Goal: Task Accomplishment & Management: Manage account settings

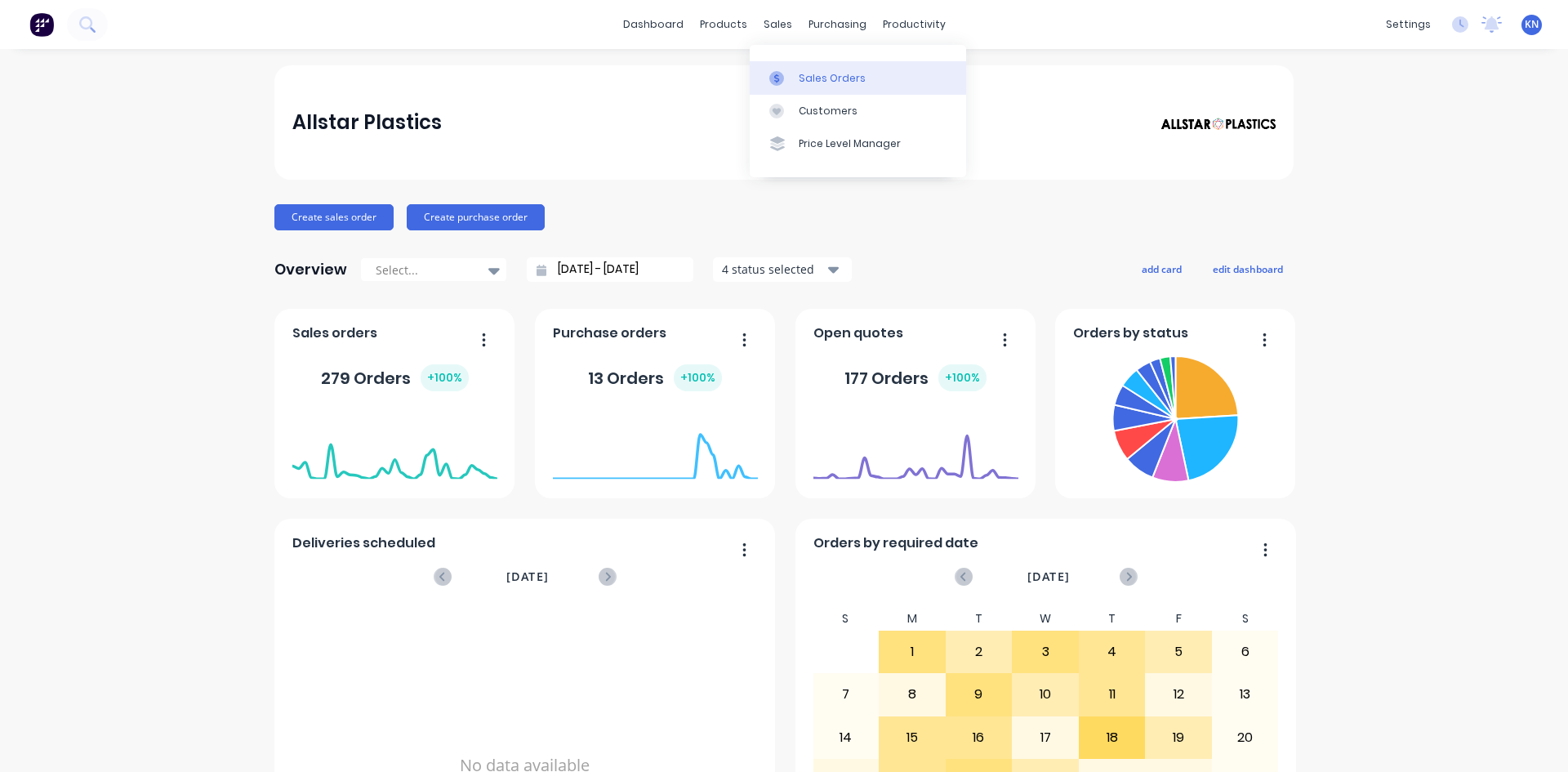
click at [835, 77] on div "Sales Orders" at bounding box center [833, 79] width 67 height 15
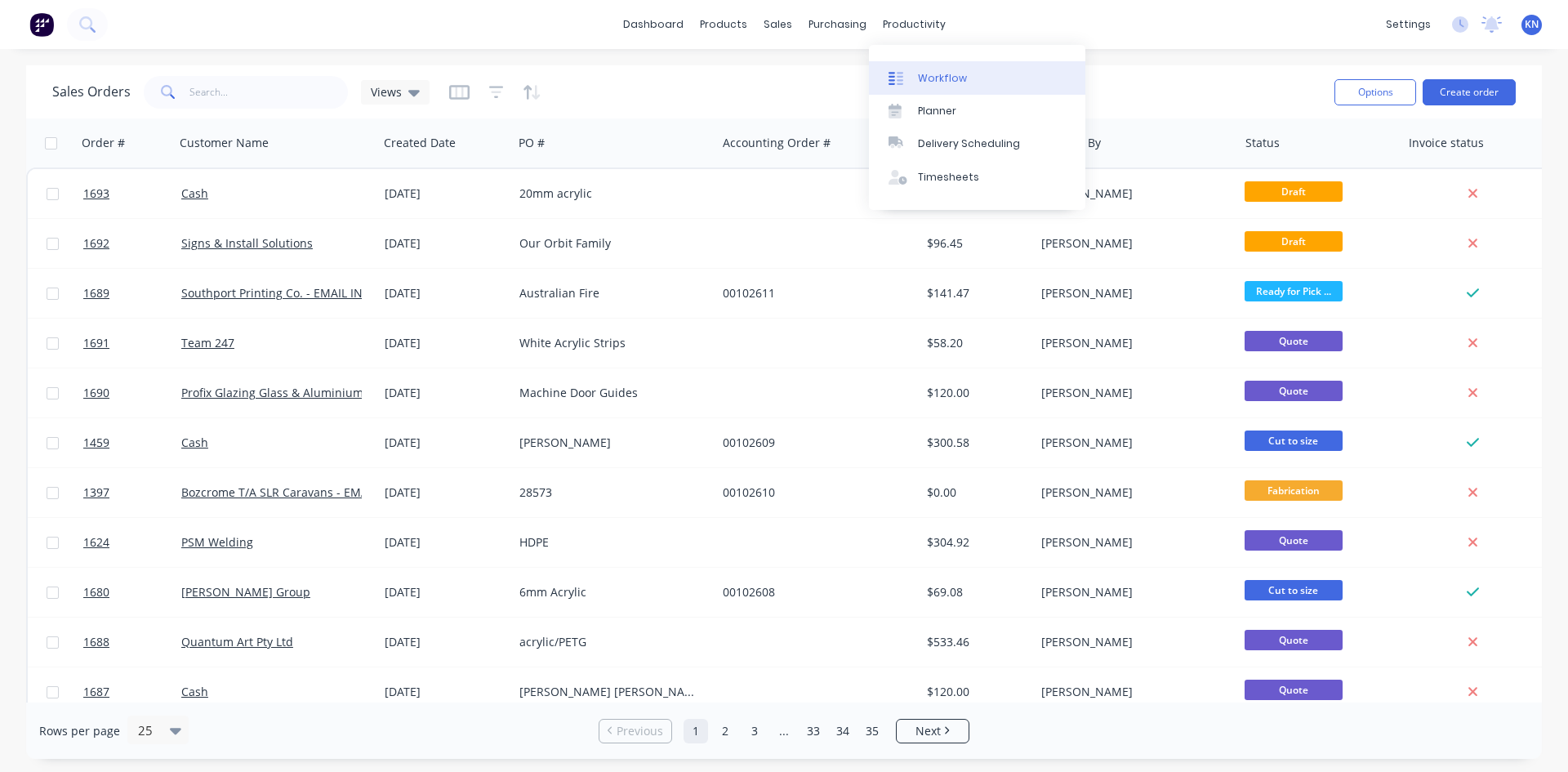
click at [947, 79] on div "Workflow" at bounding box center [942, 79] width 49 height 15
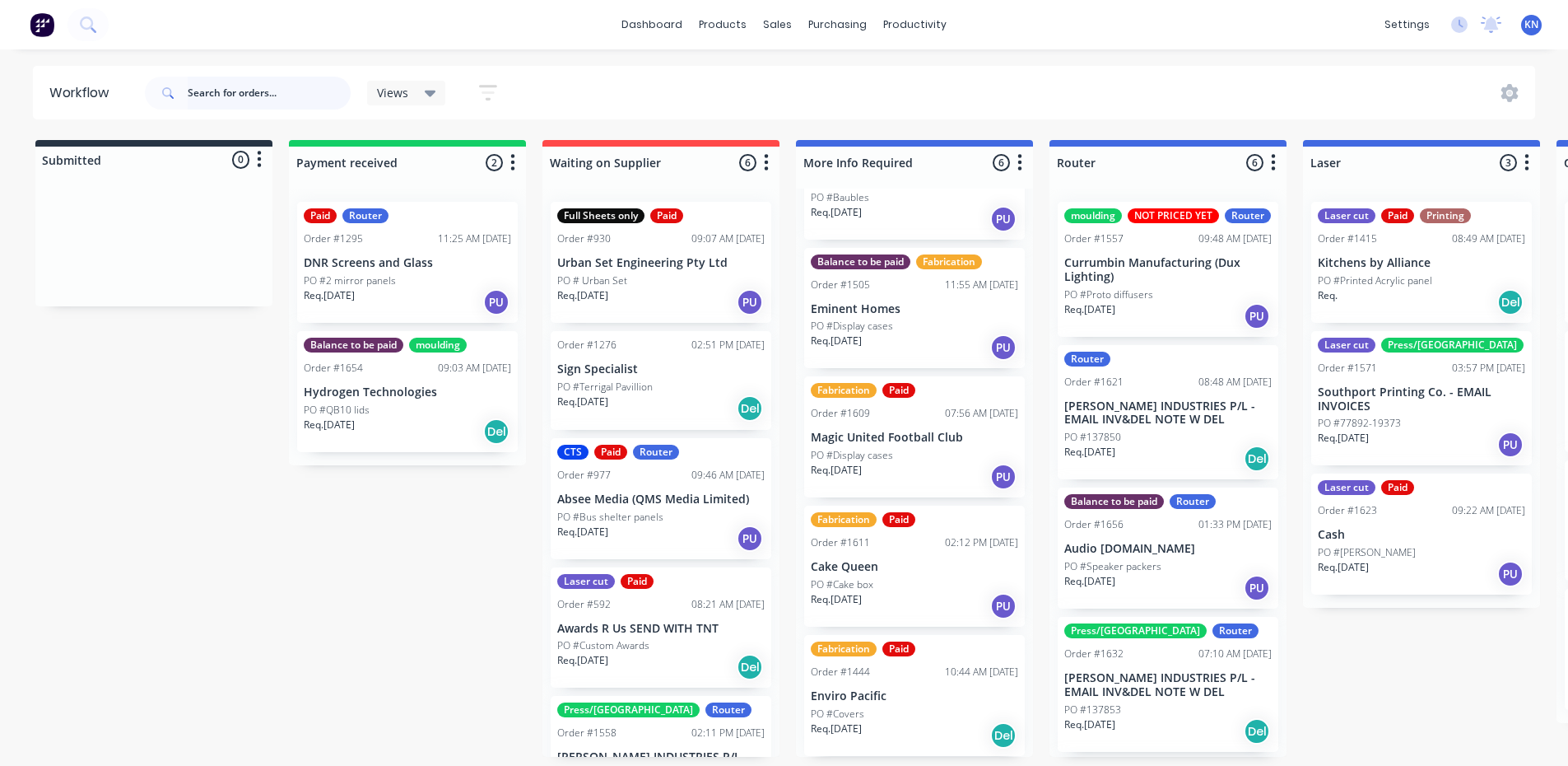
click at [219, 88] on input "text" at bounding box center [269, 92] width 163 height 33
type input "brett"
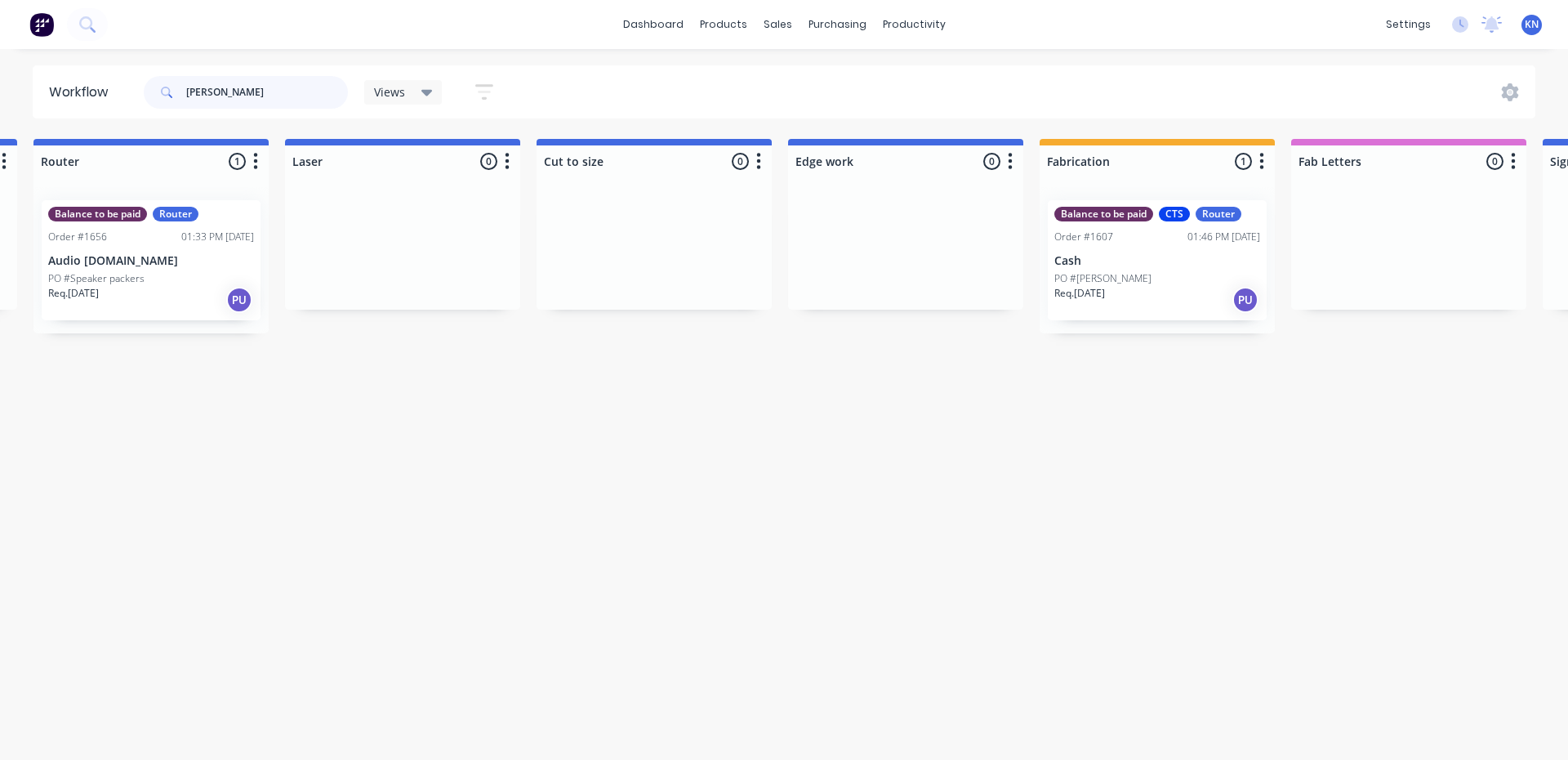
scroll to position [0, 1012]
click at [1143, 262] on p "Cash" at bounding box center [1154, 261] width 206 height 14
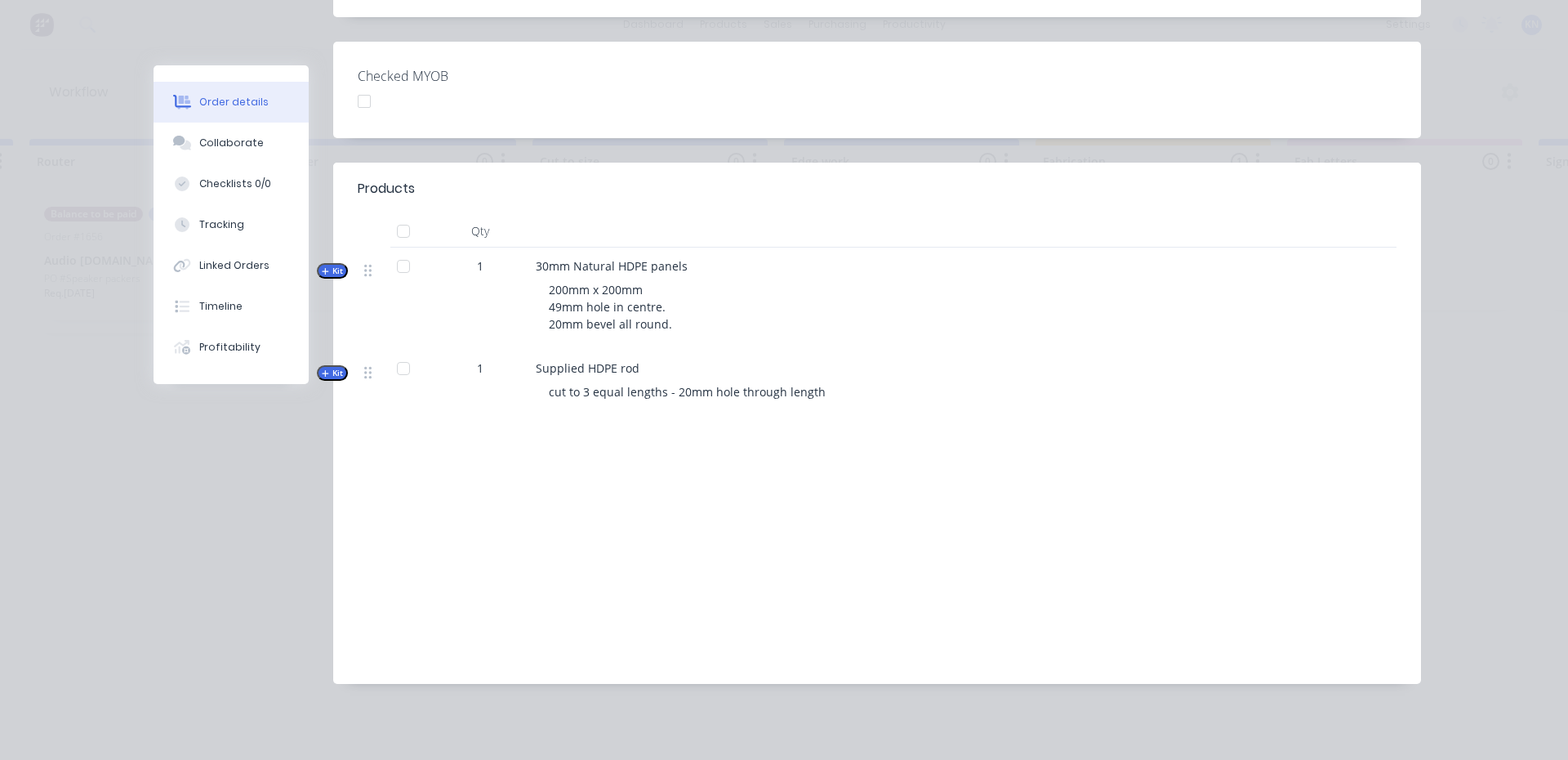
scroll to position [0, 0]
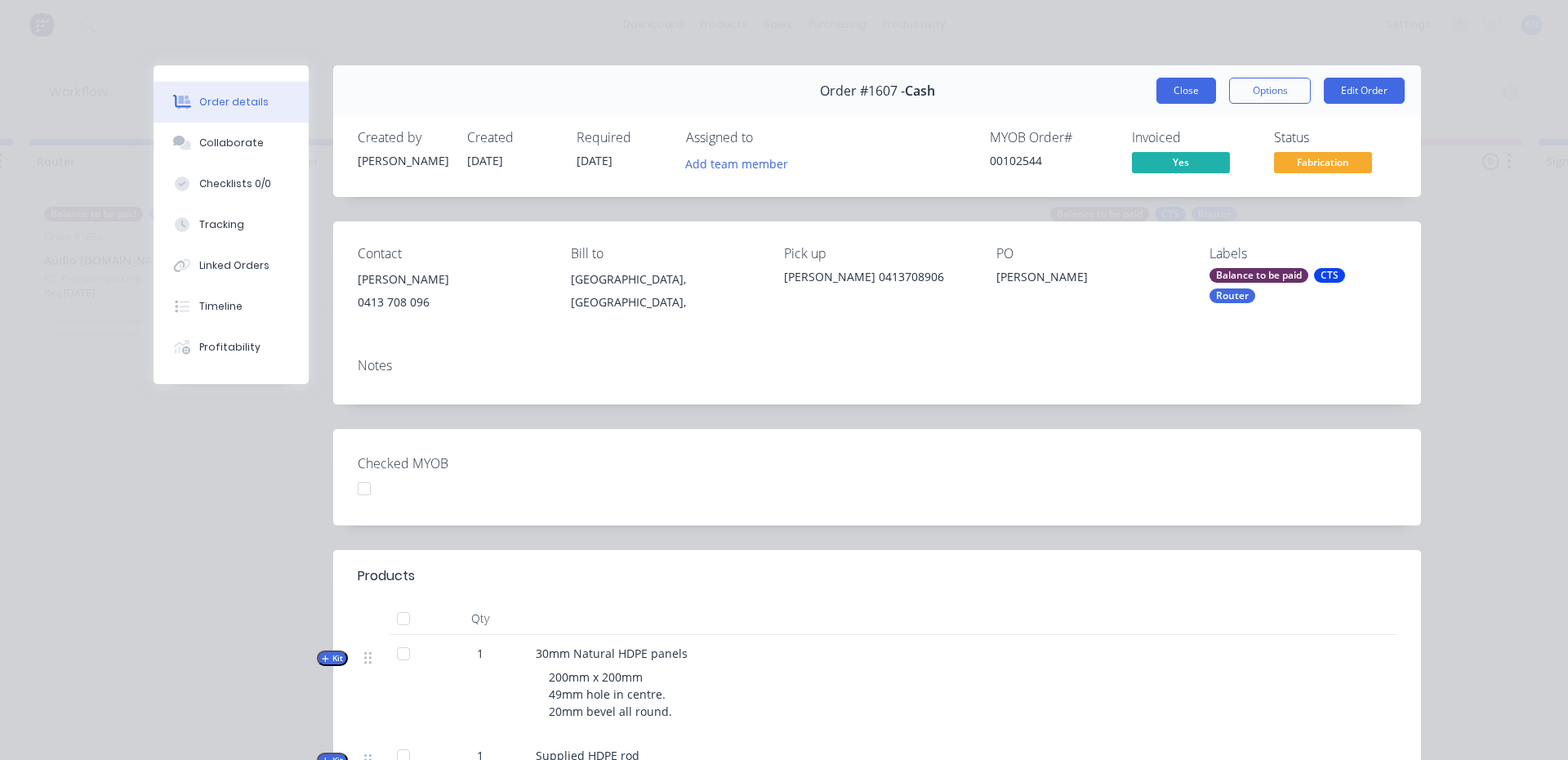
click at [1183, 87] on button "Close" at bounding box center [1186, 91] width 60 height 26
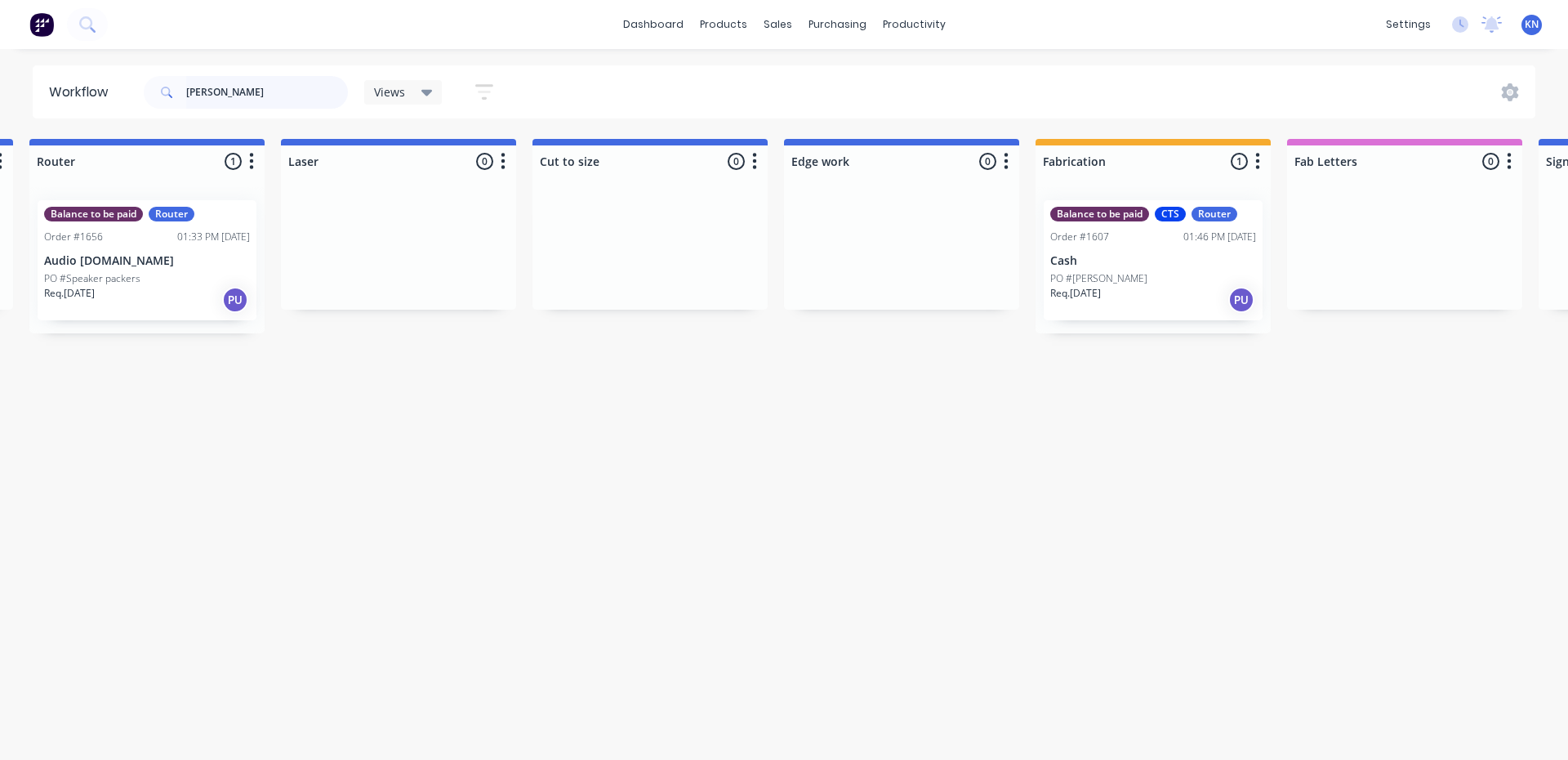
drag, startPoint x: 261, startPoint y: 91, endPoint x: 132, endPoint y: 96, distance: 129.1
click at [132, 96] on header "Workflow brett Views Save new view None (Default) edit Ready for Pick Up edit S…" at bounding box center [784, 92] width 1503 height 53
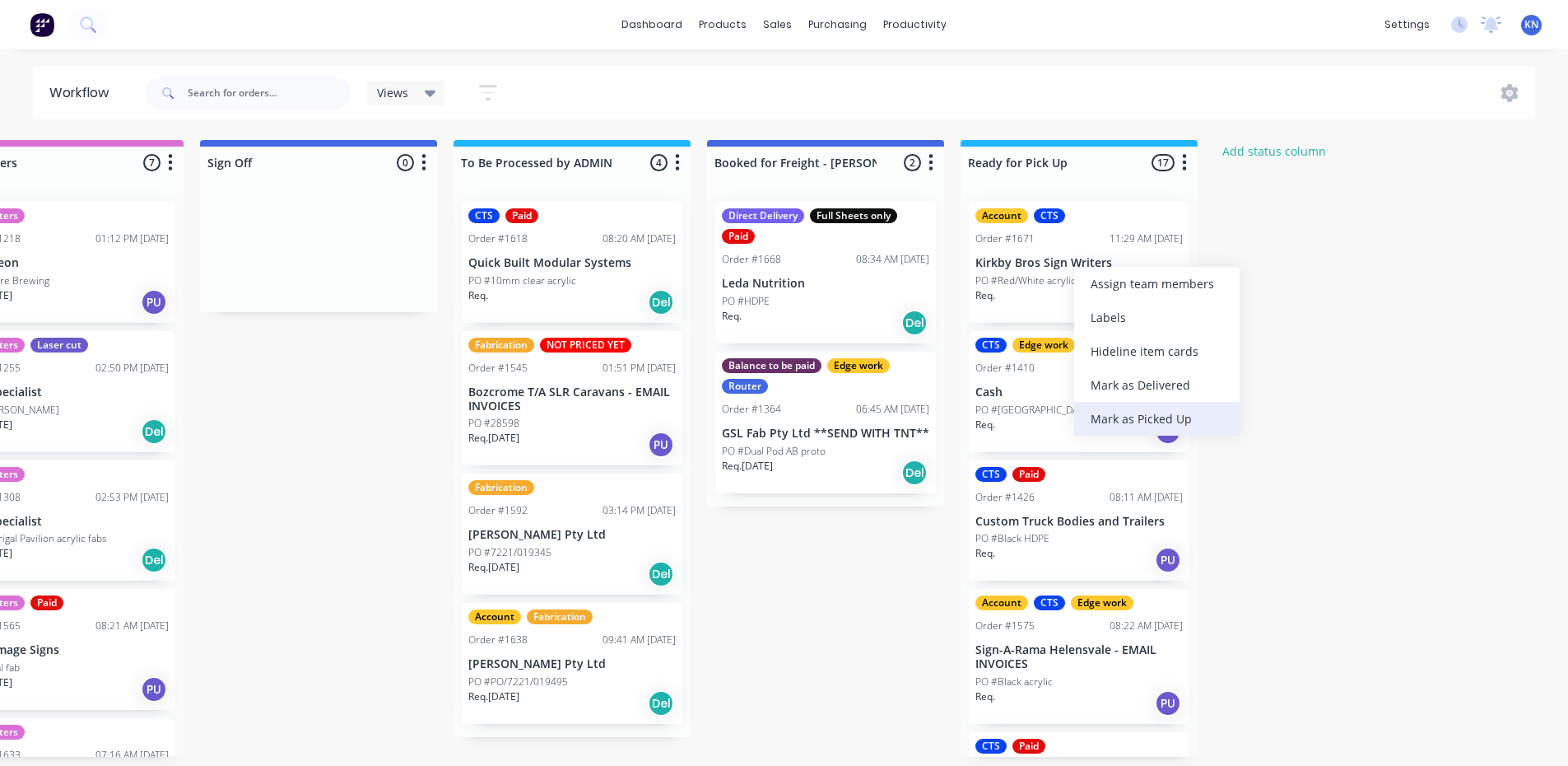
click at [1153, 417] on div "Mark as Picked Up" at bounding box center [1156, 419] width 165 height 34
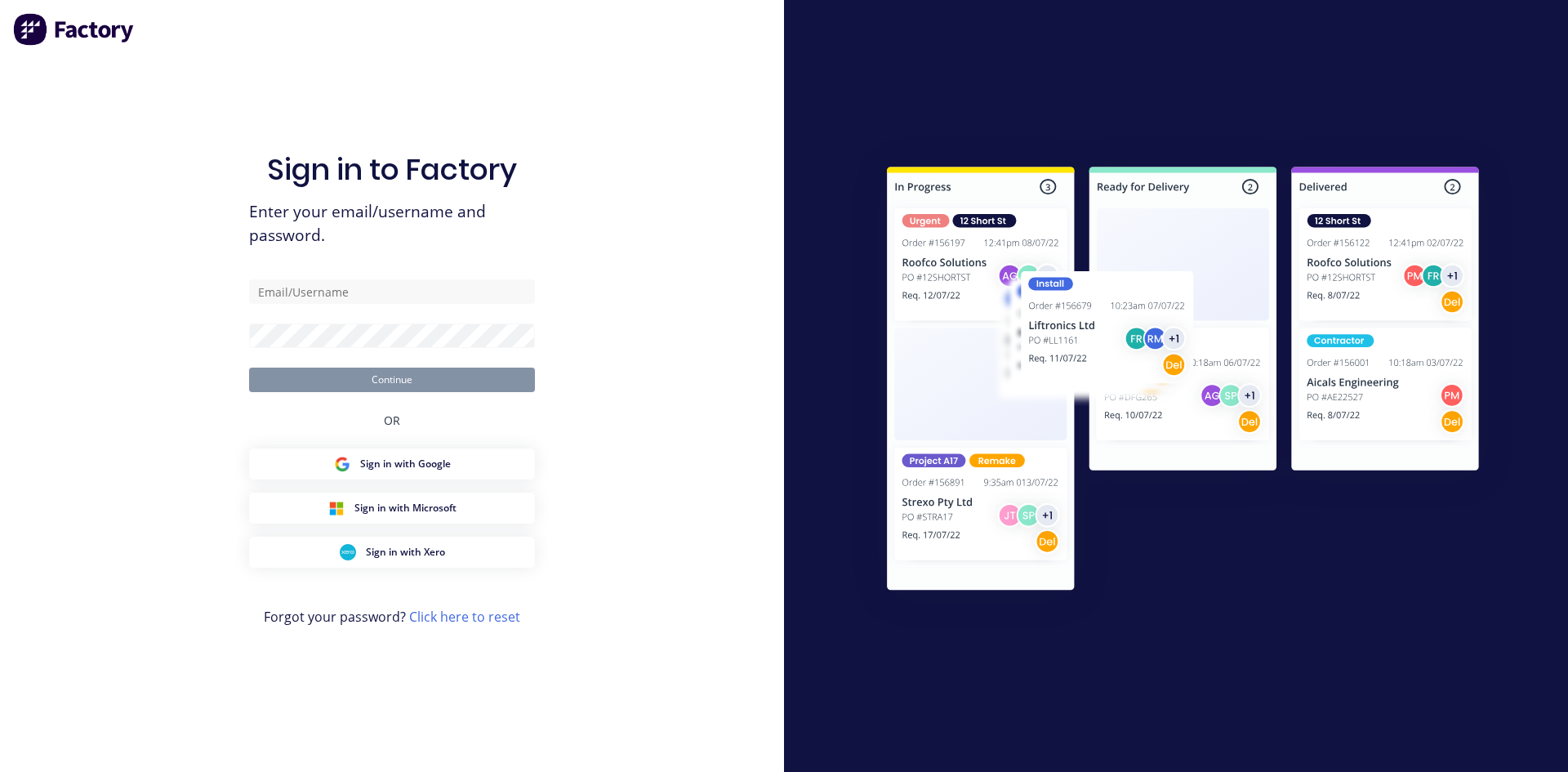
click at [303, 306] on form "Continue" at bounding box center [392, 336] width 286 height 112
click at [306, 299] on input "text" at bounding box center [392, 292] width 286 height 24
type input "accounts@allstarplastics.com.au"
click at [396, 368] on button "Continue" at bounding box center [392, 380] width 286 height 24
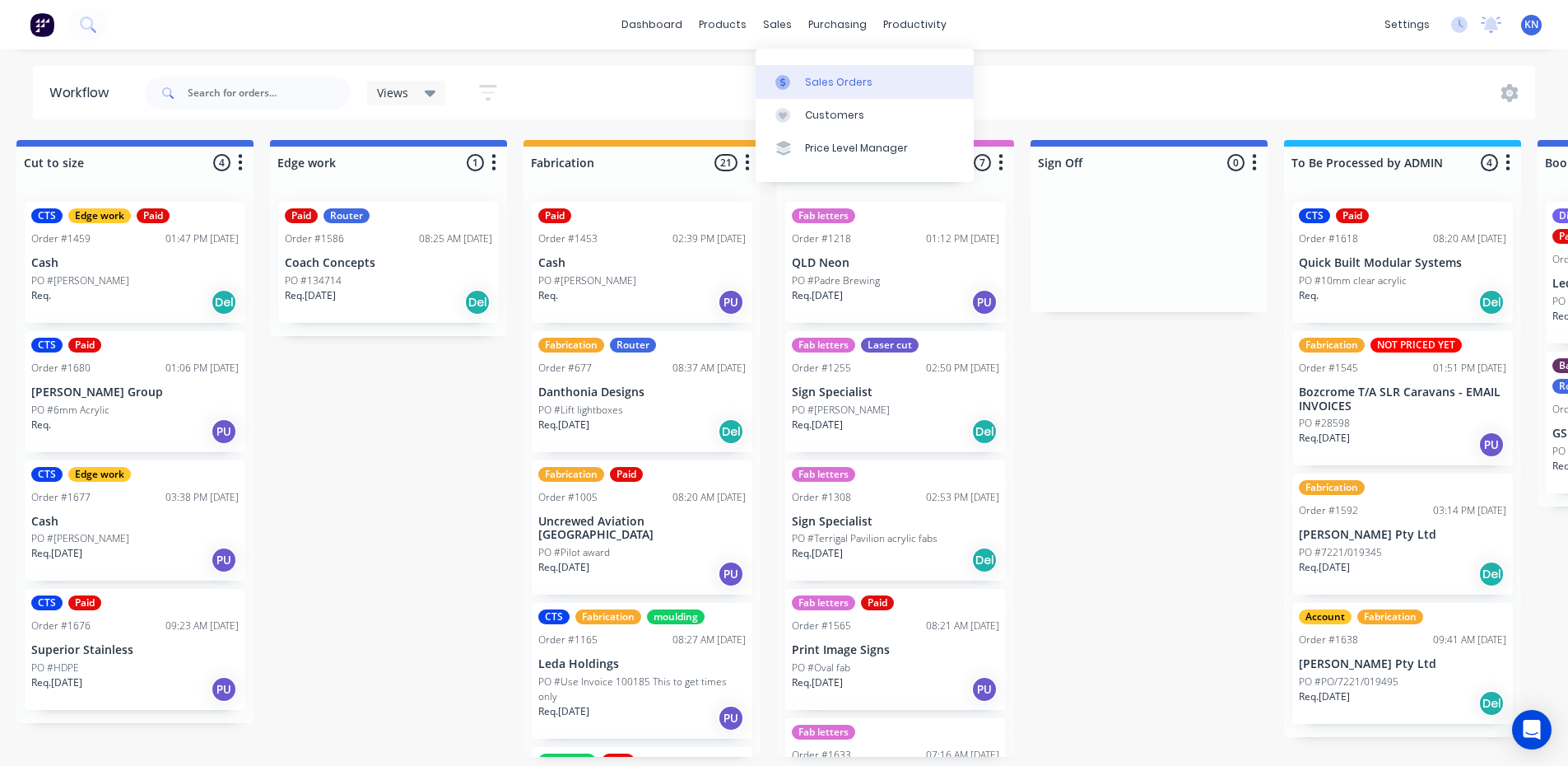
click at [884, 75] on link "Sales Orders" at bounding box center [865, 81] width 218 height 33
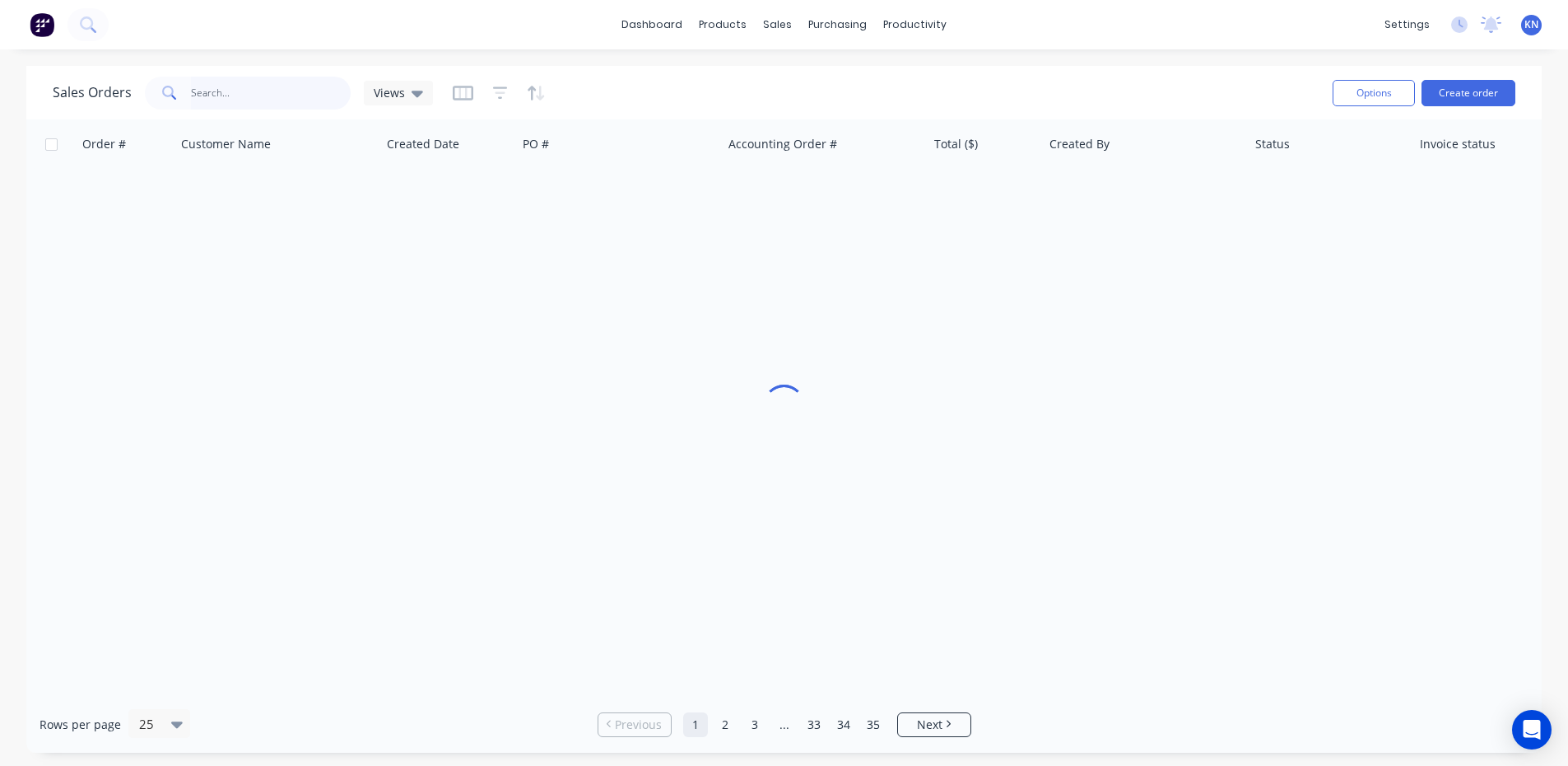
click at [223, 93] on input "text" at bounding box center [272, 92] width 160 height 33
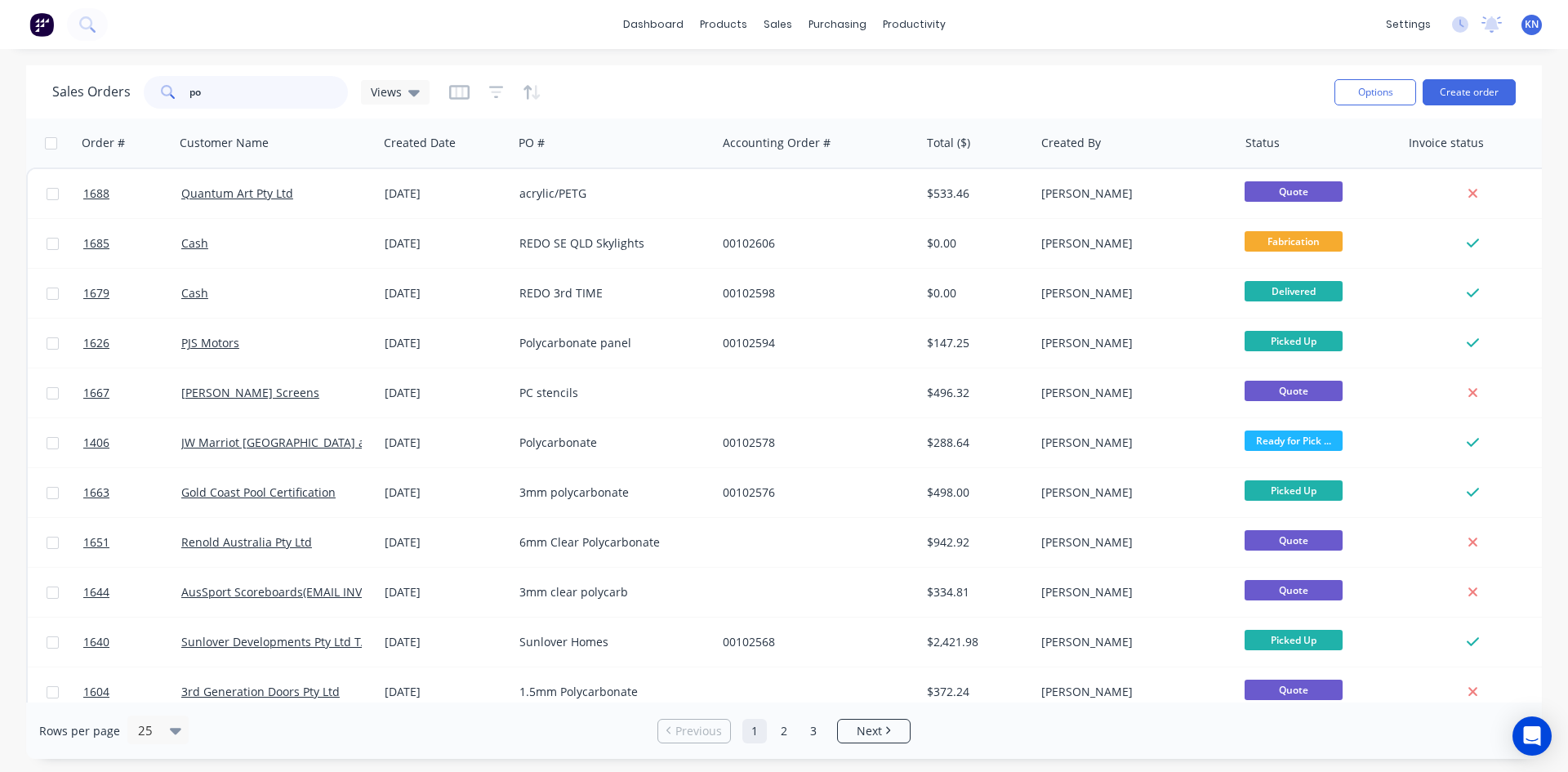
type input "p"
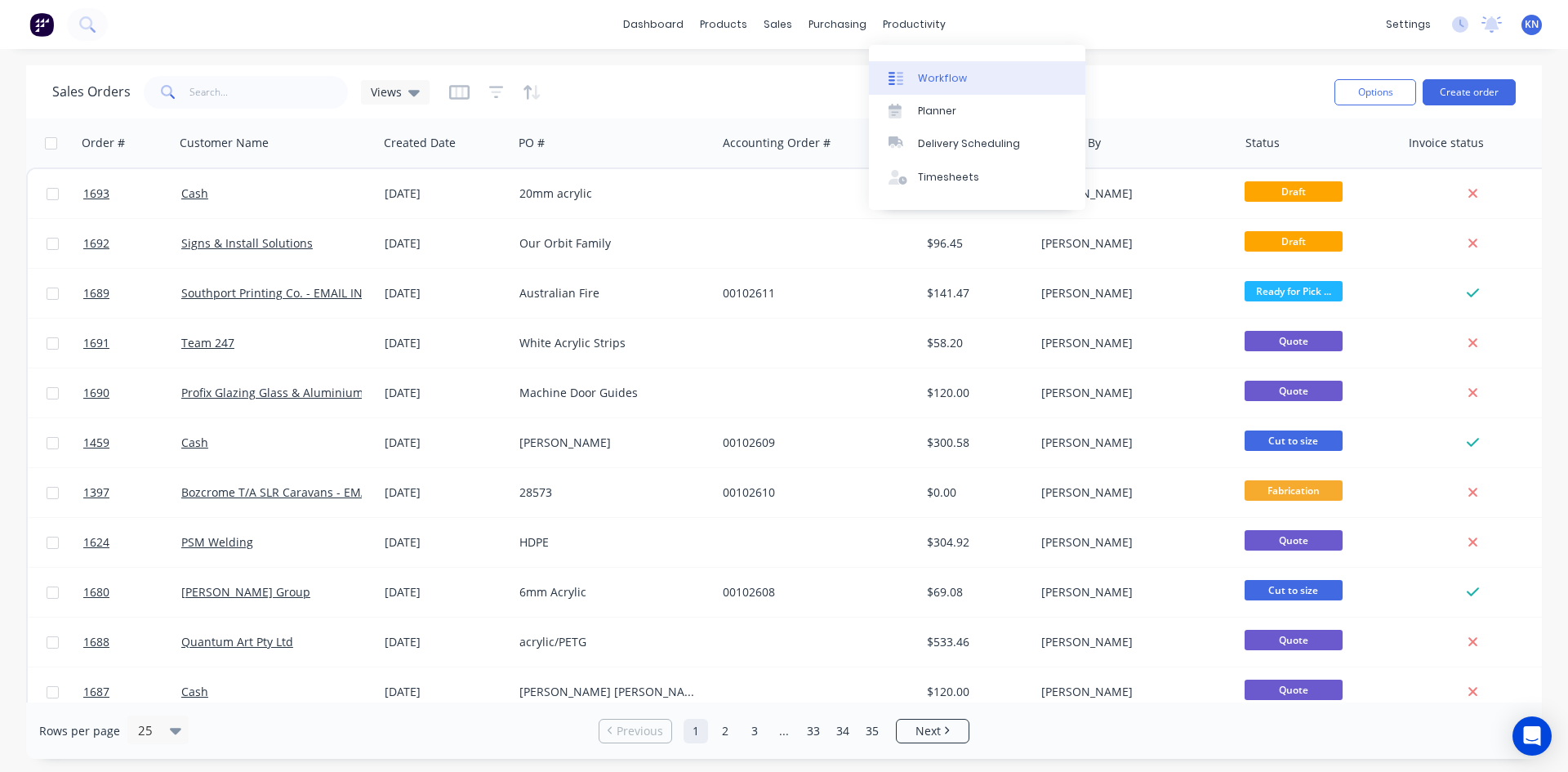
click at [963, 71] on div "Workflow" at bounding box center [942, 79] width 49 height 15
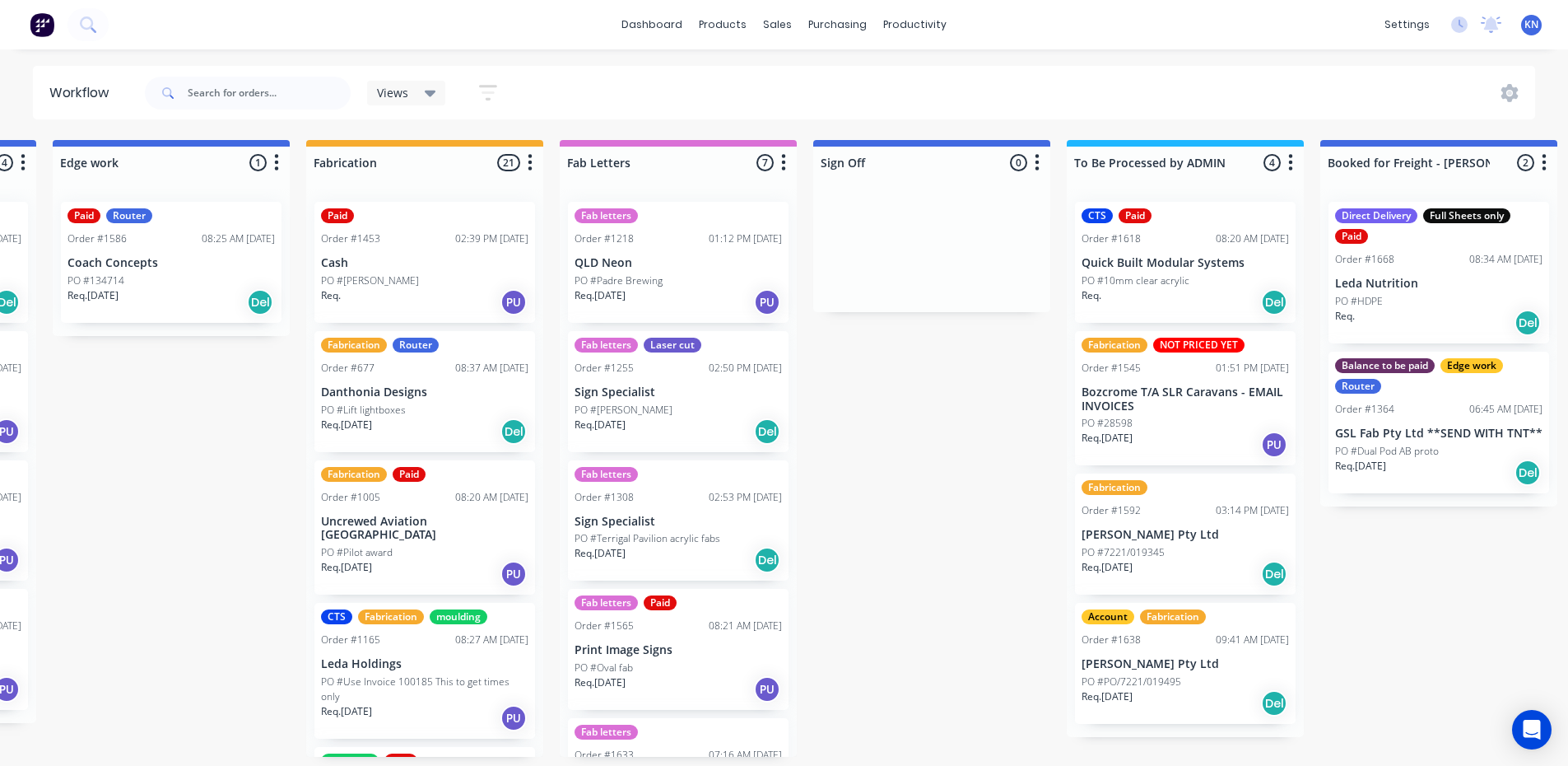
scroll to position [0, 2371]
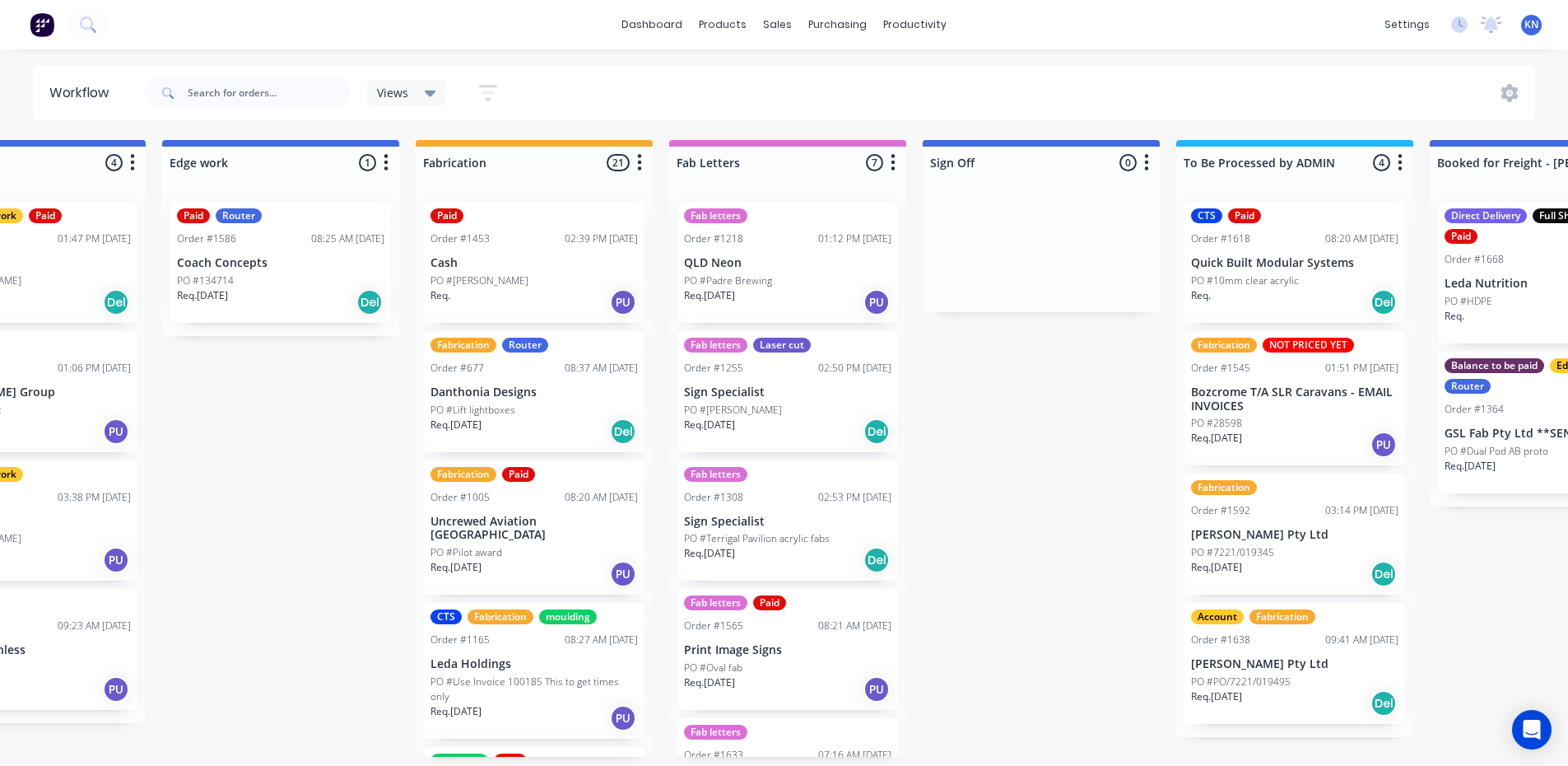
scroll to position [0, 2371]
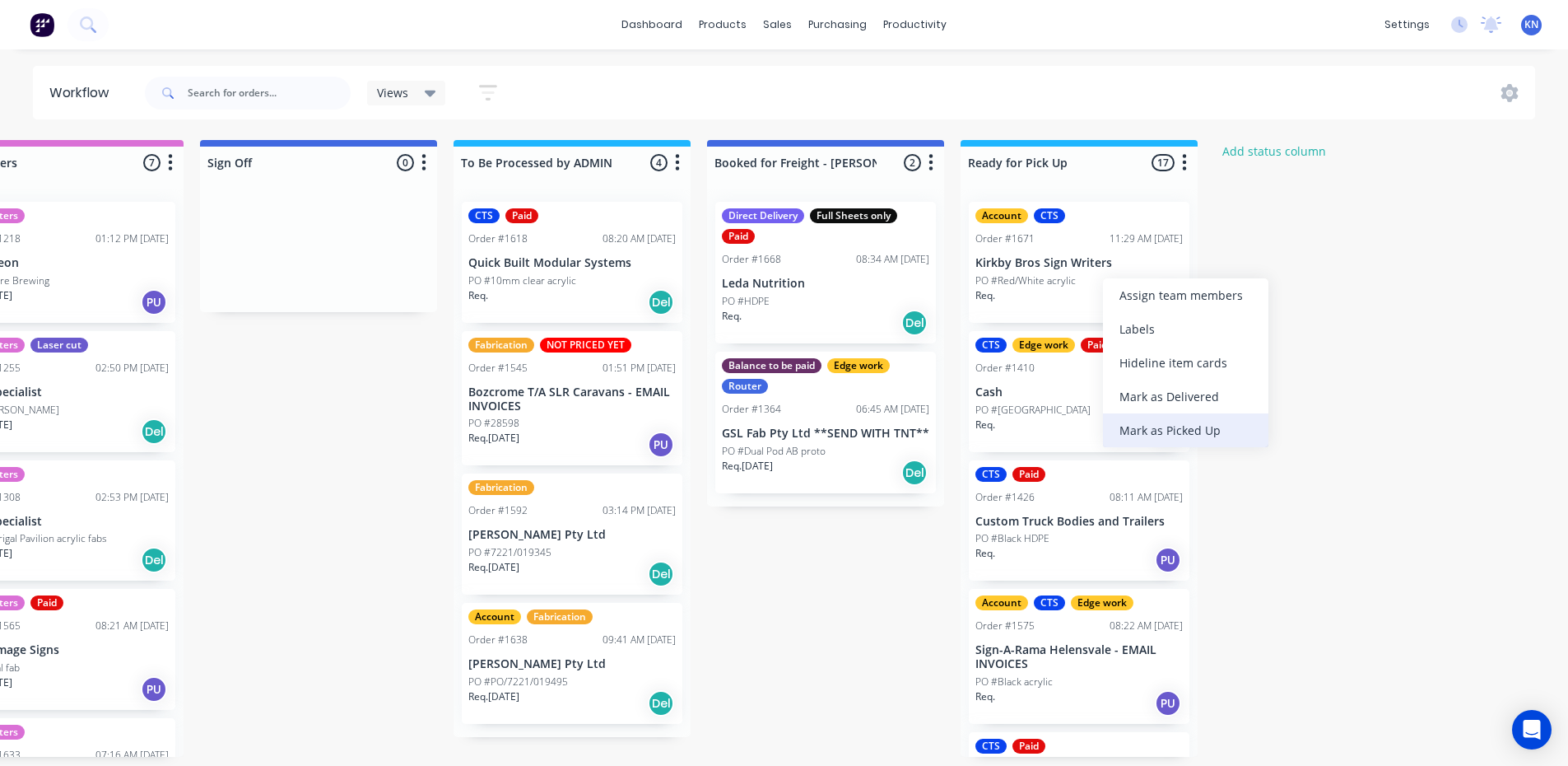
click at [1174, 427] on div "Mark as Picked Up" at bounding box center [1185, 430] width 165 height 34
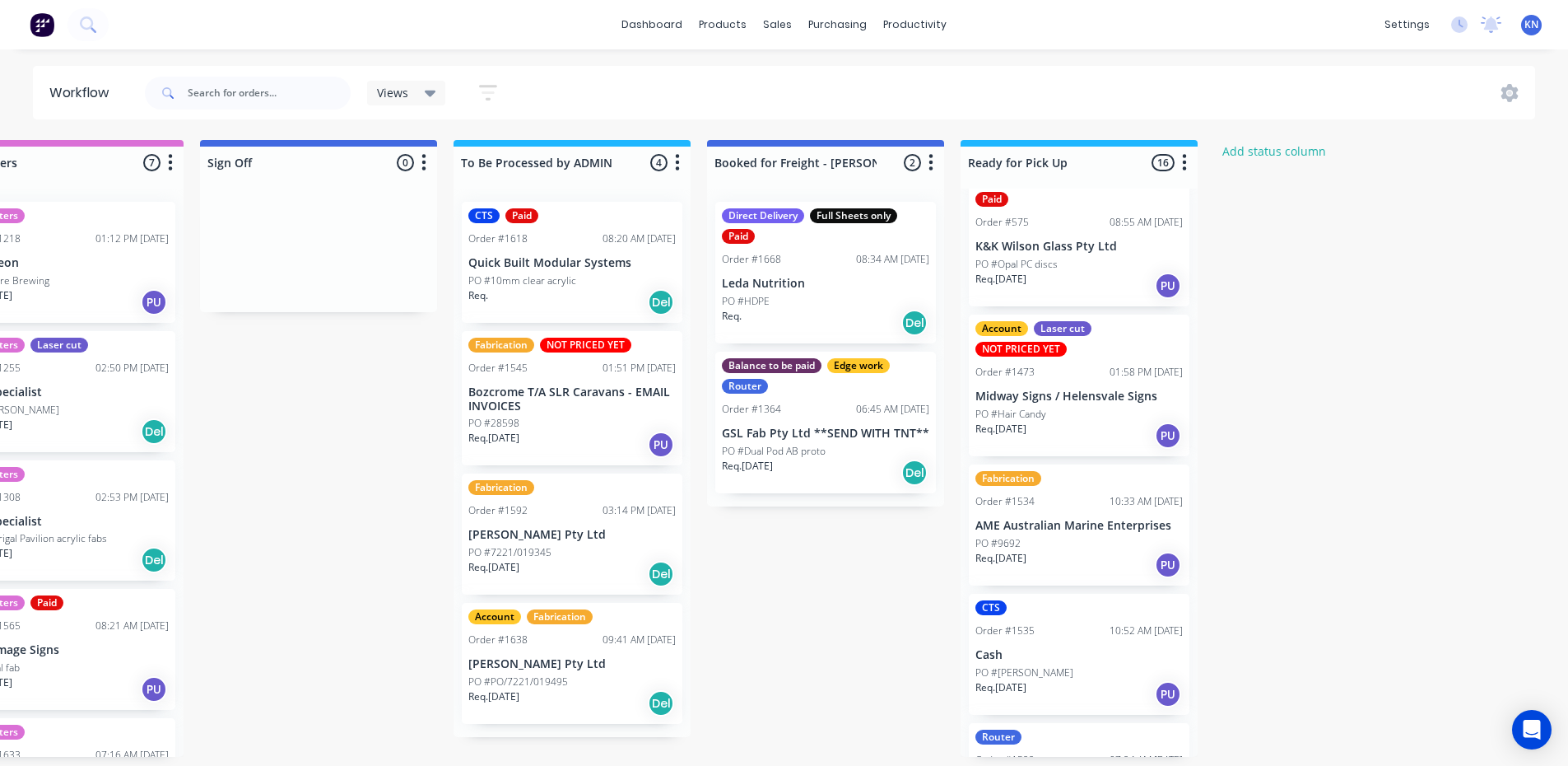
scroll to position [989, 0]
click at [1093, 410] on div "PO #Hair Candy" at bounding box center [1080, 418] width 207 height 15
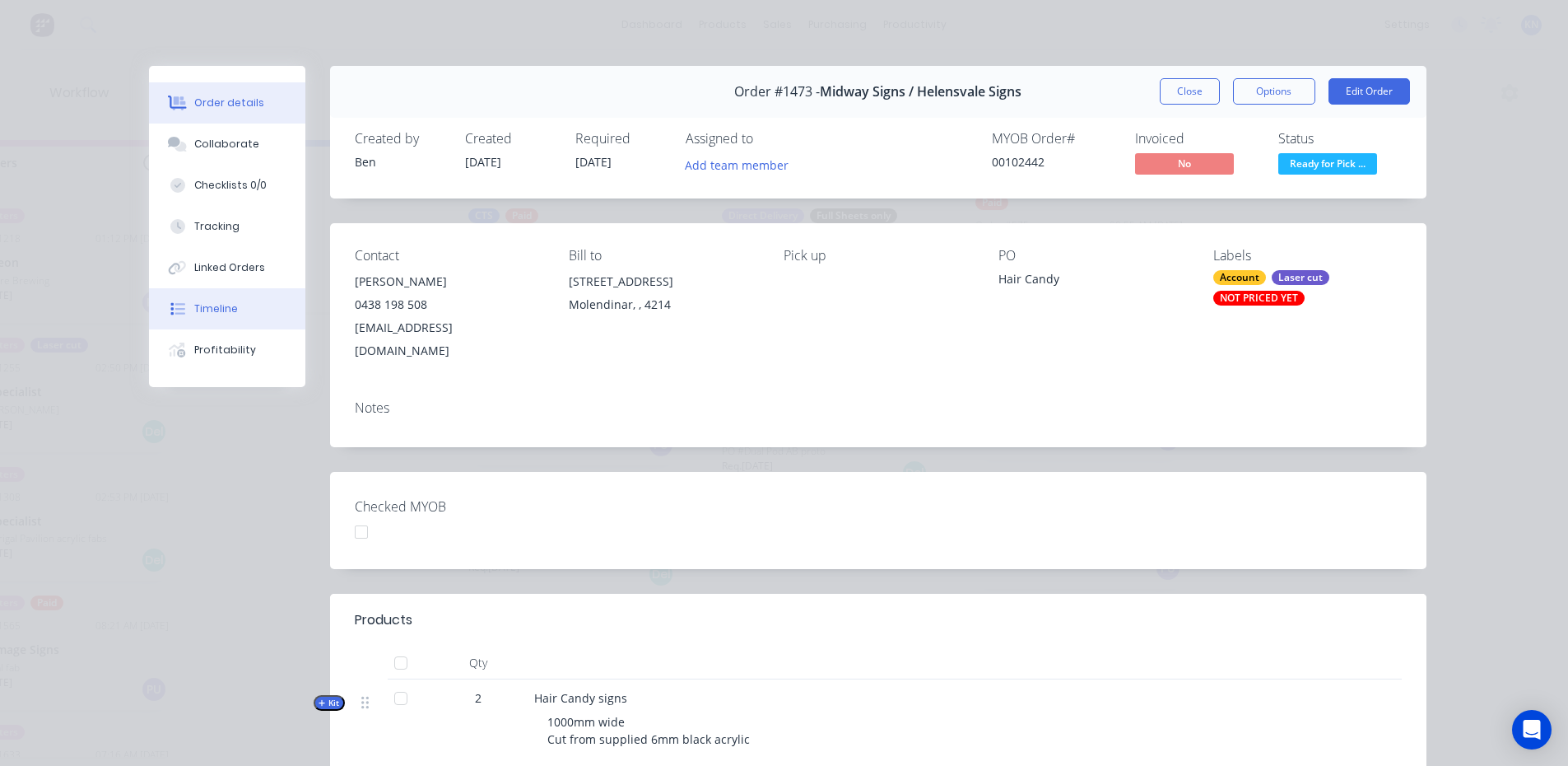
click at [205, 308] on div "Timeline" at bounding box center [216, 309] width 43 height 15
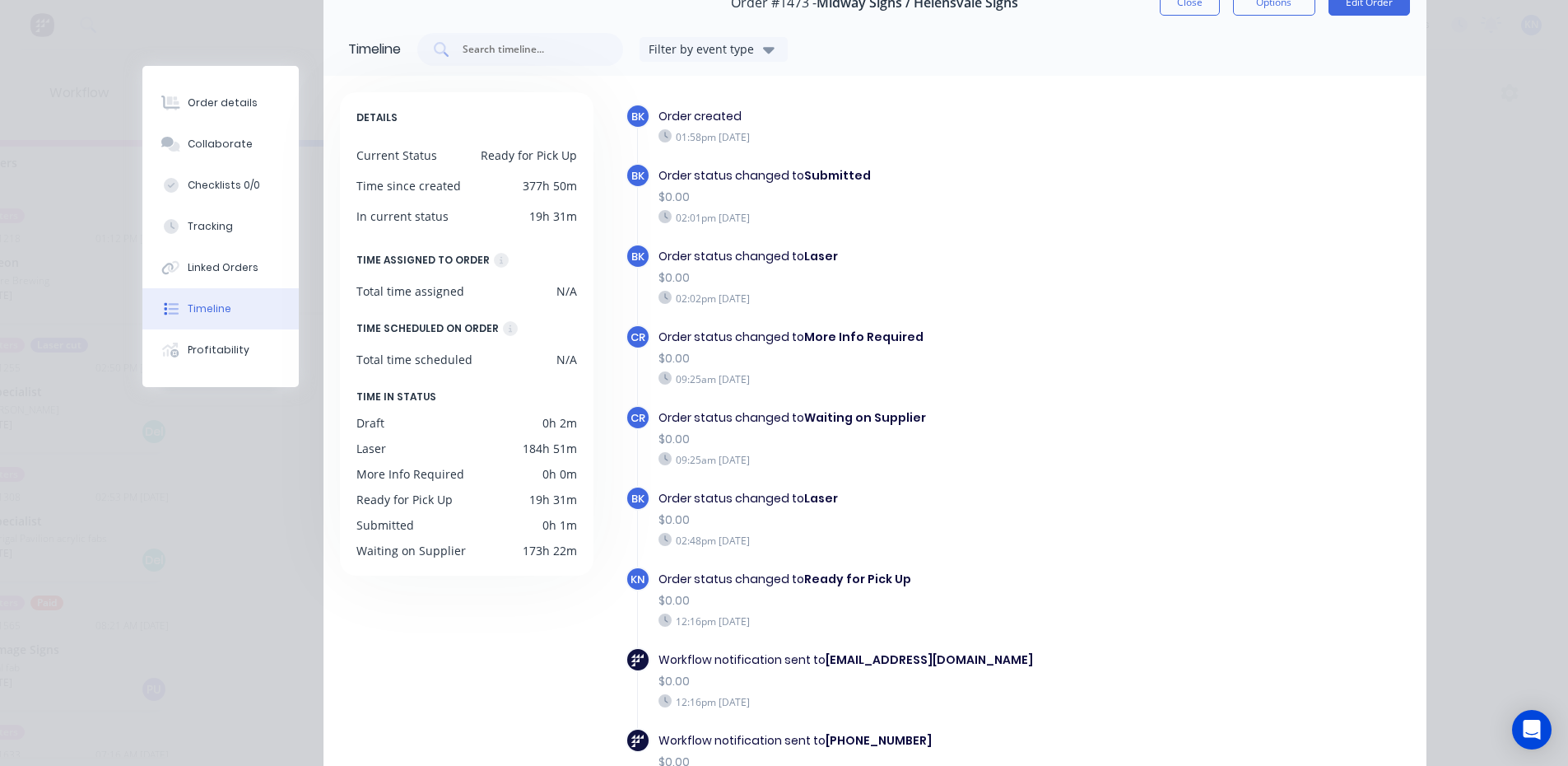
scroll to position [0, 0]
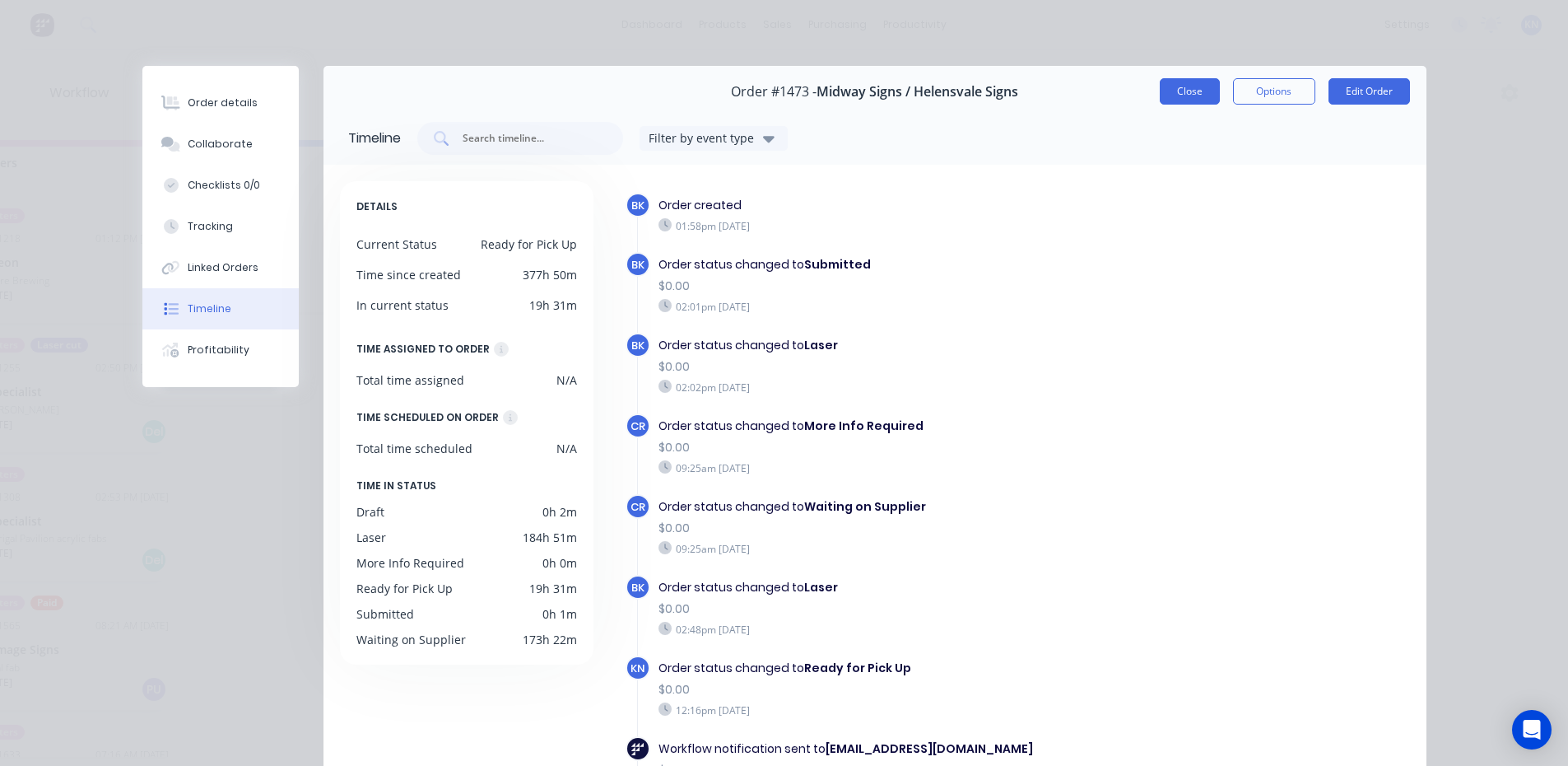
click at [1176, 90] on button "Close" at bounding box center [1190, 92] width 60 height 26
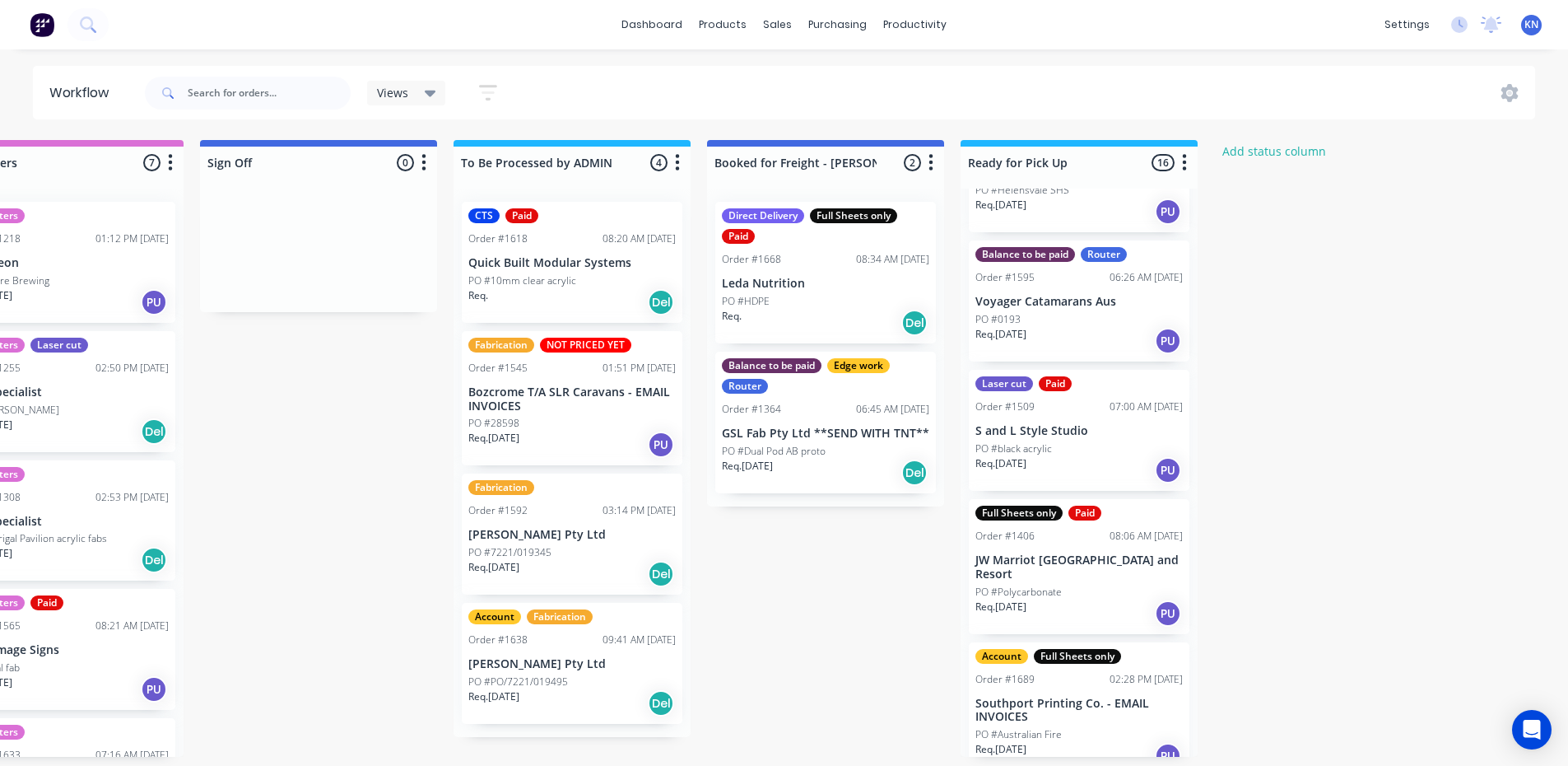
scroll to position [3, 2371]
click at [1164, 761] on div "Mark as Picked Up" at bounding box center [1162, 767] width 165 height 34
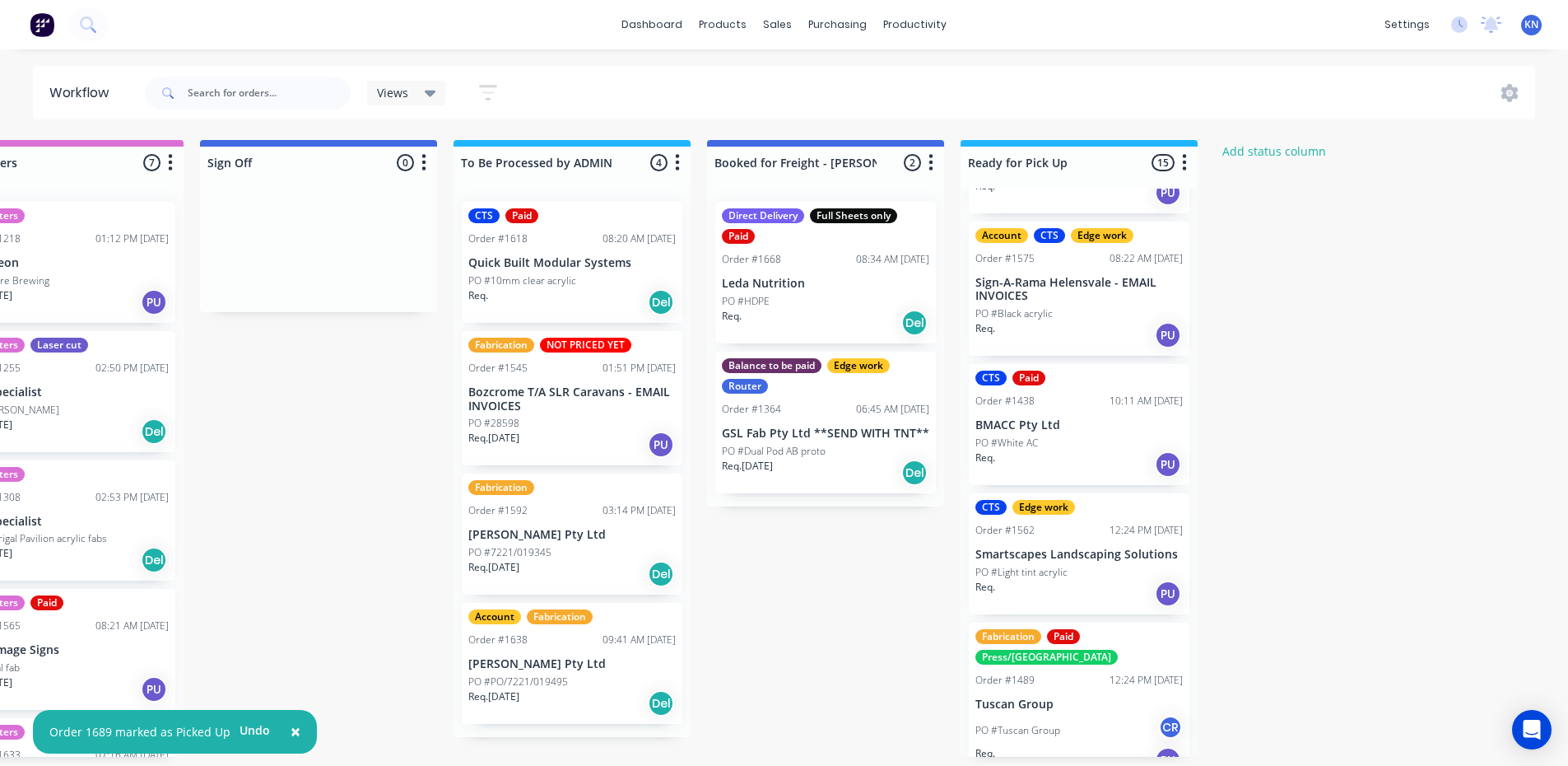
scroll to position [0, 0]
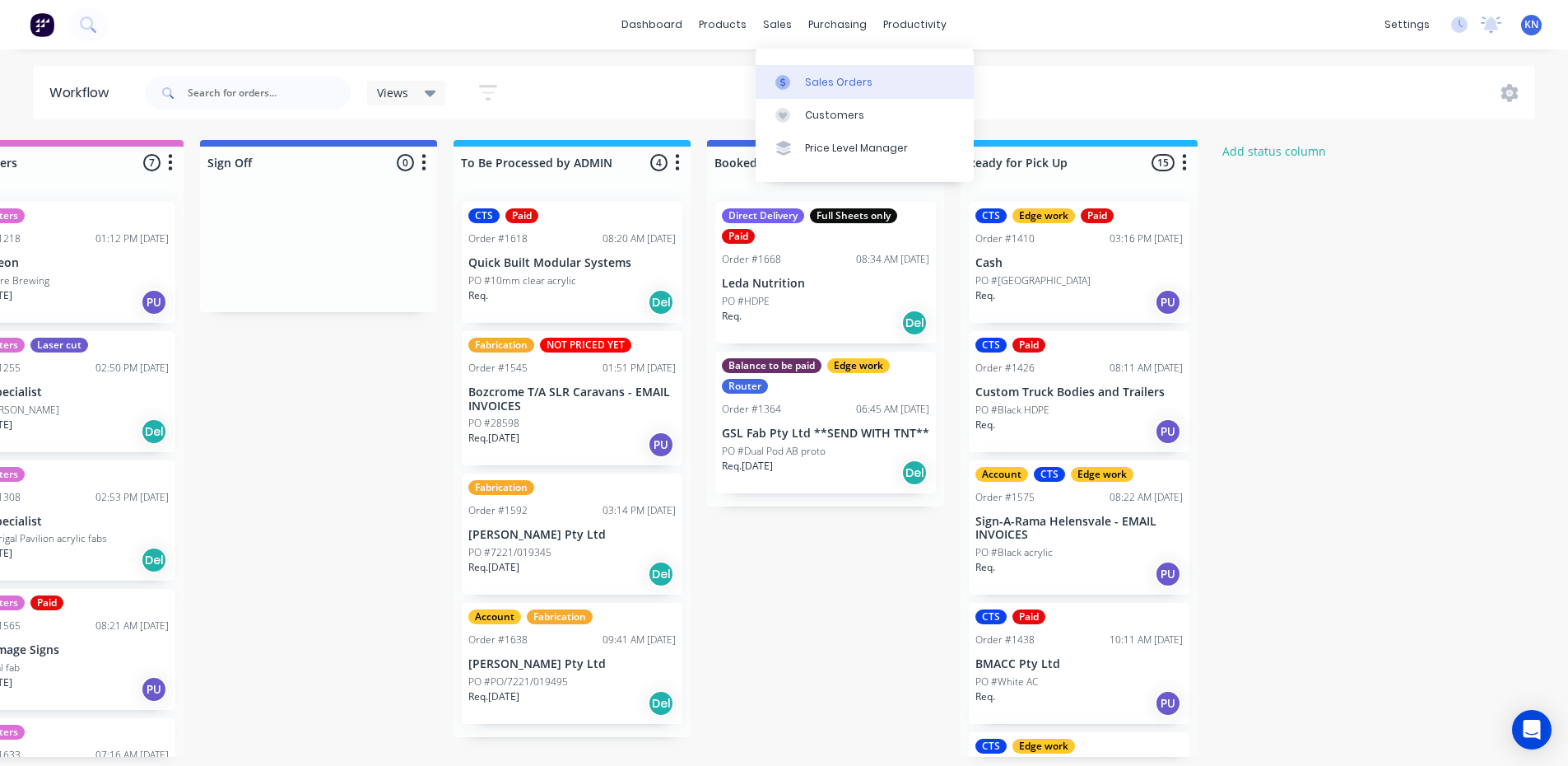
click at [807, 75] on div "Sales Orders" at bounding box center [839, 82] width 68 height 15
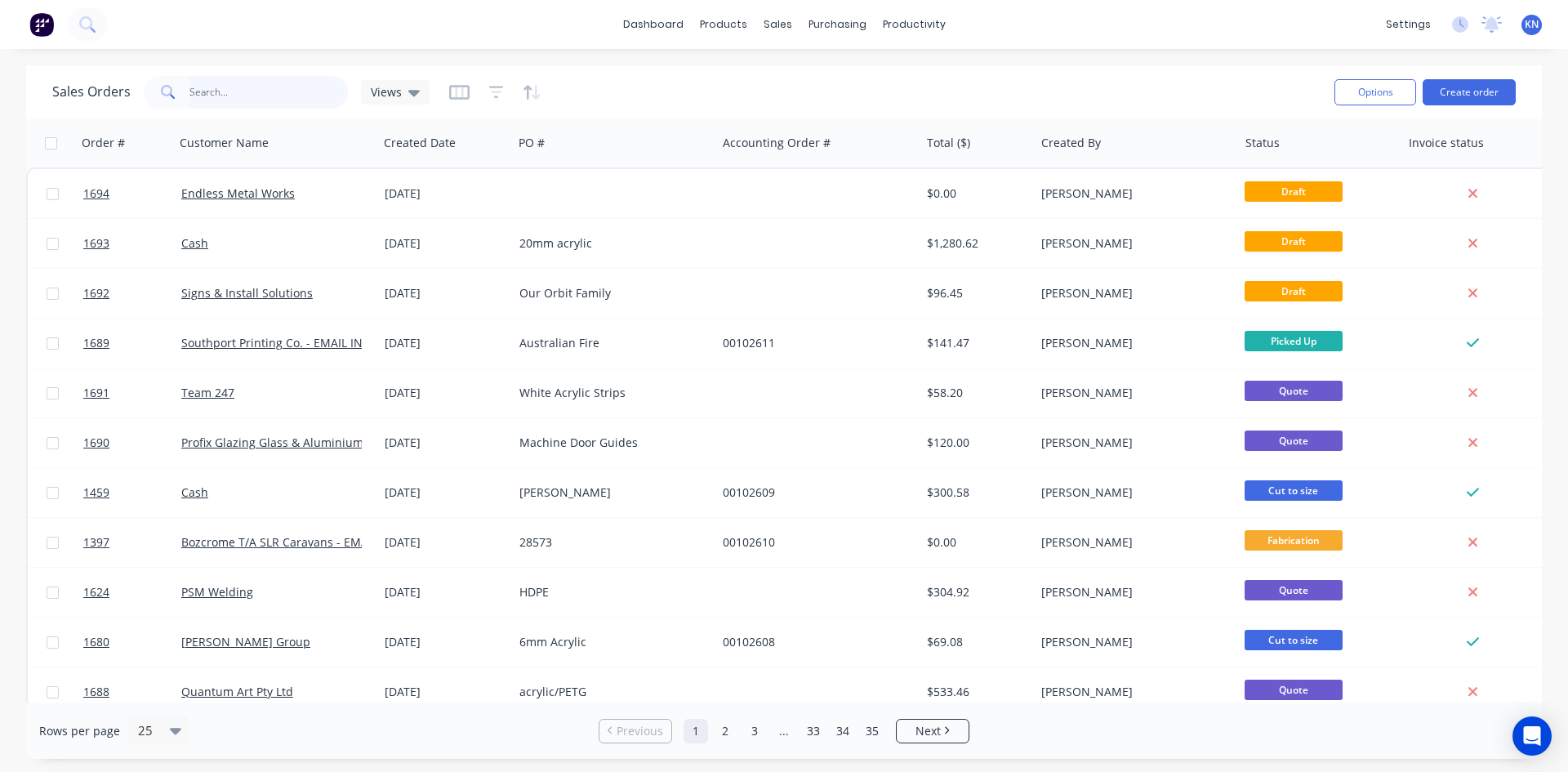
click at [231, 87] on input "text" at bounding box center [269, 92] width 159 height 33
click at [946, 148] on div at bounding box center [975, 142] width 96 height 33
click at [1009, 153] on button "button" at bounding box center [1011, 143] width 24 height 24
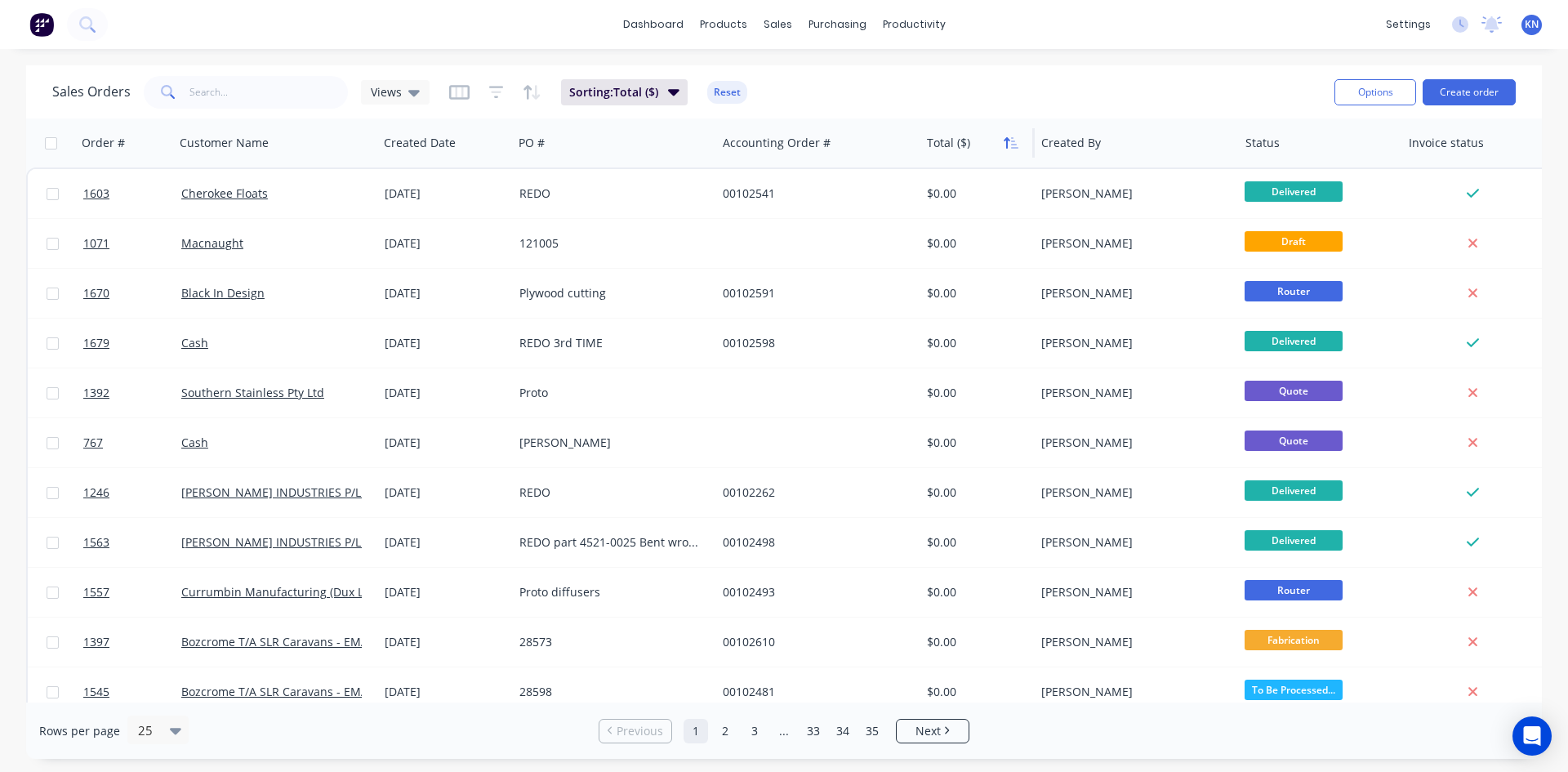
click at [1010, 139] on icon "button" at bounding box center [1011, 143] width 15 height 13
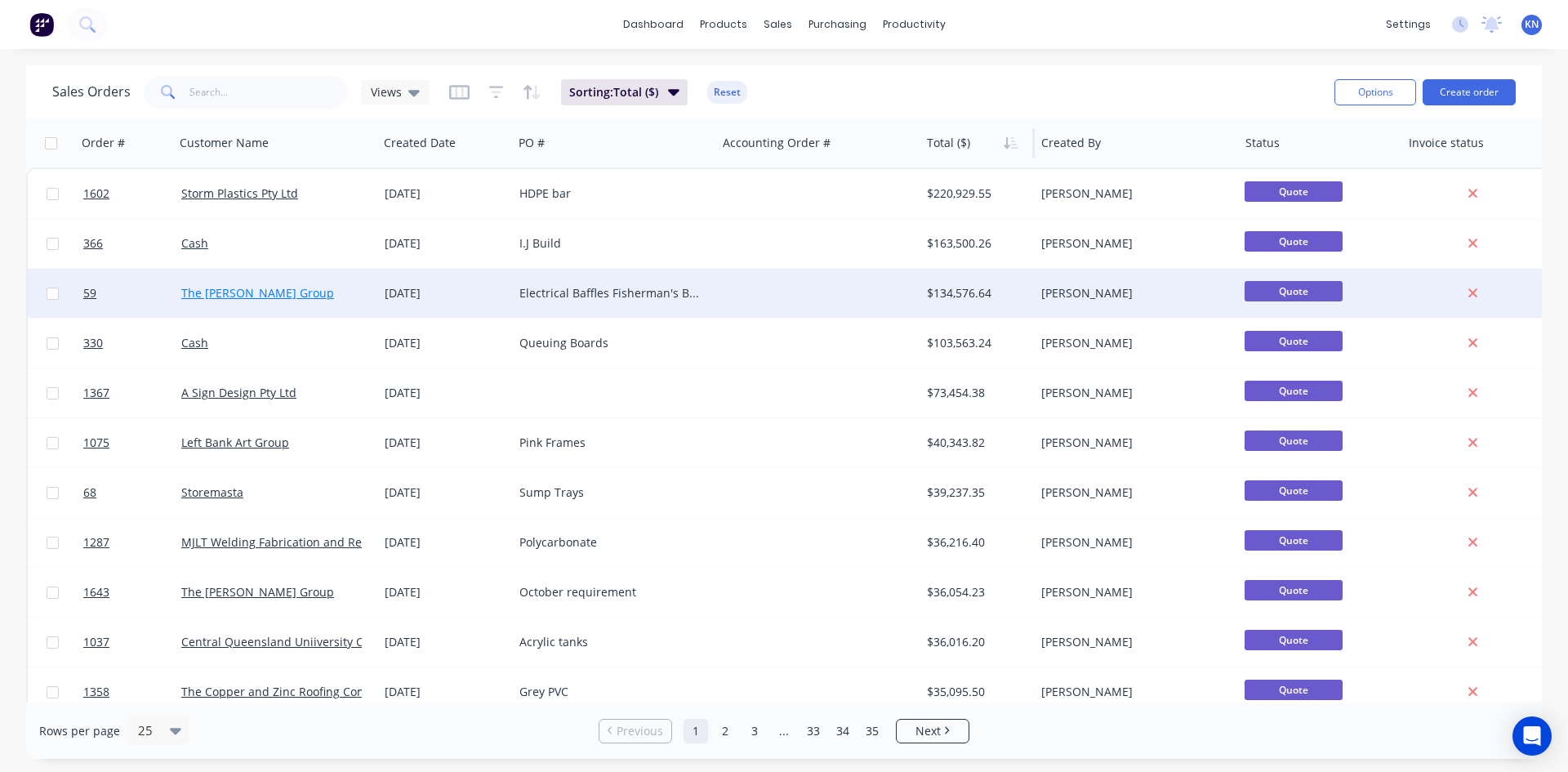
click at [221, 294] on link "The Winslow Group" at bounding box center [257, 293] width 152 height 16
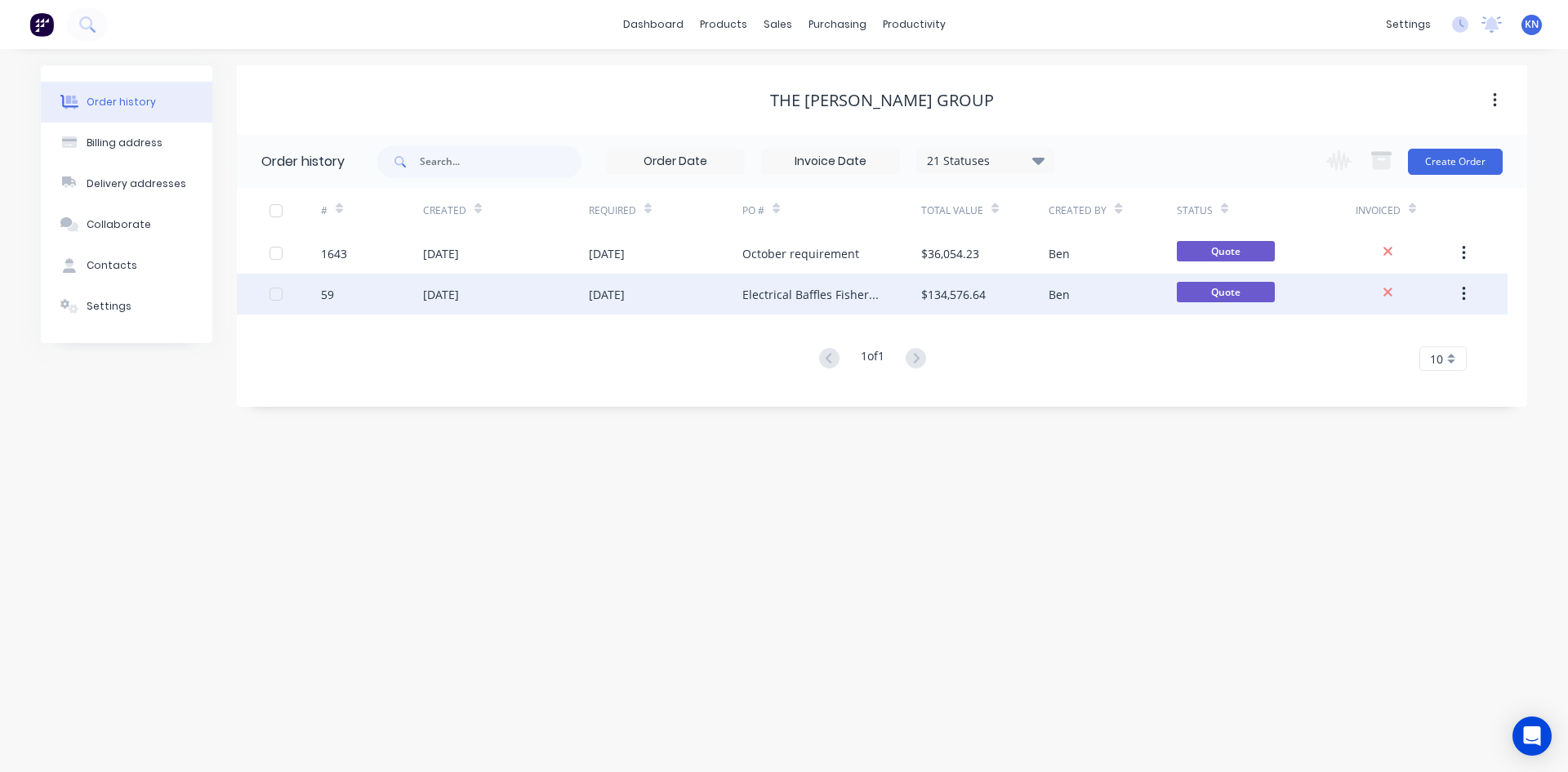
click at [339, 298] on div "59" at bounding box center [371, 294] width 102 height 41
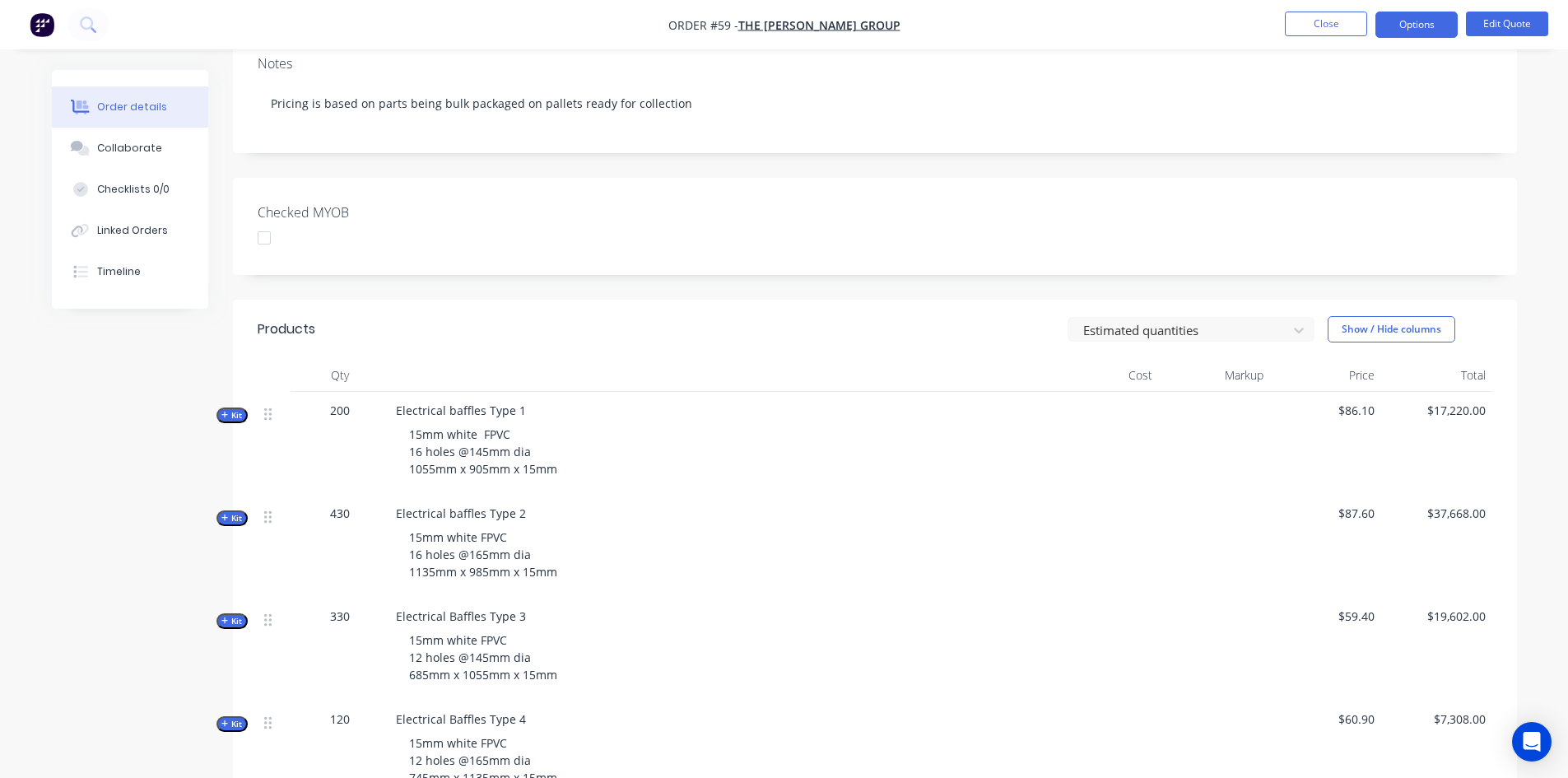
scroll to position [329, 0]
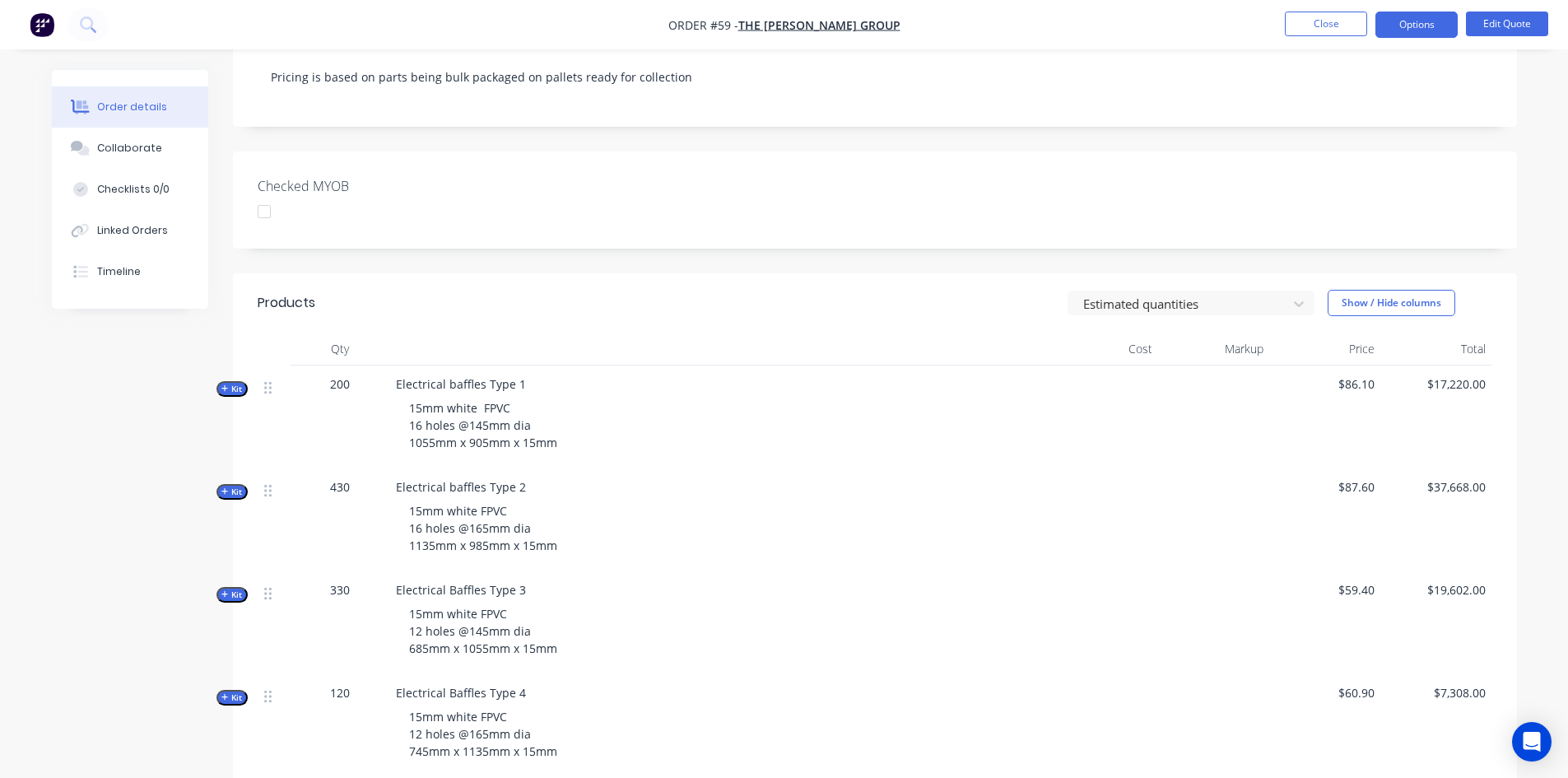
click at [236, 383] on span "Kit" at bounding box center [232, 389] width 22 height 12
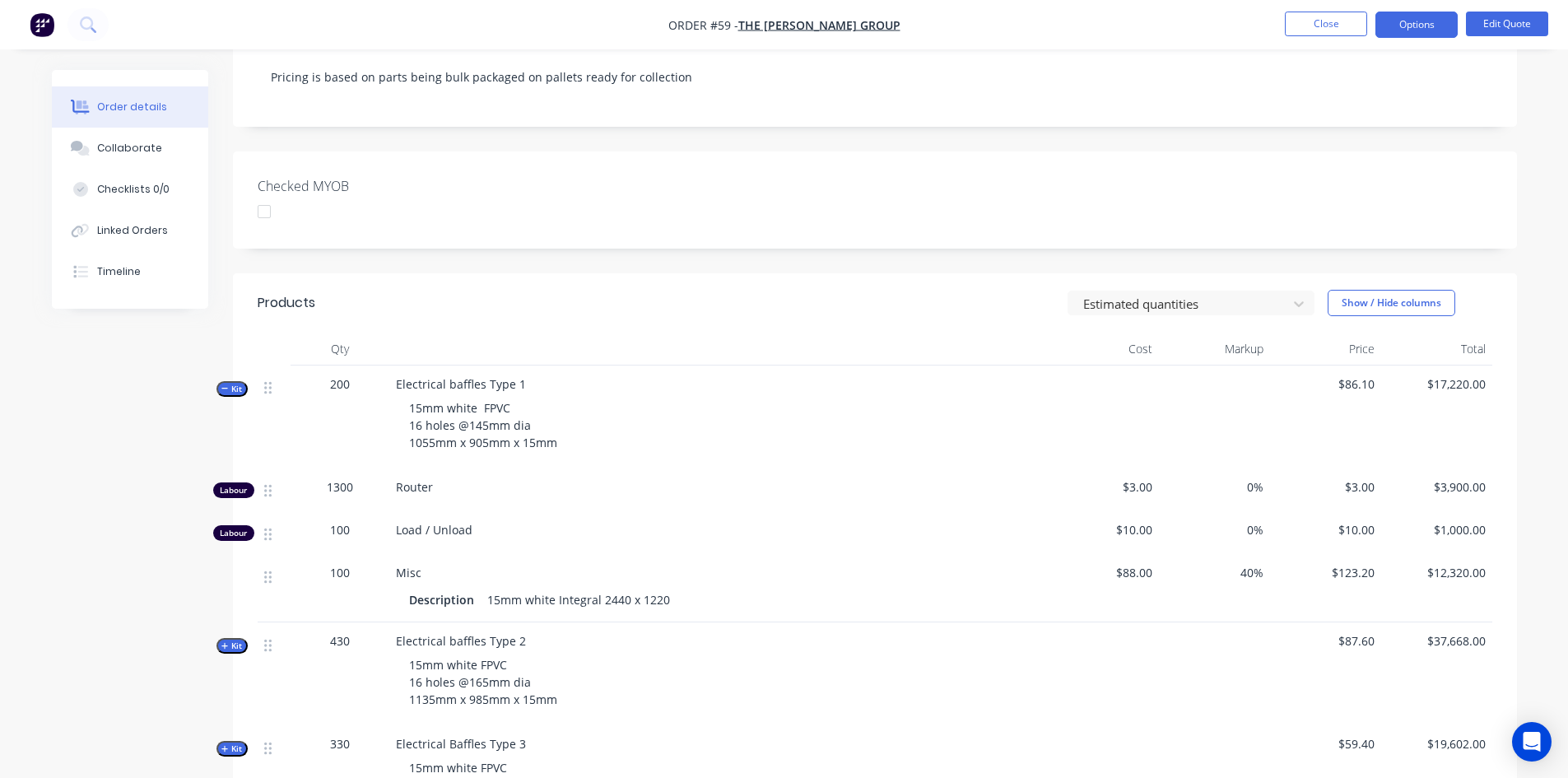
click at [235, 383] on span "Kit" at bounding box center [232, 389] width 22 height 12
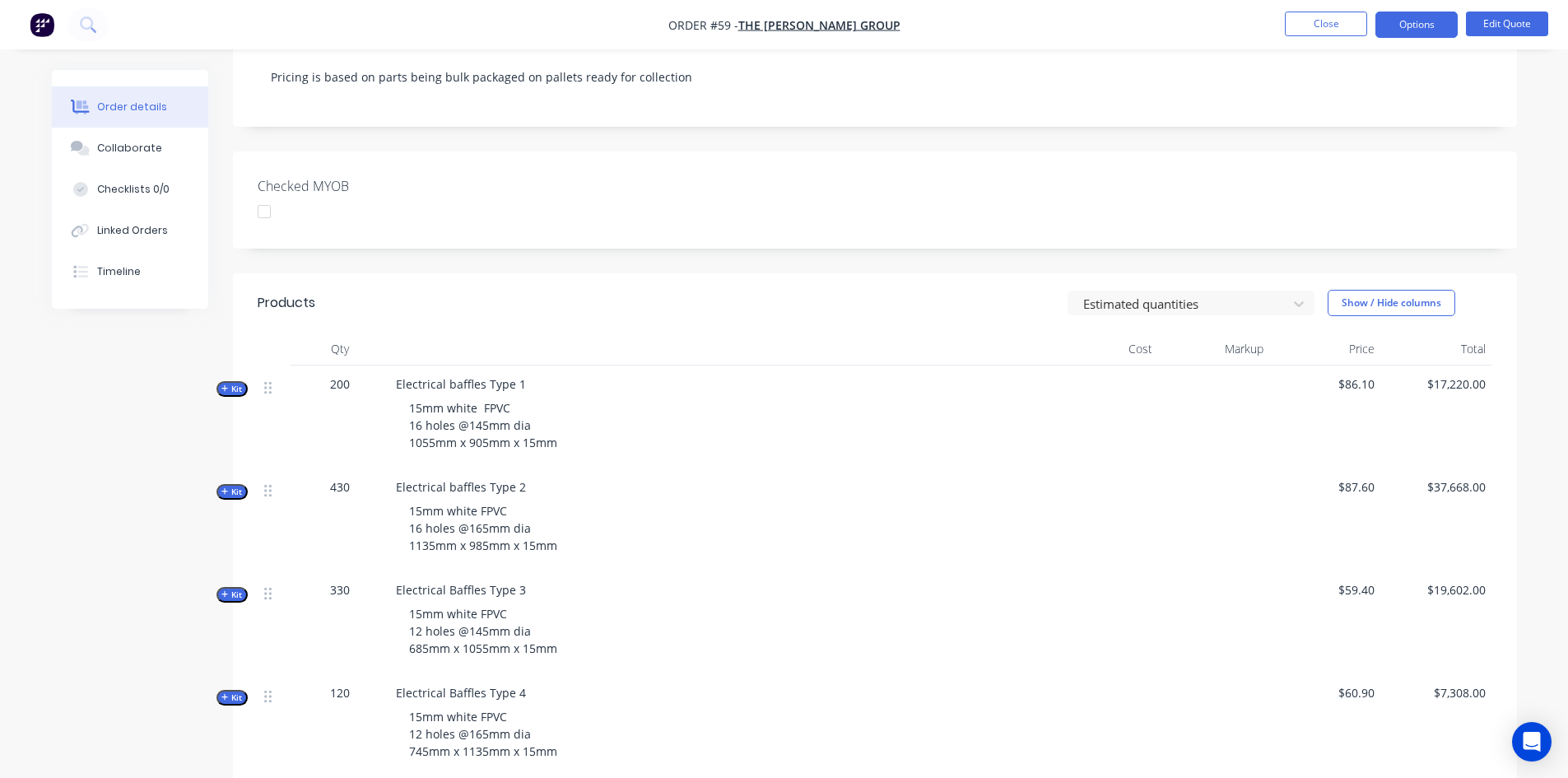
click at [230, 486] on span "Kit" at bounding box center [232, 491] width 22 height 12
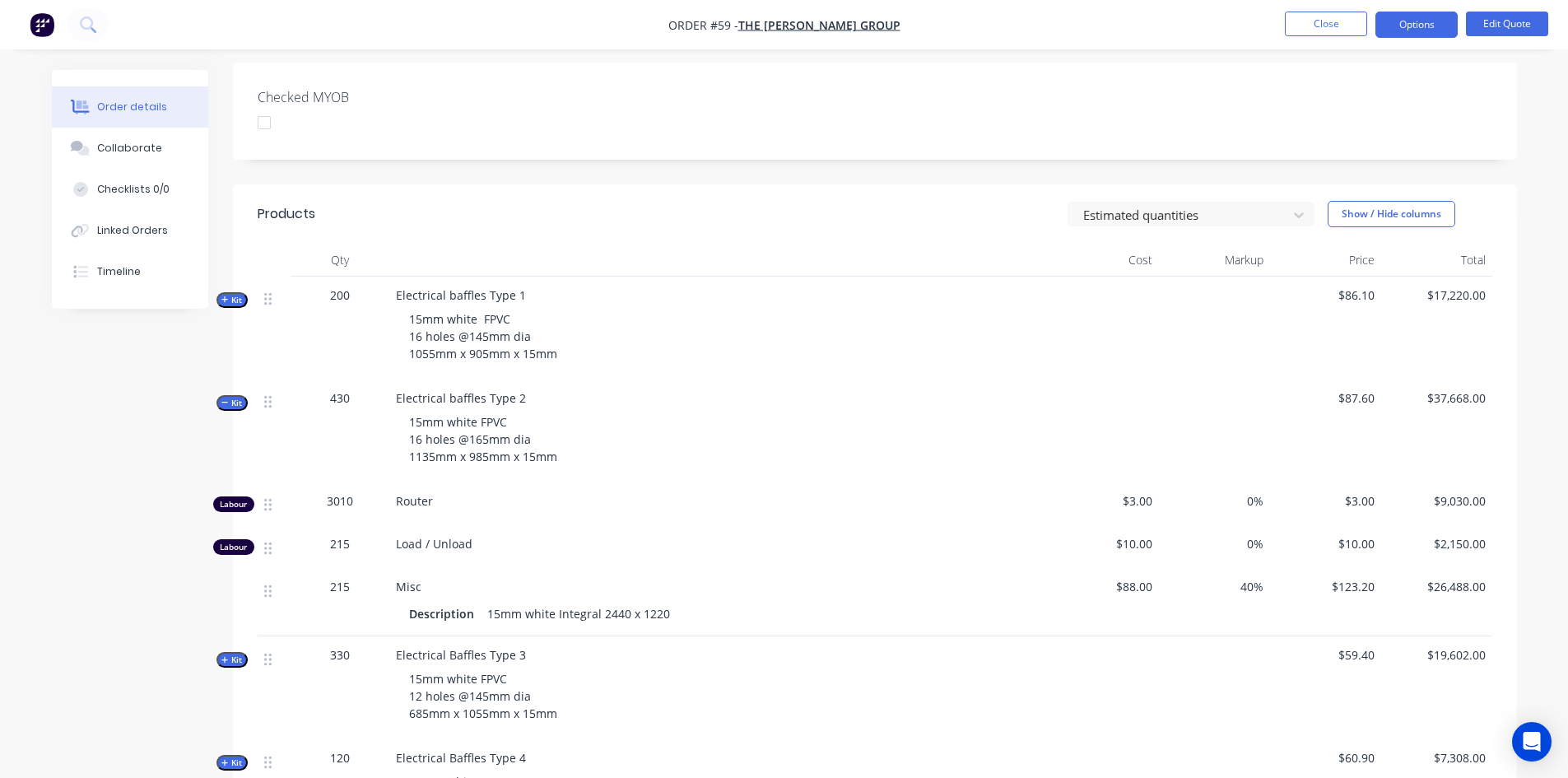
scroll to position [494, 0]
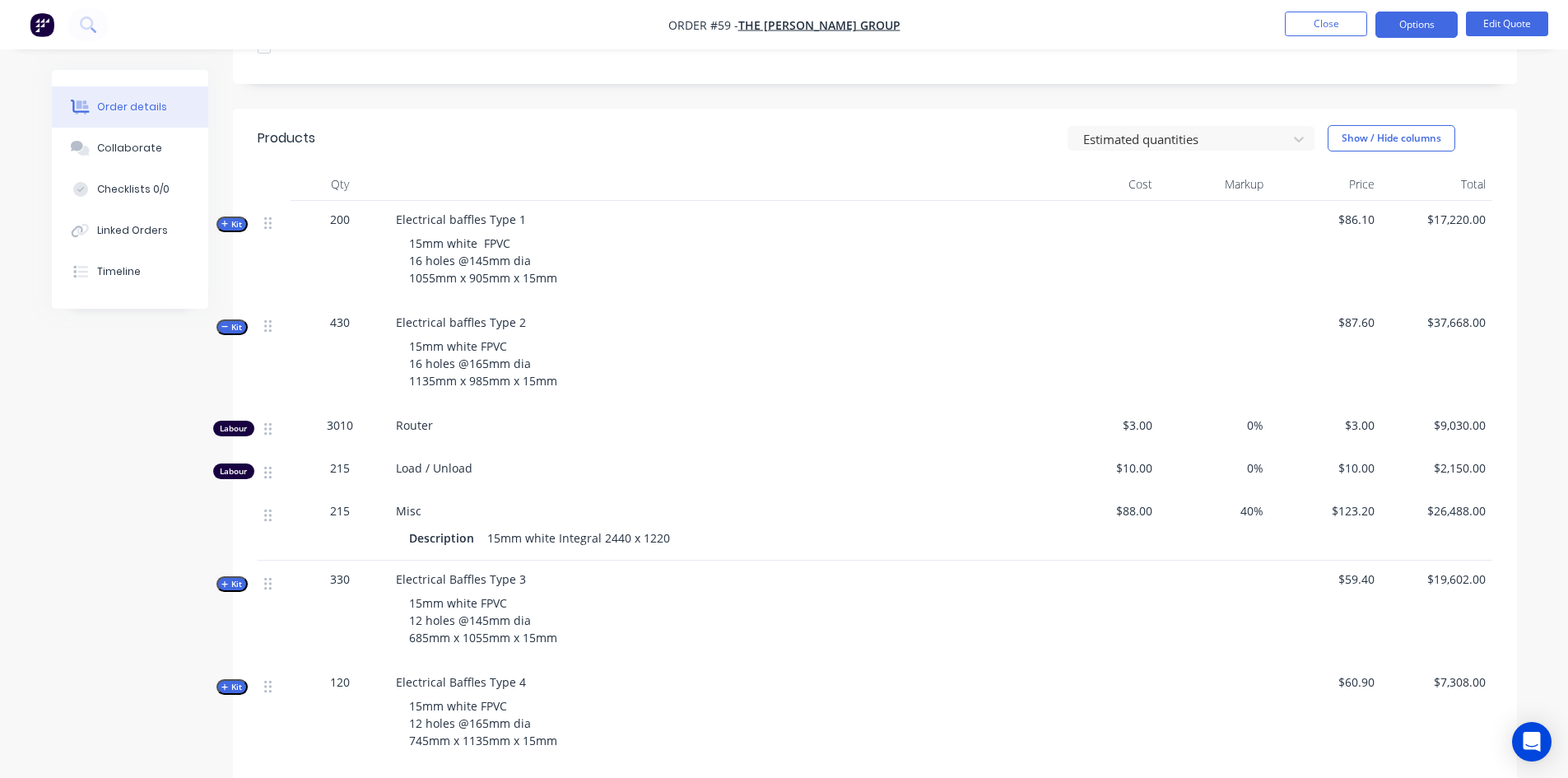
click at [237, 322] on span "Kit" at bounding box center [232, 327] width 22 height 12
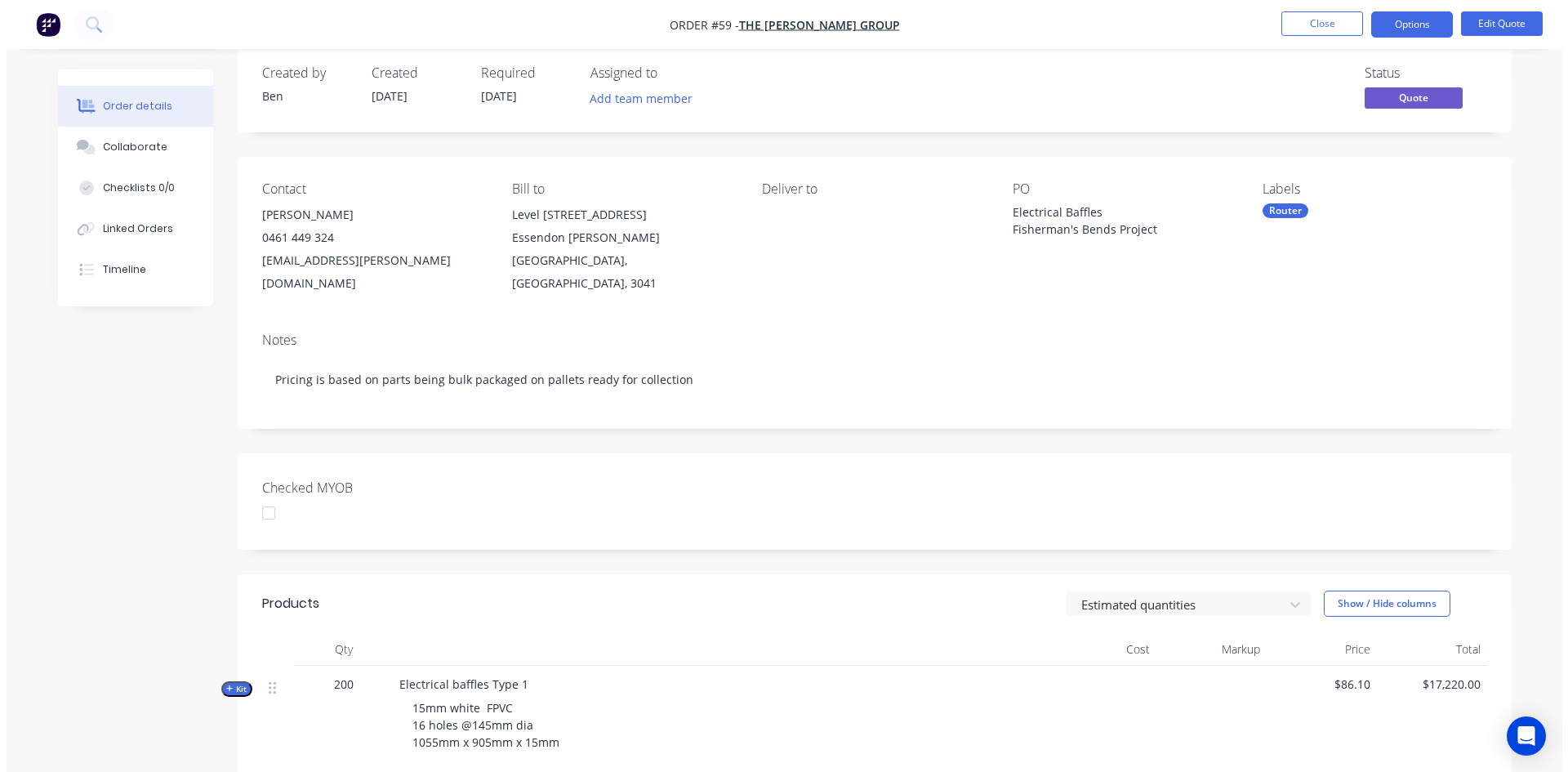
scroll to position [0, 0]
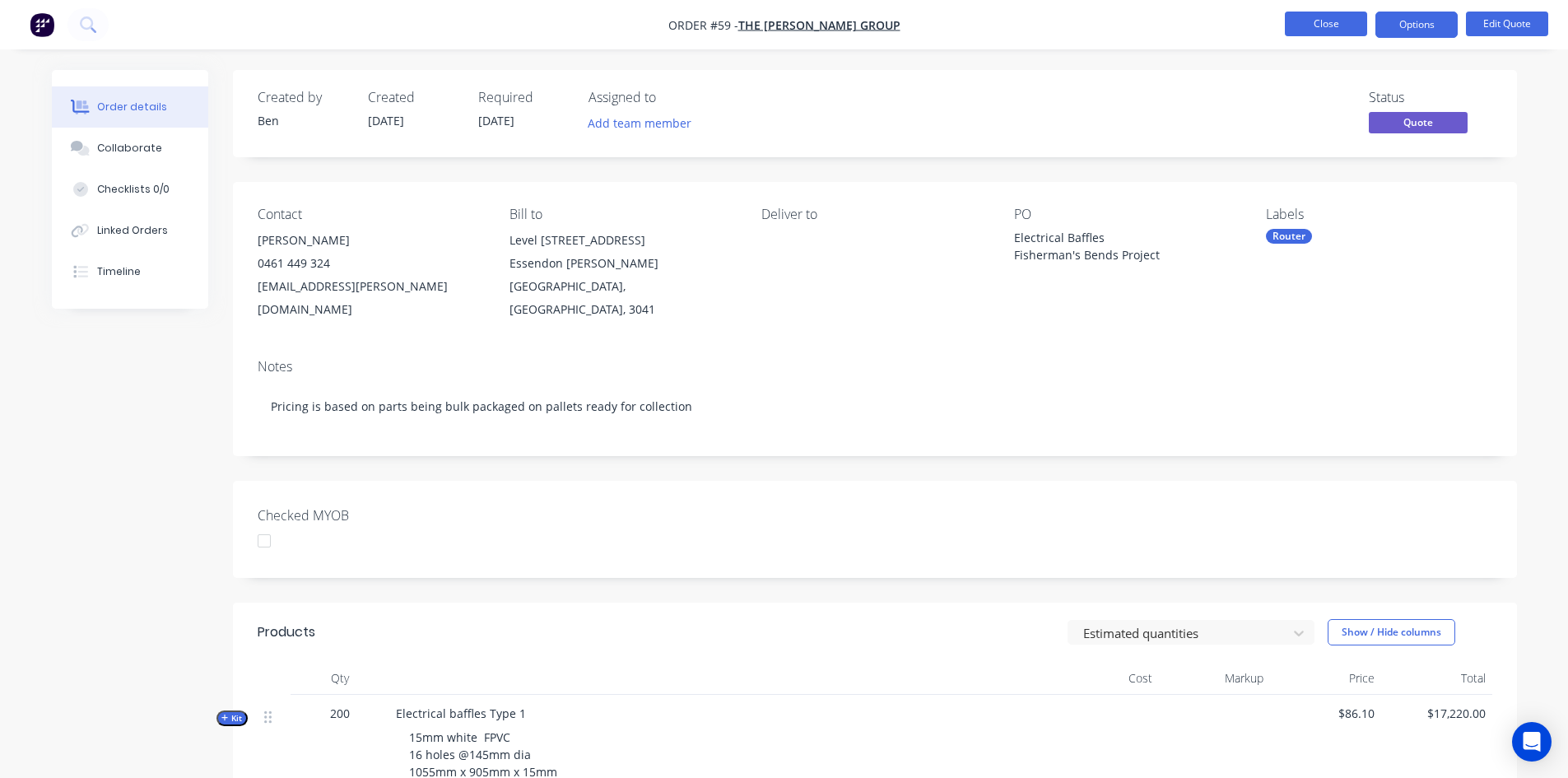
click at [1320, 20] on button "Close" at bounding box center [1326, 24] width 82 height 25
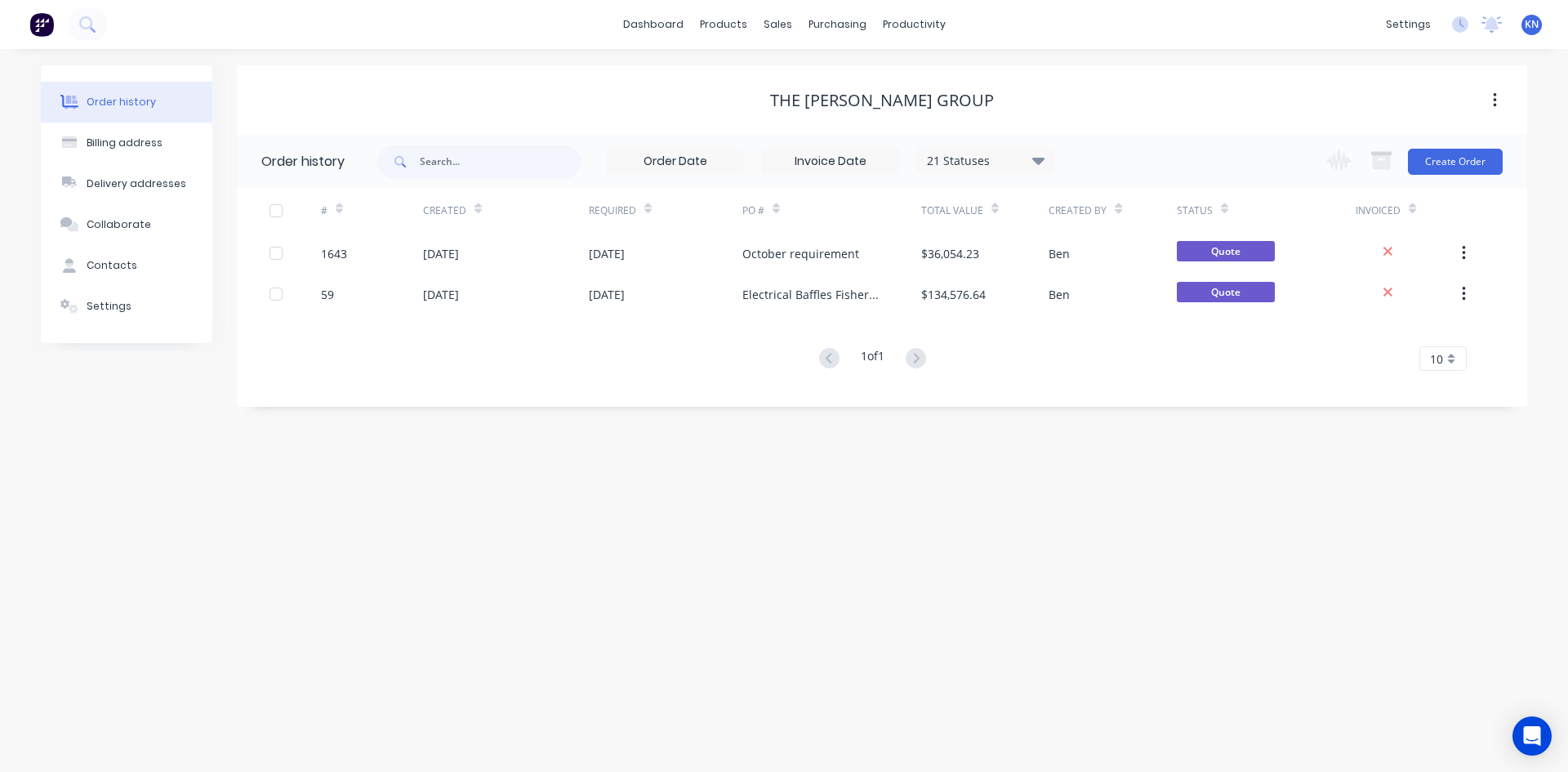
click at [995, 212] on icon at bounding box center [995, 209] width 7 height 12
click at [813, 76] on div "Sales Orders" at bounding box center [838, 79] width 67 height 15
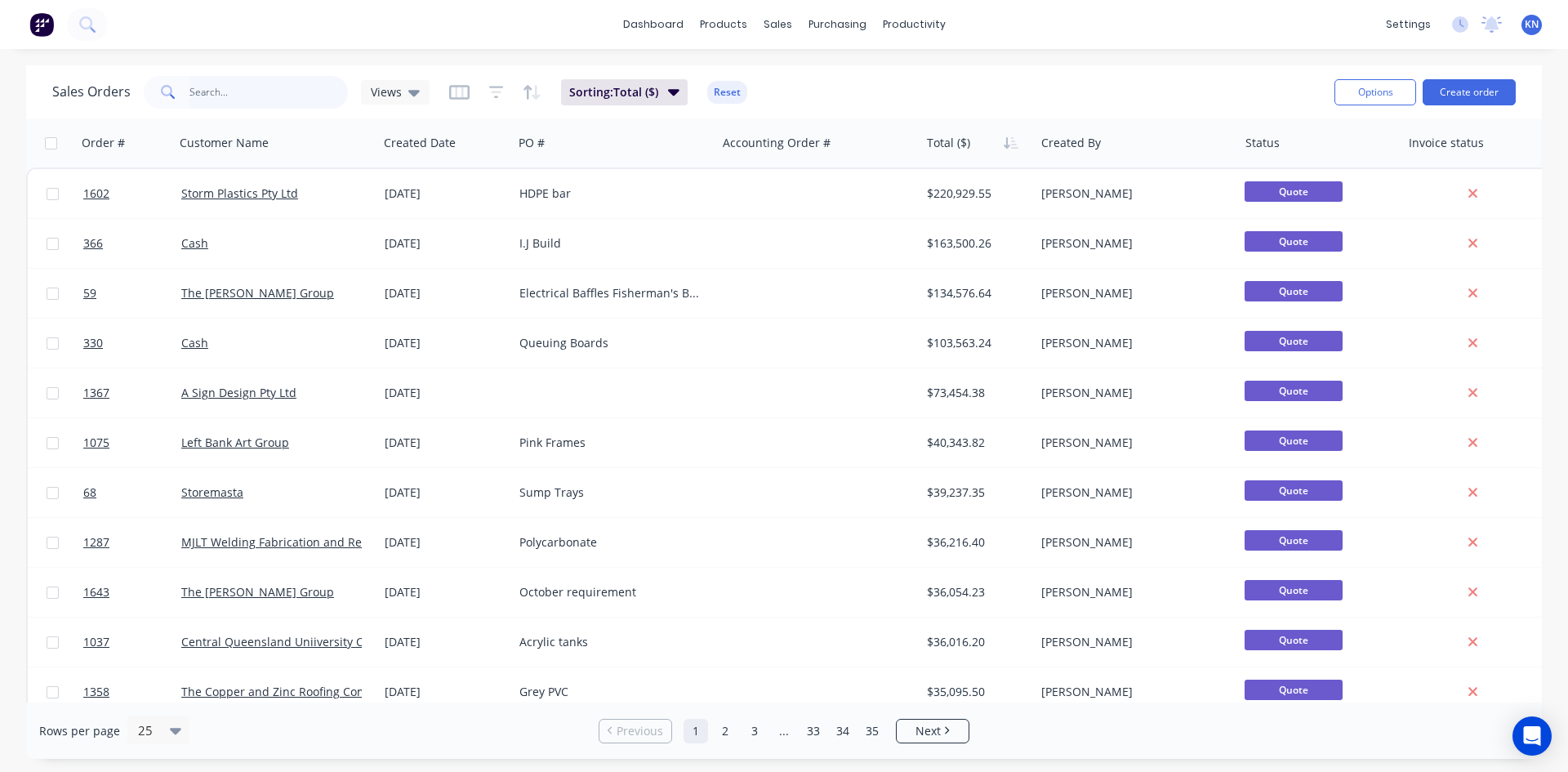
click at [260, 96] on input "text" at bounding box center [269, 92] width 159 height 33
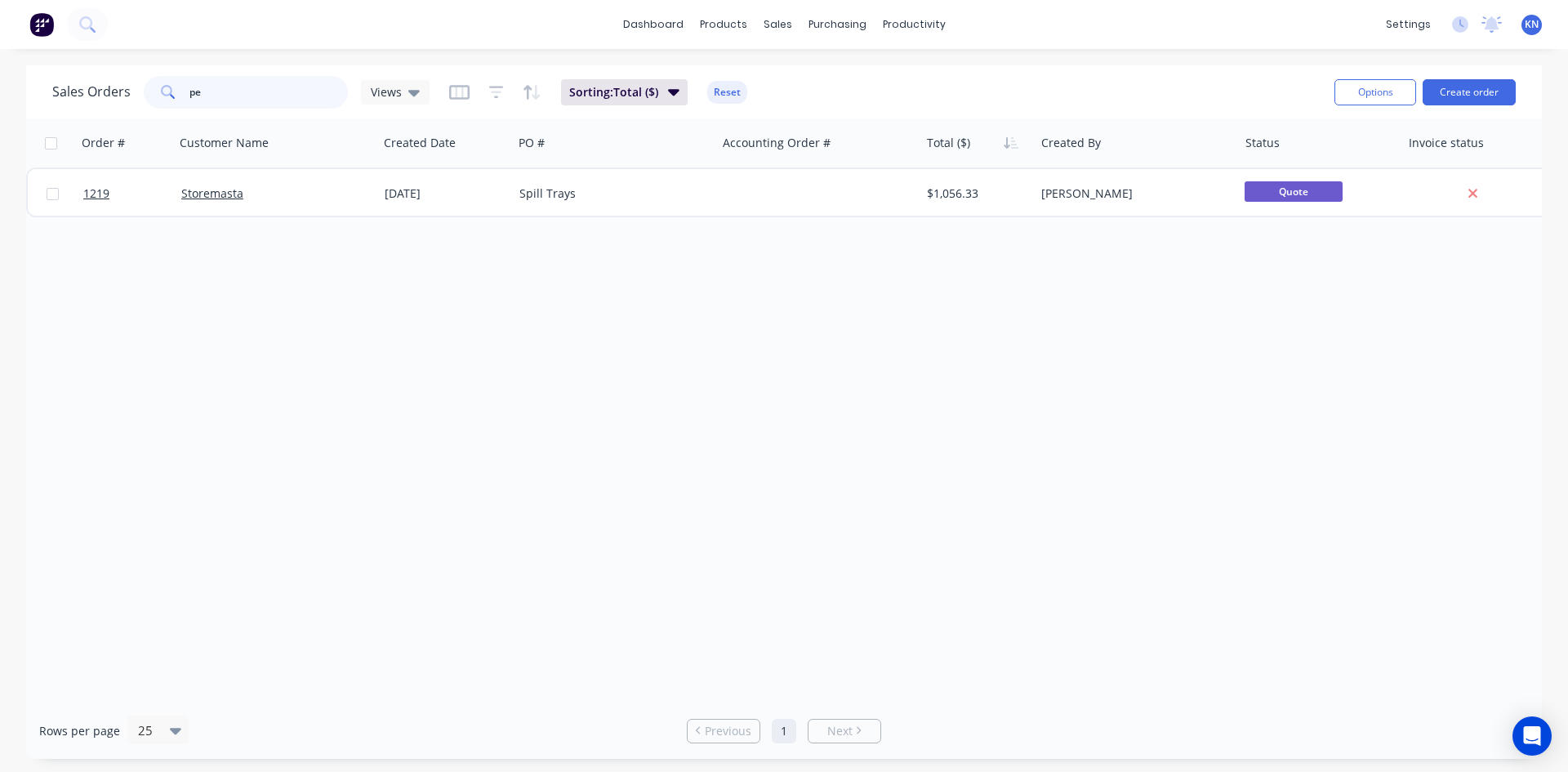
type input "p"
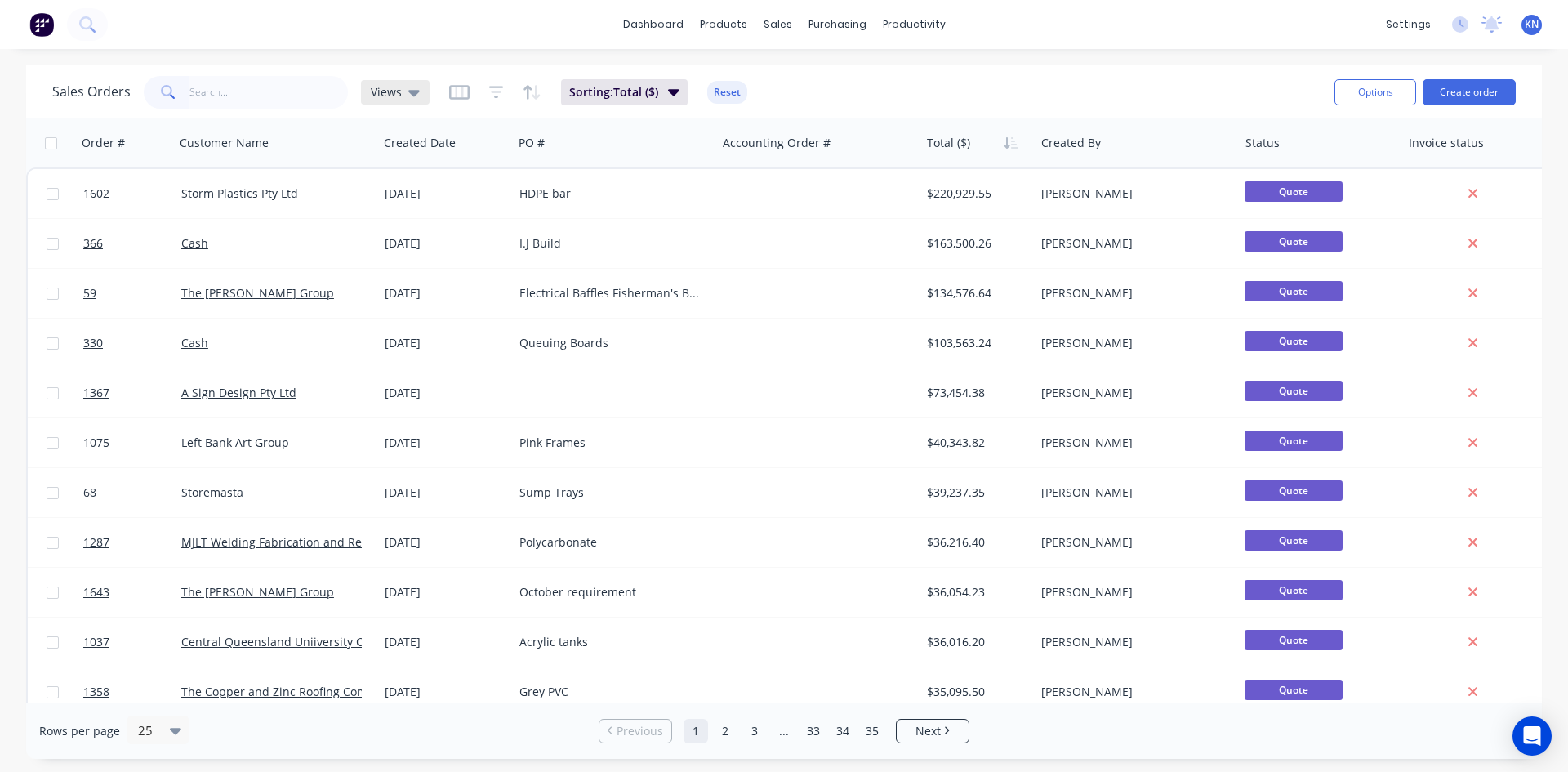
click at [409, 94] on icon at bounding box center [414, 93] width 11 height 7
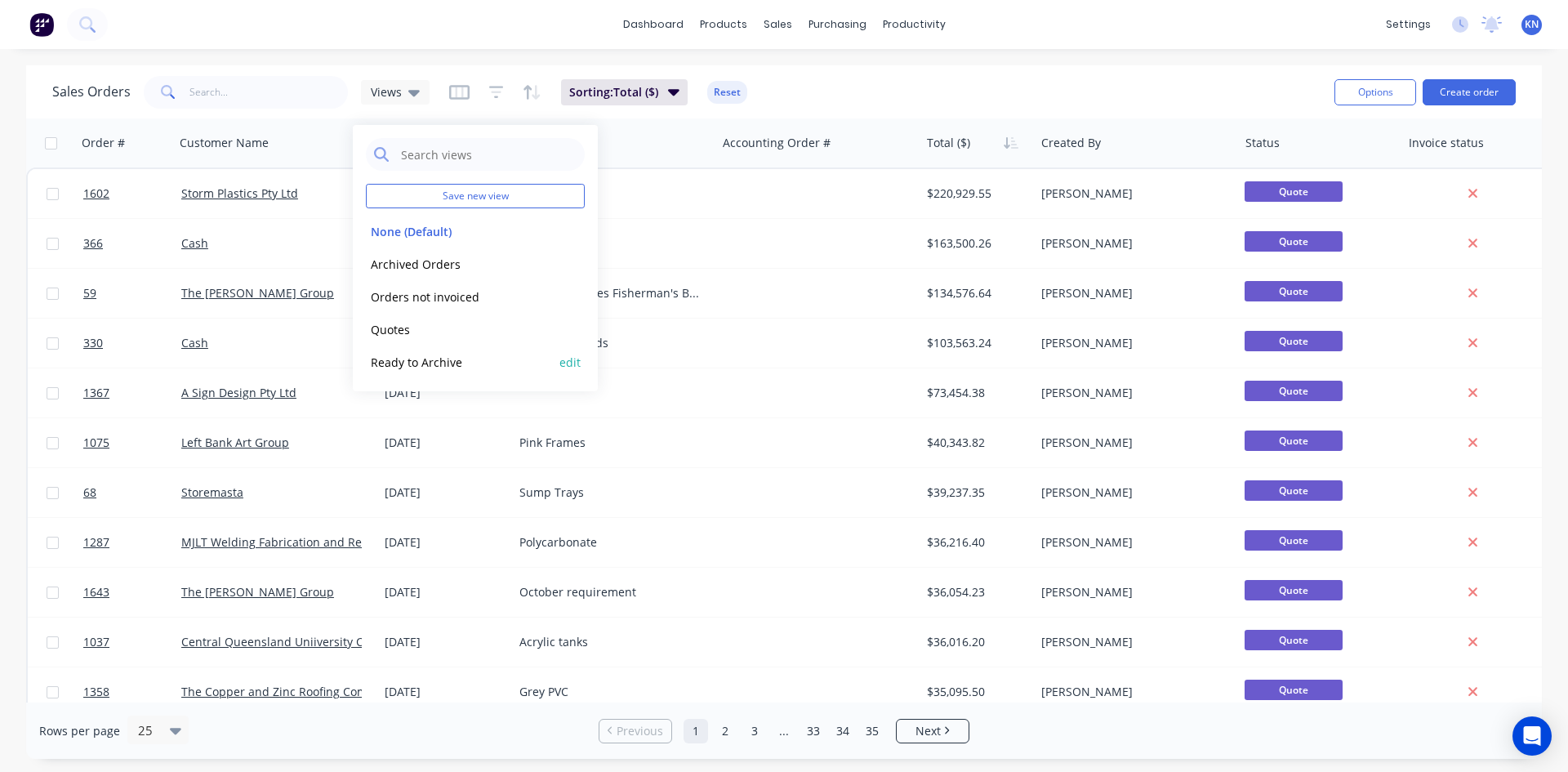
click at [411, 358] on button "Ready to Archive" at bounding box center [458, 362] width 186 height 19
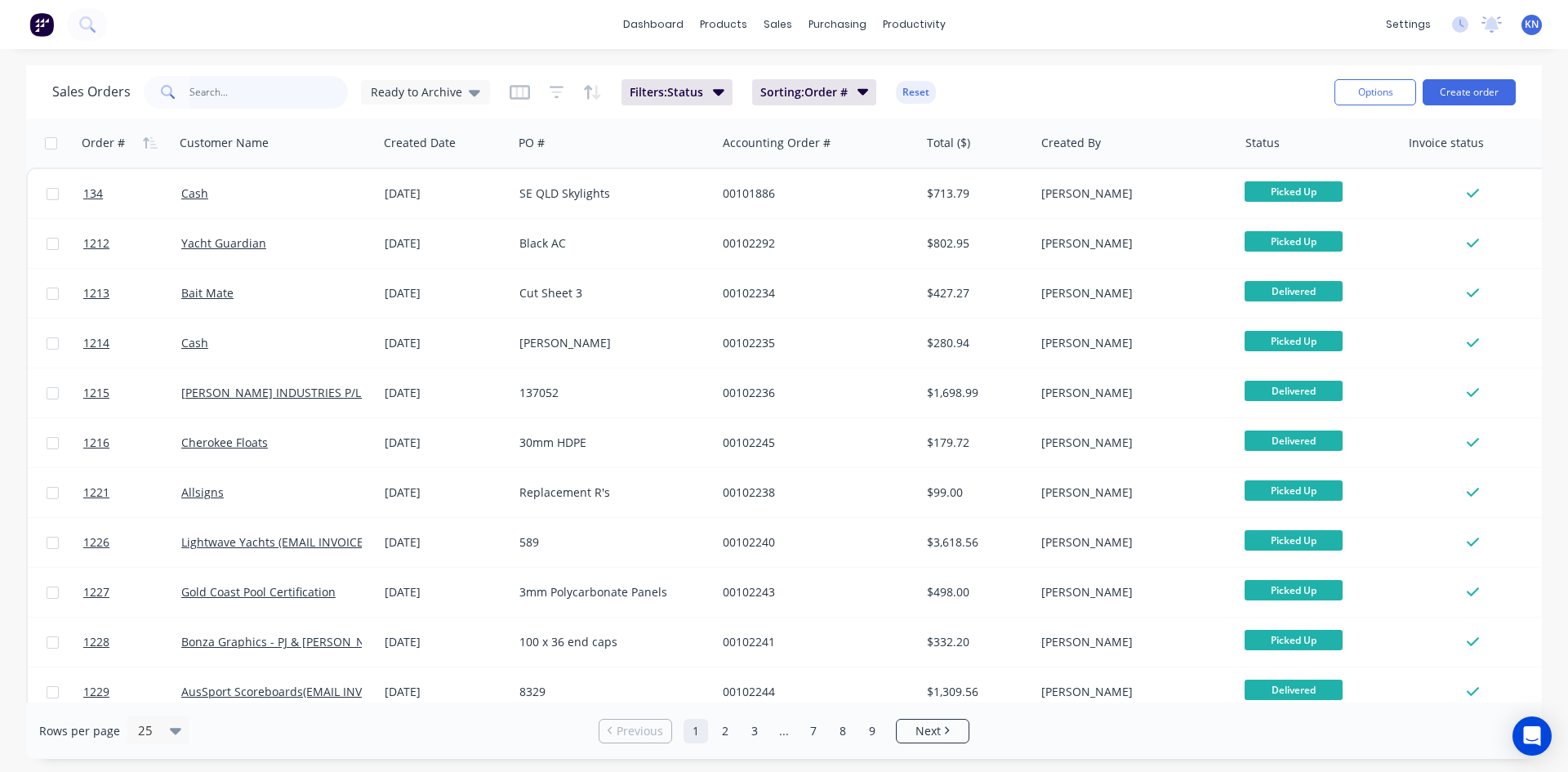
click at [241, 97] on input "text" at bounding box center [269, 92] width 159 height 33
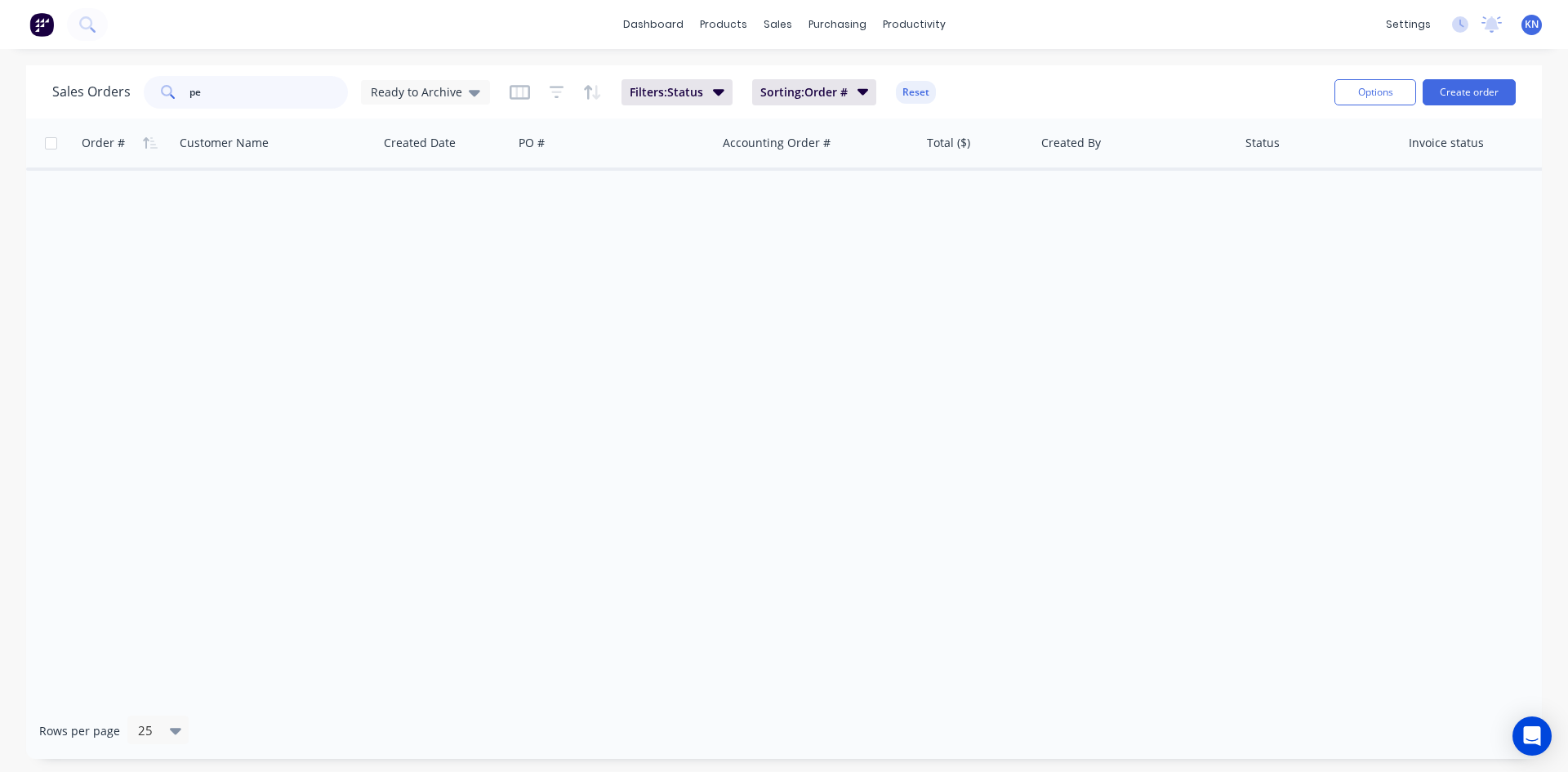
type input "p"
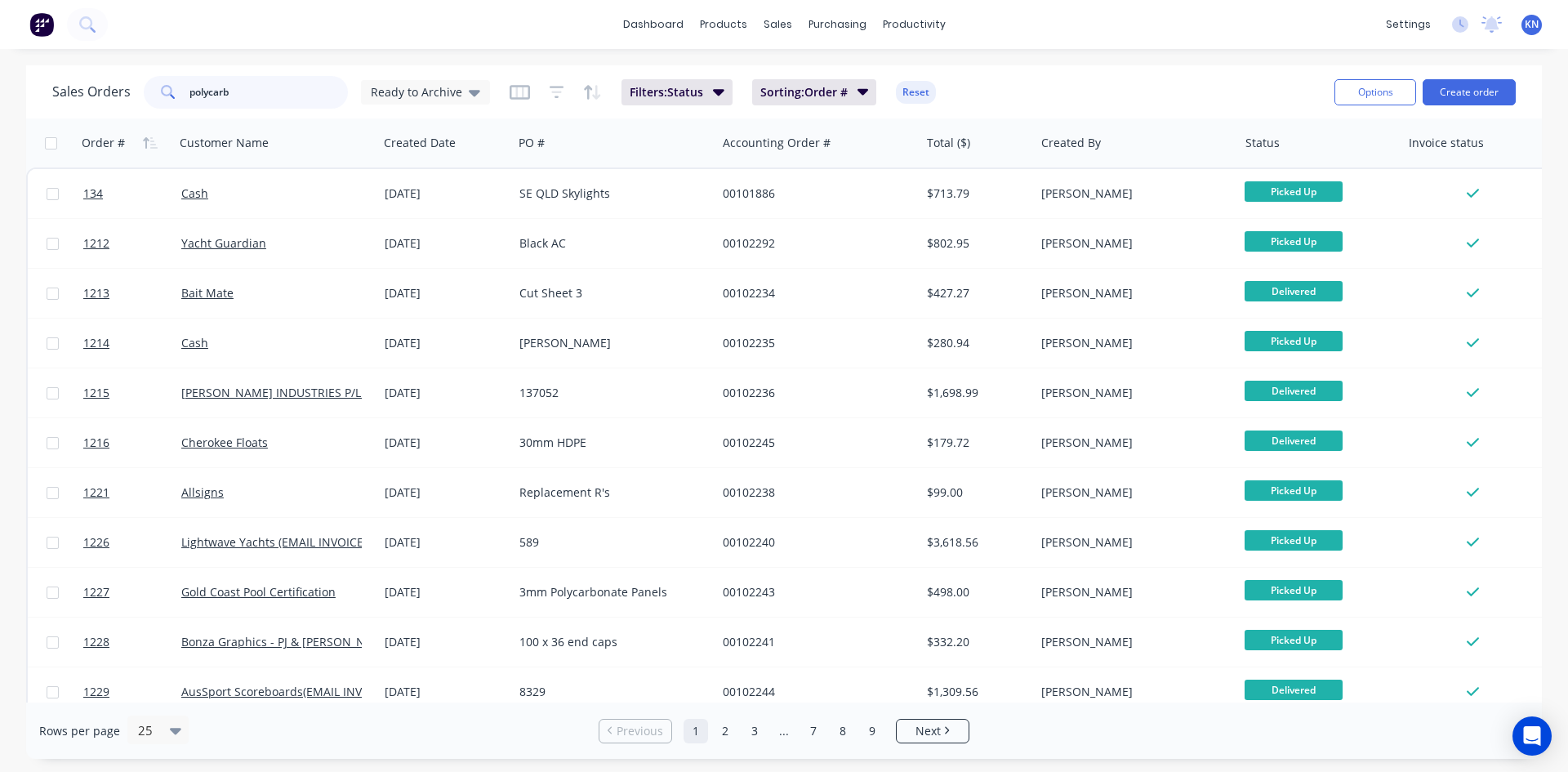
type input "polycarb"
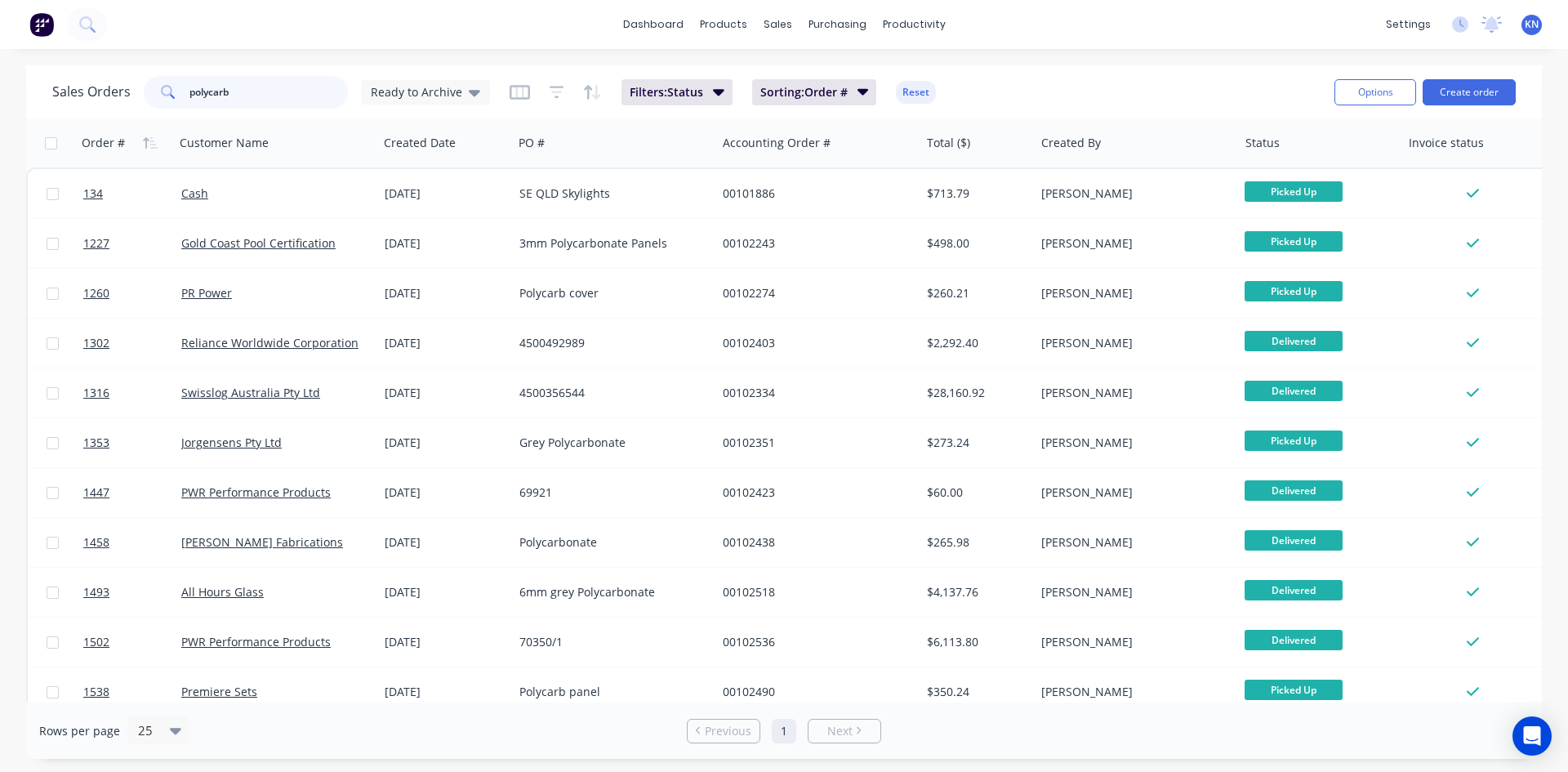
drag, startPoint x: 271, startPoint y: 95, endPoint x: 176, endPoint y: 94, distance: 95.0
click at [176, 94] on div "polycarb" at bounding box center [246, 92] width 204 height 33
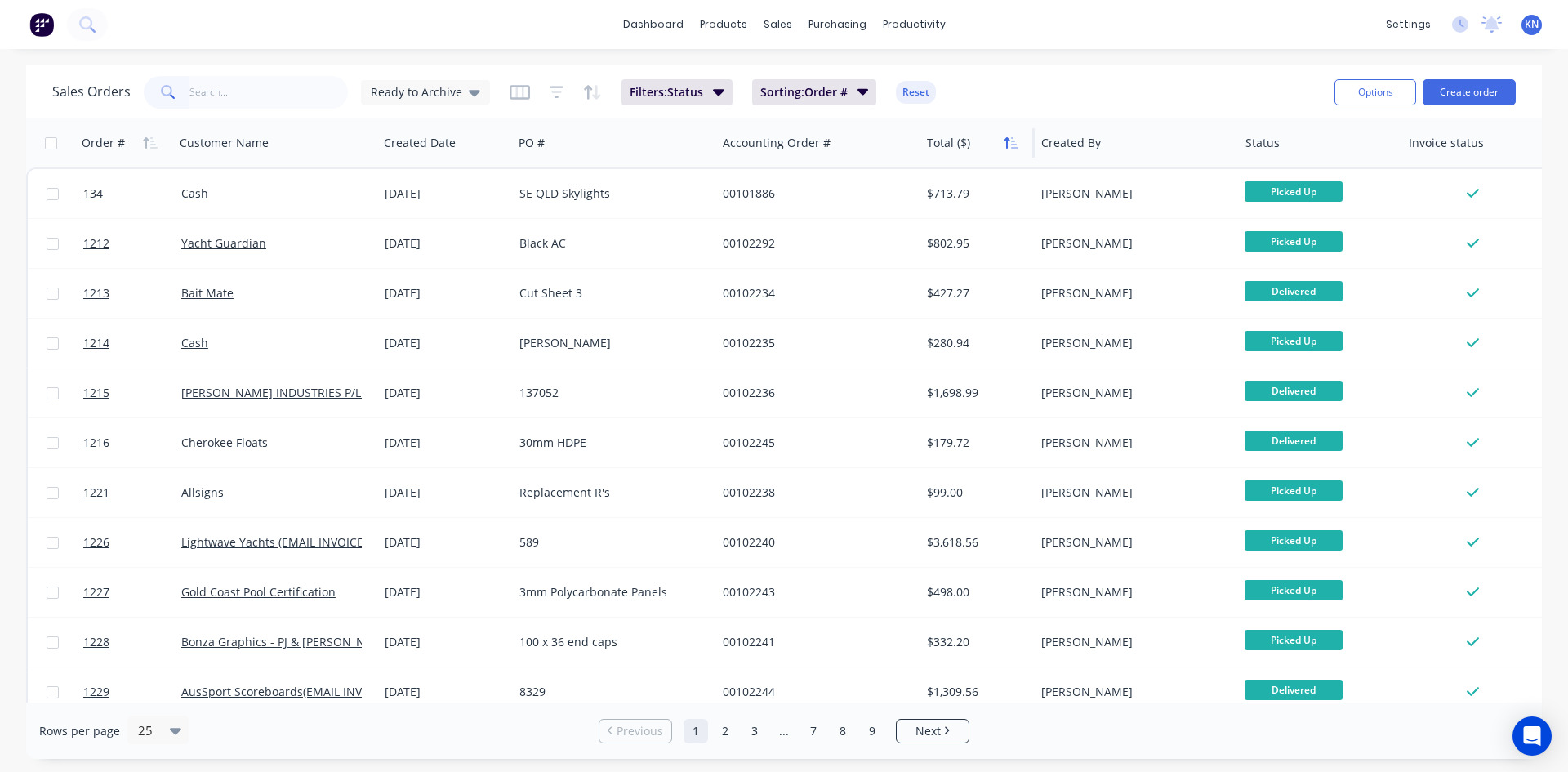
click at [1008, 151] on button "button" at bounding box center [1011, 143] width 24 height 24
click at [1010, 139] on icon "button" at bounding box center [1011, 143] width 15 height 13
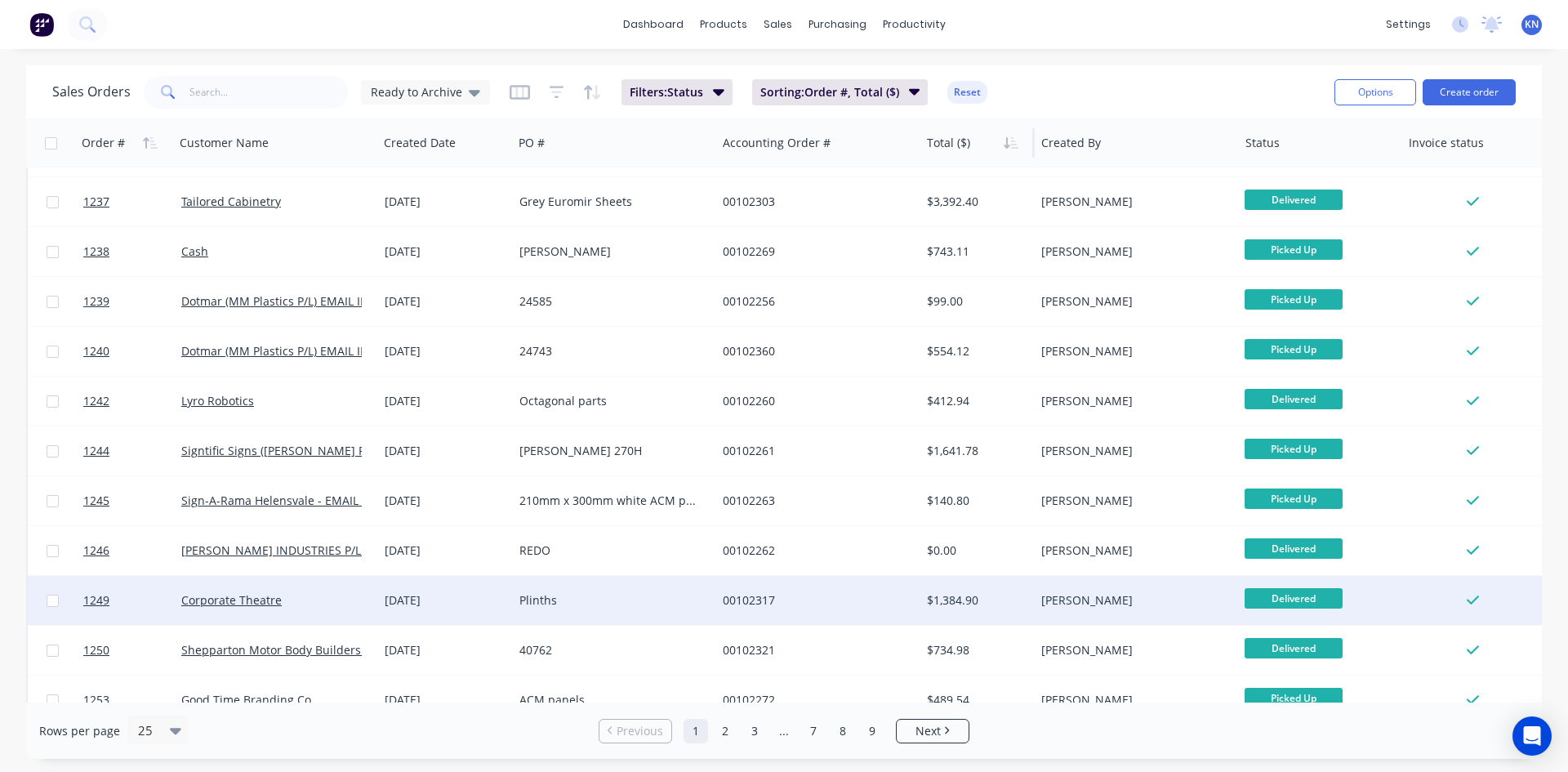
scroll to position [719, 0]
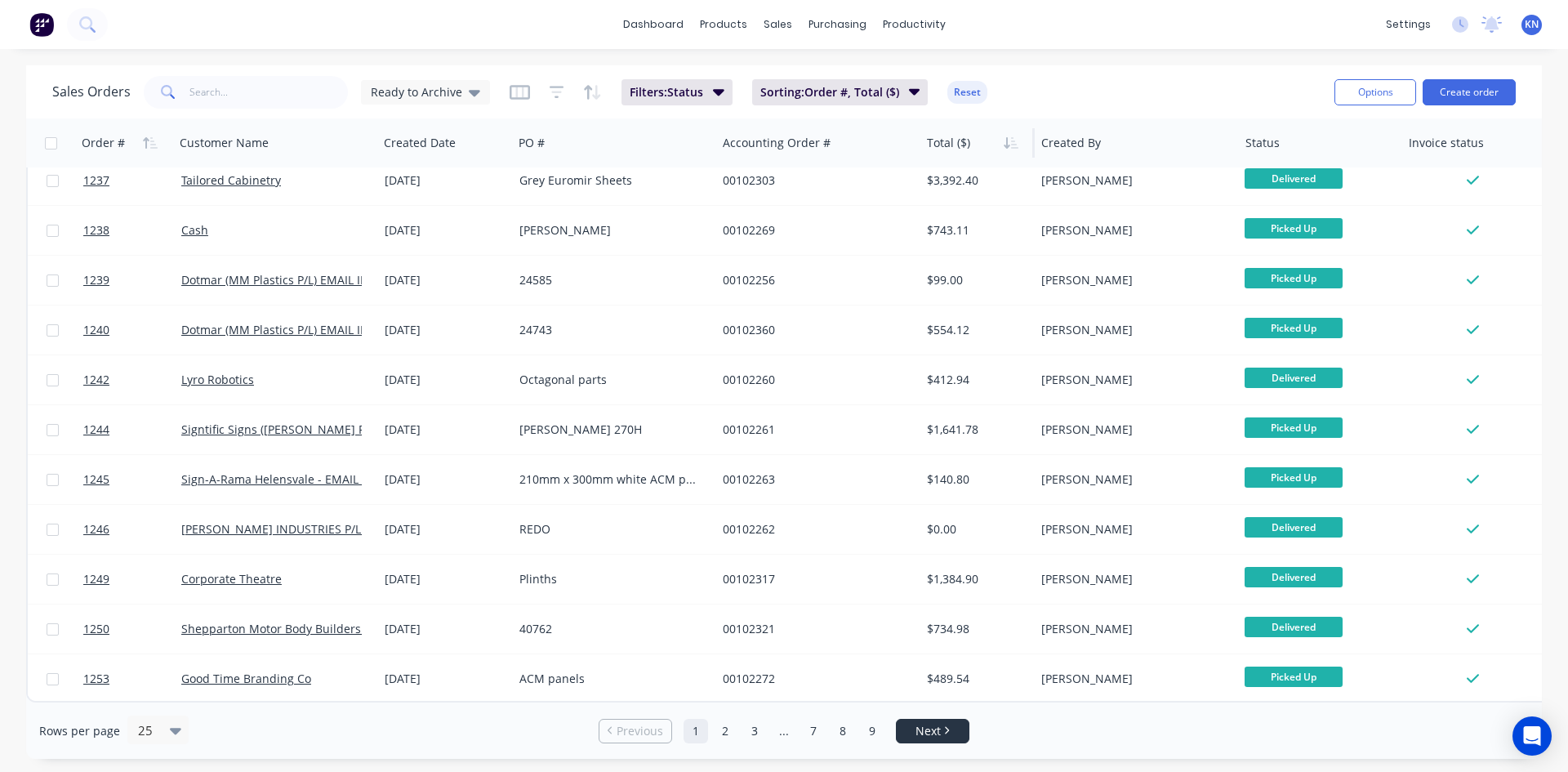
click at [936, 731] on span "Next" at bounding box center [928, 731] width 25 height 16
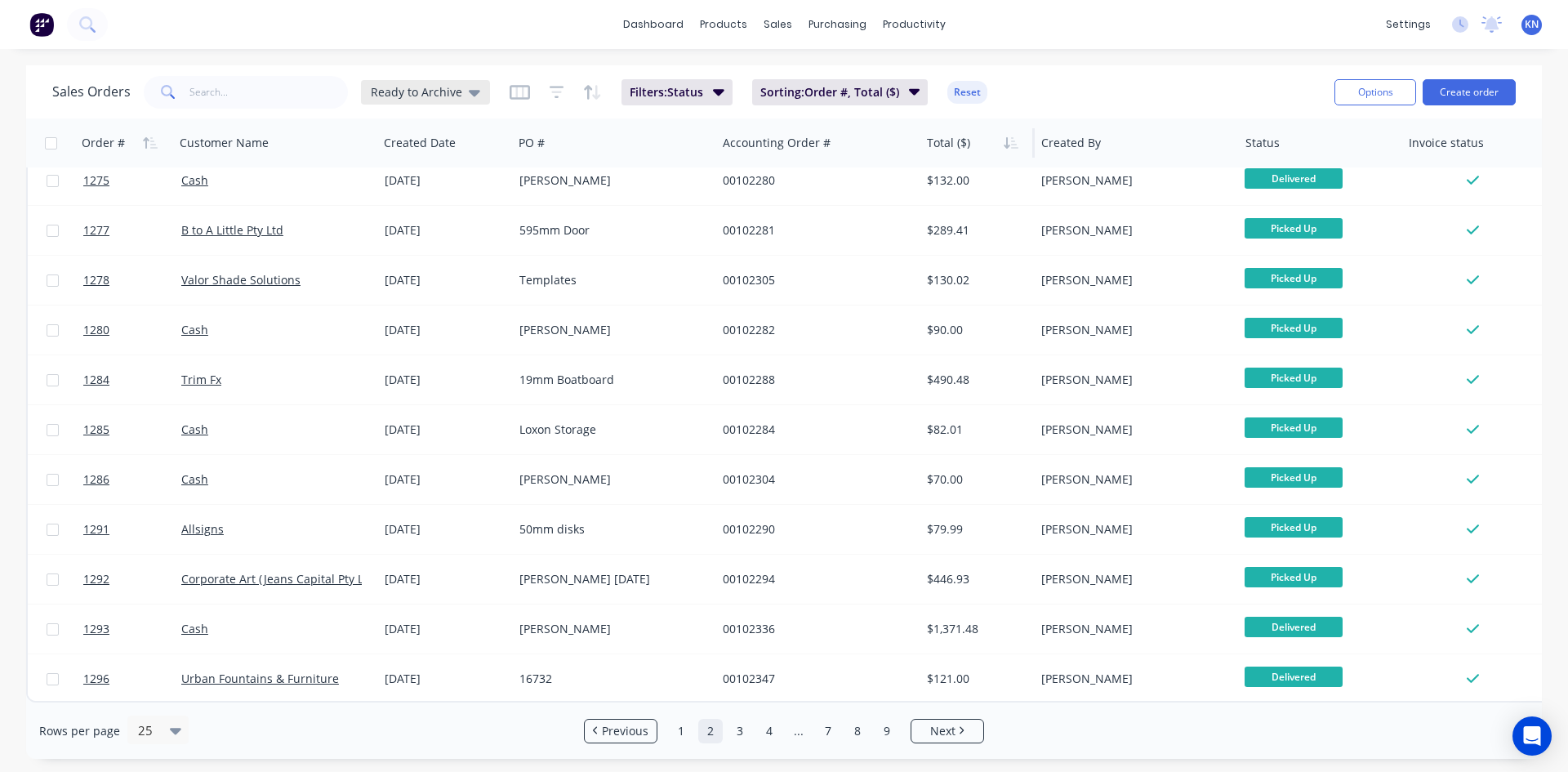
click at [471, 92] on icon at bounding box center [474, 93] width 11 height 7
click at [969, 92] on button "Reset" at bounding box center [967, 92] width 40 height 22
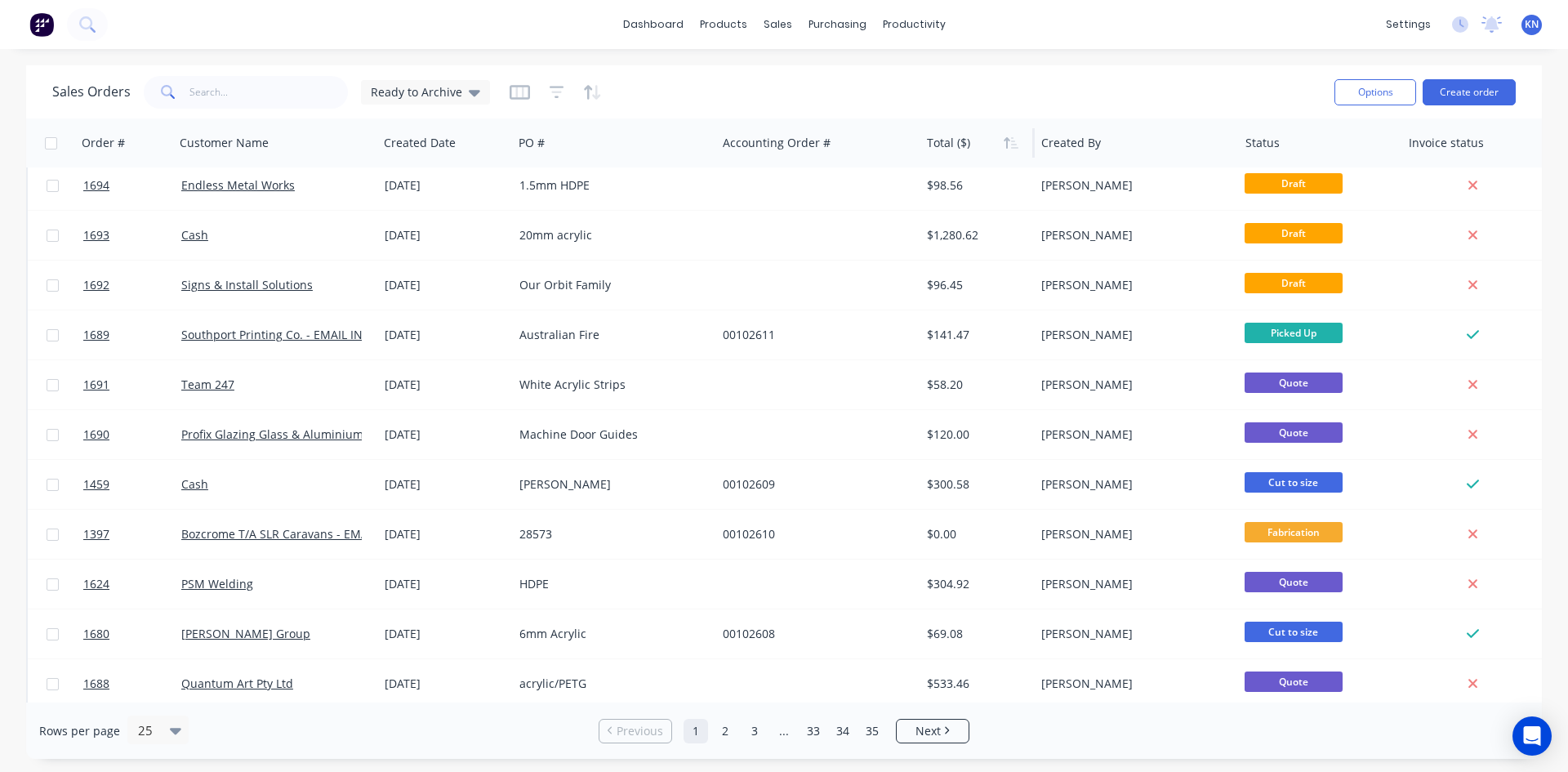
scroll to position [0, 0]
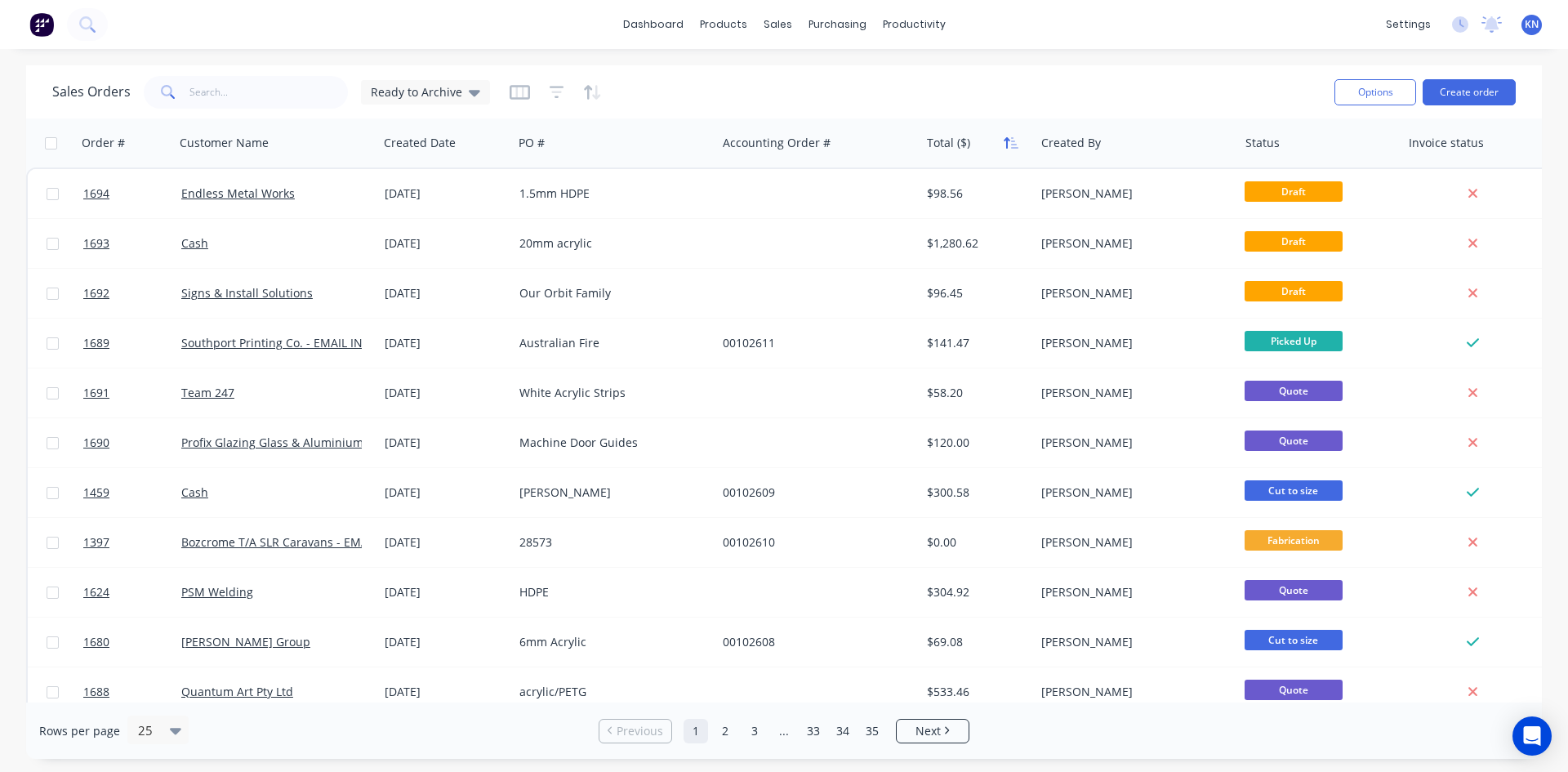
click at [1012, 152] on button "button" at bounding box center [1011, 143] width 24 height 24
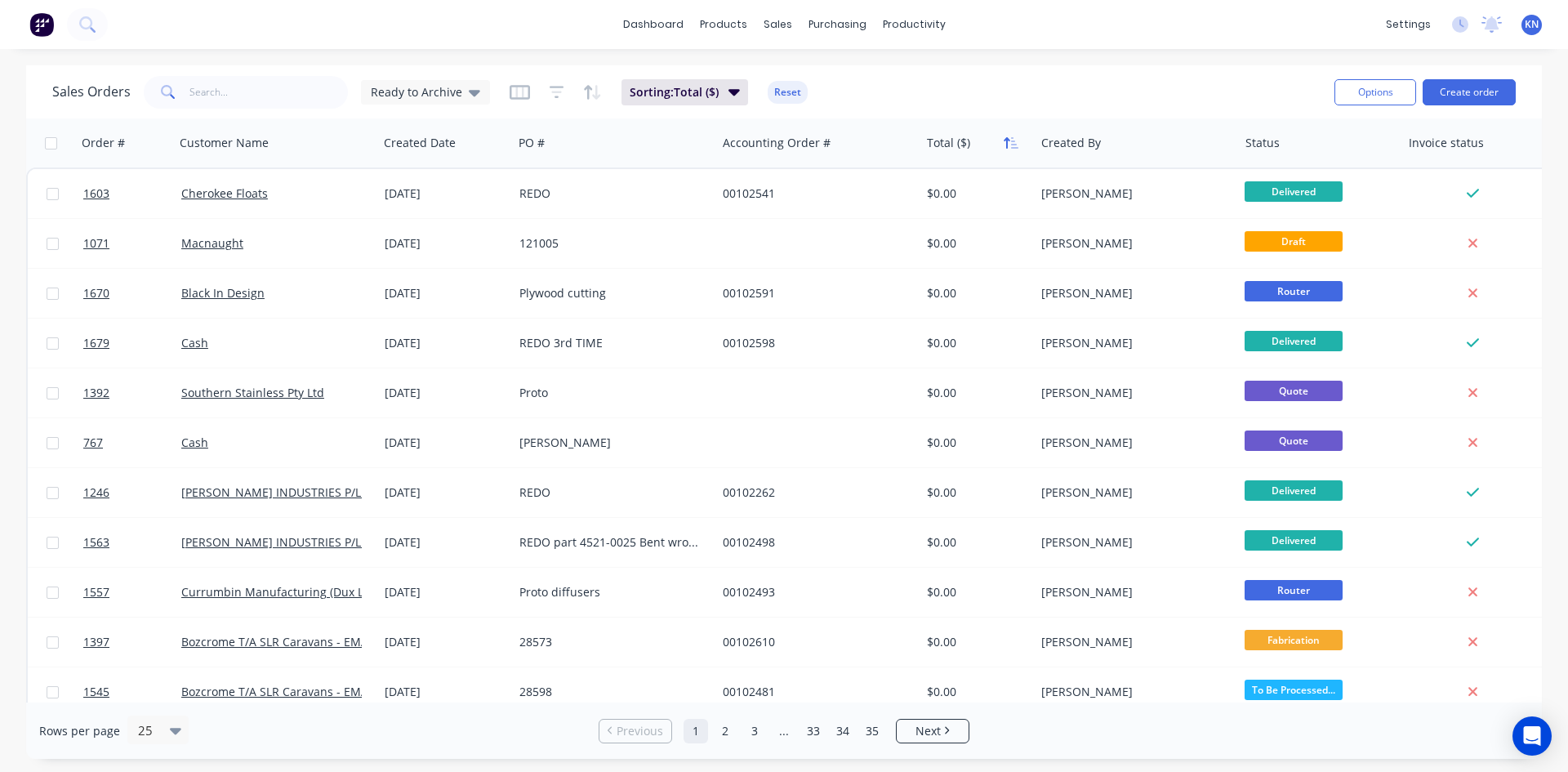
click at [1007, 148] on icon "button" at bounding box center [1007, 143] width 6 height 11
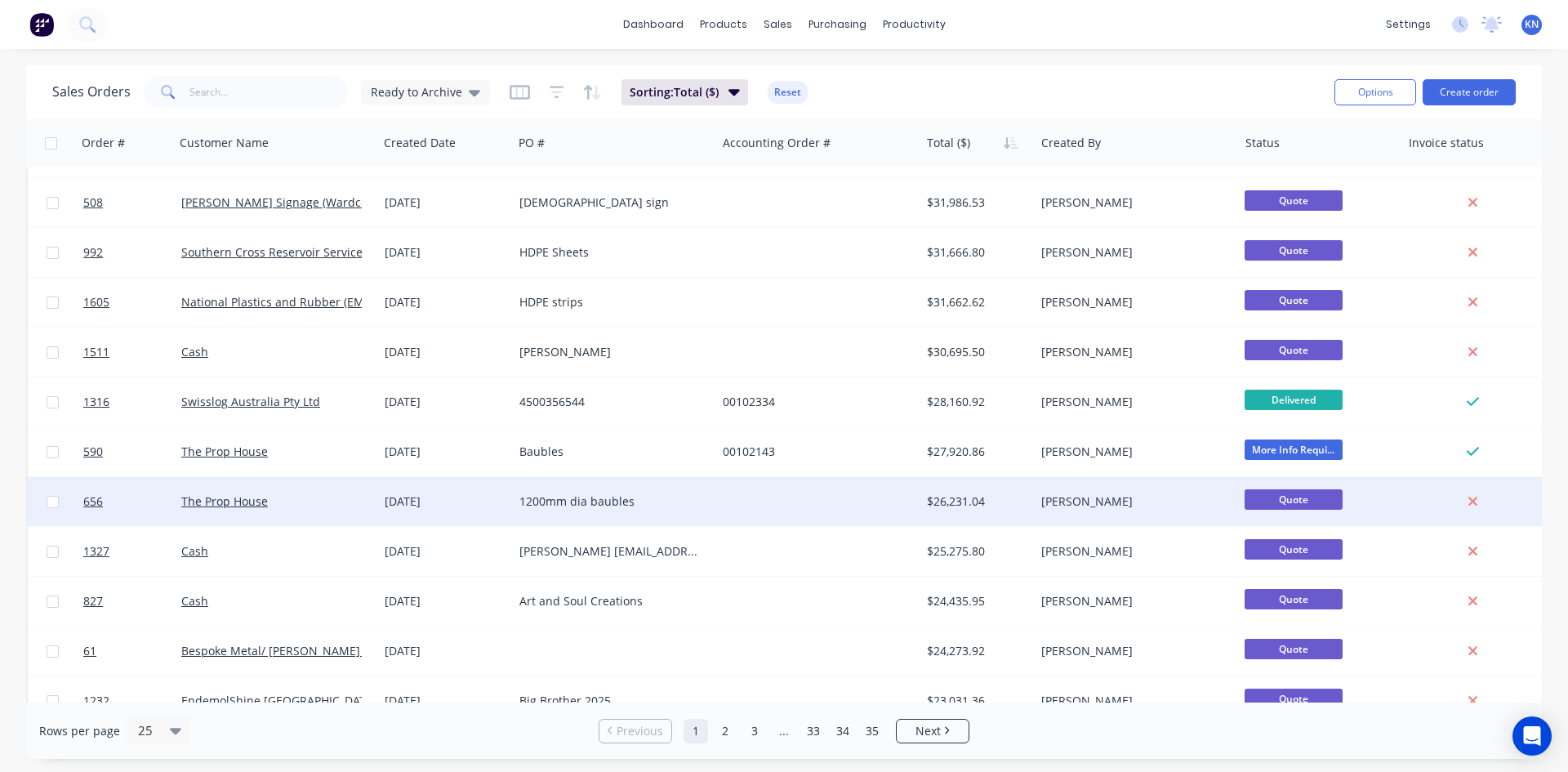
scroll to position [719, 0]
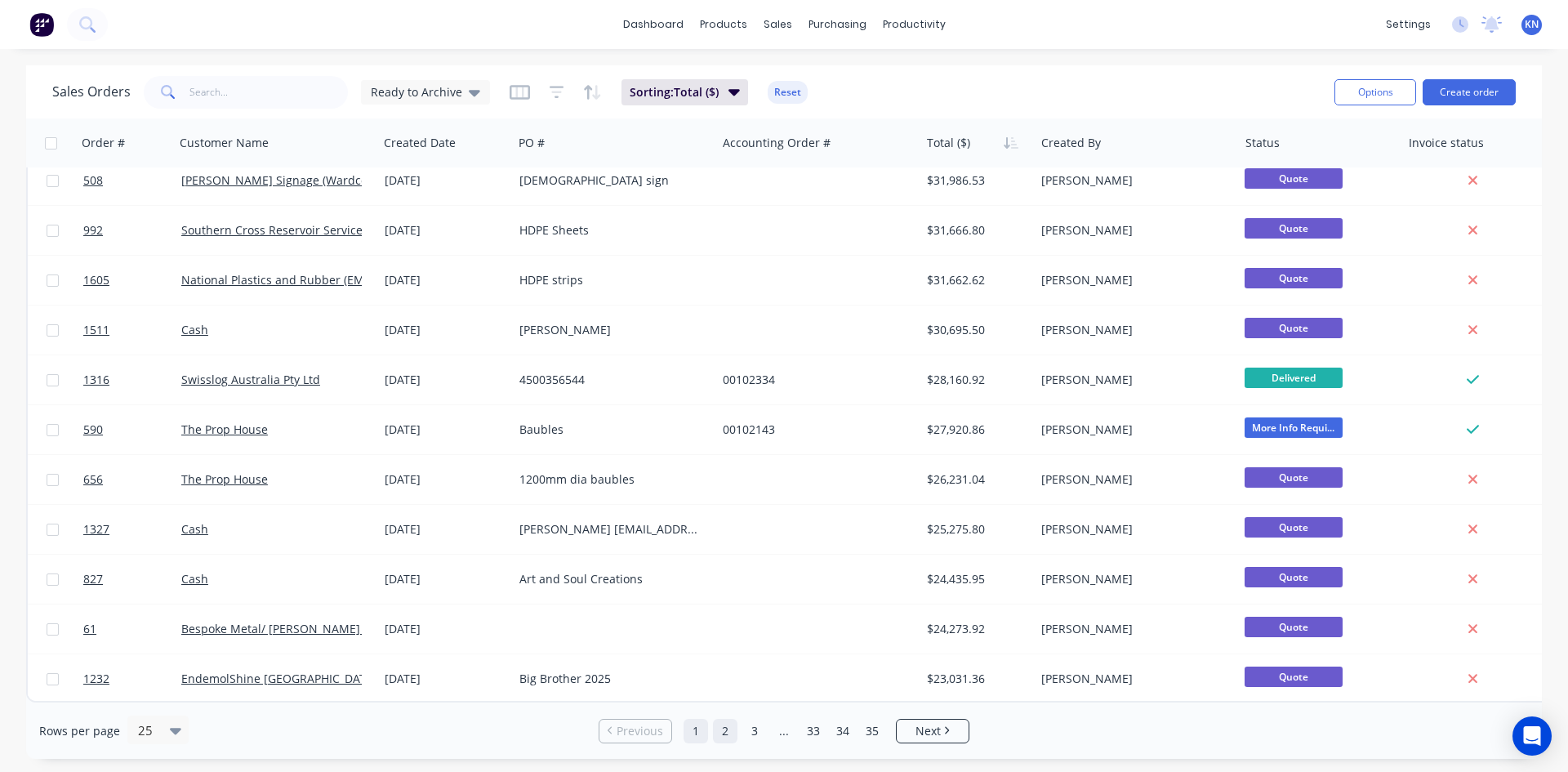
click at [721, 726] on link "2" at bounding box center [725, 731] width 24 height 24
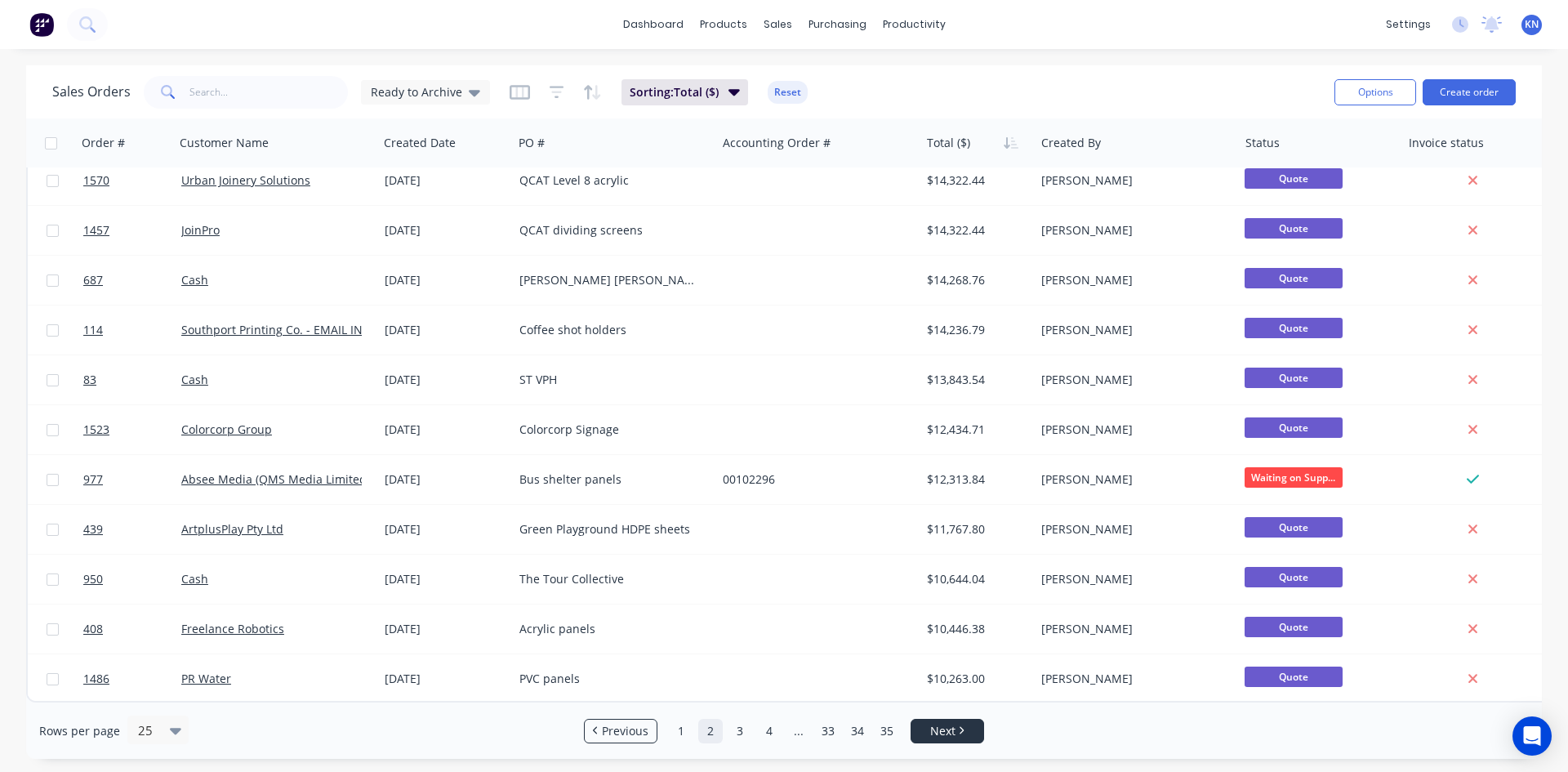
click at [945, 728] on span "Next" at bounding box center [942, 731] width 25 height 16
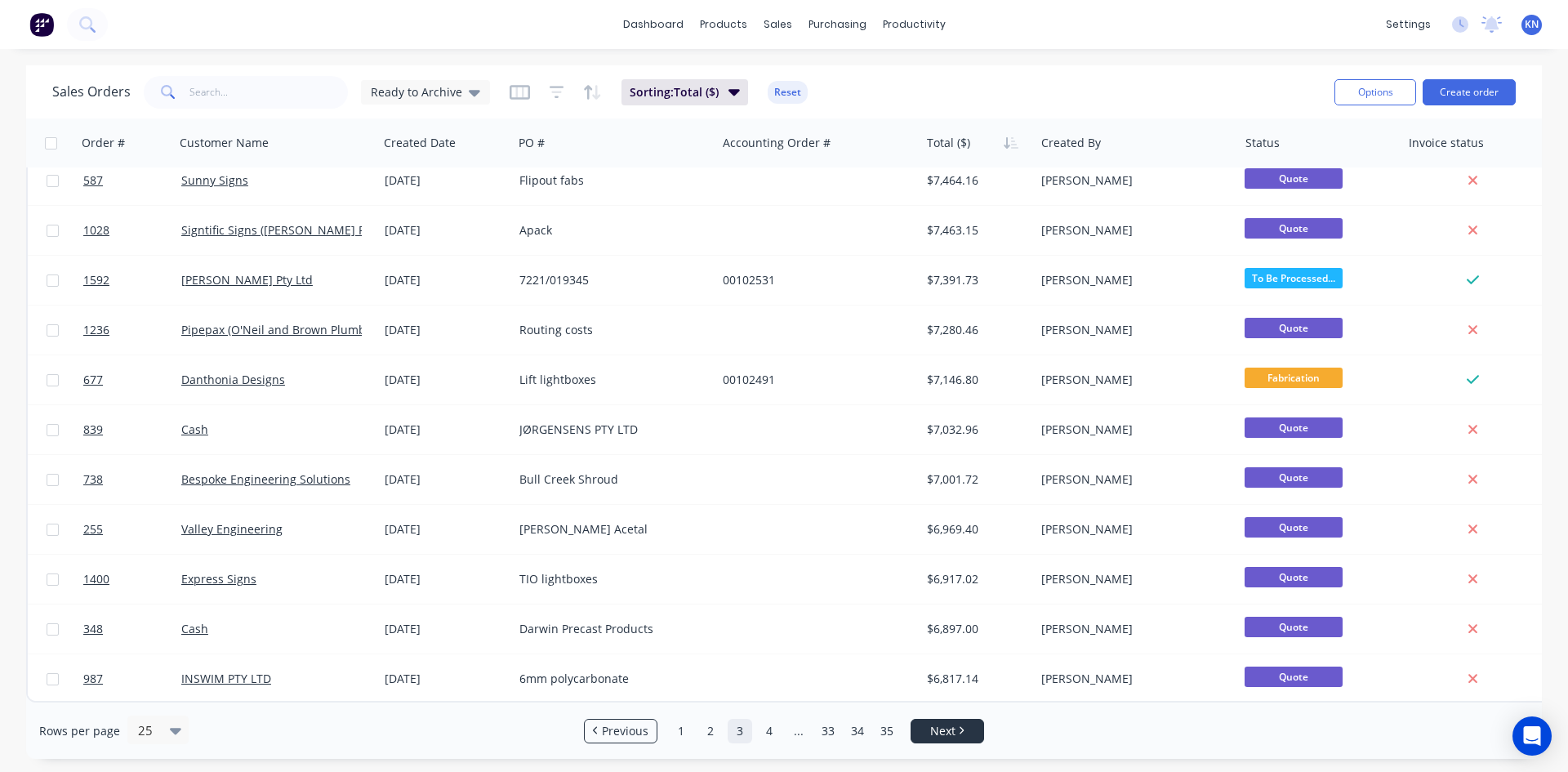
click at [936, 732] on span "Next" at bounding box center [942, 731] width 25 height 16
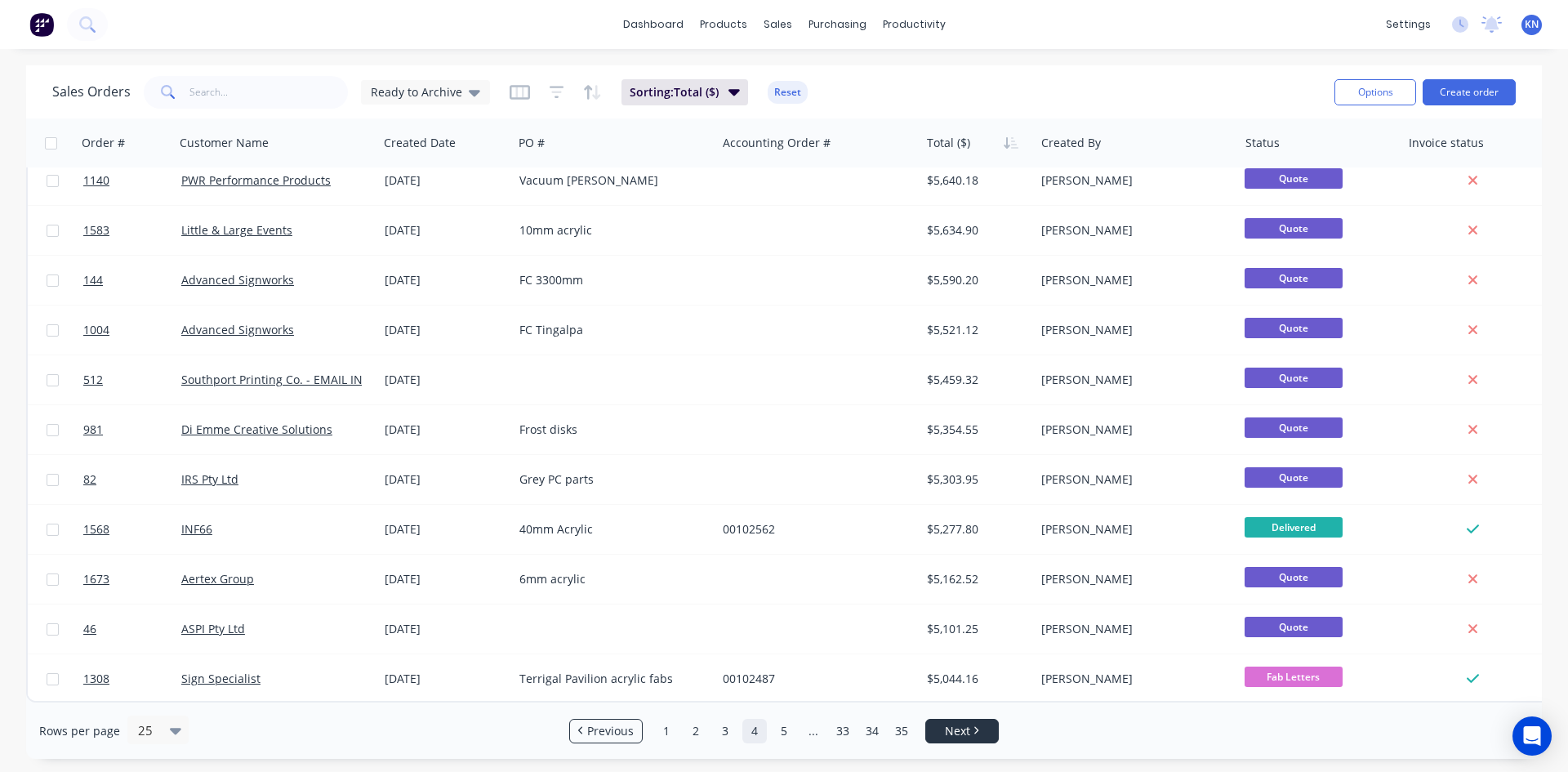
click at [962, 731] on span "Next" at bounding box center [957, 731] width 25 height 16
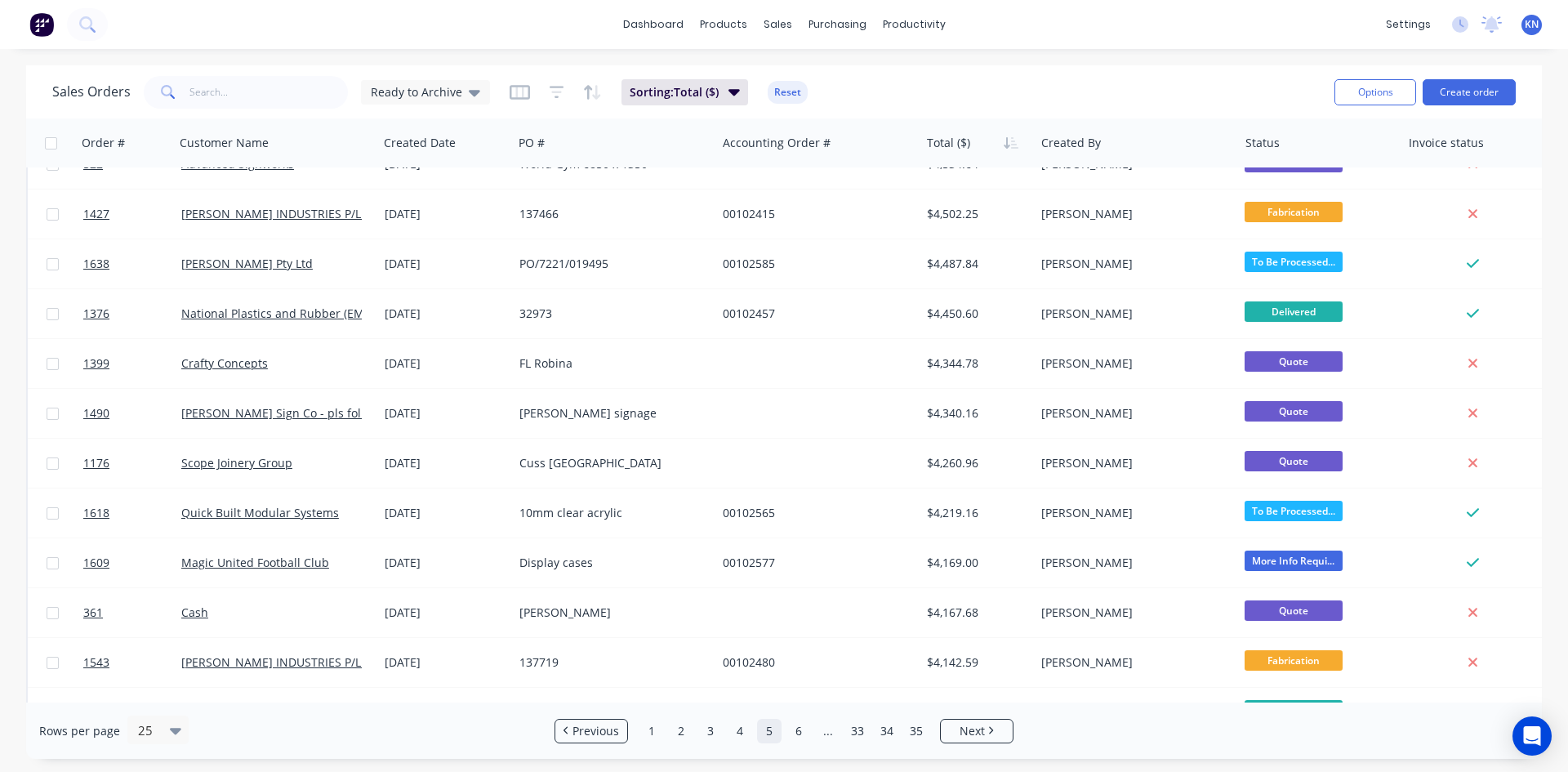
scroll to position [0, 0]
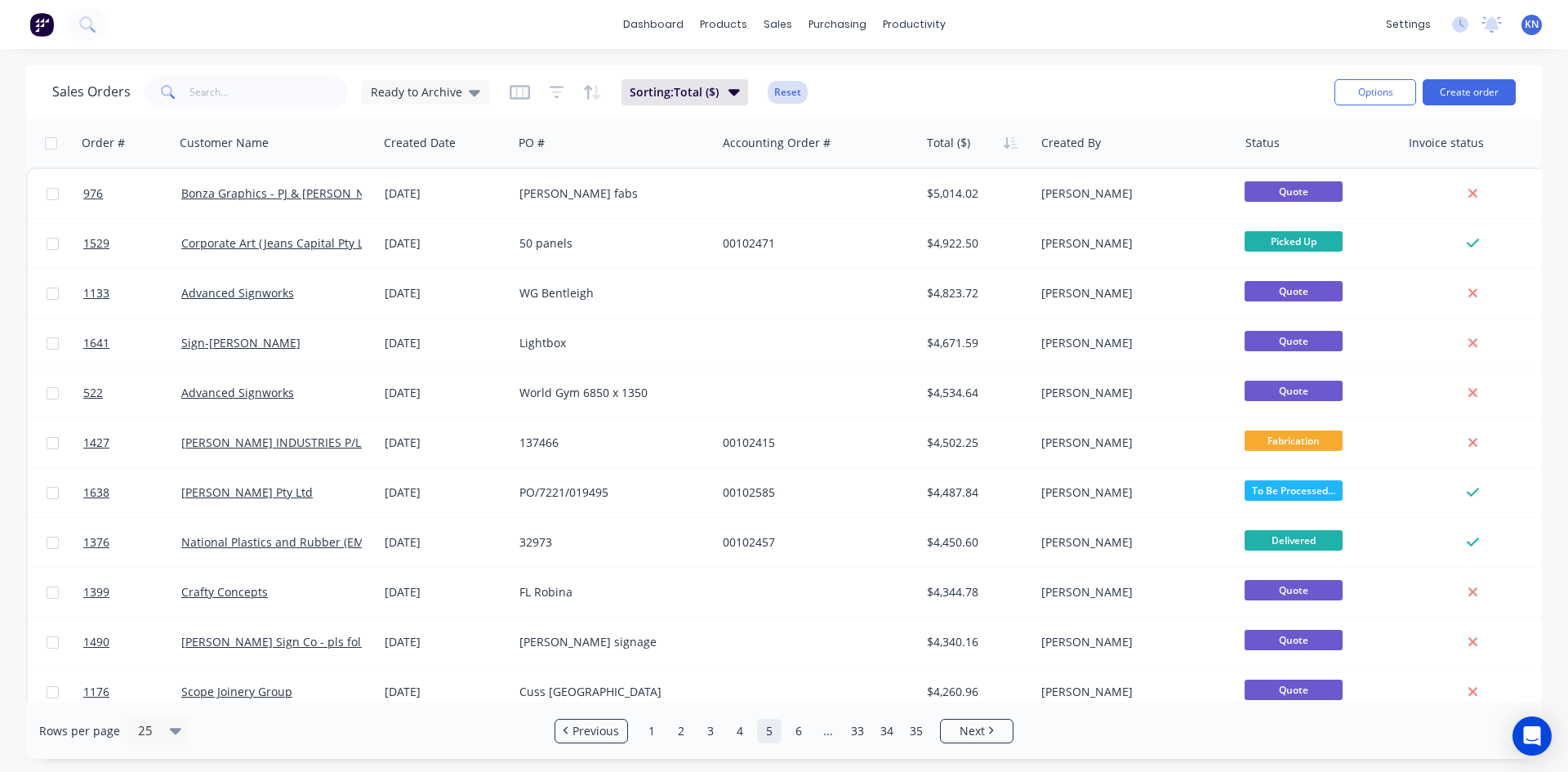
click at [782, 87] on button "Reset" at bounding box center [788, 92] width 40 height 22
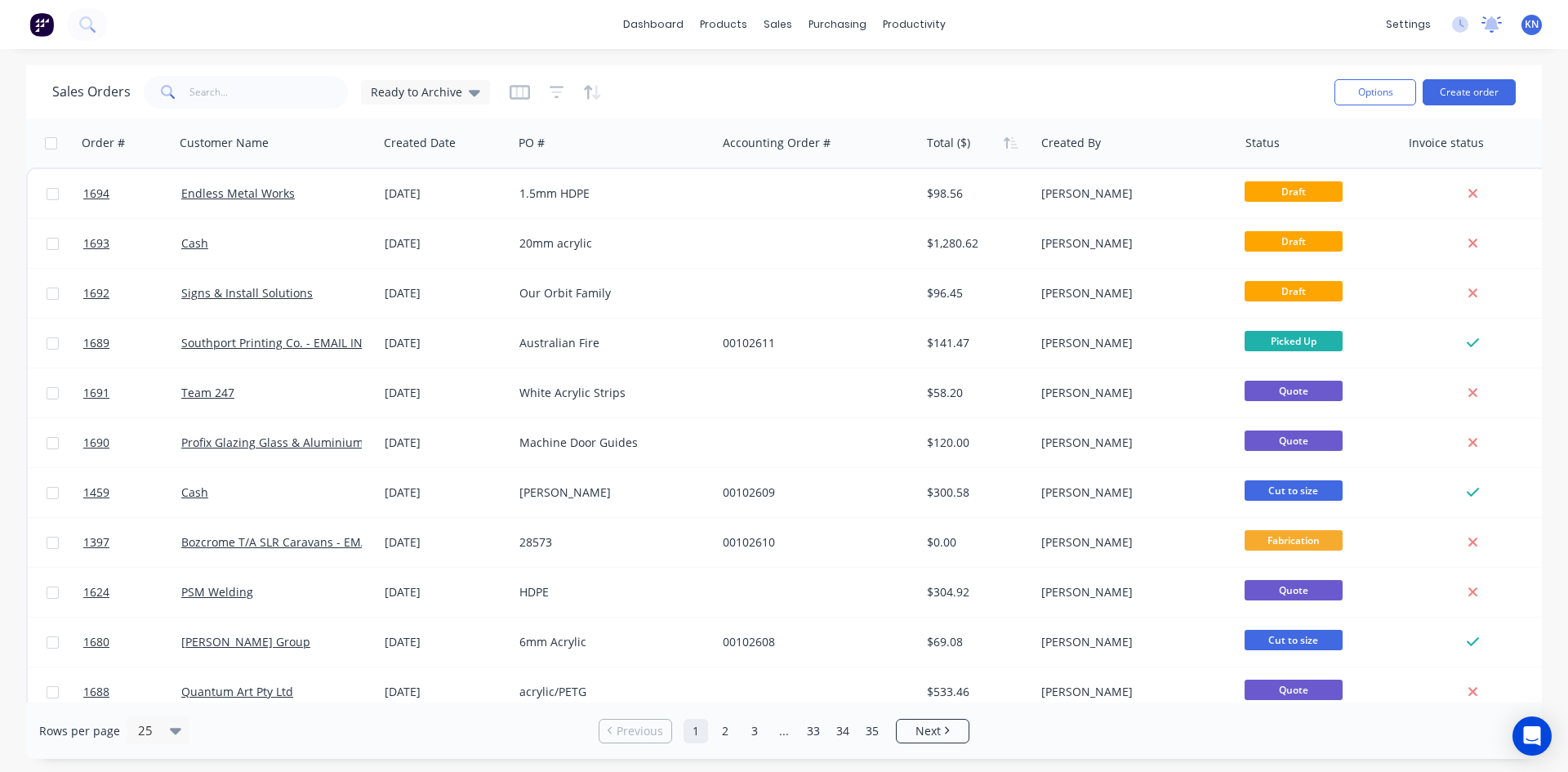
click at [1490, 22] on icon at bounding box center [1492, 22] width 15 height 13
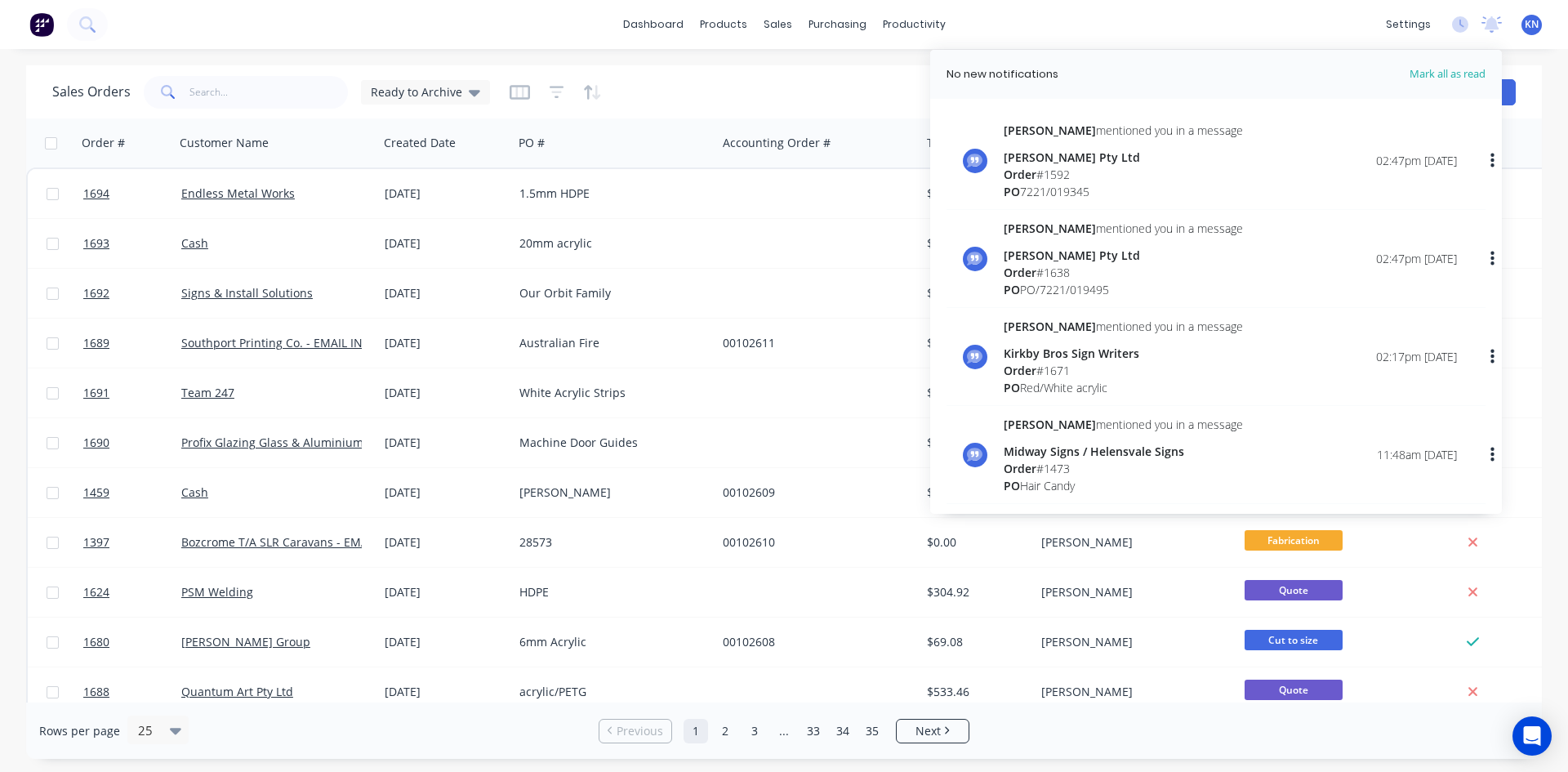
click at [1209, 22] on div "dashboard products sales purchasing productivity dashboard products Product Cat…" at bounding box center [784, 24] width 1568 height 49
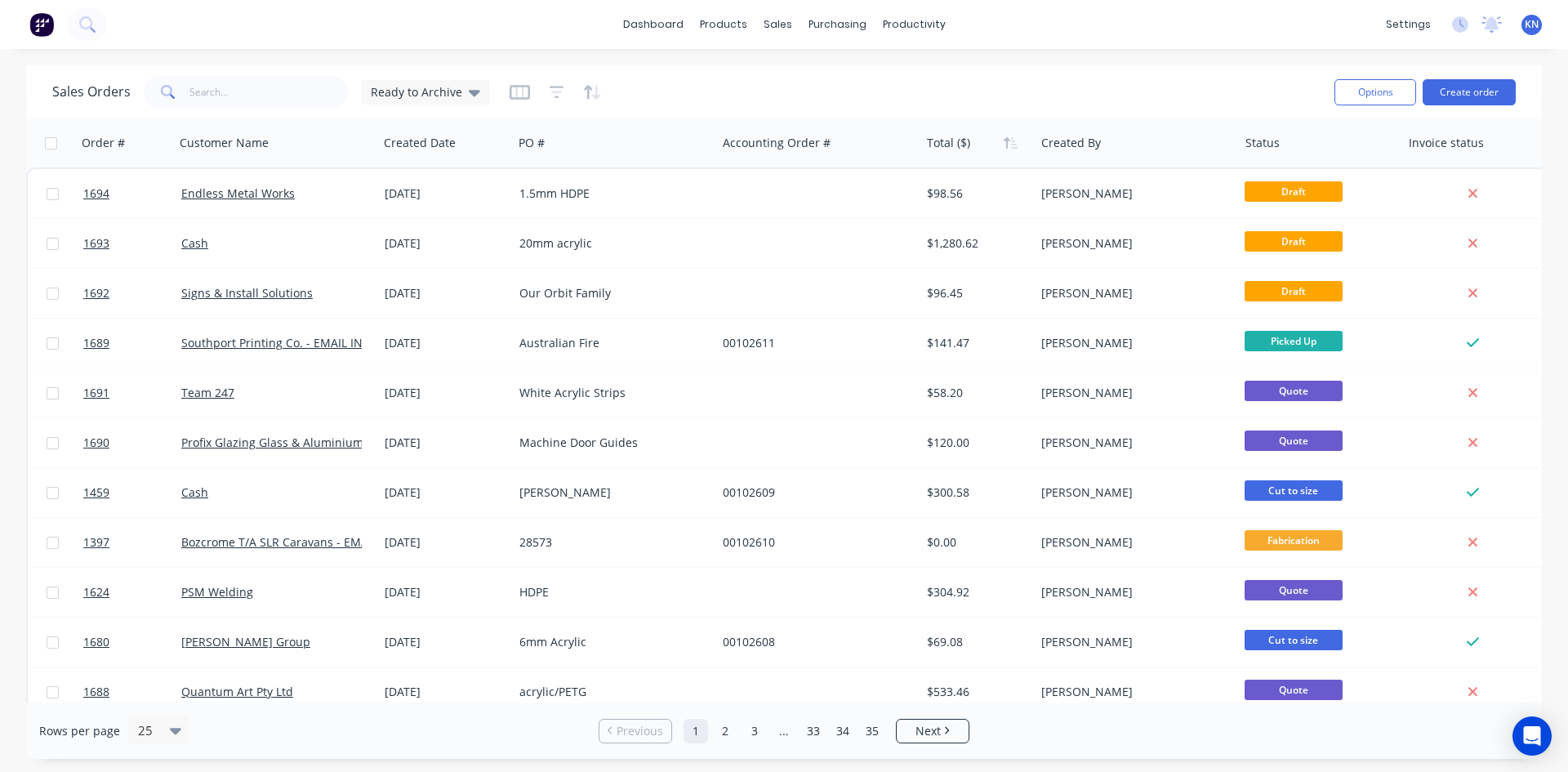
click at [818, 74] on div "Sales Orders Ready to Archive" at bounding box center [687, 92] width 1270 height 40
click at [245, 90] on input "text" at bounding box center [269, 92] width 159 height 33
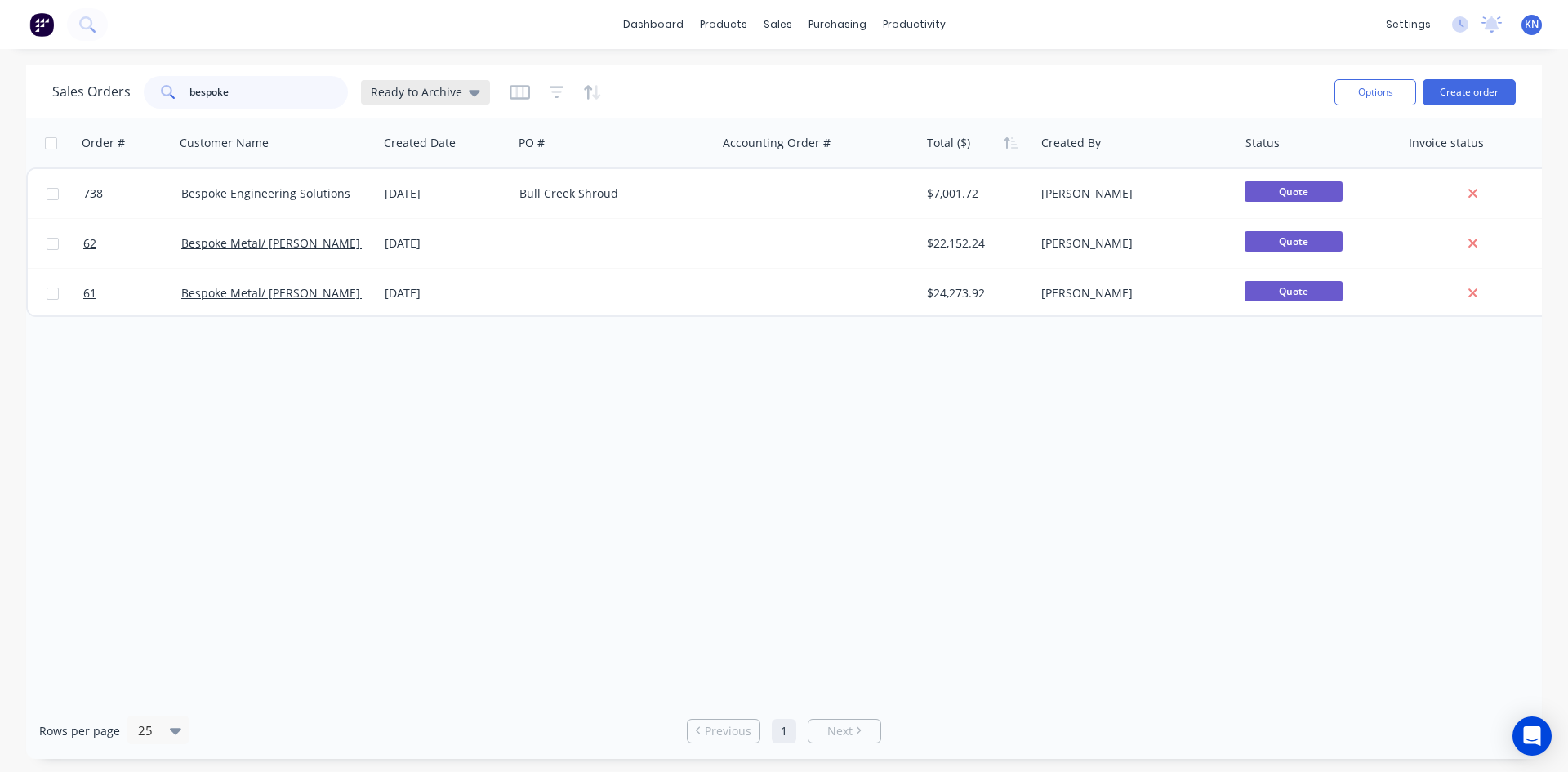
type input "bespoke"
click at [422, 90] on span "Ready to Archive" at bounding box center [416, 92] width 92 height 17
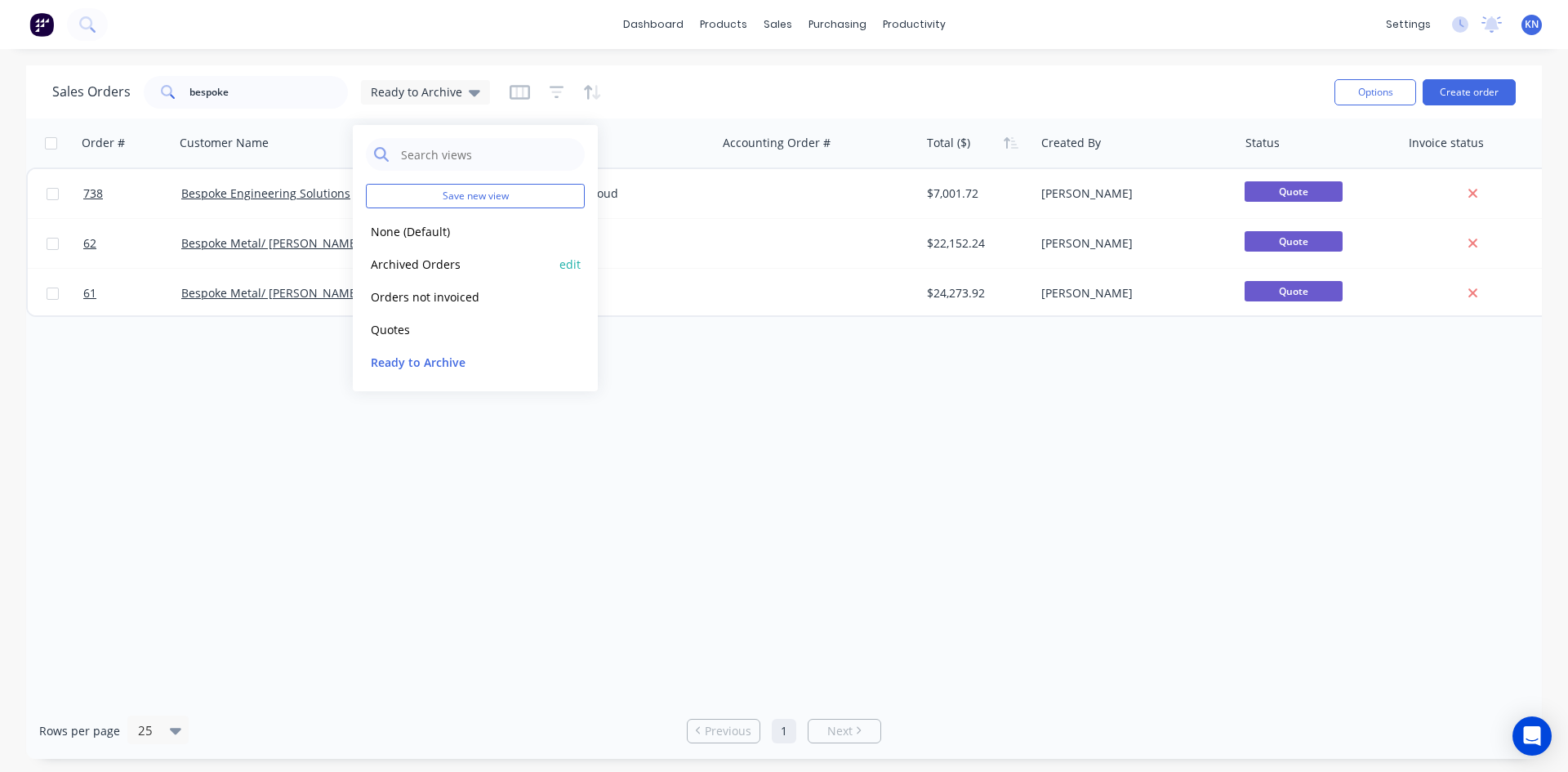
click at [444, 268] on button "Archived Orders" at bounding box center [458, 264] width 186 height 19
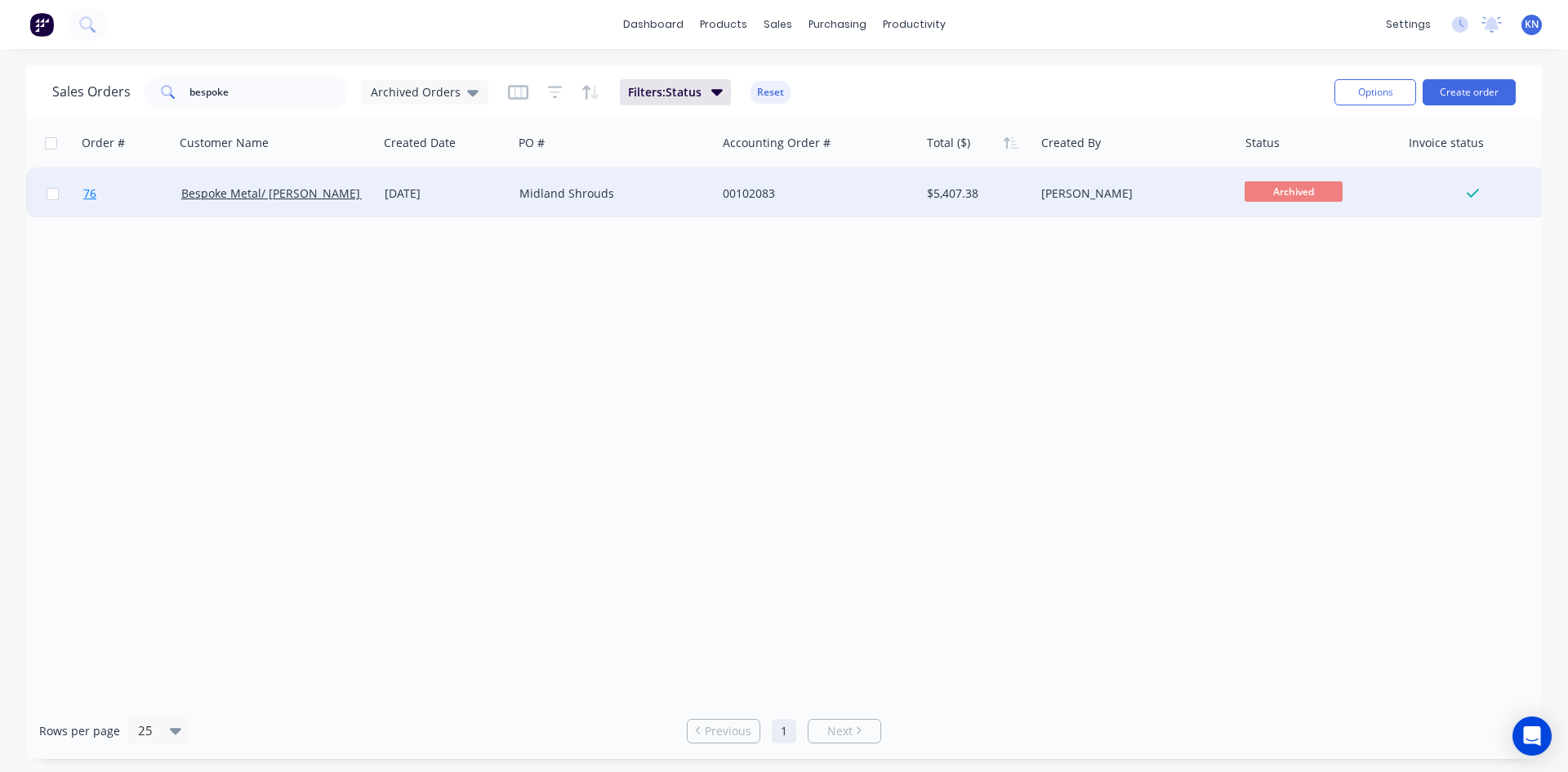
click at [112, 187] on link "76" at bounding box center [132, 194] width 98 height 49
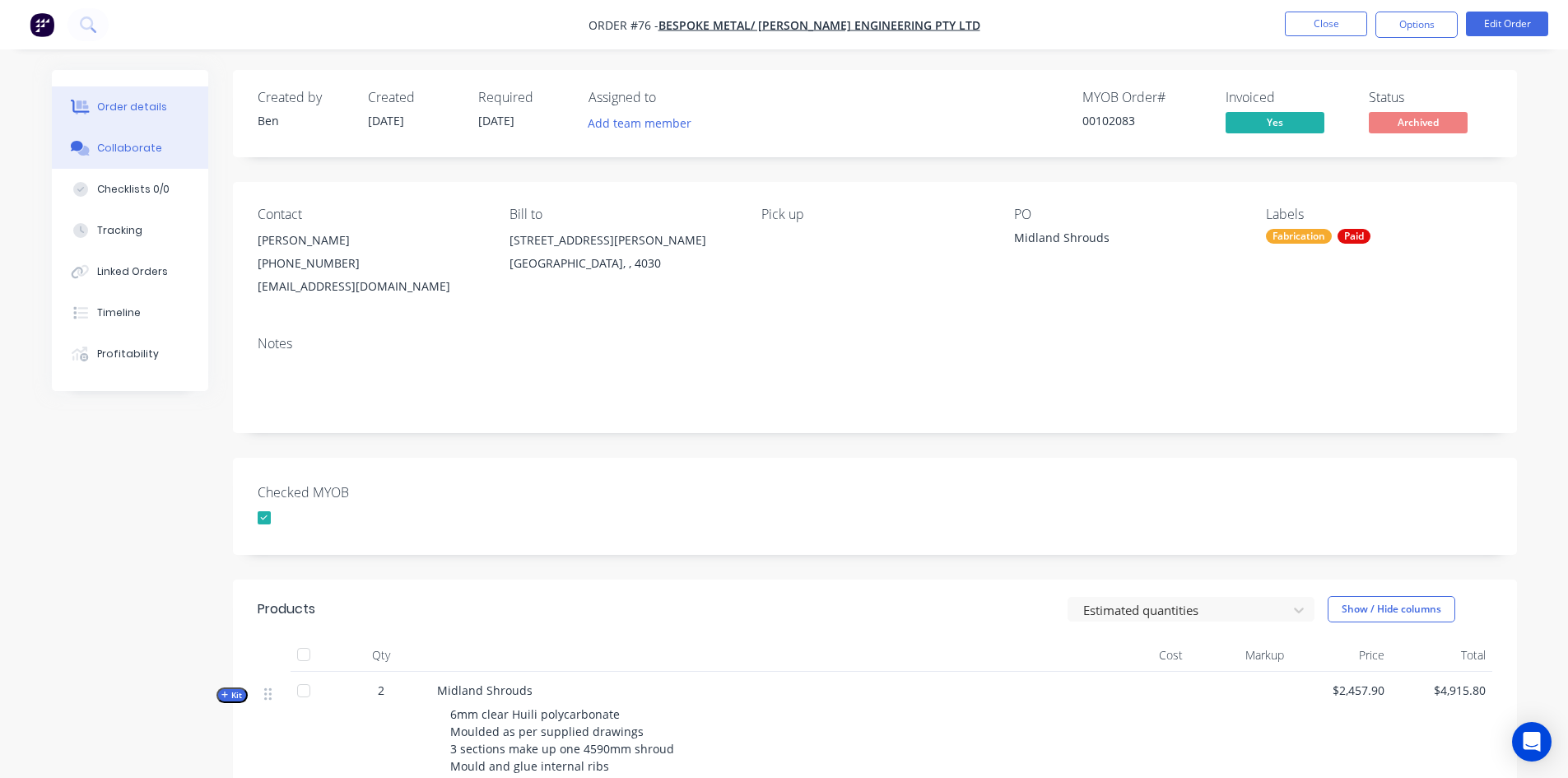
click at [126, 149] on div "Collaborate" at bounding box center [129, 148] width 65 height 15
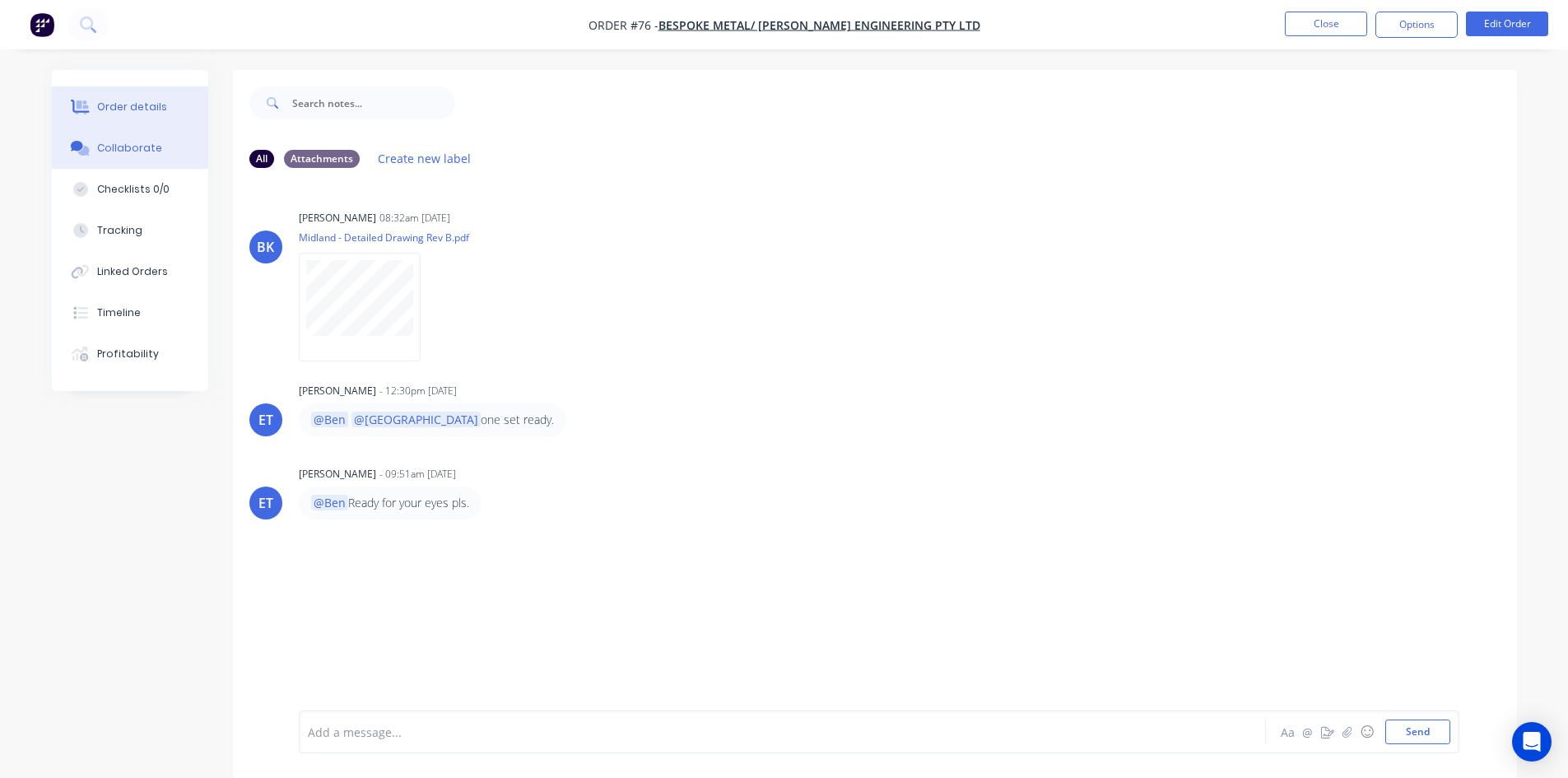
click at [119, 106] on div "Order details" at bounding box center [132, 108] width 70 height 15
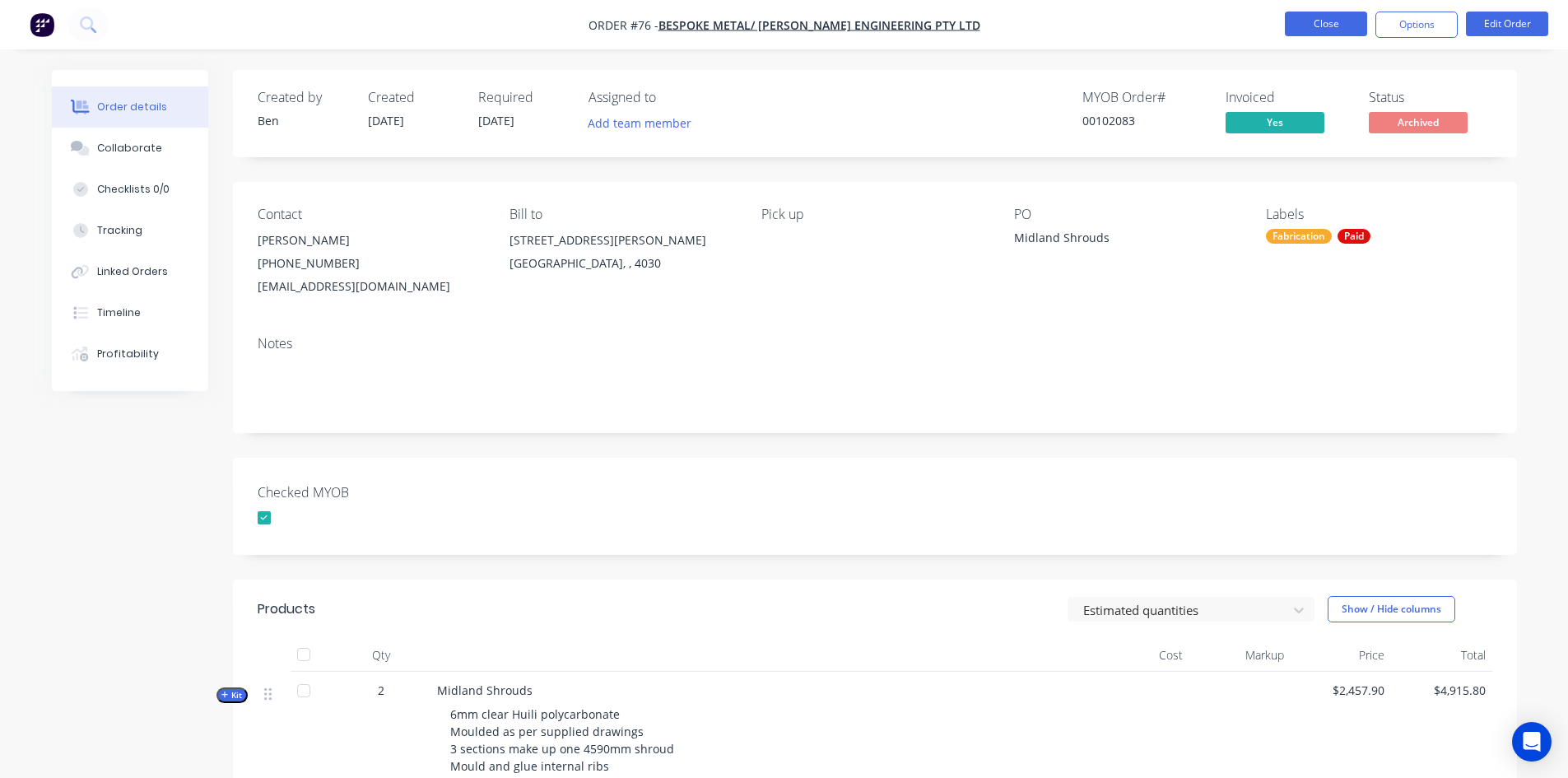
click at [1316, 23] on button "Close" at bounding box center [1326, 24] width 82 height 25
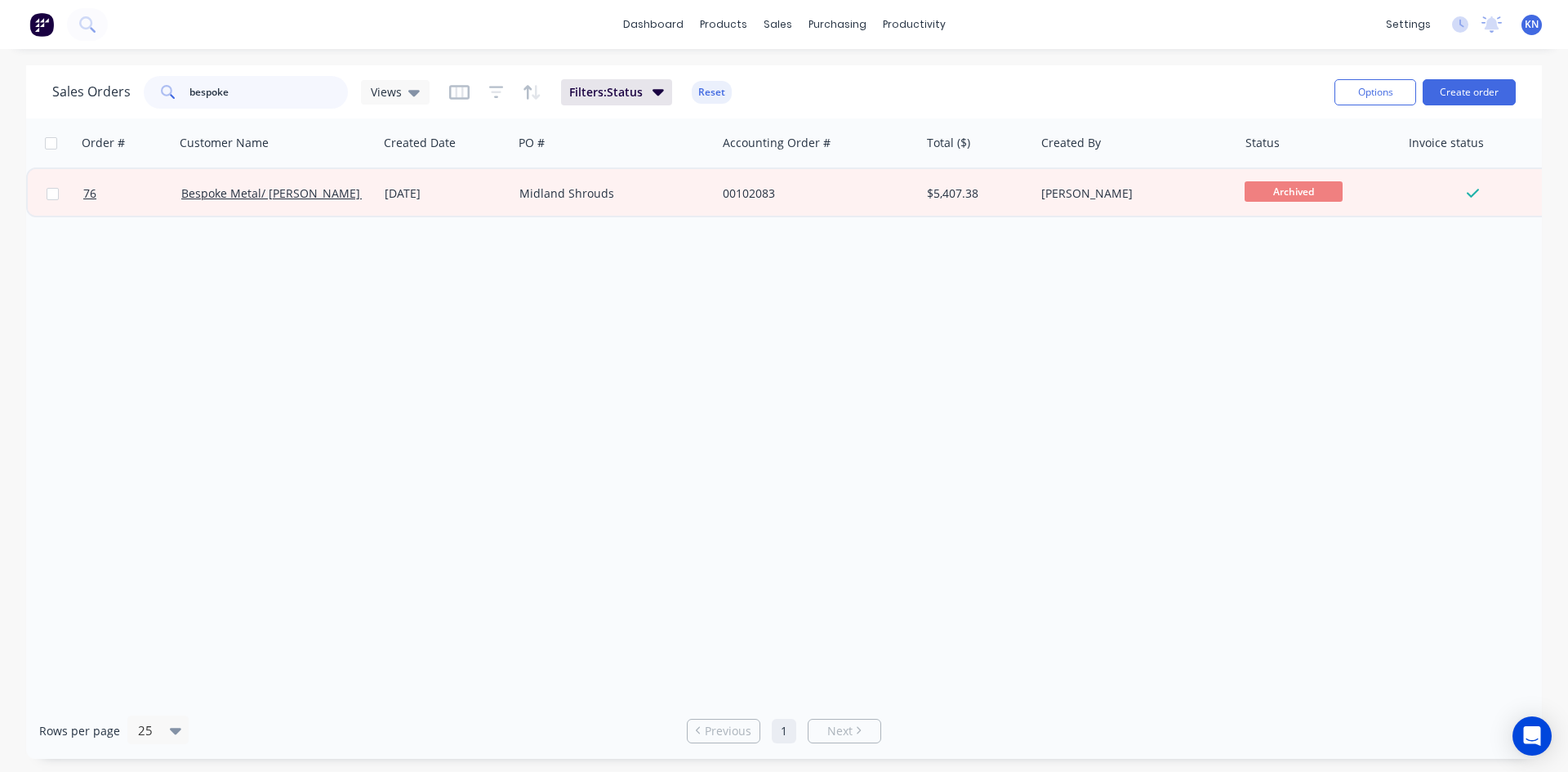
drag, startPoint x: 291, startPoint y: 94, endPoint x: 154, endPoint y: 94, distance: 137.0
click at [154, 94] on div "bespoke" at bounding box center [246, 92] width 204 height 33
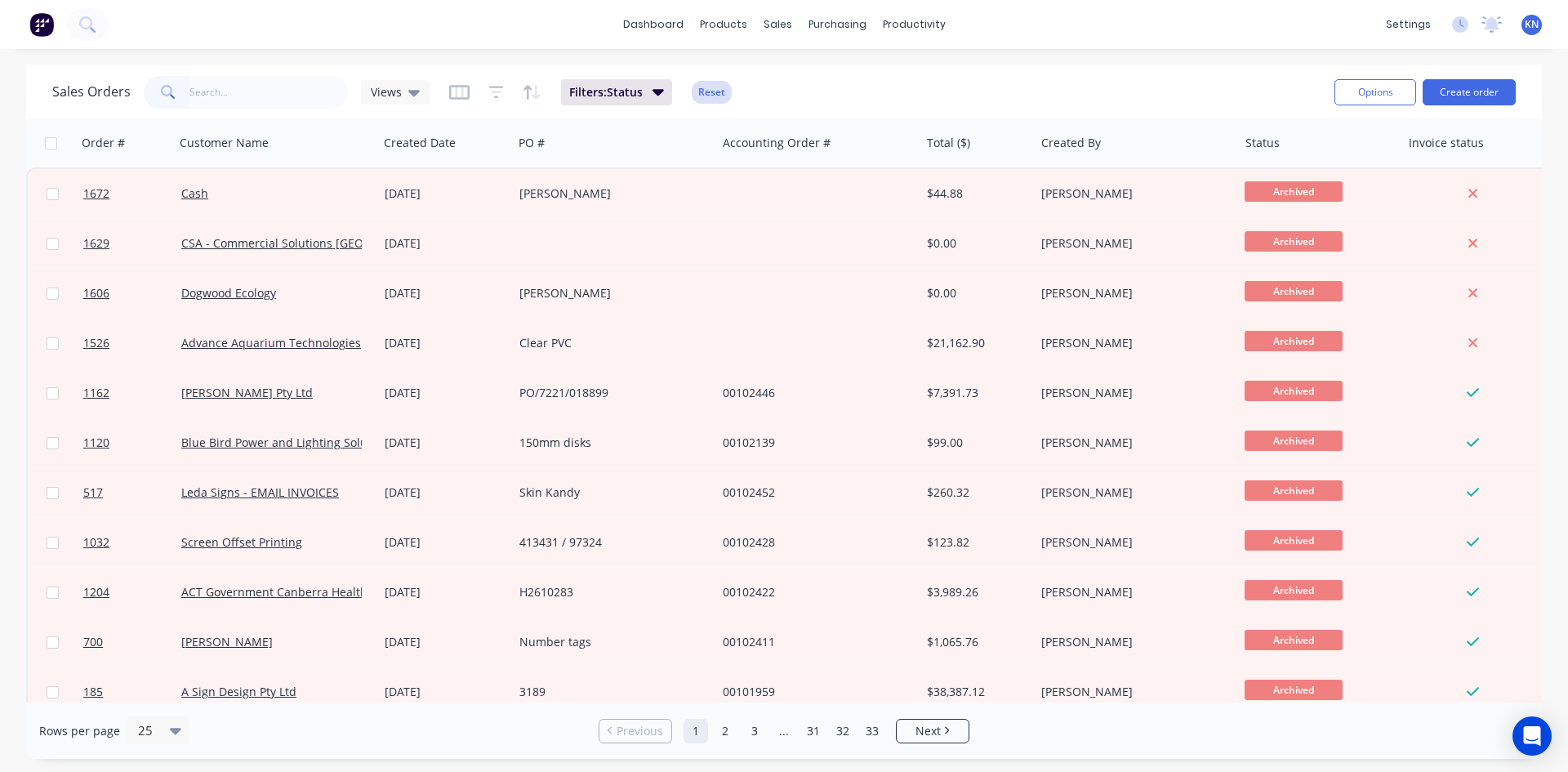
click at [705, 87] on button "Reset" at bounding box center [712, 92] width 40 height 22
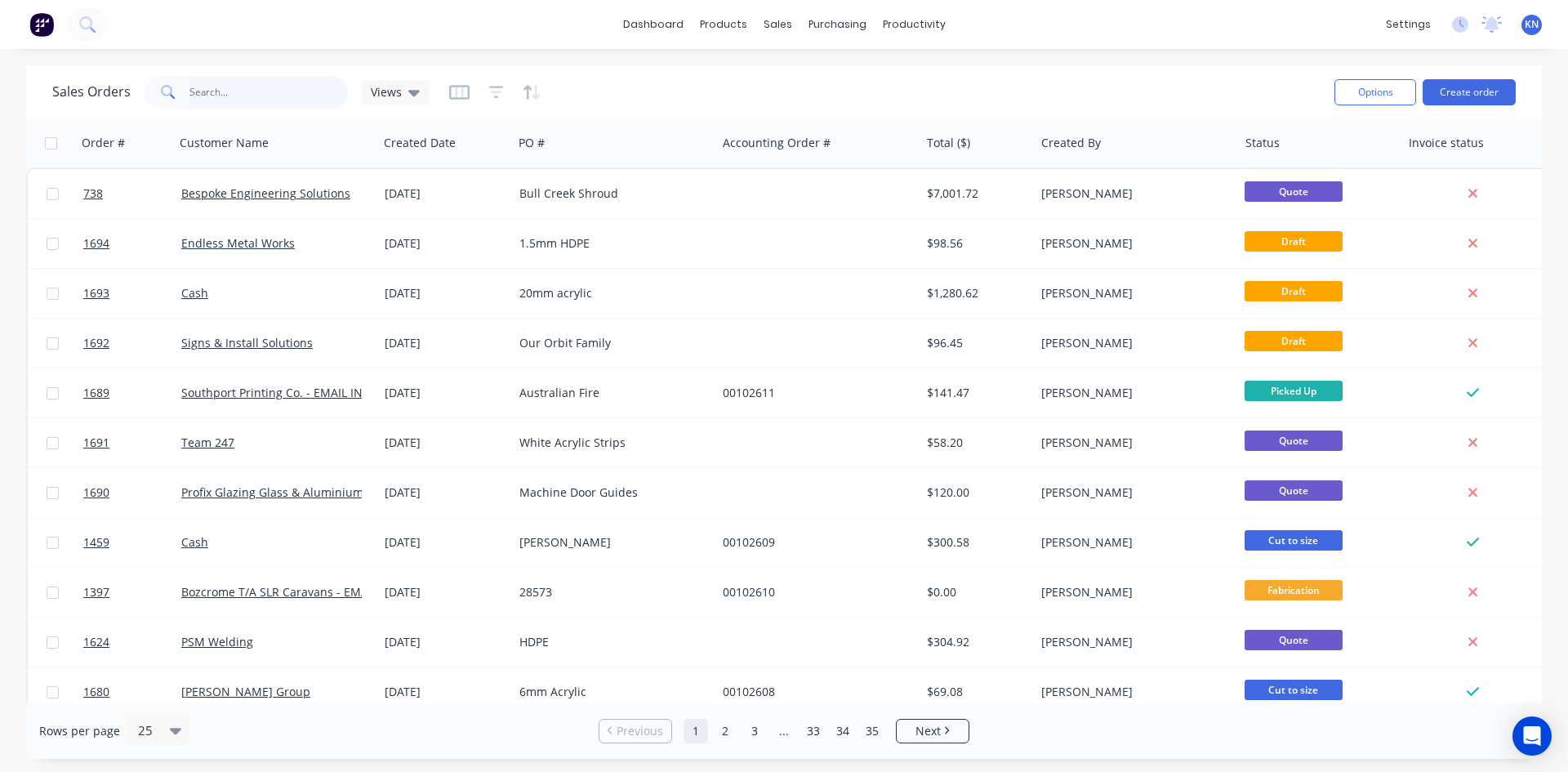
click at [268, 95] on input "text" at bounding box center [269, 92] width 159 height 33
type input "1688"
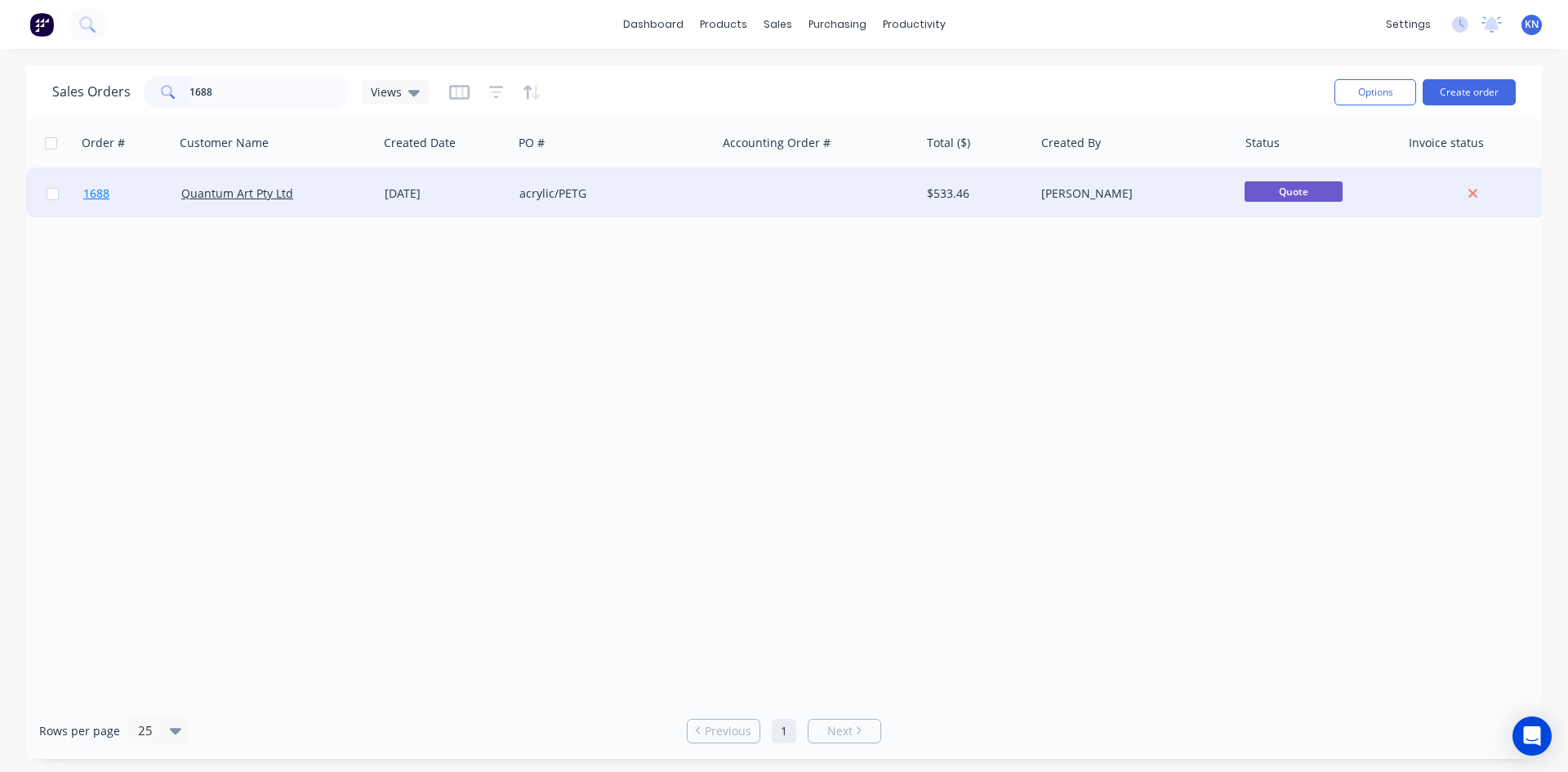
click at [100, 188] on span "1688" at bounding box center [96, 193] width 26 height 16
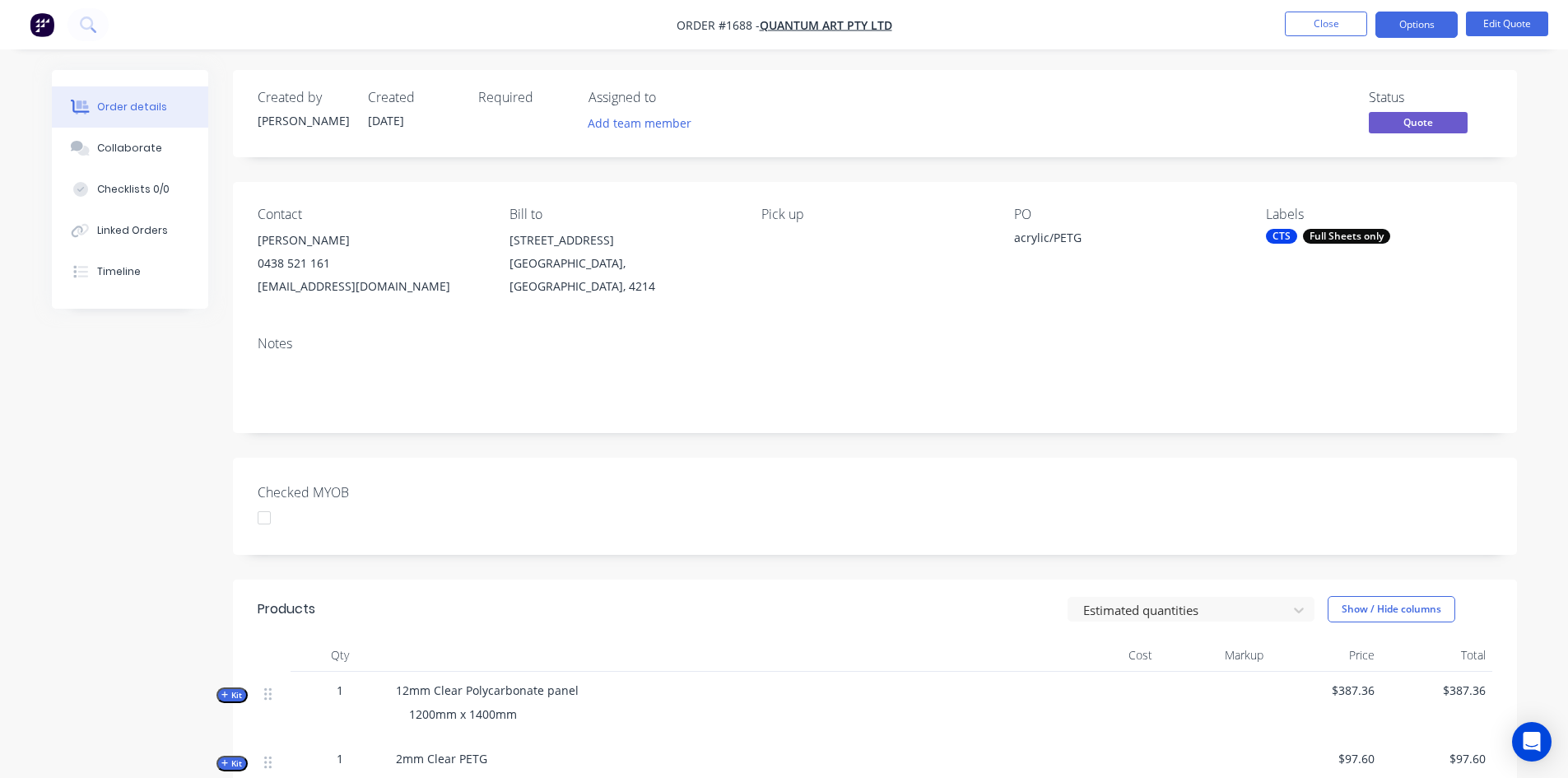
click at [1368, 243] on div "Labels CTS Full Sheets only" at bounding box center [1378, 252] width 225 height 91
click at [1372, 234] on div "Full Sheets only" at bounding box center [1346, 237] width 88 height 15
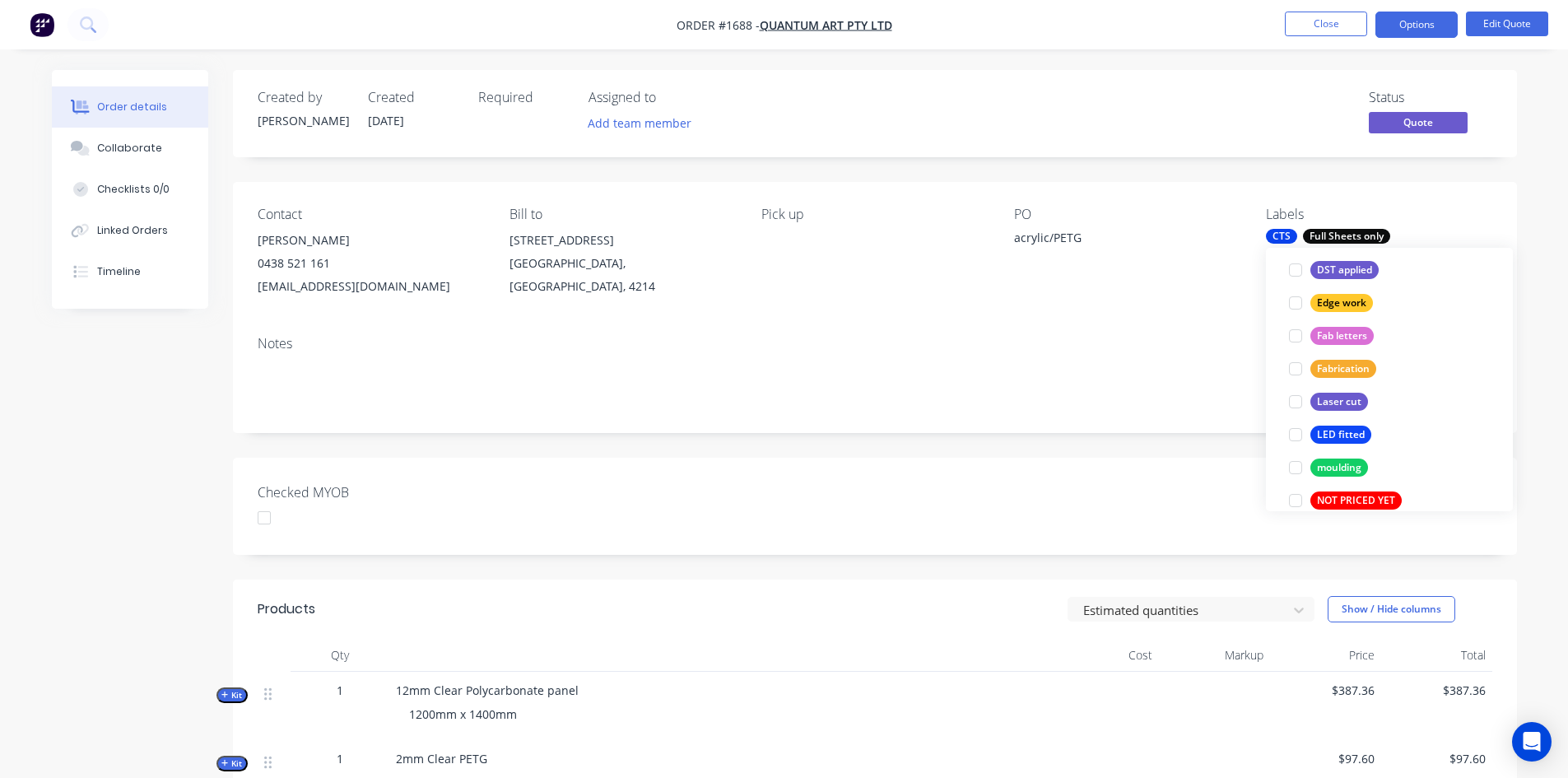
scroll to position [412, 0]
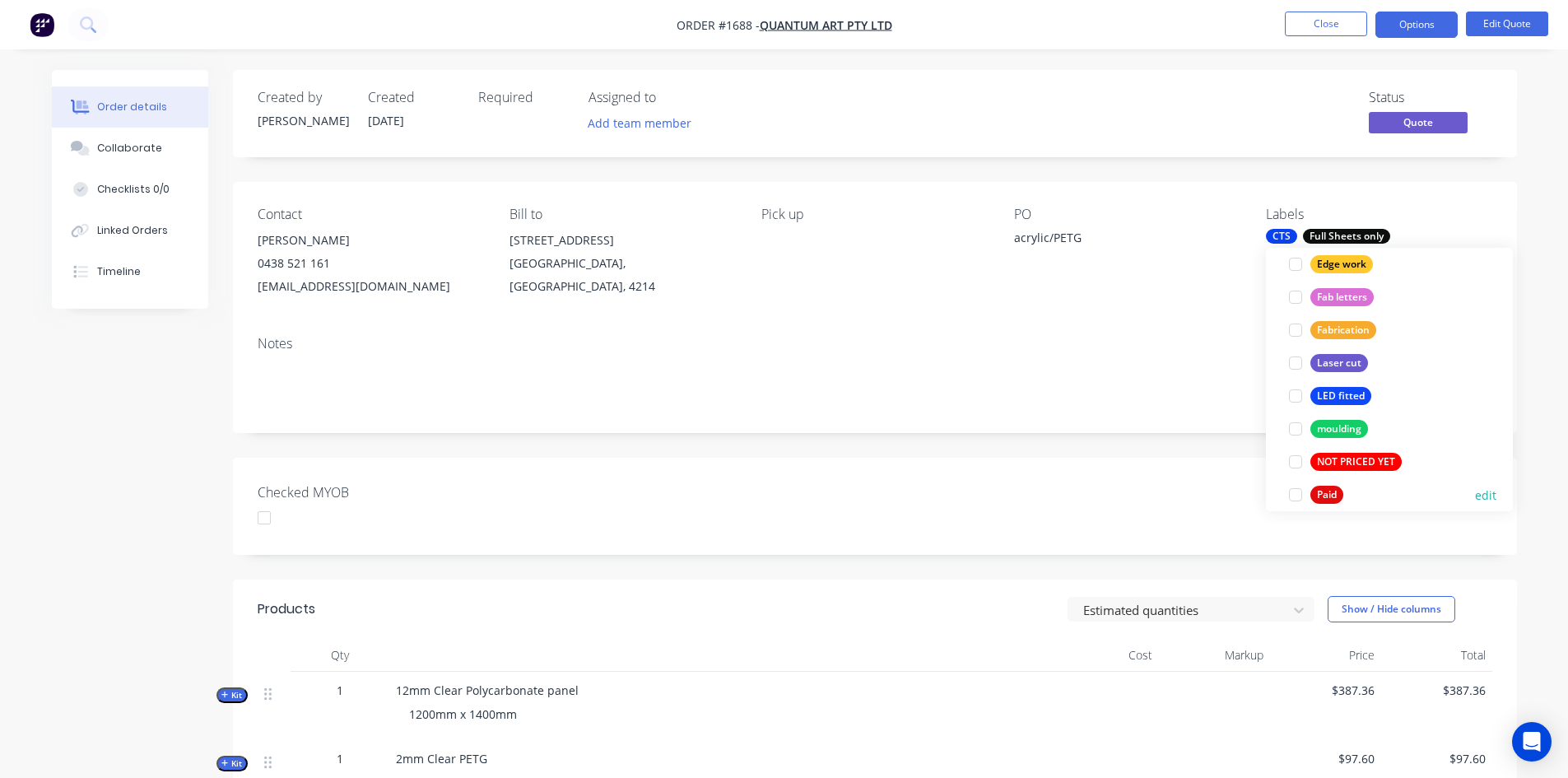
click at [1296, 500] on div at bounding box center [1296, 494] width 33 height 33
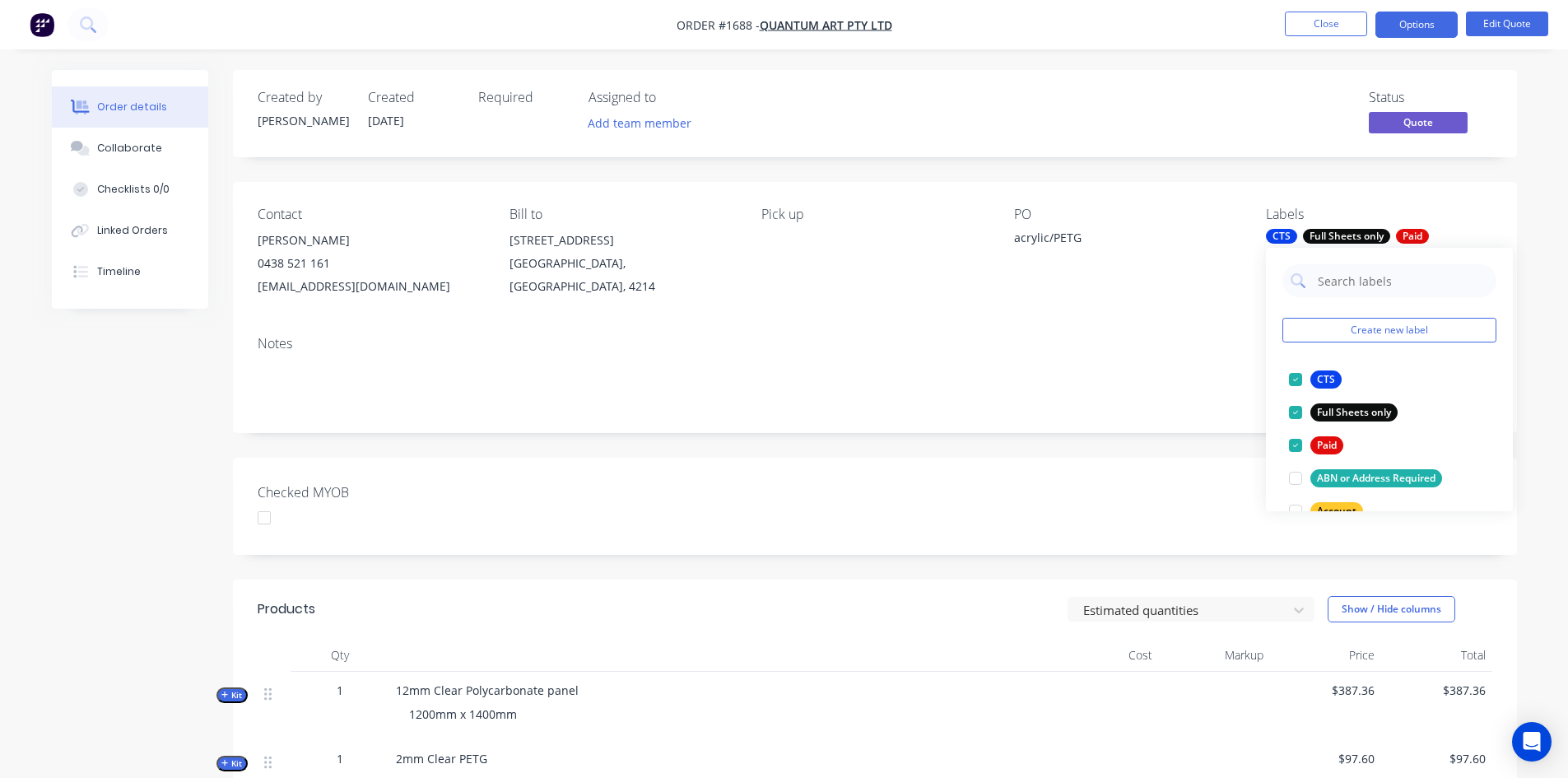
click at [1189, 422] on div "Notes" at bounding box center [875, 377] width 1284 height 110
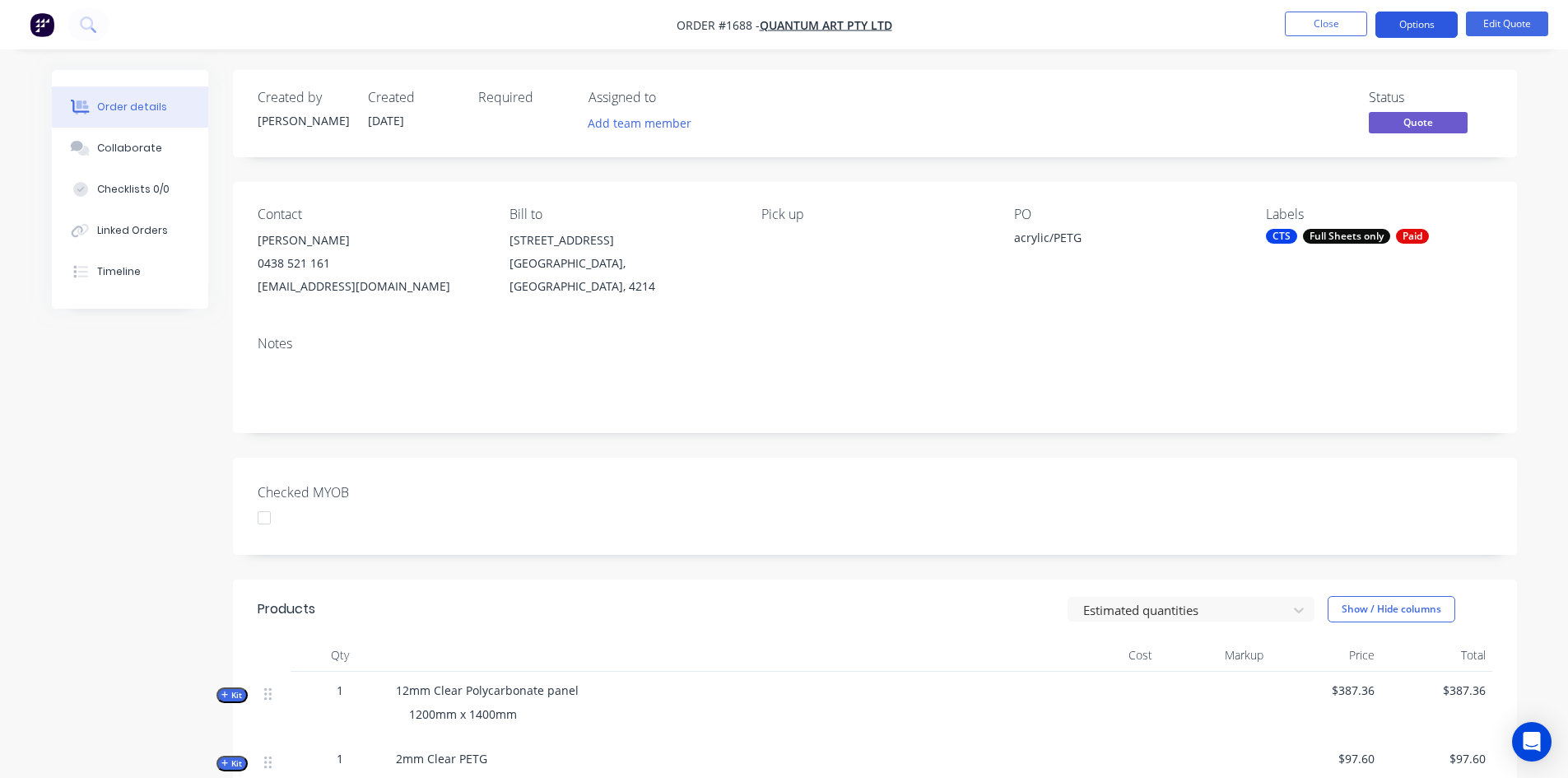
click at [1425, 28] on button "Options" at bounding box center [1416, 25] width 82 height 26
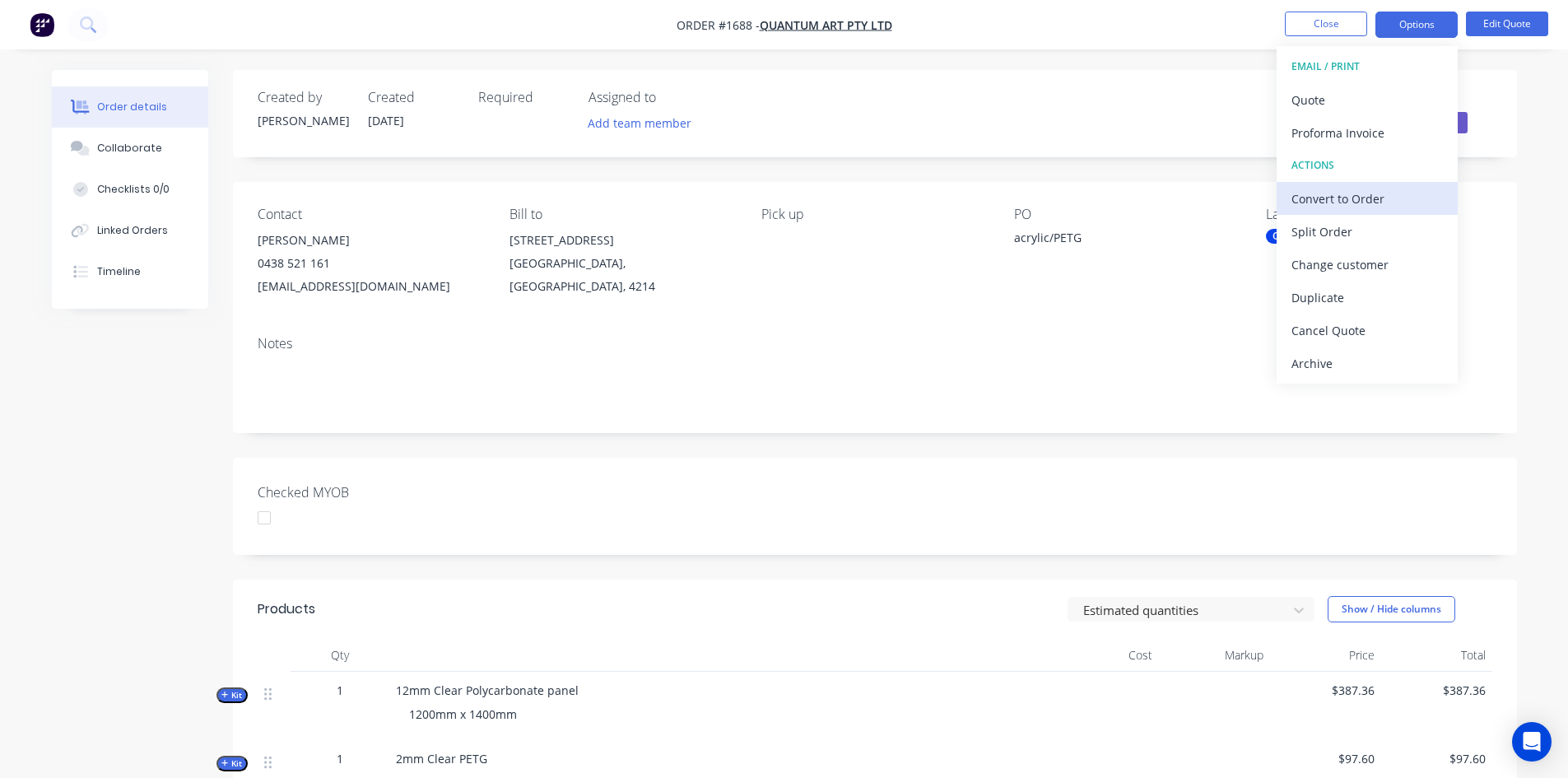
drag, startPoint x: 1340, startPoint y: 96, endPoint x: 1373, endPoint y: 205, distance: 113.9
click at [1373, 205] on div "EMAIL / PRINT Quote Proforma Invoice ACTIONS Convert to Order Split Order Chang…" at bounding box center [1367, 215] width 181 height 338
click at [1373, 205] on div "Convert to Order" at bounding box center [1367, 198] width 152 height 24
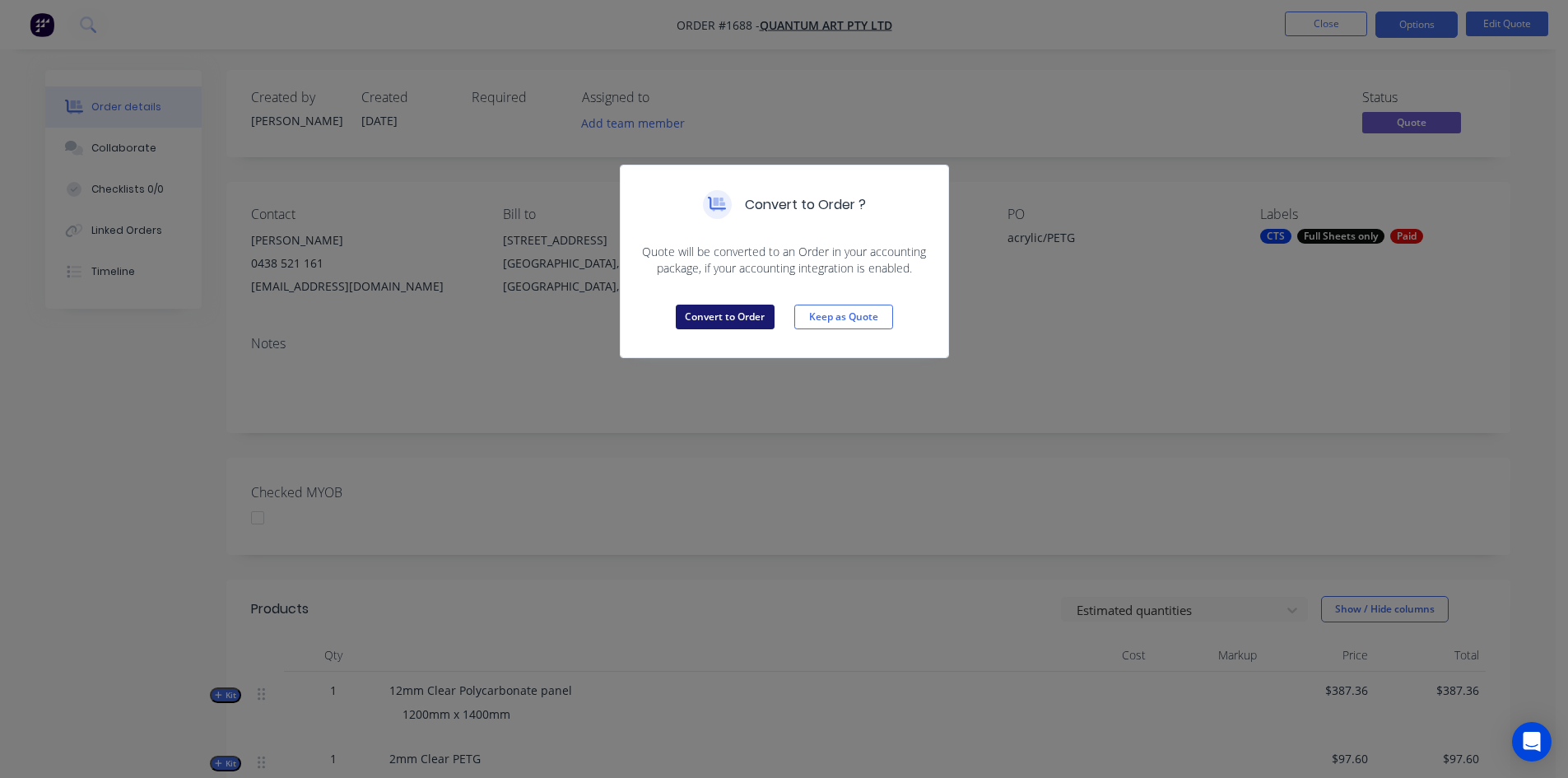
click at [696, 319] on button "Convert to Order" at bounding box center [725, 317] width 99 height 25
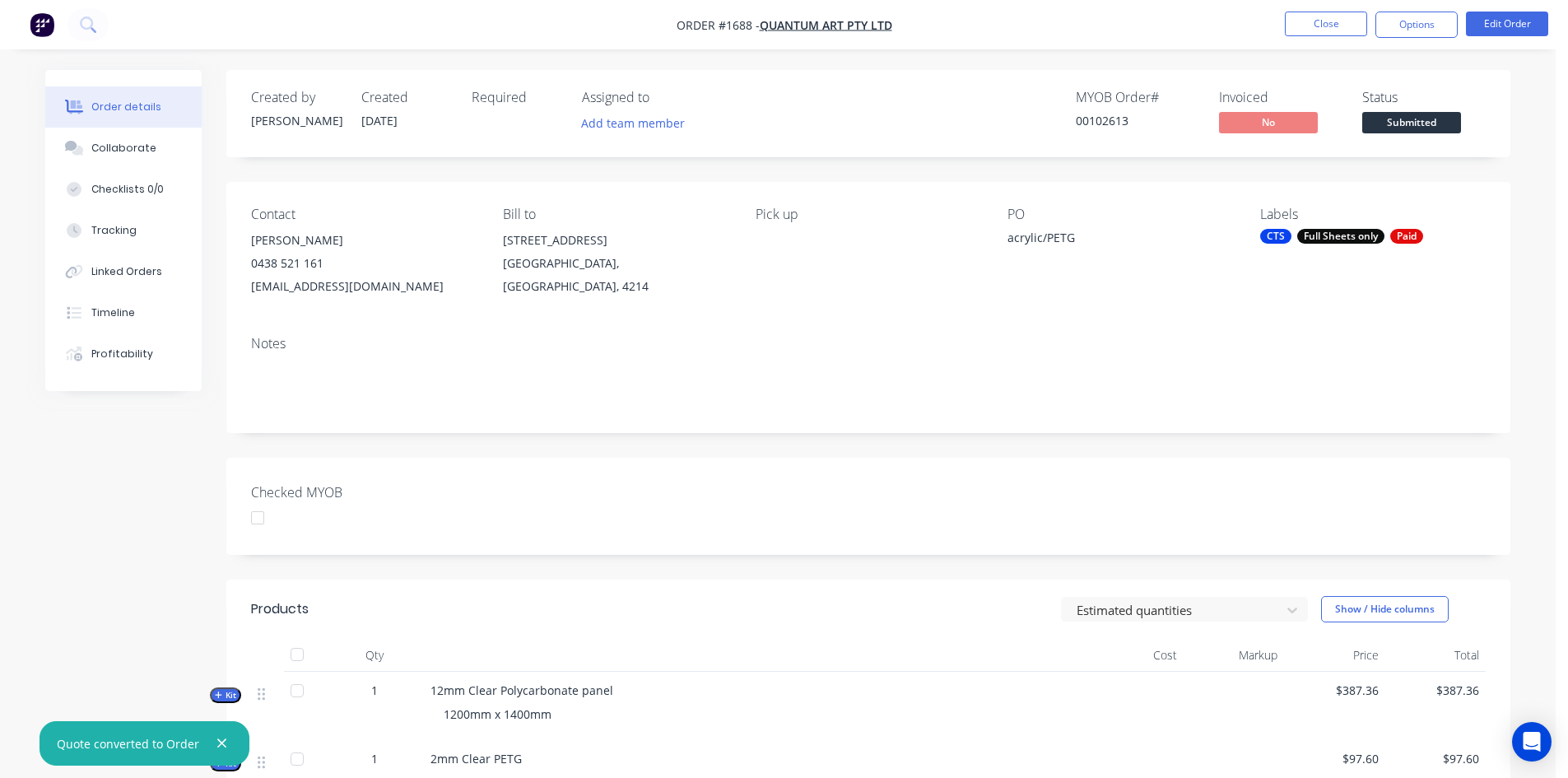
click at [258, 516] on div at bounding box center [257, 518] width 33 height 33
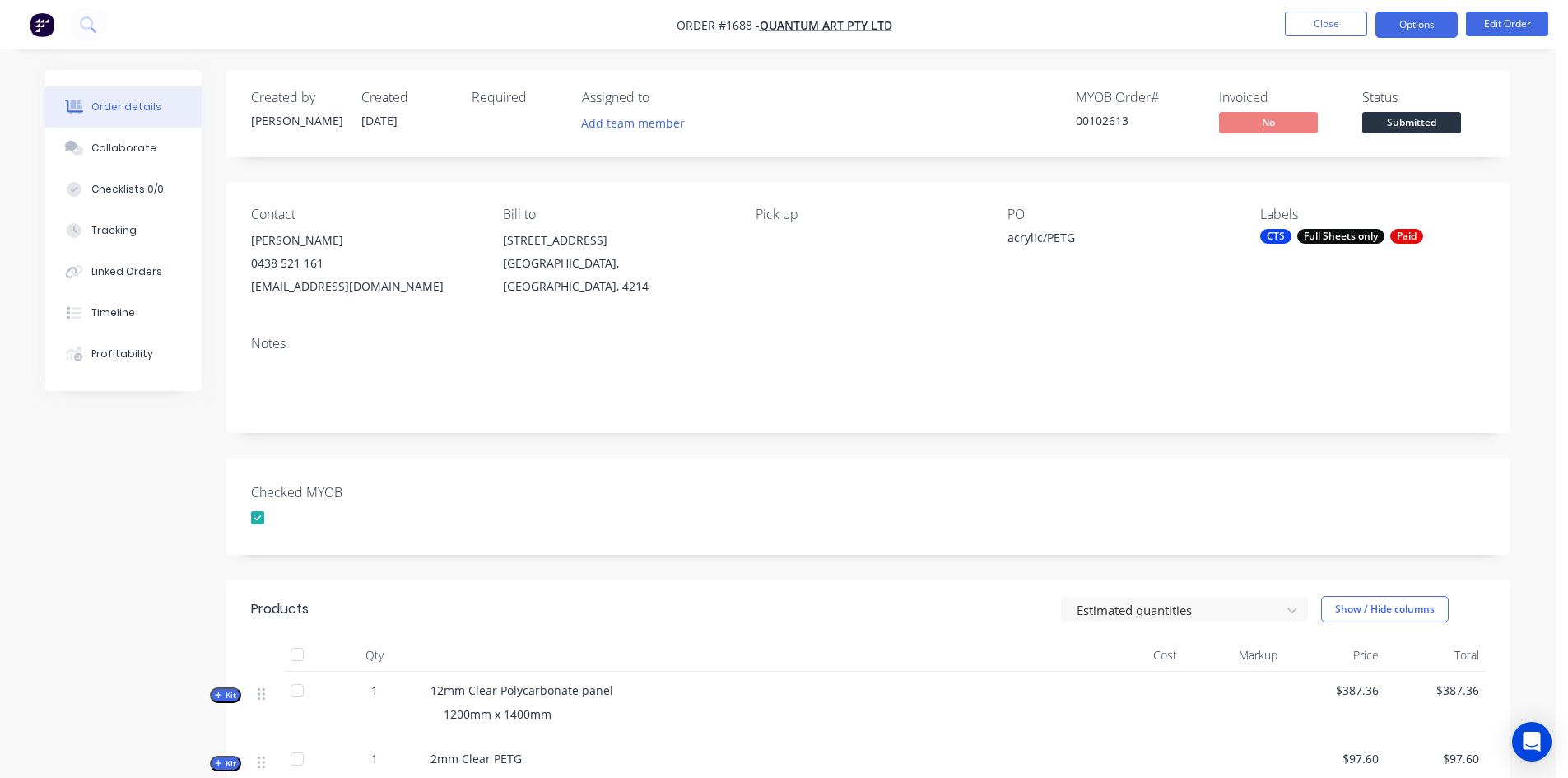
click at [1427, 23] on button "Options" at bounding box center [1416, 25] width 82 height 26
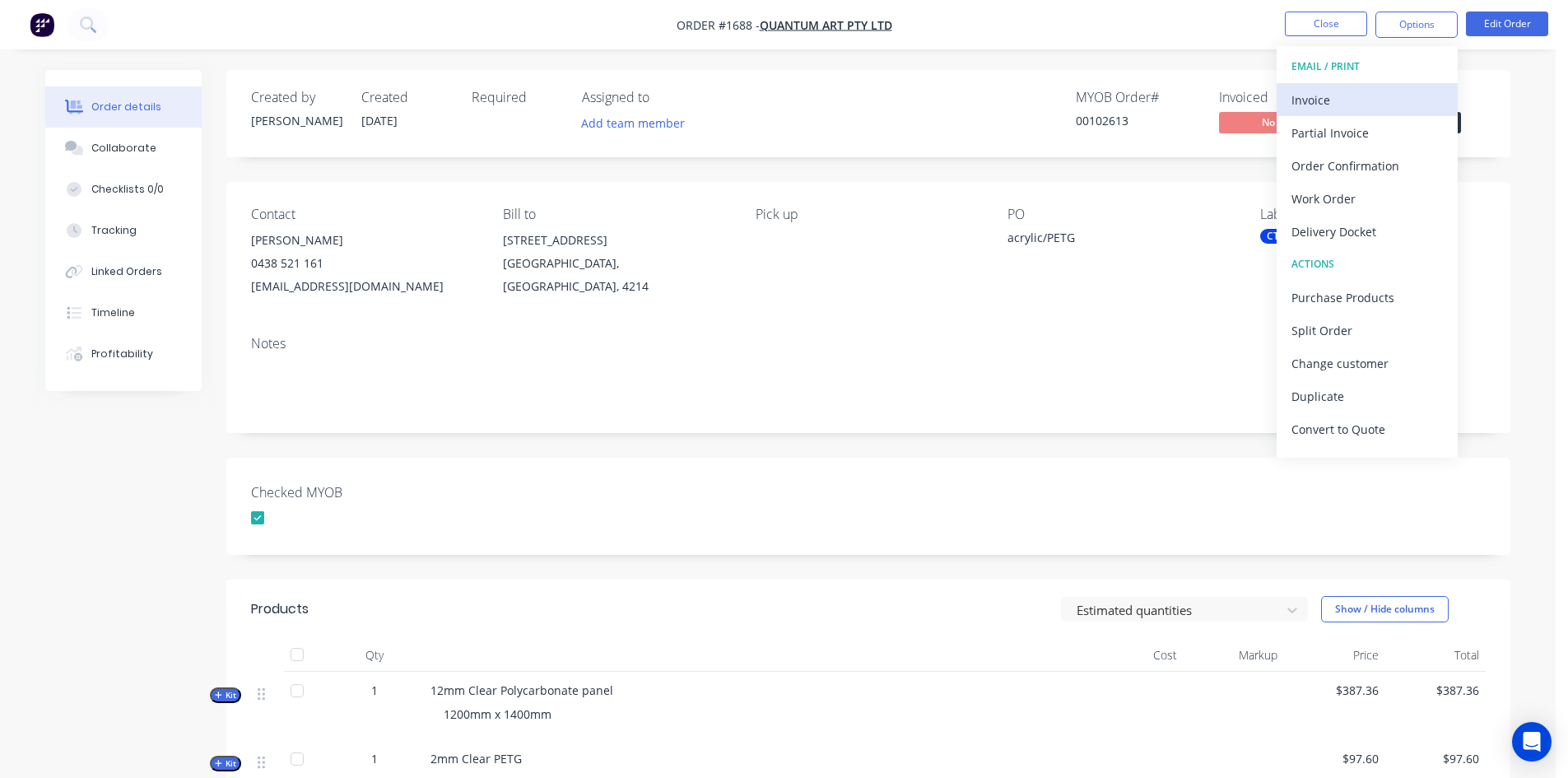
click at [1329, 101] on div "Invoice" at bounding box center [1367, 99] width 152 height 24
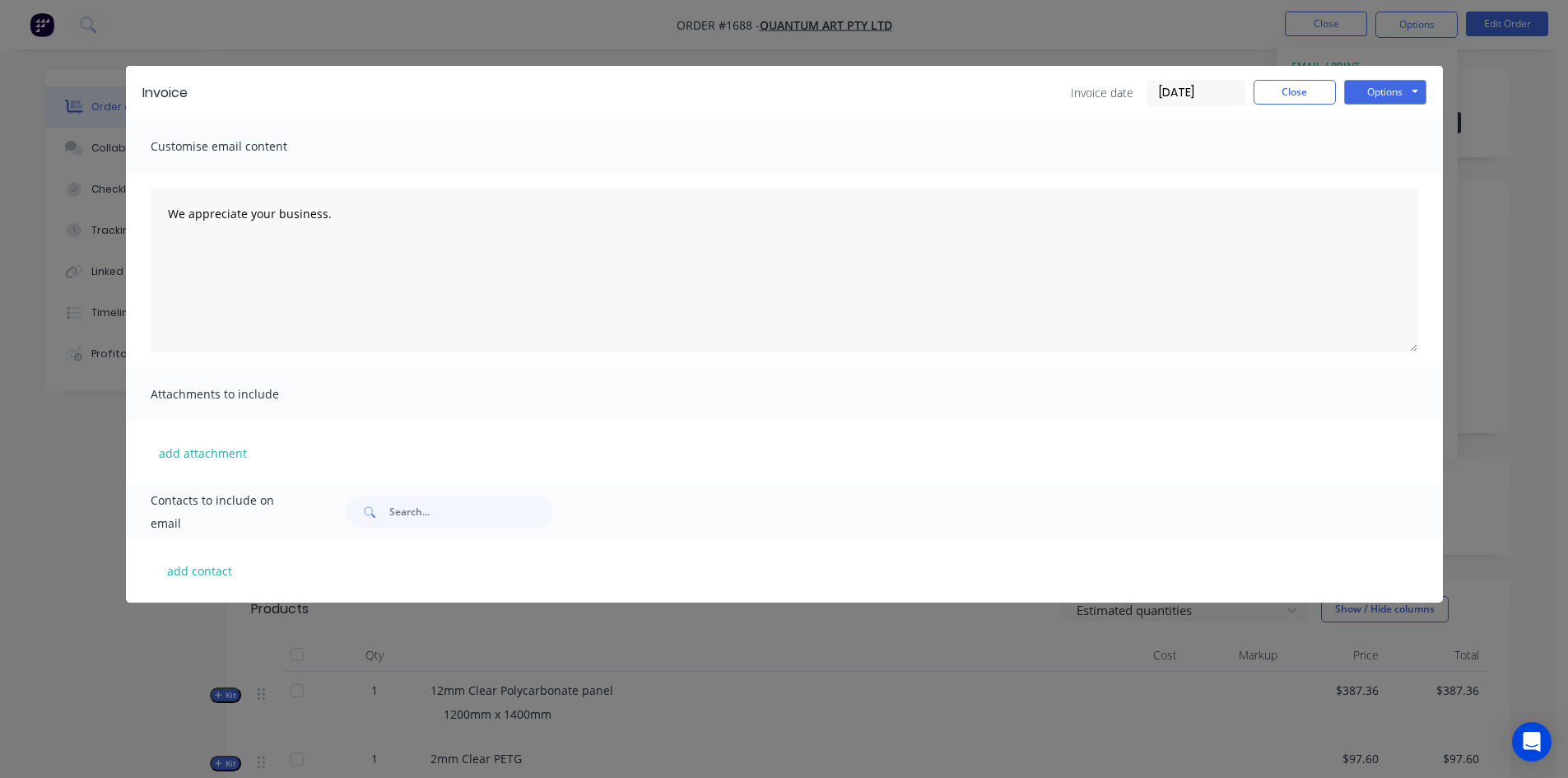
click at [1212, 95] on input "[DATE]" at bounding box center [1196, 93] width 97 height 25
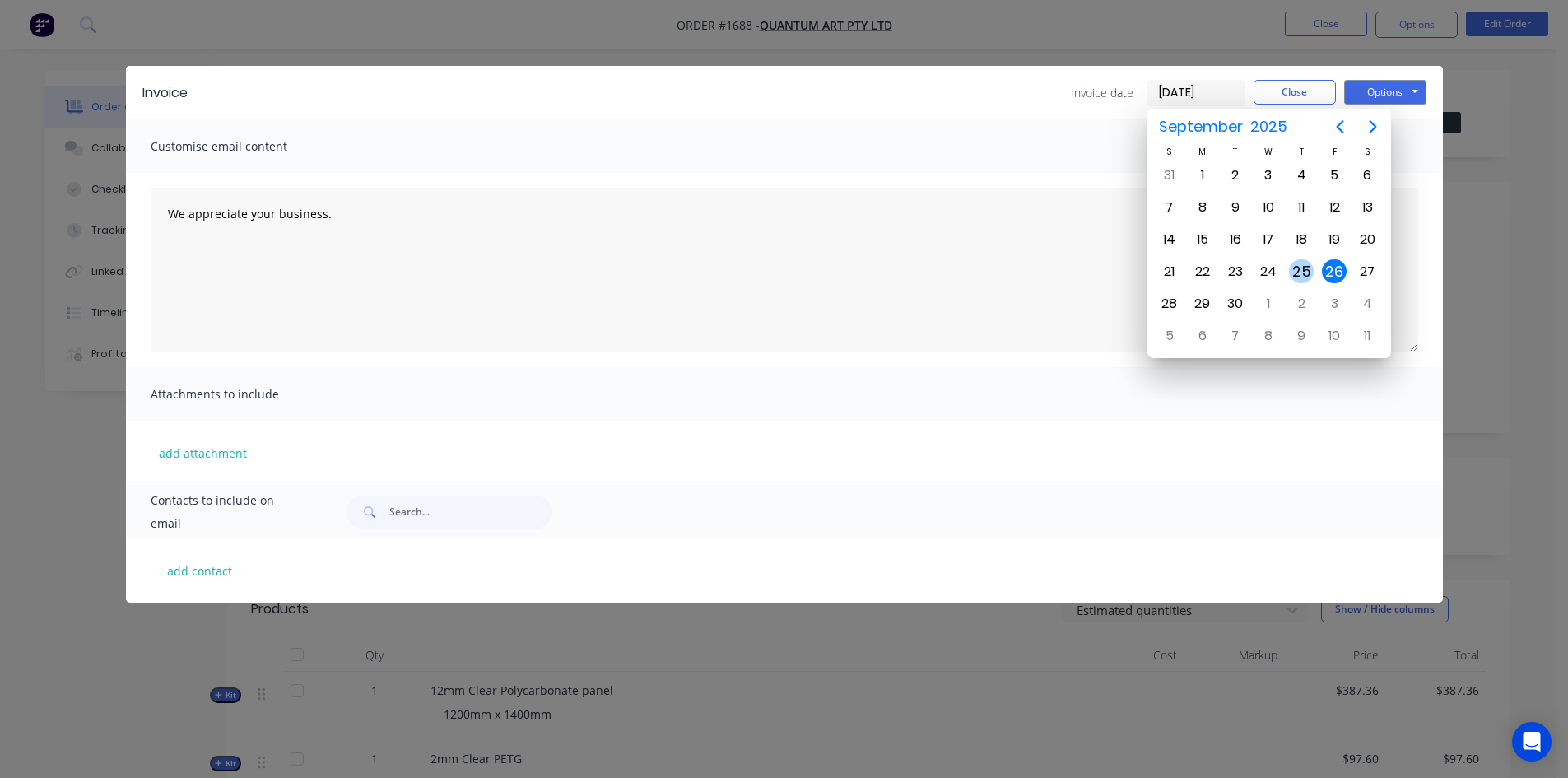
click at [1297, 265] on div "25" at bounding box center [1301, 272] width 25 height 25
type input "25/09/25"
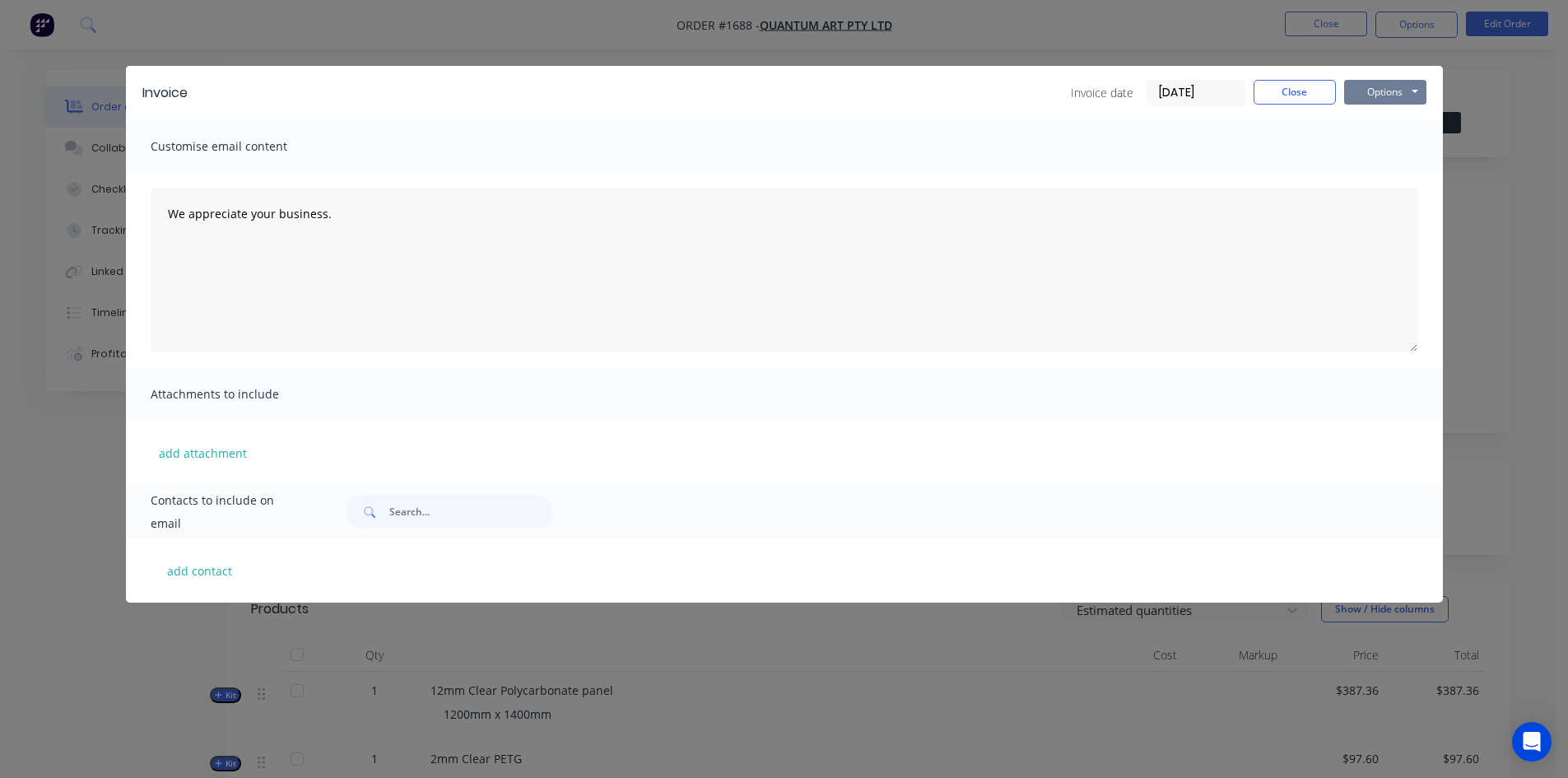
click at [1383, 94] on button "Options" at bounding box center [1385, 92] width 82 height 25
click at [1384, 148] on button "Print" at bounding box center [1397, 148] width 106 height 27
click at [1297, 88] on button "Close" at bounding box center [1295, 92] width 82 height 25
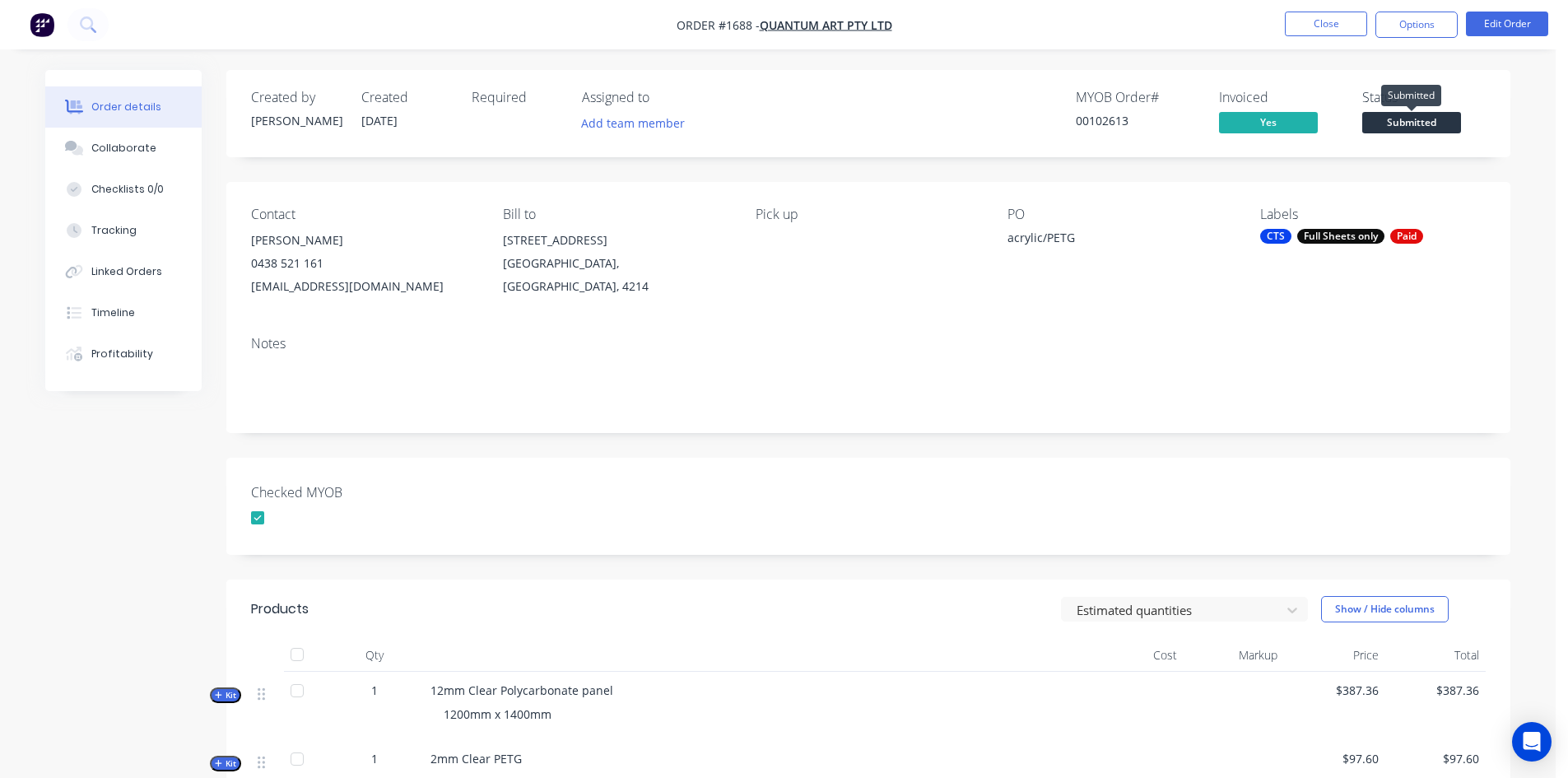
click at [1438, 122] on span "Submitted" at bounding box center [1411, 123] width 99 height 21
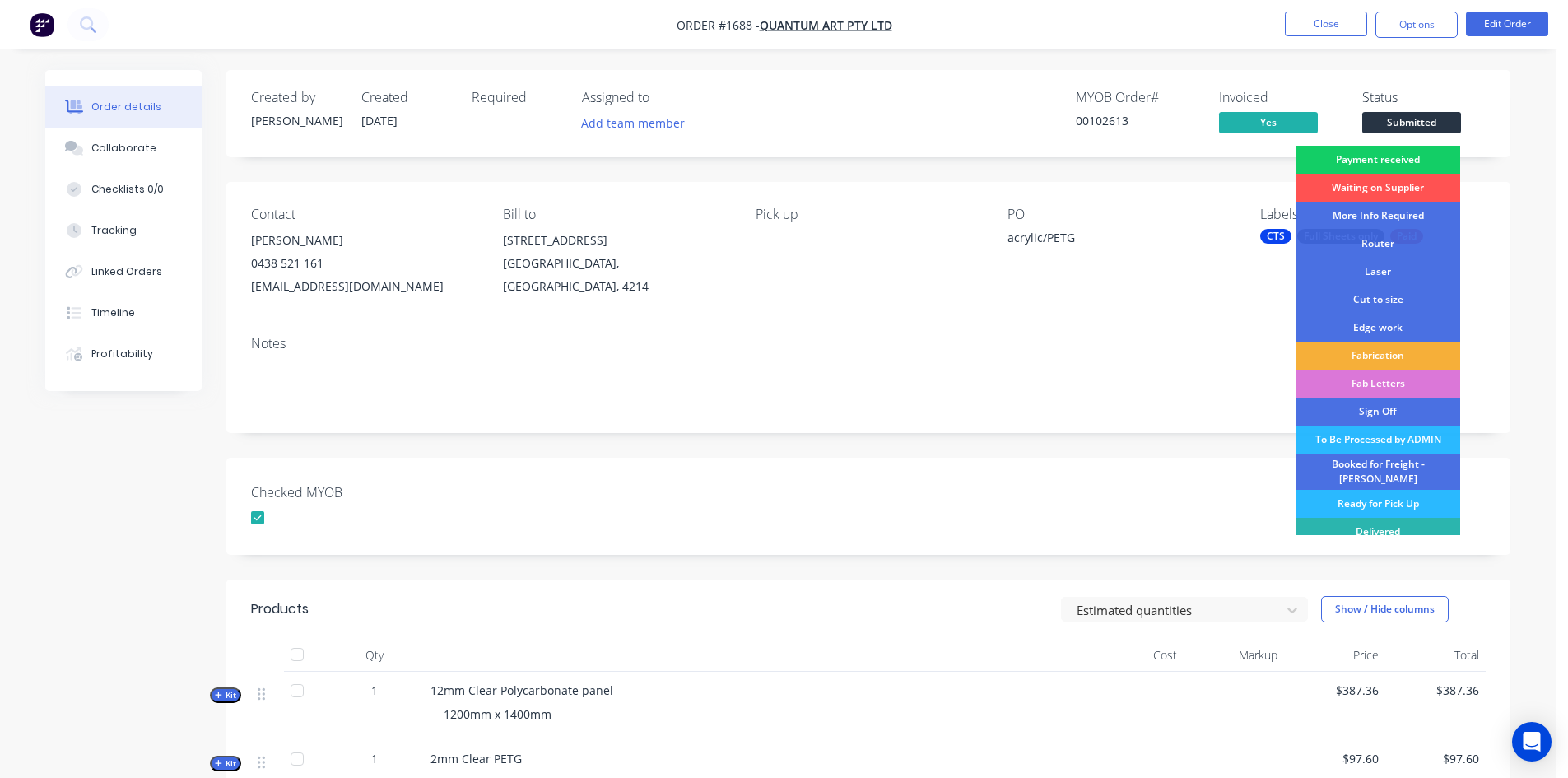
click at [1413, 153] on div "Payment received" at bounding box center [1378, 160] width 165 height 28
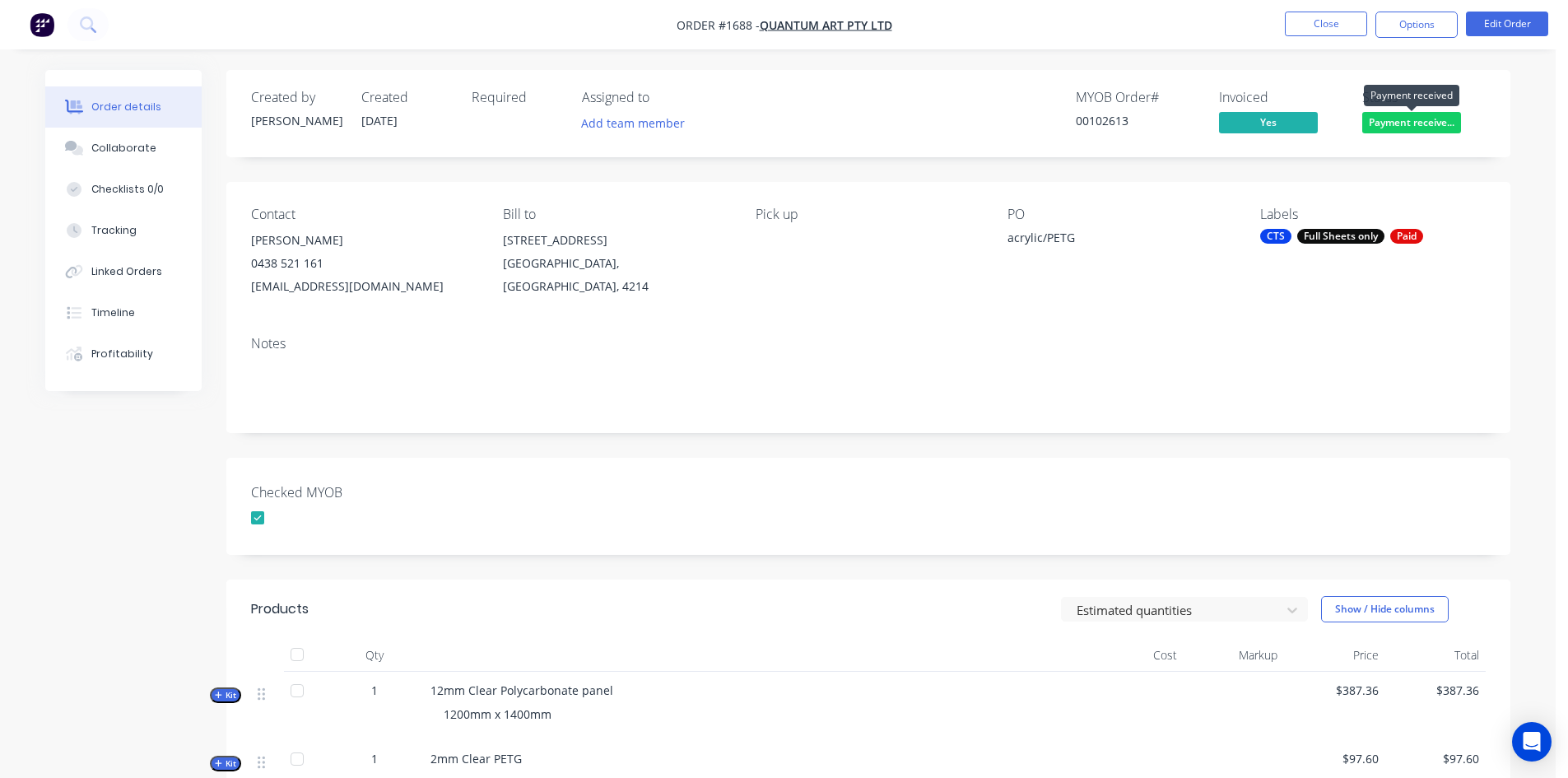
click at [1429, 122] on span "Payment receive..." at bounding box center [1411, 123] width 99 height 21
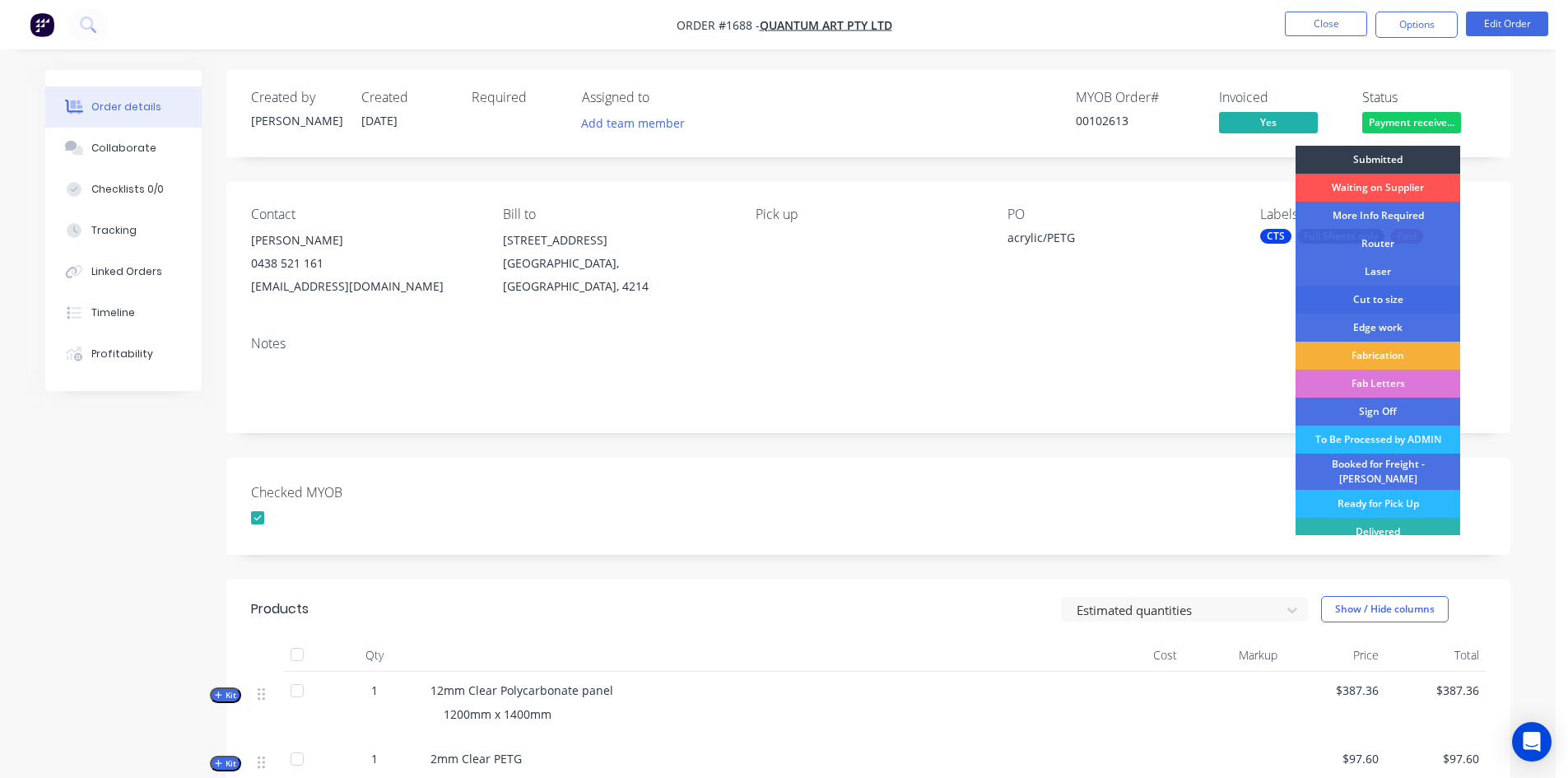
click at [1396, 296] on div "Cut to size" at bounding box center [1378, 300] width 165 height 28
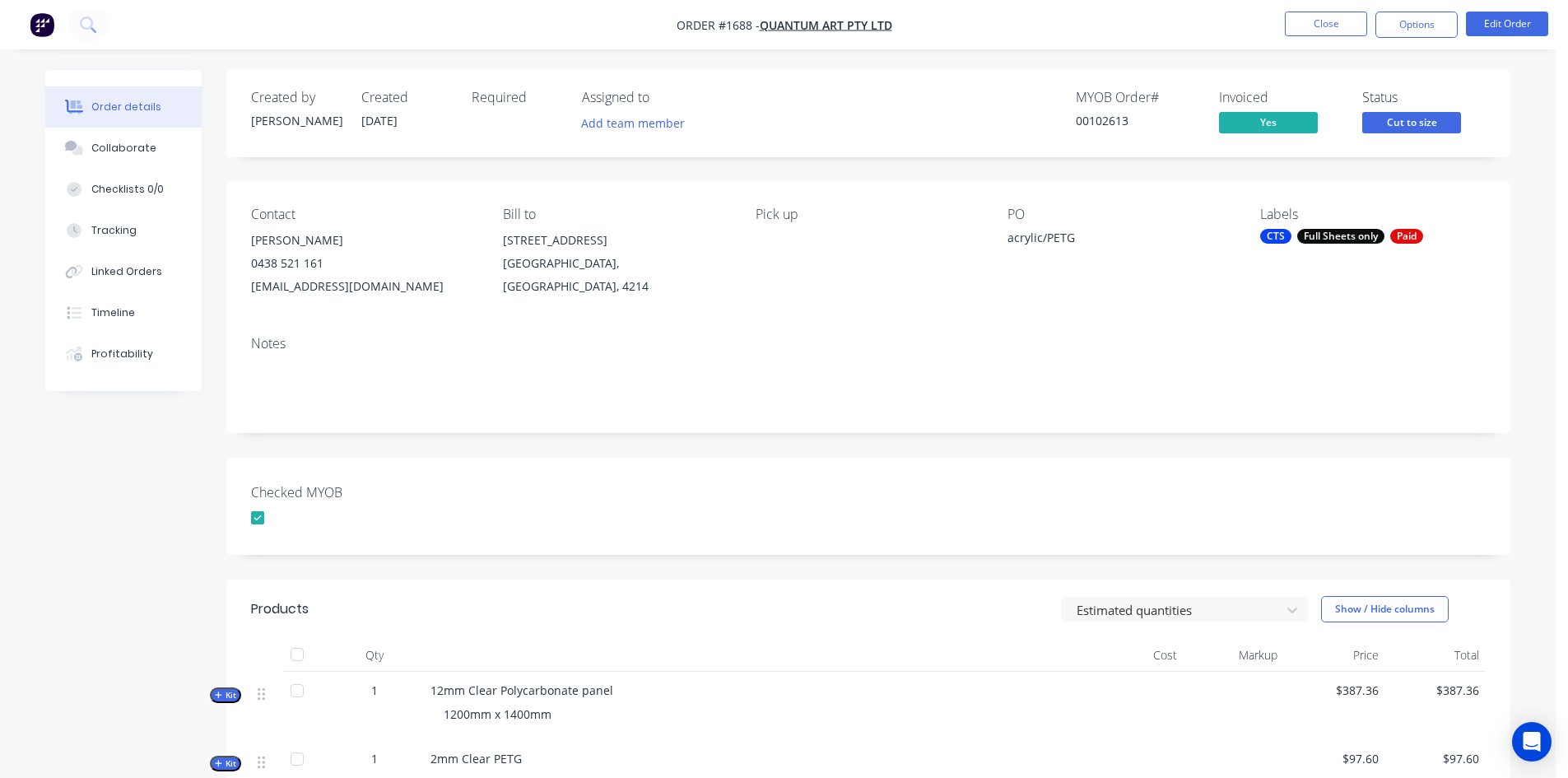
click at [1418, 124] on span "Cut to size" at bounding box center [1411, 123] width 99 height 21
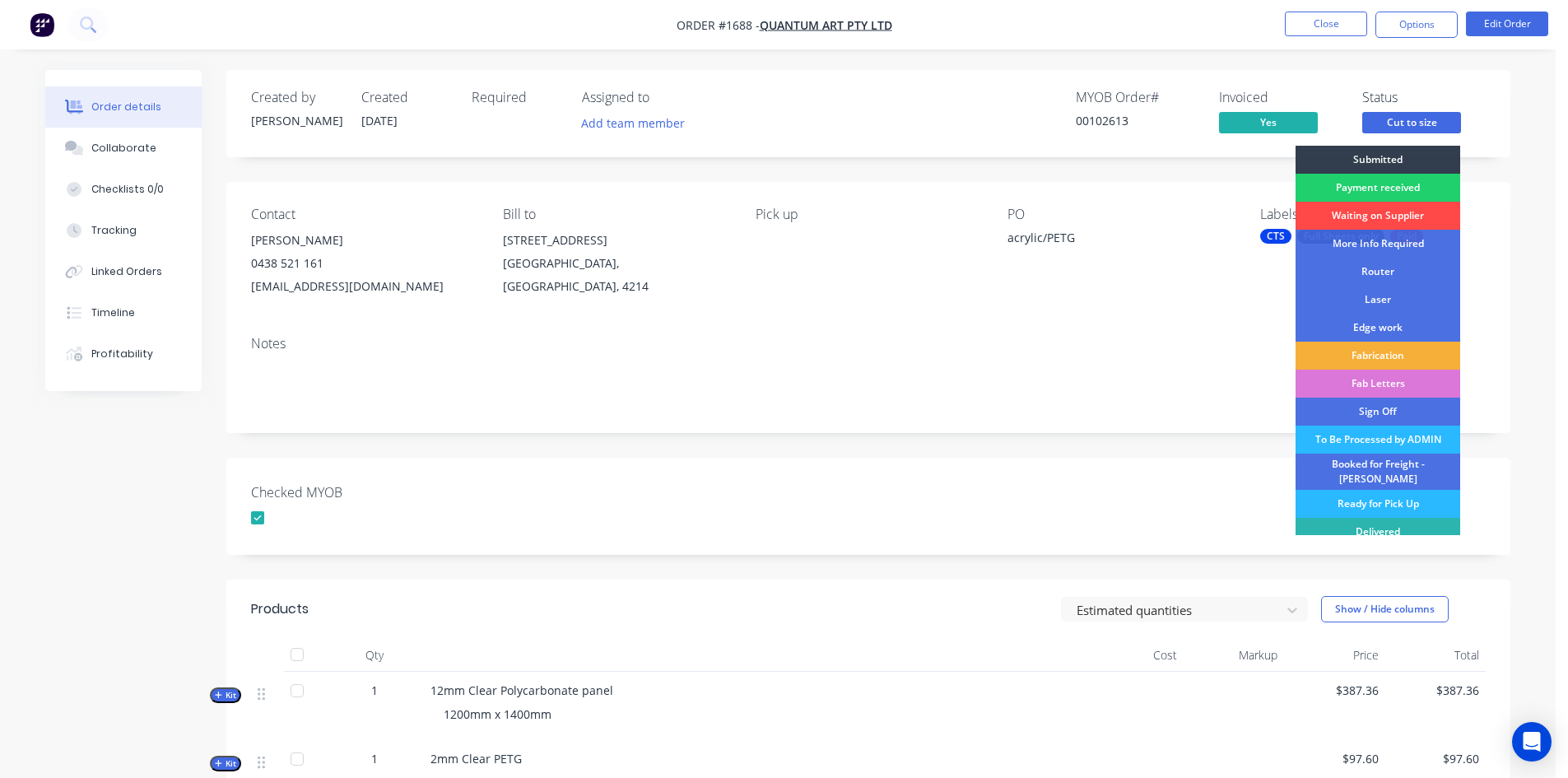
click at [1372, 216] on div "Waiting on Supplier" at bounding box center [1378, 216] width 165 height 28
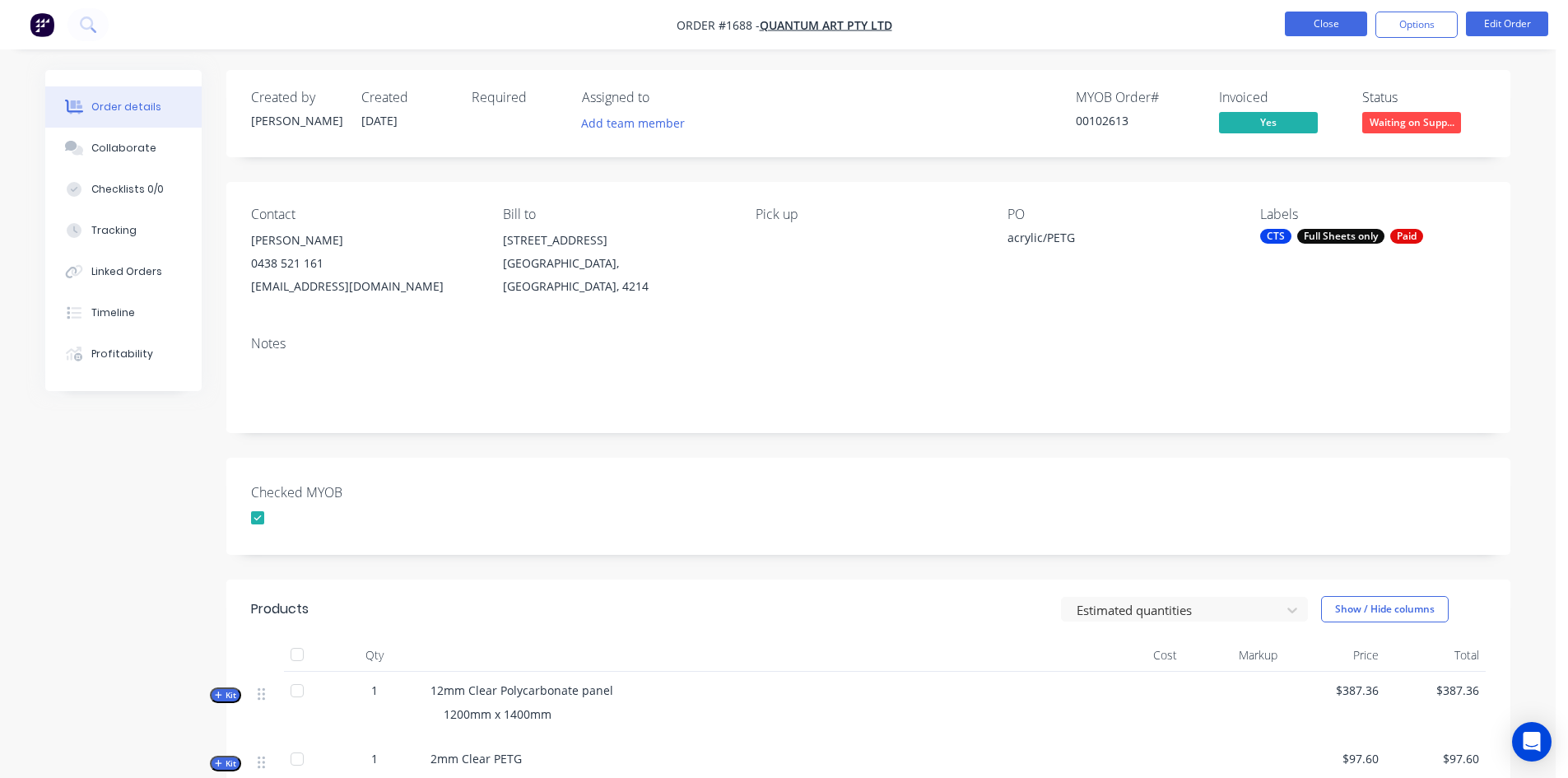
click at [1346, 23] on button "Close" at bounding box center [1326, 24] width 82 height 25
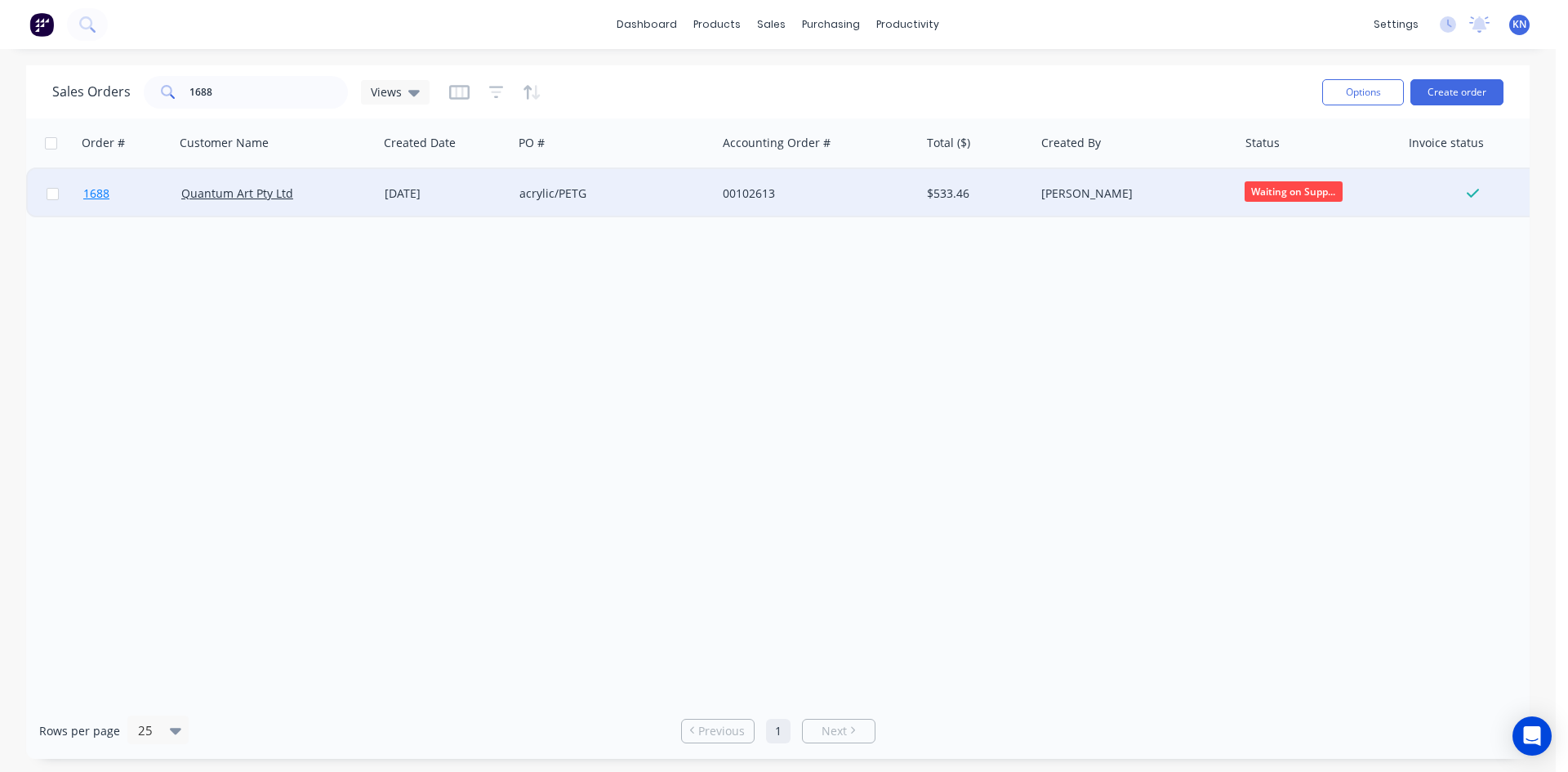
click at [102, 195] on span "1688" at bounding box center [96, 193] width 26 height 16
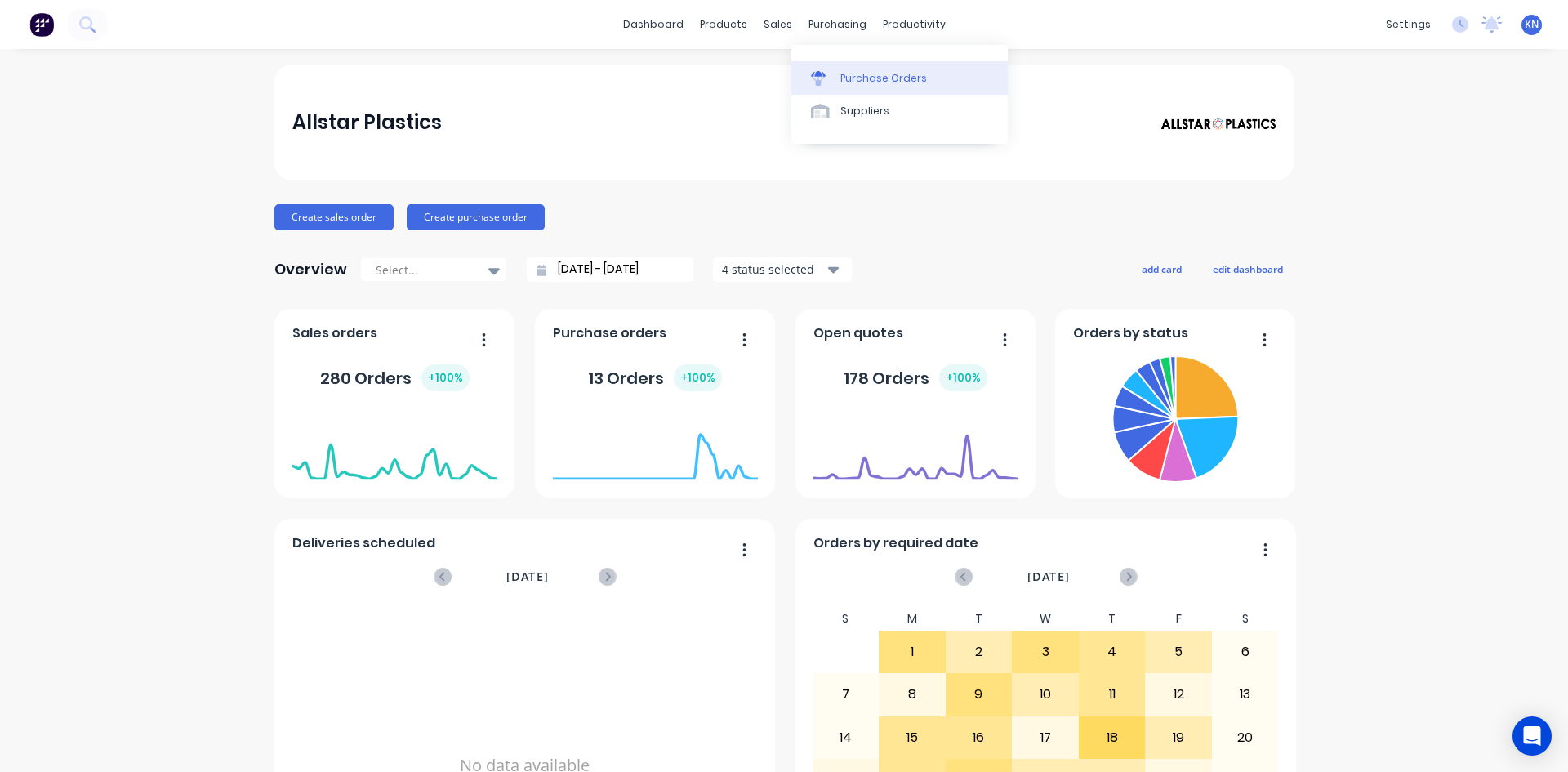
click at [864, 80] on div "Purchase Orders" at bounding box center [883, 79] width 87 height 15
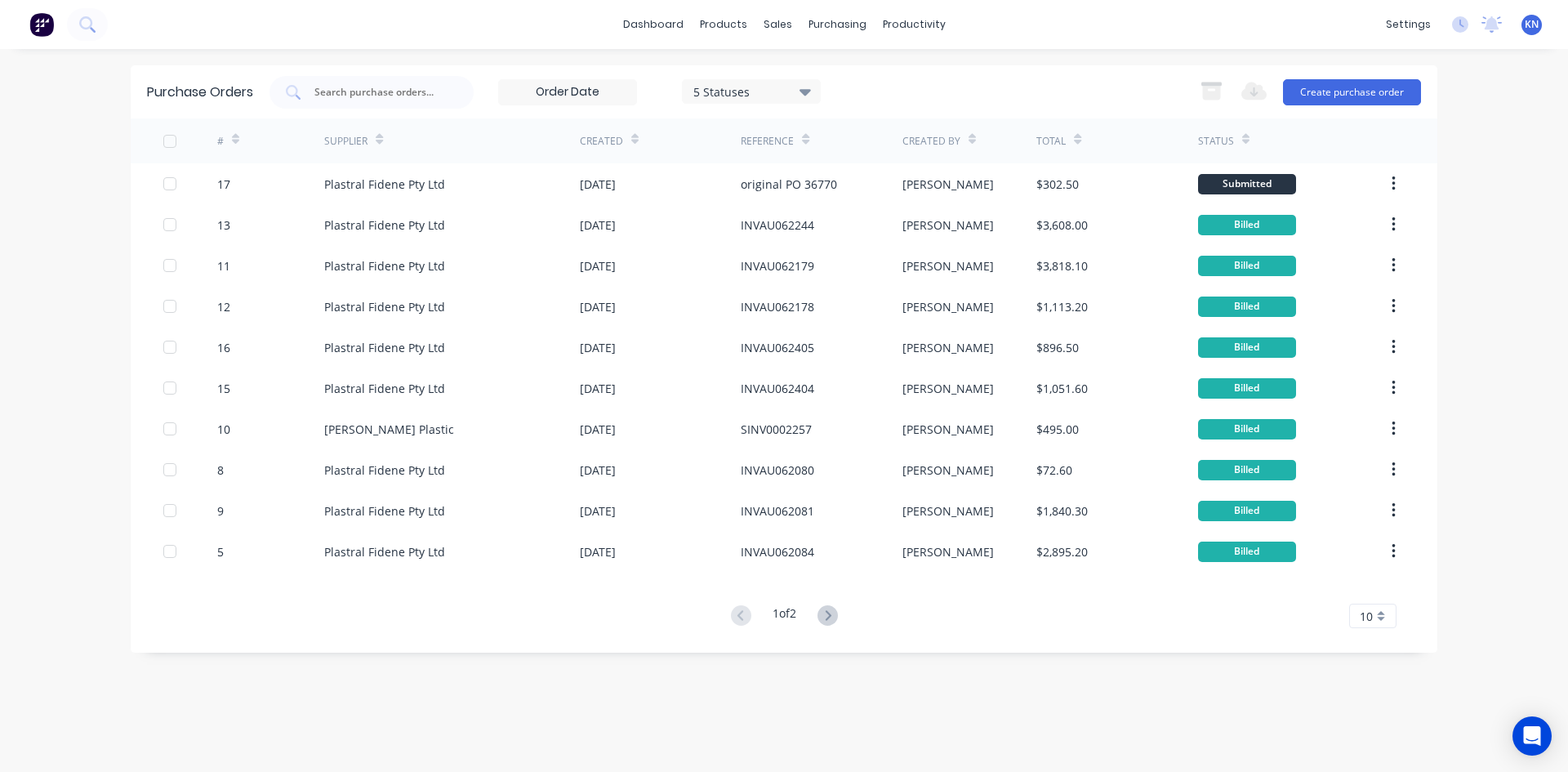
click at [1014, 728] on div "Purchase Orders 5 Statuses 5 Statuses Export to Excel (XLSX) Create purchase or…" at bounding box center [784, 411] width 1307 height 691
click at [1349, 93] on button "Create purchase order" at bounding box center [1353, 93] width 138 height 26
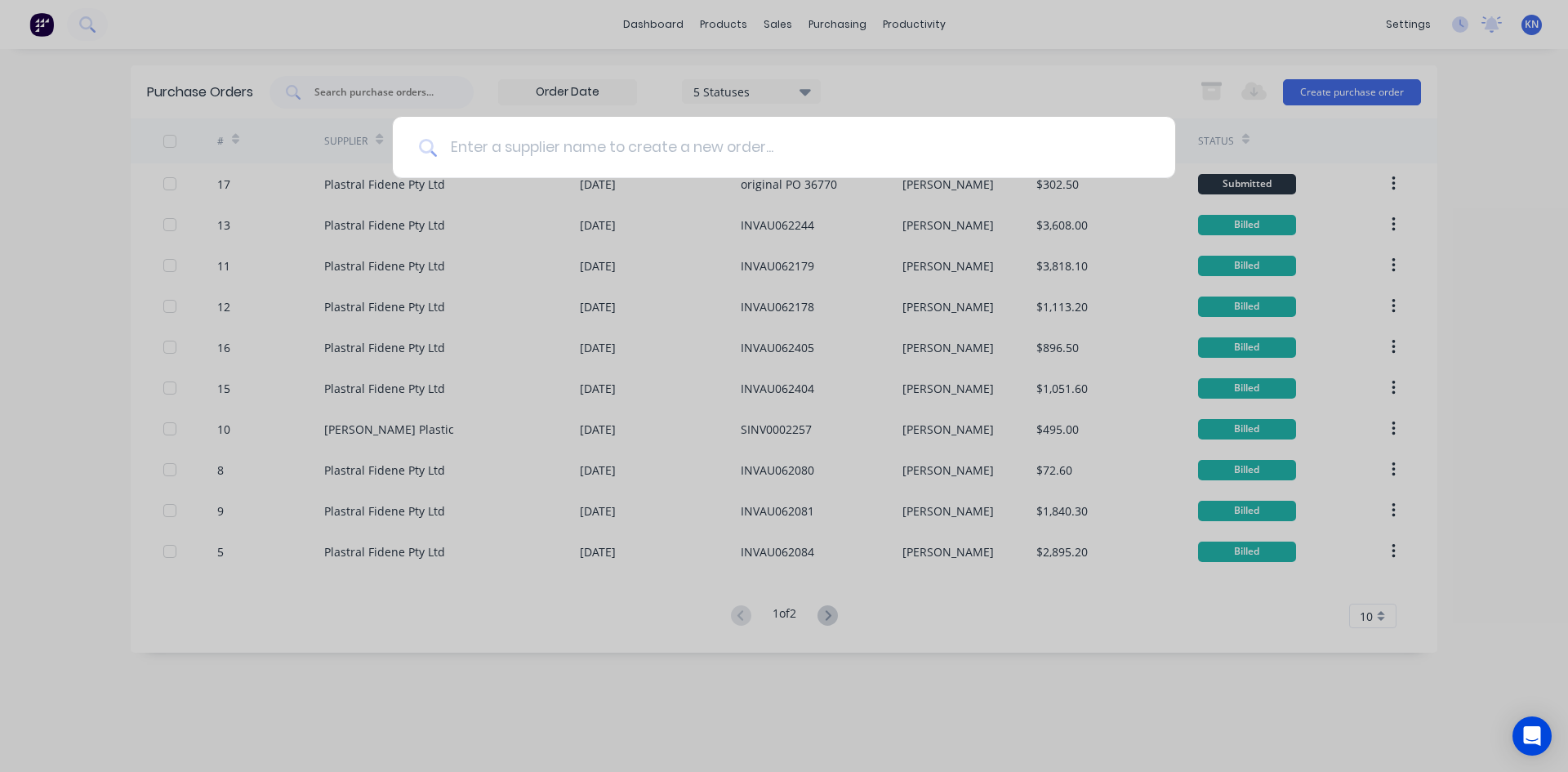
click at [798, 137] on input at bounding box center [792, 147] width 712 height 61
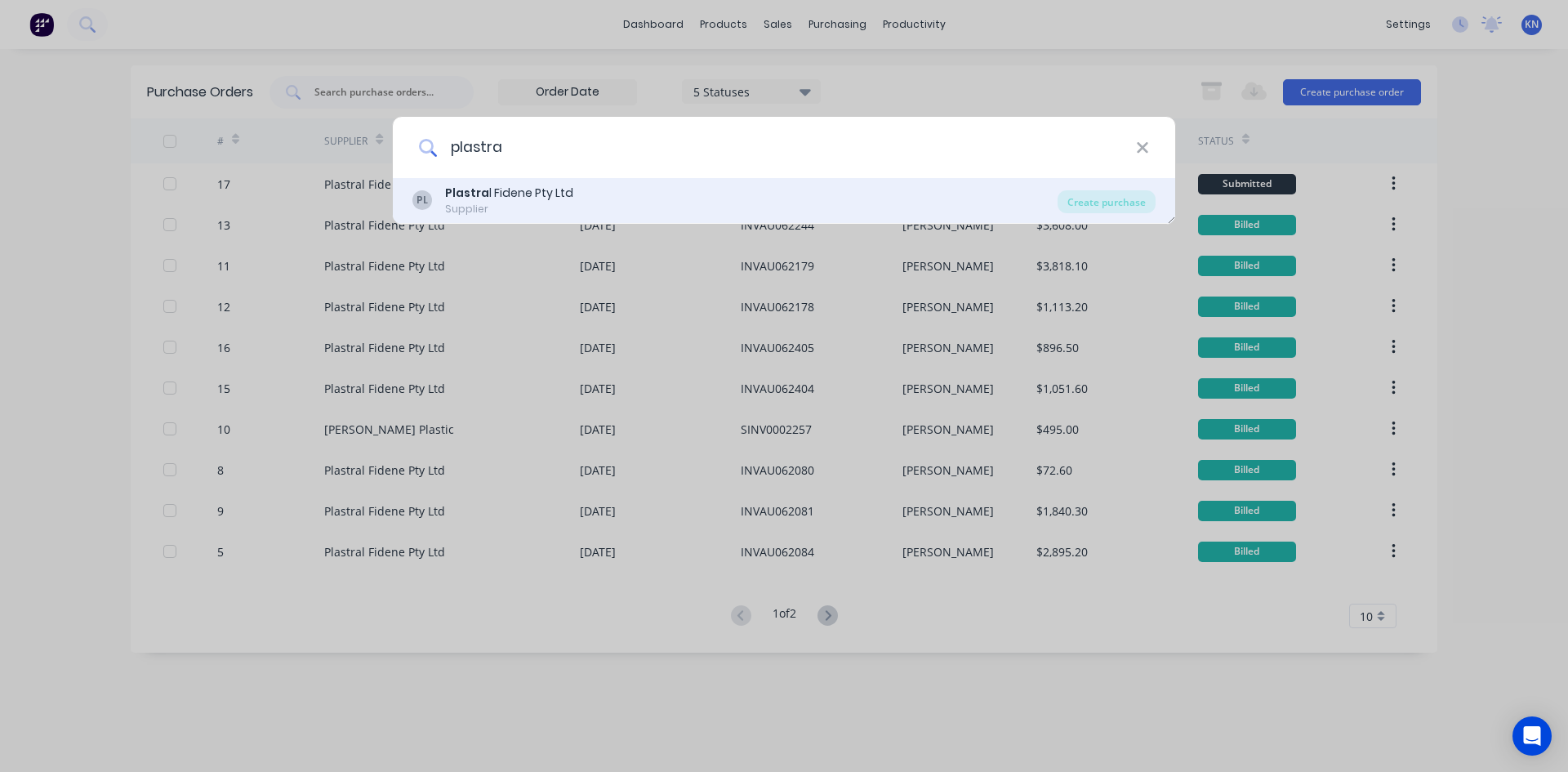
type input "plastra"
click at [566, 189] on div "Plastra l Fidene Pty Ltd" at bounding box center [509, 193] width 128 height 17
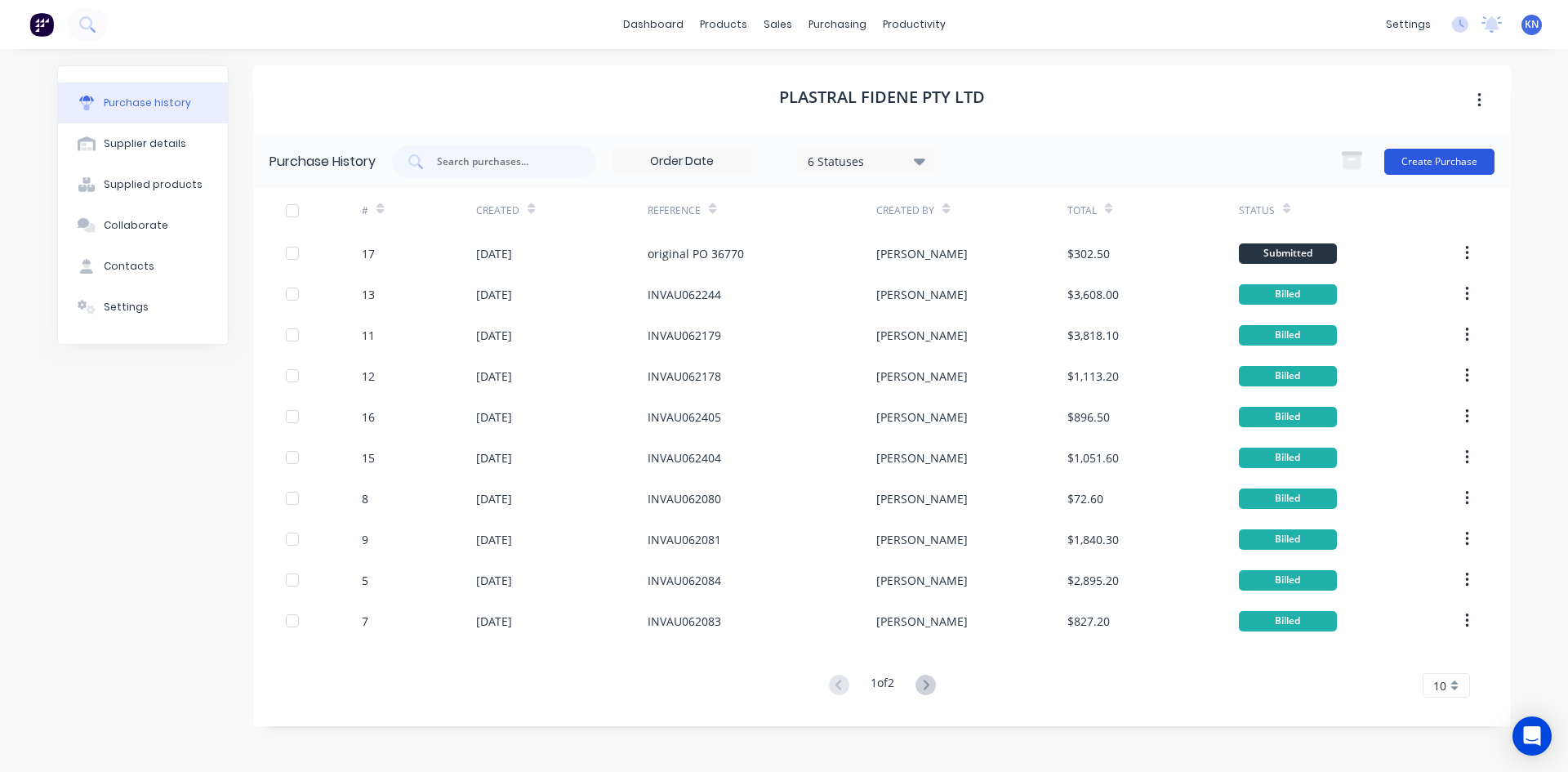
click at [1452, 160] on button "Create Purchase" at bounding box center [1440, 162] width 110 height 26
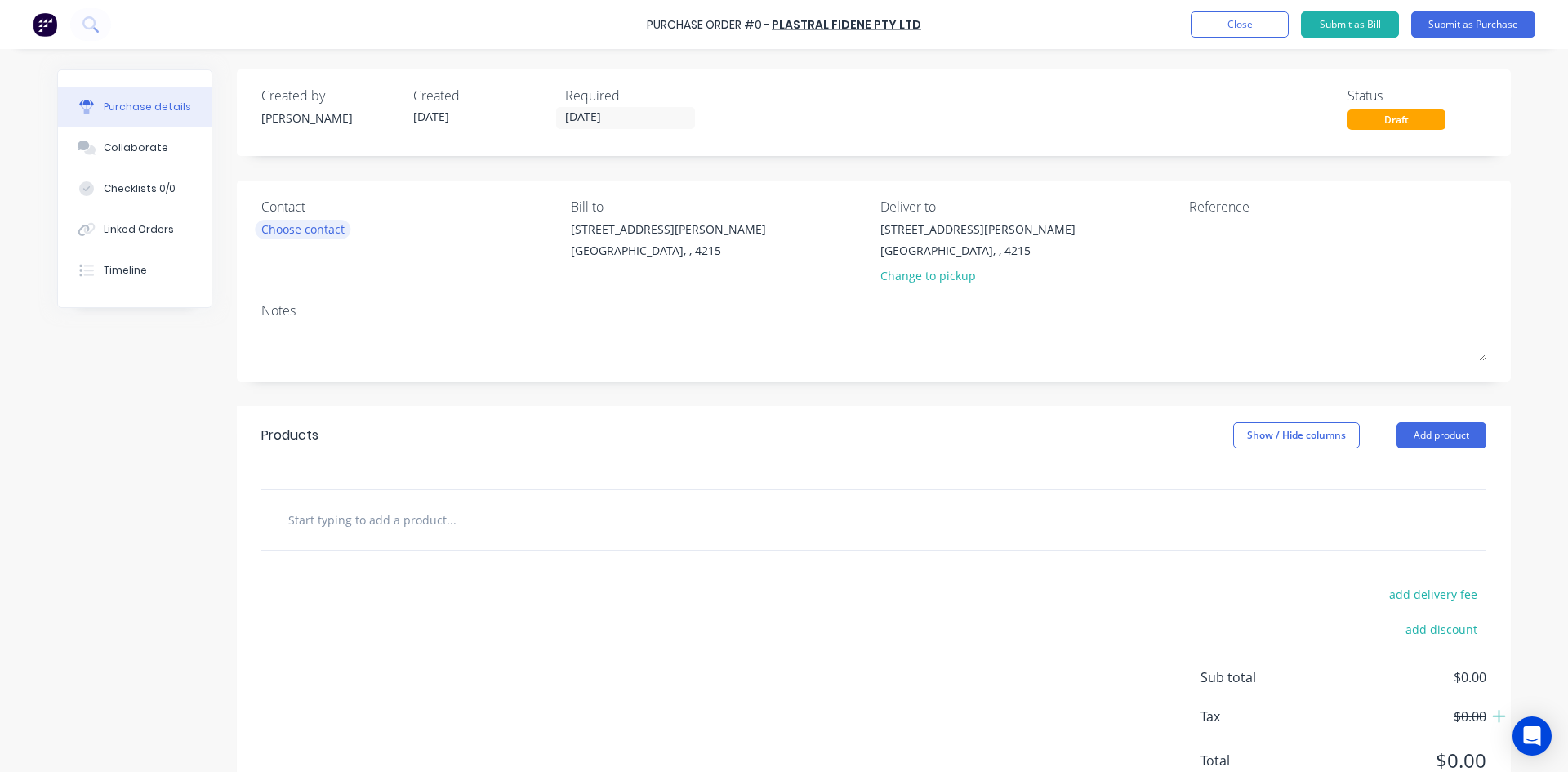
click at [302, 236] on div "Choose contact" at bounding box center [302, 229] width 83 height 17
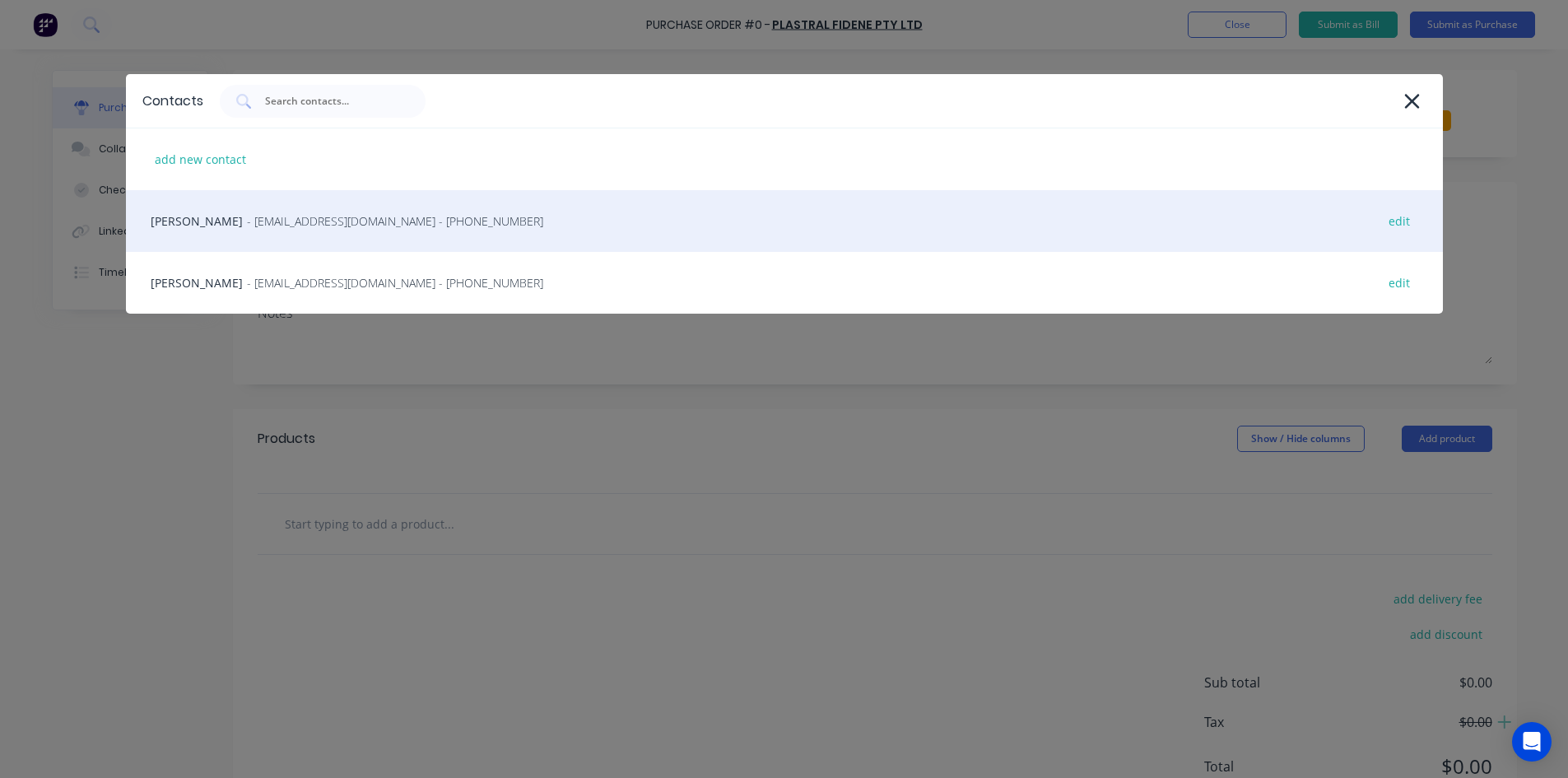
click at [247, 224] on span "- sheetqld@plastral.com.au - (07) 3623 2455" at bounding box center [395, 221] width 296 height 17
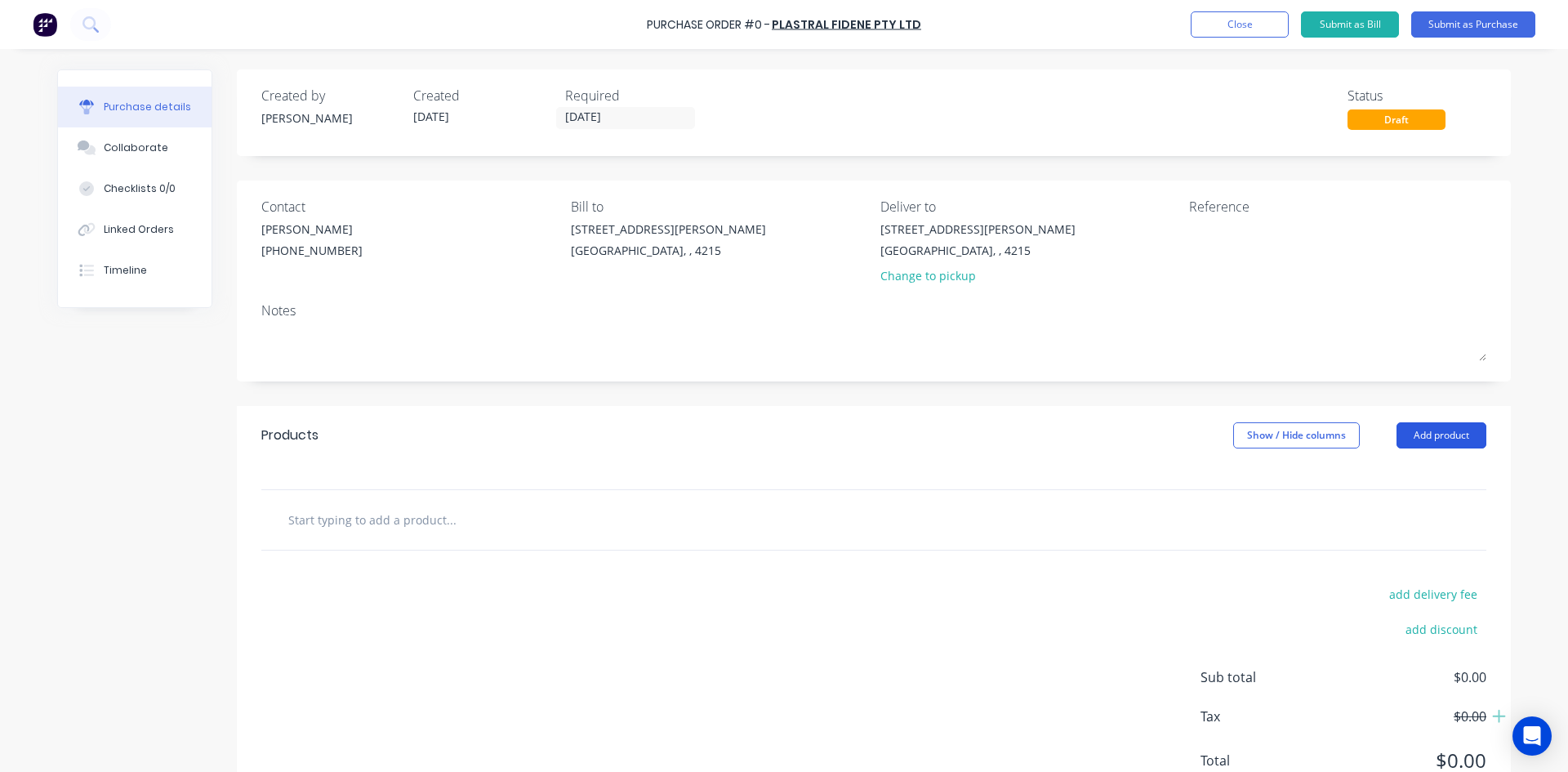
click at [1454, 431] on button "Add product" at bounding box center [1442, 435] width 90 height 26
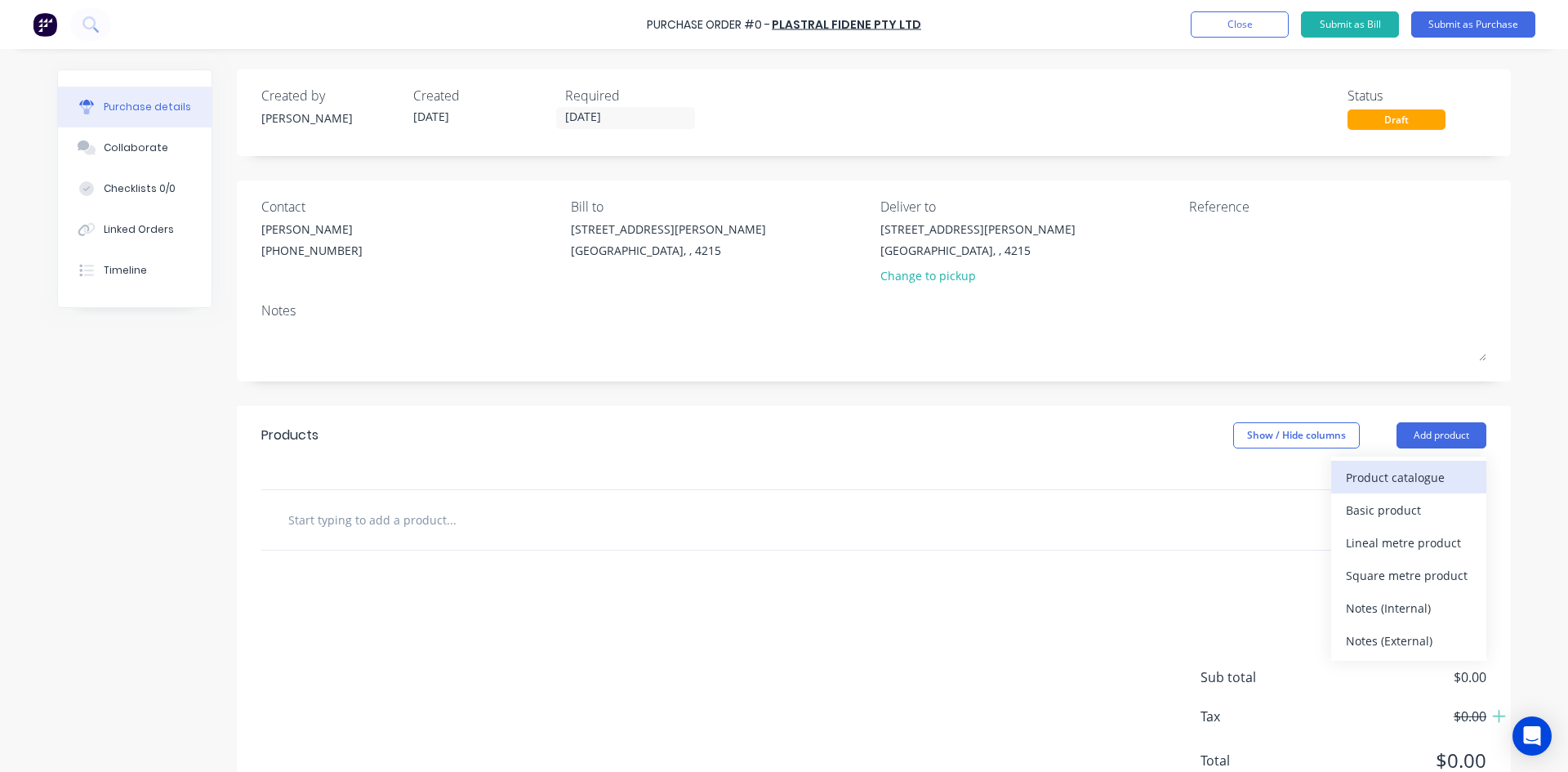
click at [1373, 477] on div "Product catalogue" at bounding box center [1409, 477] width 125 height 23
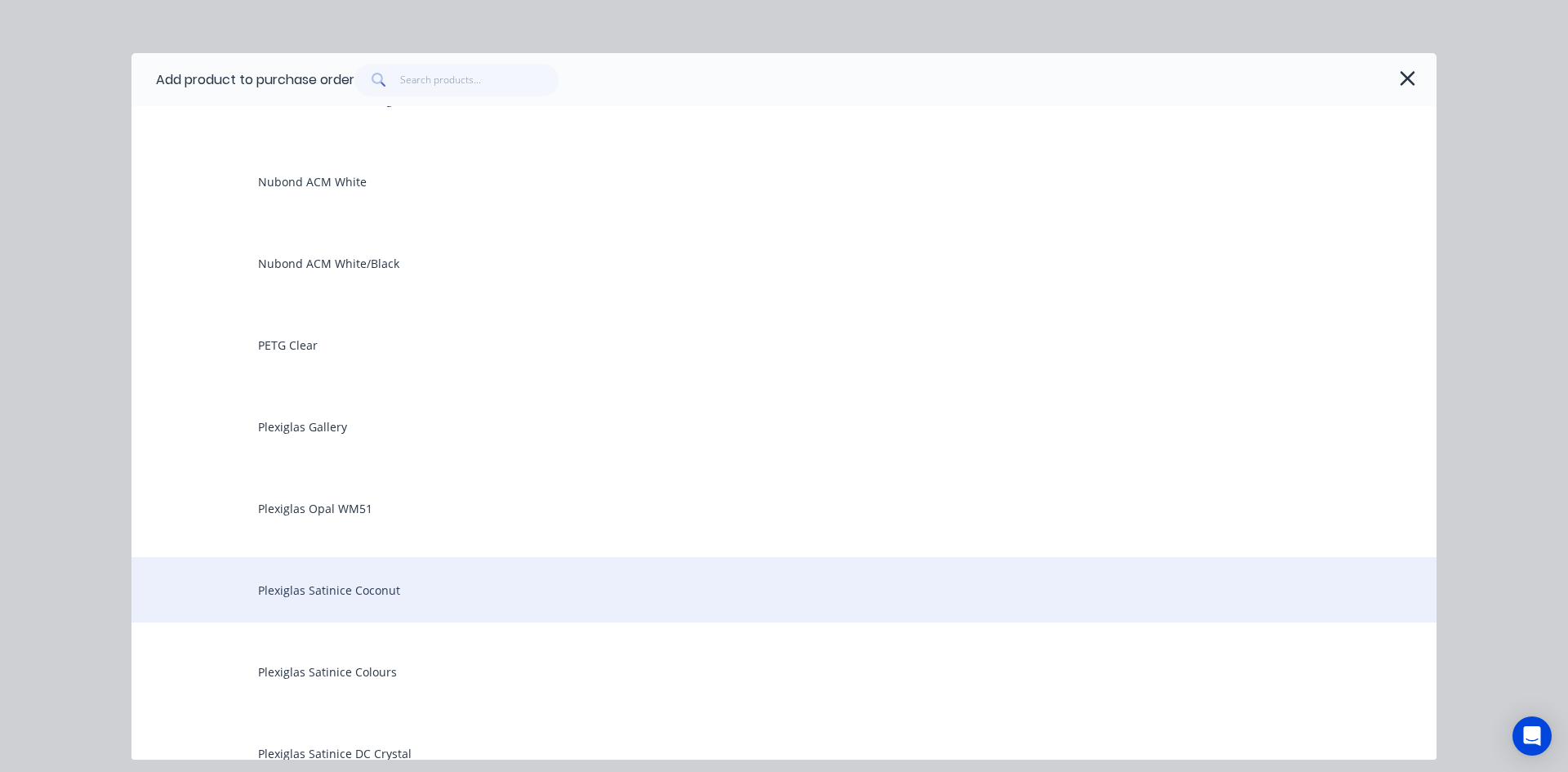
scroll to position [2369, 0]
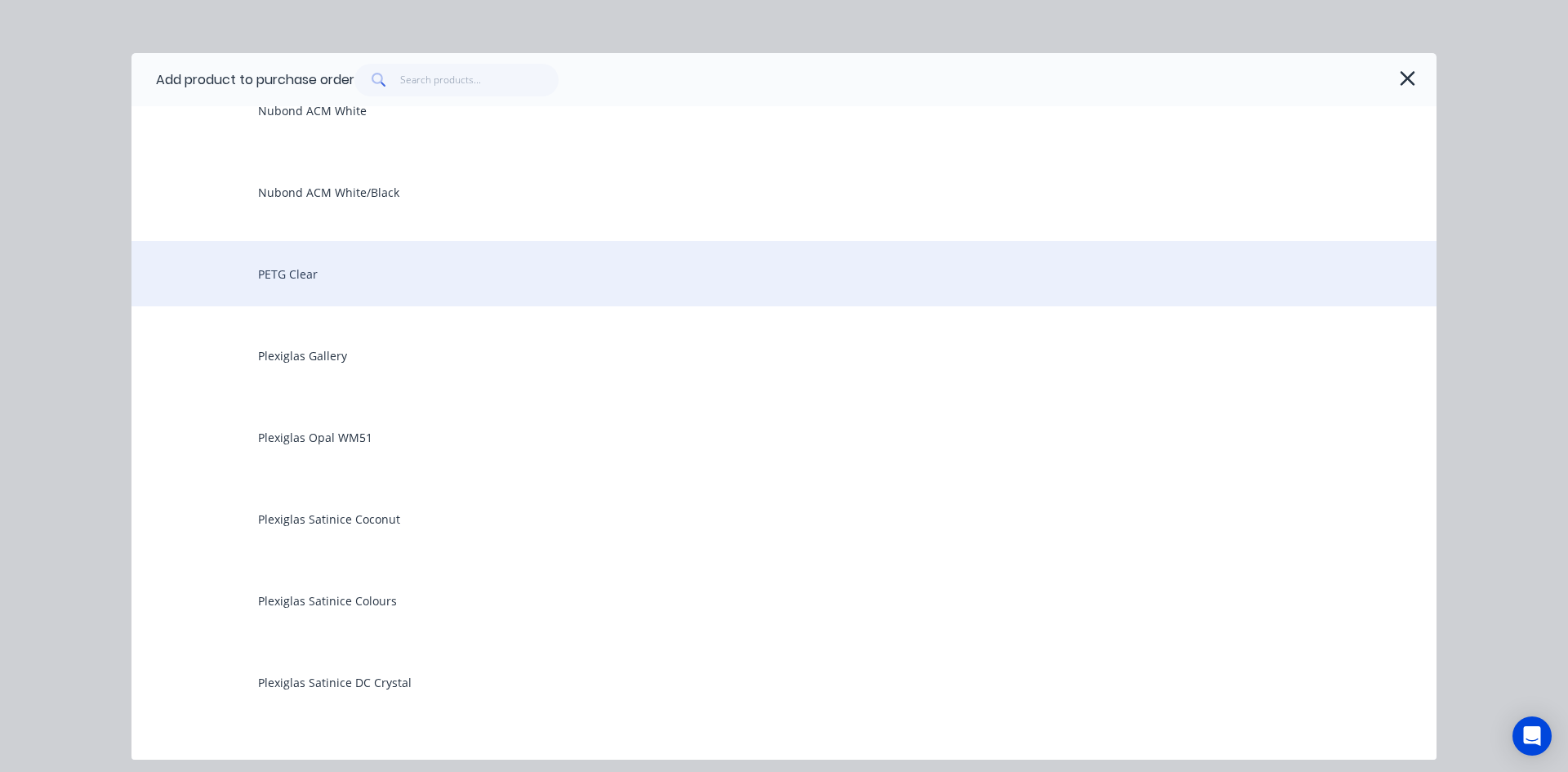
click at [336, 277] on div "PETG Clear" at bounding box center [784, 274] width 1305 height 66
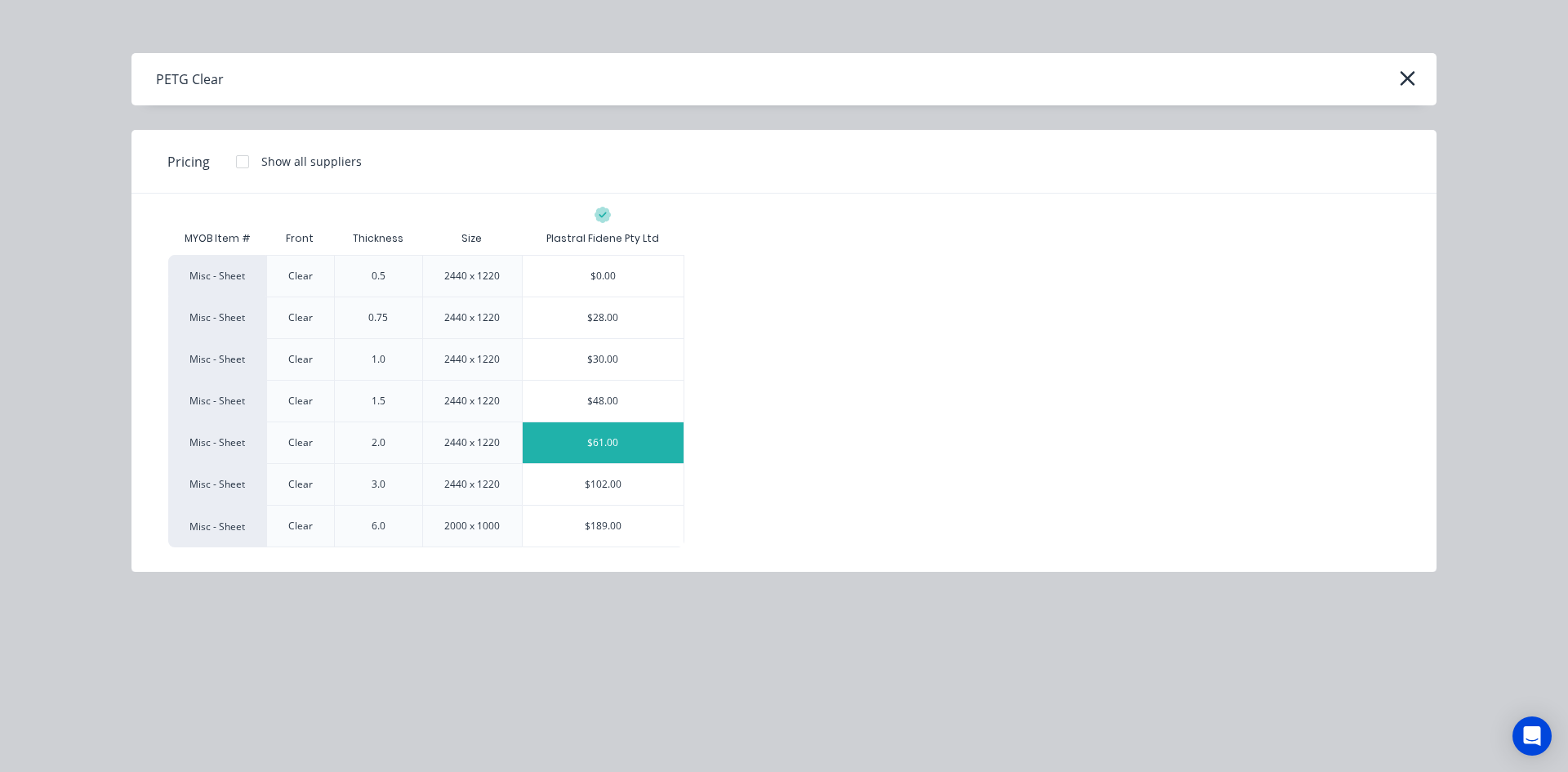
click at [576, 437] on div "$61.00" at bounding box center [603, 443] width 162 height 41
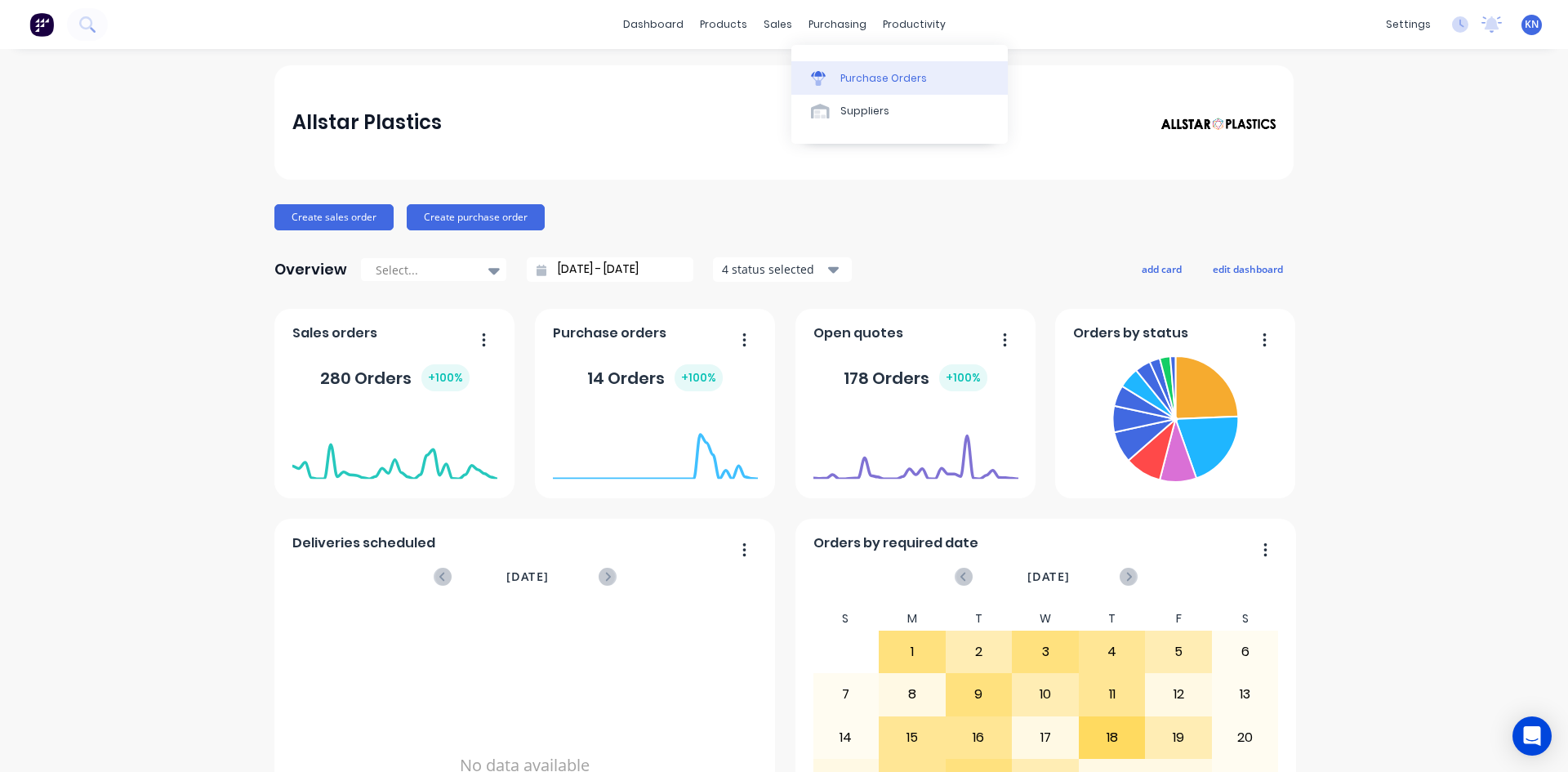
click at [882, 76] on div "Purchase Orders" at bounding box center [883, 79] width 87 height 15
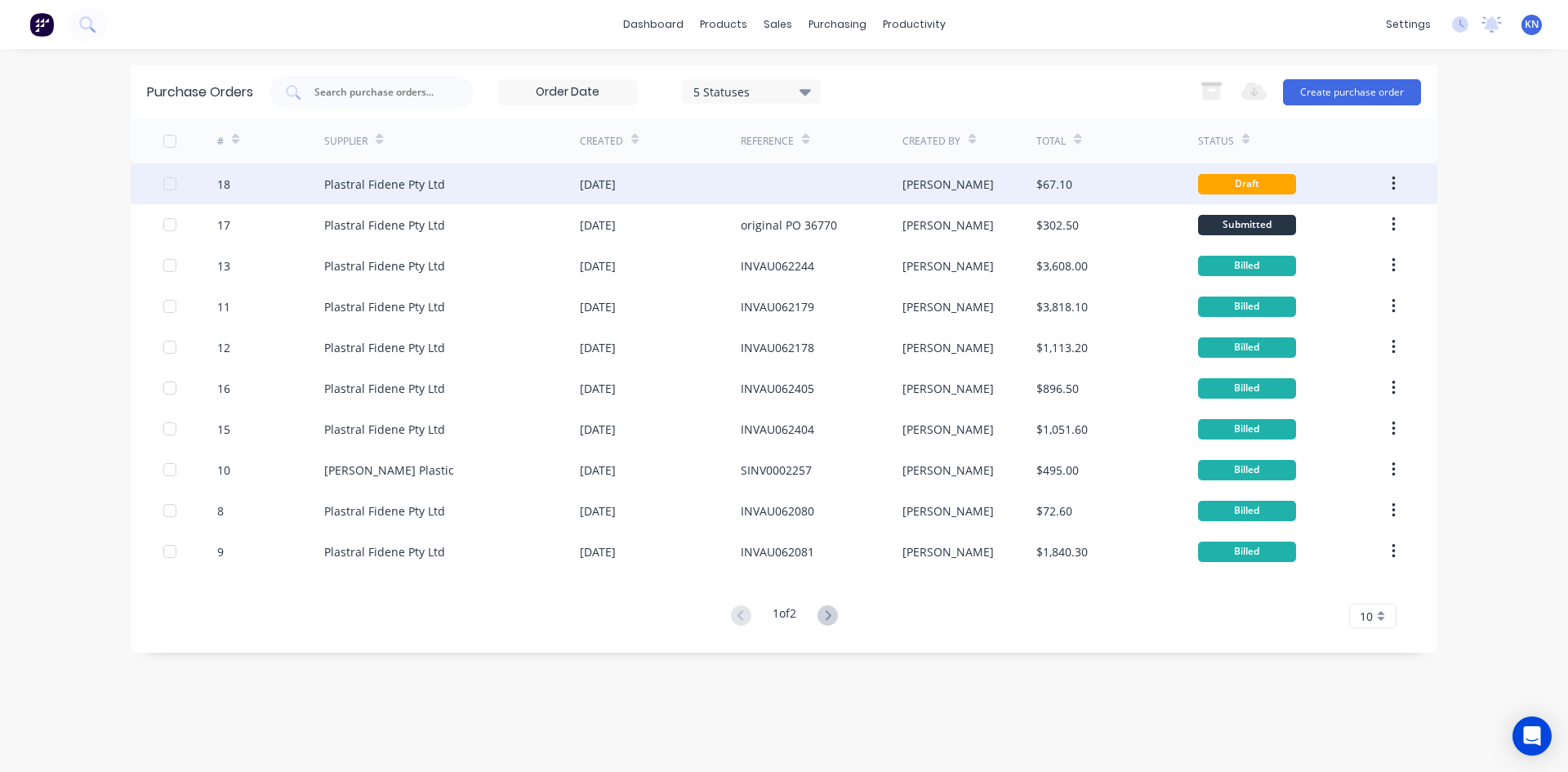
click at [843, 182] on div at bounding box center [821, 184] width 161 height 41
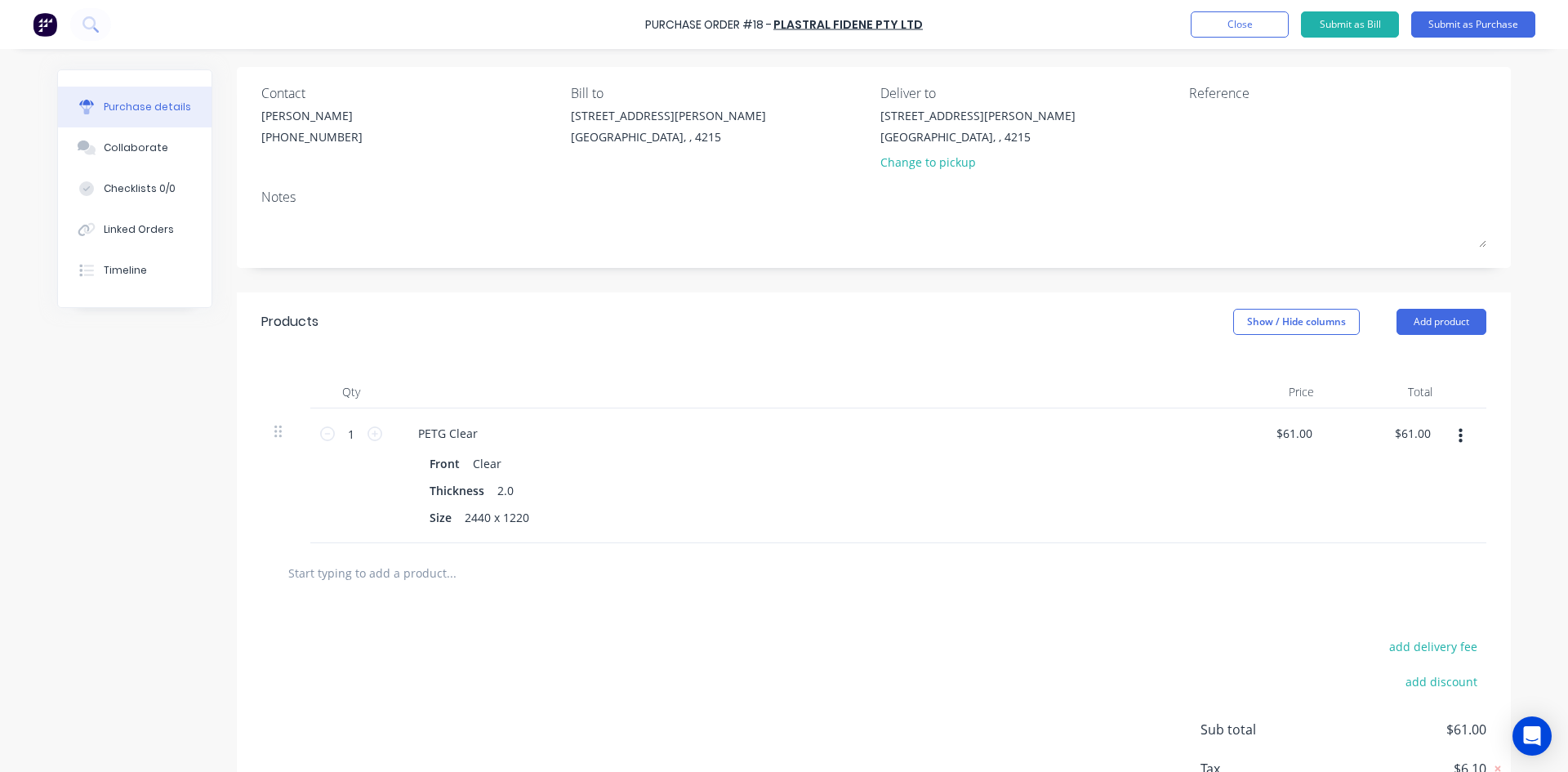
scroll to position [229, 0]
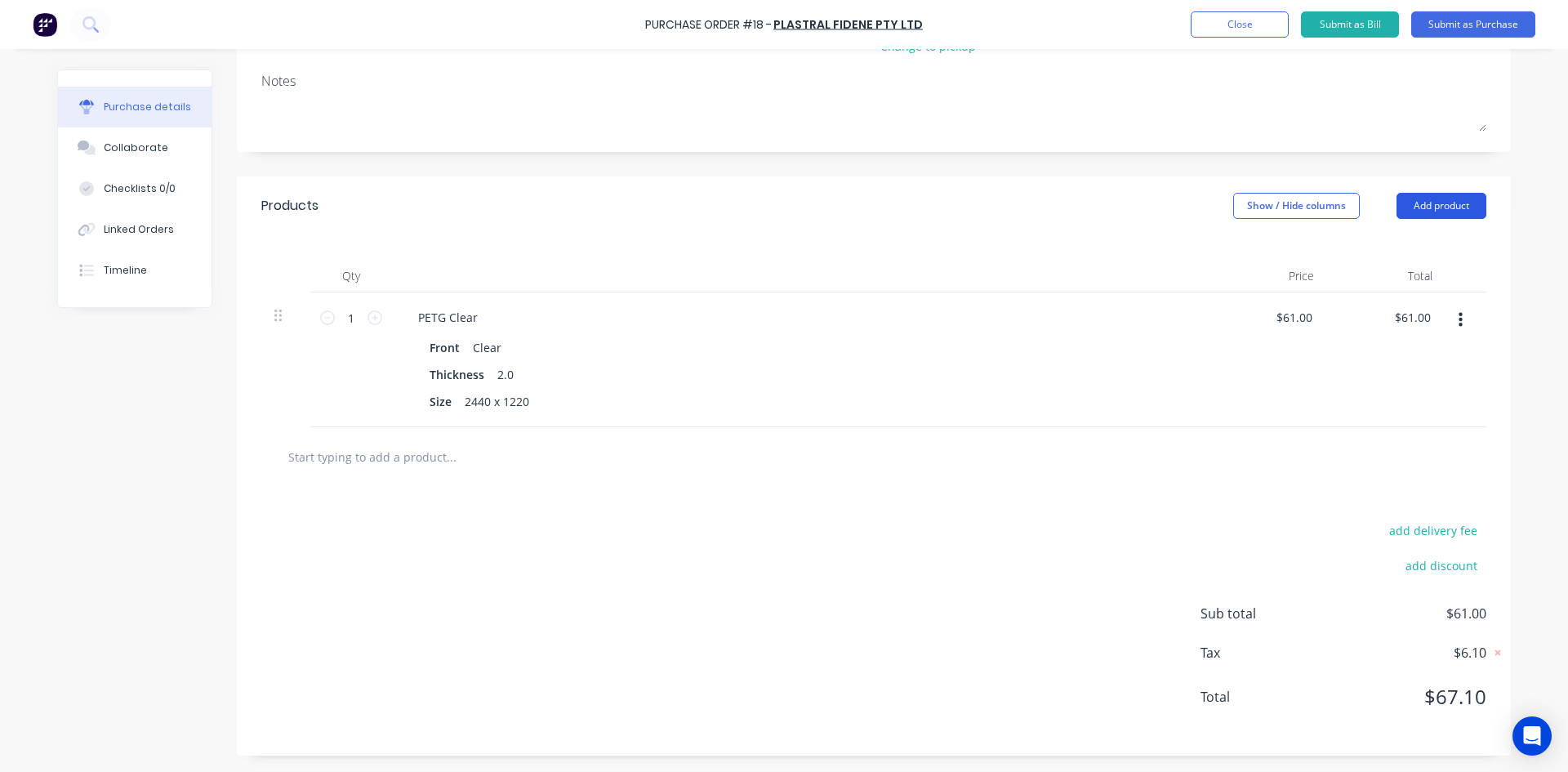
click at [1414, 203] on button "Add product" at bounding box center [1442, 206] width 90 height 26
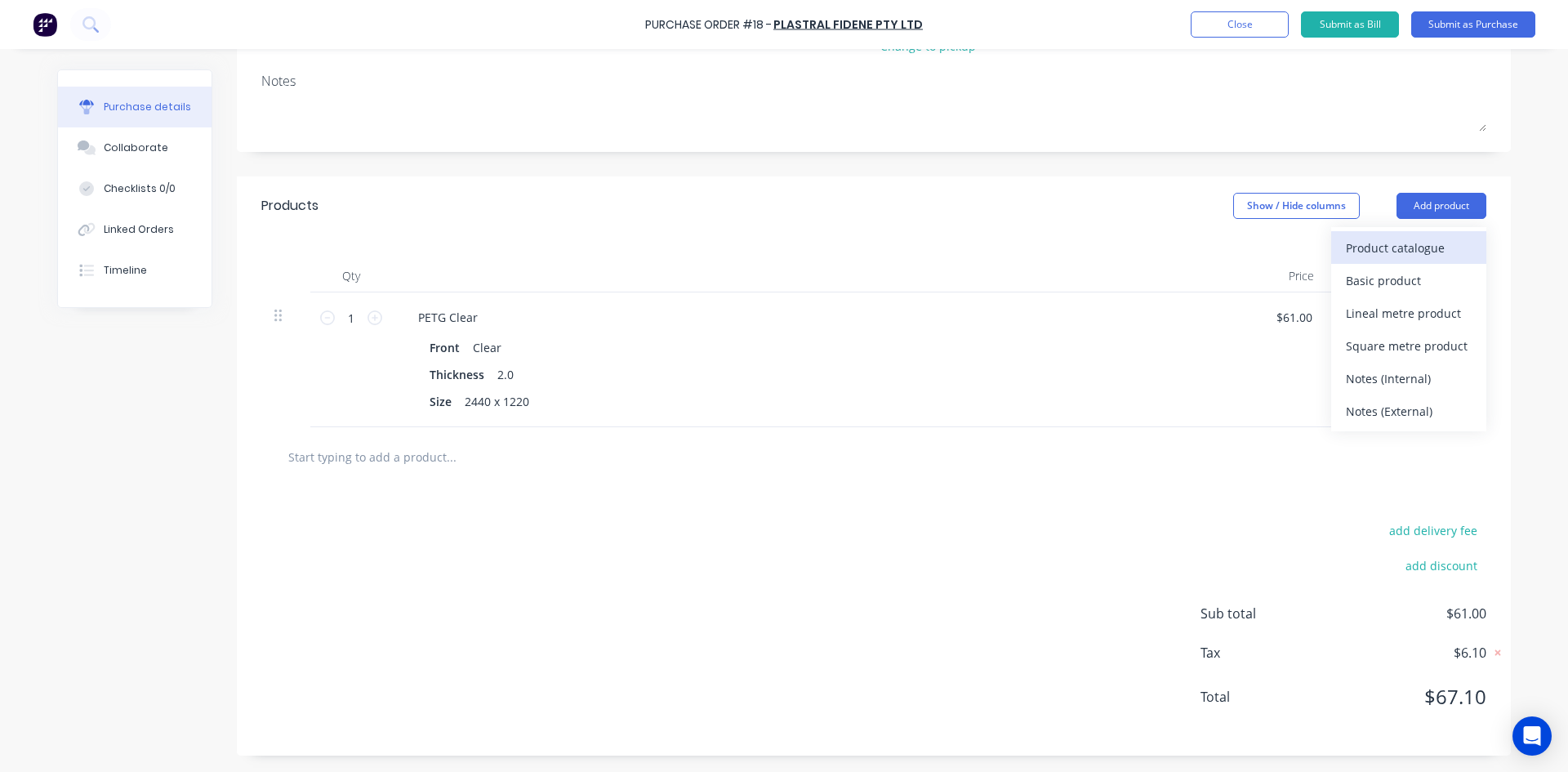
click at [1387, 241] on div "Product catalogue" at bounding box center [1409, 247] width 125 height 23
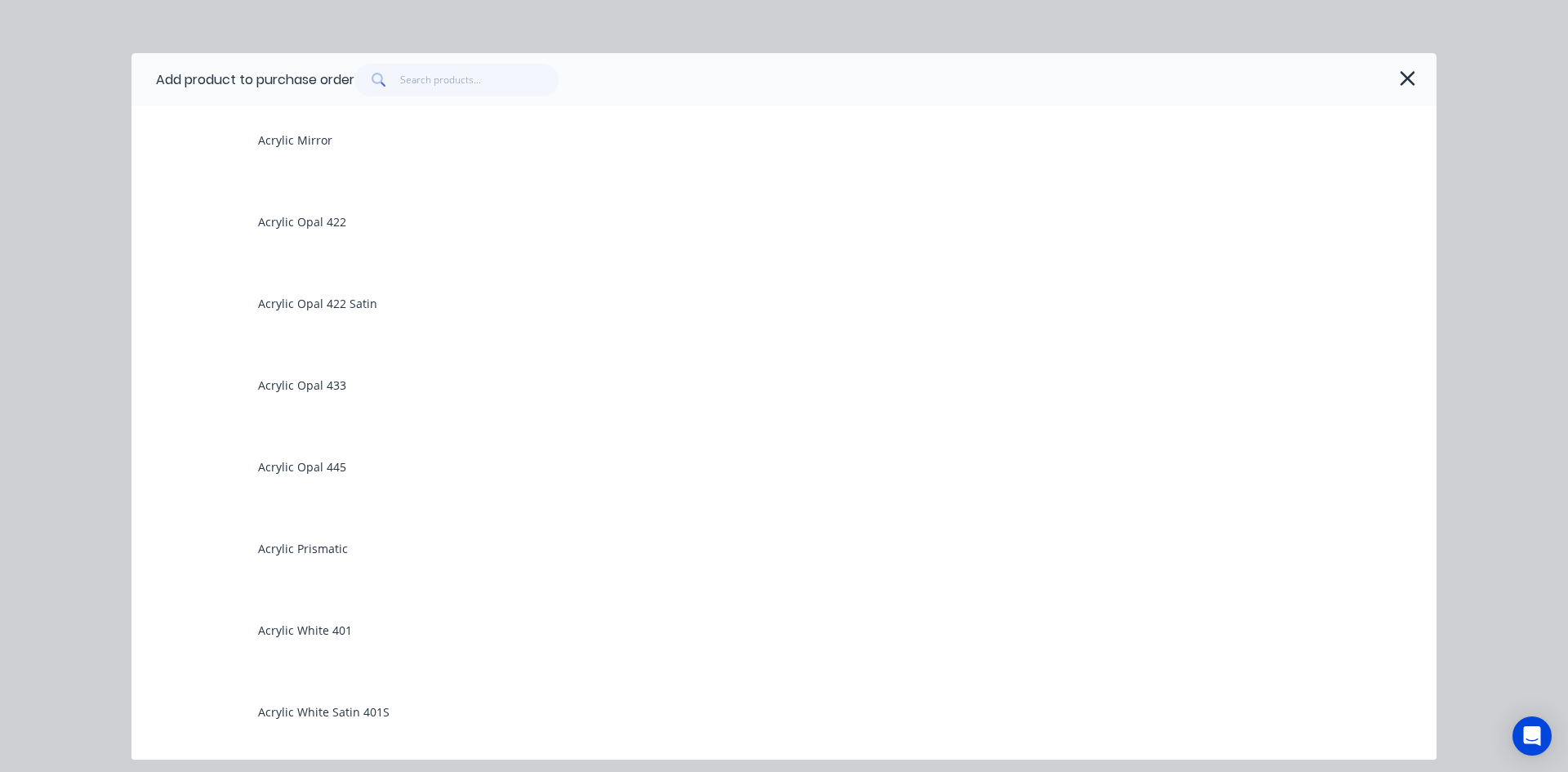
scroll to position [898, 0]
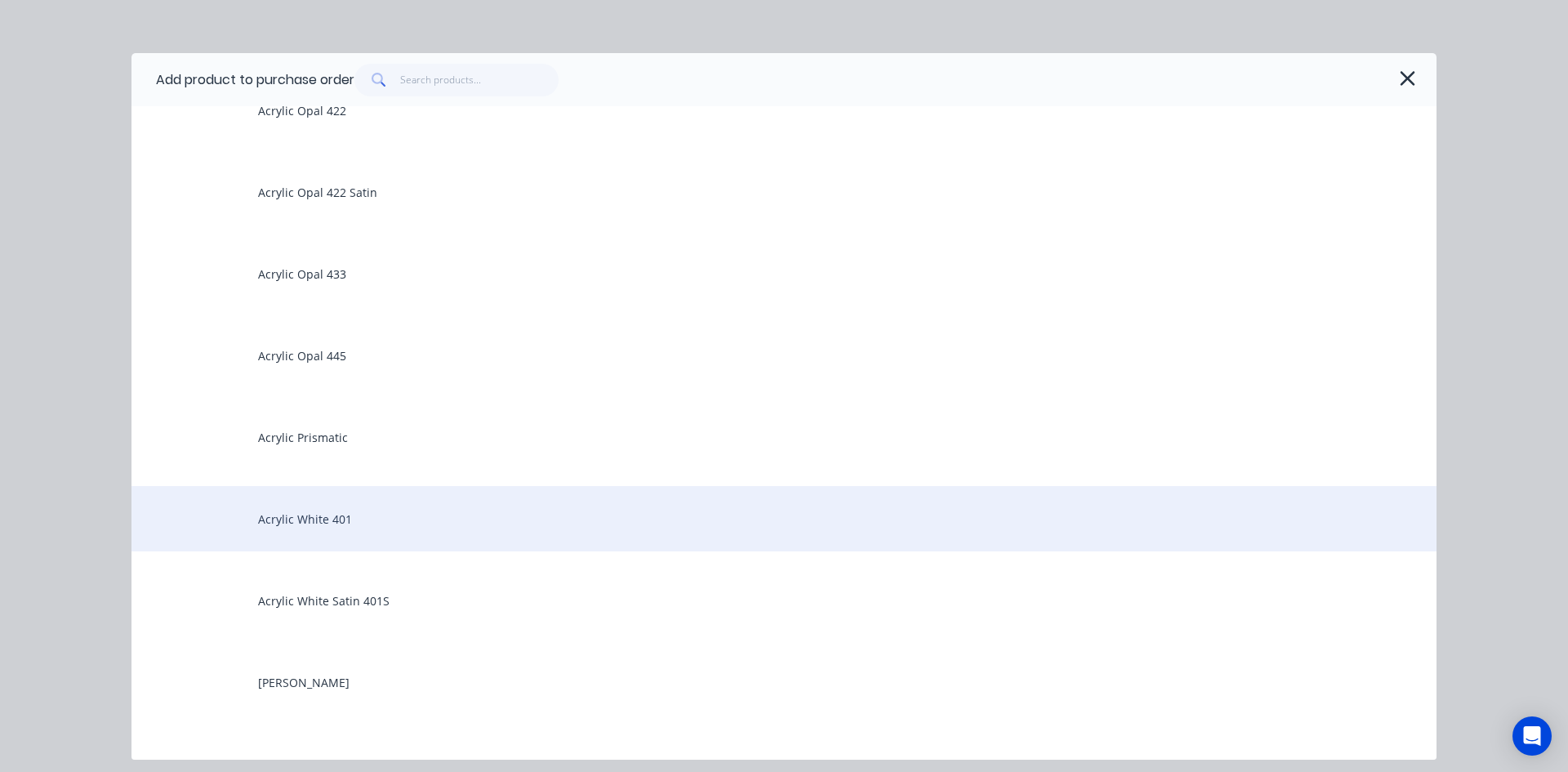
click at [322, 514] on div "Acrylic White 401" at bounding box center [784, 519] width 1305 height 66
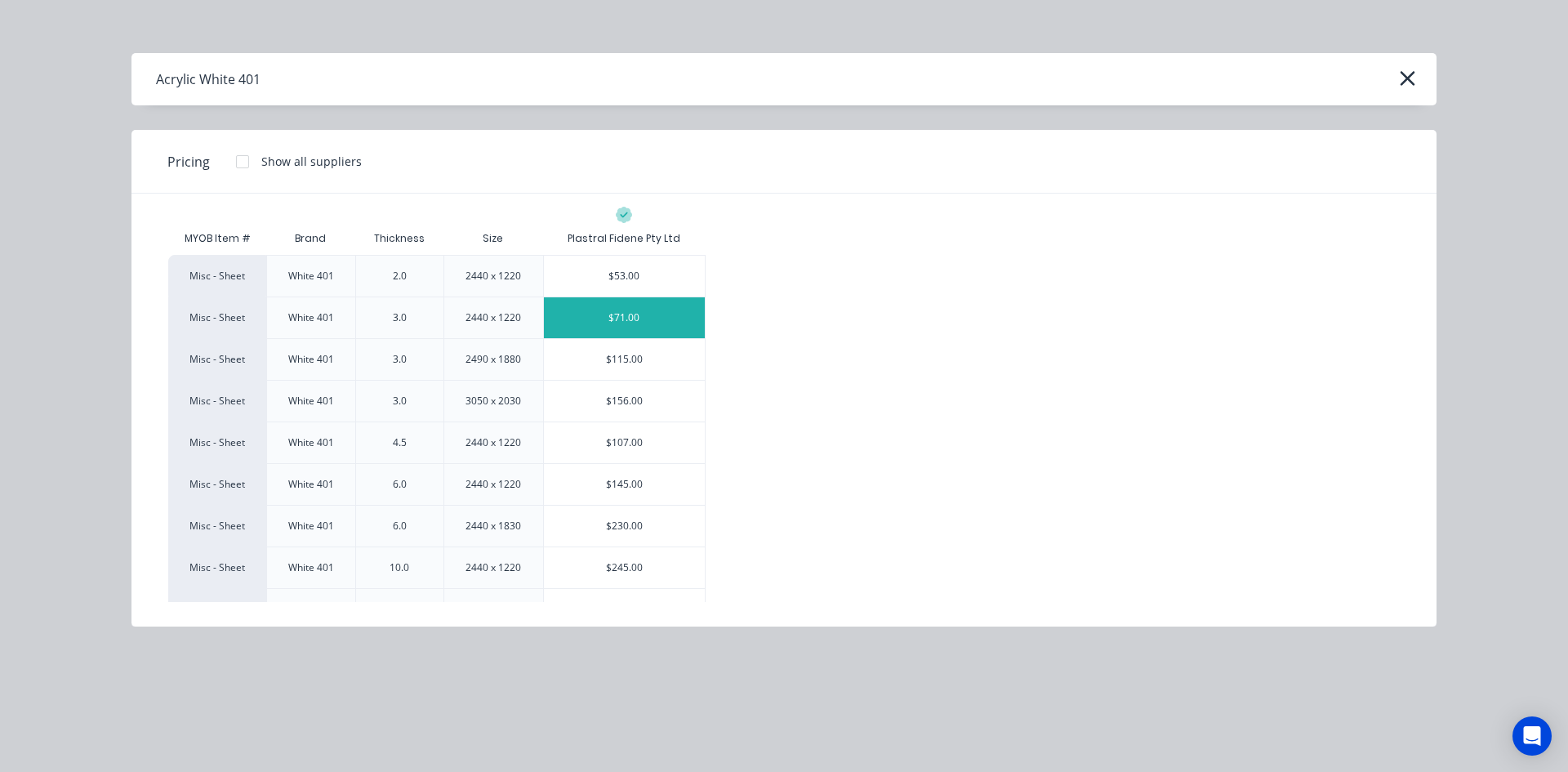
click at [658, 312] on div "$71.00" at bounding box center [625, 318] width 162 height 41
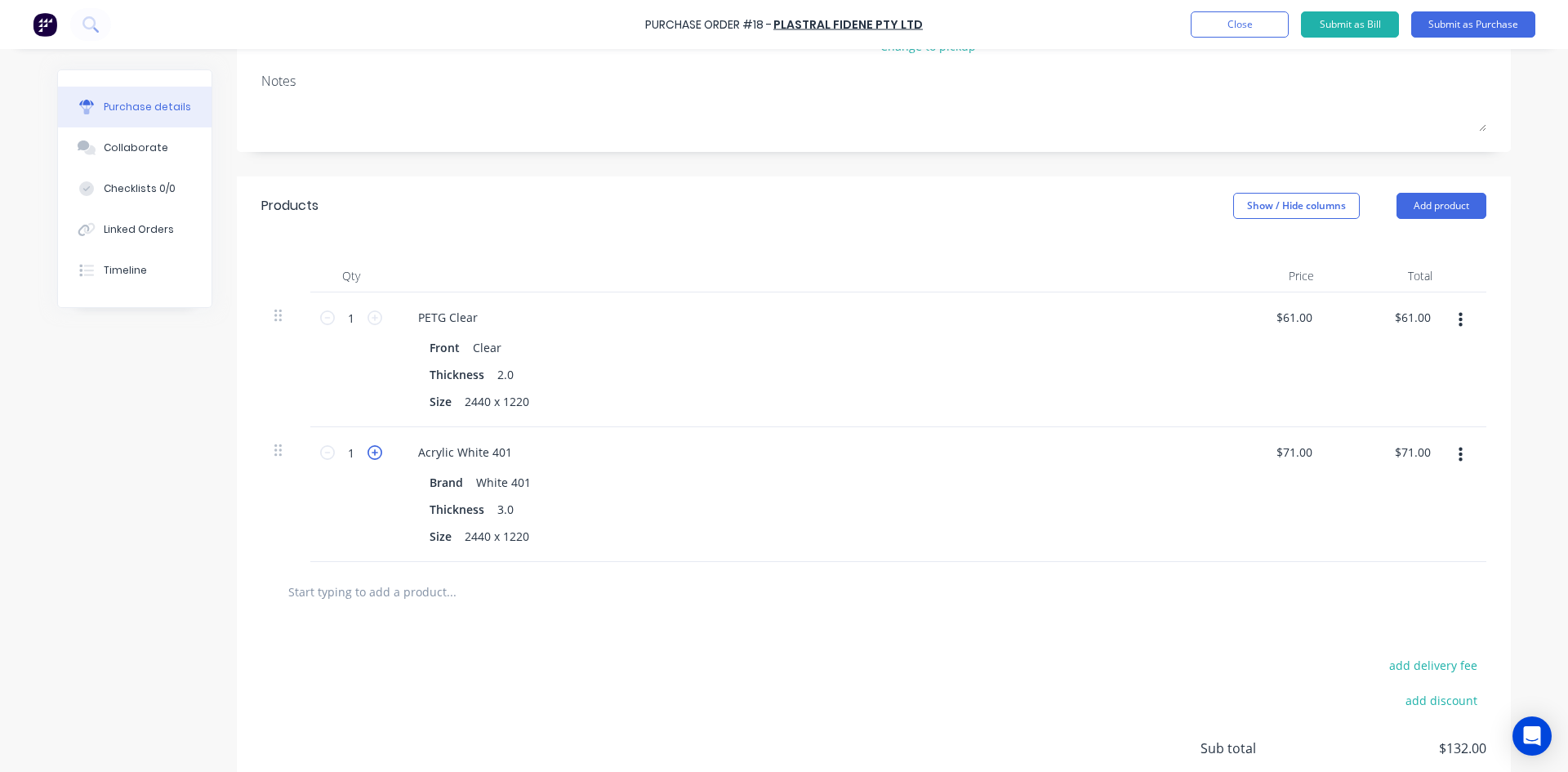
click at [370, 450] on icon at bounding box center [375, 453] width 15 height 15
type input "2"
type input "$142.00"
click at [1438, 205] on button "Add product" at bounding box center [1442, 206] width 90 height 26
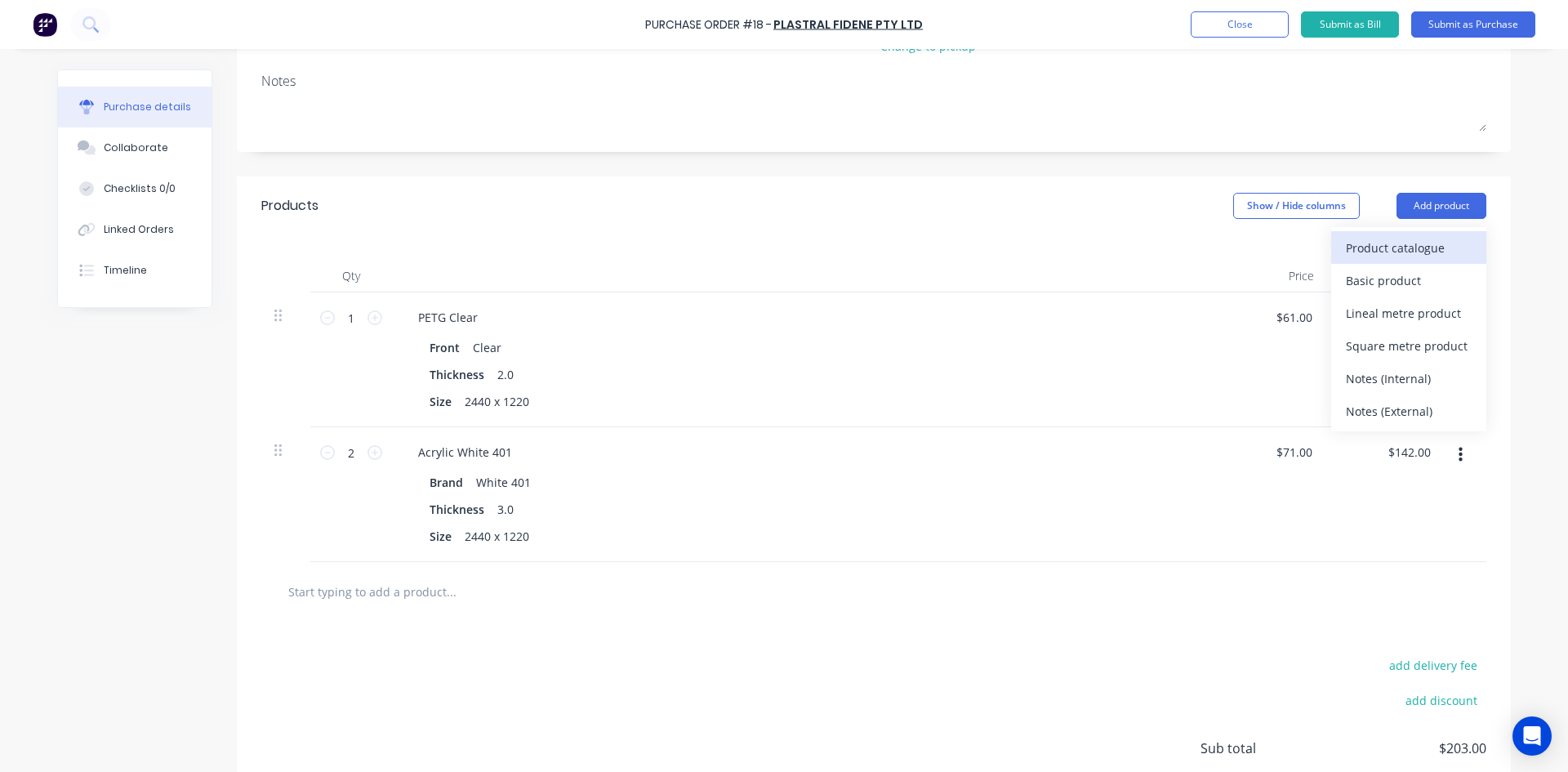
click at [1414, 245] on div "Product catalogue" at bounding box center [1409, 247] width 125 height 23
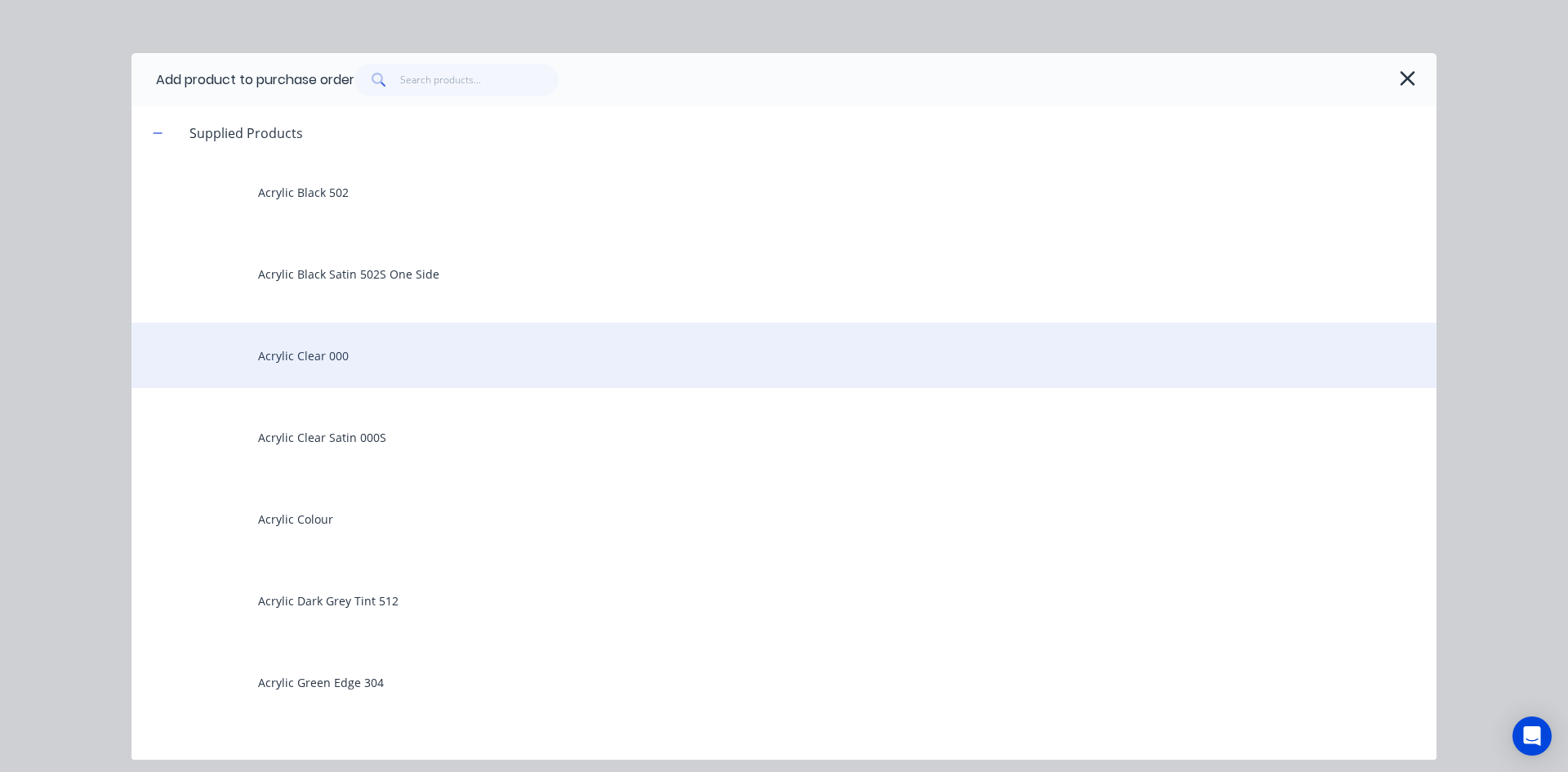
click at [273, 356] on div "Acrylic Clear 000" at bounding box center [784, 356] width 1305 height 66
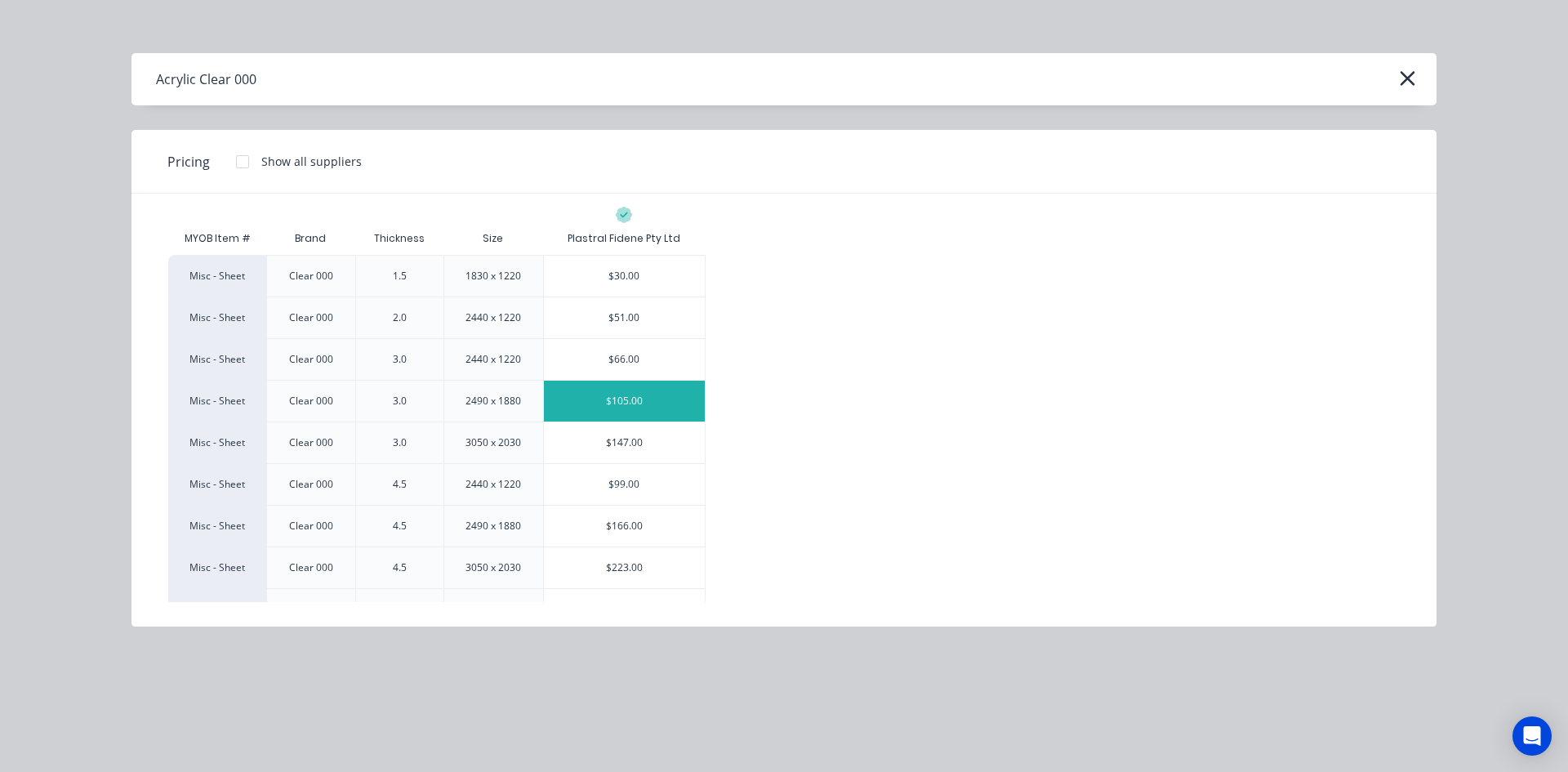
click at [656, 401] on div "$105.00" at bounding box center [625, 401] width 162 height 41
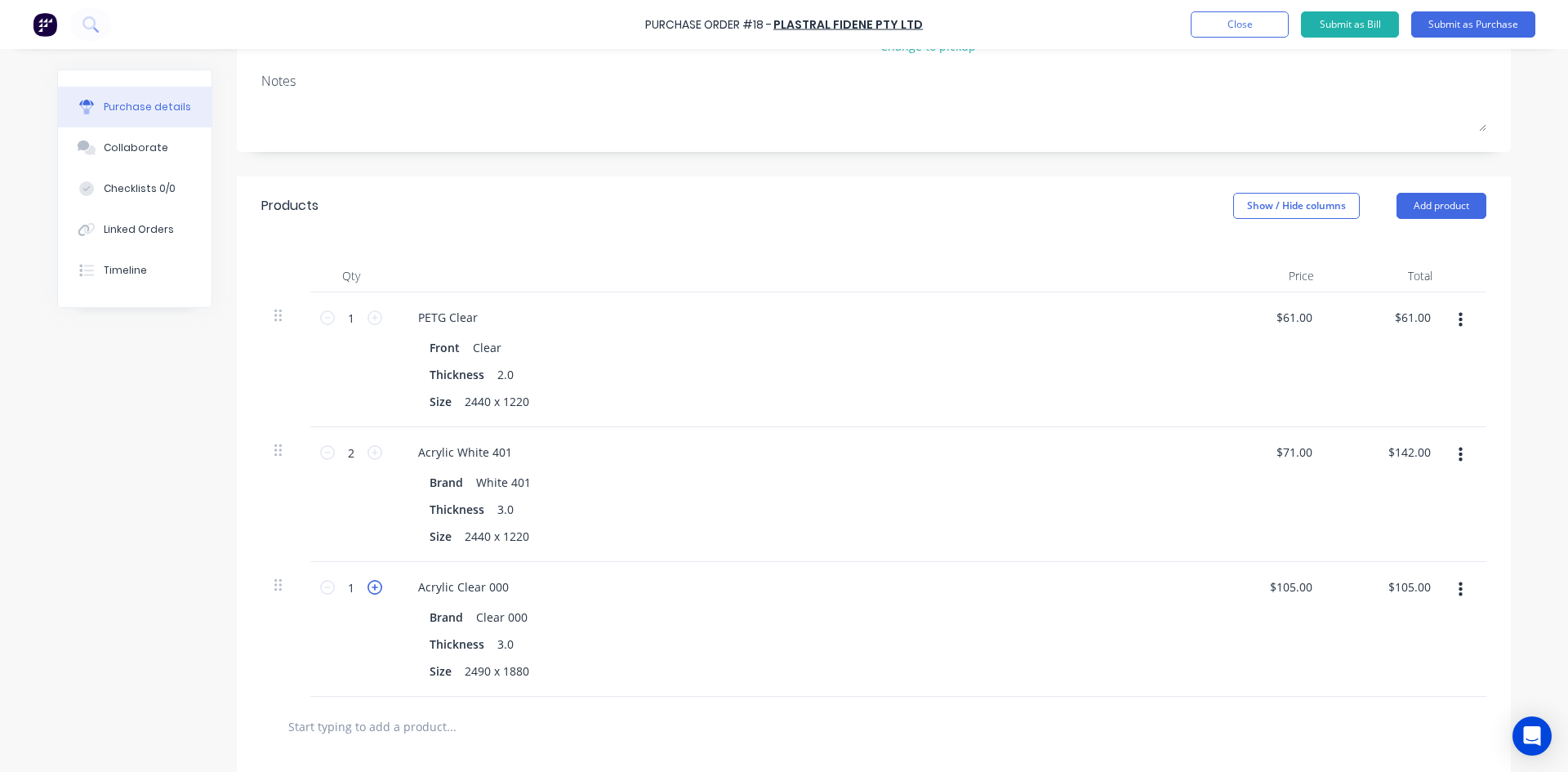
click at [369, 588] on icon at bounding box center [375, 588] width 15 height 15
type input "2"
type input "$210.00"
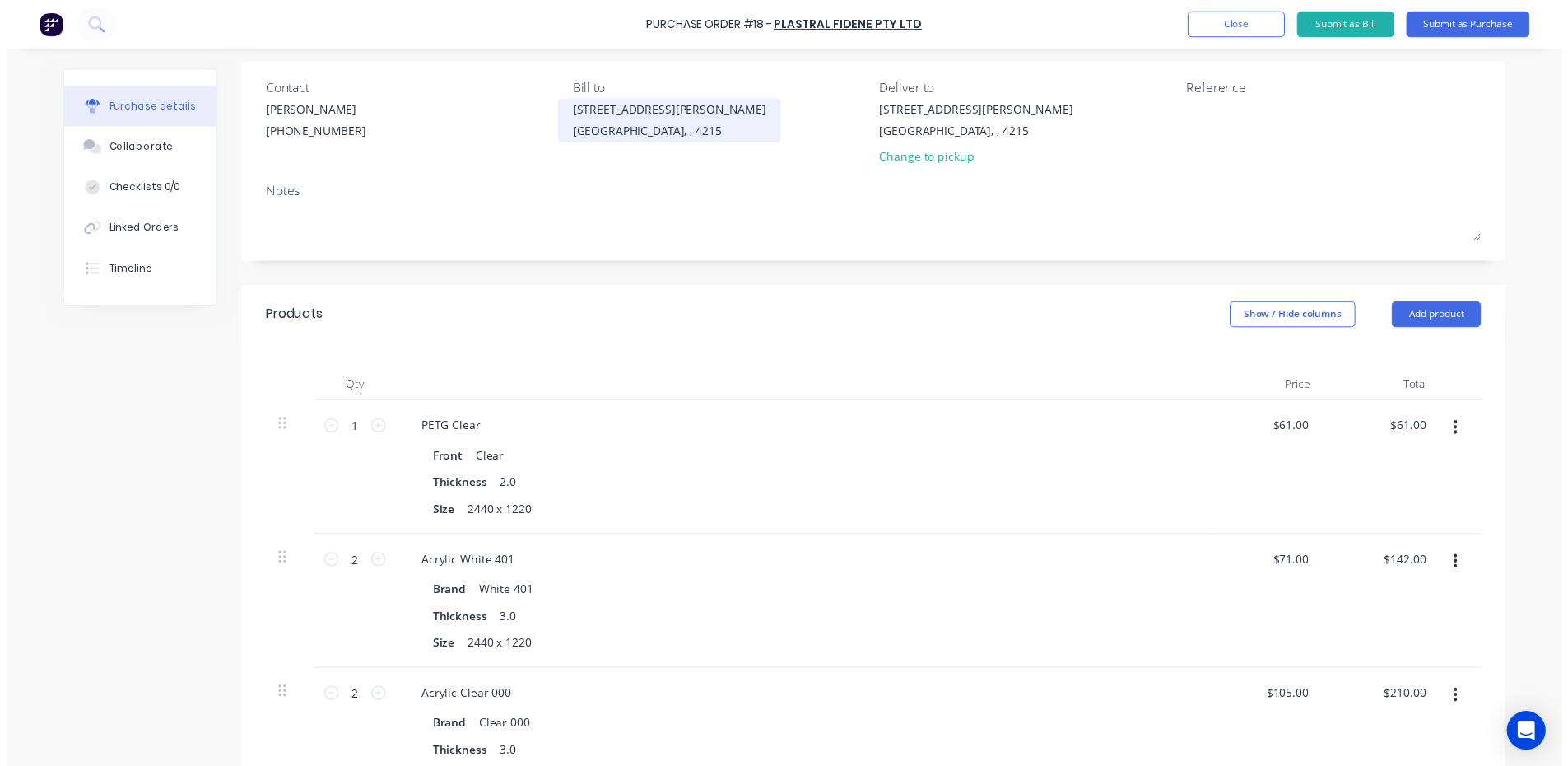
scroll to position [0, 0]
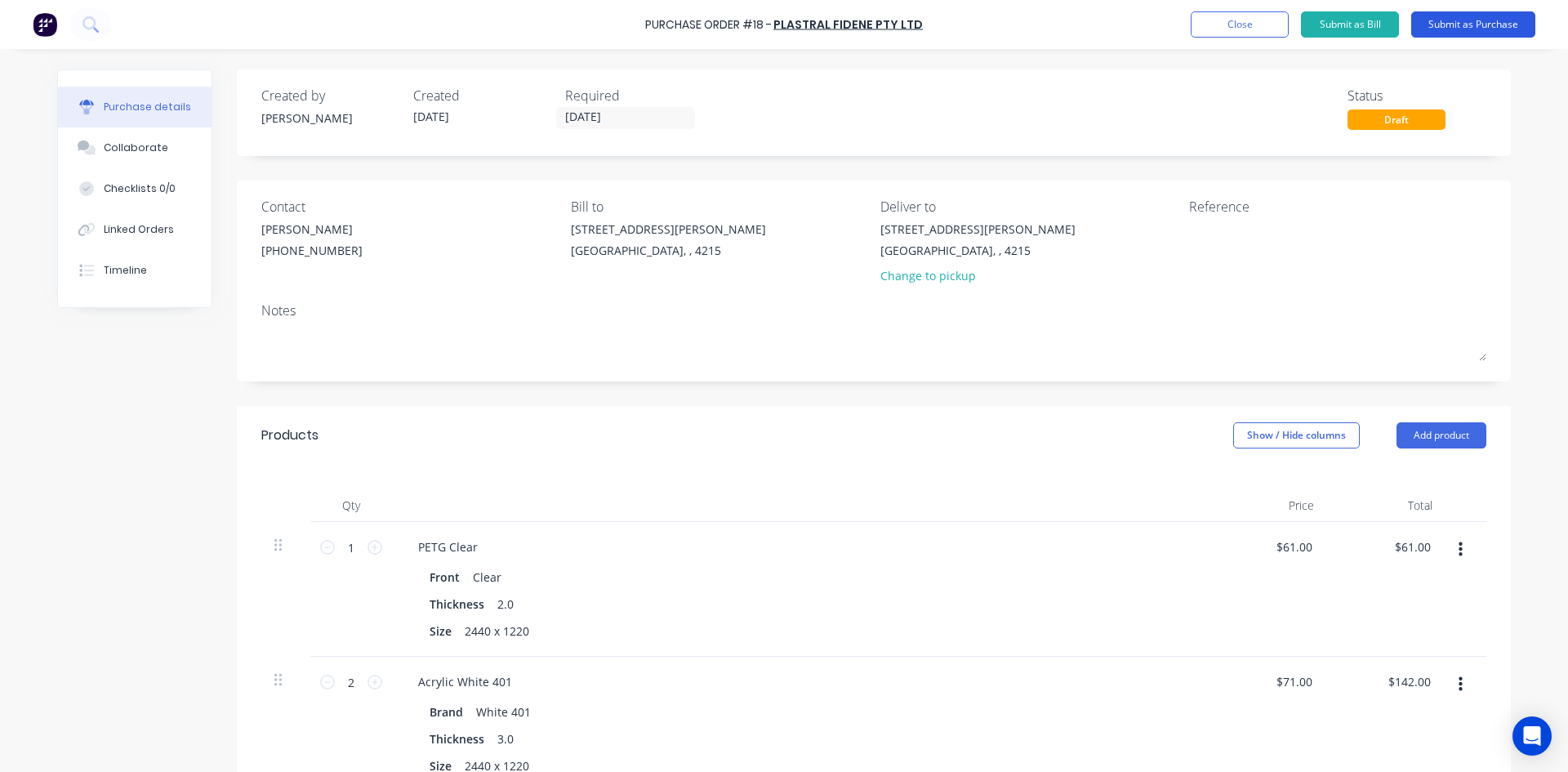
click at [1486, 22] on button "Submit as Purchase" at bounding box center [1474, 24] width 124 height 26
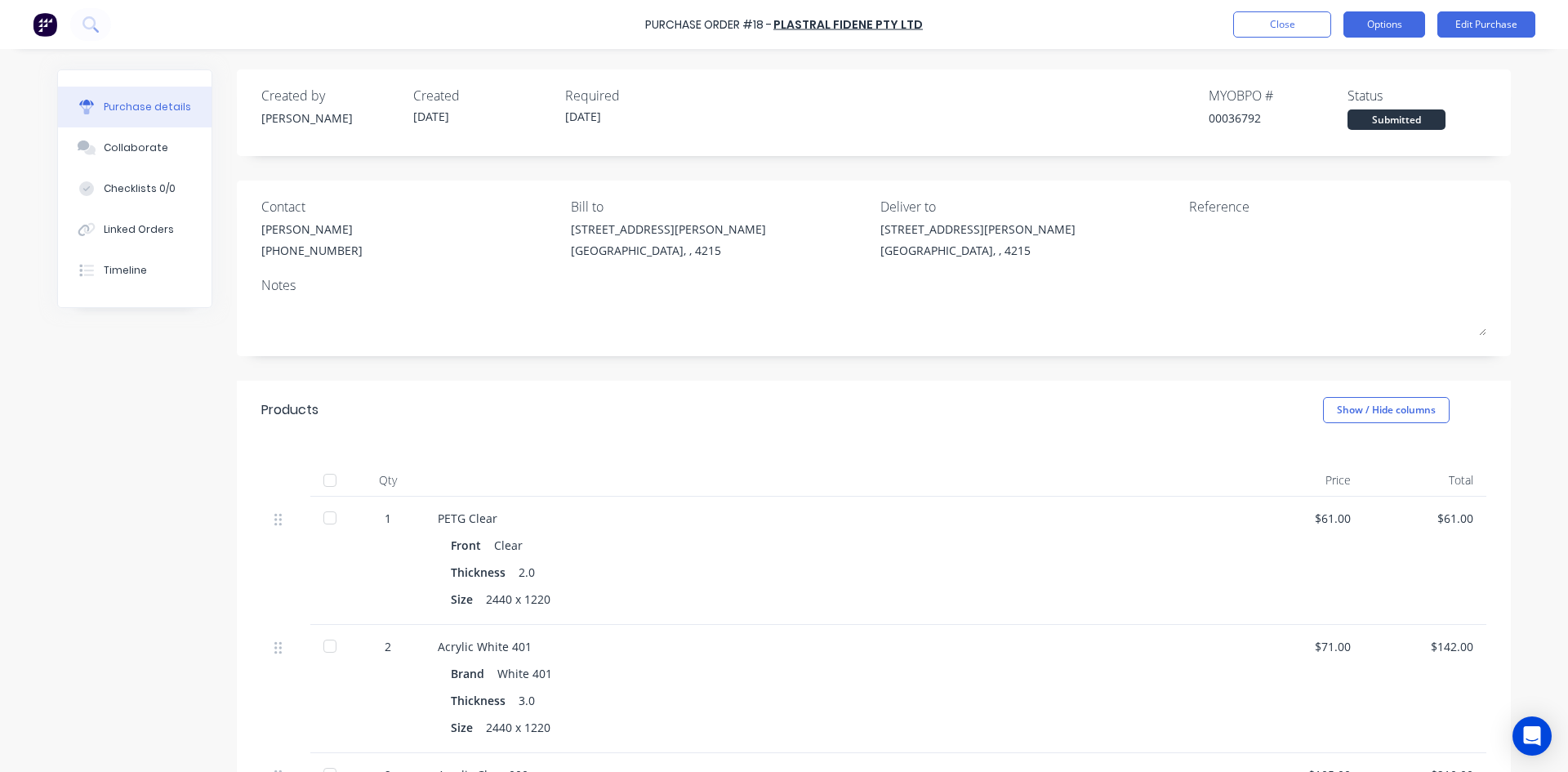
click at [1407, 26] on button "Options" at bounding box center [1384, 24] width 81 height 26
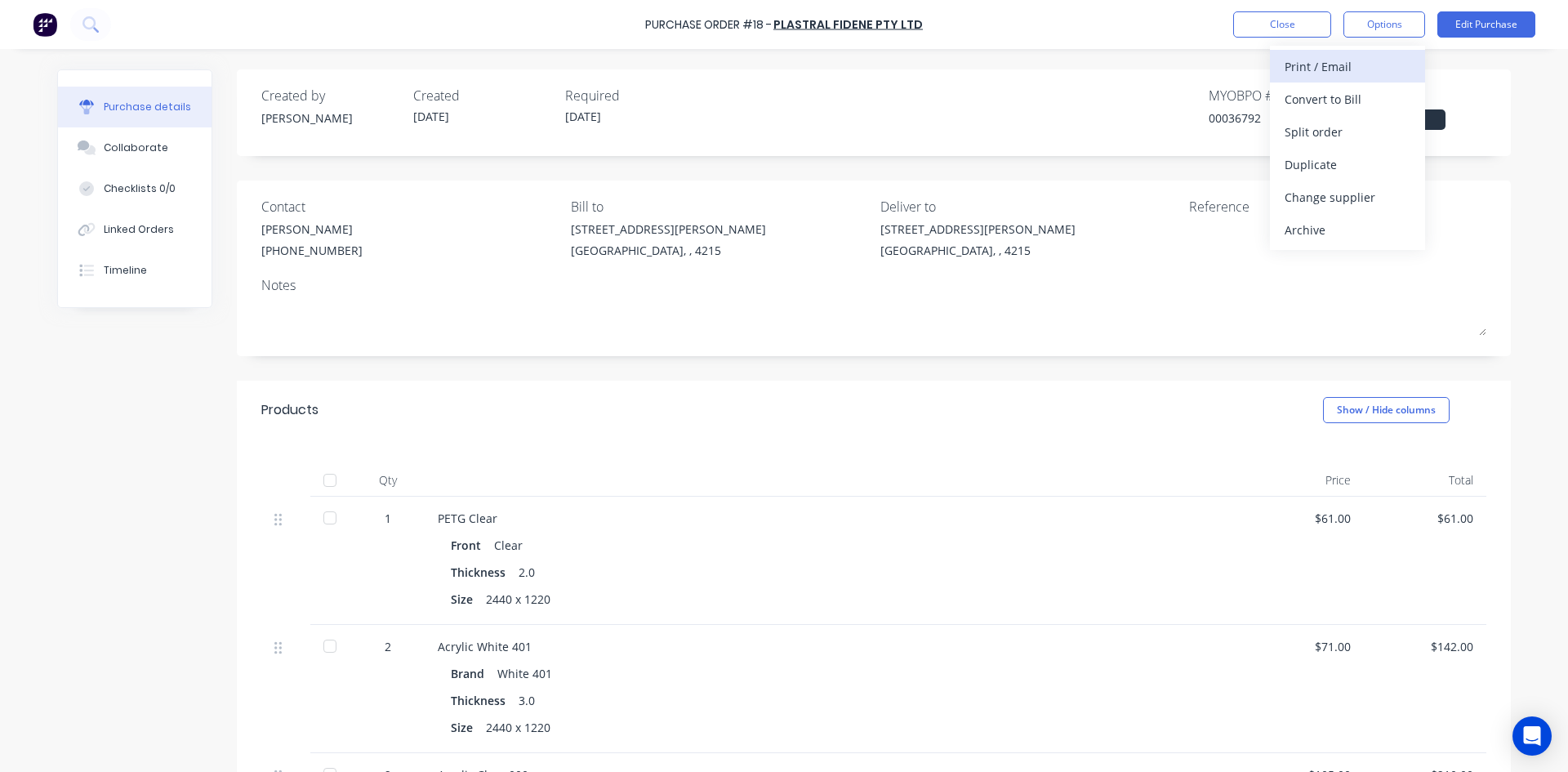
click at [1370, 66] on div "Print / Email" at bounding box center [1347, 66] width 125 height 23
click at [1345, 99] on div "With pricing" at bounding box center [1347, 98] width 125 height 23
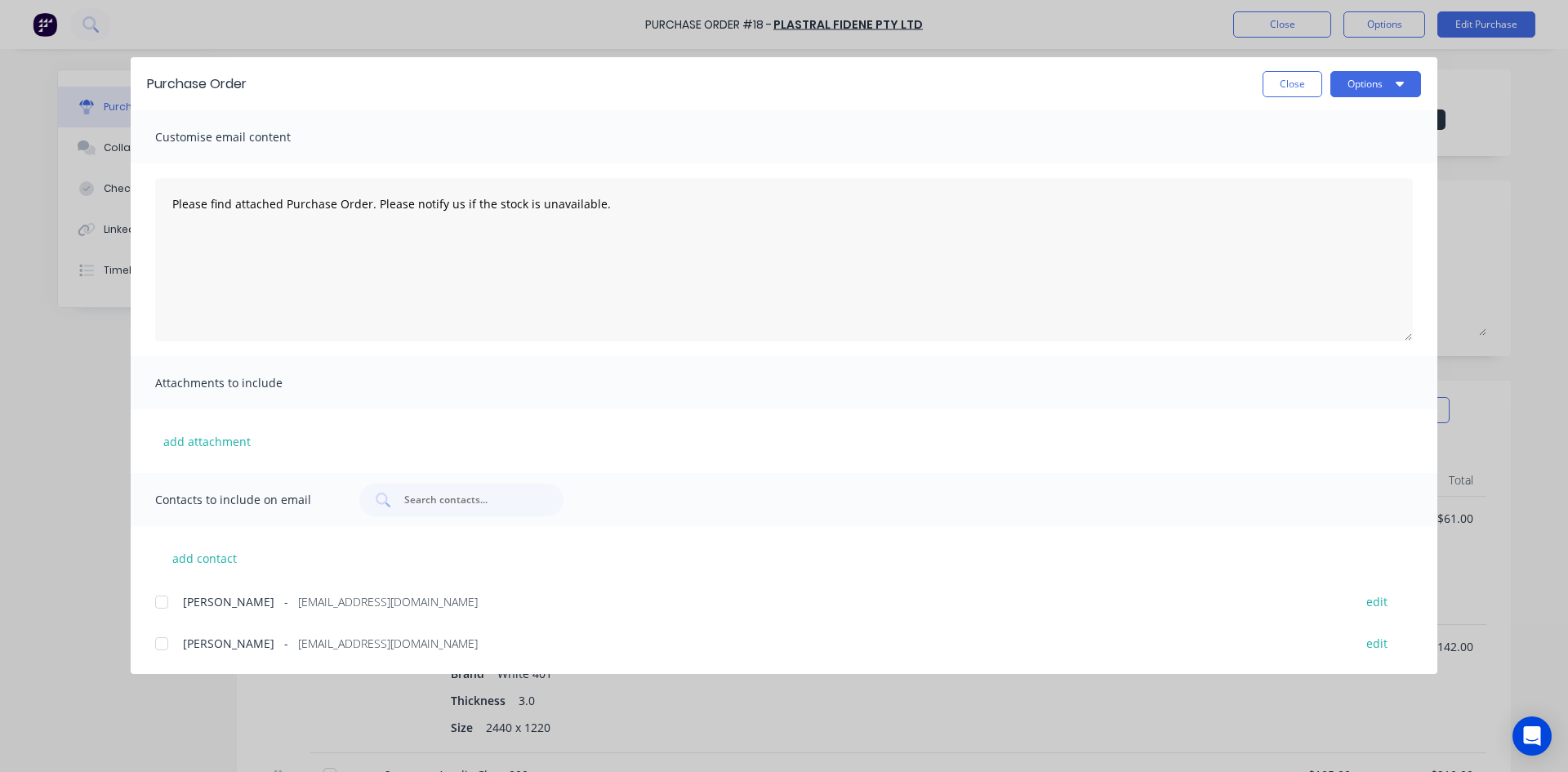
click at [163, 604] on div at bounding box center [161, 602] width 33 height 33
click at [167, 646] on div at bounding box center [161, 644] width 33 height 33
click at [1388, 83] on button "Options" at bounding box center [1375, 84] width 91 height 26
click at [1335, 189] on div "Email" at bounding box center [1343, 190] width 125 height 23
click at [1301, 85] on button "Close" at bounding box center [1293, 84] width 60 height 26
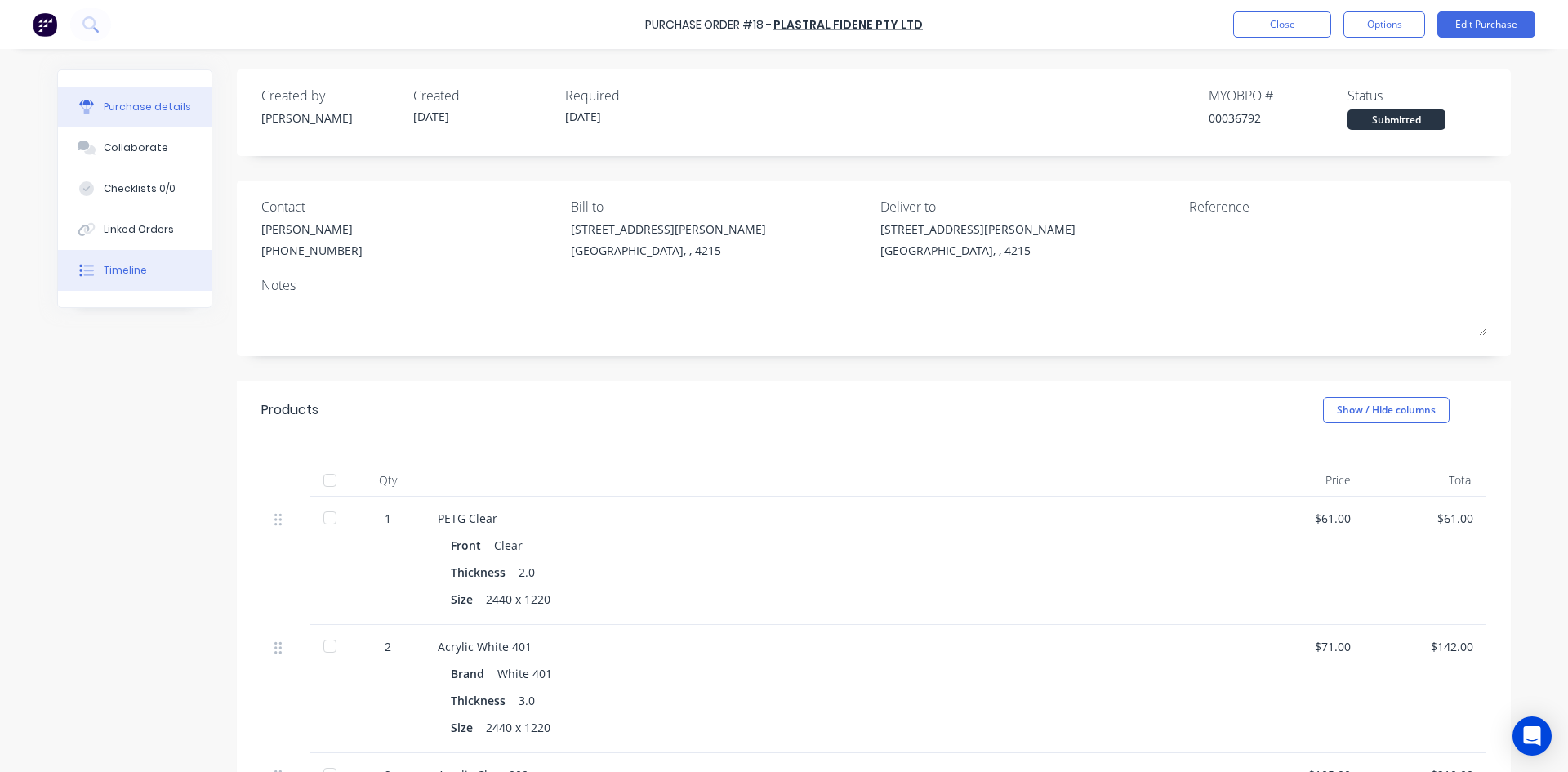
click at [112, 282] on button "Timeline" at bounding box center [135, 270] width 153 height 41
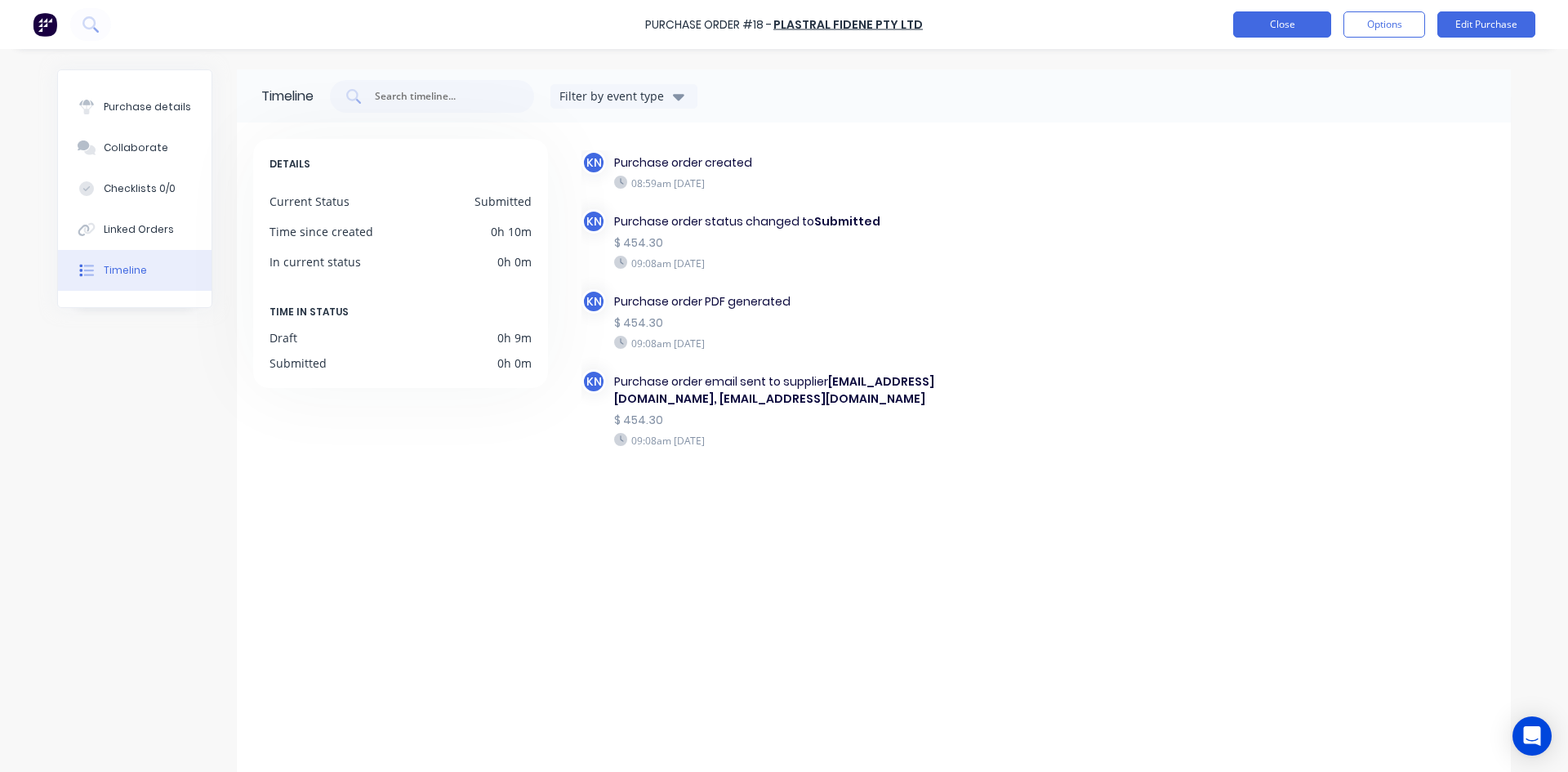
click at [1278, 22] on button "Close" at bounding box center [1282, 24] width 98 height 26
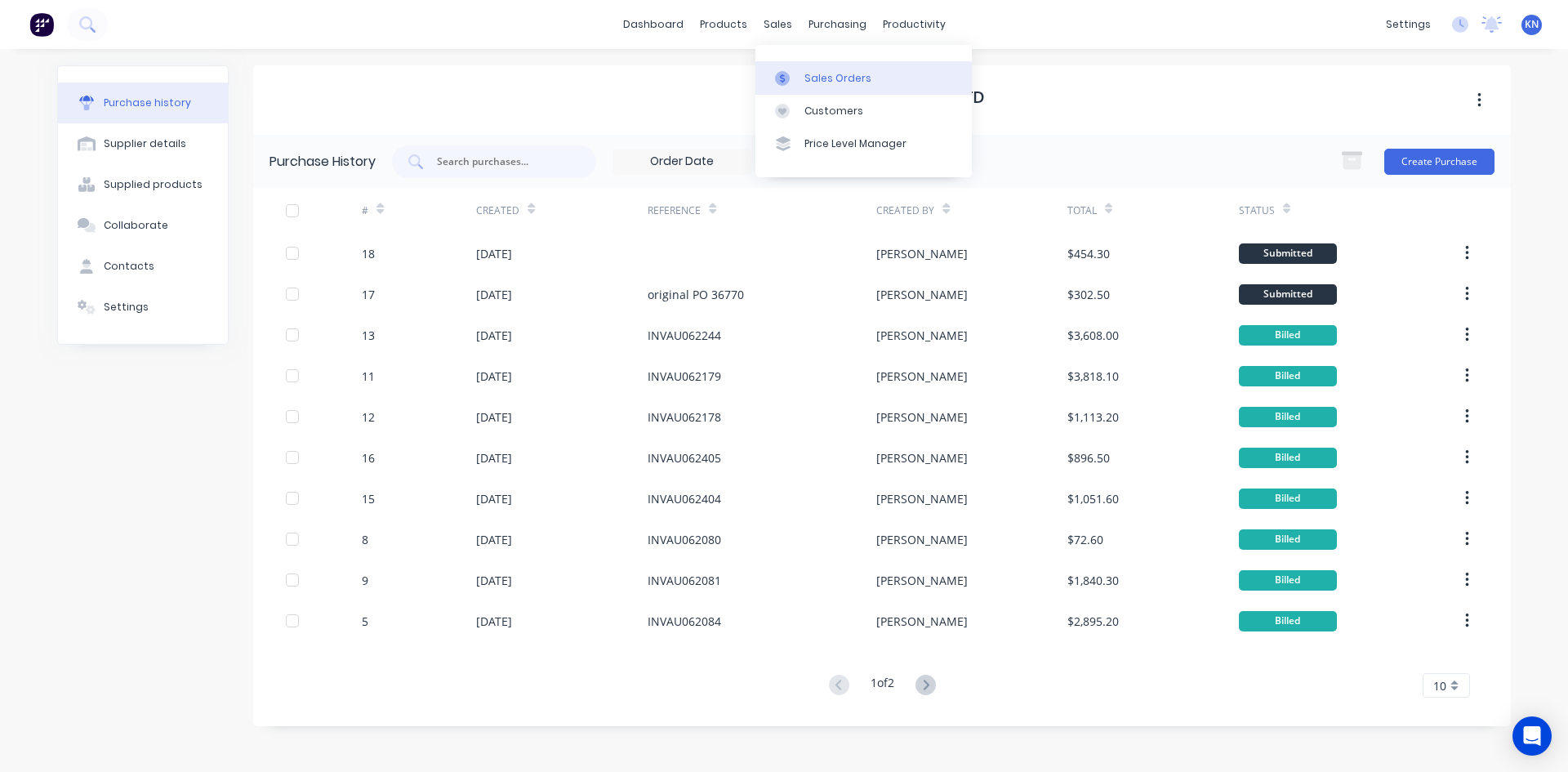
click at [817, 79] on div "Sales Orders" at bounding box center [838, 79] width 67 height 15
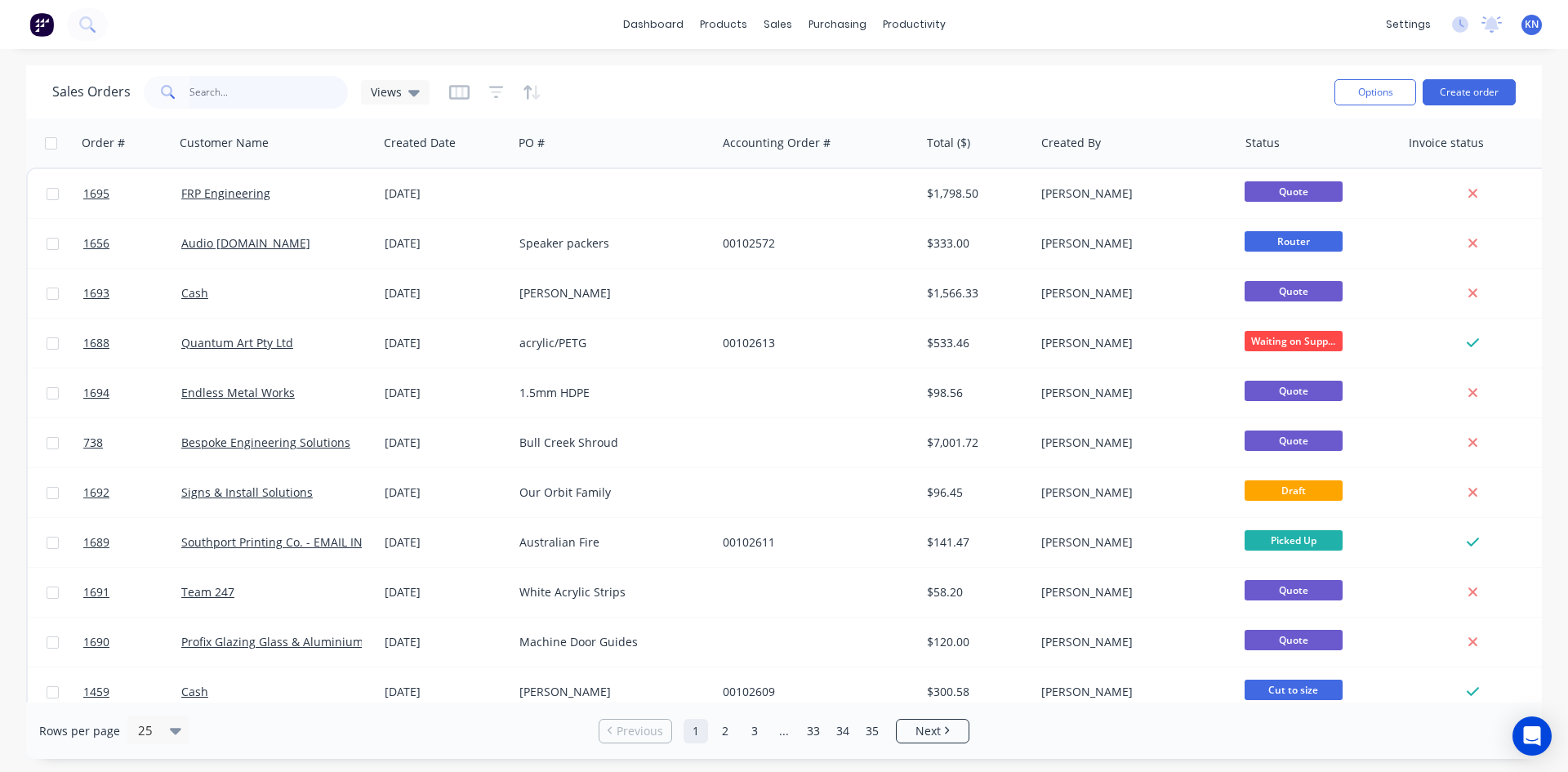
click at [262, 89] on input "text" at bounding box center [269, 92] width 159 height 33
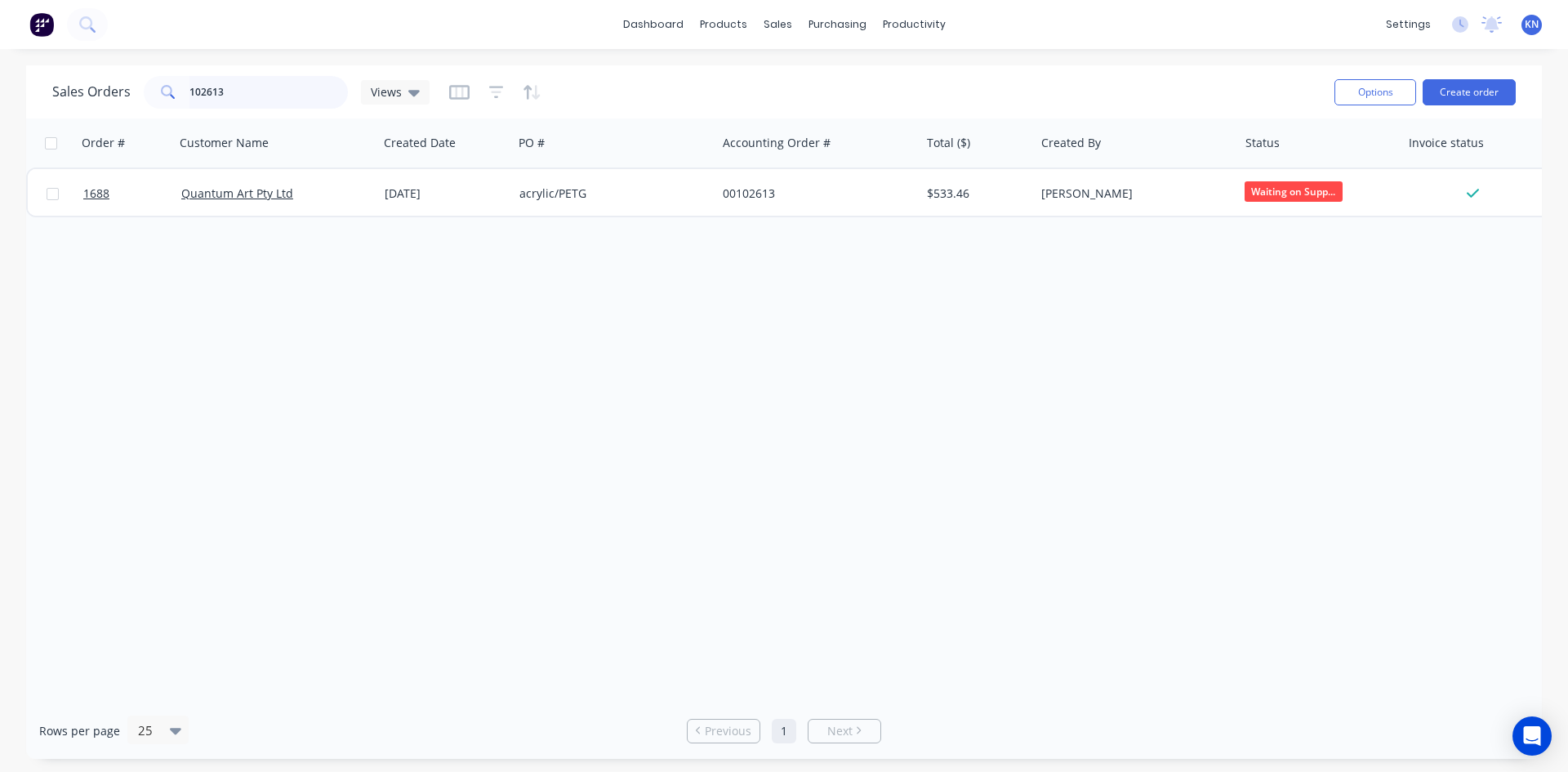
click at [255, 92] on input "102613" at bounding box center [269, 92] width 159 height 33
type input "1"
click at [265, 85] on input "32960" at bounding box center [269, 92] width 159 height 33
type input "3"
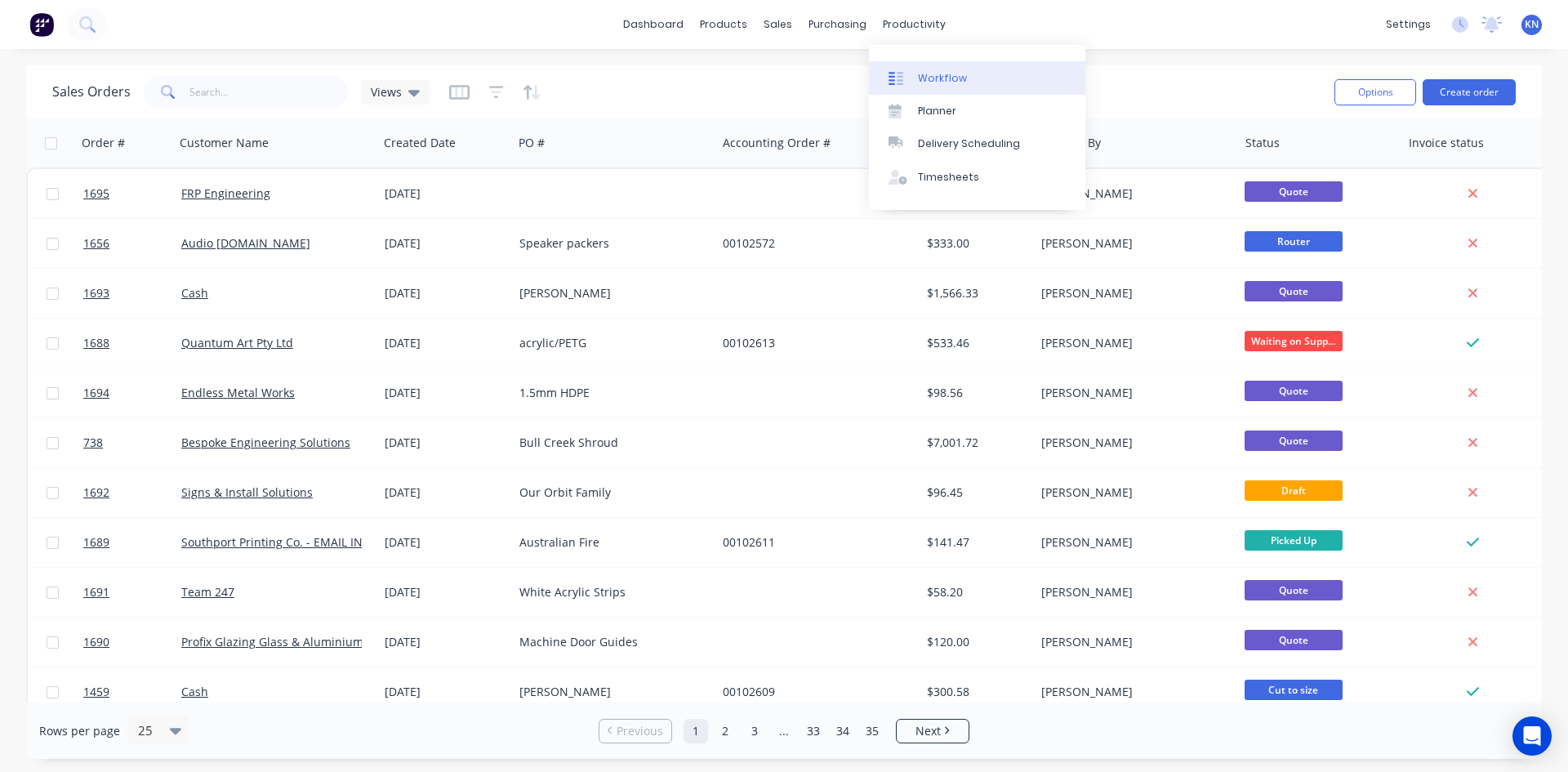
click at [942, 79] on div "Workflow" at bounding box center [942, 79] width 49 height 15
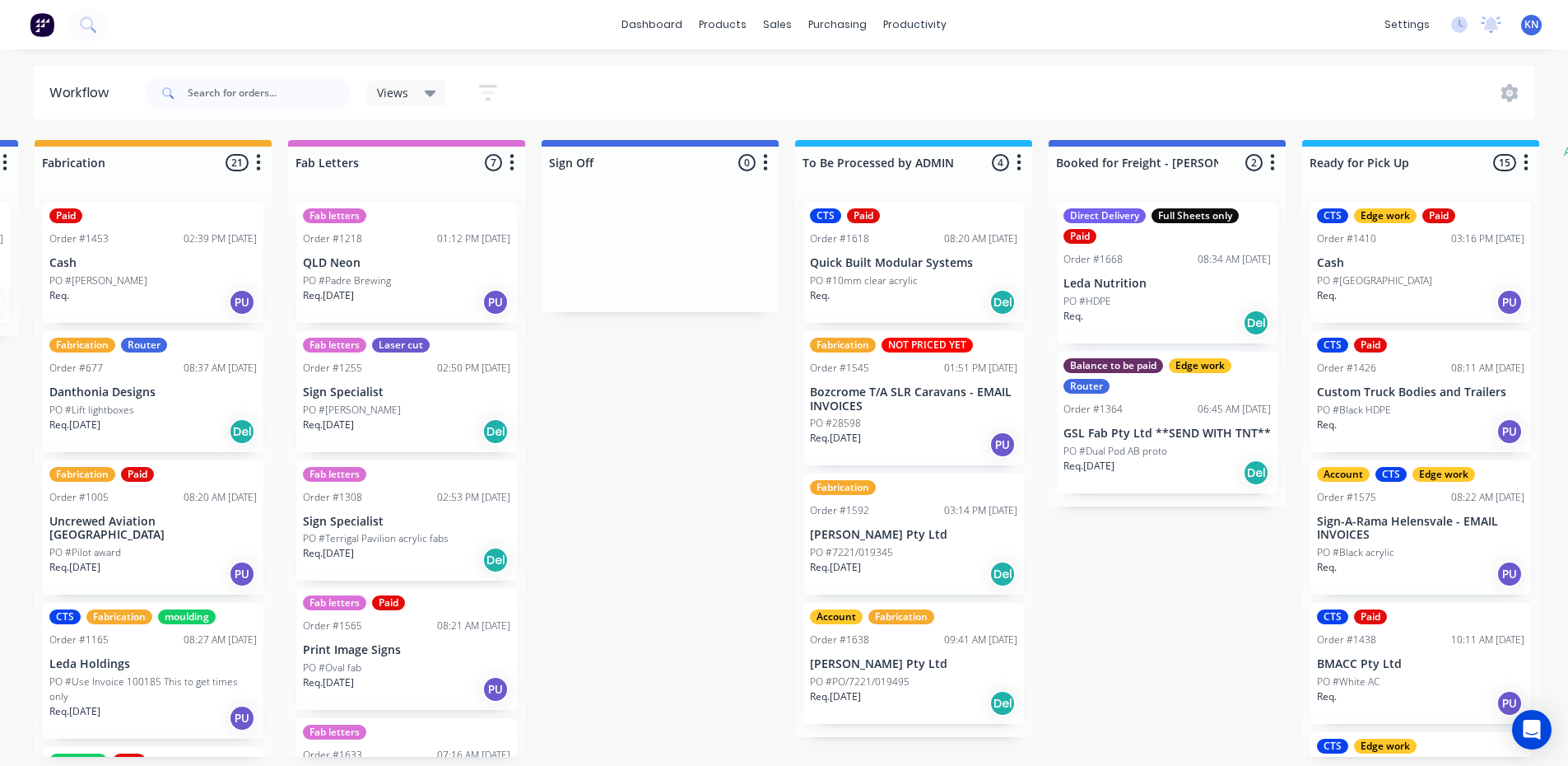
scroll to position [0, 2371]
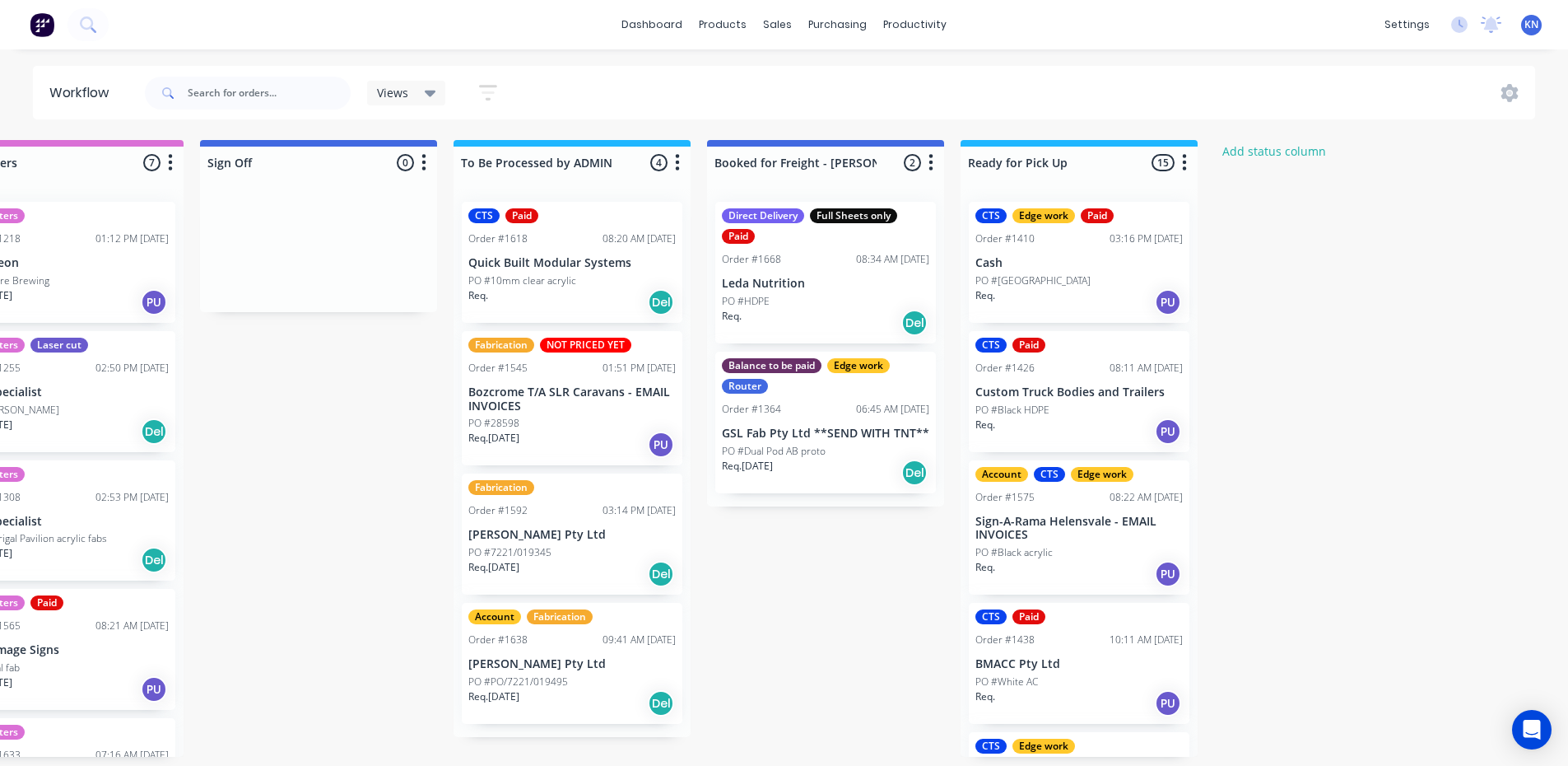
click at [536, 677] on p "PO #PO/7221/019495" at bounding box center [519, 682] width 100 height 15
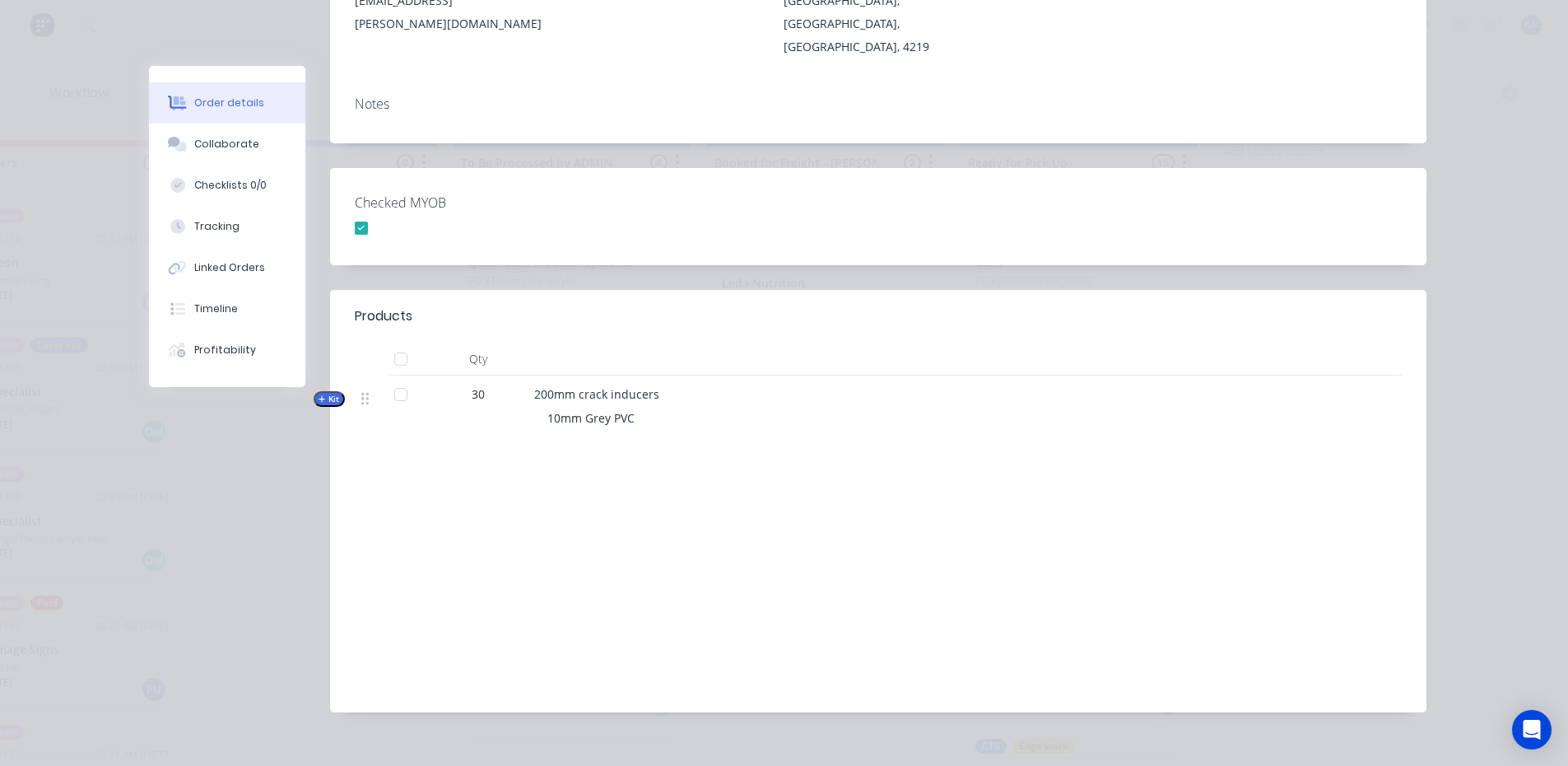
scroll to position [0, 0]
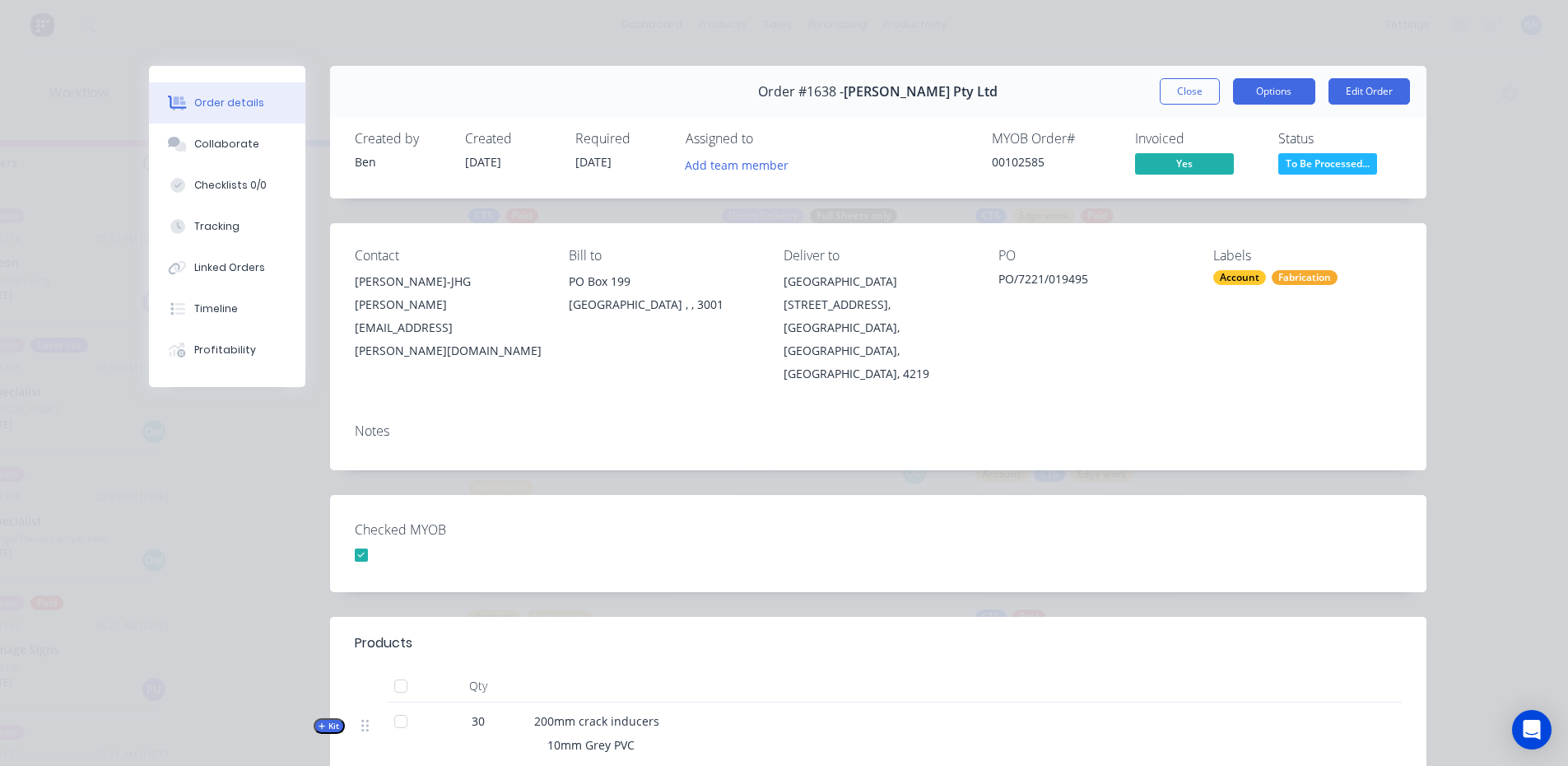
click at [1280, 92] on button "Options" at bounding box center [1274, 92] width 82 height 26
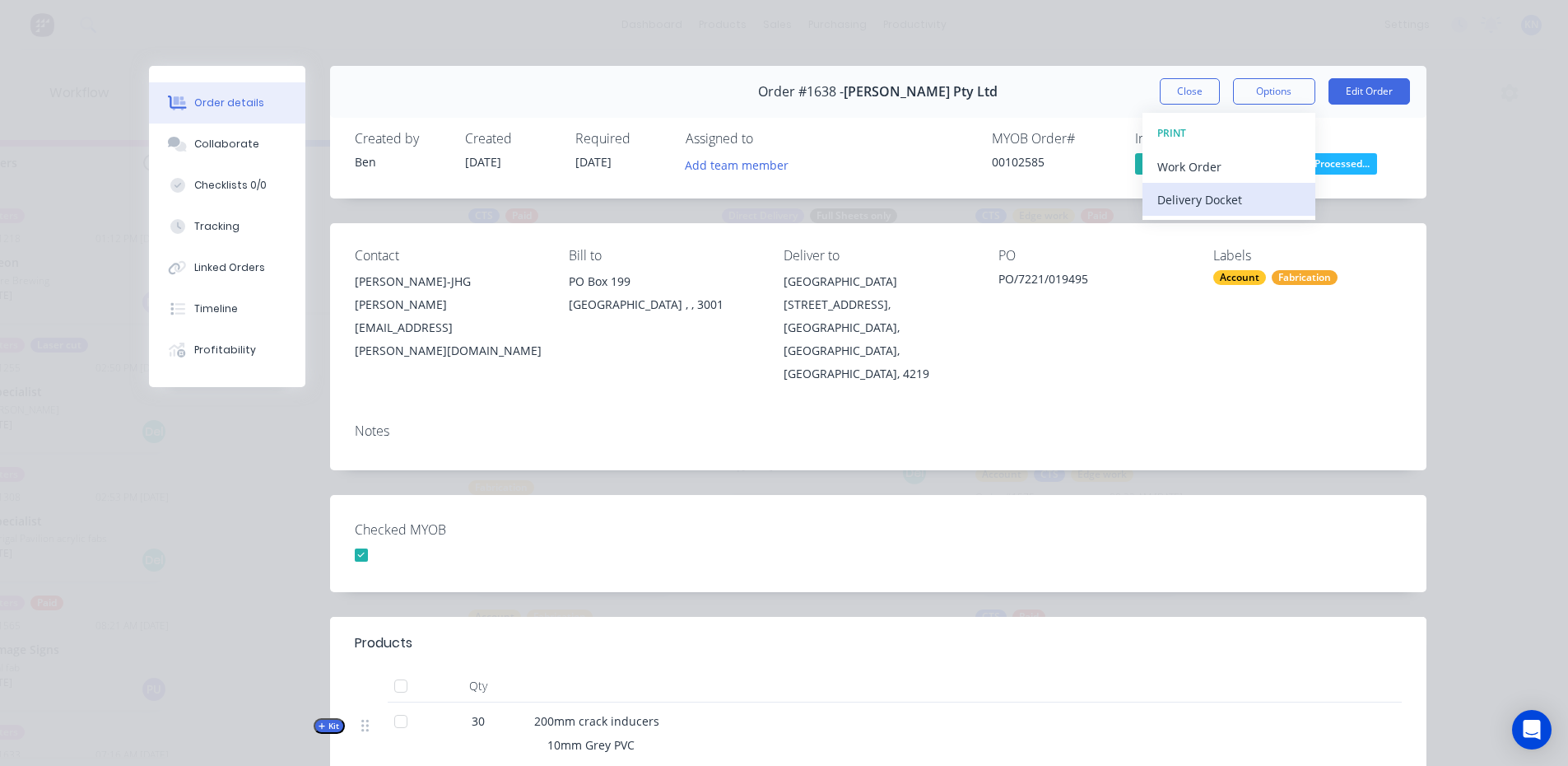
click at [1204, 202] on div "Delivery Docket" at bounding box center [1230, 199] width 143 height 24
click at [1210, 203] on div "Standard" at bounding box center [1230, 199] width 143 height 24
click at [1184, 497] on div "Checked MYOB" at bounding box center [878, 543] width 1097 height 97
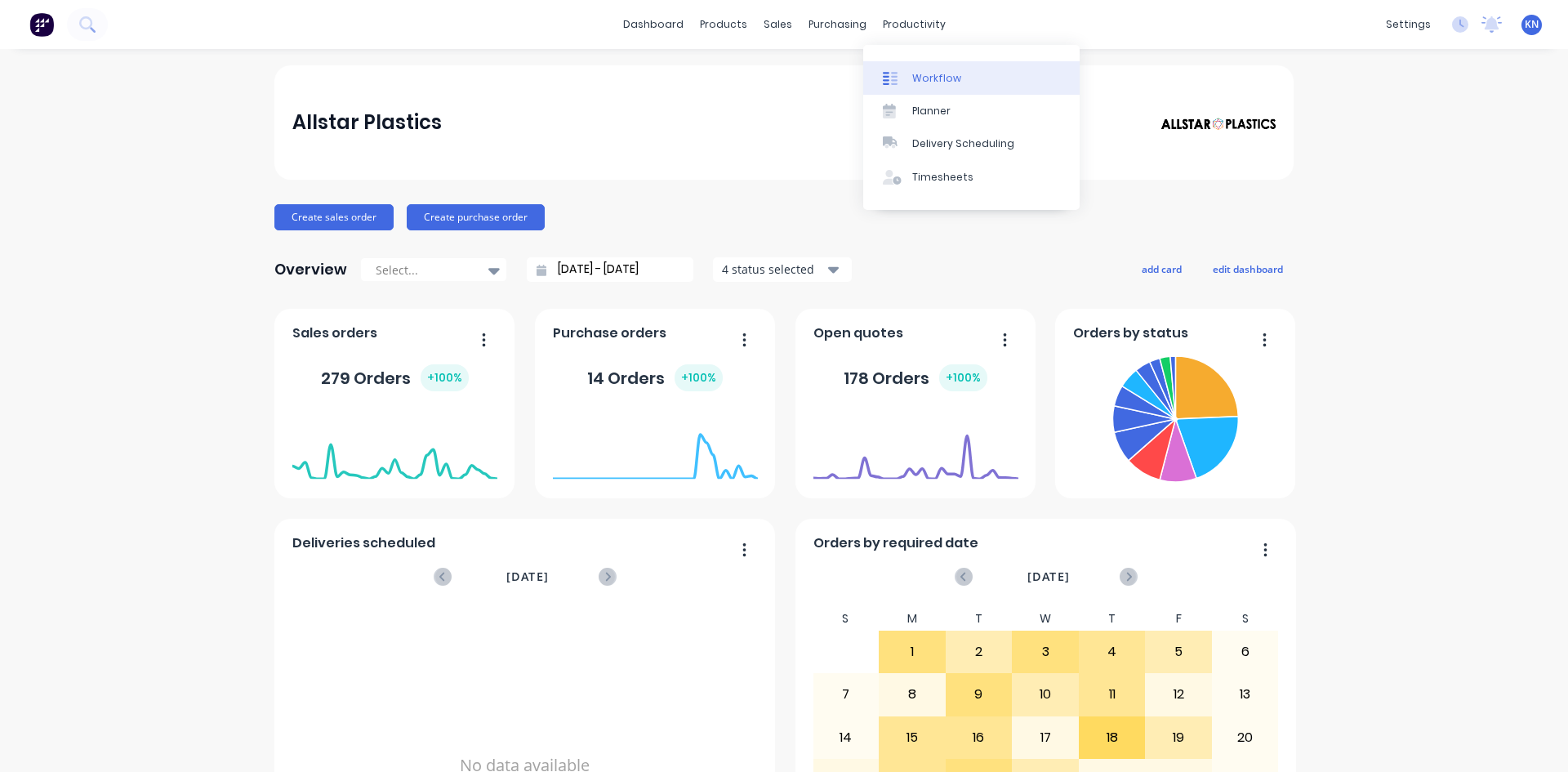
click at [926, 74] on div "Workflow" at bounding box center [936, 79] width 49 height 15
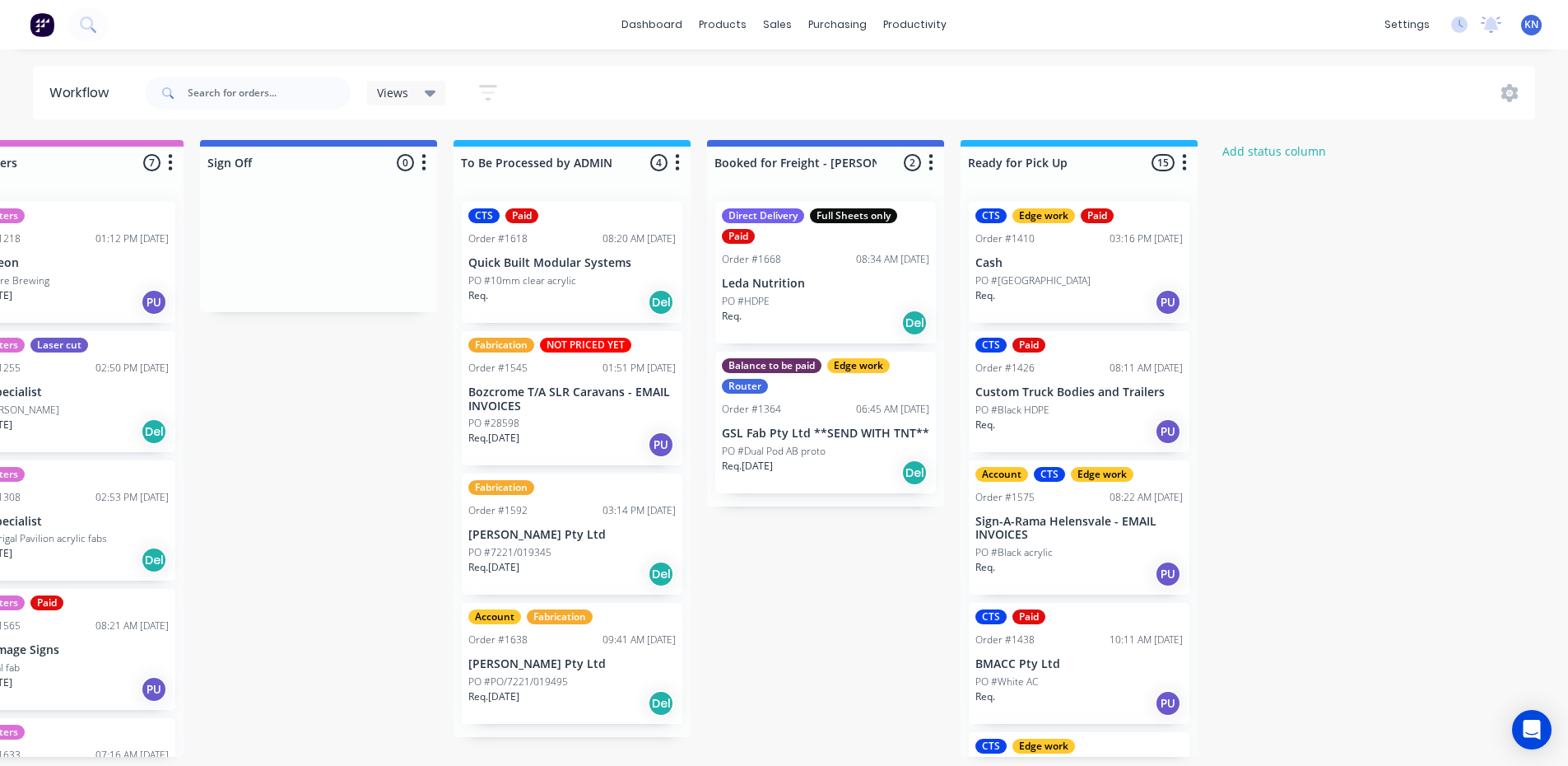
scroll to position [0, 2371]
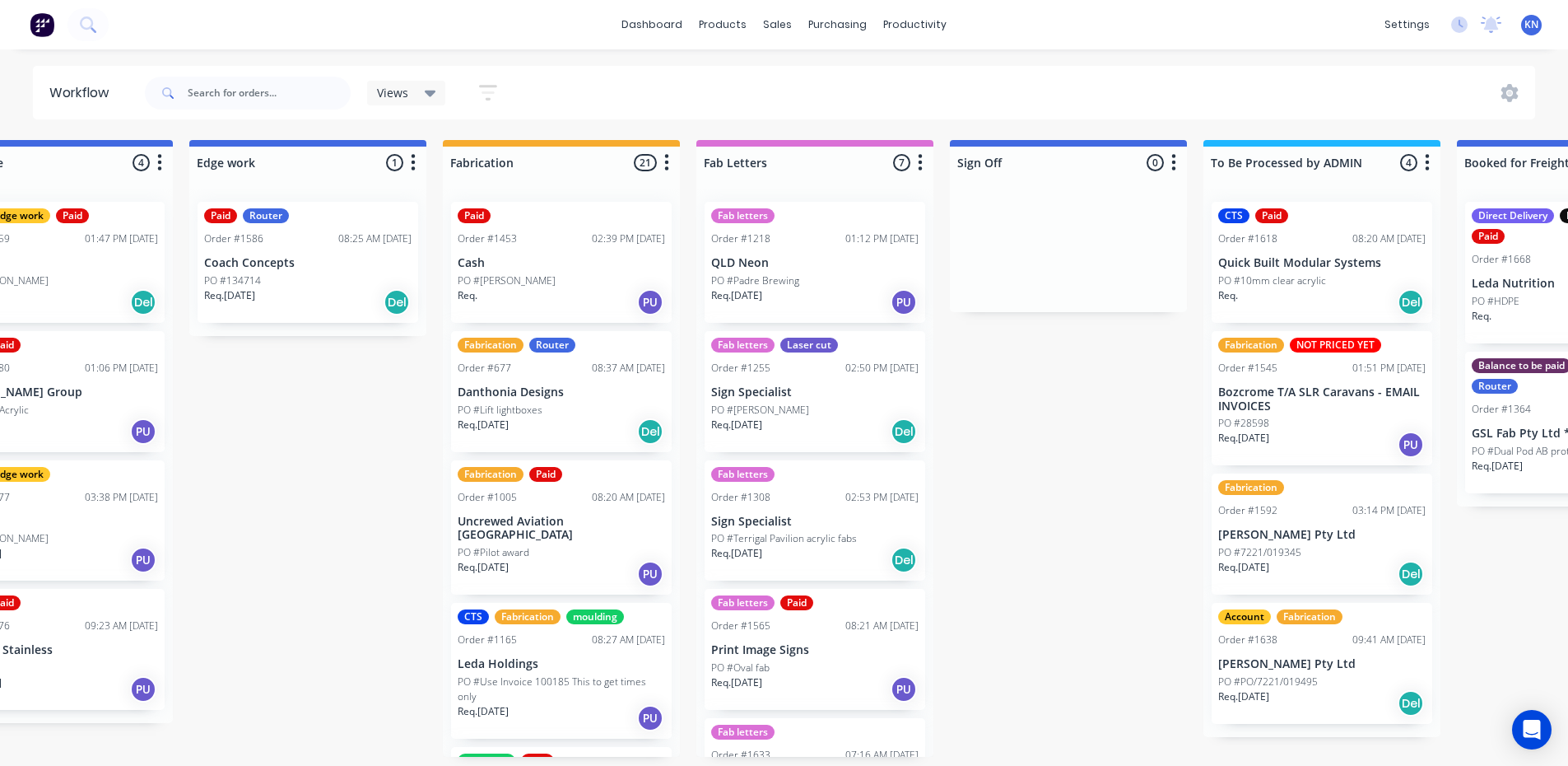
scroll to position [0, 1623]
click at [286, 93] on input "text" at bounding box center [269, 92] width 163 height 33
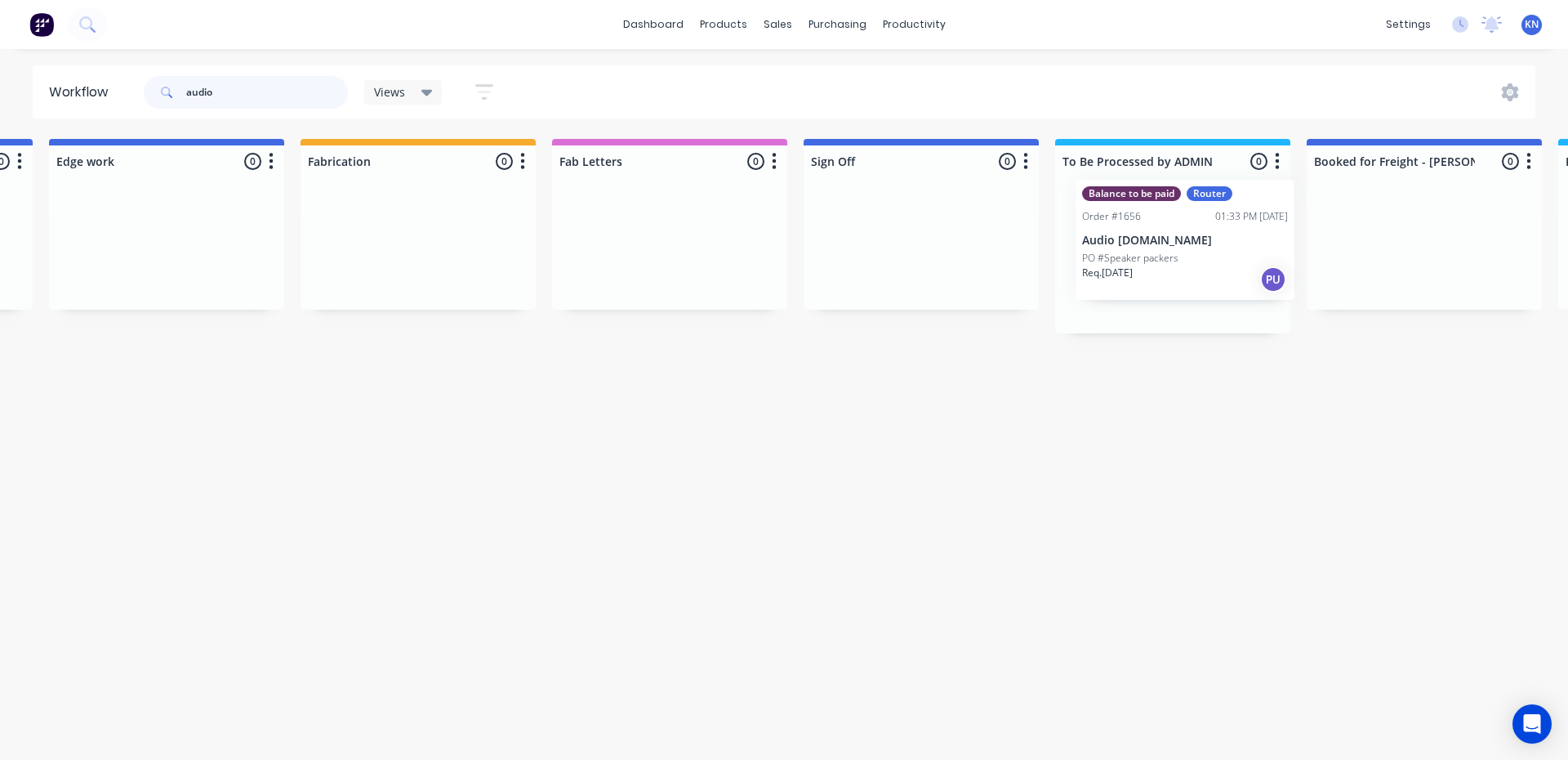
scroll to position [0, 1754]
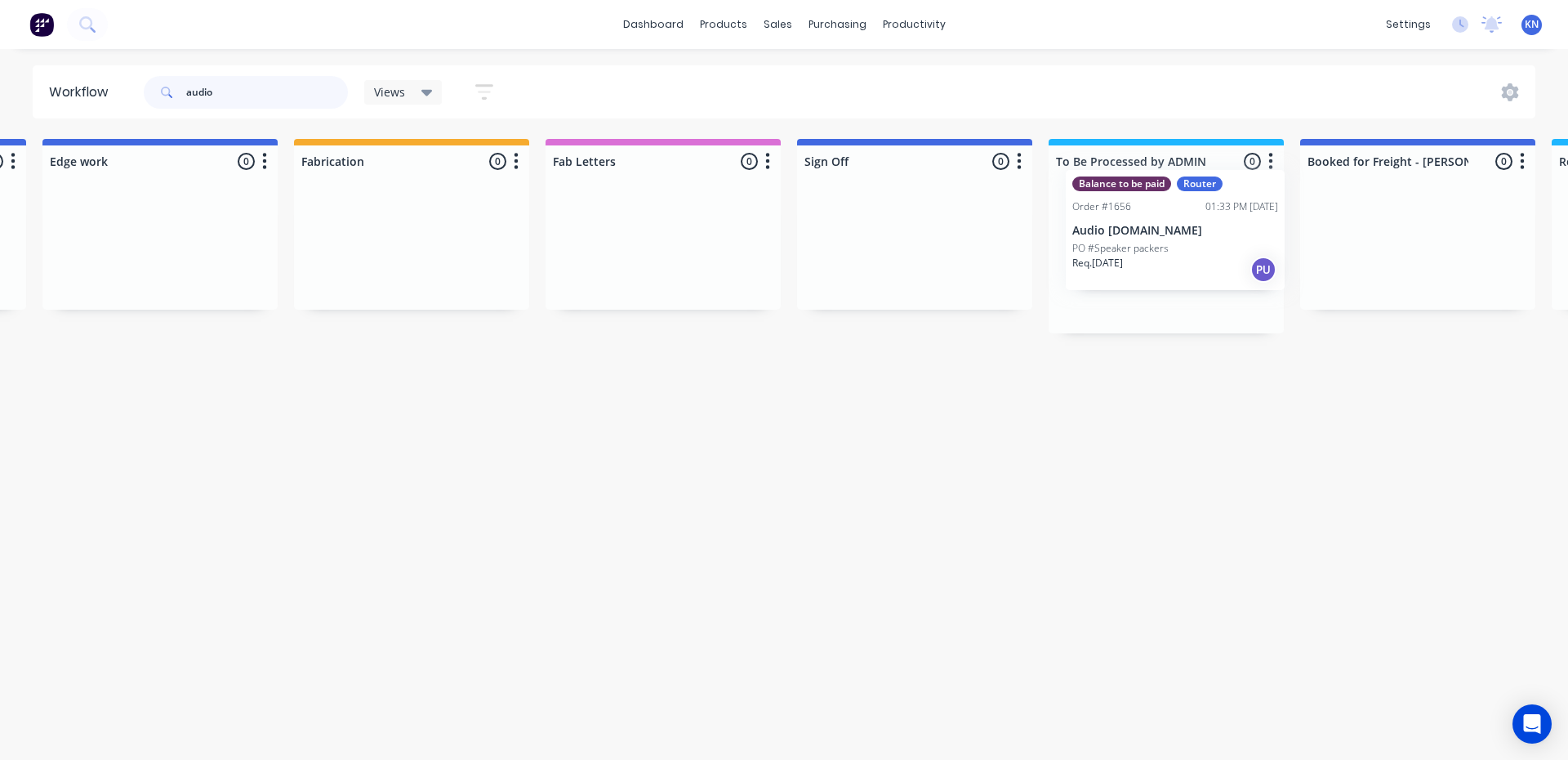
drag, startPoint x: 241, startPoint y: 261, endPoint x: 1140, endPoint y: 235, distance: 899.4
click at [1140, 235] on div "Submitted 0 Status colour #273444 hex #273444 Save Cancel Summaries Total order…" at bounding box center [188, 236] width 3909 height 195
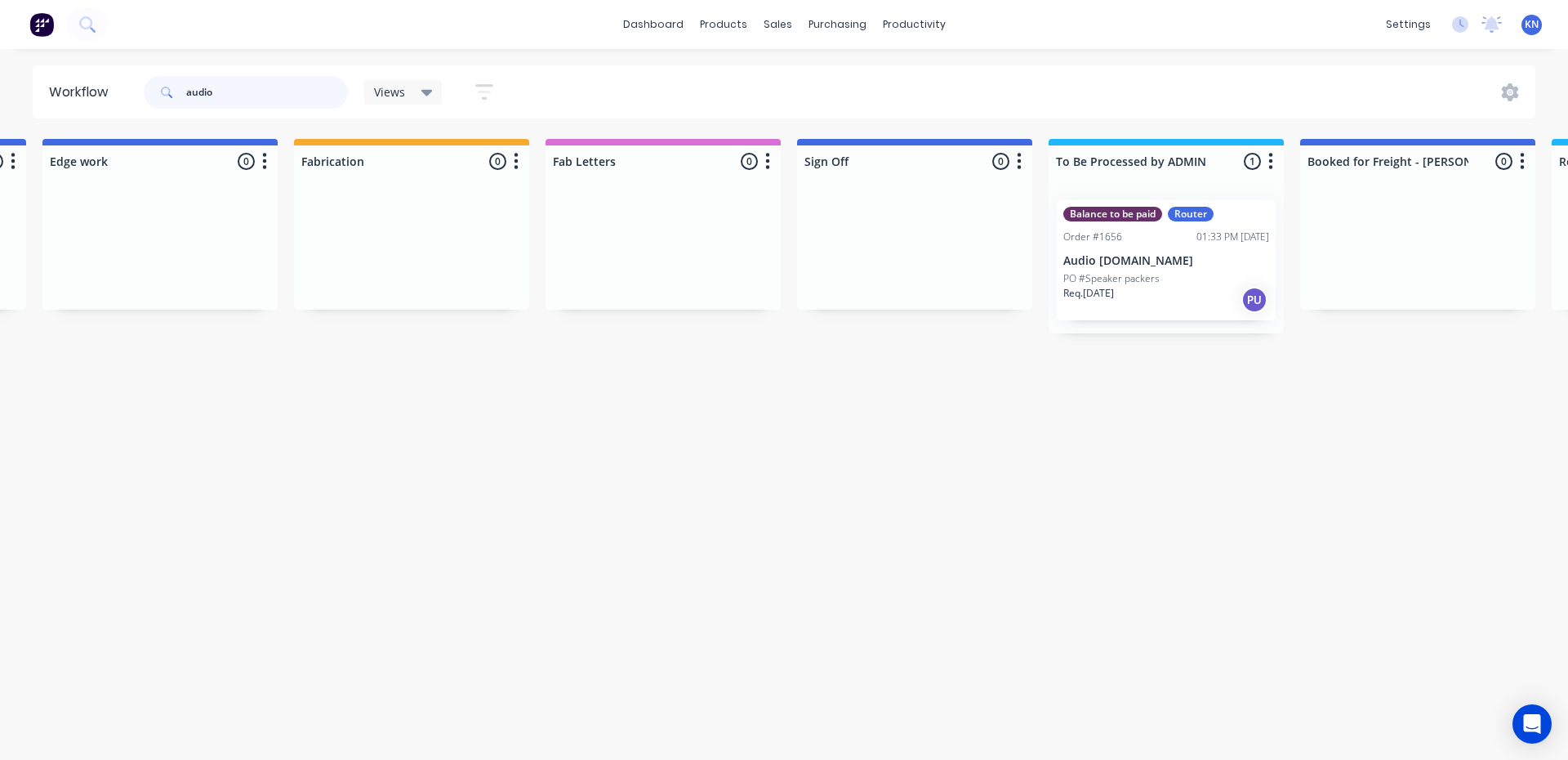
click at [246, 91] on input "audio" at bounding box center [267, 92] width 162 height 33
type input "a"
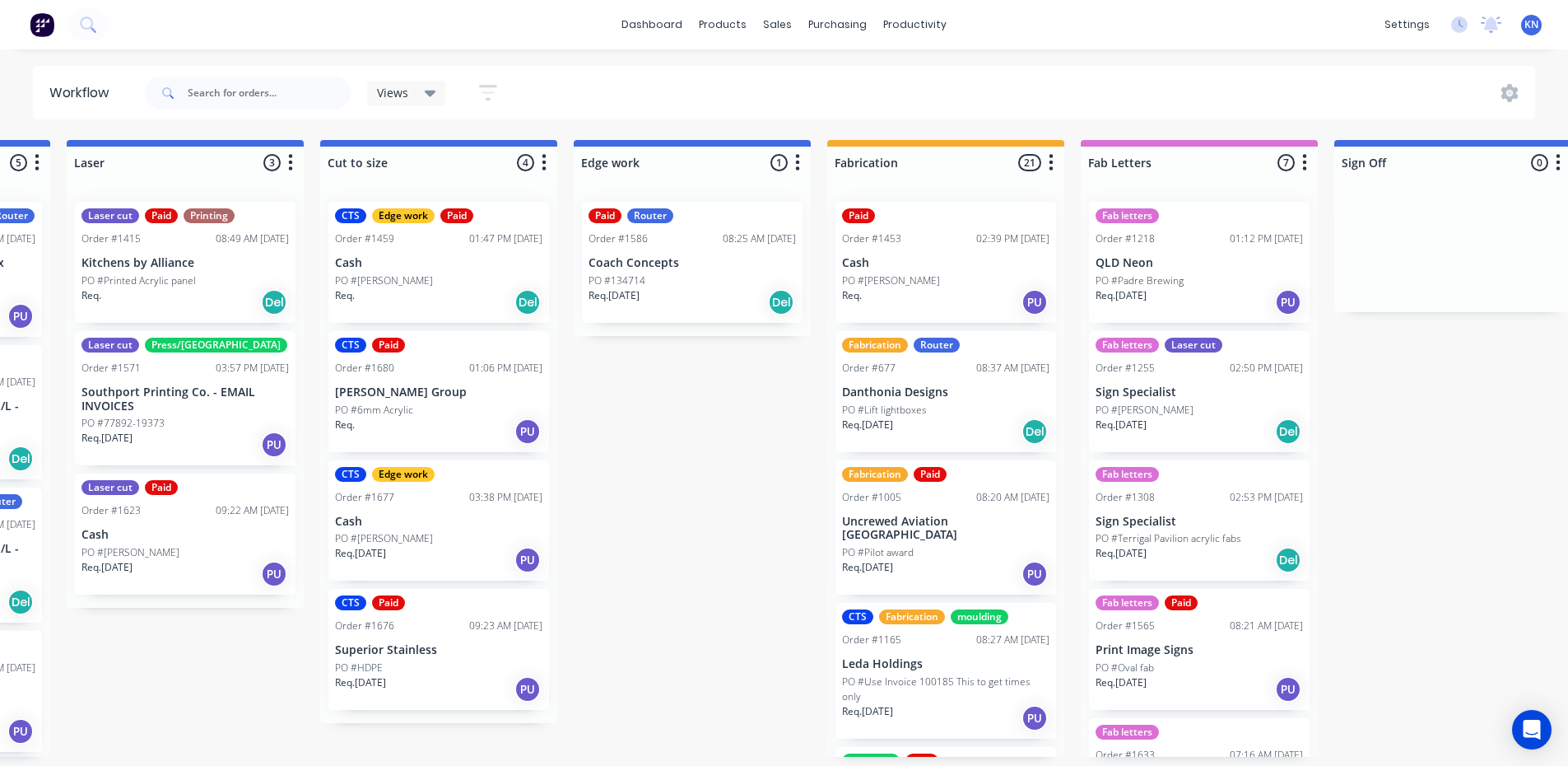
scroll to position [0, 2295]
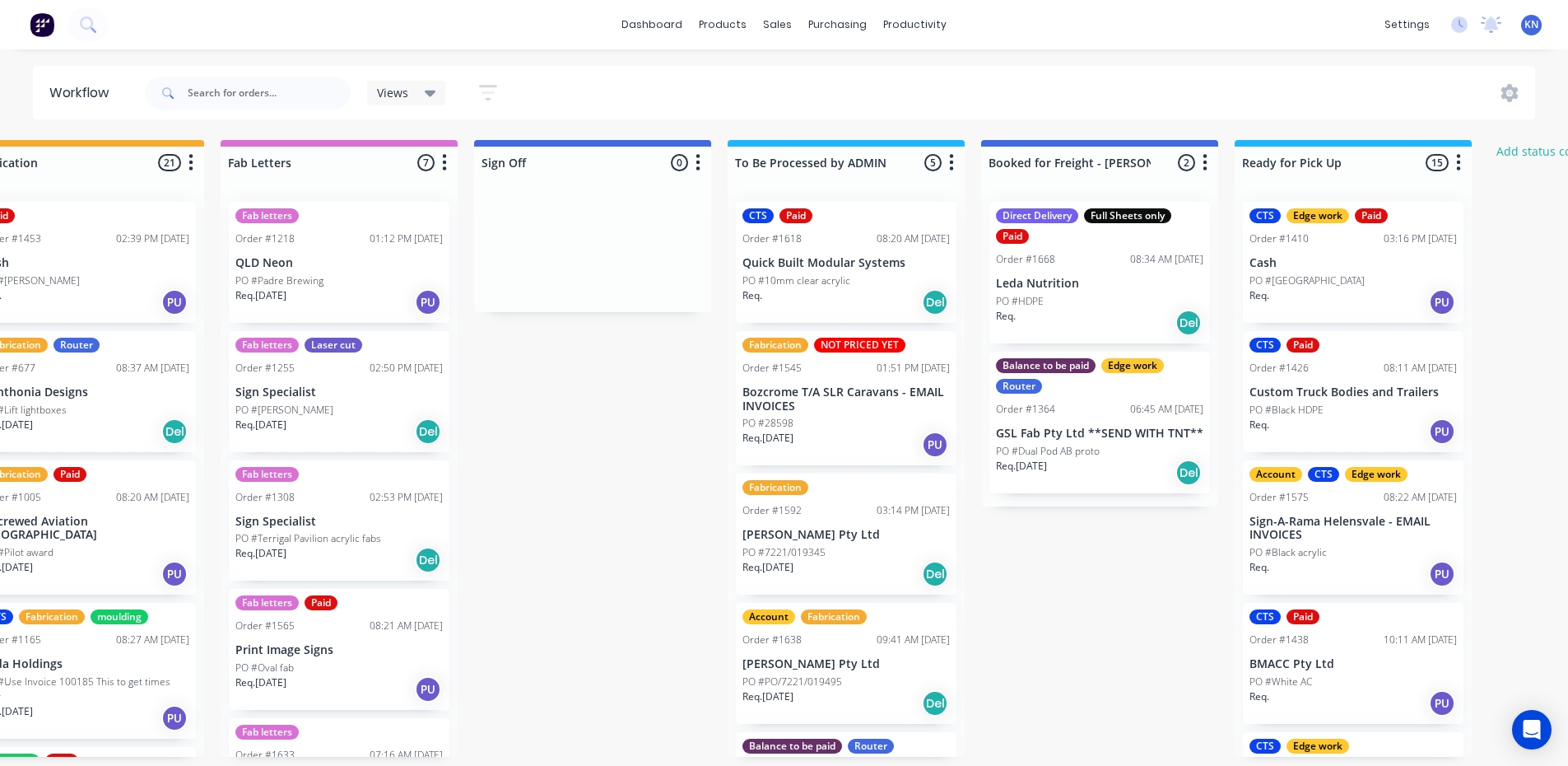
drag, startPoint x: 453, startPoint y: 550, endPoint x: 671, endPoint y: 552, distance: 218.0
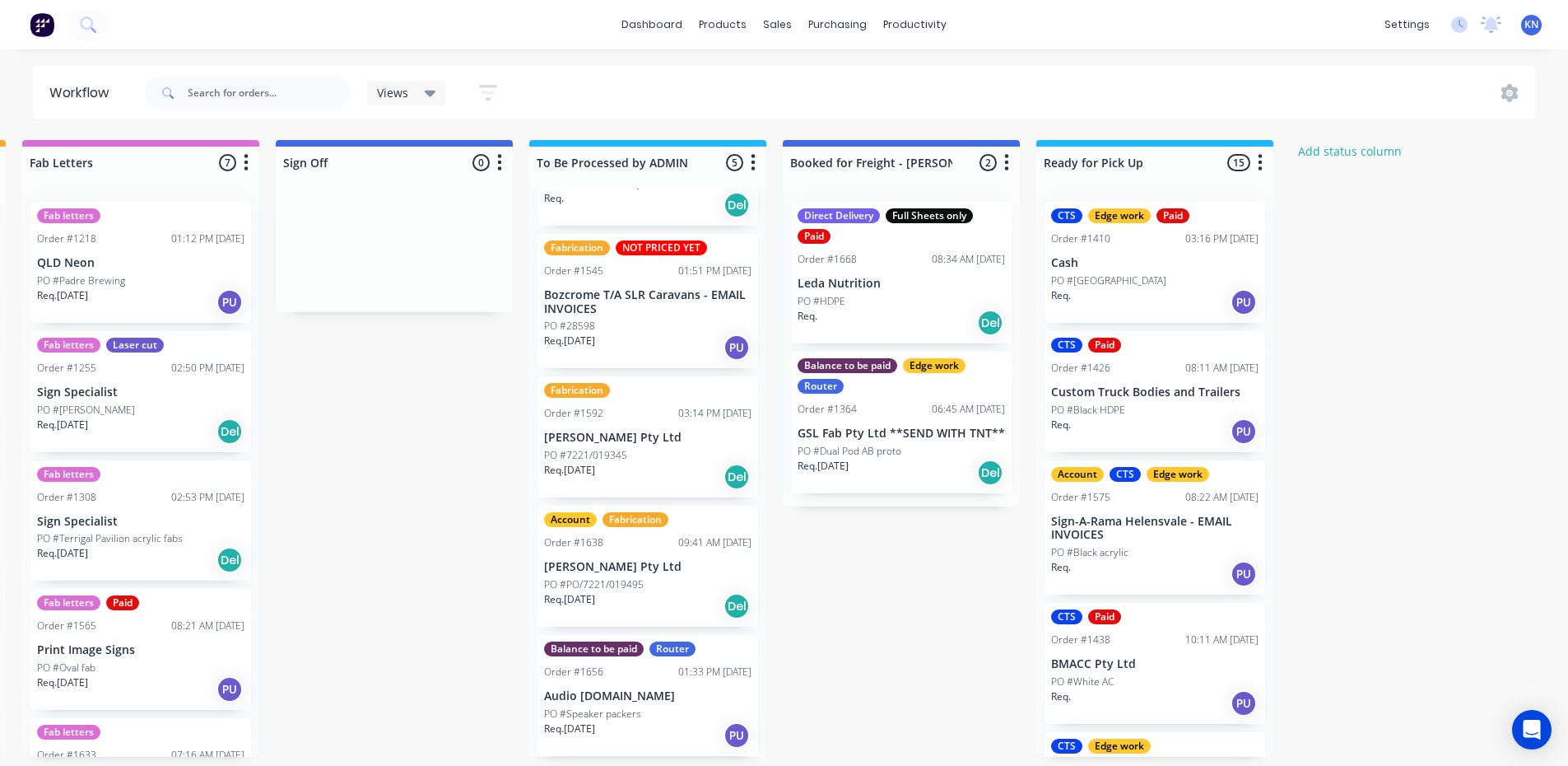
scroll to position [3, 2295]
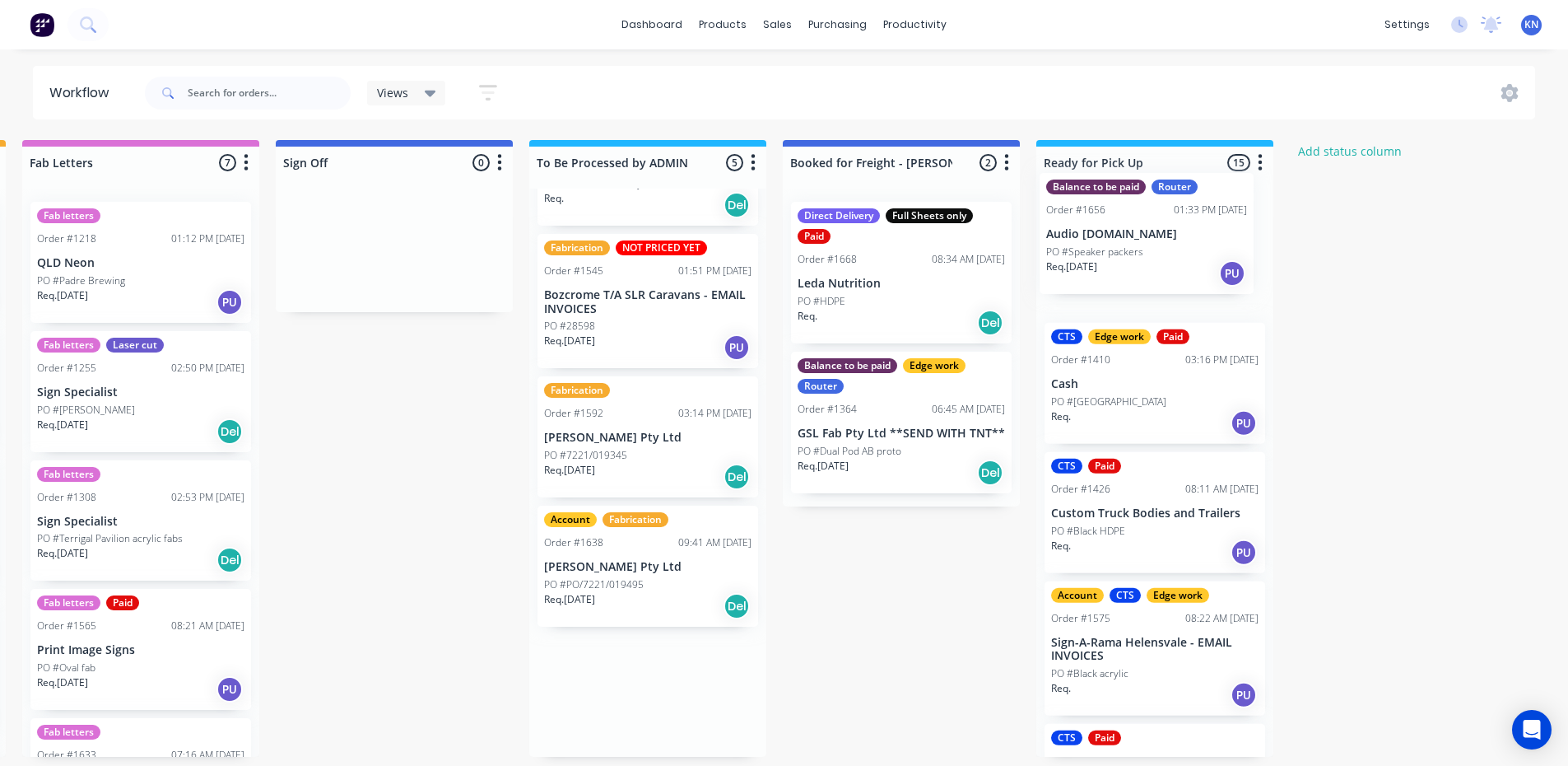
drag, startPoint x: 597, startPoint y: 710, endPoint x: 1113, endPoint y: 244, distance: 695.3
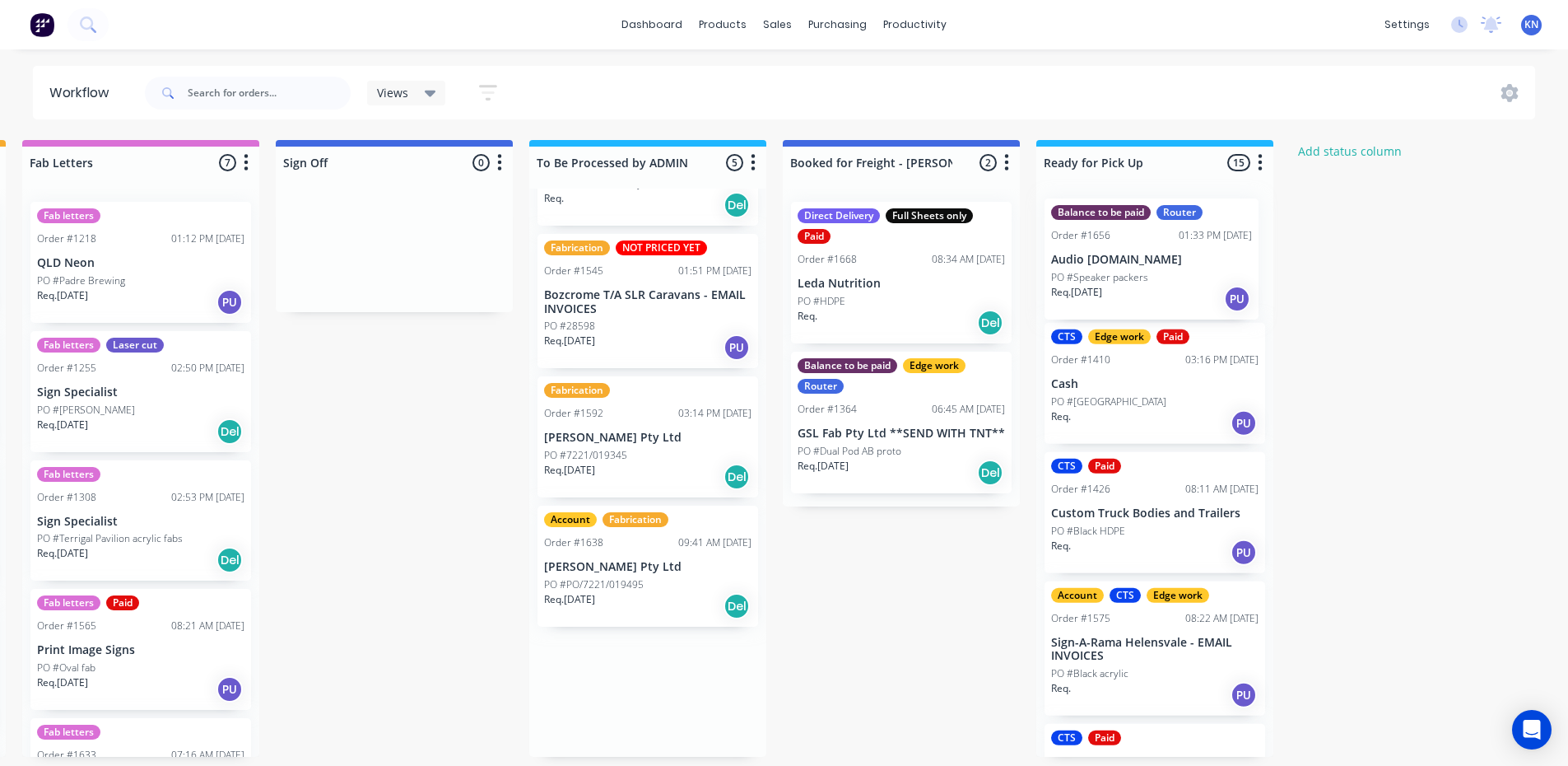
scroll to position [0, 0]
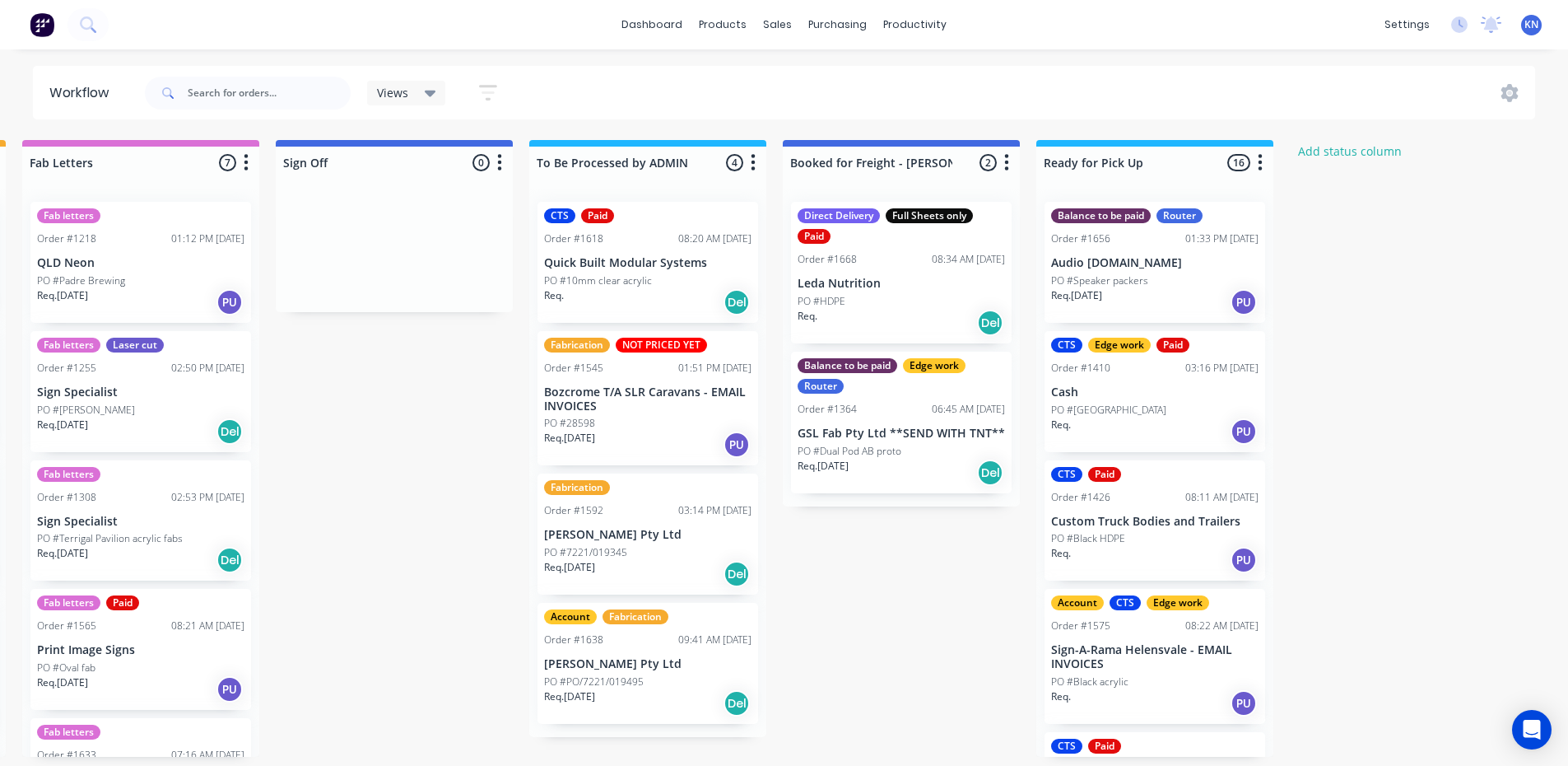
click at [1118, 265] on p "Audio [DOMAIN_NAME]" at bounding box center [1155, 263] width 207 height 14
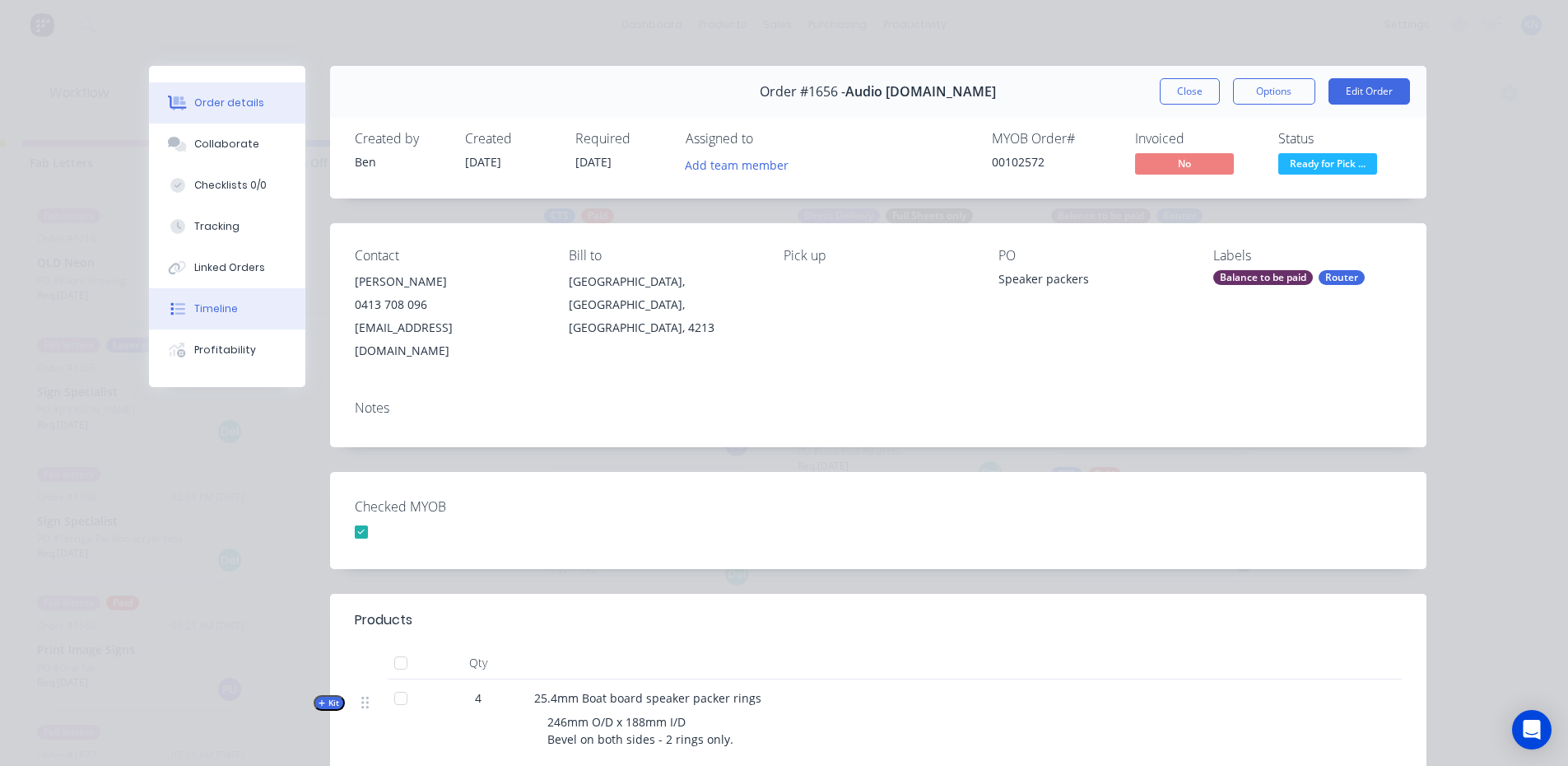
click at [205, 302] on div "Timeline" at bounding box center [216, 309] width 43 height 15
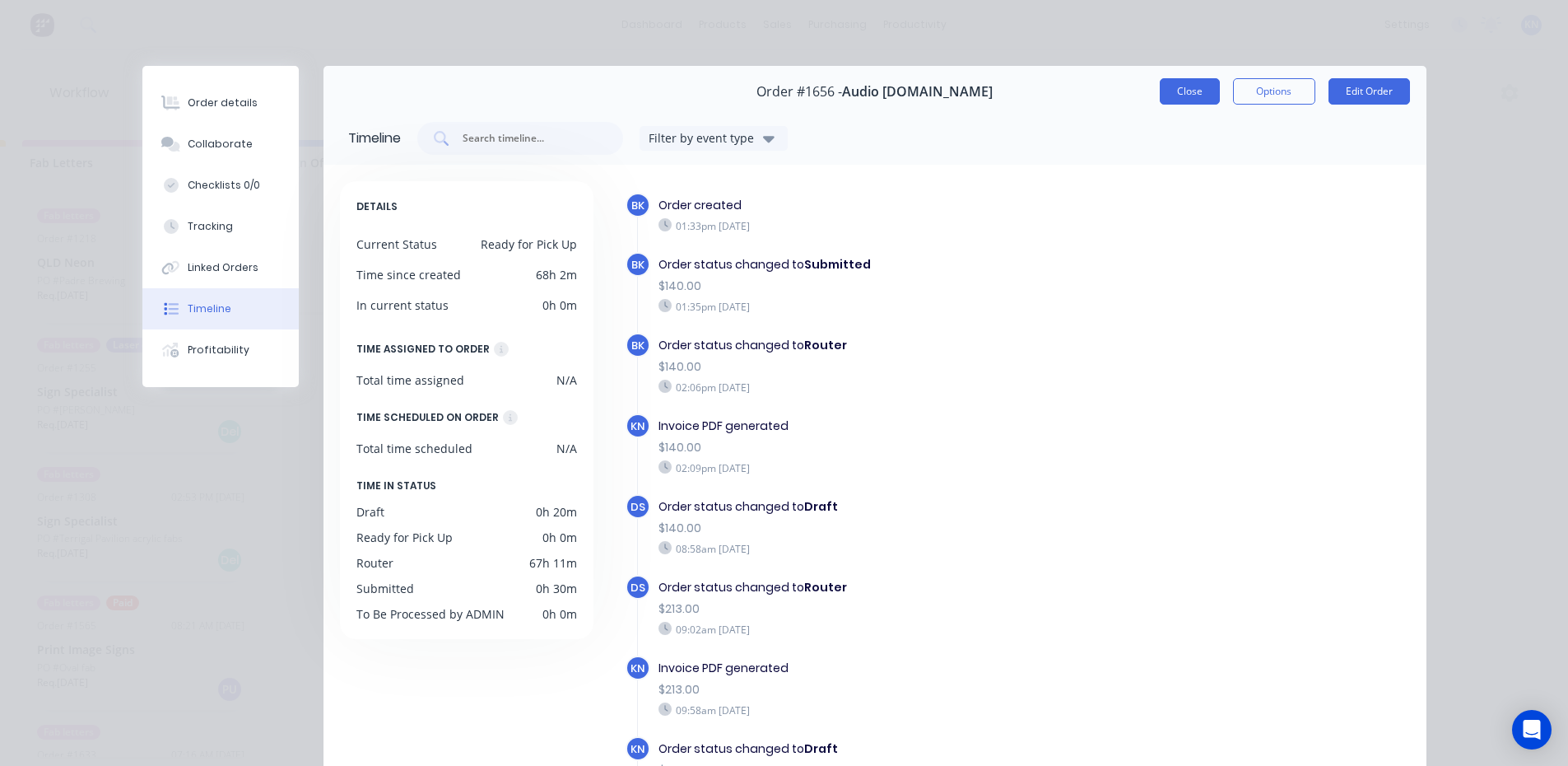
click at [1194, 89] on button "Close" at bounding box center [1190, 92] width 60 height 26
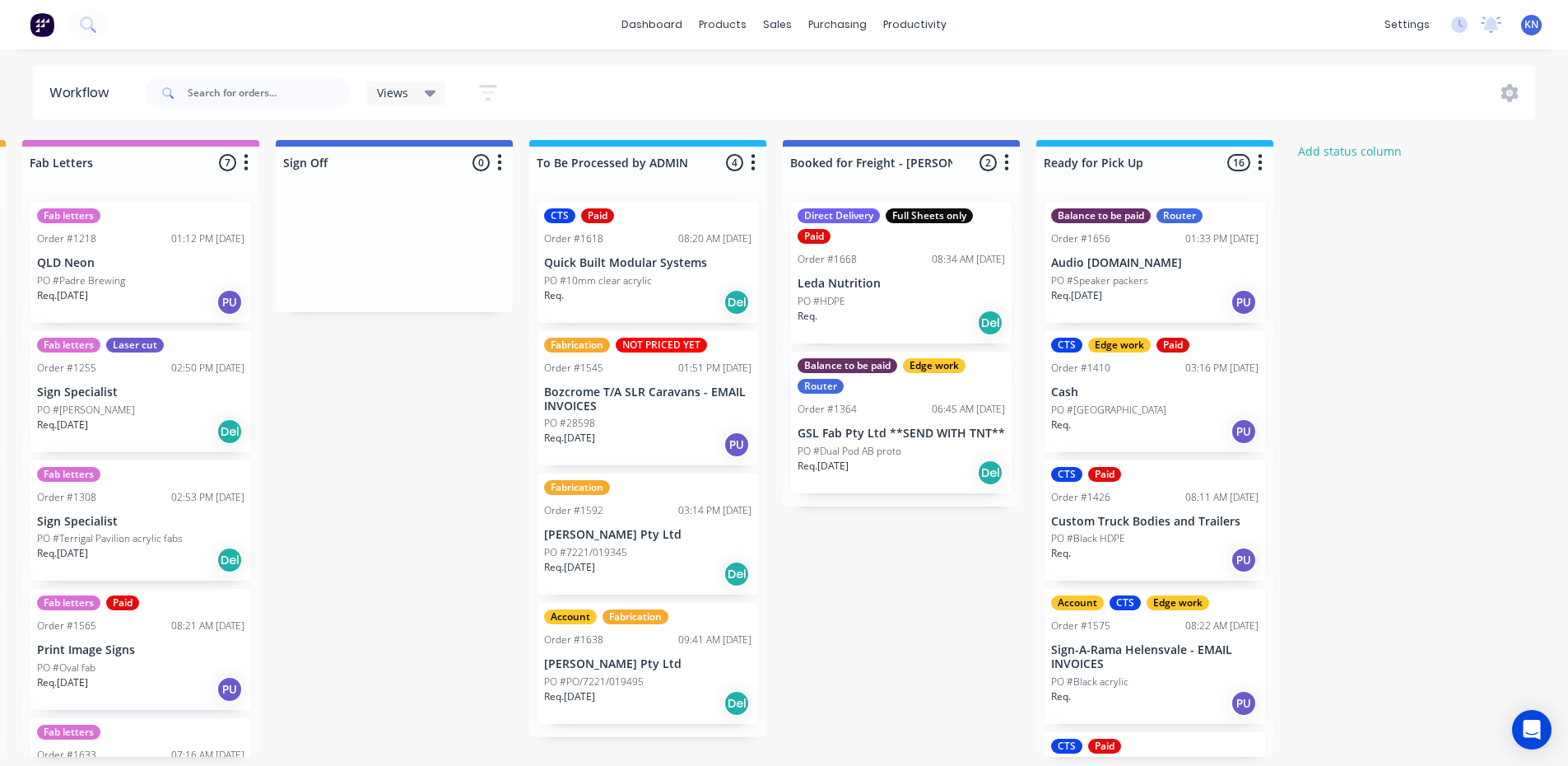
click at [586, 668] on div "Account Fabrication Order #1638 09:41 AM 24/09/25 John Holland Pty Ltd PO #PO/7…" at bounding box center [648, 663] width 221 height 121
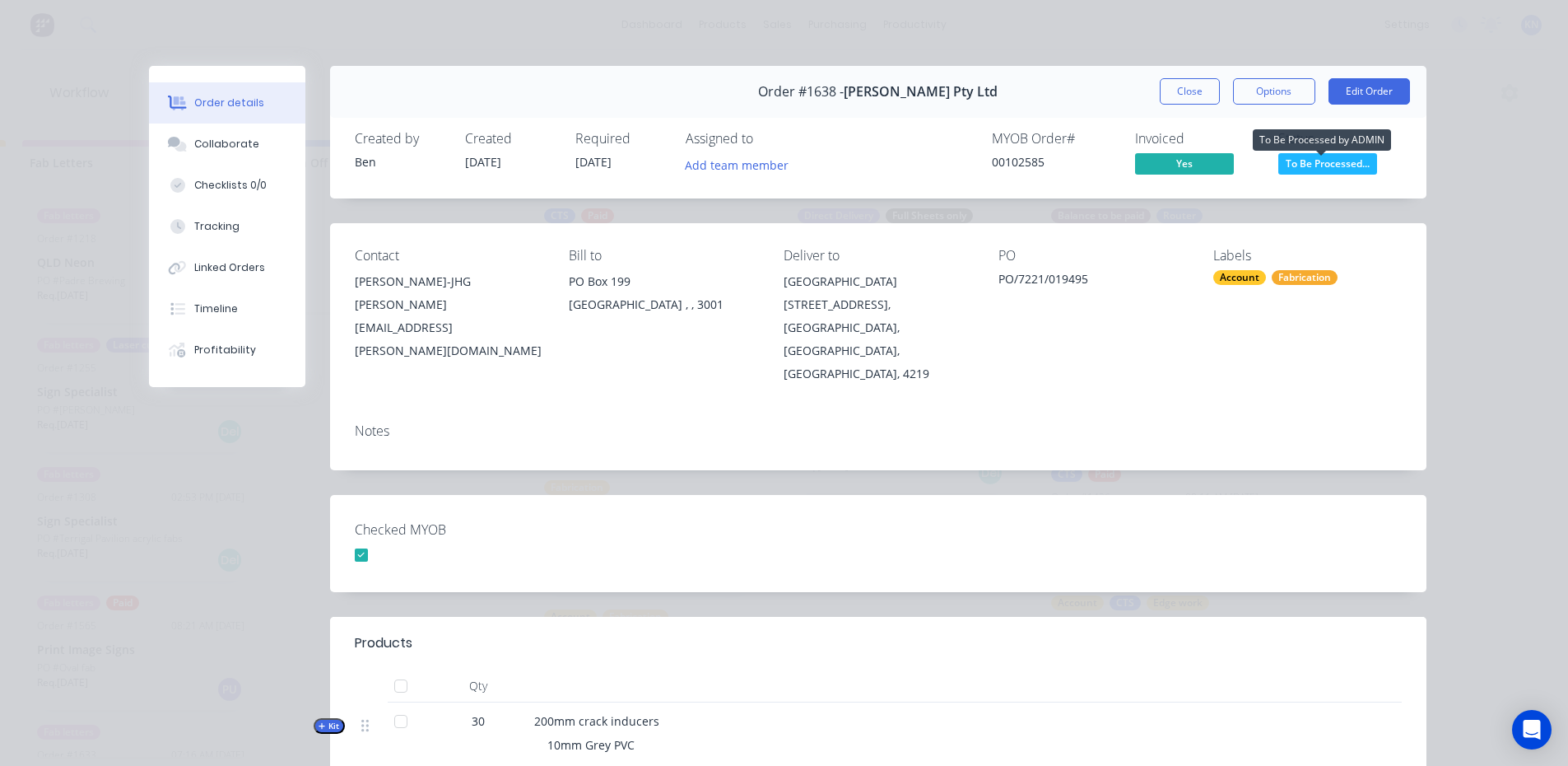
click at [1307, 159] on span "To Be Processed..." at bounding box center [1328, 163] width 99 height 21
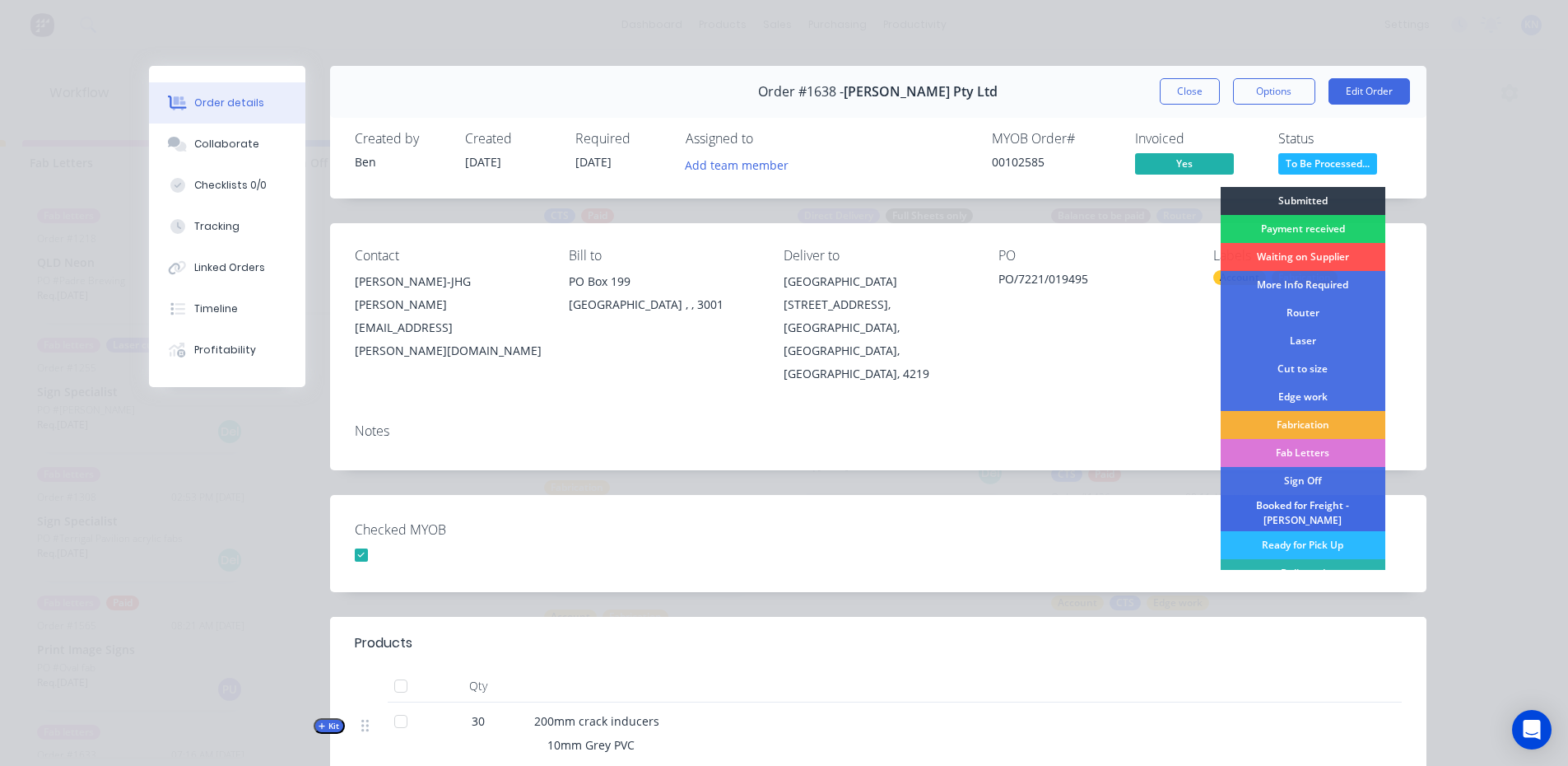
click at [1279, 509] on div "Booked for Freight - [PERSON_NAME]" at bounding box center [1303, 513] width 165 height 36
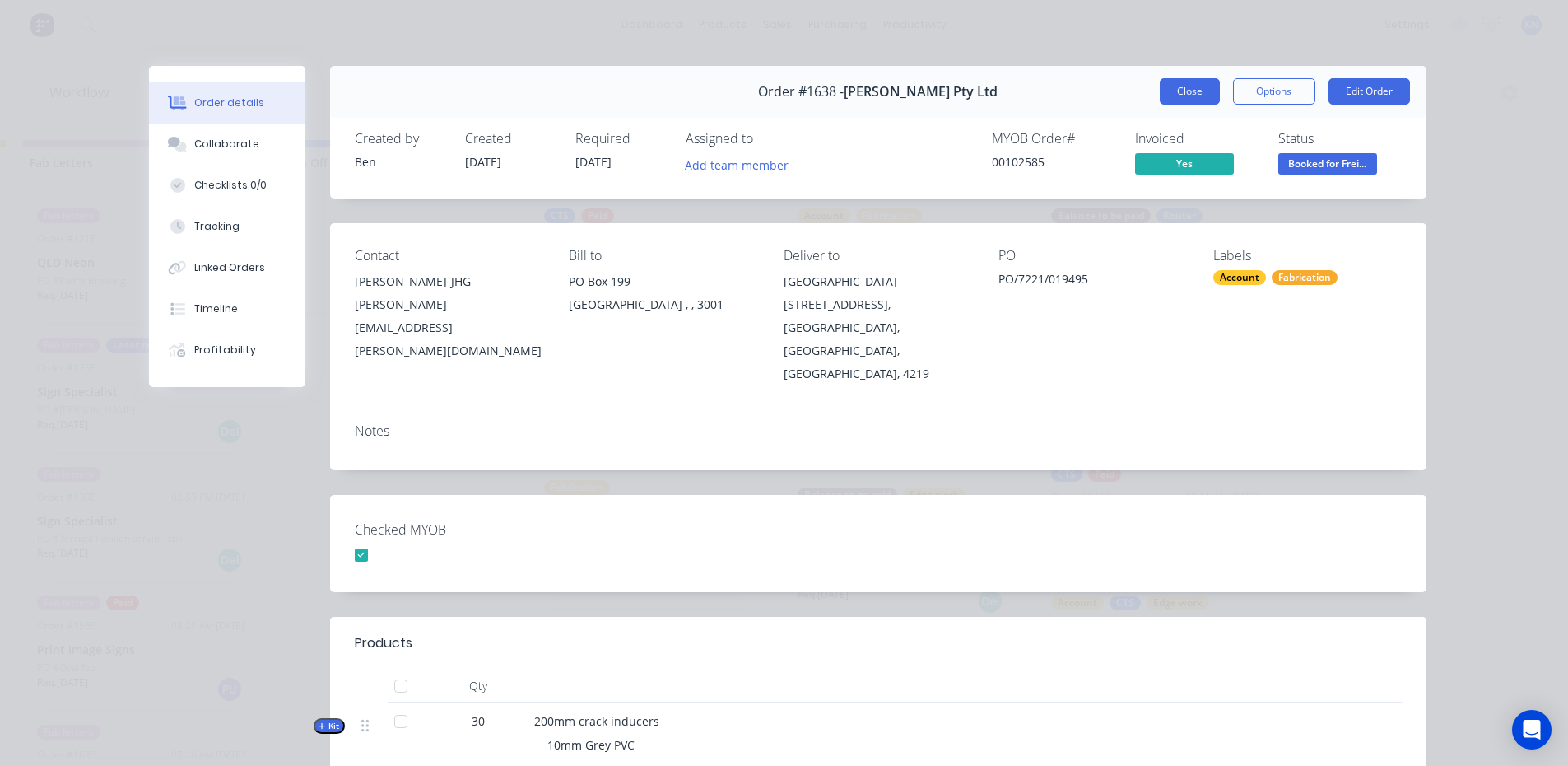
click at [1194, 83] on button "Close" at bounding box center [1190, 92] width 60 height 26
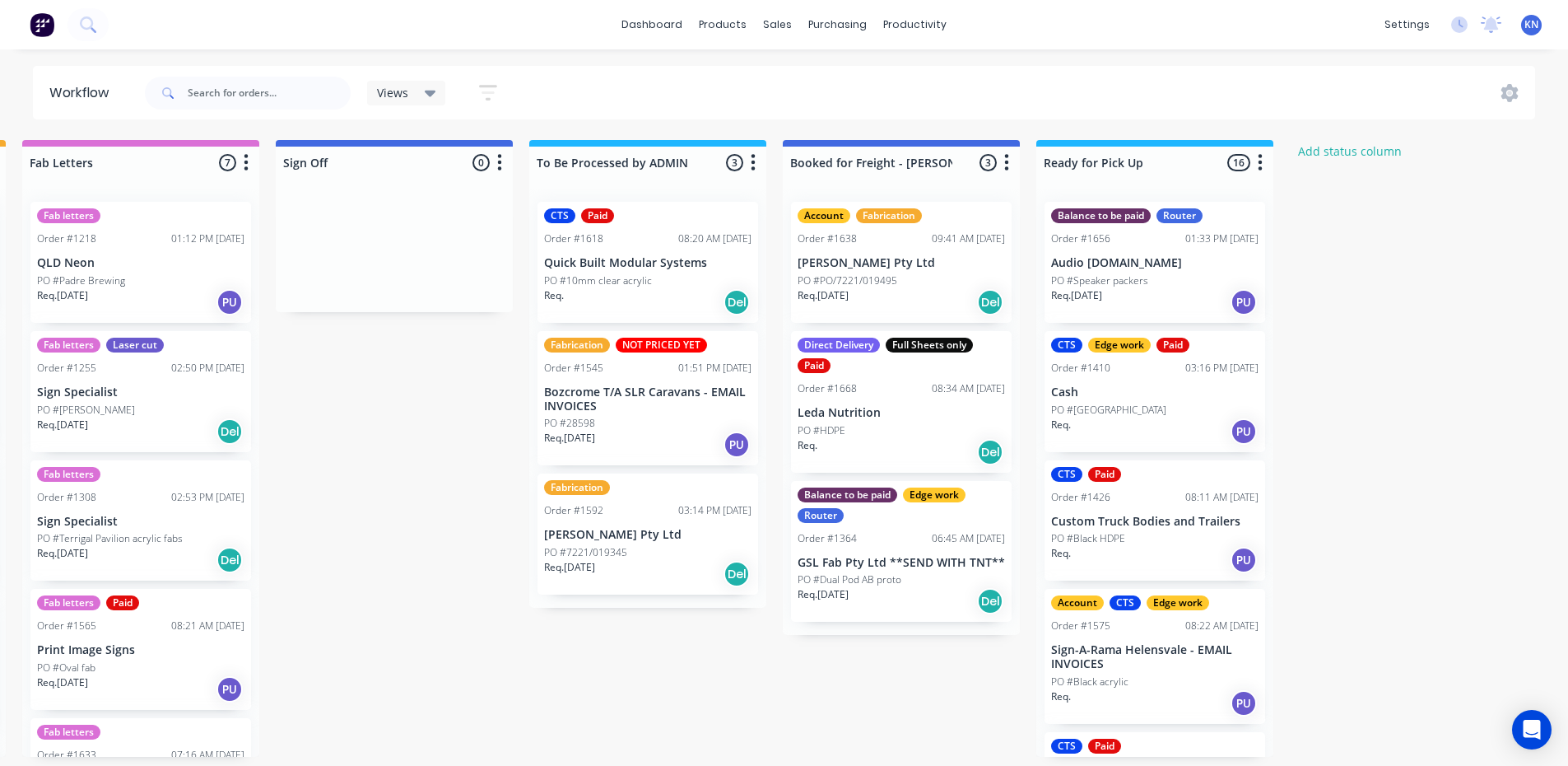
click at [1120, 263] on p "Audio [DOMAIN_NAME]" at bounding box center [1155, 263] width 207 height 14
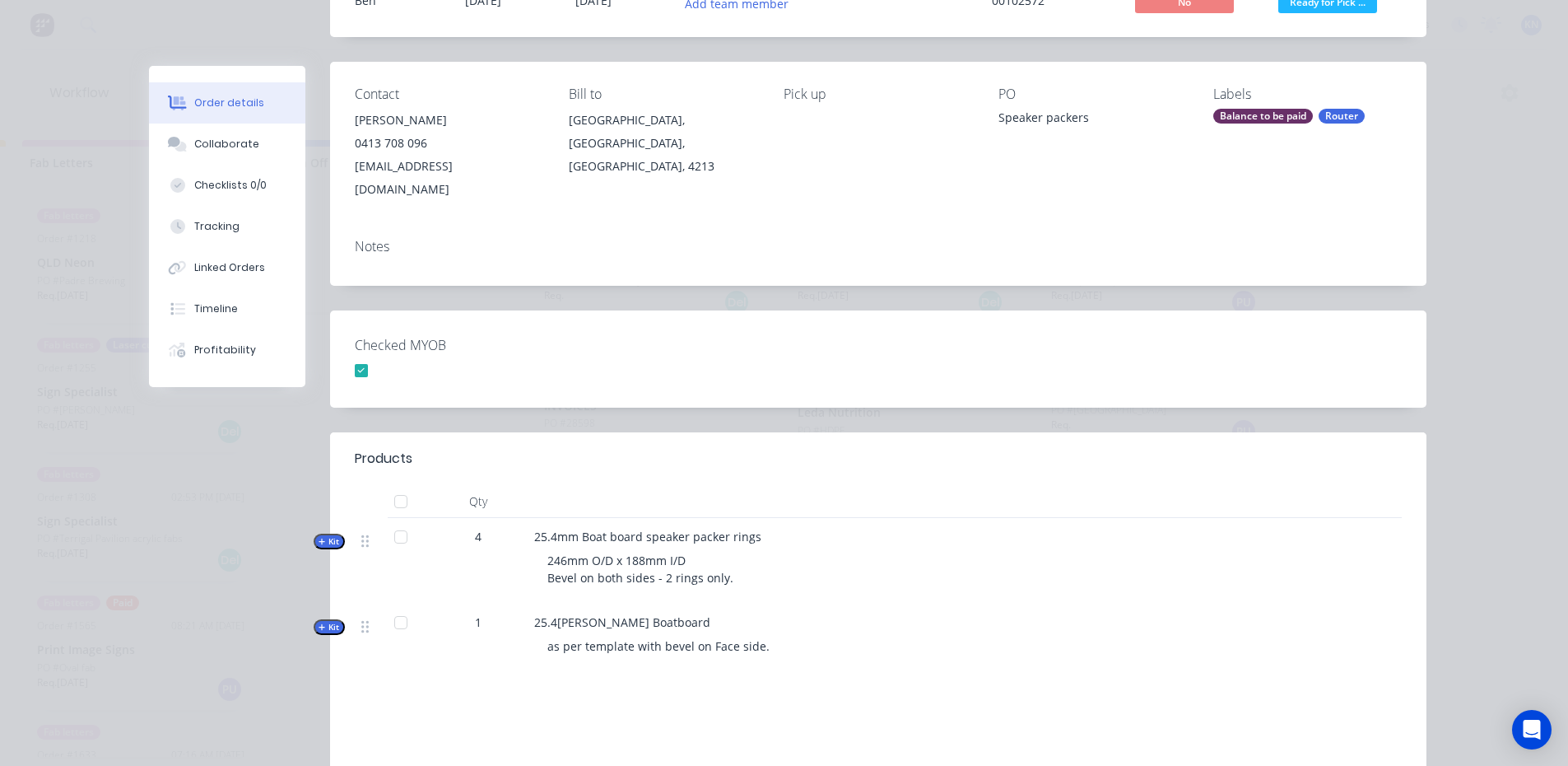
scroll to position [390, 0]
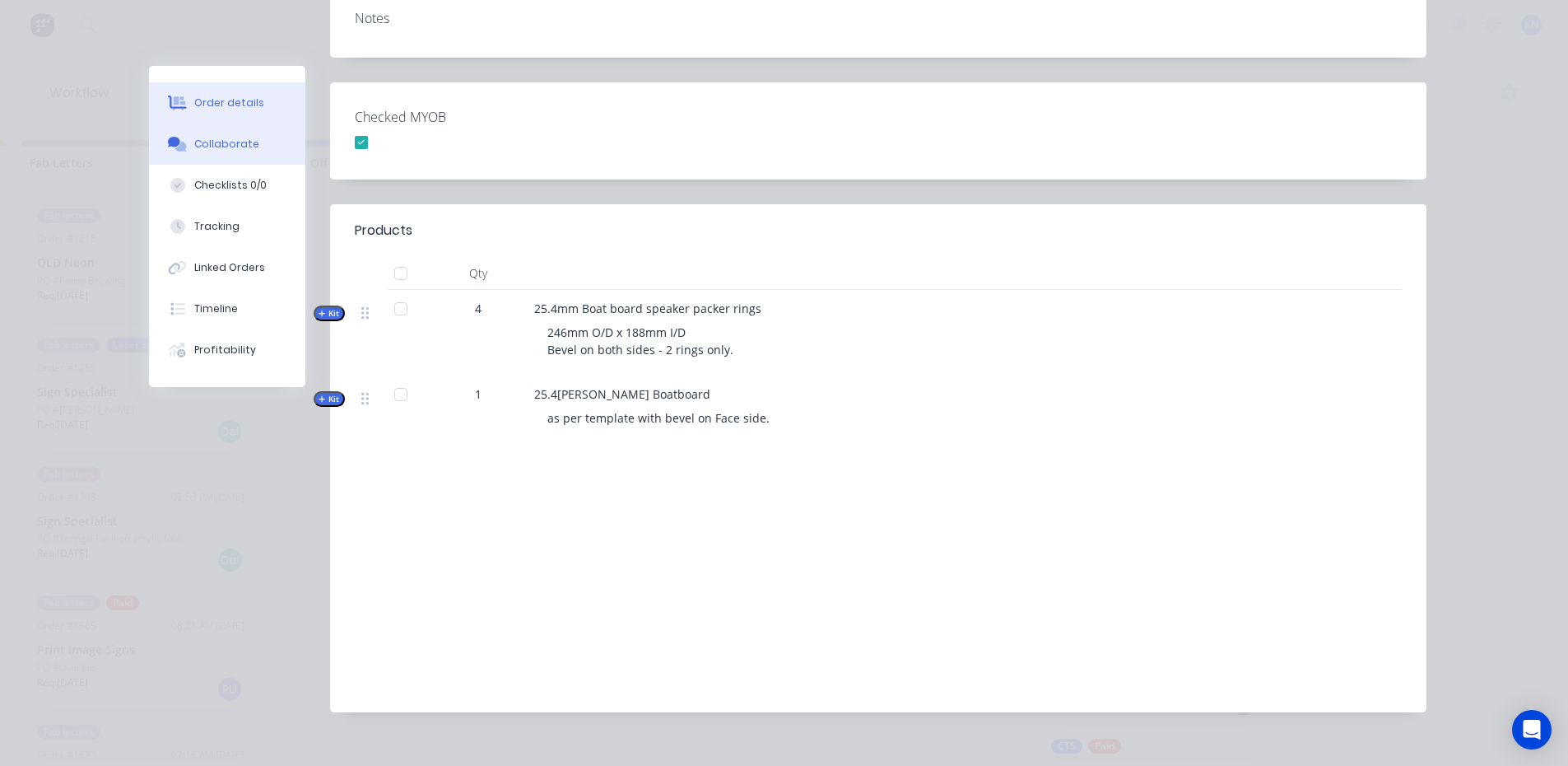
click at [231, 144] on div "Collaborate" at bounding box center [226, 144] width 65 height 15
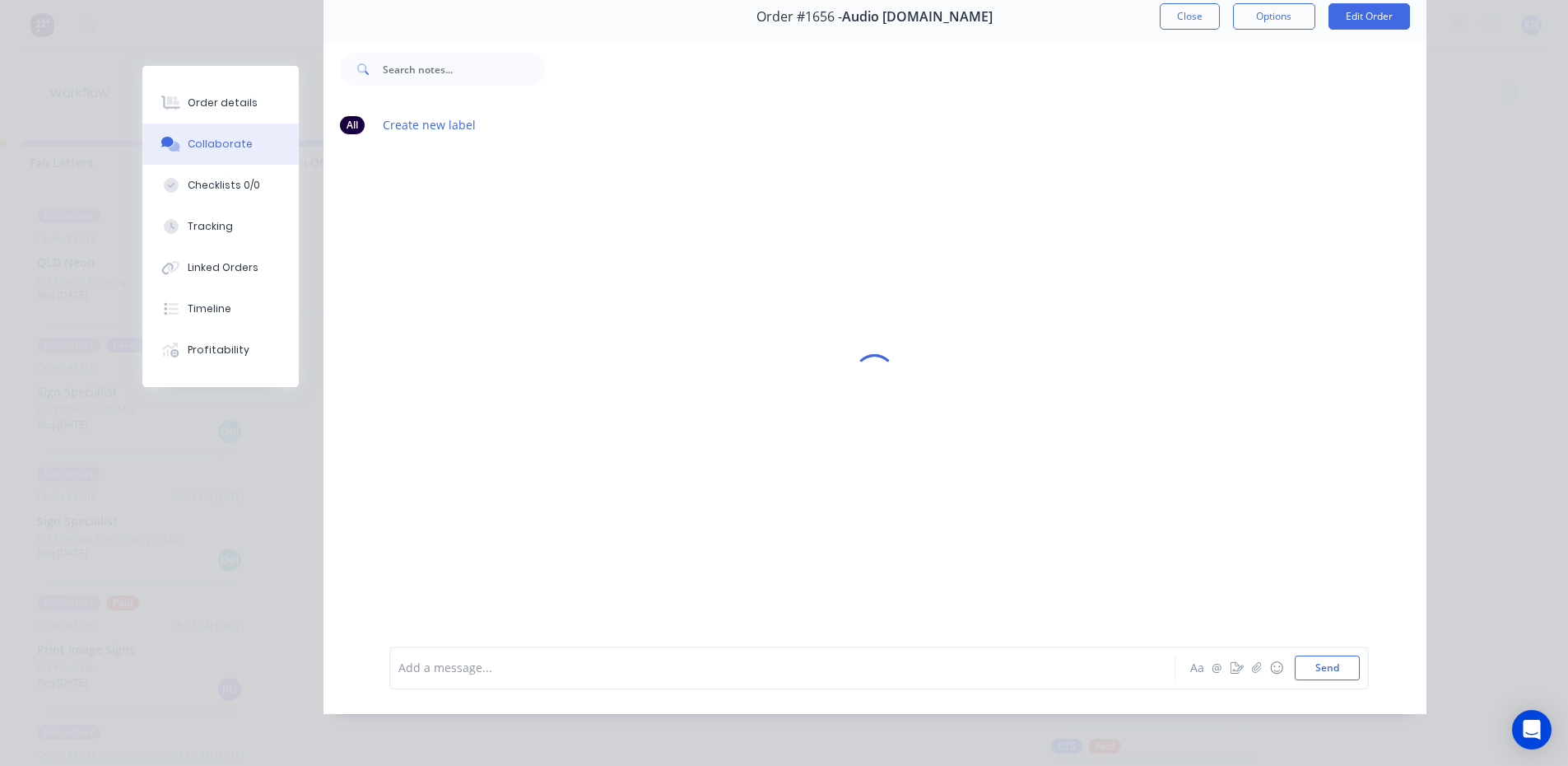
scroll to position [0, 0]
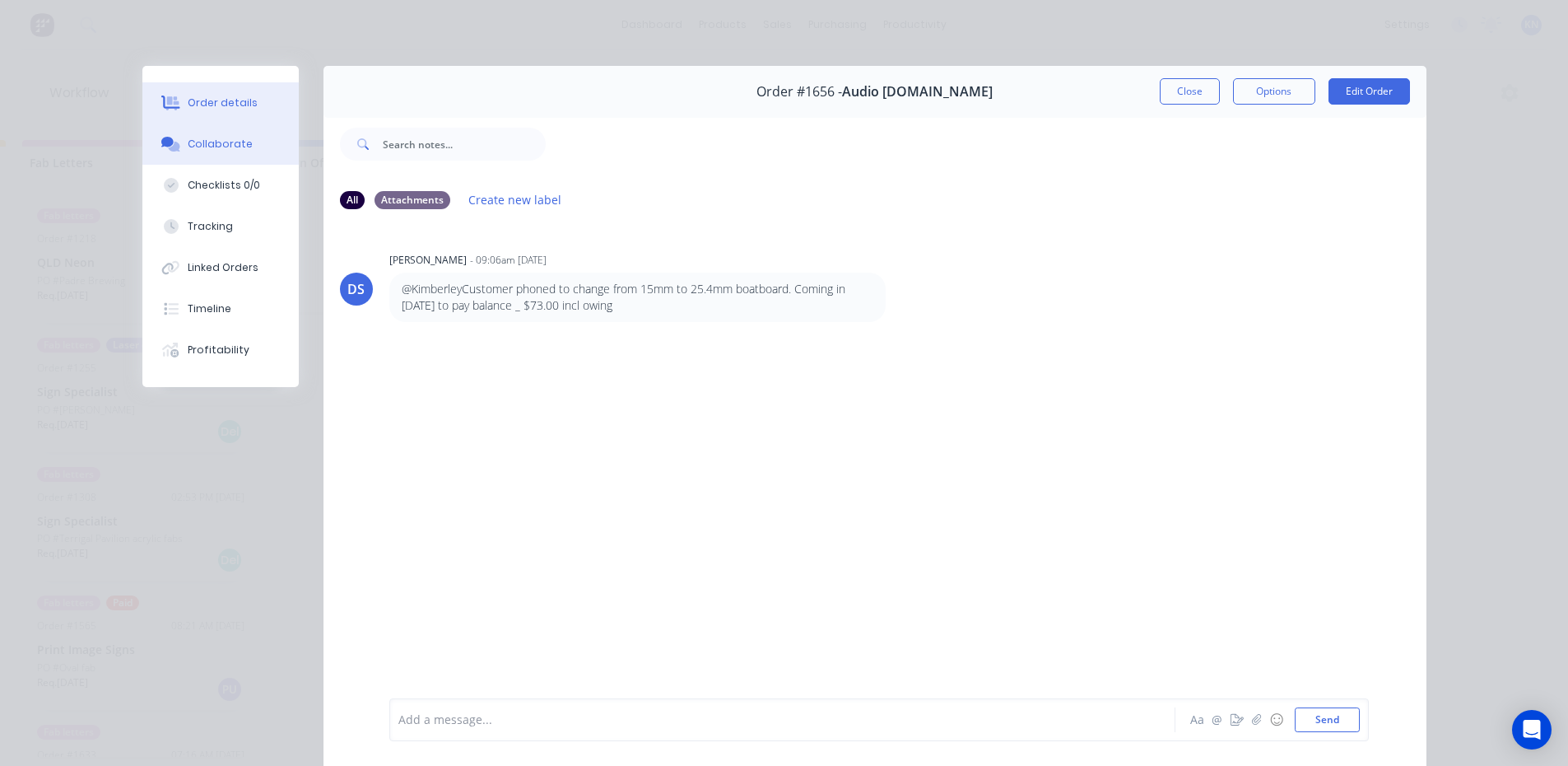
click at [202, 104] on div "Order details" at bounding box center [223, 103] width 70 height 15
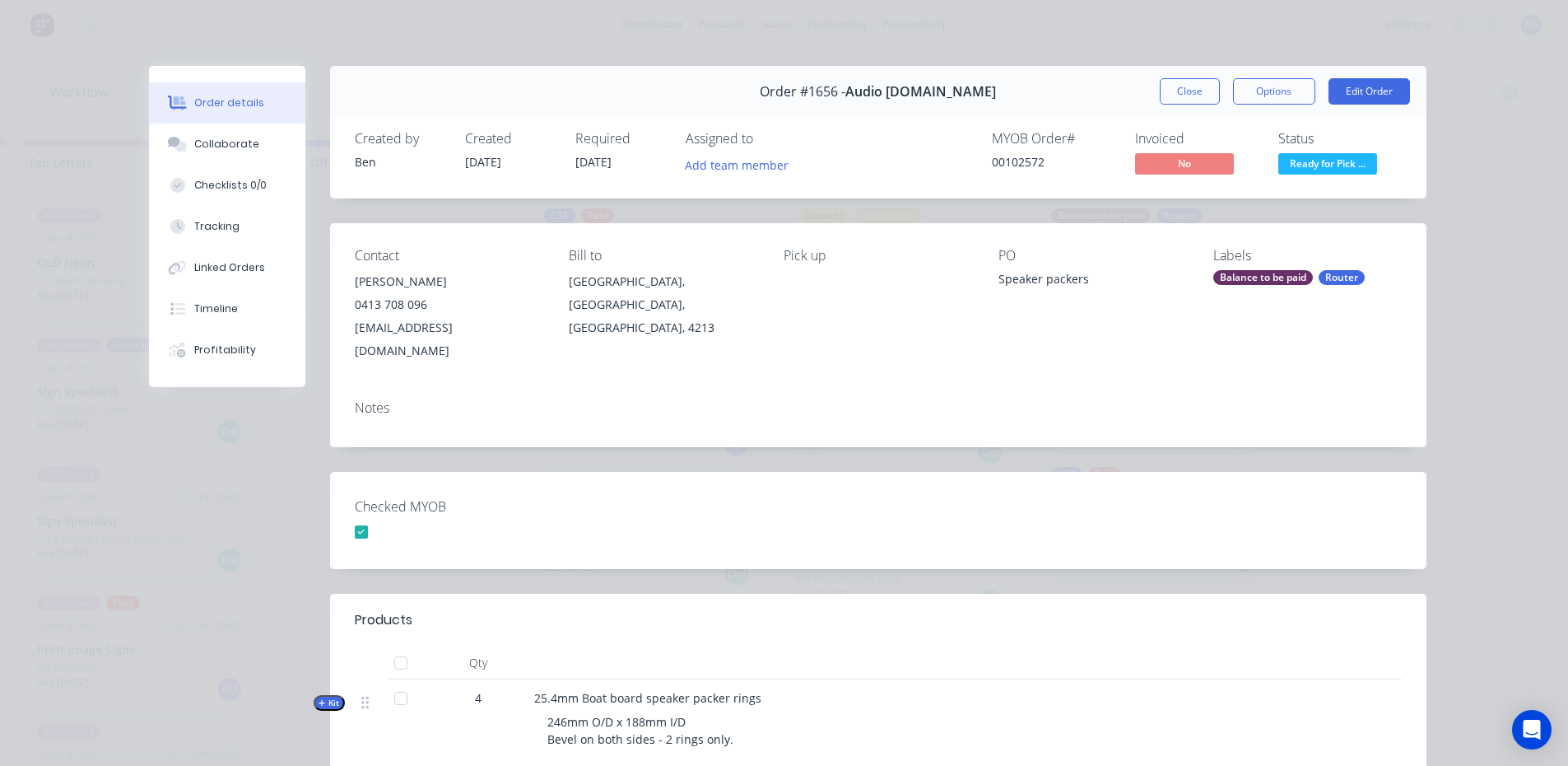
drag, startPoint x: 1189, startPoint y: 89, endPoint x: 1141, endPoint y: 187, distance: 109.1
click at [1189, 89] on button "Close" at bounding box center [1190, 92] width 60 height 26
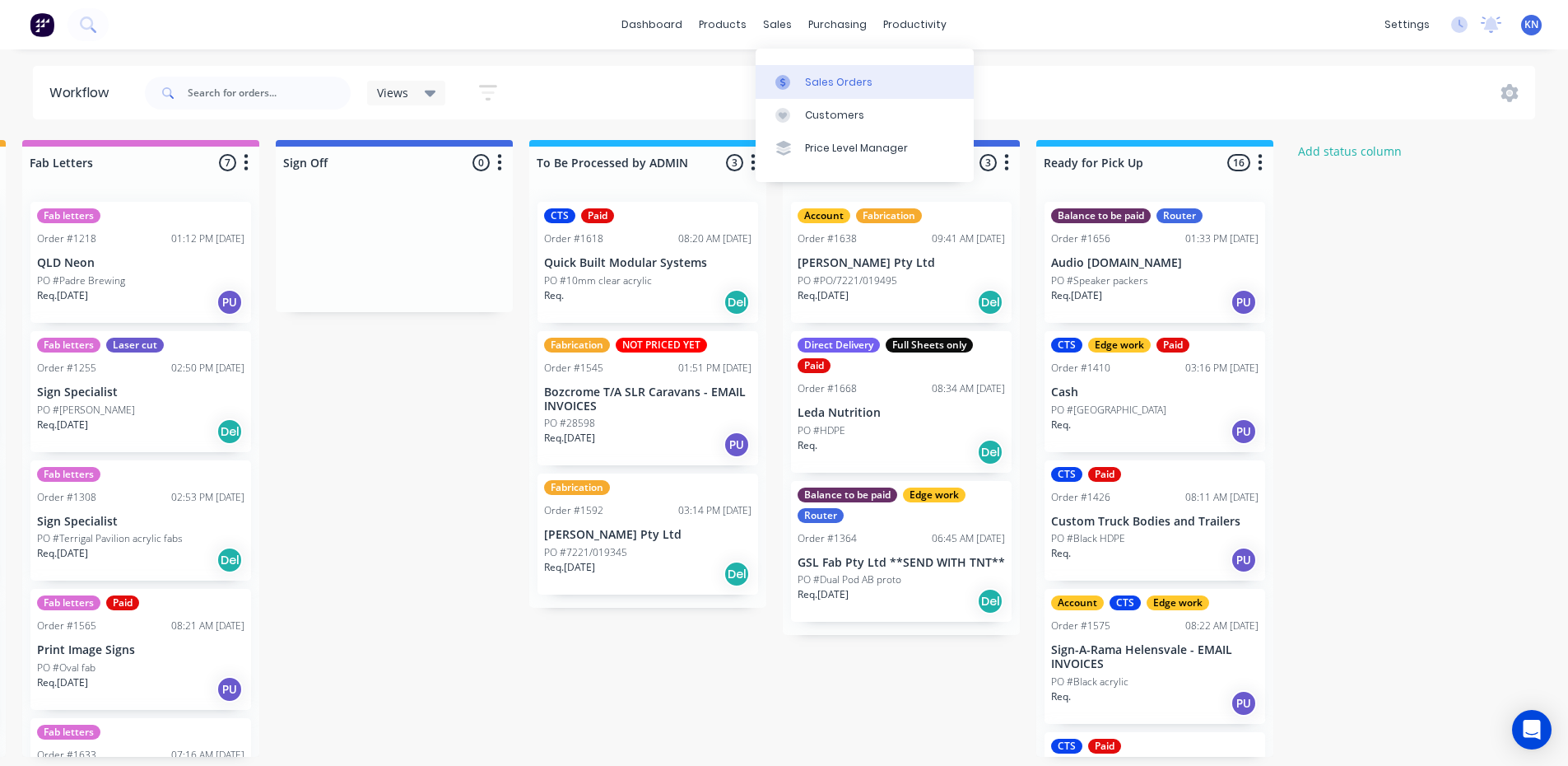
click at [827, 75] on div "Sales Orders" at bounding box center [839, 82] width 68 height 15
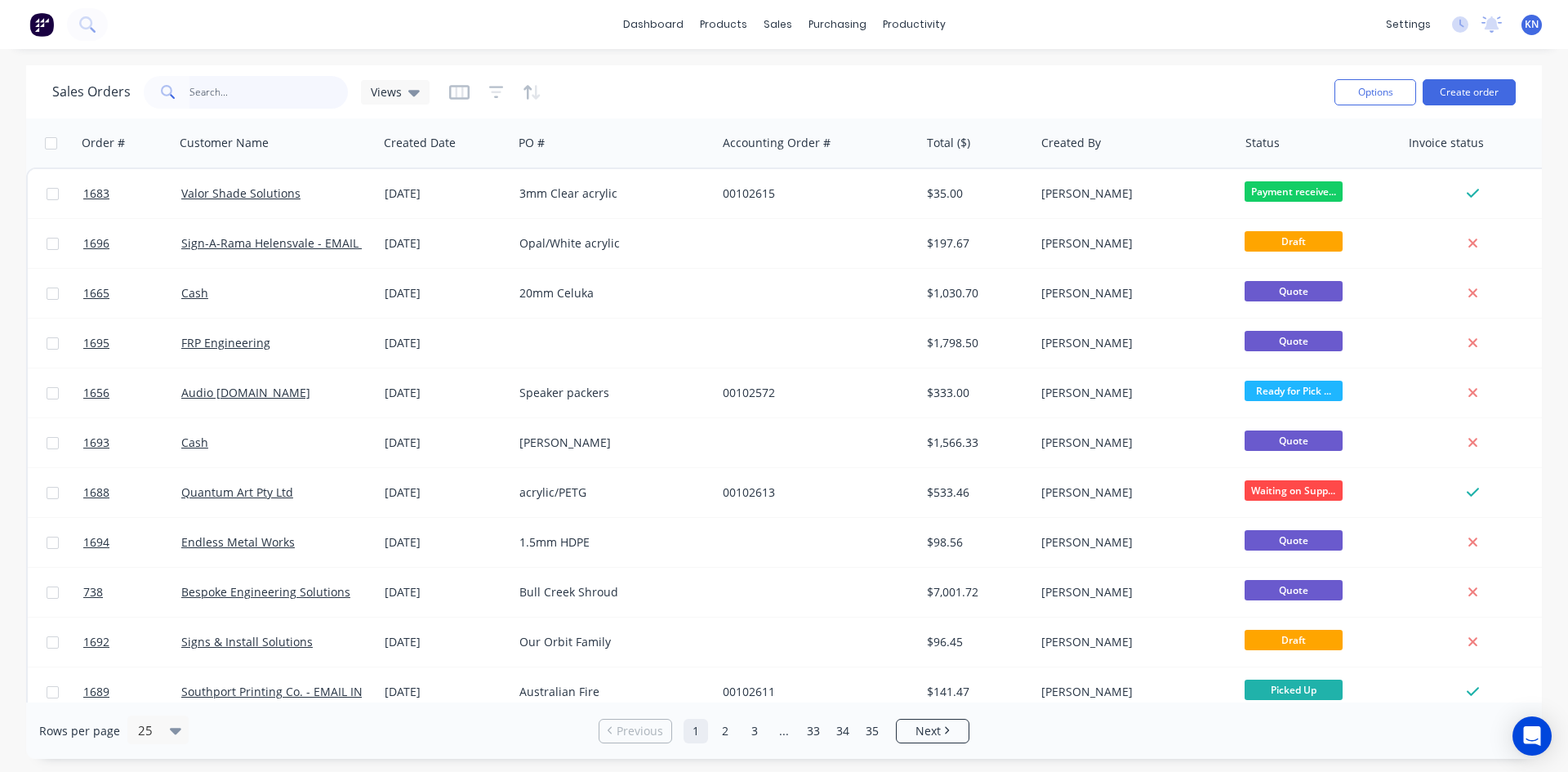
click at [230, 88] on input "text" at bounding box center [269, 92] width 159 height 33
type input "1691"
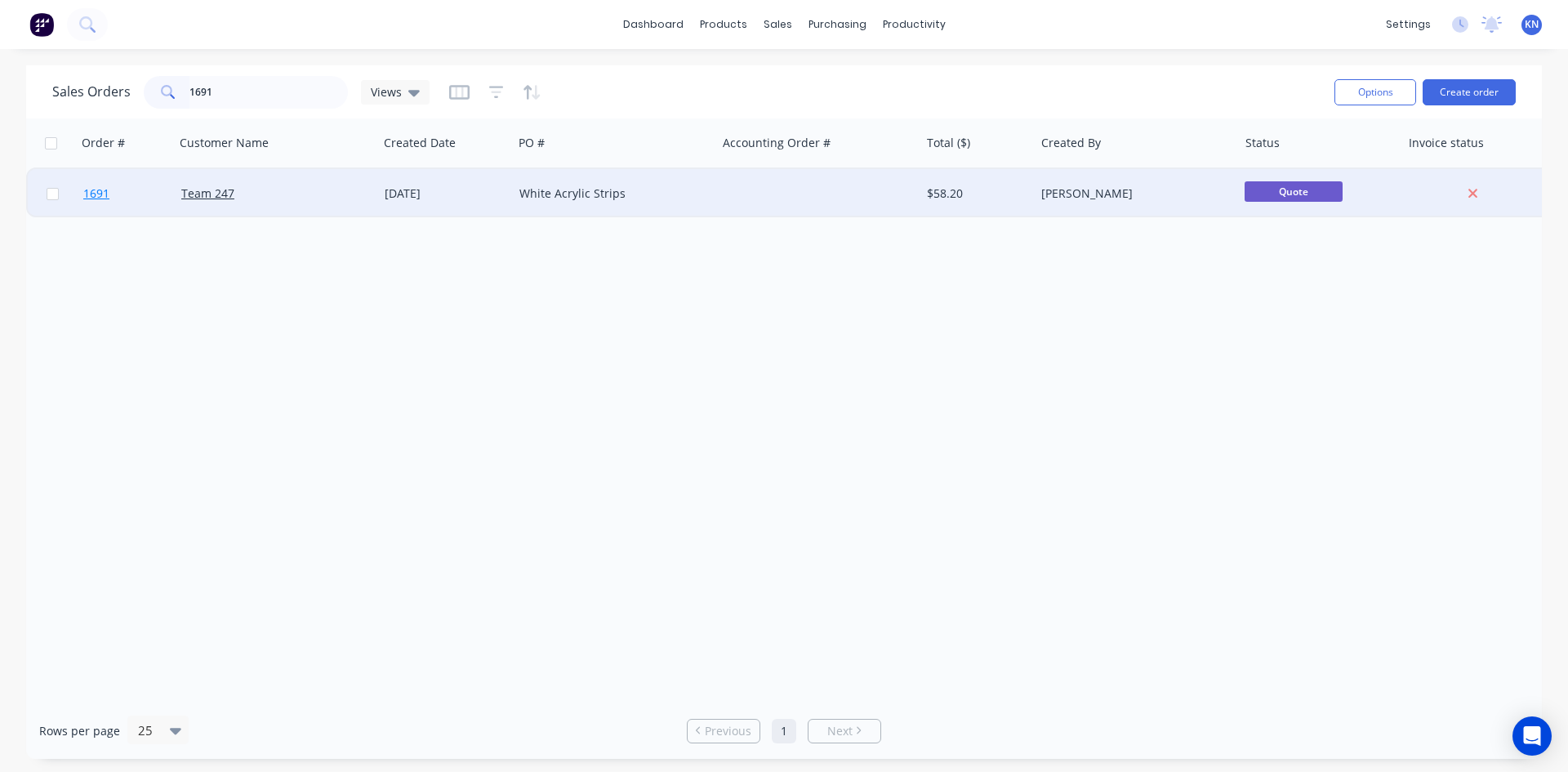
click at [93, 192] on span "1691" at bounding box center [96, 193] width 26 height 16
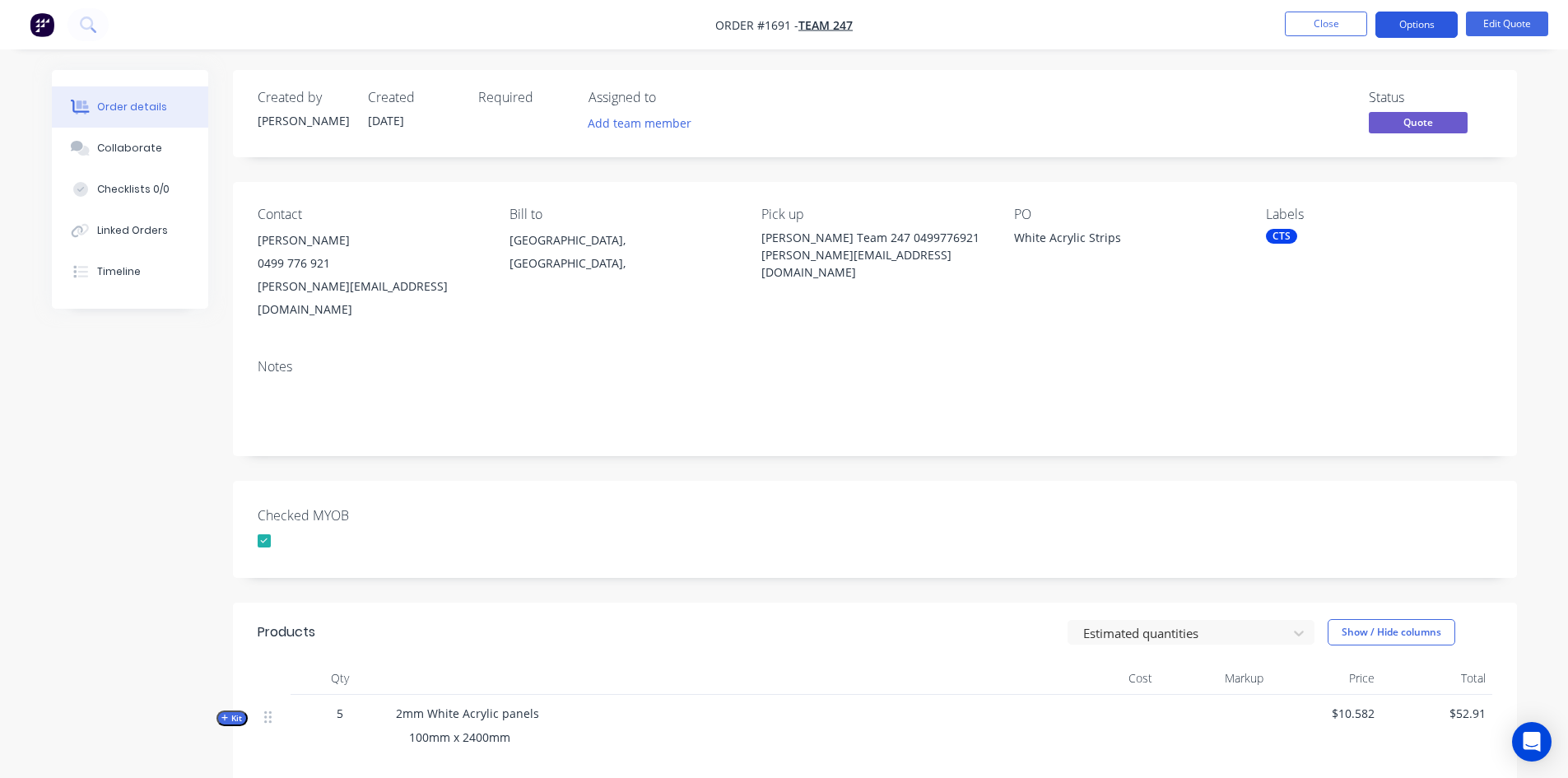
click at [1411, 25] on button "Options" at bounding box center [1416, 25] width 82 height 26
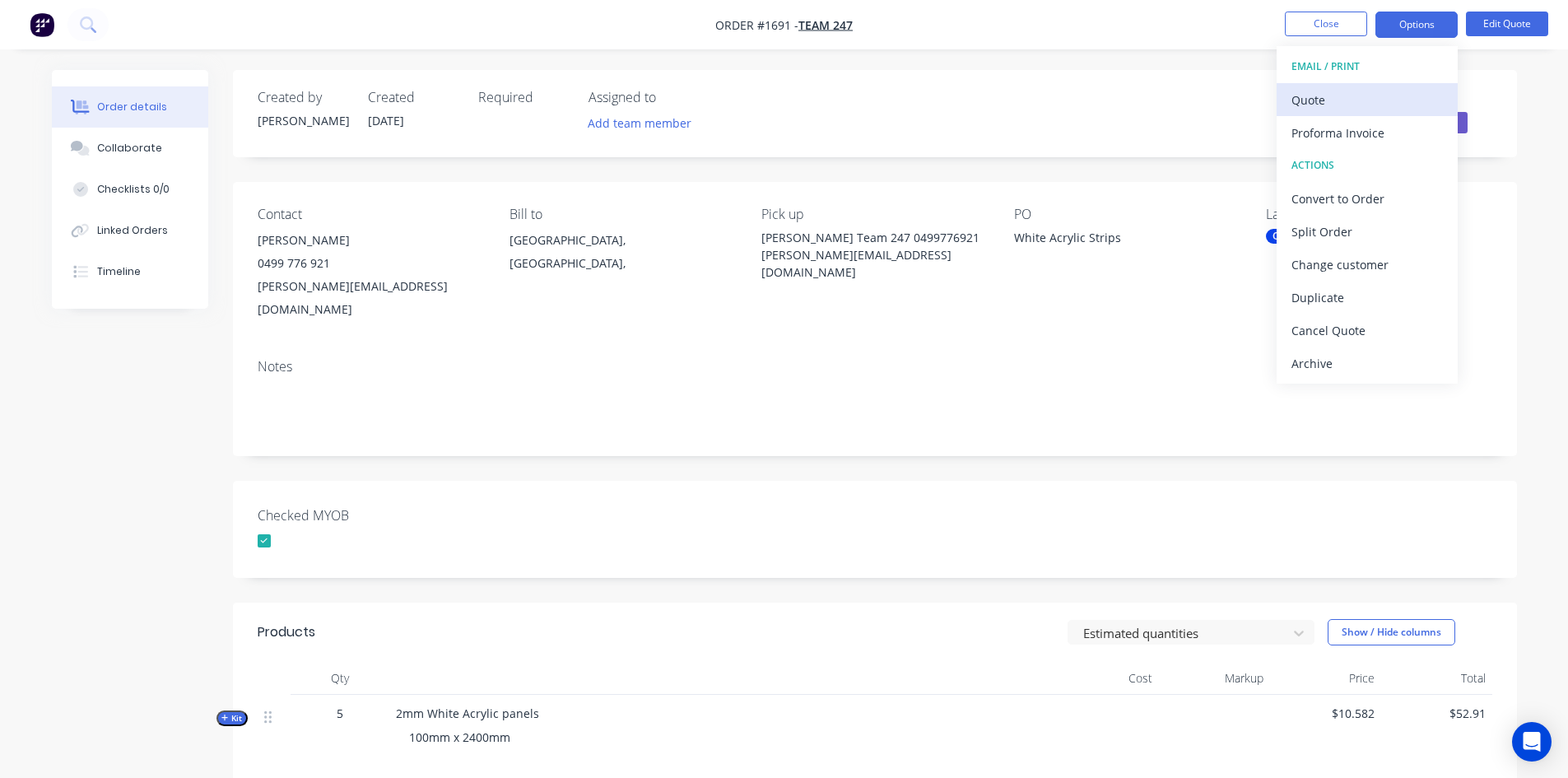
click at [1355, 94] on div "Quote" at bounding box center [1367, 99] width 152 height 24
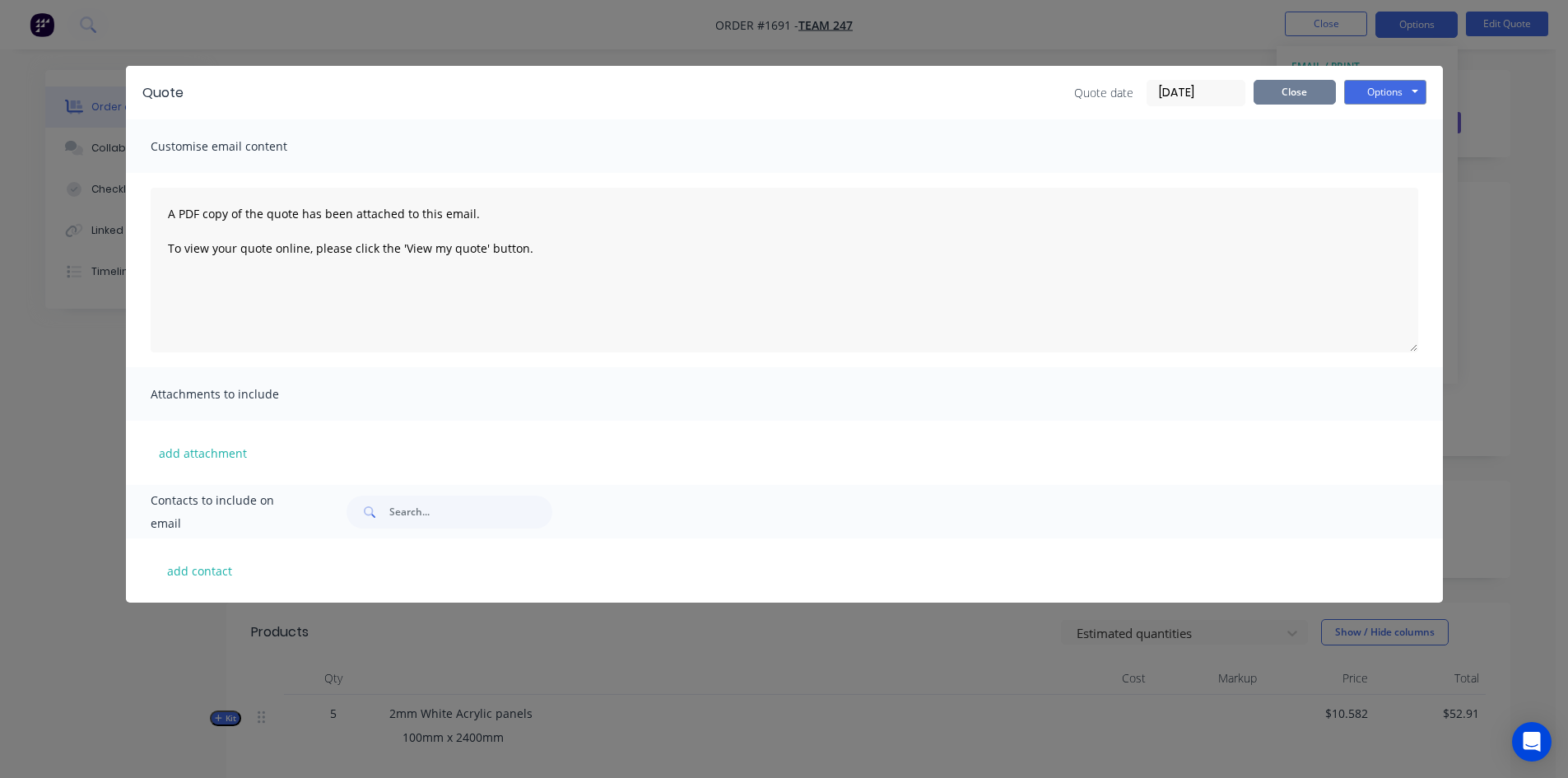
click at [1295, 95] on button "Close" at bounding box center [1295, 92] width 82 height 25
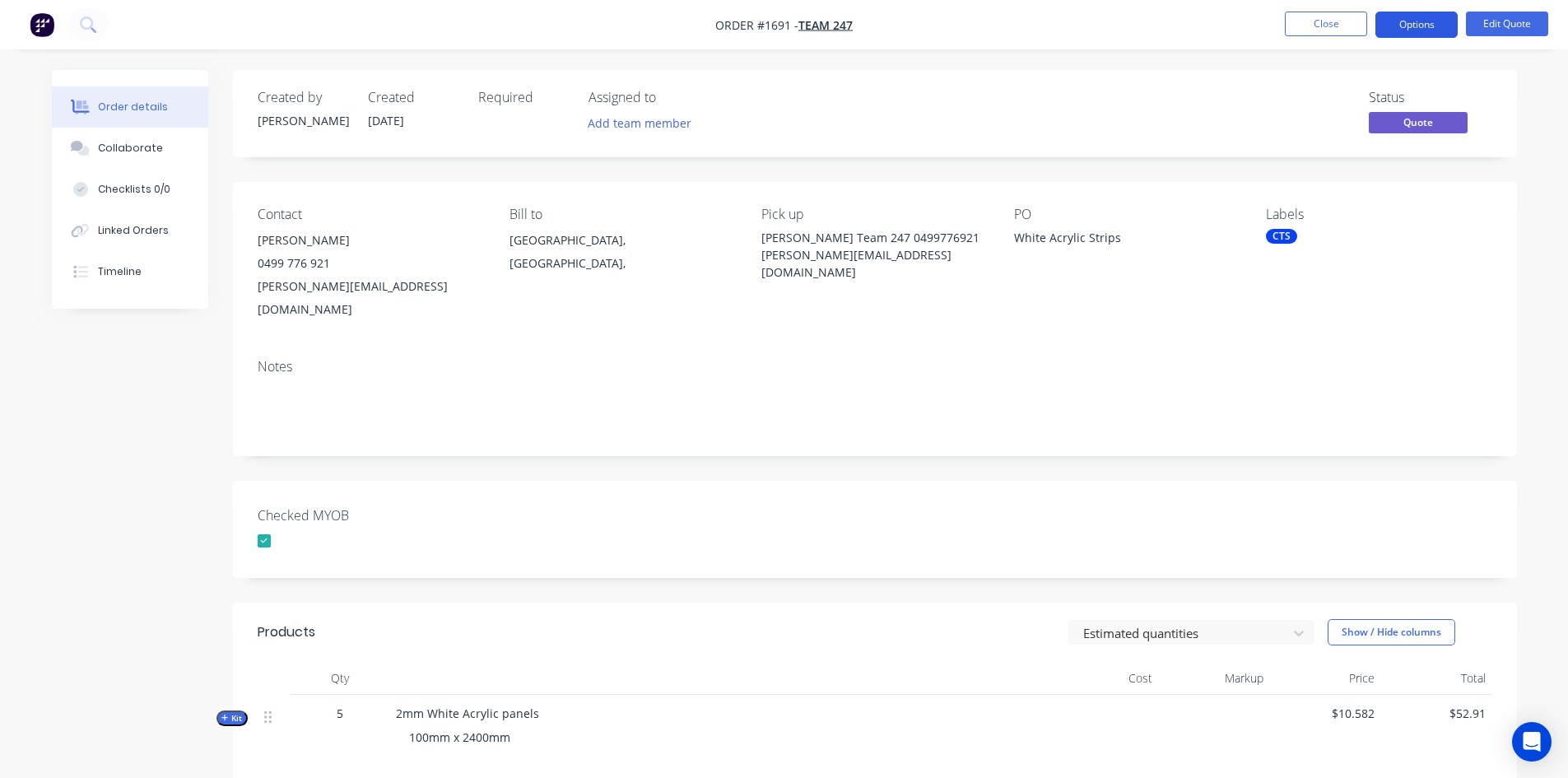
click at [1426, 18] on button "Options" at bounding box center [1416, 25] width 82 height 26
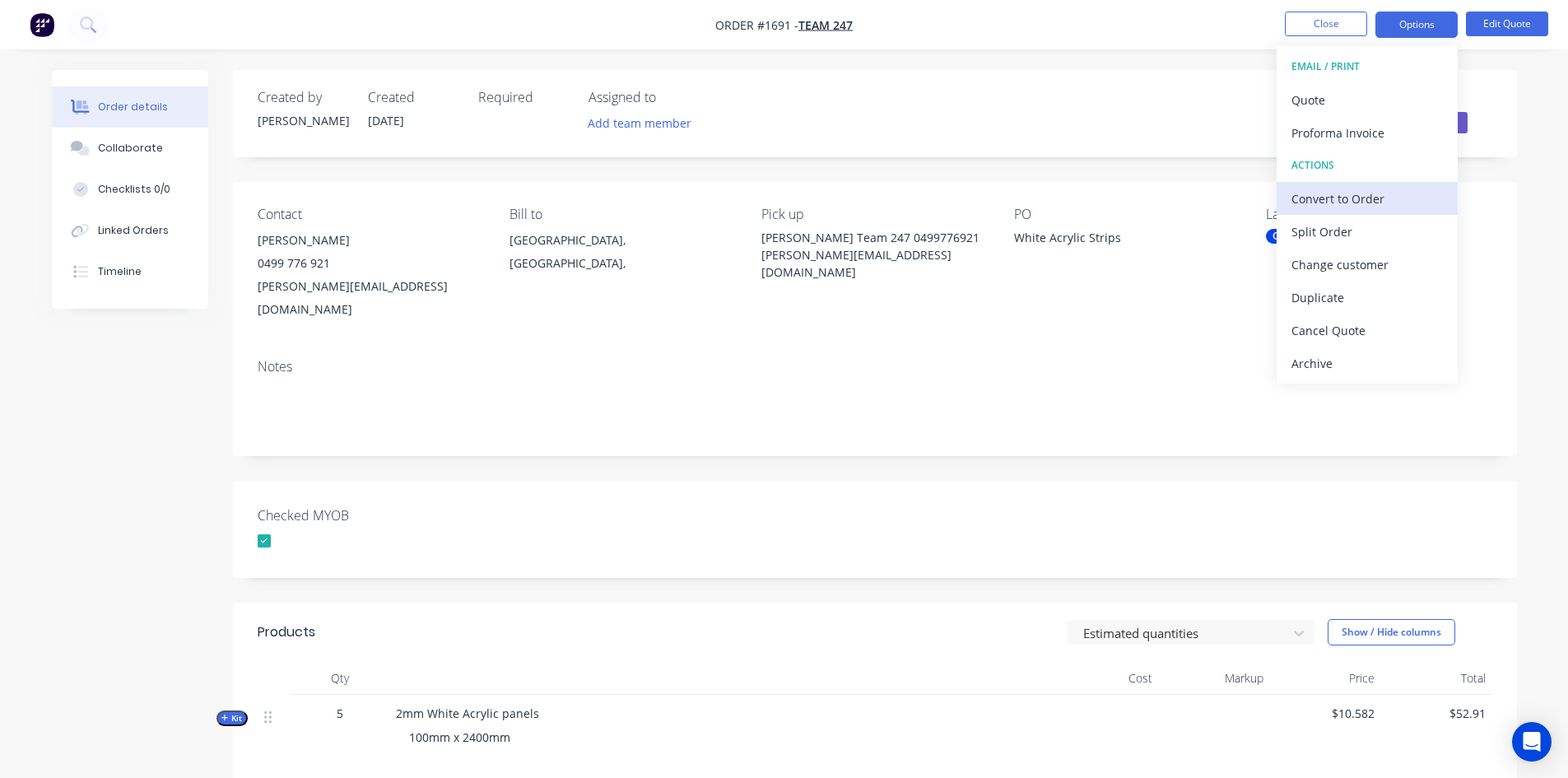
click at [1351, 196] on div "Convert to Order" at bounding box center [1367, 198] width 152 height 24
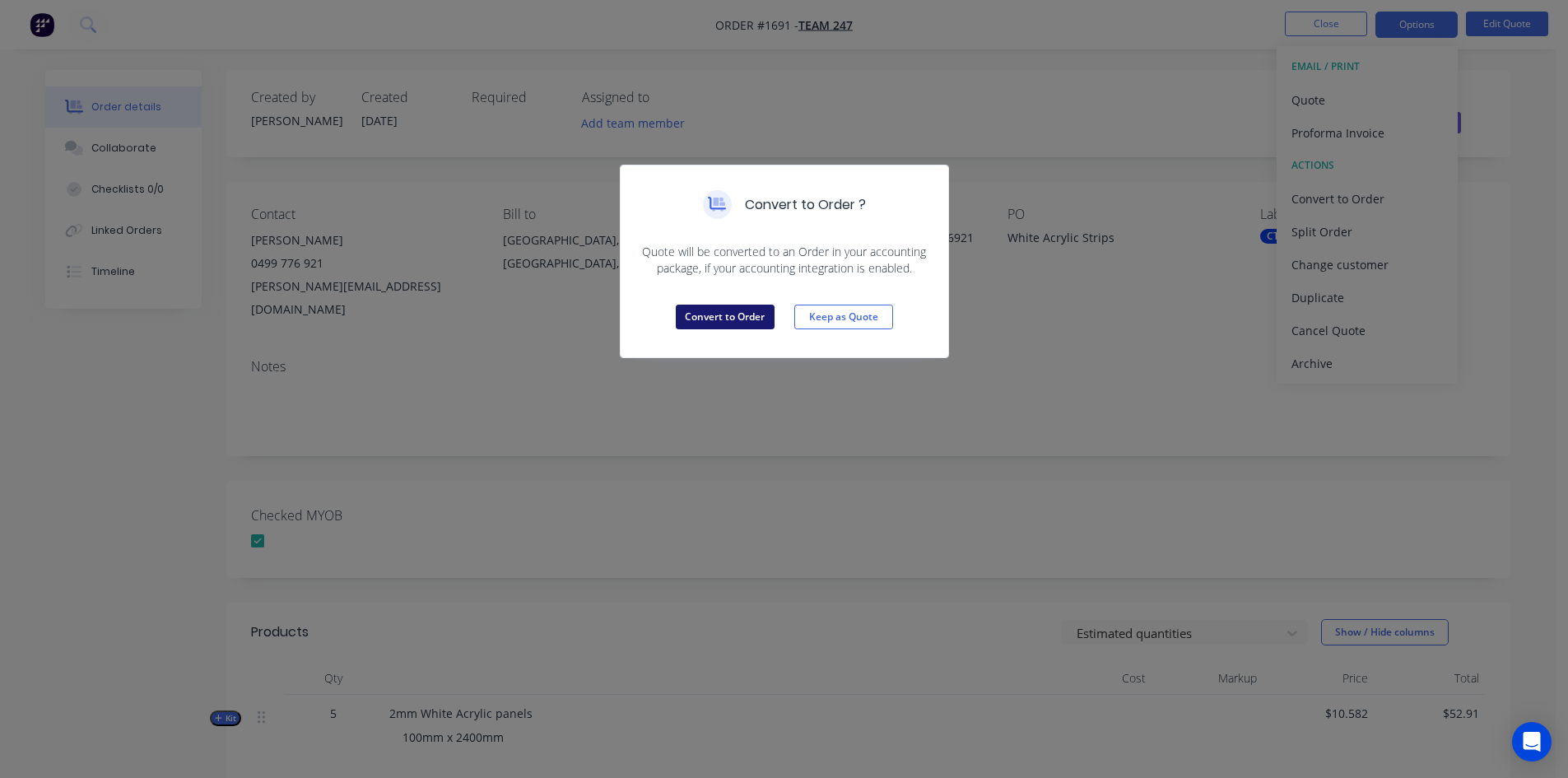
click at [737, 315] on button "Convert to Order" at bounding box center [725, 317] width 99 height 25
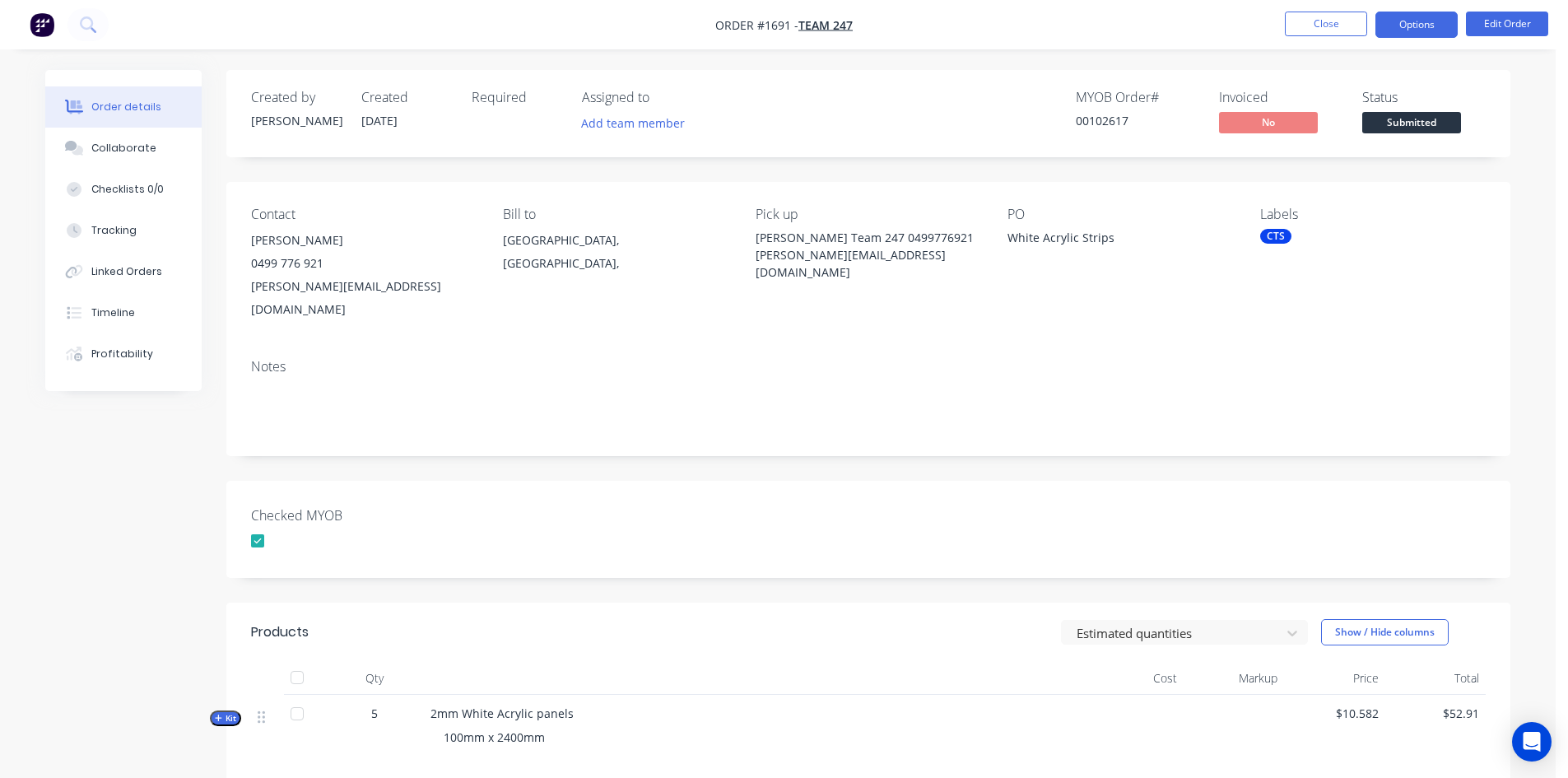
click at [1414, 26] on button "Options" at bounding box center [1416, 25] width 82 height 26
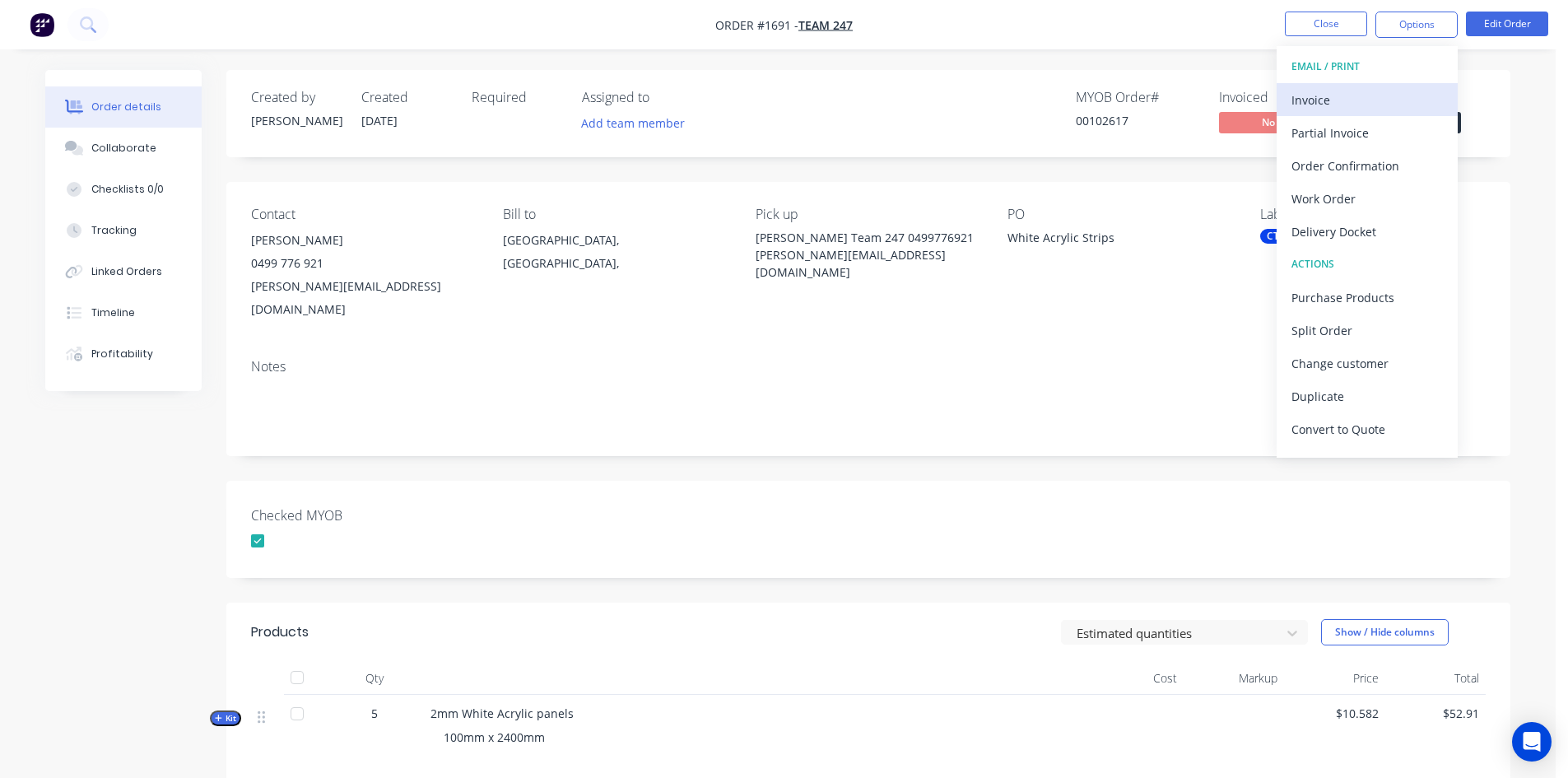
click at [1328, 98] on div "Invoice" at bounding box center [1367, 99] width 152 height 24
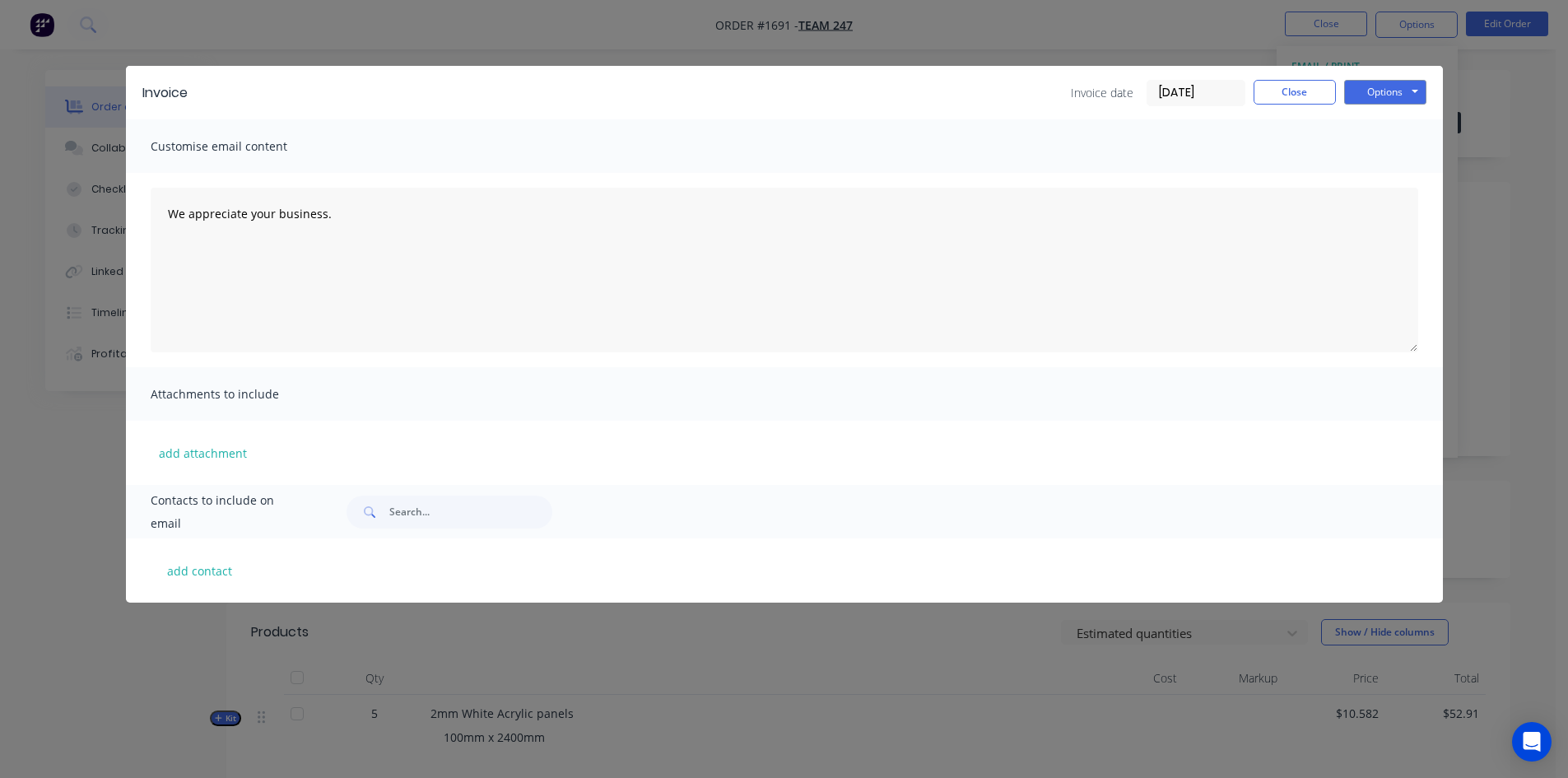
click at [1183, 90] on input "[DATE]" at bounding box center [1196, 93] width 97 height 25
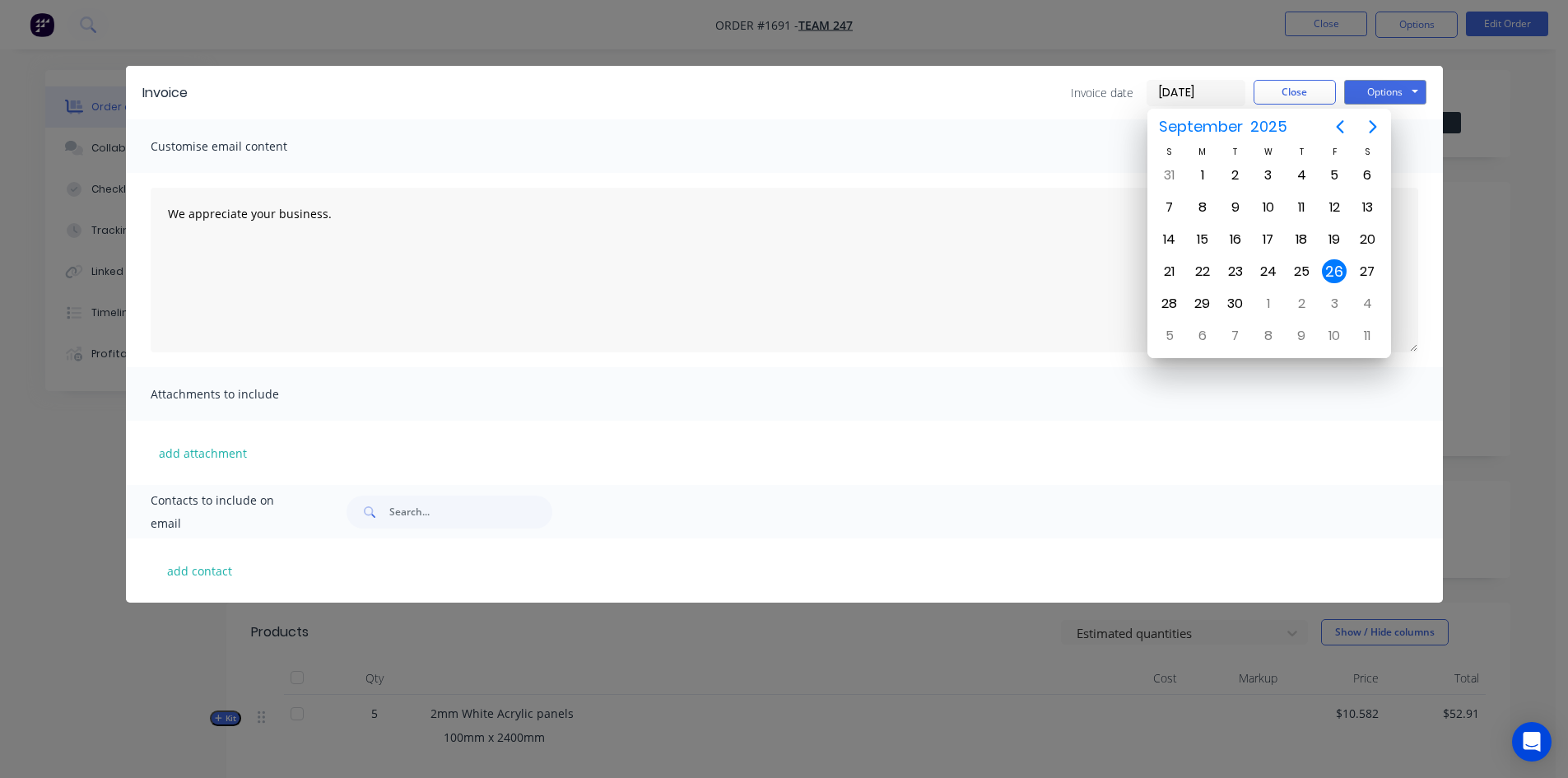
click at [1336, 273] on div "26" at bounding box center [1334, 272] width 25 height 25
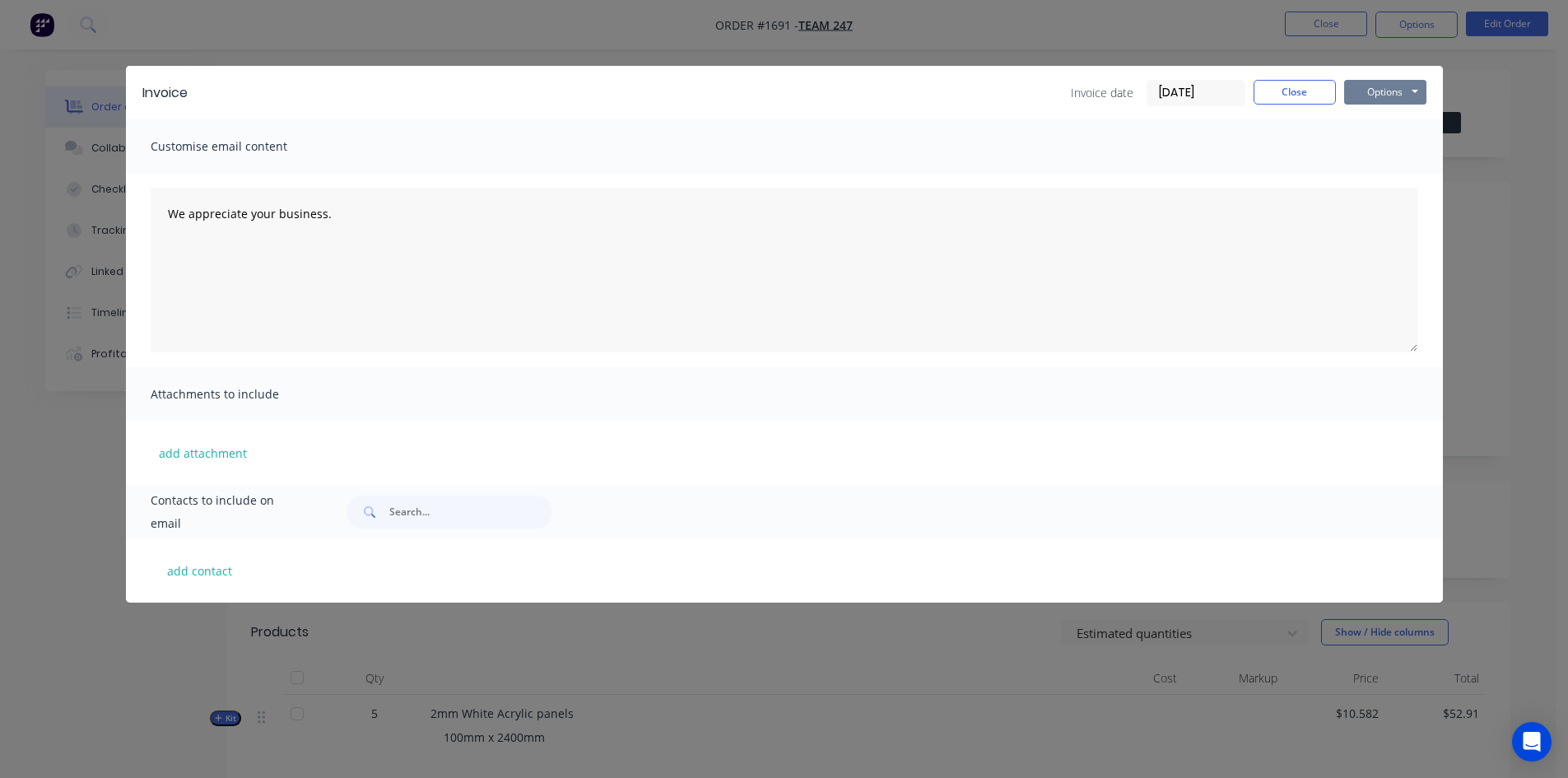
click at [1384, 86] on button "Options" at bounding box center [1385, 92] width 82 height 25
click at [1387, 147] on button "Print" at bounding box center [1397, 148] width 106 height 27
click at [1300, 91] on button "Close" at bounding box center [1295, 92] width 82 height 25
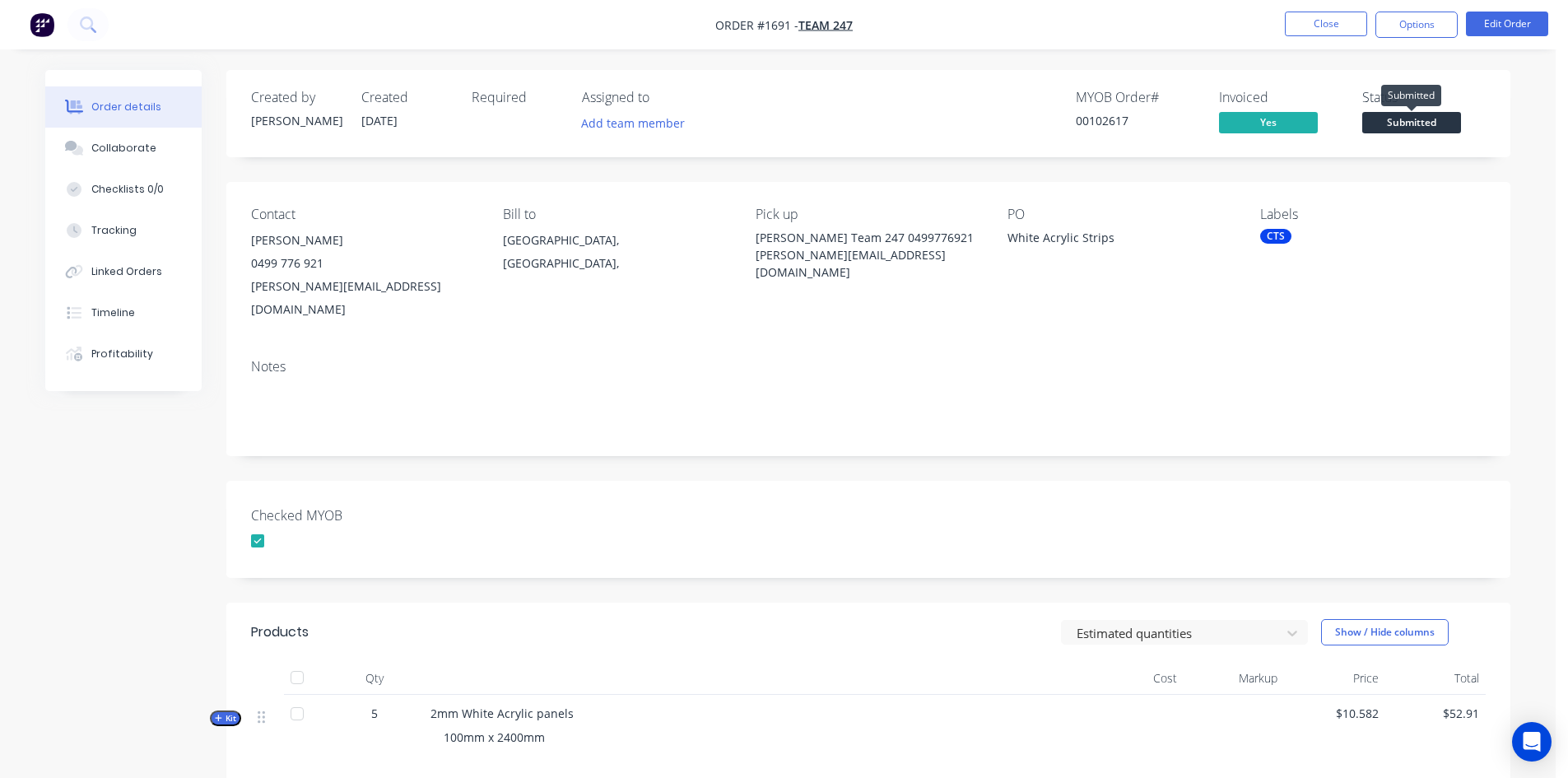
click at [1417, 120] on span "Submitted" at bounding box center [1411, 123] width 99 height 21
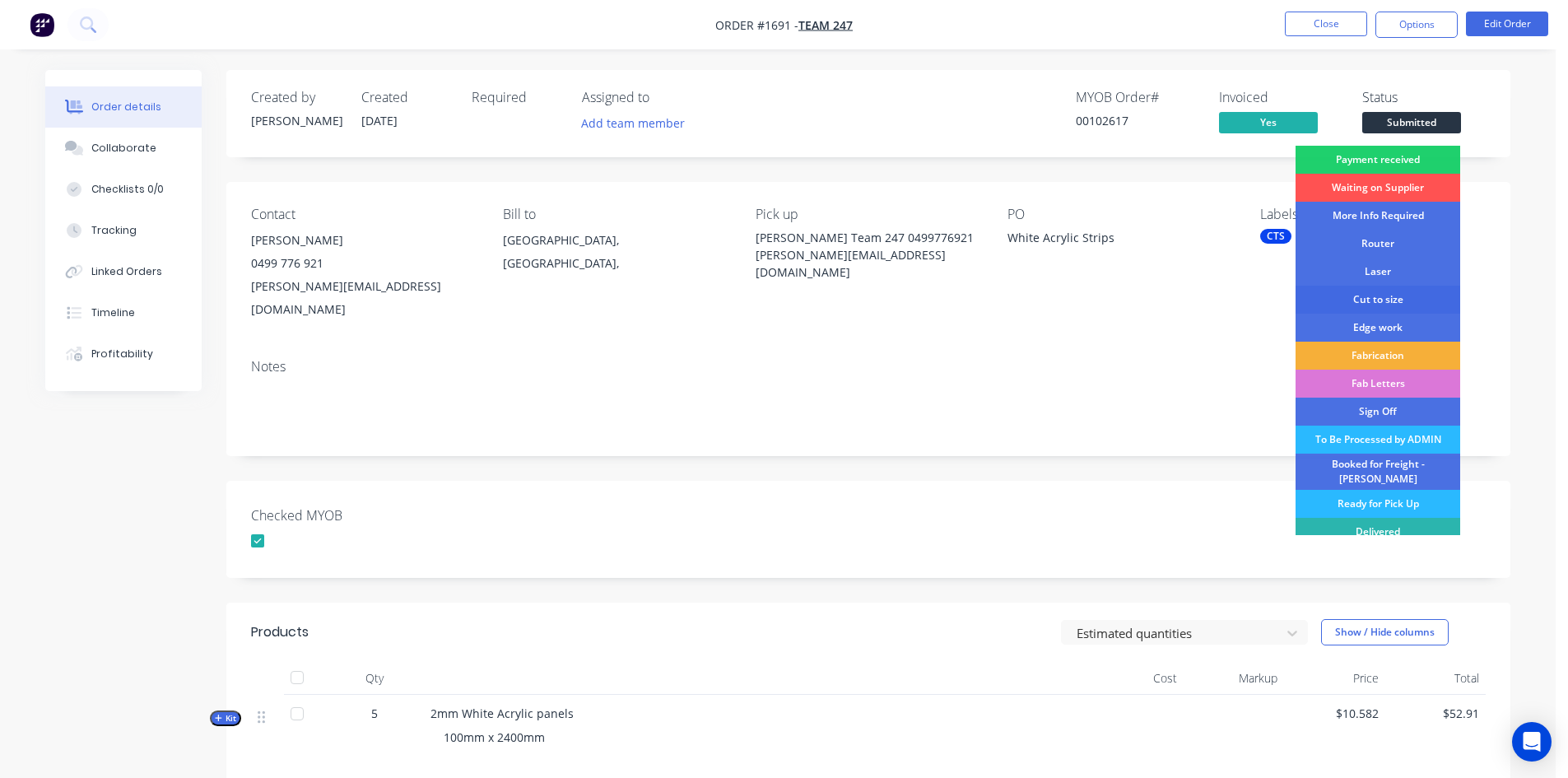
click at [1397, 294] on div "Cut to size" at bounding box center [1378, 300] width 165 height 28
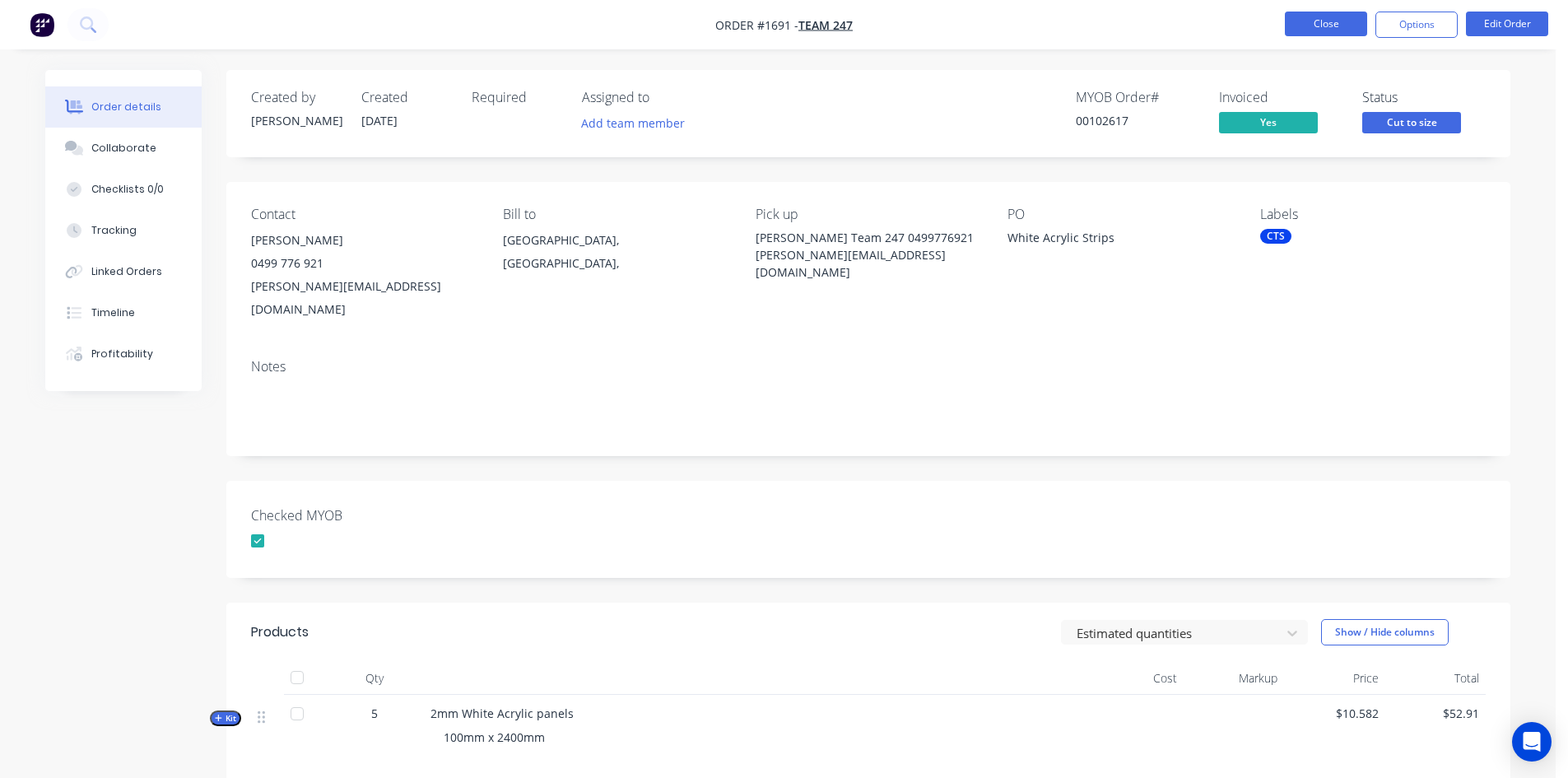
click at [1324, 23] on button "Close" at bounding box center [1326, 24] width 82 height 25
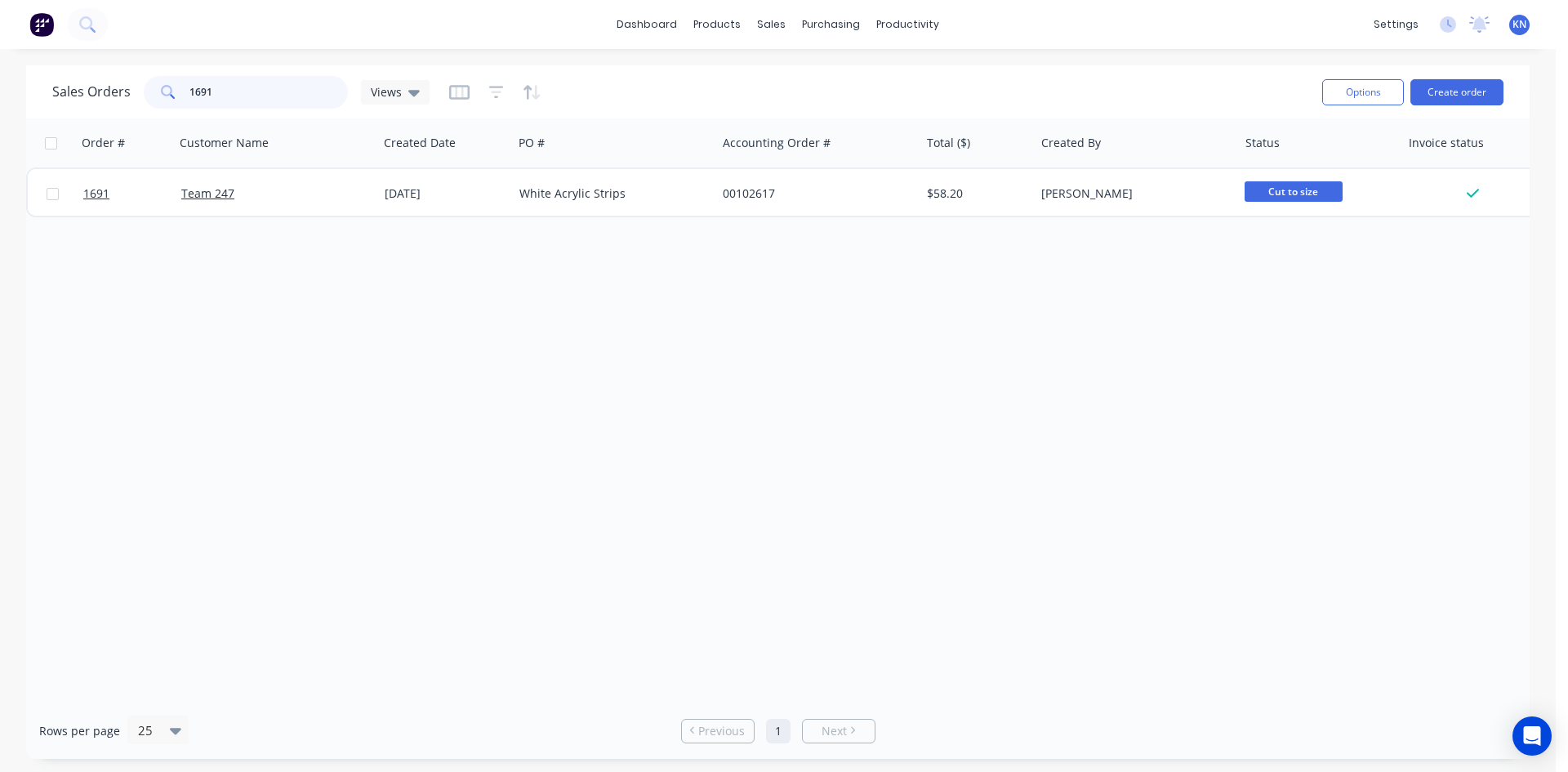
click at [256, 86] on input "1691" at bounding box center [269, 92] width 159 height 33
type input "1"
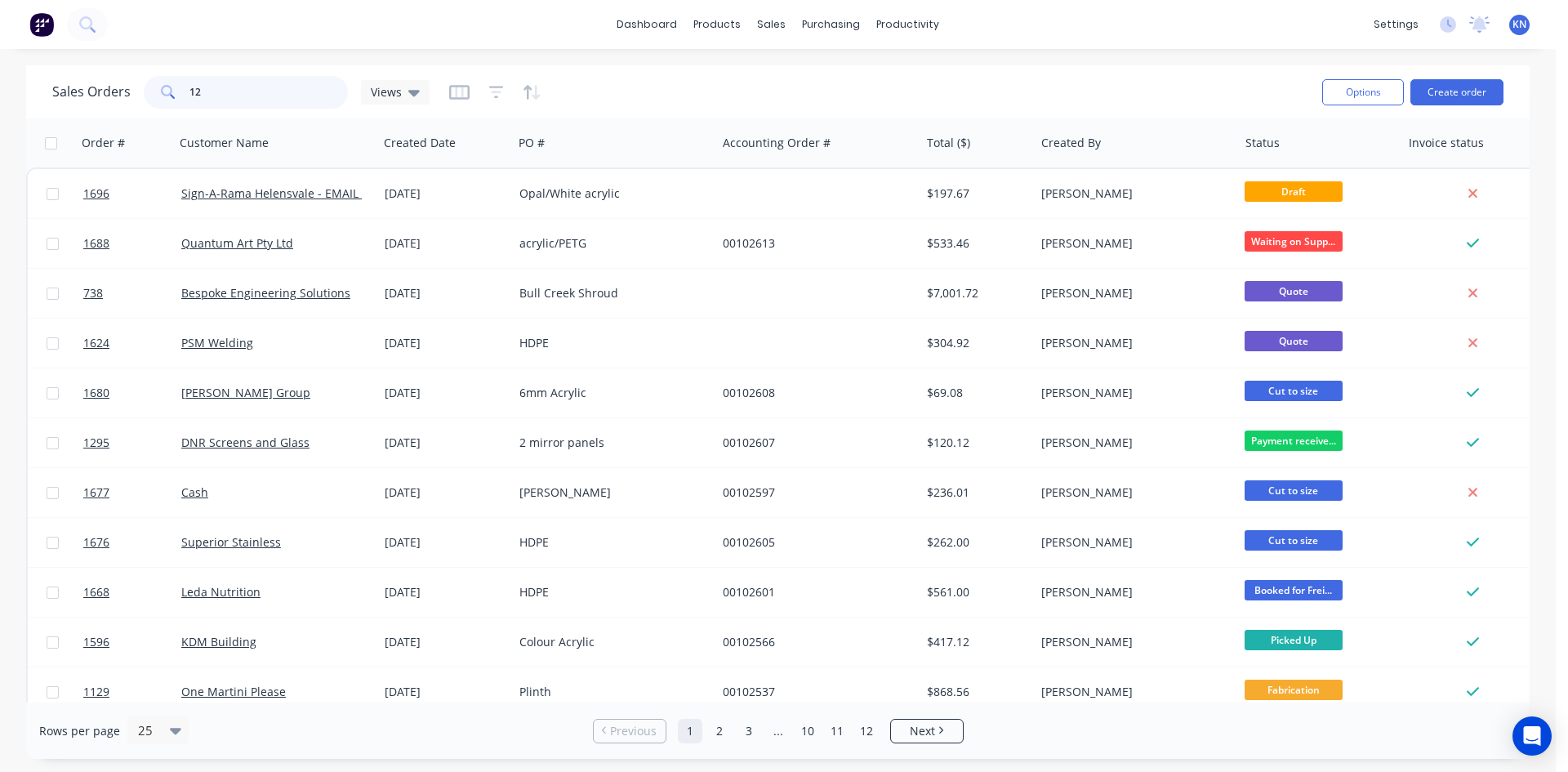
type input "1"
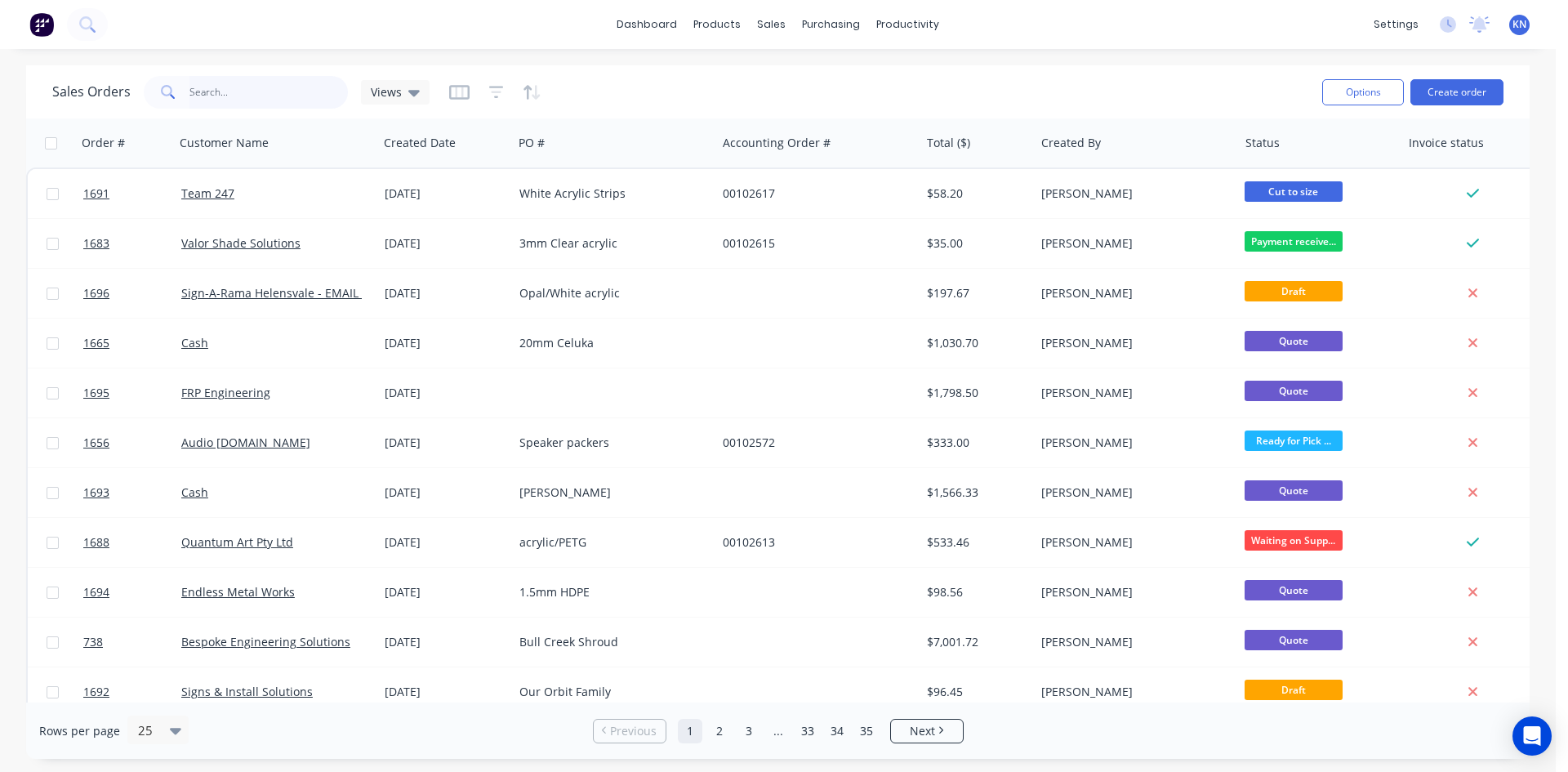
click at [299, 94] on input "text" at bounding box center [269, 92] width 159 height 33
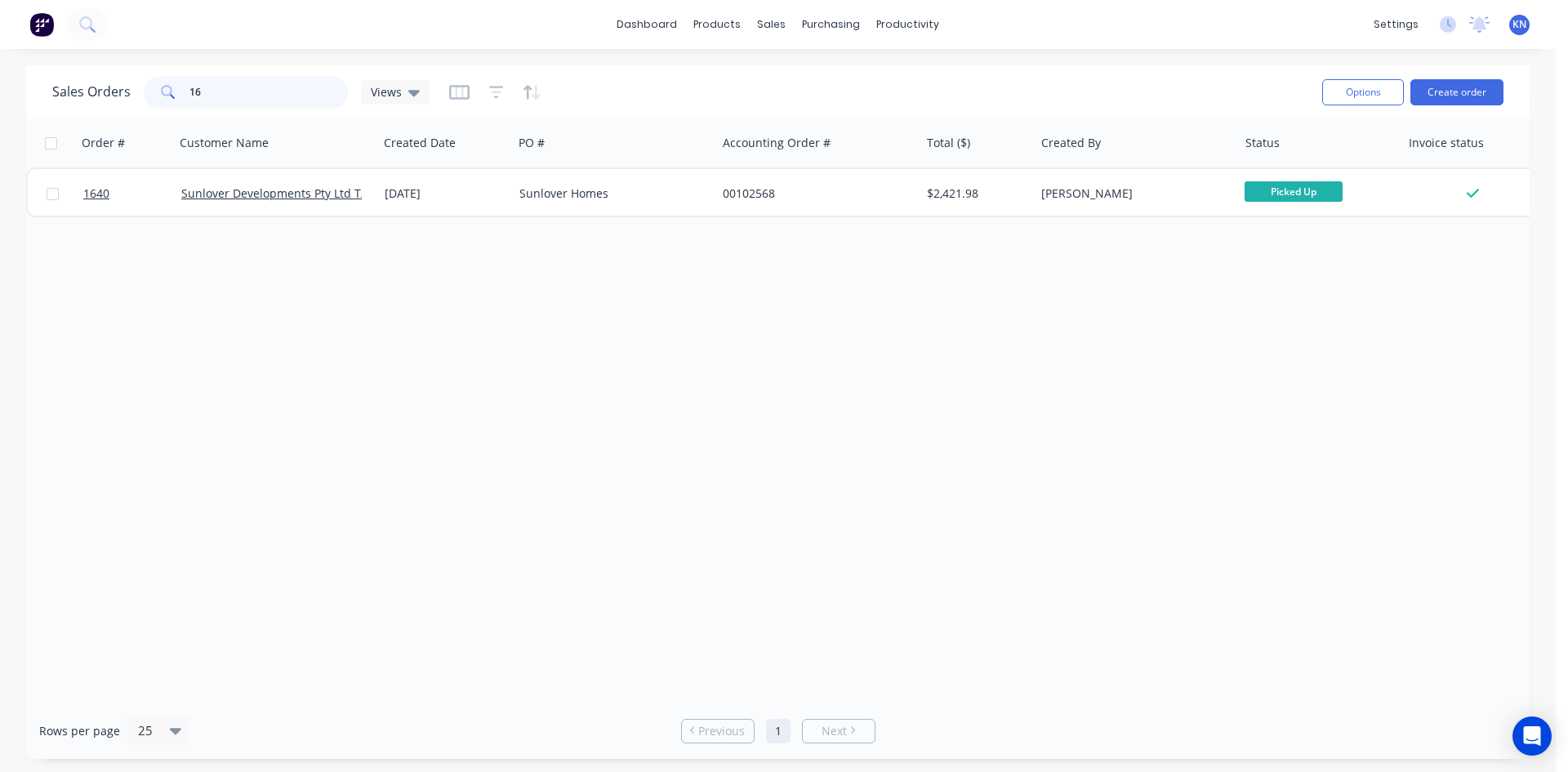
type input "1"
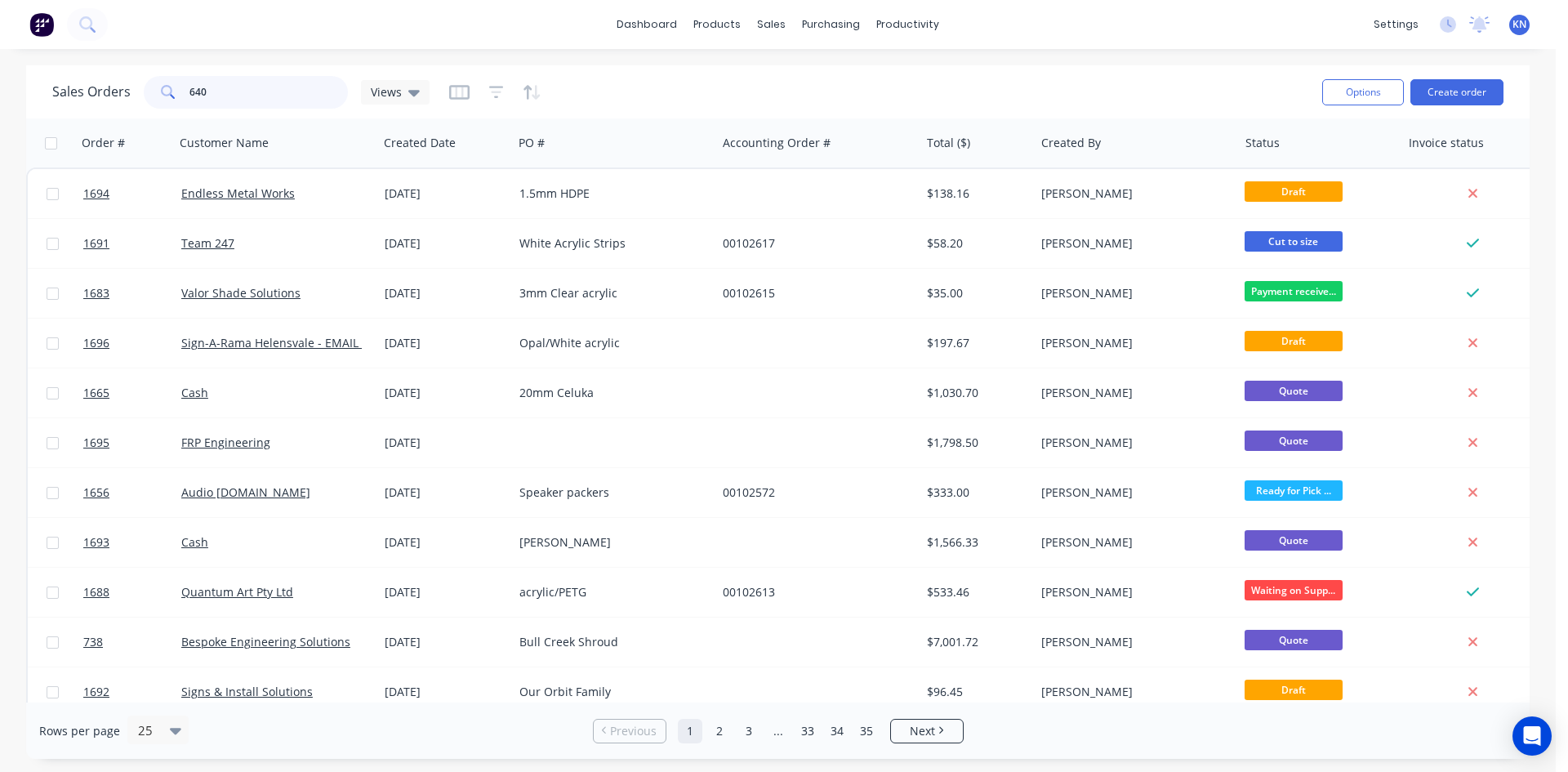
type input "640"
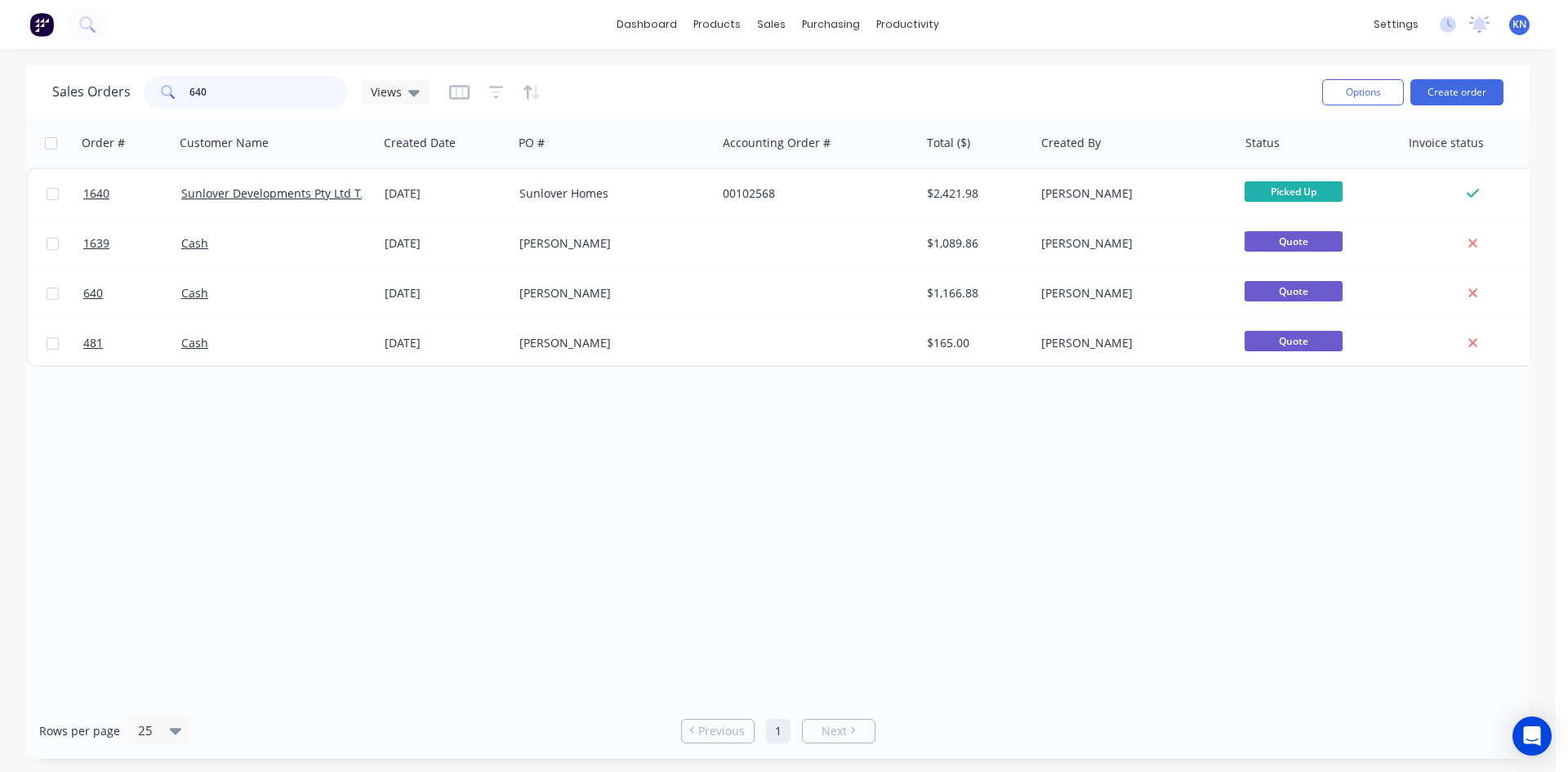
drag, startPoint x: 301, startPoint y: 99, endPoint x: 156, endPoint y: 109, distance: 145.3
click at [156, 109] on div "Sales Orders 640 Views" at bounding box center [681, 92] width 1257 height 40
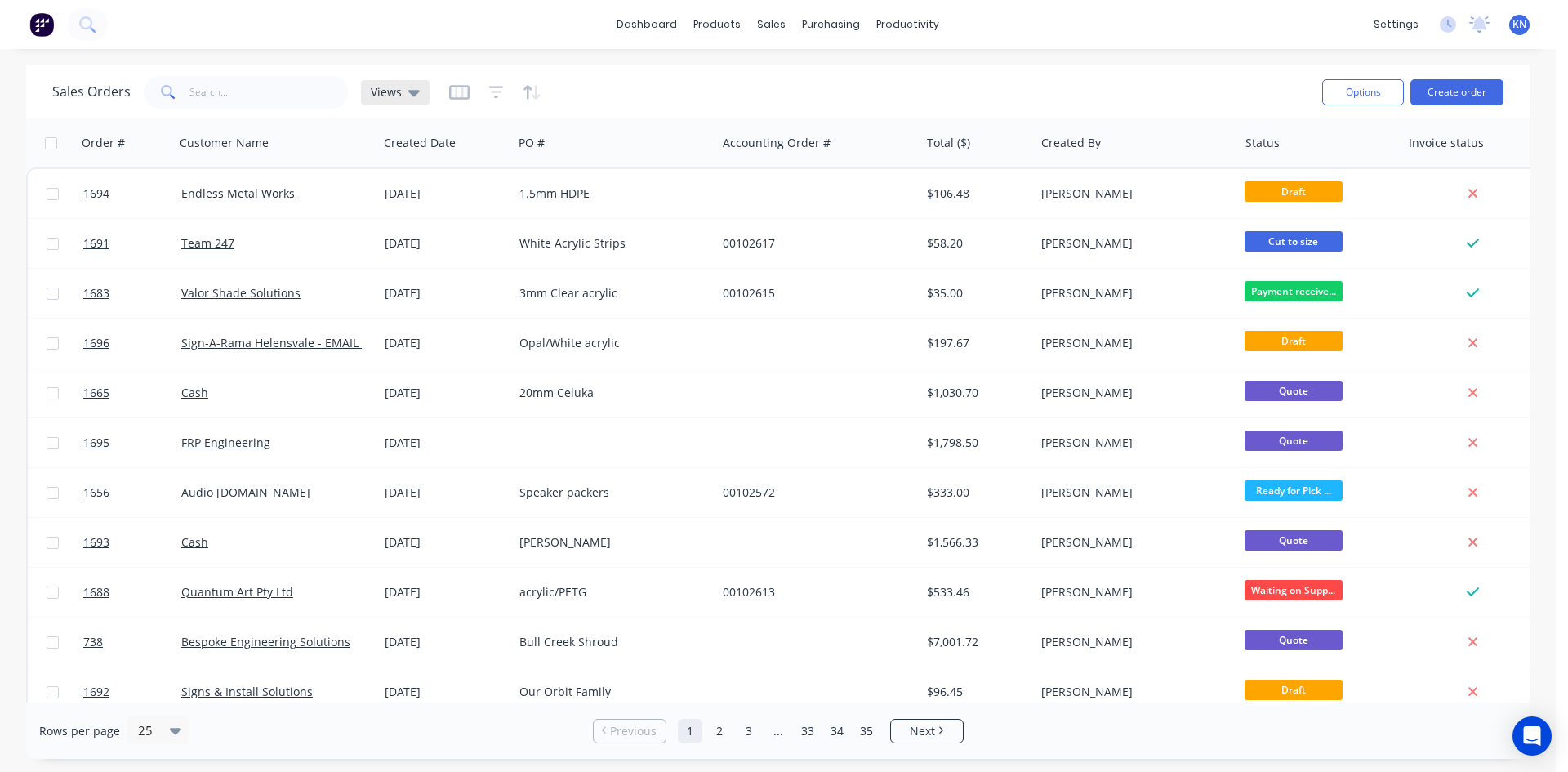
click at [411, 89] on icon at bounding box center [414, 92] width 11 height 18
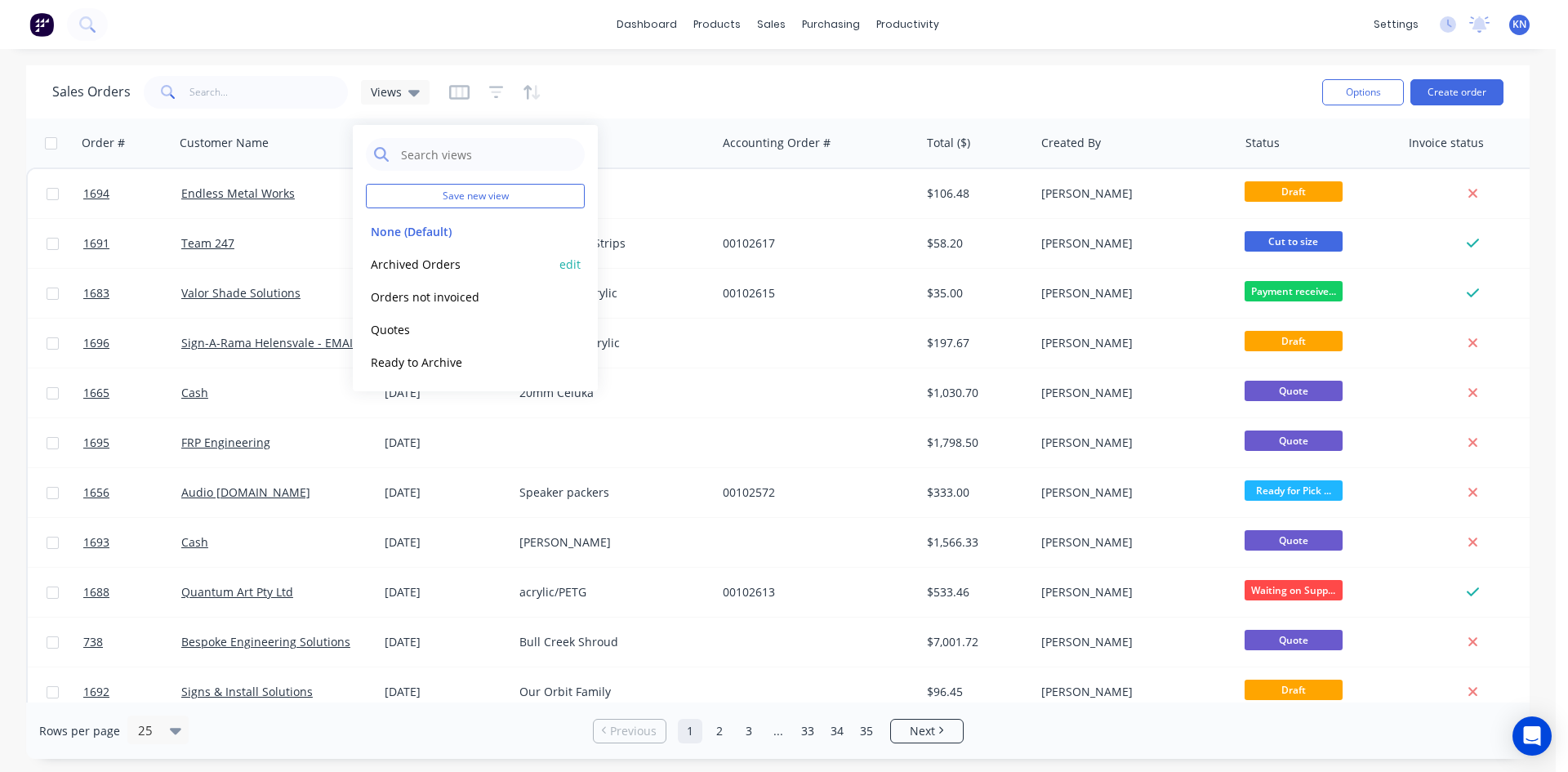
click at [415, 259] on button "Archived Orders" at bounding box center [458, 264] width 186 height 19
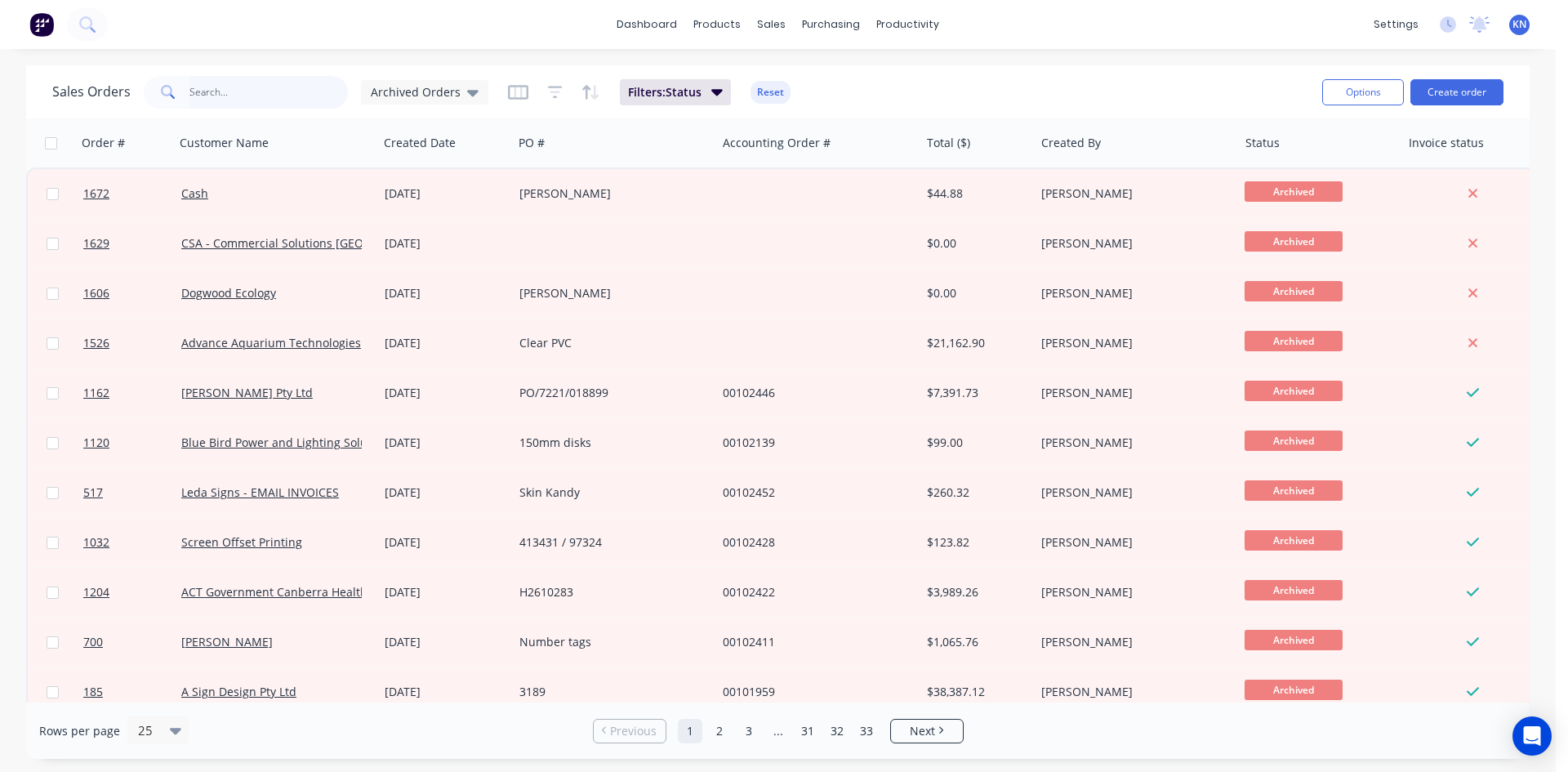
click at [211, 91] on input "text" at bounding box center [269, 92] width 159 height 33
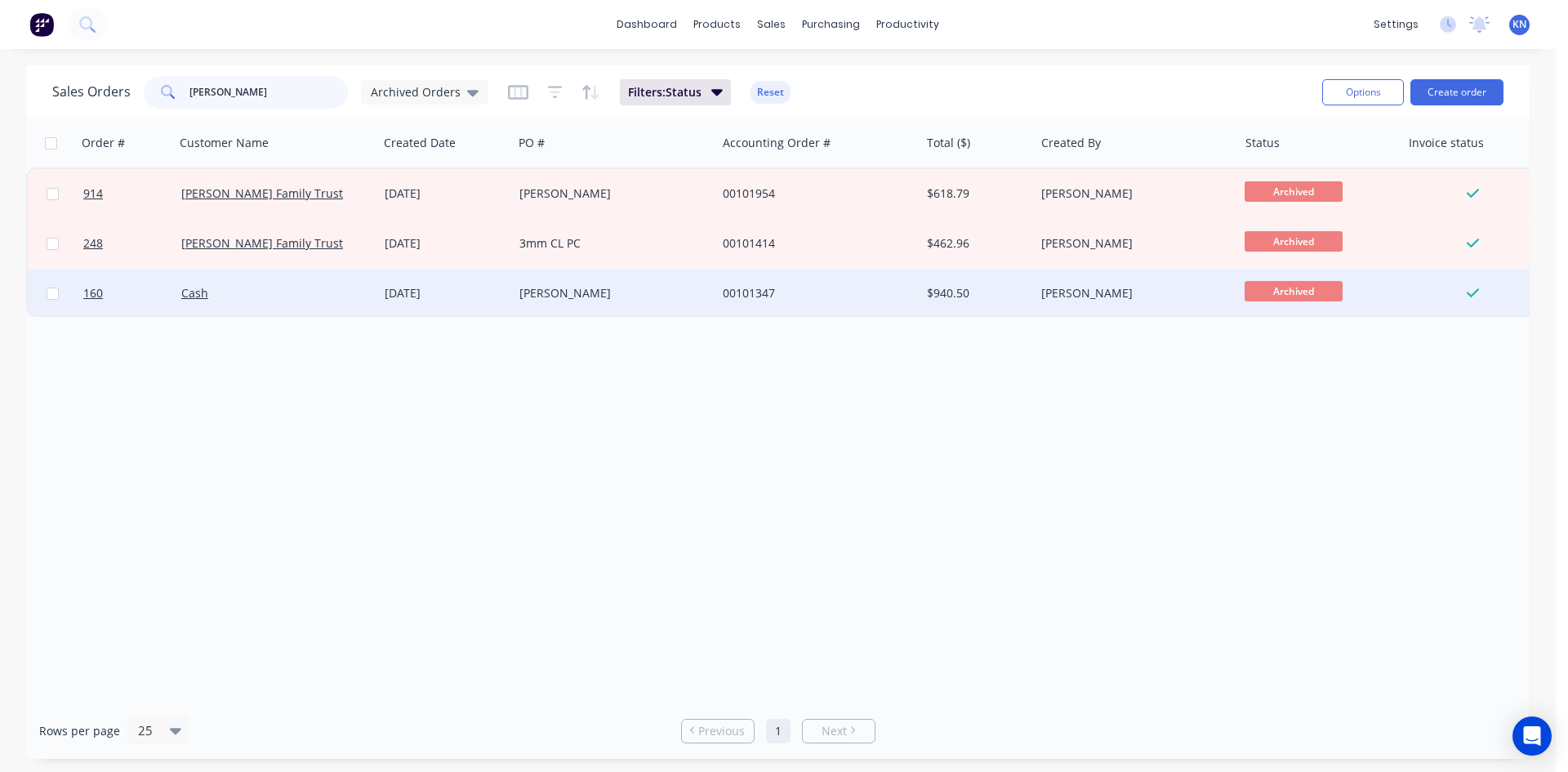
type input "anthony"
click at [287, 289] on div "Cash" at bounding box center [272, 293] width 181 height 16
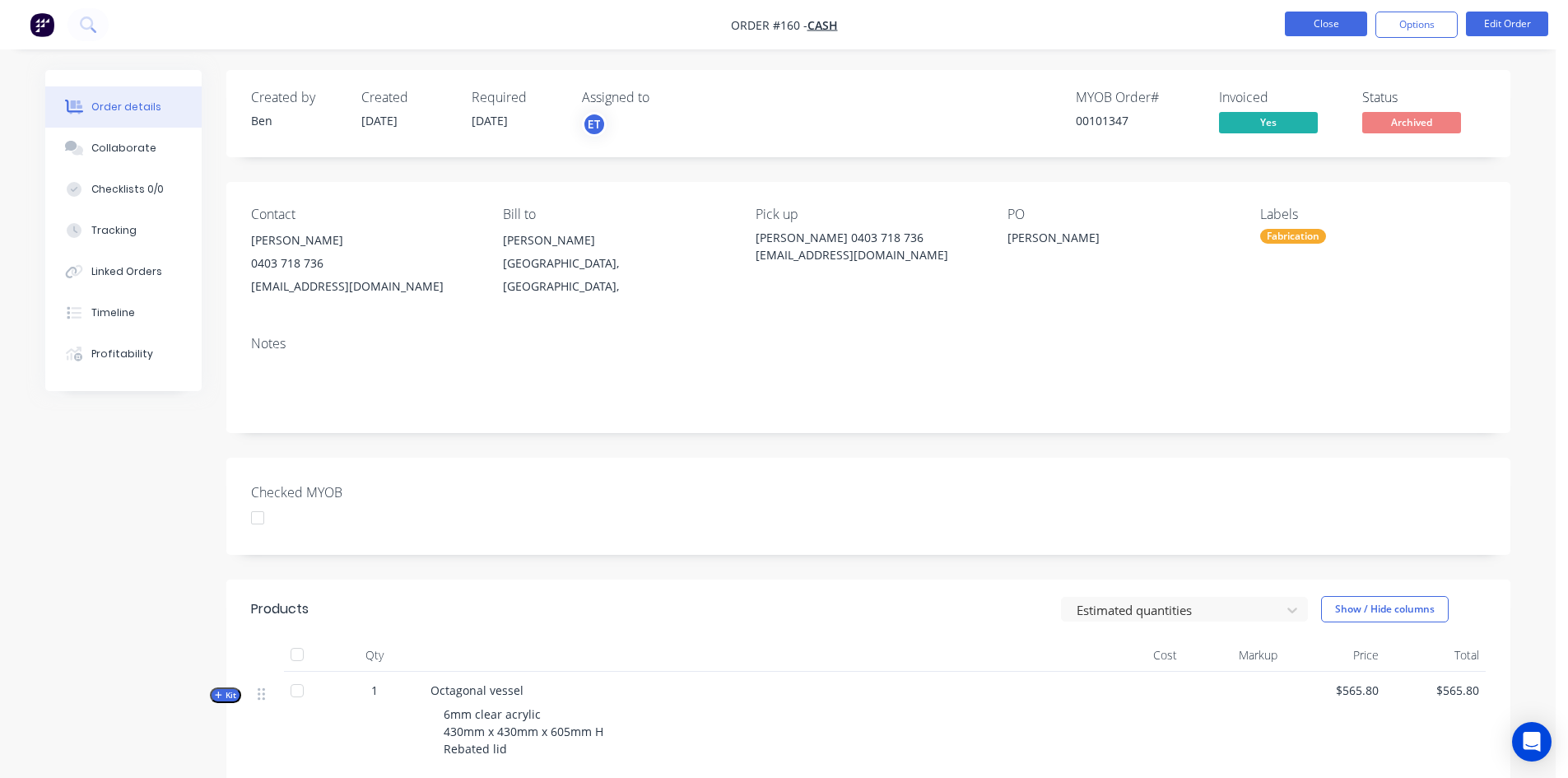
click at [1317, 20] on button "Close" at bounding box center [1326, 24] width 82 height 25
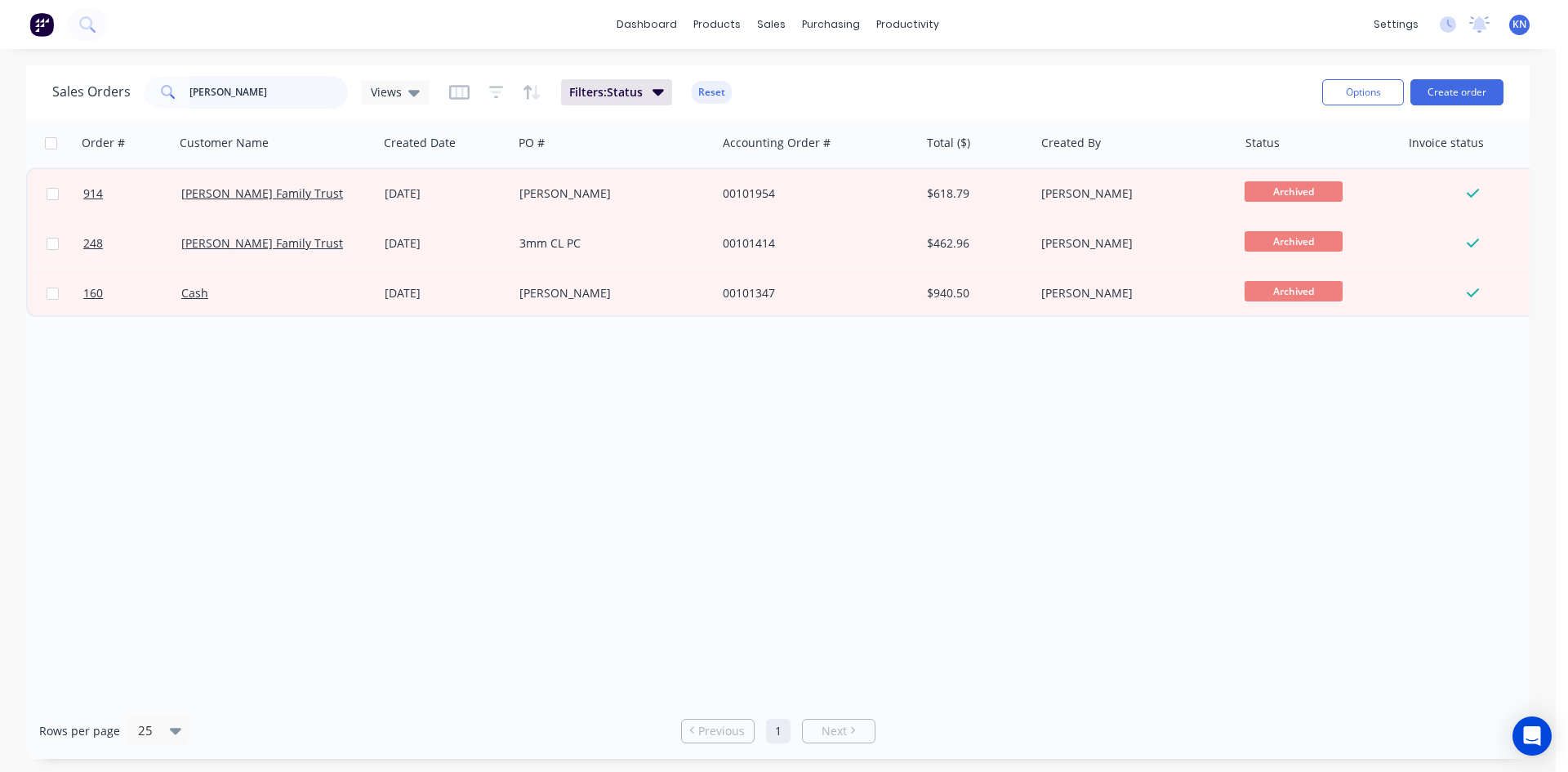
click at [261, 84] on input "anthony" at bounding box center [269, 92] width 159 height 33
type input "a"
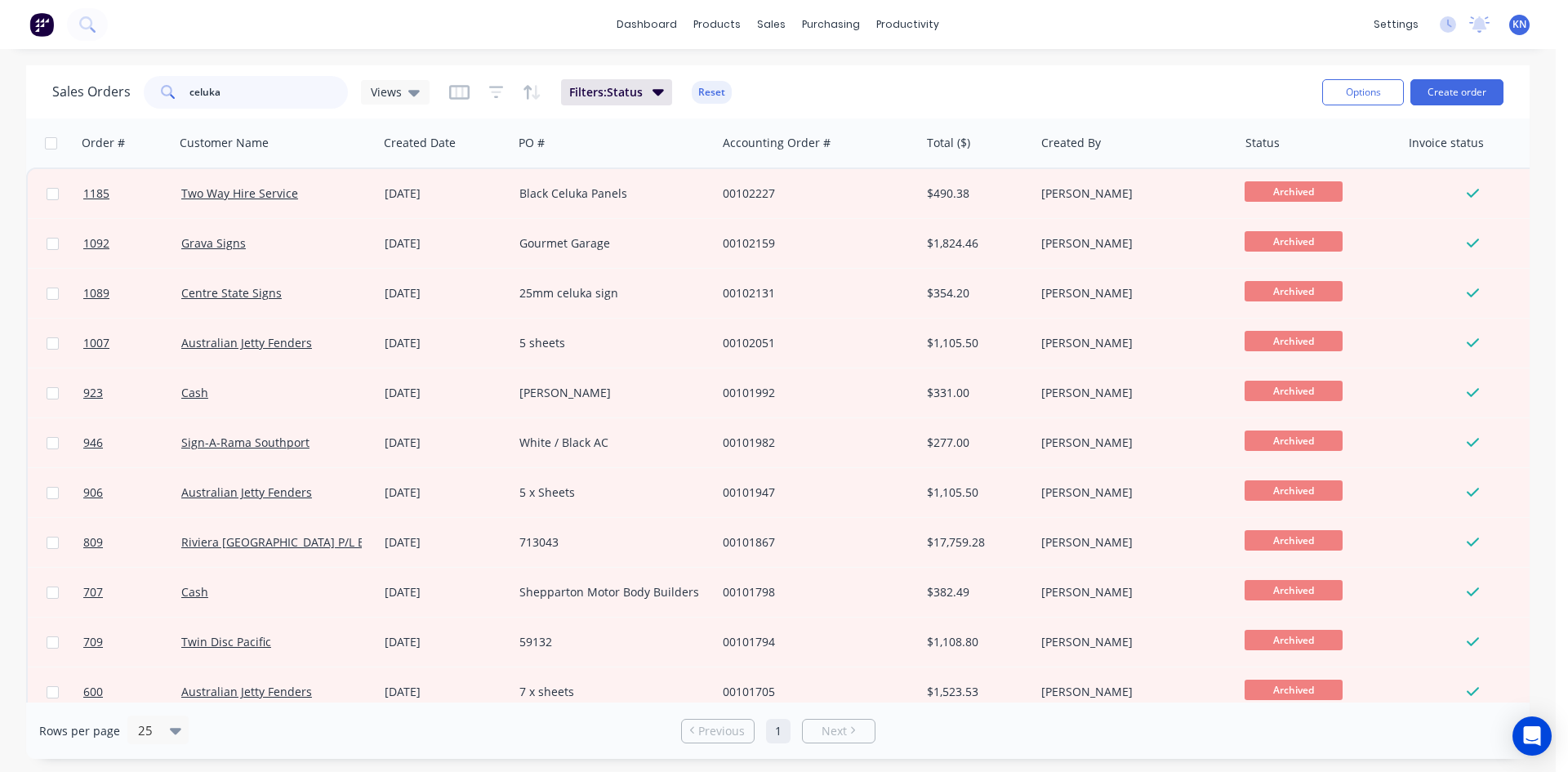
click at [243, 94] on input "celuka" at bounding box center [269, 92] width 159 height 33
type input "c"
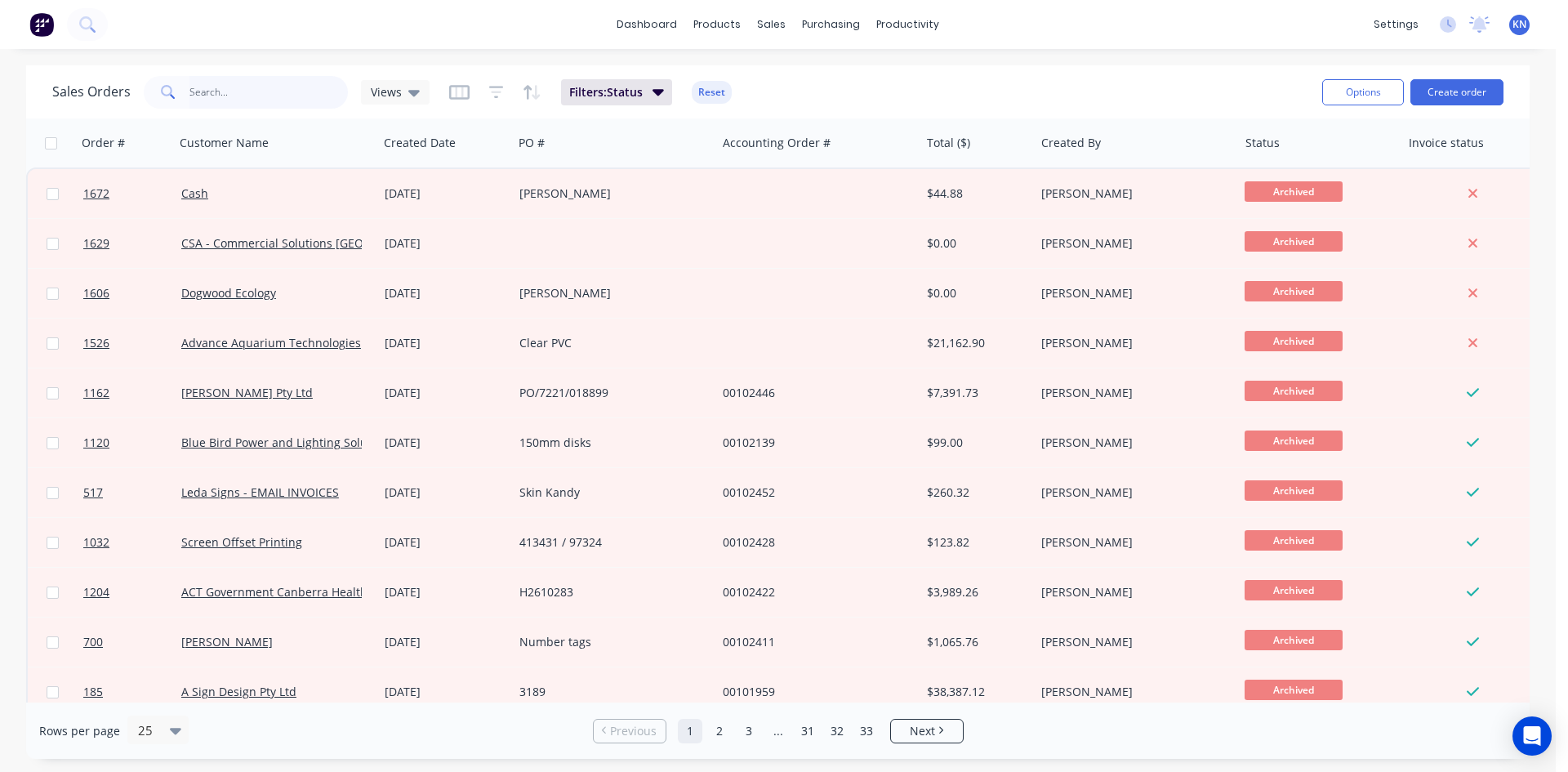
click at [280, 97] on input "text" at bounding box center [269, 92] width 159 height 33
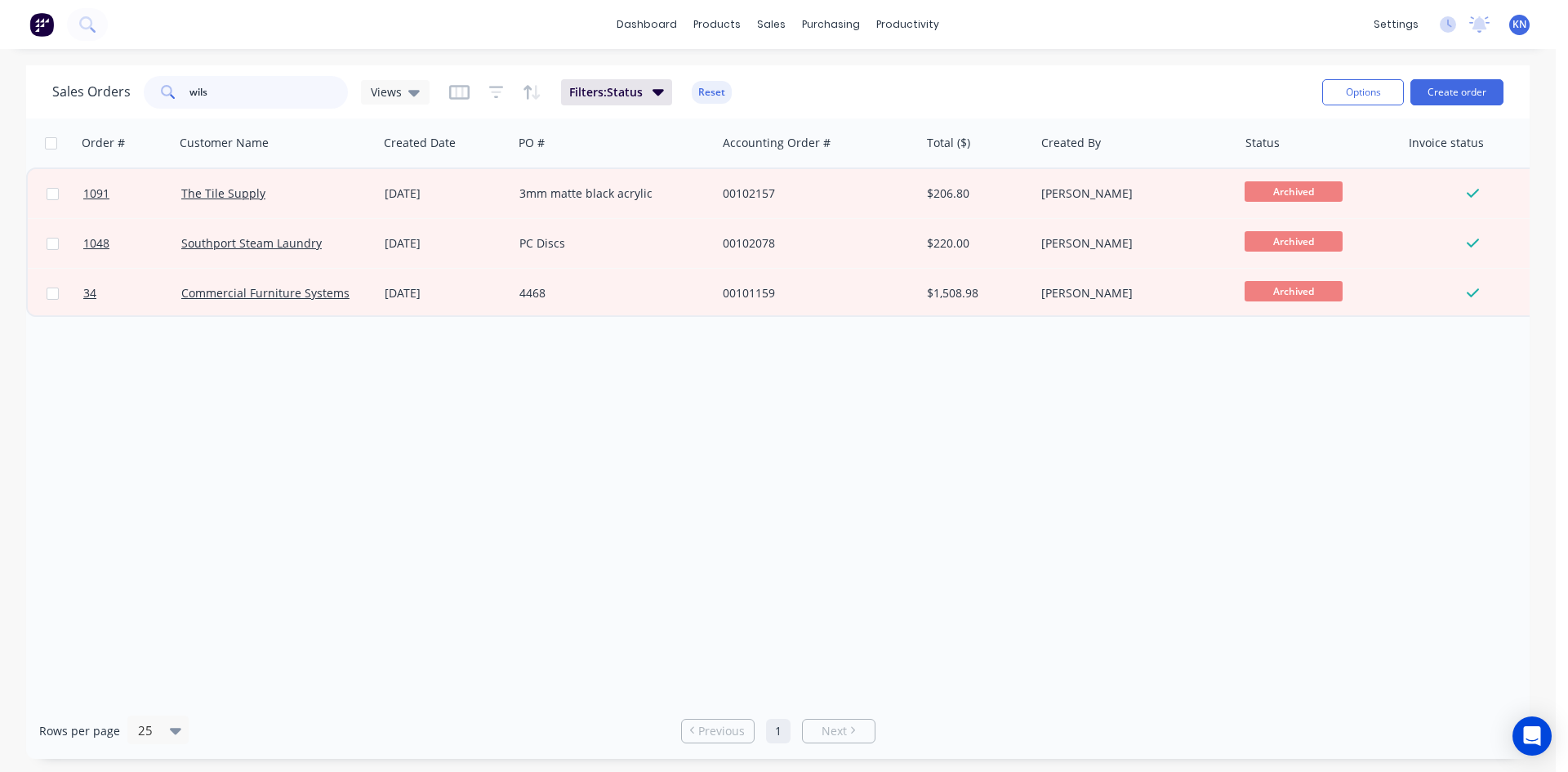
click at [244, 94] on input "wils" at bounding box center [269, 92] width 159 height 33
type input "w"
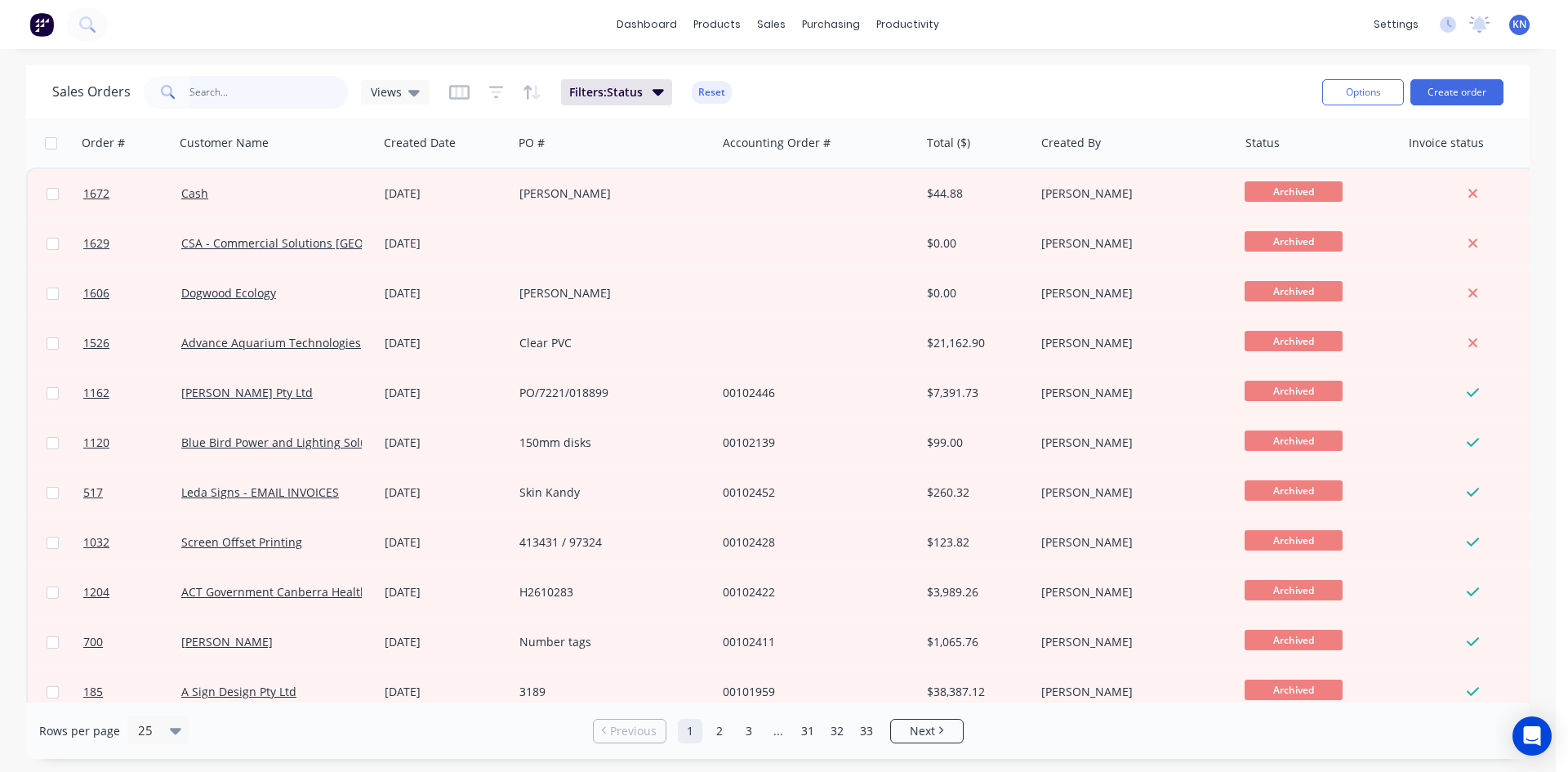
click at [260, 87] on input "text" at bounding box center [269, 92] width 159 height 33
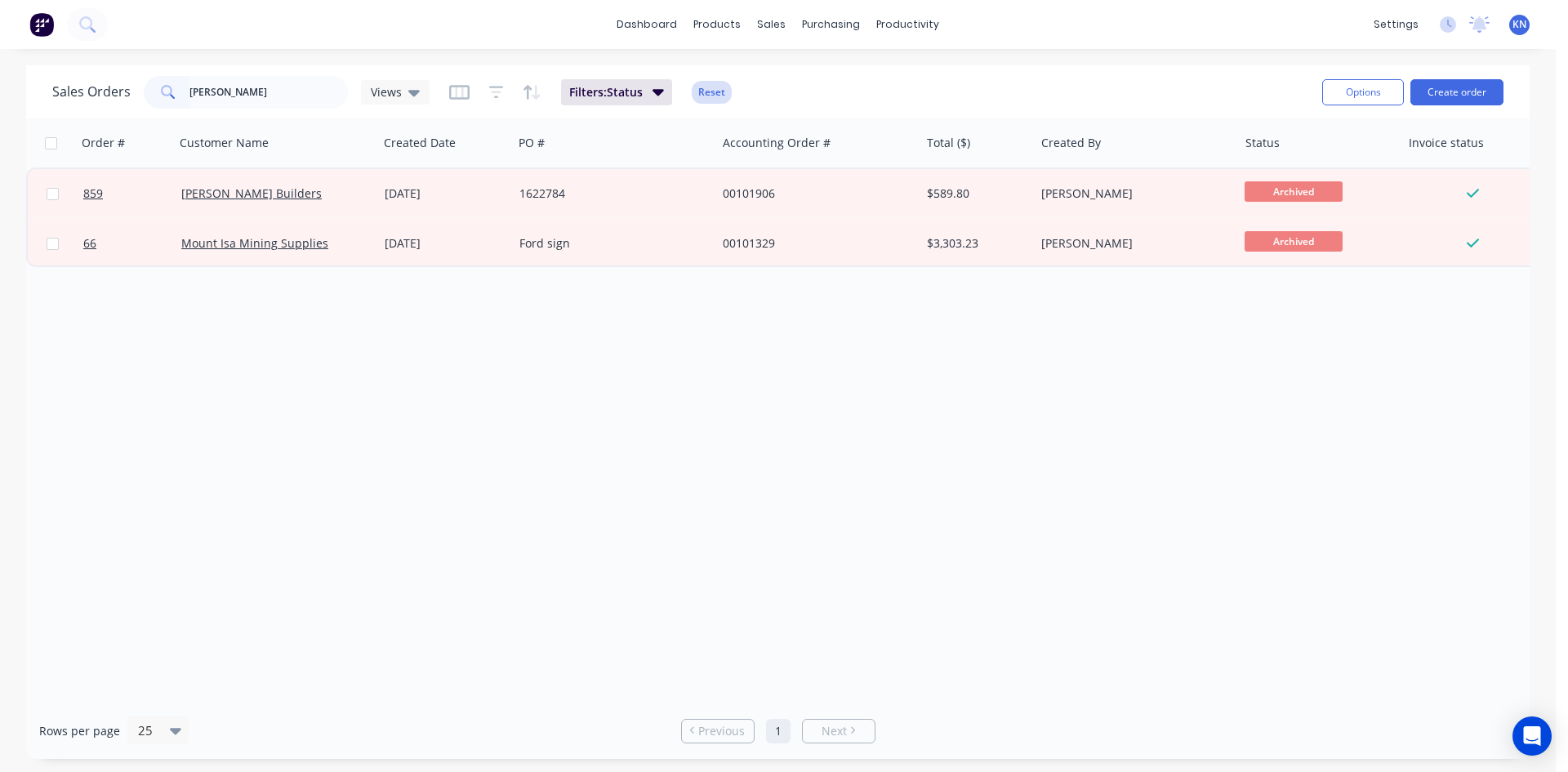
click at [721, 97] on button "Reset" at bounding box center [712, 92] width 40 height 22
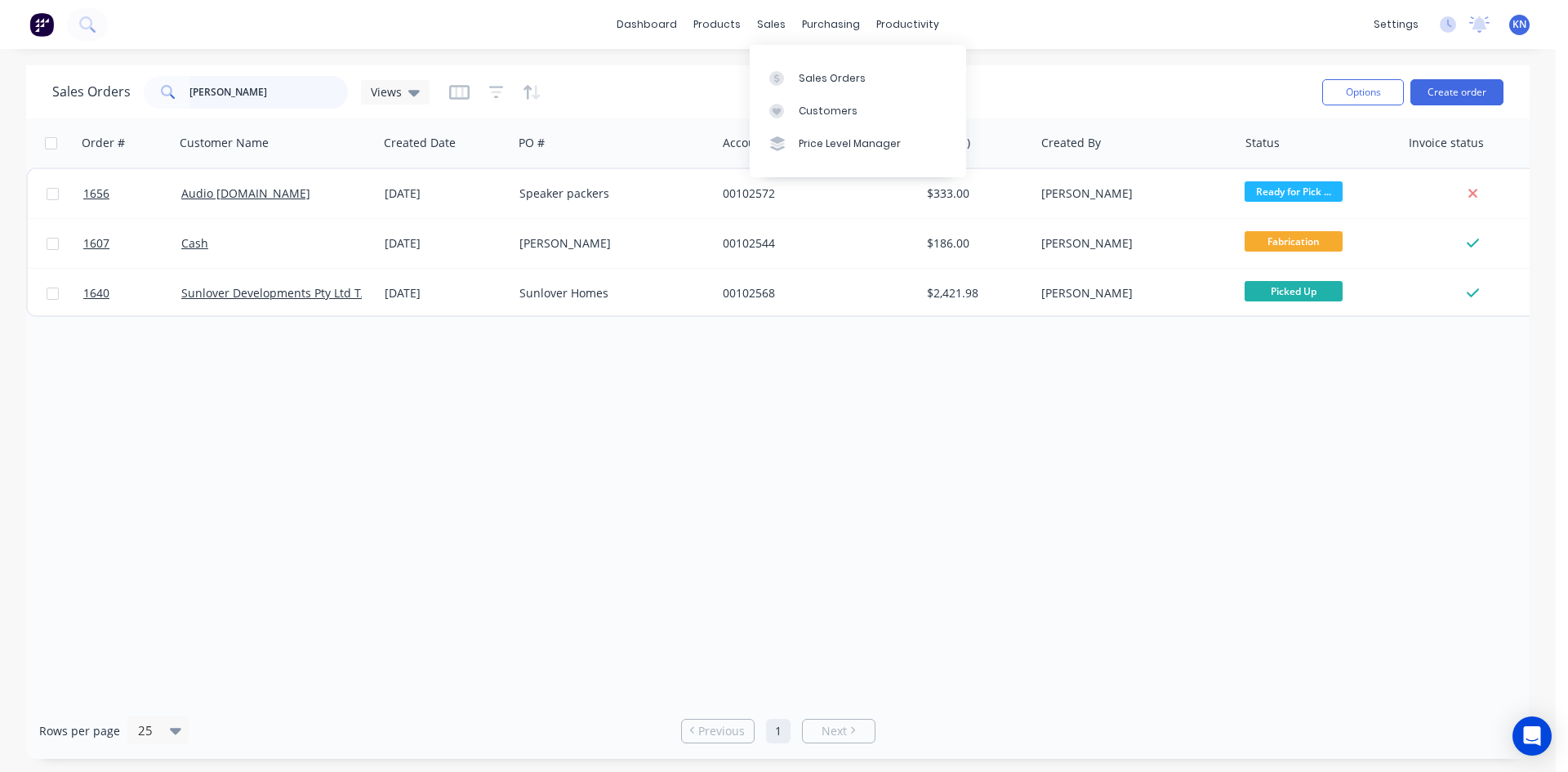
click at [262, 97] on input "brett" at bounding box center [269, 92] width 159 height 33
type input "b"
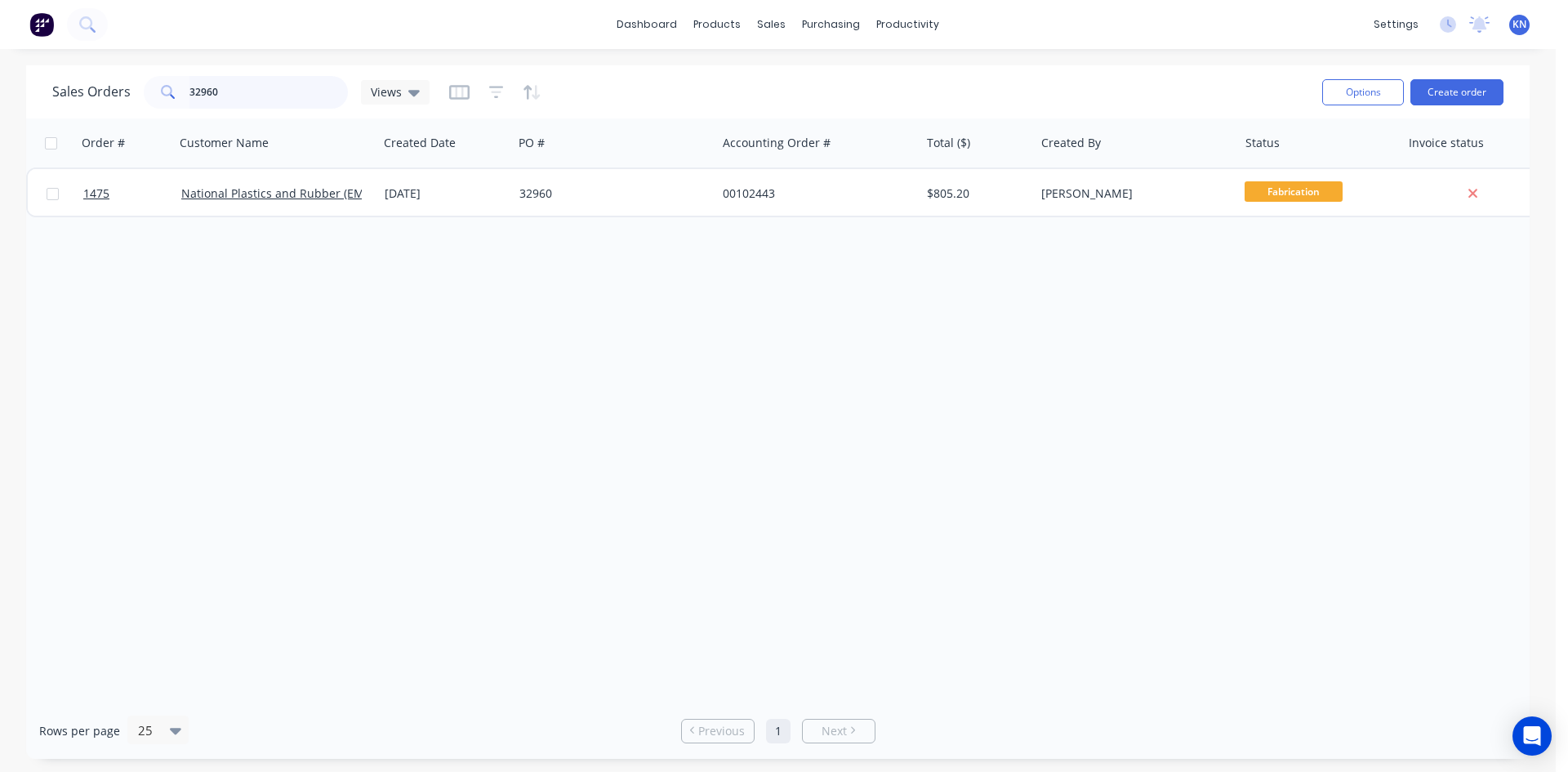
click at [303, 100] on input "32960" at bounding box center [269, 92] width 159 height 33
type input "3"
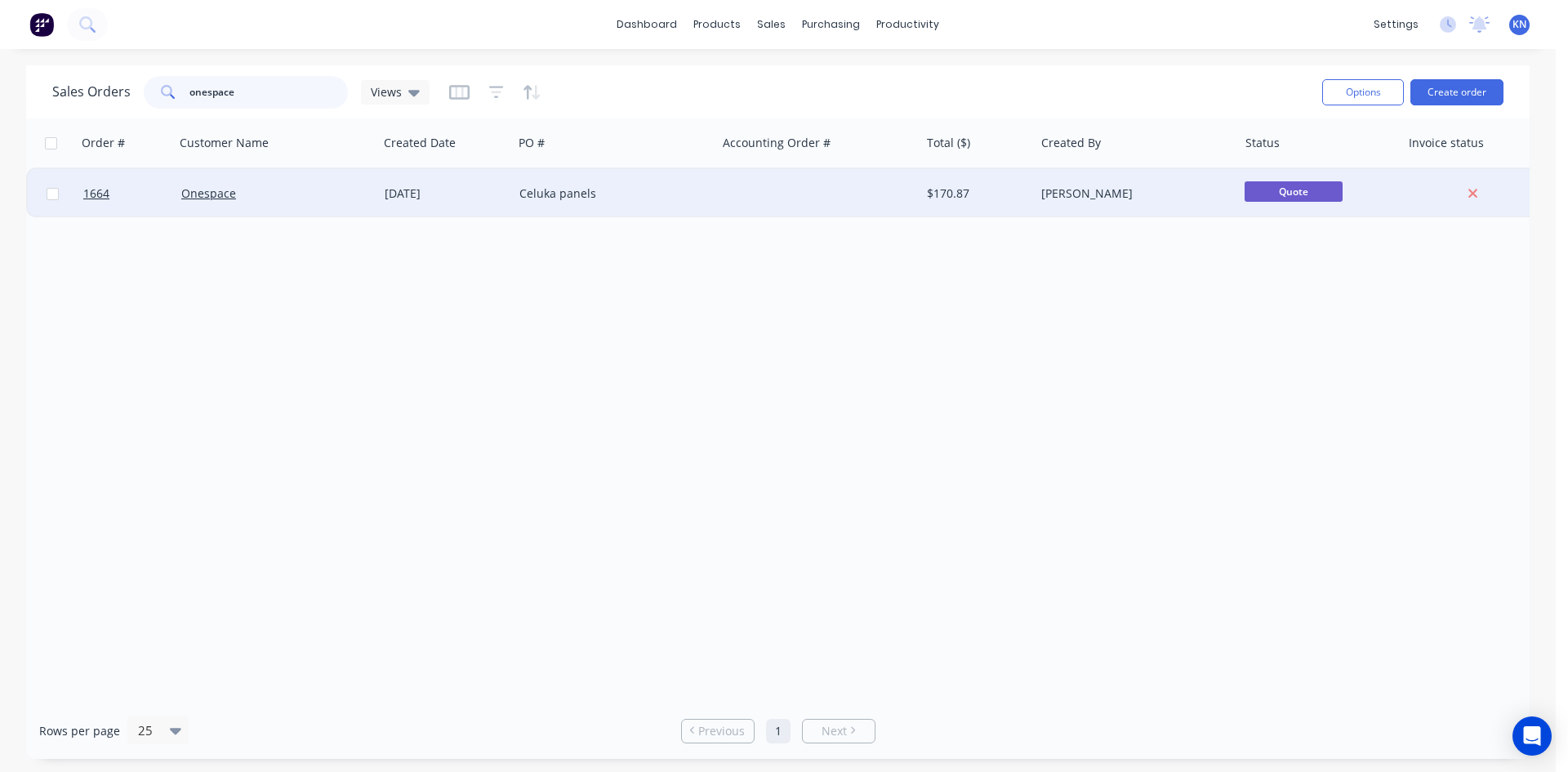
type input "onespace"
click at [288, 185] on div "Onespace" at bounding box center [272, 193] width 181 height 16
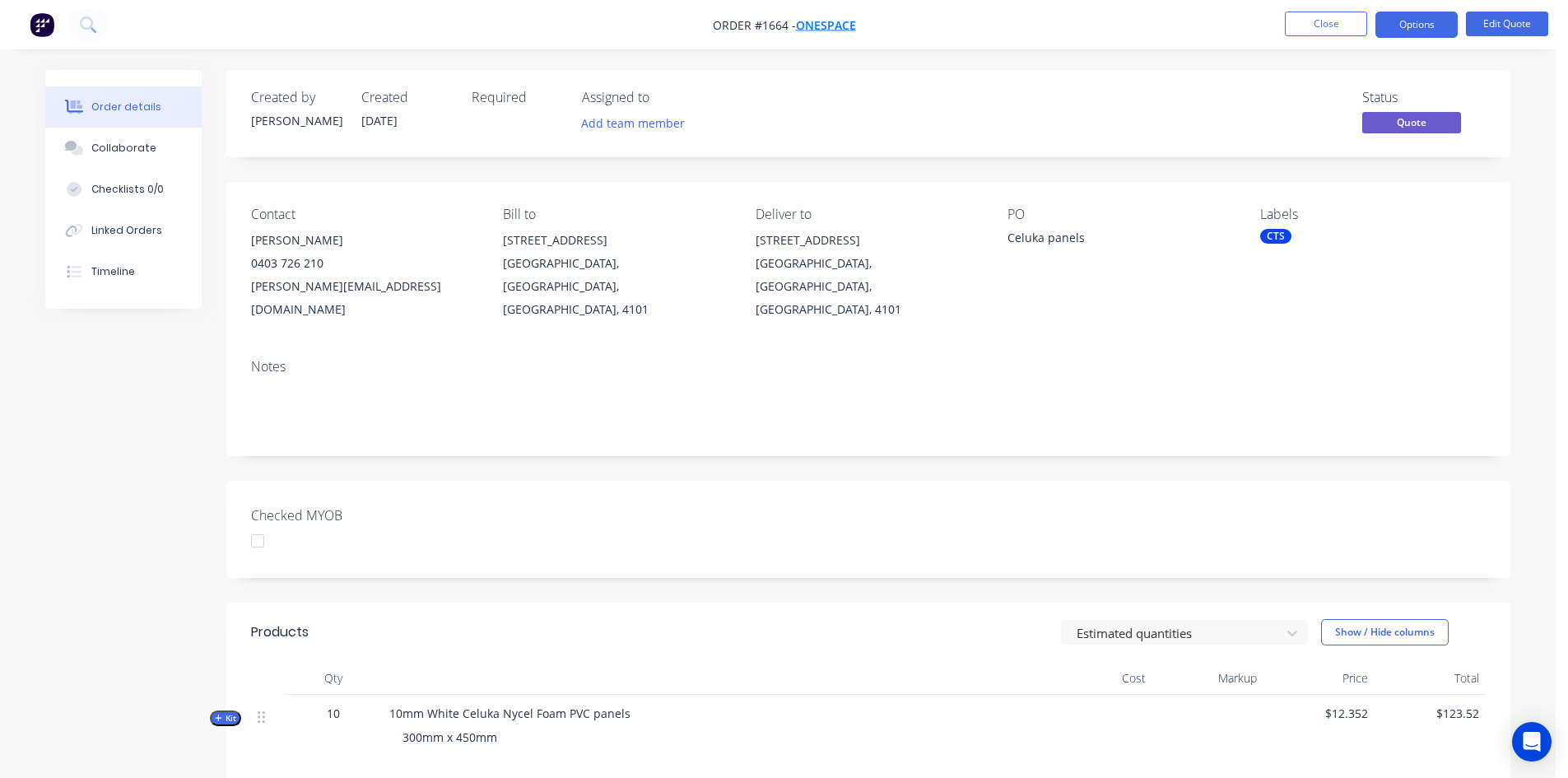
click at [836, 25] on span "Onespace" at bounding box center [826, 25] width 60 height 16
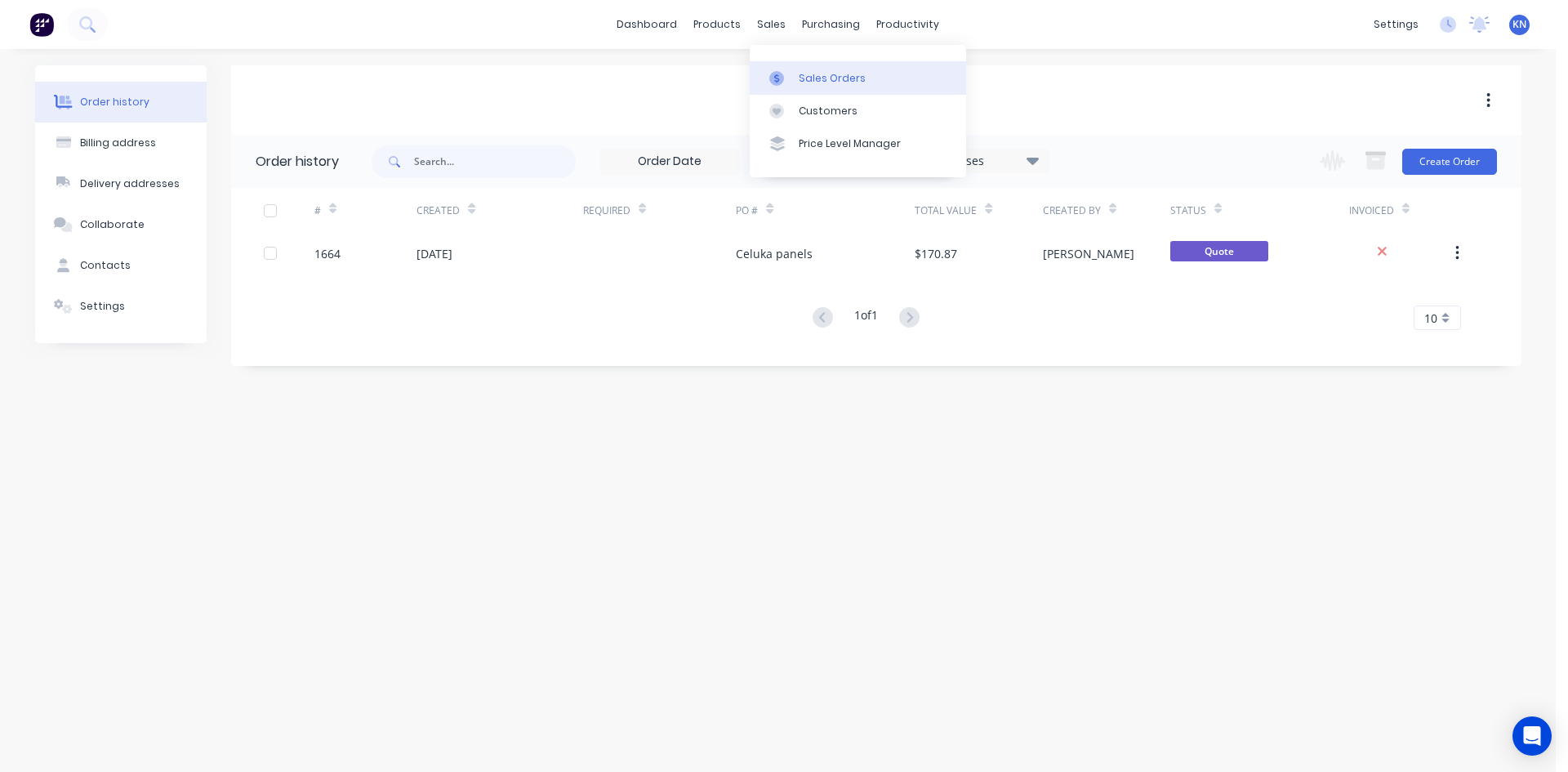
click at [847, 78] on div "Sales Orders" at bounding box center [833, 79] width 67 height 15
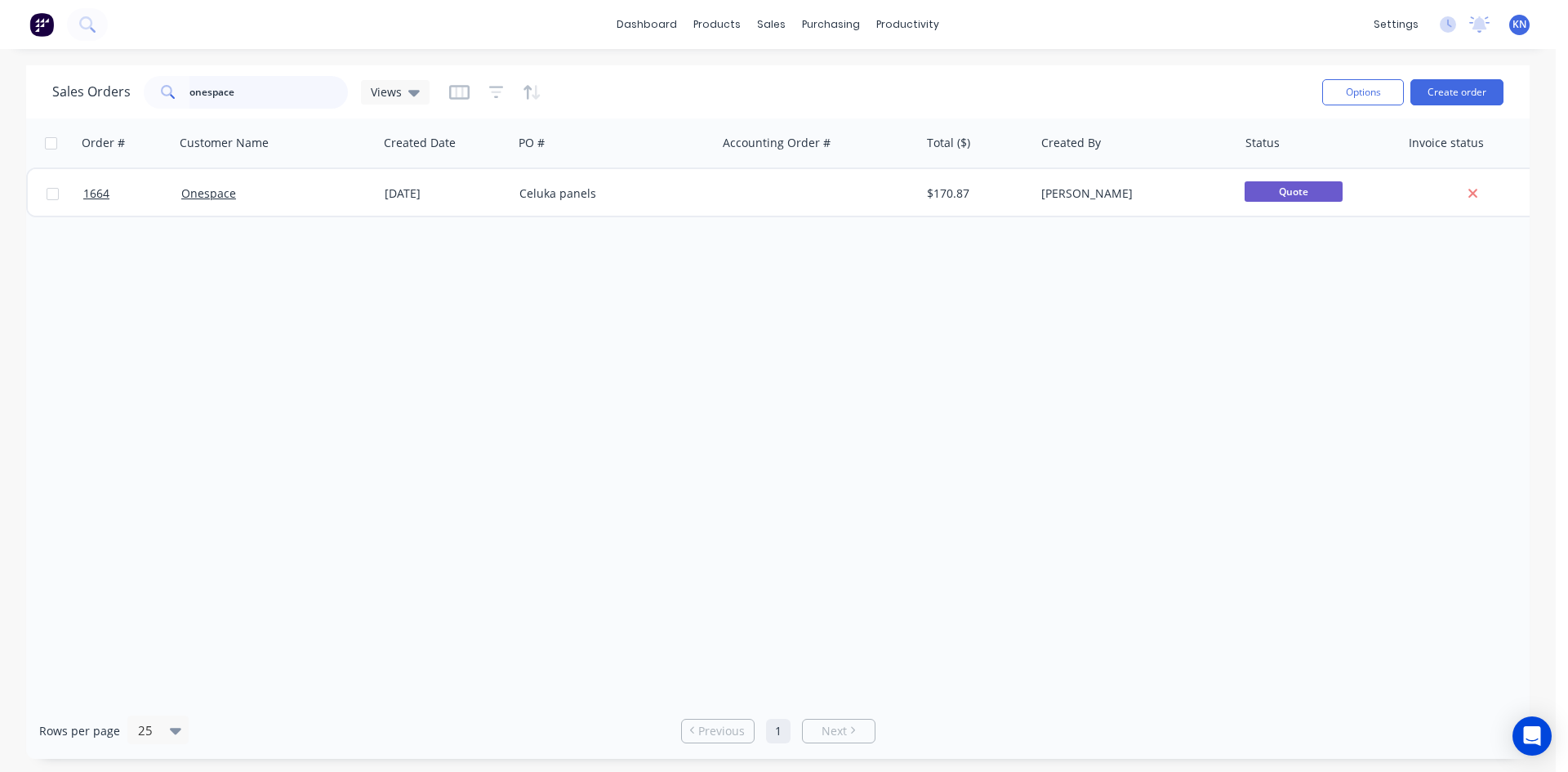
click at [262, 95] on input "onespace" at bounding box center [269, 92] width 159 height 33
type input "o"
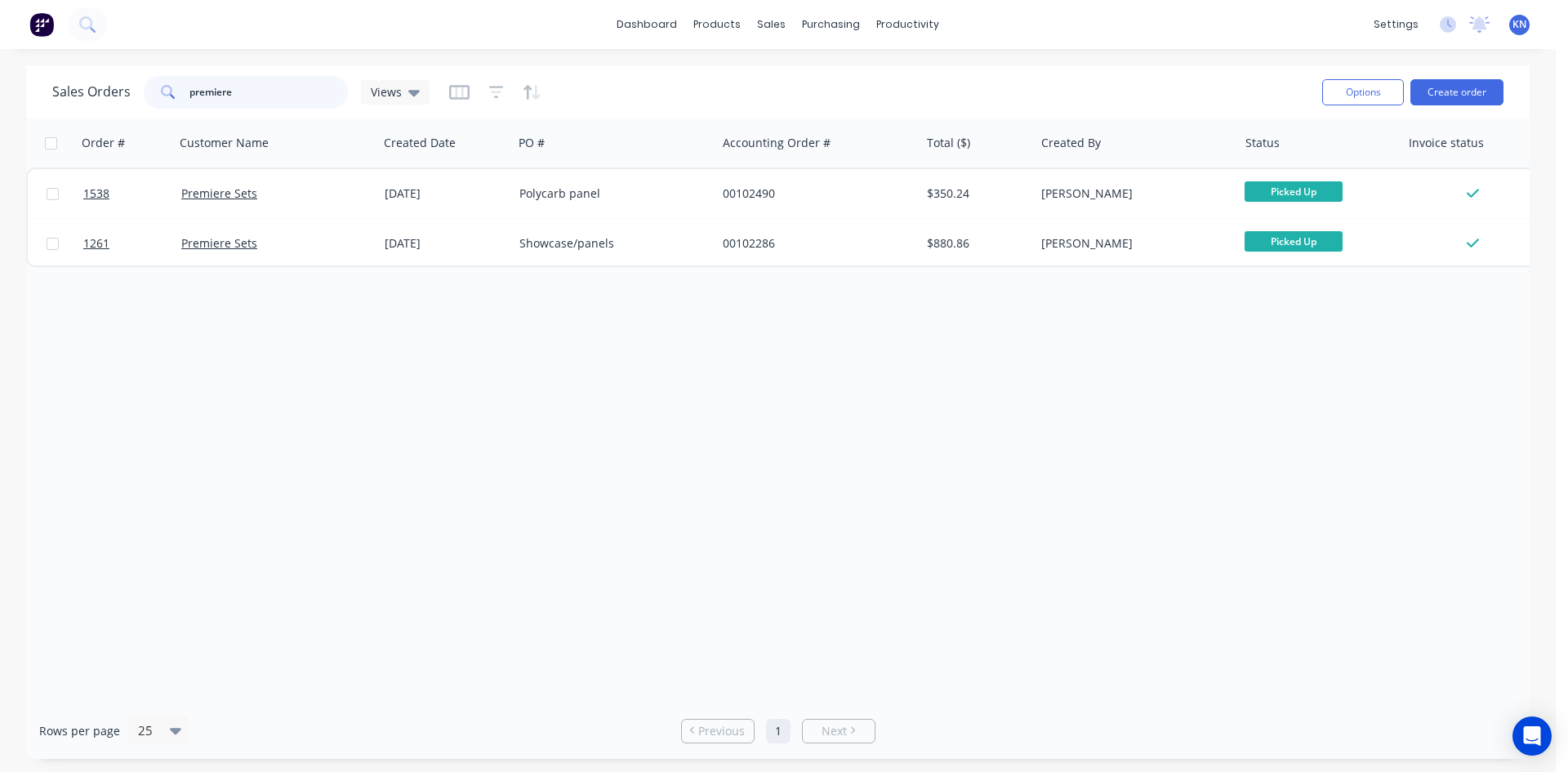
type input "premiere"
click at [922, 83] on div "Workflow" at bounding box center [936, 79] width 49 height 15
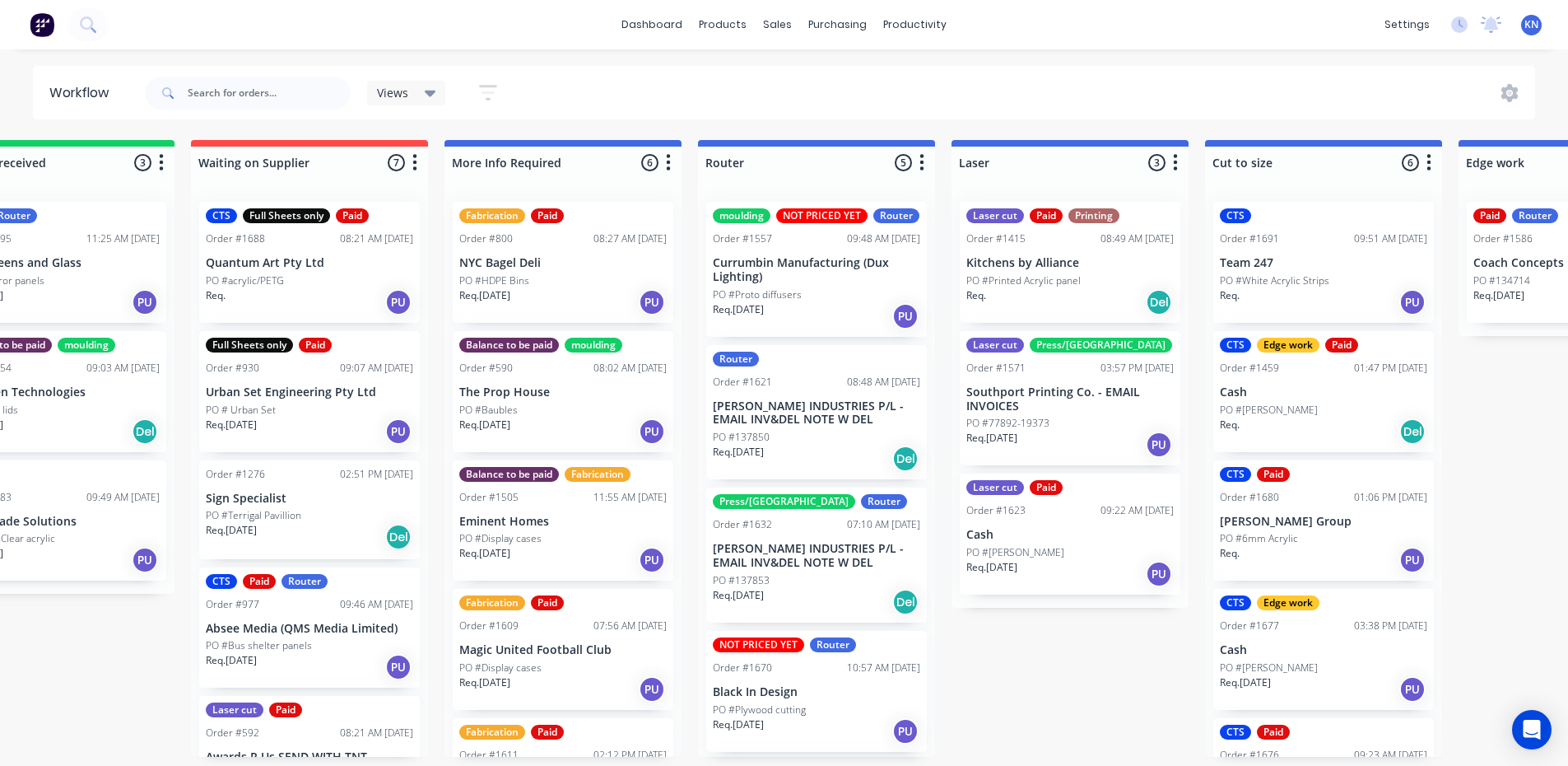
scroll to position [0, 366]
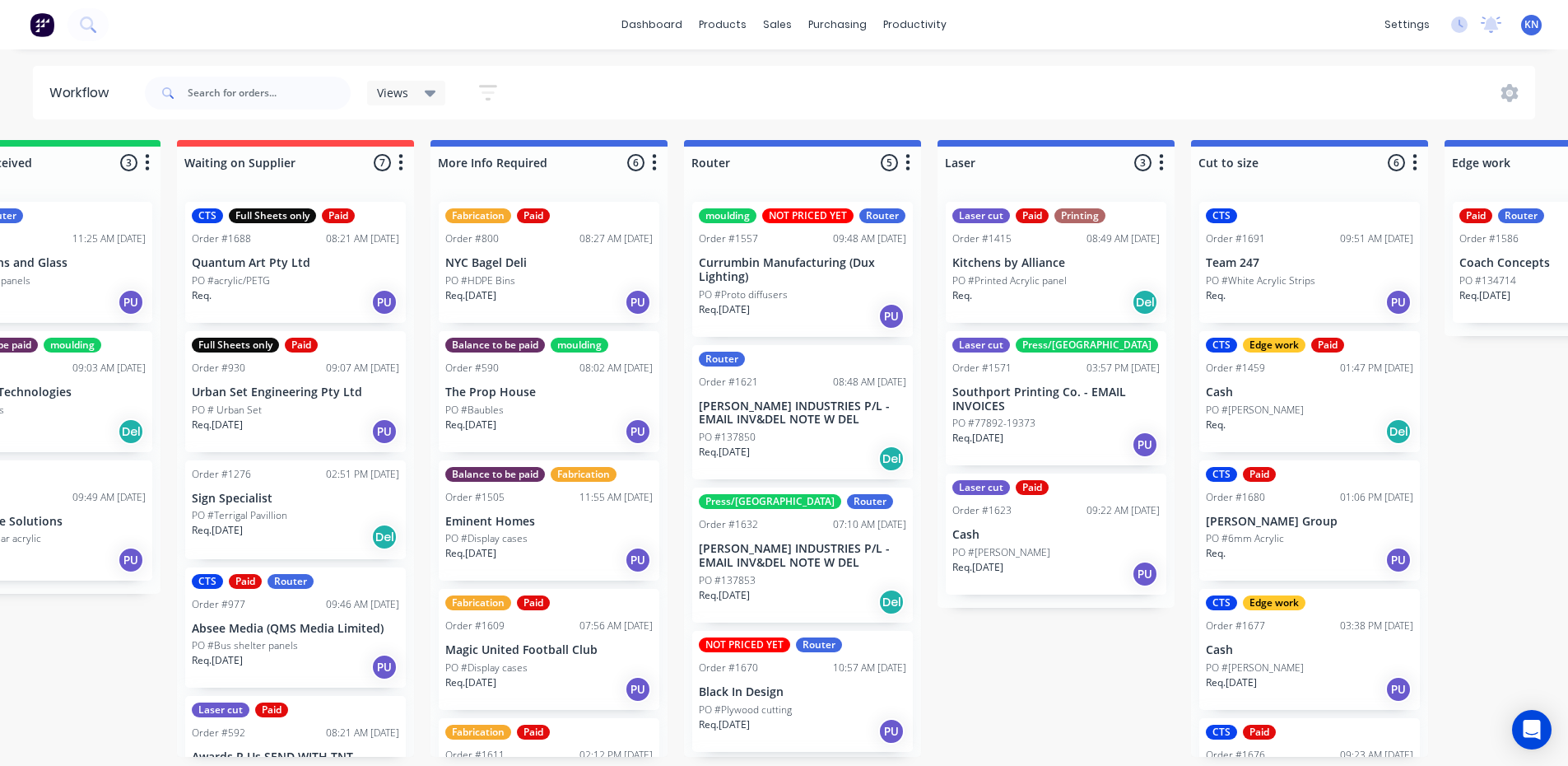
drag, startPoint x: 828, startPoint y: 302, endPoint x: 863, endPoint y: 301, distance: 35.0
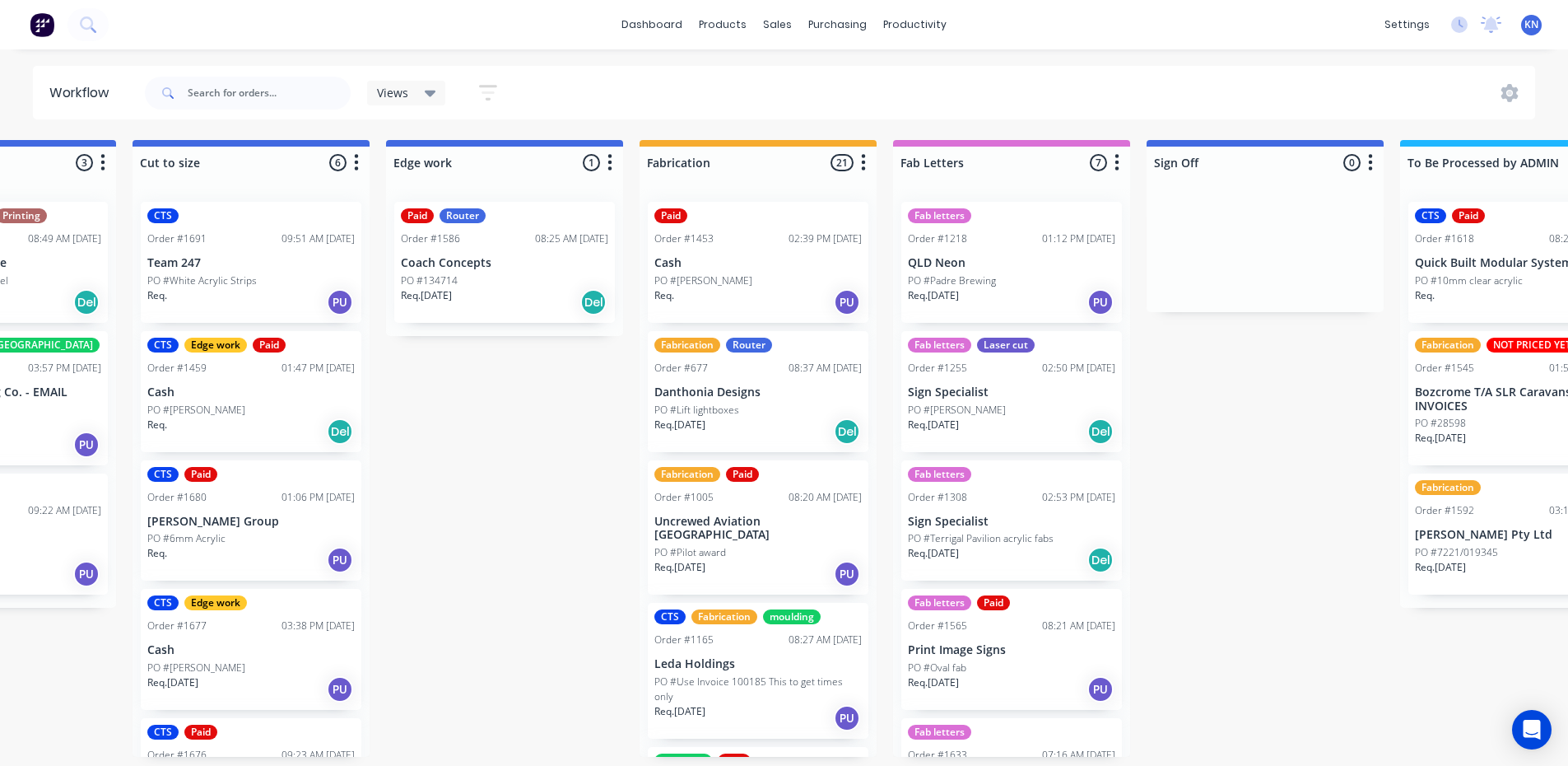
drag, startPoint x: 864, startPoint y: 301, endPoint x: 1029, endPoint y: 295, distance: 165.1
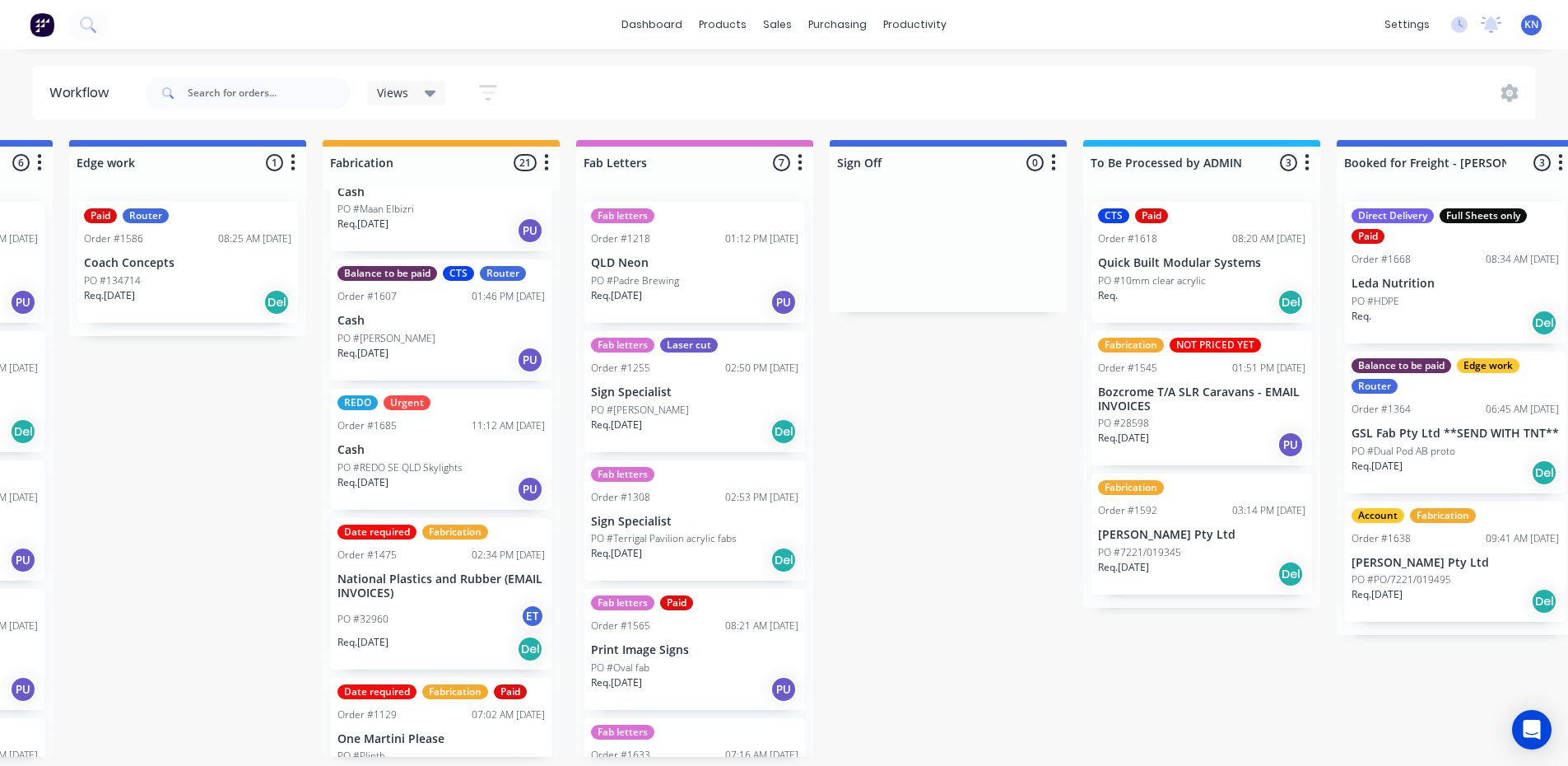
scroll to position [2223, 0]
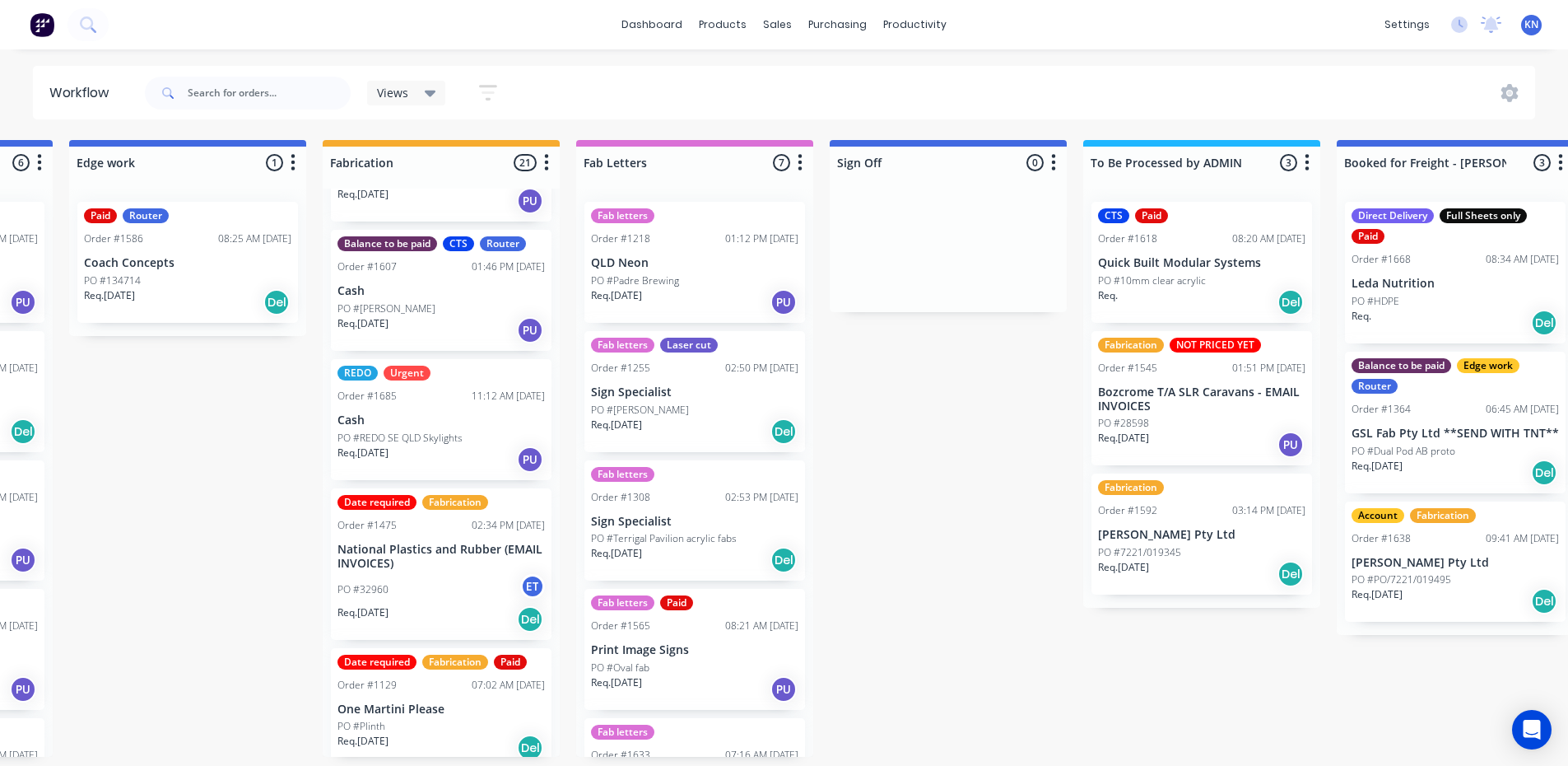
click at [391, 574] on div "PO #32960 ET" at bounding box center [441, 590] width 207 height 31
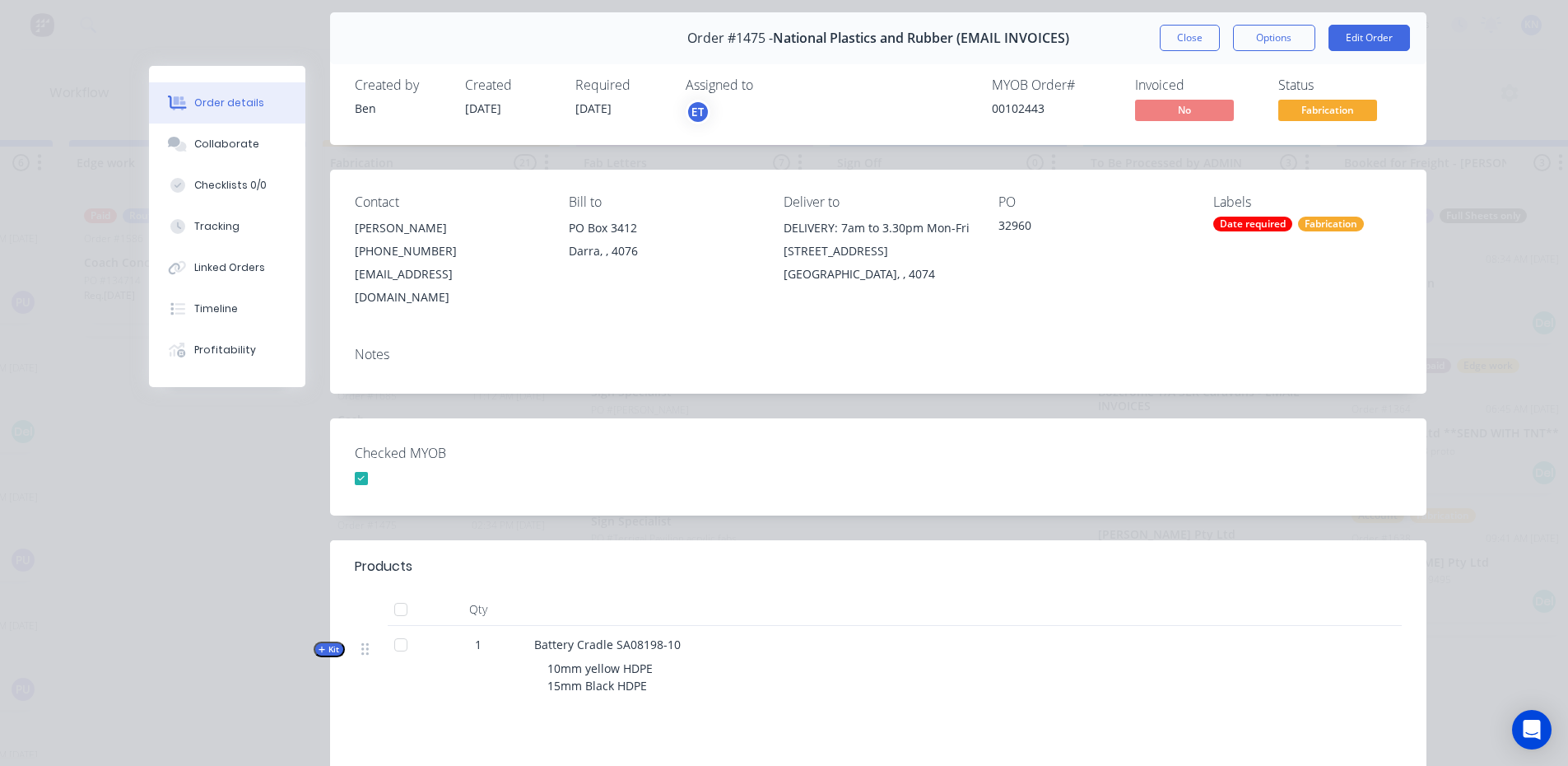
scroll to position [82, 0]
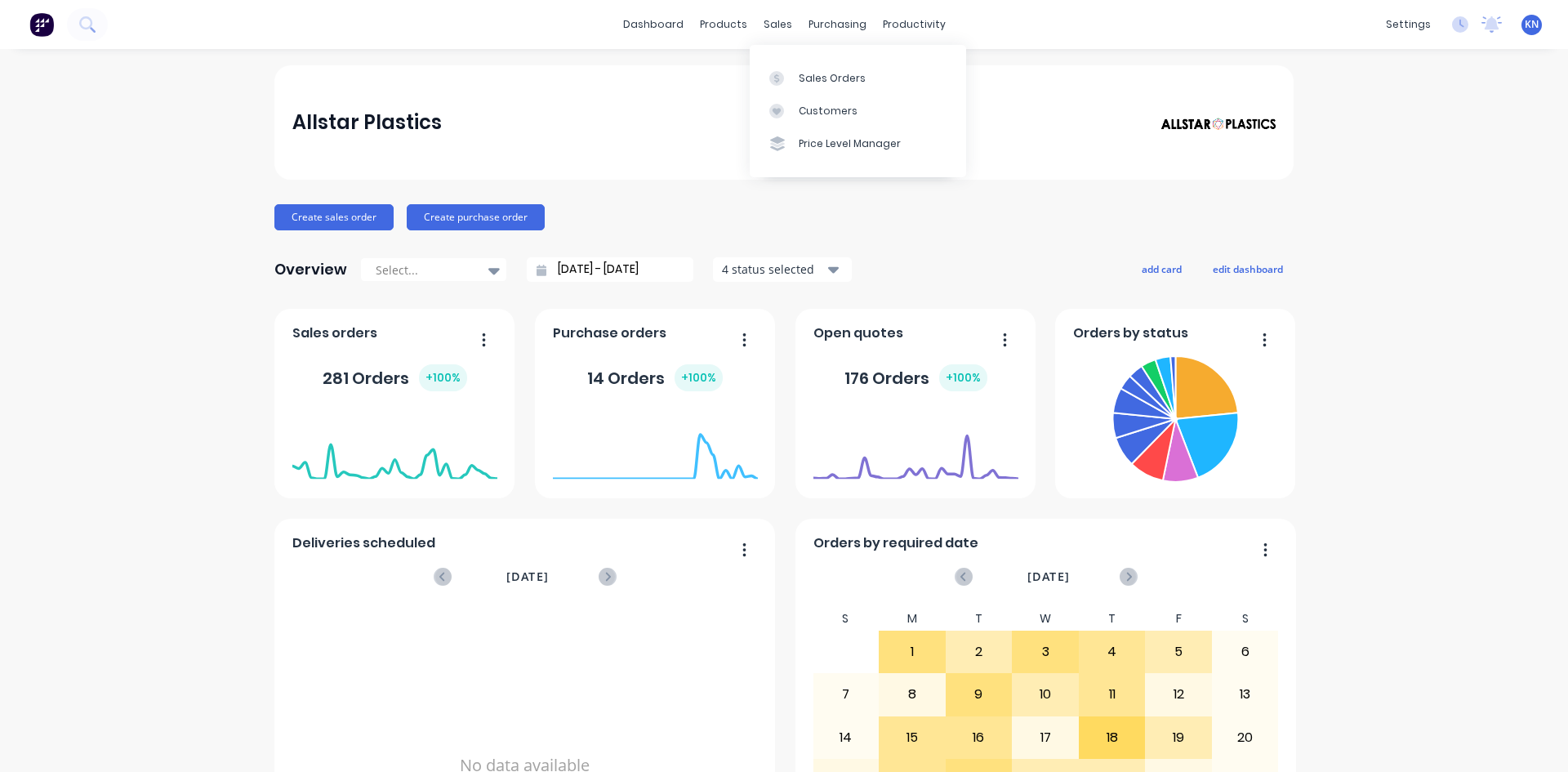
click at [830, 80] on div "Sales Orders" at bounding box center [833, 79] width 67 height 15
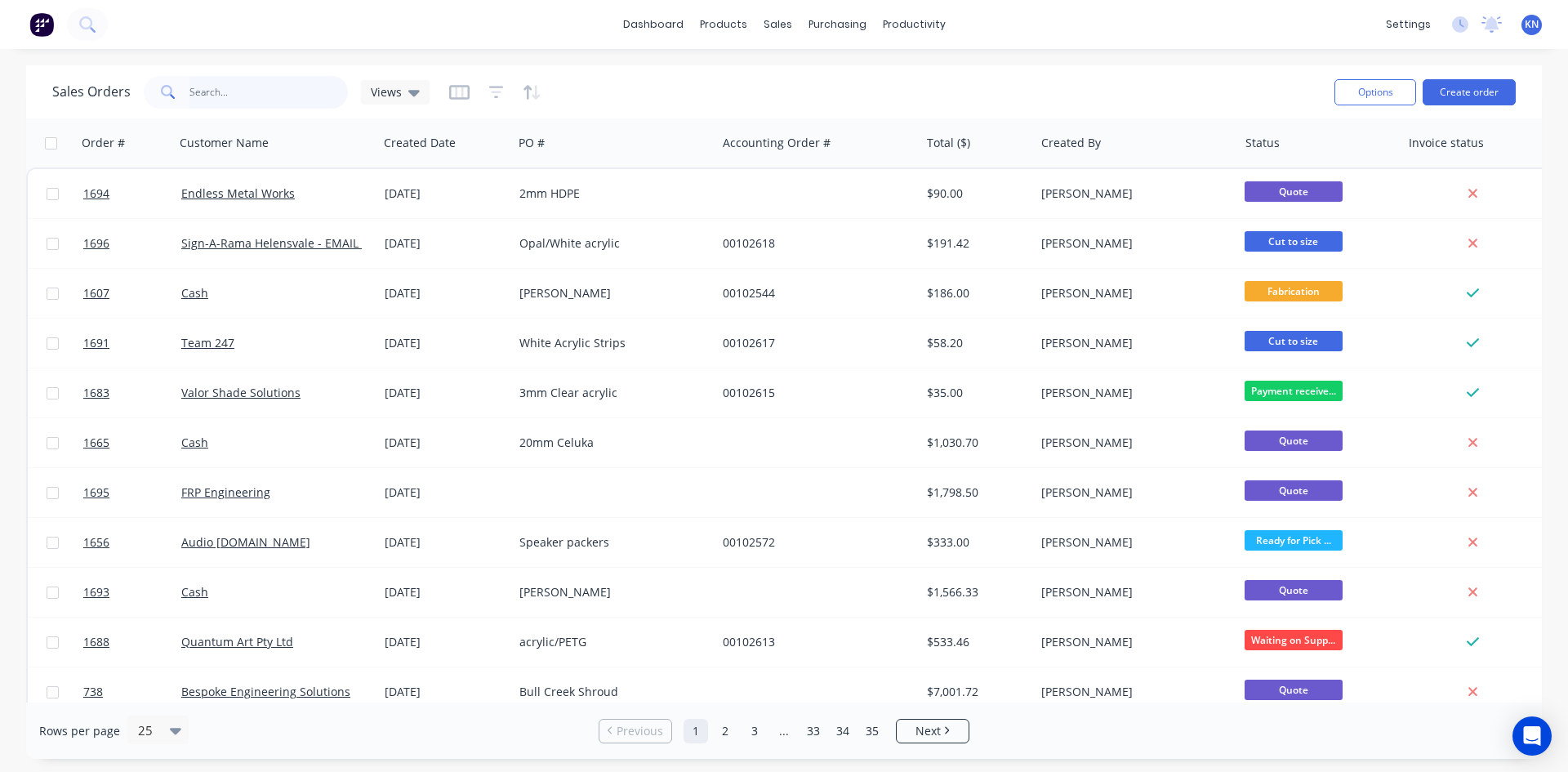
click at [250, 88] on input "text" at bounding box center [269, 92] width 159 height 33
type input "kaboom"
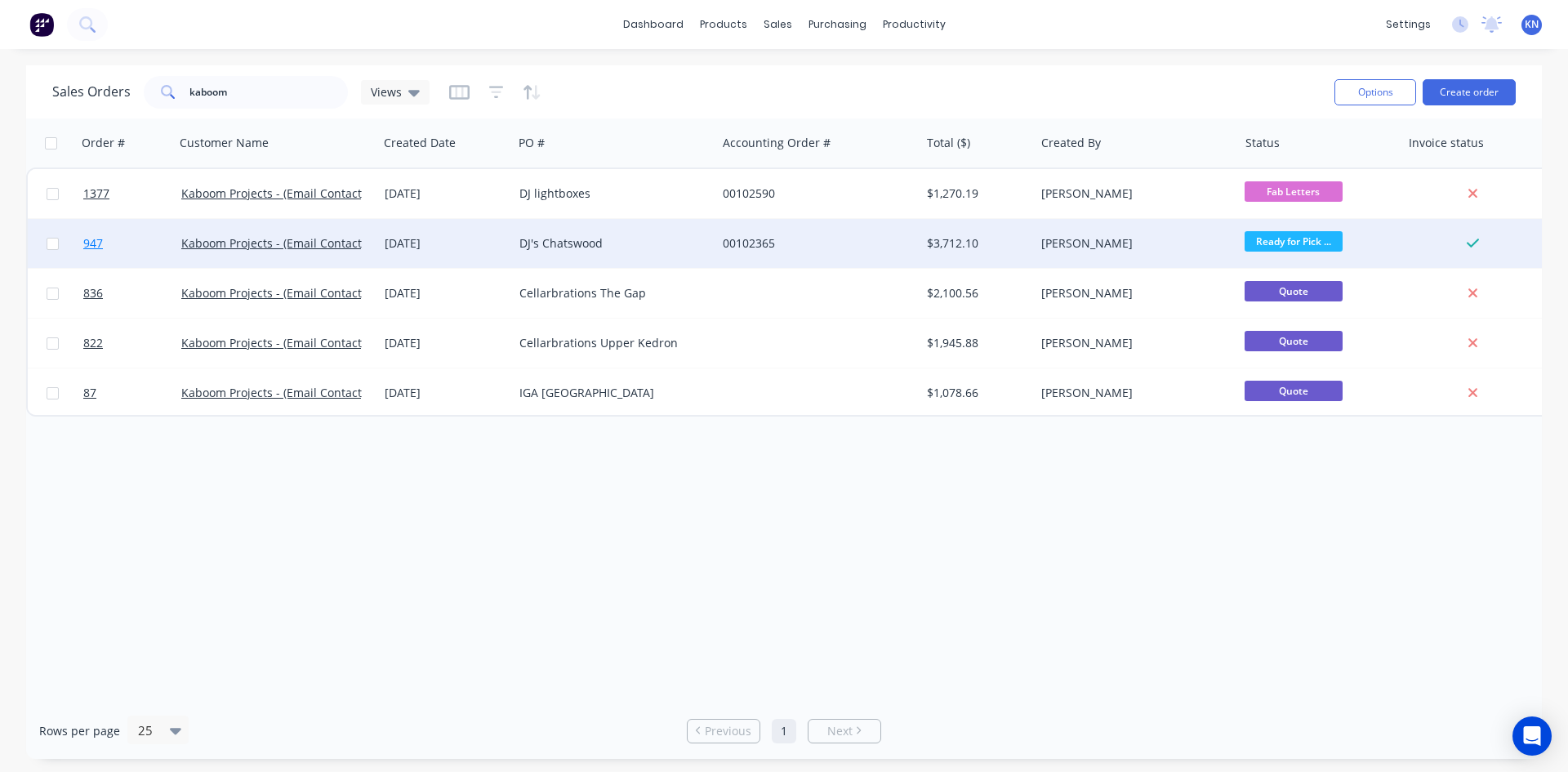
click at [145, 244] on link "947" at bounding box center [132, 243] width 98 height 49
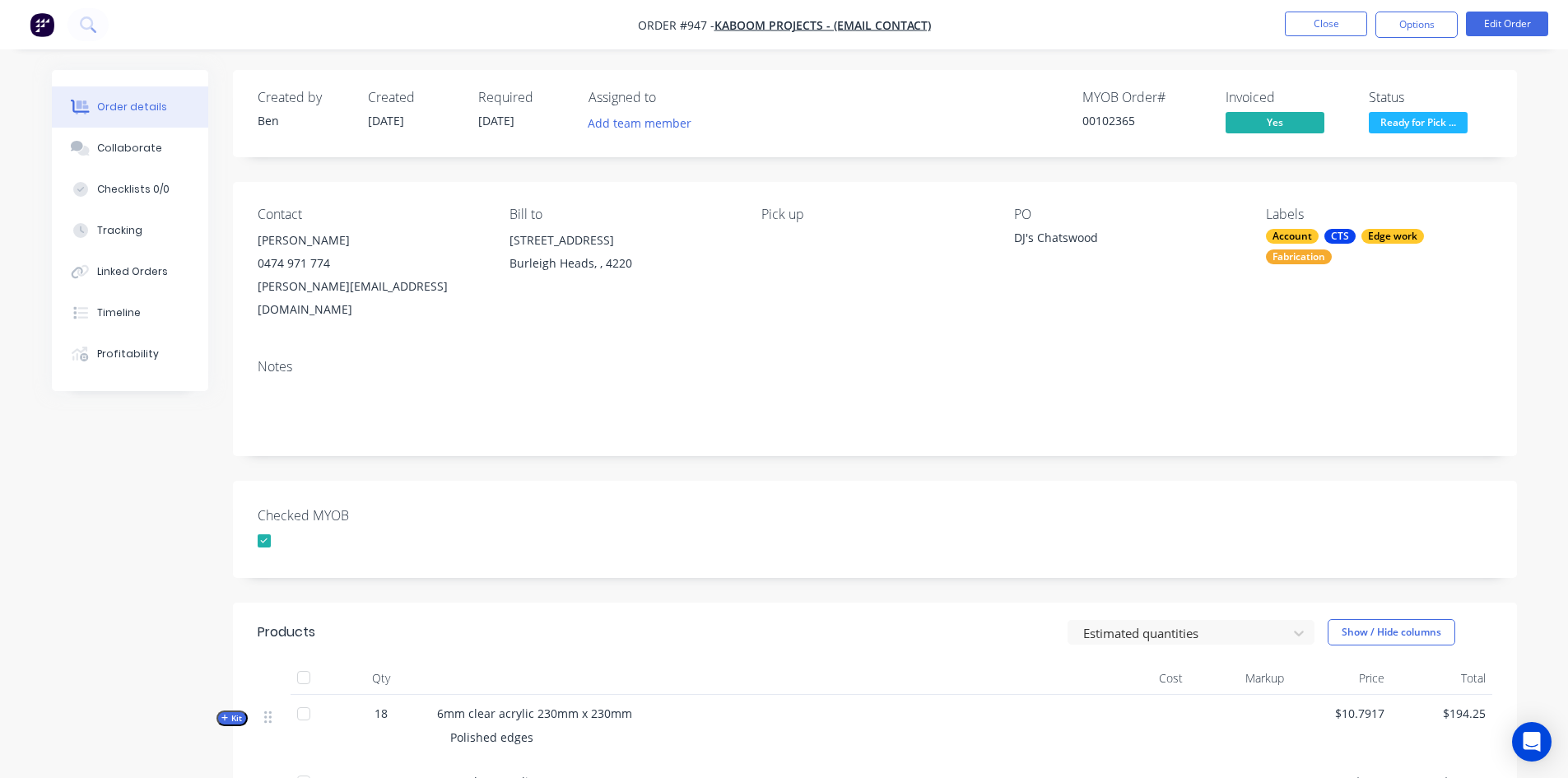
drag, startPoint x: 1340, startPoint y: 237, endPoint x: 1411, endPoint y: 321, distance: 110.0
click at [1422, 355] on div "Notes" at bounding box center [875, 401] width 1284 height 110
click at [1344, 237] on div "CTS" at bounding box center [1340, 237] width 31 height 15
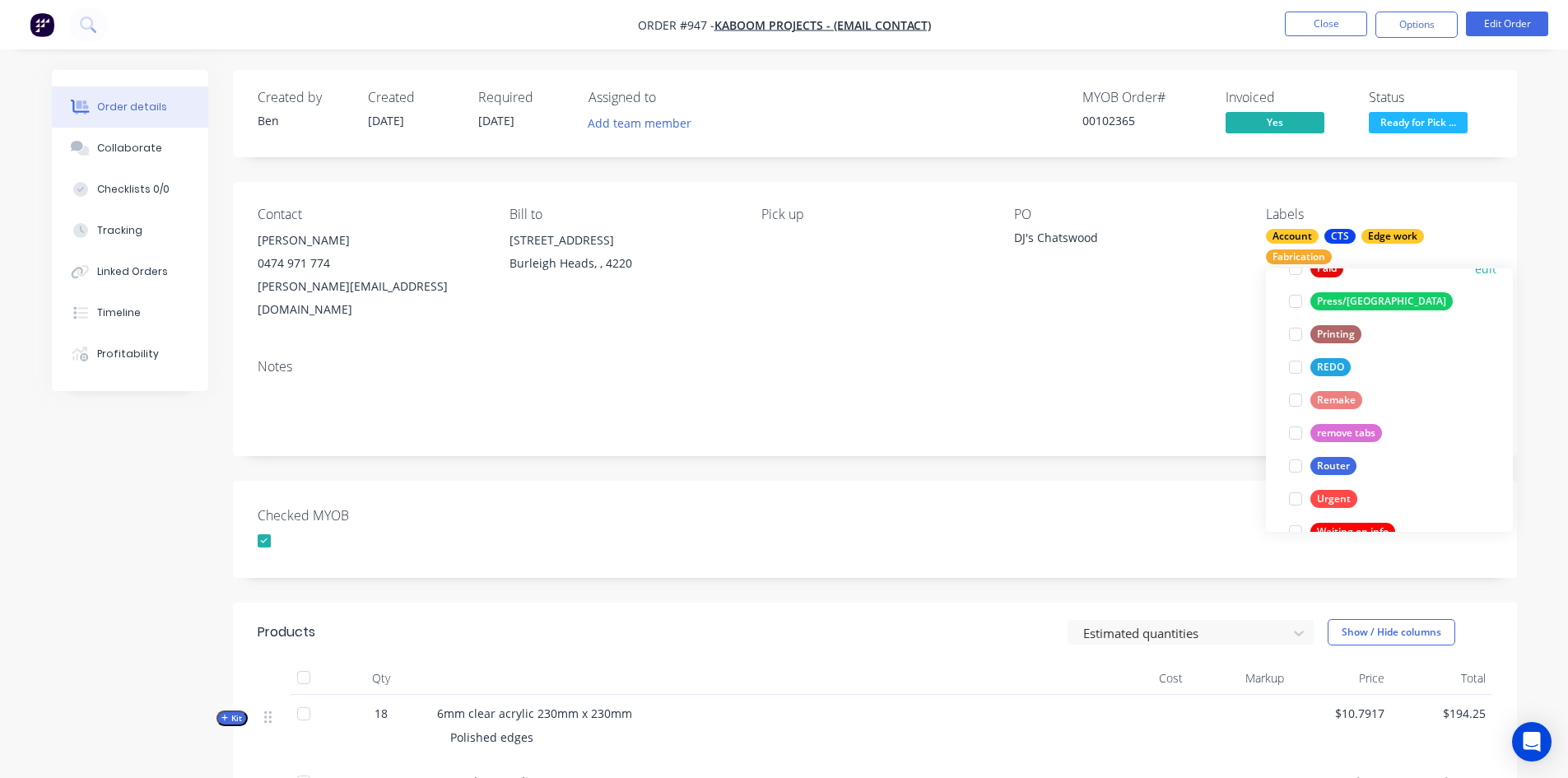
scroll to position [691, 0]
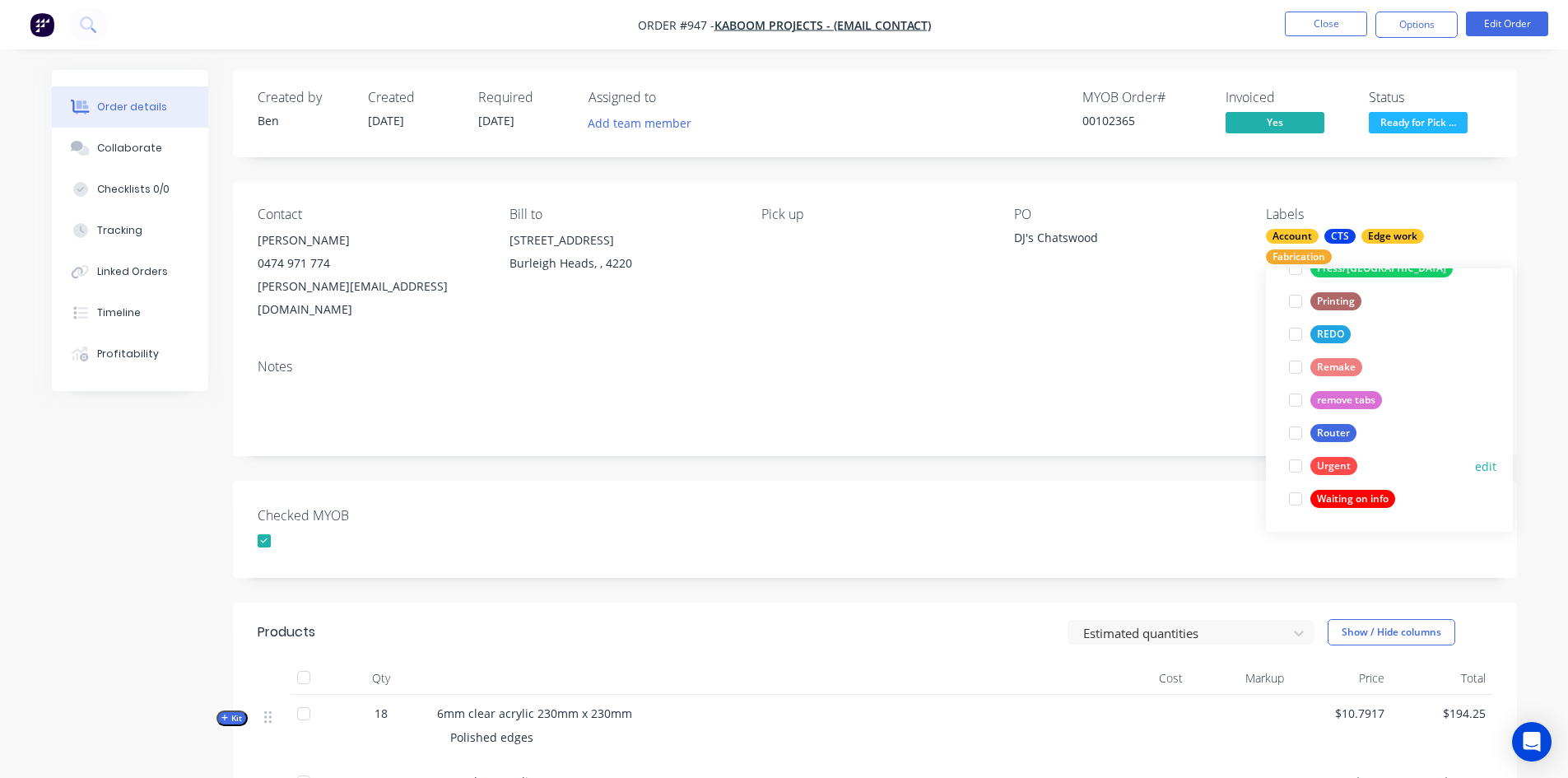
click at [1296, 468] on div at bounding box center [1296, 466] width 33 height 33
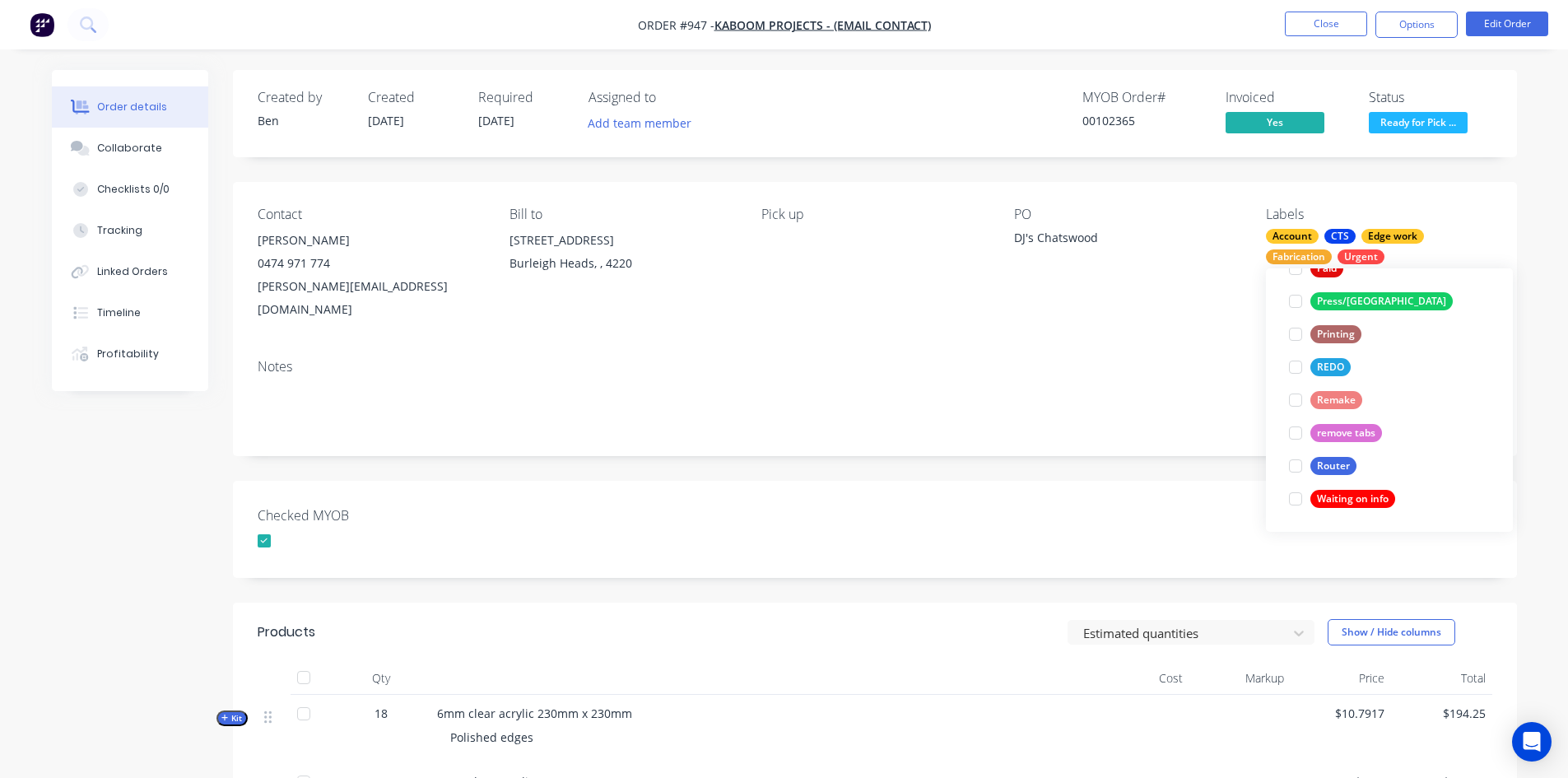
scroll to position [66, 0]
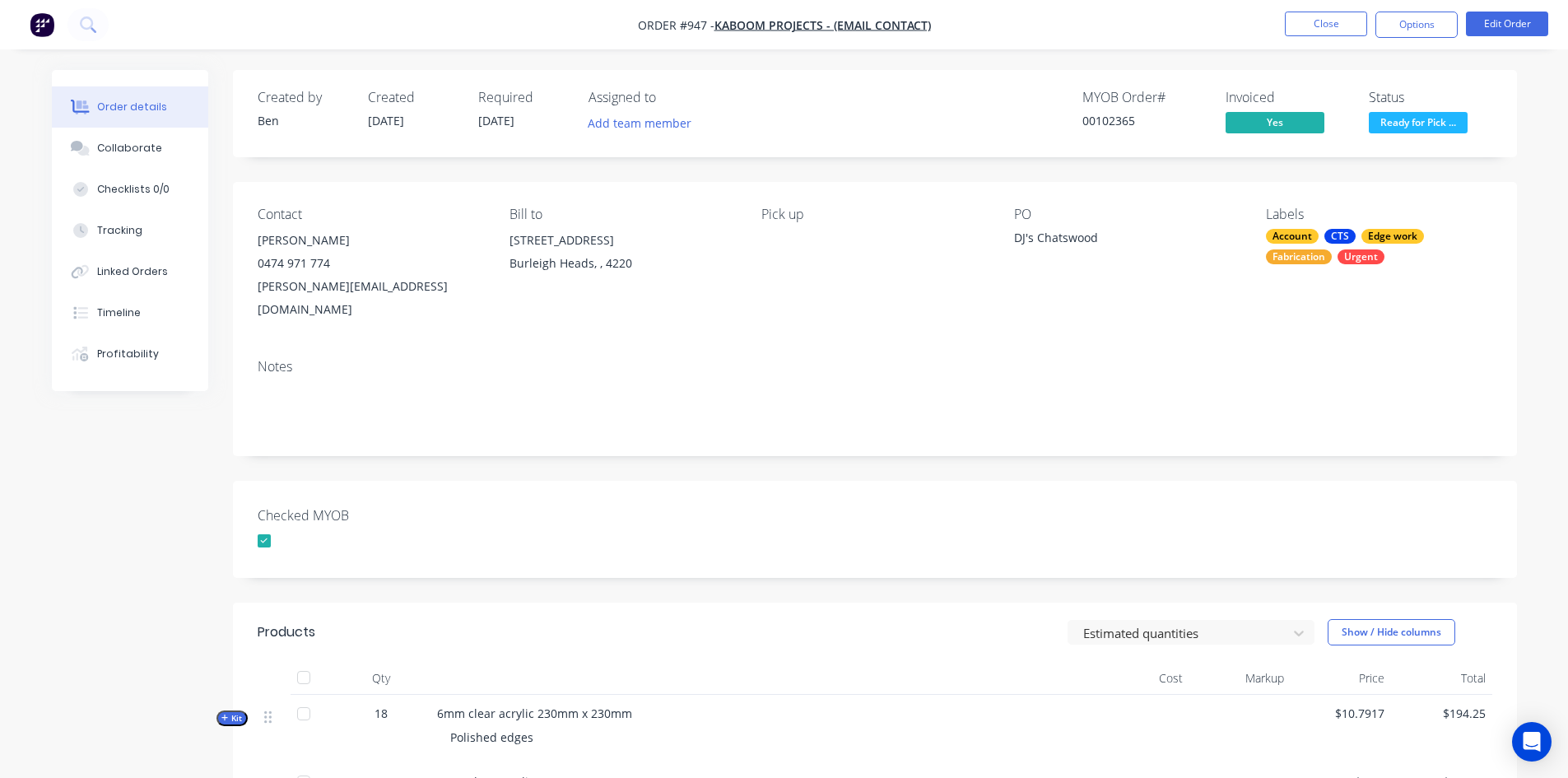
click at [1130, 486] on div "Checked MYOB" at bounding box center [875, 529] width 1284 height 97
click at [1421, 120] on span "Ready for Pick ..." at bounding box center [1418, 123] width 99 height 21
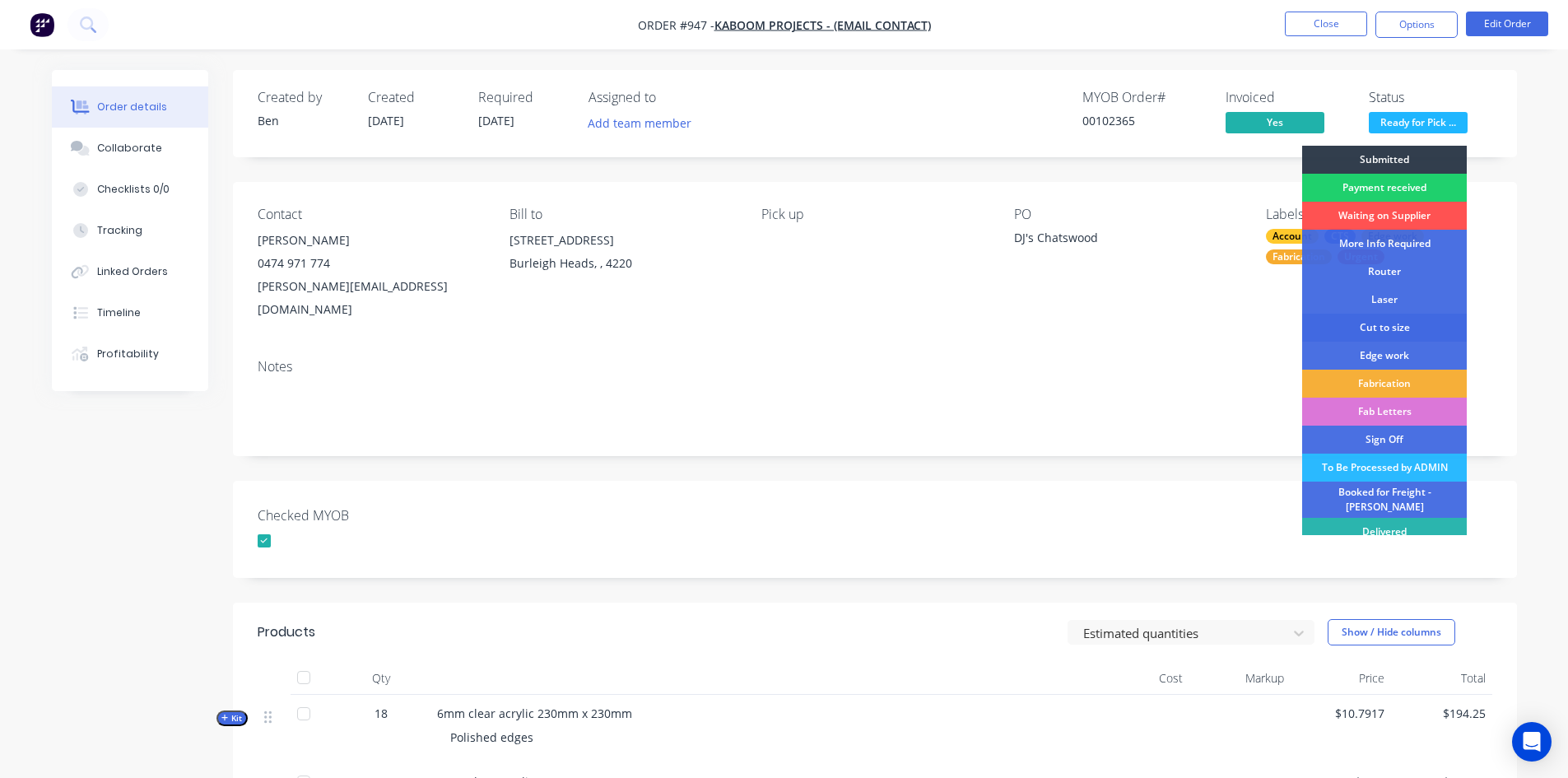
click at [1392, 327] on div "Cut to size" at bounding box center [1384, 328] width 165 height 28
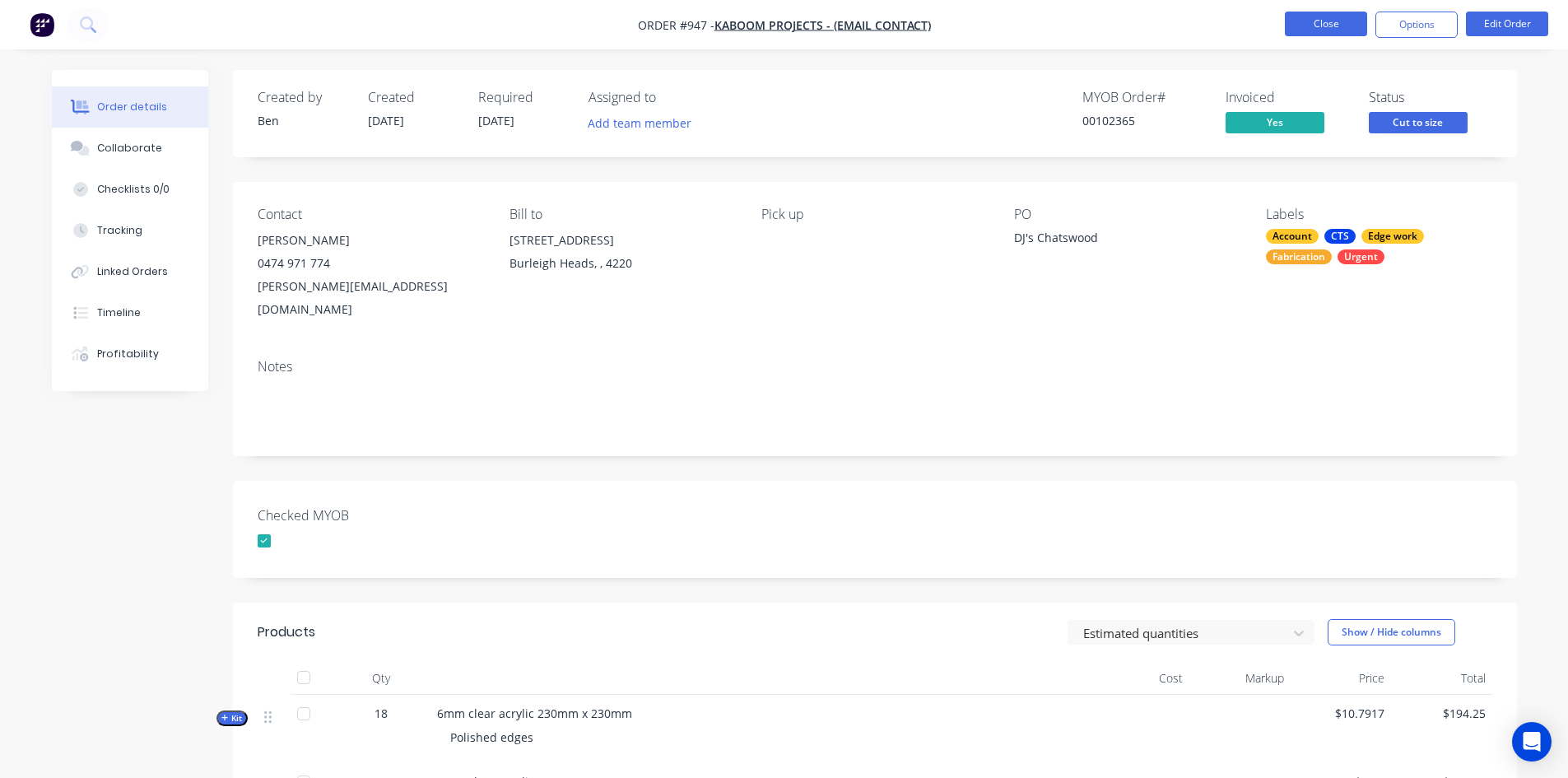
click at [1335, 25] on button "Close" at bounding box center [1326, 24] width 82 height 25
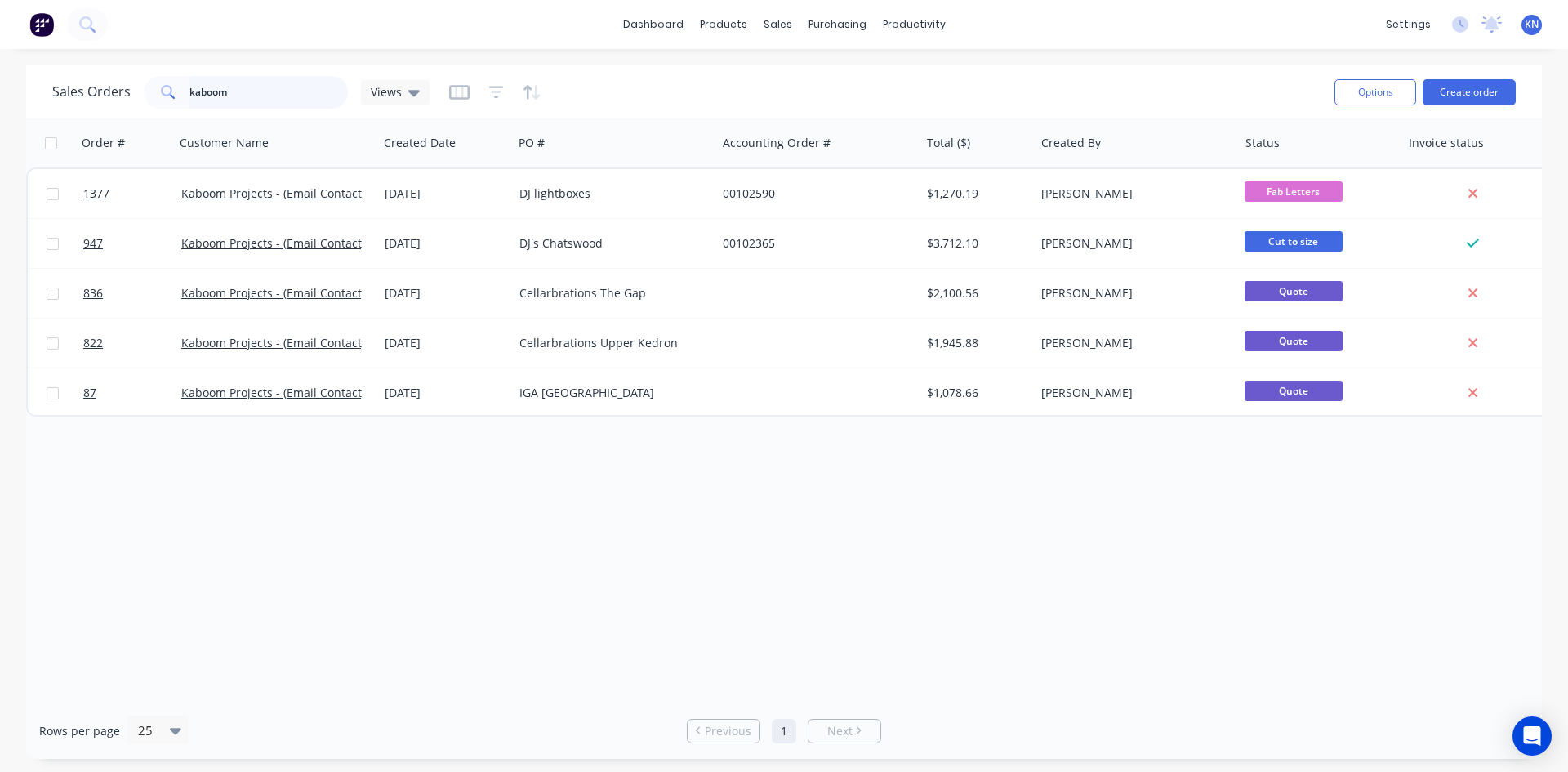
click at [273, 92] on input "kaboom" at bounding box center [269, 92] width 159 height 33
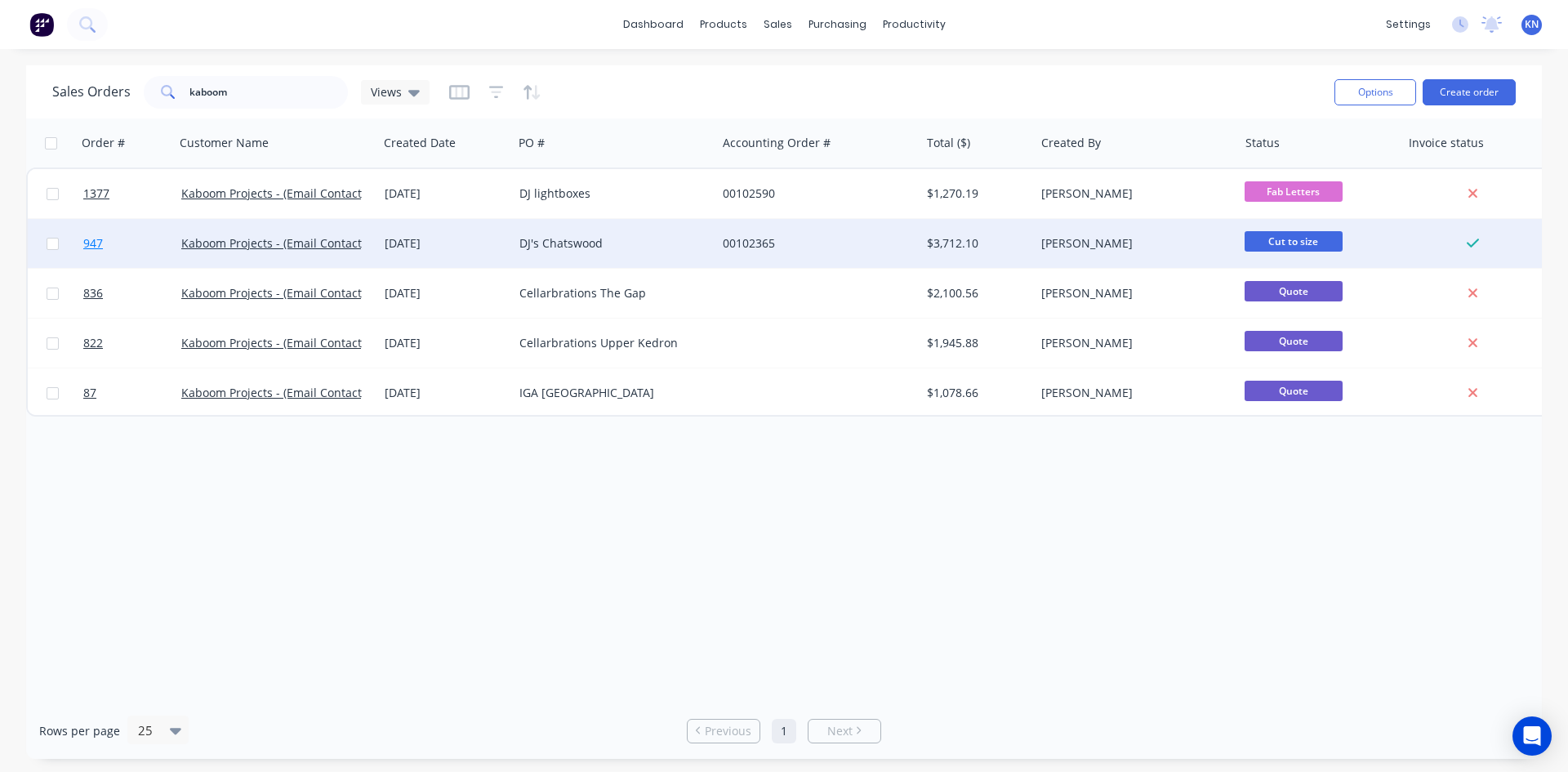
click at [94, 240] on span "947" at bounding box center [93, 242] width 20 height 16
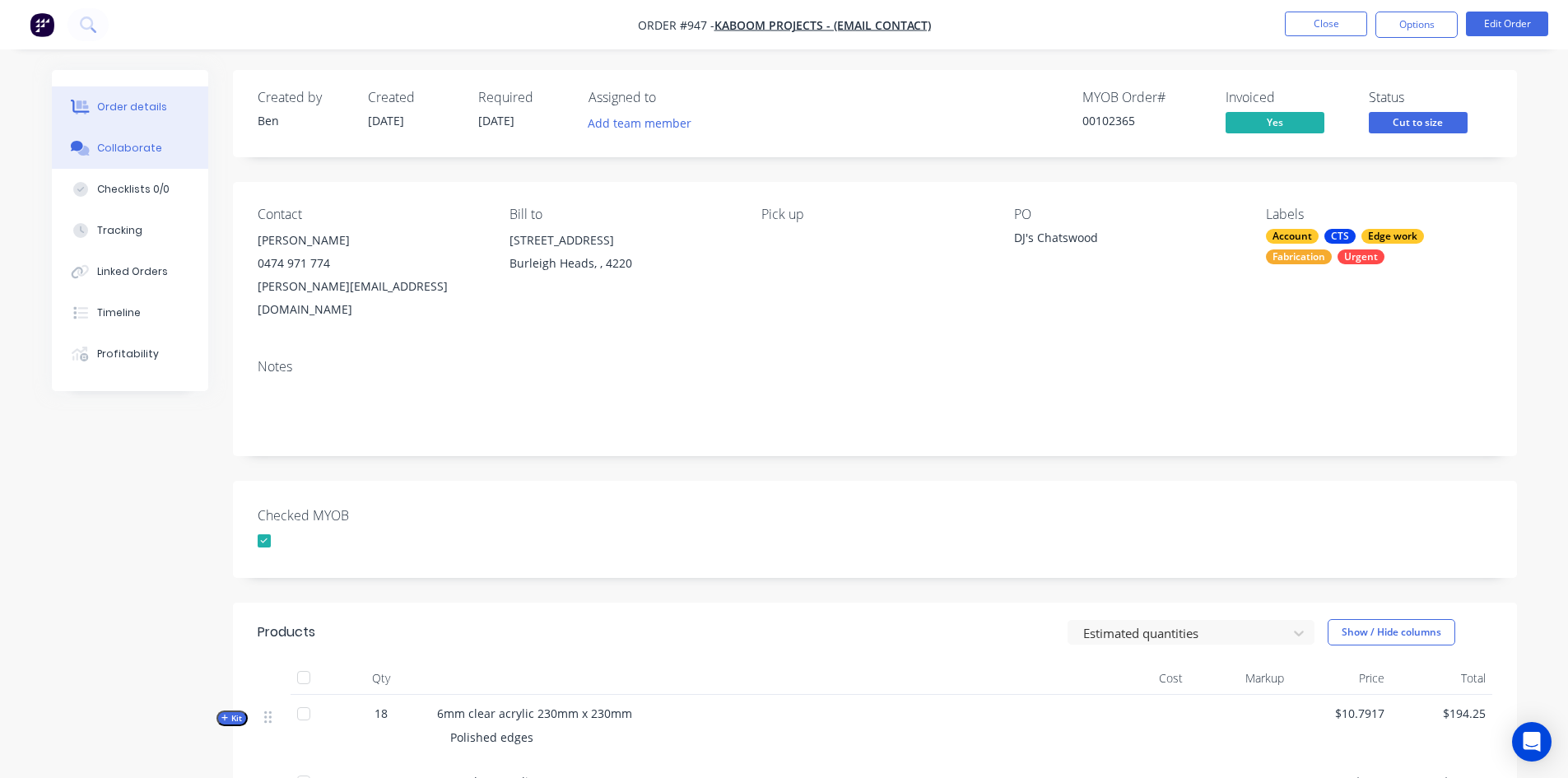
click at [135, 150] on div "Collaborate" at bounding box center [129, 148] width 65 height 15
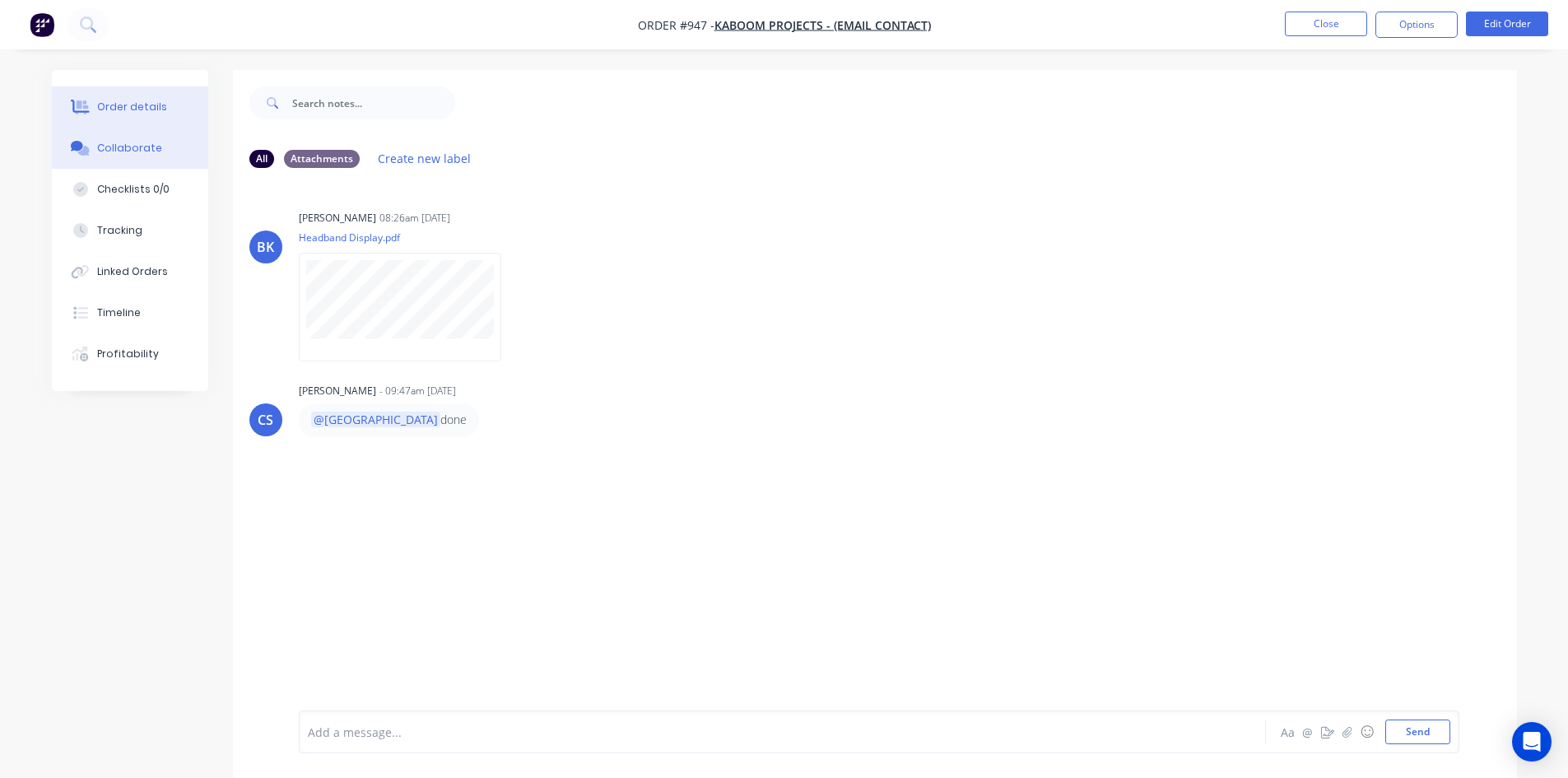
click at [124, 110] on div "Order details" at bounding box center [132, 108] width 70 height 15
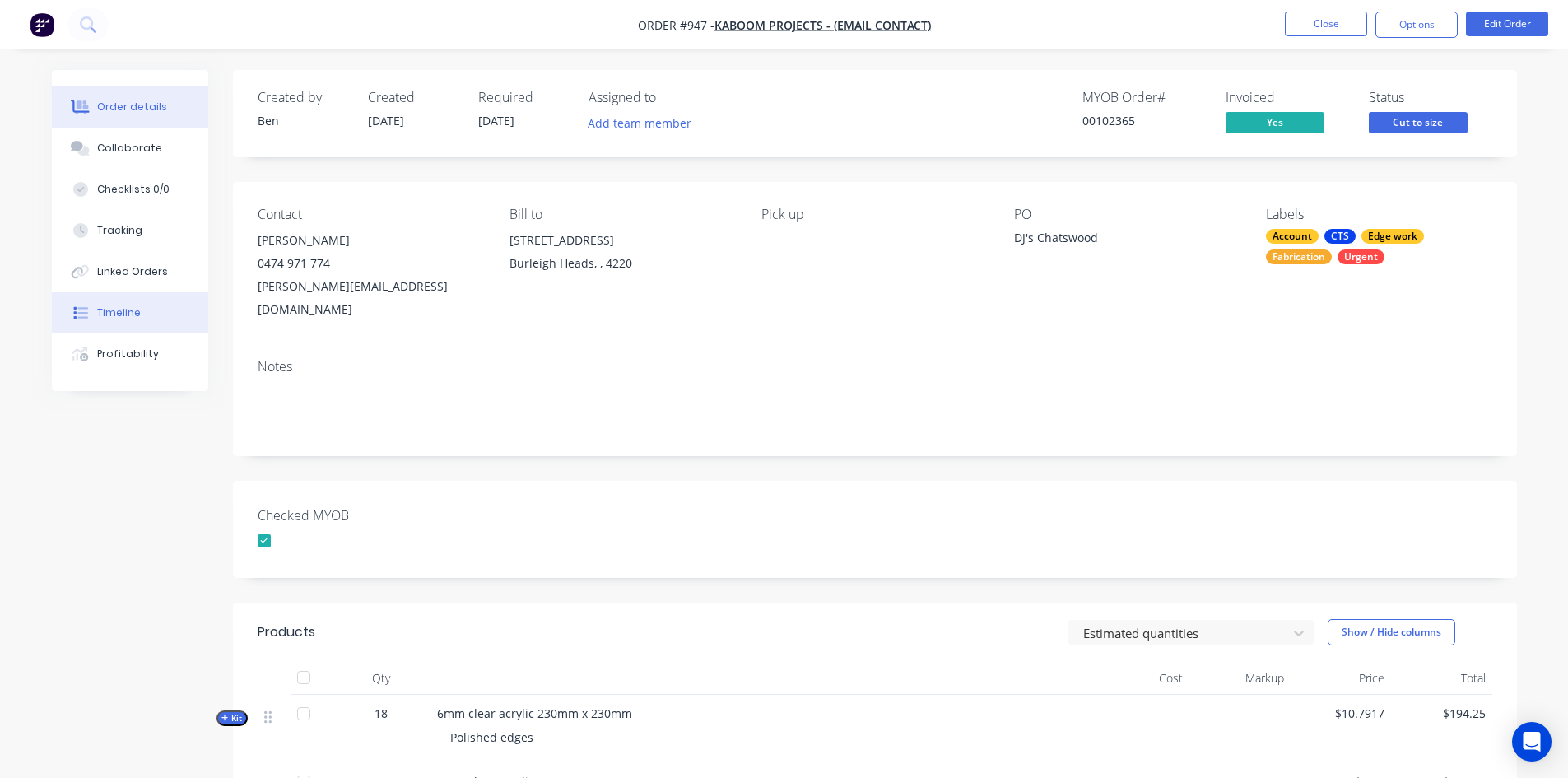
click at [114, 312] on div "Timeline" at bounding box center [119, 313] width 43 height 15
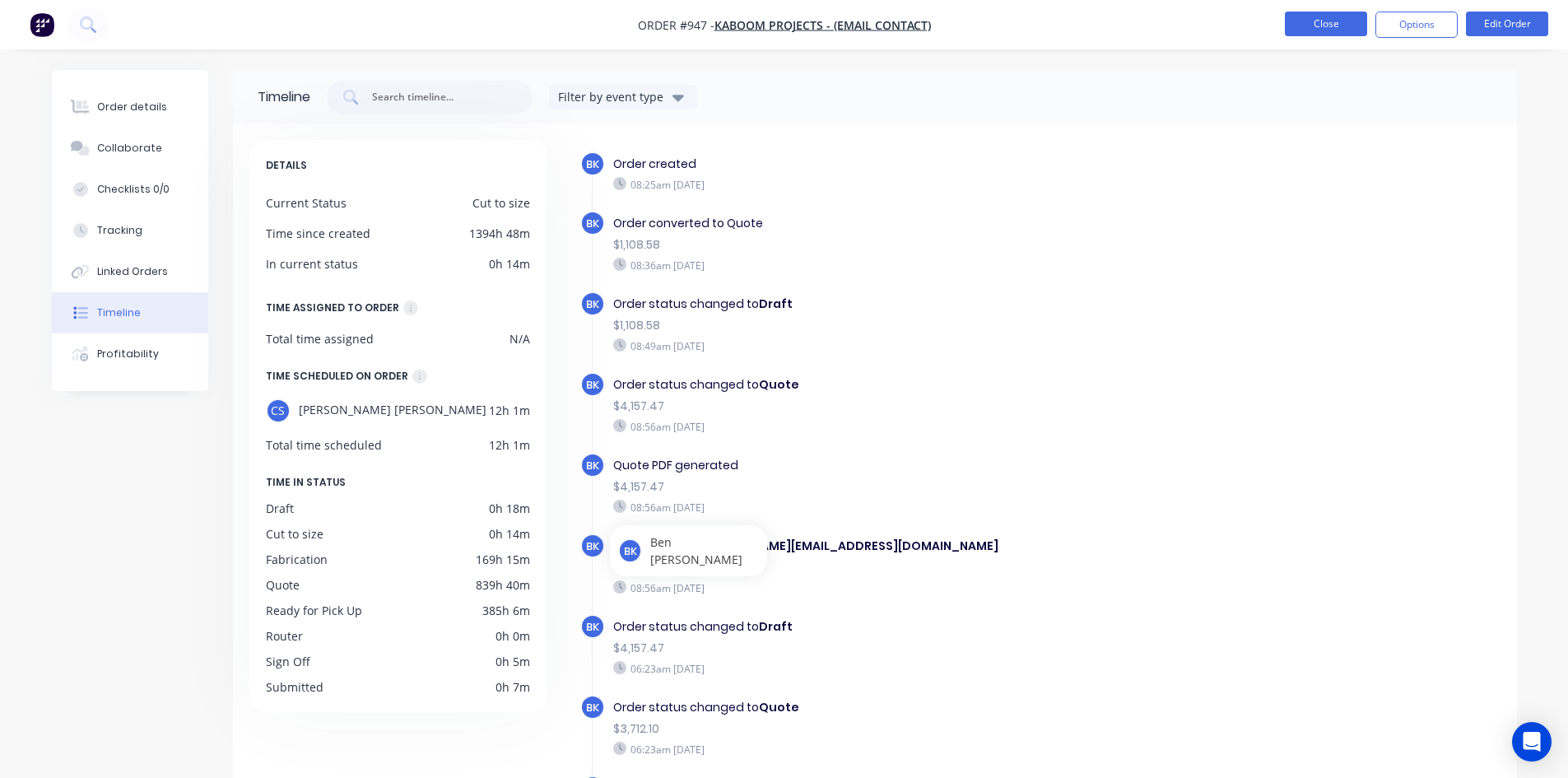
click at [1310, 30] on button "Close" at bounding box center [1326, 24] width 82 height 25
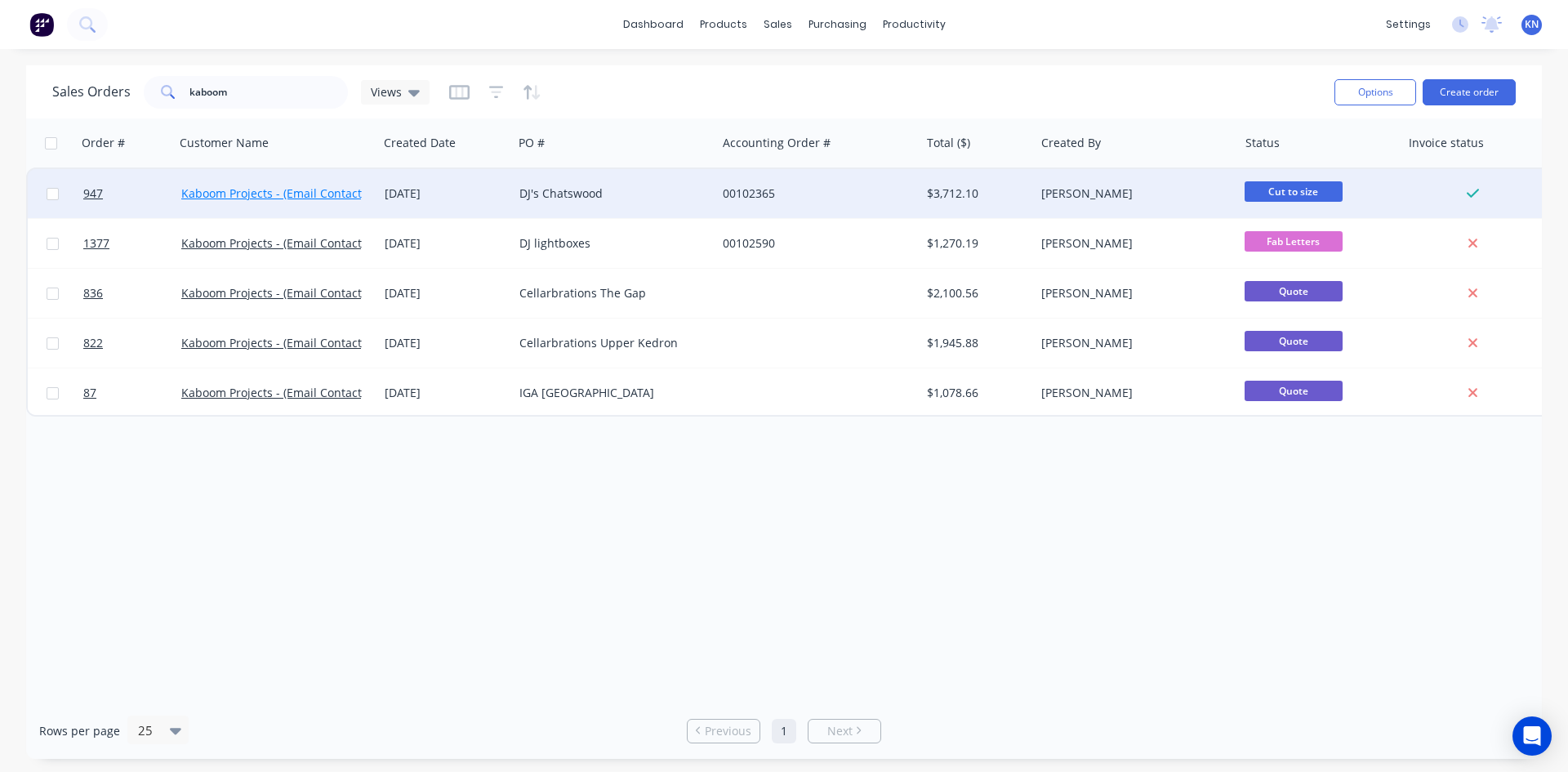
click at [220, 190] on link "Kaboom Projects - (Email Contact)" at bounding box center [273, 193] width 183 height 16
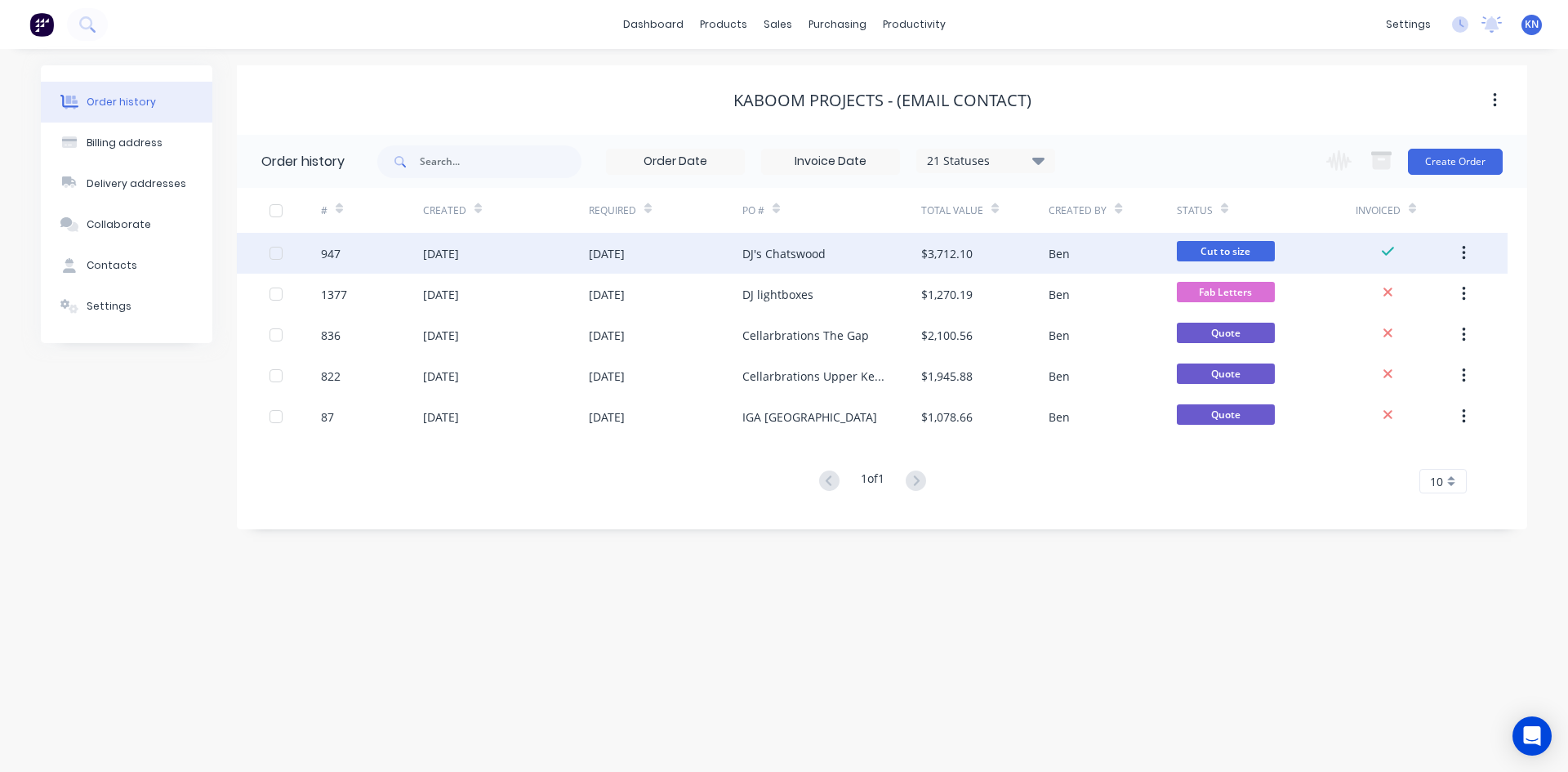
click at [331, 253] on div "947" at bounding box center [330, 254] width 20 height 17
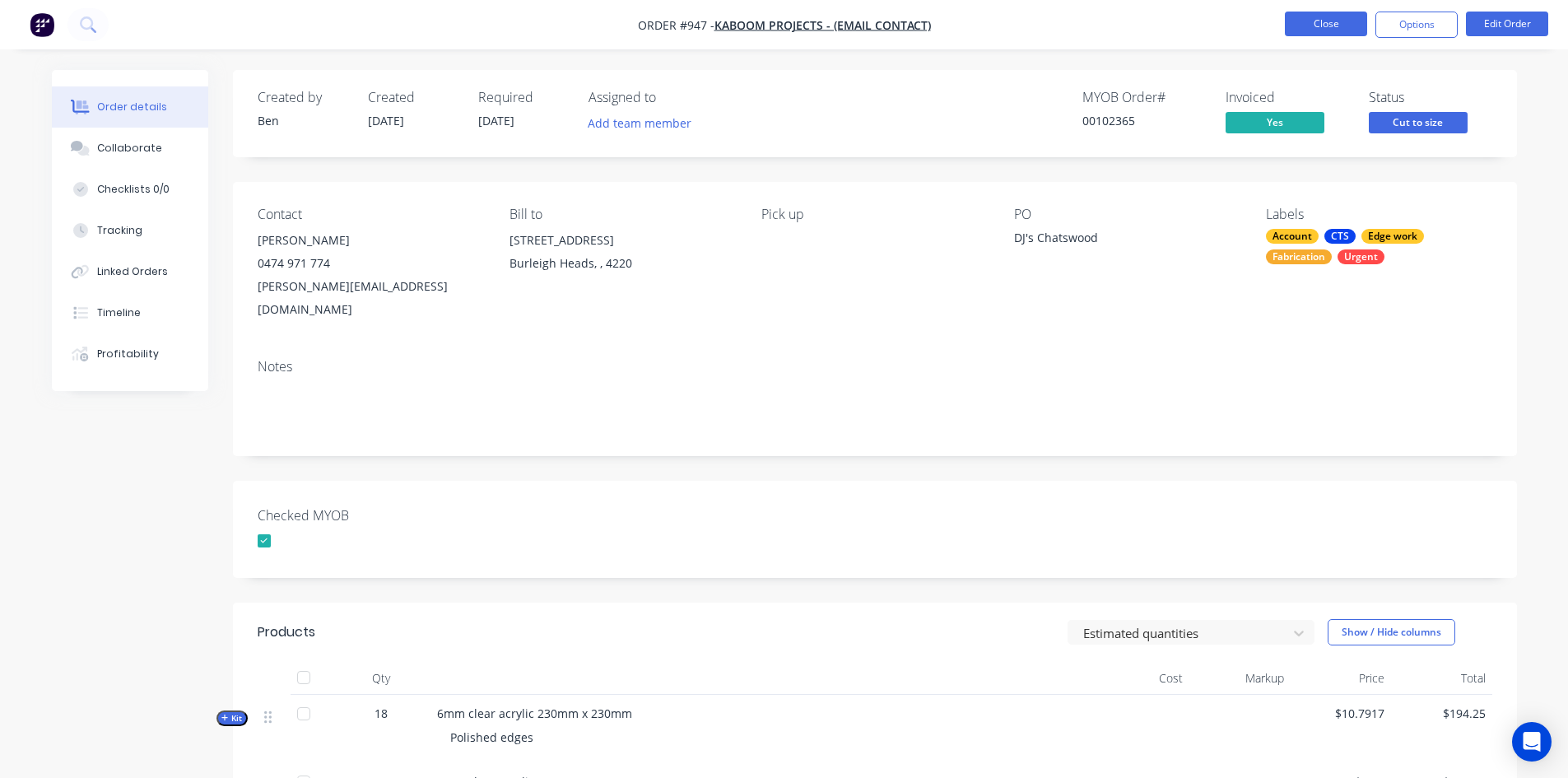
click at [1344, 17] on button "Close" at bounding box center [1326, 24] width 82 height 25
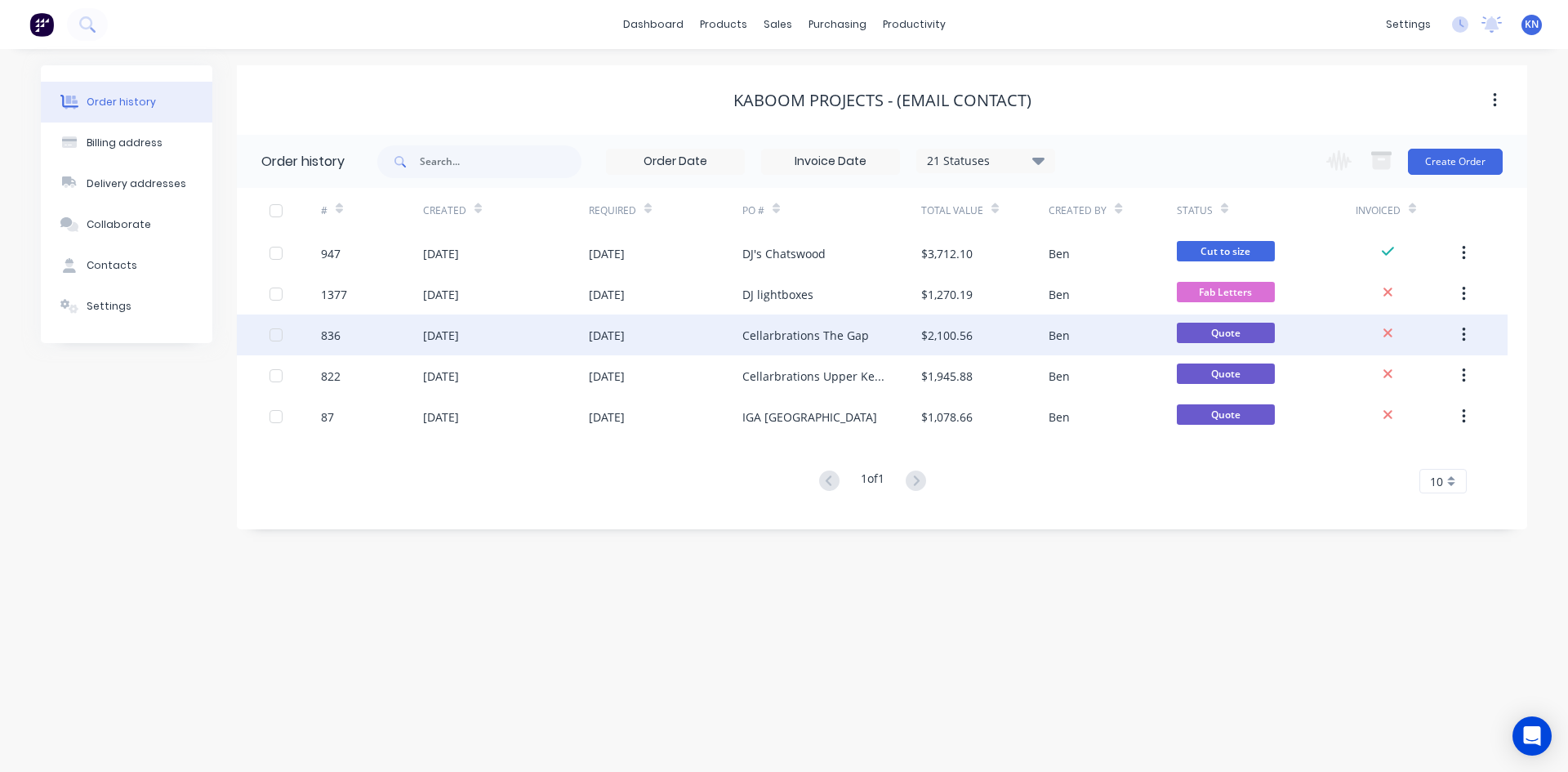
click at [370, 332] on div "836" at bounding box center [371, 335] width 102 height 41
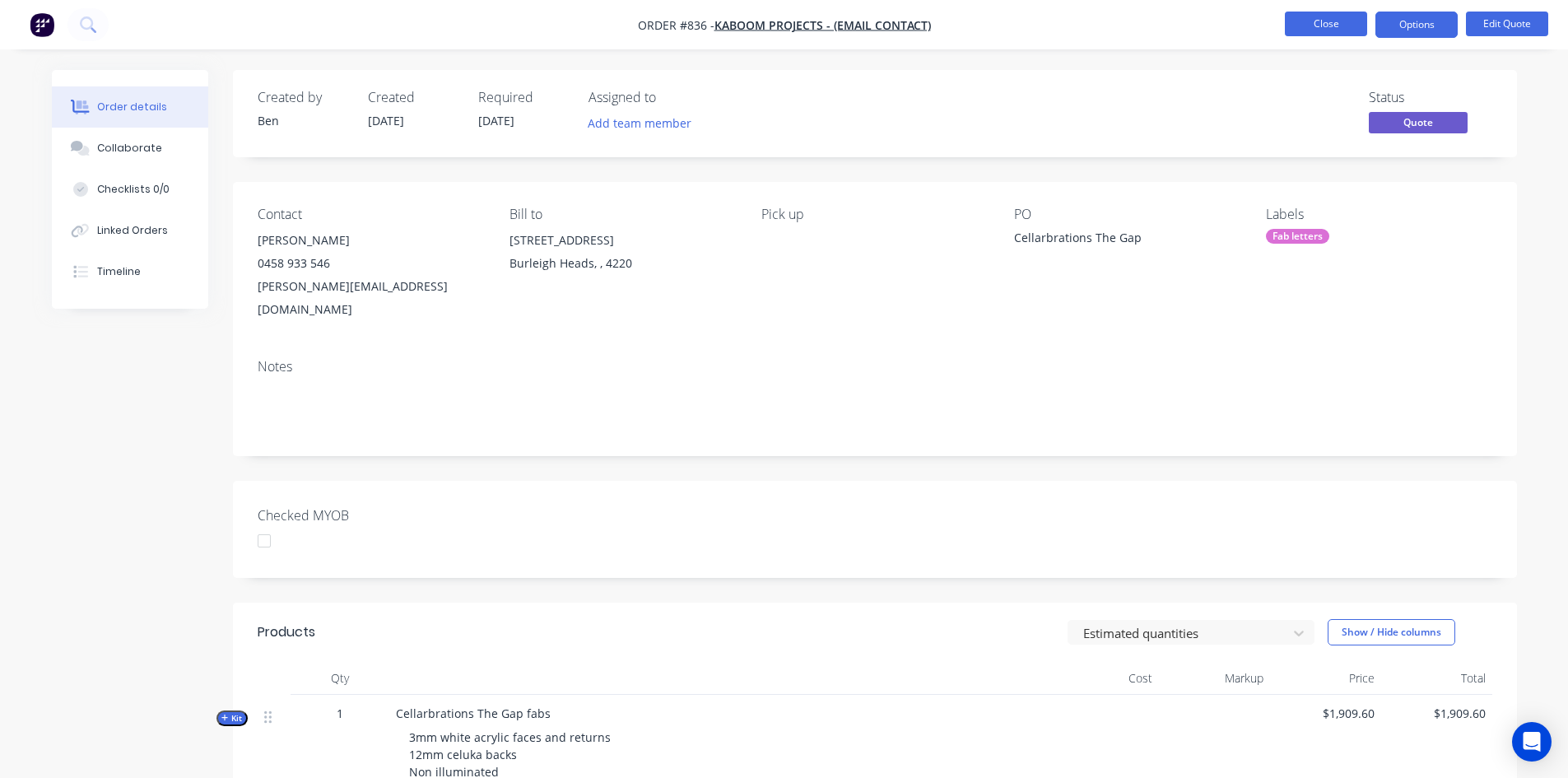
click at [1323, 26] on button "Close" at bounding box center [1326, 24] width 82 height 25
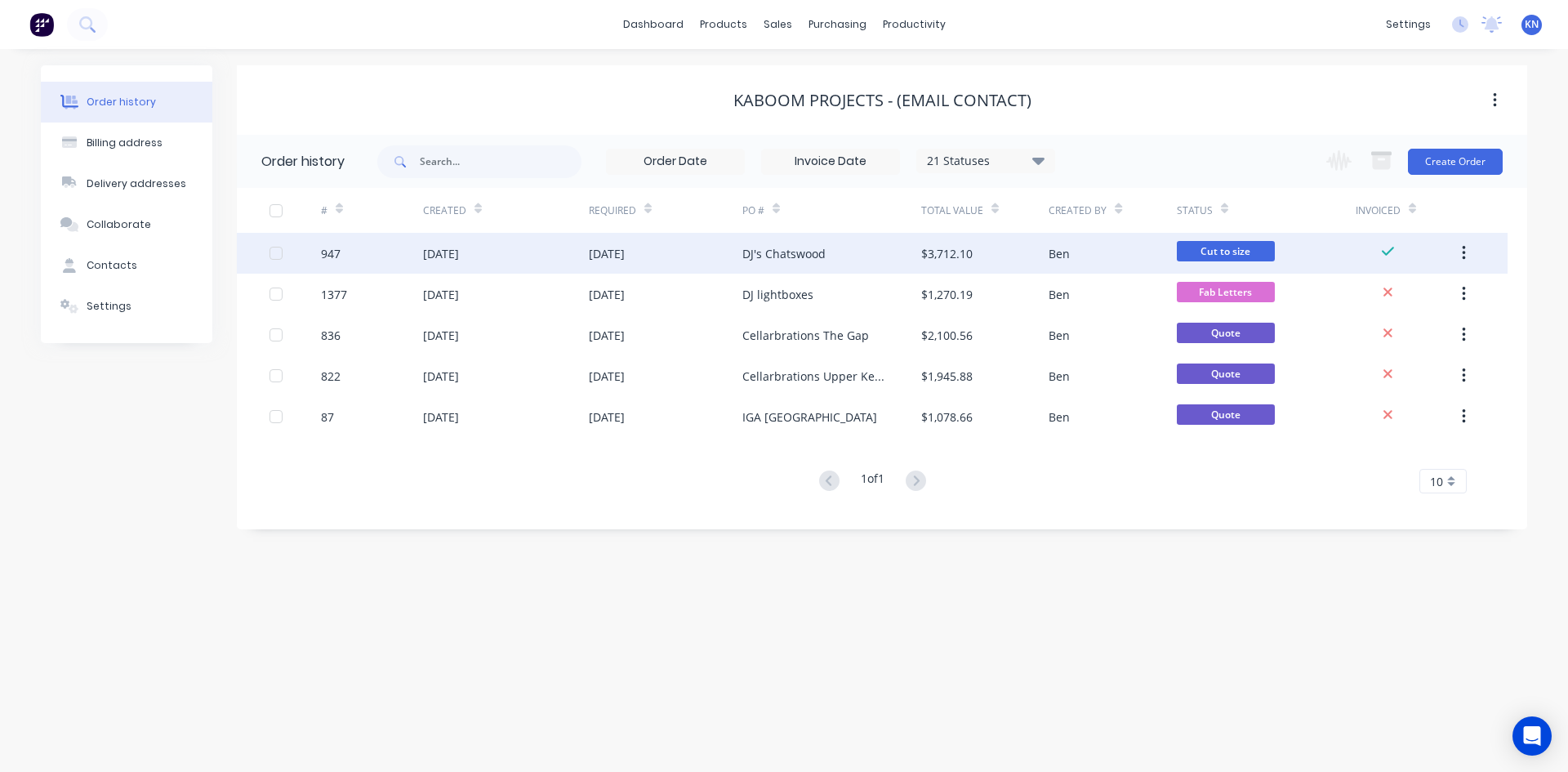
click at [330, 247] on div "947" at bounding box center [330, 254] width 20 height 17
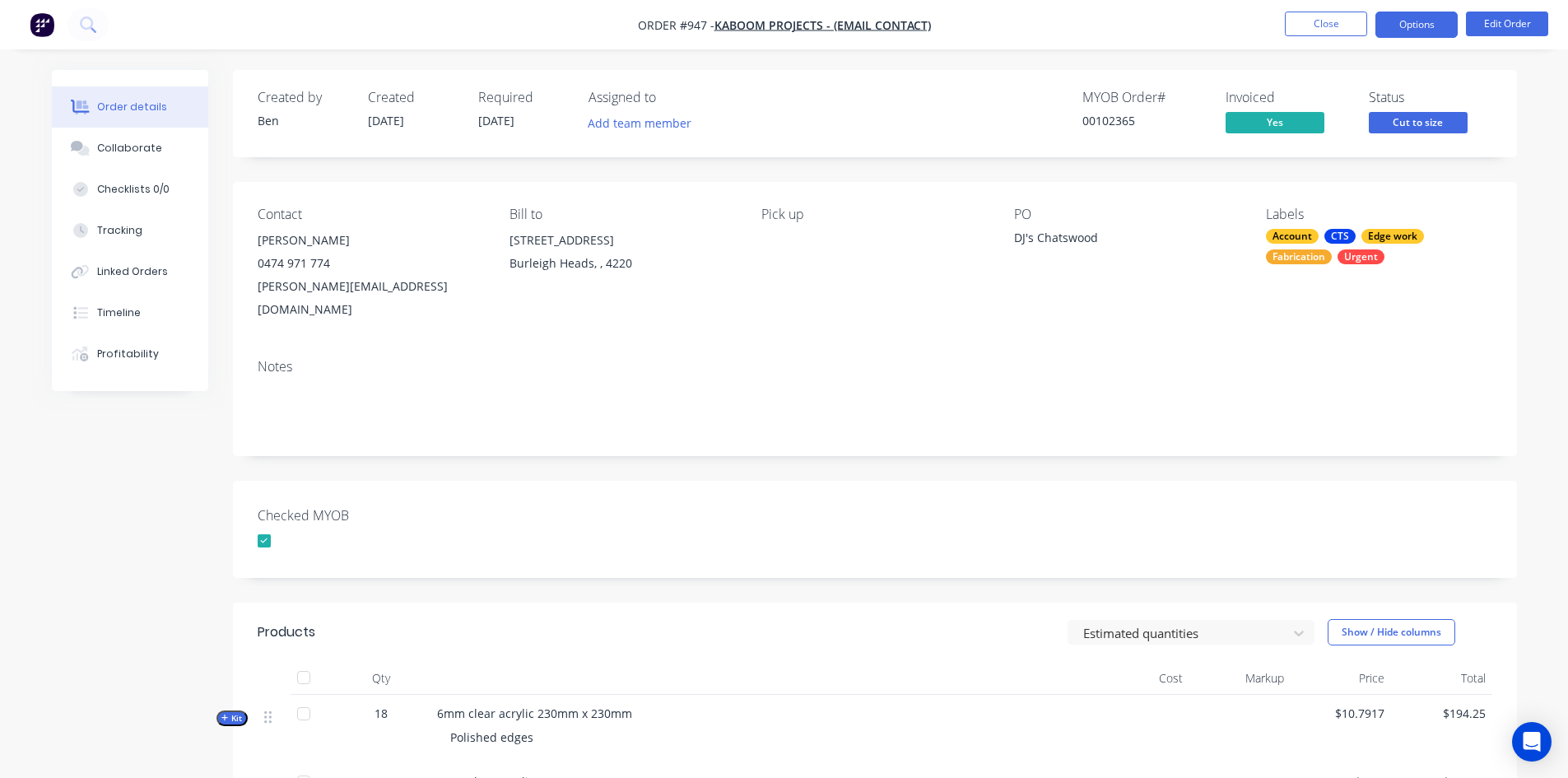
click at [1428, 23] on button "Options" at bounding box center [1416, 25] width 82 height 26
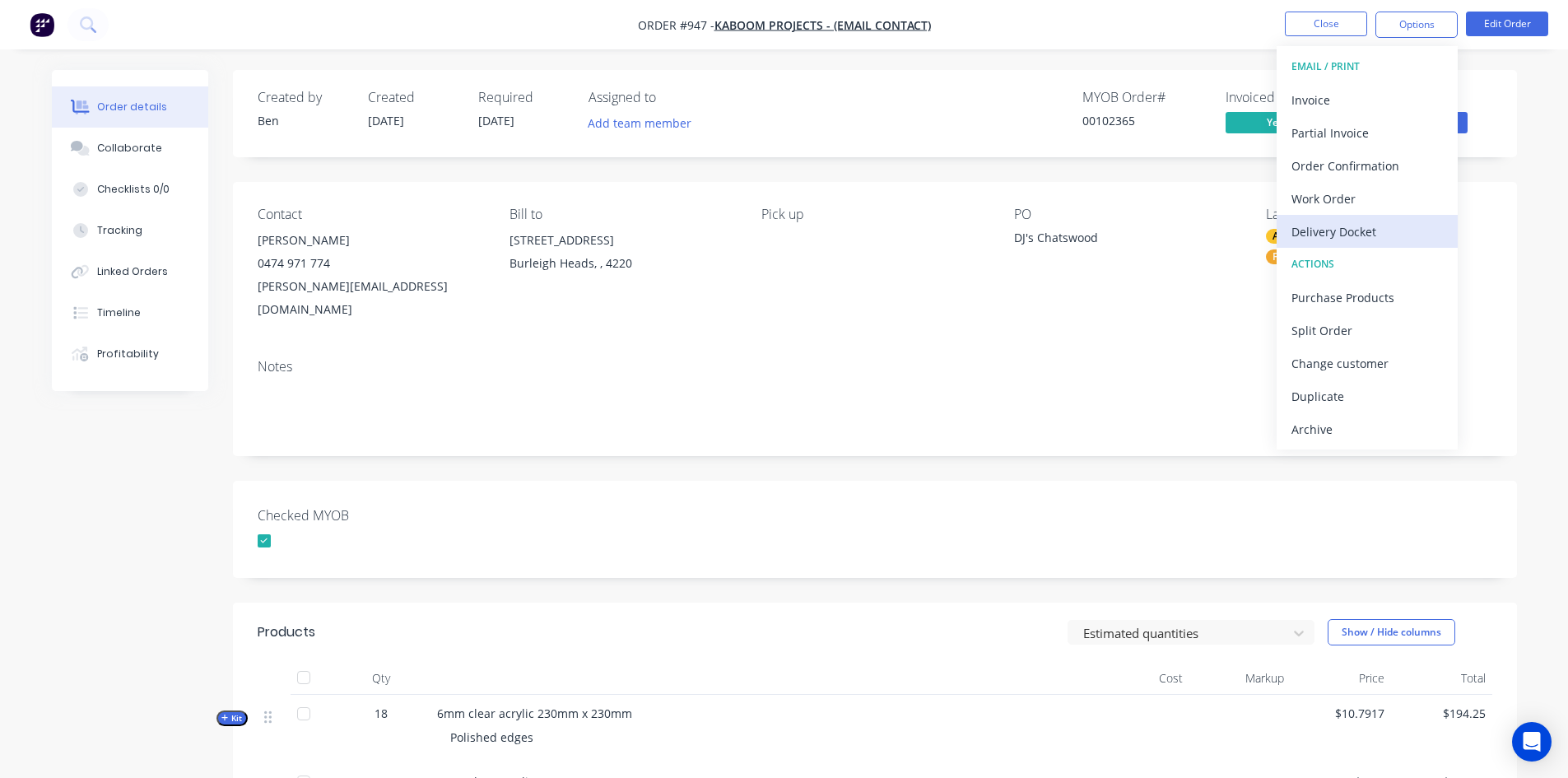
click at [1385, 227] on div "Delivery Docket" at bounding box center [1367, 231] width 152 height 24
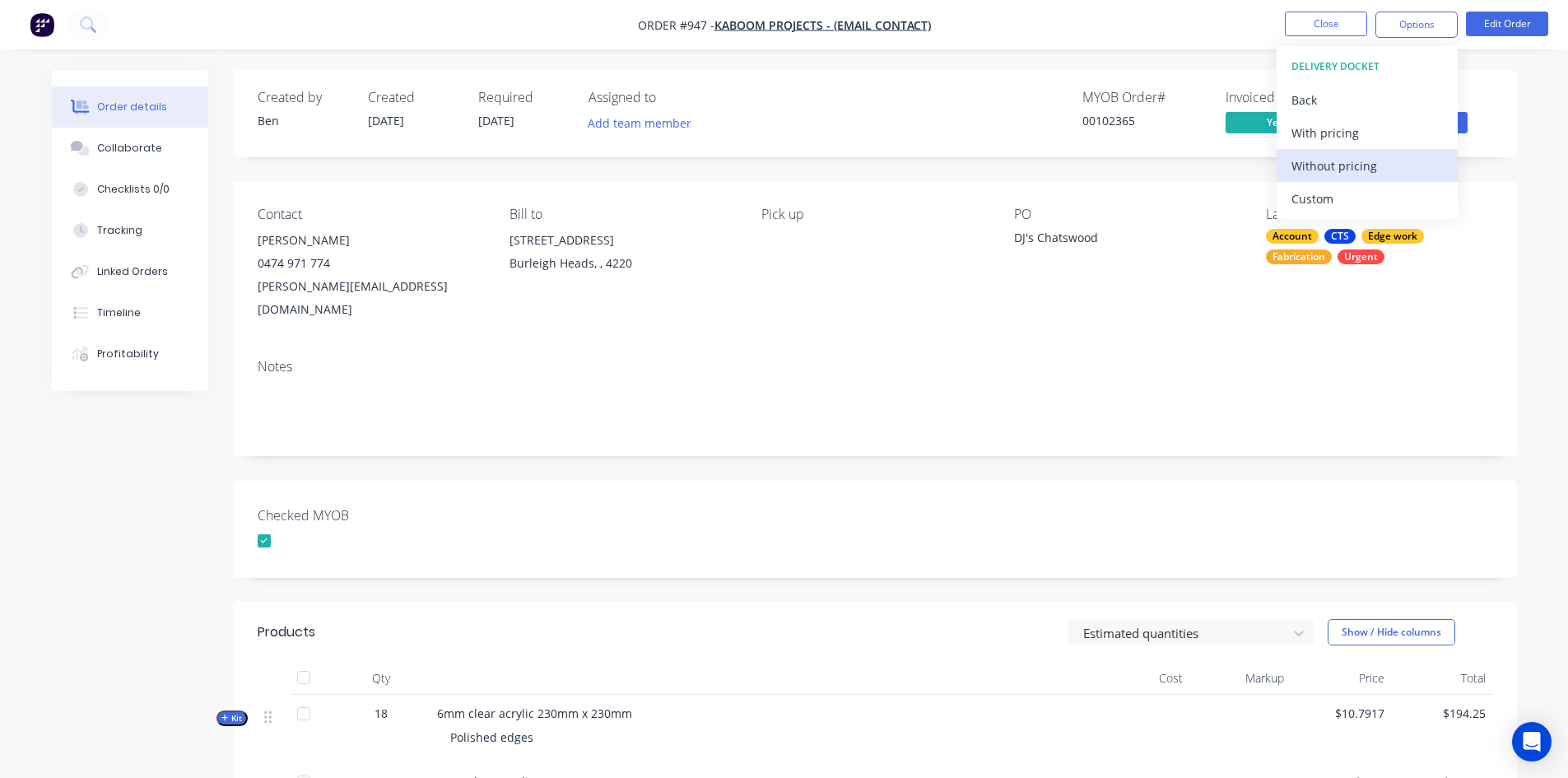
click at [1396, 160] on div "Without pricing" at bounding box center [1367, 165] width 152 height 24
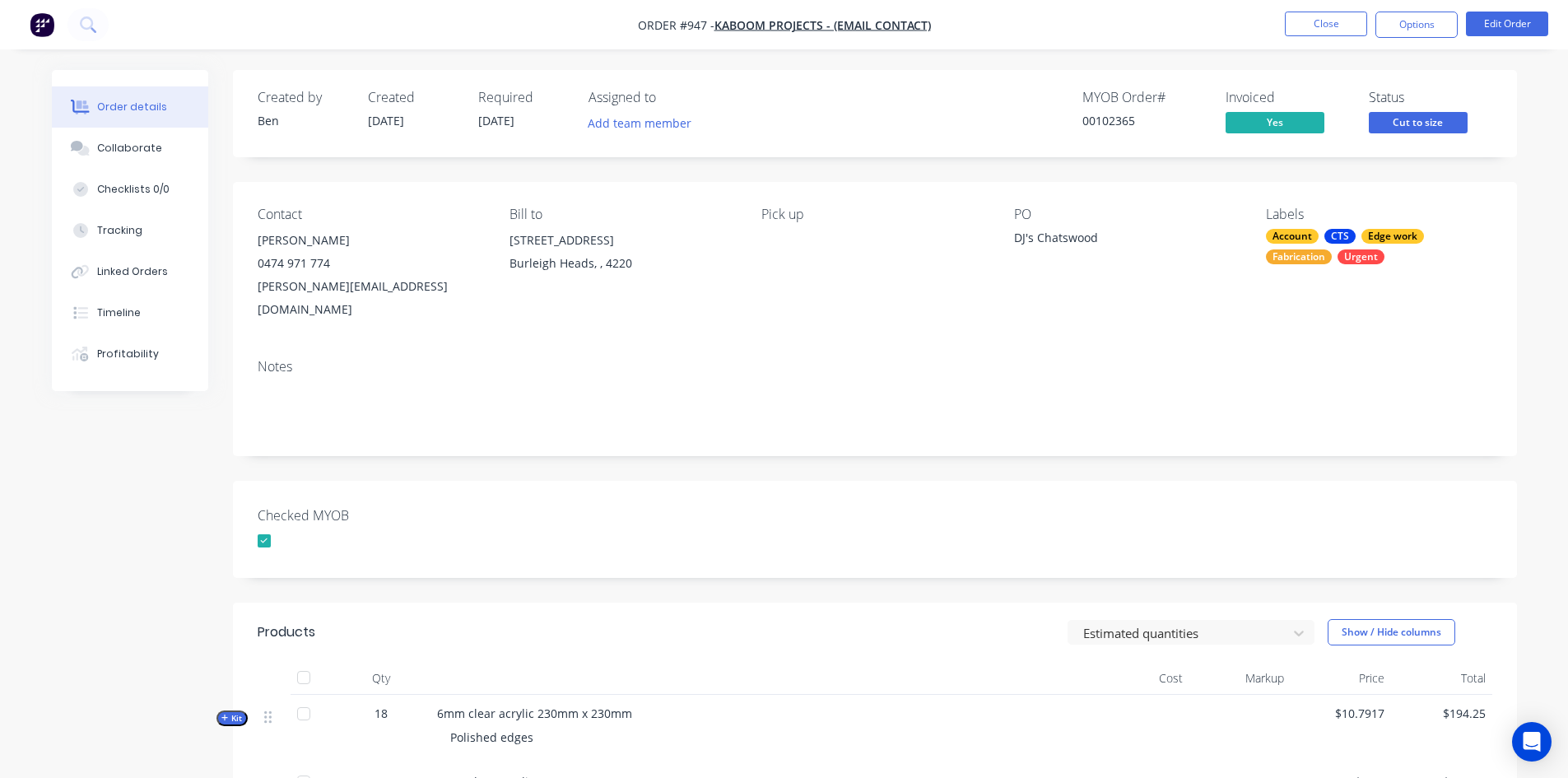
click at [1040, 439] on div "Created by [PERSON_NAME] Created [DATE] Required [DATE] Assigned to Add team me…" at bounding box center [875, 636] width 1284 height 1133
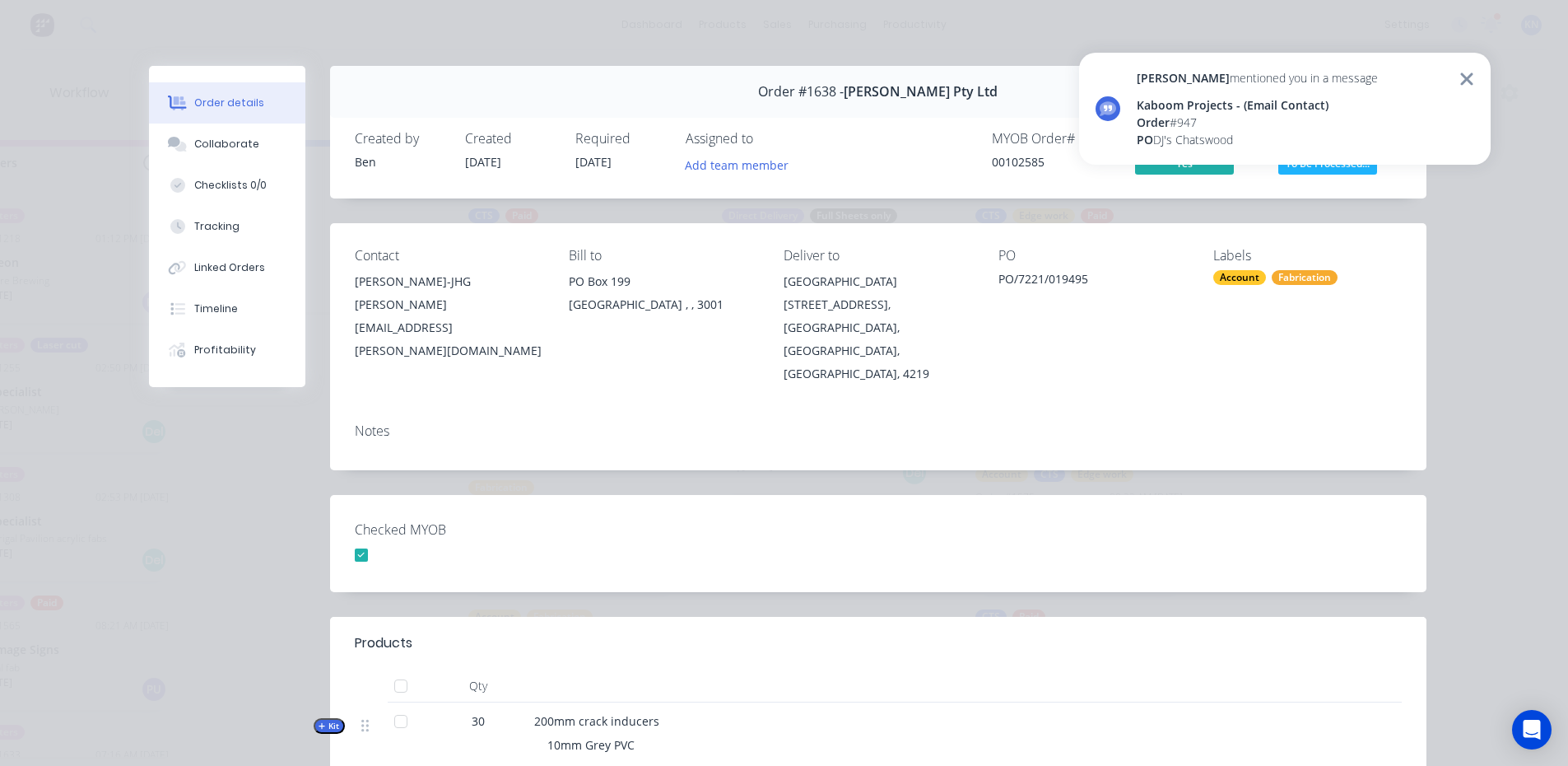
scroll to position [0, 2371]
click at [1471, 80] on icon at bounding box center [1467, 78] width 15 height 20
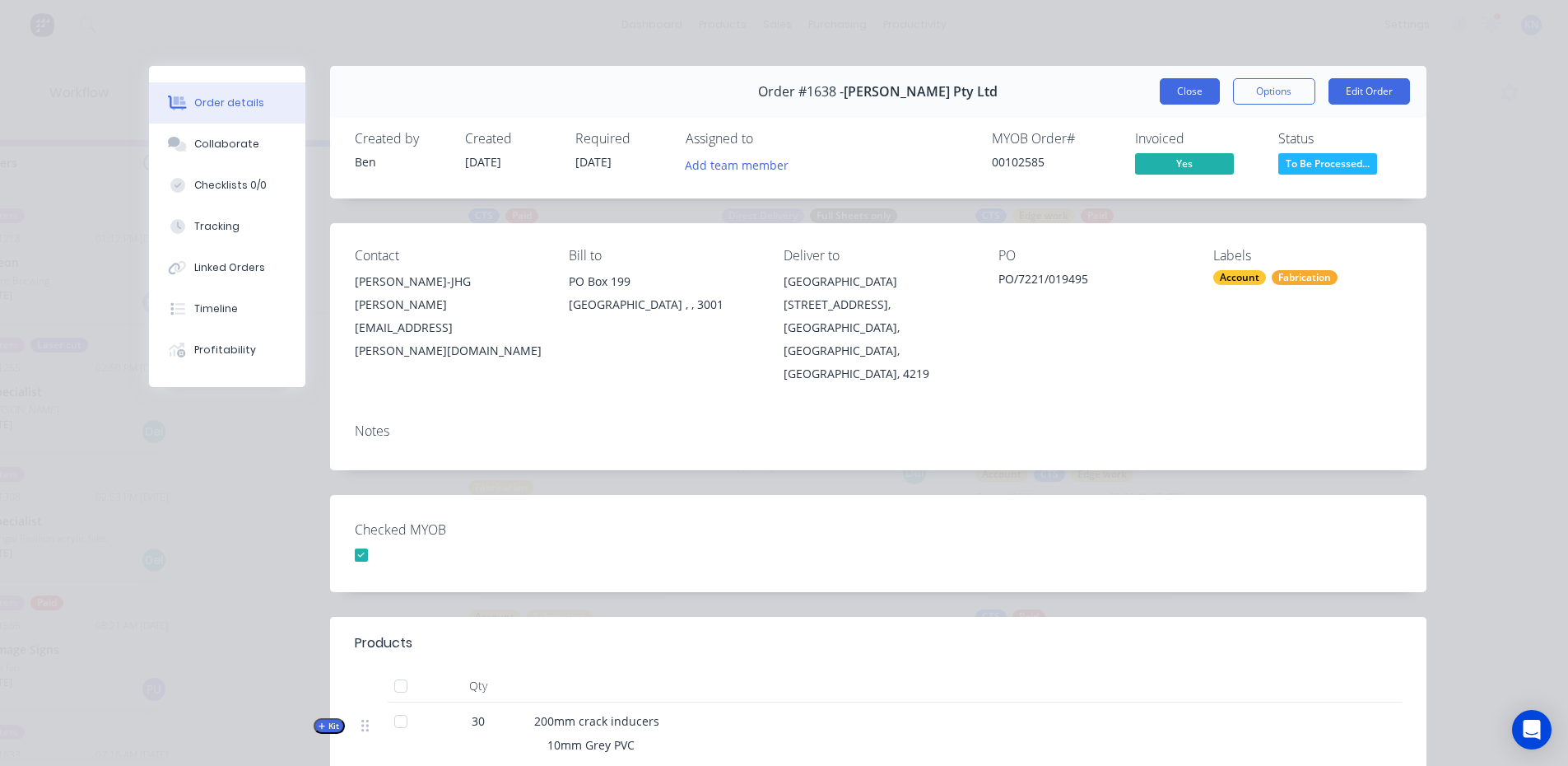
click at [1196, 91] on button "Close" at bounding box center [1190, 92] width 60 height 26
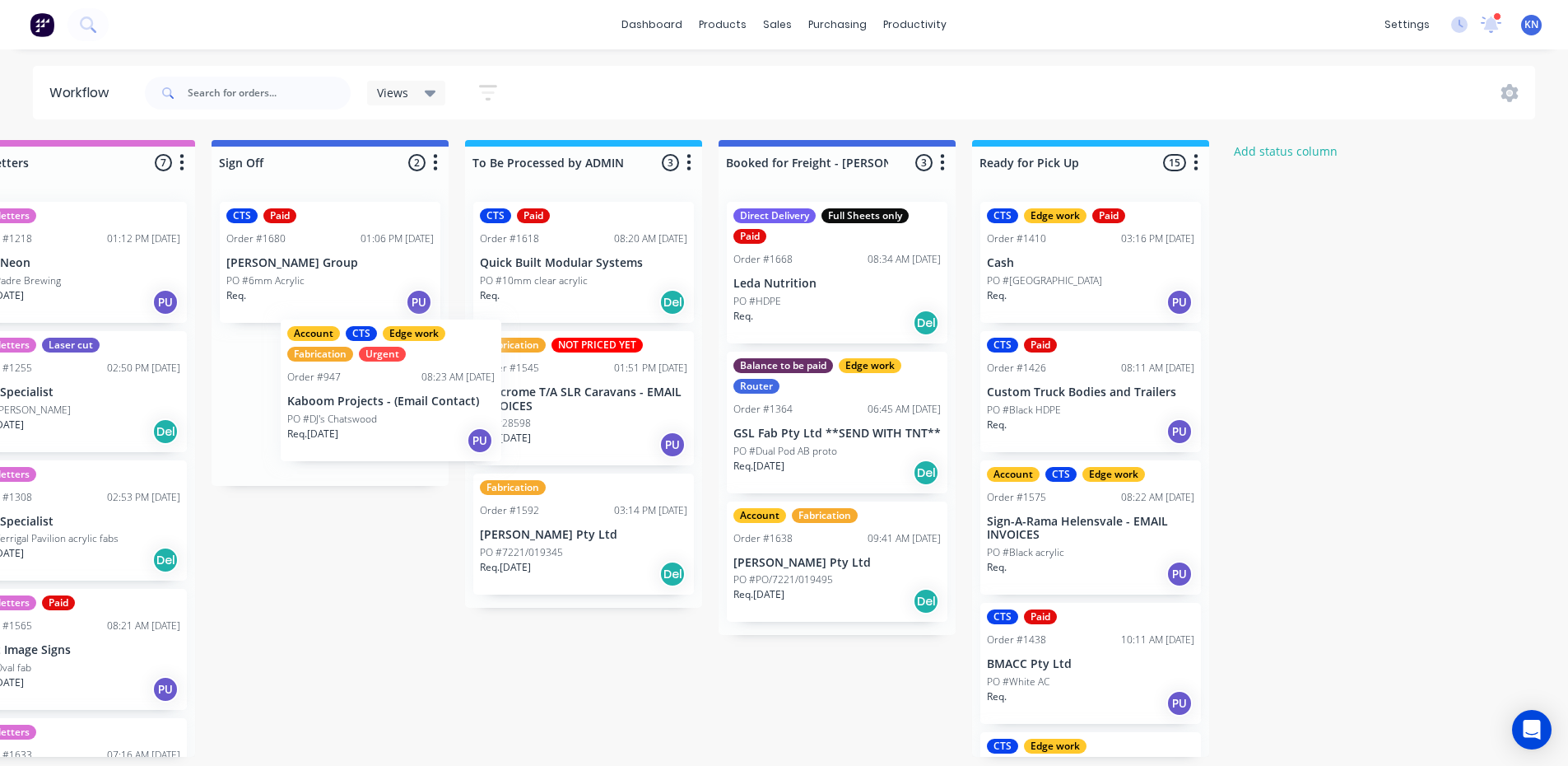
scroll to position [0, 2353]
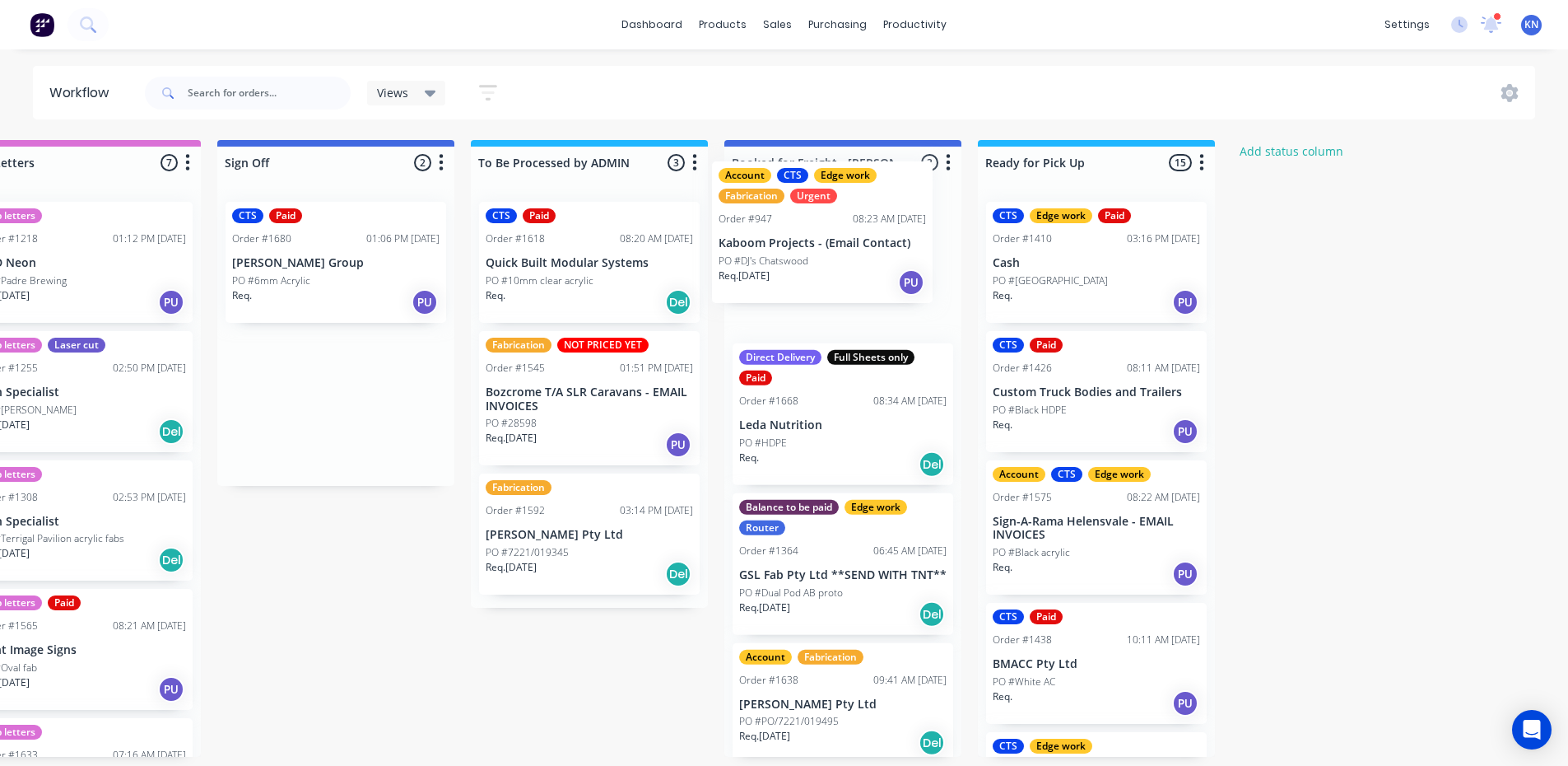
drag, startPoint x: 271, startPoint y: 419, endPoint x: 779, endPoint y: 248, distance: 536.0
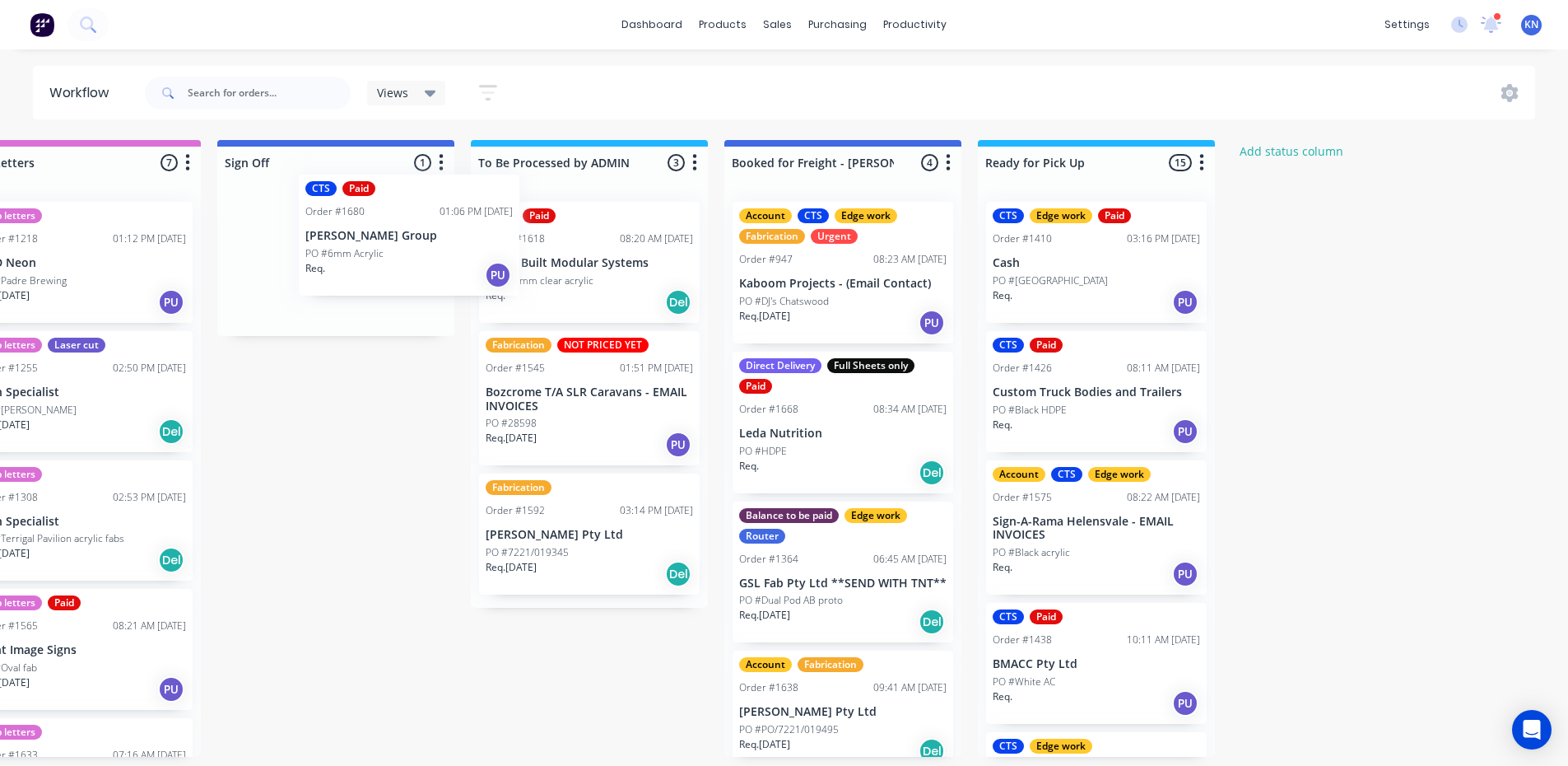
scroll to position [0, 2352]
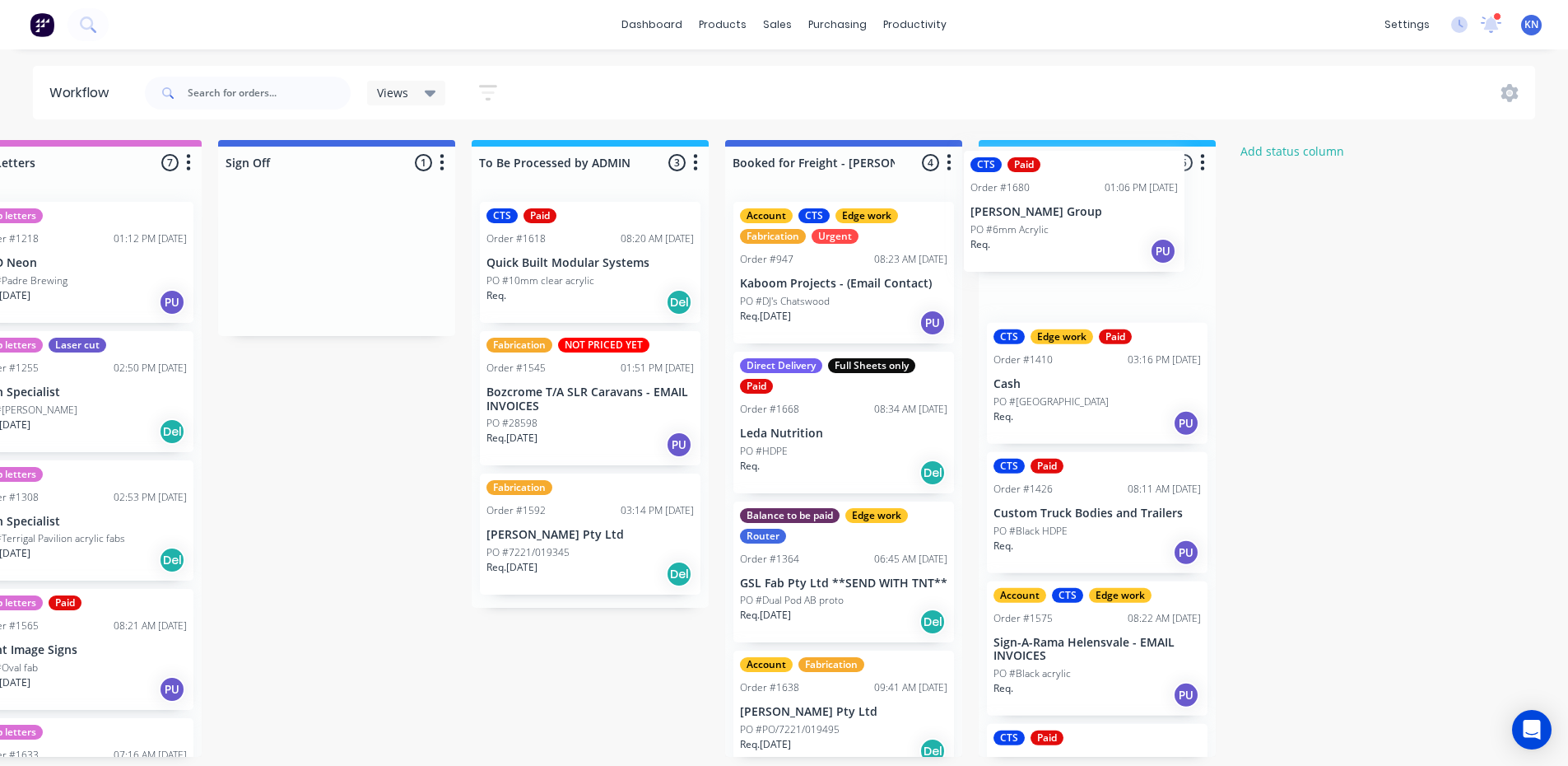
drag, startPoint x: 295, startPoint y: 251, endPoint x: 1065, endPoint y: 187, distance: 772.7
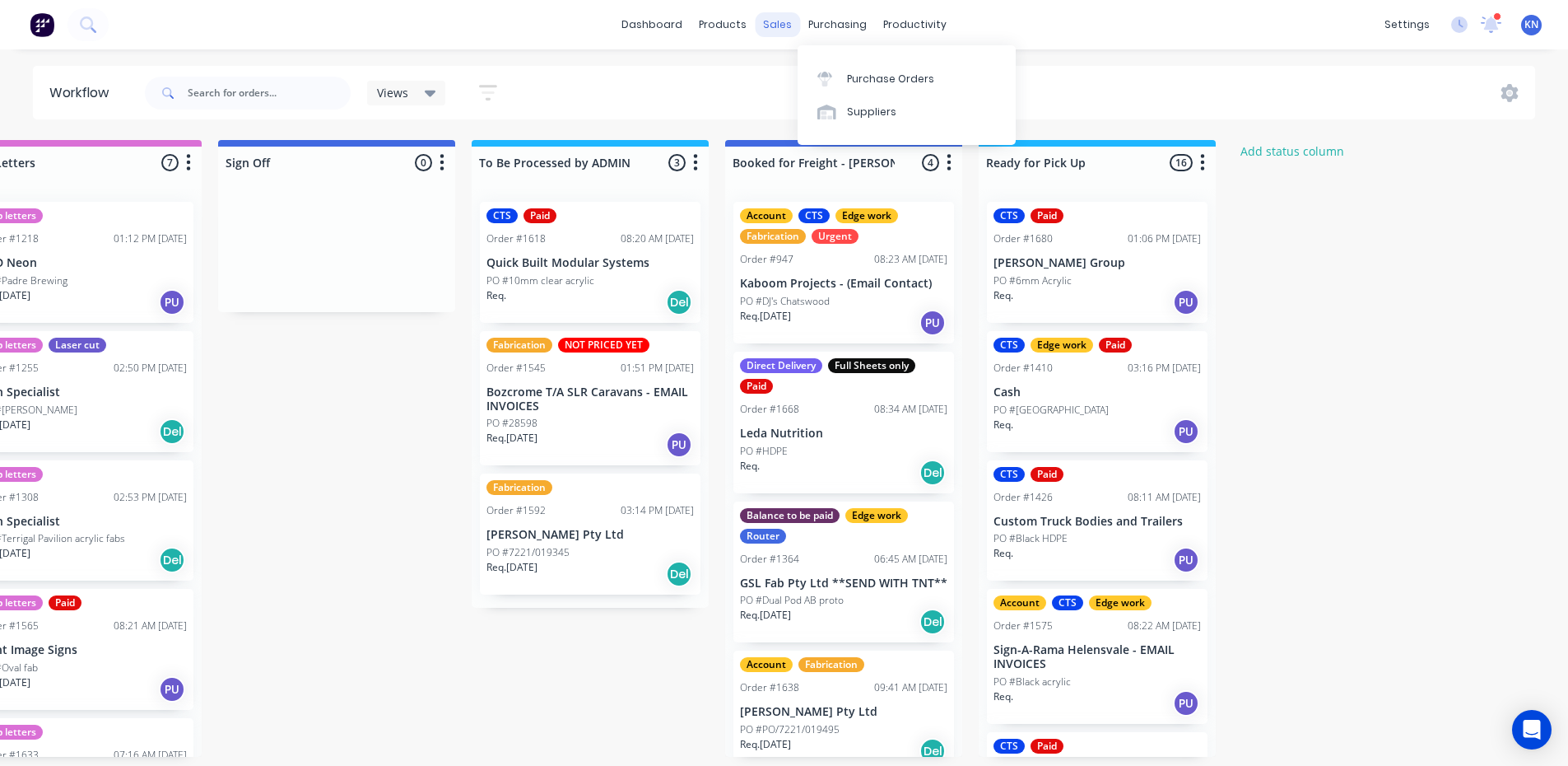
click at [786, 26] on div "sales" at bounding box center [778, 25] width 45 height 25
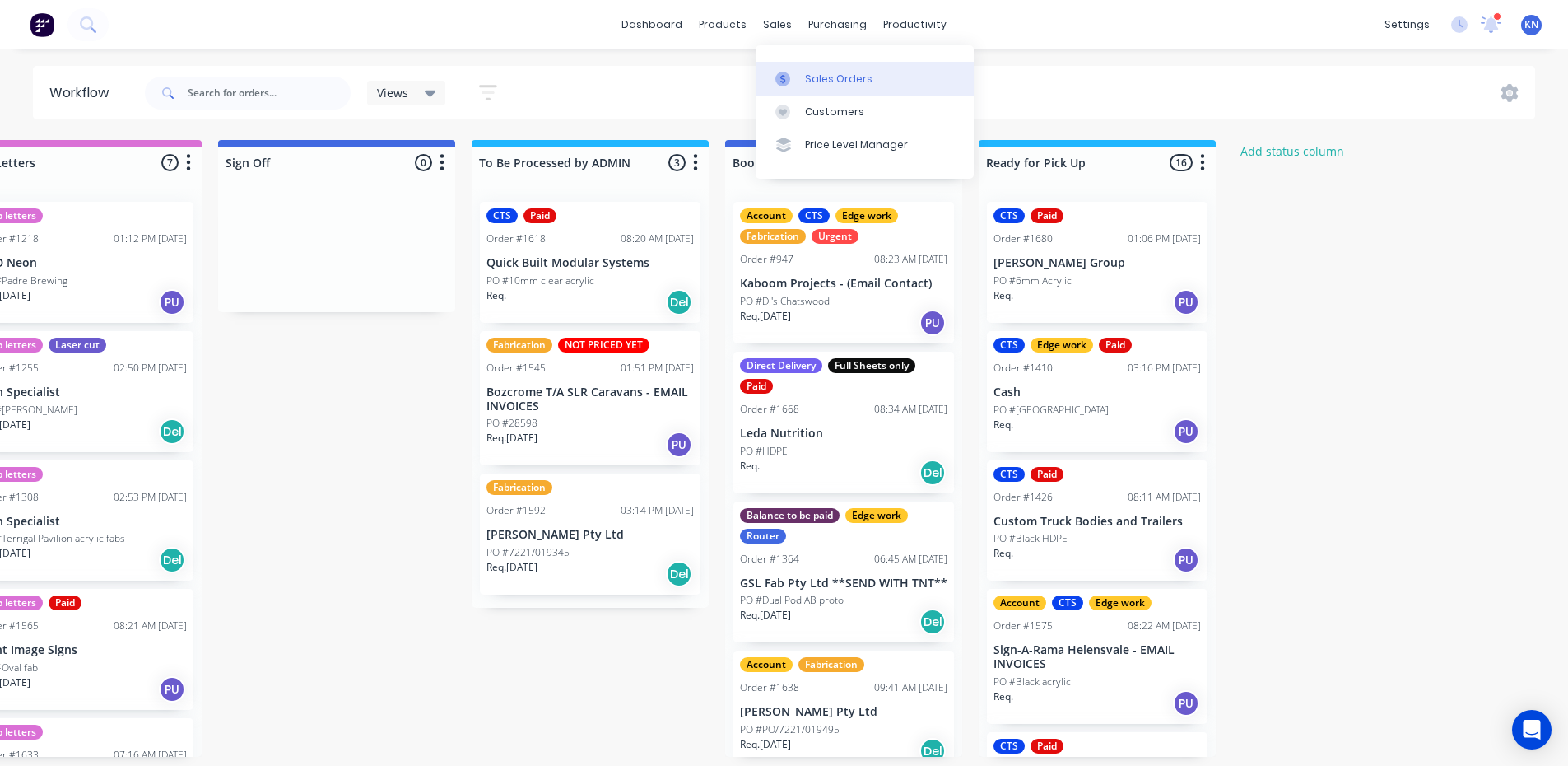
click at [827, 78] on div "Sales Orders" at bounding box center [839, 79] width 68 height 15
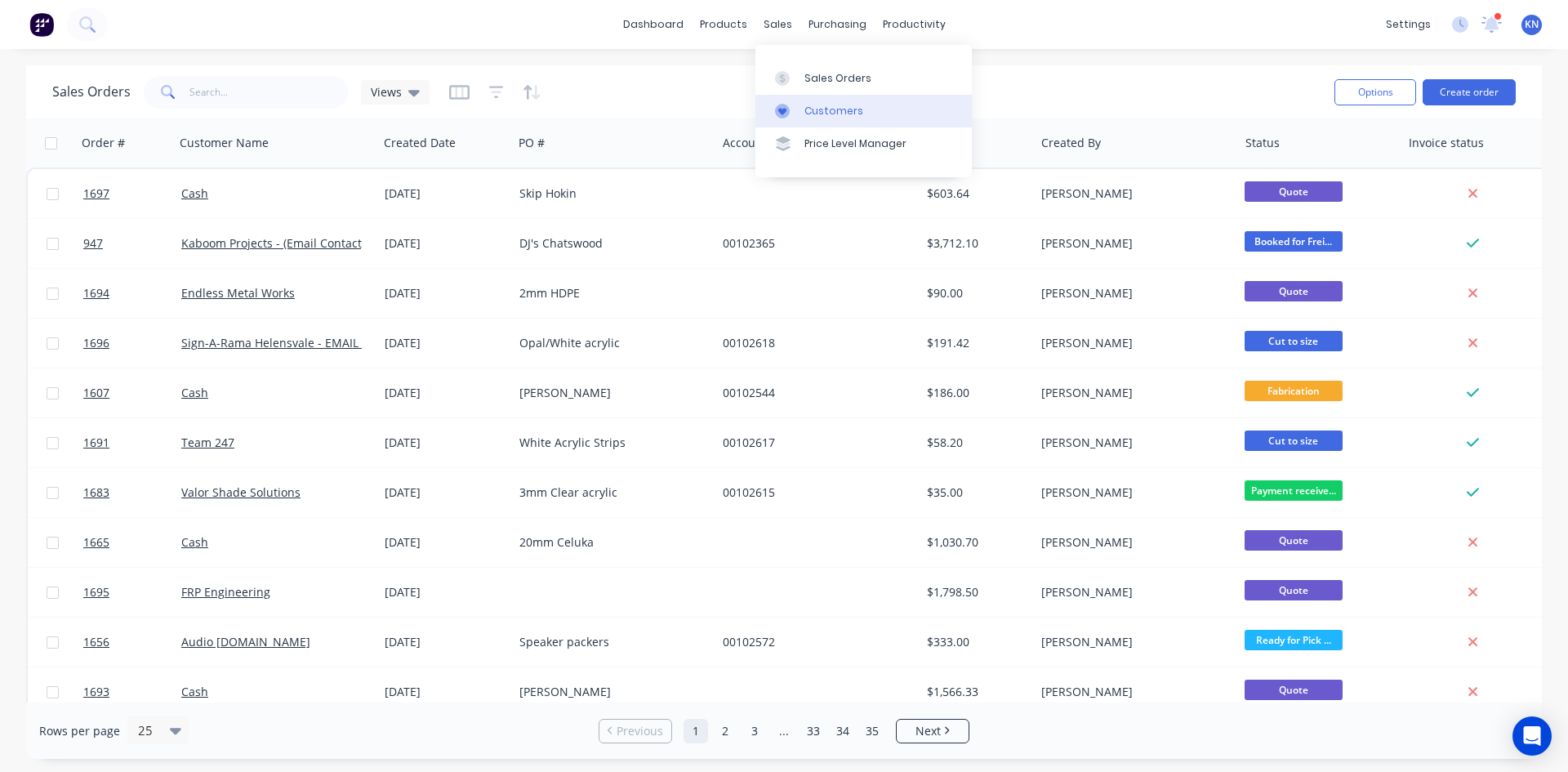
click at [833, 111] on div "Customers" at bounding box center [834, 111] width 59 height 15
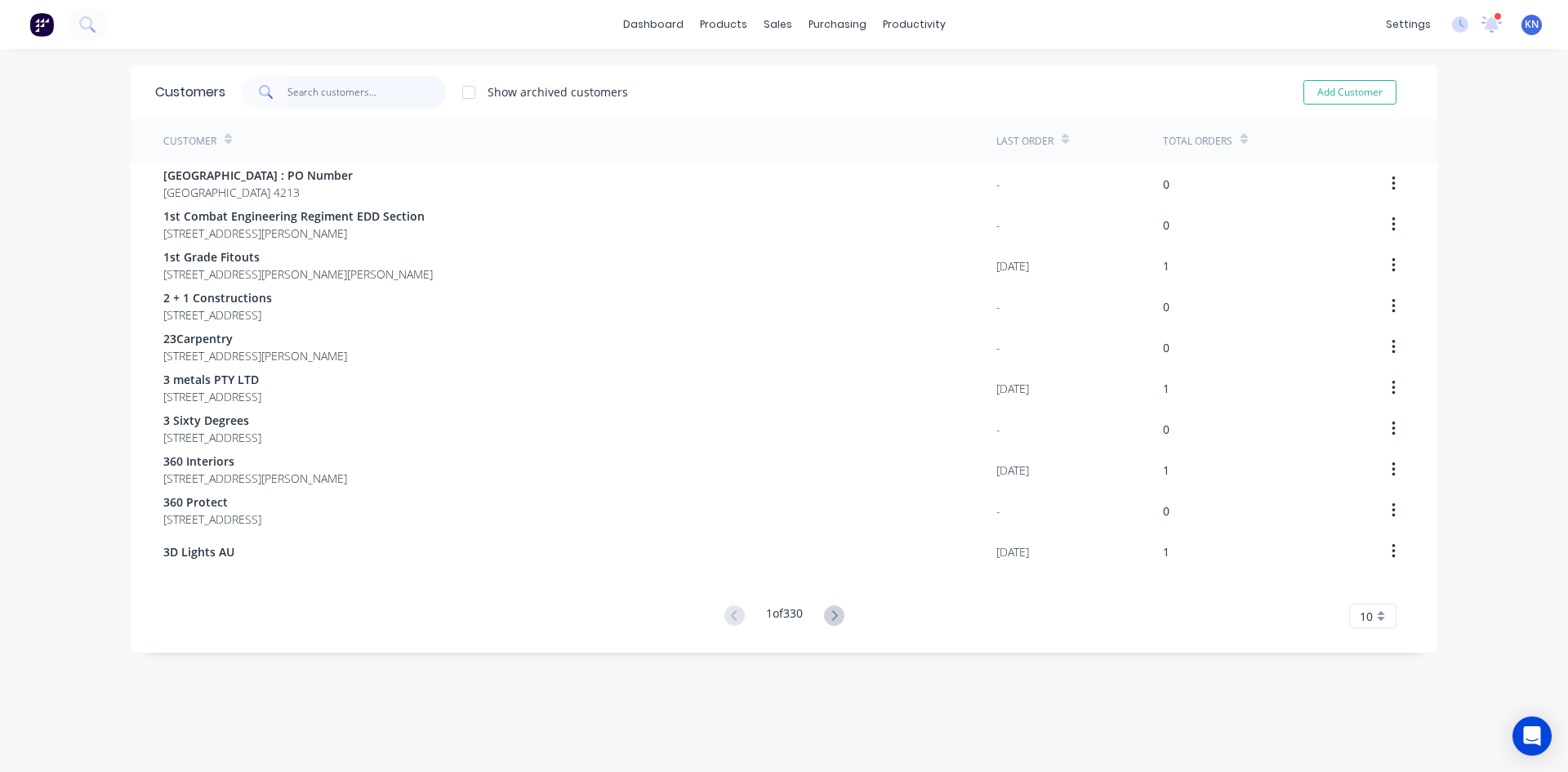
click at [319, 93] on input "text" at bounding box center [367, 92] width 159 height 33
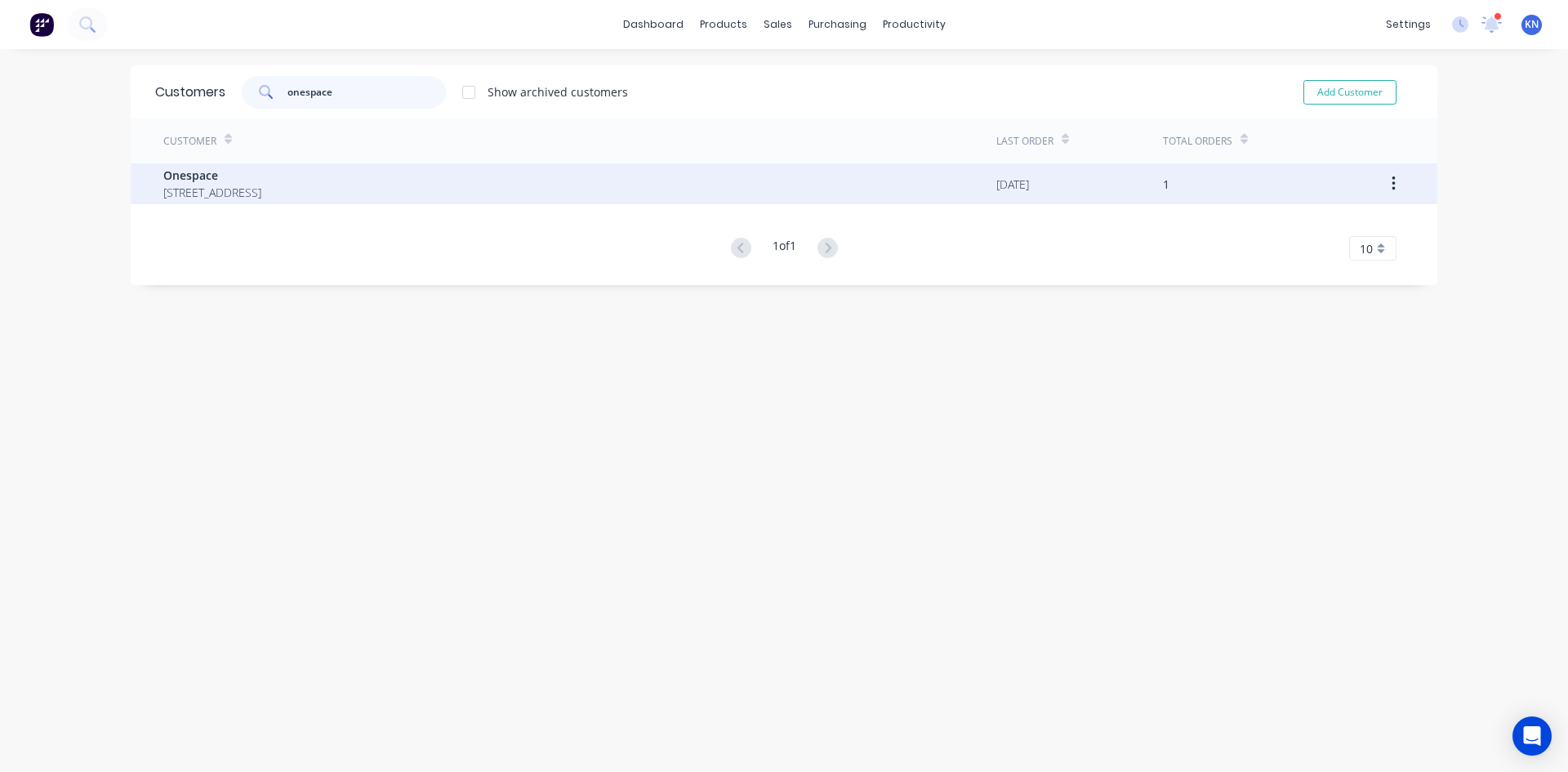
type input "onespace"
click at [184, 177] on span "Onespace" at bounding box center [212, 175] width 98 height 17
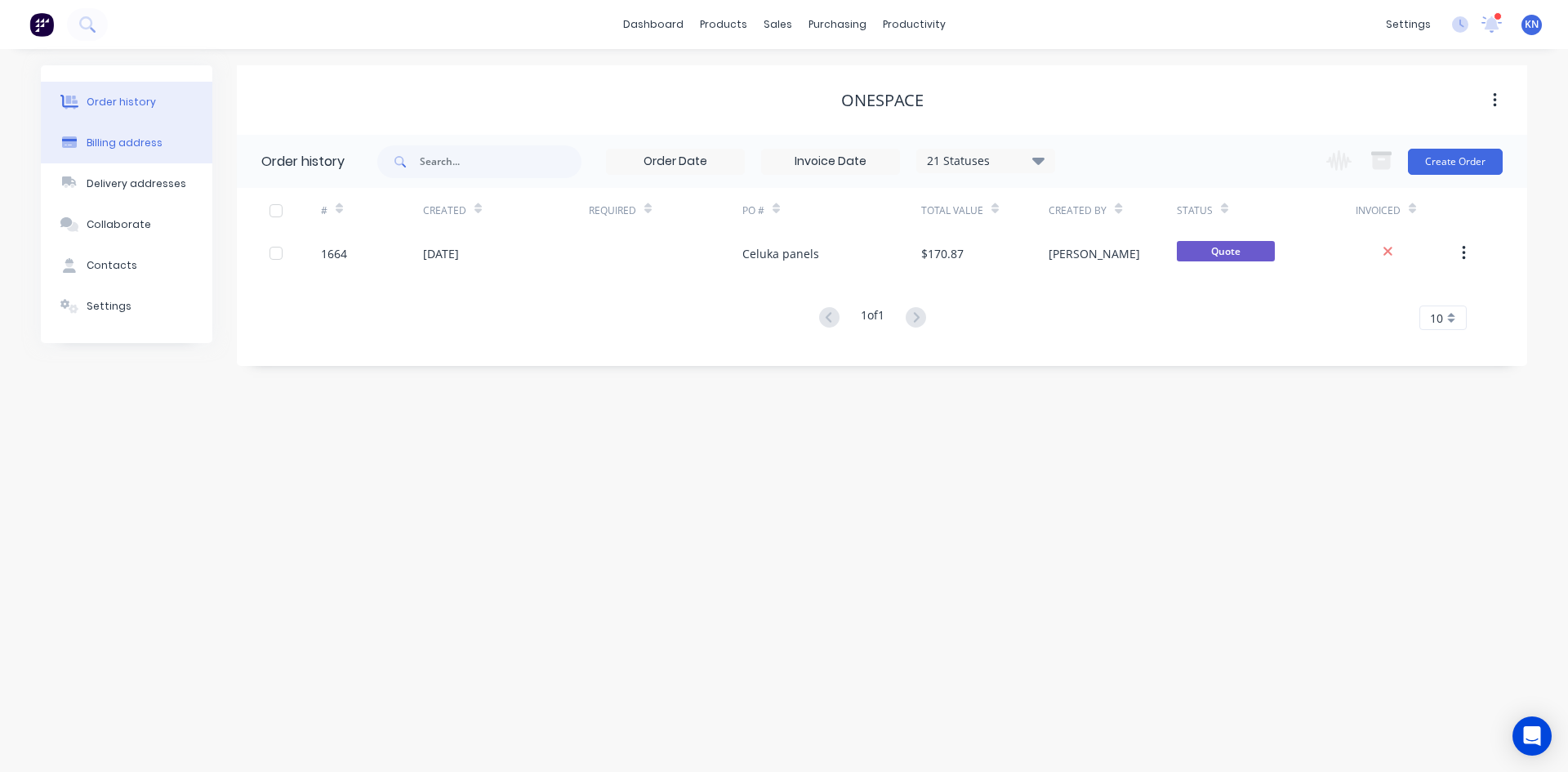
click at [87, 145] on div "Billing address" at bounding box center [124, 143] width 76 height 15
select select "AU"
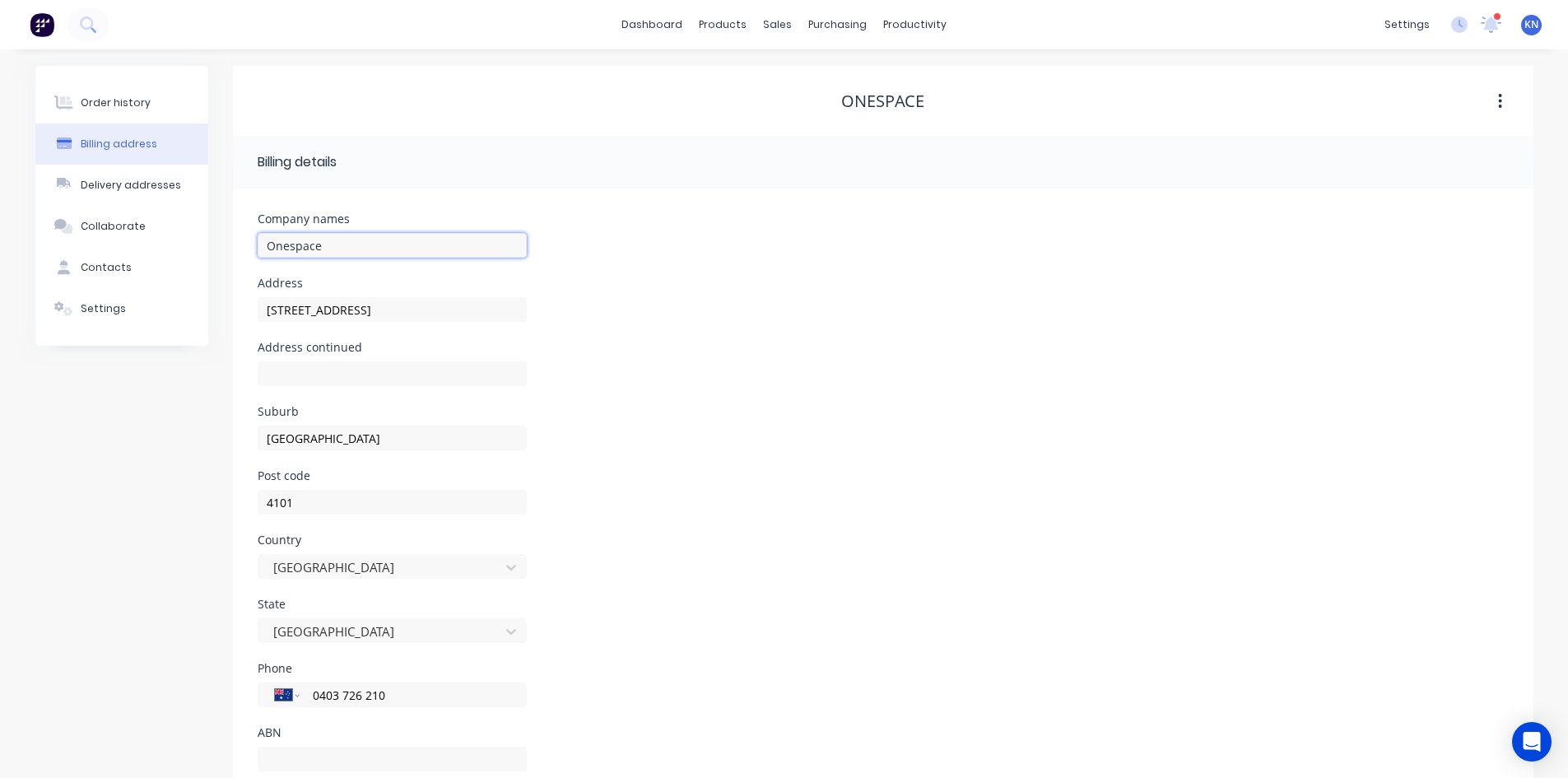
drag, startPoint x: 379, startPoint y: 242, endPoint x: 240, endPoint y: 237, distance: 139.1
click at [240, 237] on div "Company names Onespace Address 25A Bouquet Street Address continued Suburb Sout…" at bounding box center [883, 498] width 1301 height 620
drag, startPoint x: 392, startPoint y: 258, endPoint x: 388, endPoint y: 233, distance: 25.3
click at [392, 258] on div "Onespace" at bounding box center [392, 254] width 270 height 49
drag, startPoint x: 369, startPoint y: 243, endPoint x: 265, endPoint y: 245, distance: 104.0
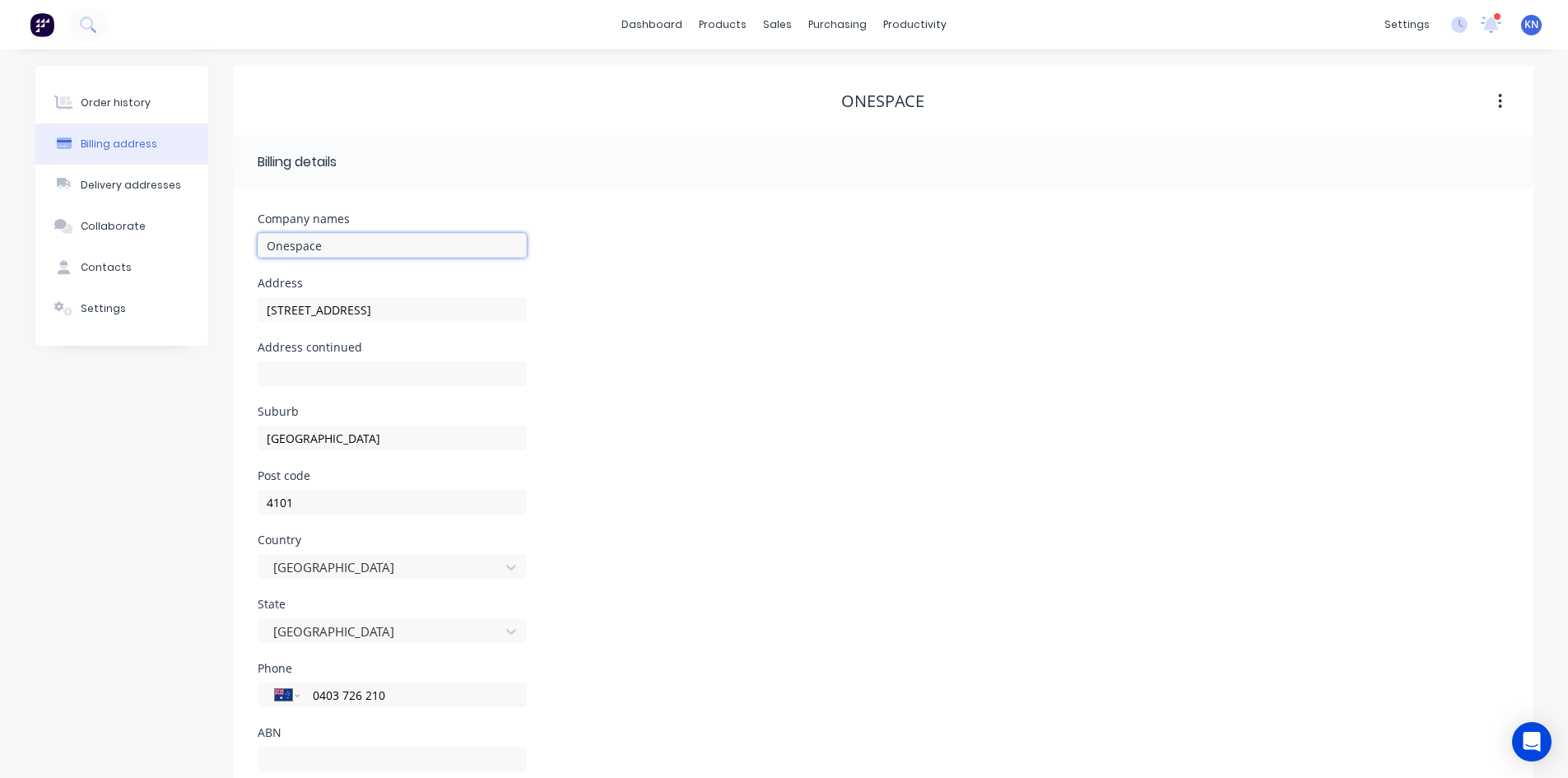
click at [265, 245] on input "Onespace" at bounding box center [392, 245] width 270 height 25
type input "Jackie Ryan"
click at [344, 372] on input "text" at bounding box center [392, 373] width 270 height 25
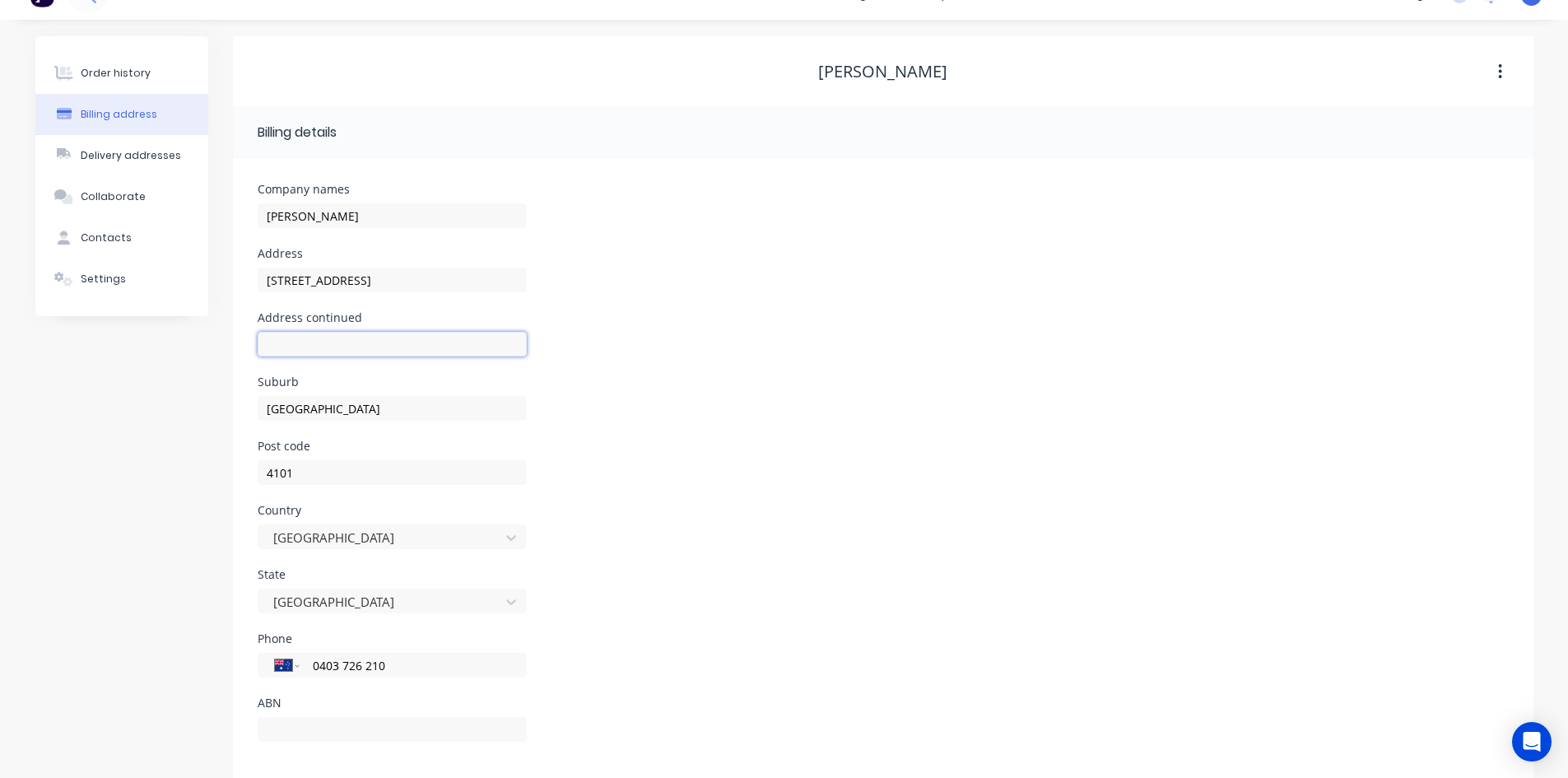
scroll to position [46, 0]
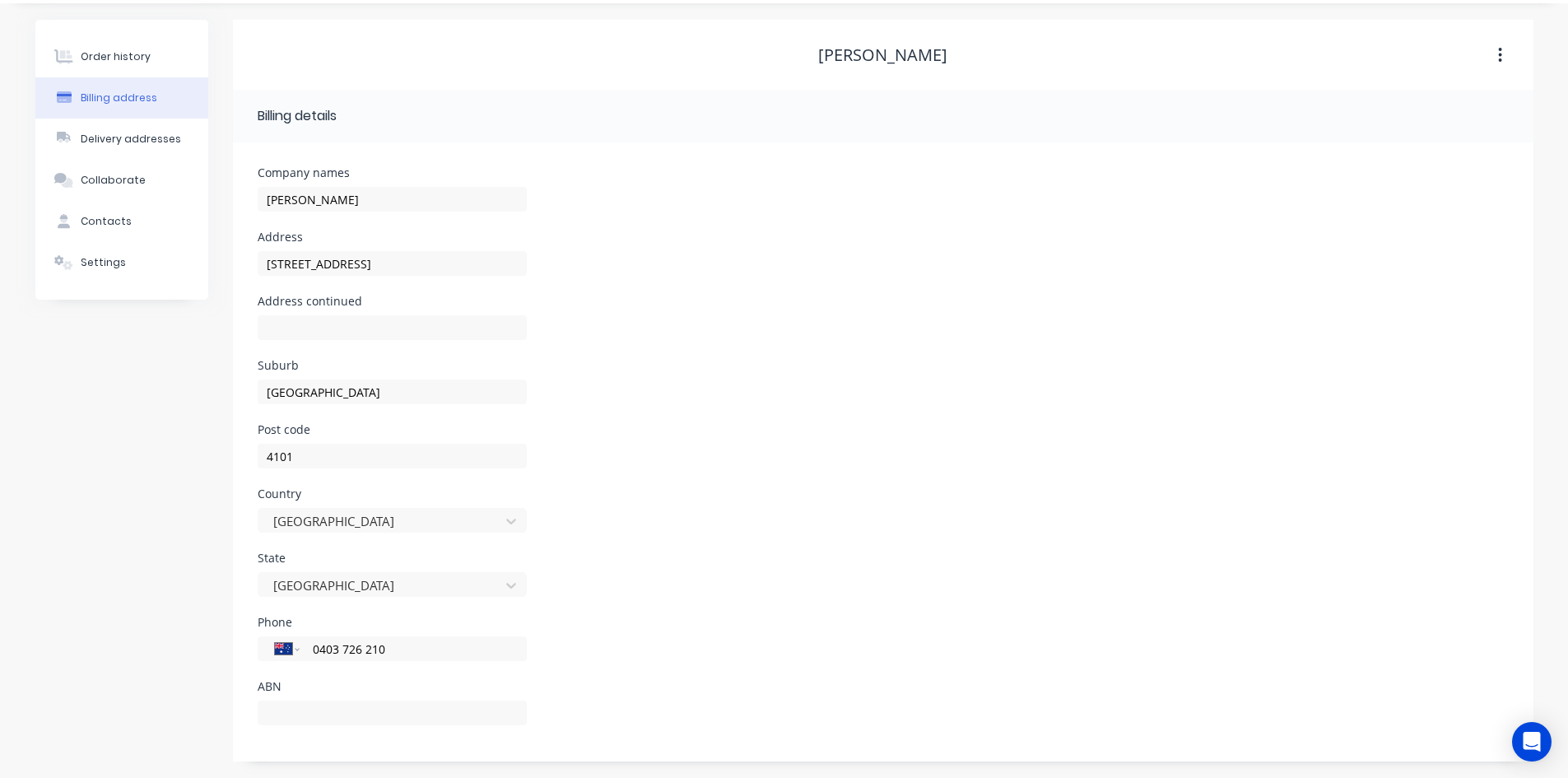
drag, startPoint x: 120, startPoint y: 49, endPoint x: 303, endPoint y: 45, distance: 183.0
click at [120, 49] on button "Order history" at bounding box center [122, 57] width 173 height 41
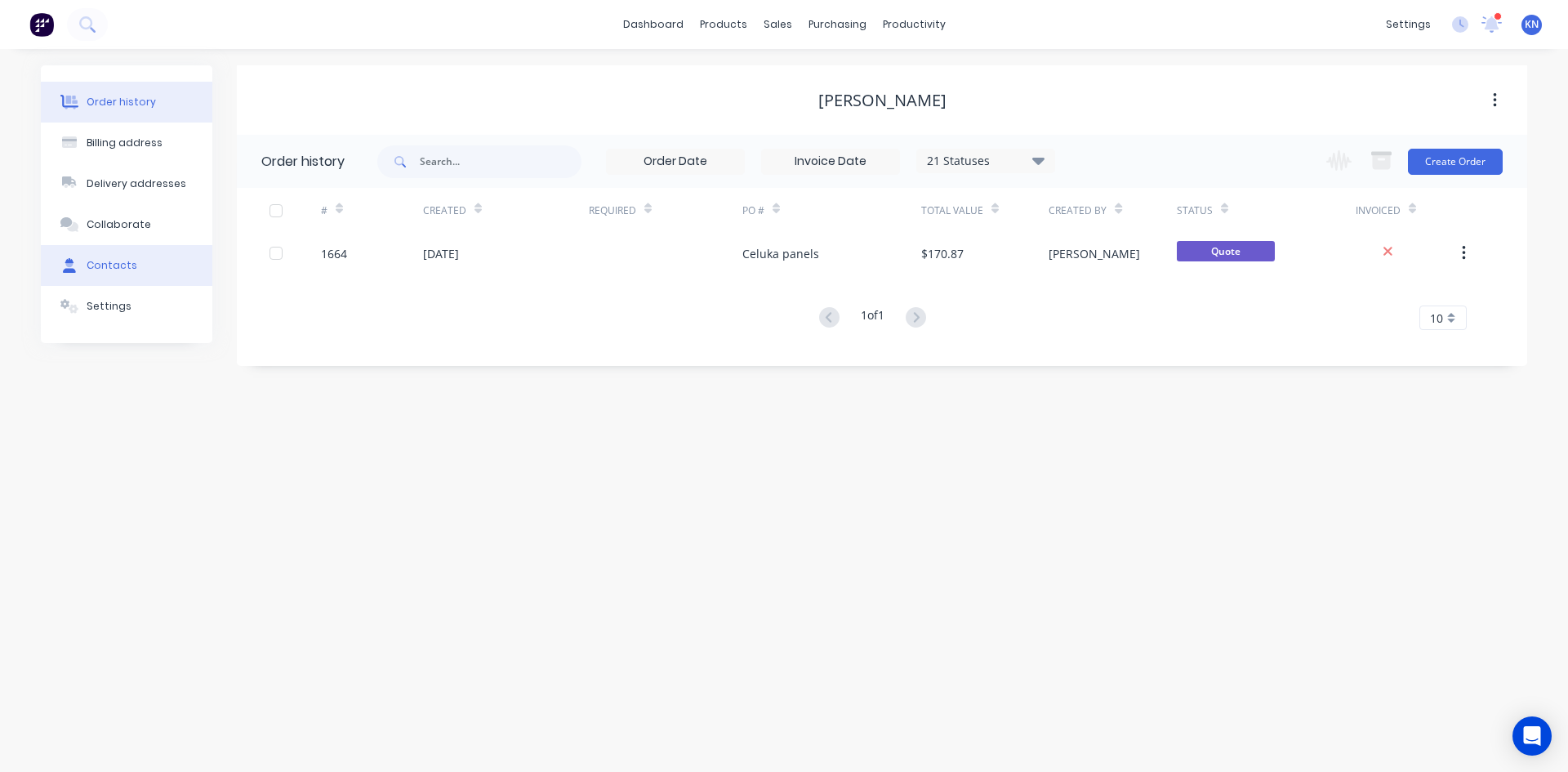
click at [126, 260] on div "Contacts" at bounding box center [112, 266] width 51 height 15
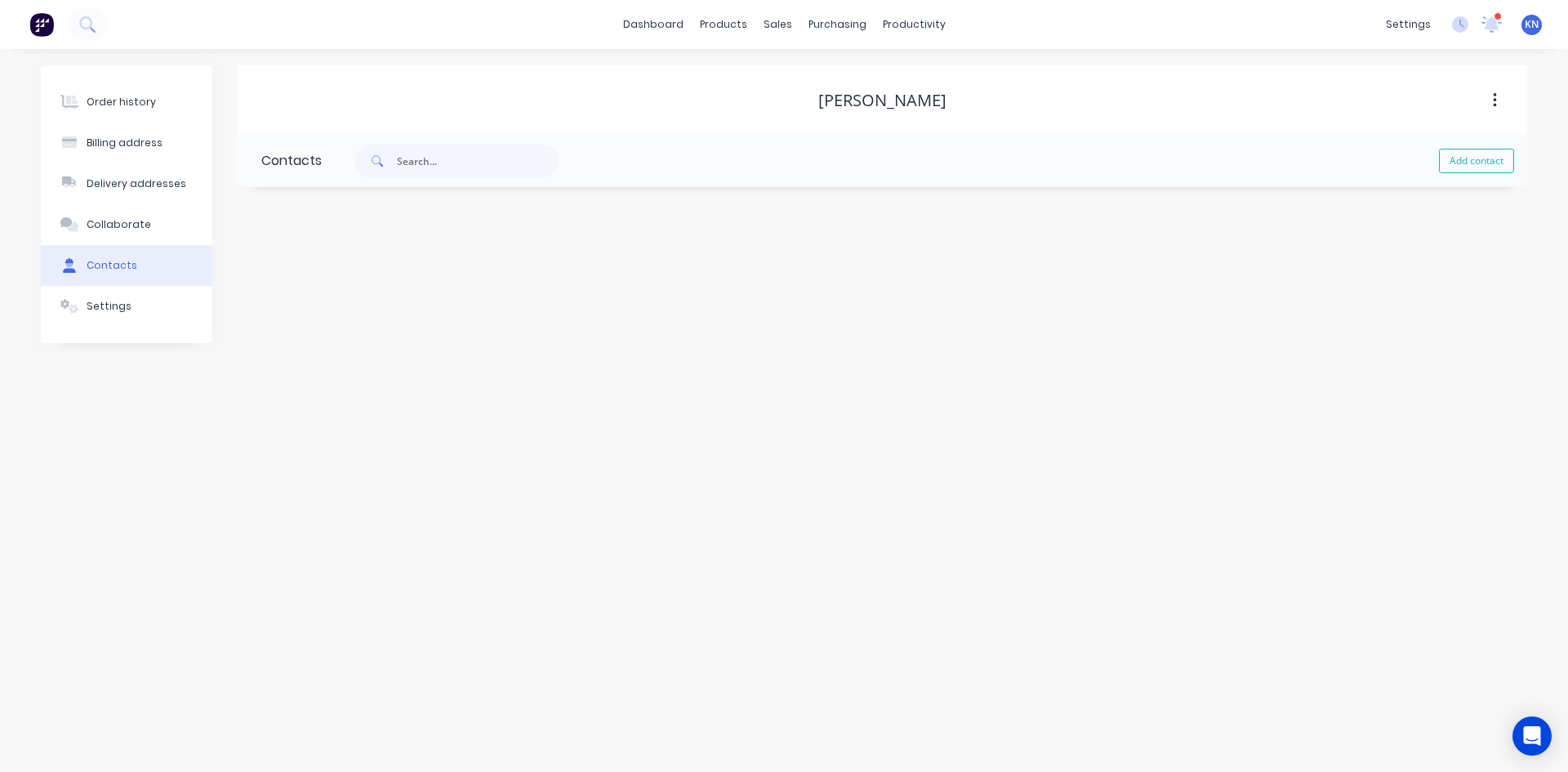
drag, startPoint x: 1498, startPoint y: 159, endPoint x: 1209, endPoint y: 176, distance: 289.5
click at [1498, 159] on button "Add contact" at bounding box center [1476, 161] width 75 height 24
select select "AU"
click at [287, 283] on input "text" at bounding box center [395, 281] width 268 height 24
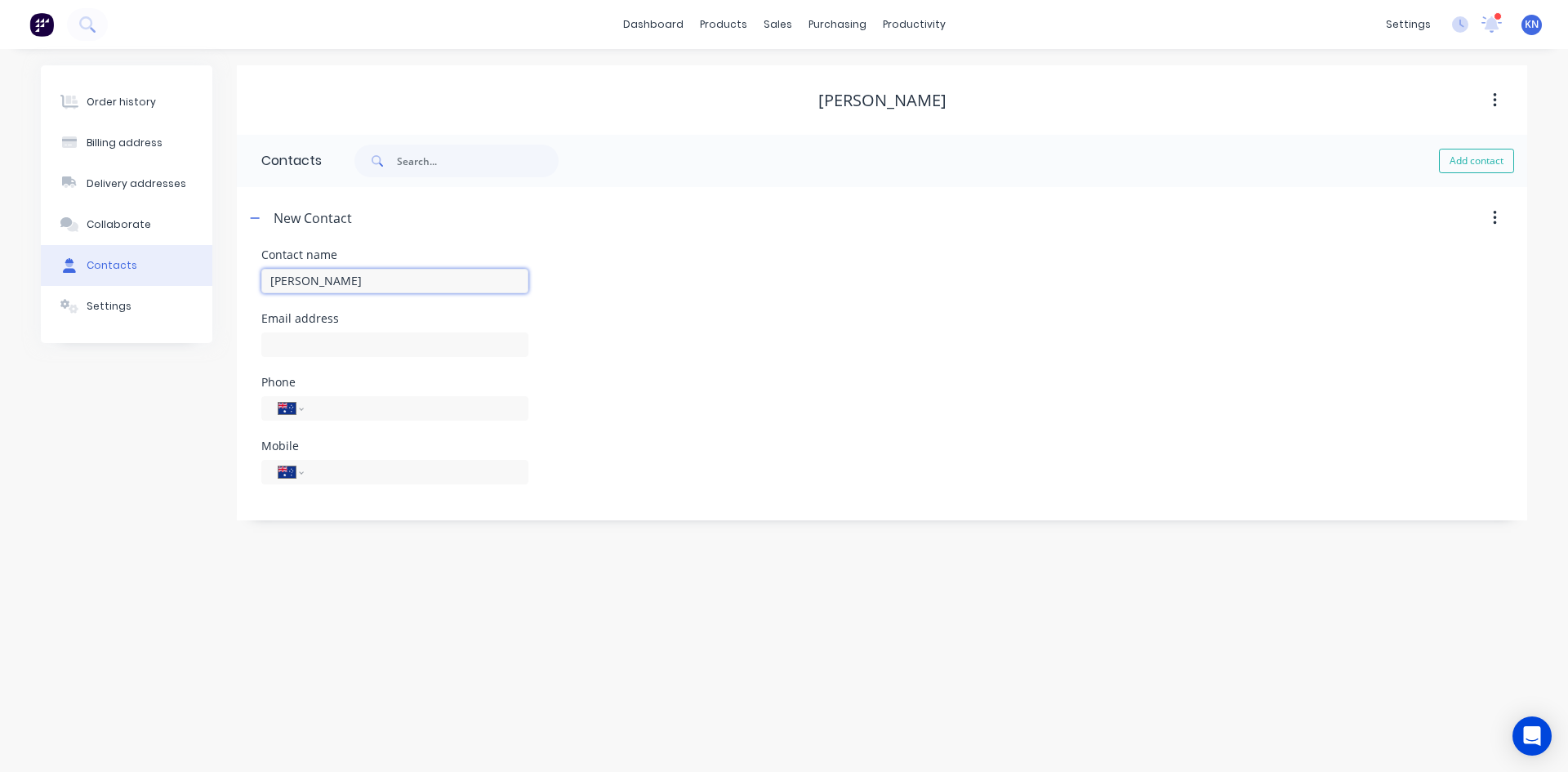
click at [277, 280] on input "JAckie Ryan" at bounding box center [395, 281] width 268 height 24
type input "Jackie Ryan"
click at [335, 335] on input "text" at bounding box center [395, 344] width 268 height 24
select select "AU"
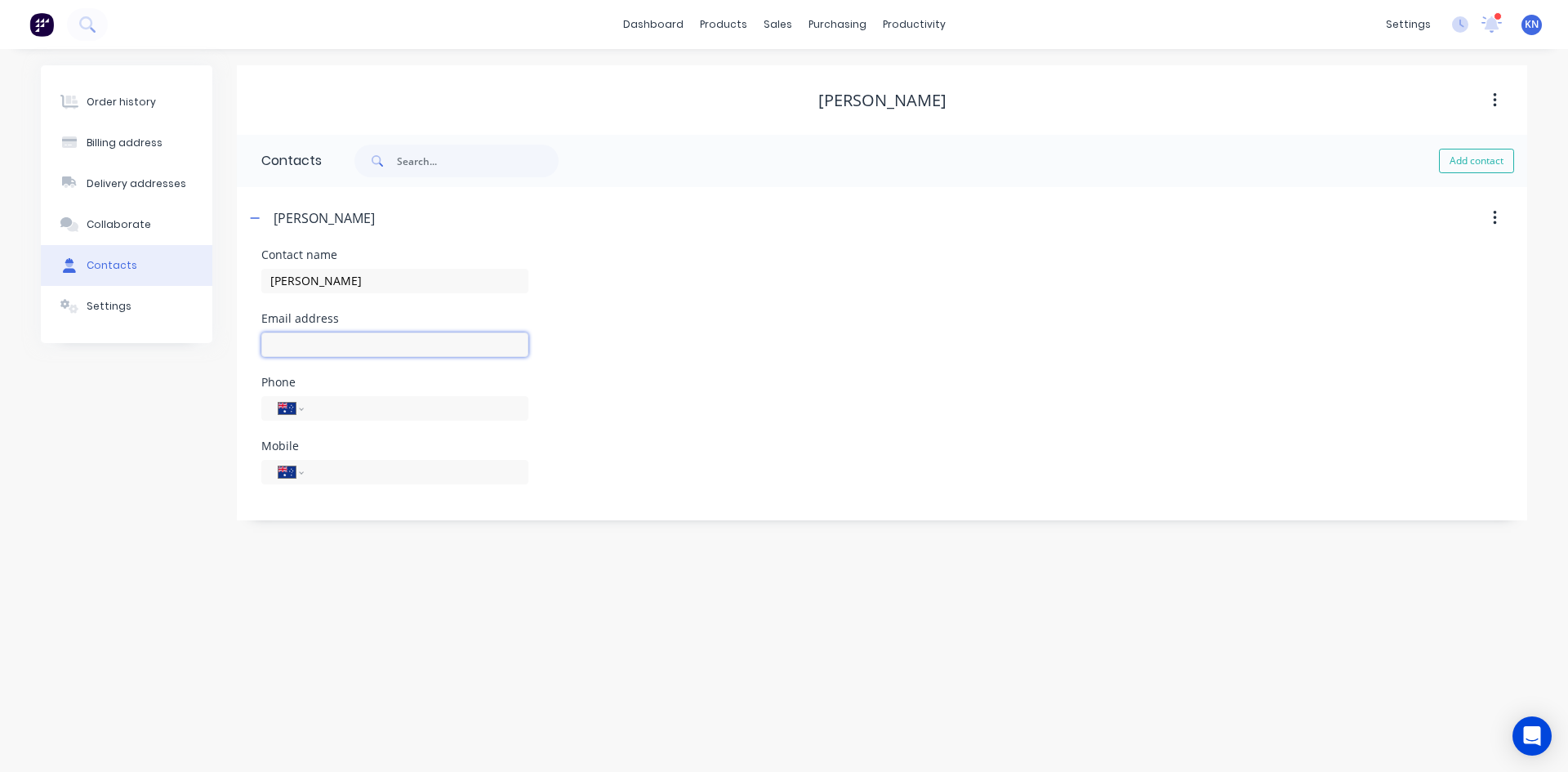
click at [336, 342] on input "text" at bounding box center [395, 344] width 268 height 24
type input "jackie.ryan@bwf.org.au"
click at [370, 467] on input "tel" at bounding box center [414, 472] width 196 height 19
click at [250, 219] on icon "button" at bounding box center [254, 218] width 9 height 11
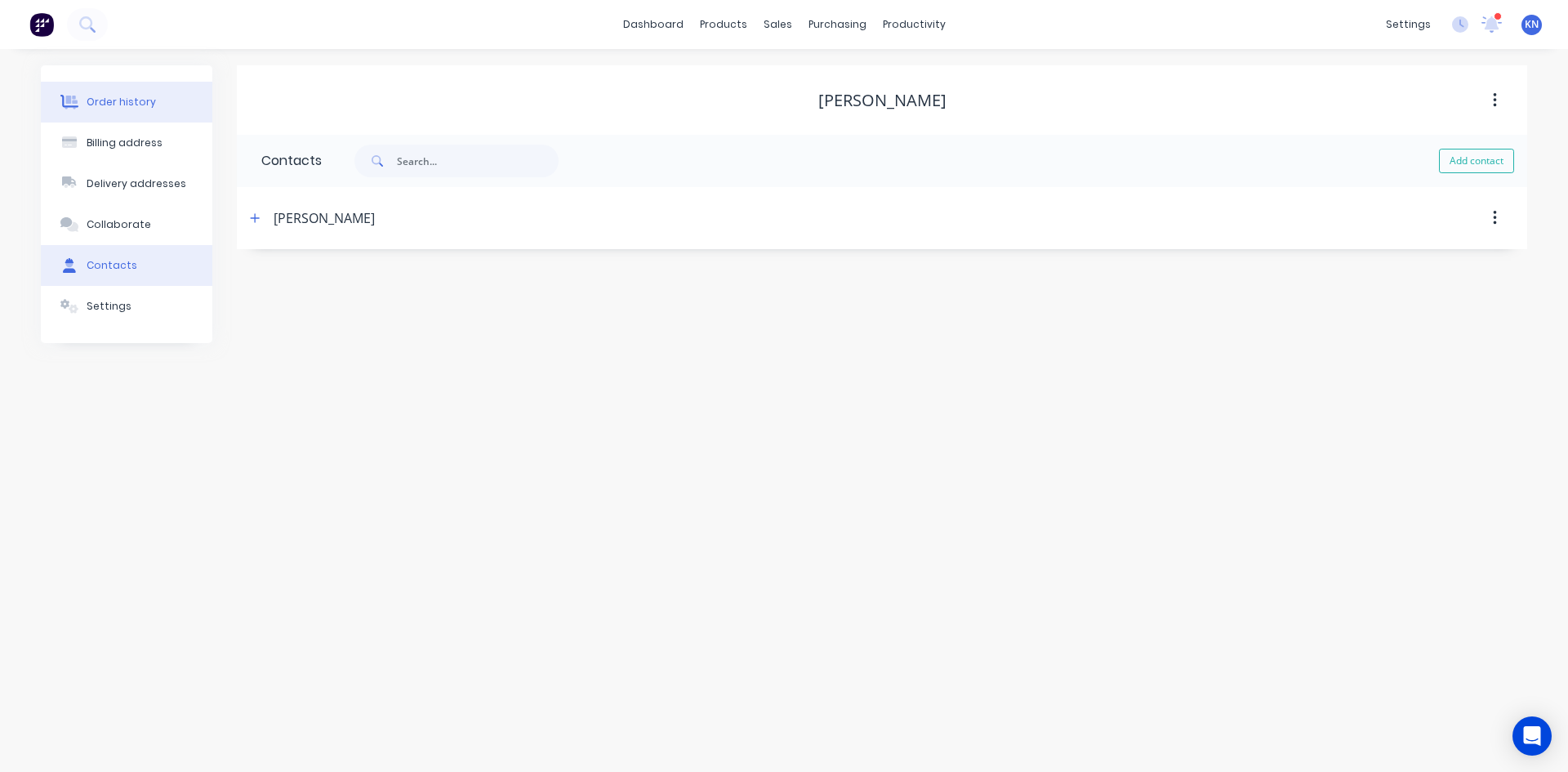
click at [152, 99] on button "Order history" at bounding box center [126, 102] width 171 height 41
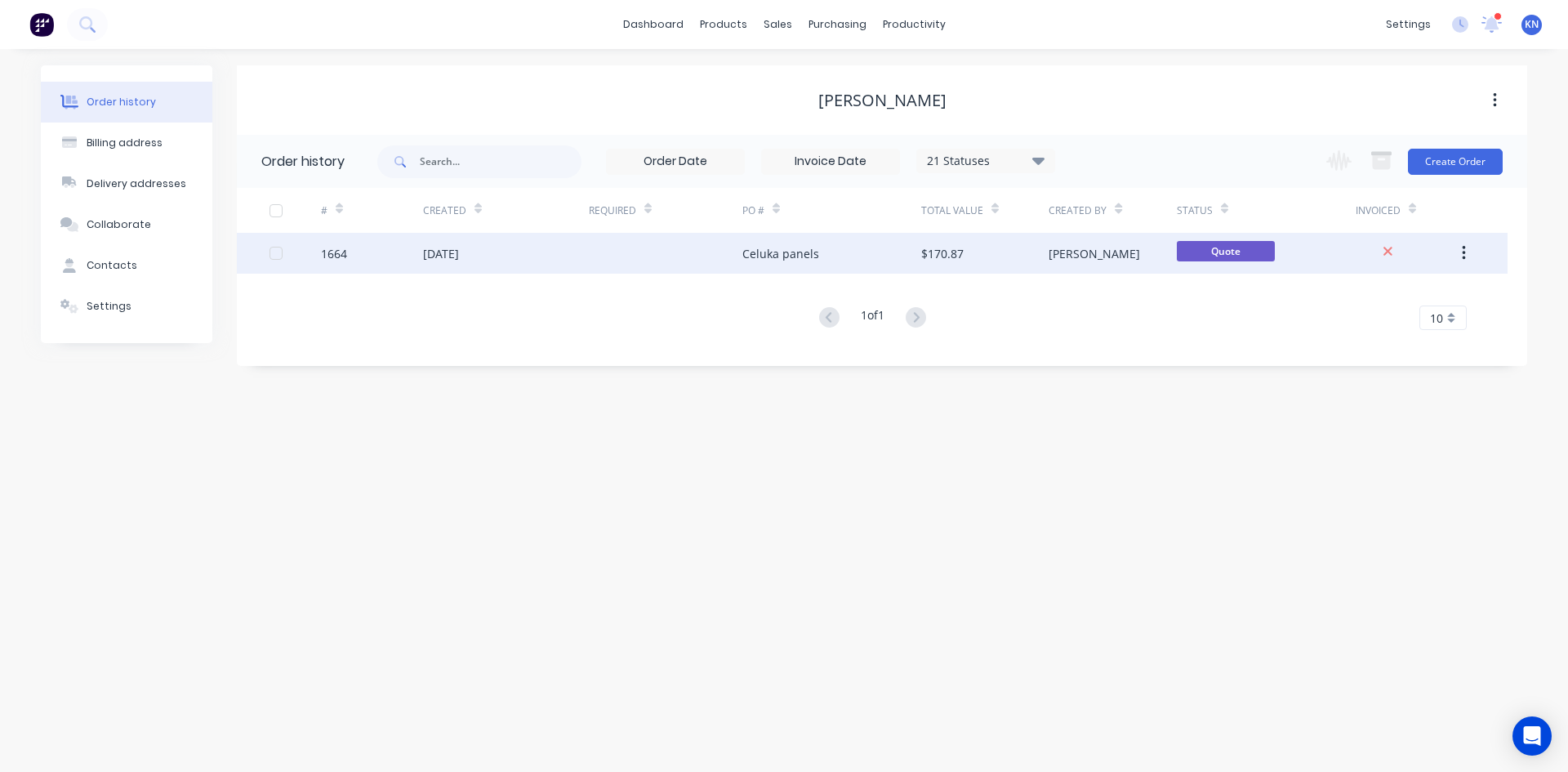
click at [344, 253] on div "1664" at bounding box center [334, 254] width 26 height 17
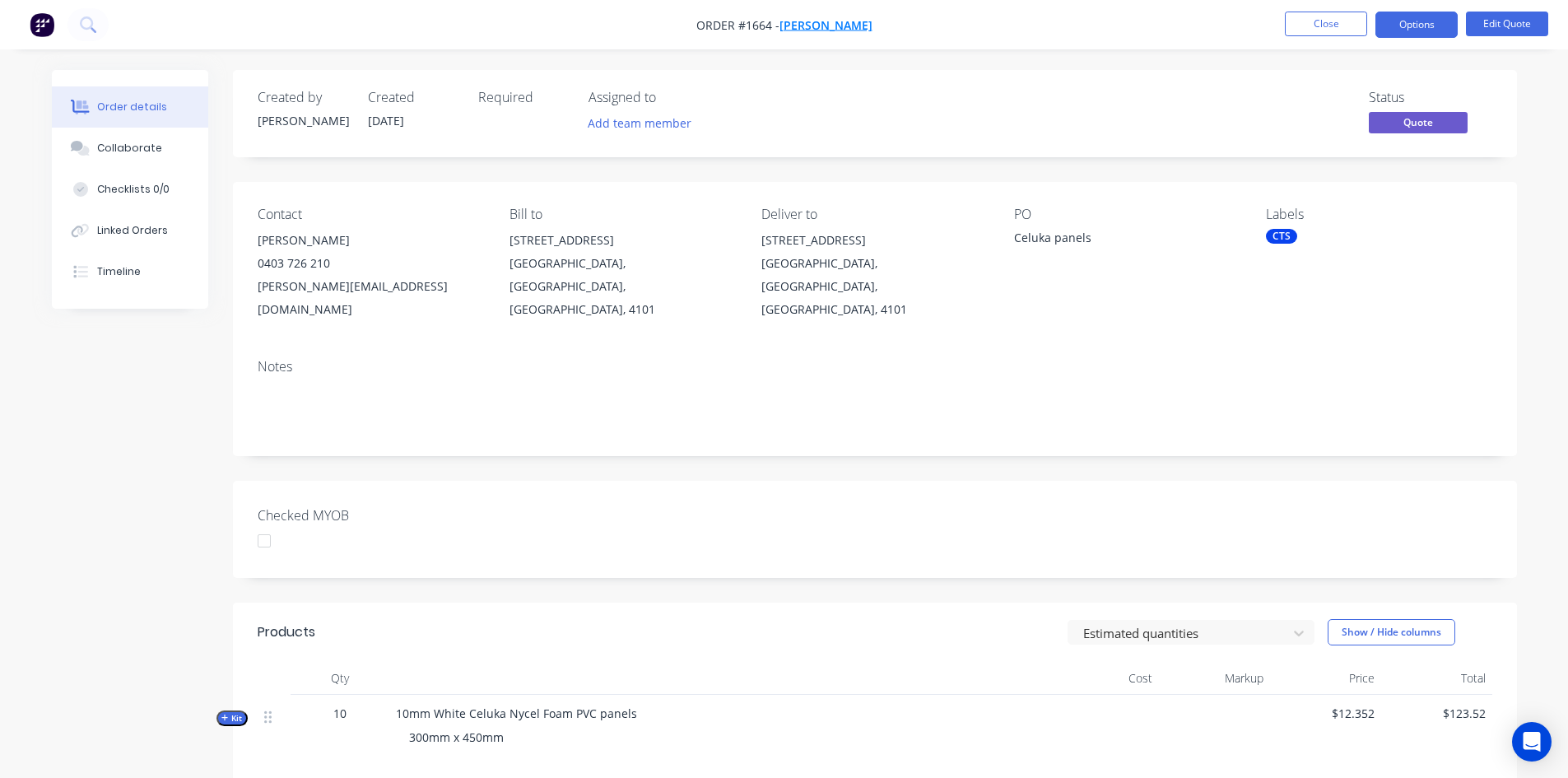
click at [845, 23] on span "Jackie Ryan" at bounding box center [826, 25] width 93 height 16
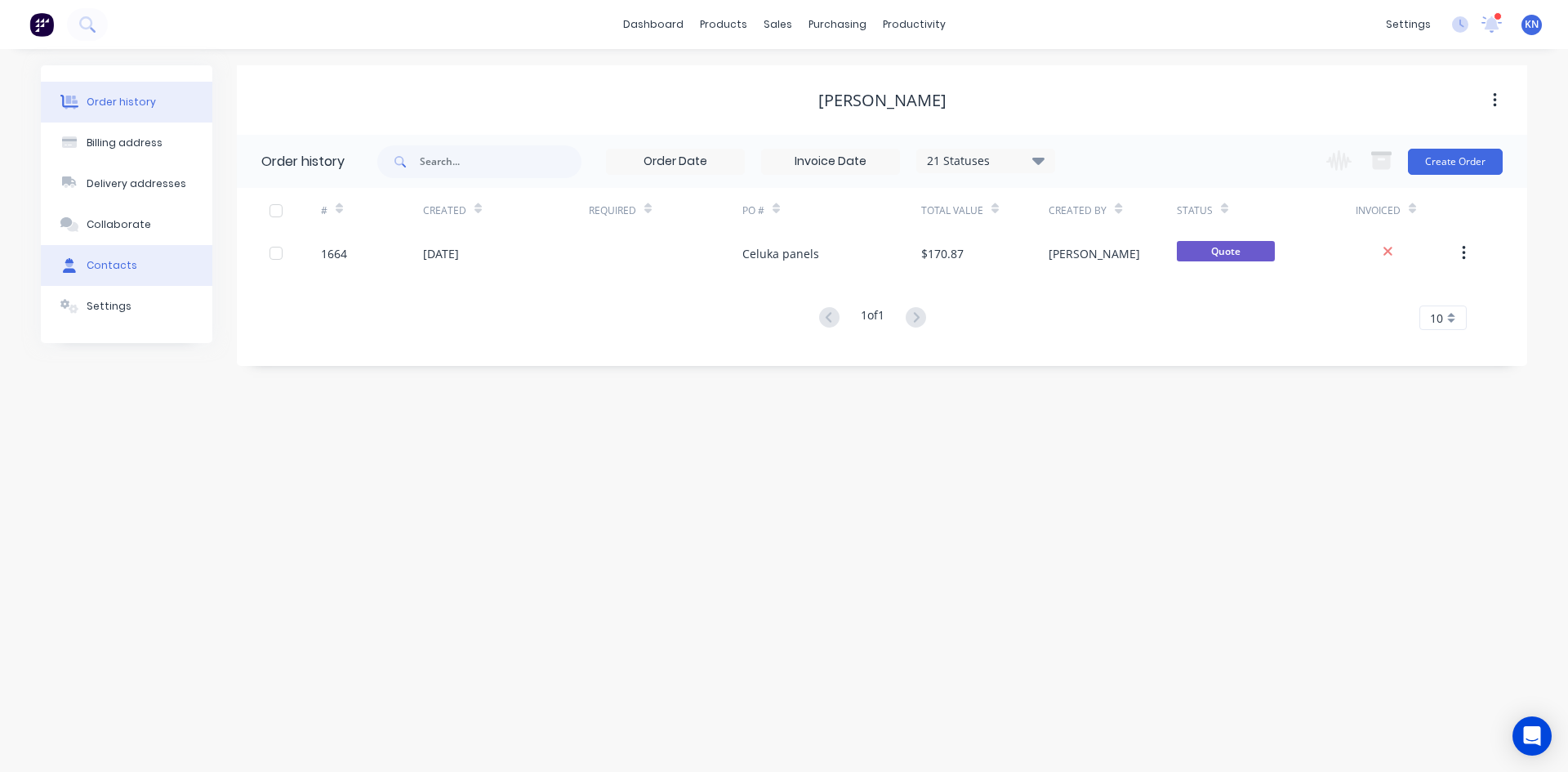
click at [129, 269] on div "Contacts" at bounding box center [112, 266] width 51 height 15
select select "AU"
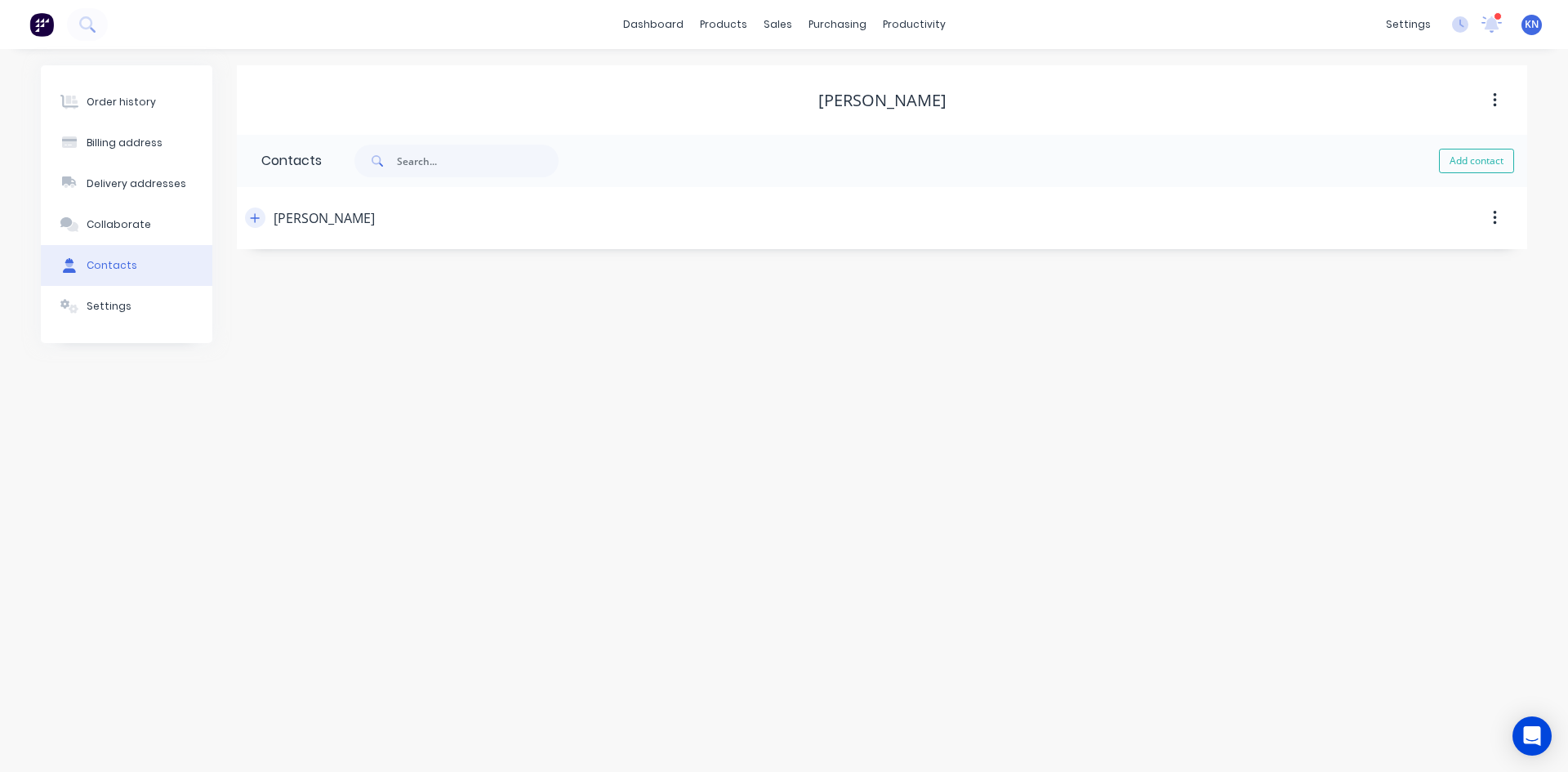
click at [254, 212] on icon "button" at bounding box center [254, 218] width 9 height 11
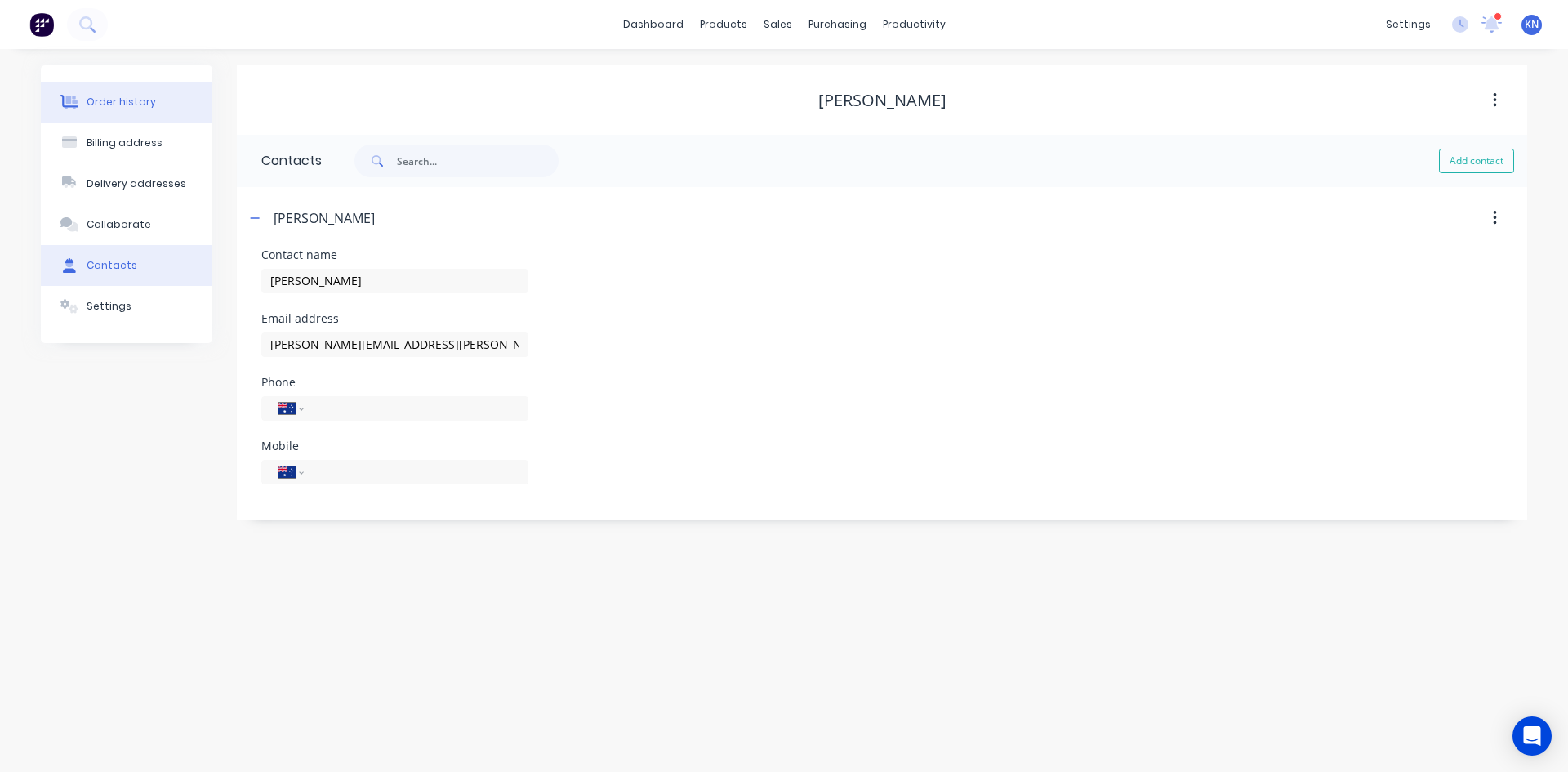
click at [146, 99] on div "Order history" at bounding box center [122, 102] width 69 height 15
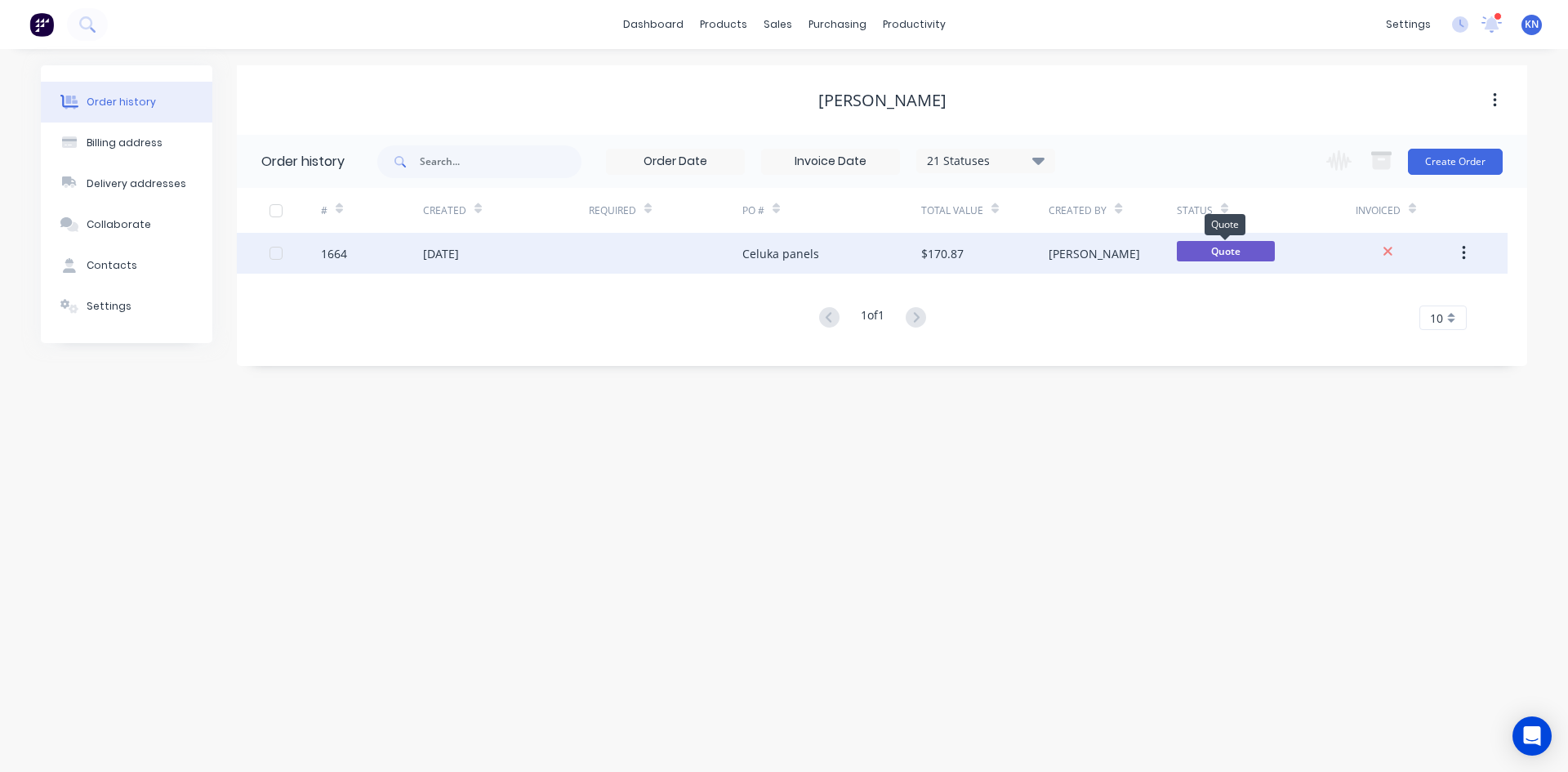
click at [1262, 252] on span "Quote" at bounding box center [1226, 252] width 98 height 21
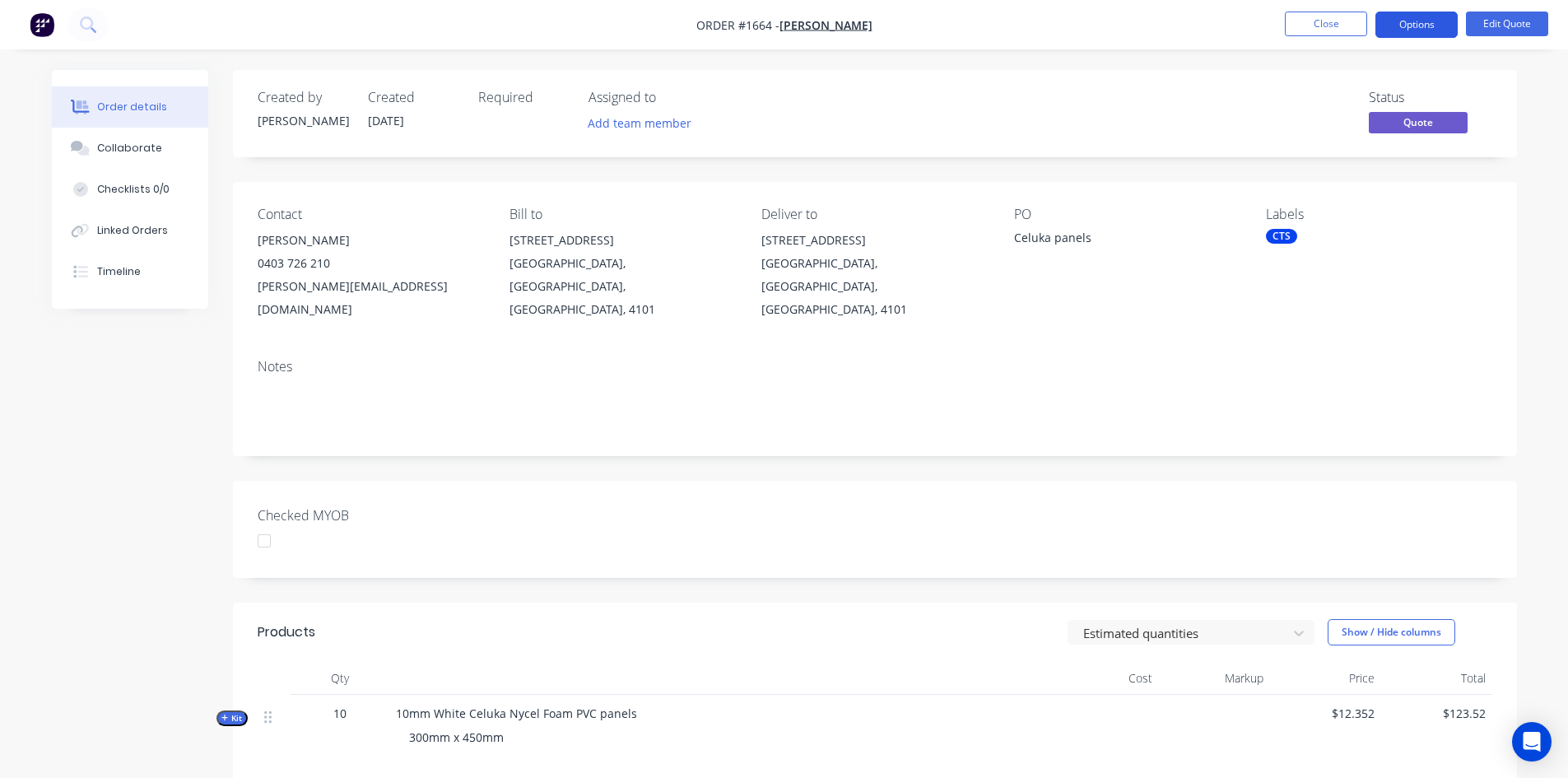
click at [1433, 23] on button "Options" at bounding box center [1416, 25] width 82 height 26
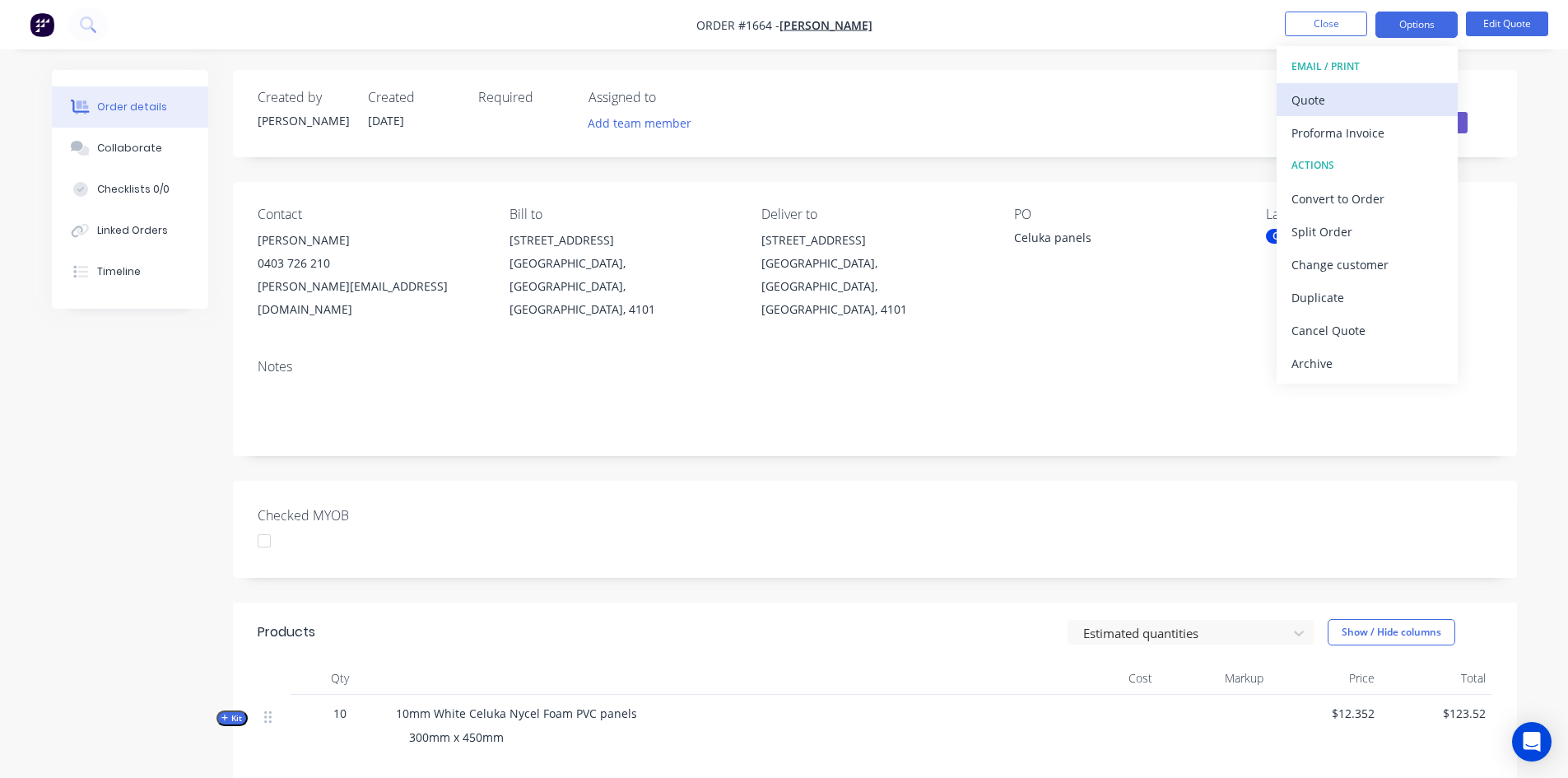
click at [1362, 99] on div "Quote" at bounding box center [1367, 99] width 152 height 24
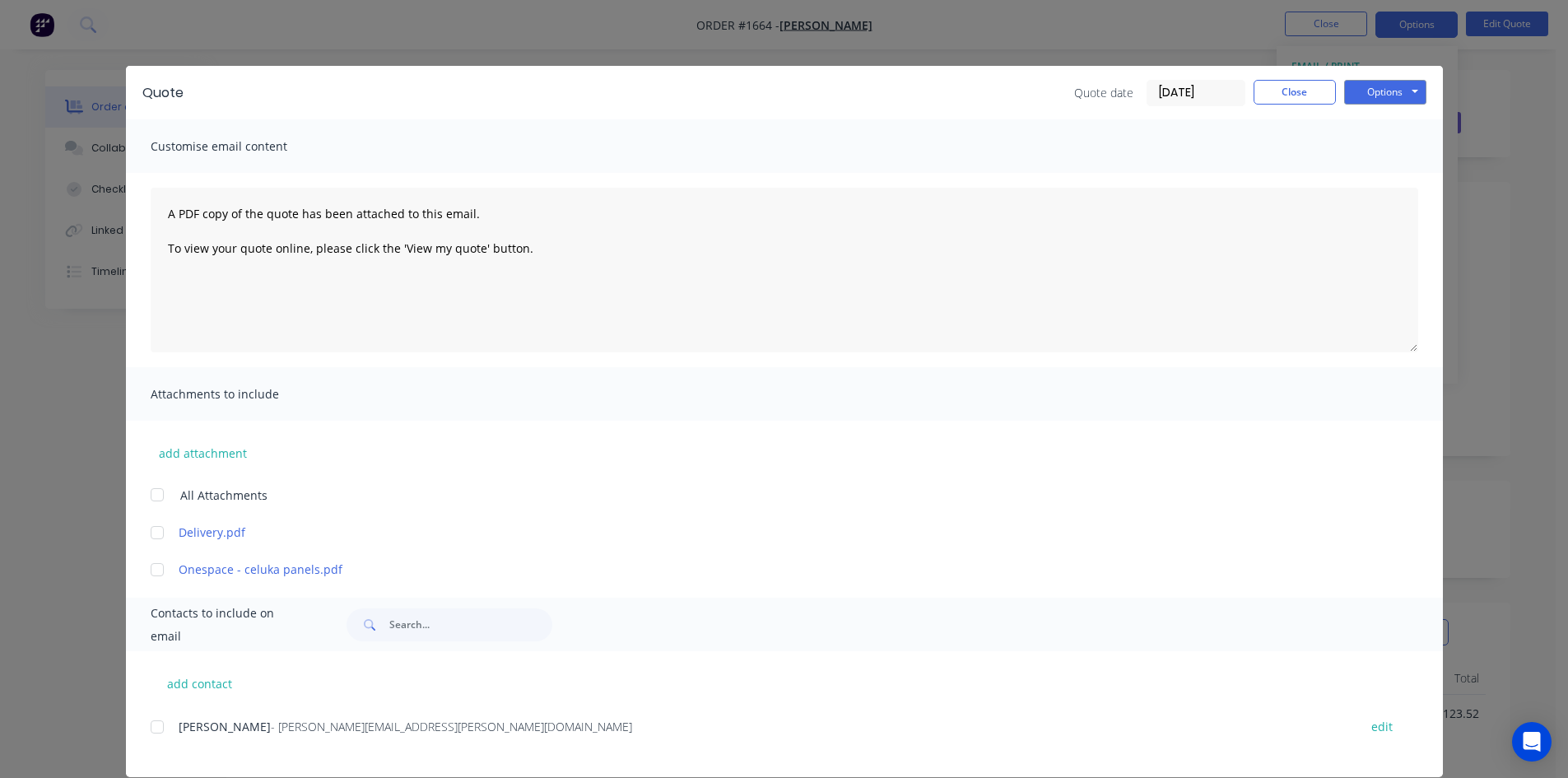
scroll to position [23, 0]
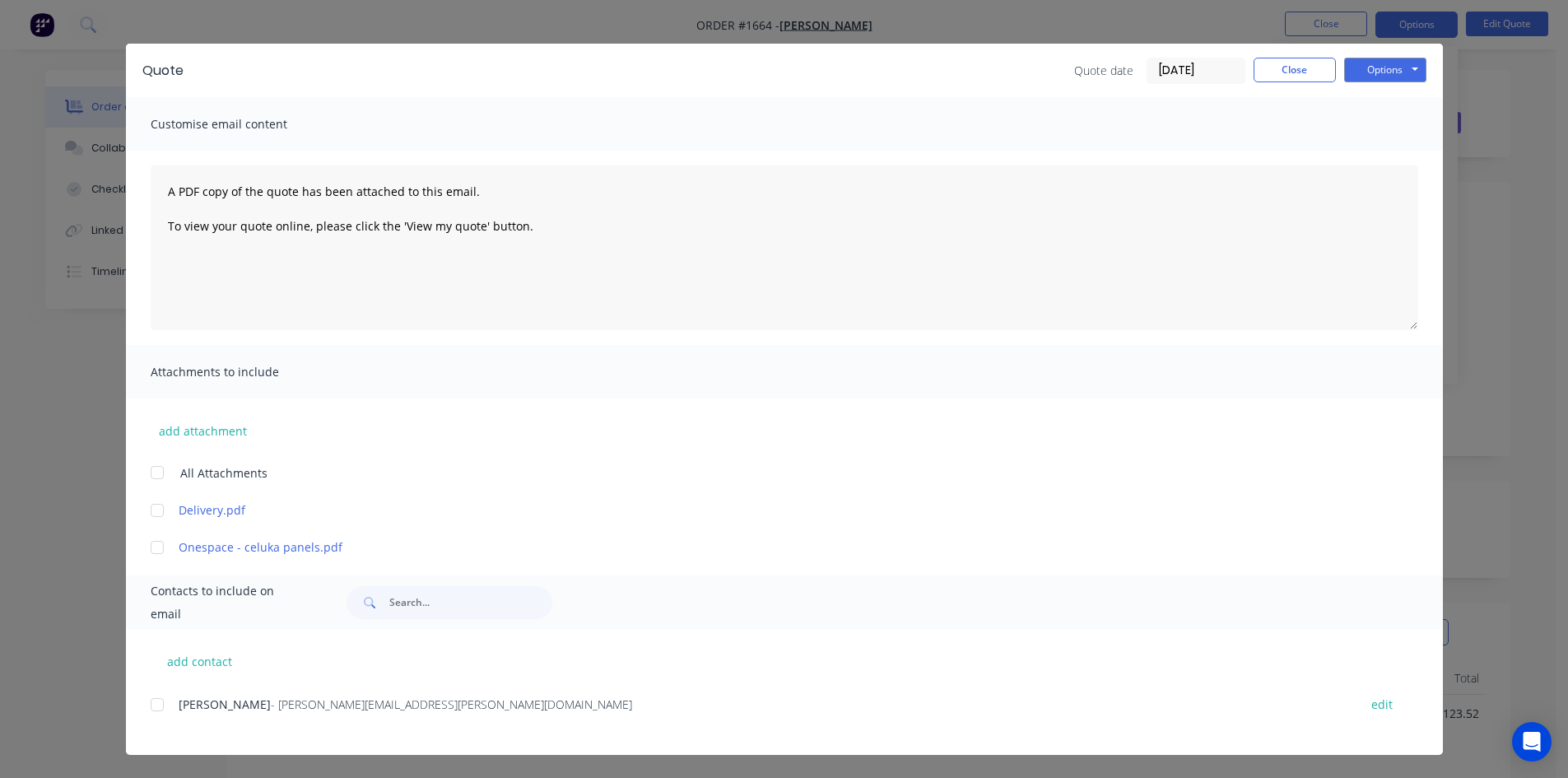
click at [156, 709] on div at bounding box center [157, 704] width 33 height 33
click at [190, 663] on button "add contact" at bounding box center [200, 661] width 99 height 25
select select "AU"
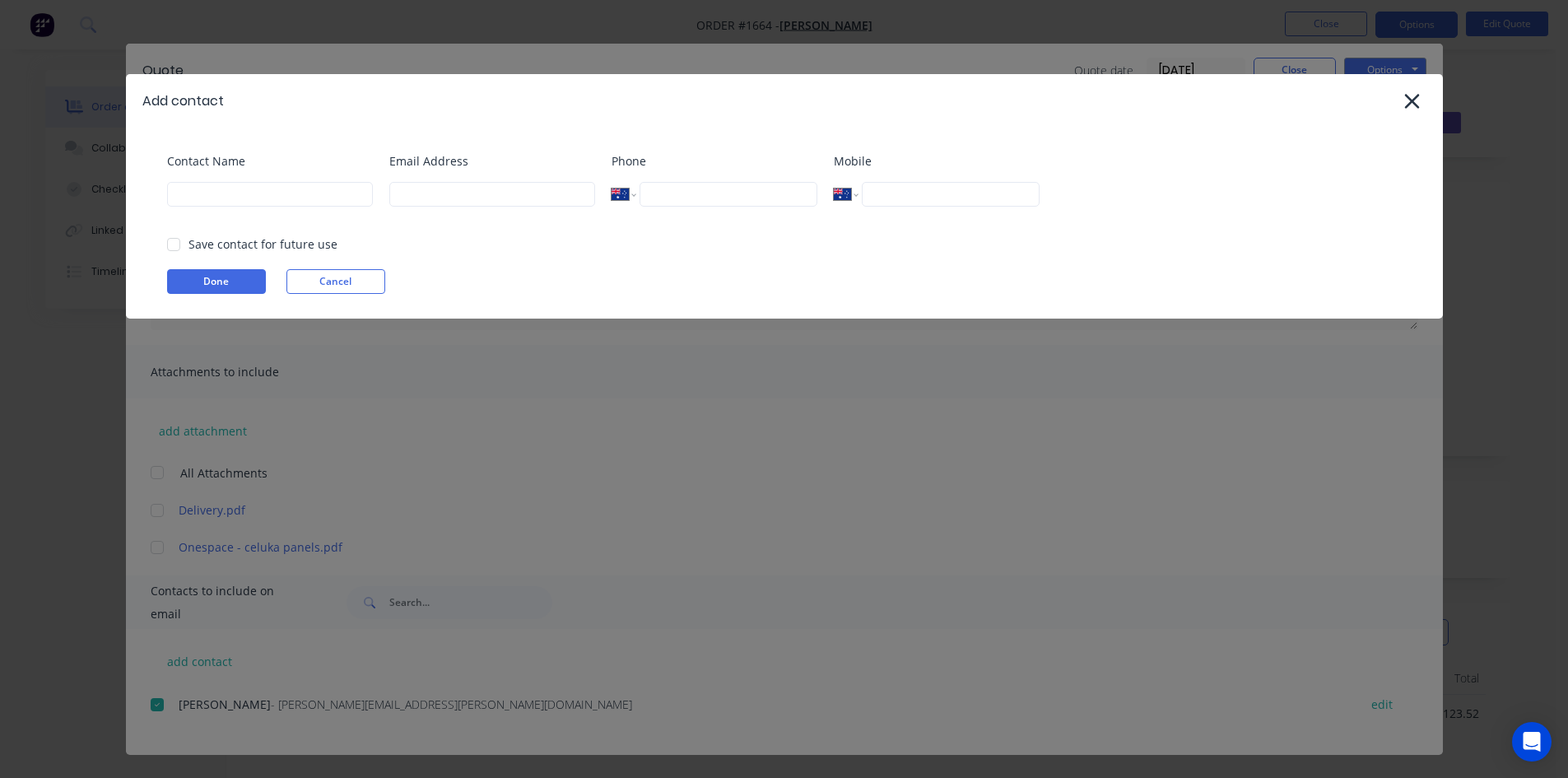
click at [176, 245] on div at bounding box center [173, 244] width 33 height 33
click at [237, 201] on input at bounding box center [270, 194] width 206 height 25
type input "R"
type input "Tamika"
type input "Tamika@onespace.com.au"
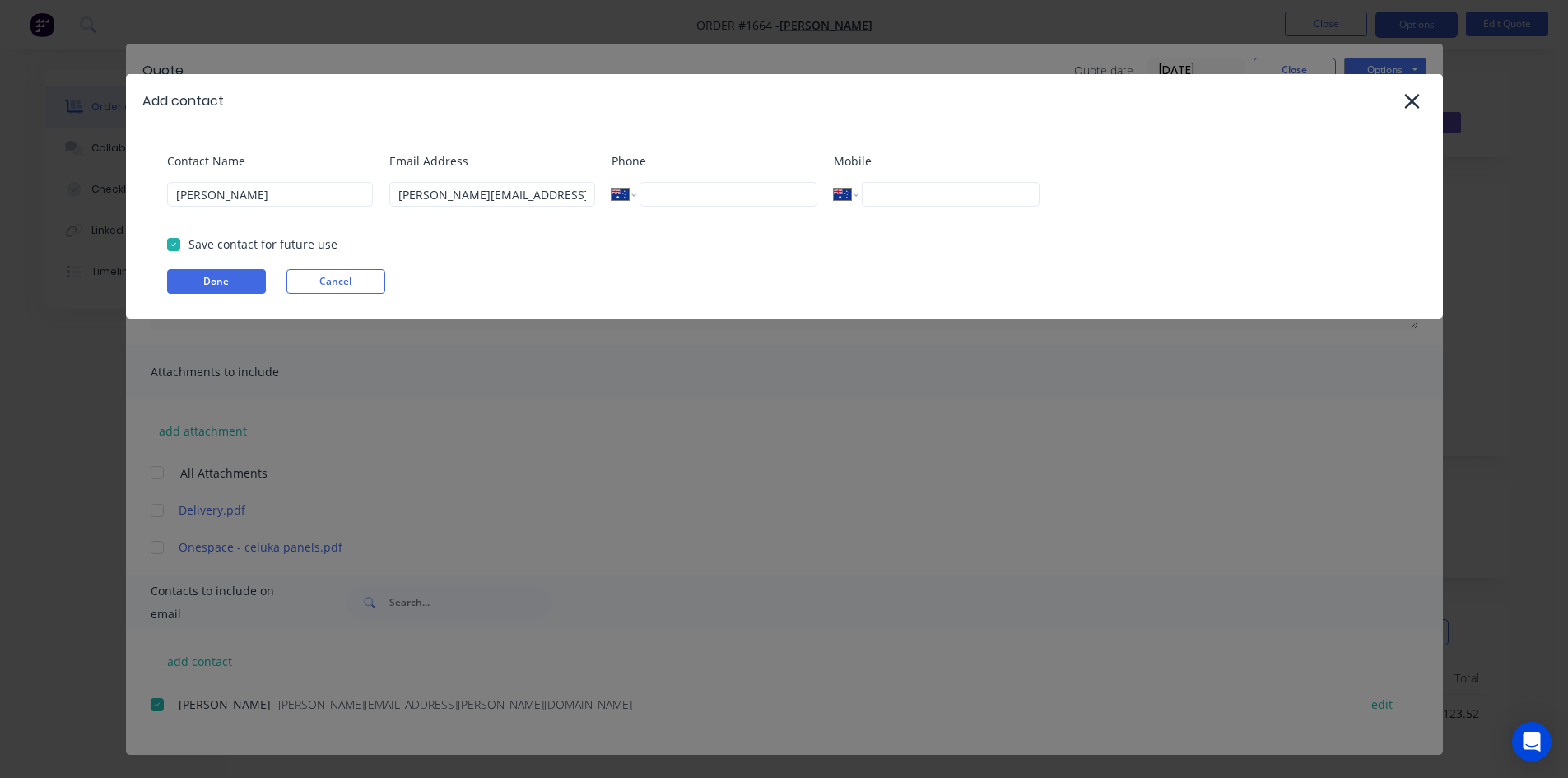
click at [930, 193] on input "tel" at bounding box center [950, 194] width 177 height 25
click at [704, 199] on input "tel" at bounding box center [728, 194] width 177 height 25
type input "(07) 3846"
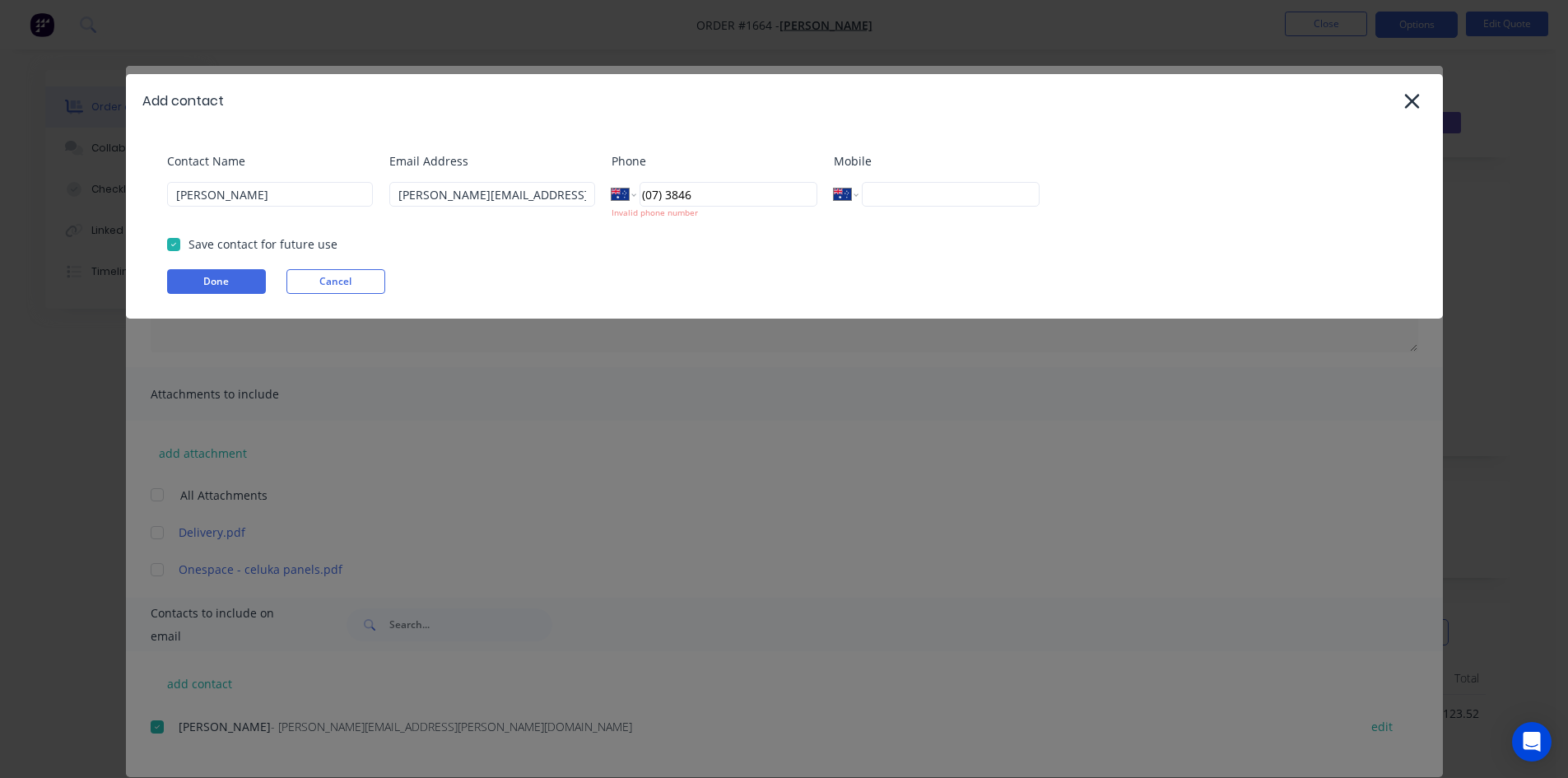
select select "AU"
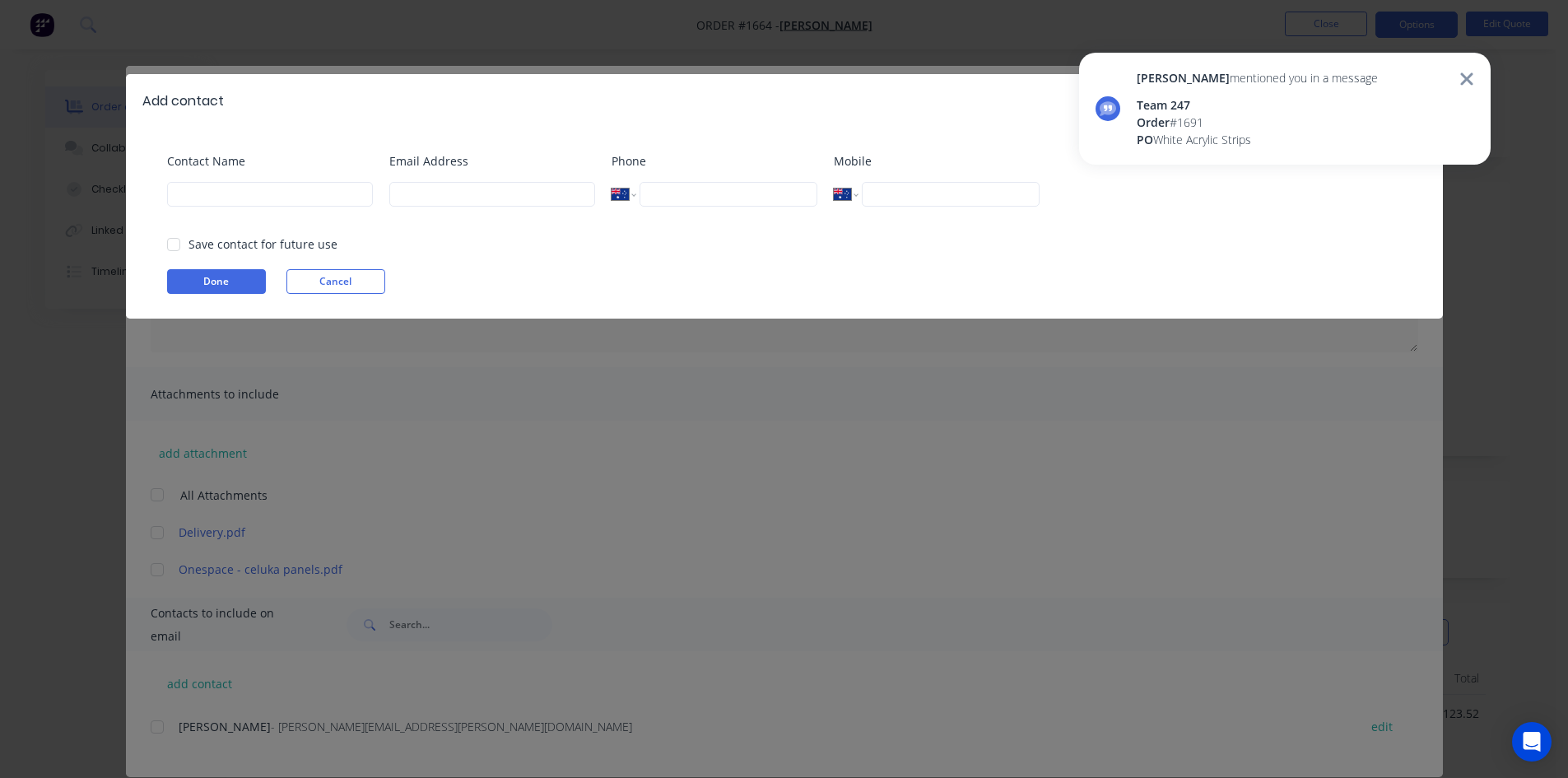
click at [1471, 75] on icon at bounding box center [1466, 78] width 12 height 12
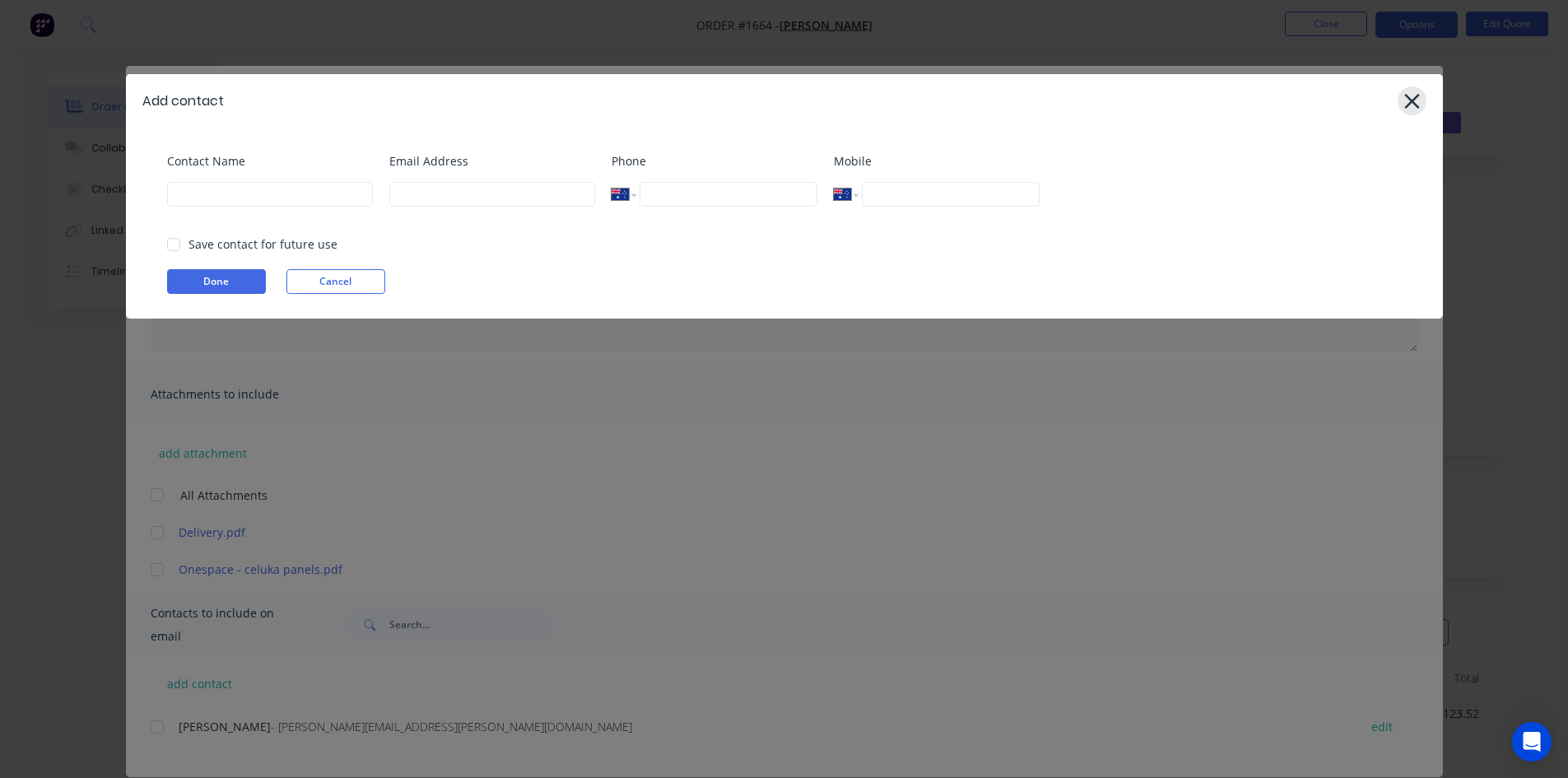
click at [1418, 99] on icon at bounding box center [1412, 101] width 17 height 23
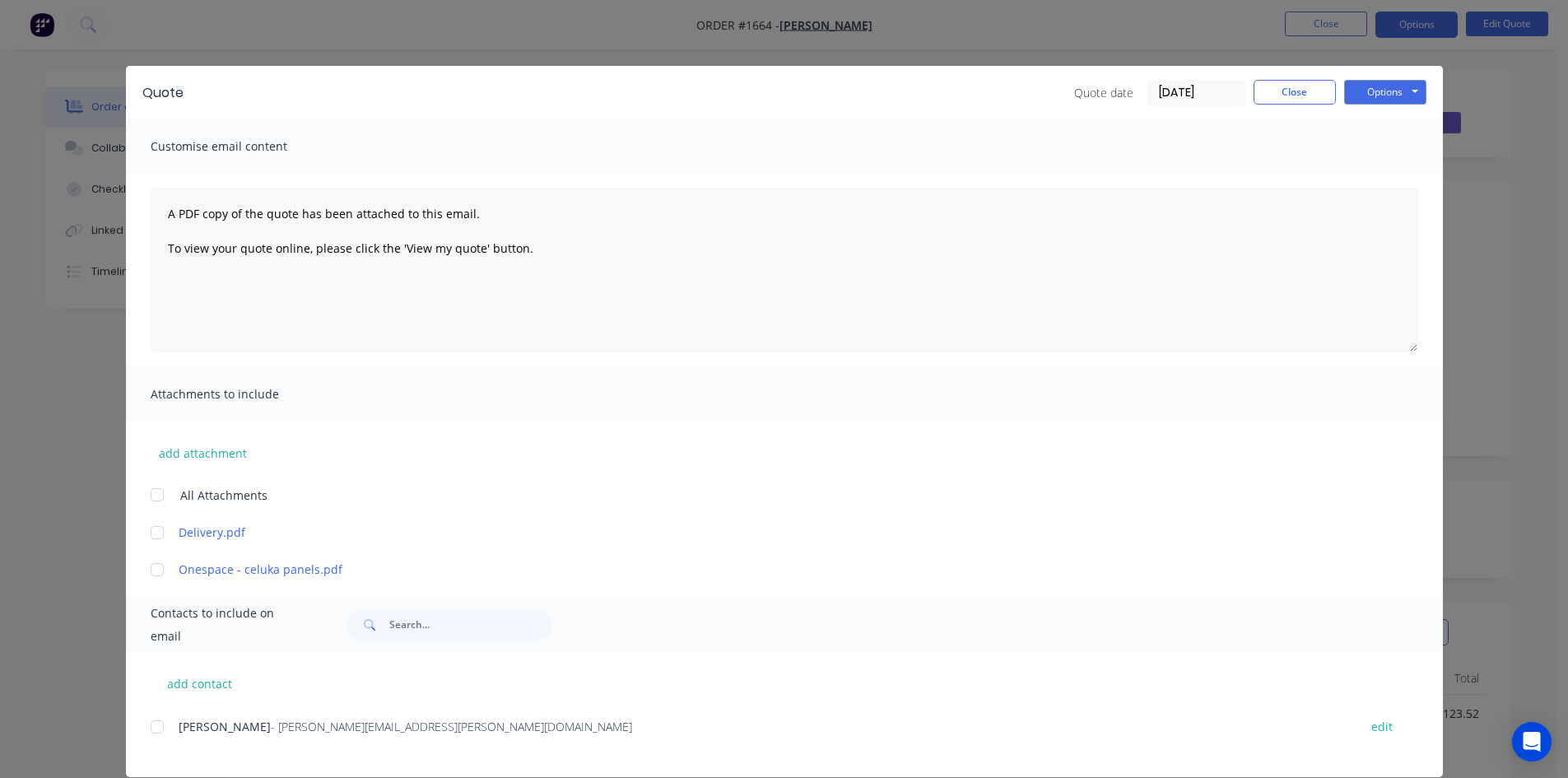
scroll to position [23, 0]
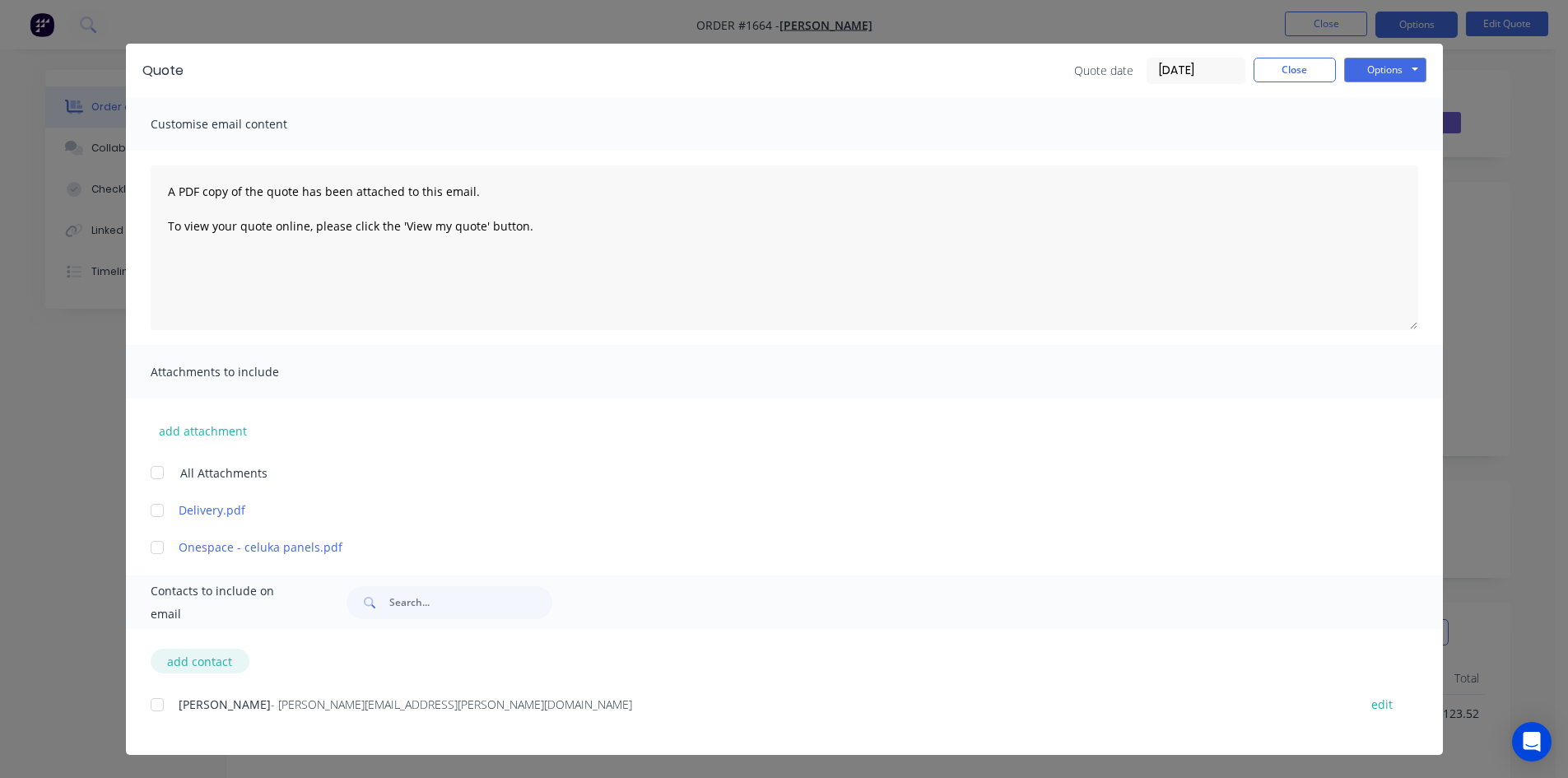
click at [206, 661] on button "add contact" at bounding box center [200, 661] width 99 height 25
select select "AU"
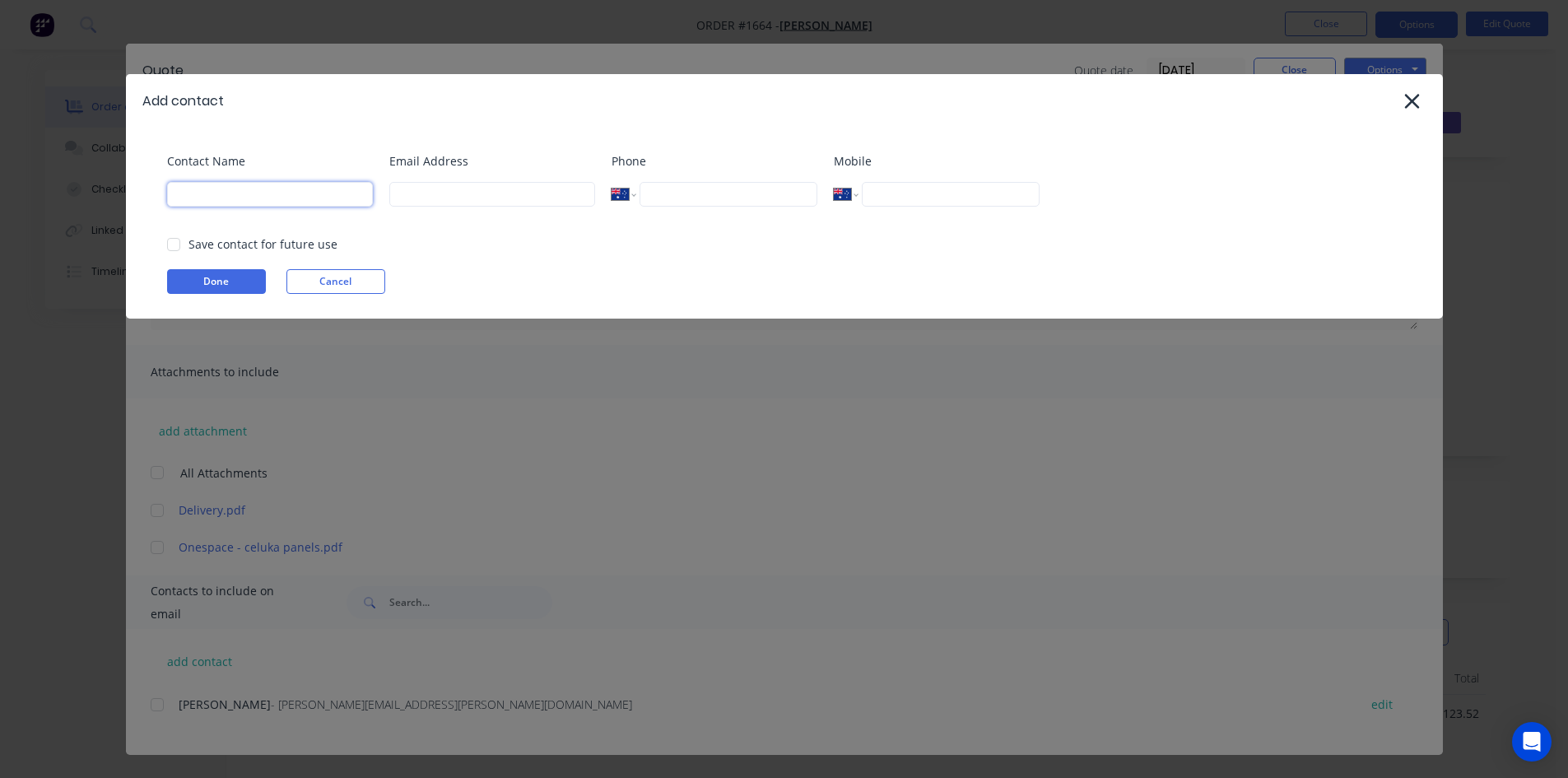
click at [239, 191] on input at bounding box center [270, 194] width 206 height 25
click at [173, 244] on div at bounding box center [173, 244] width 33 height 33
click at [202, 194] on input at bounding box center [270, 194] width 206 height 25
type input "Tamika"
type input "Tamika@onespace.com.au"
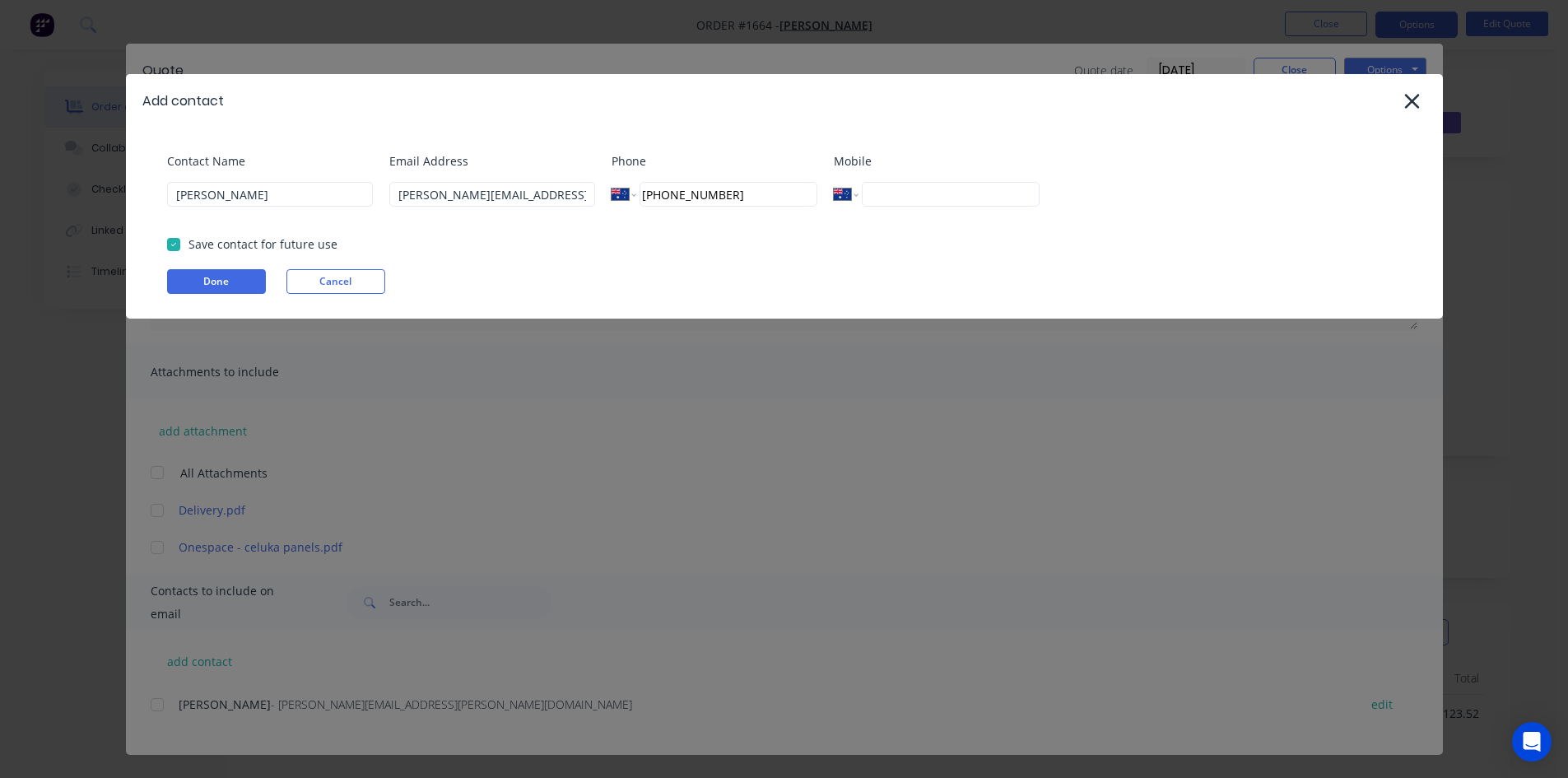
type input "(07) 3846 0642"
type input "0403 726 210"
click at [207, 275] on button "Done" at bounding box center [216, 282] width 99 height 25
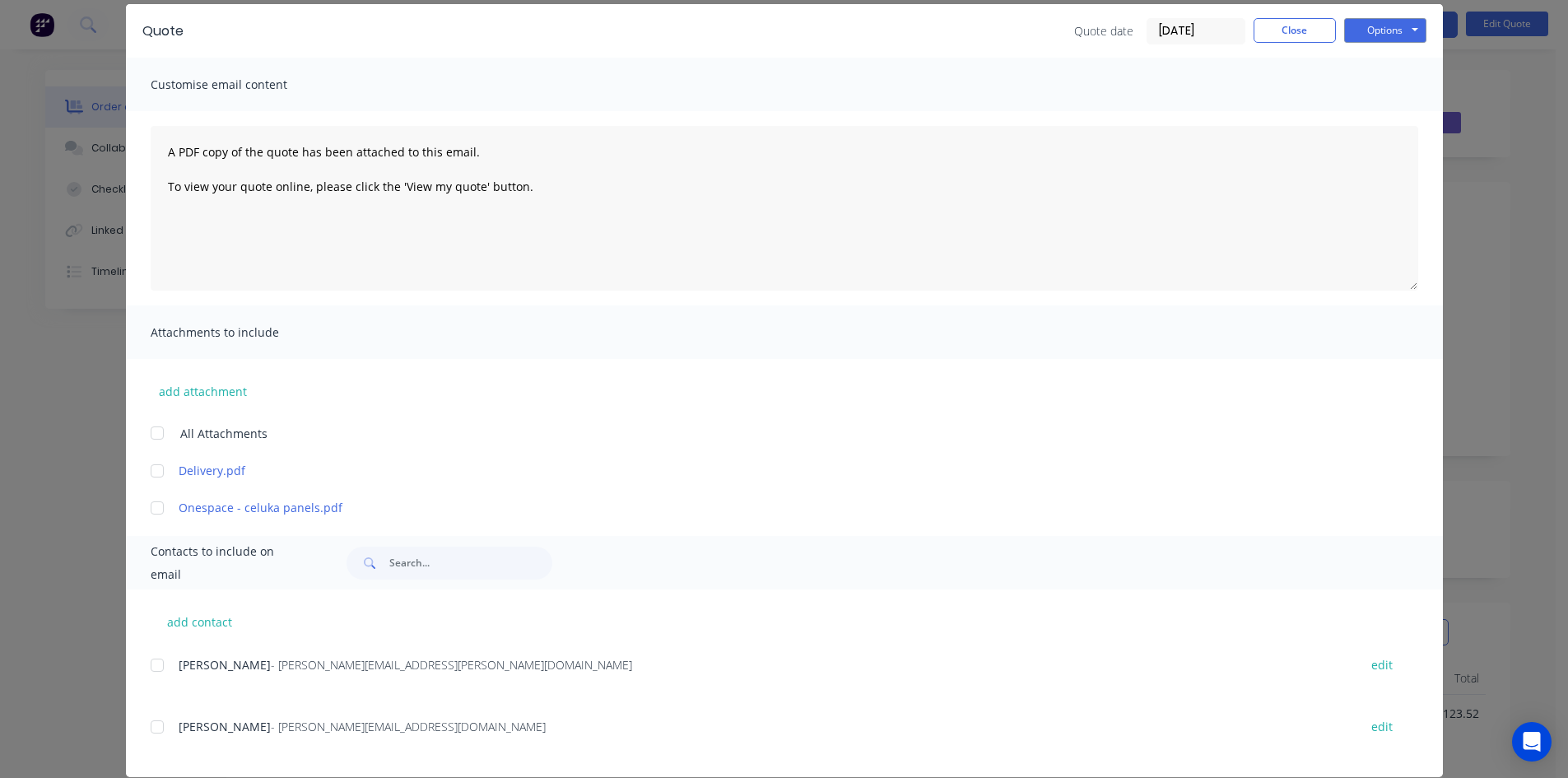
scroll to position [84, 0]
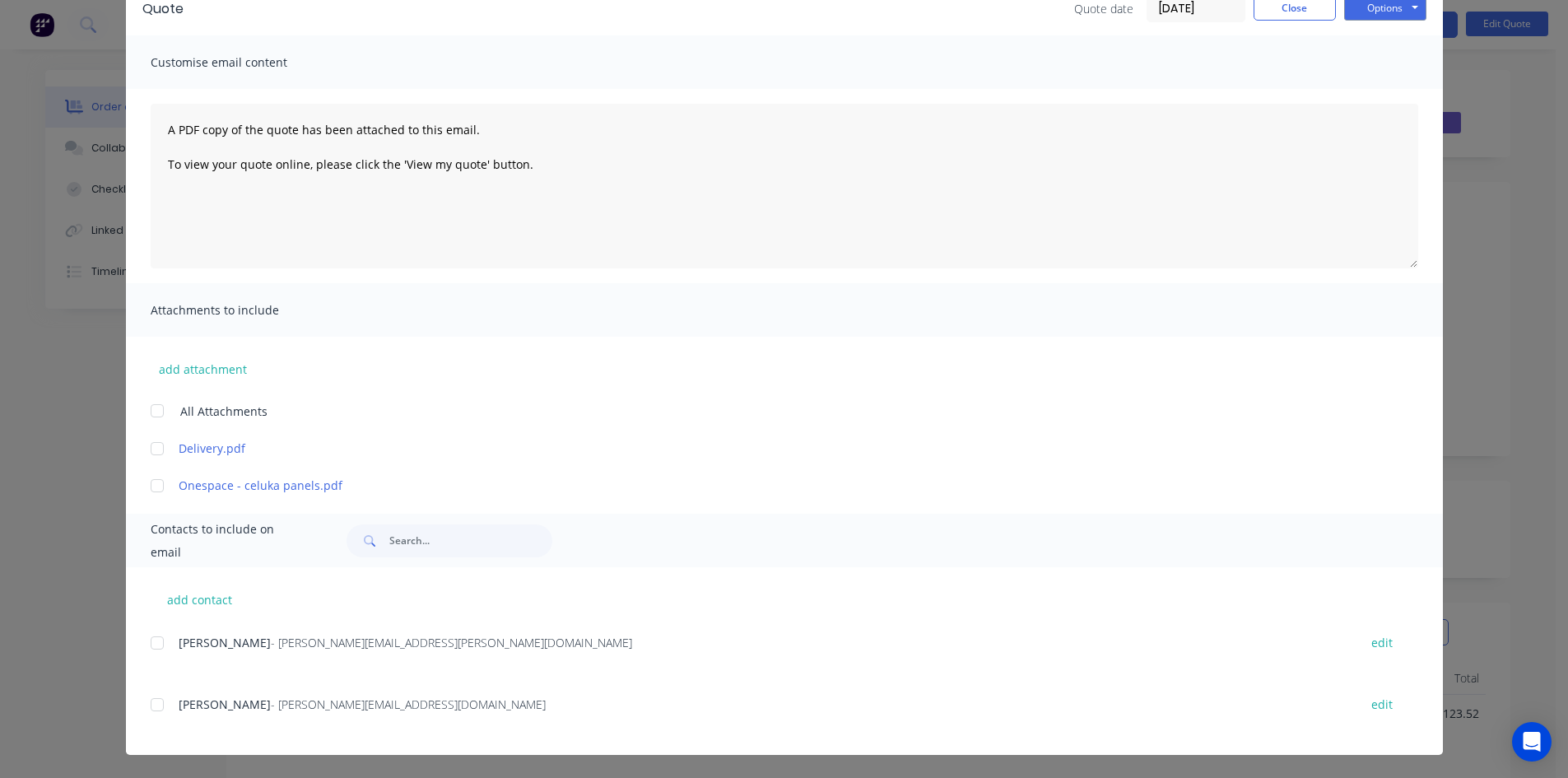
click at [153, 640] on div at bounding box center [157, 642] width 33 height 33
click at [153, 711] on div at bounding box center [157, 704] width 33 height 33
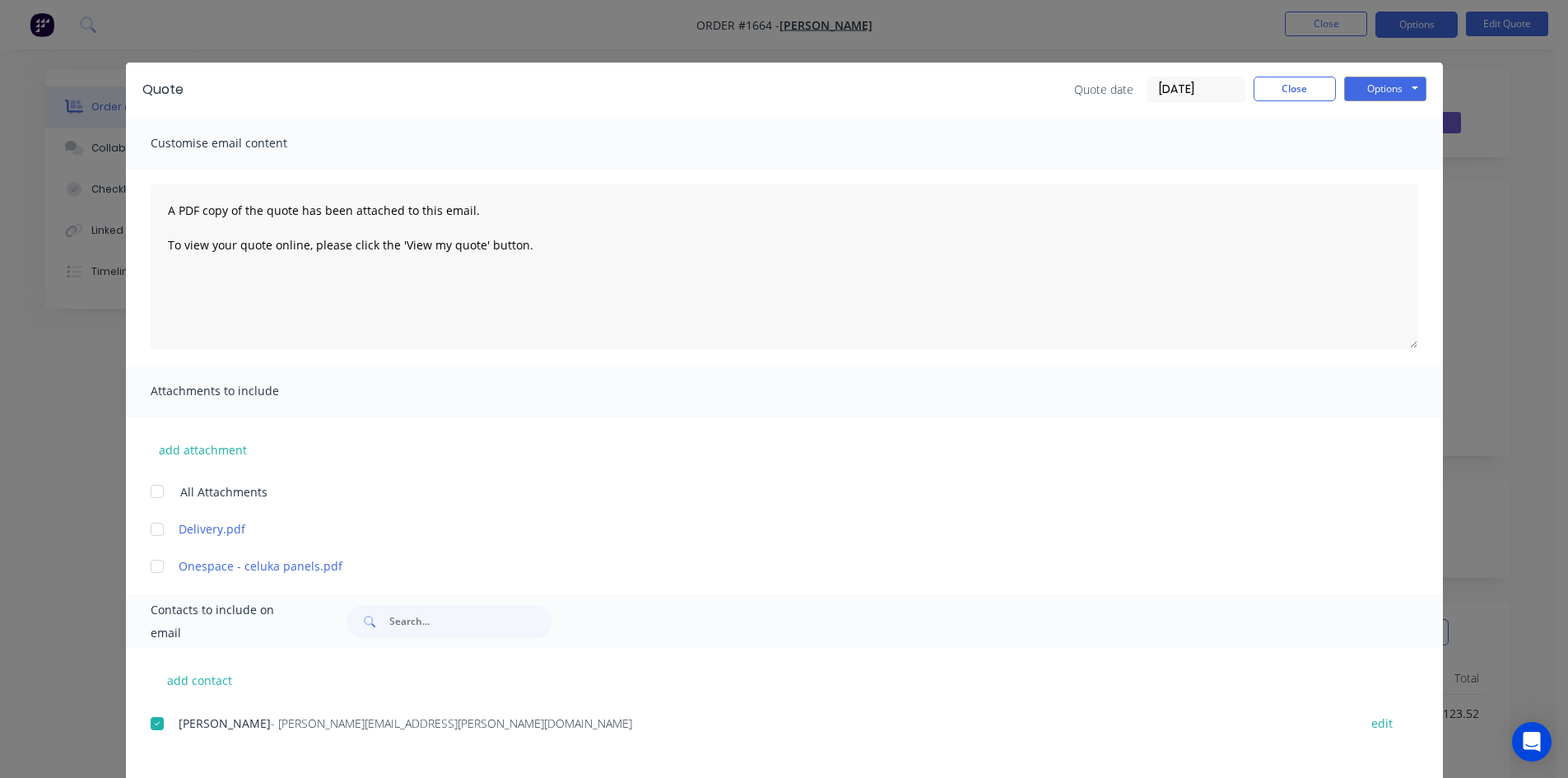
scroll to position [0, 0]
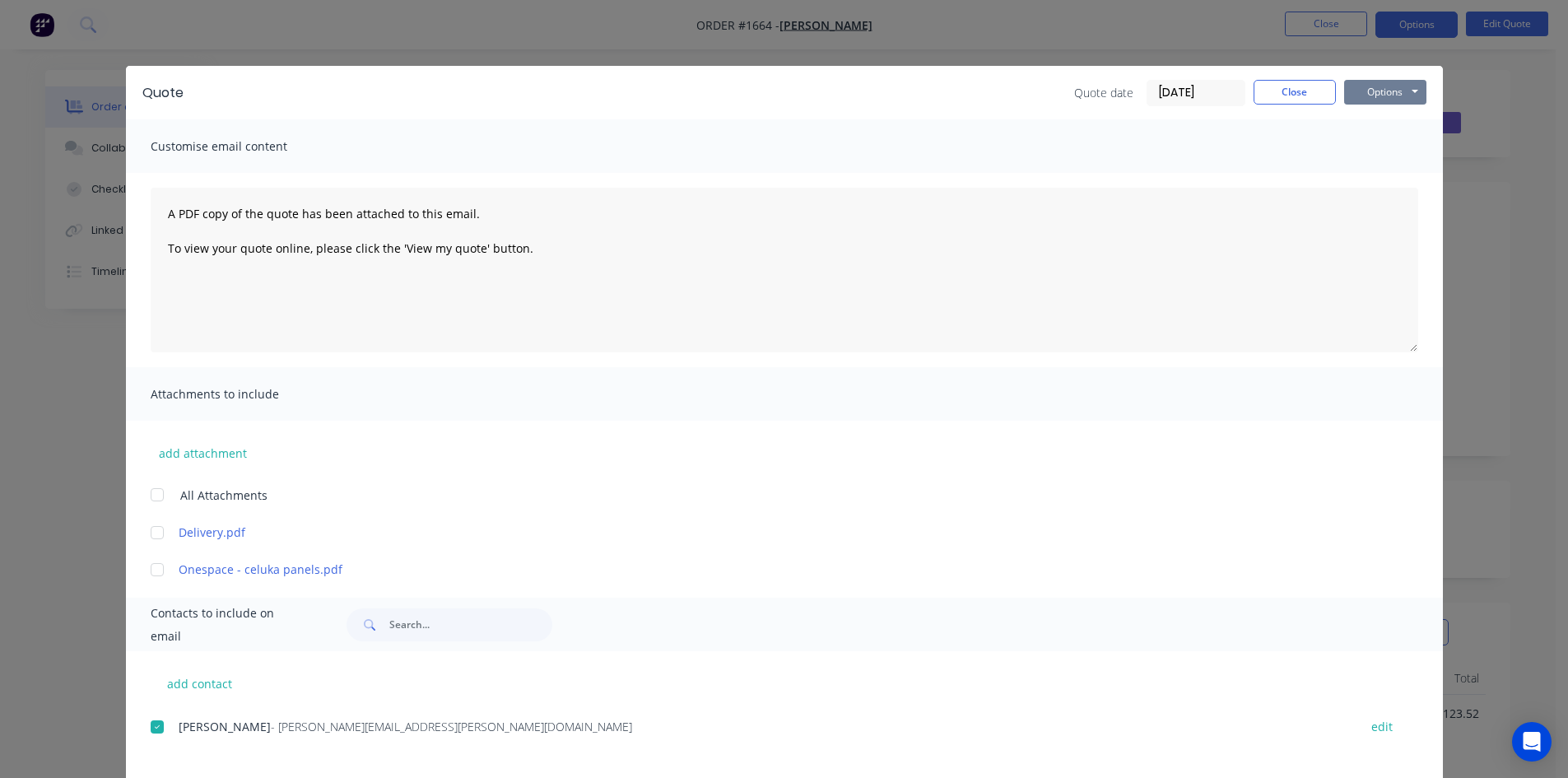
click at [1373, 86] on button "Options" at bounding box center [1385, 92] width 82 height 25
click at [1404, 176] on button "Email" at bounding box center [1397, 175] width 106 height 27
click at [1290, 88] on button "Close" at bounding box center [1295, 92] width 82 height 25
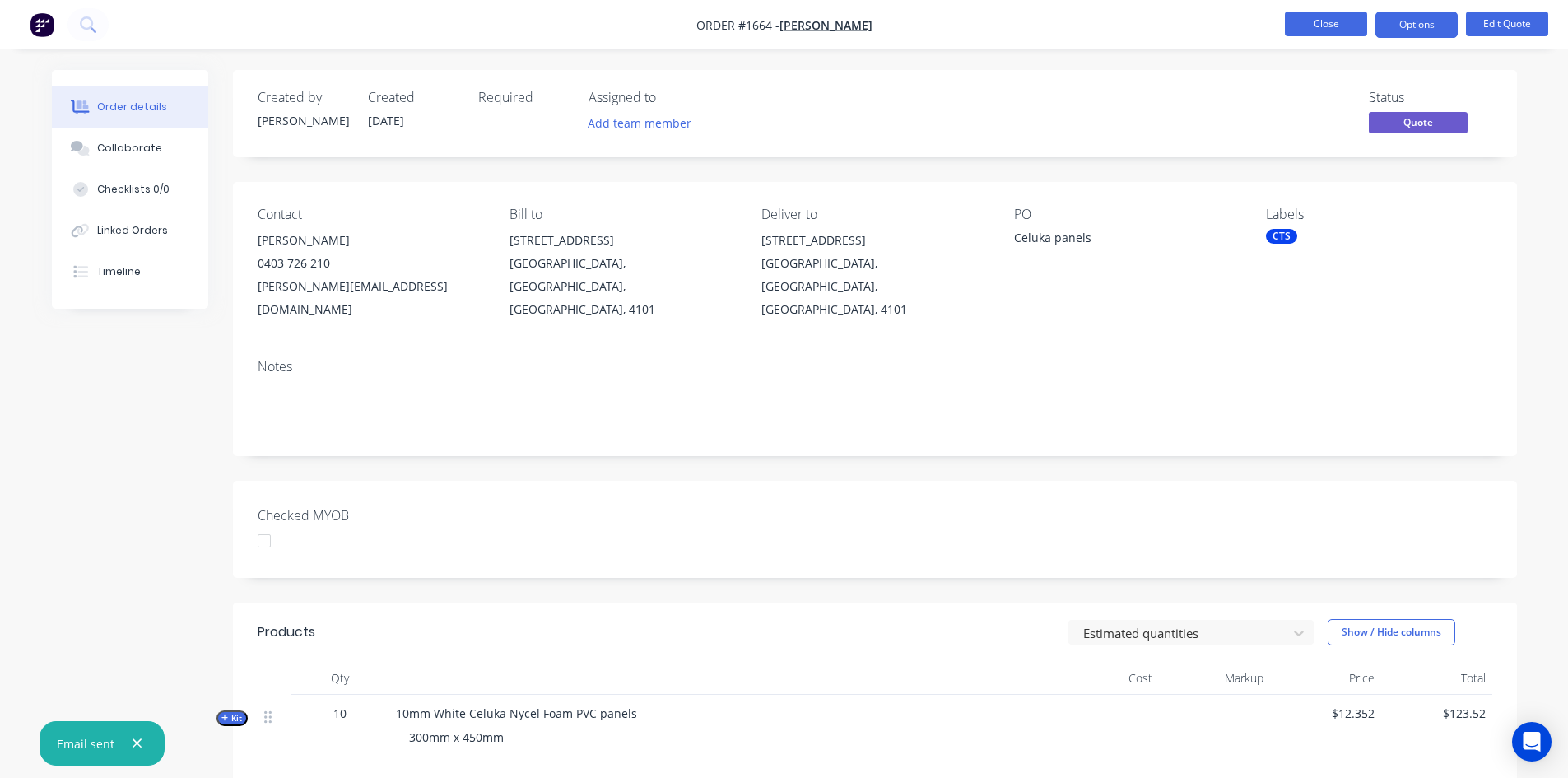
click at [1315, 23] on button "Close" at bounding box center [1326, 24] width 82 height 25
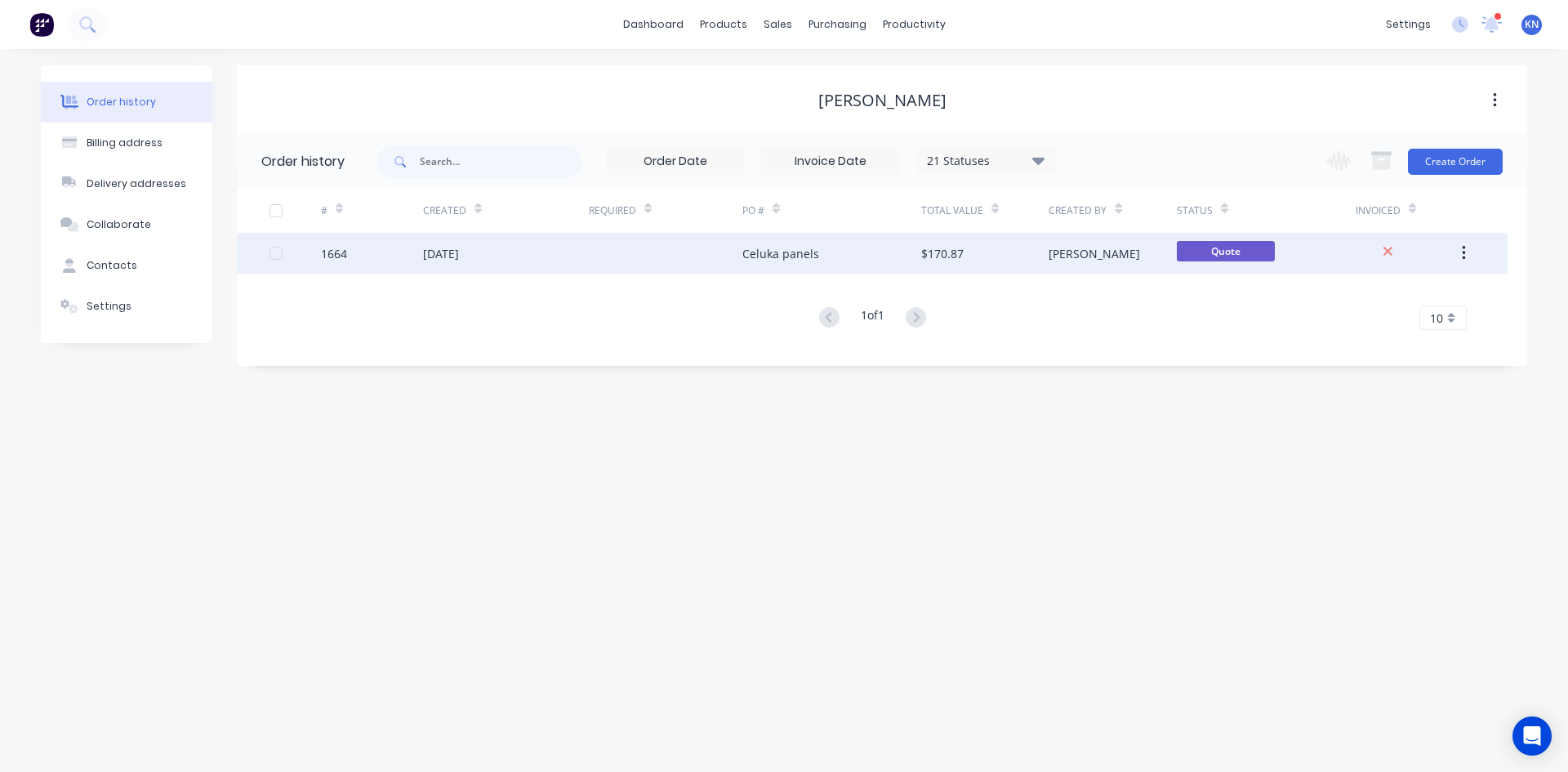
click at [344, 250] on div "1664" at bounding box center [334, 254] width 26 height 17
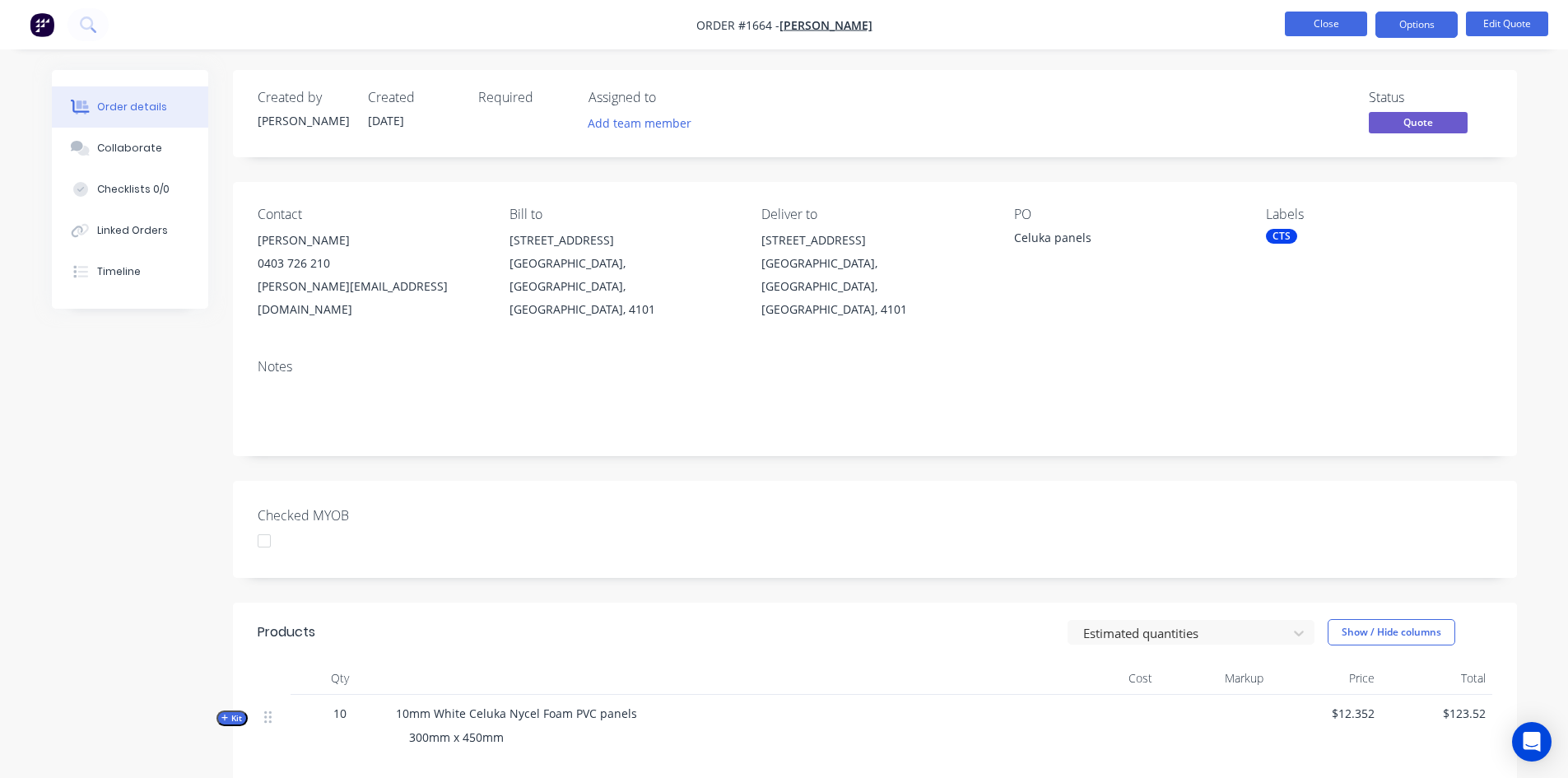
click at [1340, 23] on button "Close" at bounding box center [1326, 24] width 82 height 25
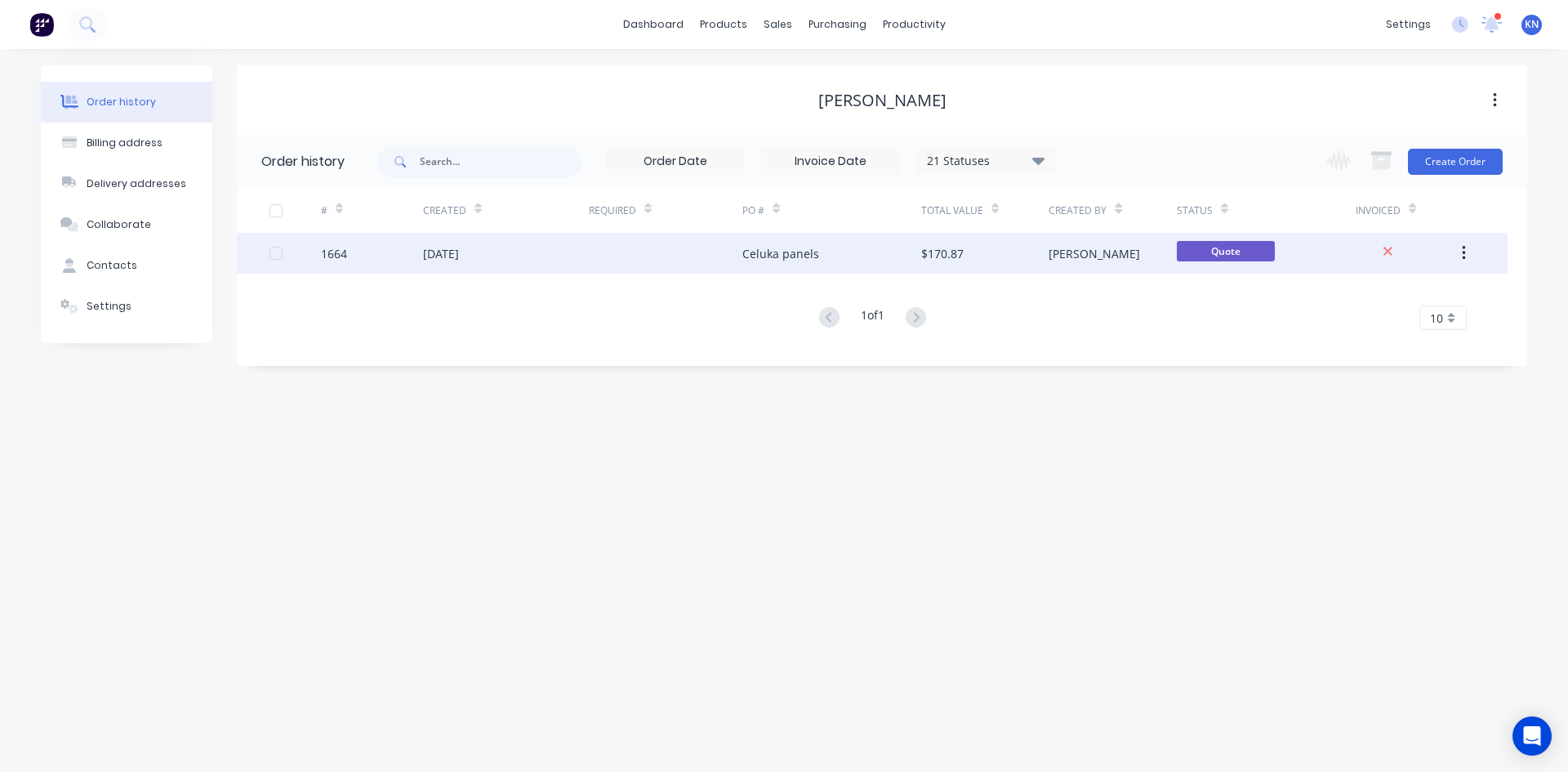
click at [537, 255] on div "[DATE]" at bounding box center [505, 254] width 166 height 41
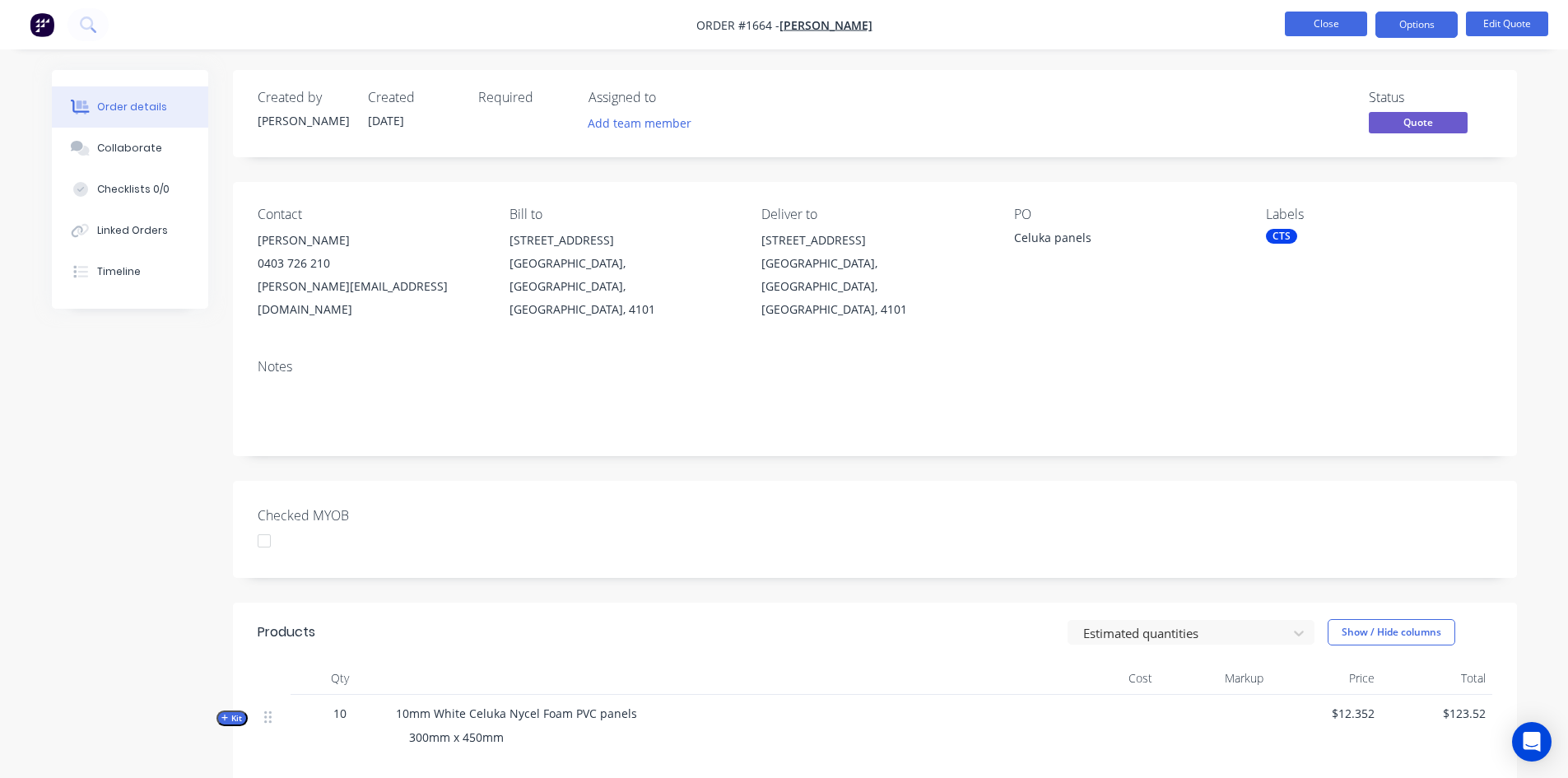
click at [1350, 22] on button "Close" at bounding box center [1326, 24] width 82 height 25
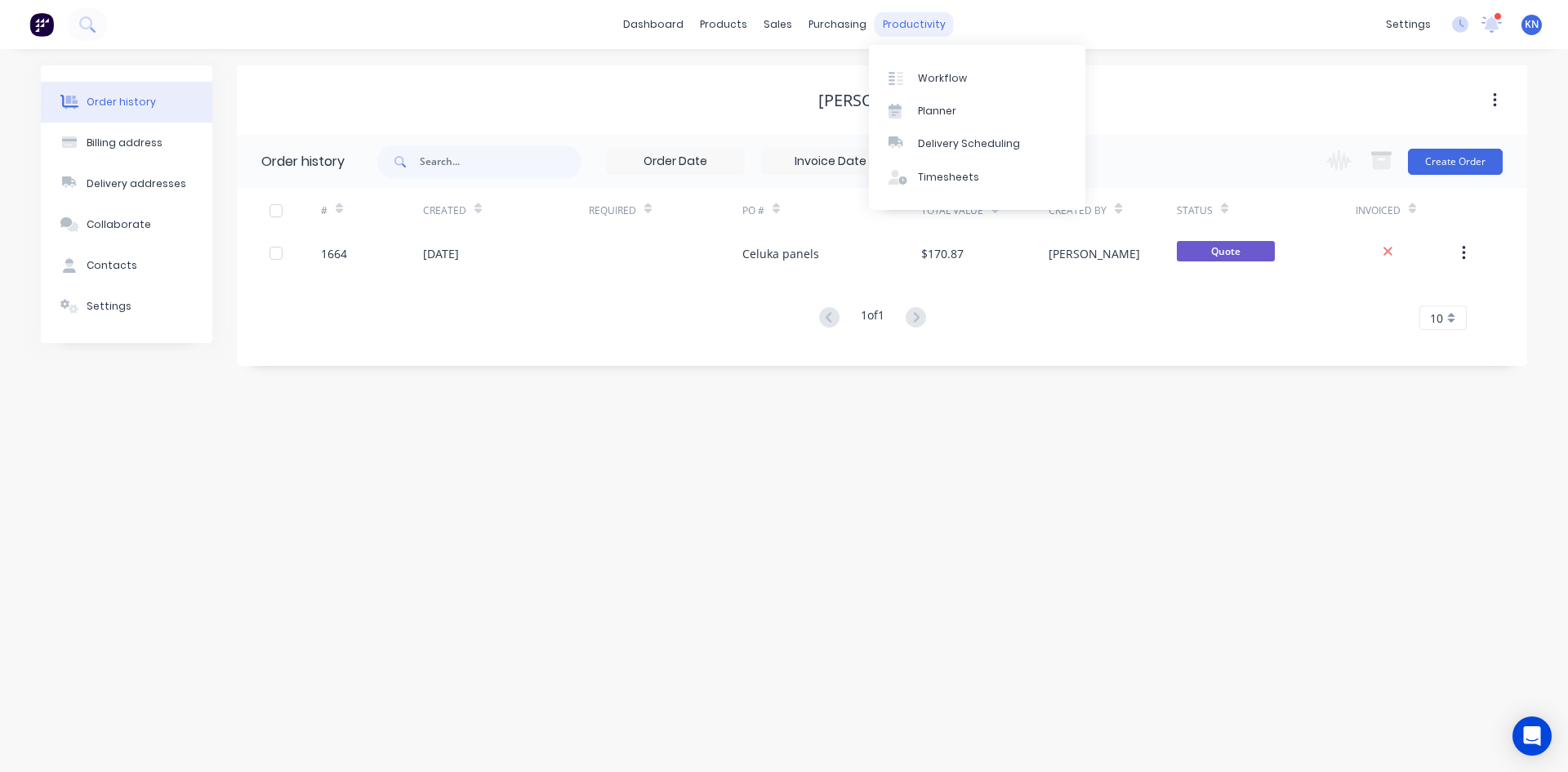
click at [922, 16] on div "productivity" at bounding box center [914, 24] width 80 height 24
click at [941, 79] on div "Workflow" at bounding box center [942, 79] width 49 height 15
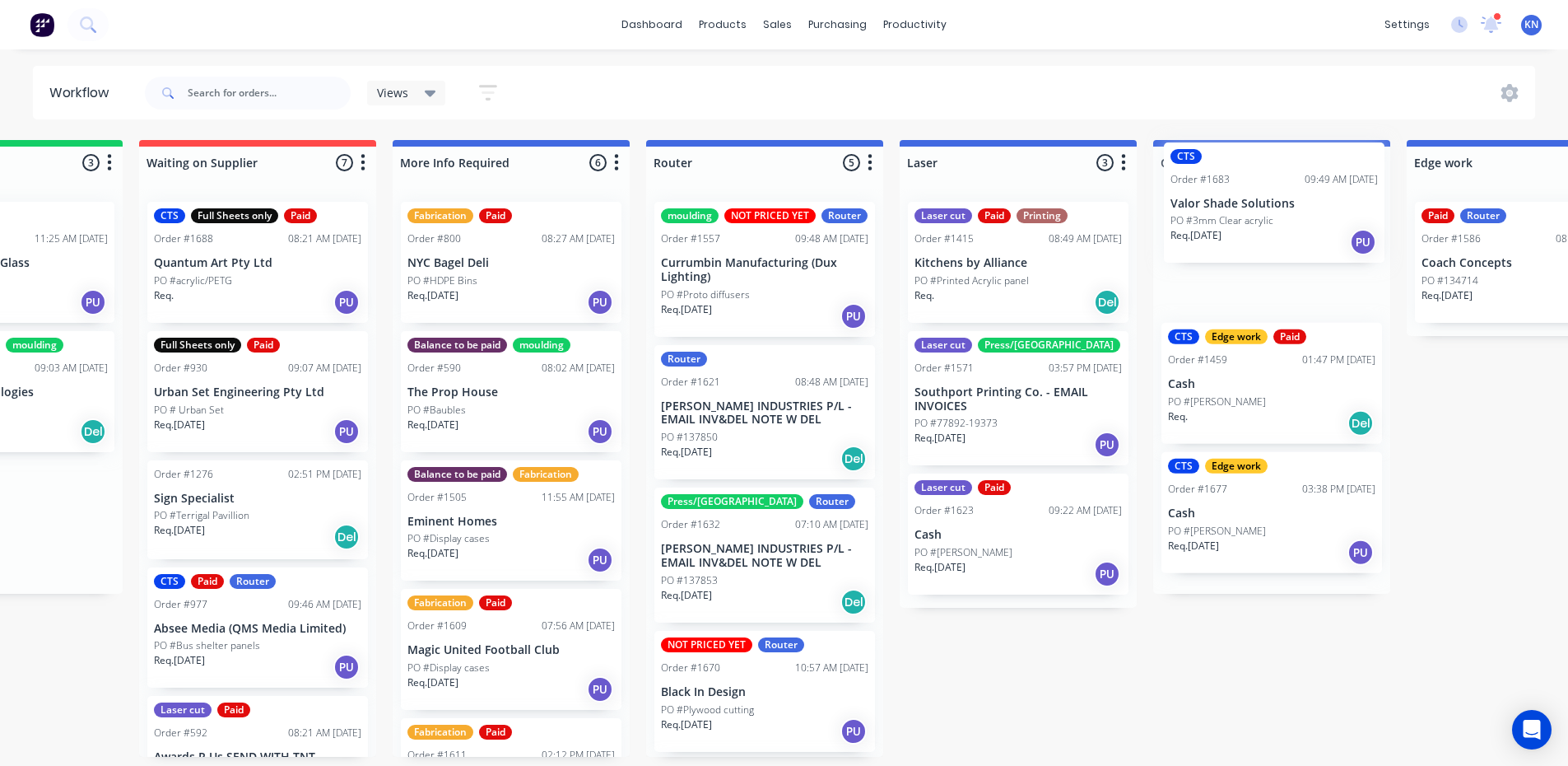
scroll to position [0, 421]
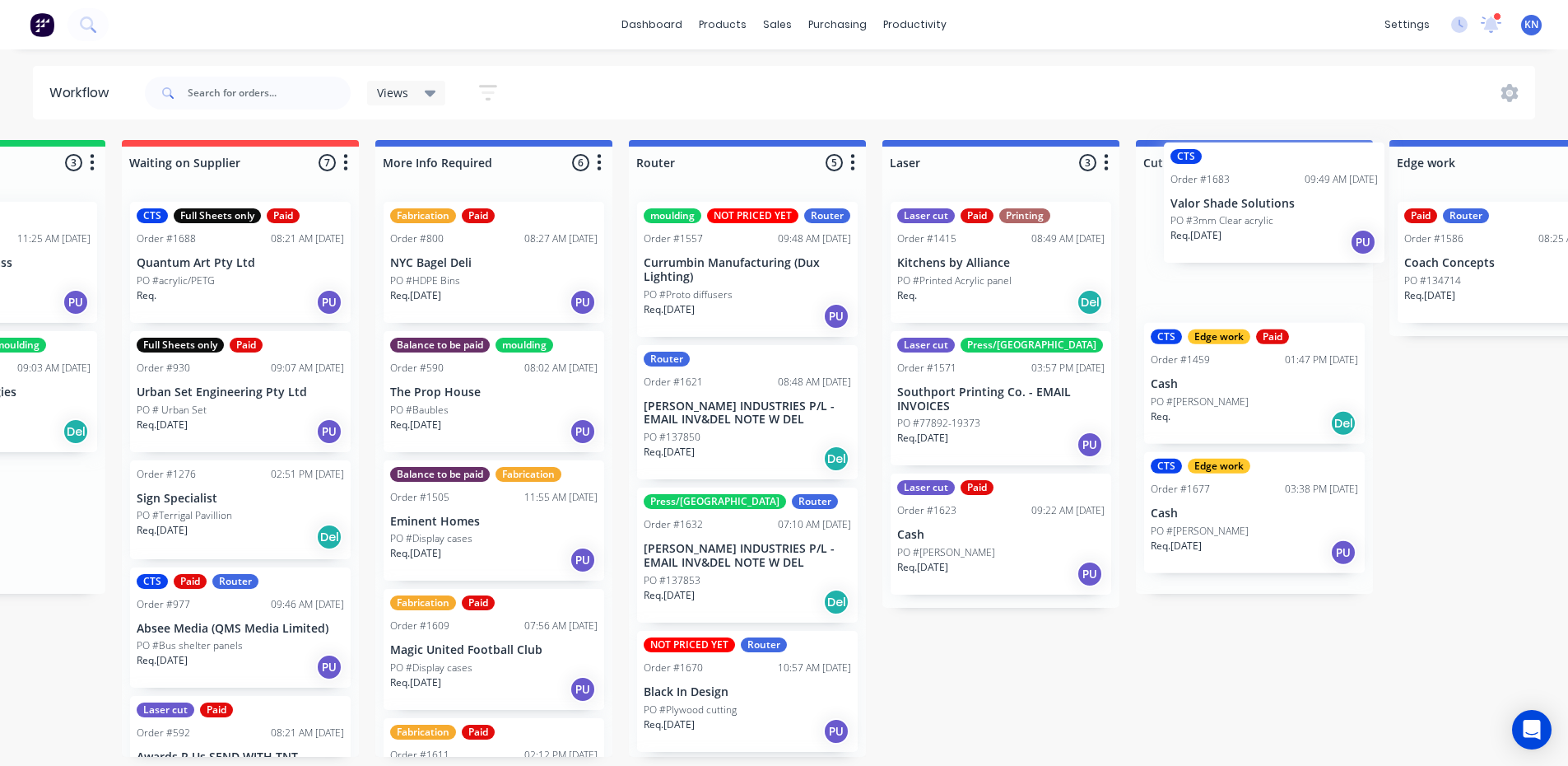
drag, startPoint x: 362, startPoint y: 524, endPoint x: 1240, endPoint y: 204, distance: 934.5
click at [1240, 204] on div "Submitted 0 Status colour #273444 hex #273444 Save Cancel Summaries Total order…" at bounding box center [1537, 448] width 3939 height 617
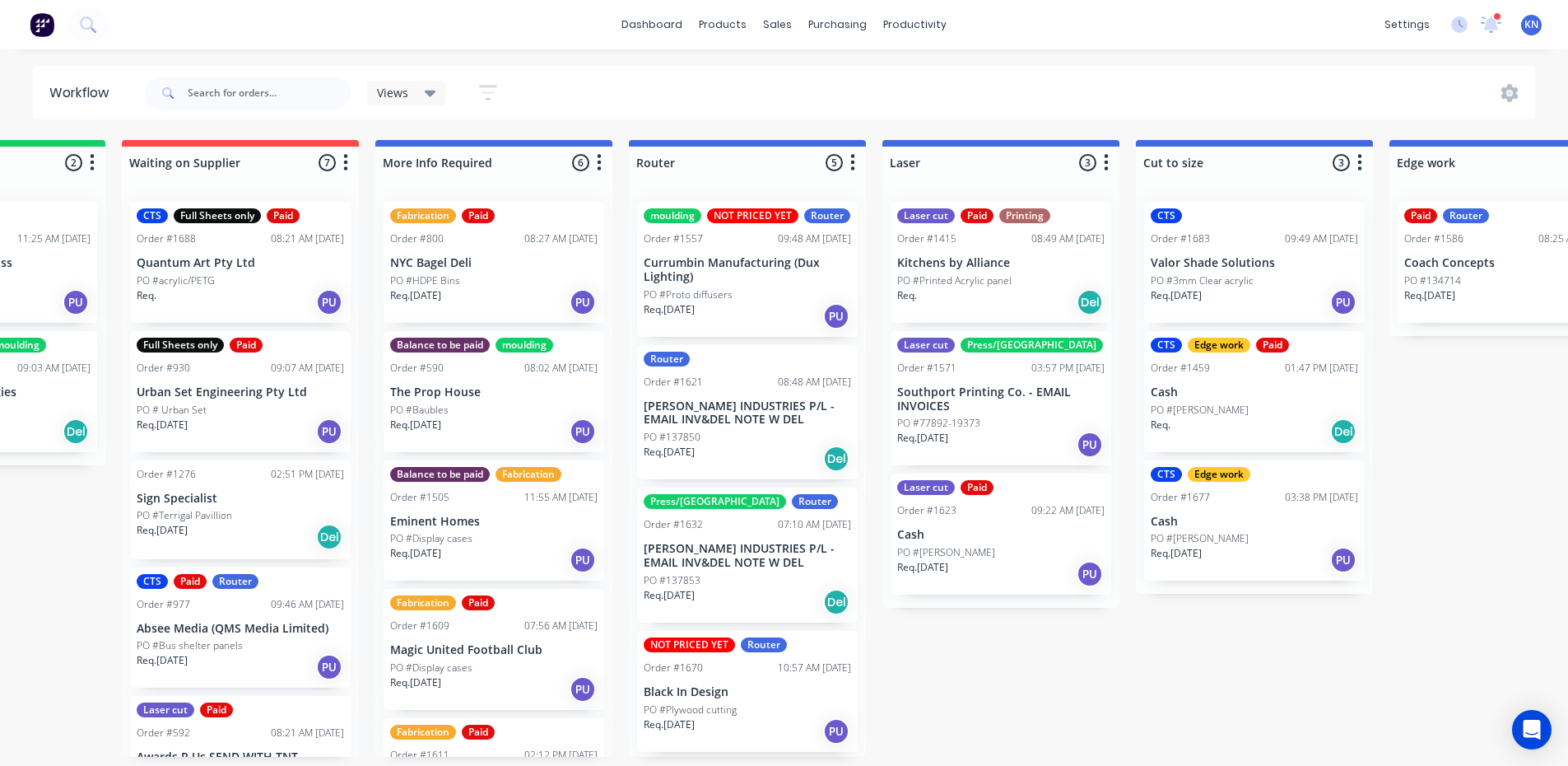
click at [1168, 216] on div "CTS" at bounding box center [1166, 216] width 31 height 15
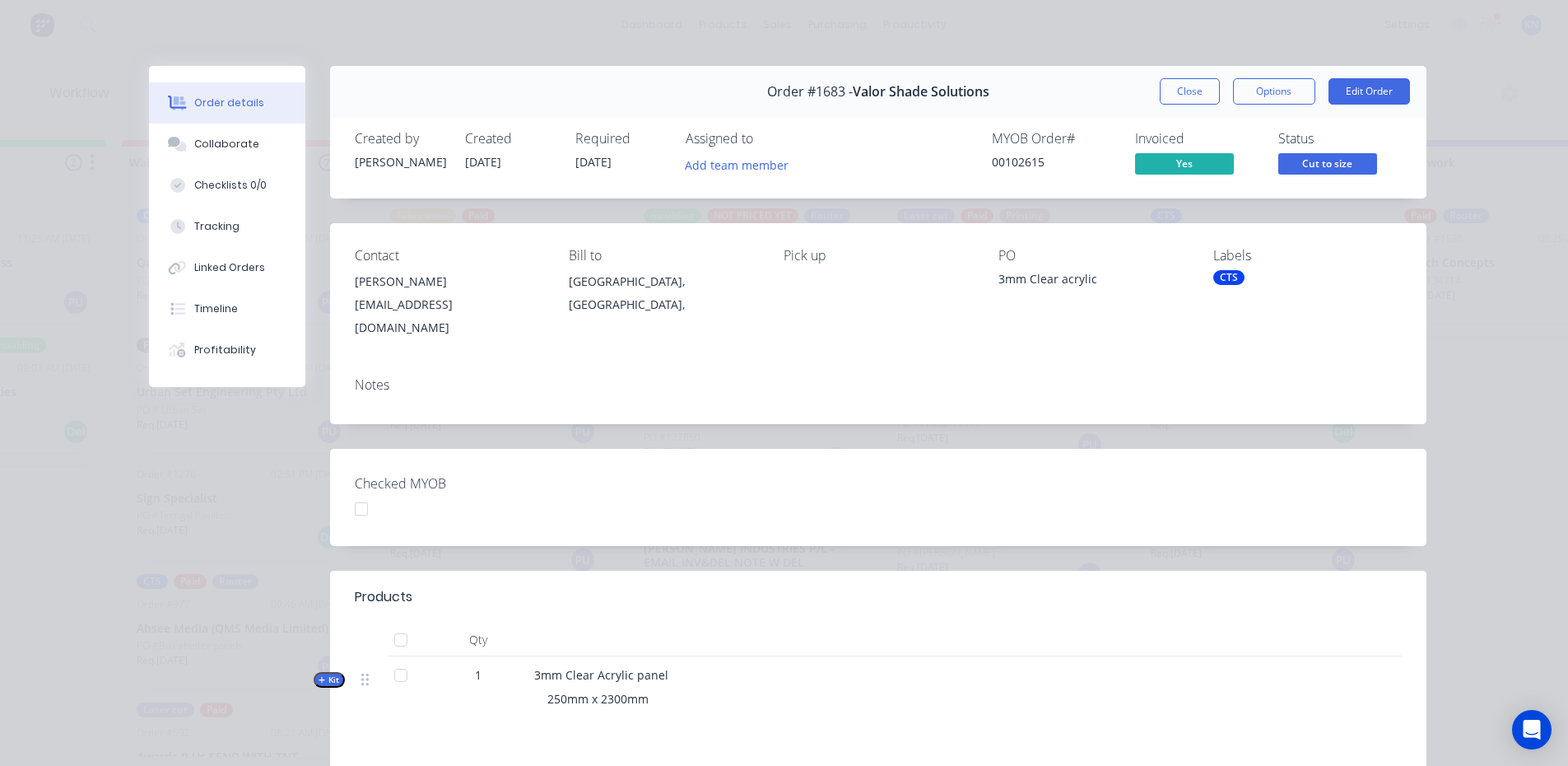
click at [1226, 270] on div "CTS" at bounding box center [1229, 277] width 31 height 15
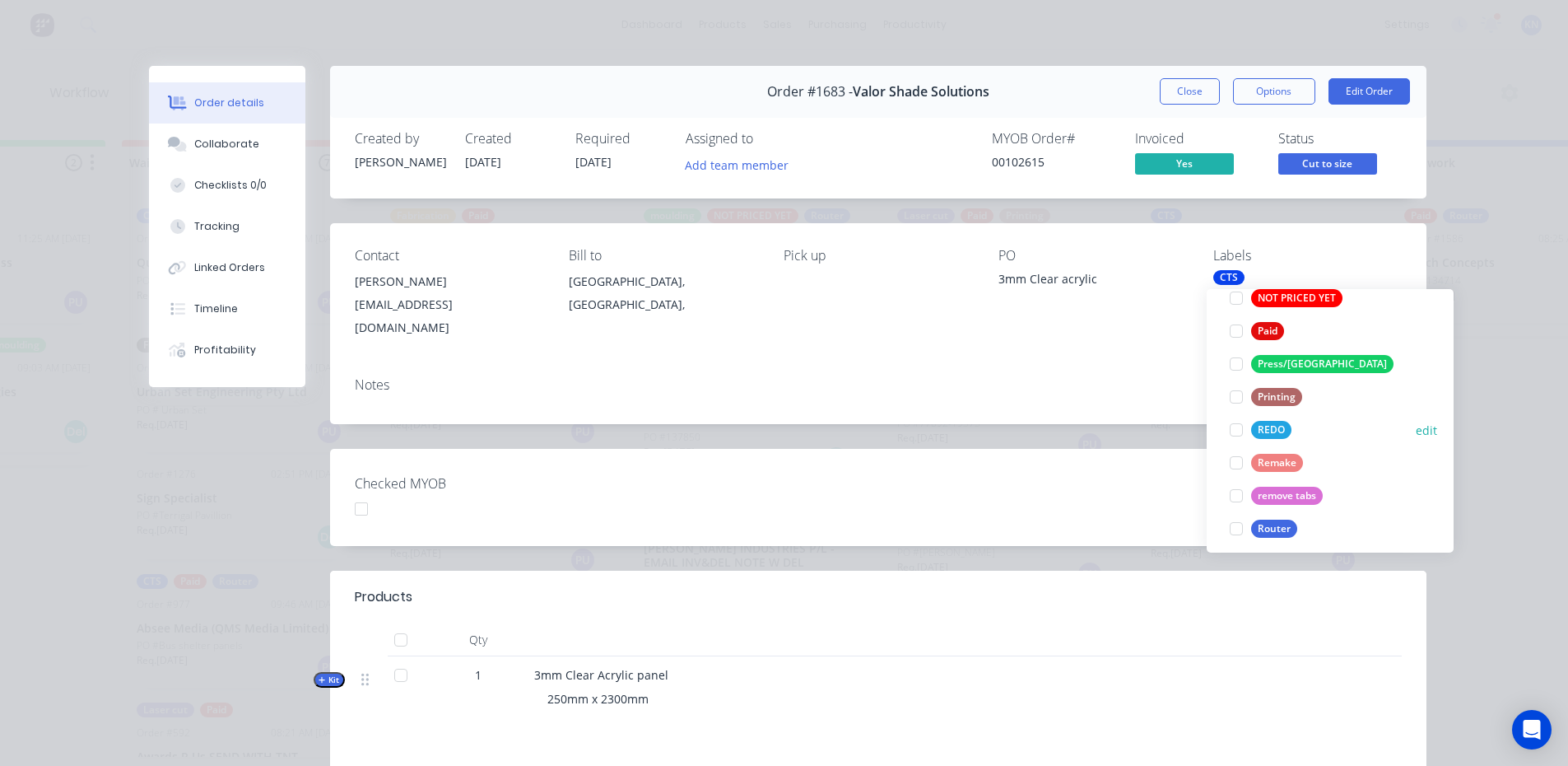
scroll to position [576, 0]
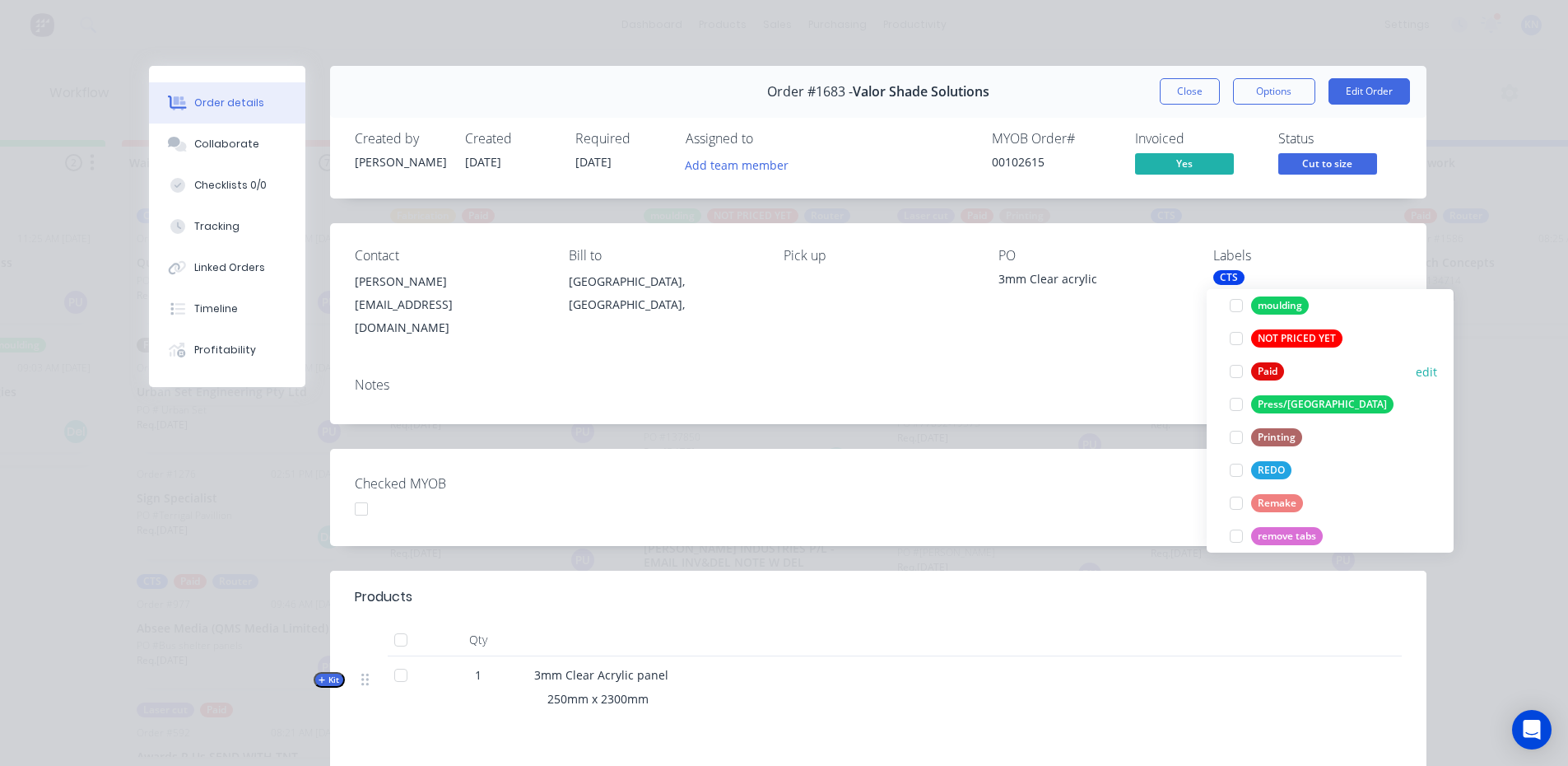
click at [1236, 374] on div at bounding box center [1236, 371] width 33 height 33
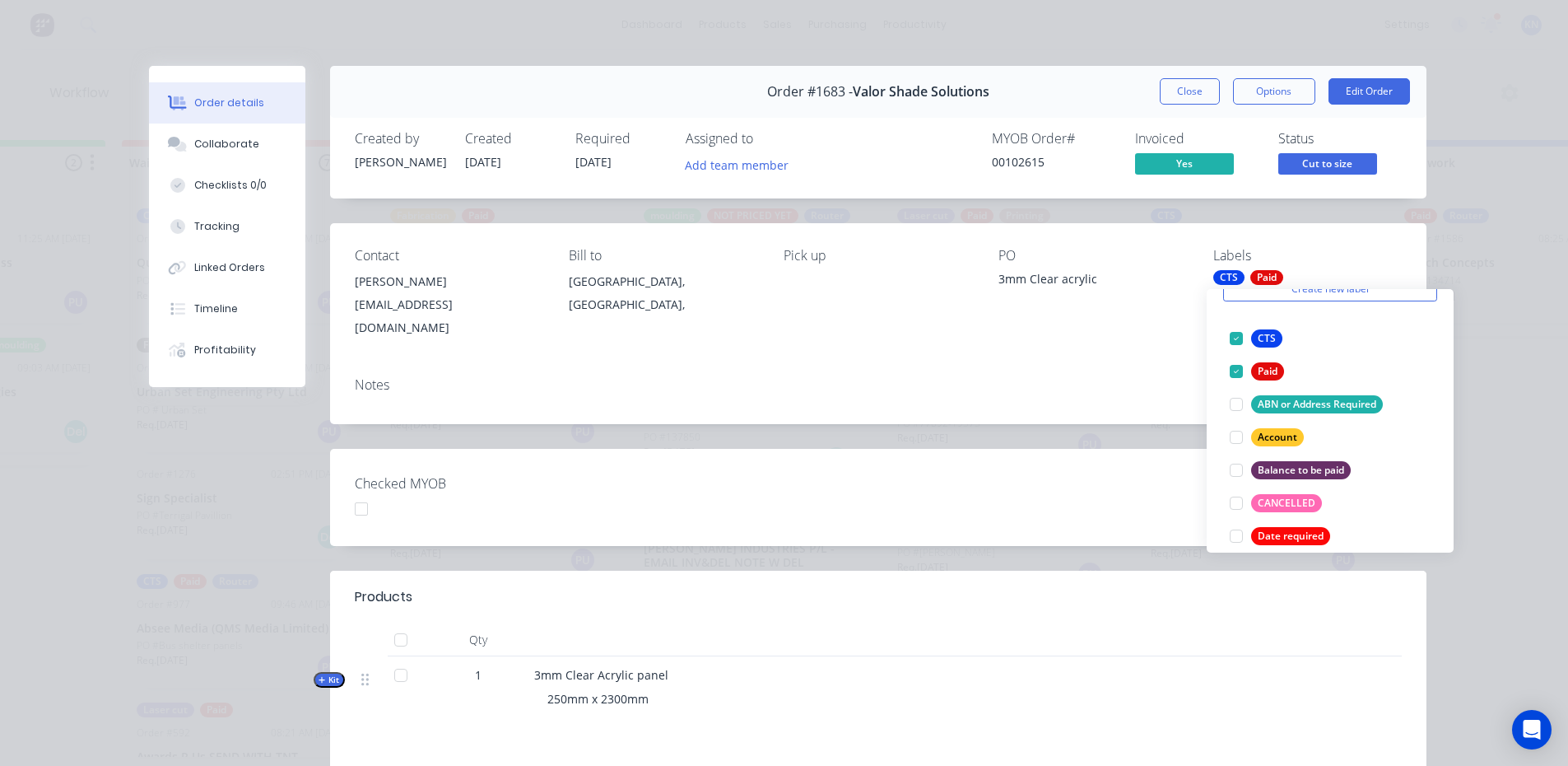
click at [1164, 469] on div "Checked MYOB" at bounding box center [878, 497] width 1097 height 97
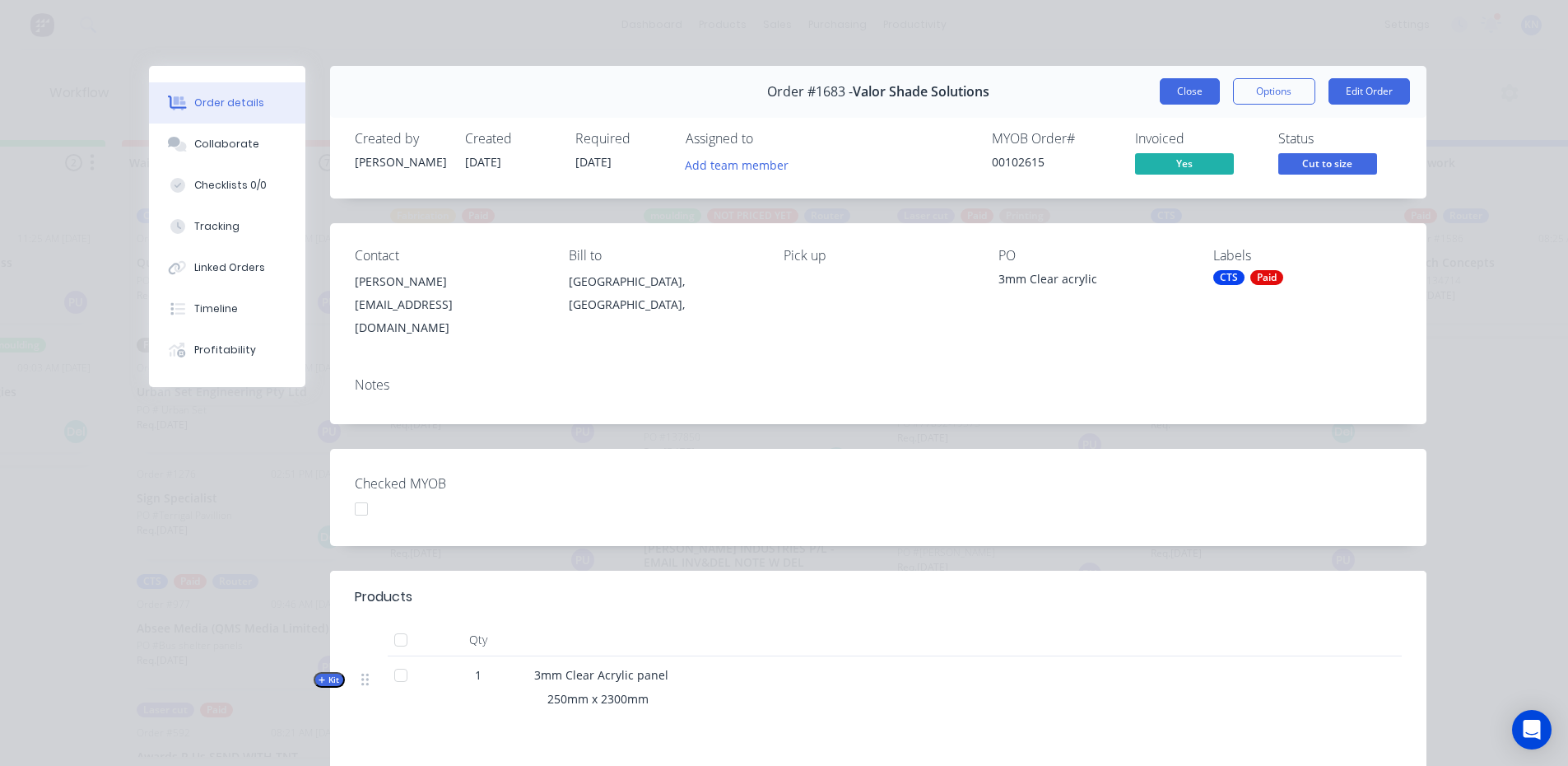
click at [1167, 95] on button "Close" at bounding box center [1190, 92] width 60 height 26
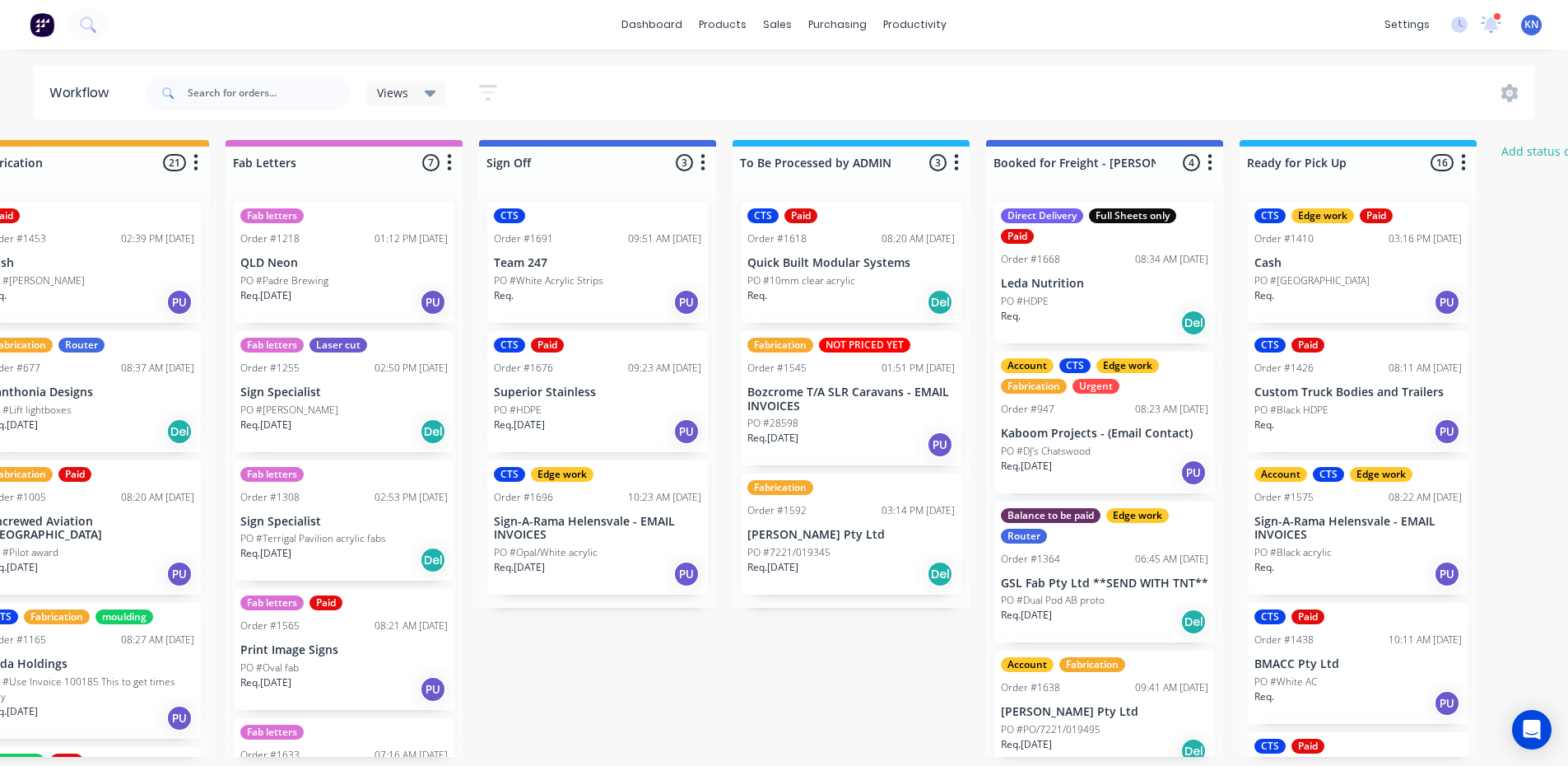
scroll to position [0, 2371]
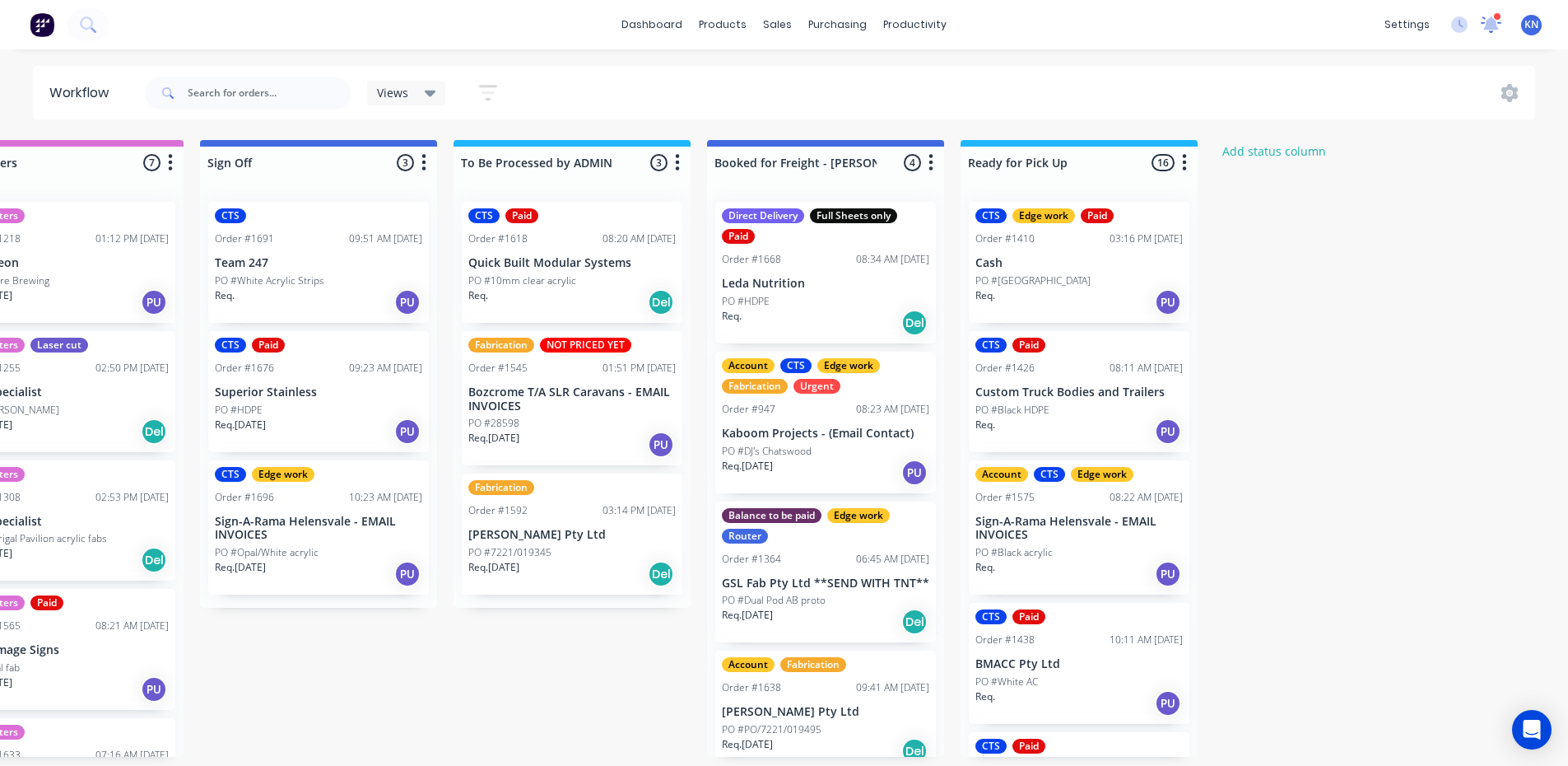
click at [1489, 29] on icon at bounding box center [1492, 23] width 15 height 13
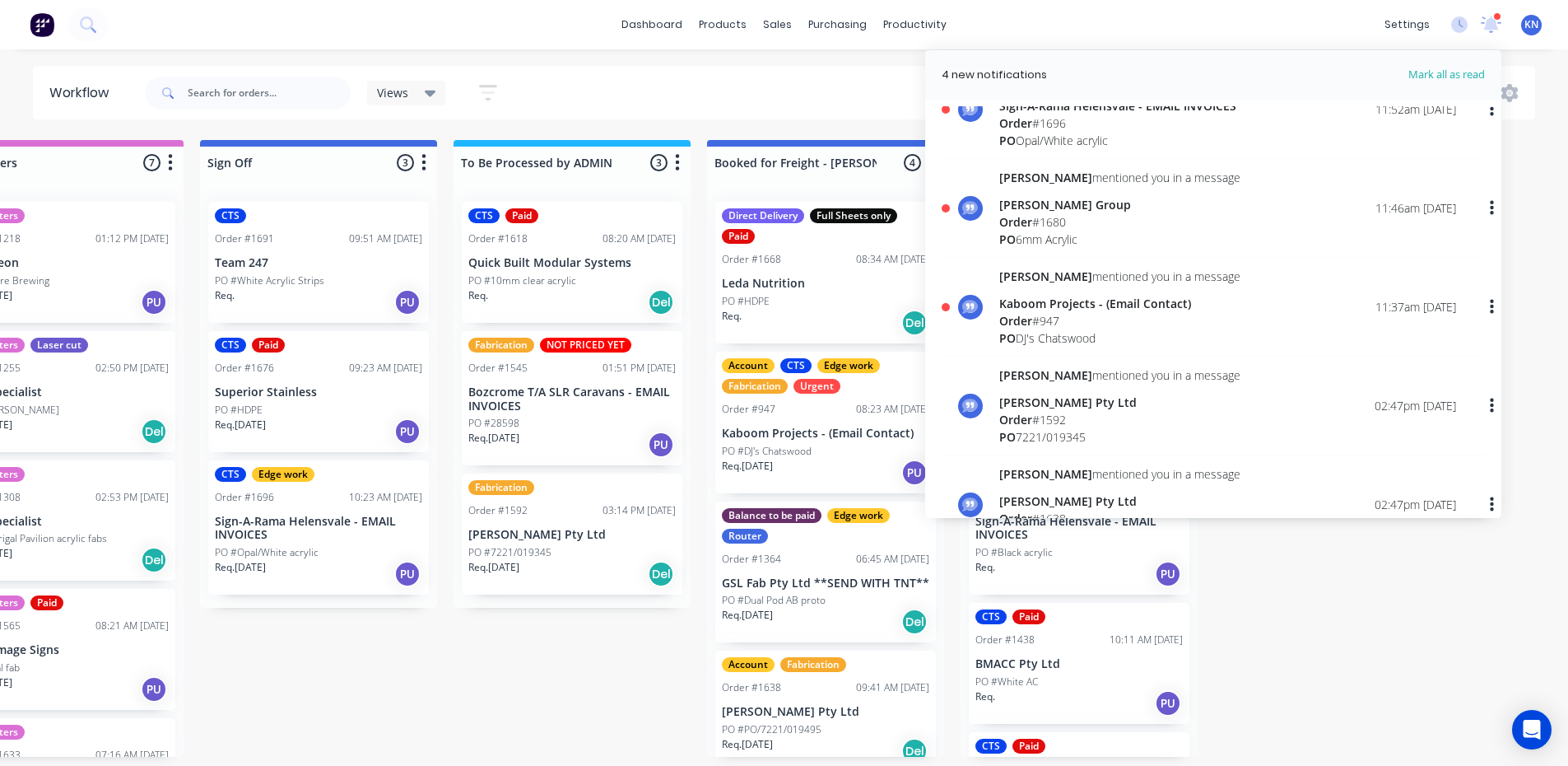
scroll to position [165, 0]
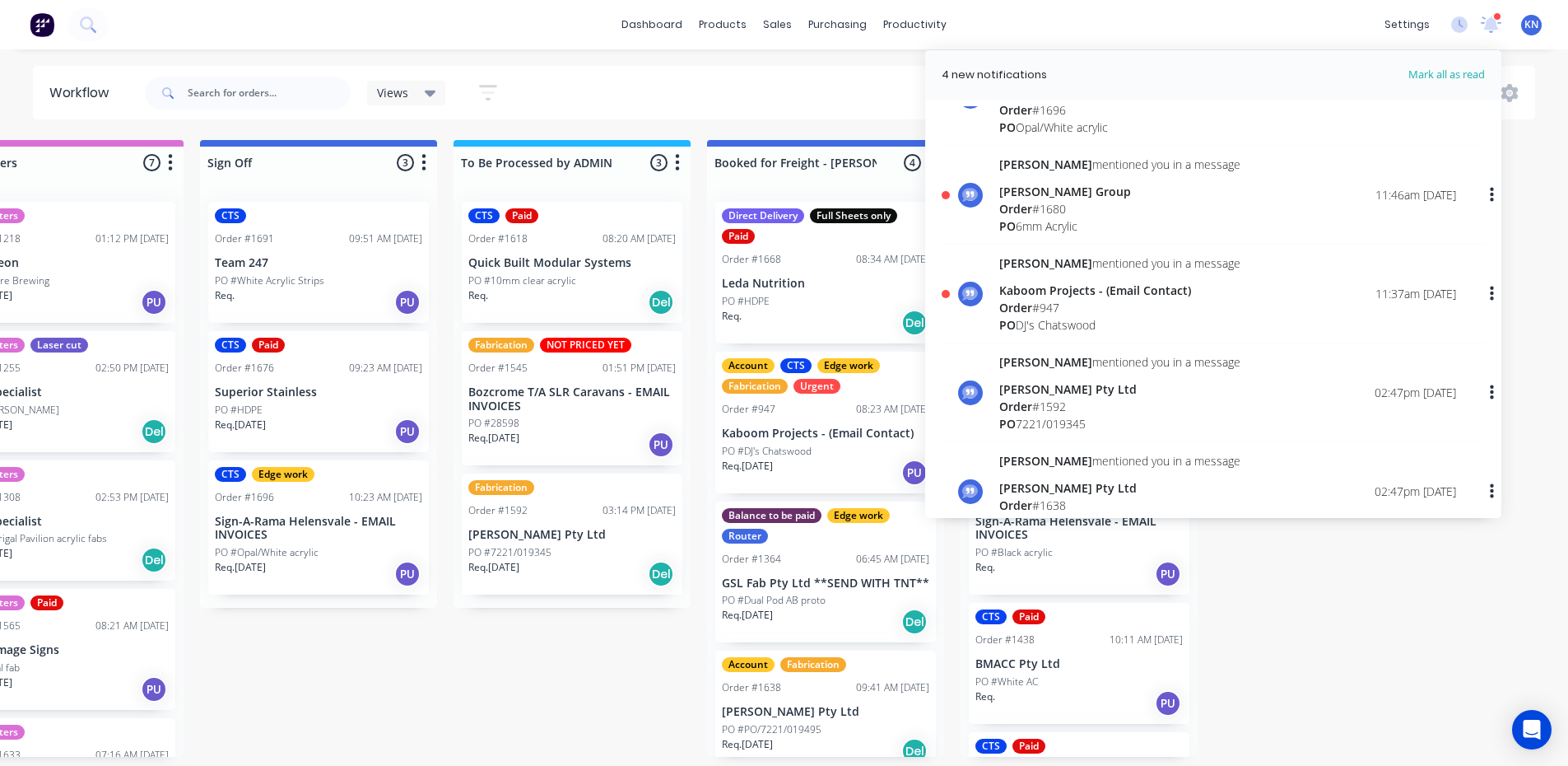
click at [1061, 198] on div "[PERSON_NAME] Group" at bounding box center [1120, 192] width 241 height 17
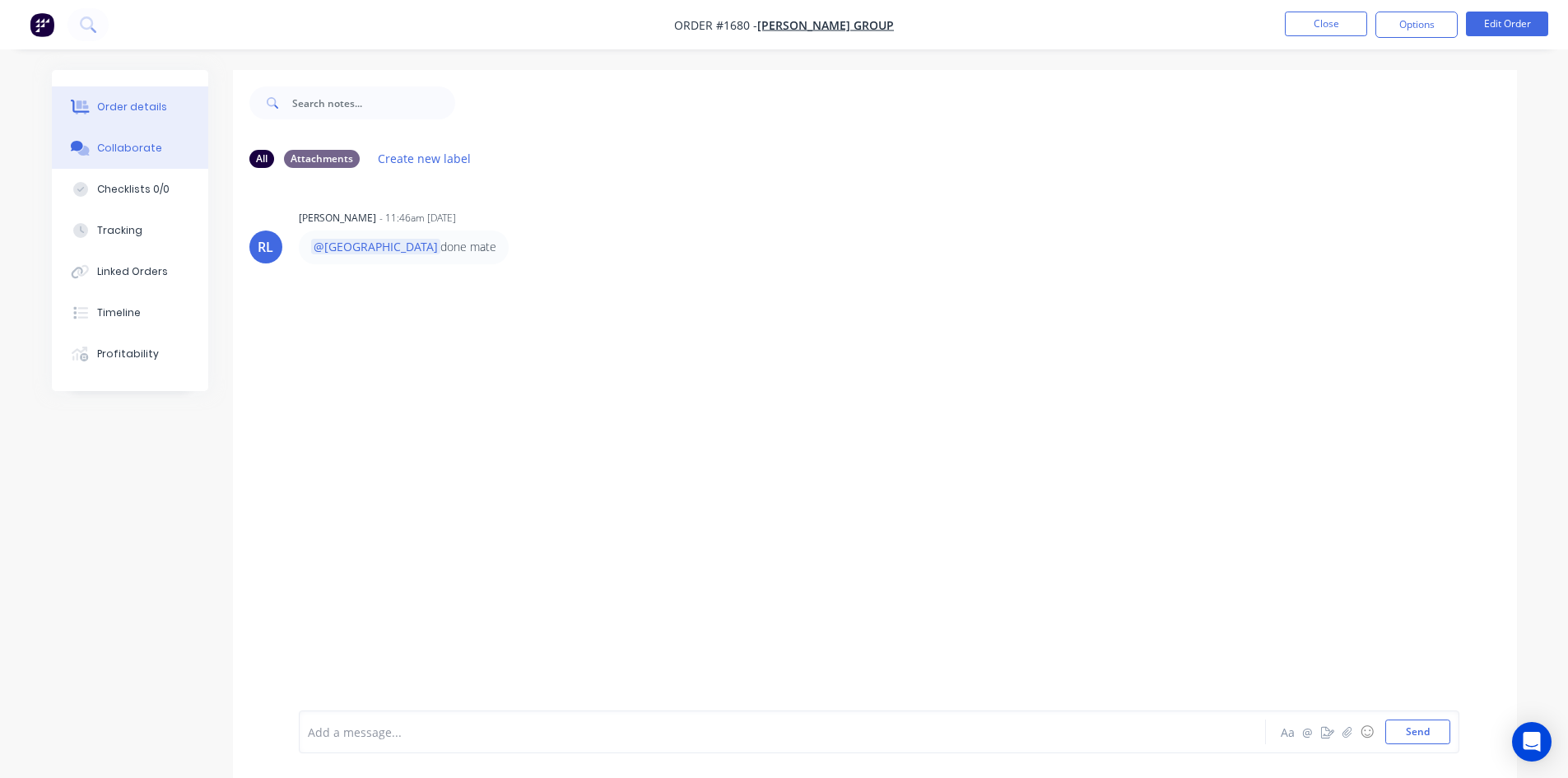
click at [122, 108] on div "Order details" at bounding box center [132, 108] width 70 height 15
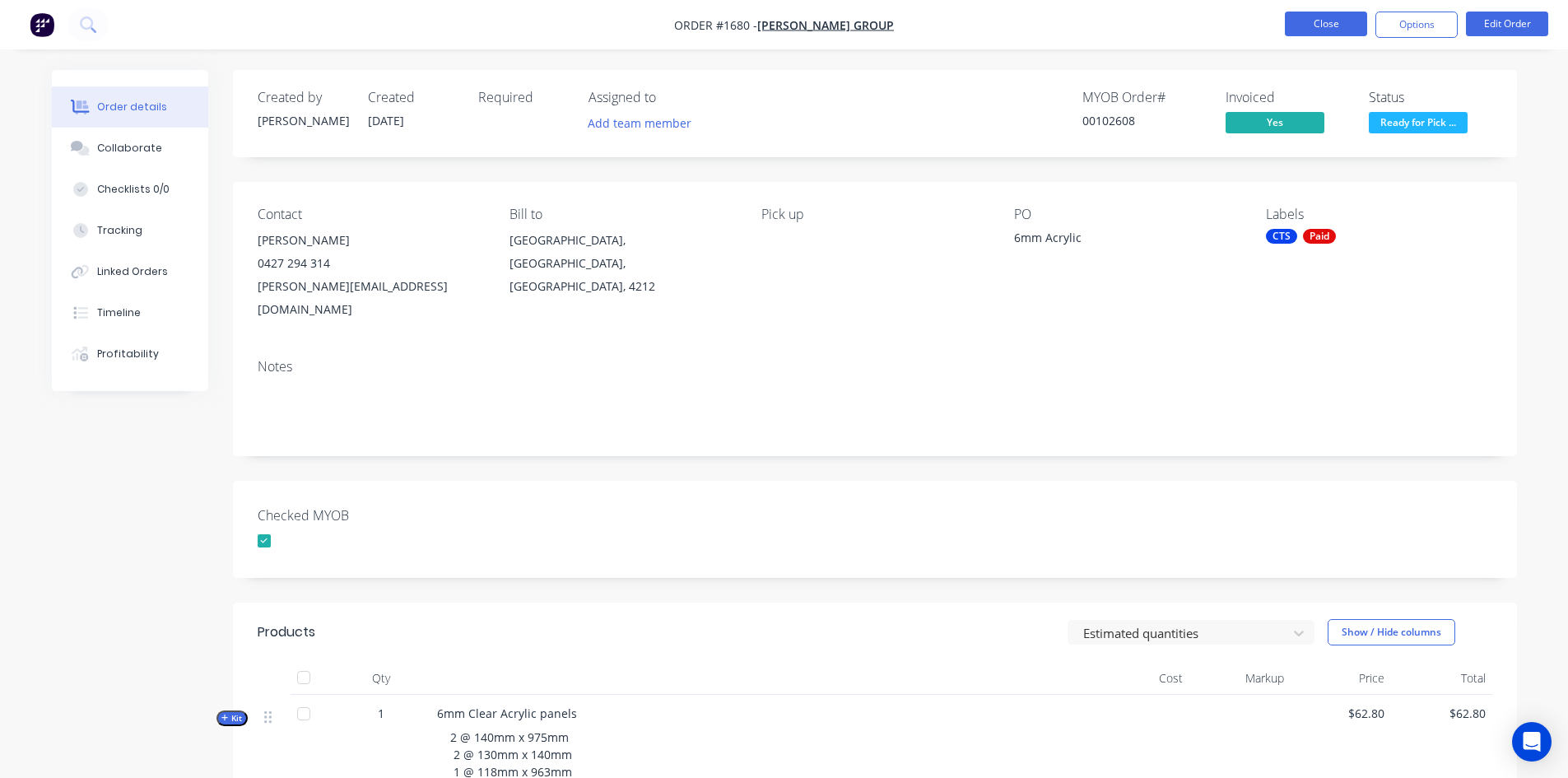
click at [1345, 23] on button "Close" at bounding box center [1326, 24] width 82 height 25
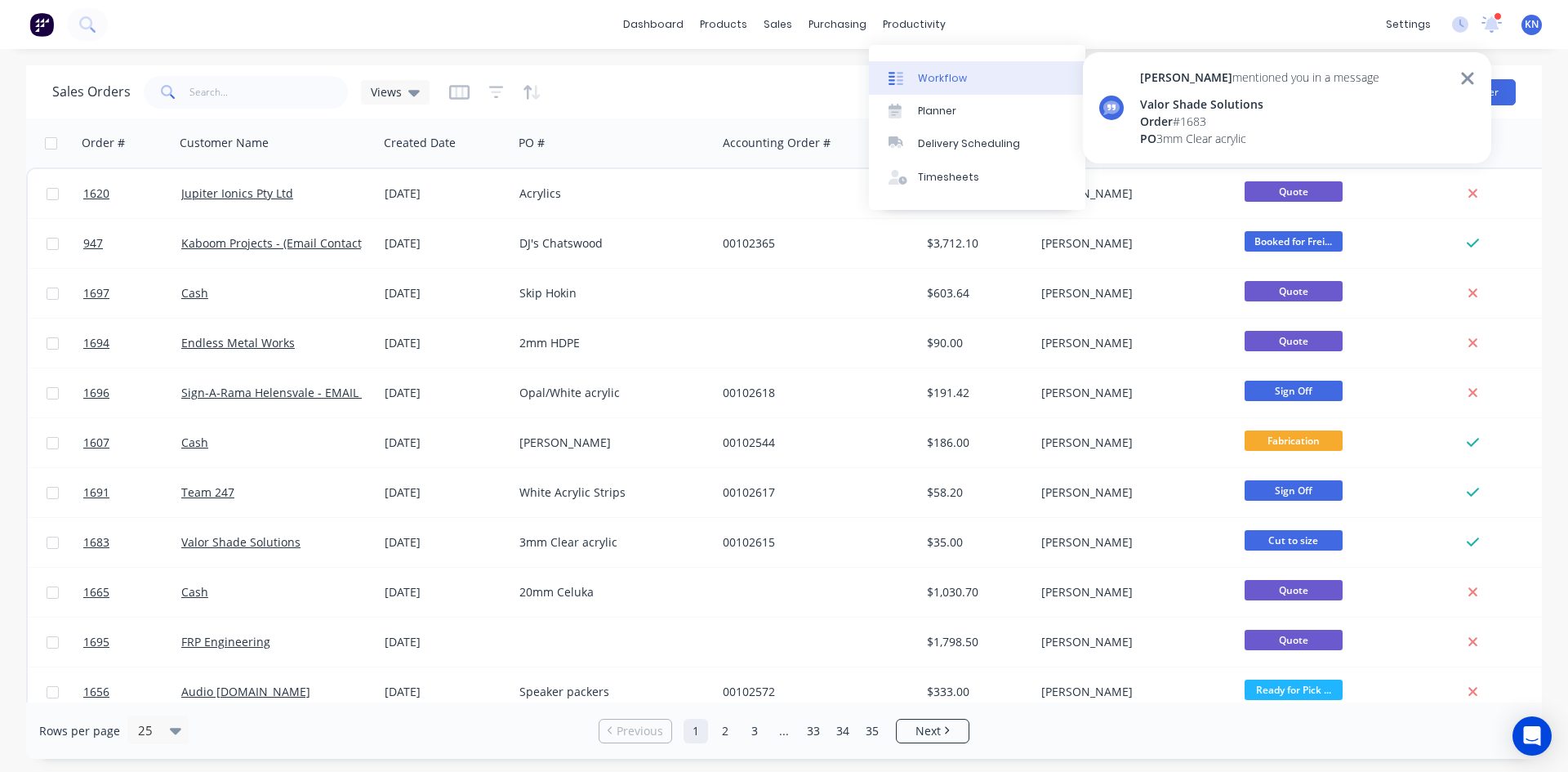
click at [946, 78] on div "Workflow" at bounding box center [942, 79] width 49 height 15
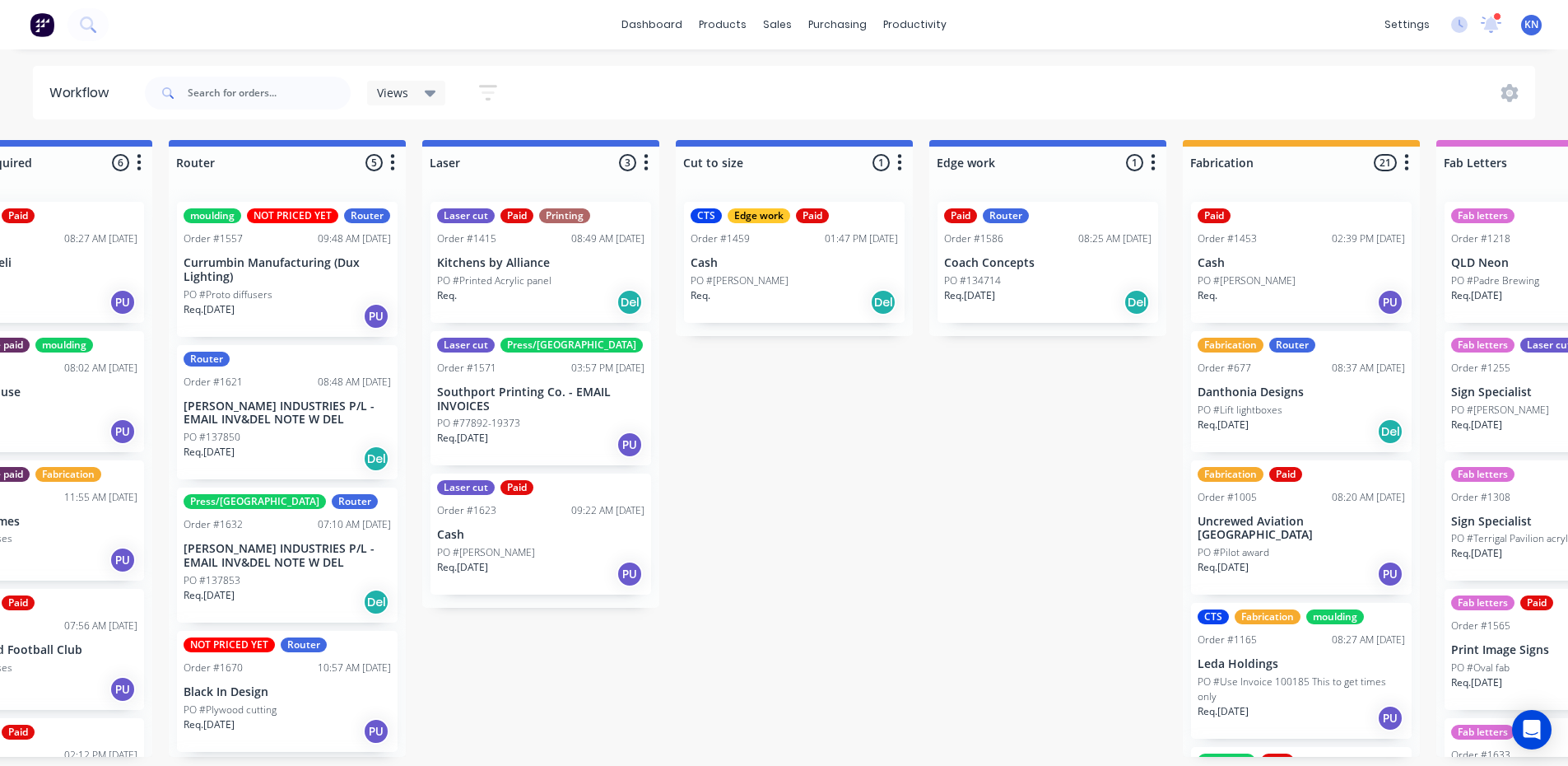
scroll to position [0, 974]
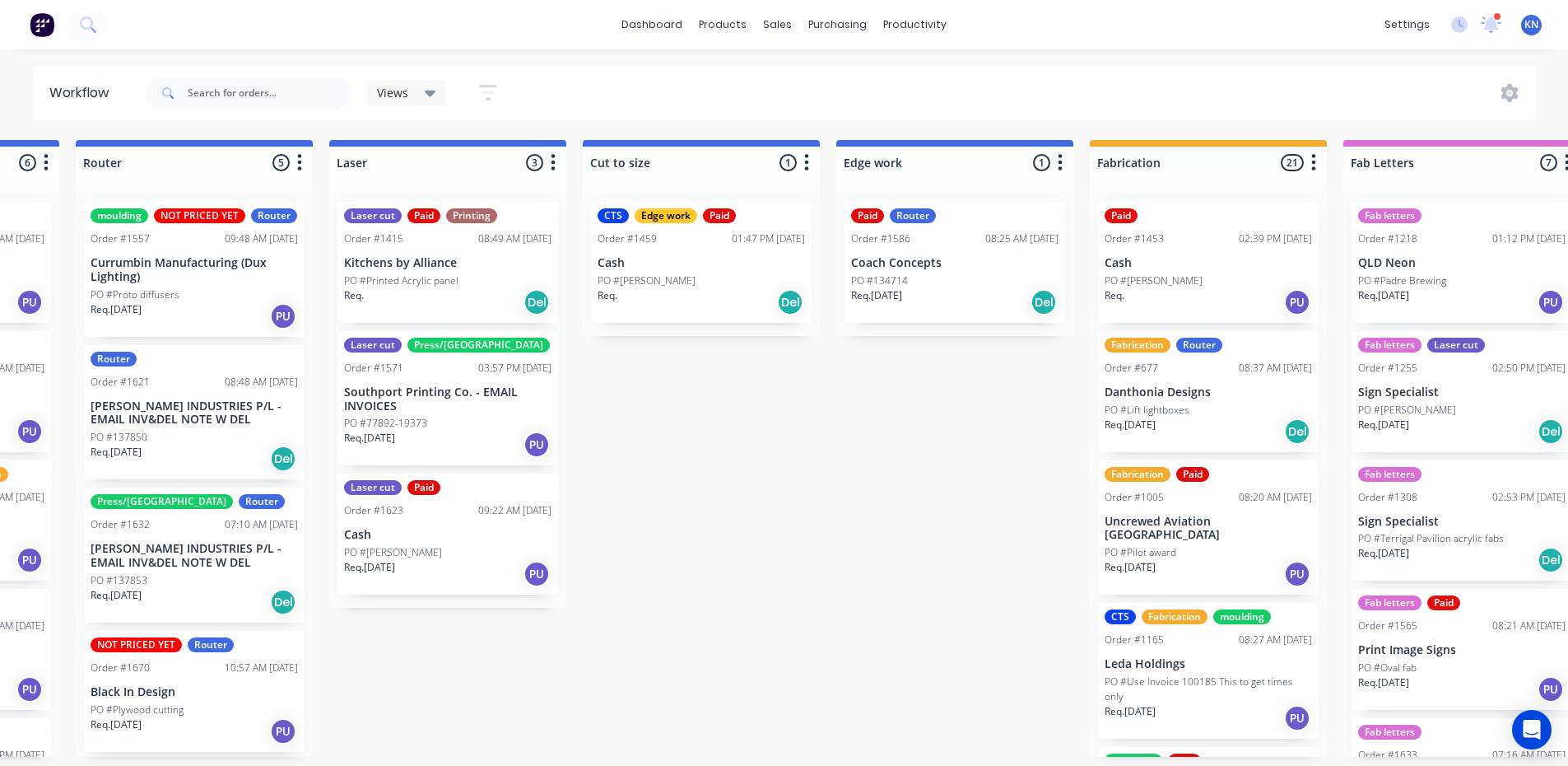
click at [693, 283] on div "PO #[PERSON_NAME]" at bounding box center [701, 281] width 207 height 15
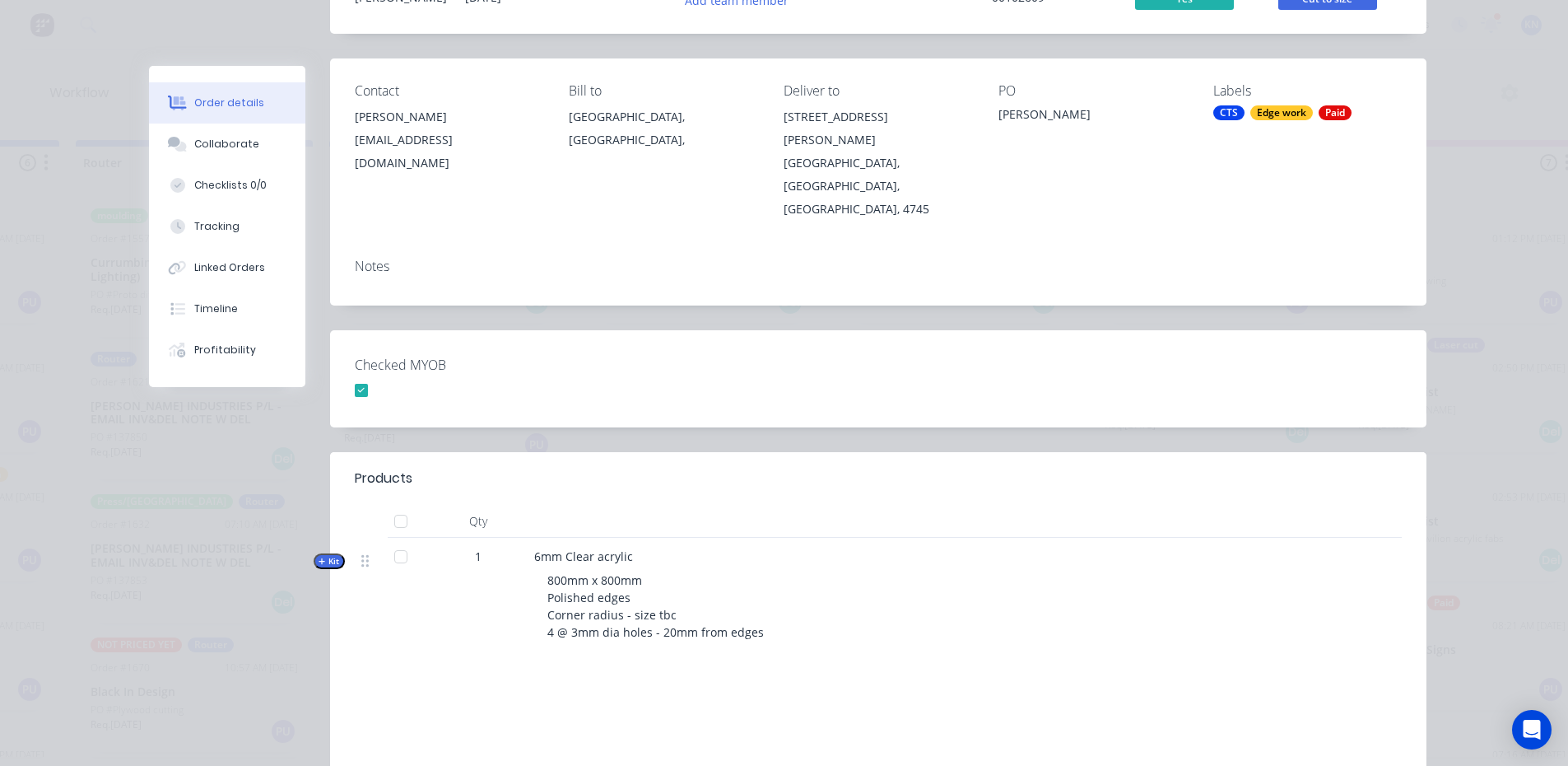
scroll to position [0, 0]
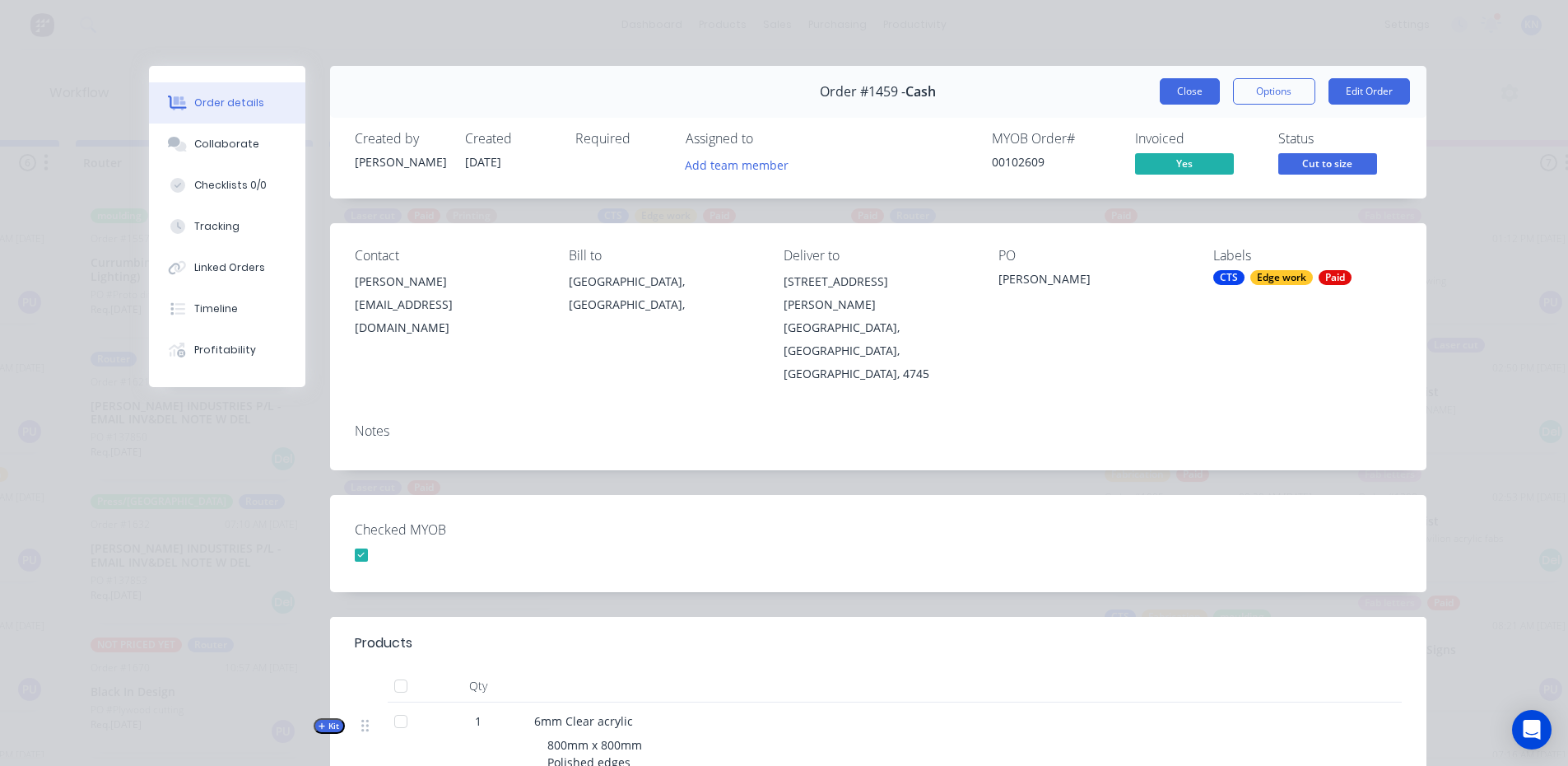
click at [1191, 94] on button "Close" at bounding box center [1190, 92] width 60 height 26
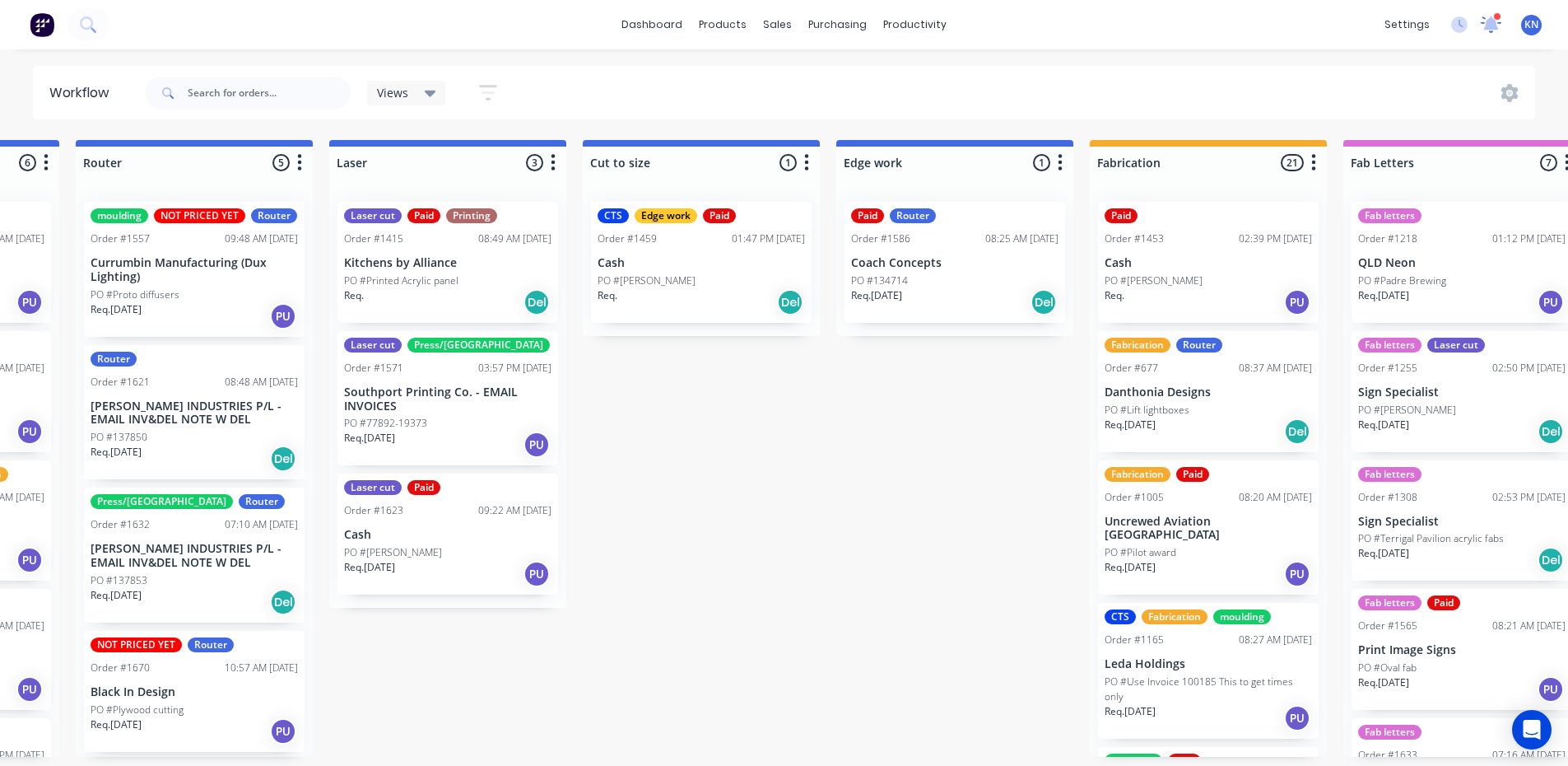
click at [1495, 23] on icon at bounding box center [1492, 23] width 15 height 13
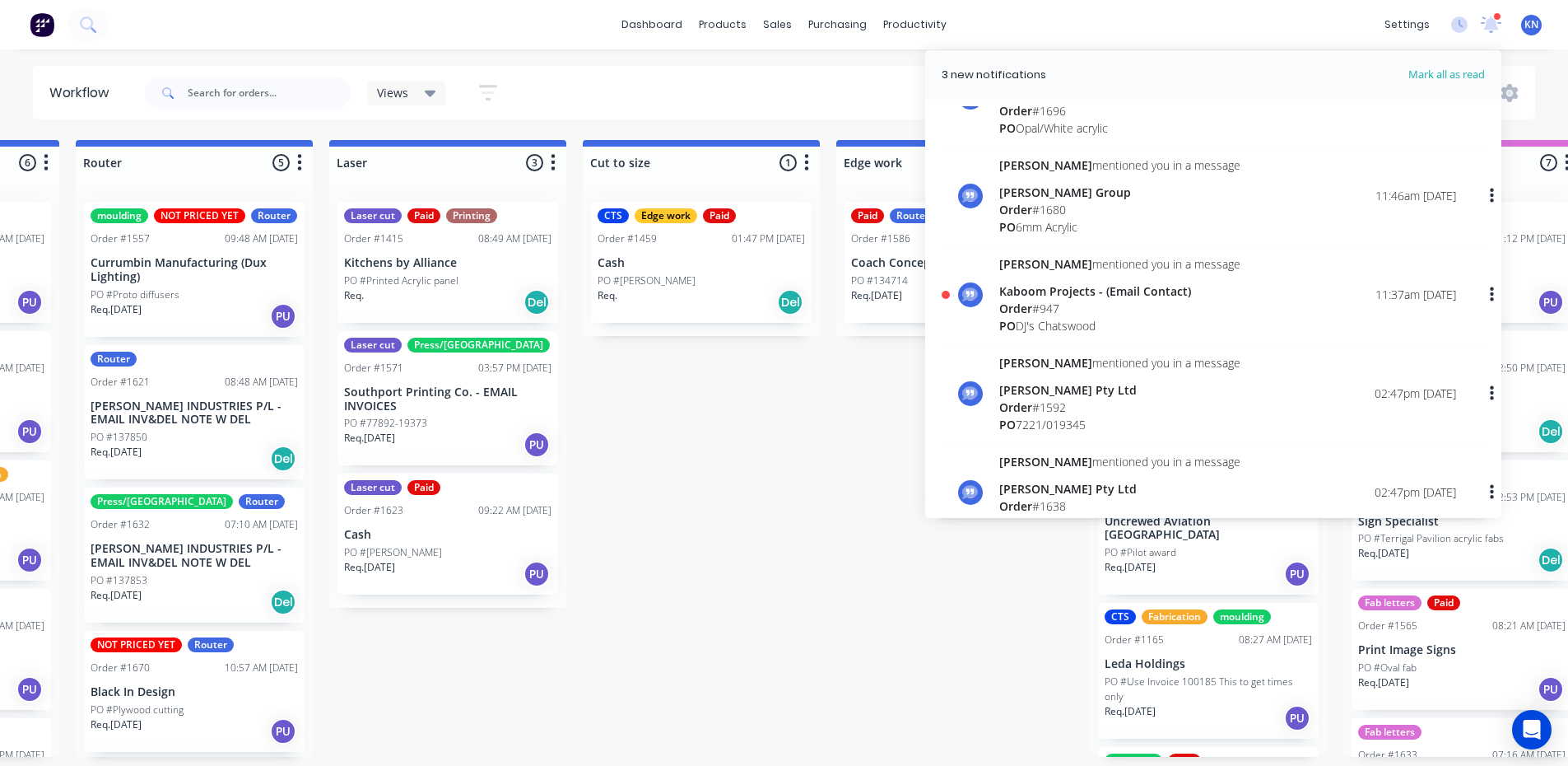
scroll to position [165, 0]
click at [1024, 301] on span "Order" at bounding box center [1015, 308] width 33 height 16
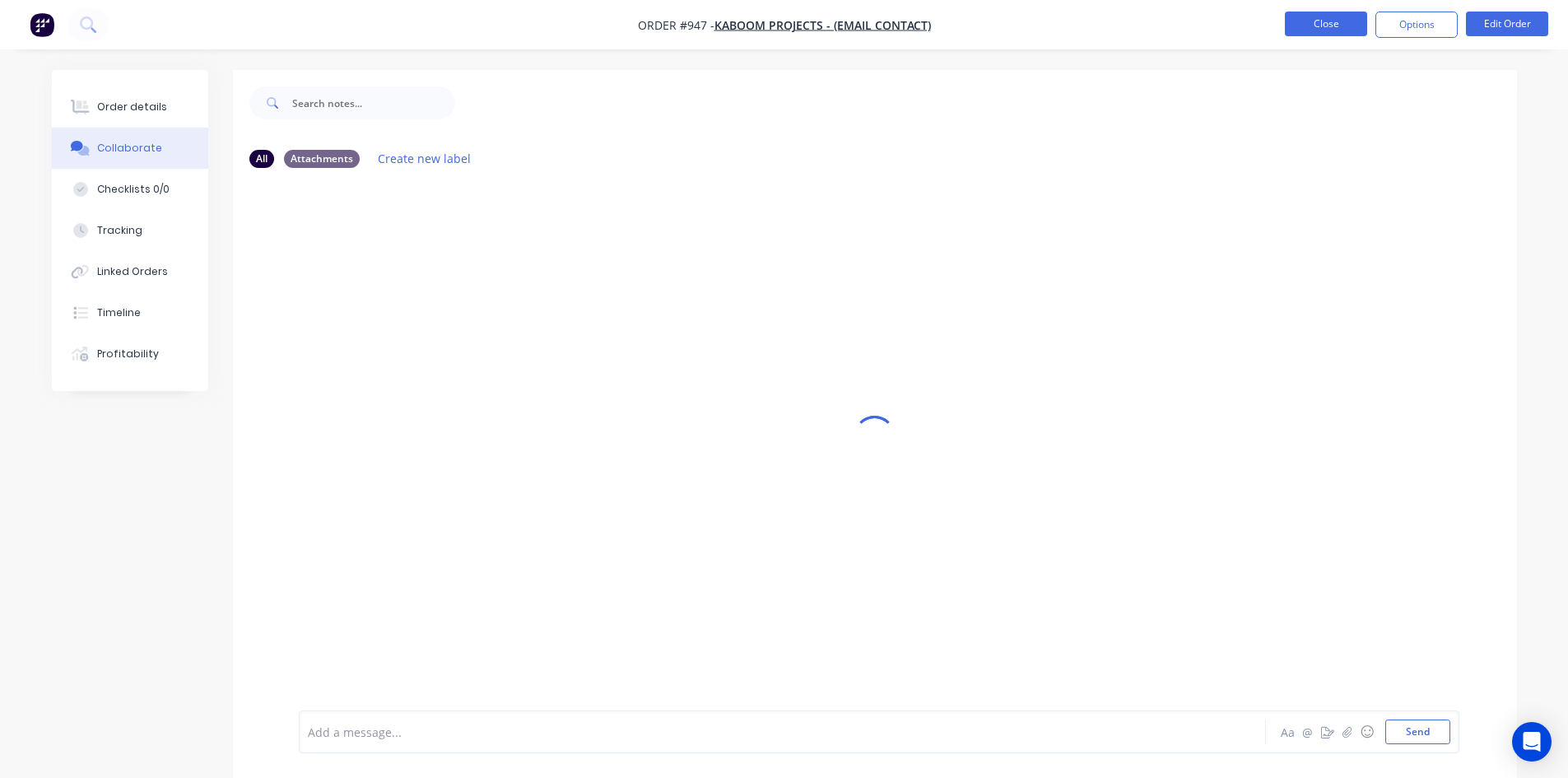
click at [1329, 25] on button "Close" at bounding box center [1326, 24] width 82 height 25
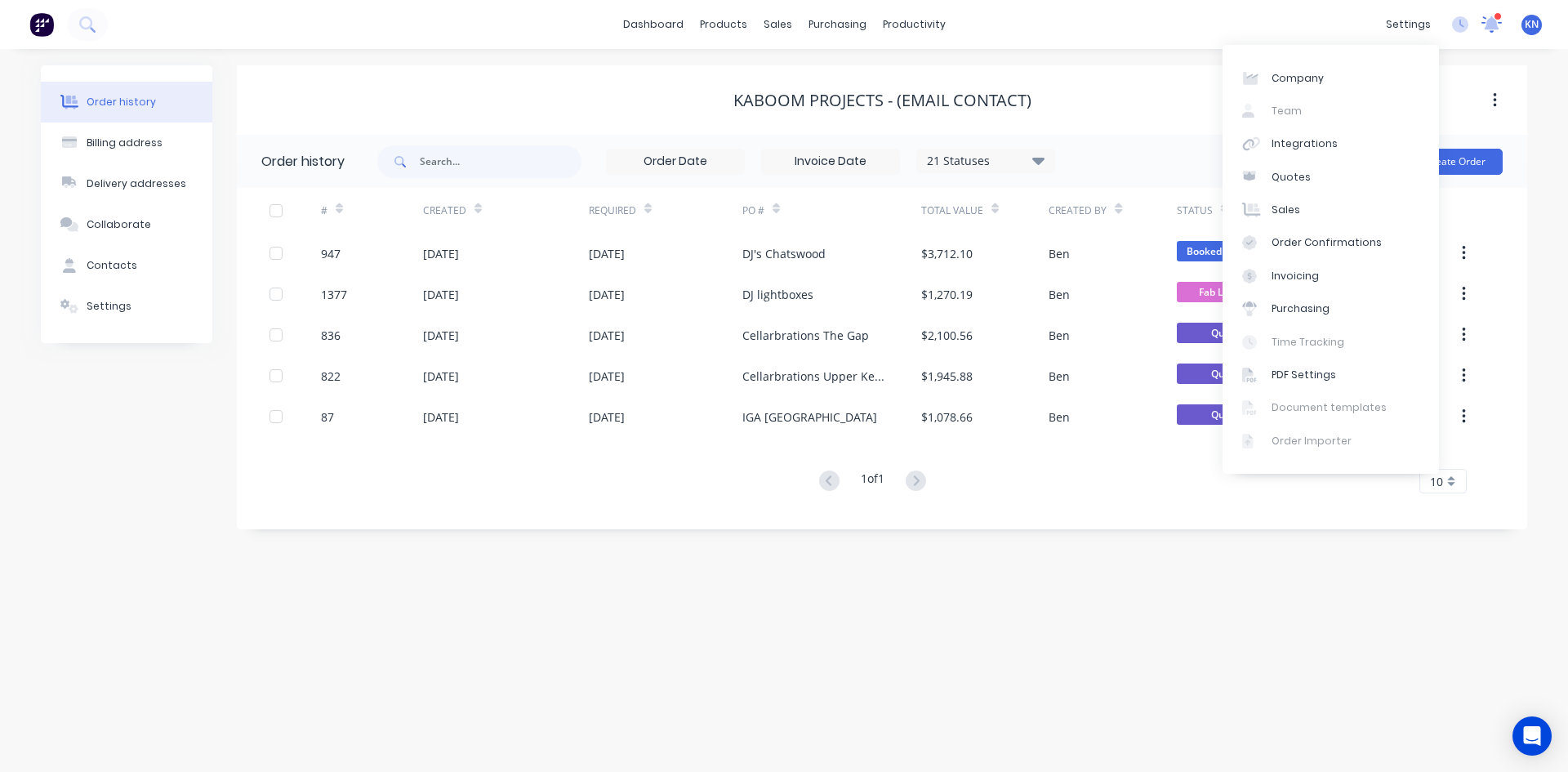
click at [1496, 26] on icon at bounding box center [1492, 22] width 15 height 13
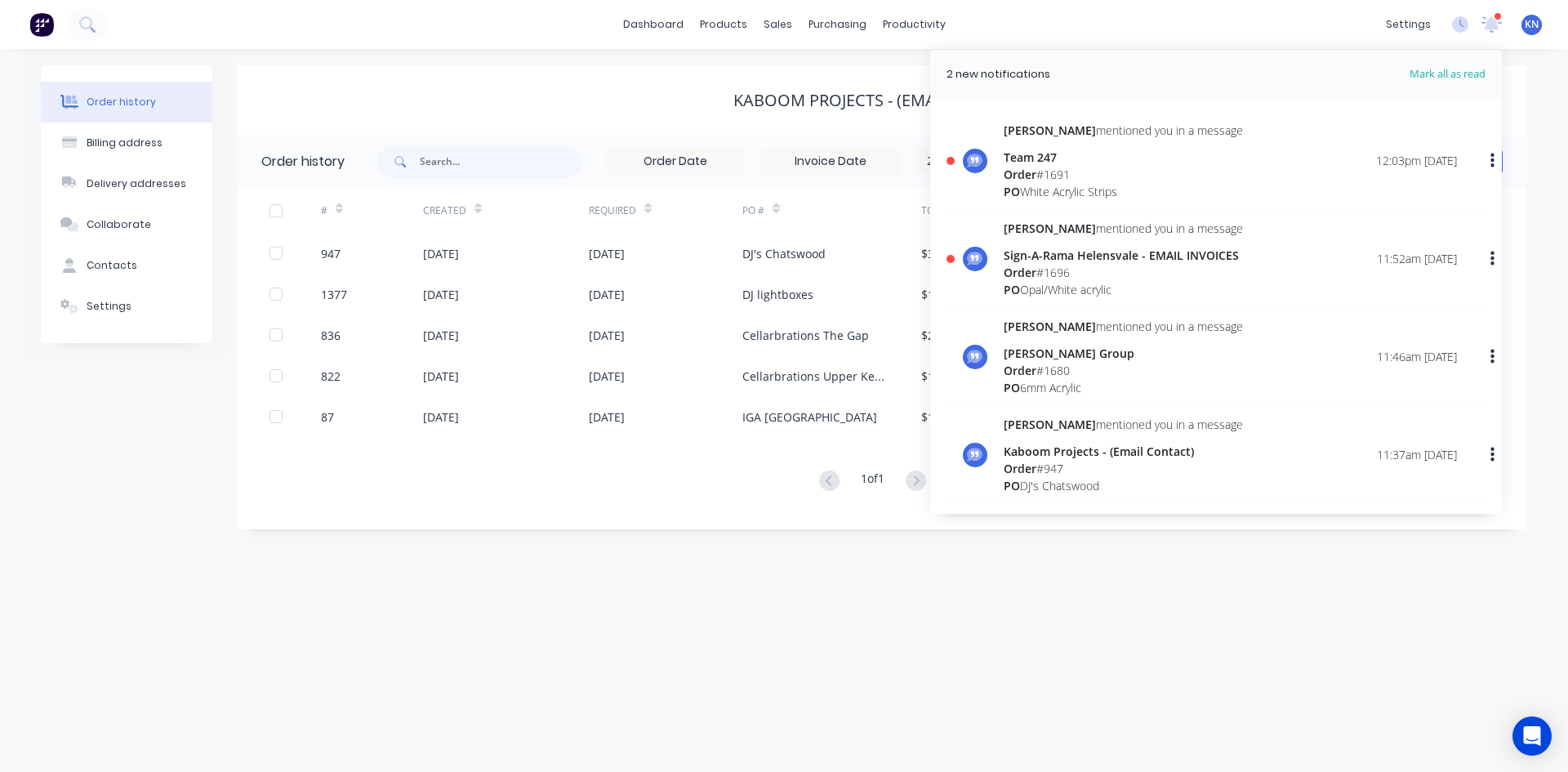
click at [1051, 166] on div "Order # 1691" at bounding box center [1124, 174] width 240 height 17
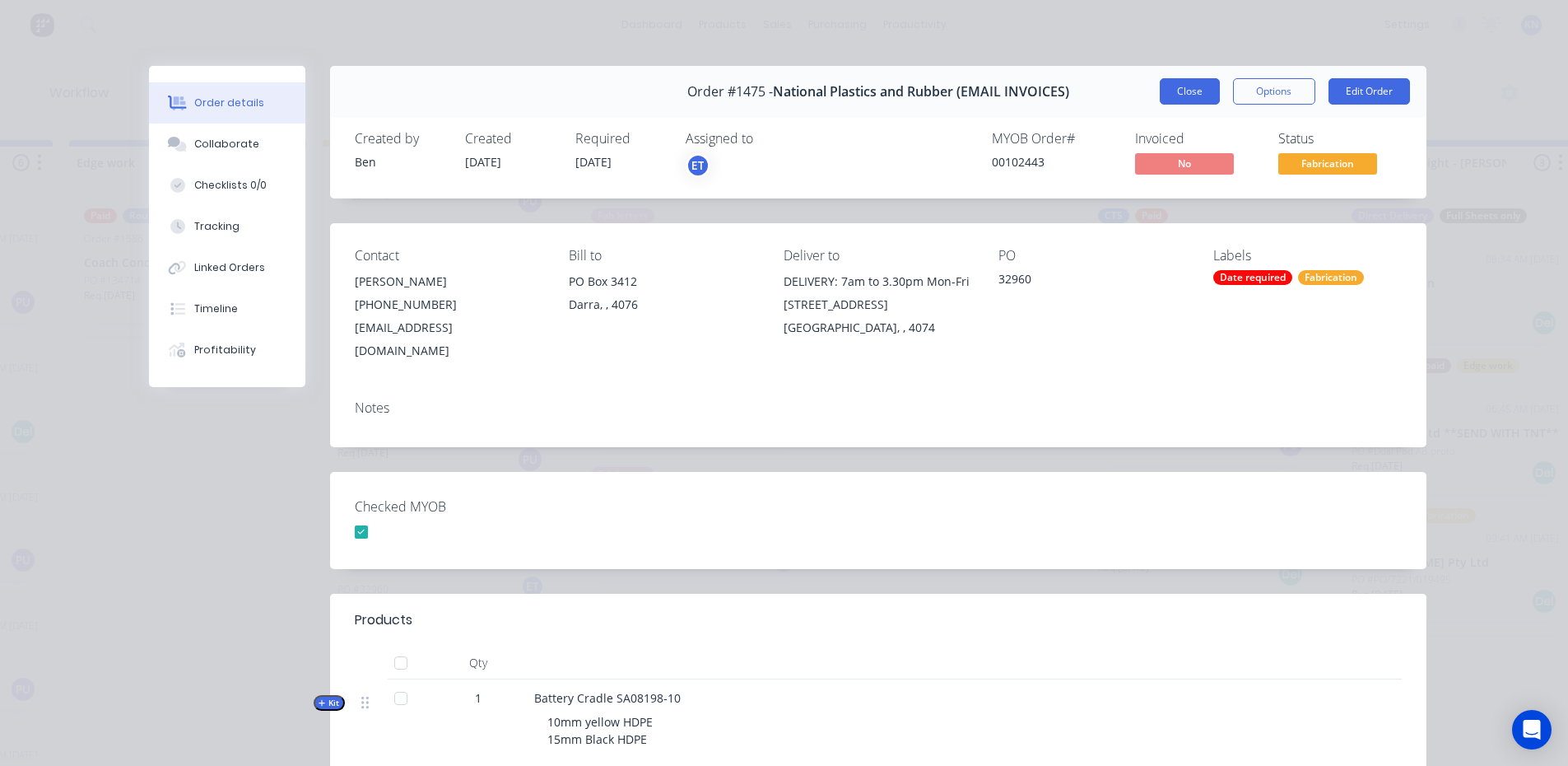
click at [1182, 87] on button "Close" at bounding box center [1190, 92] width 60 height 26
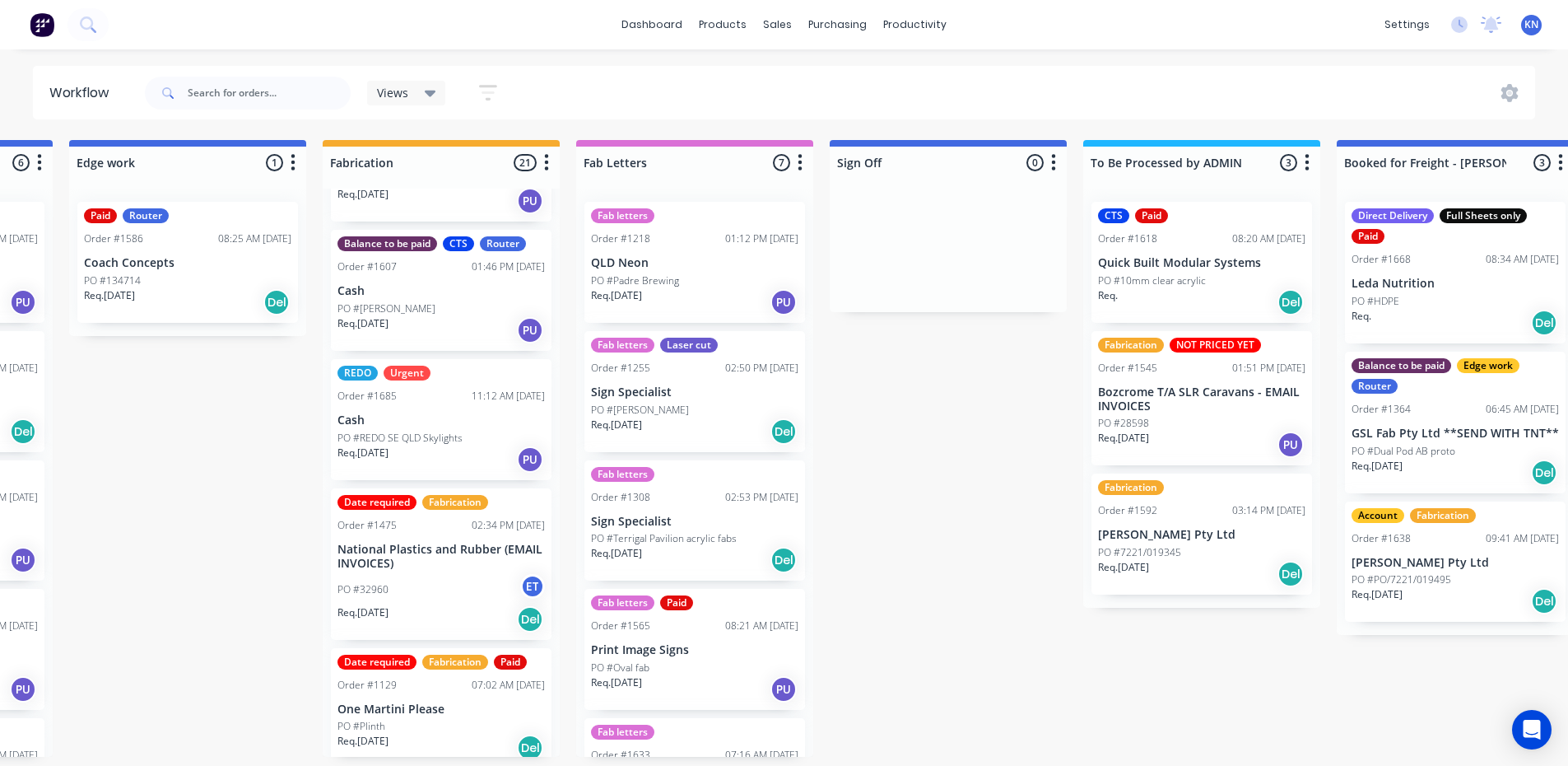
scroll to position [0, 381]
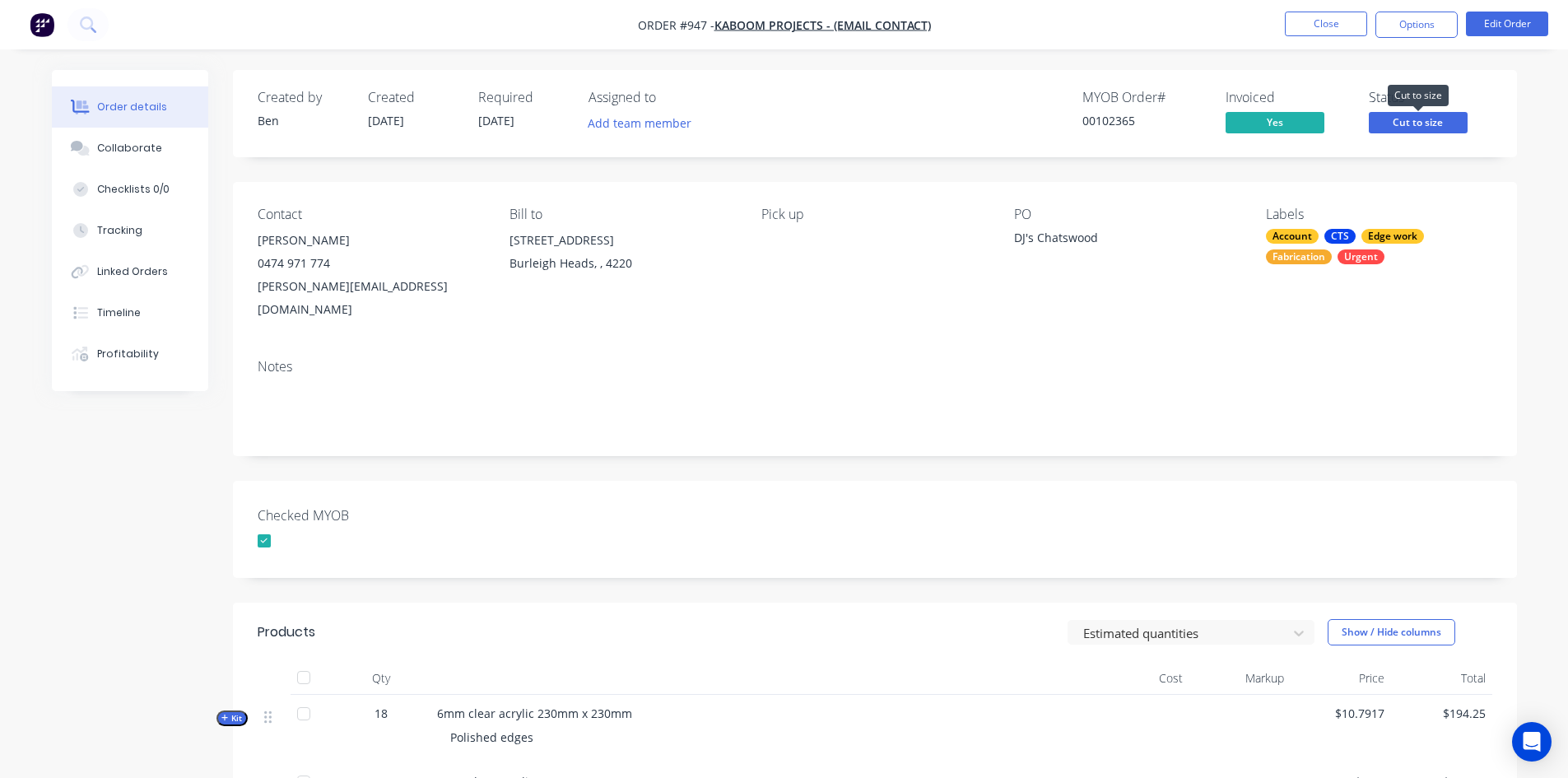
click at [1426, 124] on span "Cut to size" at bounding box center [1418, 123] width 99 height 21
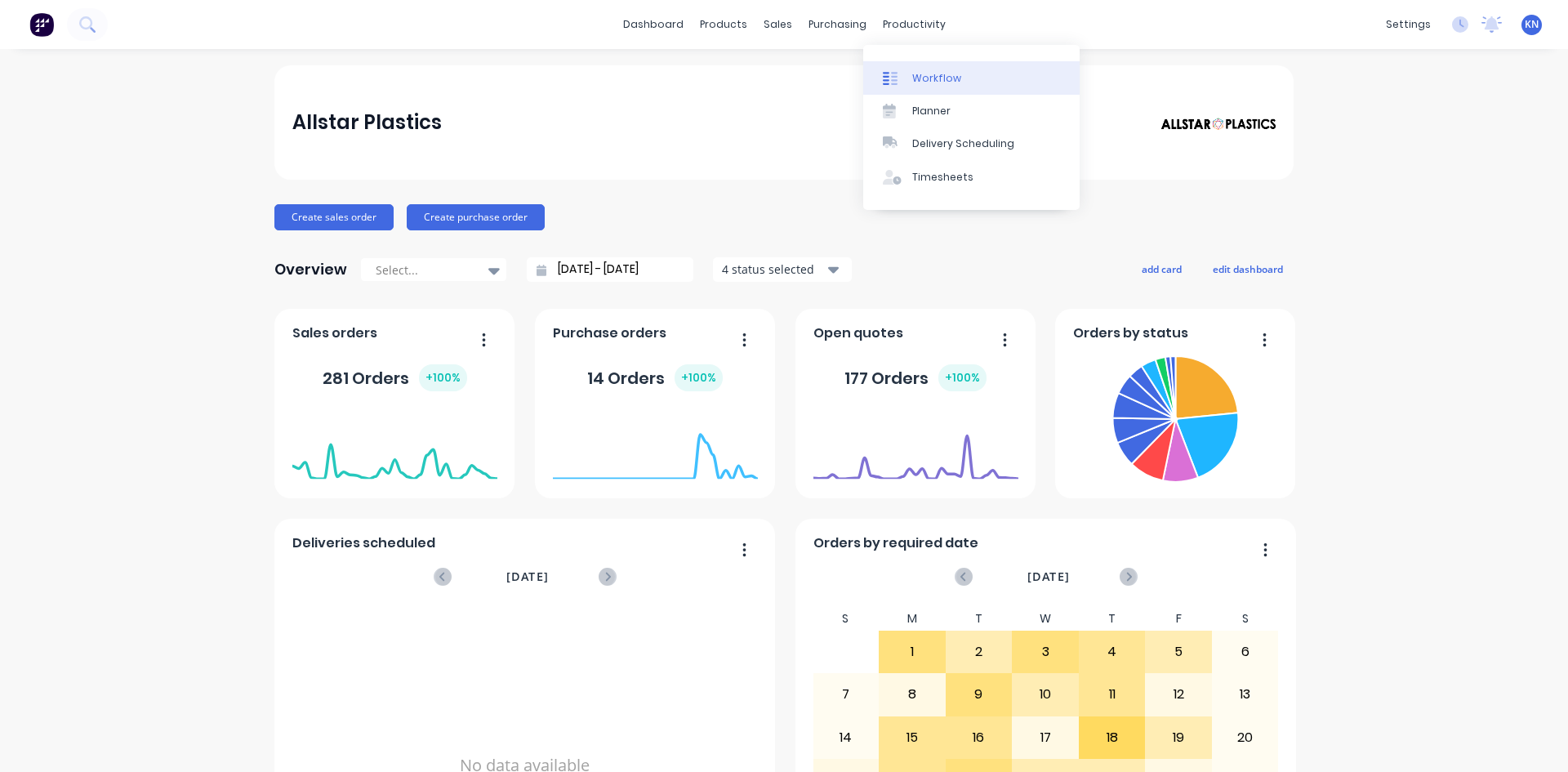
click at [936, 80] on div "Workflow" at bounding box center [936, 79] width 49 height 15
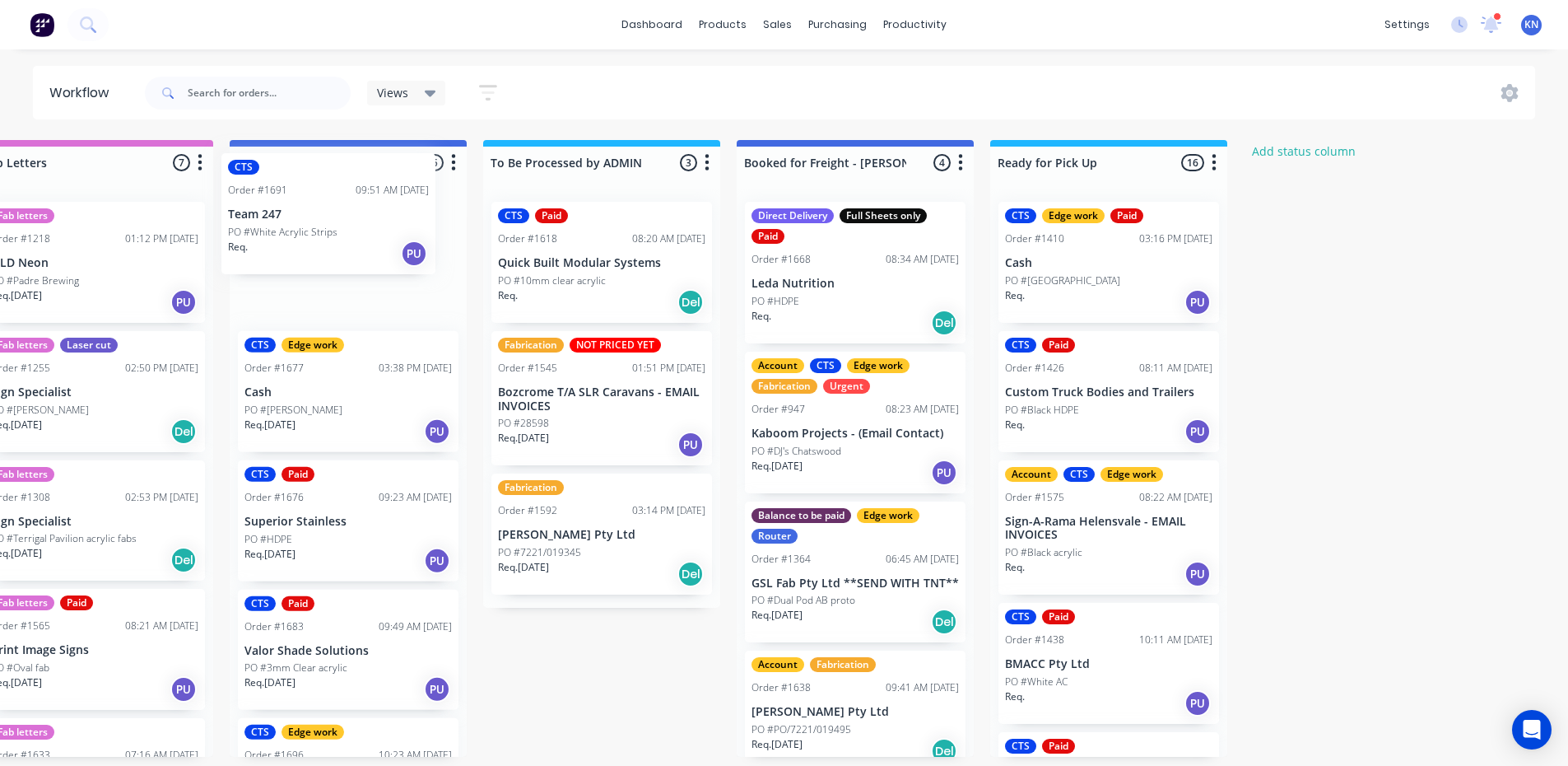
scroll to position [0, 2328]
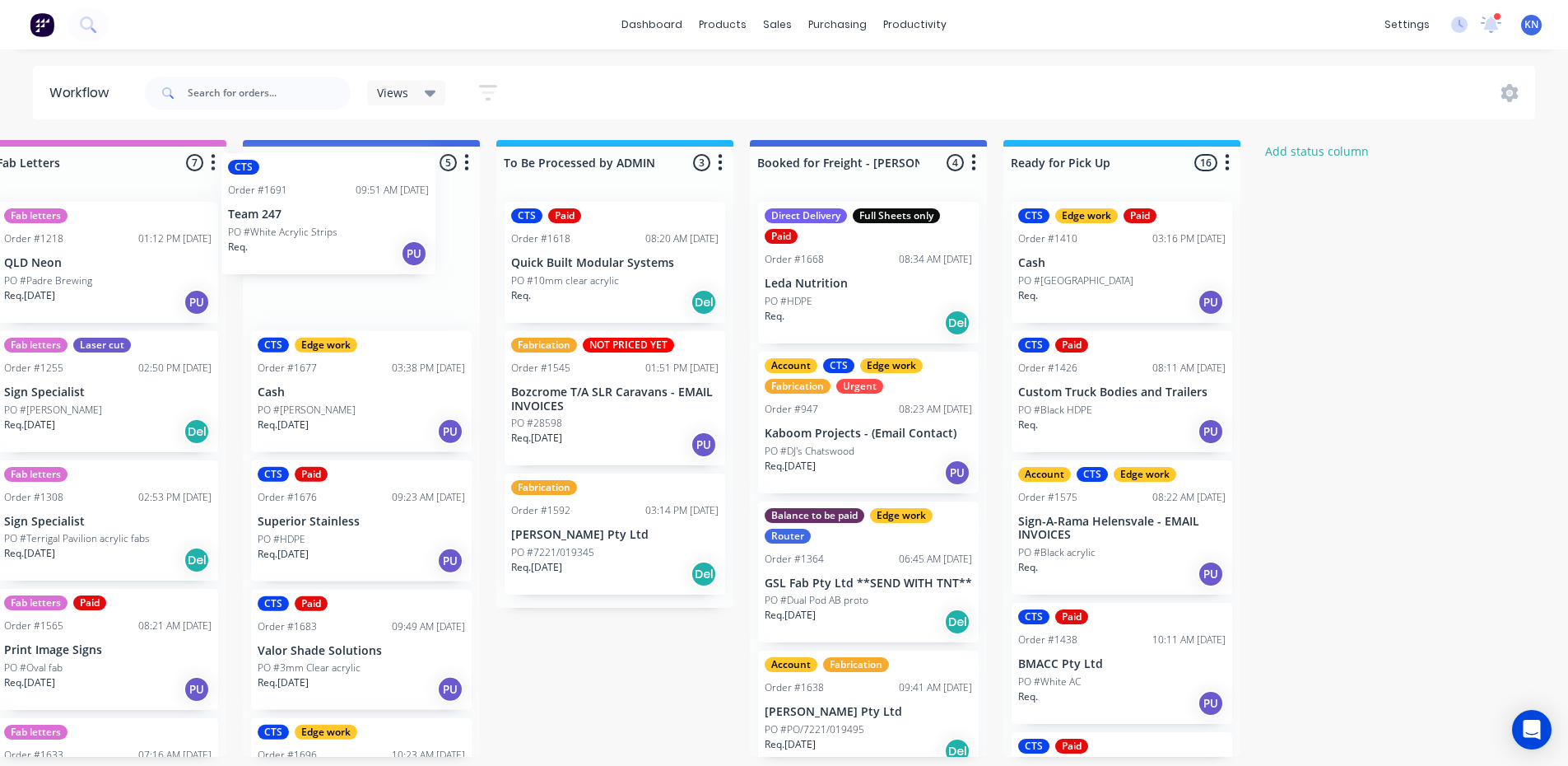
drag, startPoint x: 248, startPoint y: 260, endPoint x: 269, endPoint y: 211, distance: 53.3
click at [269, 211] on div "CTS Order #1691 09:51 AM [DATE] Team 247 PO #White Acrylic Strips Req. PU CTS E…" at bounding box center [361, 473] width 237 height 568
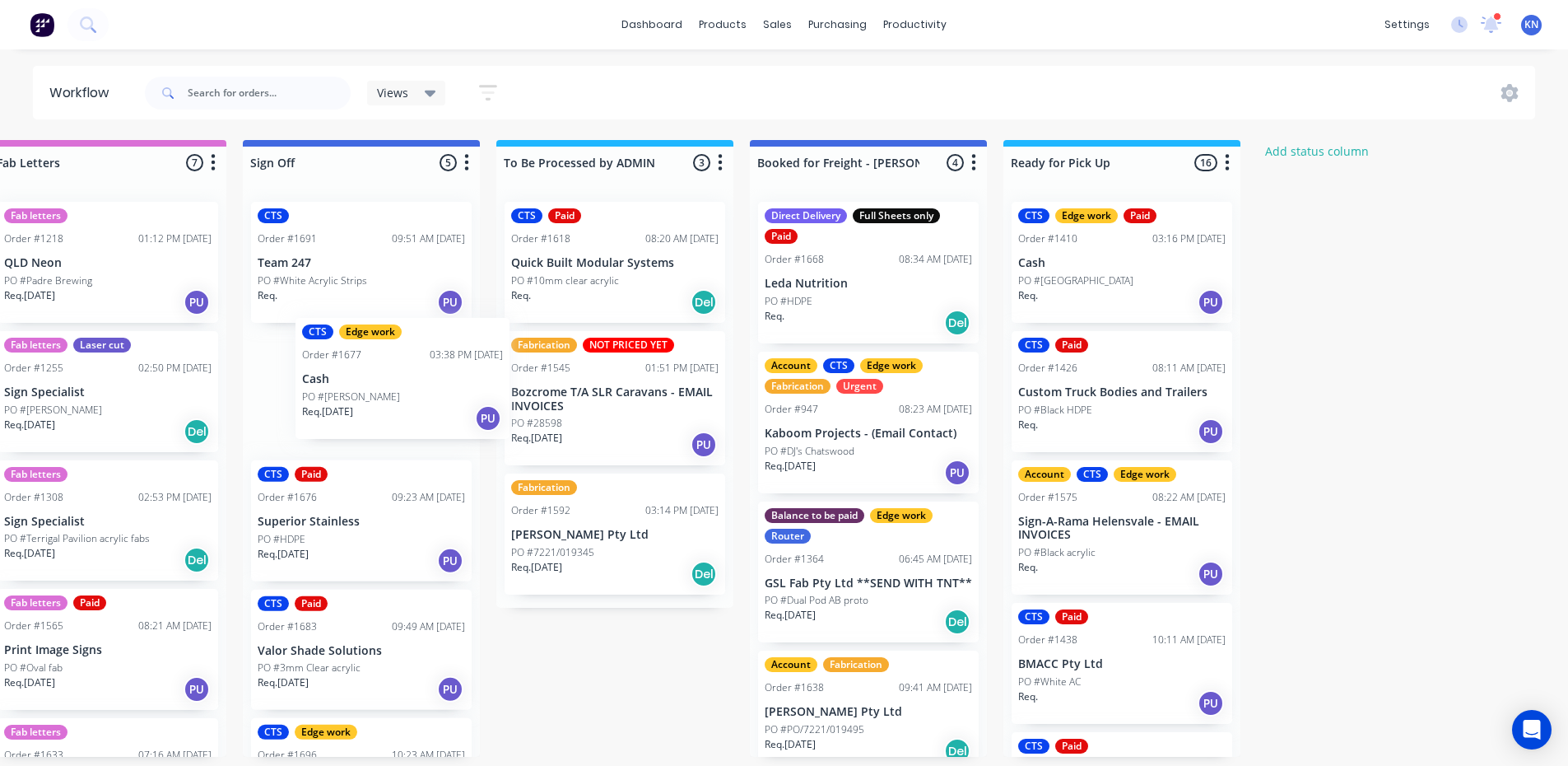
scroll to position [0, 2326]
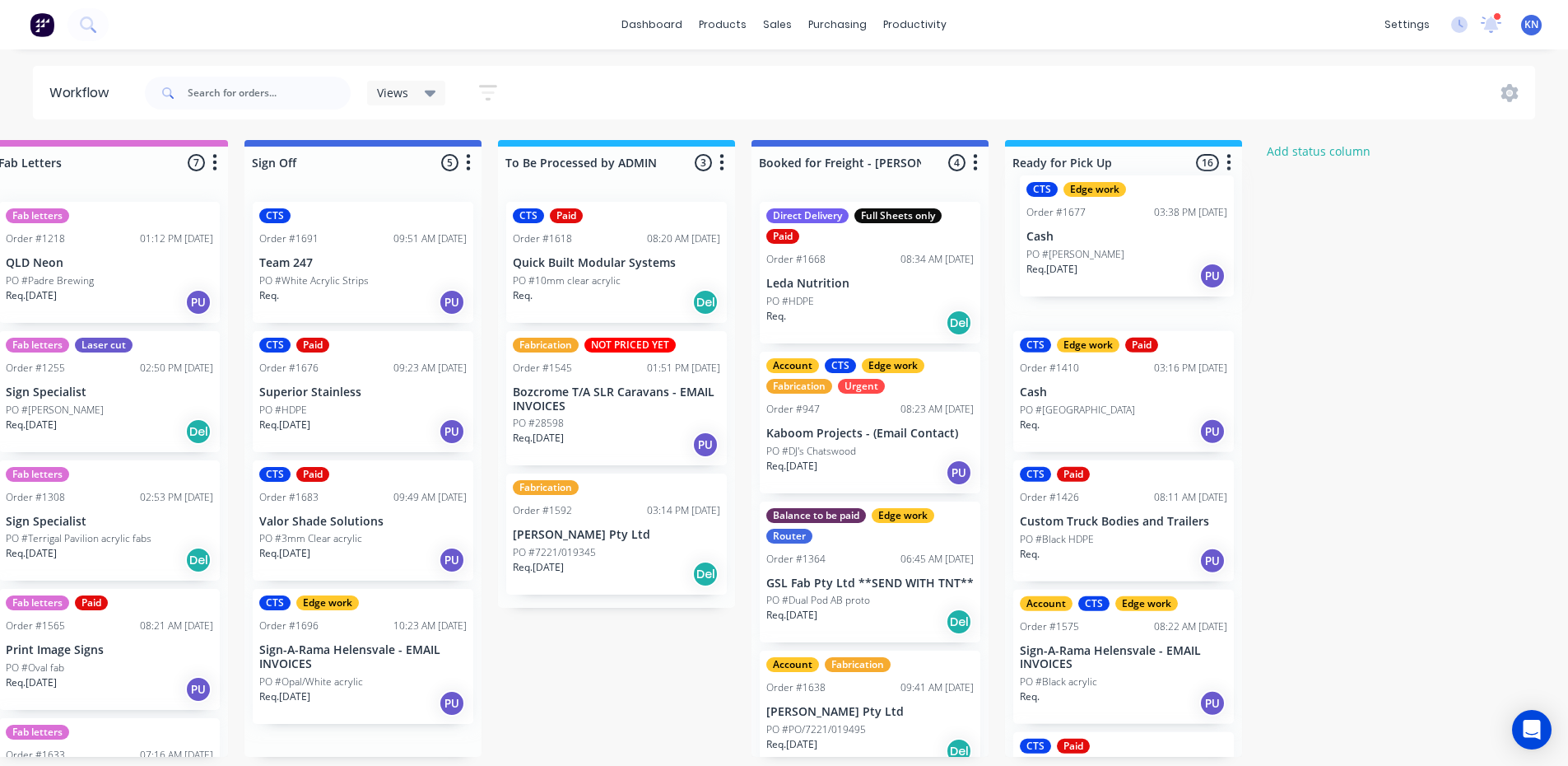
drag, startPoint x: 408, startPoint y: 397, endPoint x: 1153, endPoint y: 248, distance: 759.8
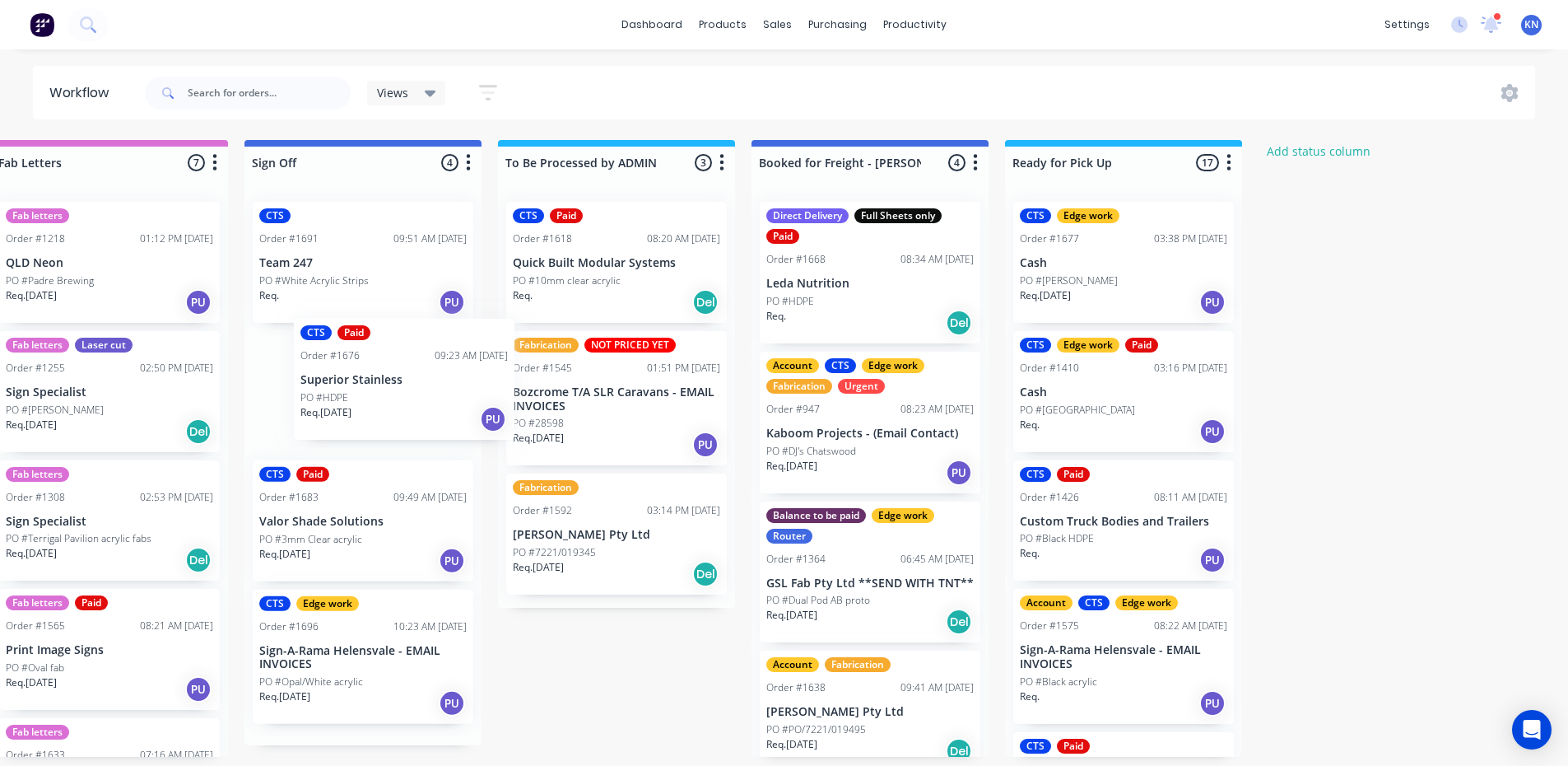
scroll to position [0, 2326]
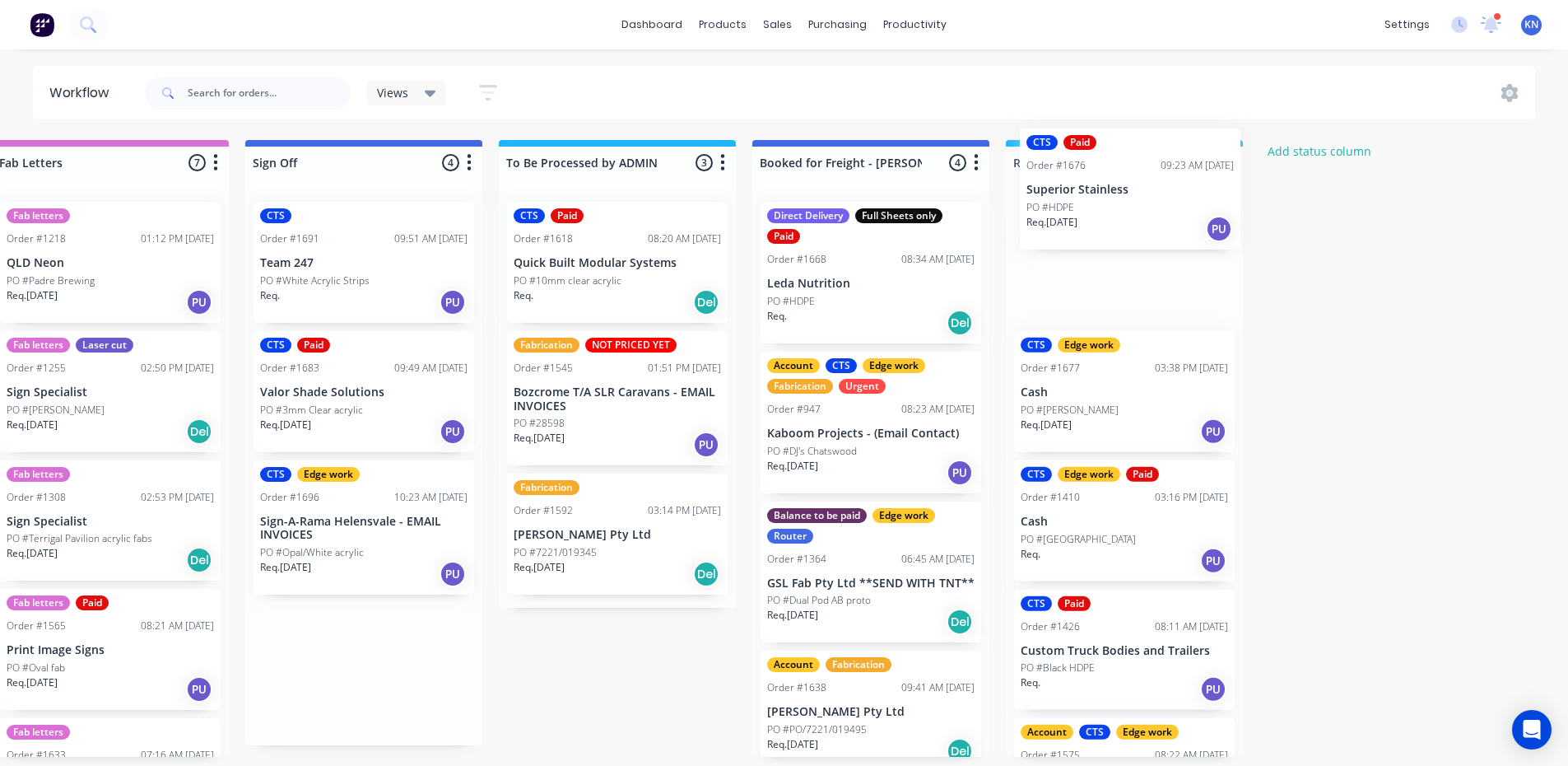
drag, startPoint x: 324, startPoint y: 409, endPoint x: 1099, endPoint y: 205, distance: 801.4
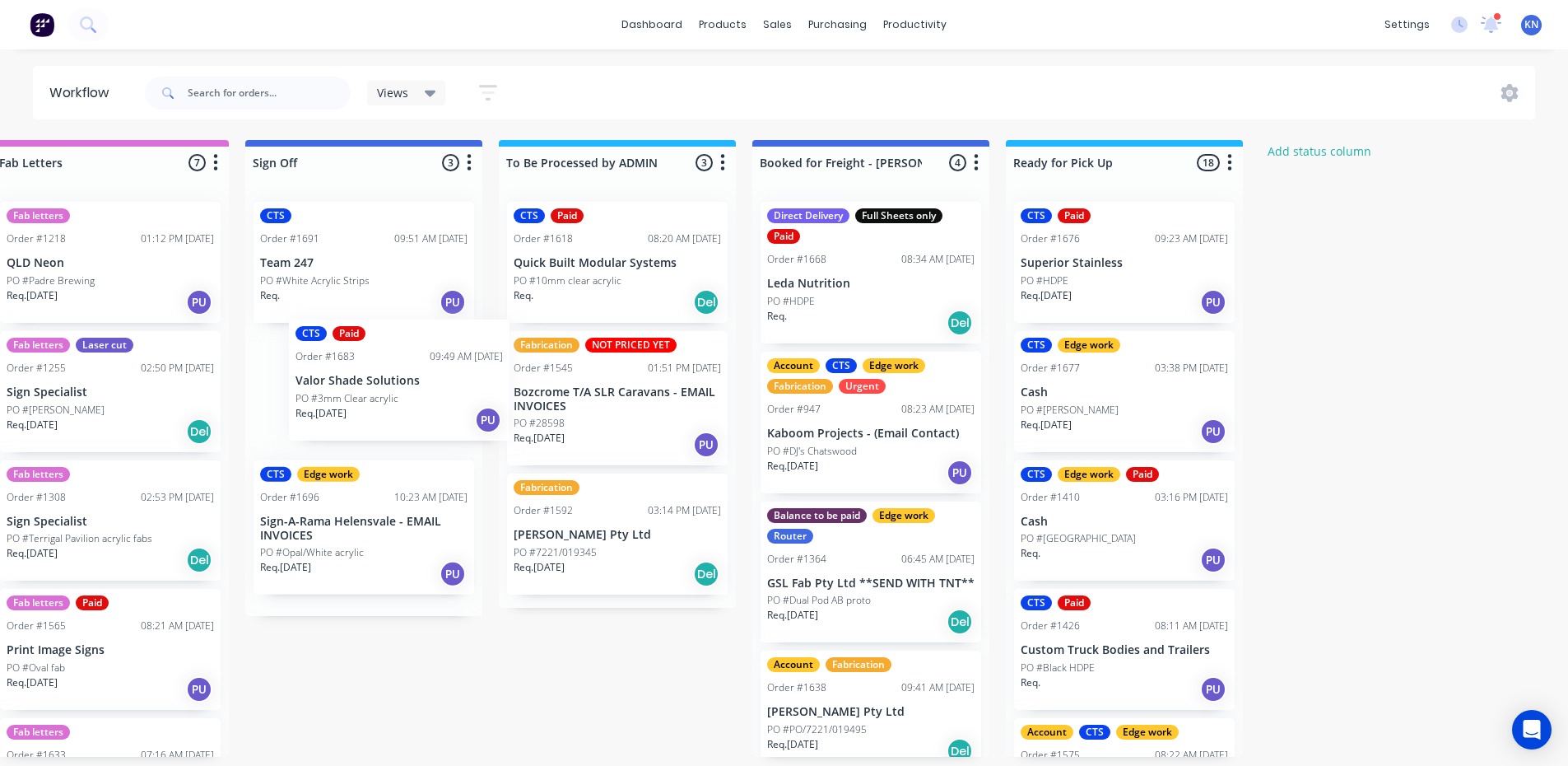
scroll to position [0, 2323]
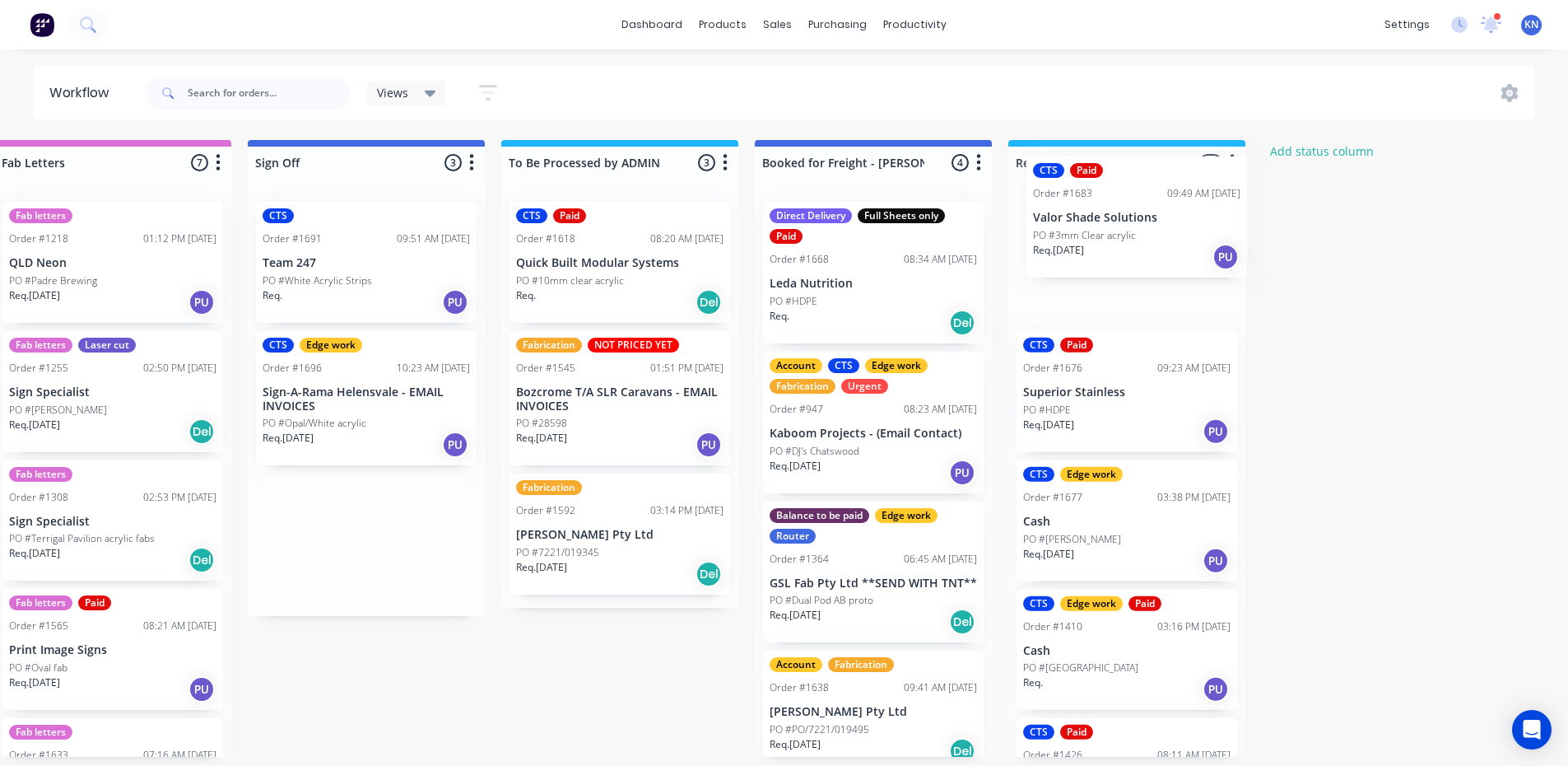
drag, startPoint x: 322, startPoint y: 402, endPoint x: 1112, endPoint y: 212, distance: 812.5
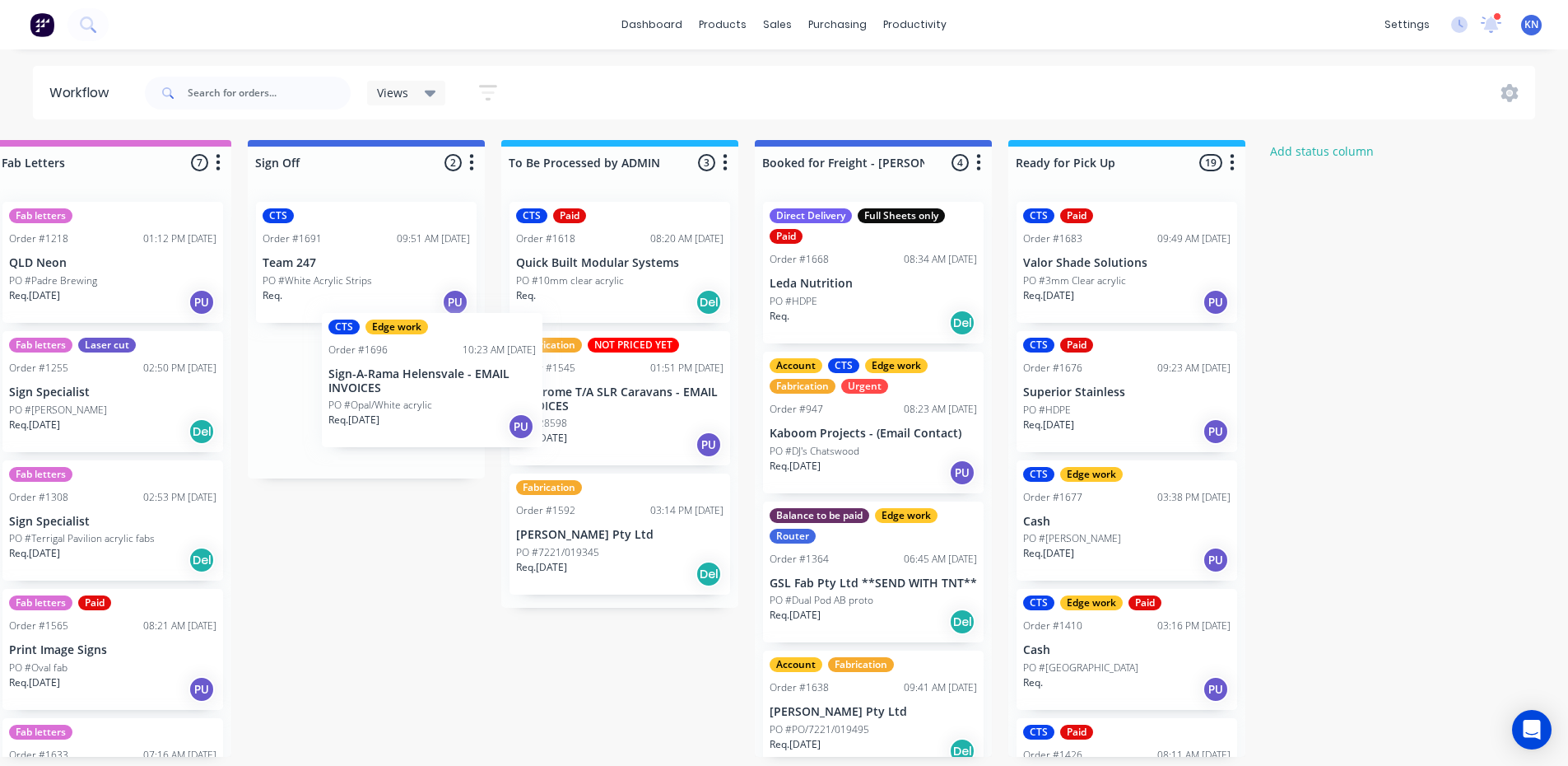
scroll to position [0, 2321]
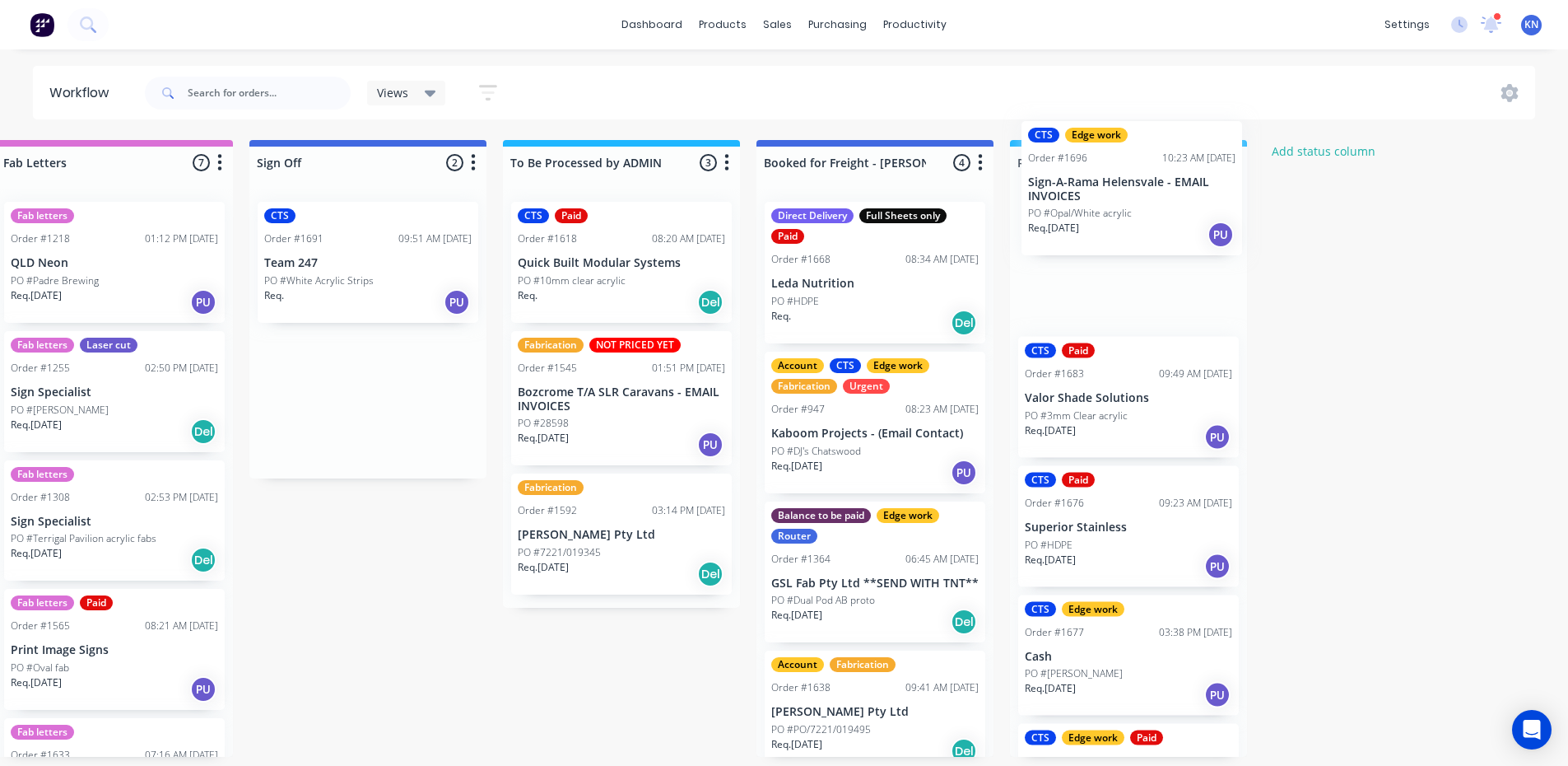
drag, startPoint x: 328, startPoint y: 426, endPoint x: 1100, endPoint y: 214, distance: 800.6
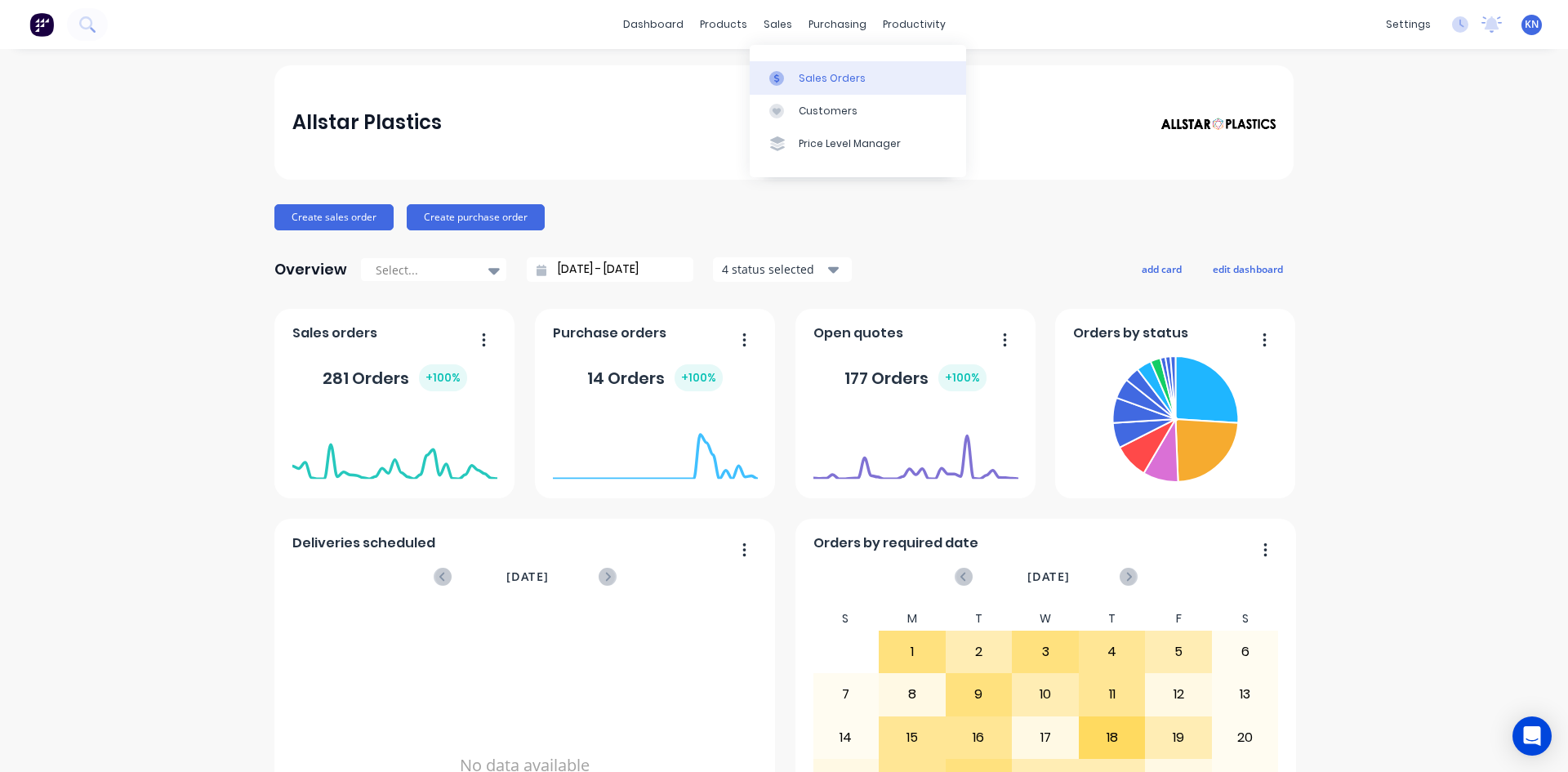
click at [810, 78] on div "Sales Orders" at bounding box center [833, 79] width 67 height 15
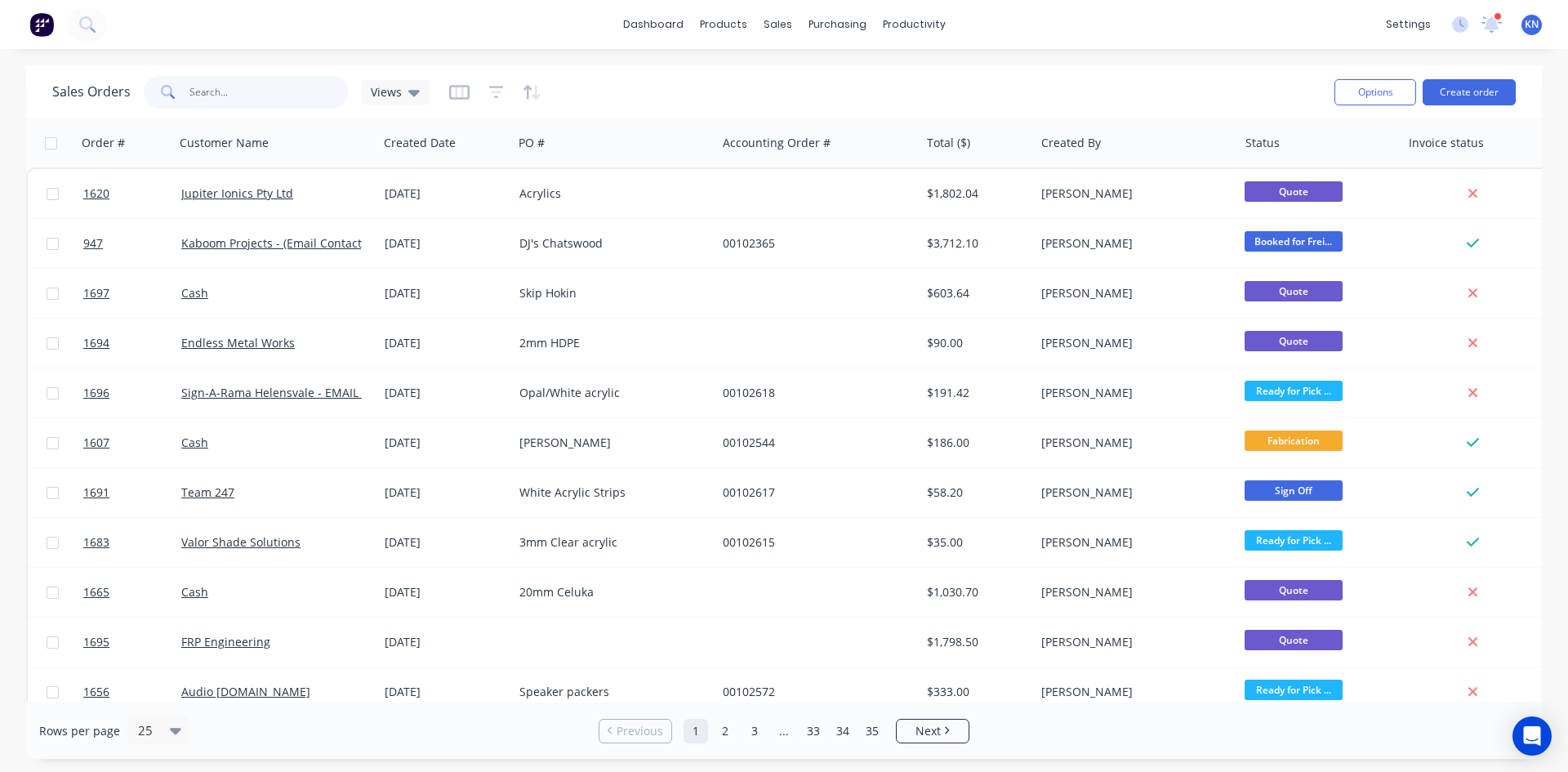
click at [254, 85] on input "text" at bounding box center [269, 92] width 159 height 33
type input "1696"
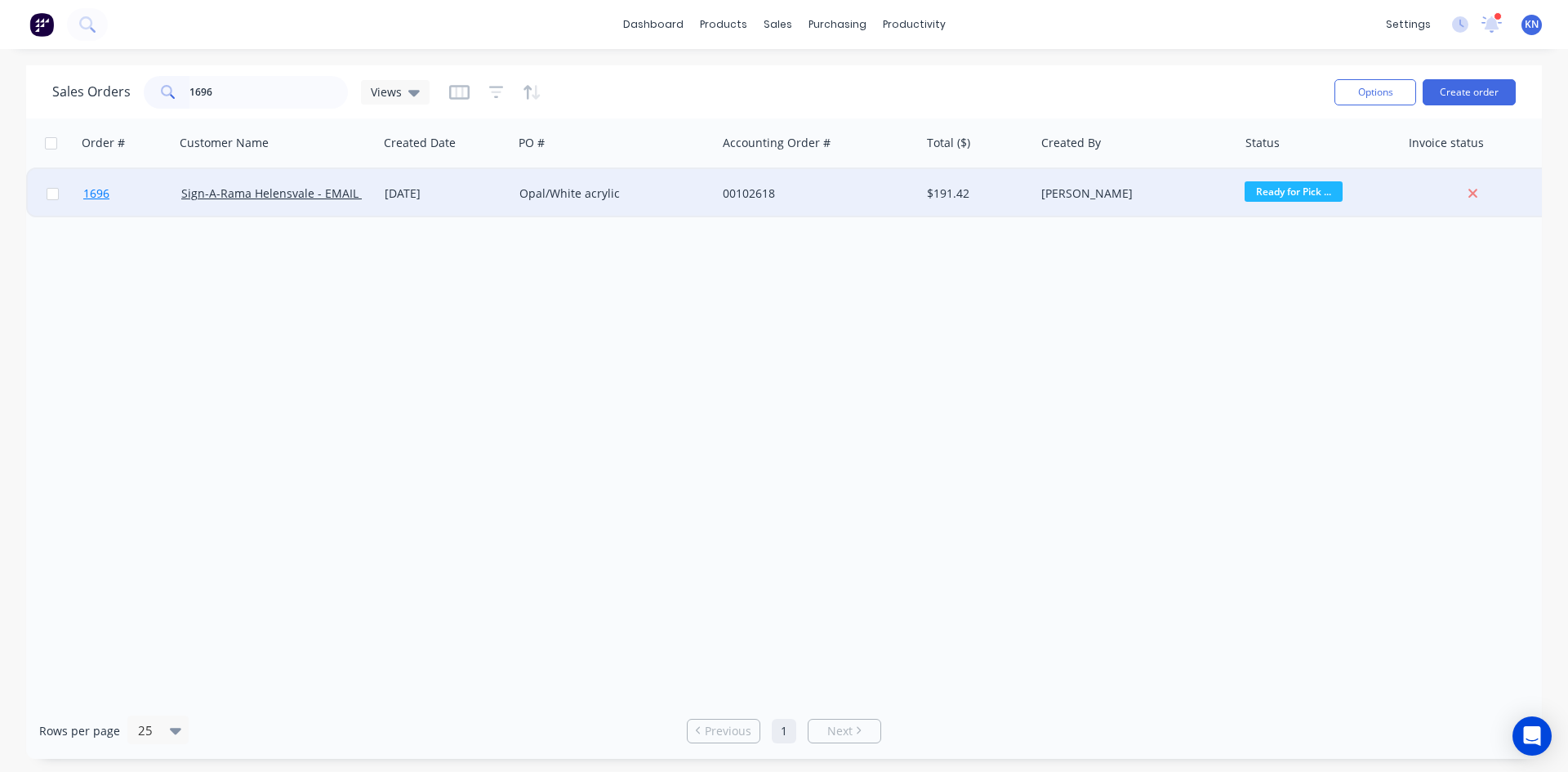
click at [95, 196] on span "1696" at bounding box center [96, 193] width 26 height 16
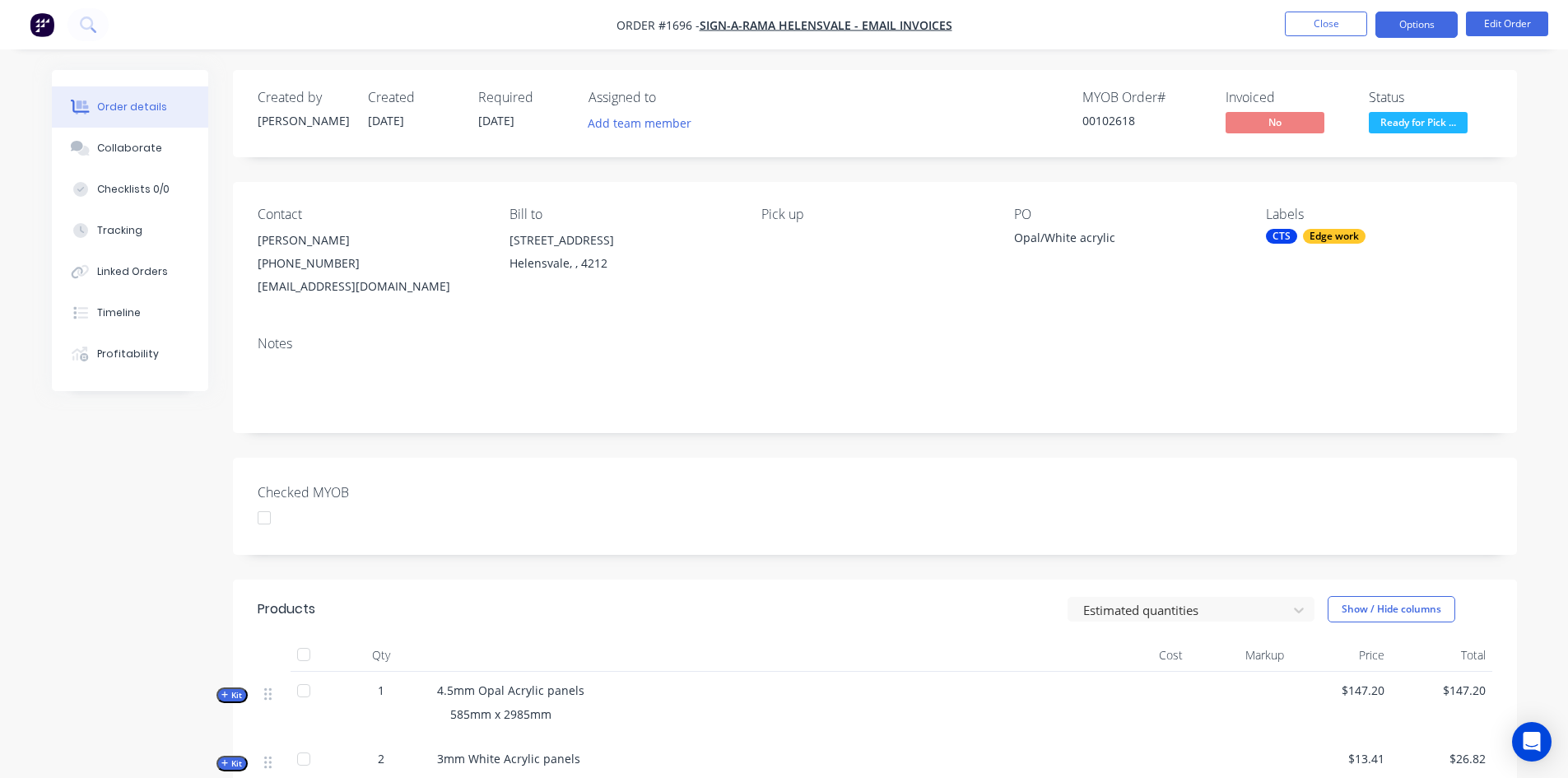
click at [1402, 23] on button "Options" at bounding box center [1416, 25] width 82 height 26
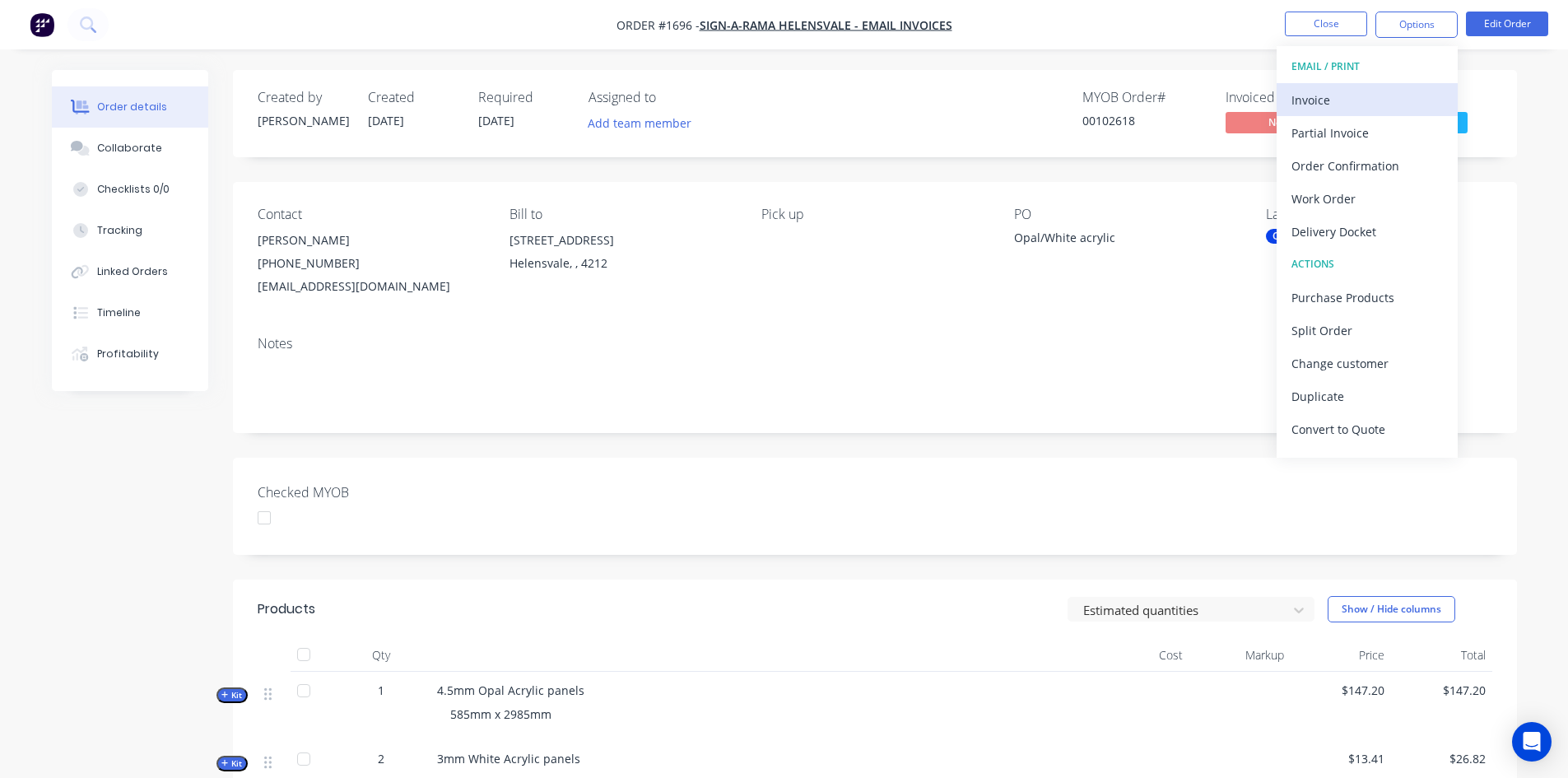
click at [1344, 97] on div "Invoice" at bounding box center [1367, 99] width 152 height 24
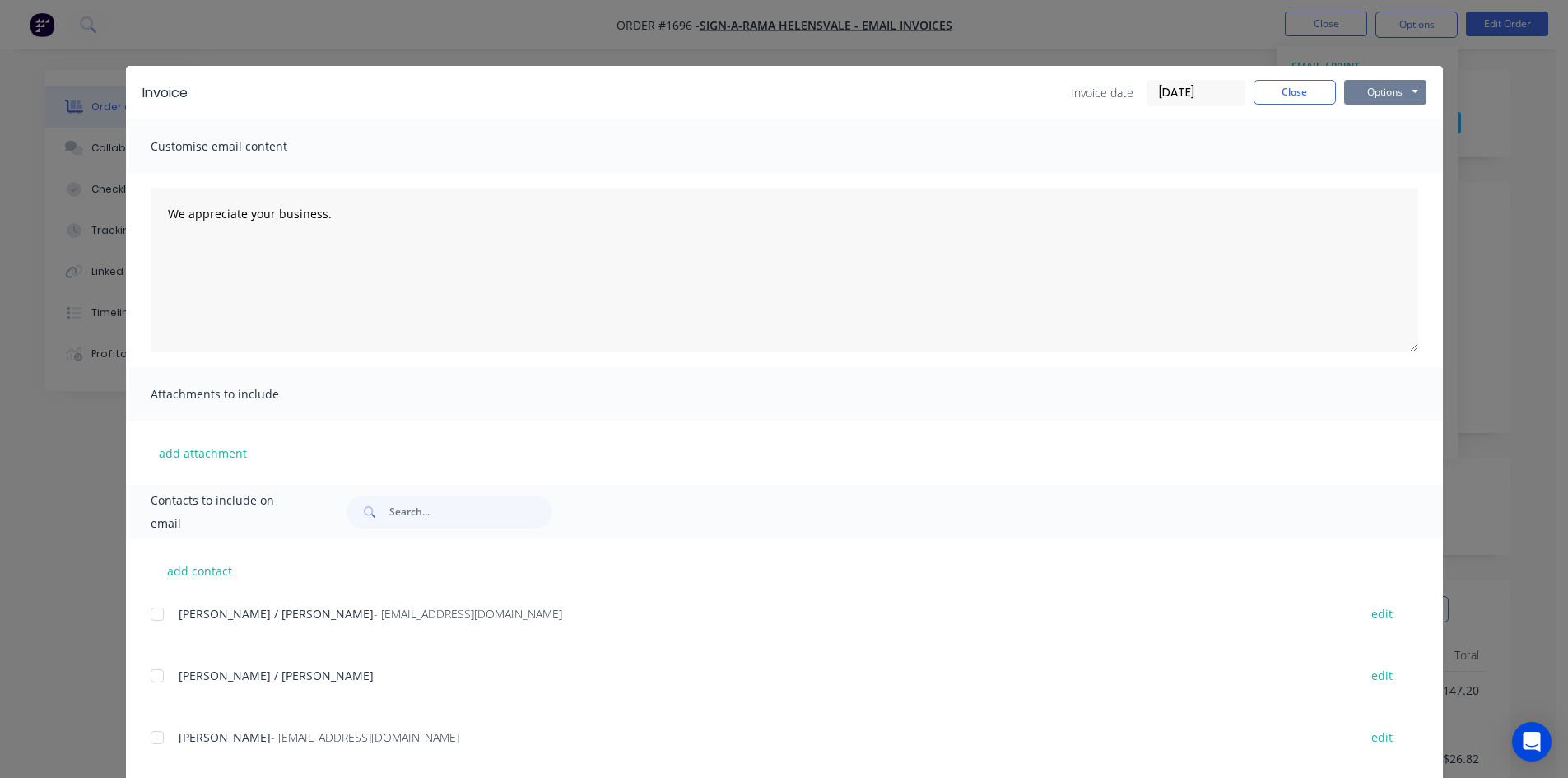
click at [1375, 88] on button "Options" at bounding box center [1385, 92] width 82 height 25
click at [1383, 144] on button "Print" at bounding box center [1397, 148] width 106 height 27
click at [1299, 90] on button "Close" at bounding box center [1295, 92] width 82 height 25
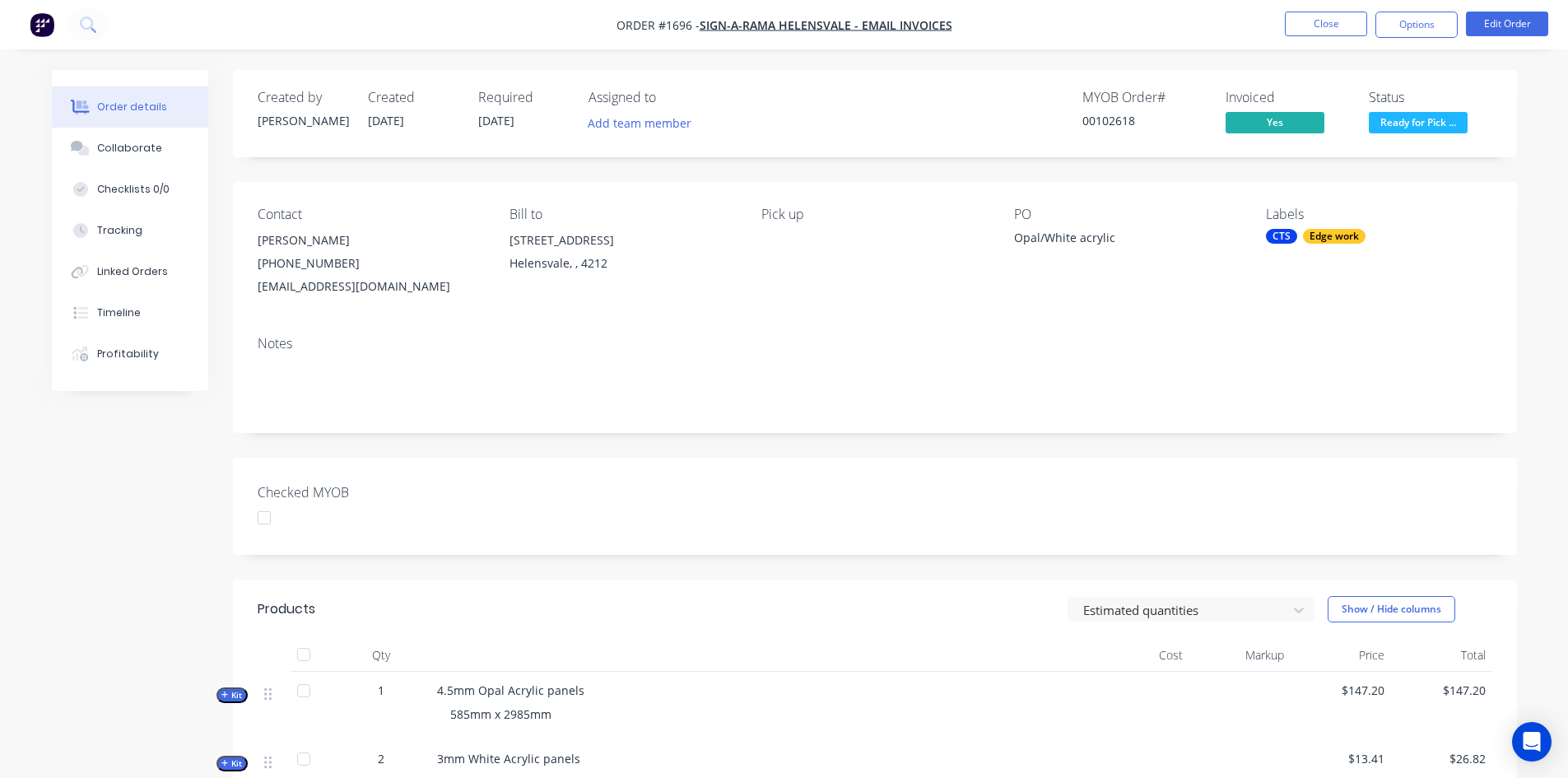
click at [269, 516] on div at bounding box center [264, 518] width 33 height 33
click at [1334, 23] on button "Close" at bounding box center [1326, 24] width 82 height 25
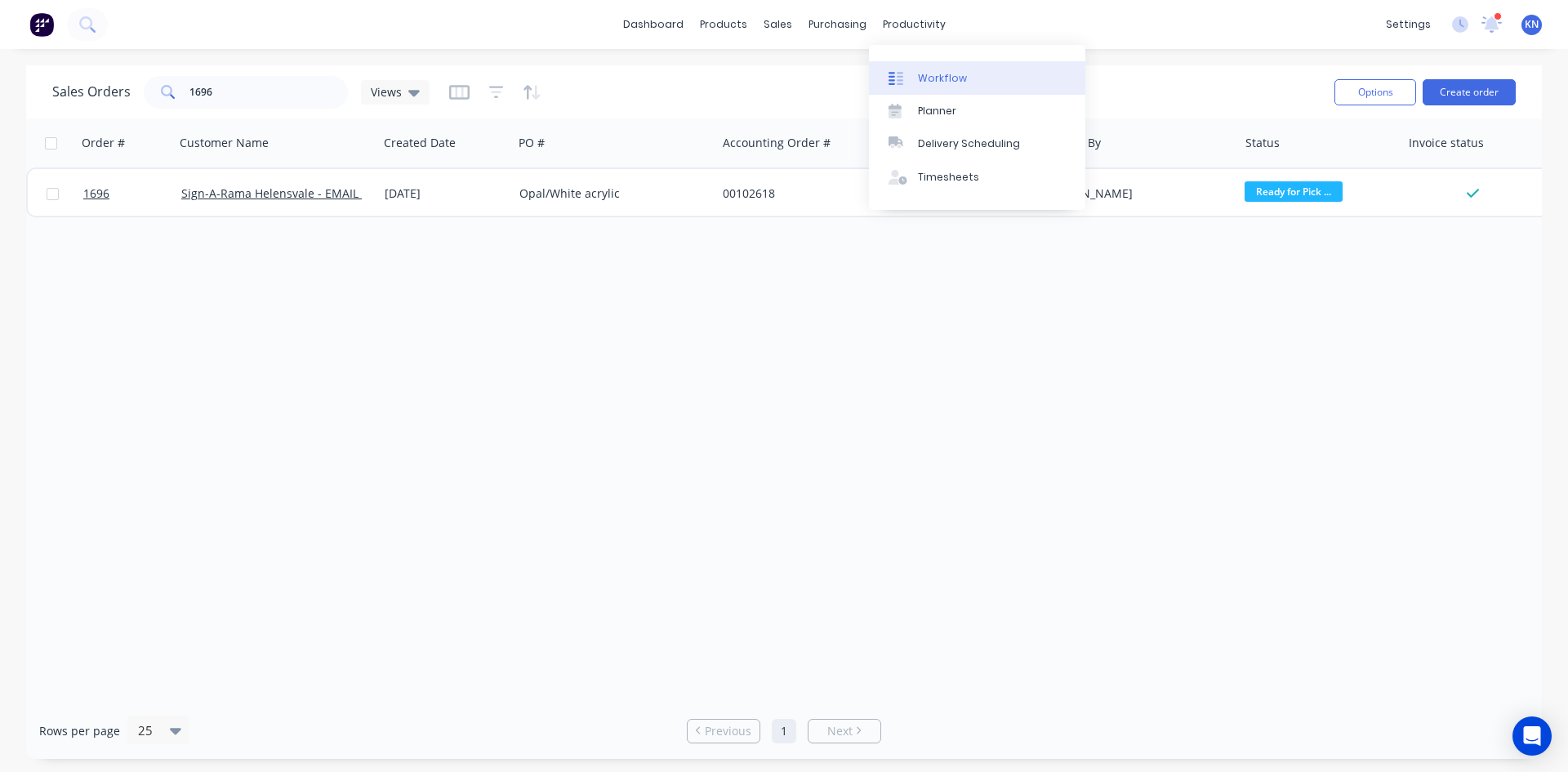
click at [945, 80] on div "Workflow" at bounding box center [942, 79] width 49 height 15
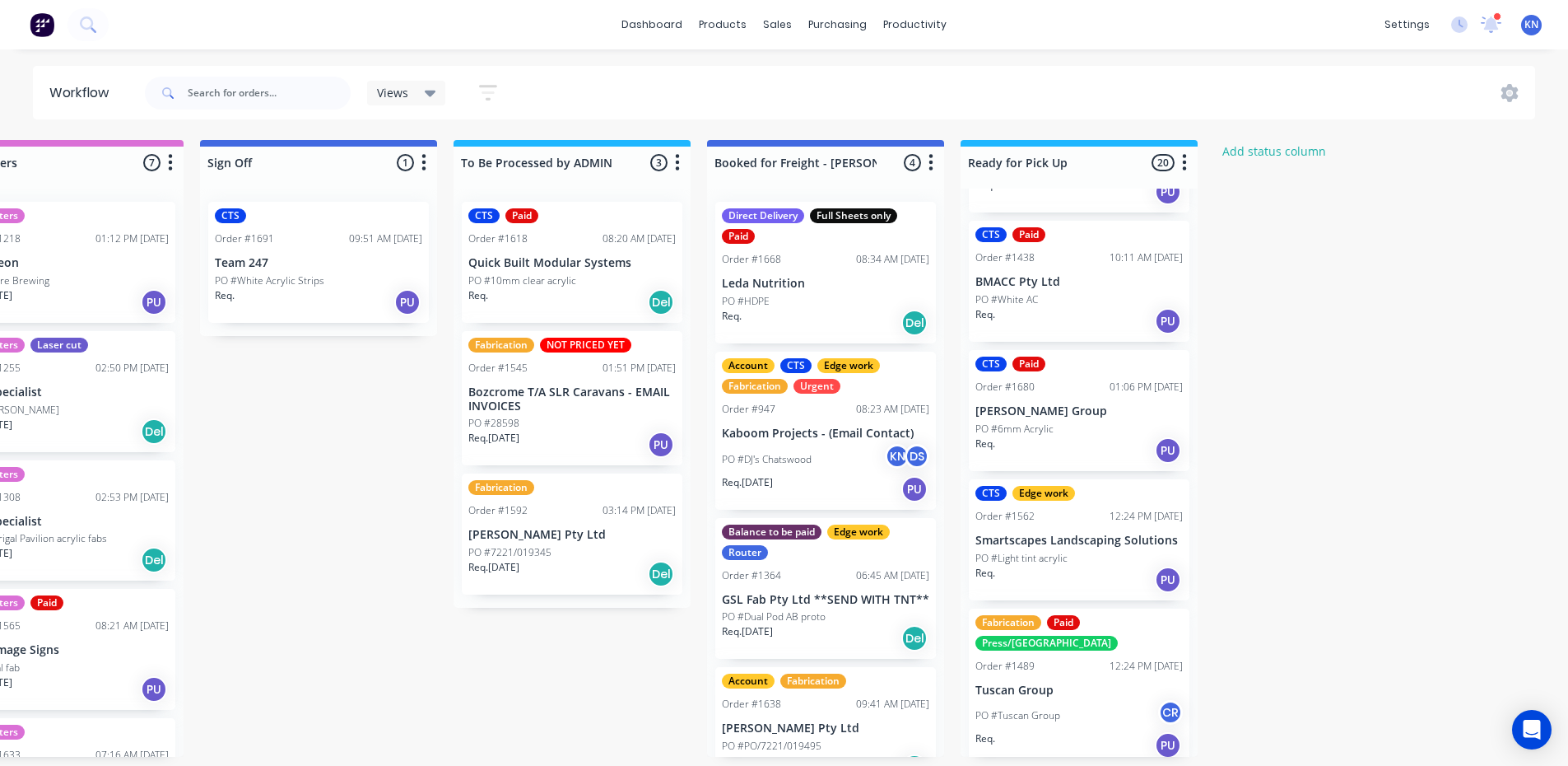
scroll to position [412, 0]
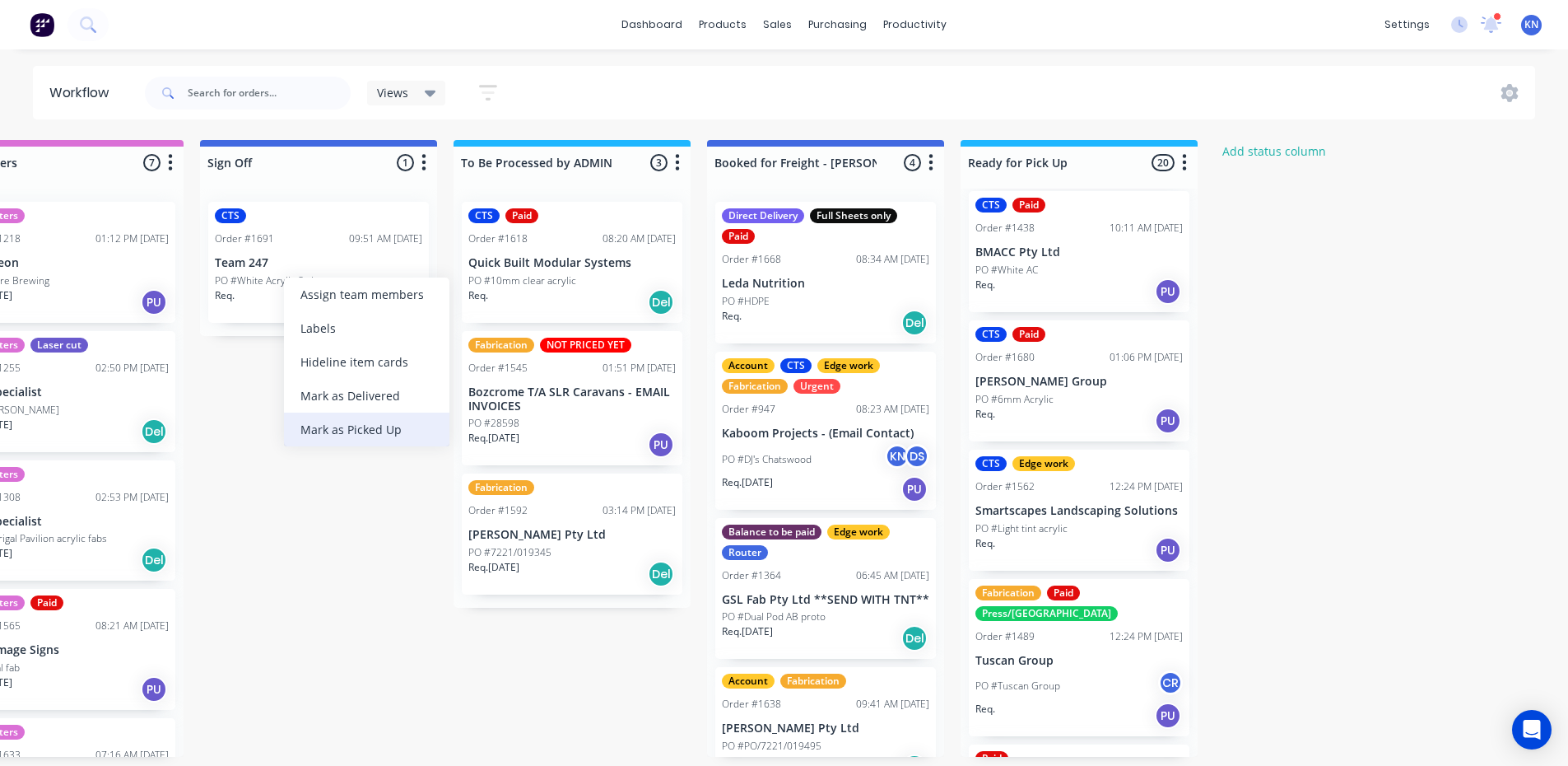
click at [360, 425] on div "Mark as Picked Up" at bounding box center [366, 429] width 165 height 34
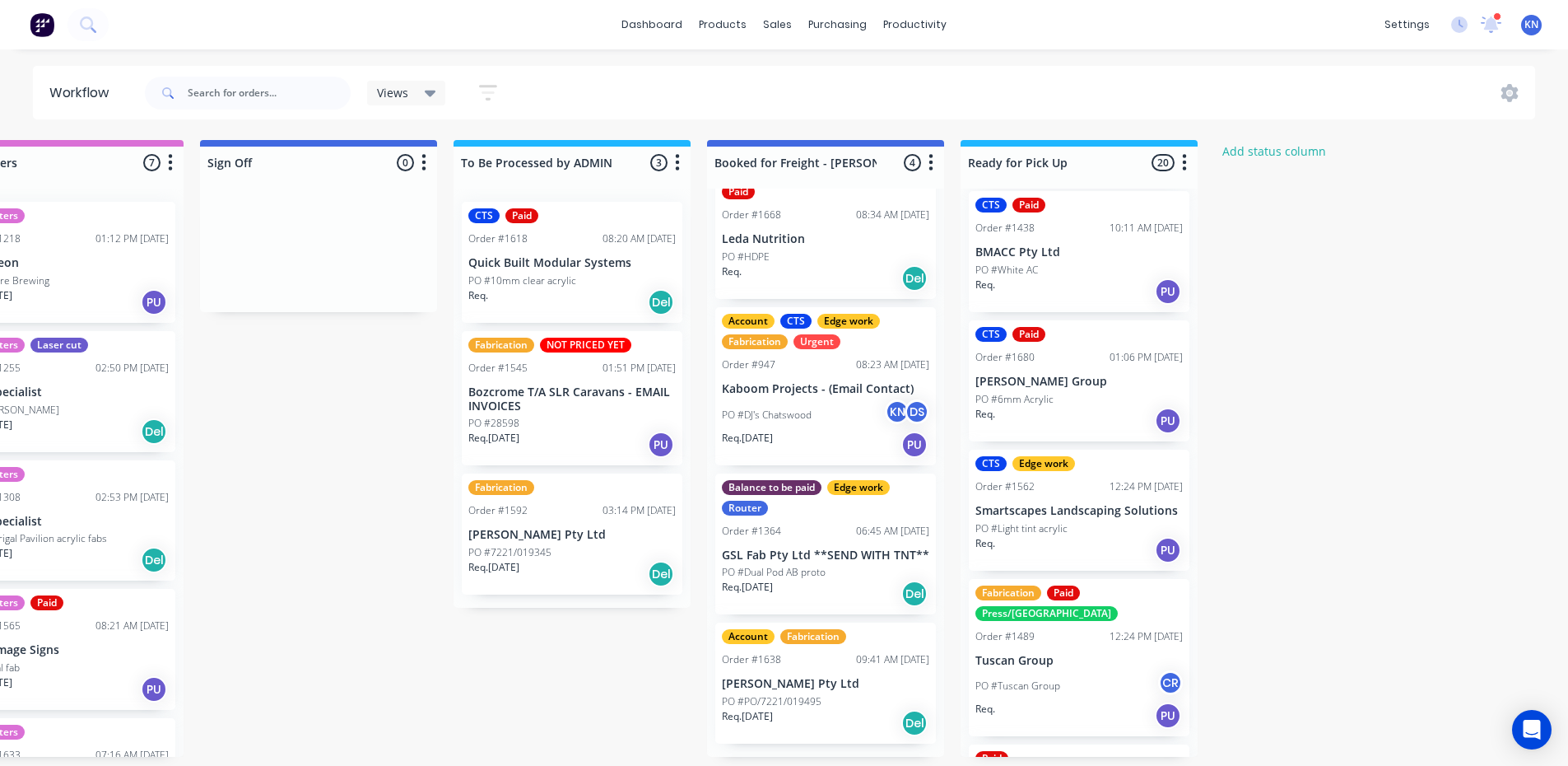
scroll to position [3, 2371]
click at [861, 731] on div "Mark as Delivered" at bounding box center [868, 733] width 165 height 34
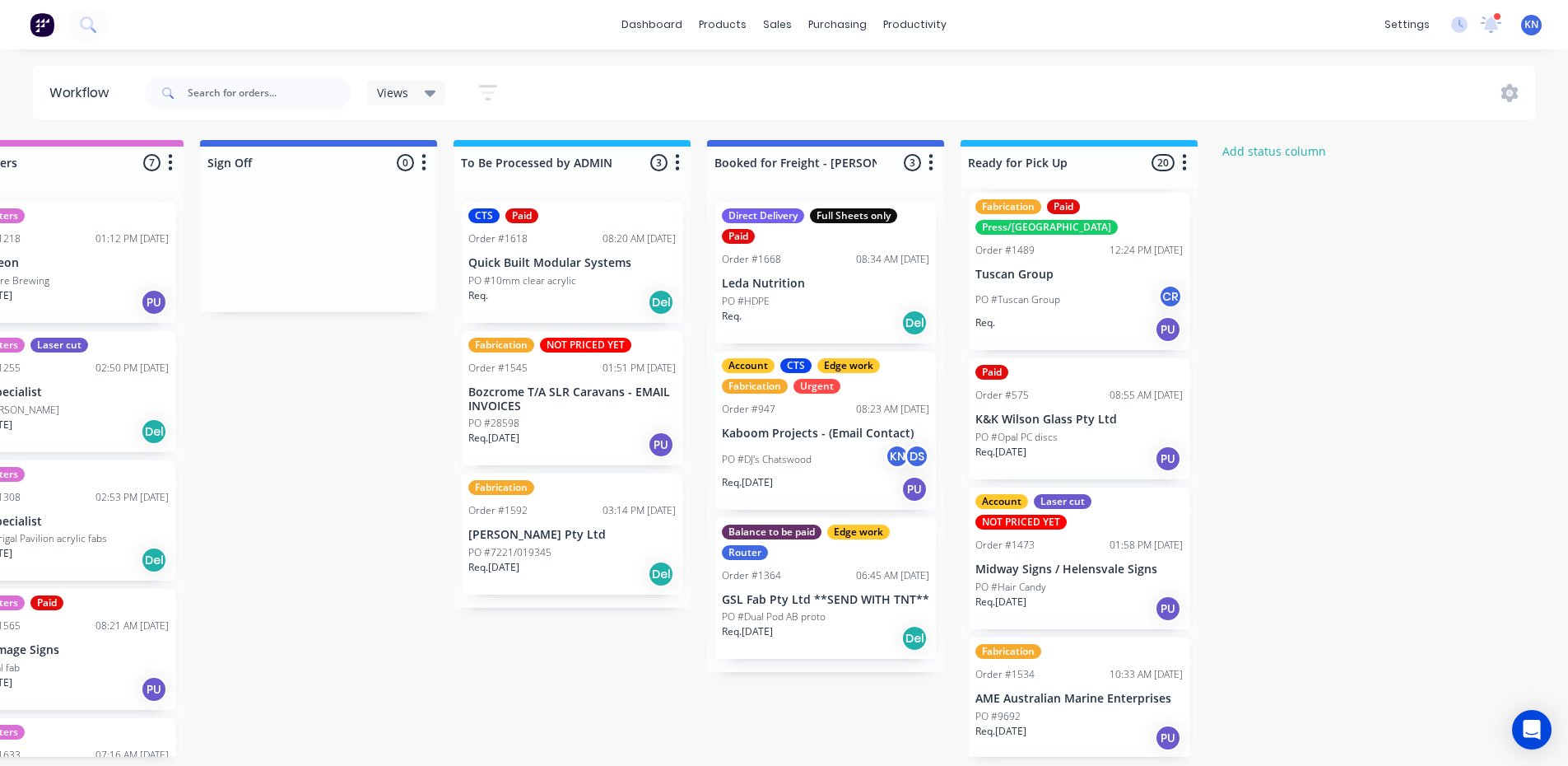
scroll to position [824, 0]
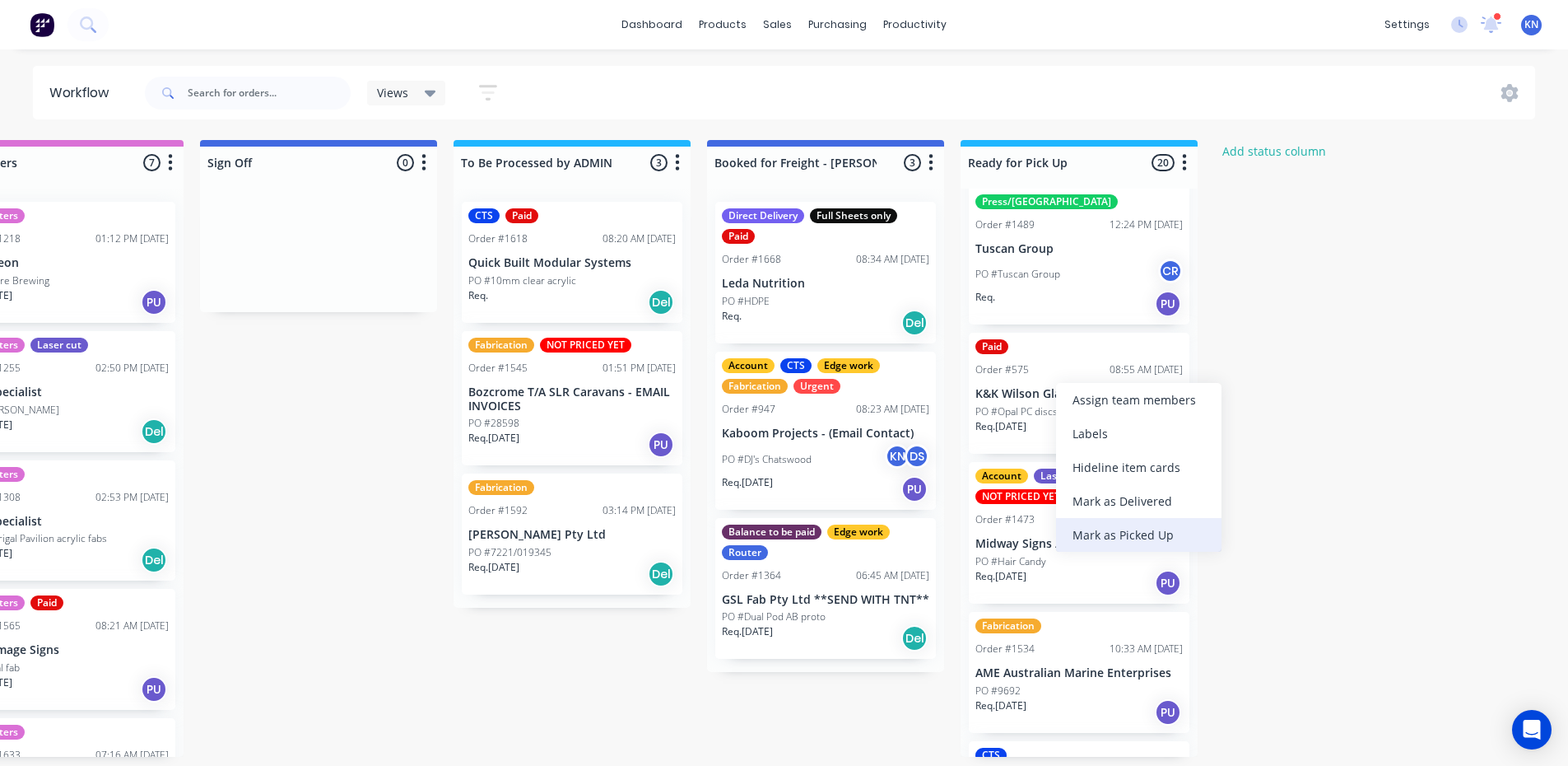
click at [1133, 536] on div "Mark as Picked Up" at bounding box center [1138, 535] width 165 height 34
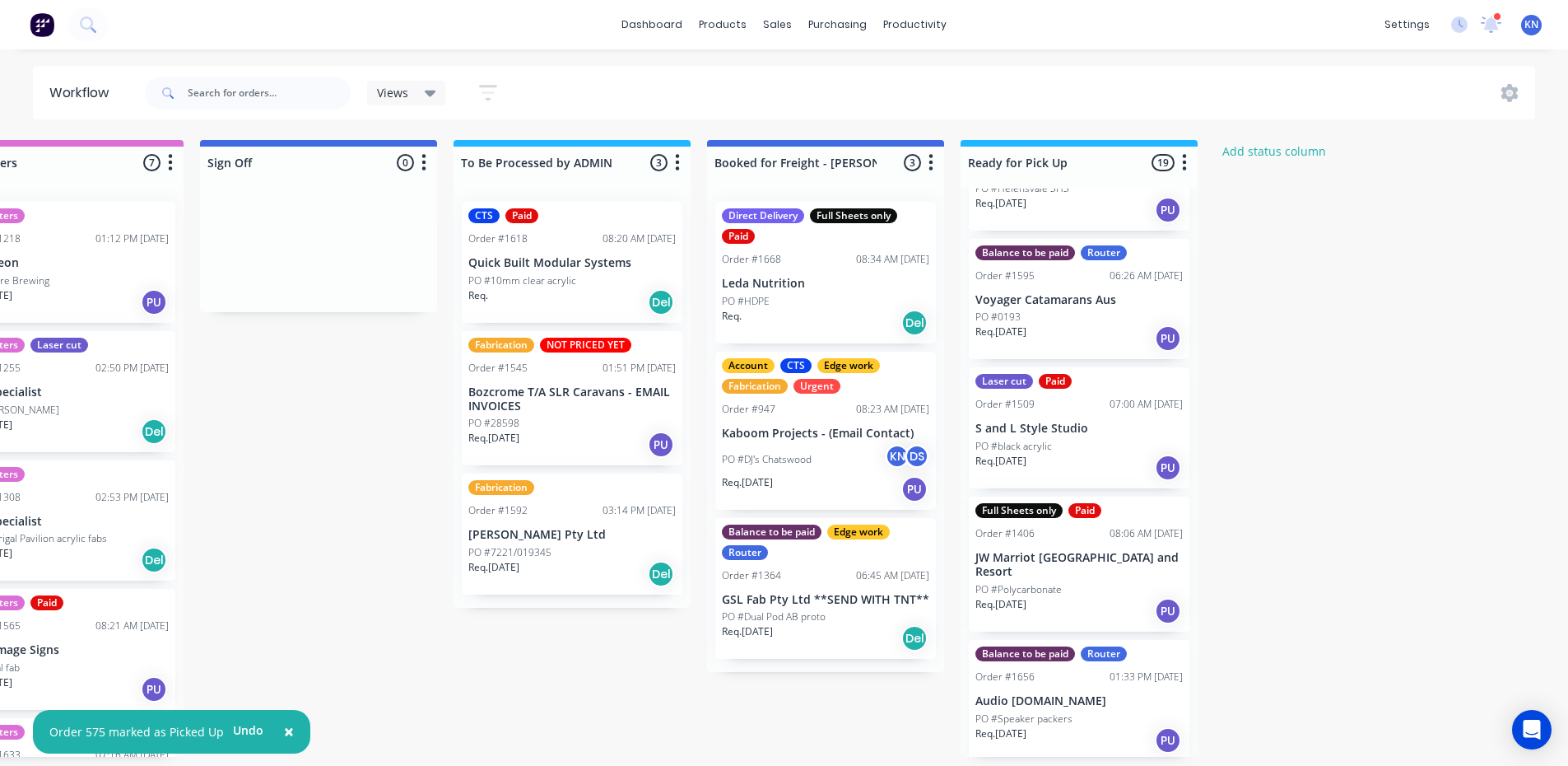
scroll to position [1483, 0]
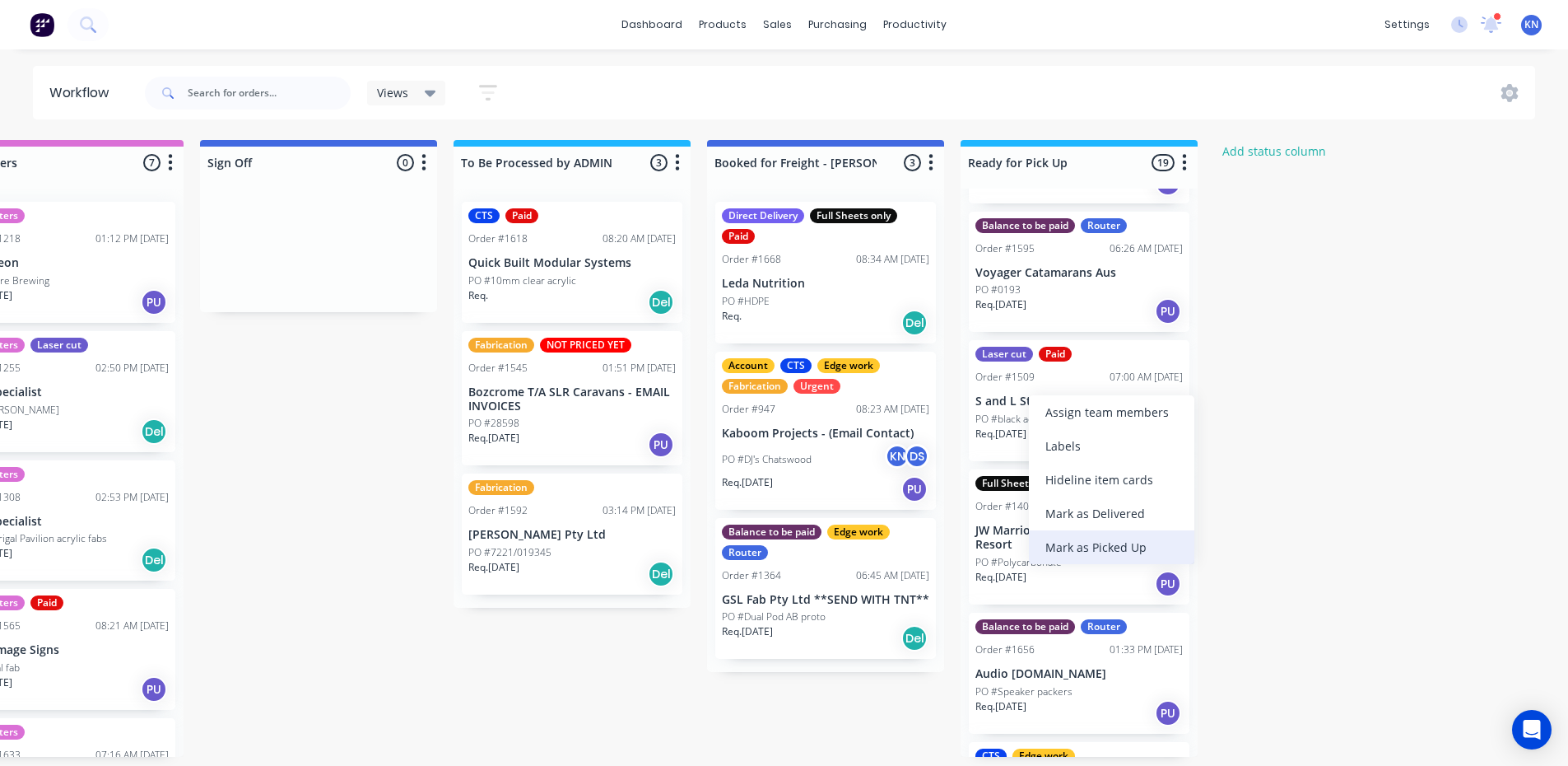
click at [1127, 542] on div "Mark as Picked Up" at bounding box center [1111, 547] width 165 height 34
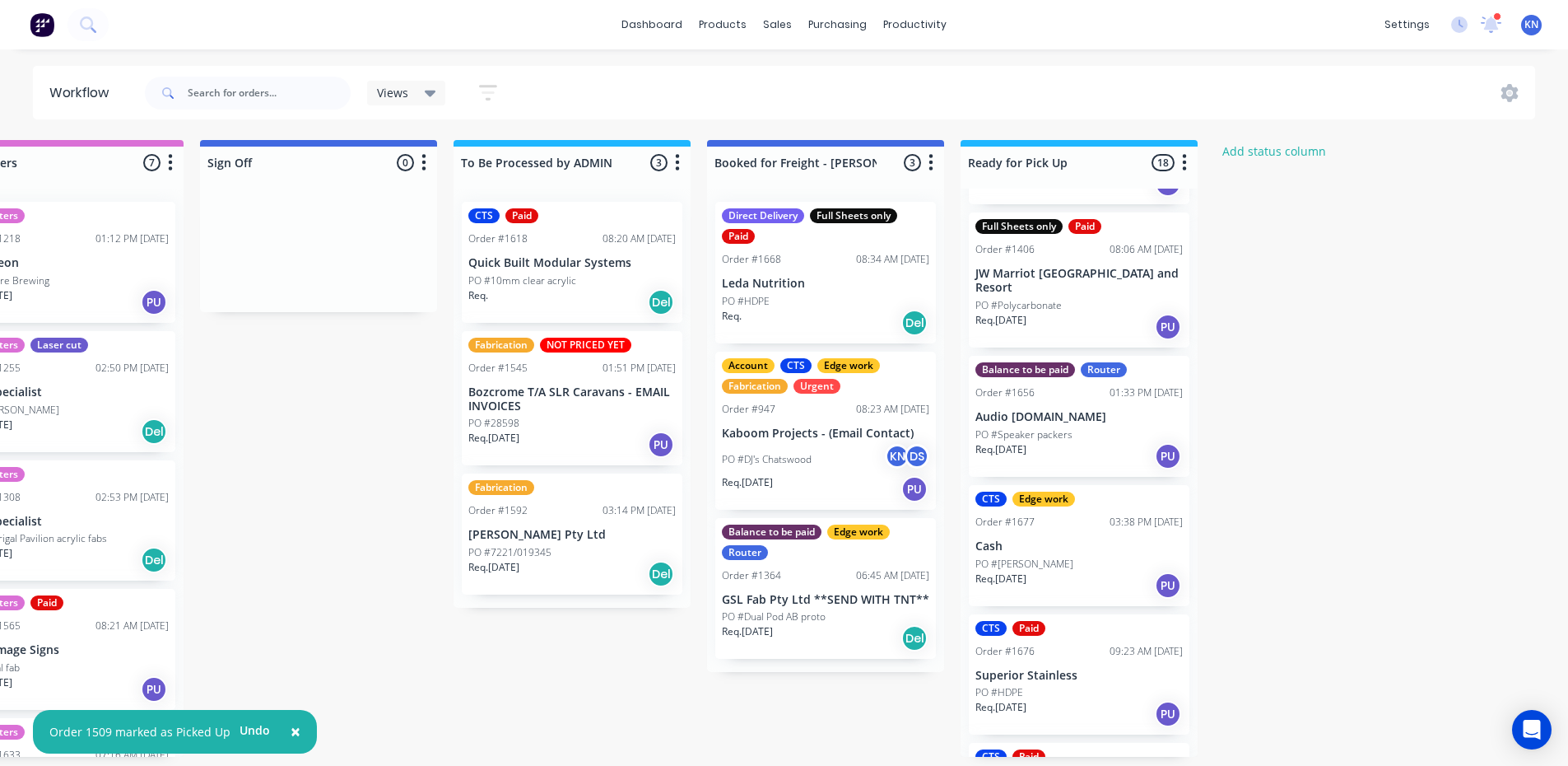
scroll to position [1647, 0]
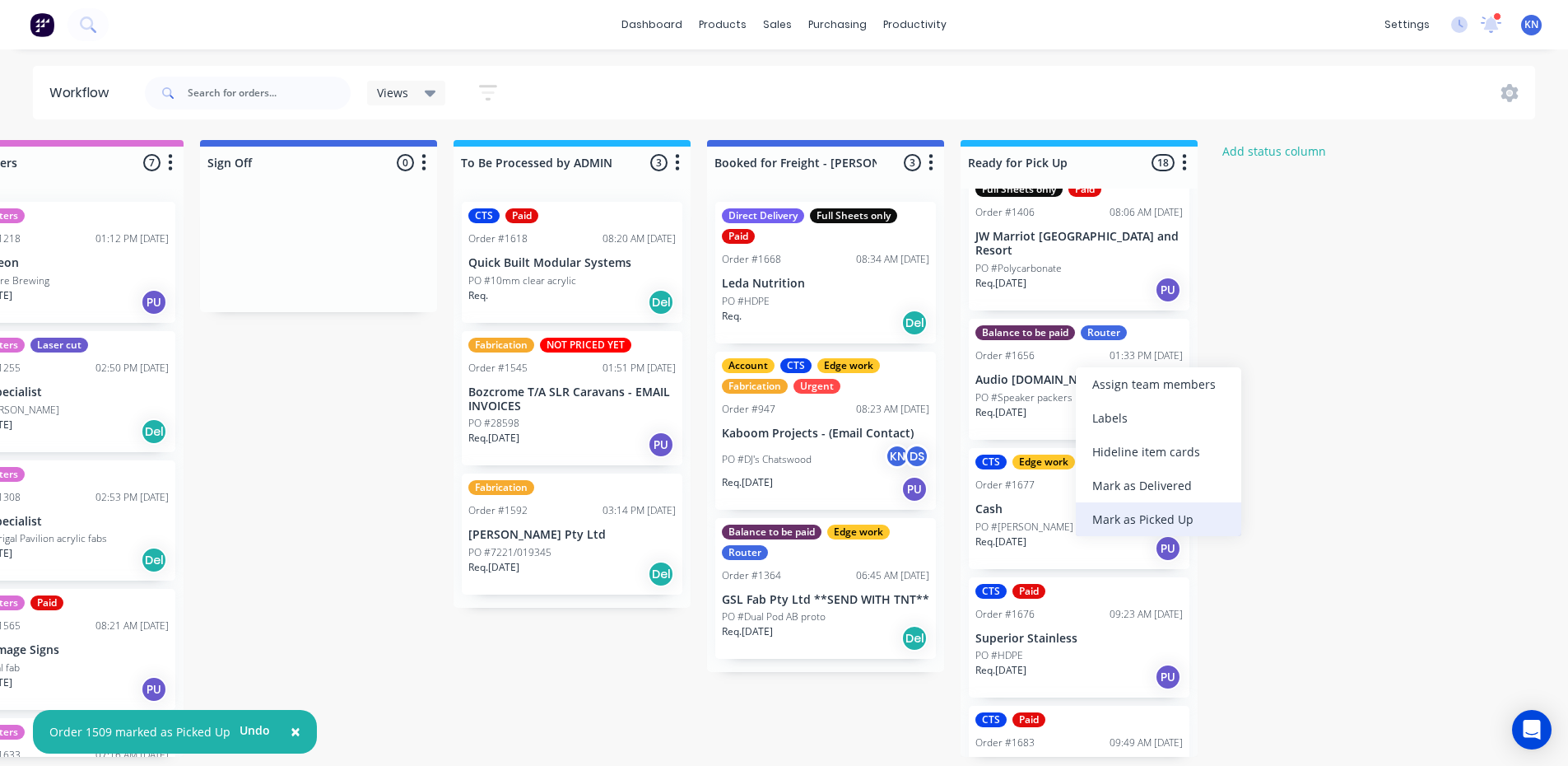
click at [1167, 519] on div "Mark as Picked Up" at bounding box center [1158, 520] width 165 height 34
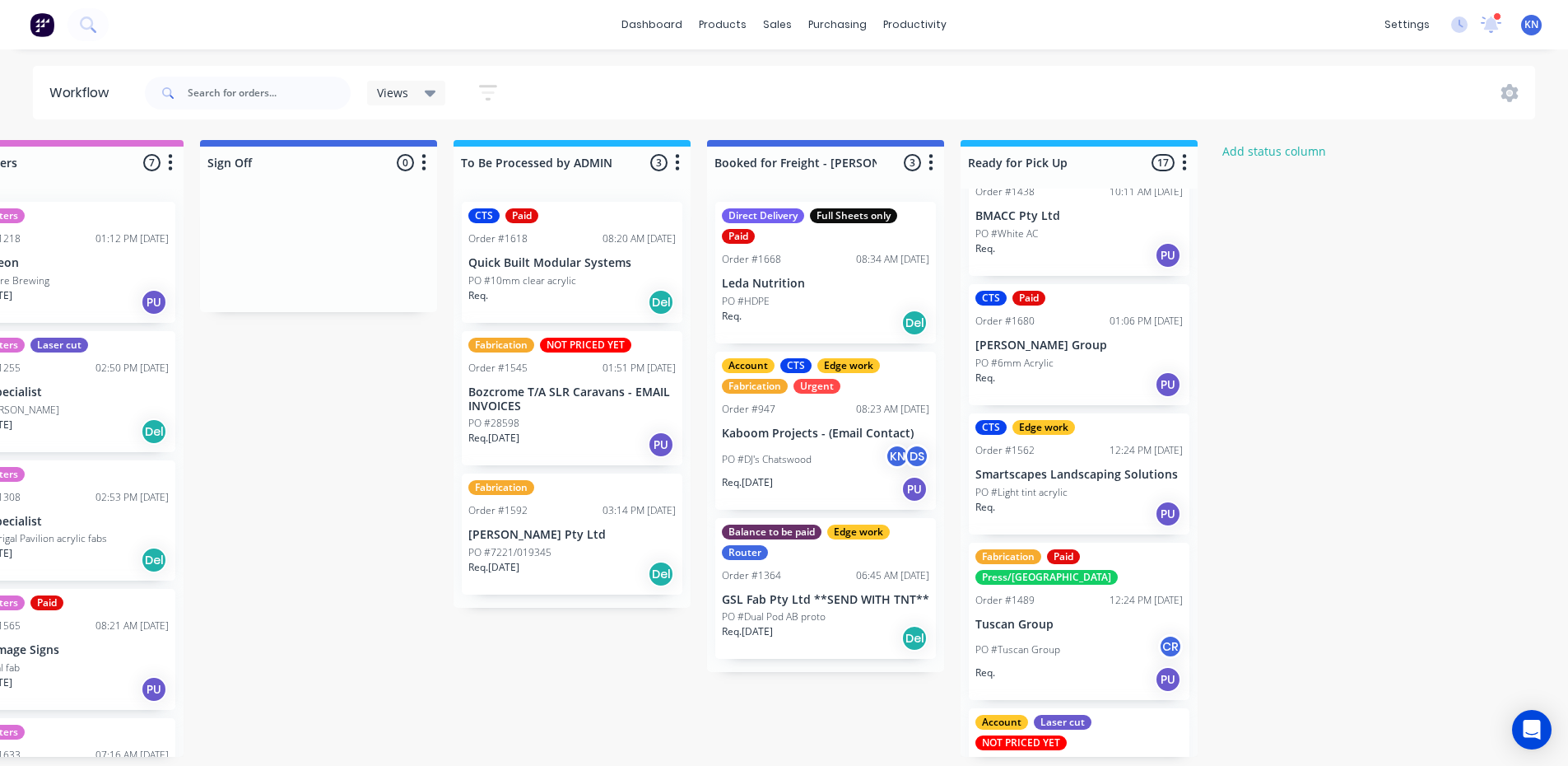
scroll to position [412, 0]
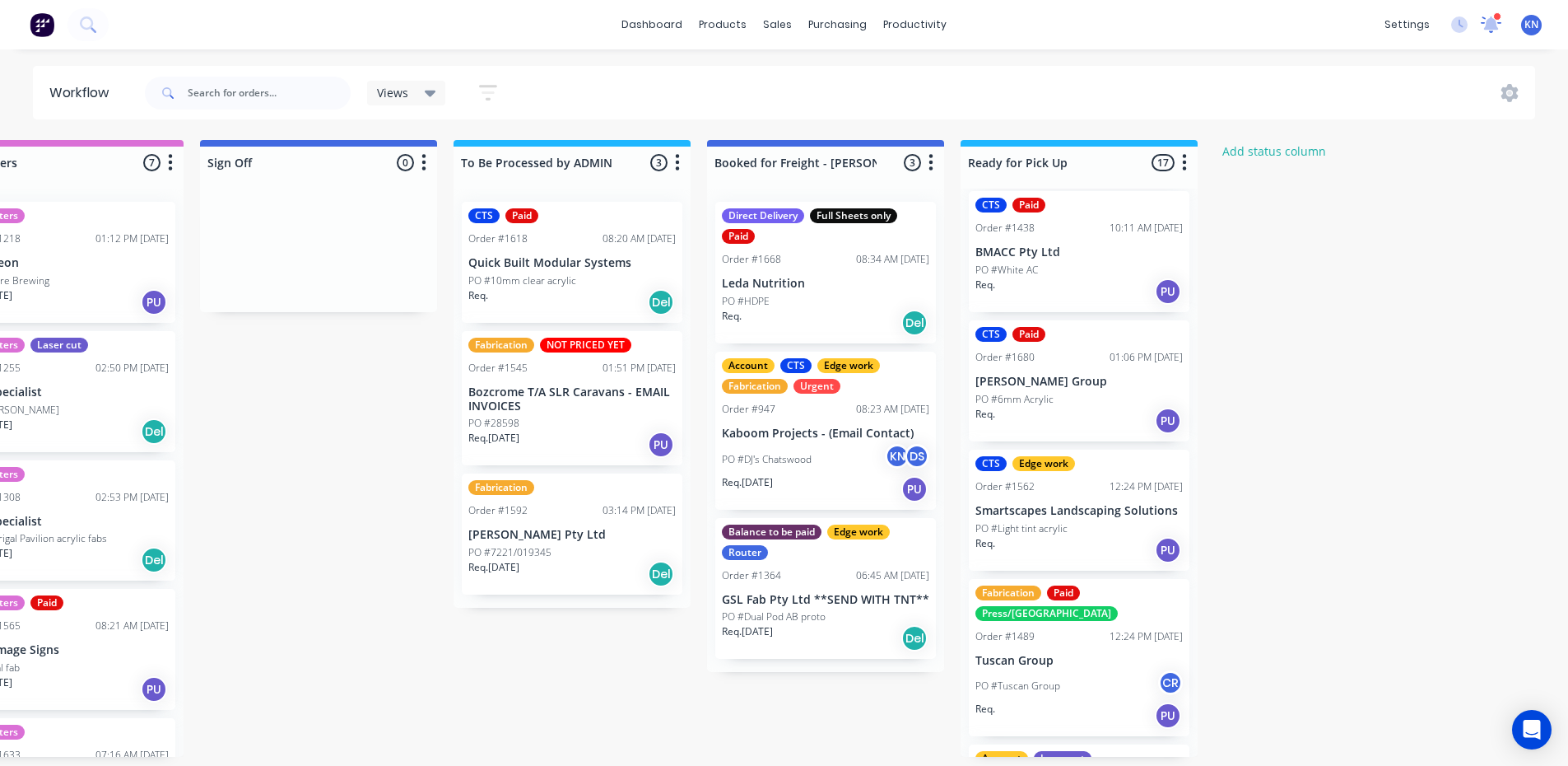
click at [1490, 24] on icon at bounding box center [1492, 23] width 15 height 13
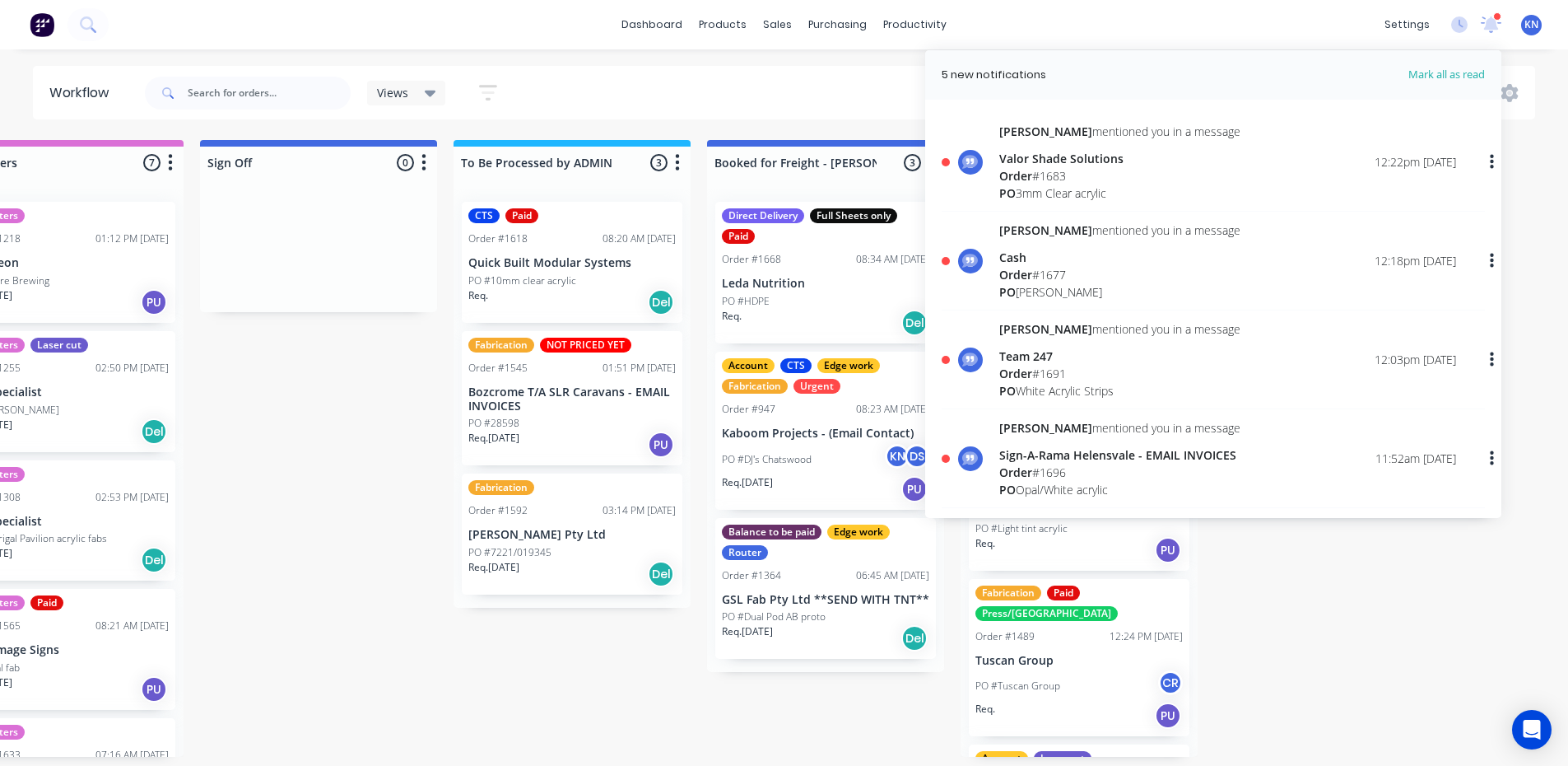
click at [1043, 170] on div "Order # 1683" at bounding box center [1120, 175] width 241 height 17
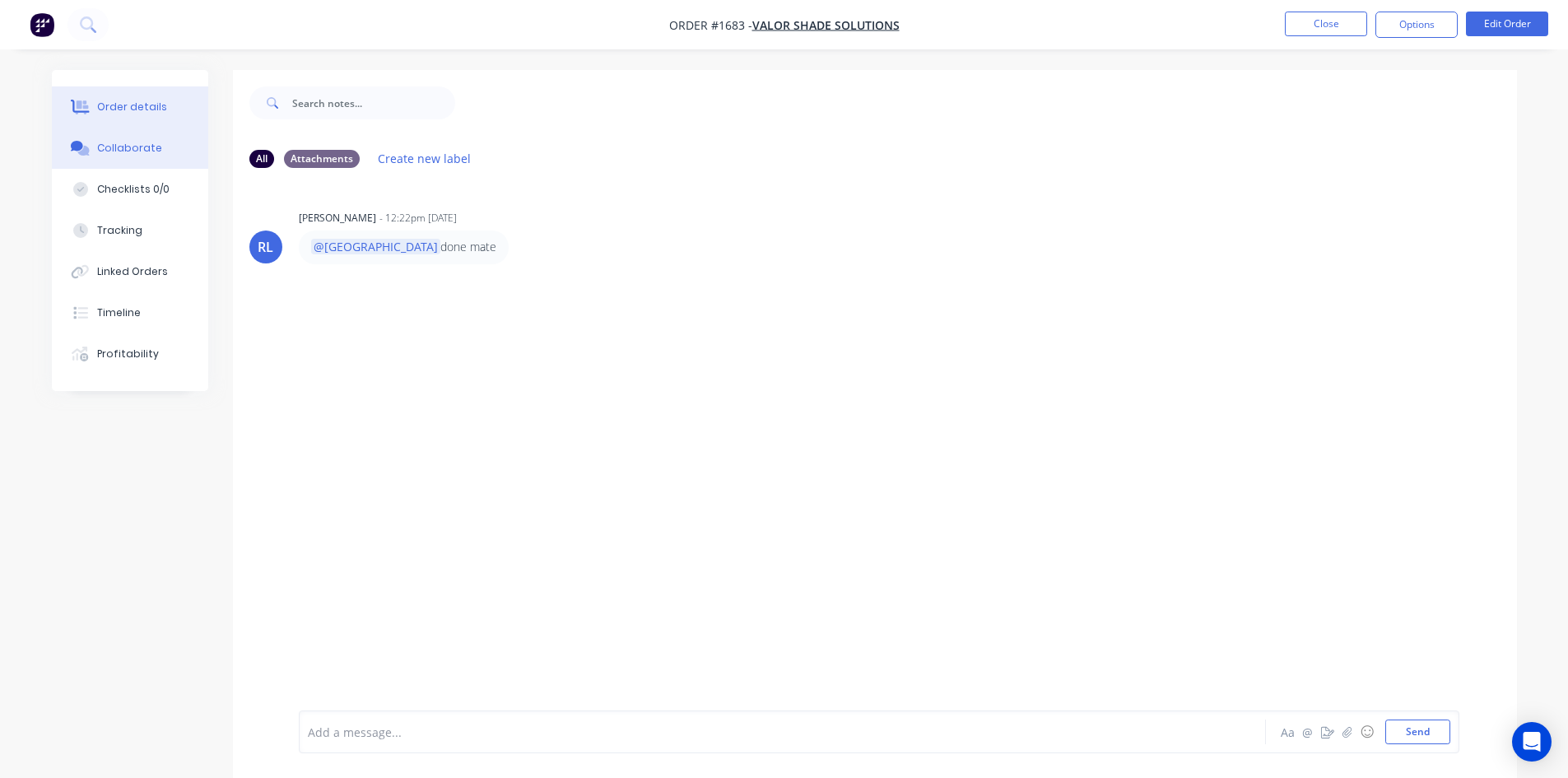
click at [127, 104] on div "Order details" at bounding box center [132, 108] width 70 height 15
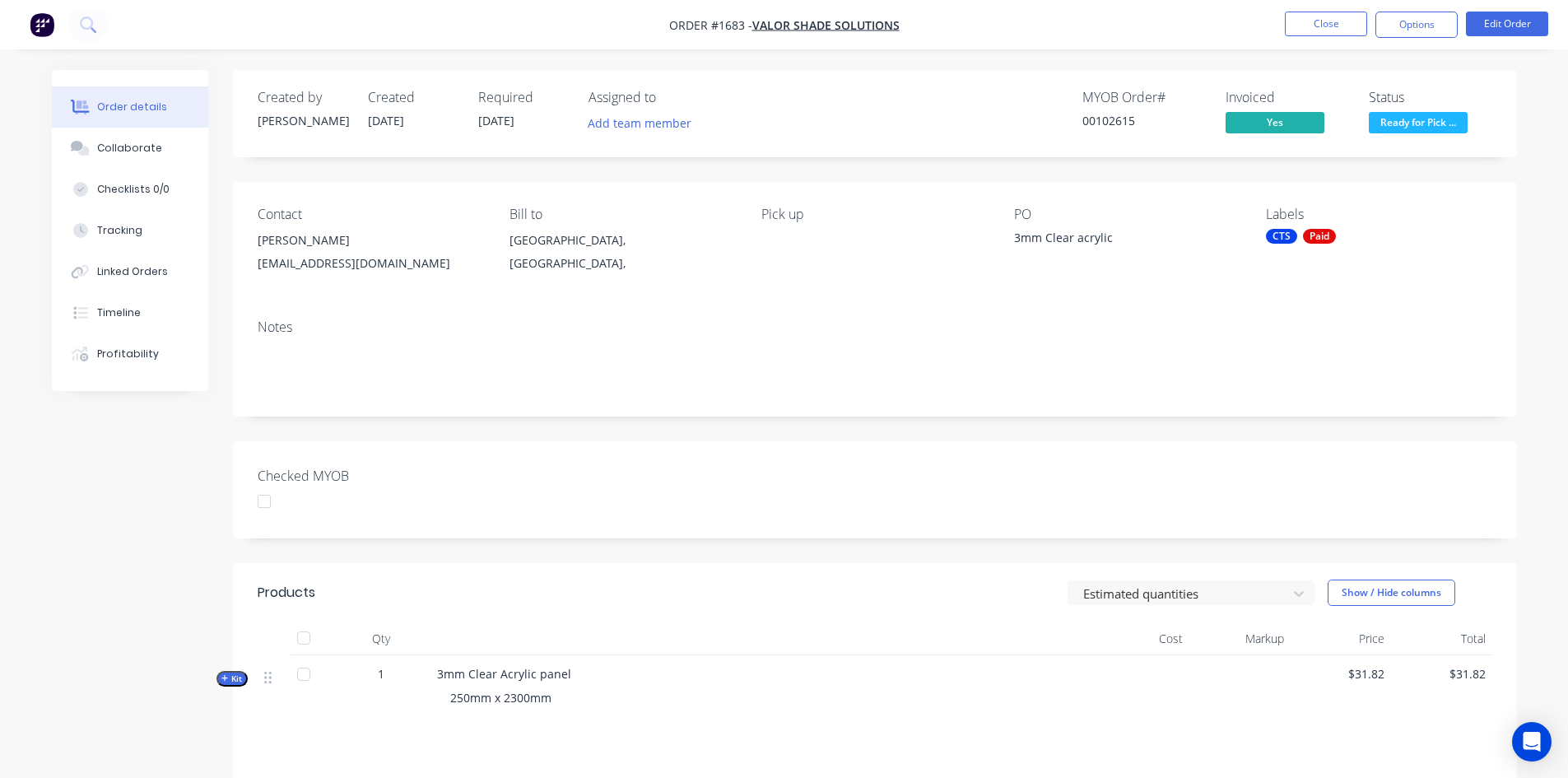
click at [264, 495] on div at bounding box center [264, 501] width 33 height 33
click at [1351, 17] on button "Close" at bounding box center [1326, 24] width 82 height 25
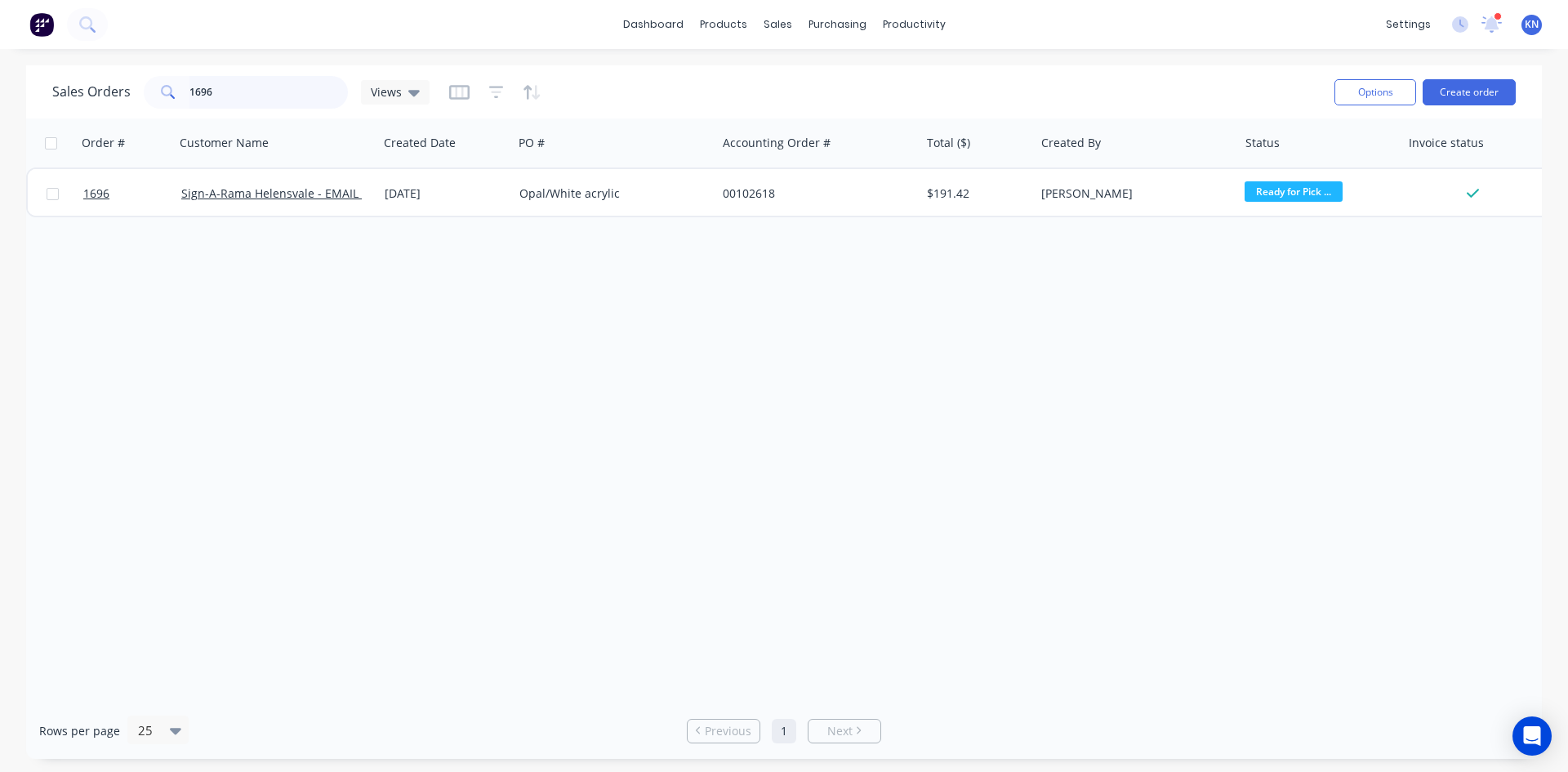
click at [243, 100] on input "1696" at bounding box center [269, 92] width 159 height 33
type input "1"
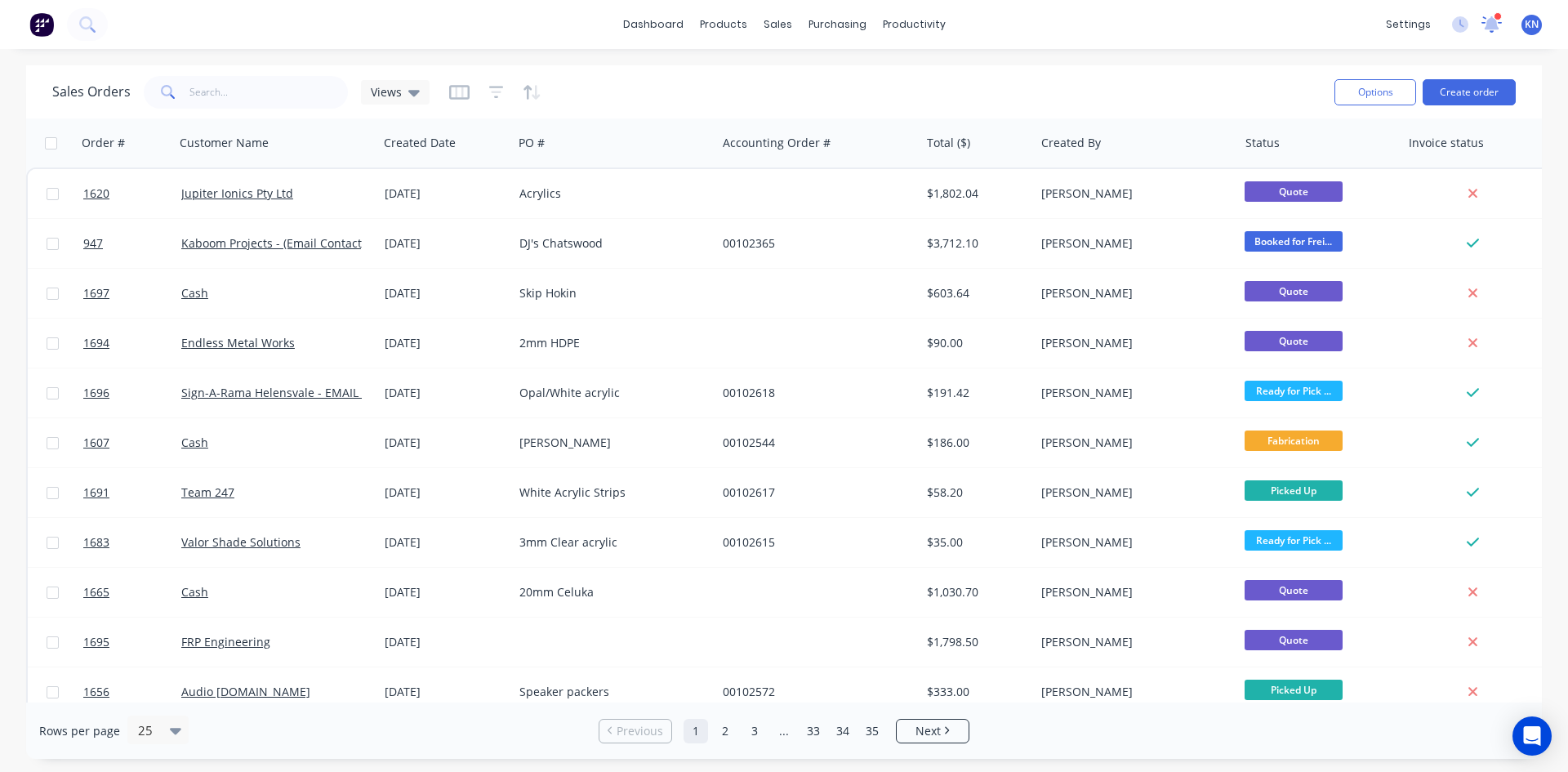
click at [1495, 22] on icon at bounding box center [1492, 22] width 15 height 14
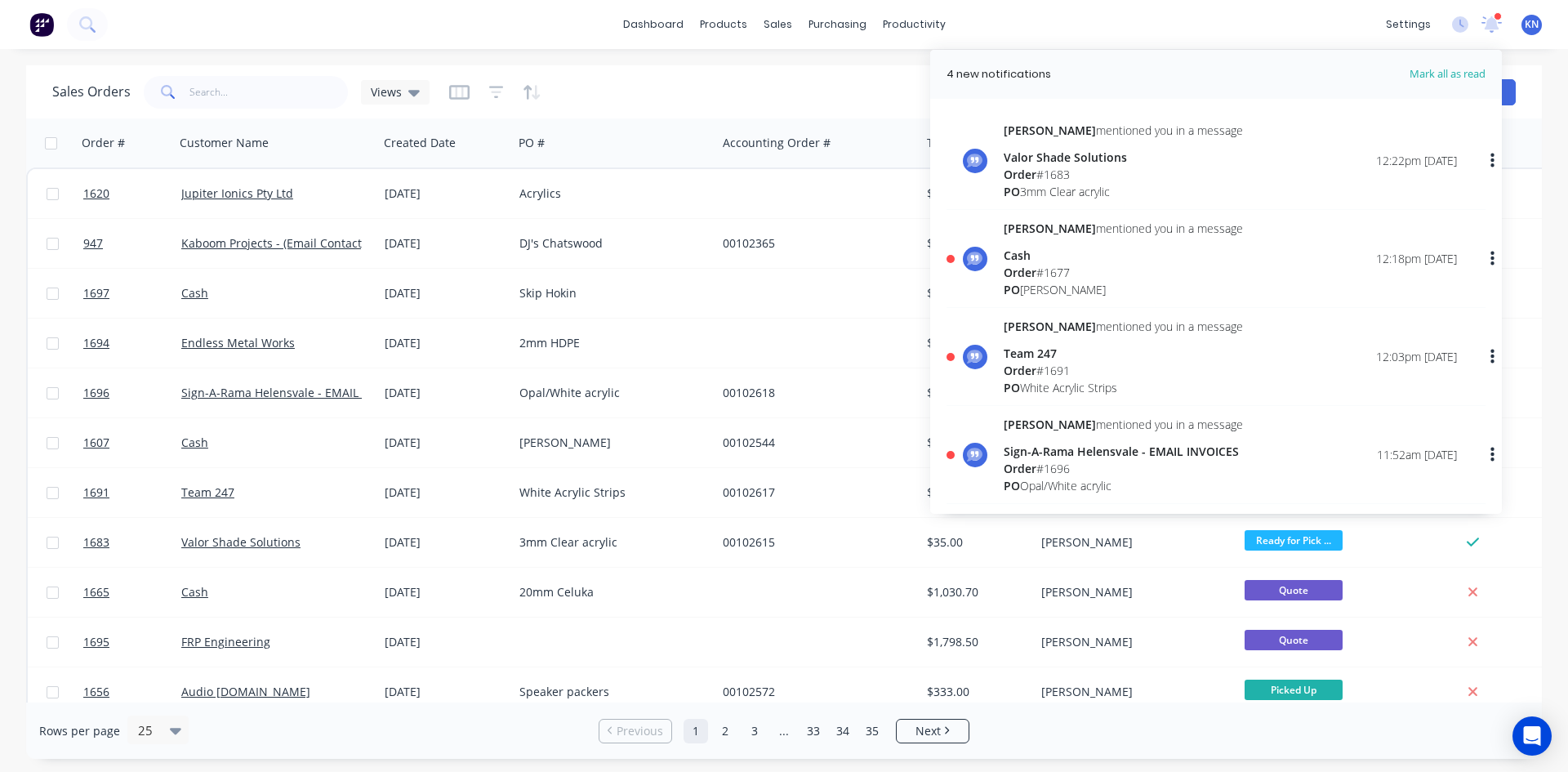
click at [1020, 275] on span "Order" at bounding box center [1020, 272] width 33 height 16
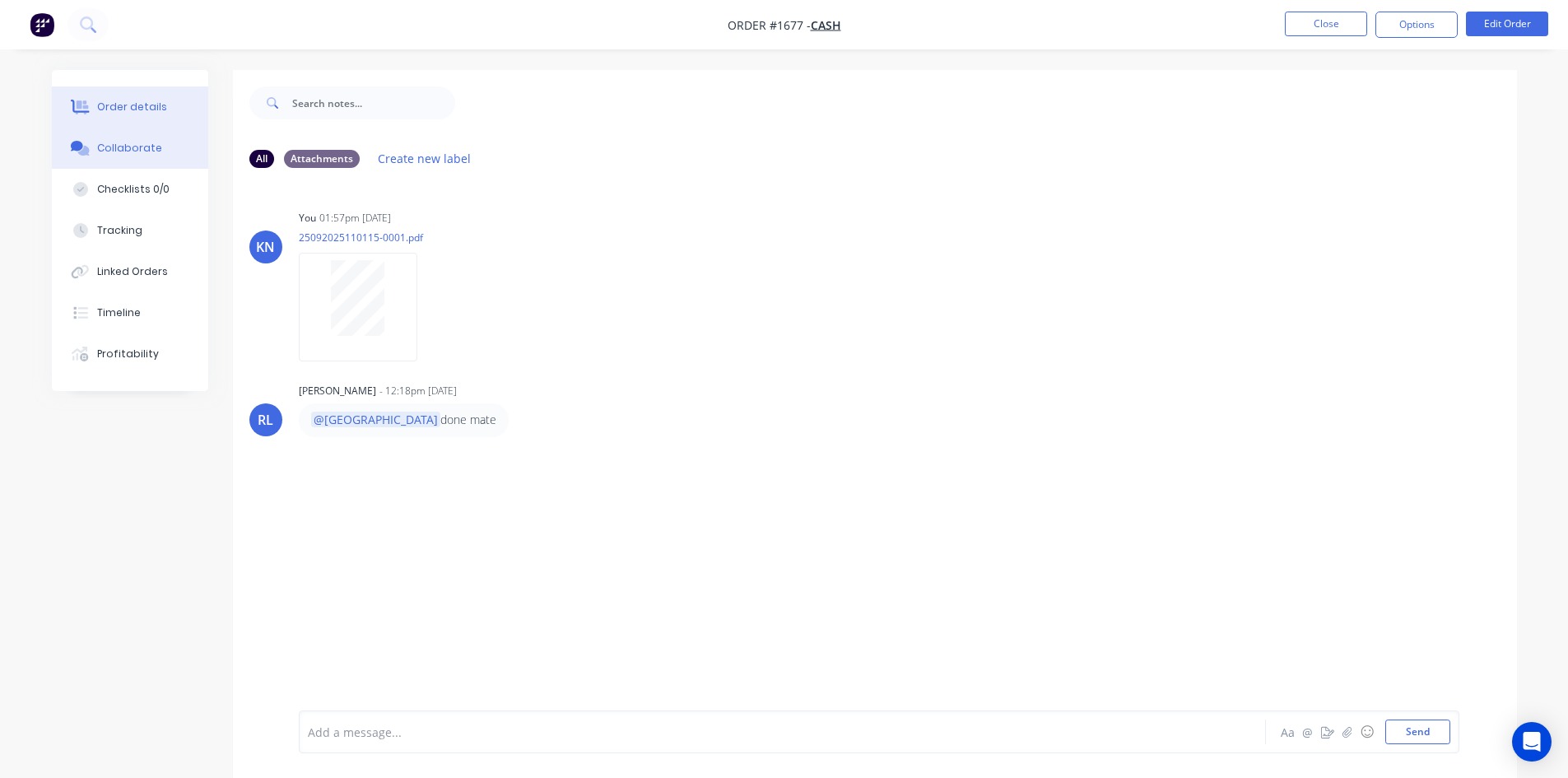
click at [123, 108] on div "Order details" at bounding box center [132, 108] width 70 height 15
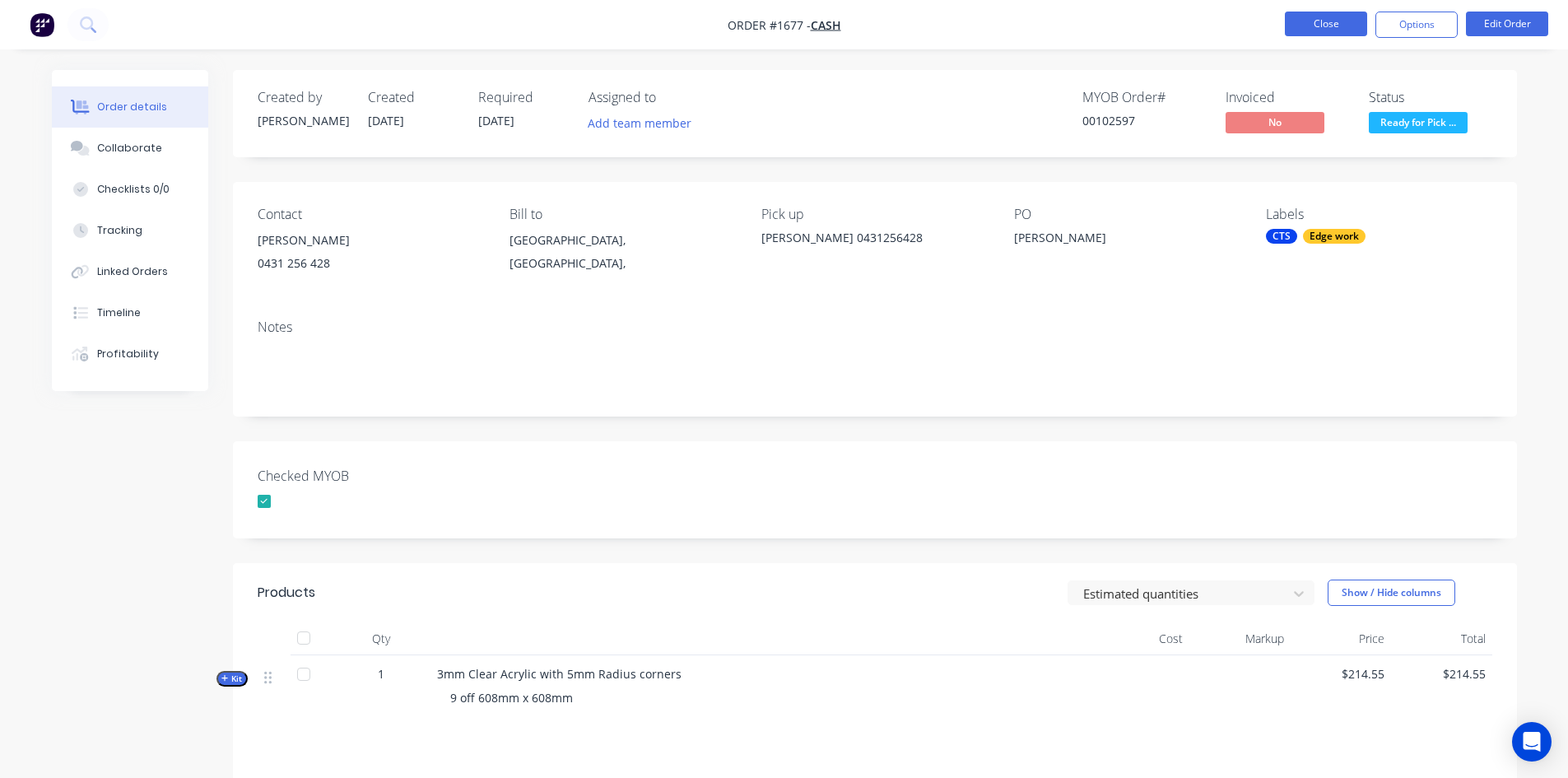
click at [1340, 24] on button "Close" at bounding box center [1326, 24] width 82 height 25
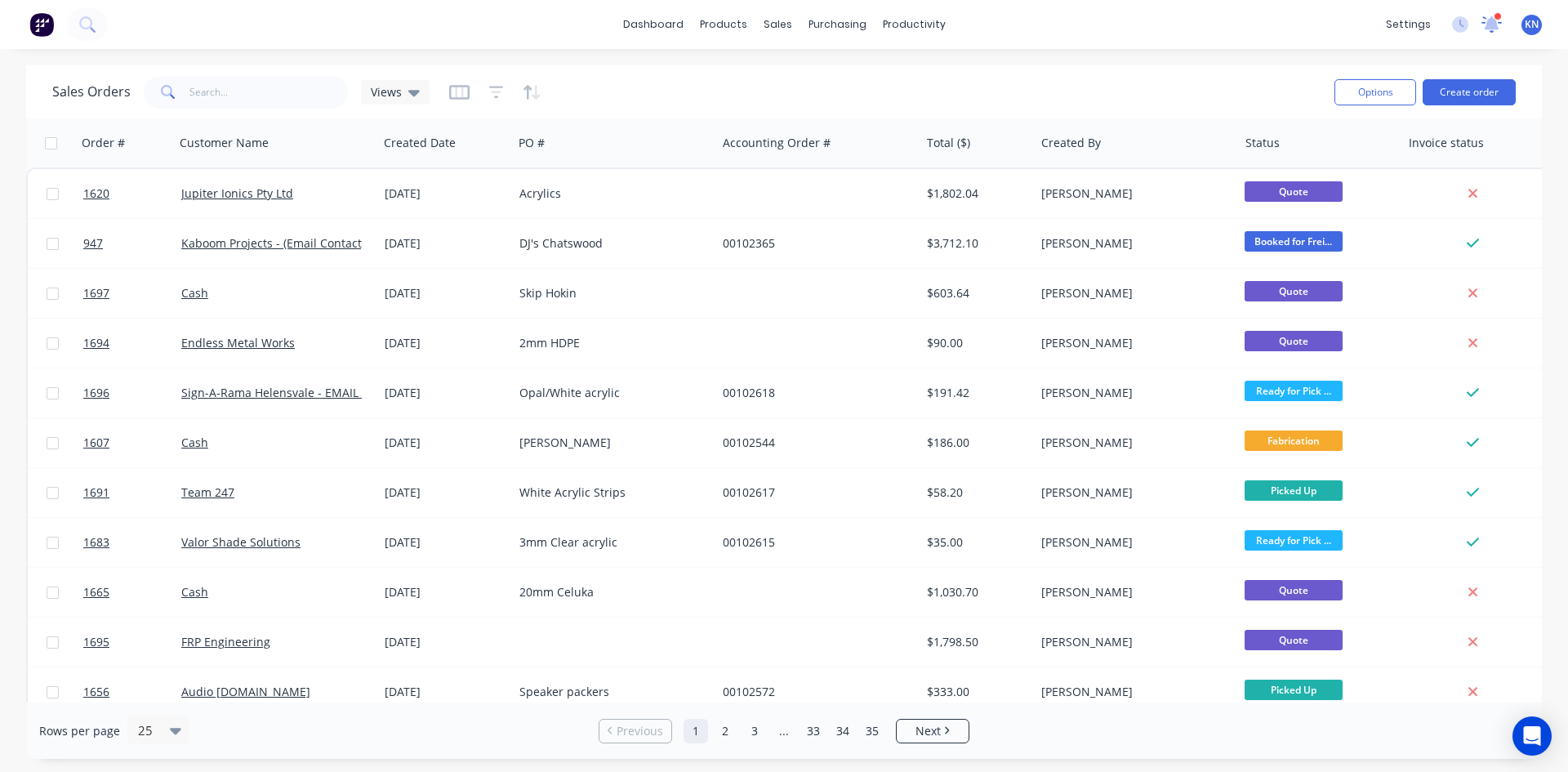
click at [1493, 26] on icon at bounding box center [1492, 22] width 15 height 13
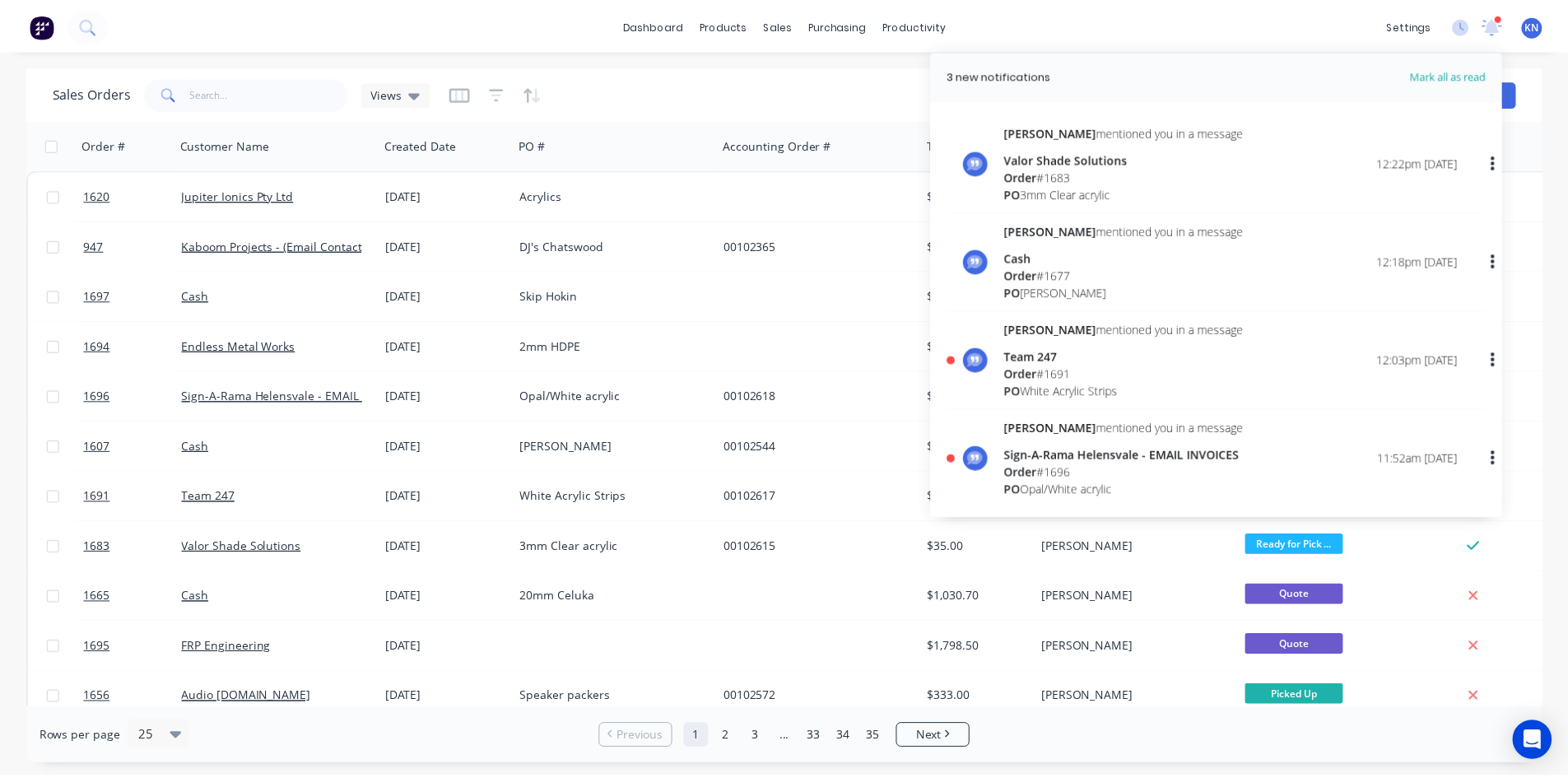
scroll to position [82, 0]
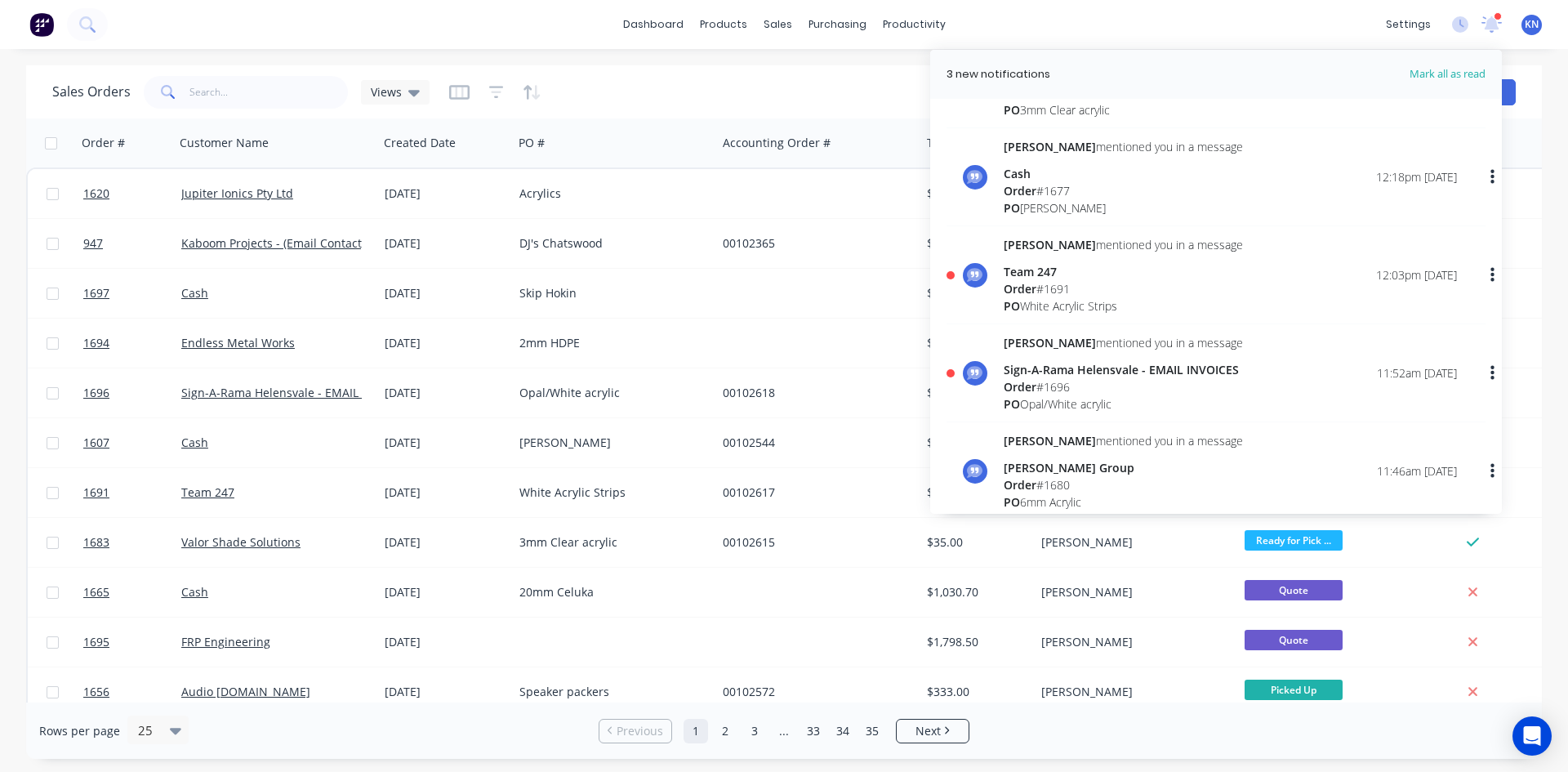
click at [1037, 281] on span "Order" at bounding box center [1020, 288] width 33 height 16
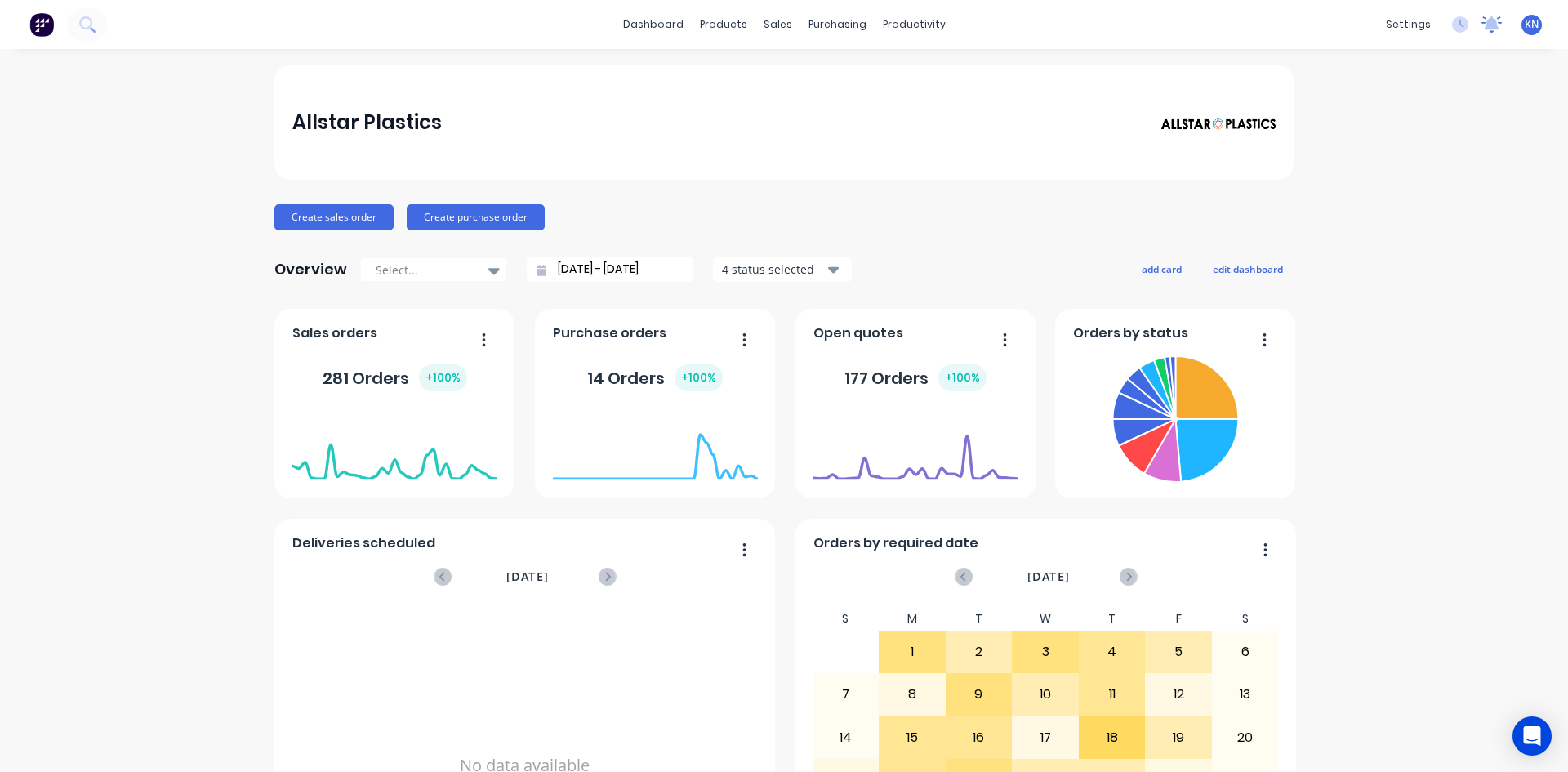
click at [1485, 27] on icon at bounding box center [1492, 22] width 15 height 13
click at [1485, 24] on icon at bounding box center [1492, 22] width 15 height 13
click at [1484, 26] on icon at bounding box center [1491, 23] width 16 height 15
click at [1481, 18] on icon at bounding box center [1492, 24] width 22 height 19
click at [1482, 18] on icon at bounding box center [1492, 23] width 21 height 16
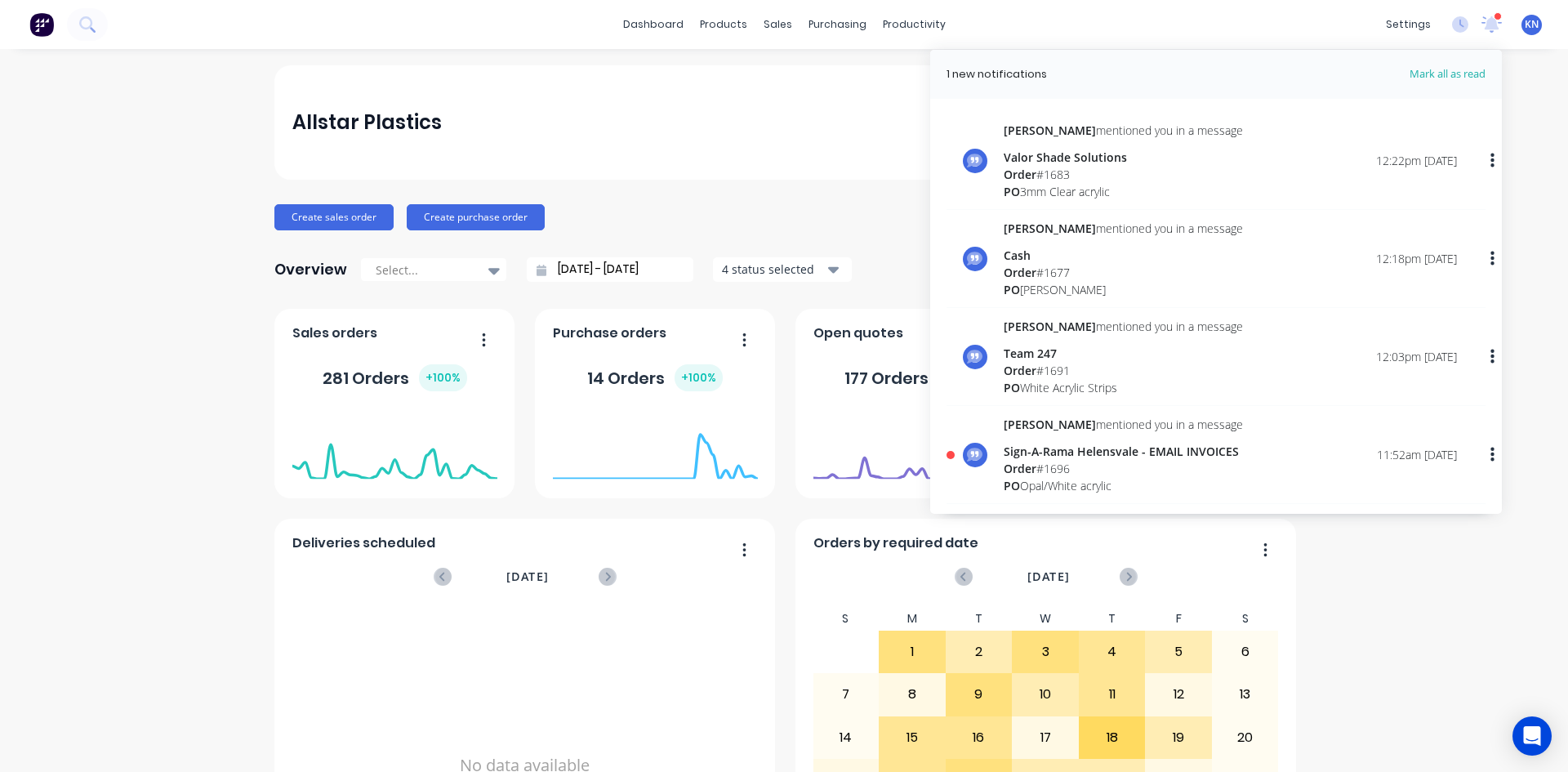
click at [1027, 460] on div "Order # 1696" at bounding box center [1124, 469] width 240 height 17
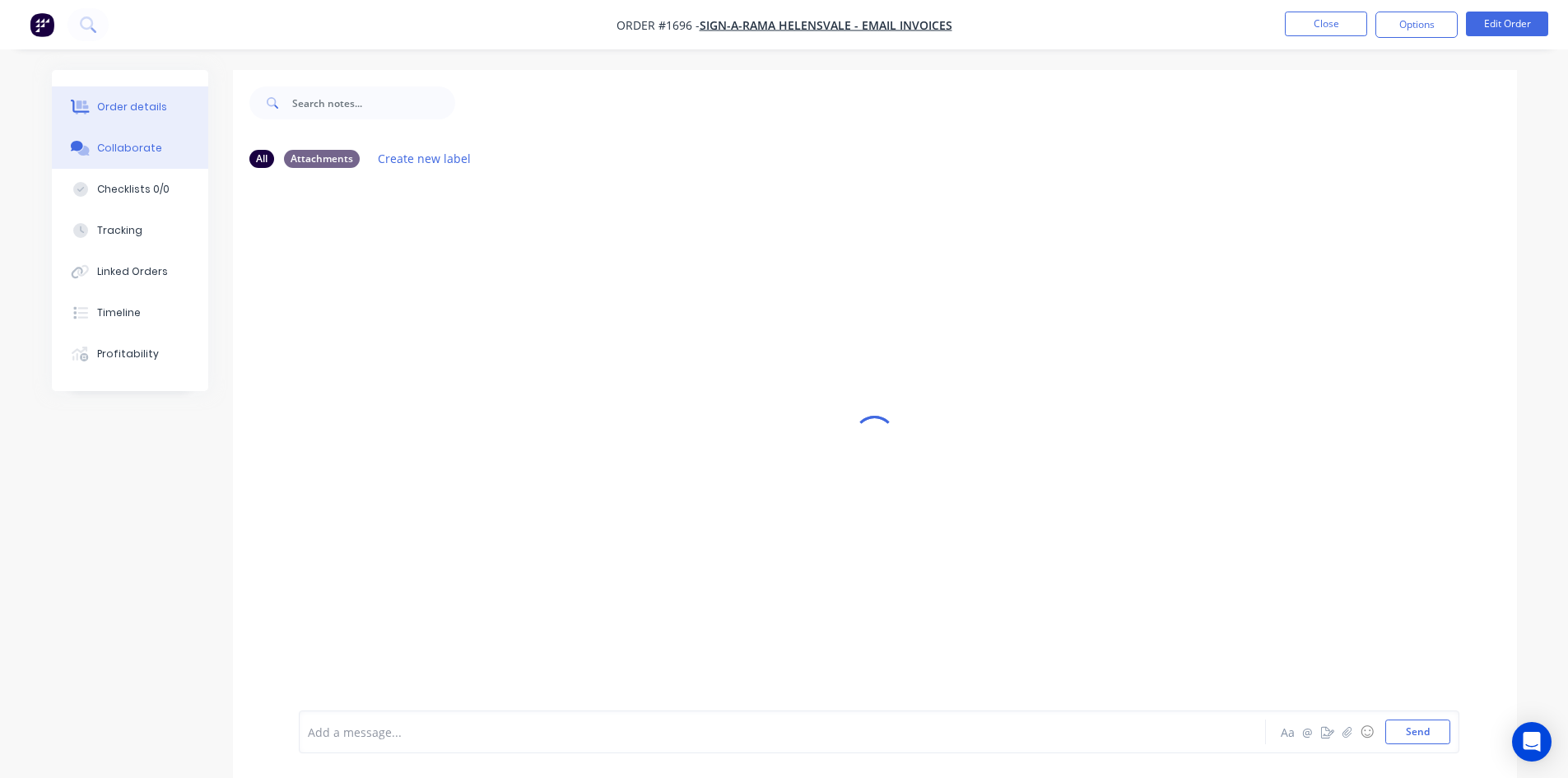
click at [133, 100] on div "Order details" at bounding box center [132, 108] width 70 height 15
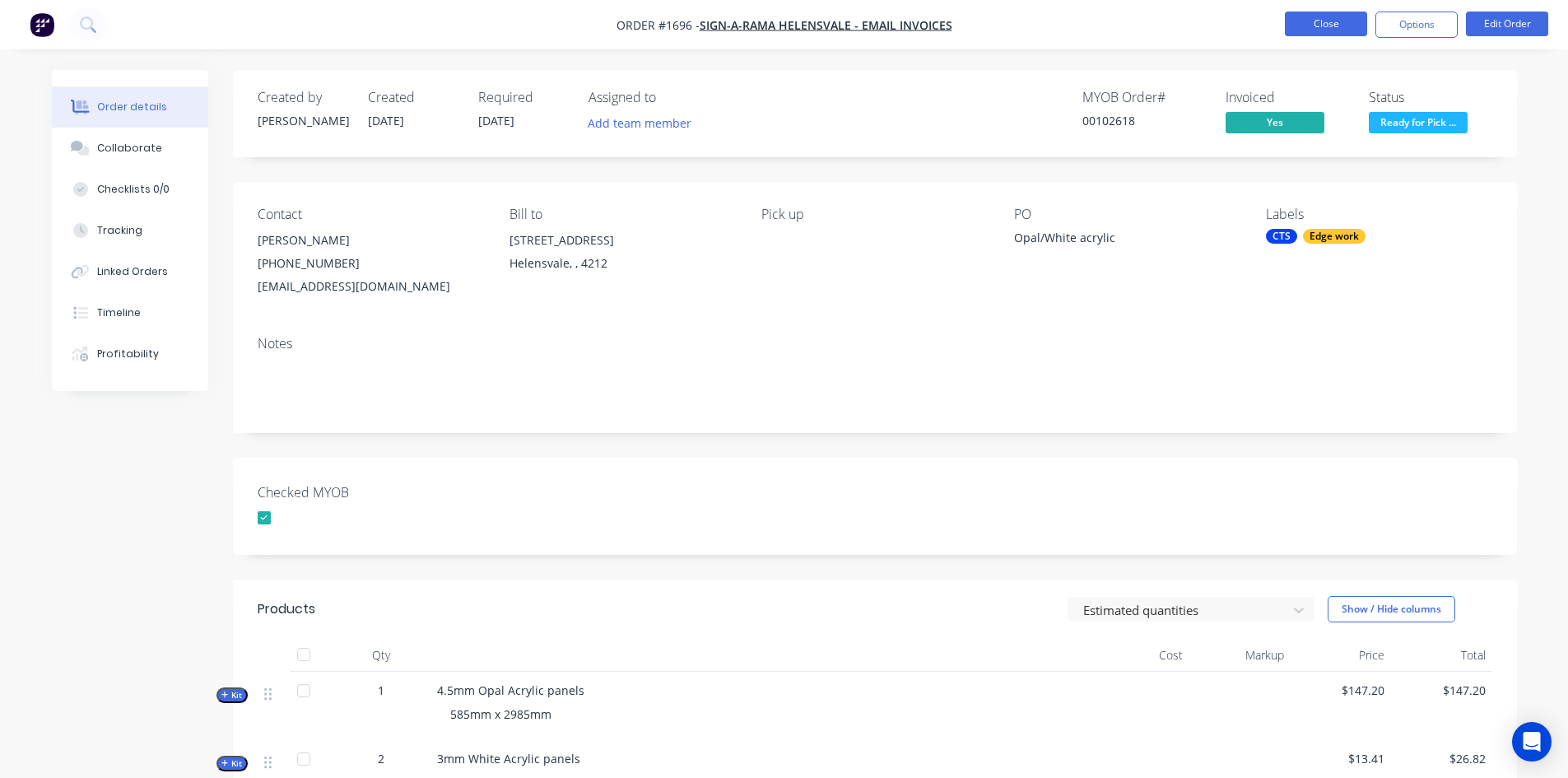
click at [1333, 23] on button "Close" at bounding box center [1326, 24] width 82 height 25
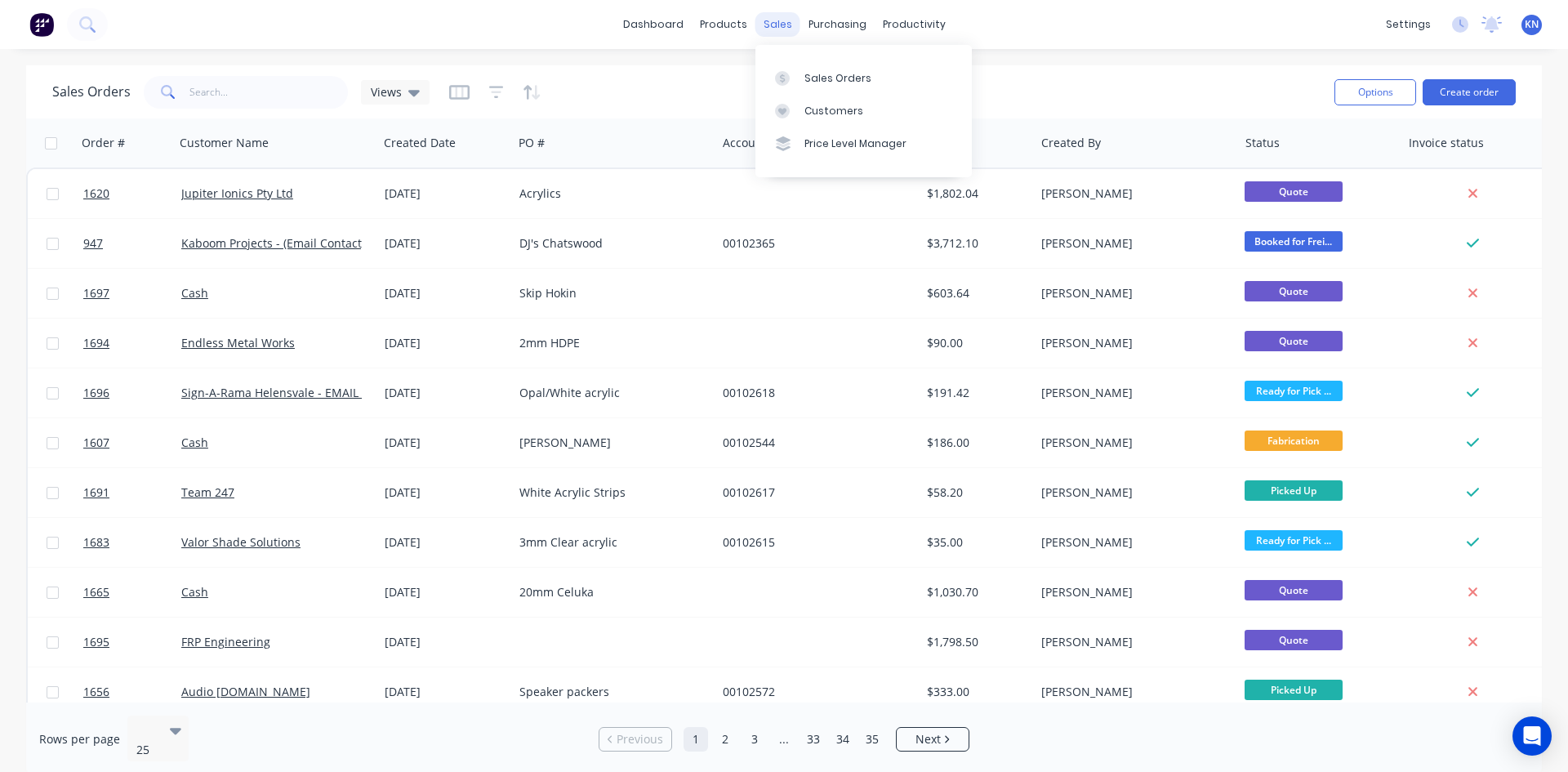
click at [784, 22] on div "sales" at bounding box center [778, 24] width 45 height 24
click at [820, 80] on div "Sales Orders" at bounding box center [838, 79] width 67 height 15
click at [282, 94] on input "text" at bounding box center [269, 92] width 159 height 33
type input "1624"
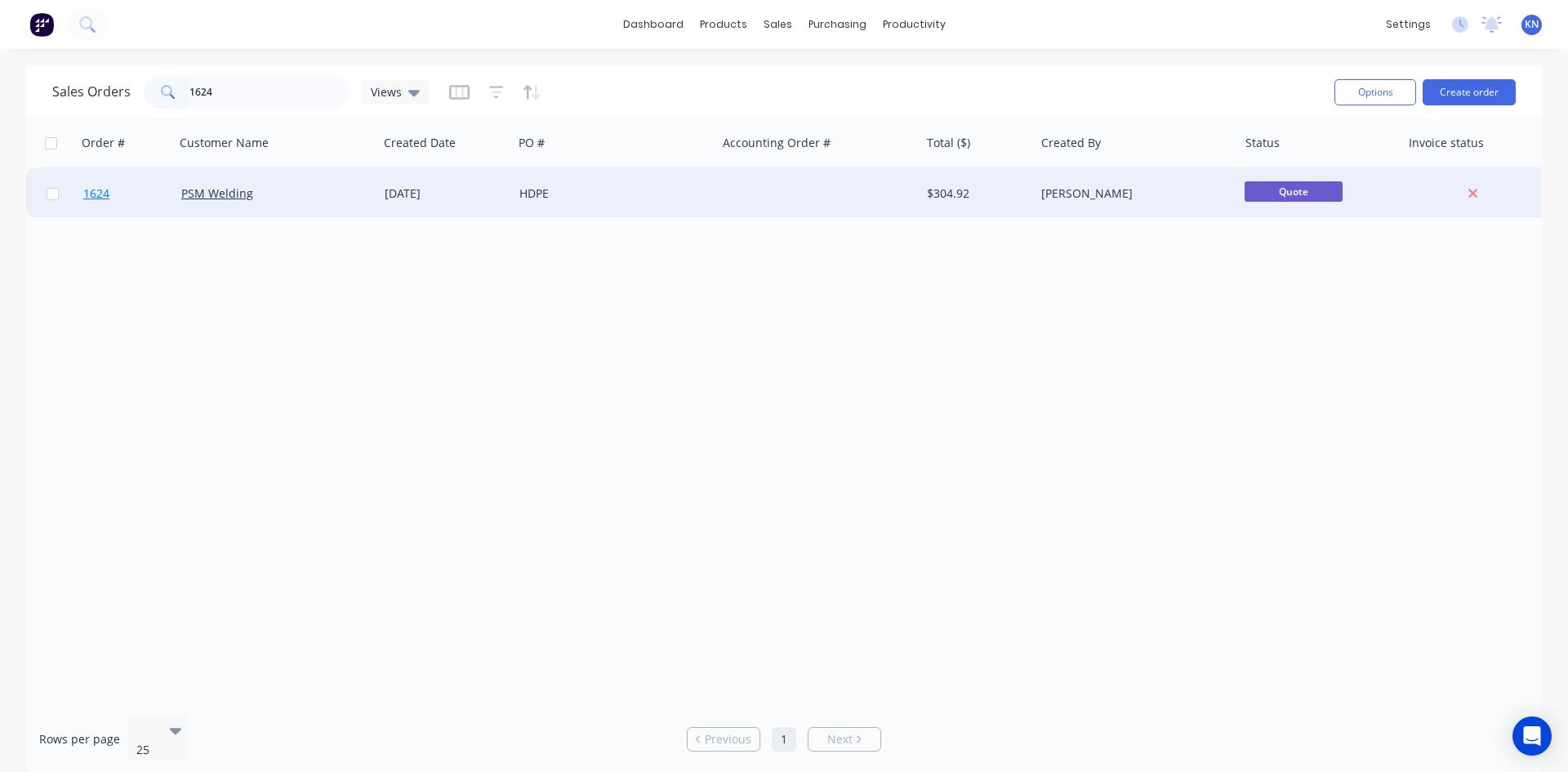
click at [99, 191] on span "1624" at bounding box center [96, 193] width 26 height 16
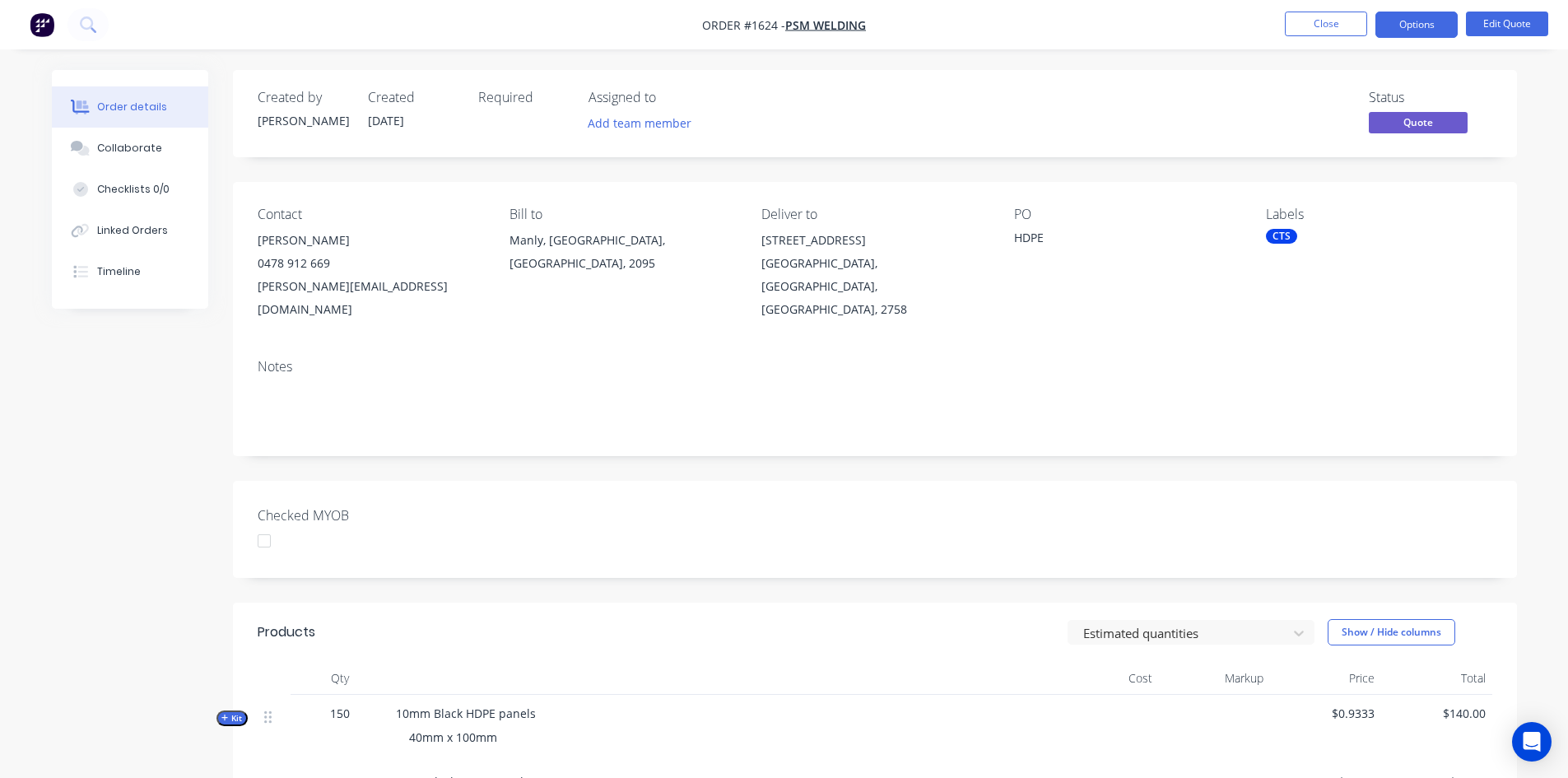
click at [268, 524] on div at bounding box center [264, 540] width 33 height 33
click at [263, 524] on div at bounding box center [264, 540] width 33 height 33
click at [1342, 18] on button "Close" at bounding box center [1326, 24] width 82 height 25
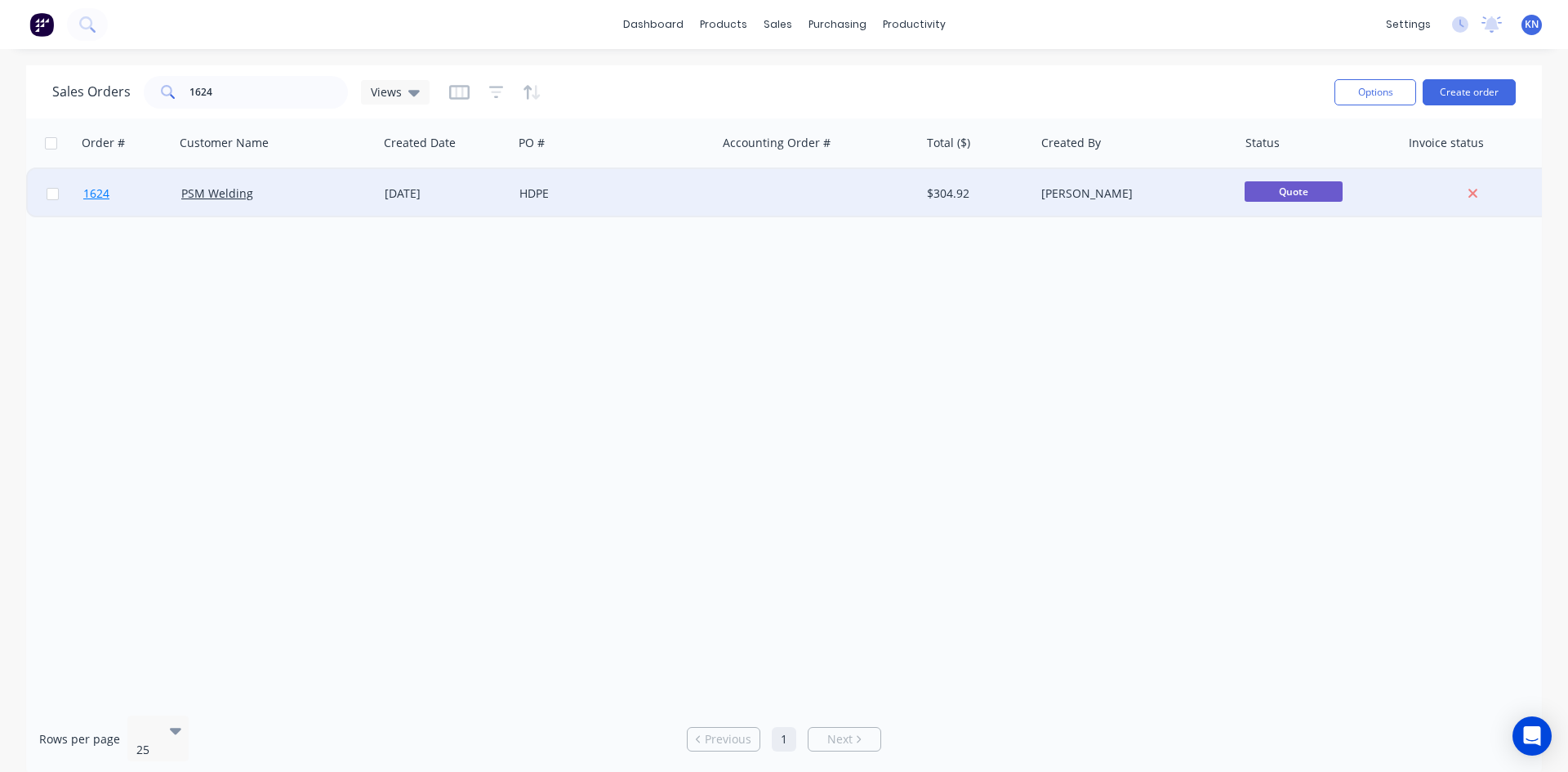
click at [103, 187] on span "1624" at bounding box center [96, 193] width 26 height 16
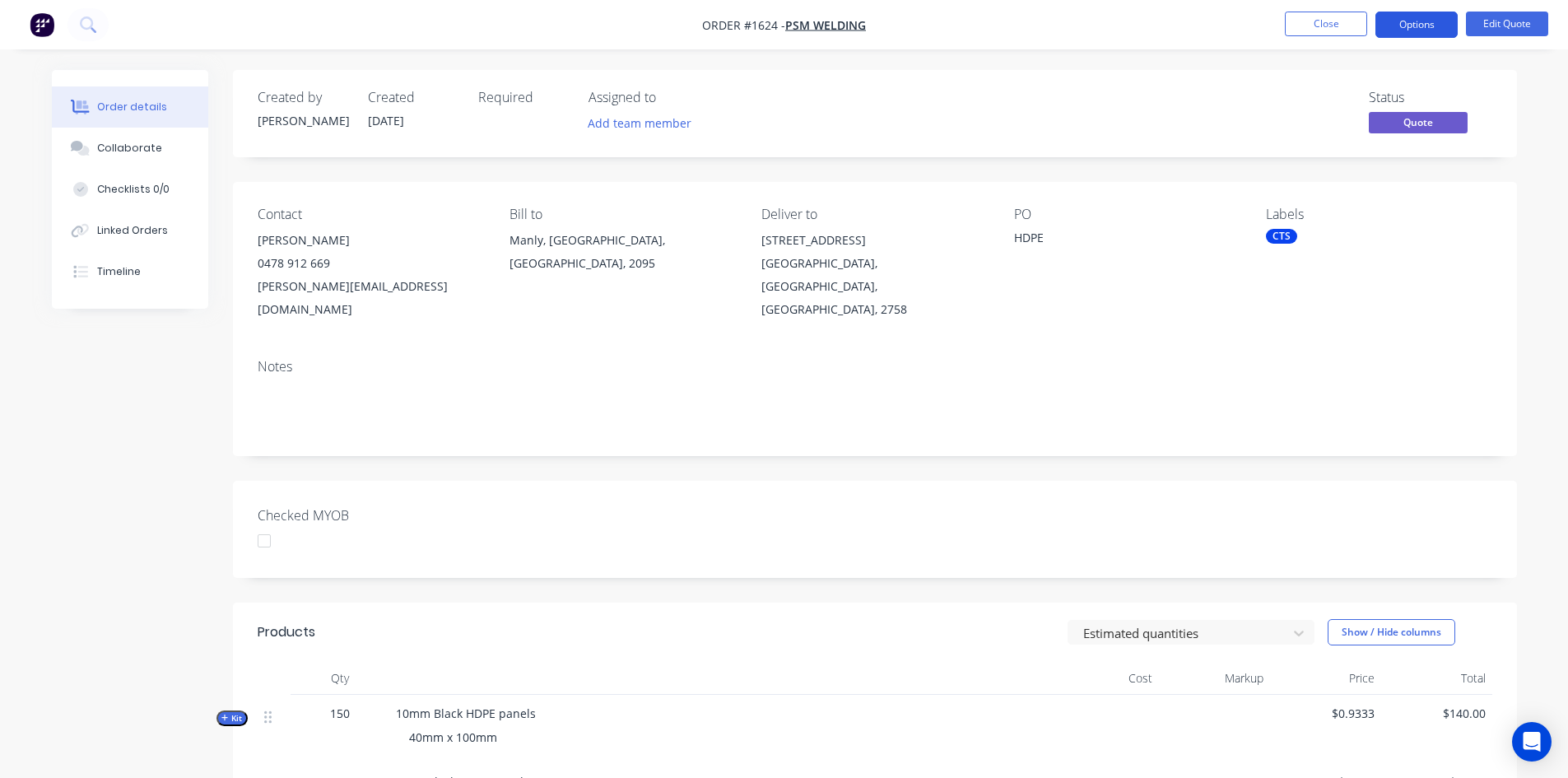
click at [1425, 21] on button "Options" at bounding box center [1416, 25] width 82 height 26
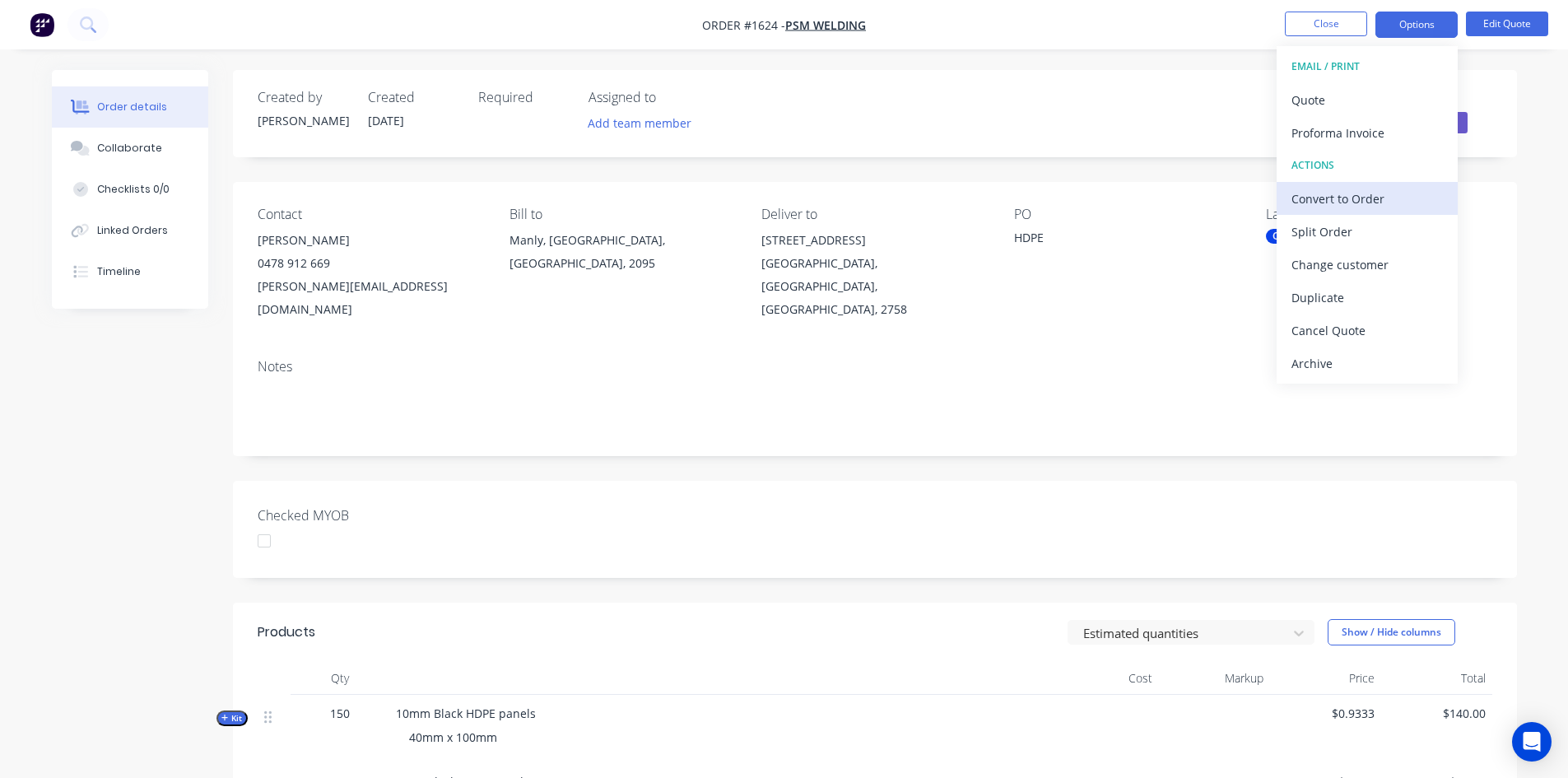
click at [1336, 195] on div "Convert to Order" at bounding box center [1367, 198] width 152 height 24
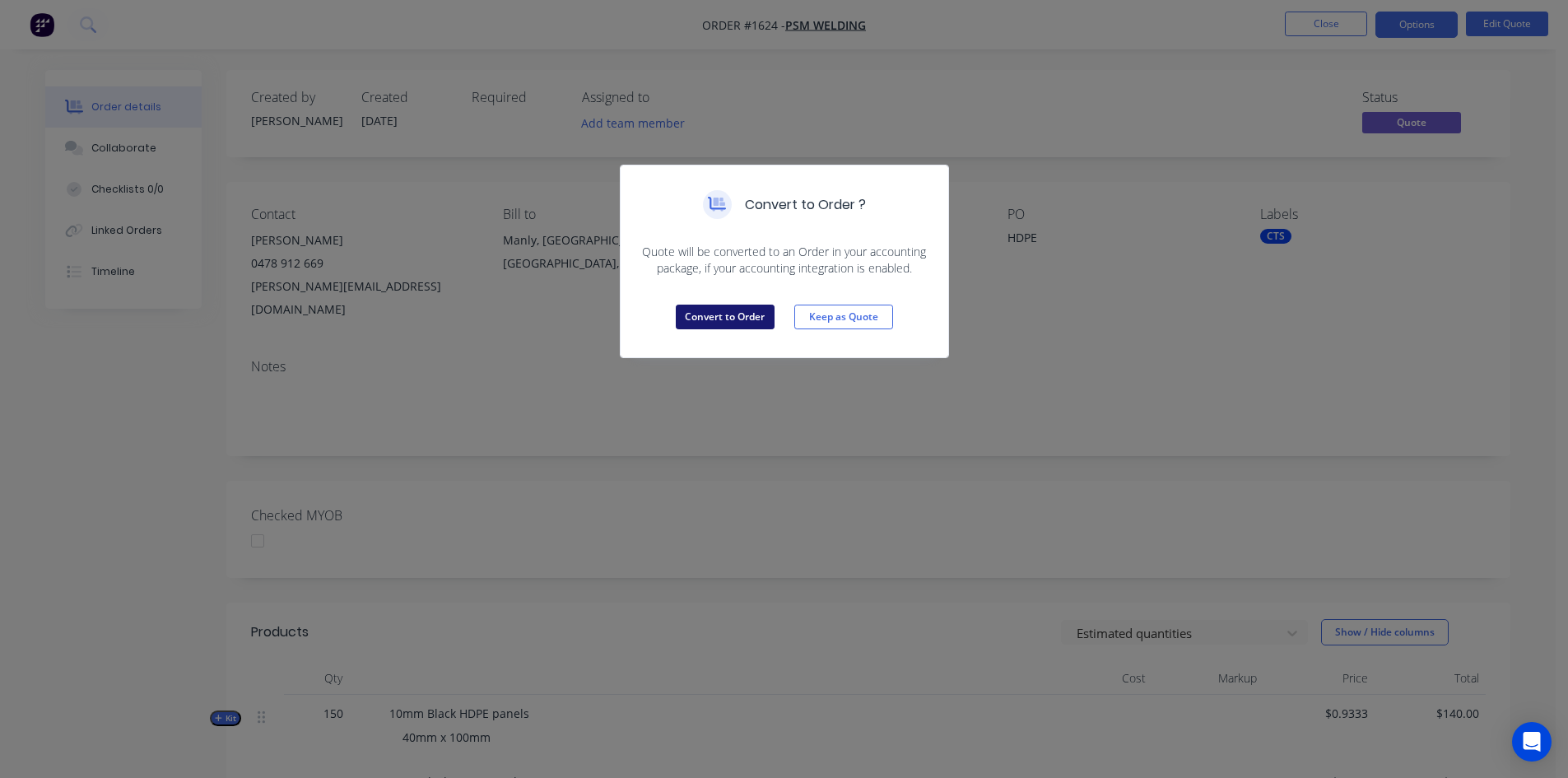
click at [730, 319] on button "Convert to Order" at bounding box center [725, 317] width 99 height 25
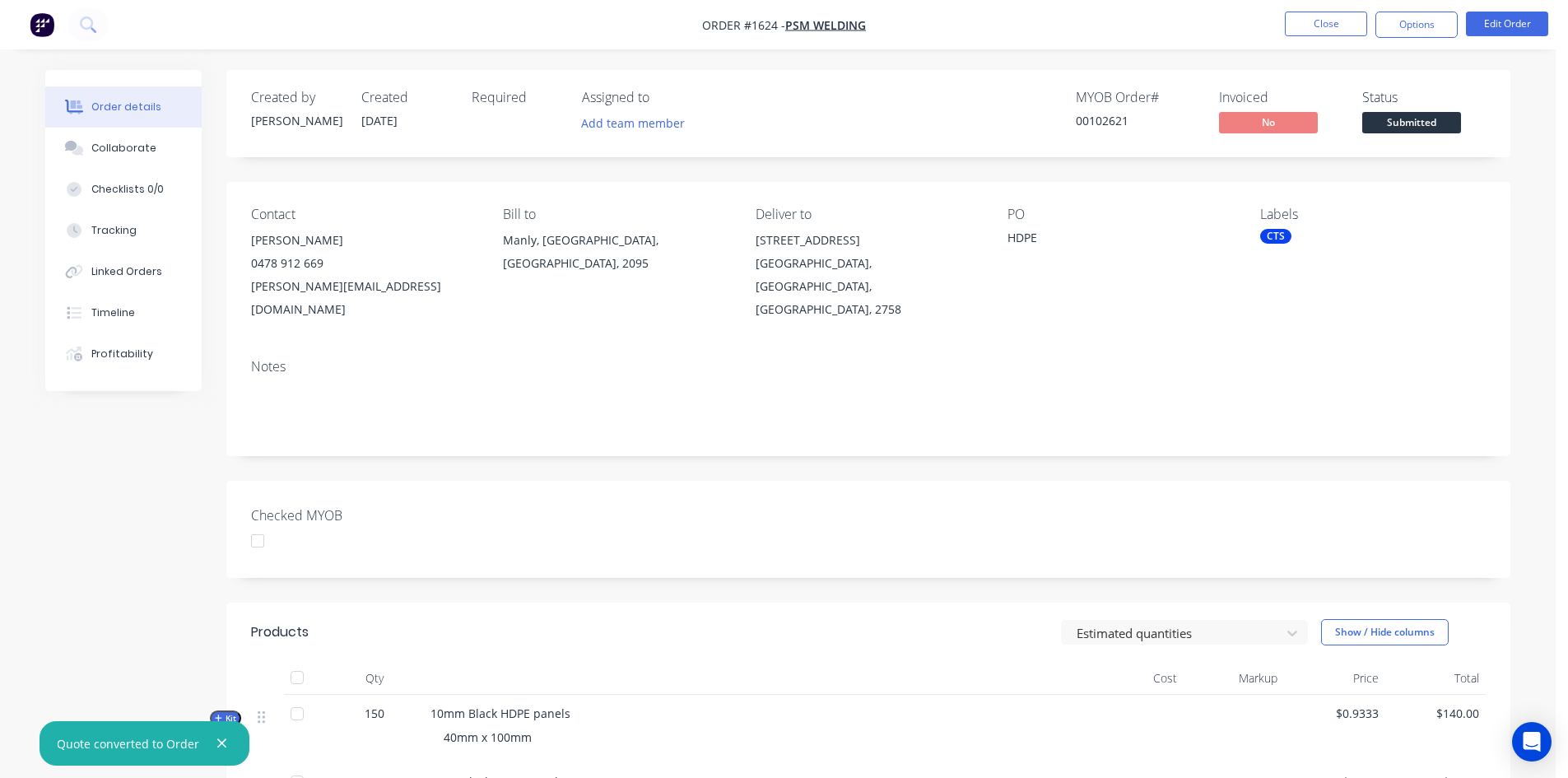
click at [260, 524] on div at bounding box center [257, 540] width 33 height 33
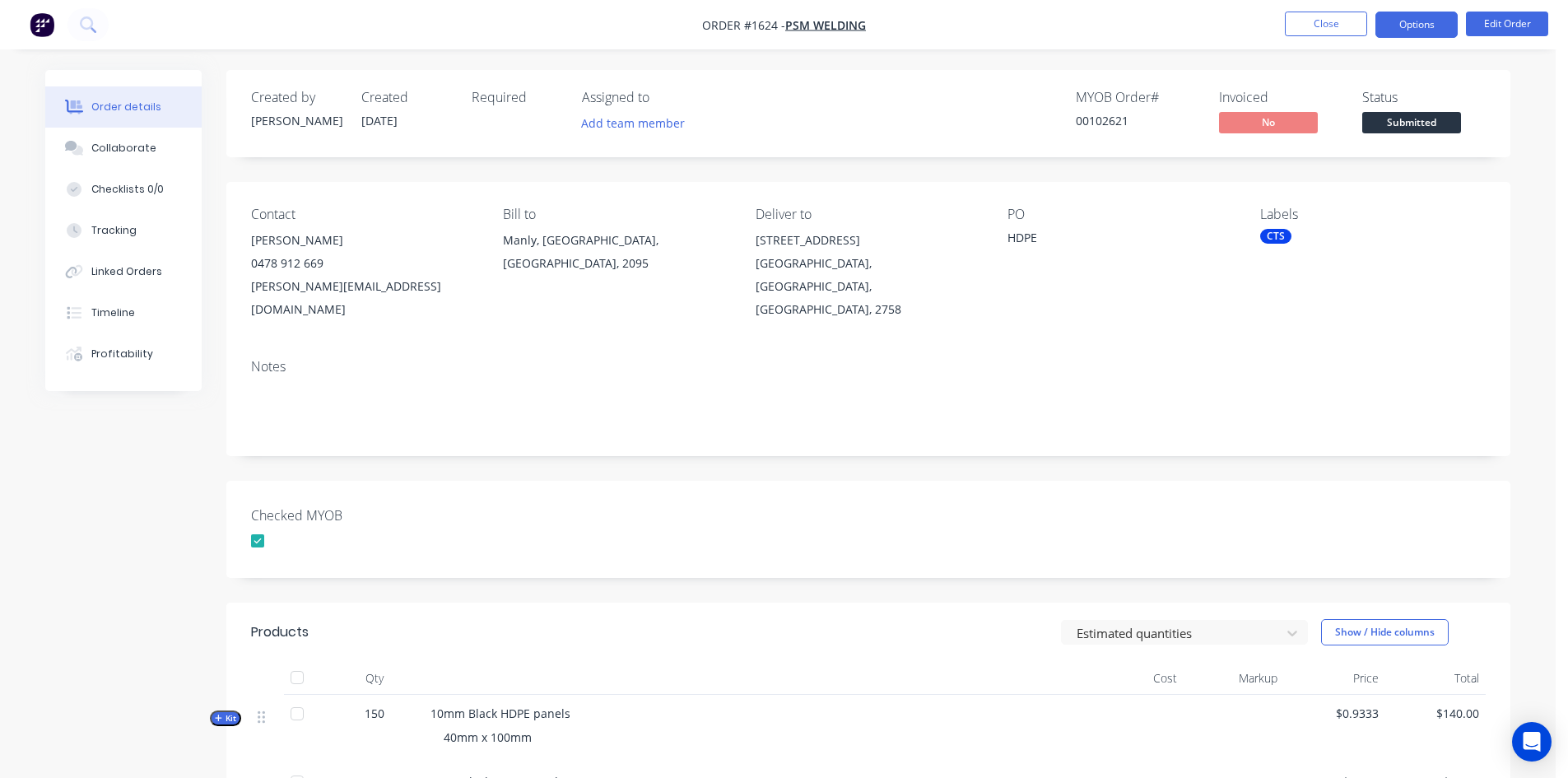
click at [1428, 20] on button "Options" at bounding box center [1416, 25] width 82 height 26
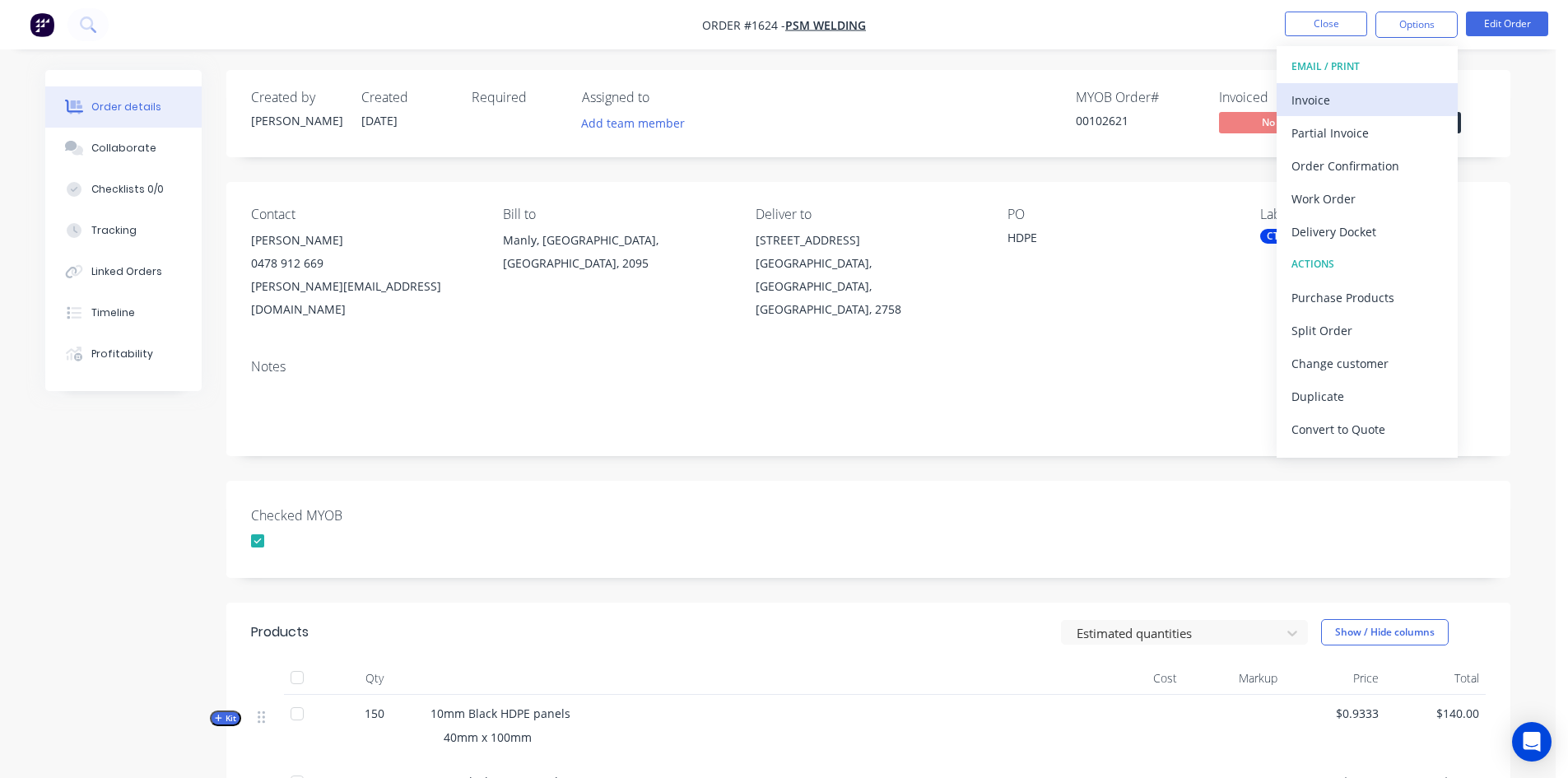
click at [1331, 99] on div "Invoice" at bounding box center [1367, 99] width 152 height 24
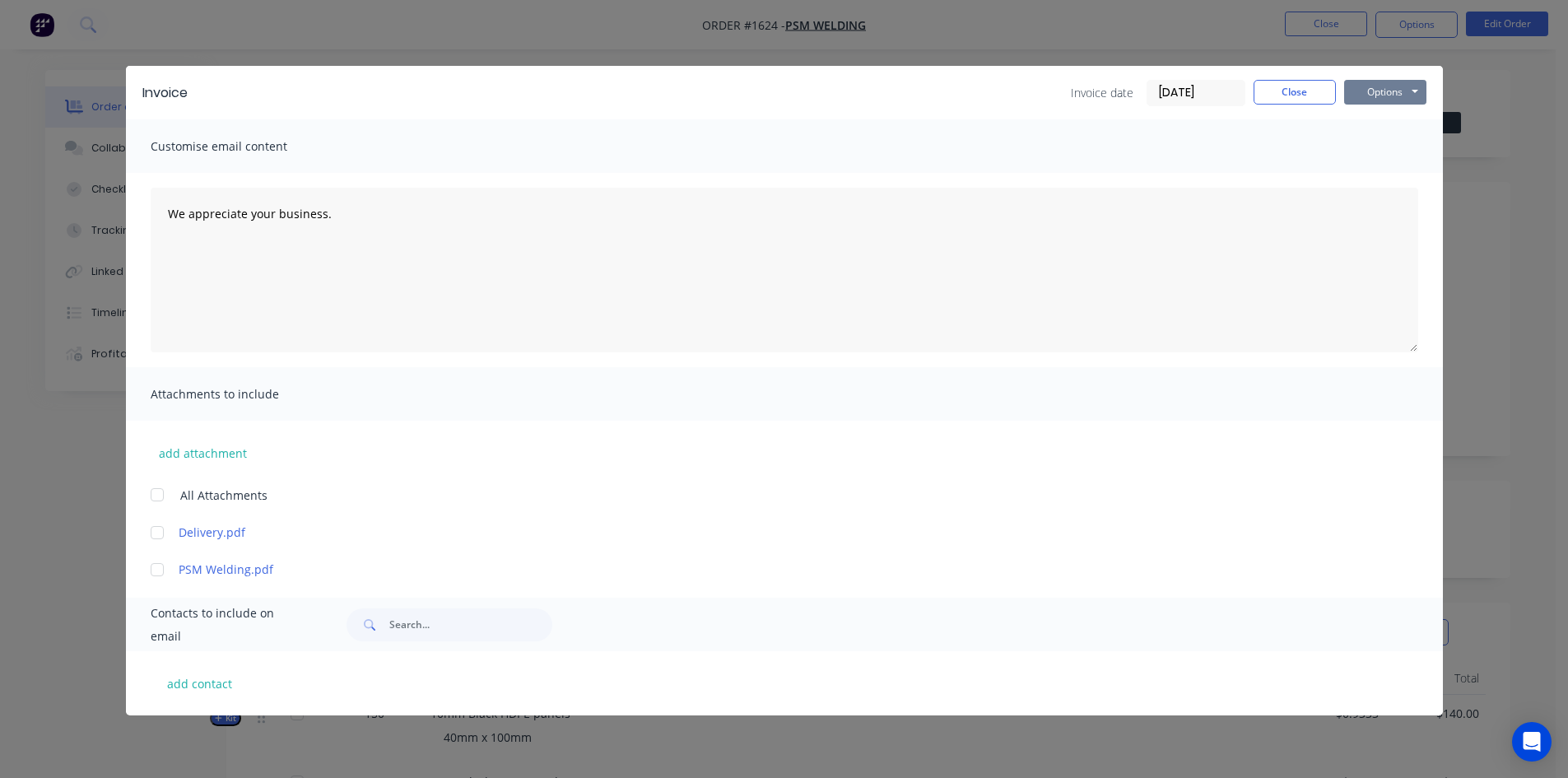
click at [1384, 91] on button "Options" at bounding box center [1385, 92] width 82 height 25
click at [1392, 150] on button "Print" at bounding box center [1397, 148] width 106 height 27
click at [1296, 89] on button "Close" at bounding box center [1295, 92] width 82 height 25
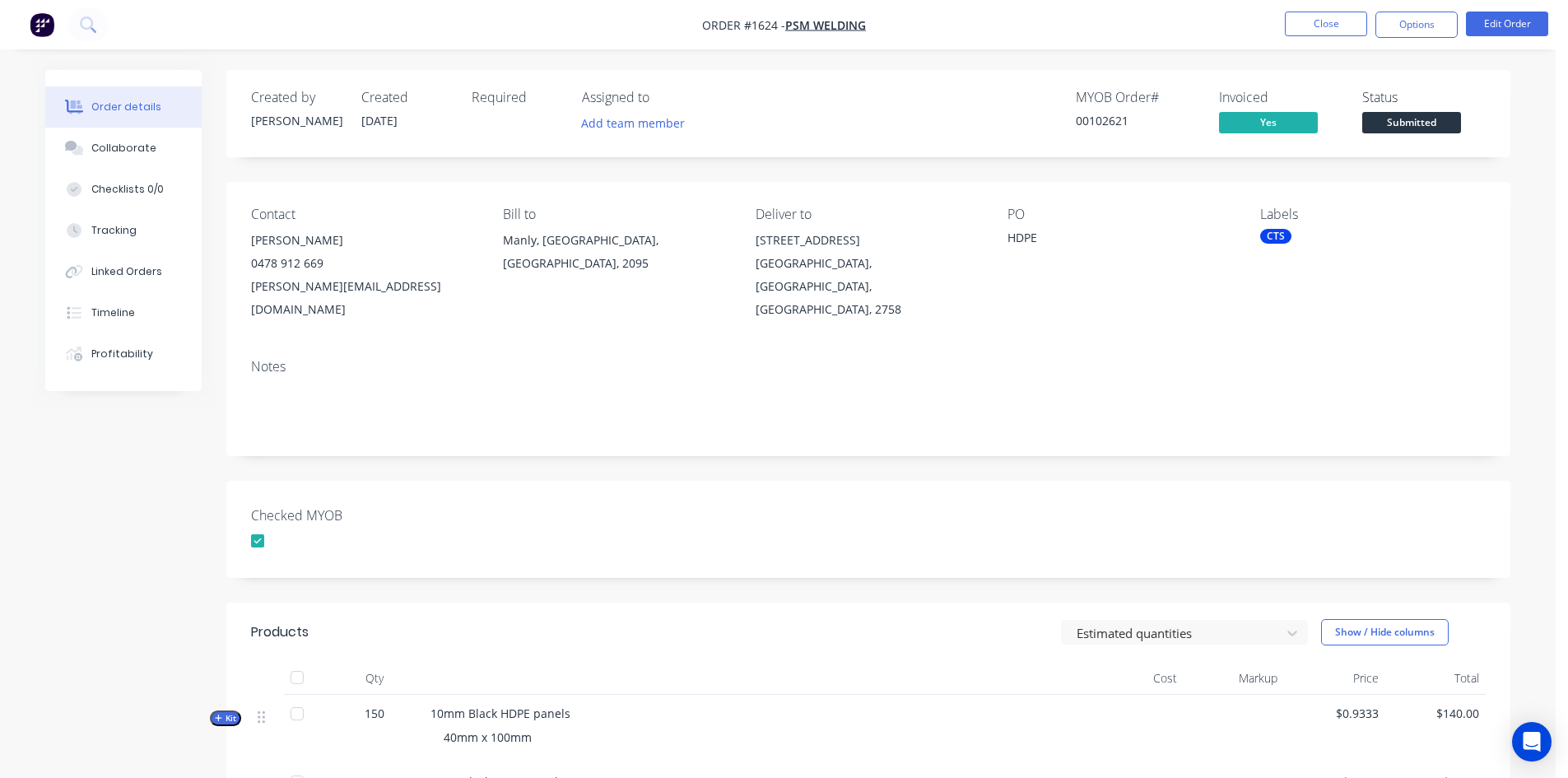
click at [1422, 118] on span "Submitted" at bounding box center [1411, 123] width 99 height 21
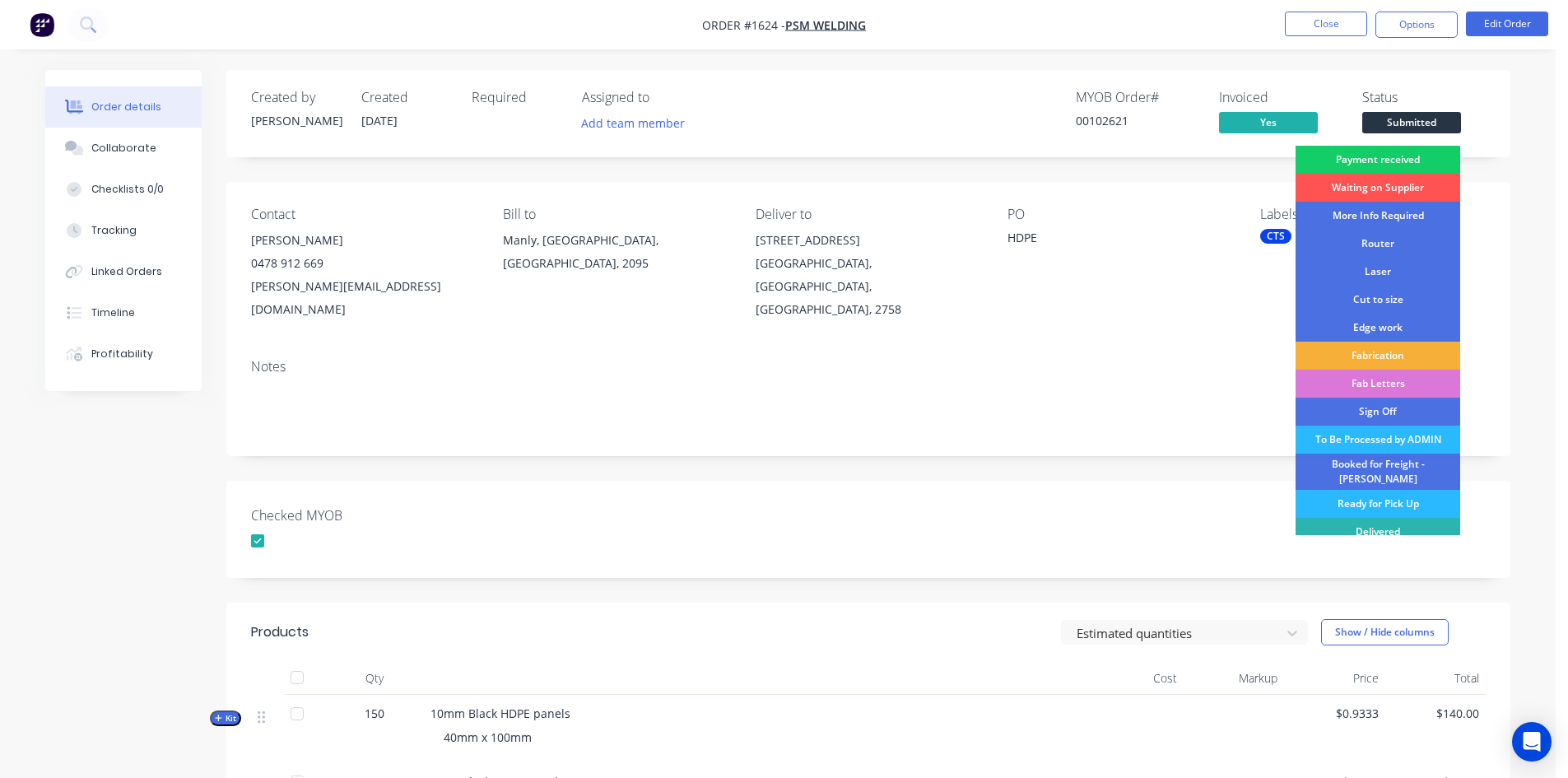
click at [1366, 150] on div "Payment received" at bounding box center [1378, 160] width 165 height 28
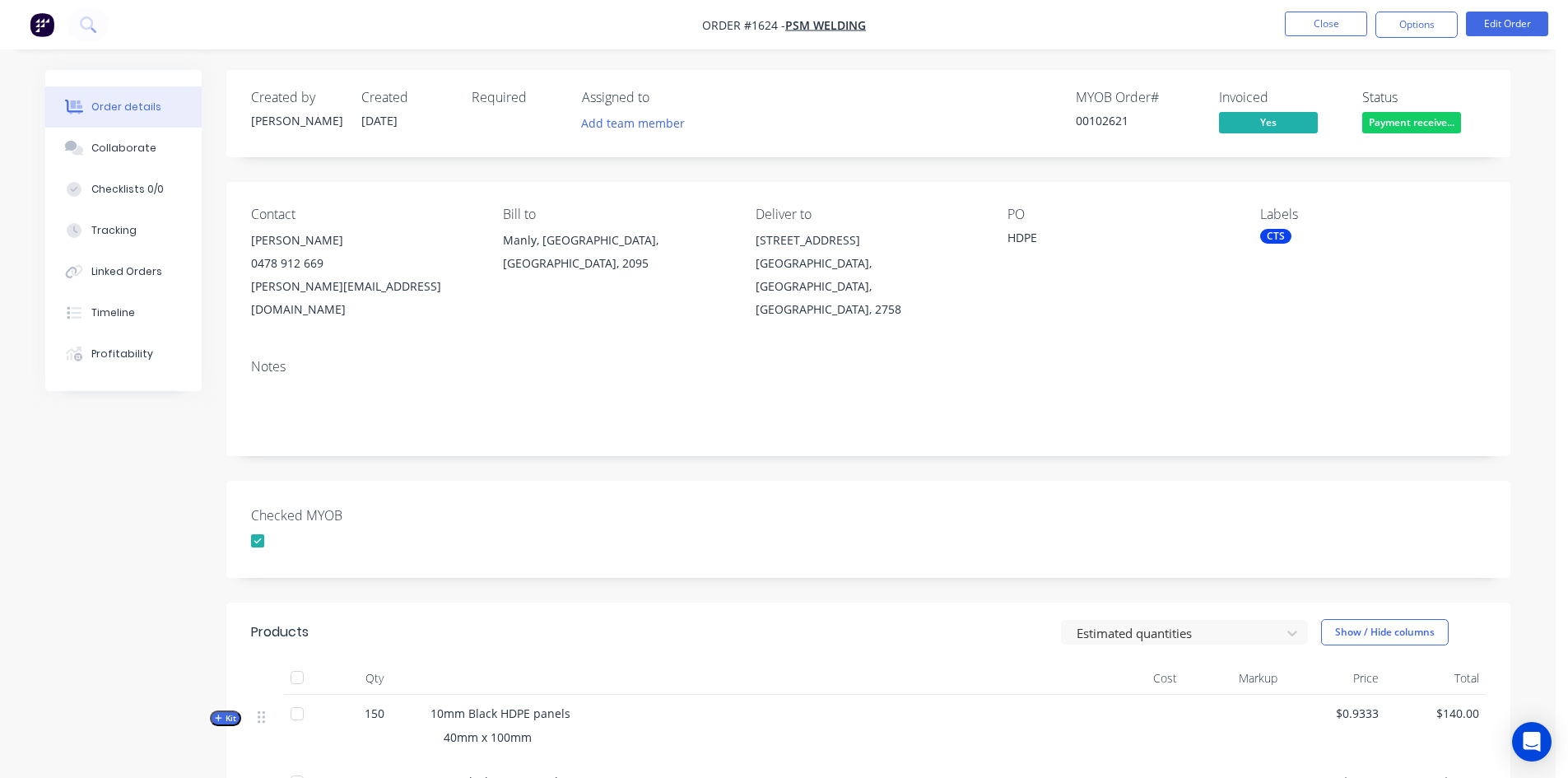
click at [1283, 240] on div "CTS" at bounding box center [1276, 237] width 31 height 15
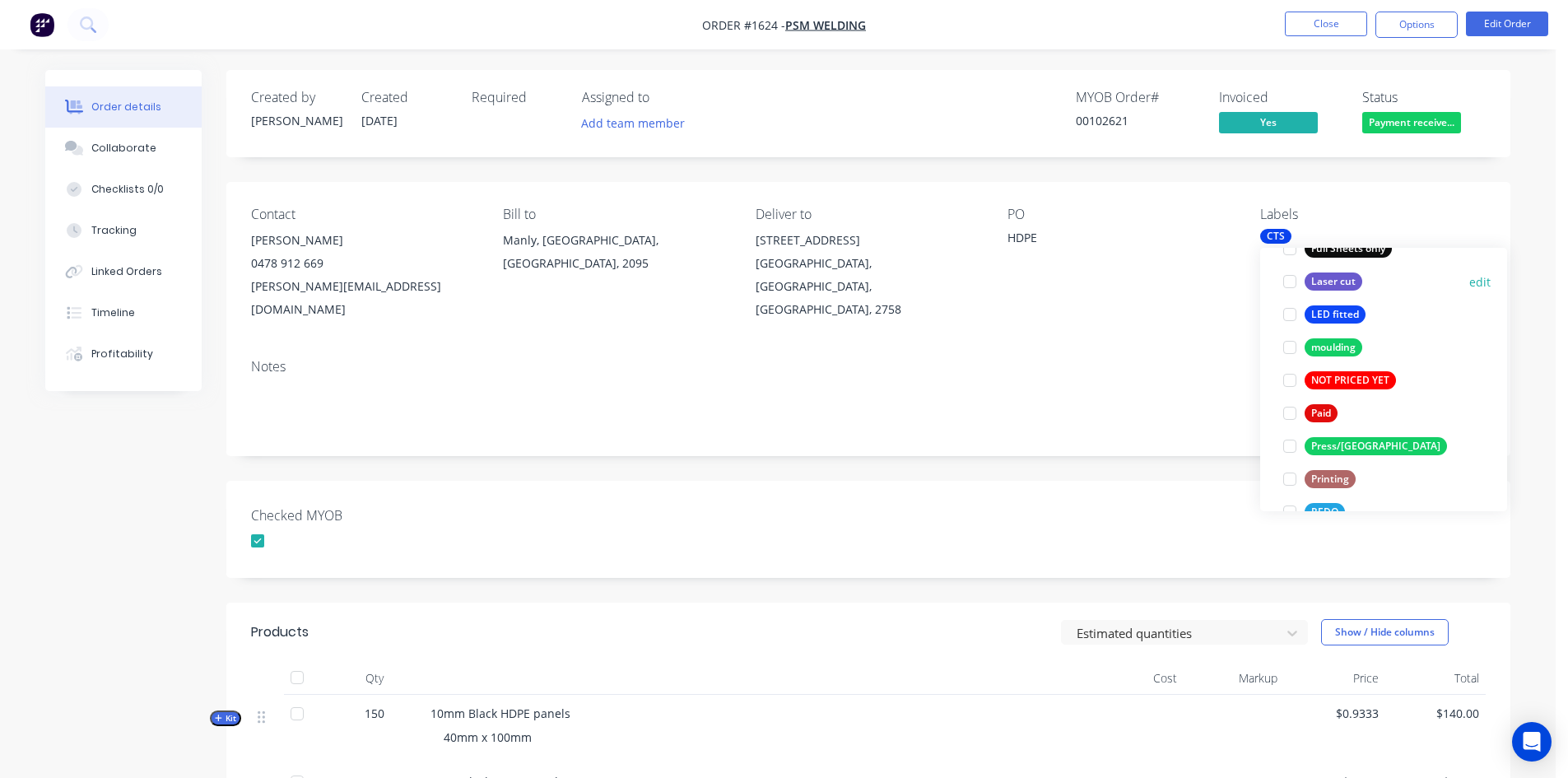
scroll to position [494, 0]
click at [1290, 413] on div at bounding box center [1290, 412] width 33 height 33
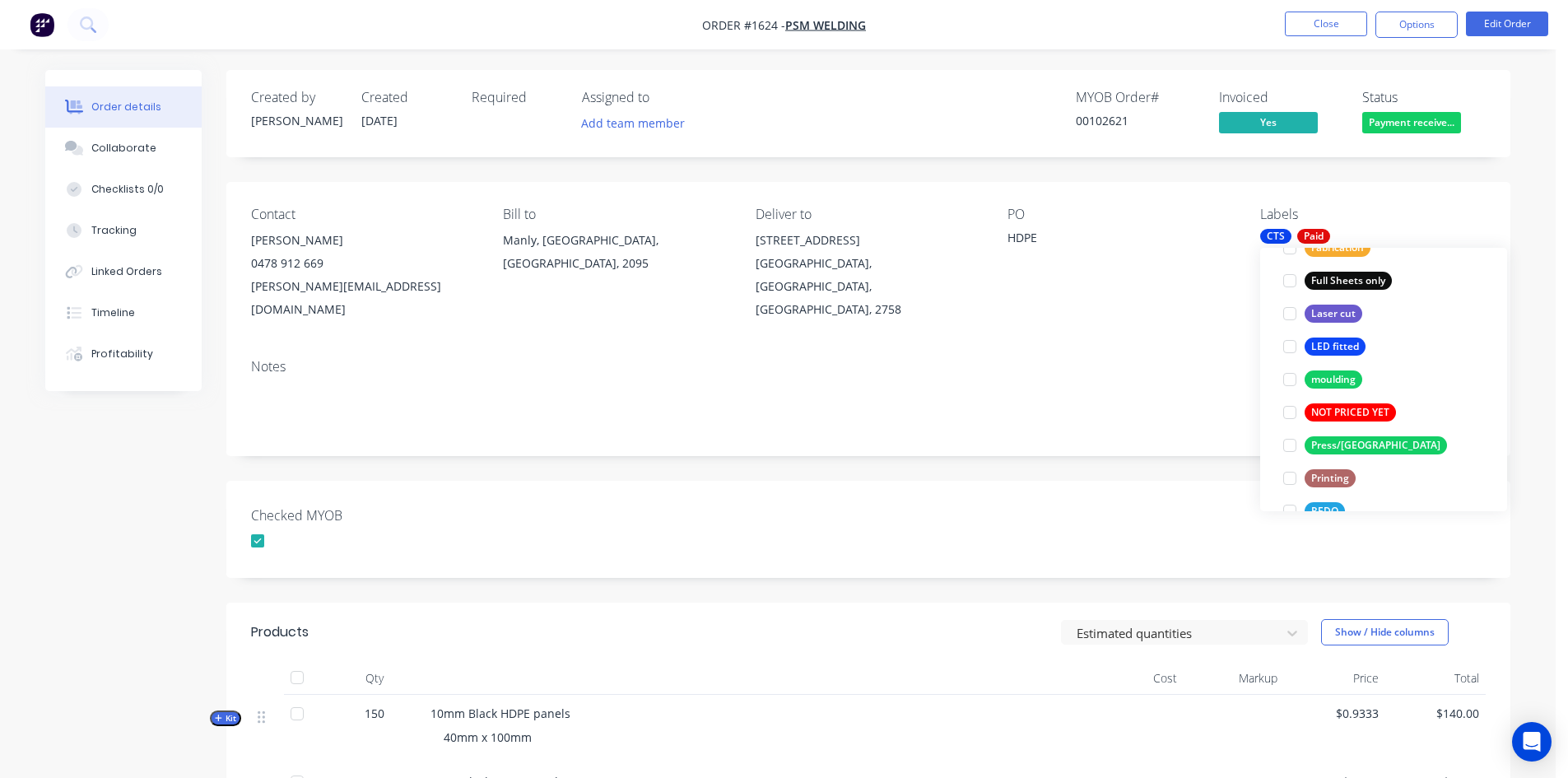
scroll to position [0, 0]
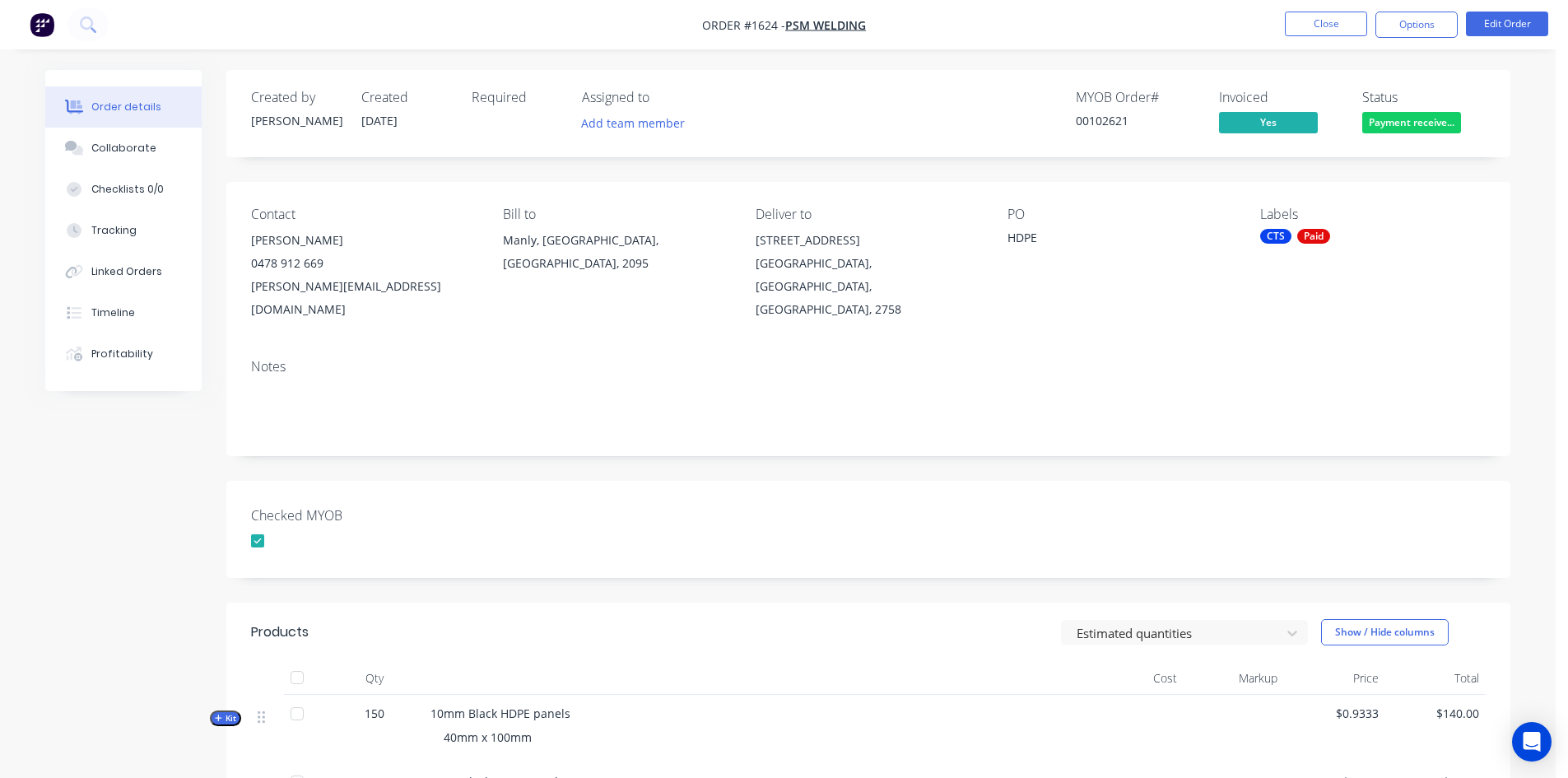
click at [1127, 488] on div "Checked MYOB" at bounding box center [868, 529] width 1284 height 97
click at [138, 145] on div "Collaborate" at bounding box center [124, 148] width 65 height 15
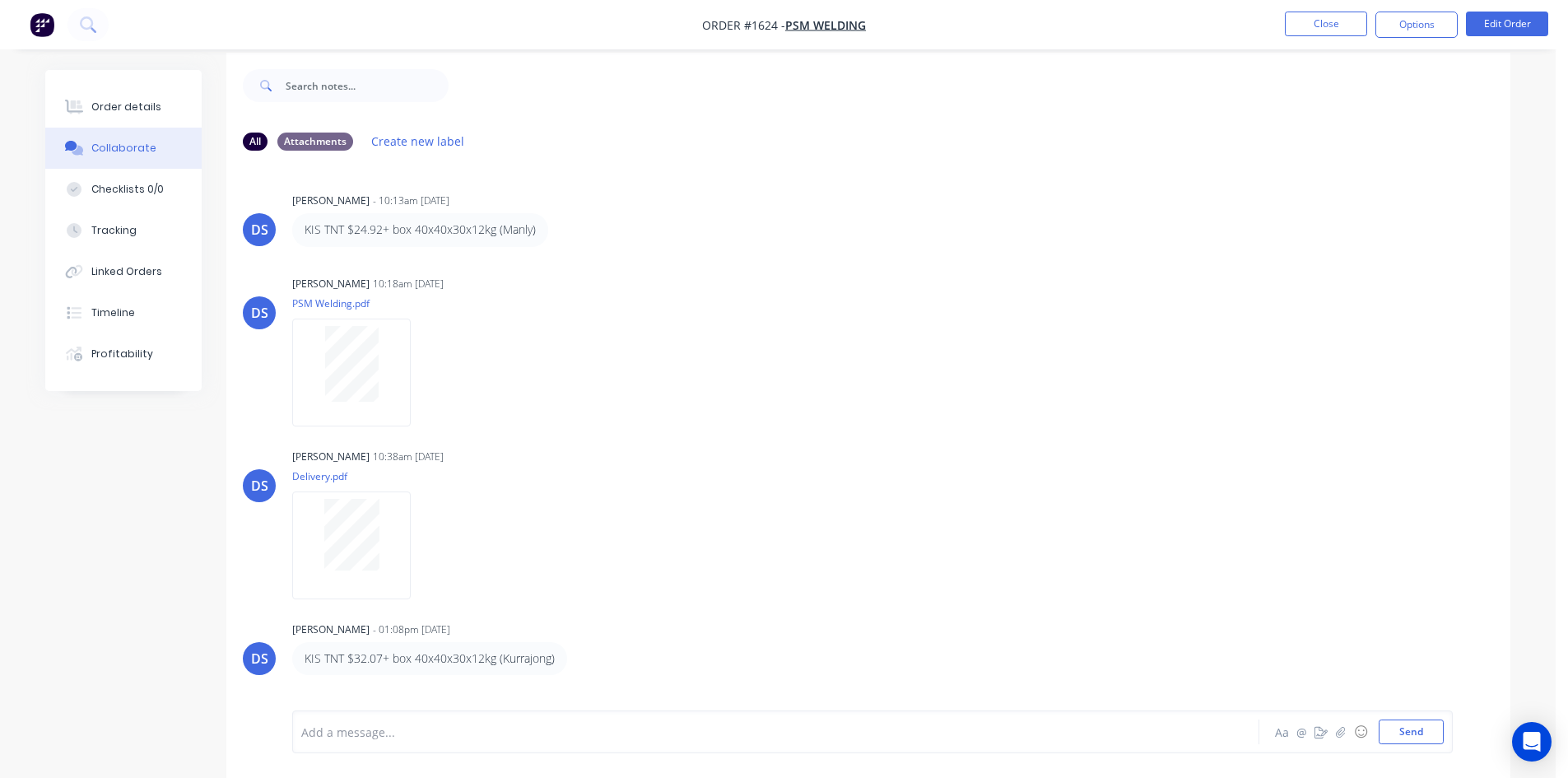
scroll to position [25, 0]
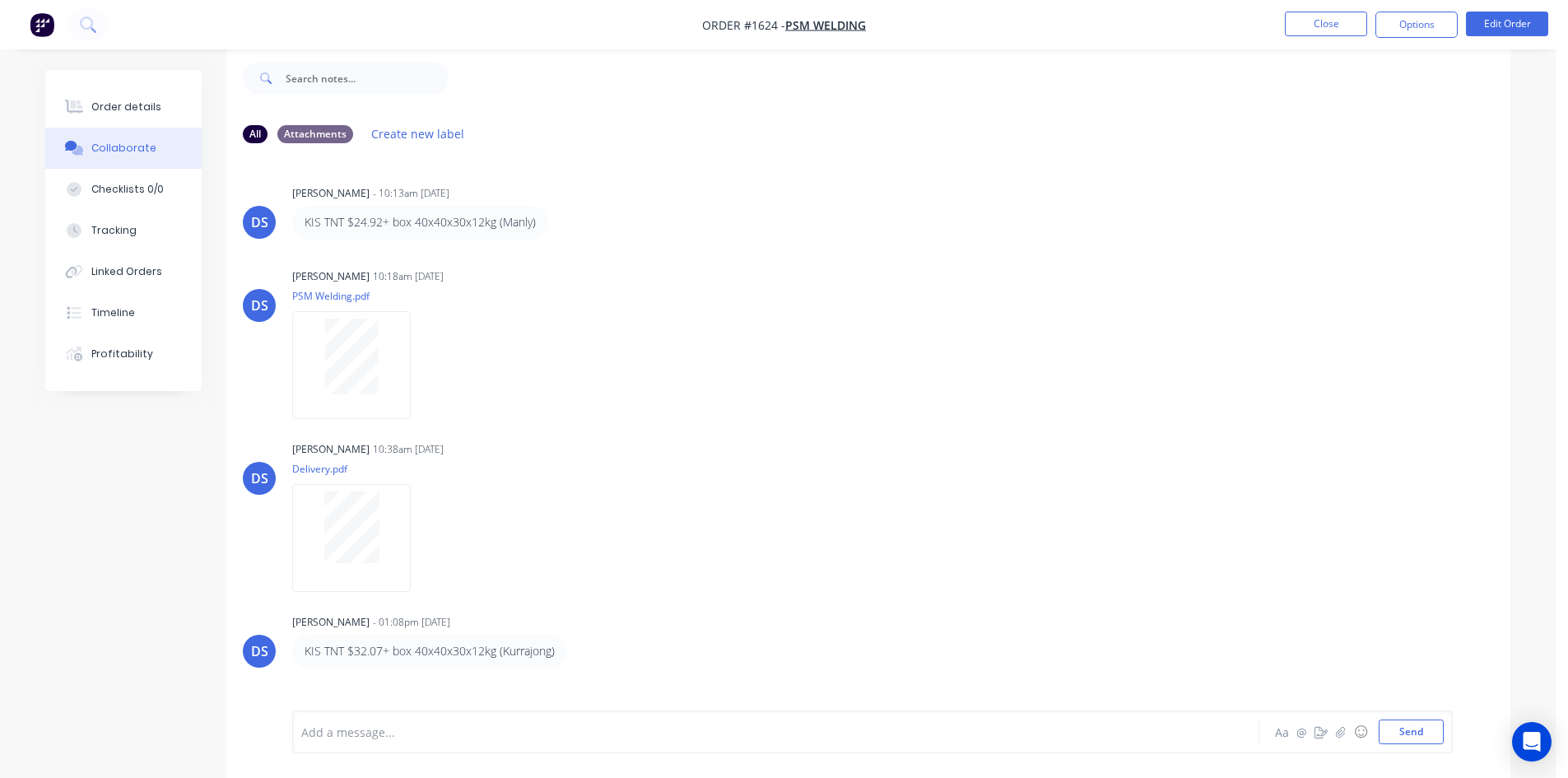
click at [467, 745] on div "Add a message... Aa @ ☺ Send" at bounding box center [872, 732] width 1161 height 42
click at [457, 740] on div at bounding box center [730, 732] width 856 height 17
click at [1425, 731] on button "Send" at bounding box center [1411, 732] width 65 height 25
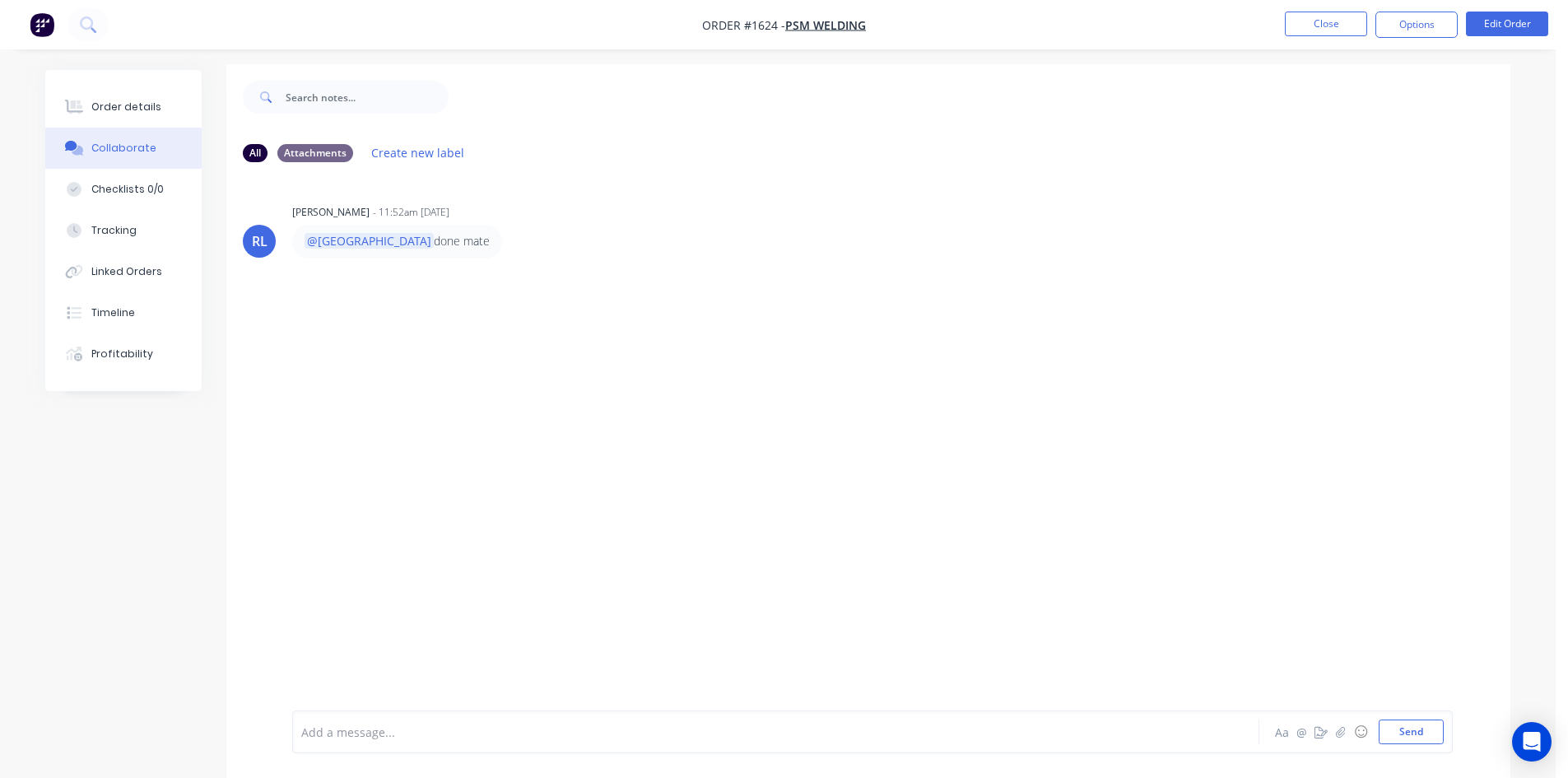
scroll to position [0, 0]
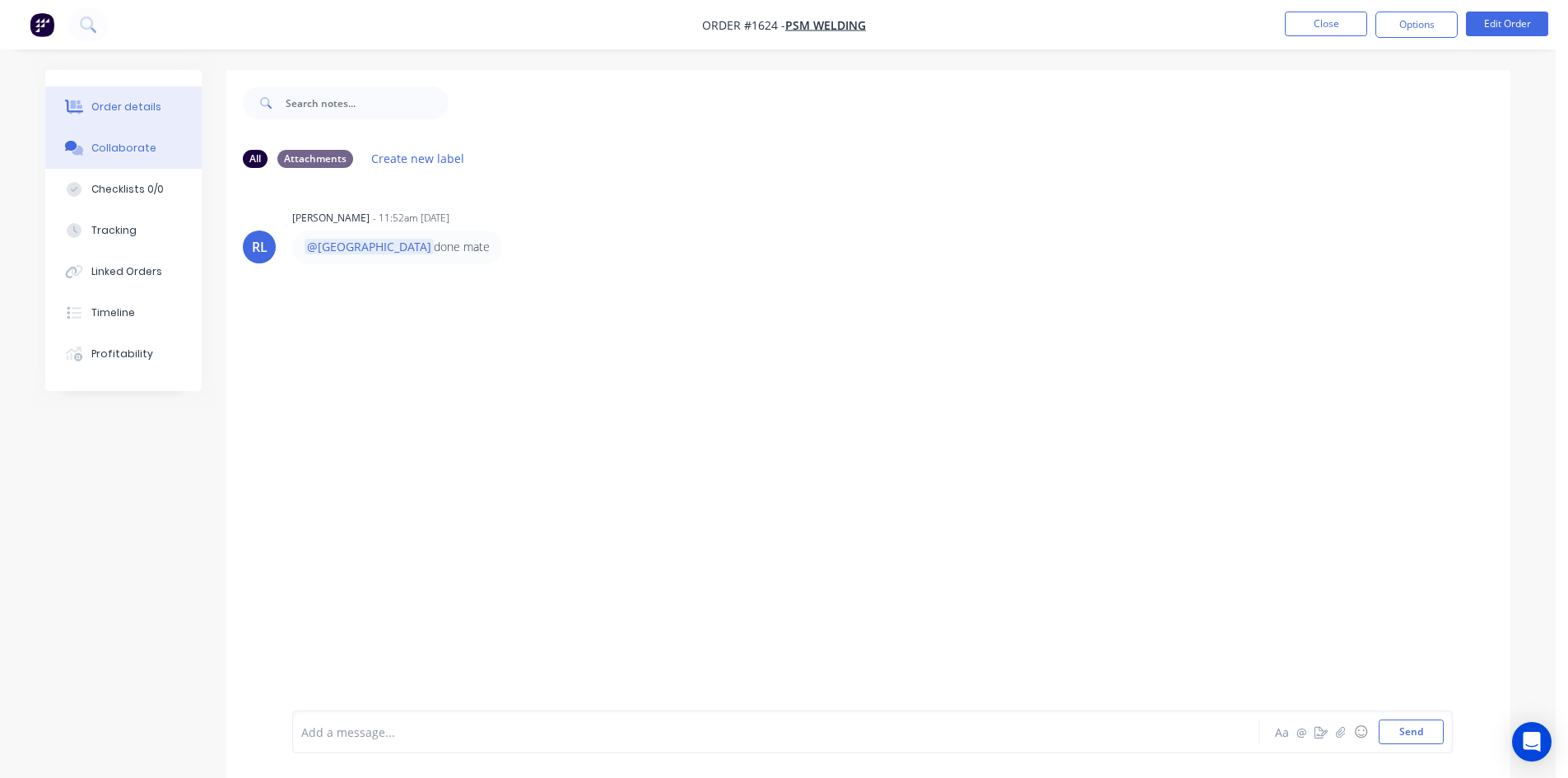
click at [120, 104] on div "Order details" at bounding box center [126, 108] width 70 height 15
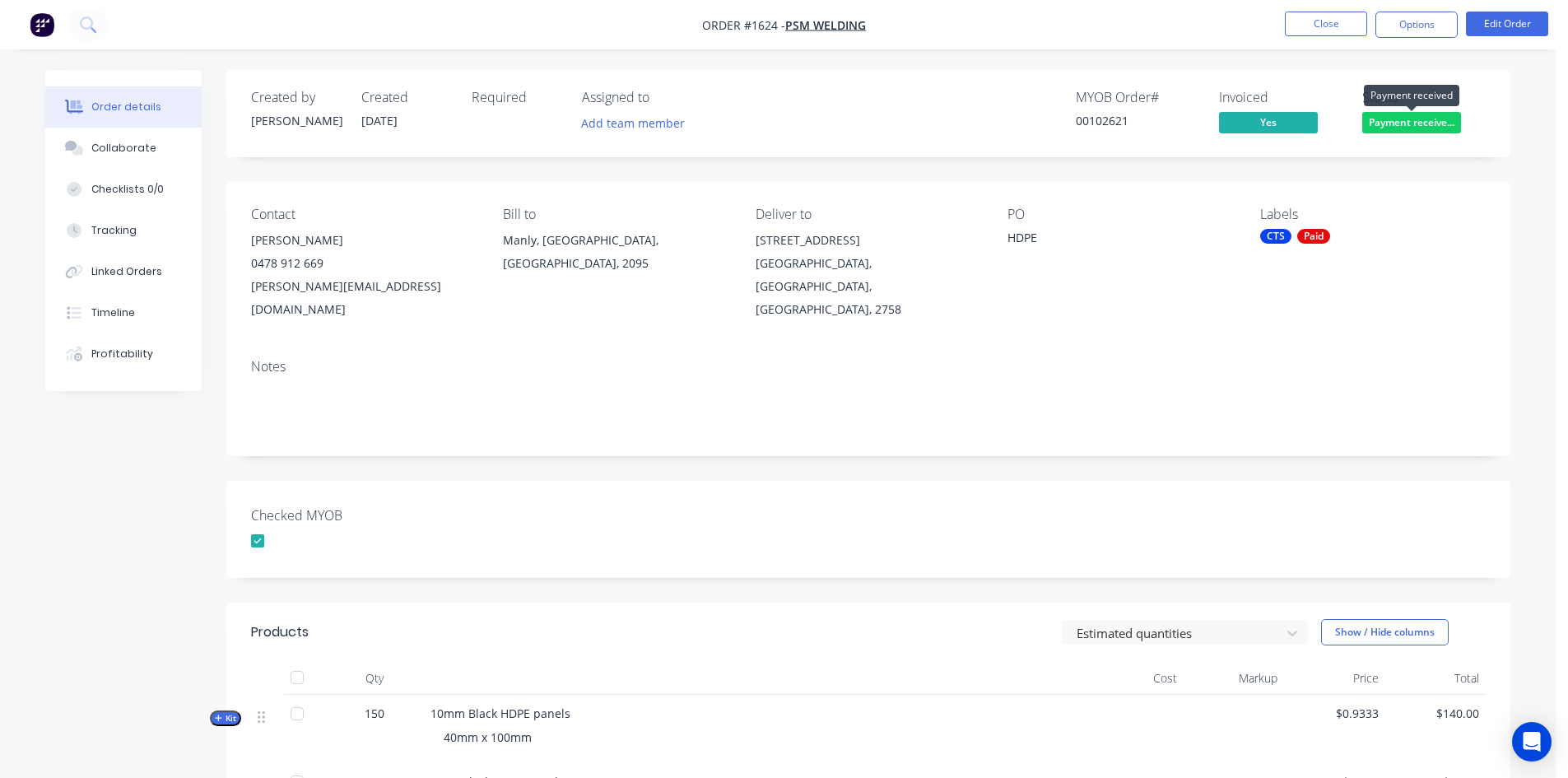
click at [1398, 120] on span "Payment receive..." at bounding box center [1411, 123] width 99 height 21
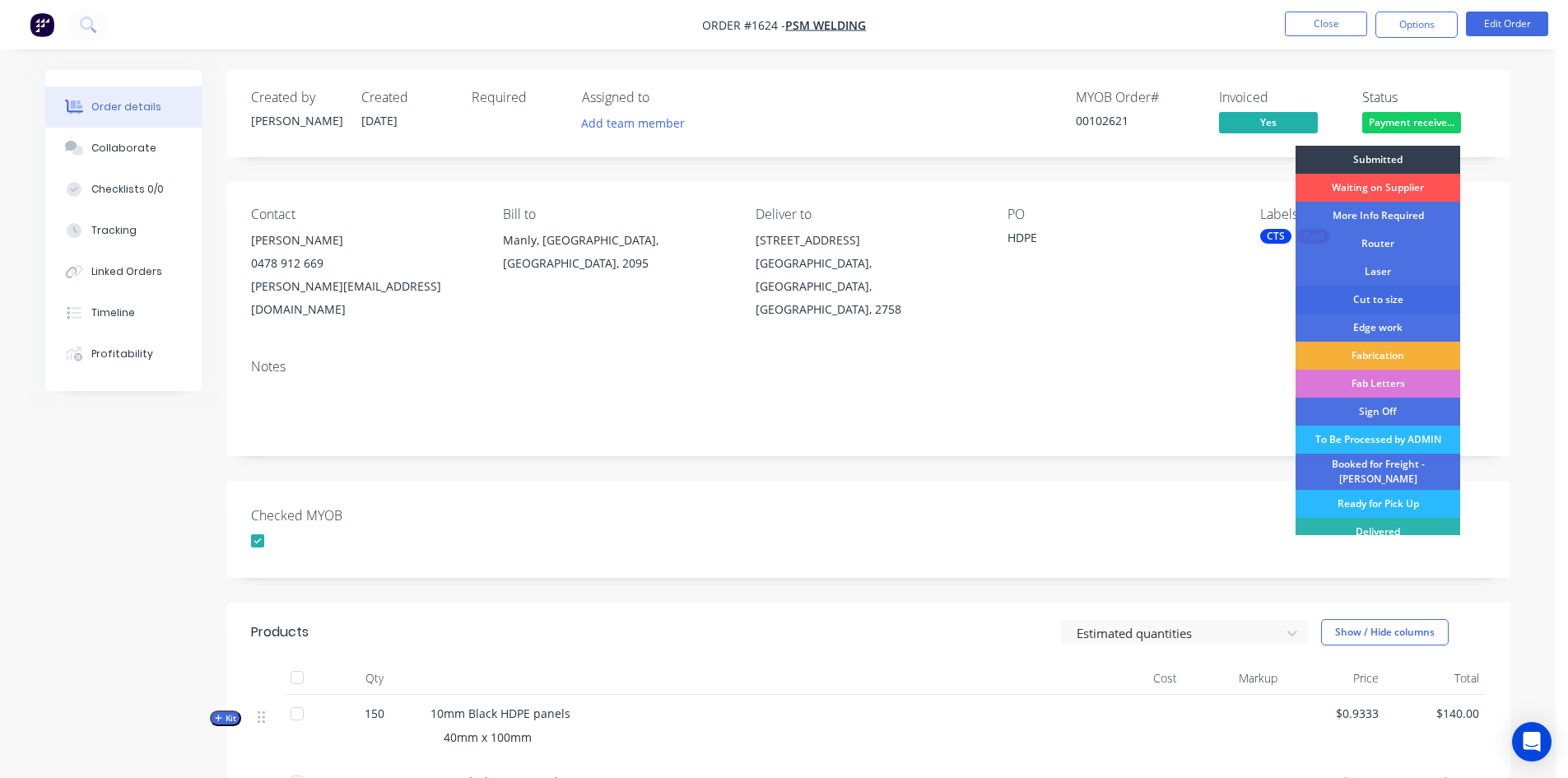
click at [1387, 299] on div "Cut to size" at bounding box center [1378, 300] width 165 height 28
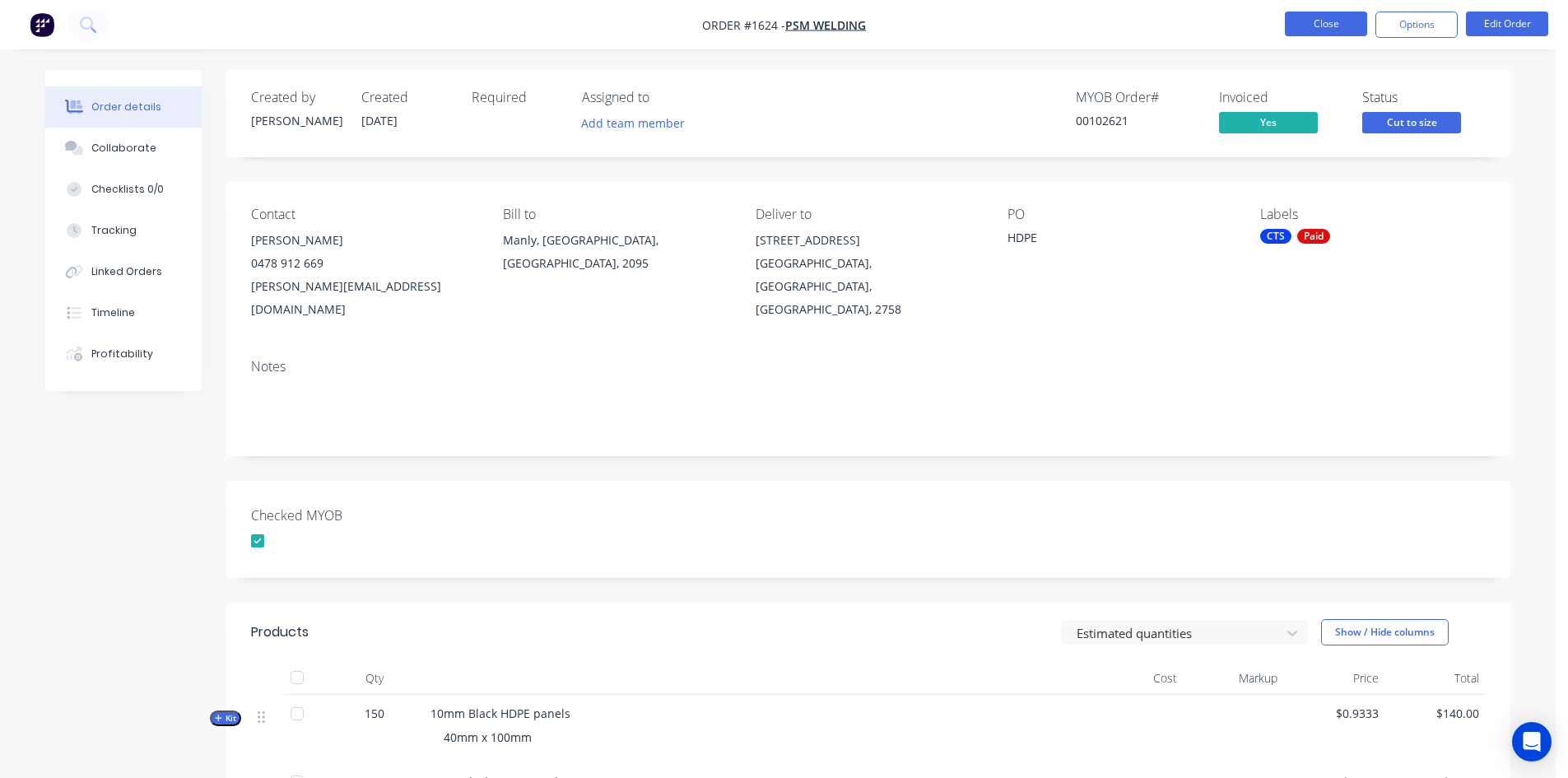
click at [1327, 20] on button "Close" at bounding box center [1326, 24] width 82 height 25
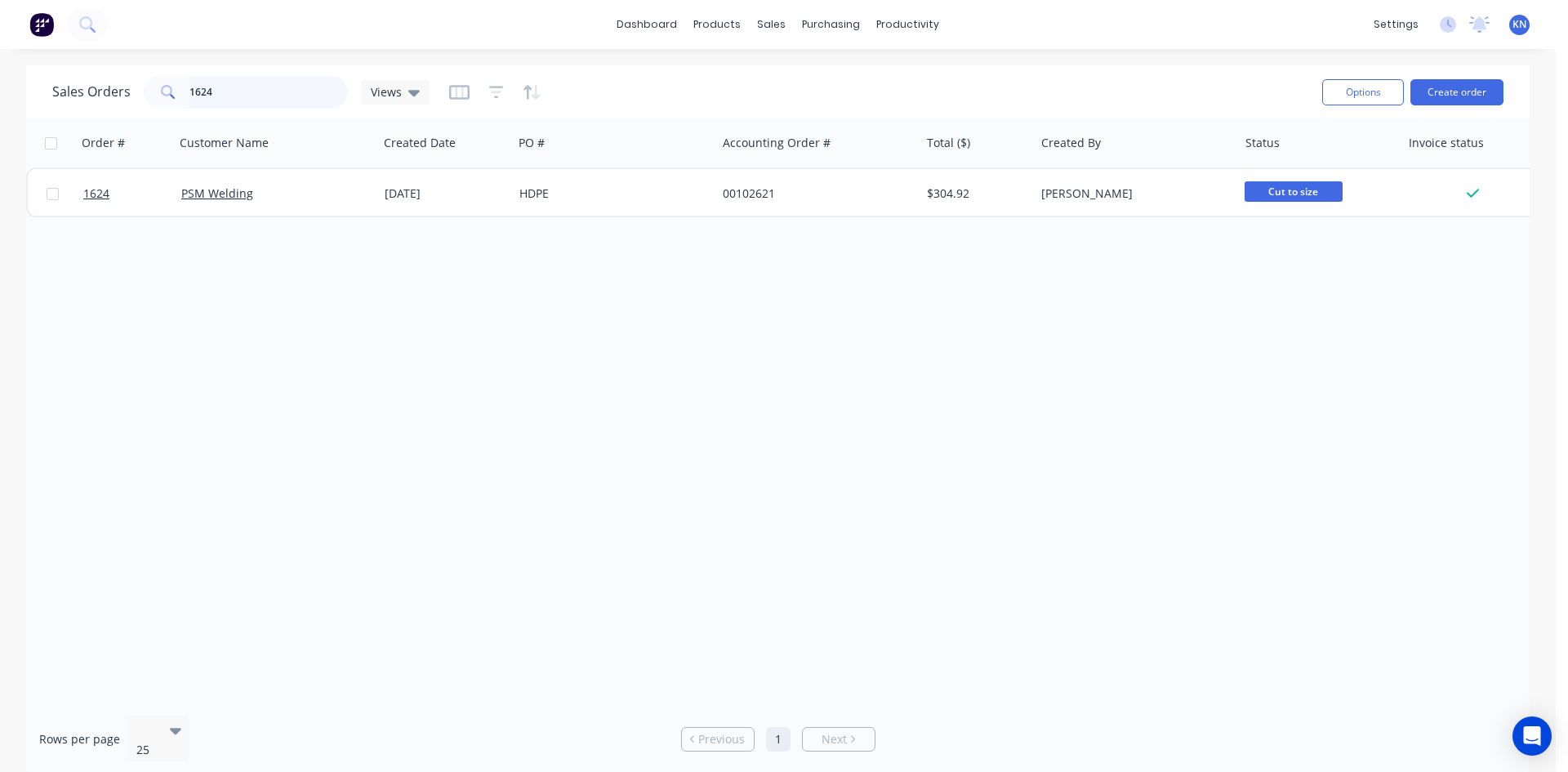
click at [274, 94] on input "1624" at bounding box center [269, 92] width 159 height 33
type input "1"
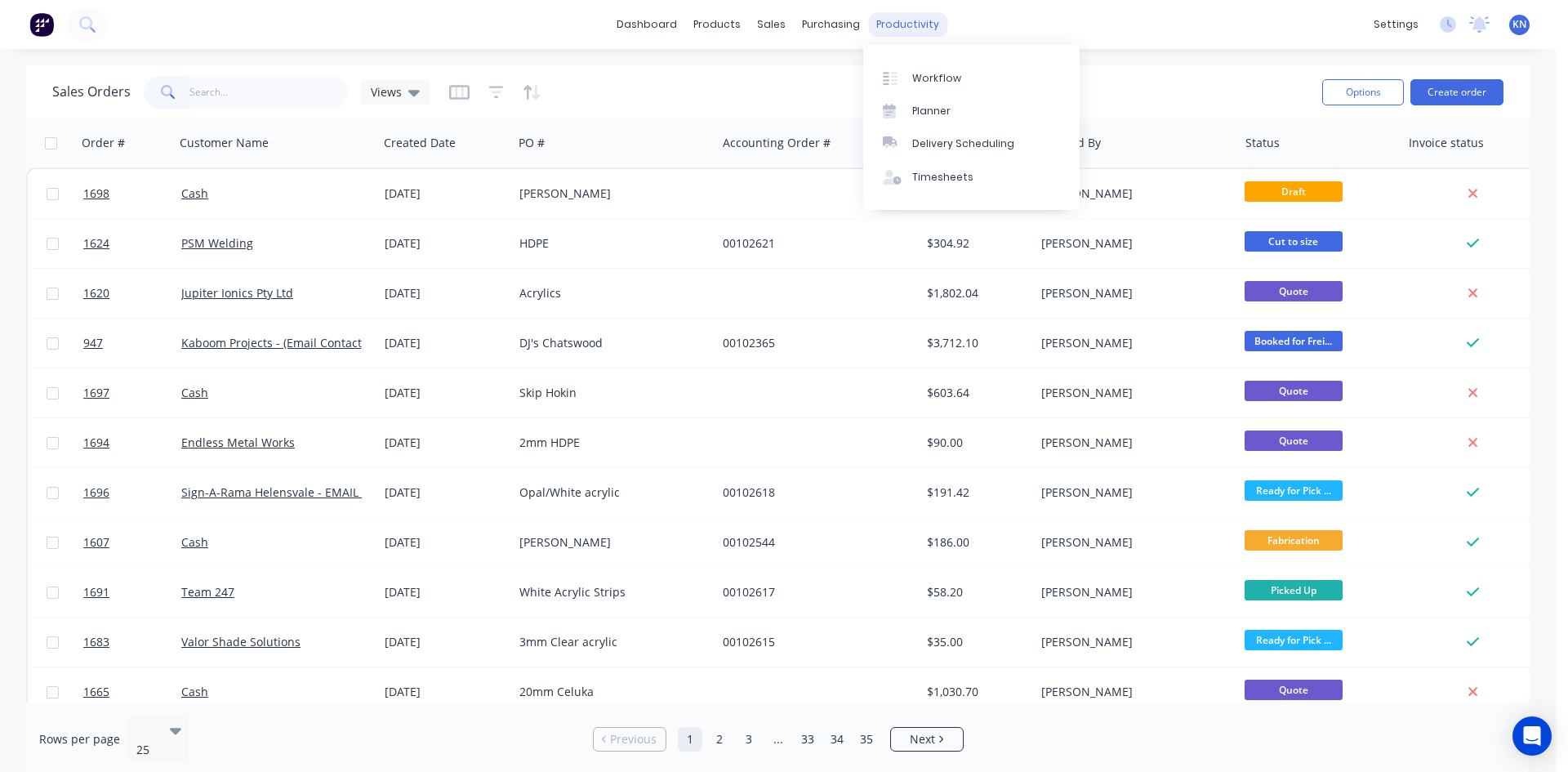
click at [919, 27] on div "productivity" at bounding box center [907, 24] width 80 height 24
click at [945, 74] on div "Workflow" at bounding box center [936, 79] width 49 height 15
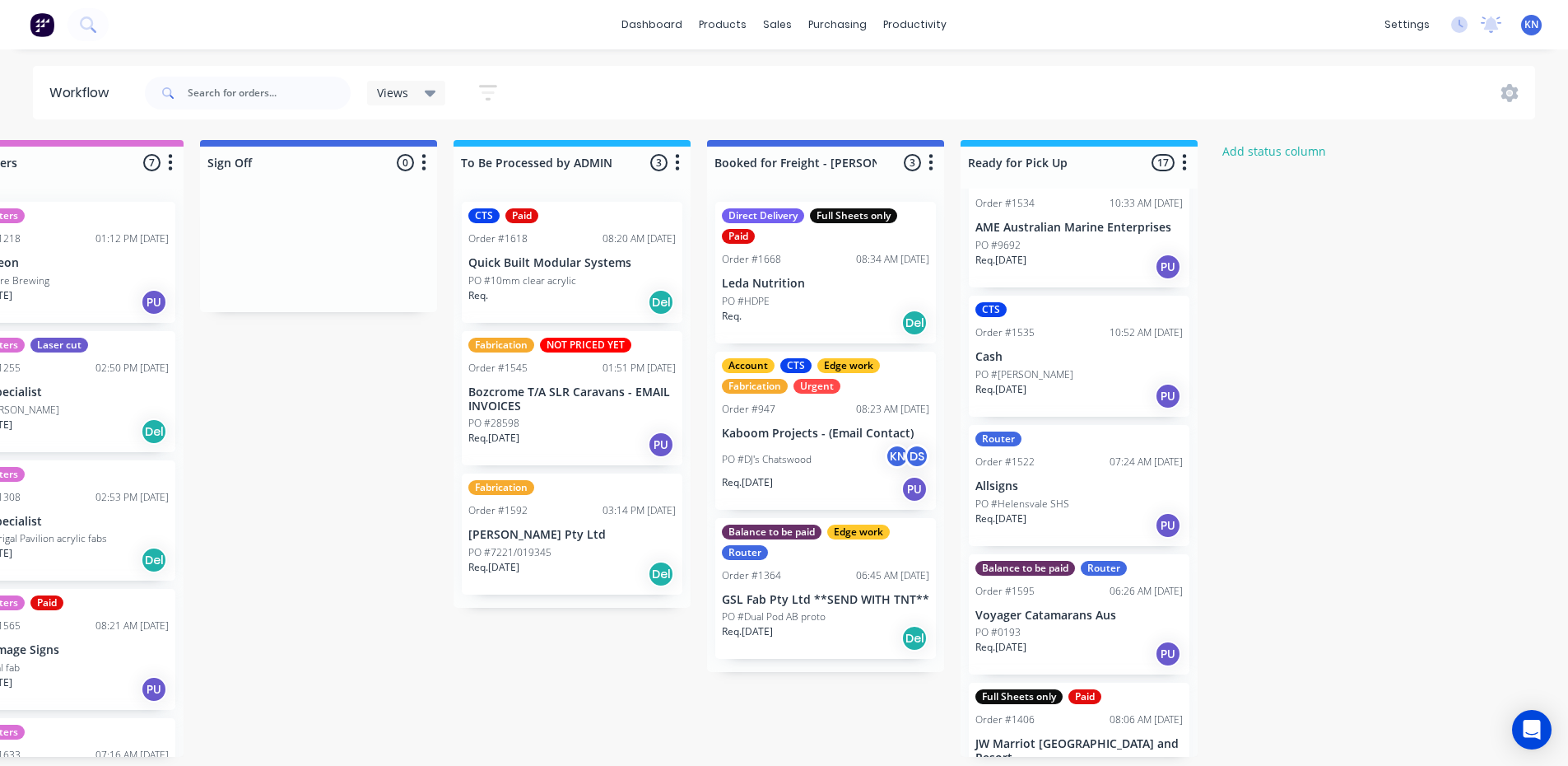
scroll to position [1153, 0]
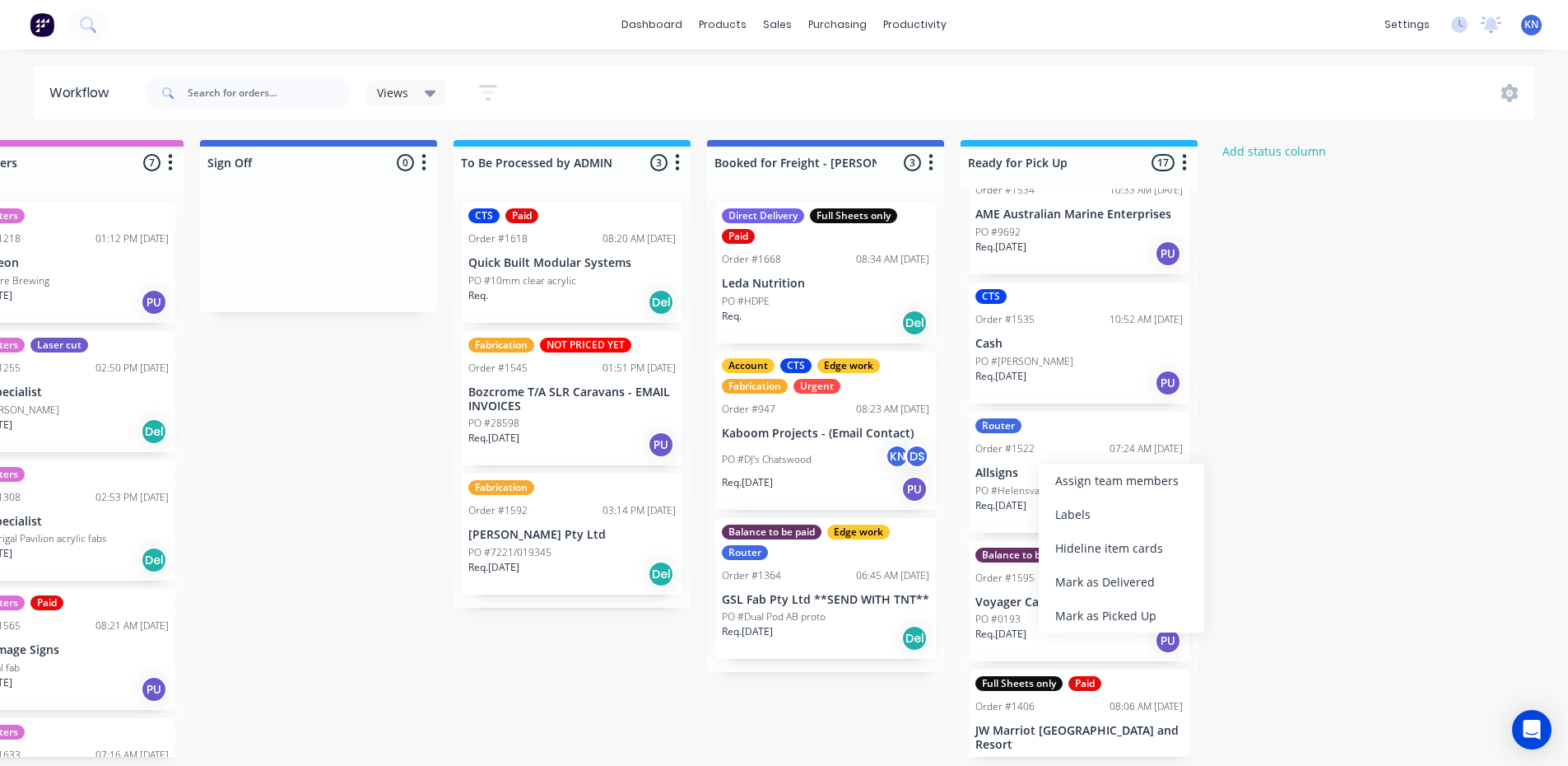
click at [1046, 442] on div "Router Order #1522 07:24 AM 15/09/25 Allsigns PO #Helensvale SHS Req. 15/09/25 …" at bounding box center [1080, 473] width 221 height 121
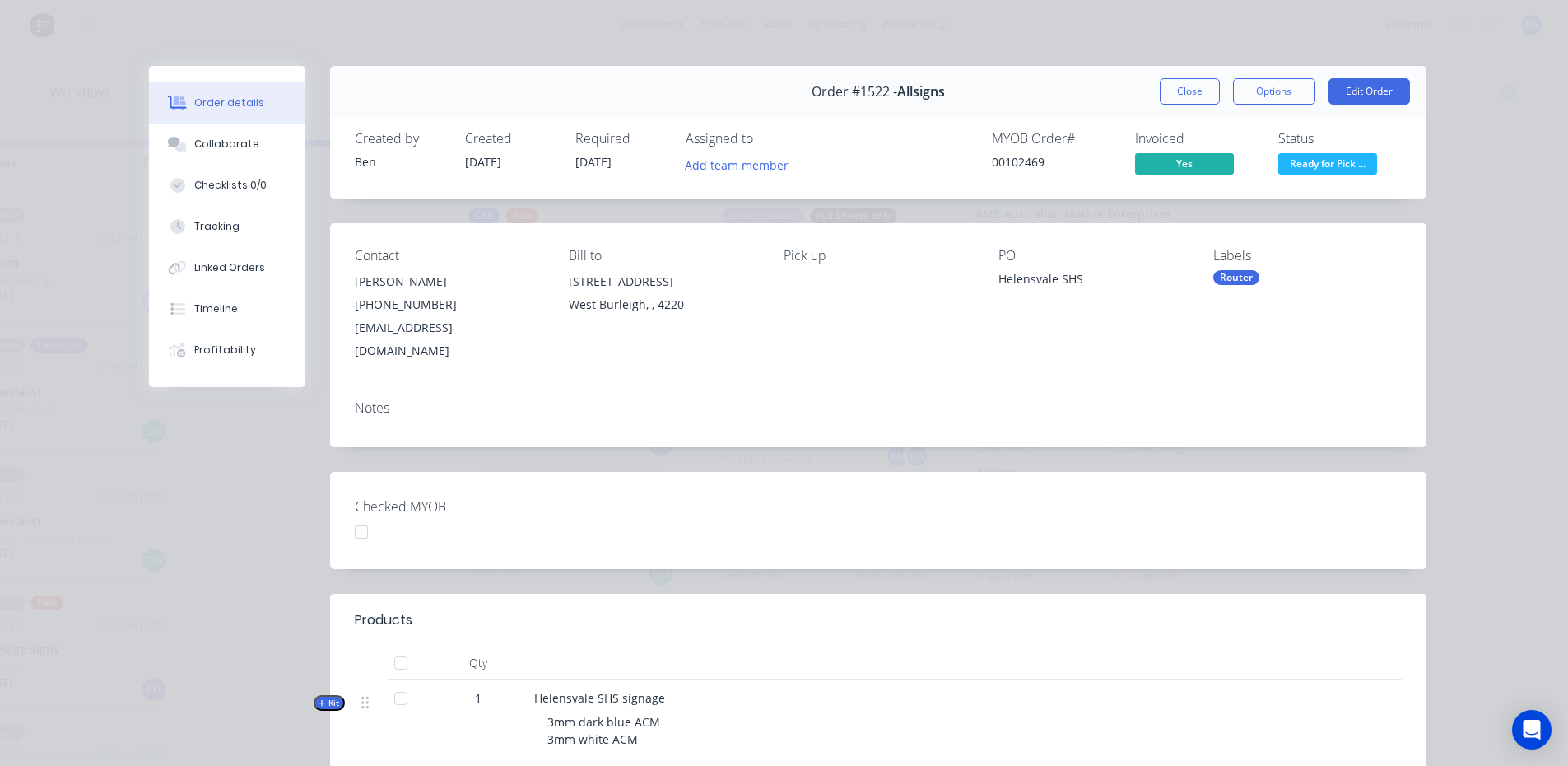
click at [352, 516] on div at bounding box center [361, 532] width 33 height 33
click at [1345, 159] on span "Ready for Pick ..." at bounding box center [1328, 163] width 99 height 21
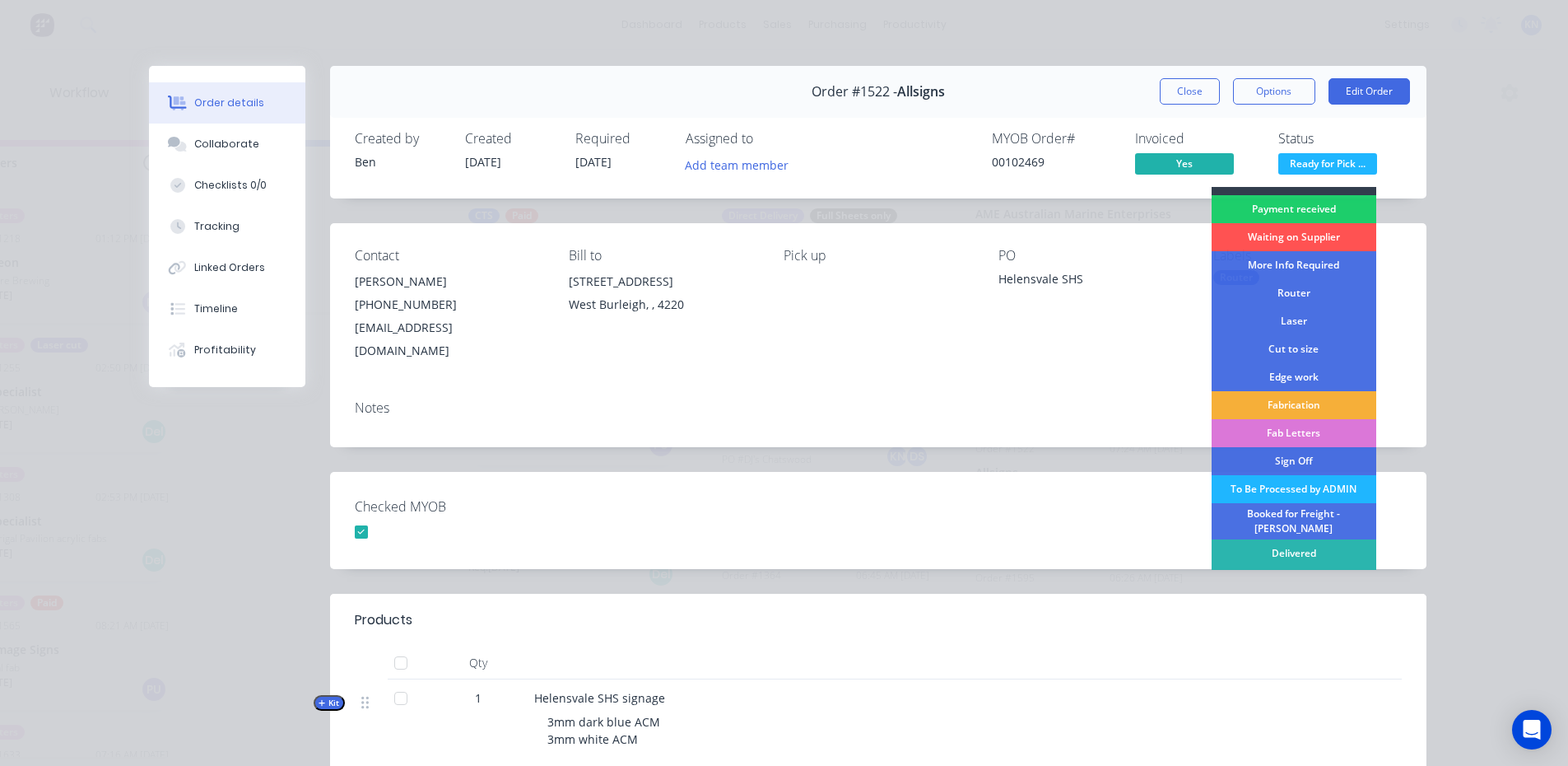
scroll to position [30, 0]
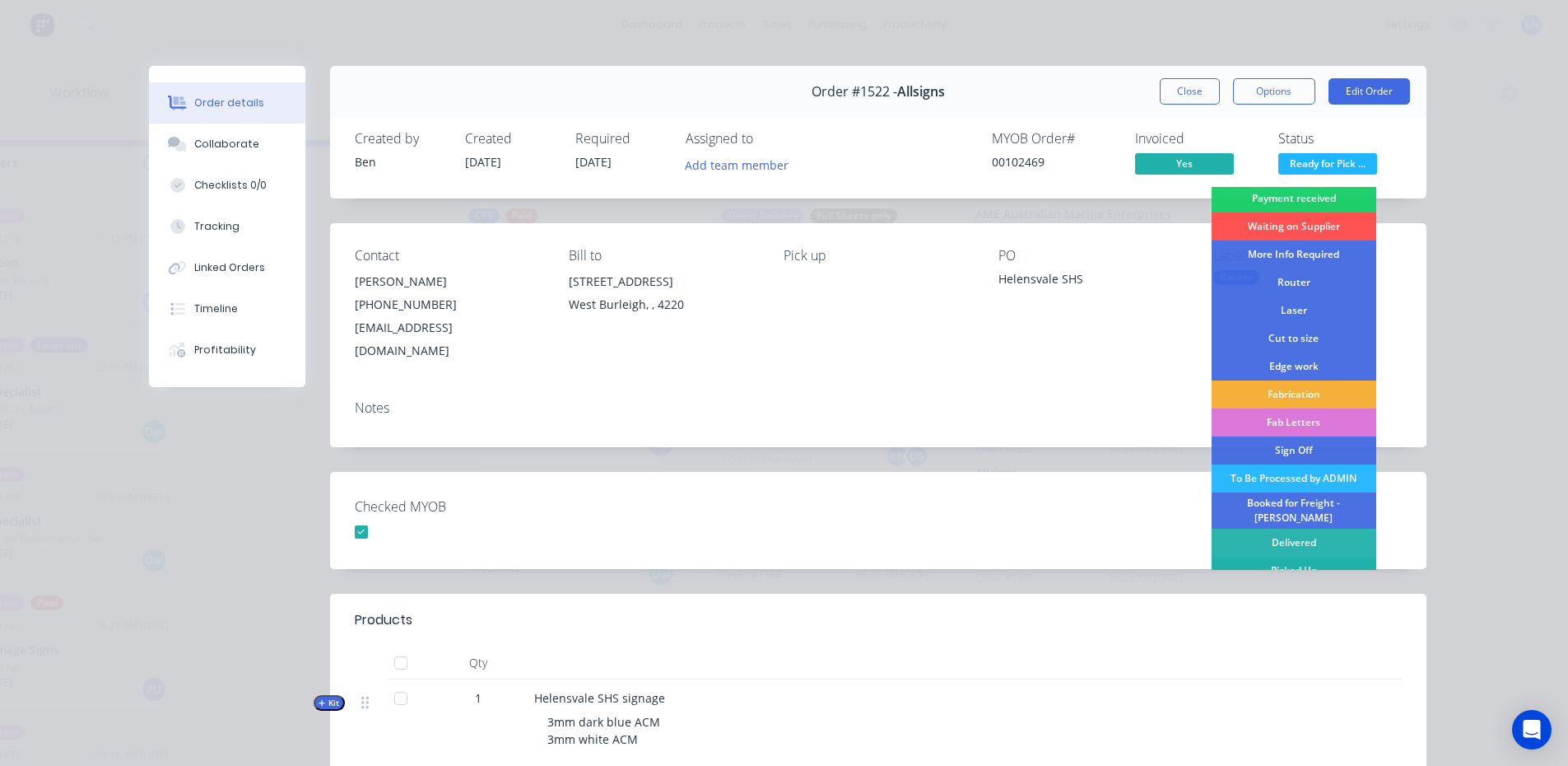
click at [1281, 561] on div "Picked Up" at bounding box center [1294, 571] width 165 height 28
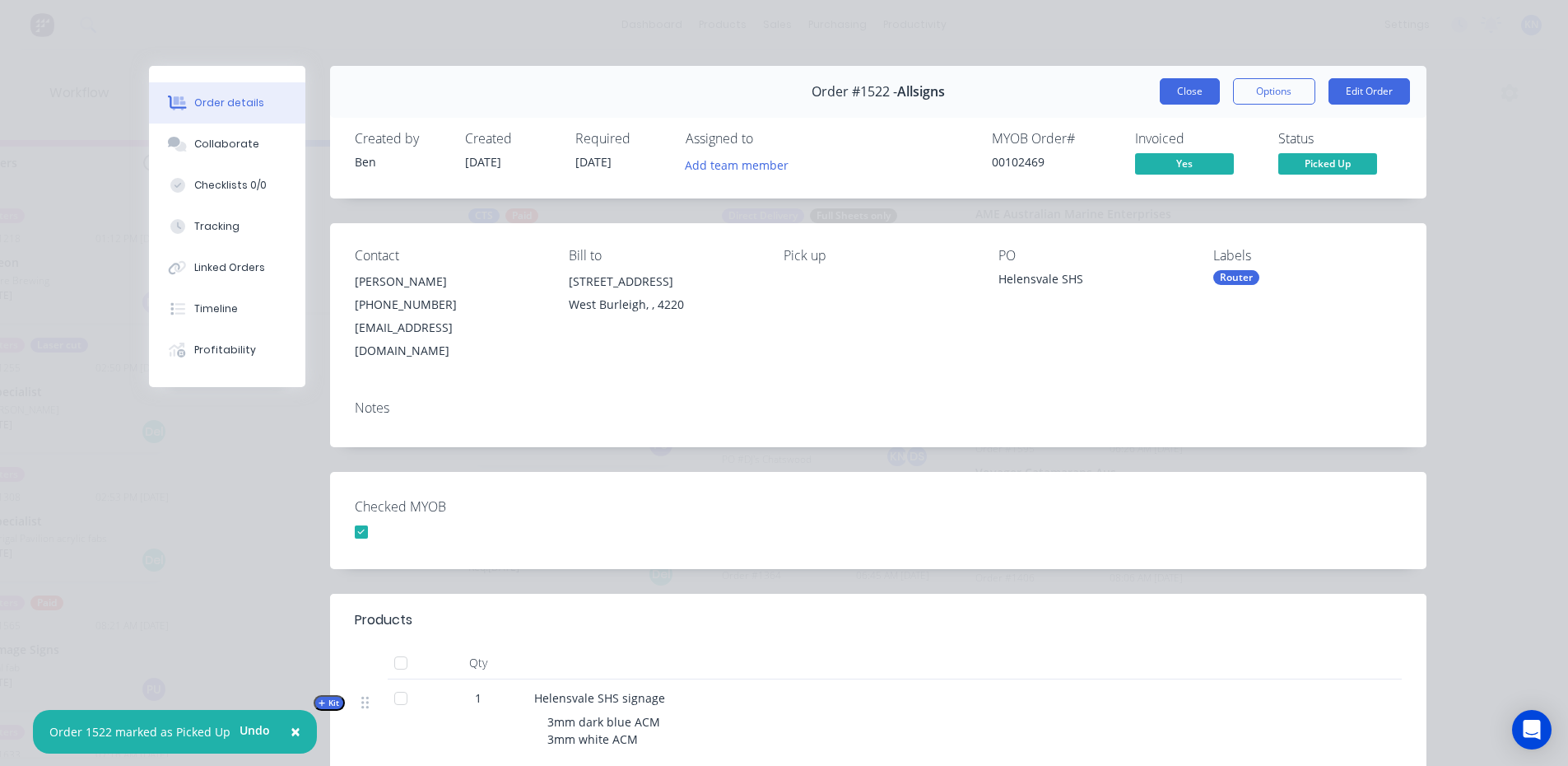
click at [1186, 90] on button "Close" at bounding box center [1190, 92] width 60 height 26
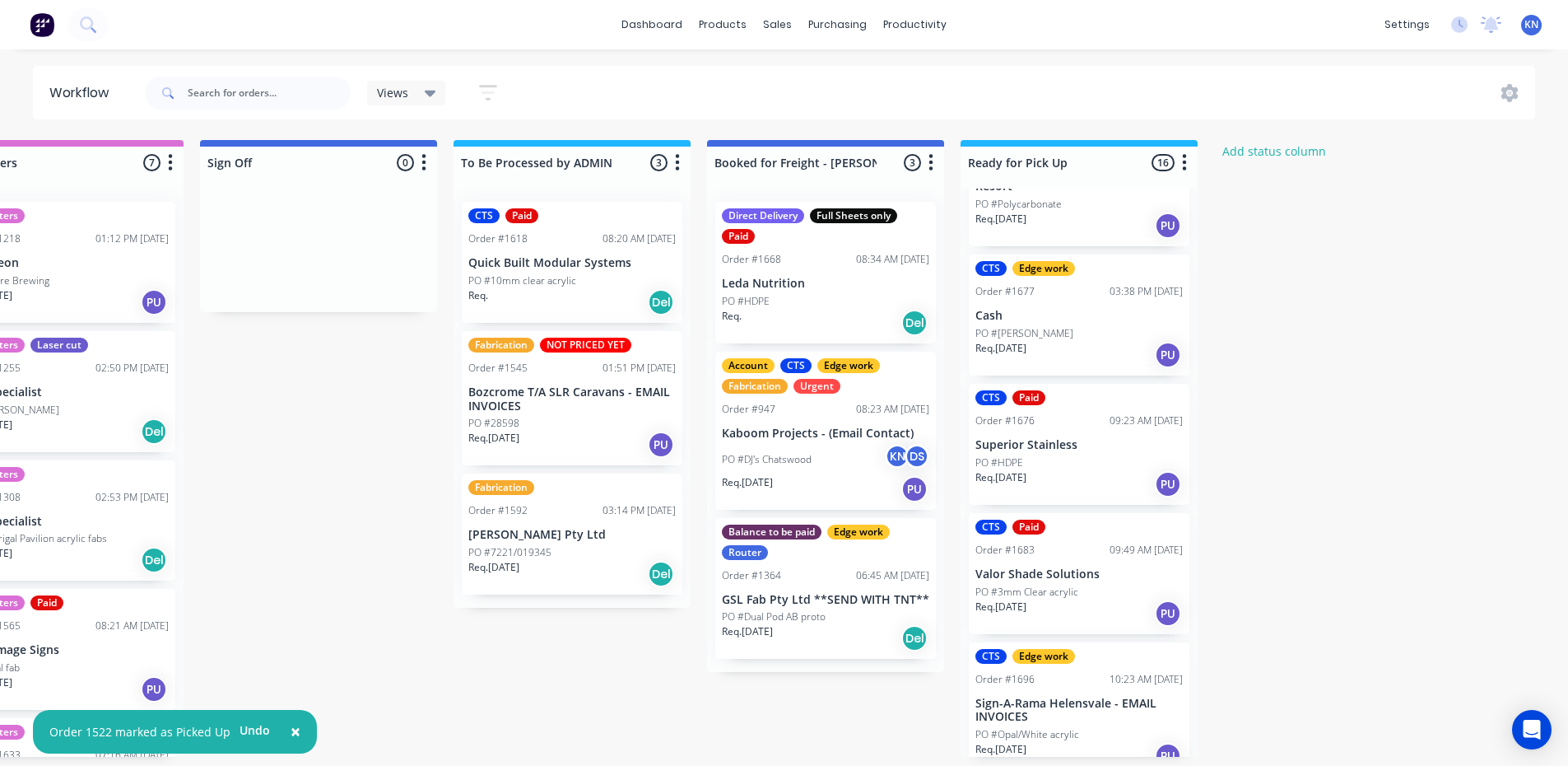
scroll to position [3, 2371]
click at [1119, 708] on div "Mark as Picked Up" at bounding box center [1136, 710] width 165 height 34
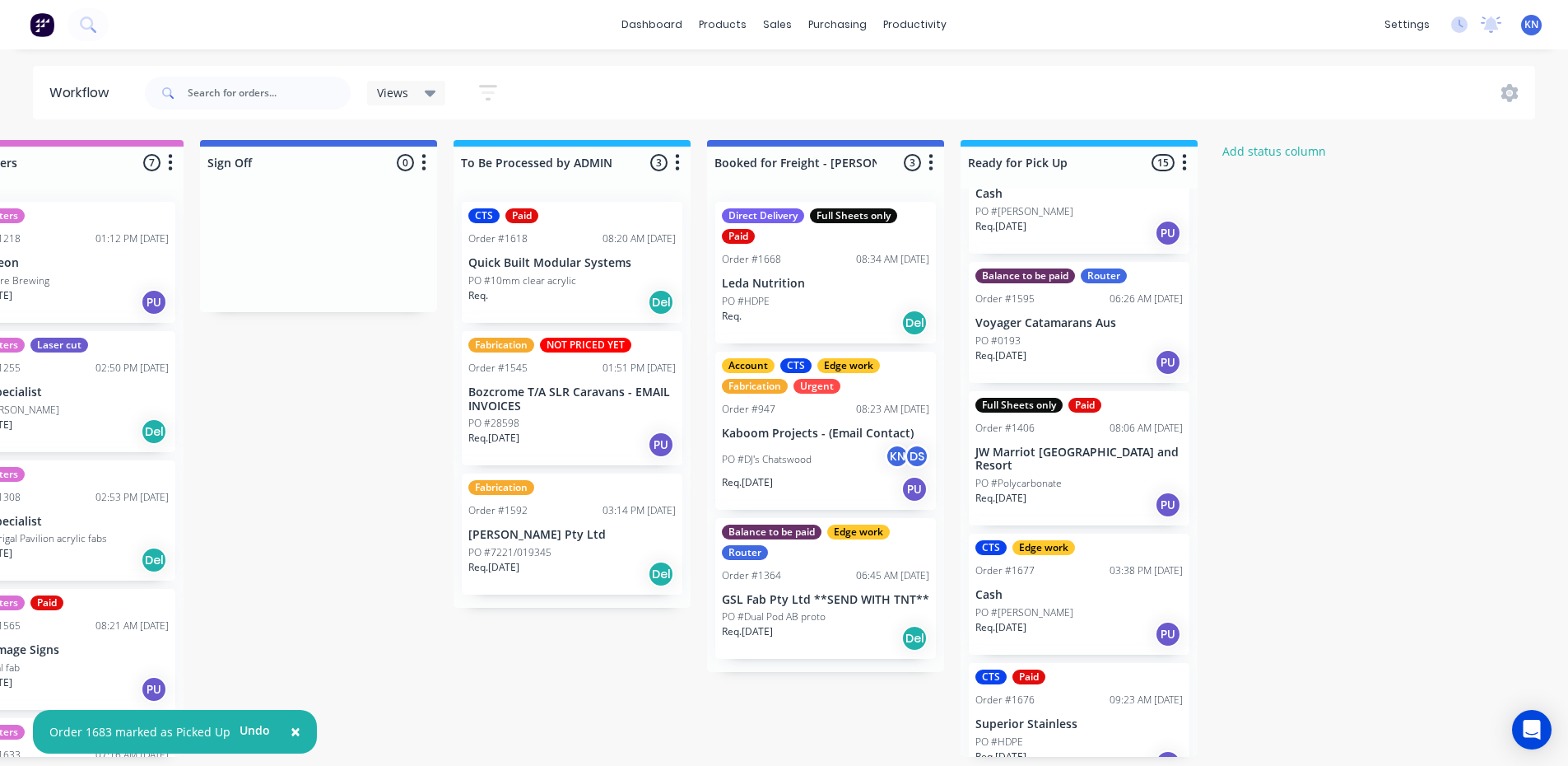
scroll to position [1289, 0]
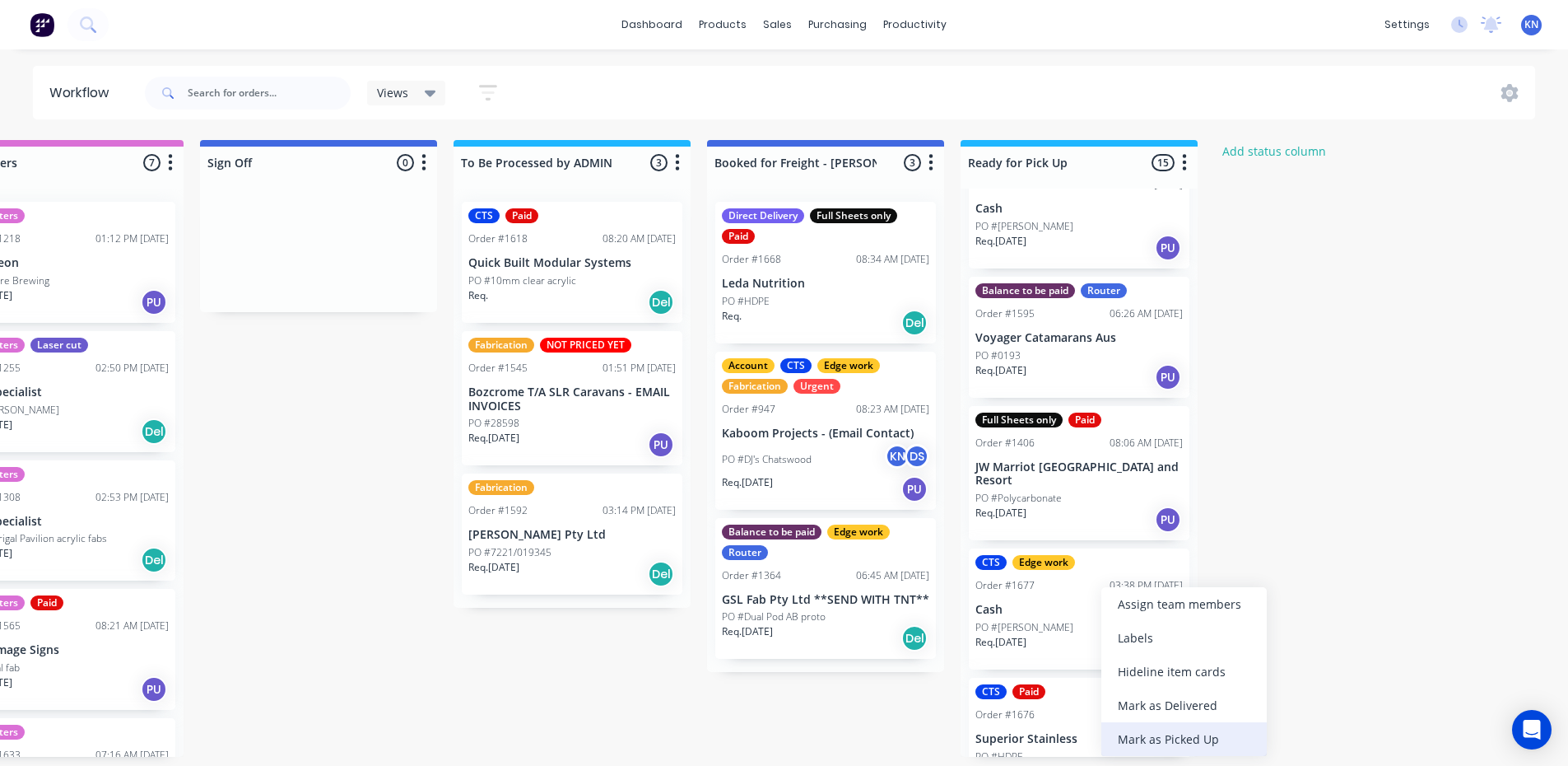
click at [1197, 737] on div "Mark as Picked Up" at bounding box center [1183, 740] width 165 height 34
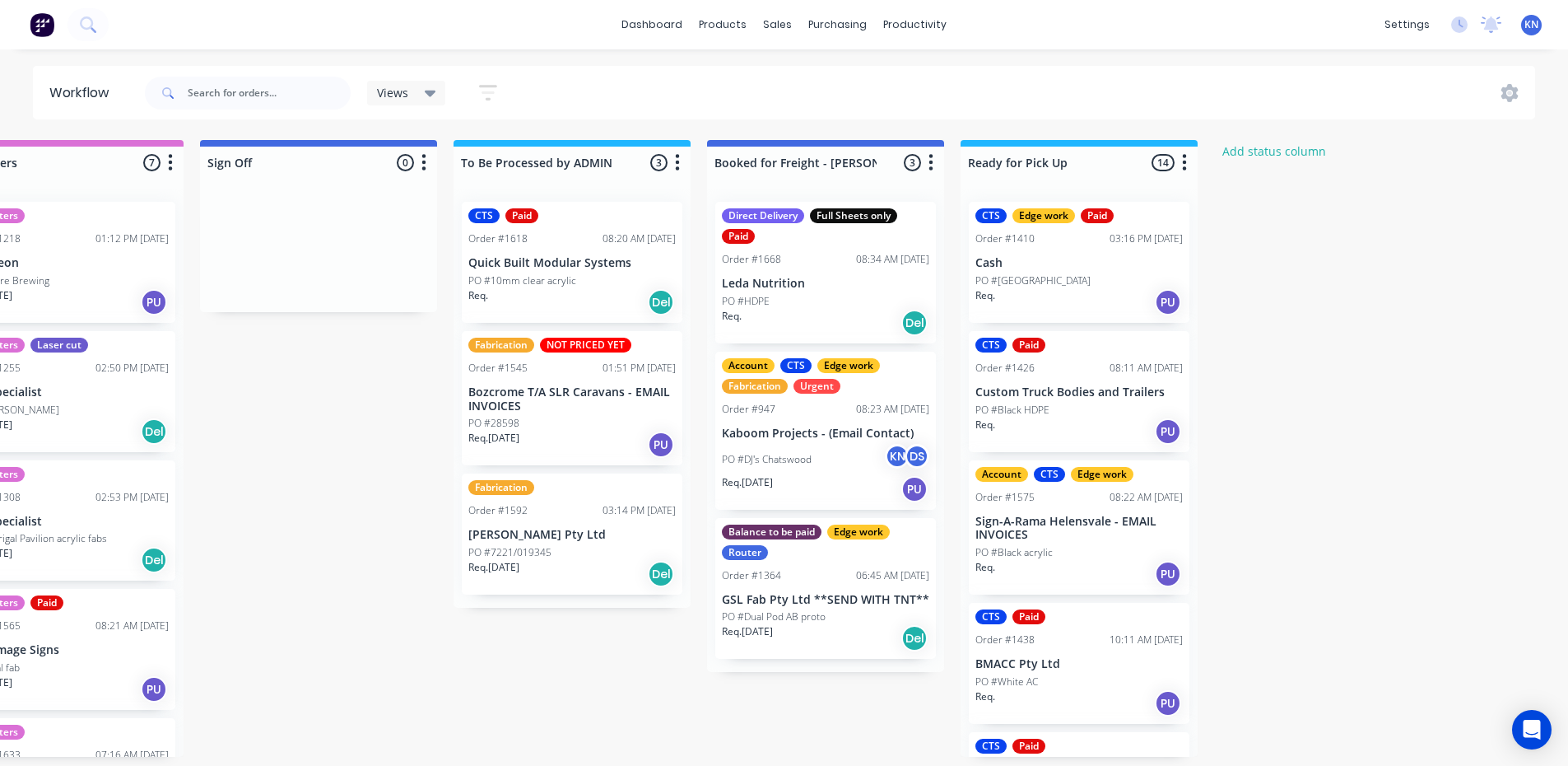
scroll to position [0, 2371]
click at [766, 464] on p "PO #DJ's Chatswood" at bounding box center [767, 459] width 90 height 15
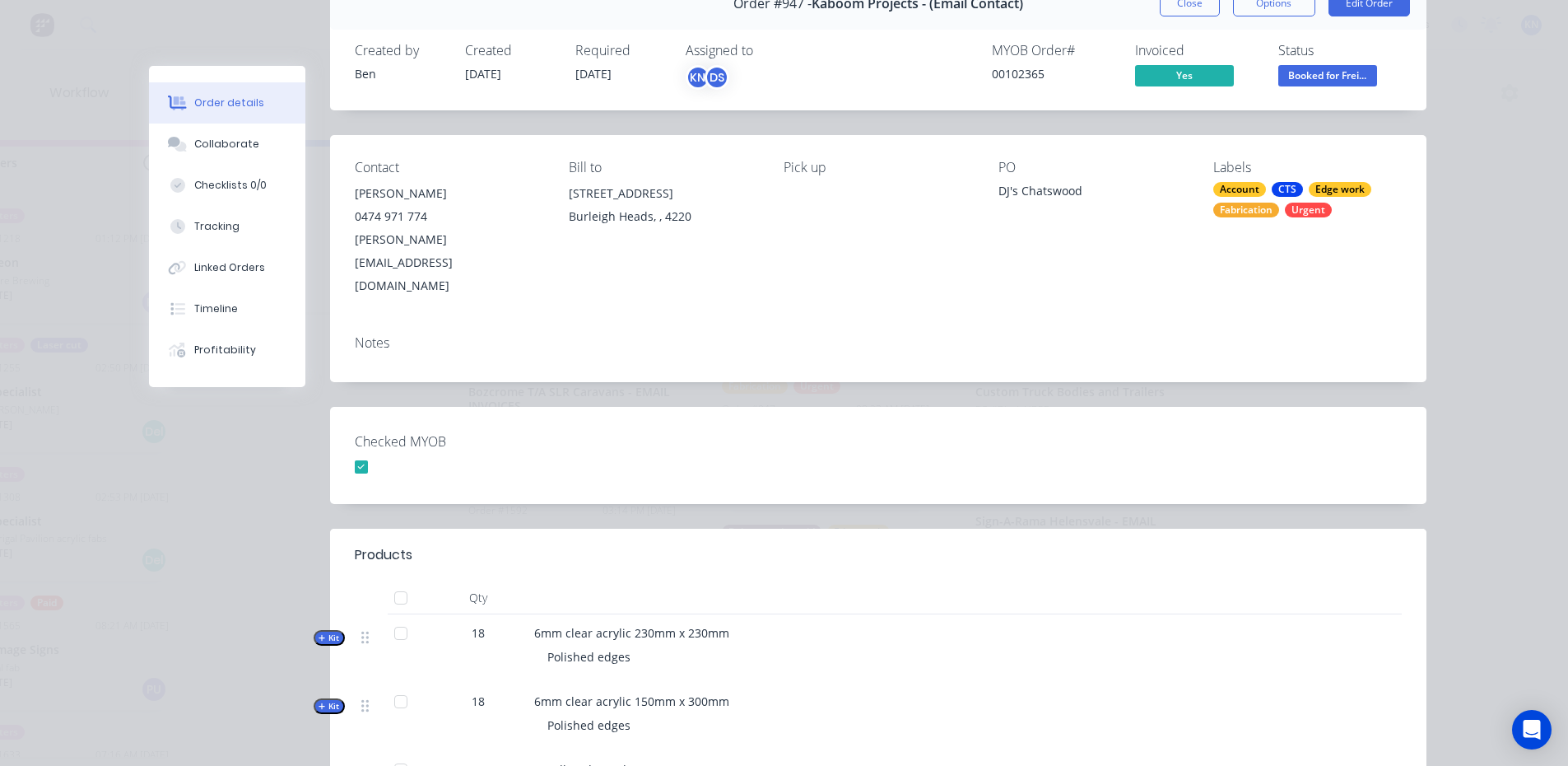
scroll to position [0, 0]
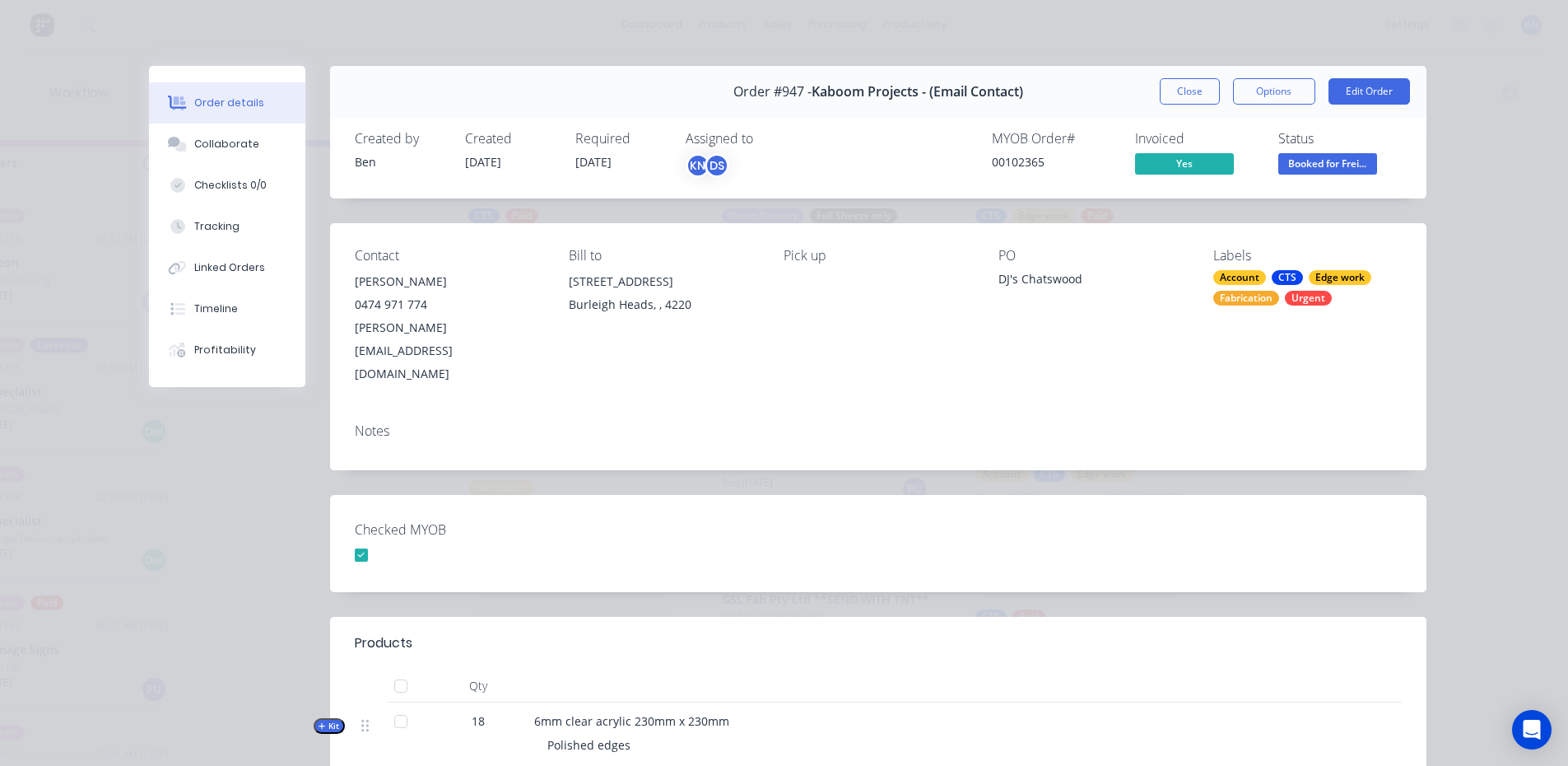
click at [263, 70] on div "Order details Collaborate Checklists 0/0 Tracking Linked Orders Timeline Profit…" at bounding box center [227, 226] width 157 height 322
click at [265, 42] on div "Order details Collaborate Checklists 0/0 Tracking Linked Orders Timeline Profit…" at bounding box center [784, 383] width 1568 height 766
click at [1191, 88] on button "Close" at bounding box center [1190, 92] width 60 height 26
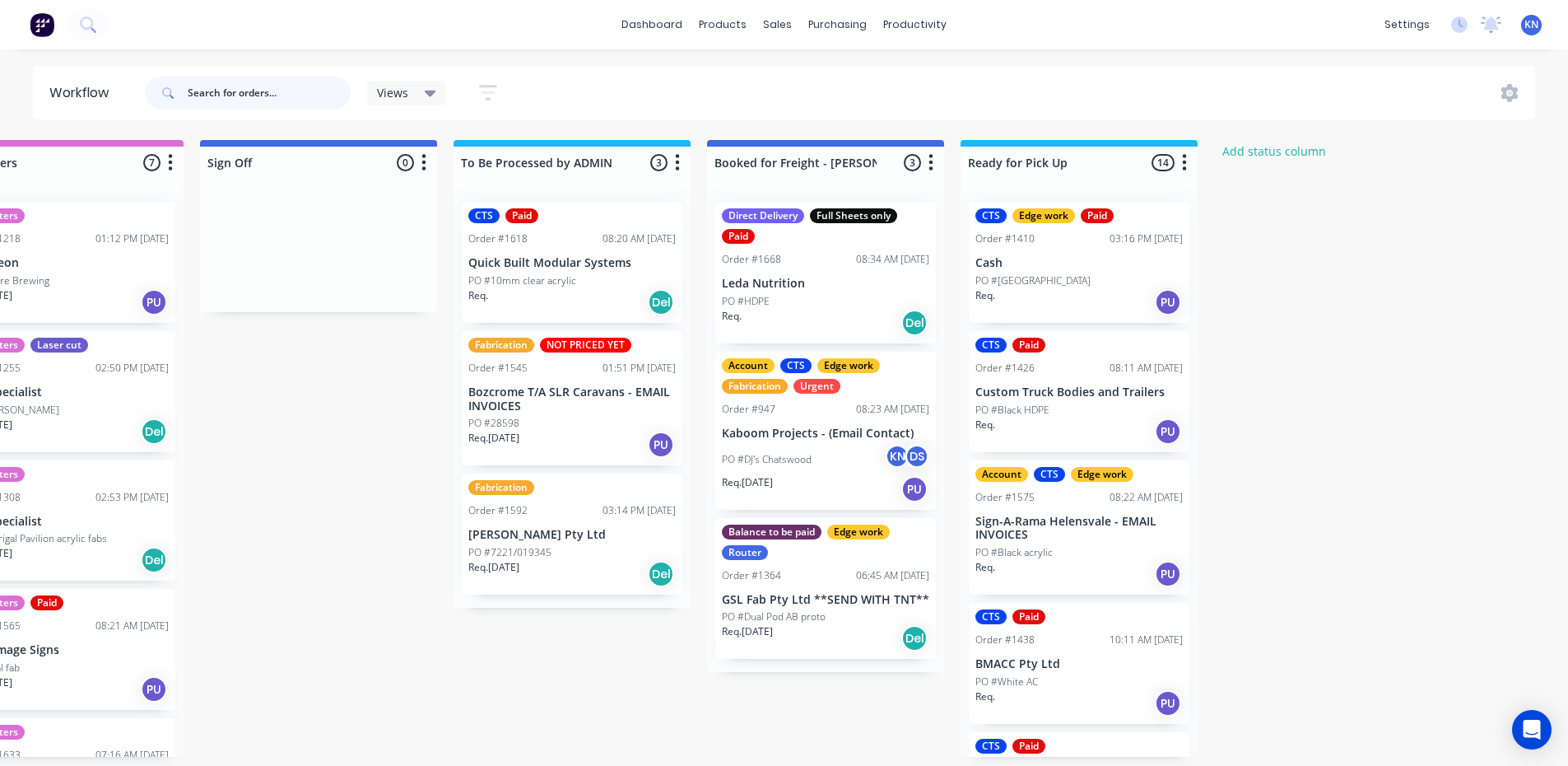
click at [289, 85] on input "text" at bounding box center [269, 92] width 163 height 33
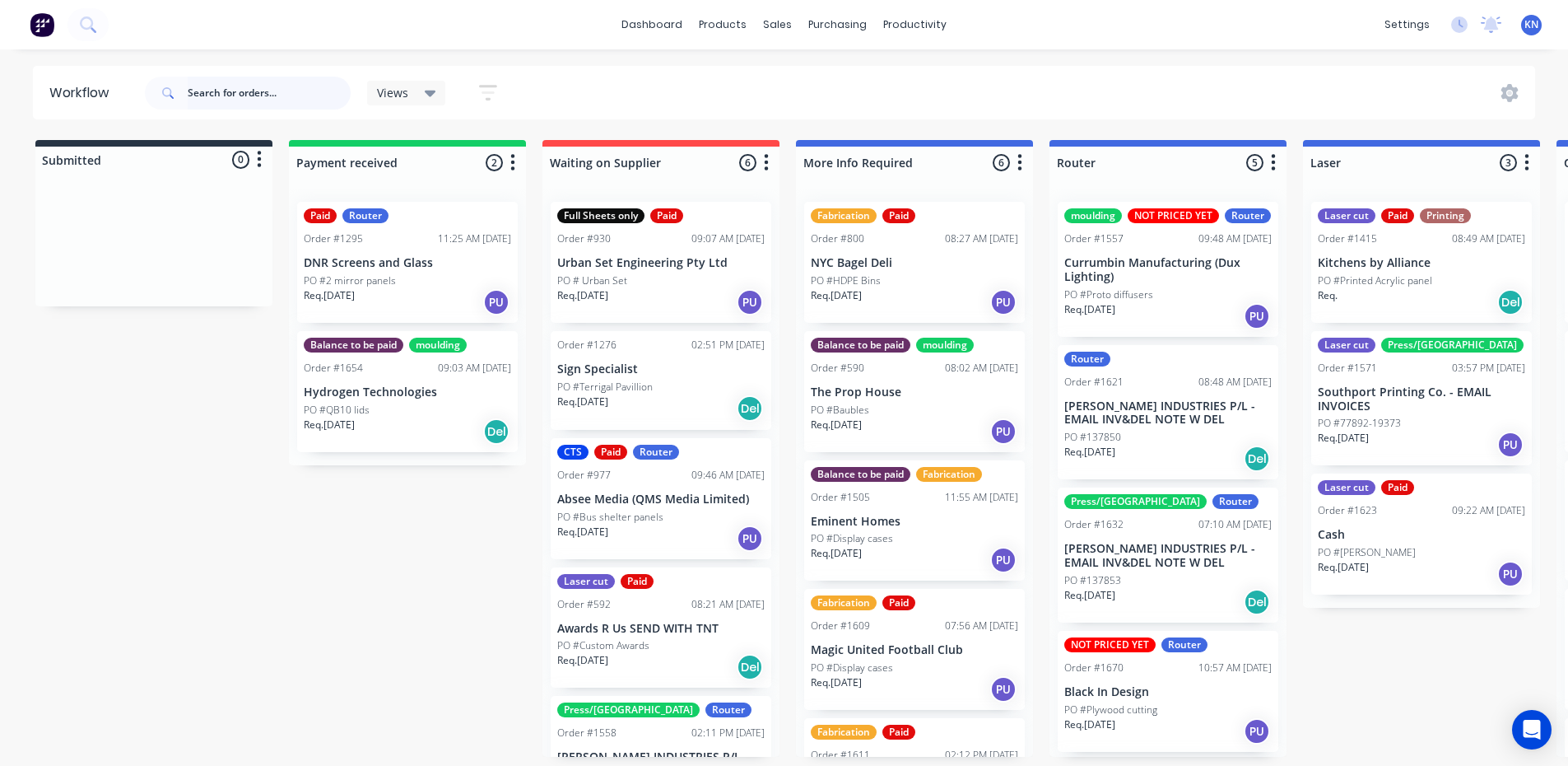
click at [237, 101] on input "text" at bounding box center [269, 92] width 163 height 33
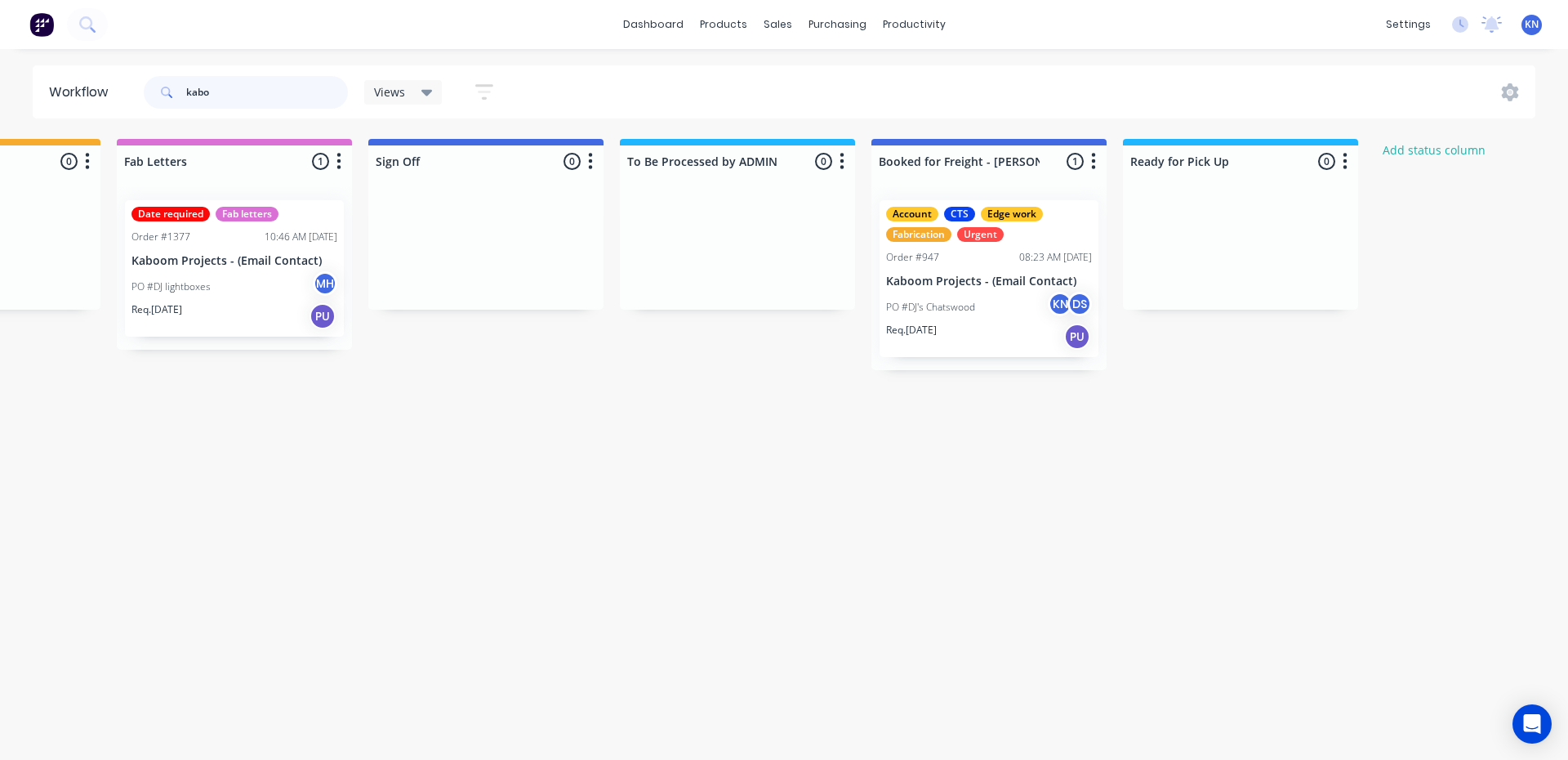
scroll to position [0, 2243]
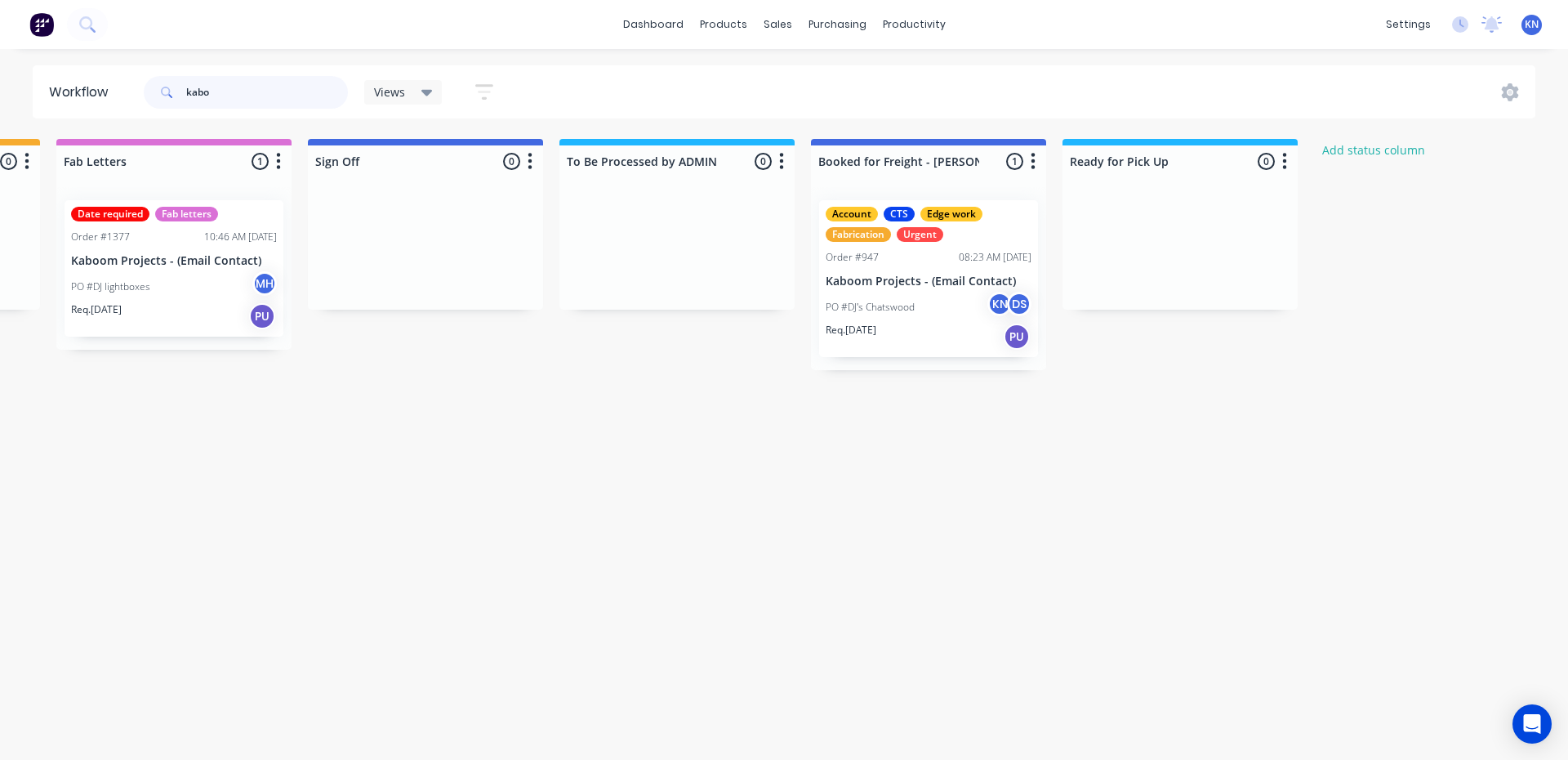
type input "kabo"
click at [866, 258] on div "Order #947" at bounding box center [852, 257] width 53 height 15
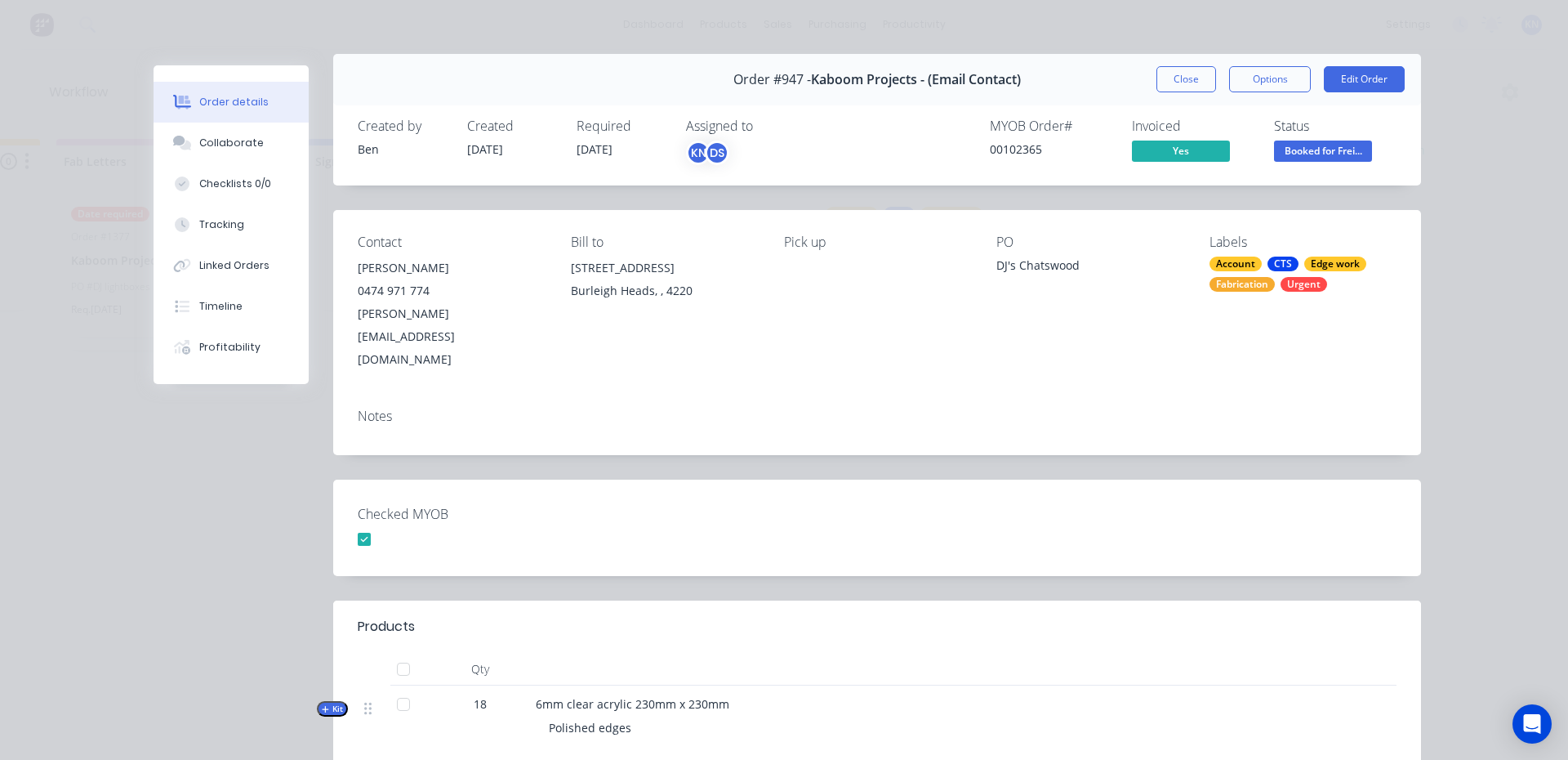
scroll to position [0, 0]
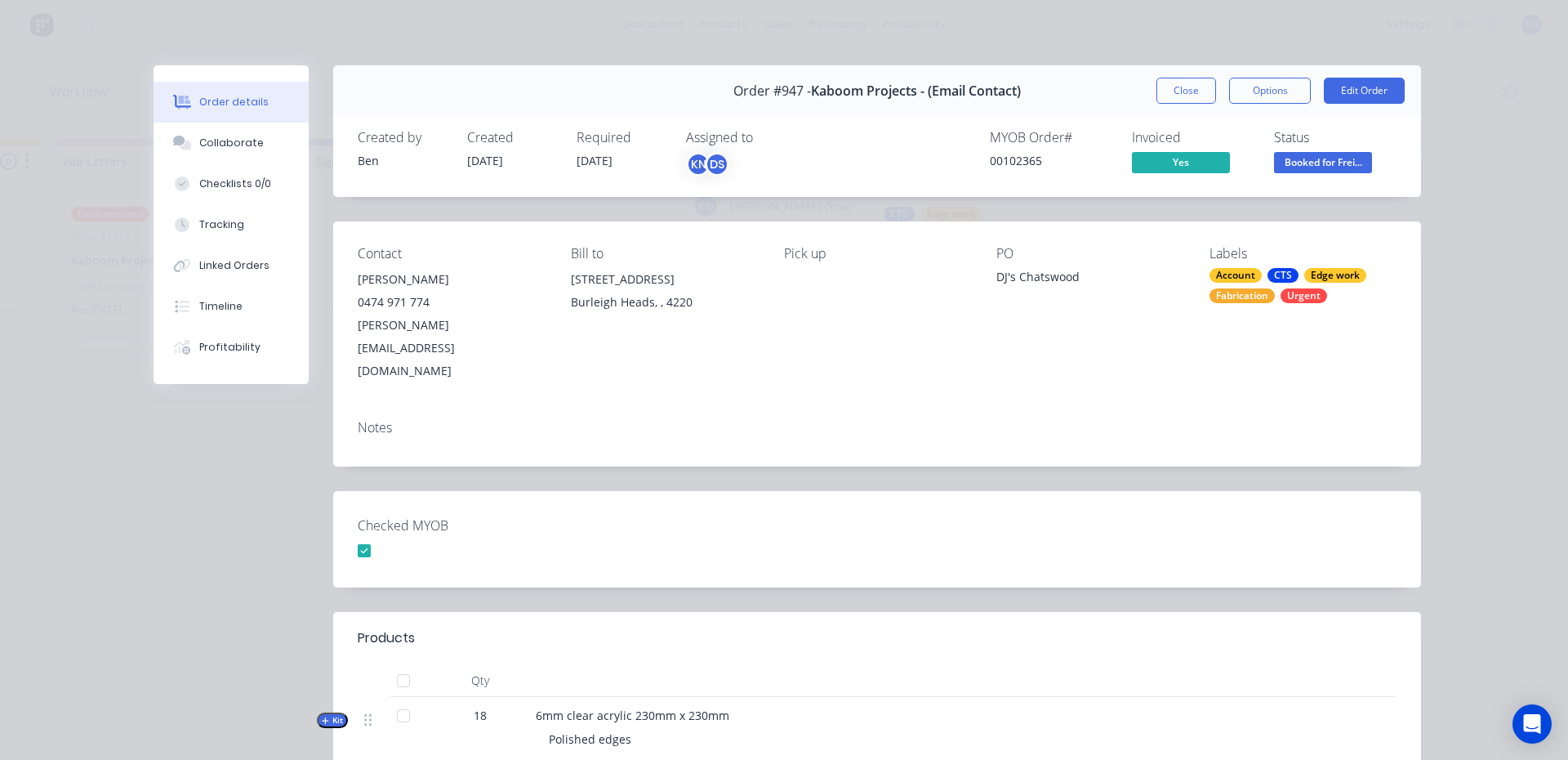
click at [705, 159] on div "DS" at bounding box center [718, 164] width 24 height 24
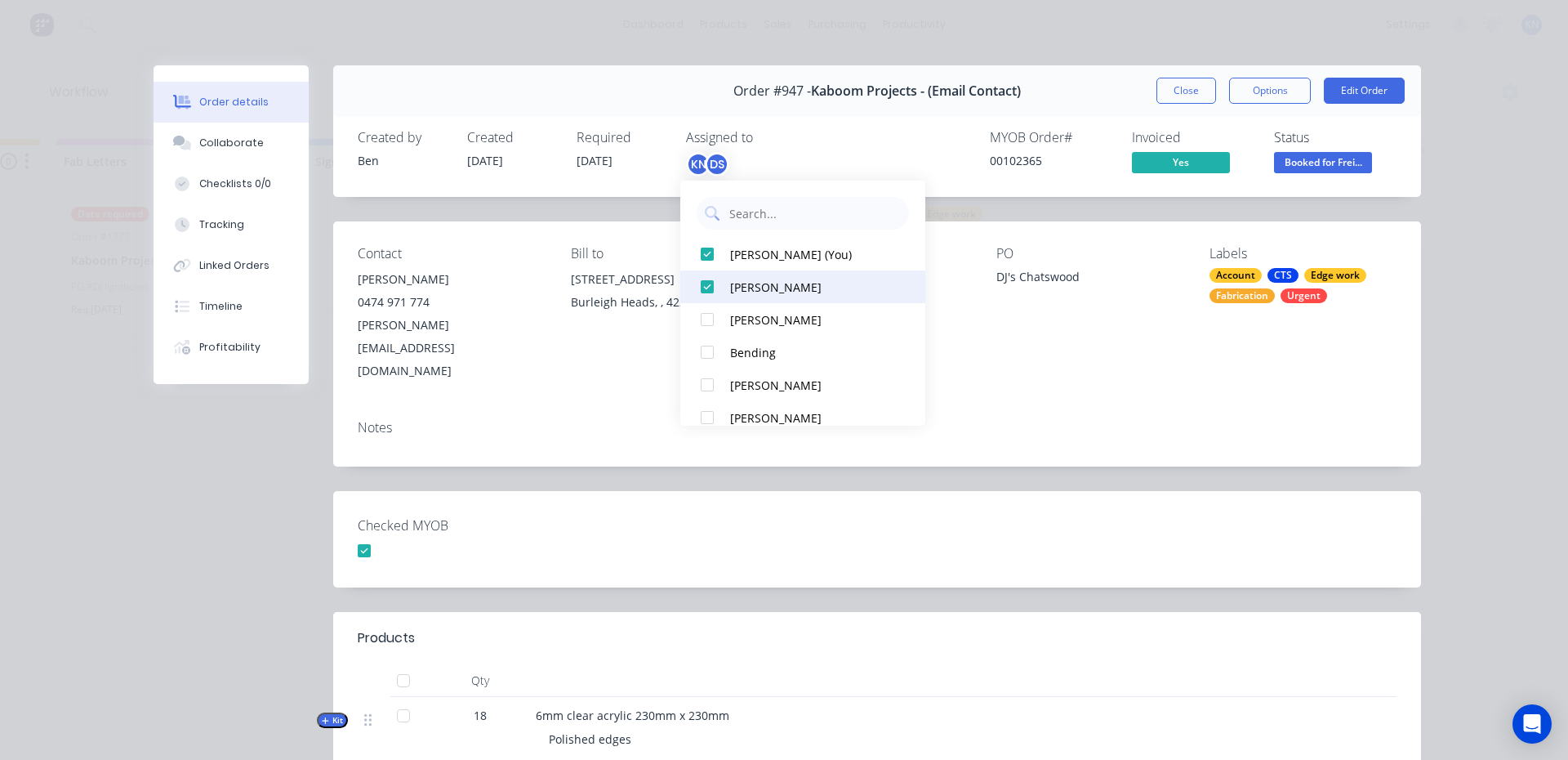
drag, startPoint x: 711, startPoint y: 254, endPoint x: 710, endPoint y: 261, distance: 7.1
click at [710, 254] on div at bounding box center [707, 254] width 33 height 33
click at [708, 255] on div at bounding box center [707, 254] width 33 height 33
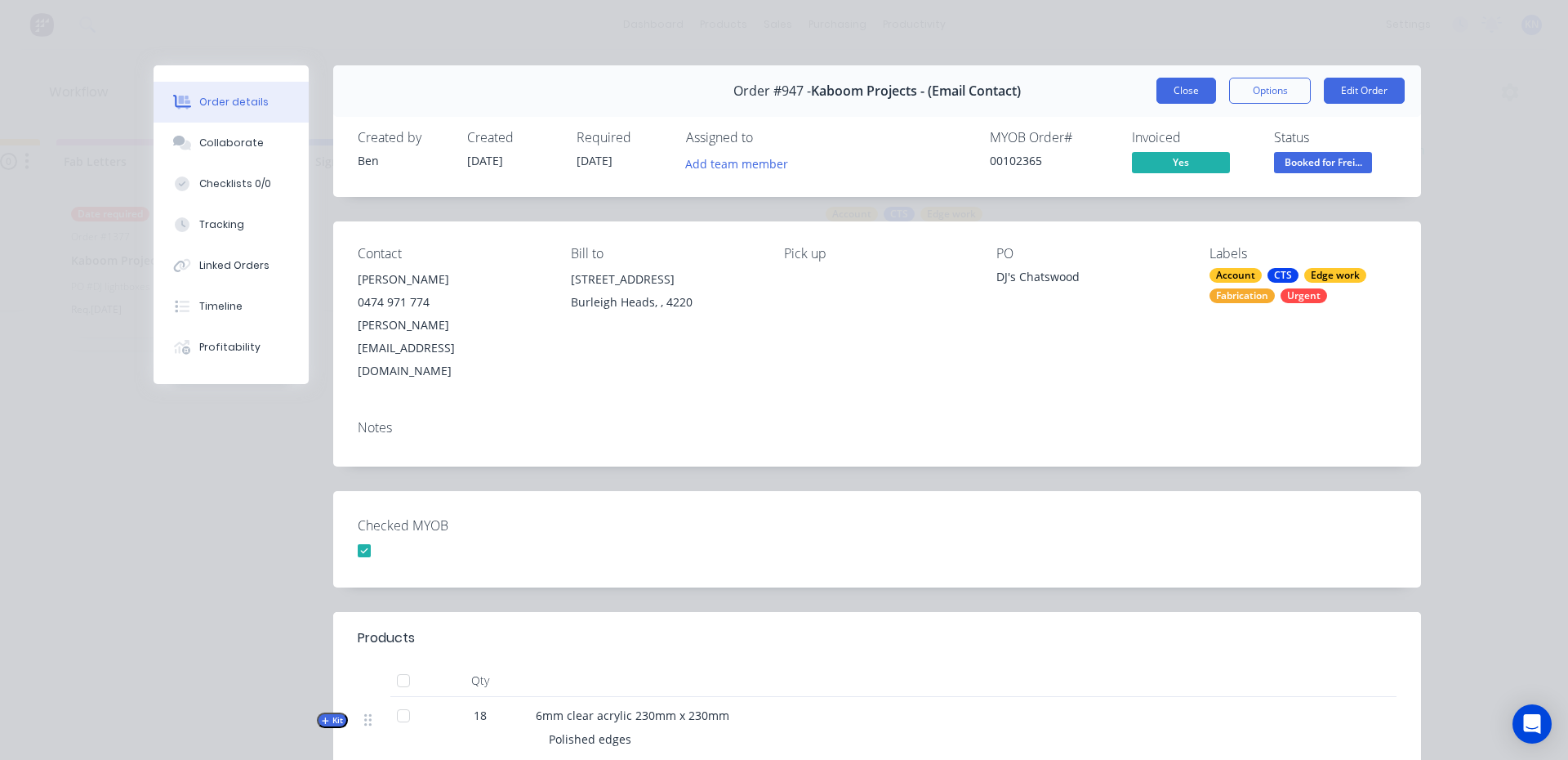
click at [1174, 87] on button "Close" at bounding box center [1186, 91] width 60 height 26
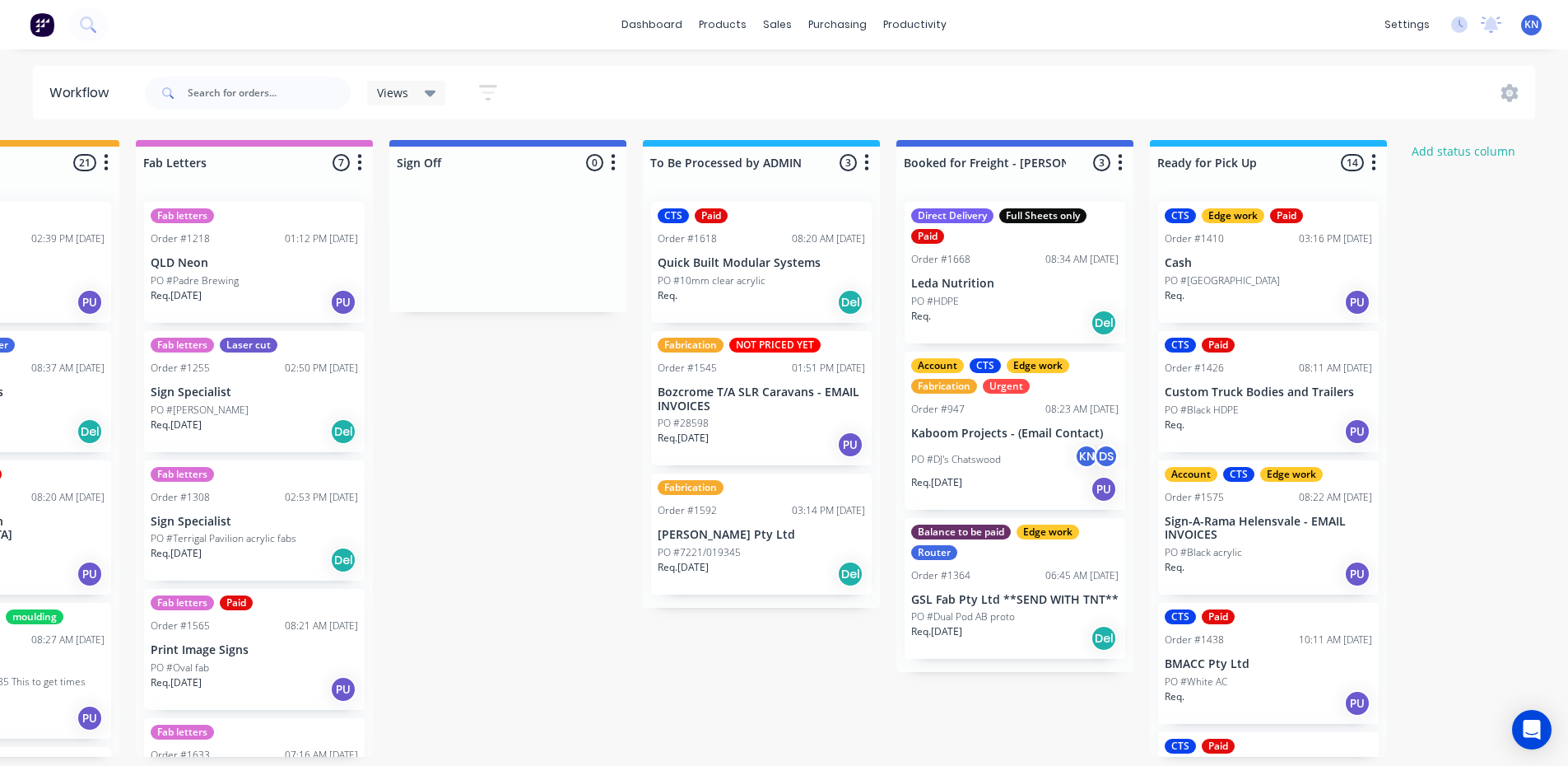
scroll to position [0, 2244]
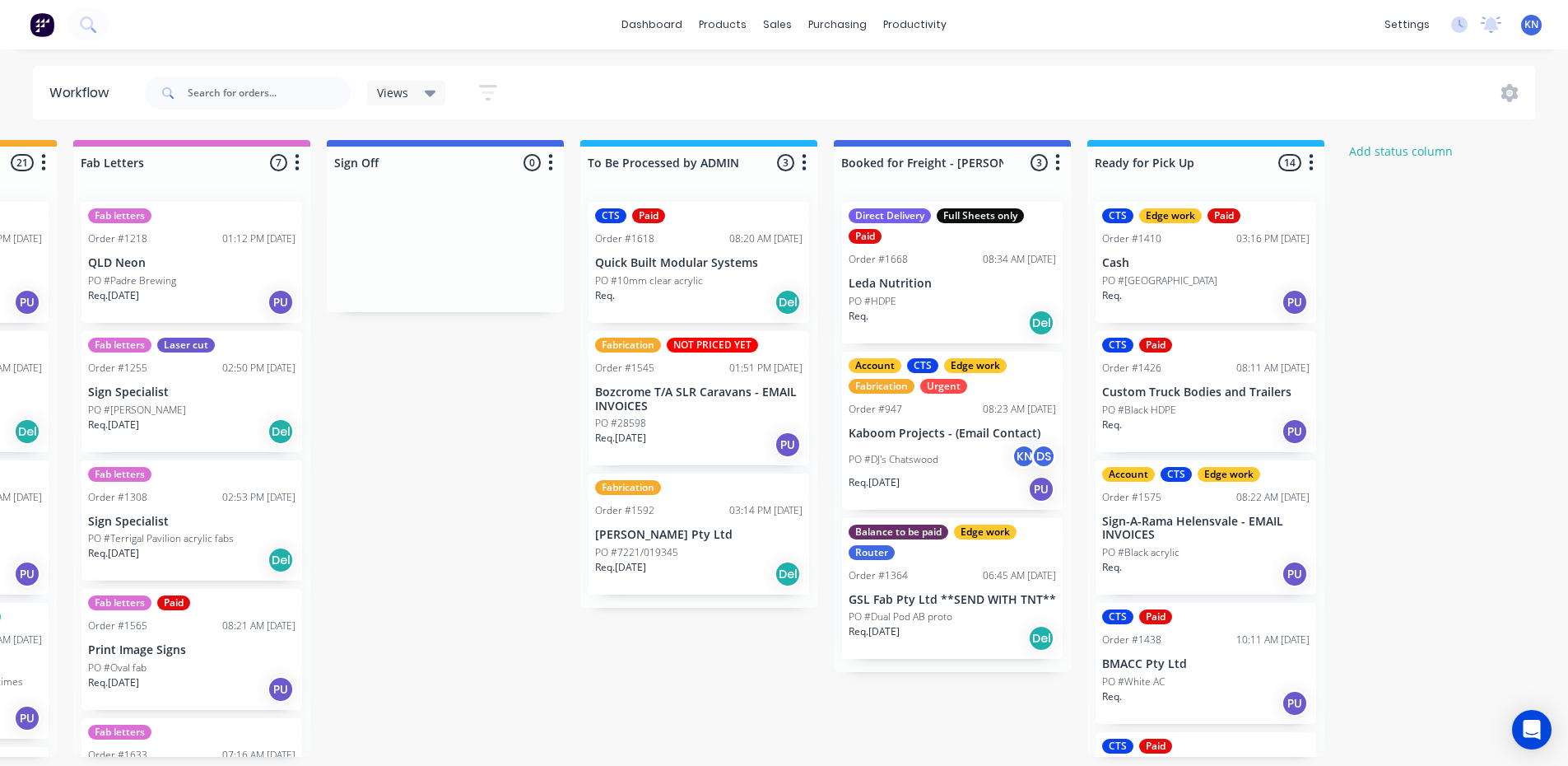
click at [951, 467] on div "PO #DJ's Chatswood KN DS" at bounding box center [952, 459] width 207 height 31
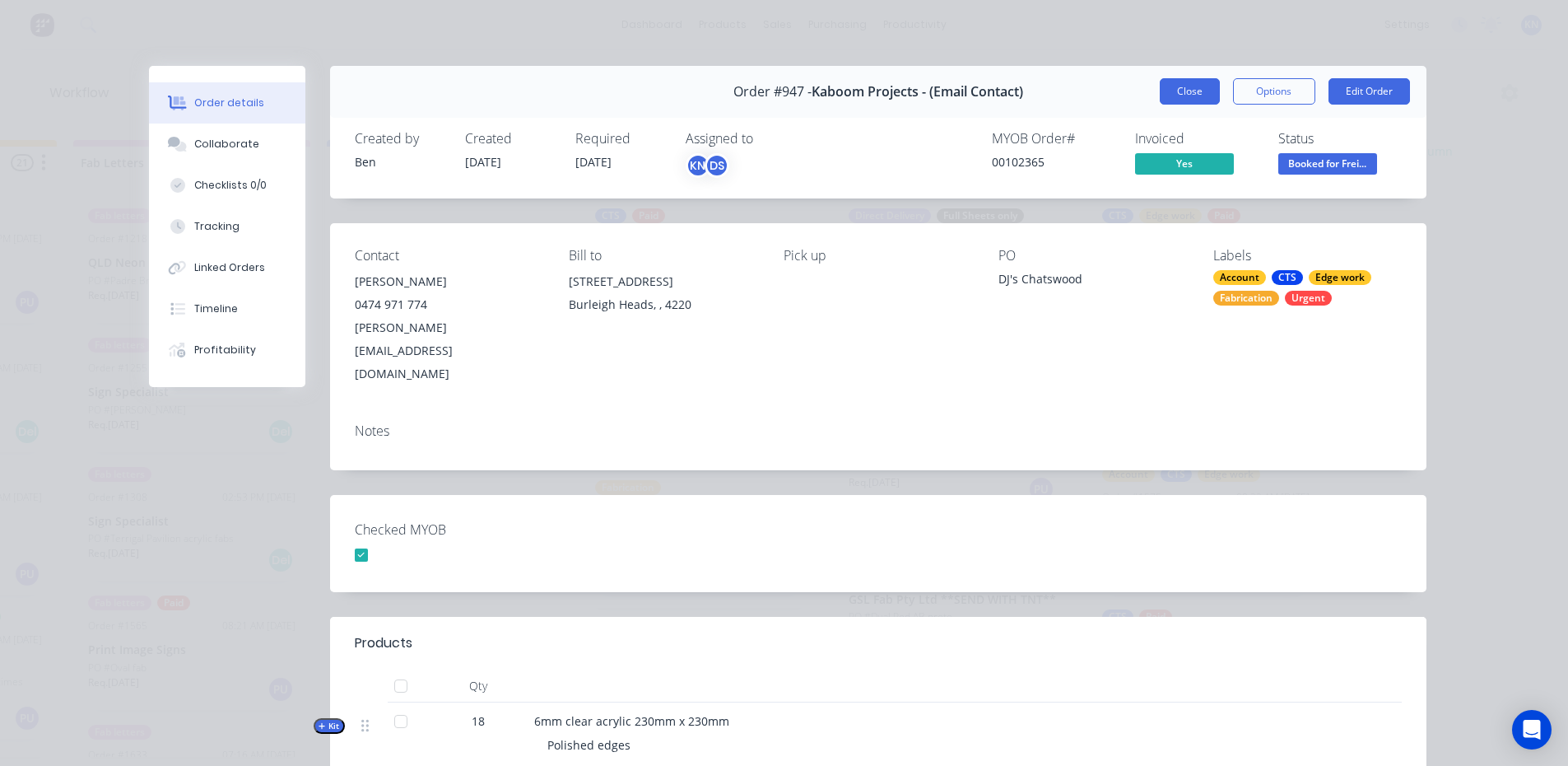
click at [1184, 90] on button "Close" at bounding box center [1190, 92] width 60 height 26
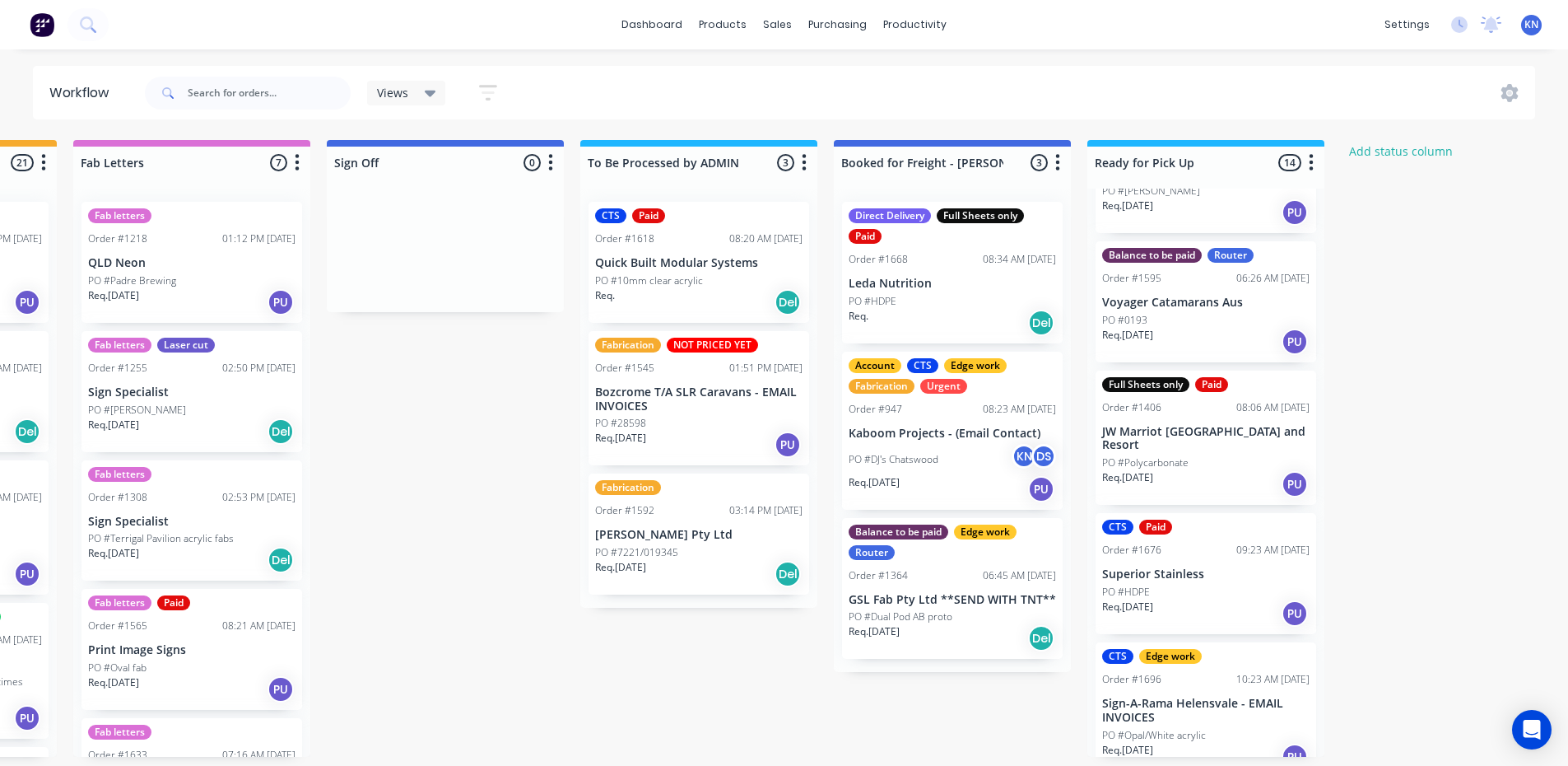
scroll to position [1324, 0]
click at [220, 92] on input "text" at bounding box center [269, 92] width 163 height 33
type input "1607"
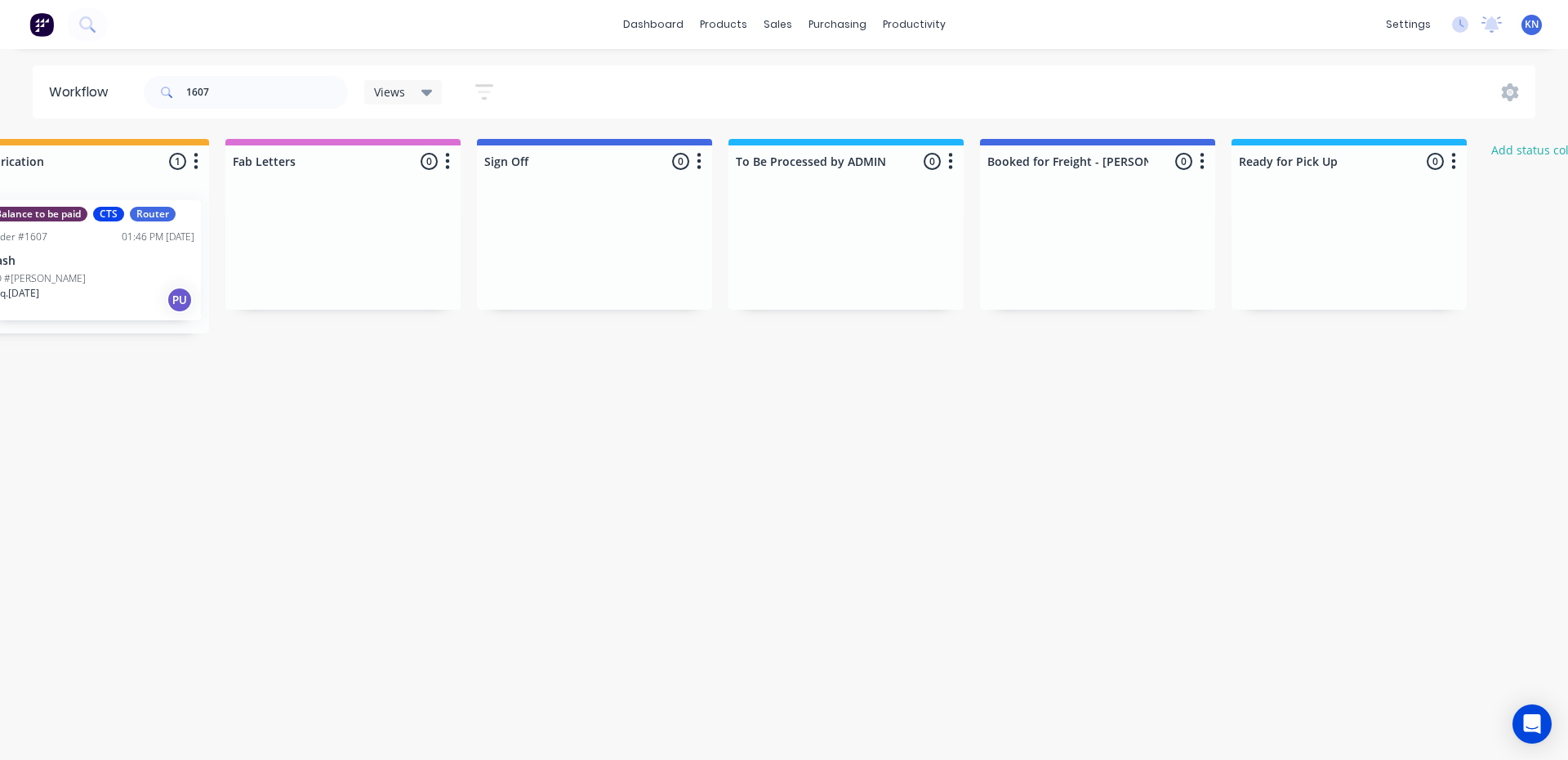
scroll to position [0, 2341]
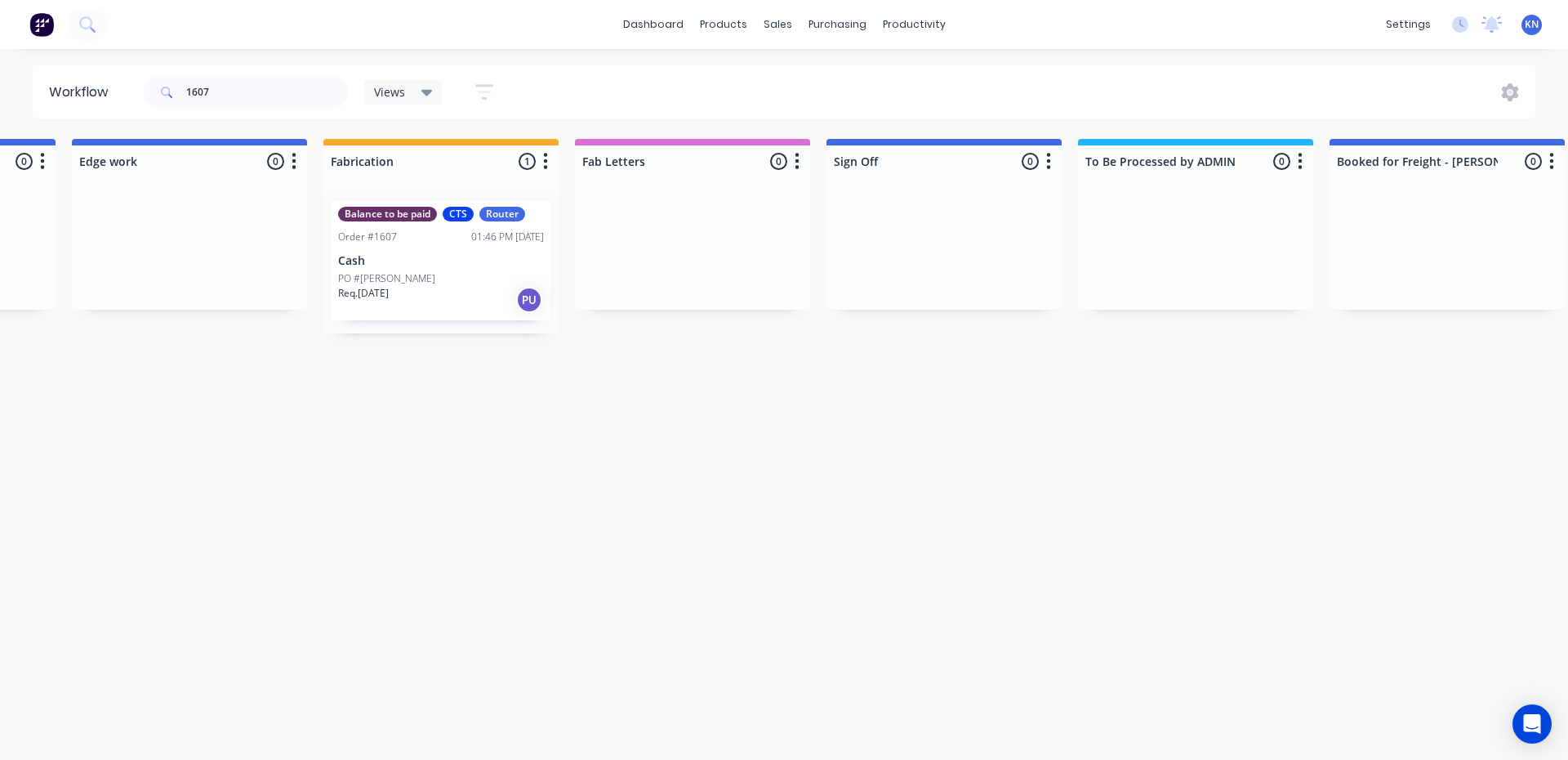
drag, startPoint x: 738, startPoint y: 545, endPoint x: 669, endPoint y: 570, distance: 73.4
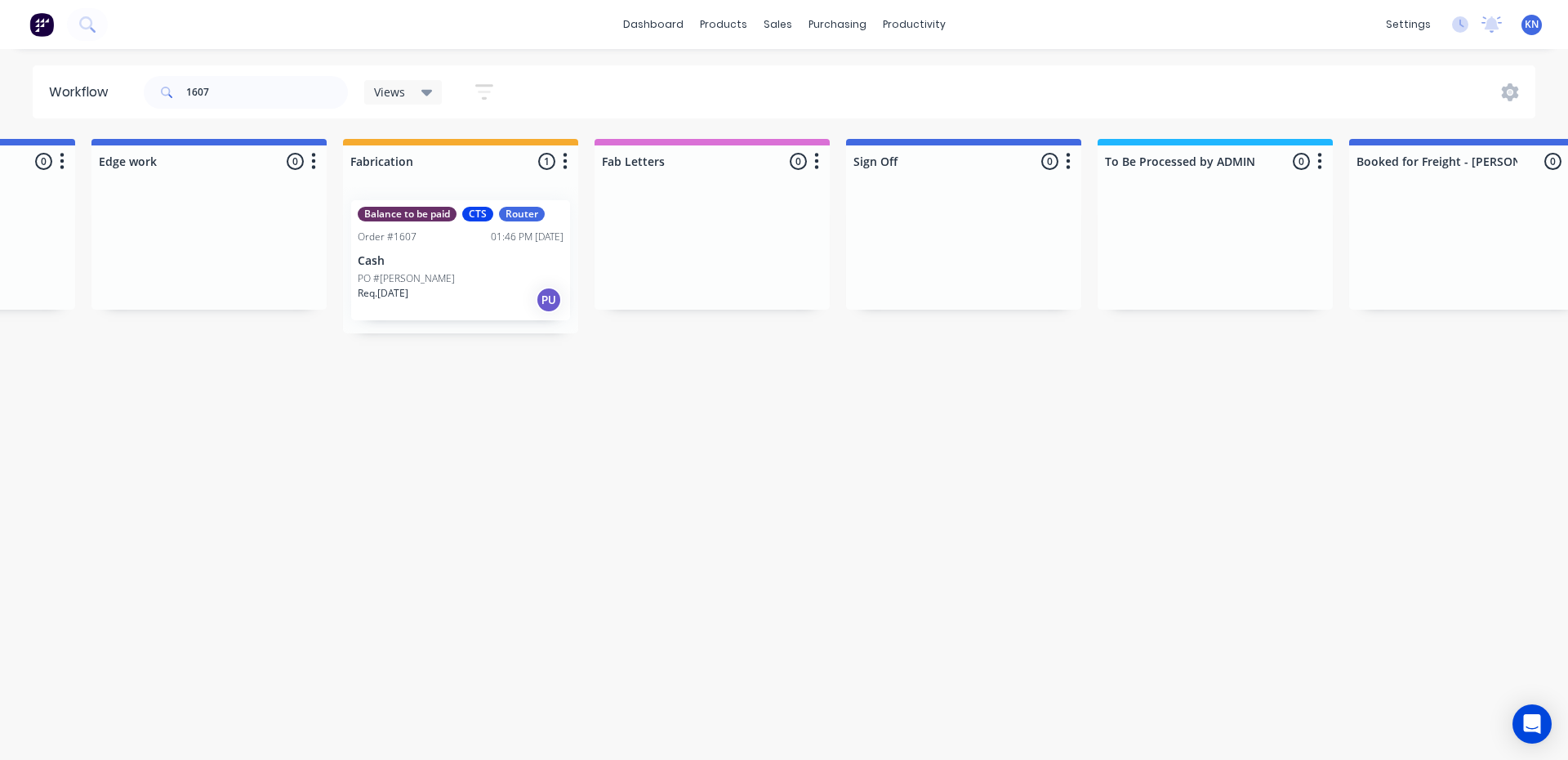
click at [427, 292] on div "Req. [DATE] PU" at bounding box center [460, 300] width 206 height 28
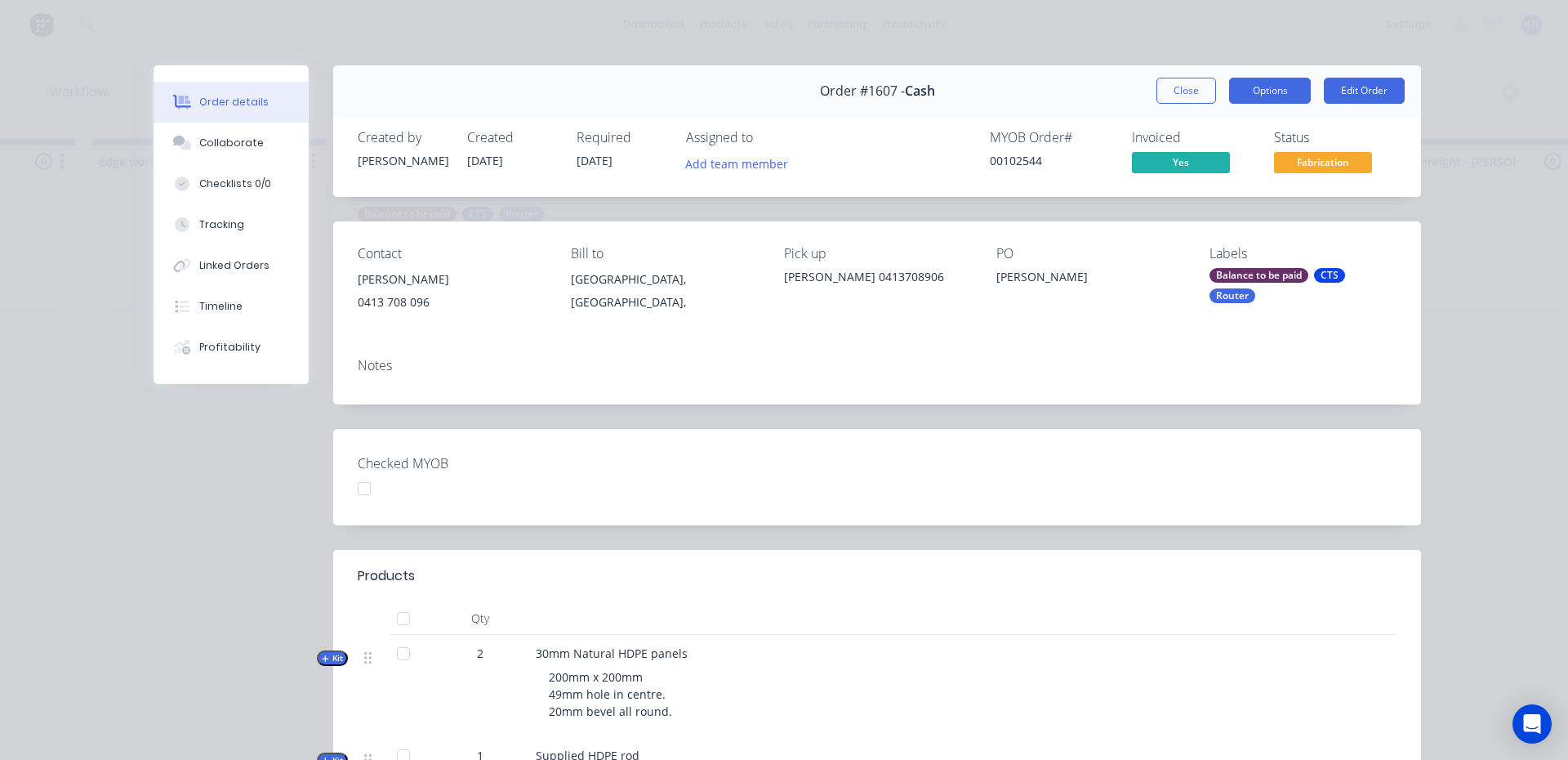
click at [1284, 84] on button "Options" at bounding box center [1270, 91] width 81 height 26
click at [1191, 81] on button "Close" at bounding box center [1186, 91] width 60 height 26
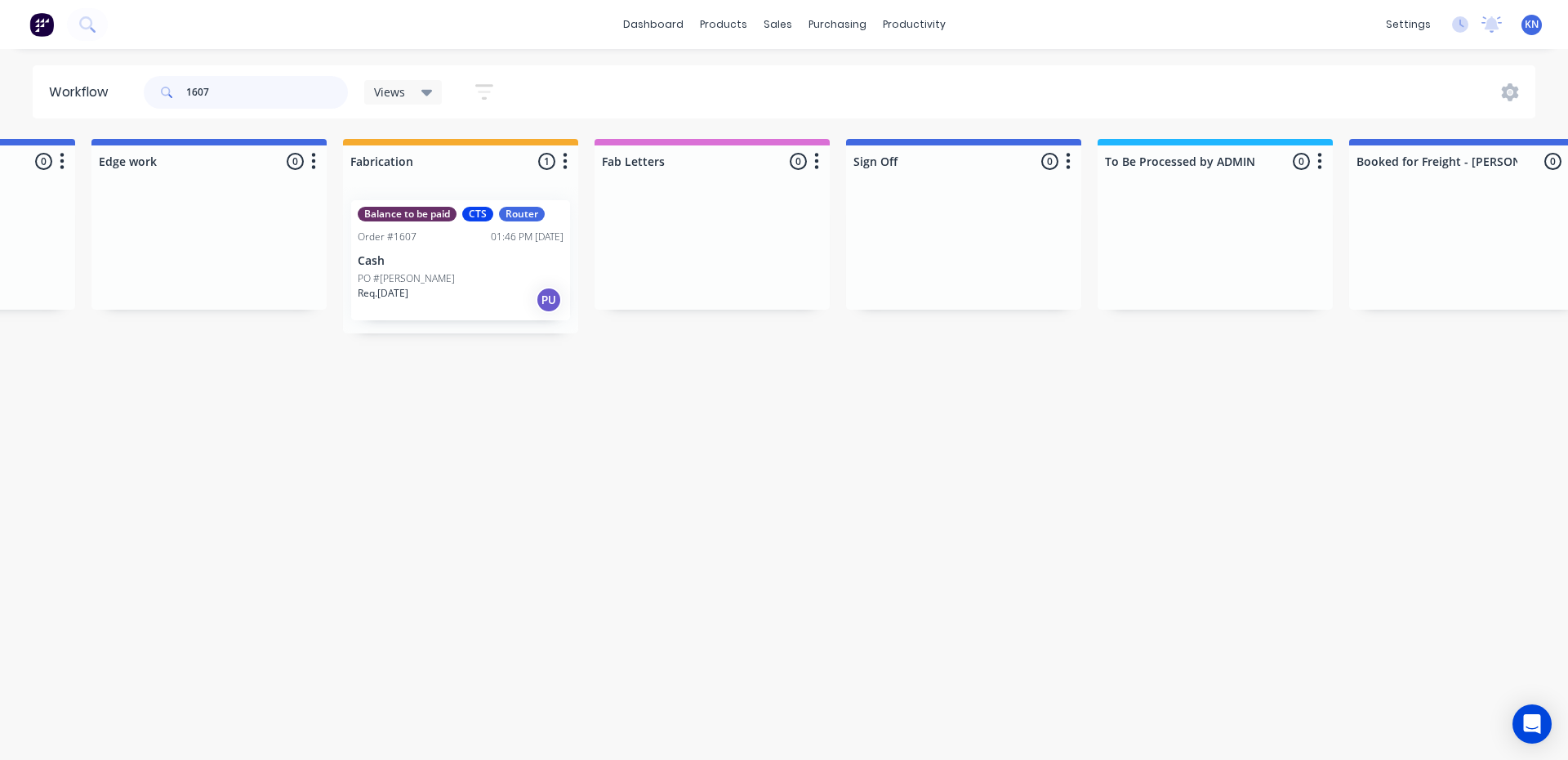
drag, startPoint x: 297, startPoint y: 92, endPoint x: 91, endPoint y: 100, distance: 206.2
click at [91, 100] on header "Workflow 1607 Views Save new view None (Default) edit Ready for Pick Up edit Sh…" at bounding box center [784, 92] width 1503 height 53
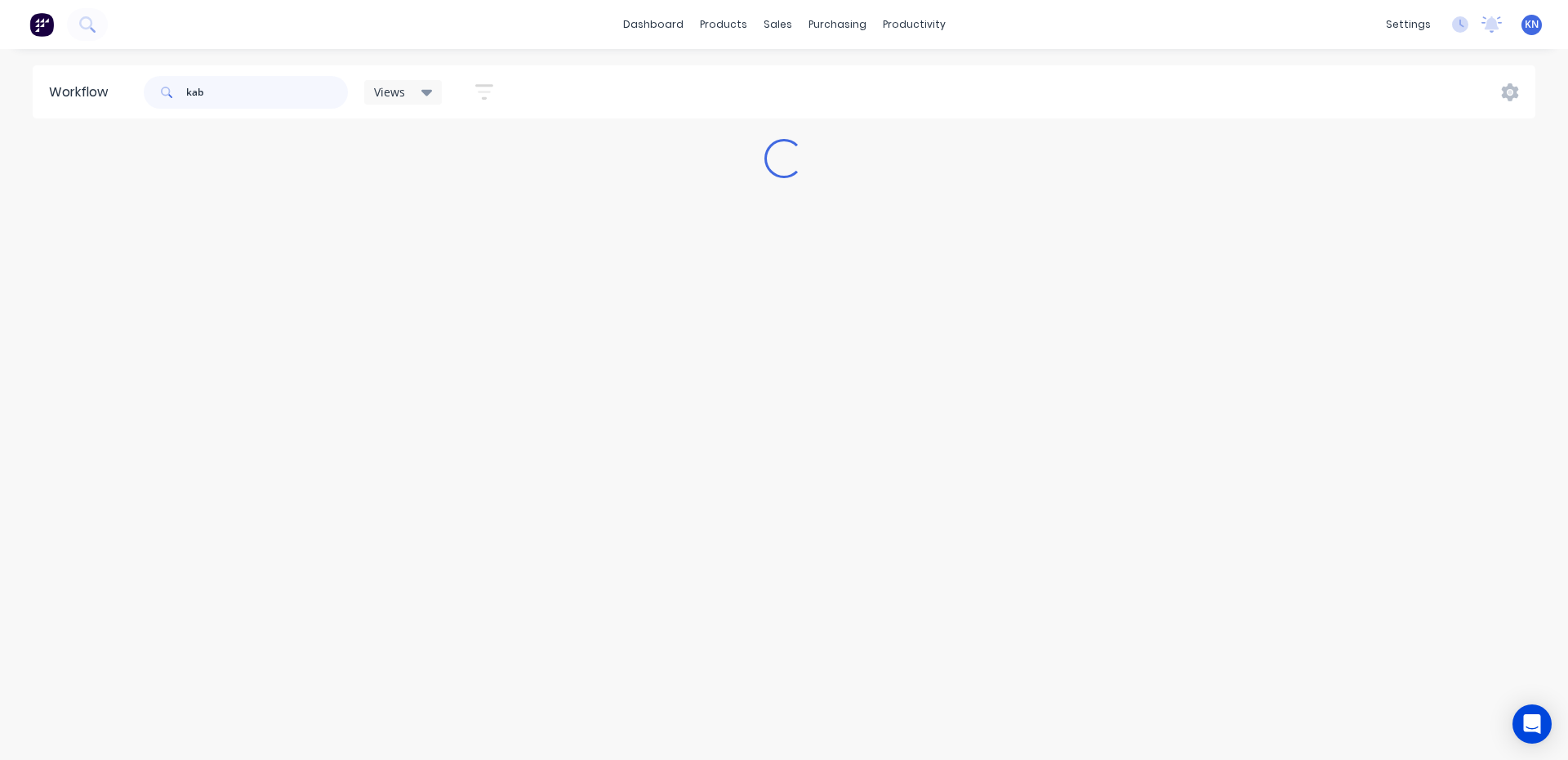
scroll to position [0, 0]
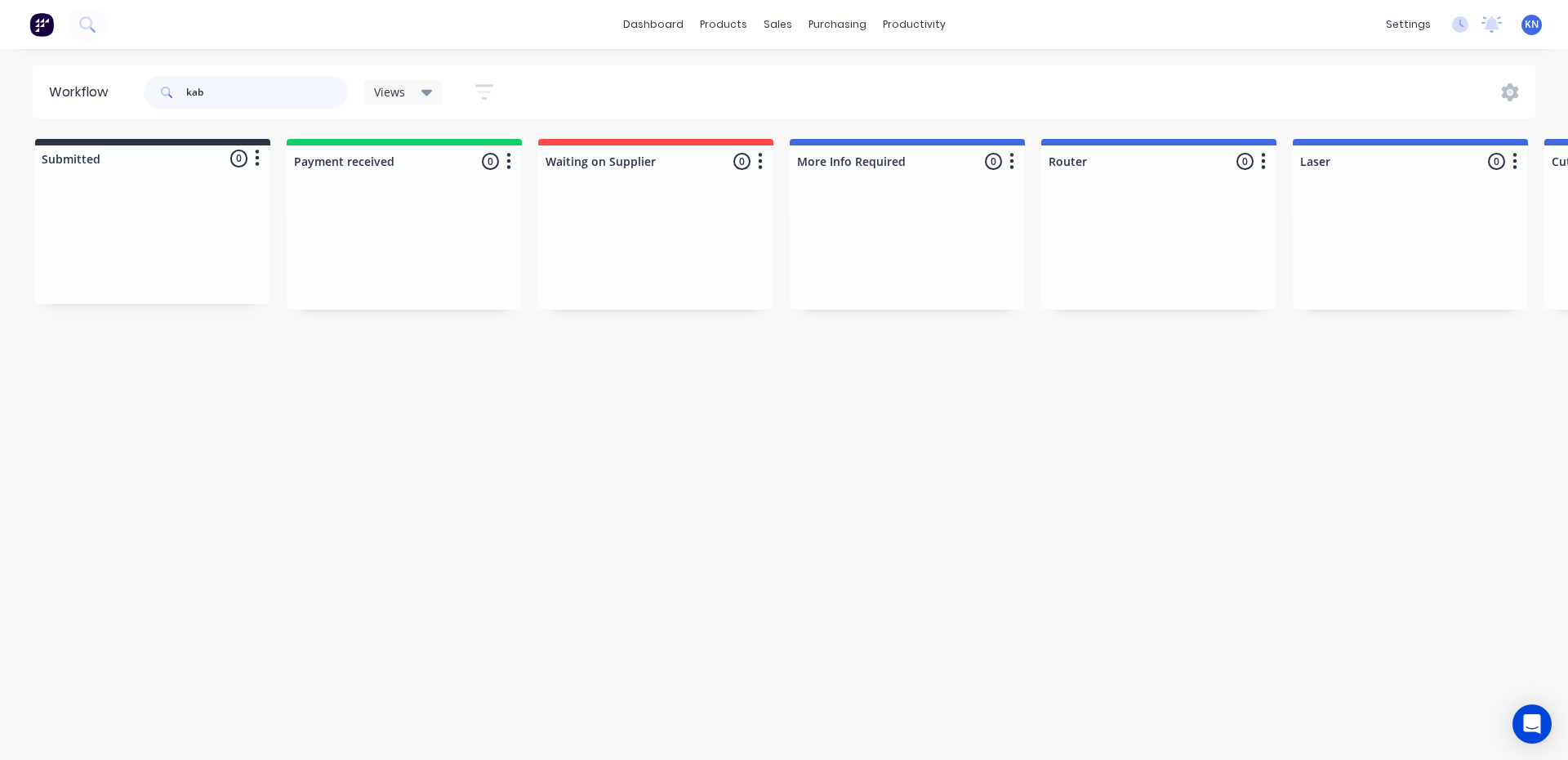
type input "kab"
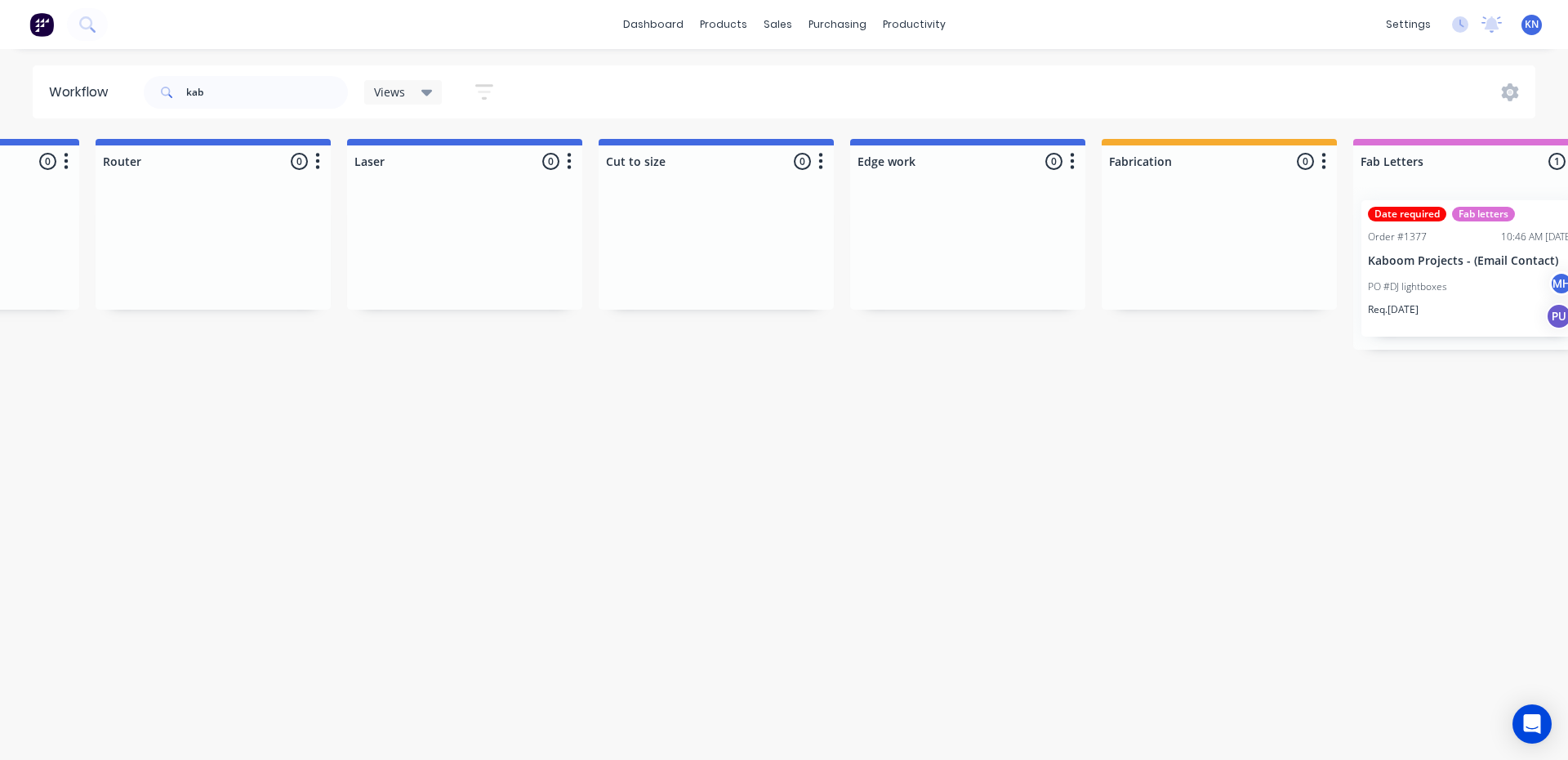
scroll to position [0, 2341]
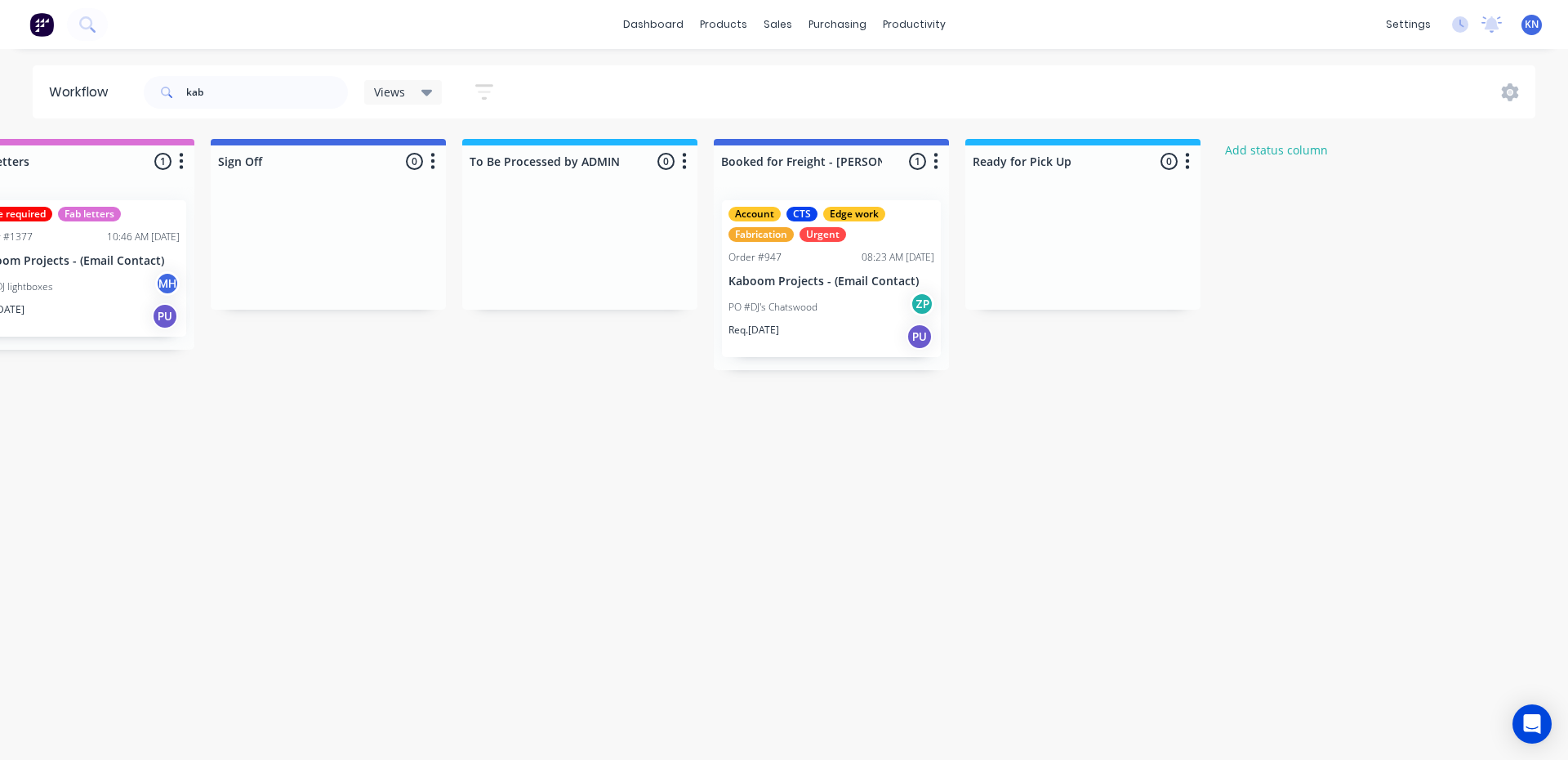
drag, startPoint x: 647, startPoint y: 654, endPoint x: 1043, endPoint y: 661, distance: 396.1
click at [822, 300] on div "PO #DJ's Chatswood ZP" at bounding box center [832, 307] width 206 height 31
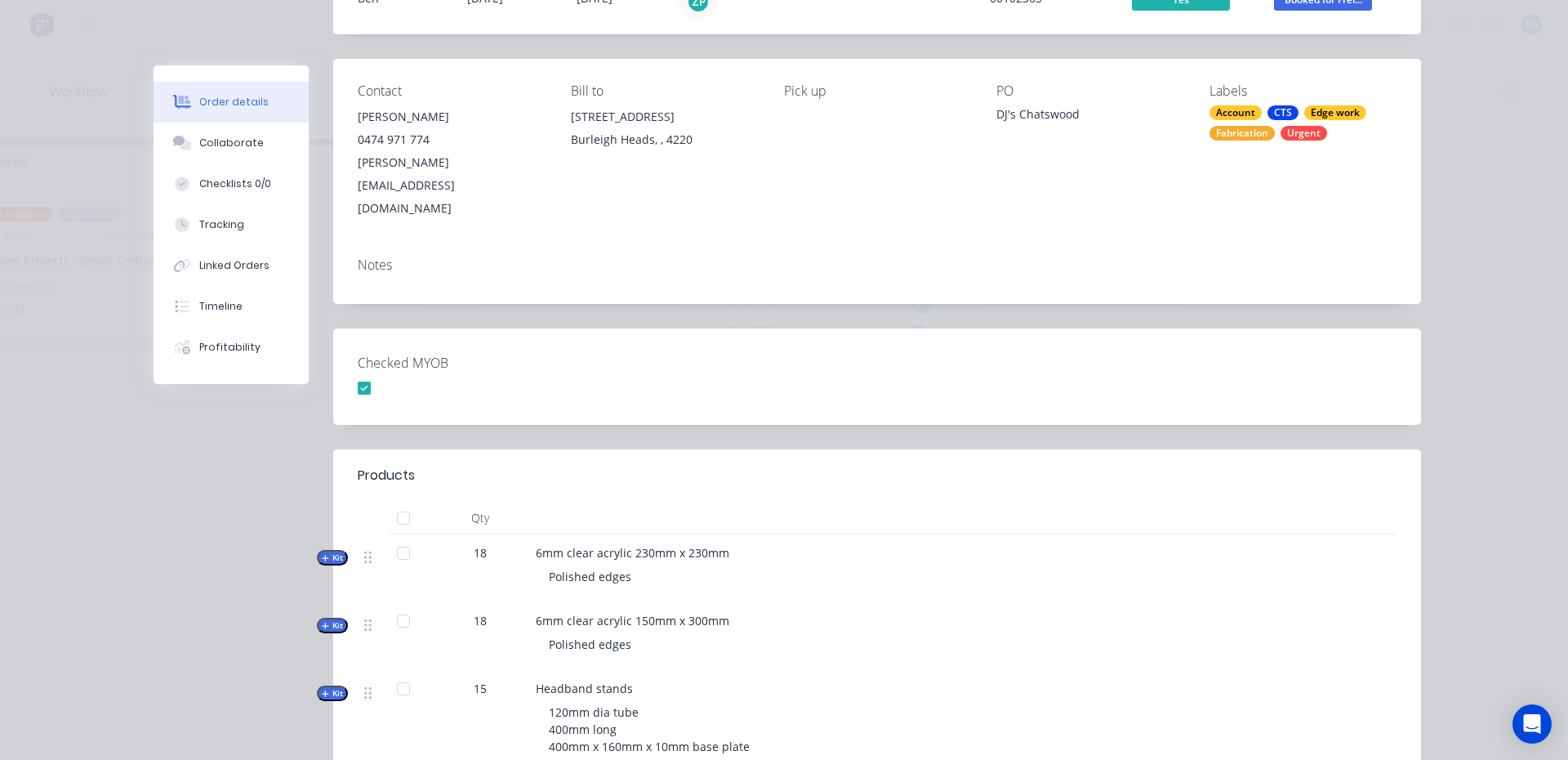
scroll to position [164, 0]
click at [400, 536] on div at bounding box center [403, 552] width 33 height 33
click at [398, 604] on div at bounding box center [403, 620] width 33 height 33
click at [401, 536] on div at bounding box center [403, 552] width 33 height 33
click at [401, 604] on div at bounding box center [403, 620] width 33 height 33
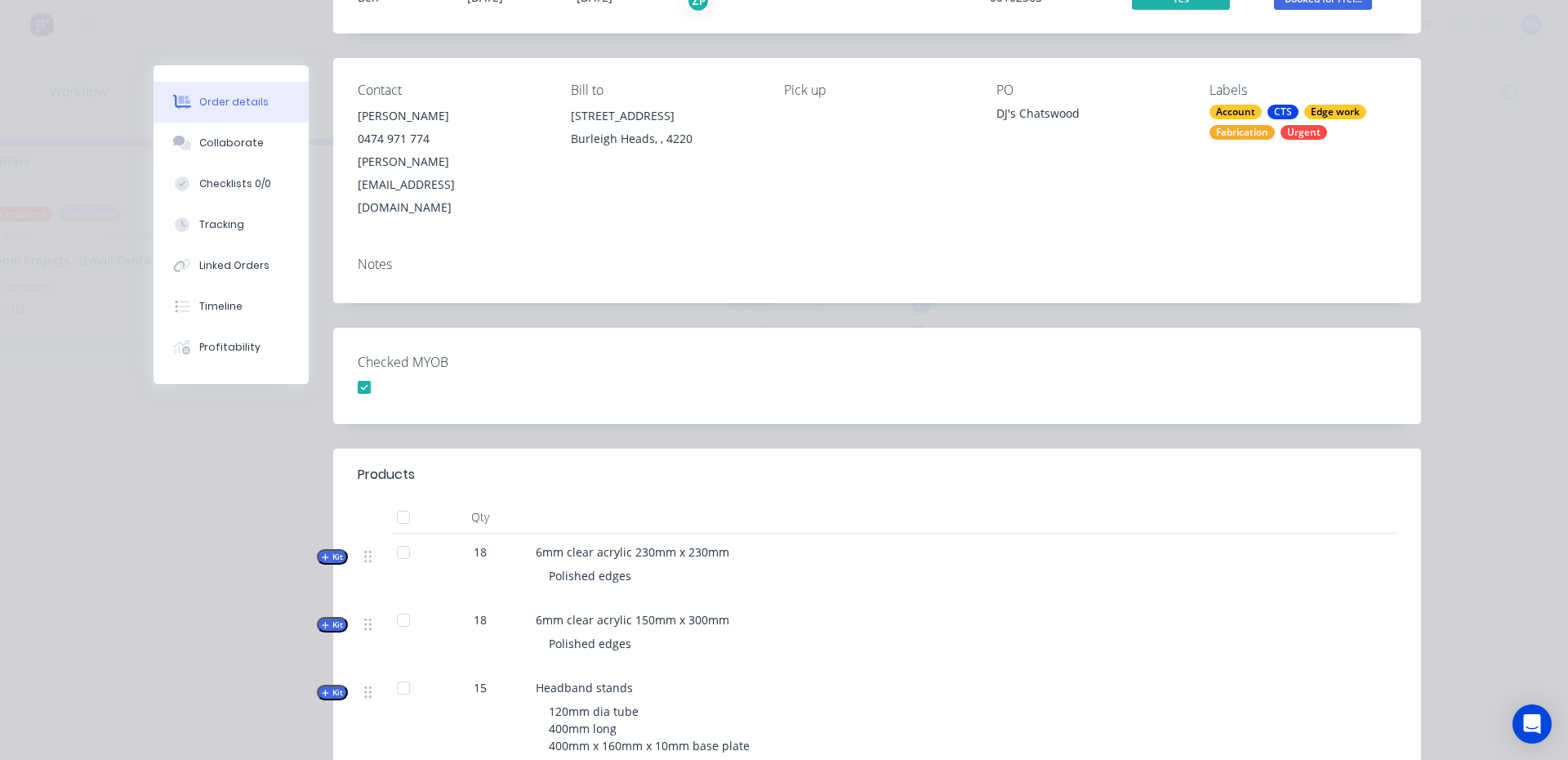
scroll to position [0, 0]
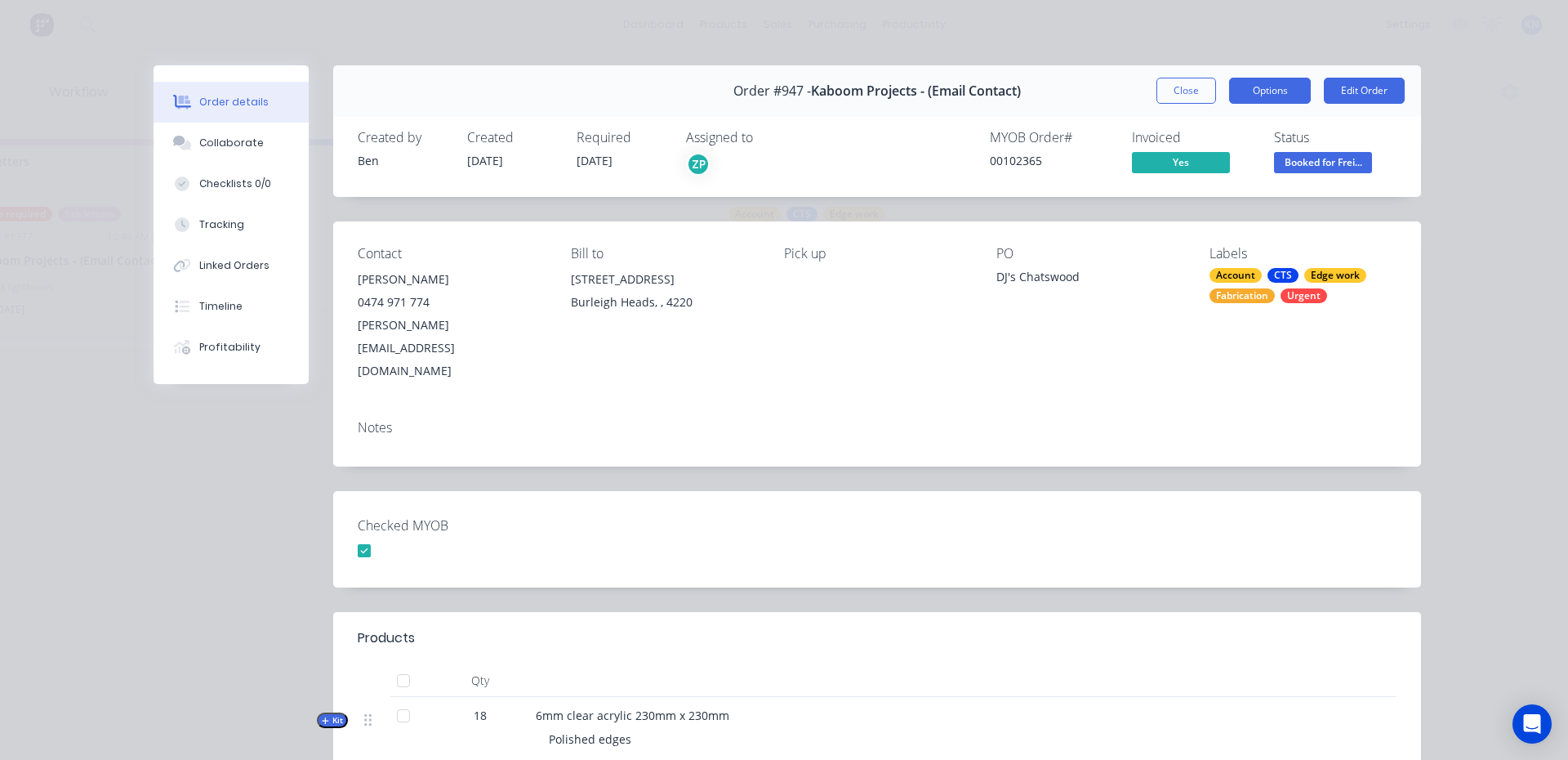
click at [1270, 88] on button "Options" at bounding box center [1270, 91] width 81 height 26
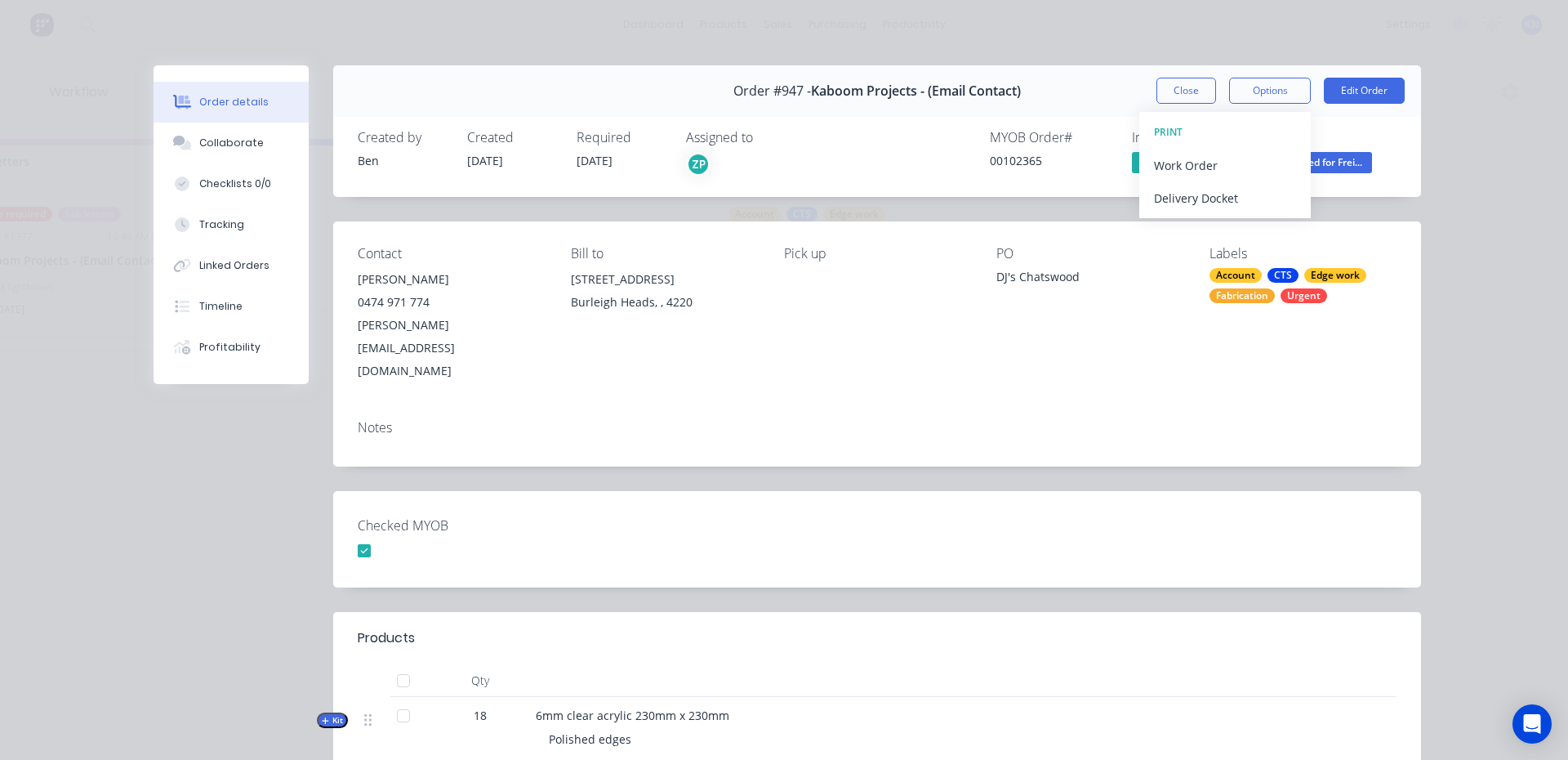
click at [312, 21] on div "Order details Collaborate Checklists 0/0 Tracking Linked Orders Timeline Profit…" at bounding box center [784, 380] width 1568 height 760
click at [1188, 91] on button "Close" at bounding box center [1186, 91] width 60 height 26
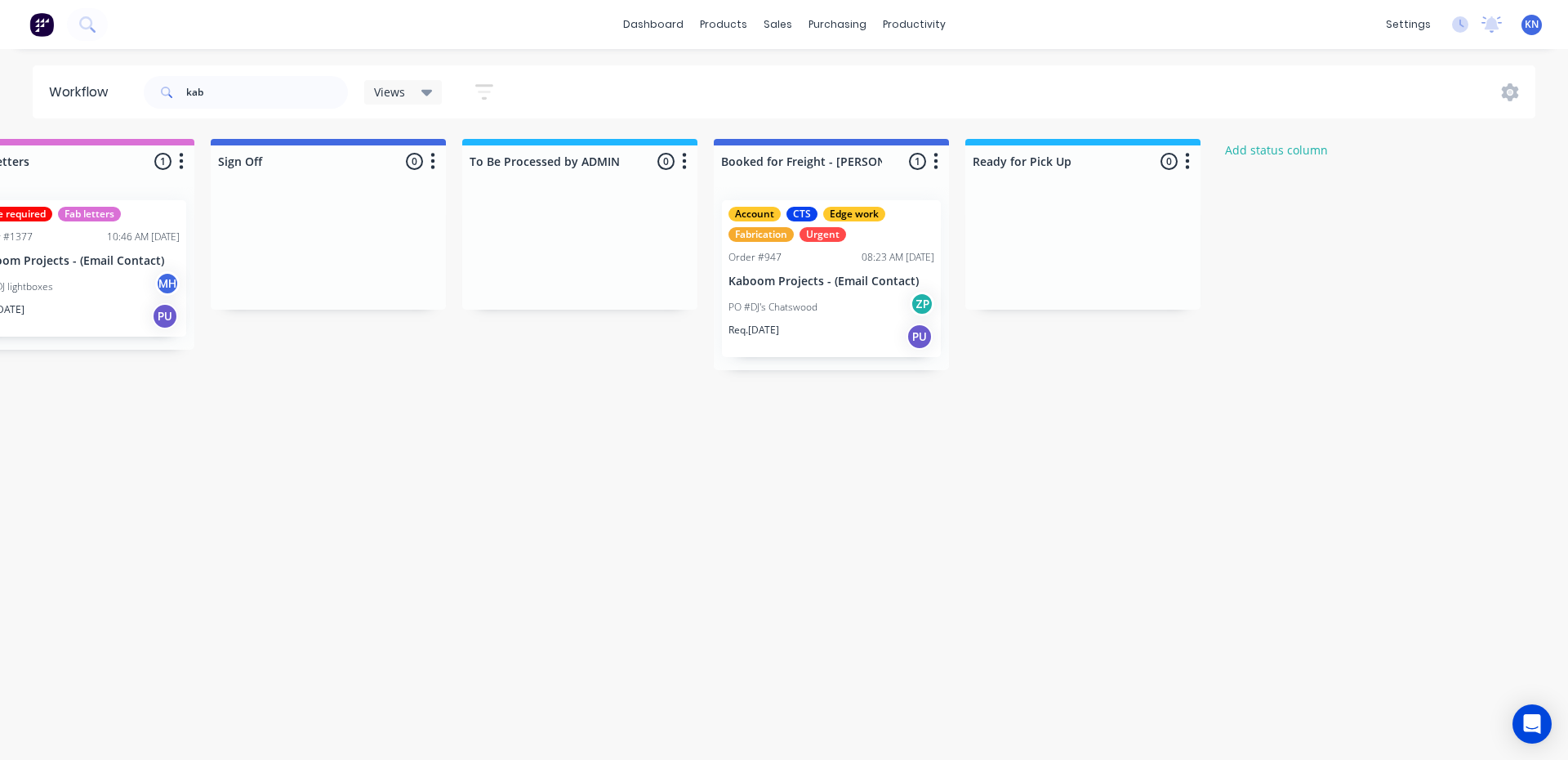
click at [836, 300] on div "PO #DJ's Chatswood ZP" at bounding box center [832, 307] width 206 height 31
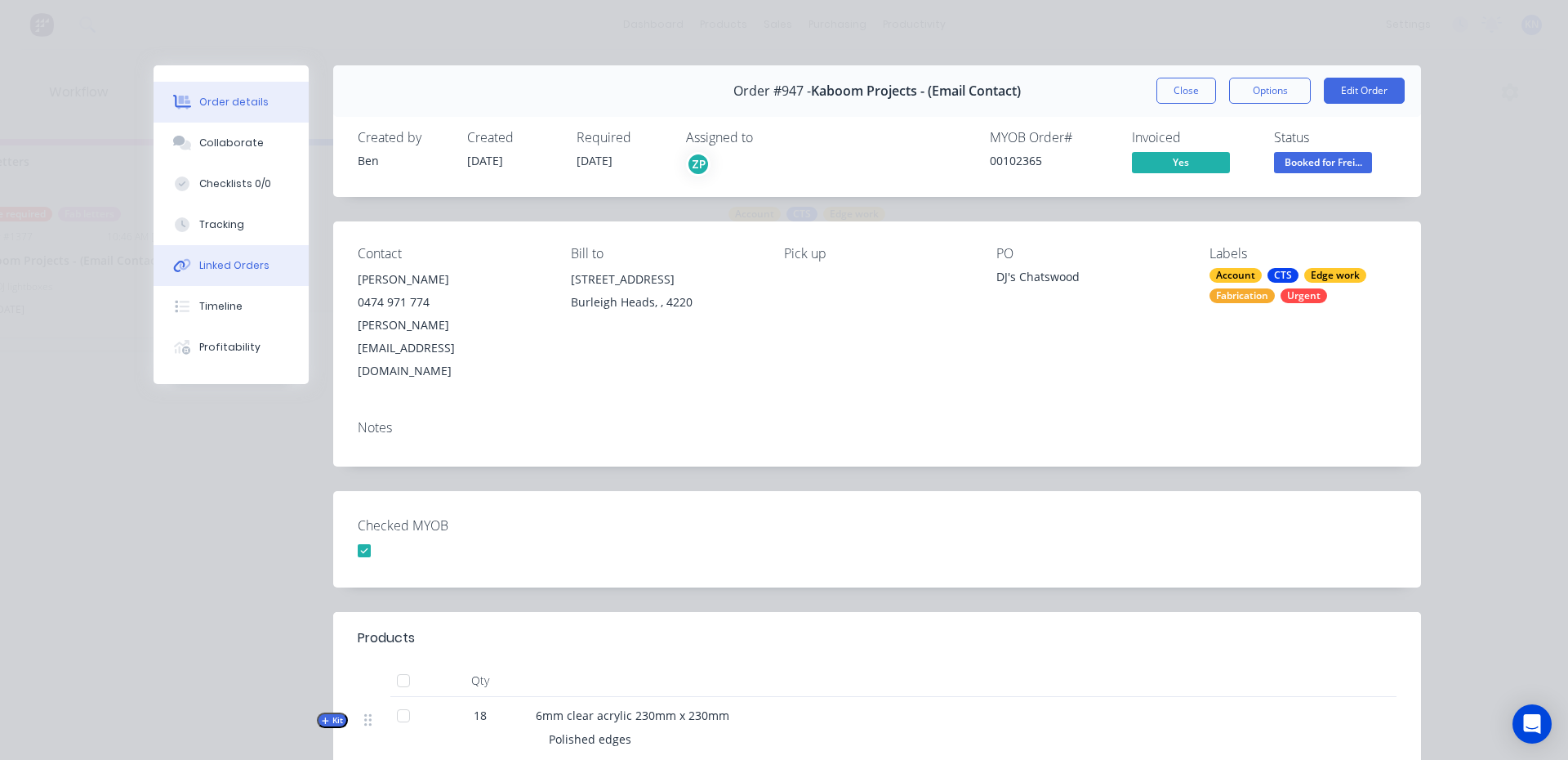
click at [207, 258] on div "Linked Orders" at bounding box center [234, 266] width 70 height 15
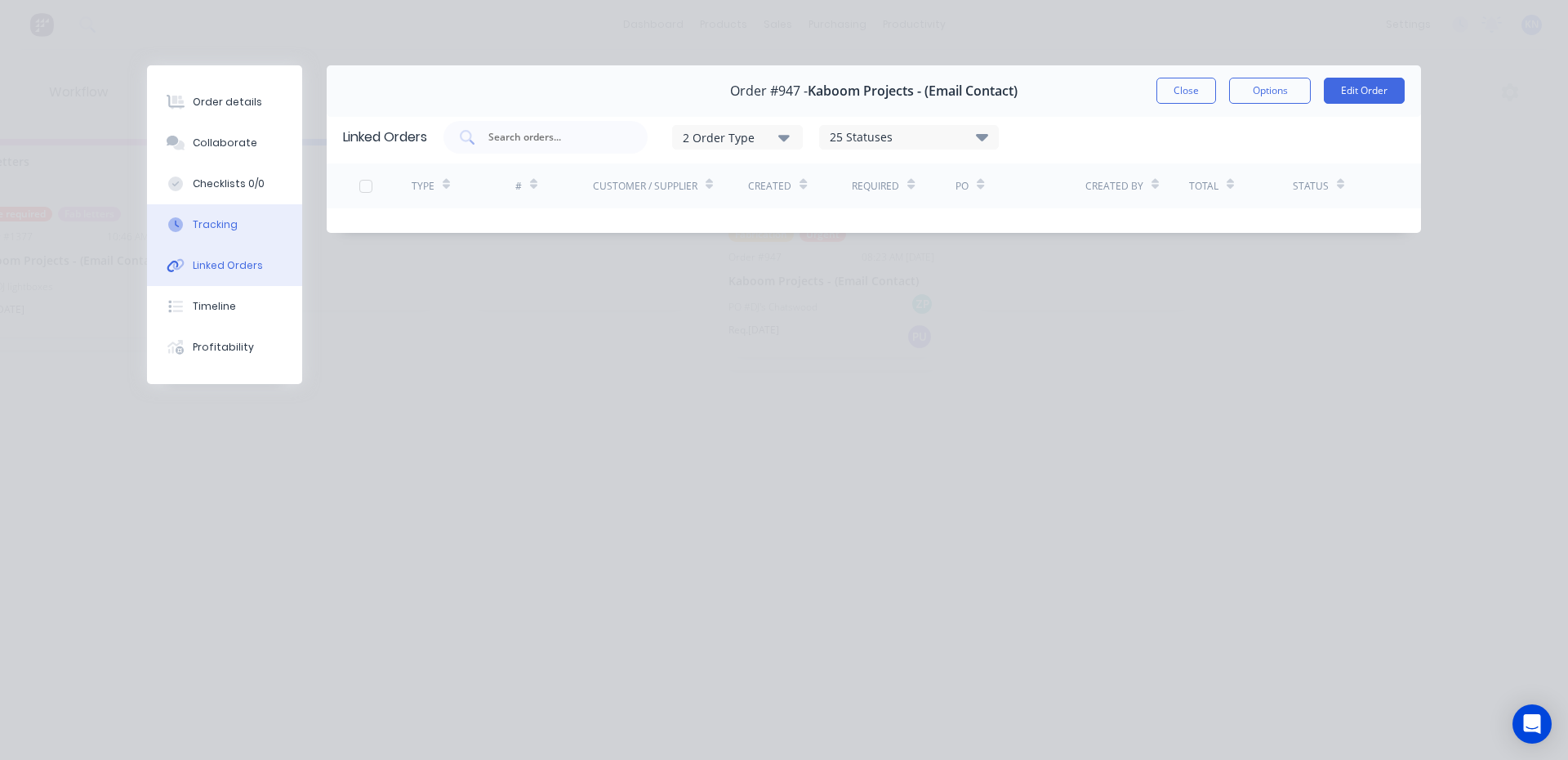
click at [207, 219] on div "Tracking" at bounding box center [215, 225] width 45 height 15
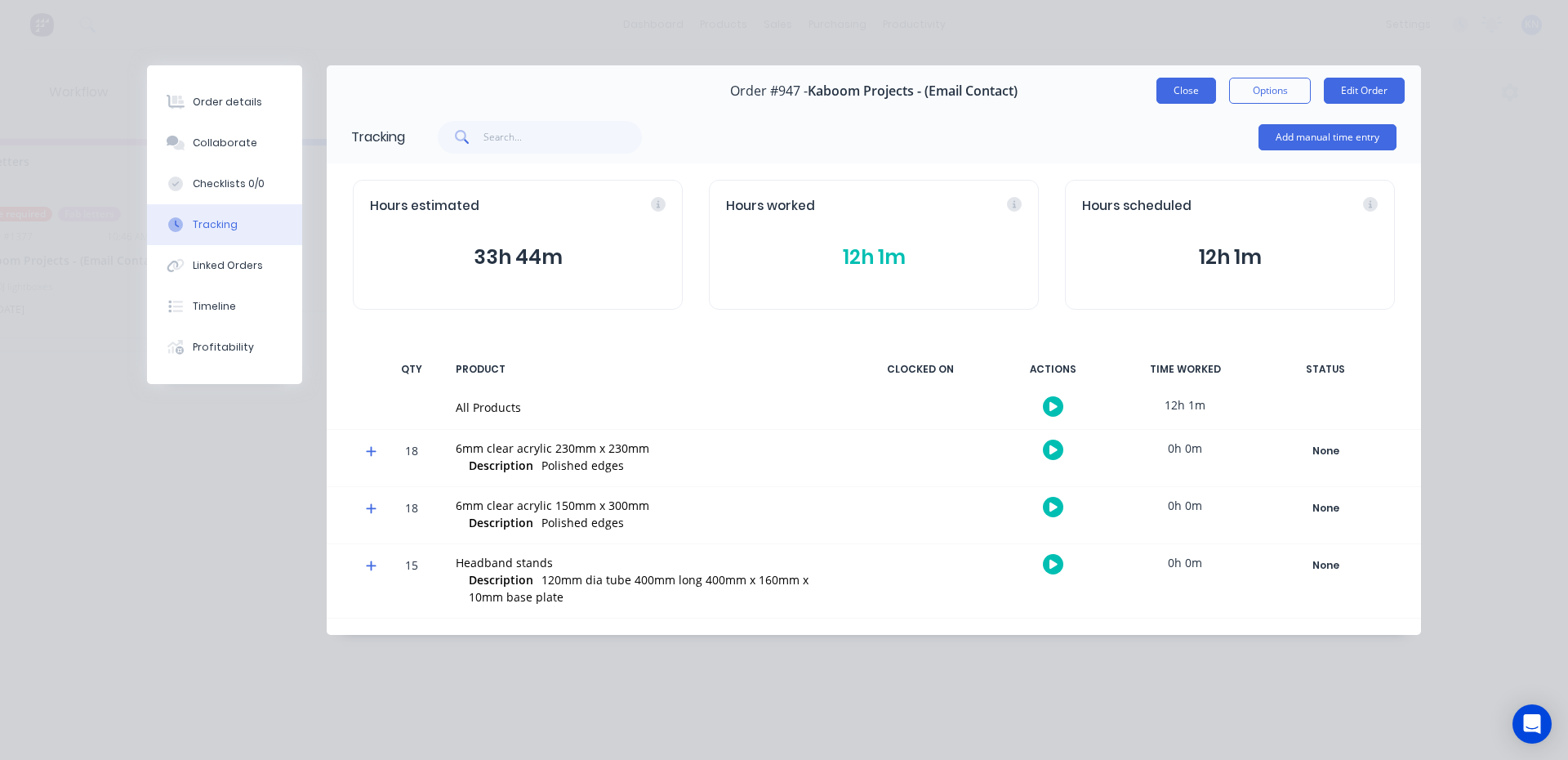
click at [1188, 87] on button "Close" at bounding box center [1186, 91] width 60 height 26
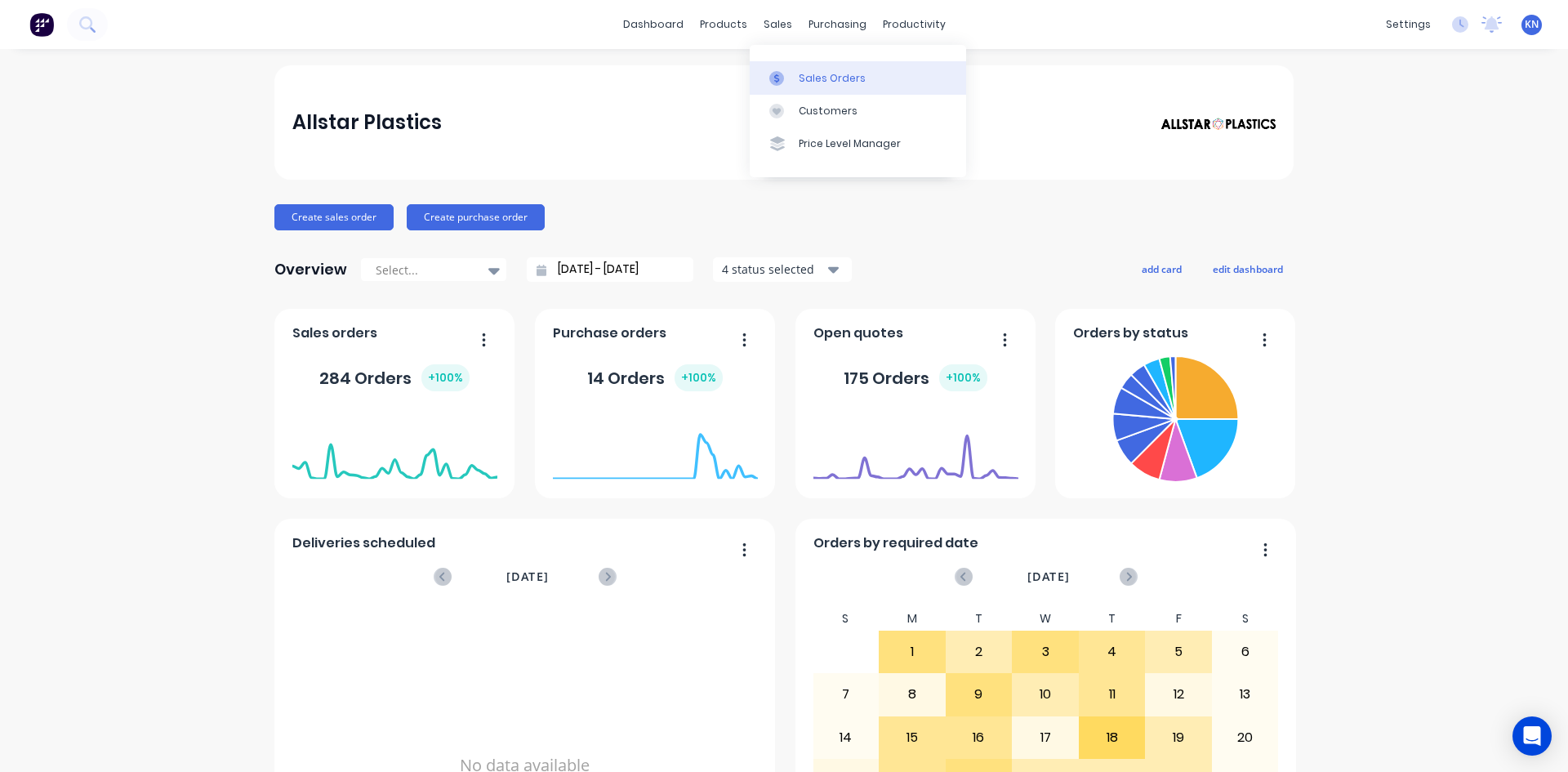
click at [805, 80] on div "Sales Orders" at bounding box center [833, 79] width 67 height 15
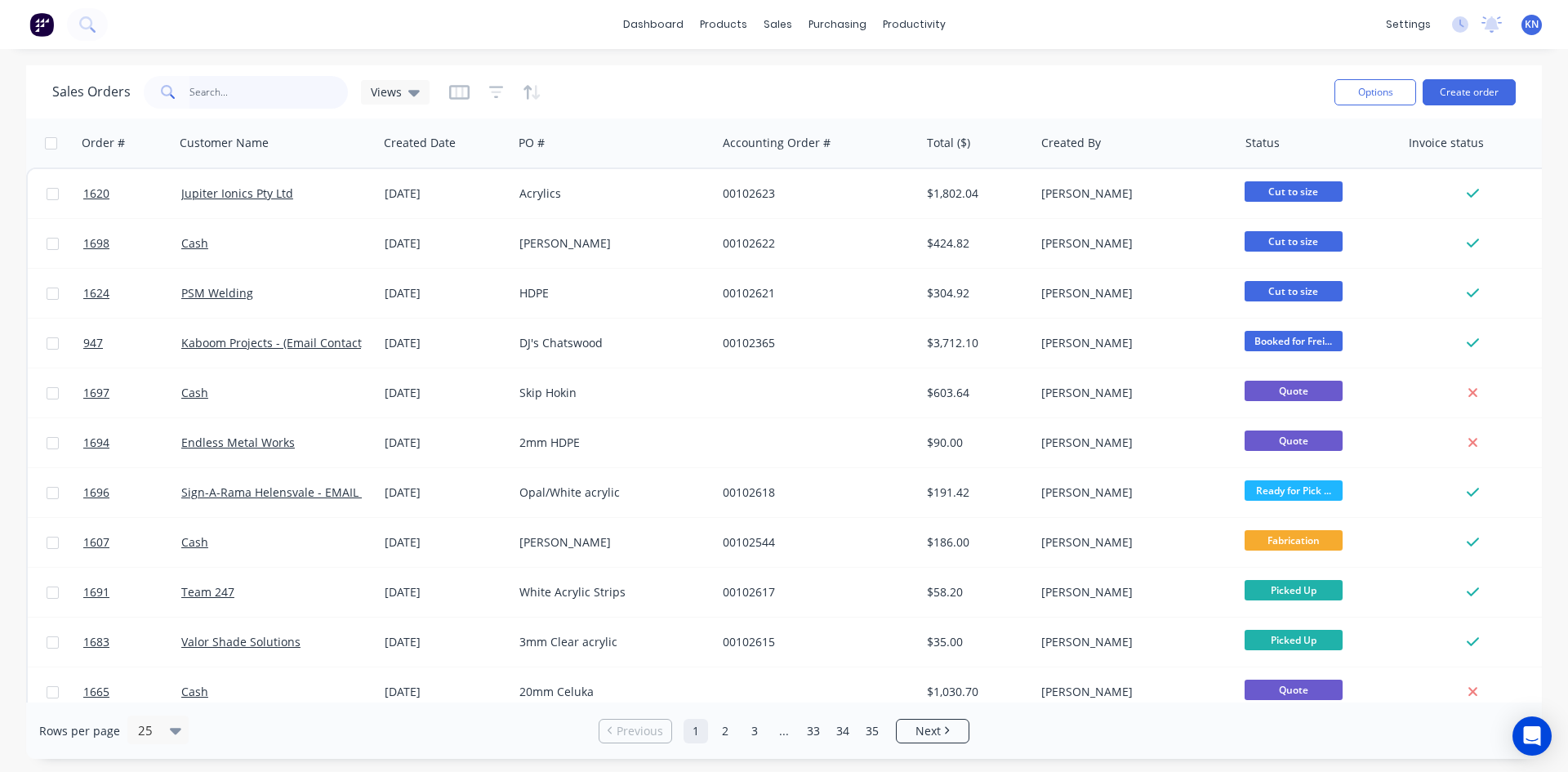
click at [246, 95] on input "text" at bounding box center [269, 92] width 159 height 33
type input "1607"
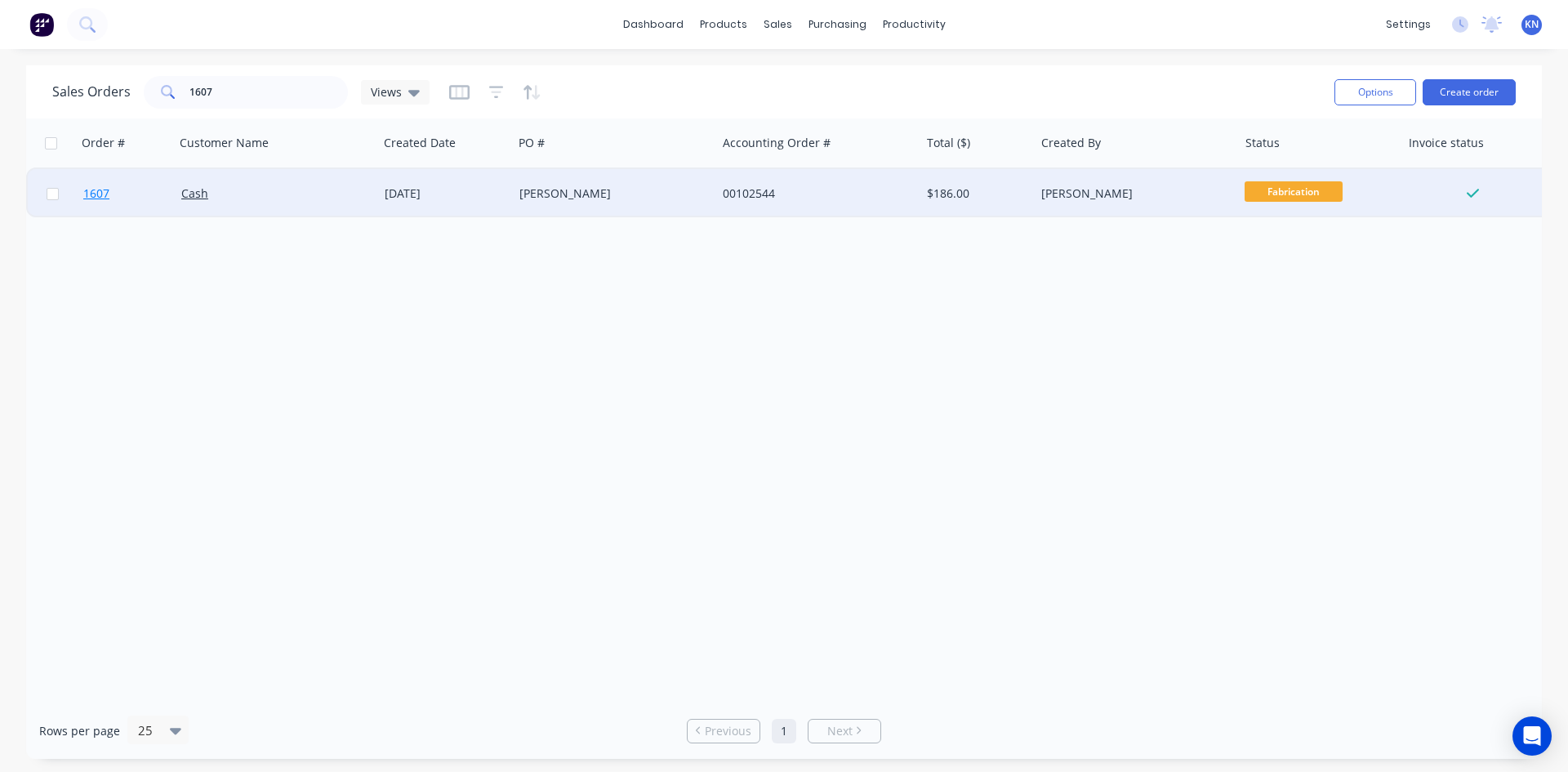
click at [103, 193] on span "1607" at bounding box center [96, 193] width 26 height 16
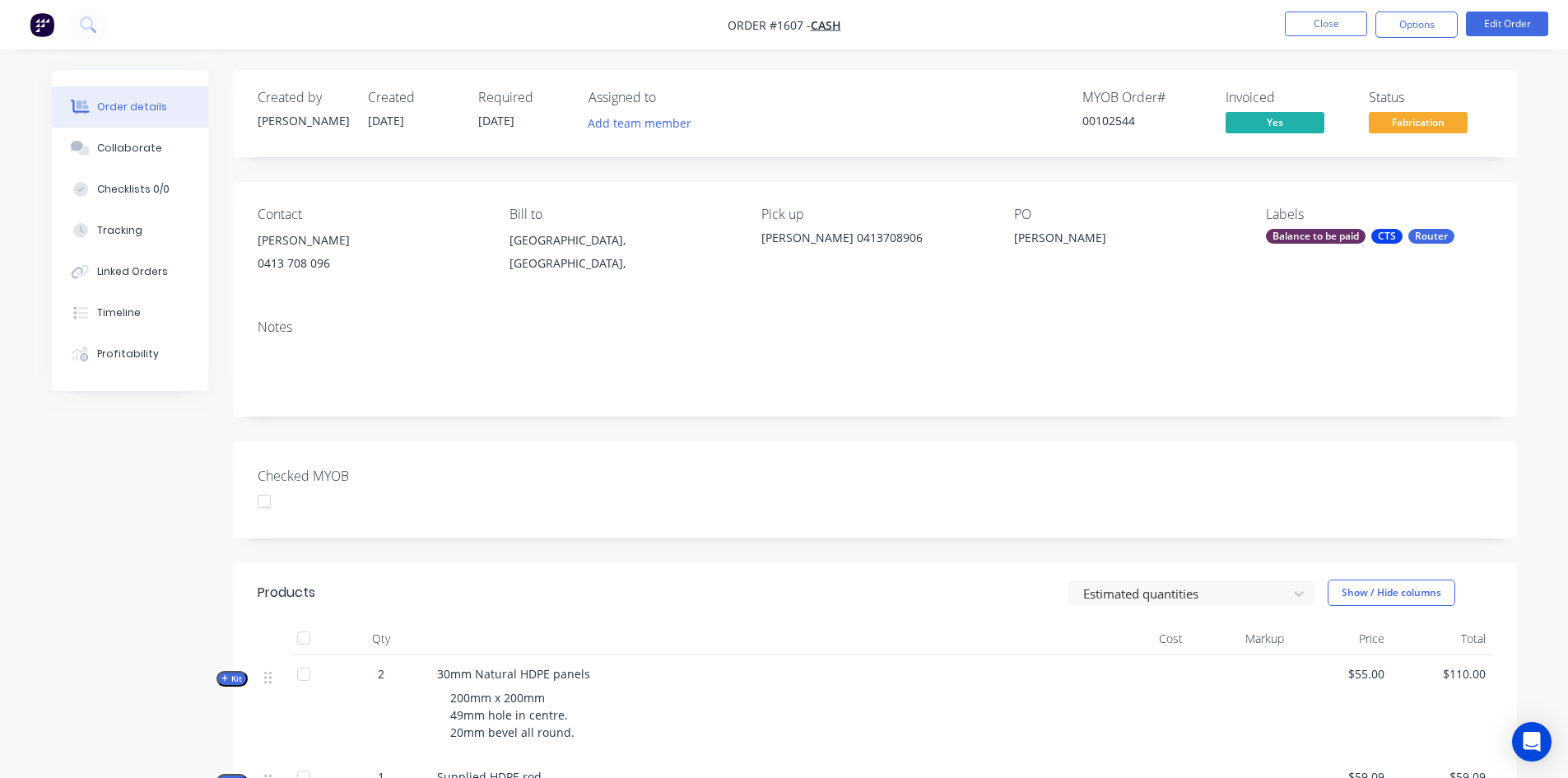
click at [1296, 236] on div "Balance to be paid" at bounding box center [1316, 237] width 100 height 15
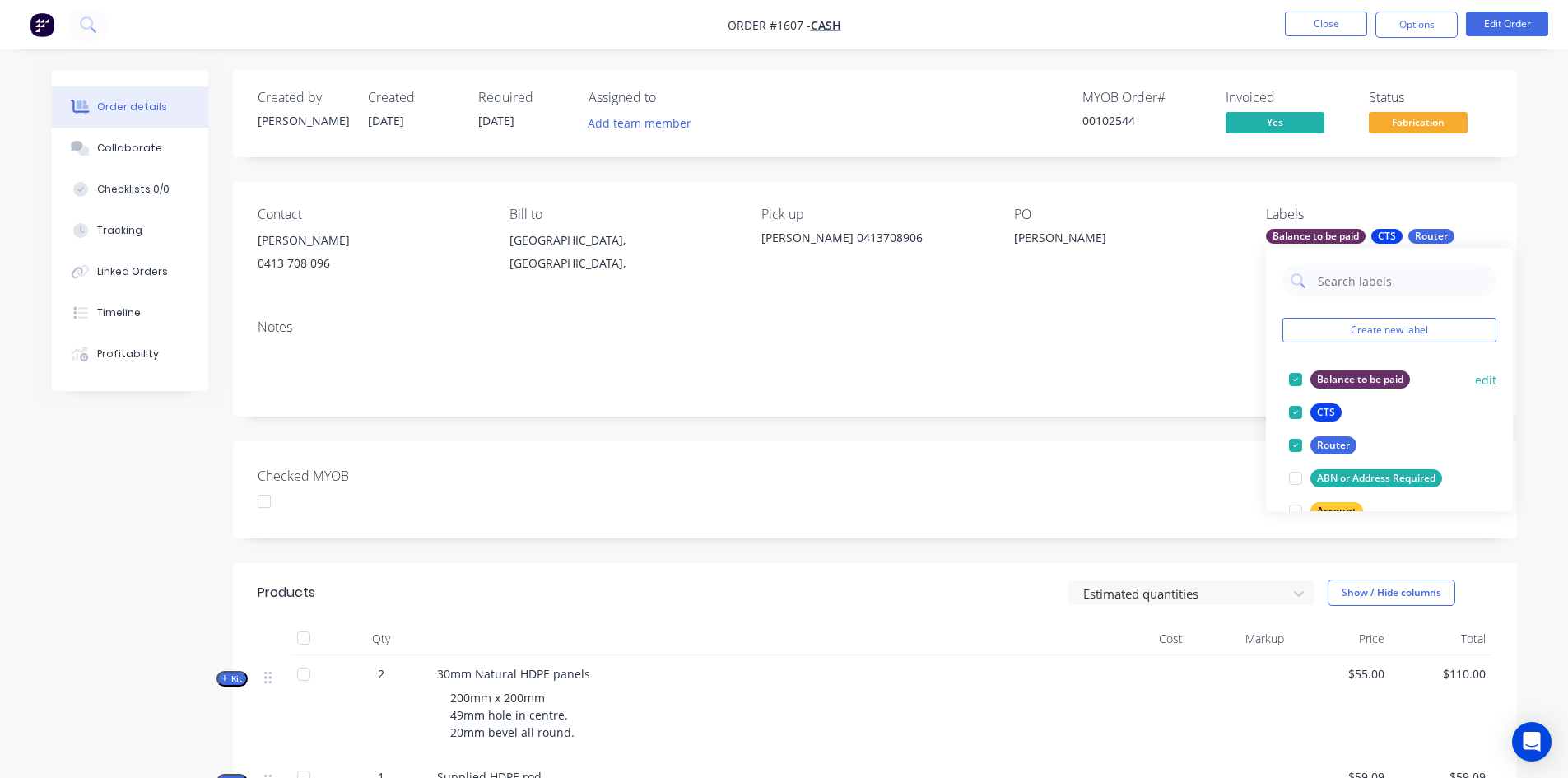
click at [1296, 374] on div at bounding box center [1296, 379] width 33 height 33
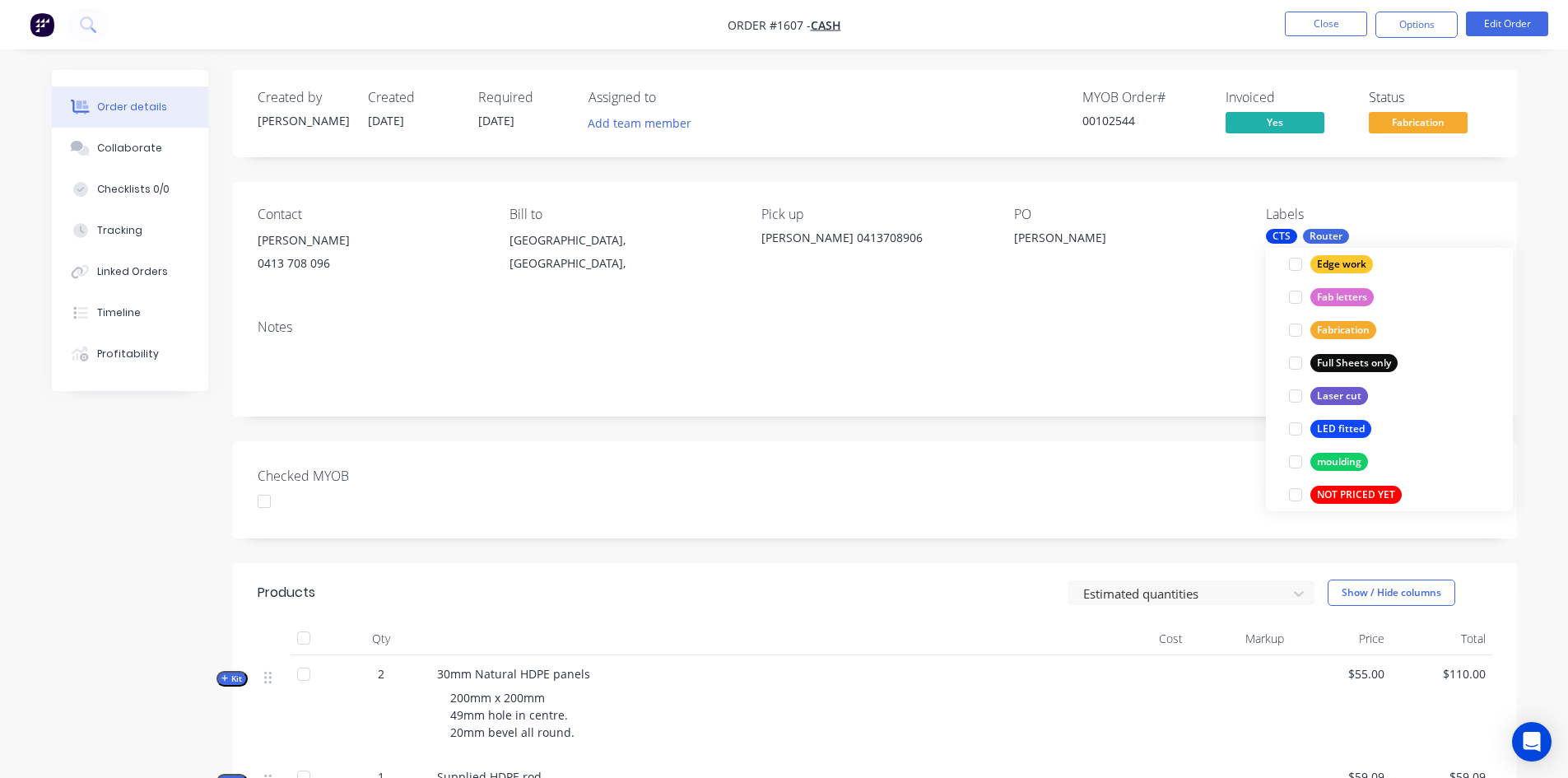
scroll to position [494, 0]
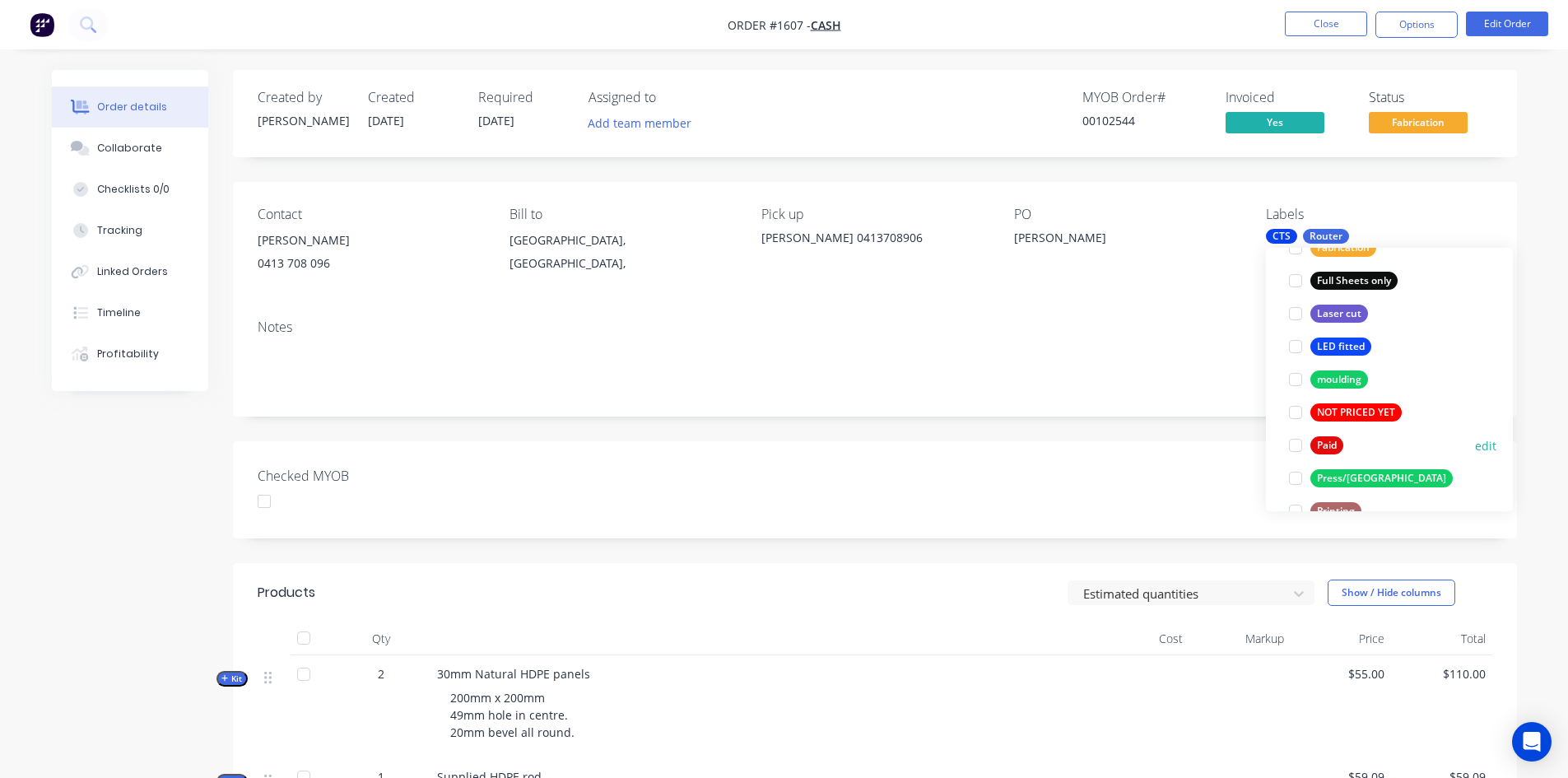
click at [1297, 444] on div at bounding box center [1296, 445] width 33 height 33
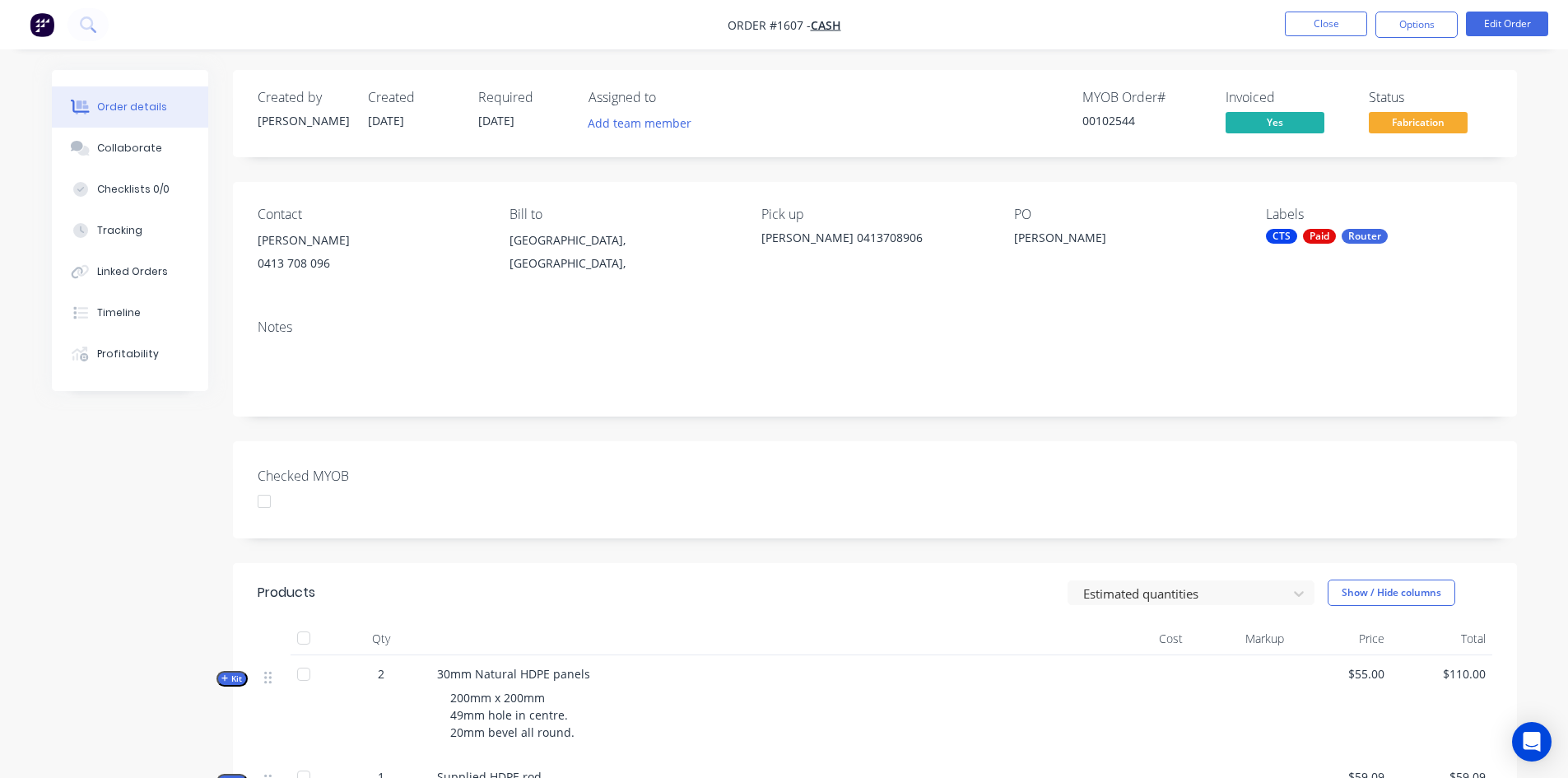
click at [1108, 406] on div "Notes" at bounding box center [875, 361] width 1284 height 110
click at [264, 504] on div at bounding box center [264, 501] width 33 height 33
click at [1411, 23] on button "Options" at bounding box center [1416, 25] width 82 height 26
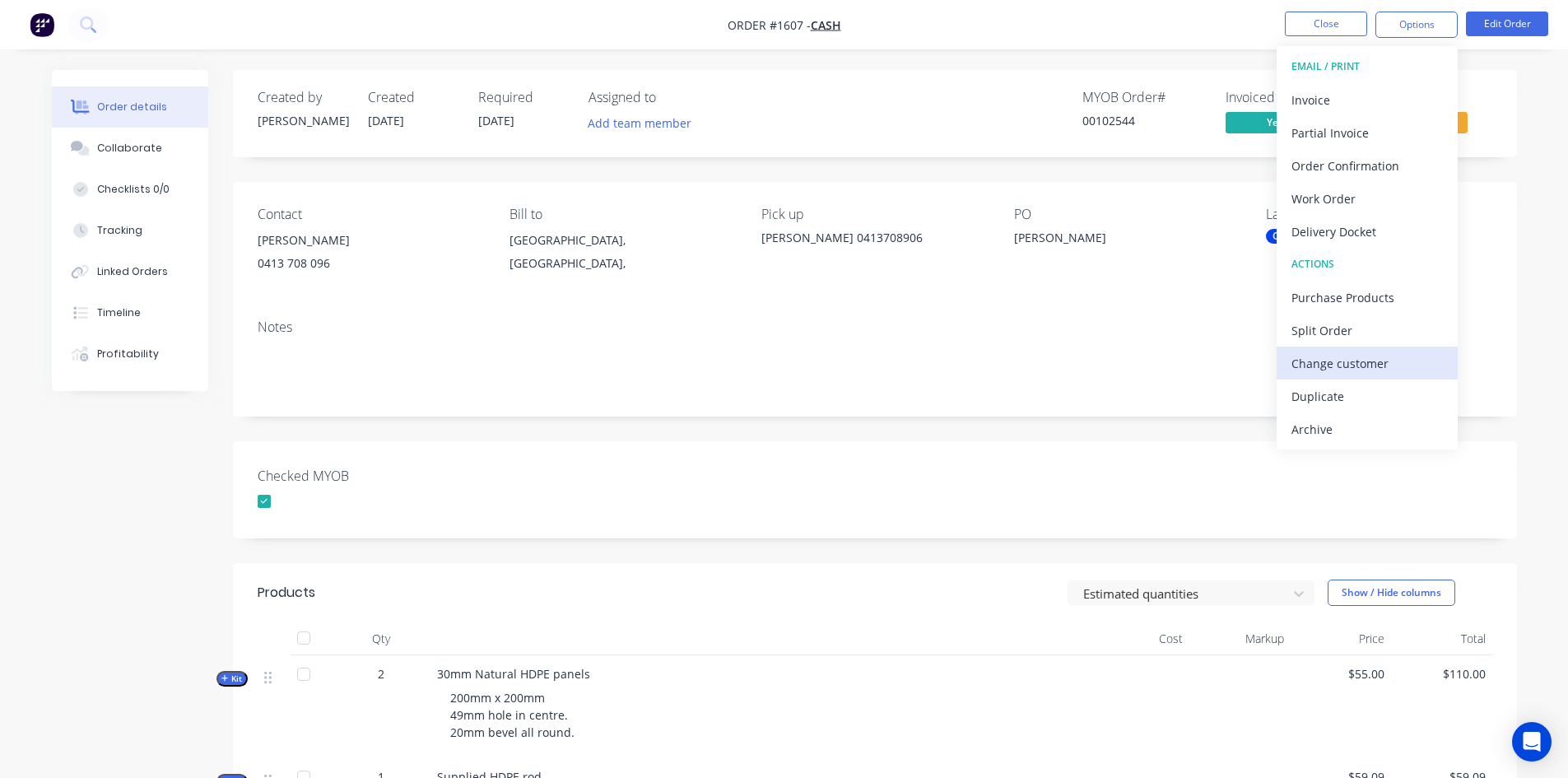
click at [1368, 362] on div "Change customer" at bounding box center [1367, 363] width 152 height 24
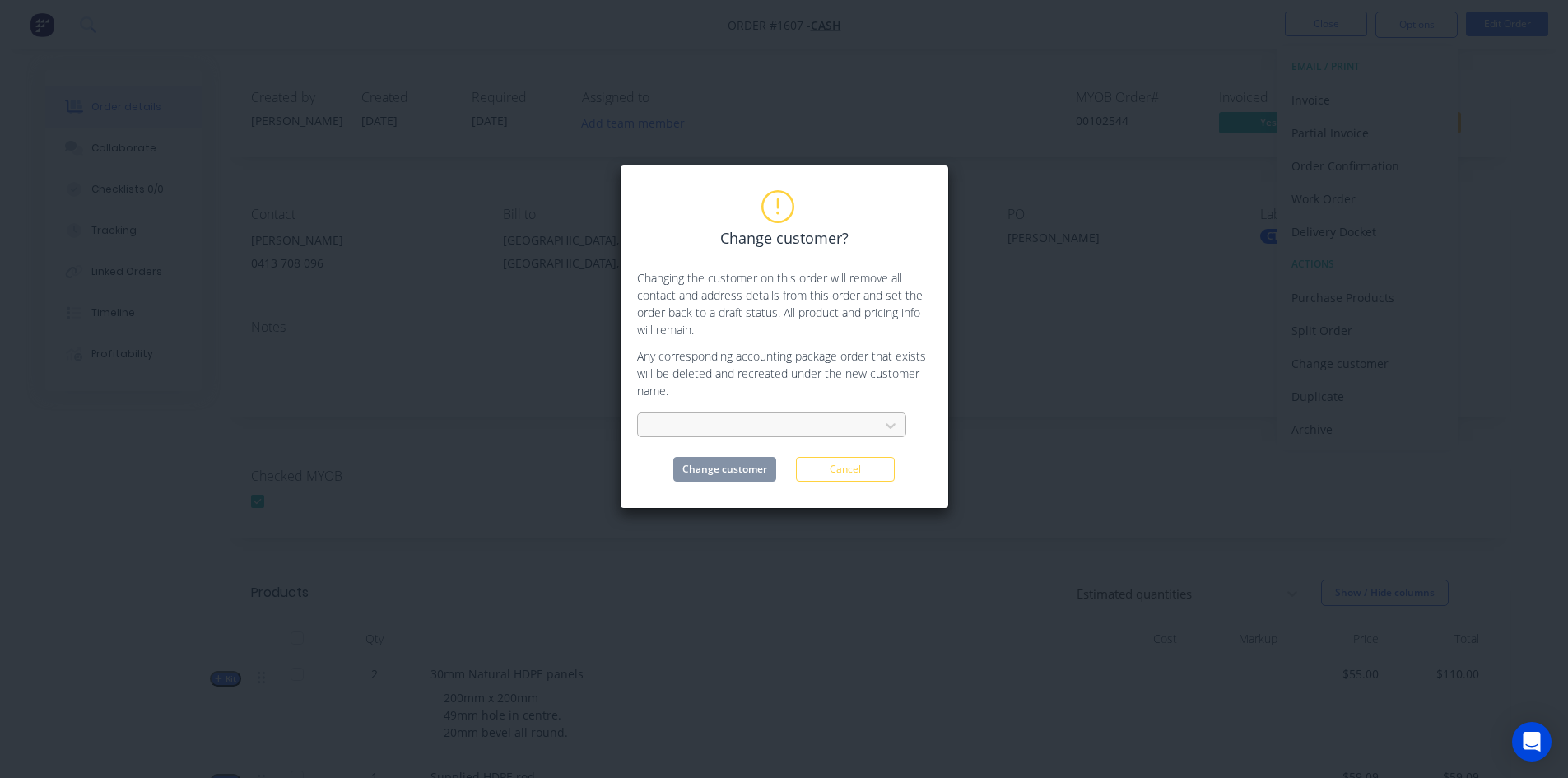
click at [718, 422] on div at bounding box center [761, 426] width 220 height 21
type input "aud"
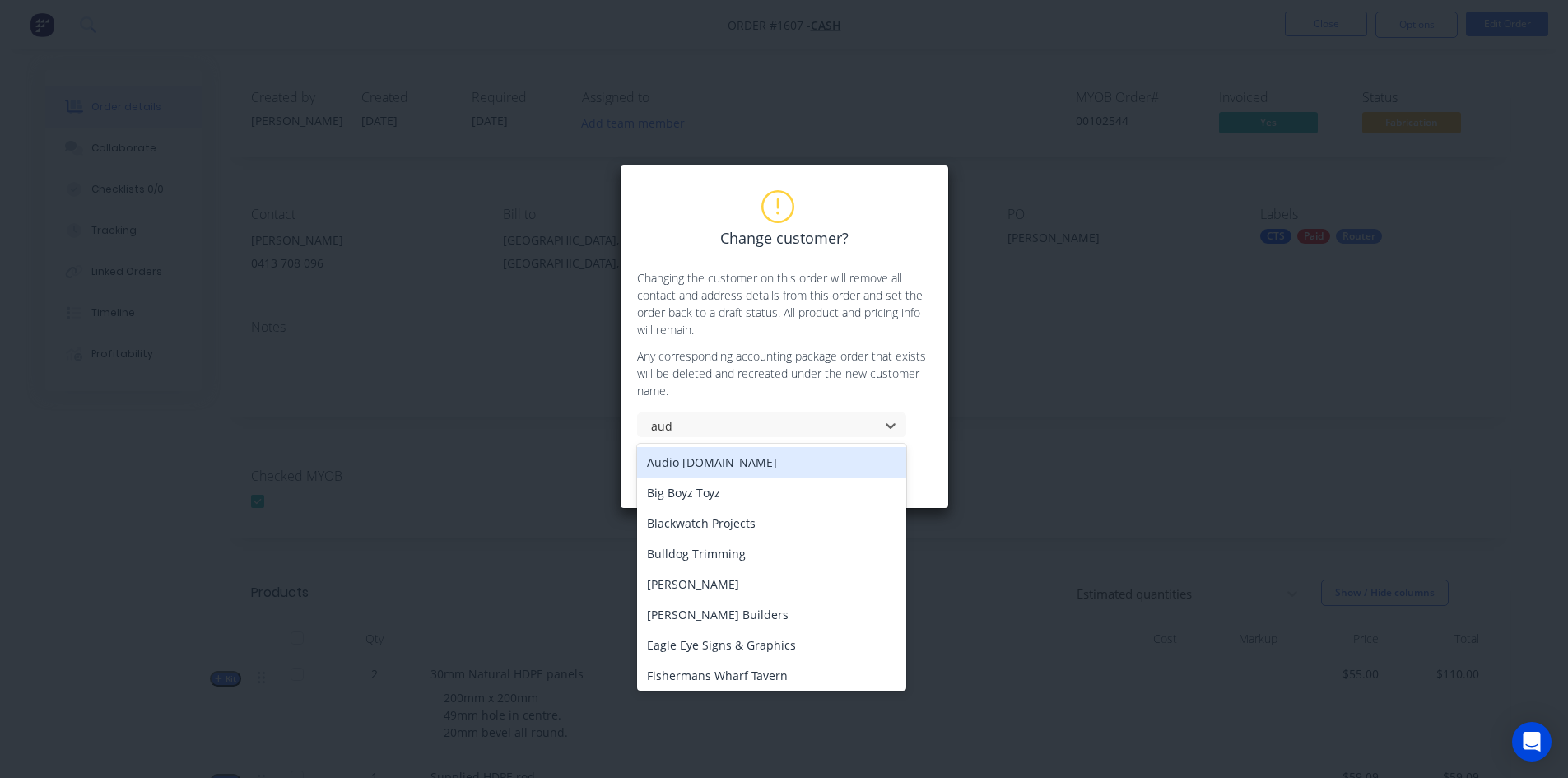
click at [717, 465] on div "Audio [DOMAIN_NAME]" at bounding box center [772, 462] width 270 height 30
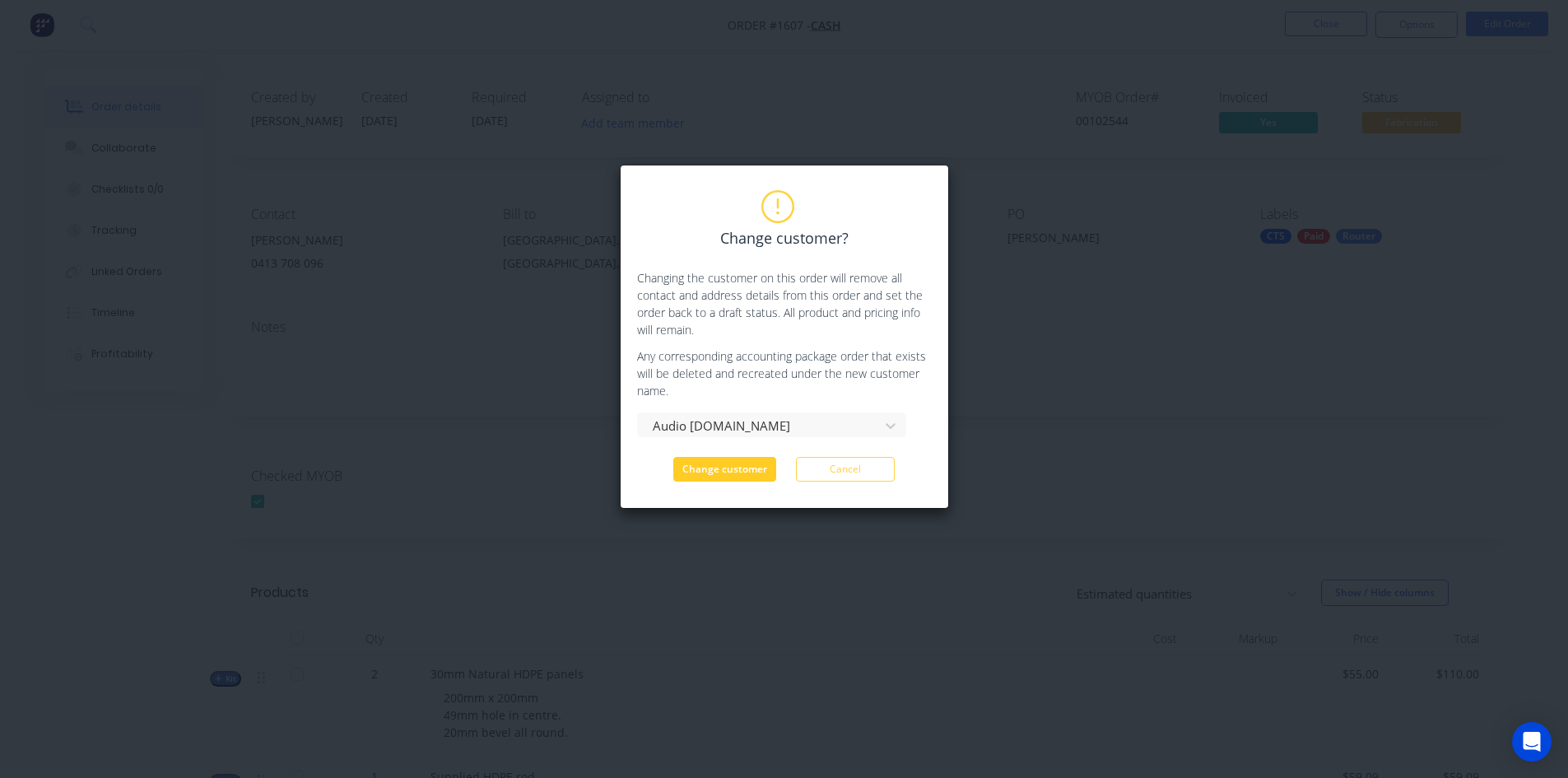
click at [723, 465] on button "Change customer" at bounding box center [724, 470] width 103 height 25
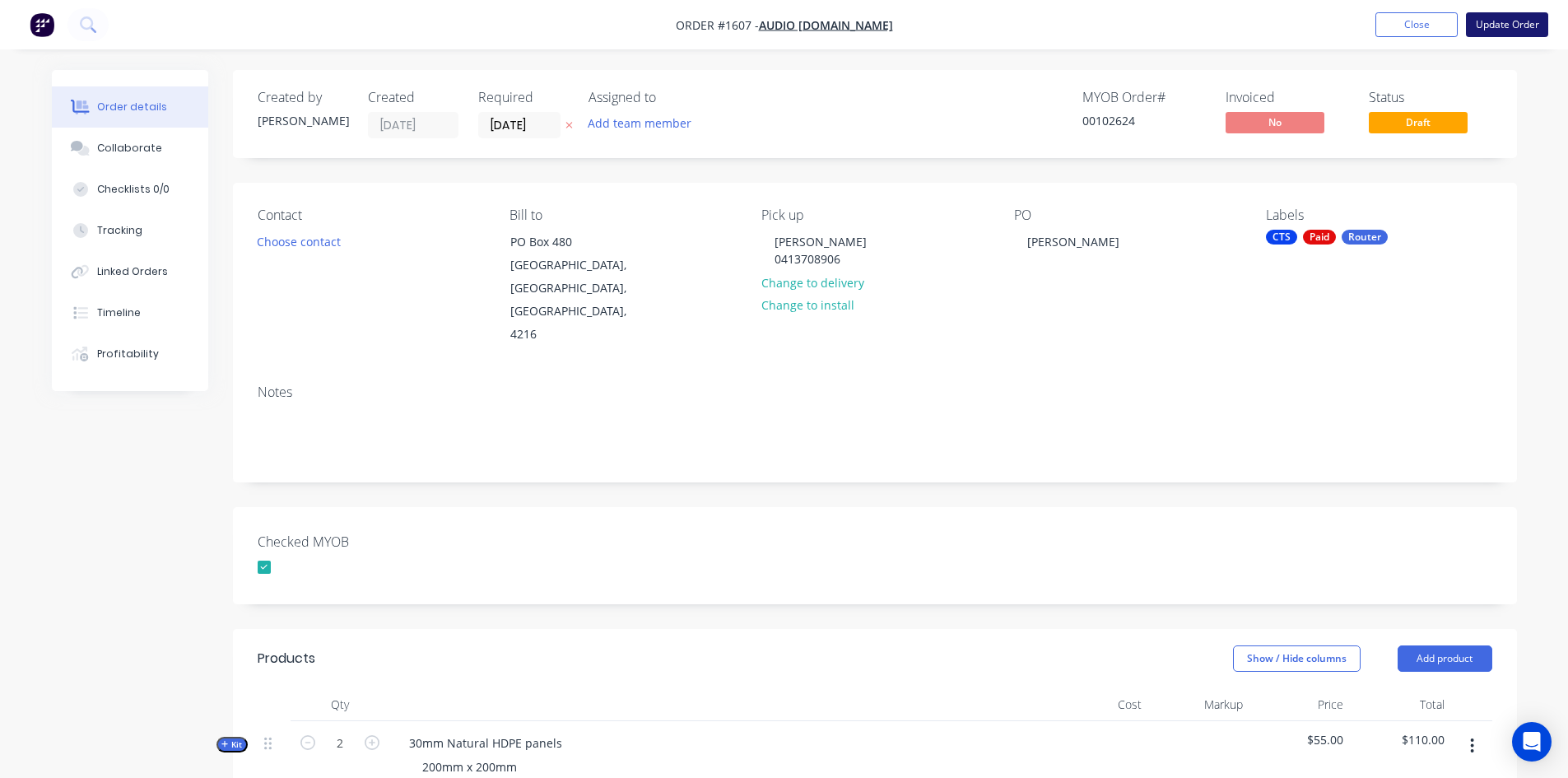
click at [1495, 20] on button "Update Order" at bounding box center [1507, 25] width 82 height 25
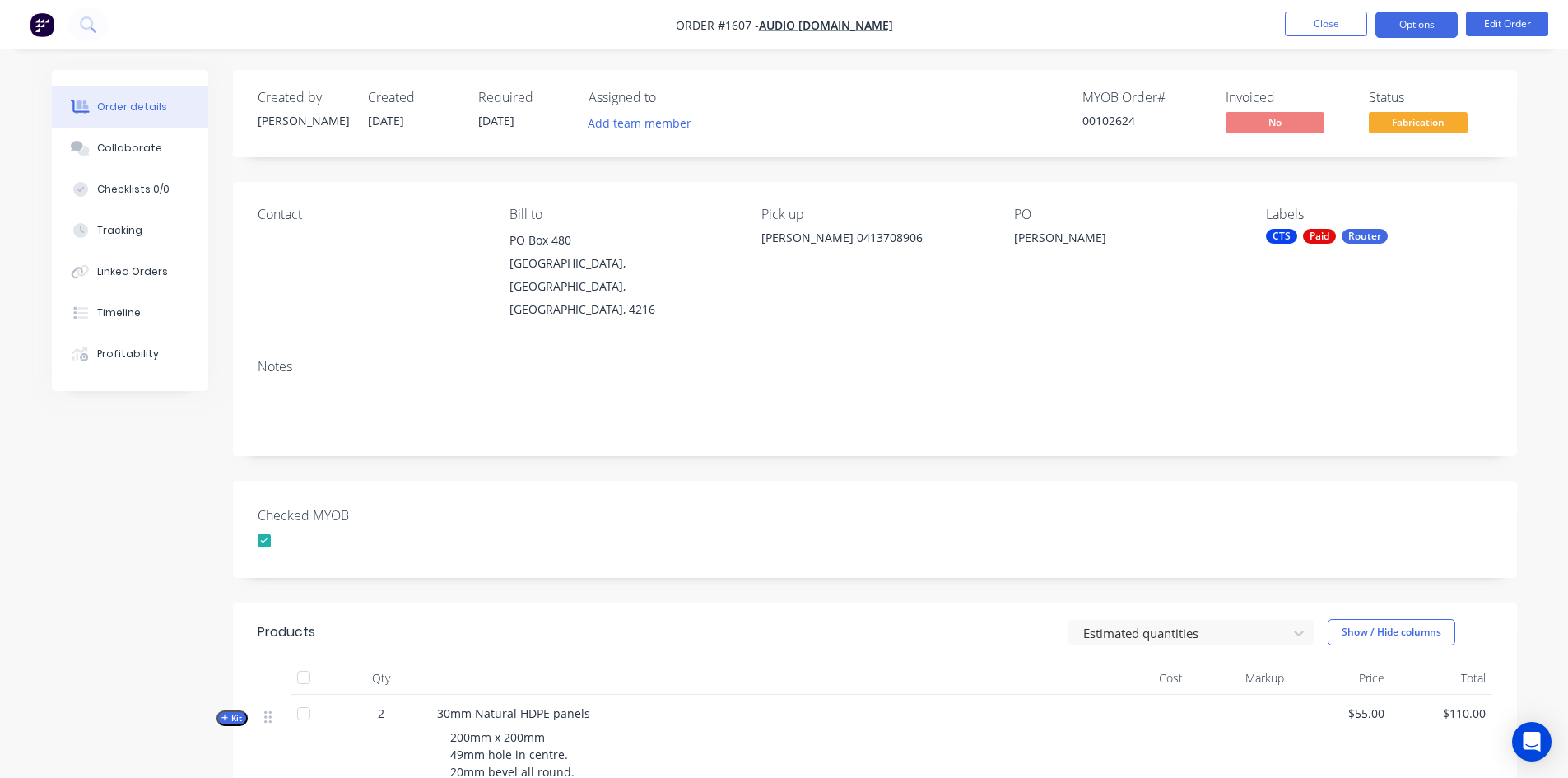
click at [1419, 22] on button "Options" at bounding box center [1416, 25] width 82 height 26
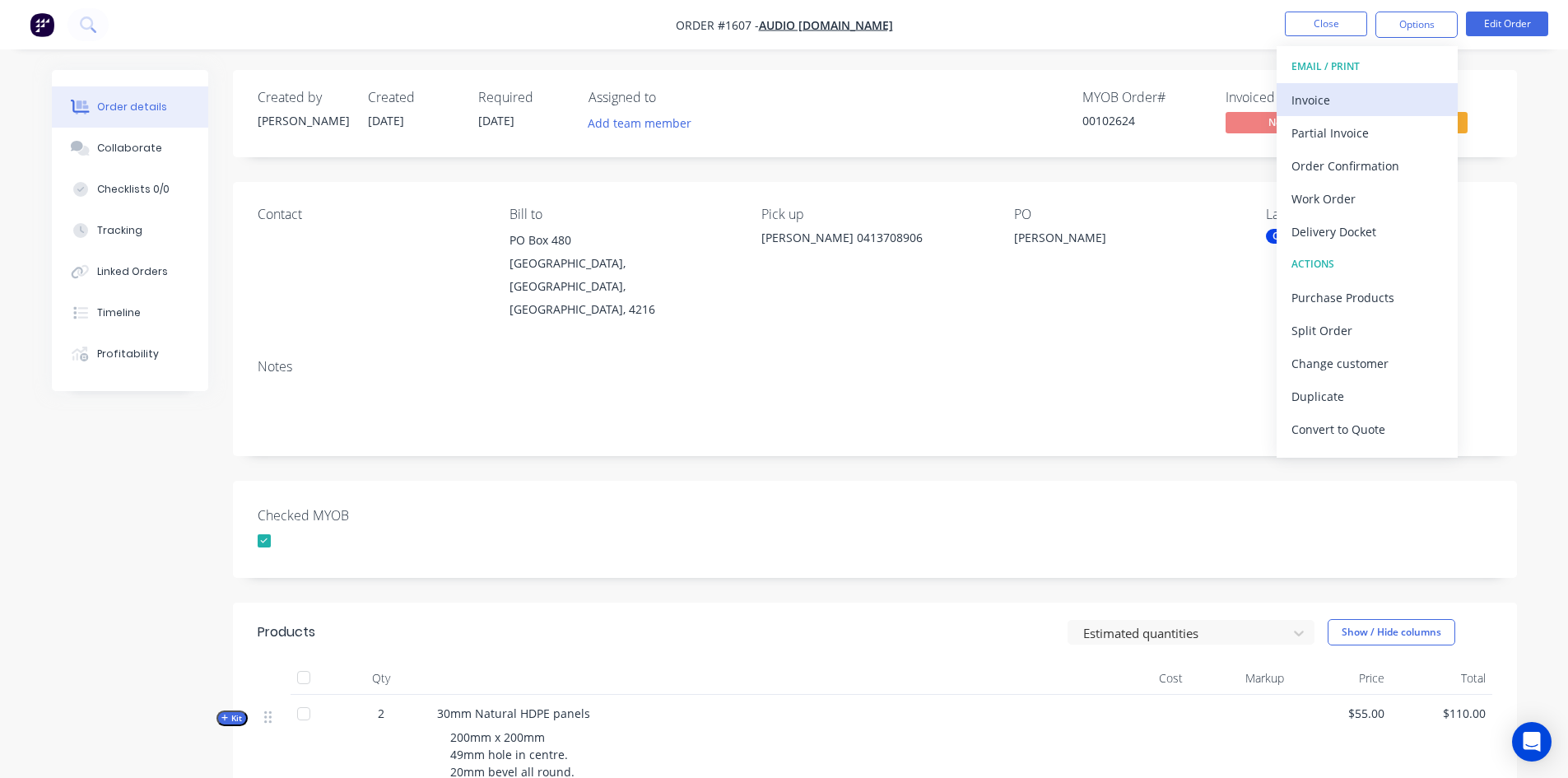
click at [1330, 105] on div "Invoice" at bounding box center [1367, 99] width 152 height 24
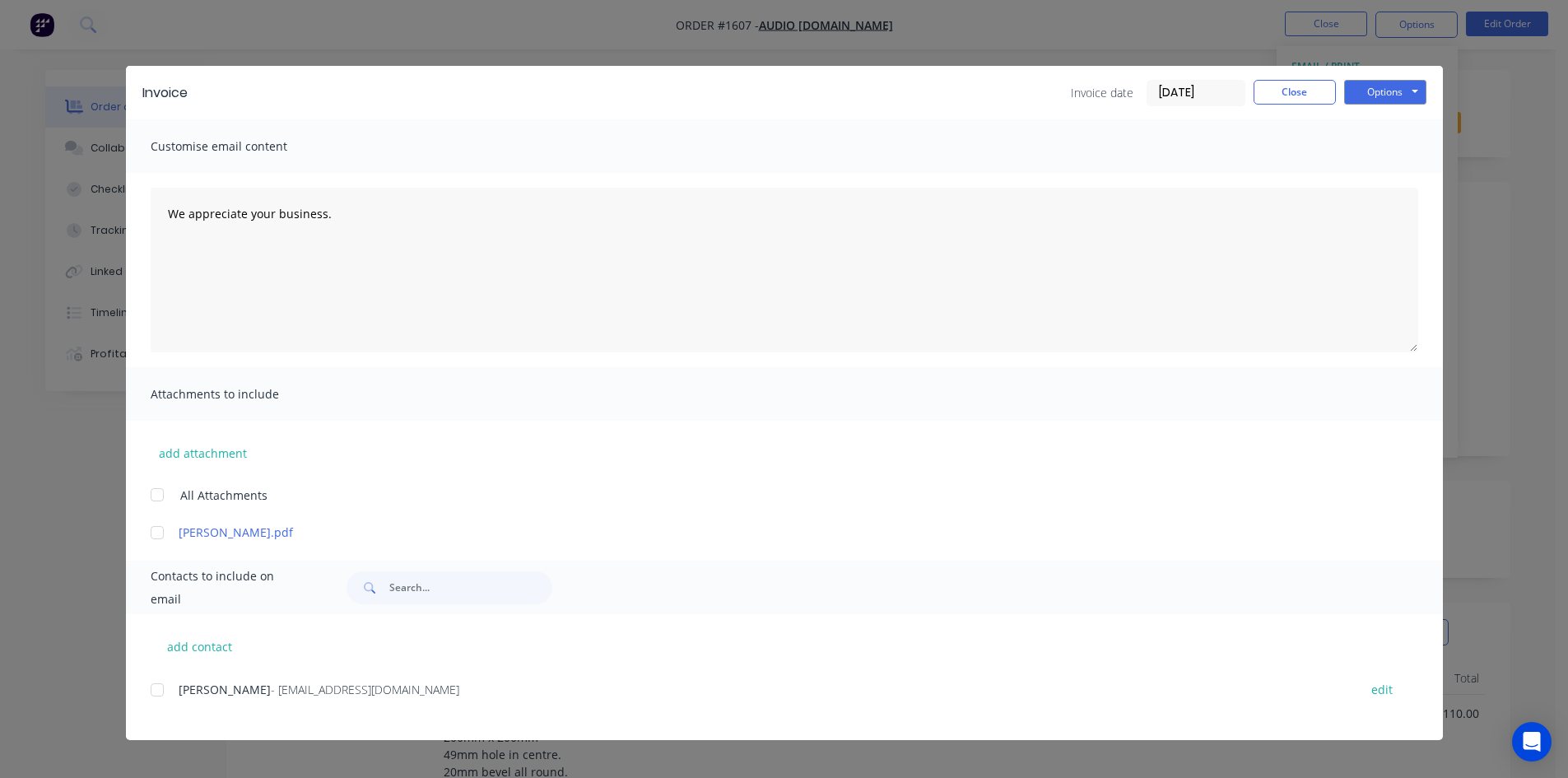
click at [1369, 77] on div "Invoice Invoice date [DATE] Close Options Preview Print Email" at bounding box center [784, 92] width 1317 height 54
click at [1367, 94] on button "Options" at bounding box center [1385, 92] width 82 height 25
click at [1394, 140] on button "Print" at bounding box center [1397, 148] width 106 height 27
click at [1310, 94] on button "Close" at bounding box center [1295, 92] width 82 height 25
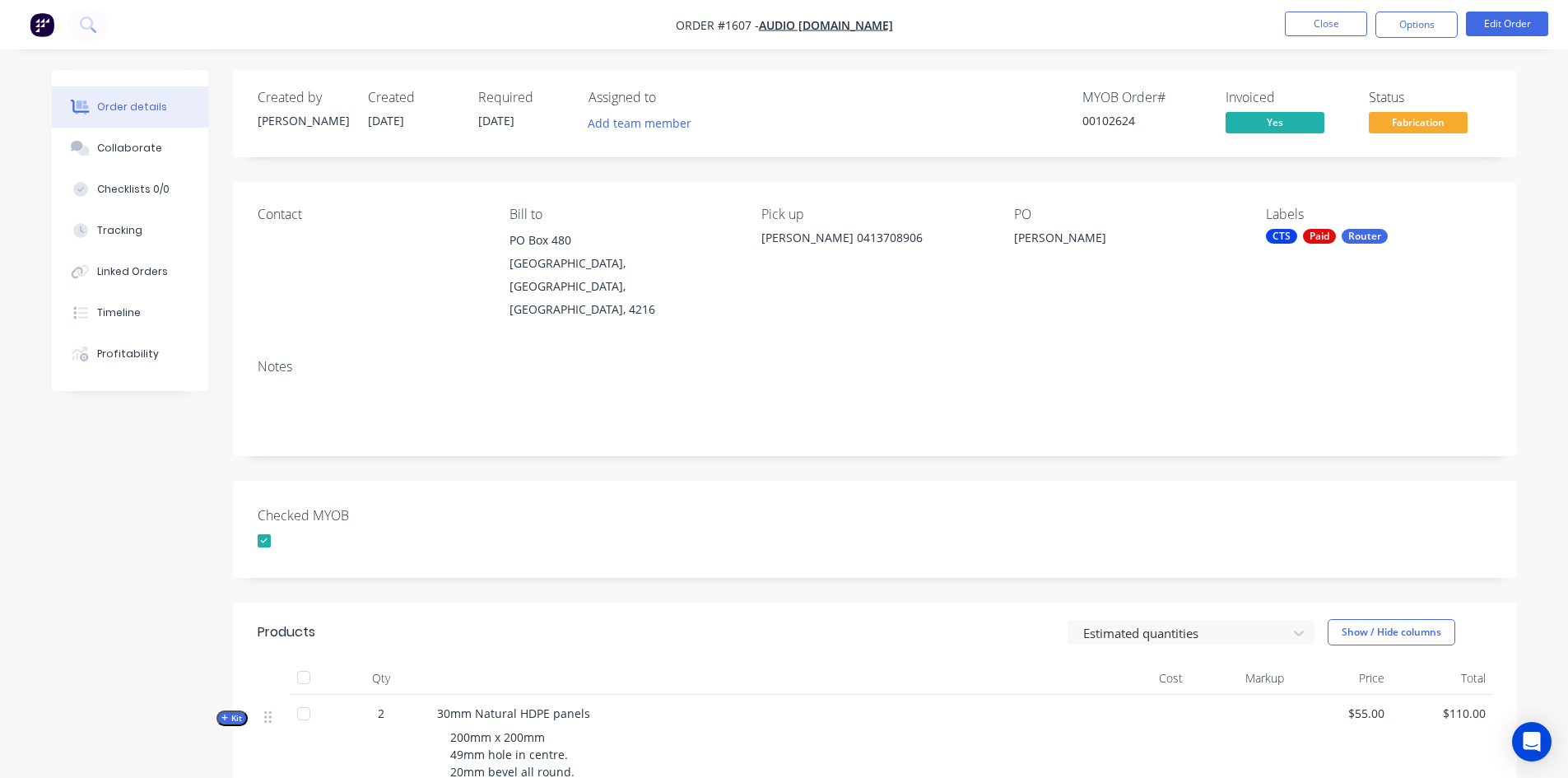
click at [284, 257] on div "Contact" at bounding box center [370, 263] width 225 height 114
click at [1530, 22] on button "Edit Order" at bounding box center [1507, 24] width 82 height 25
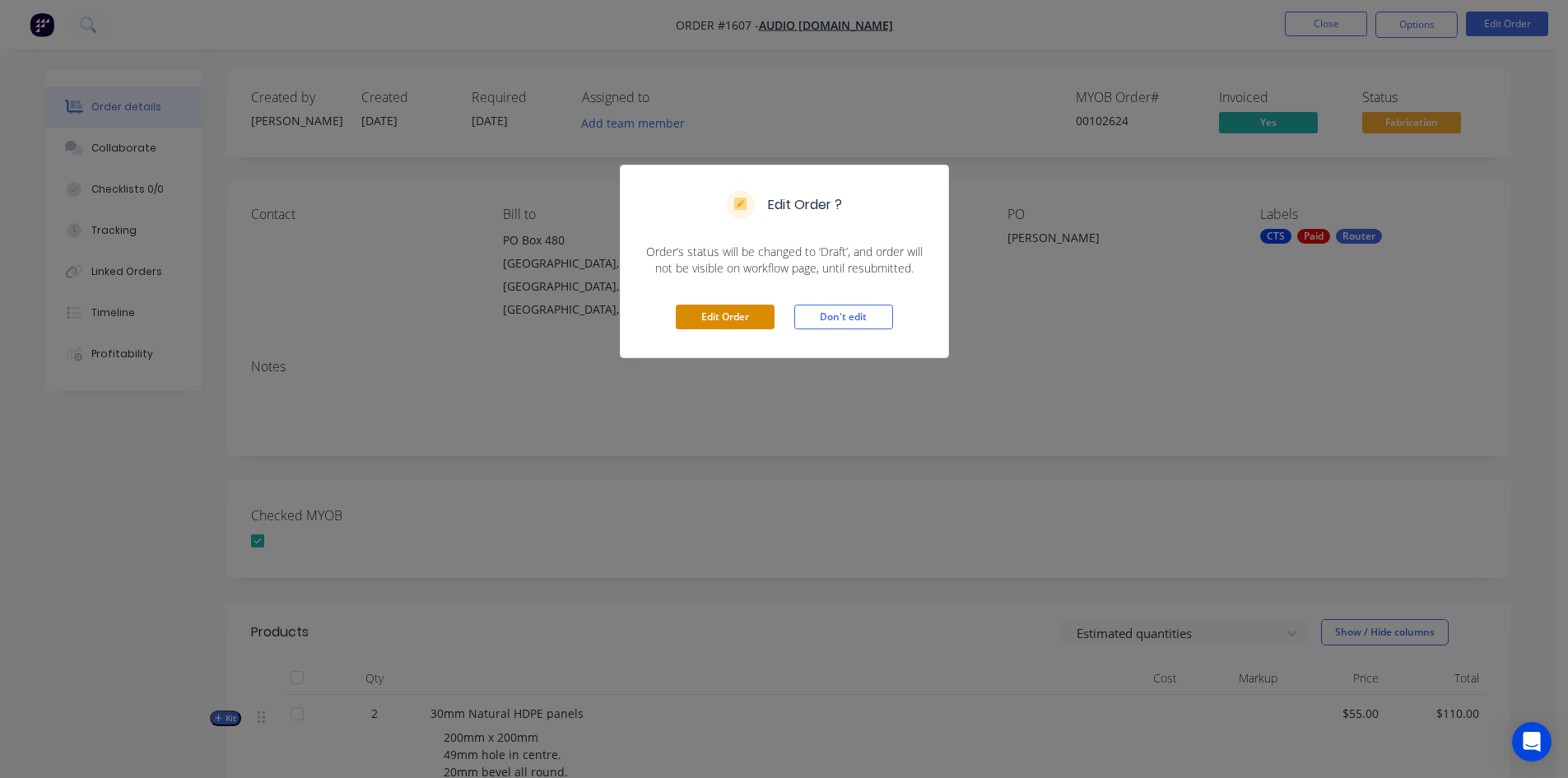
click at [743, 321] on button "Edit Order" at bounding box center [725, 317] width 99 height 25
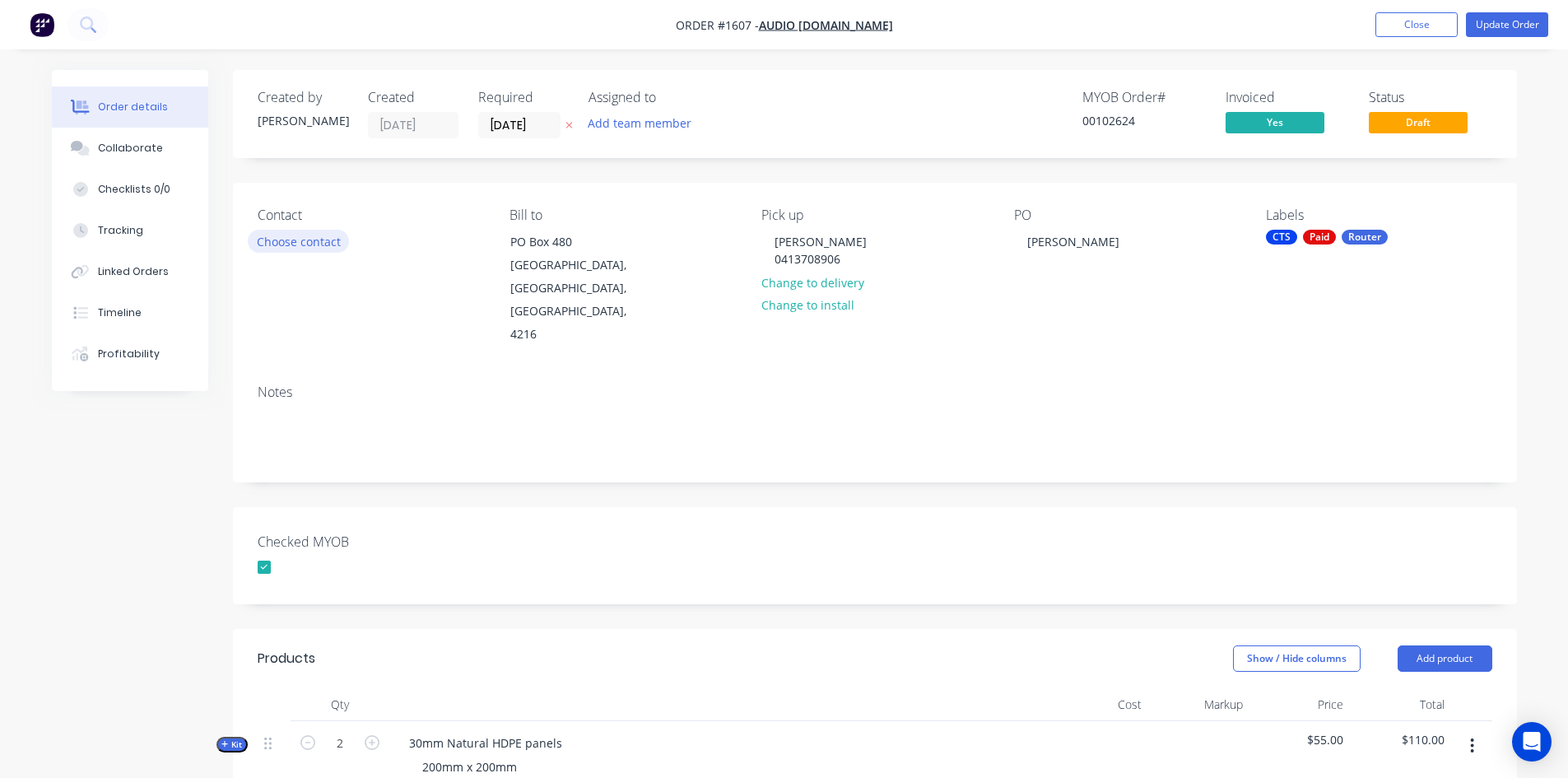
click at [307, 240] on button "Choose contact" at bounding box center [298, 241] width 101 height 23
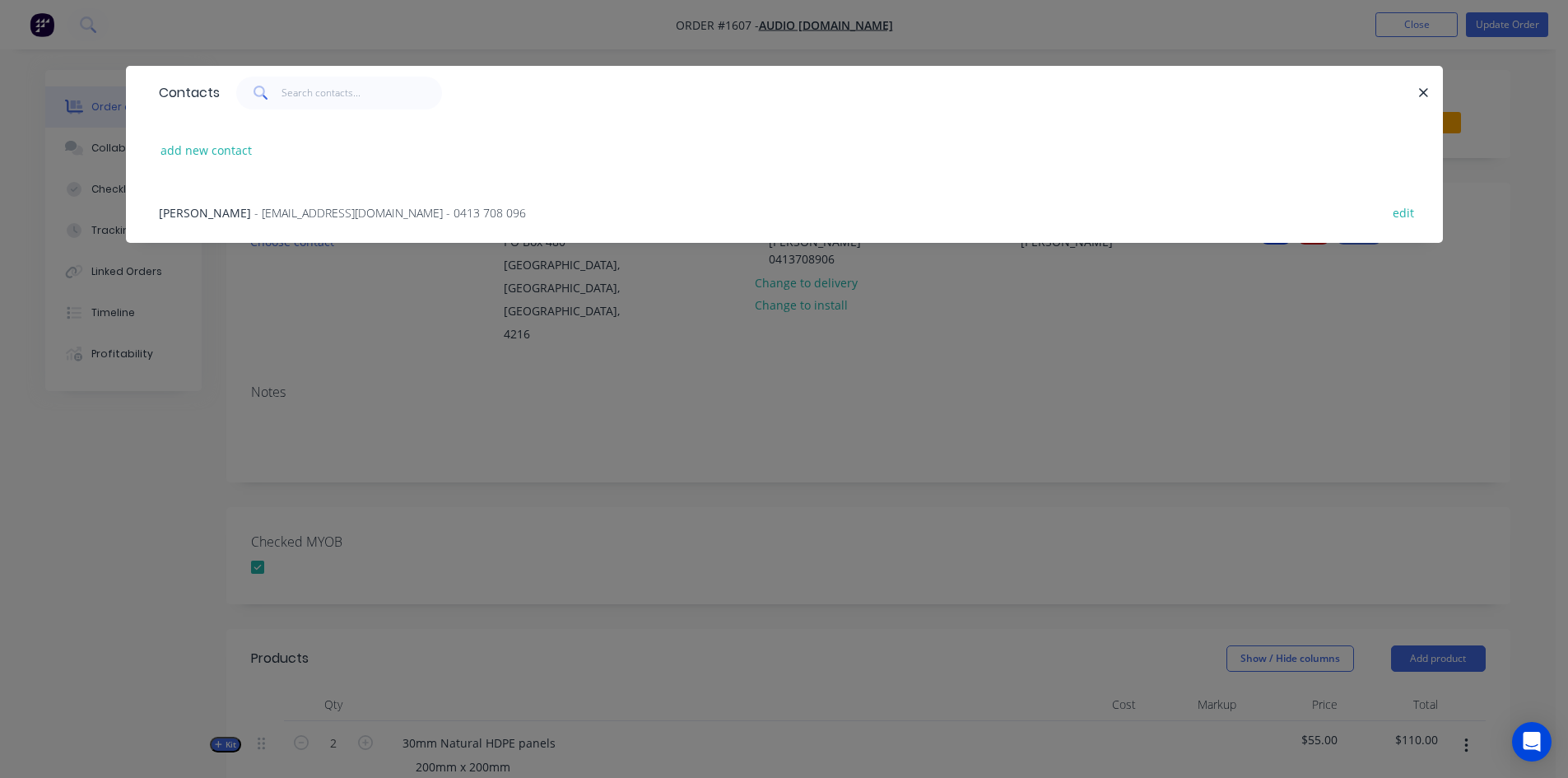
click at [258, 206] on span "- [EMAIL_ADDRESS][DOMAIN_NAME] - 0413 708 096" at bounding box center [390, 212] width 272 height 16
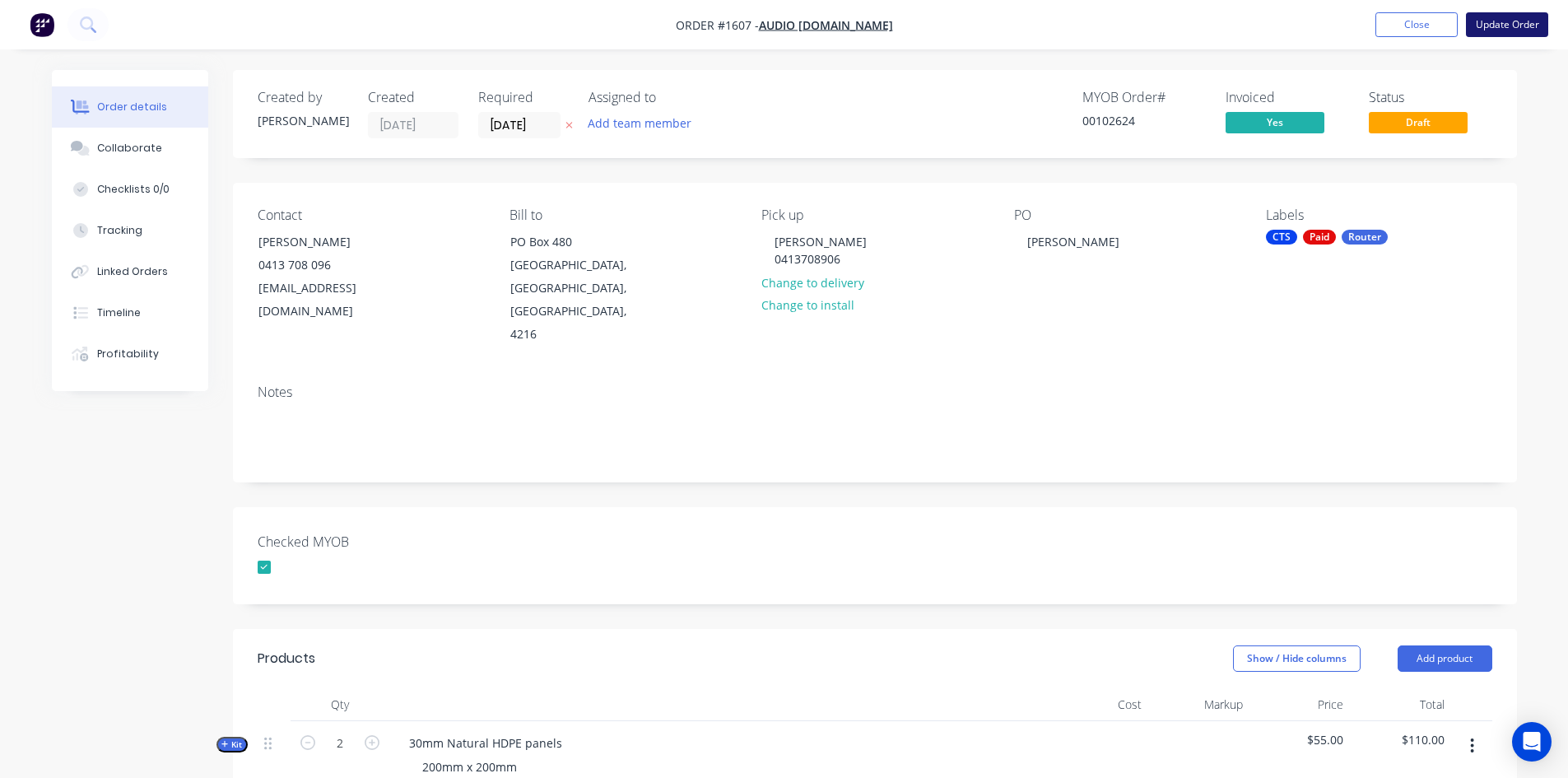
click at [1522, 16] on button "Update Order" at bounding box center [1507, 25] width 82 height 25
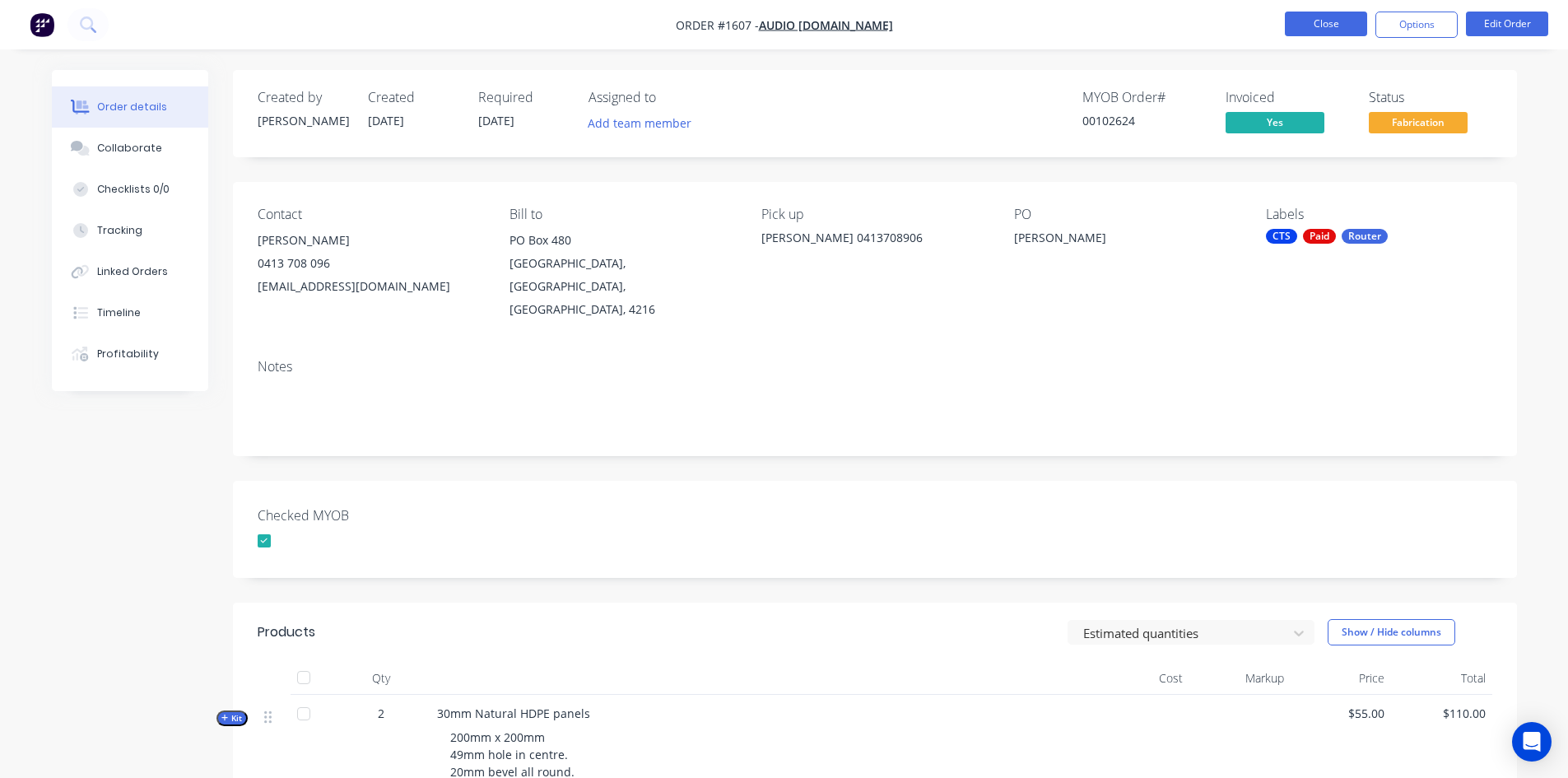
click at [1333, 23] on button "Close" at bounding box center [1326, 24] width 82 height 25
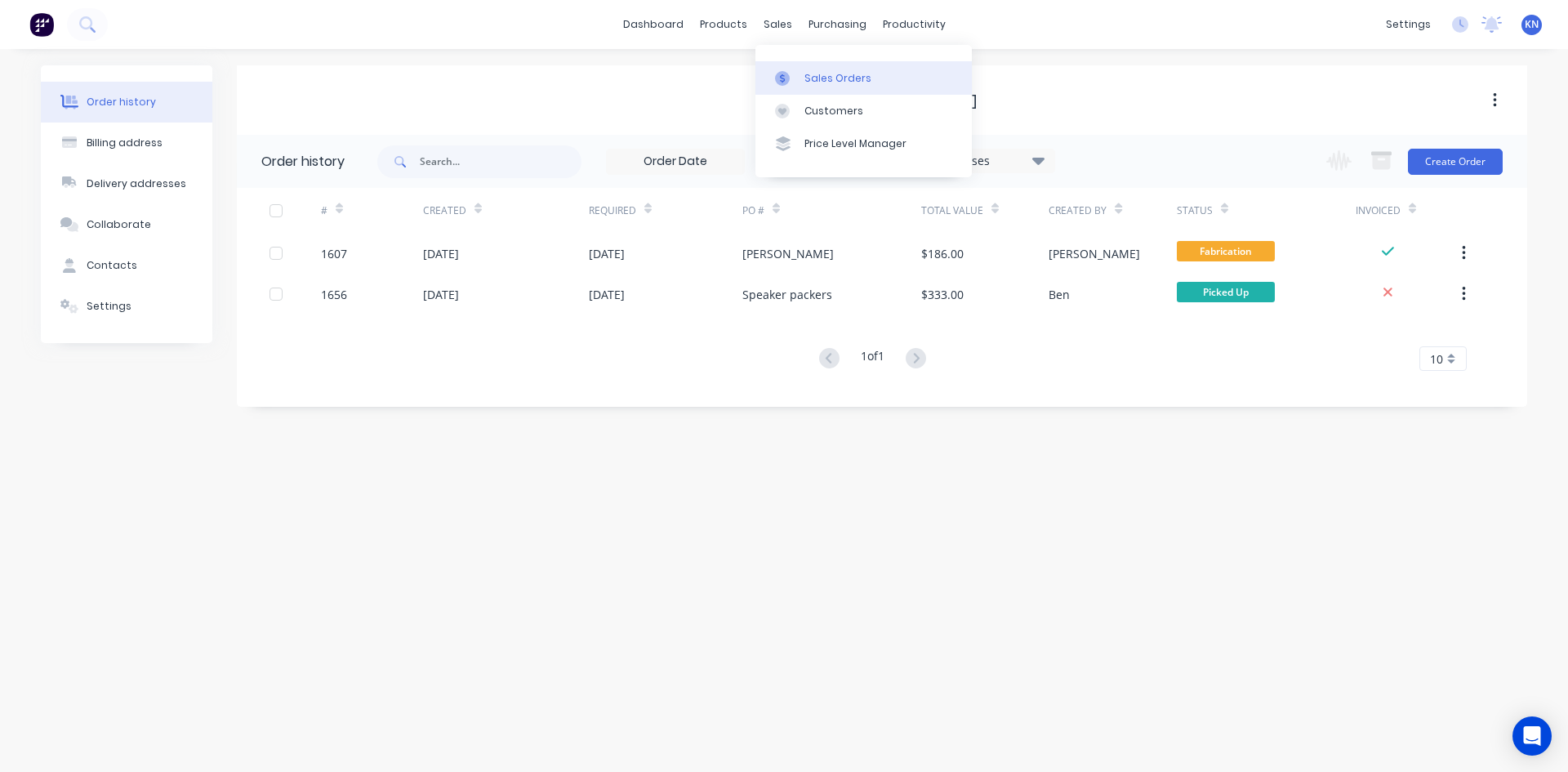
click at [820, 79] on div "Sales Orders" at bounding box center [838, 79] width 67 height 15
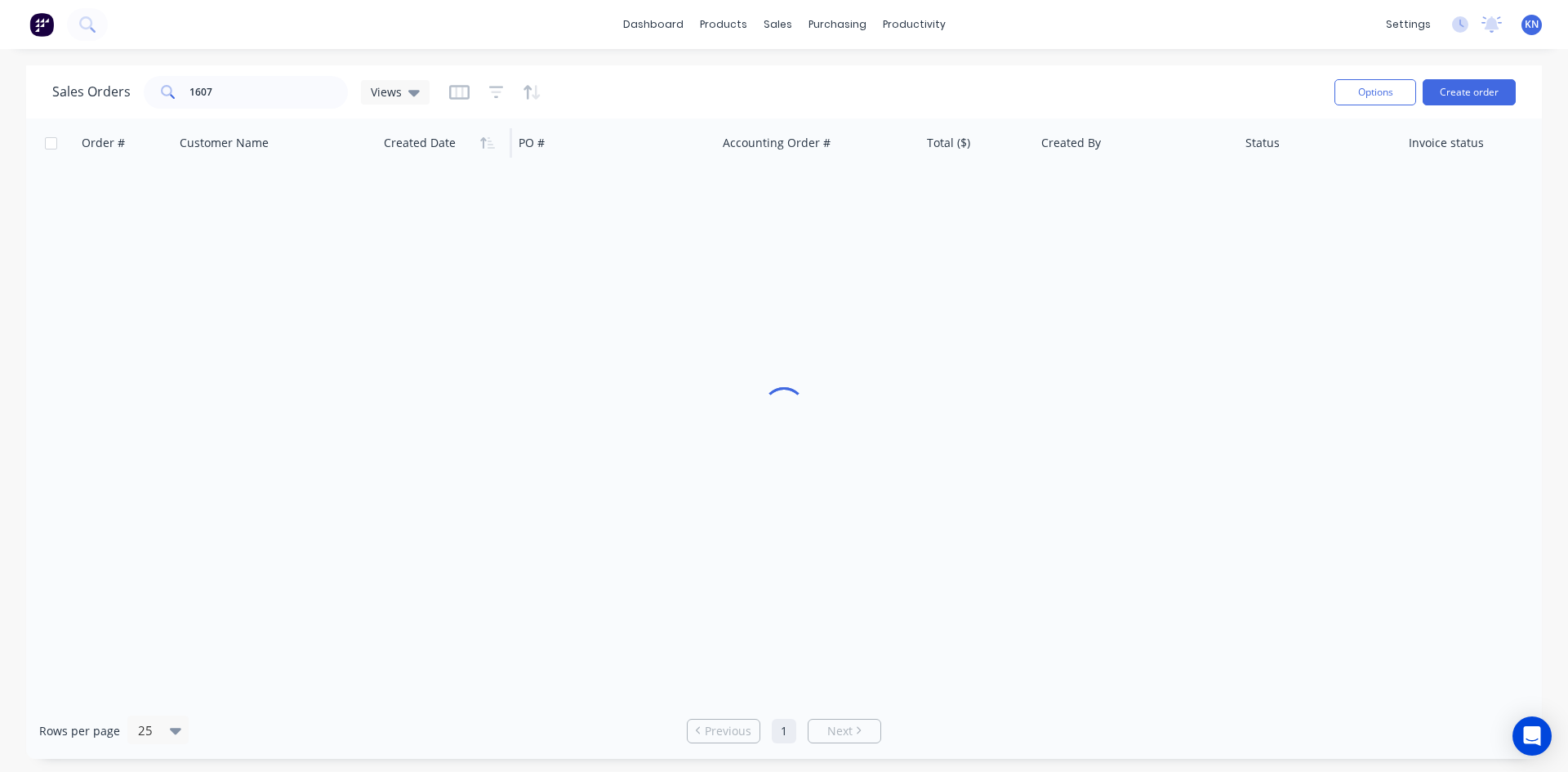
click at [457, 155] on div at bounding box center [442, 142] width 116 height 33
click at [231, 87] on input "1607" at bounding box center [269, 92] width 159 height 33
type input "1"
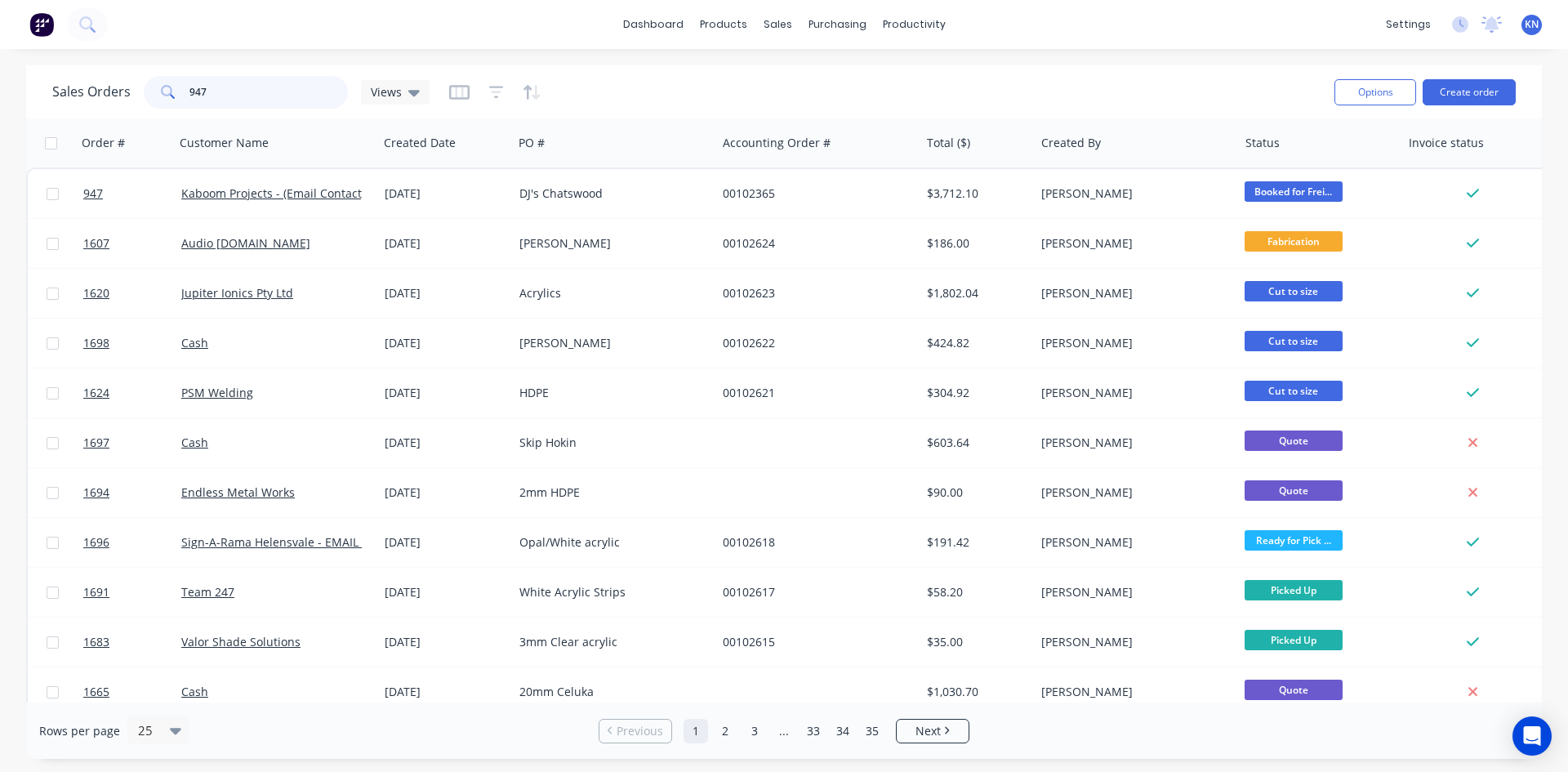
type input "947"
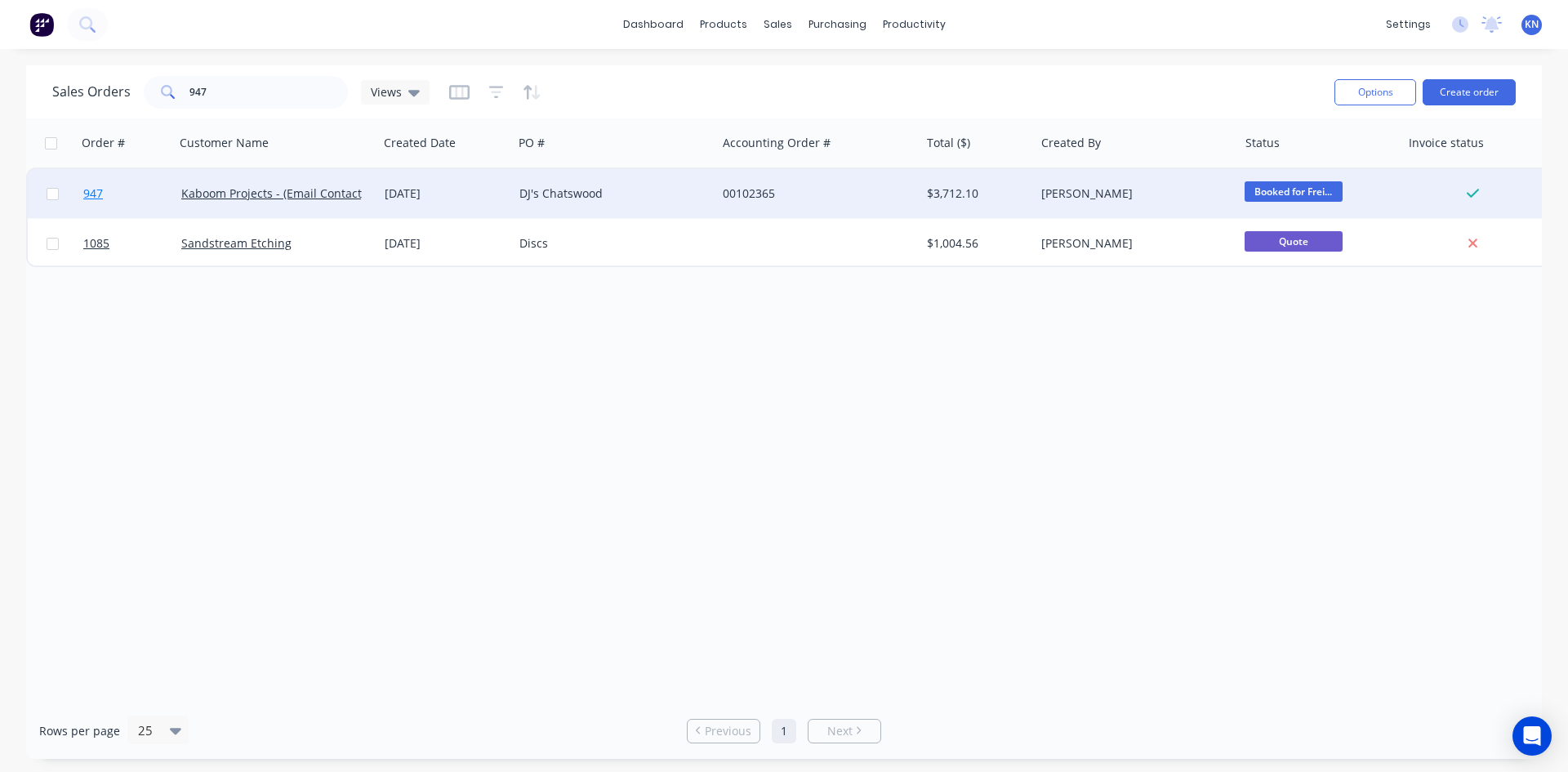
click at [95, 191] on span "947" at bounding box center [93, 193] width 20 height 16
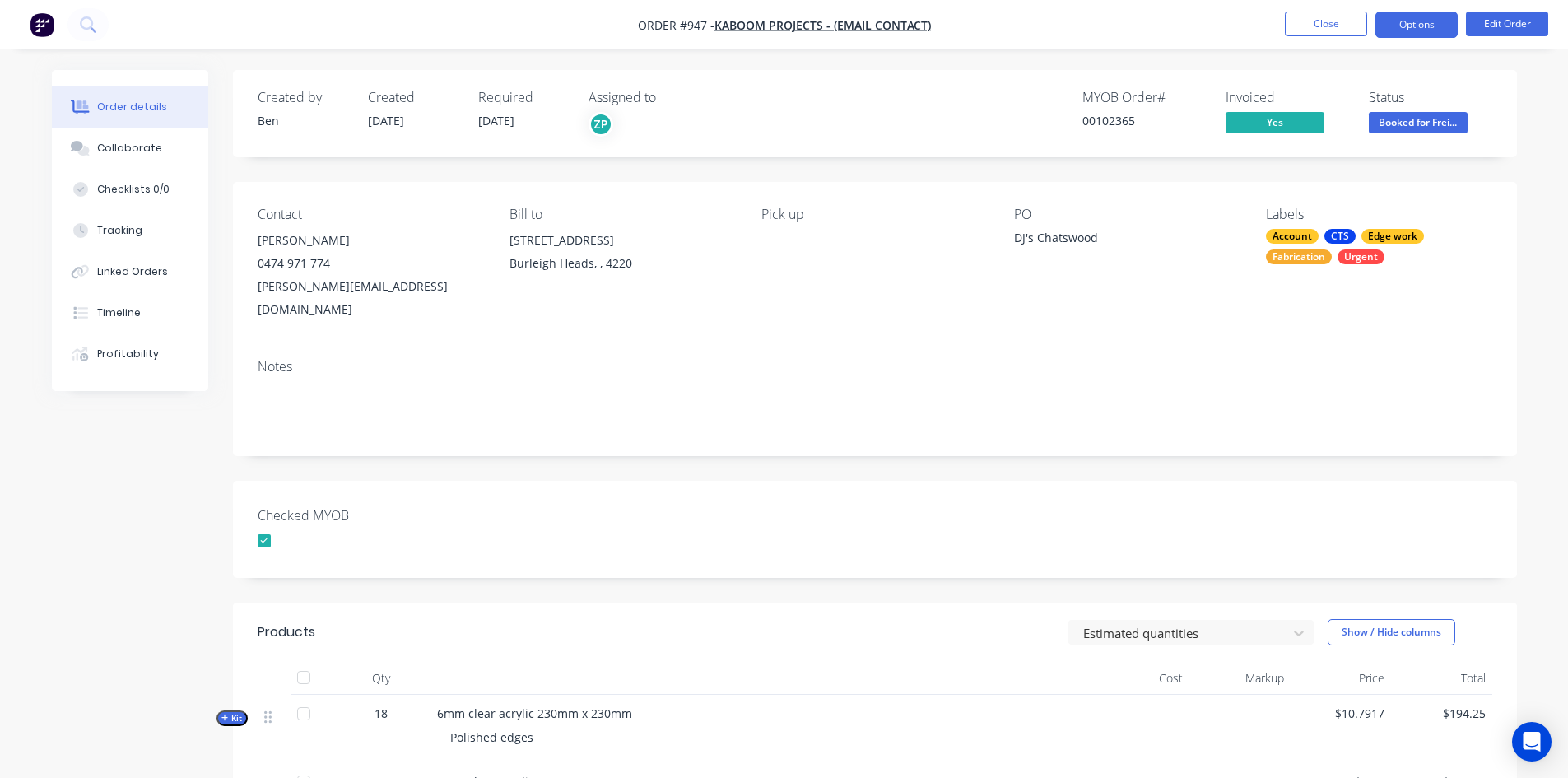
click at [1407, 25] on button "Options" at bounding box center [1416, 25] width 82 height 26
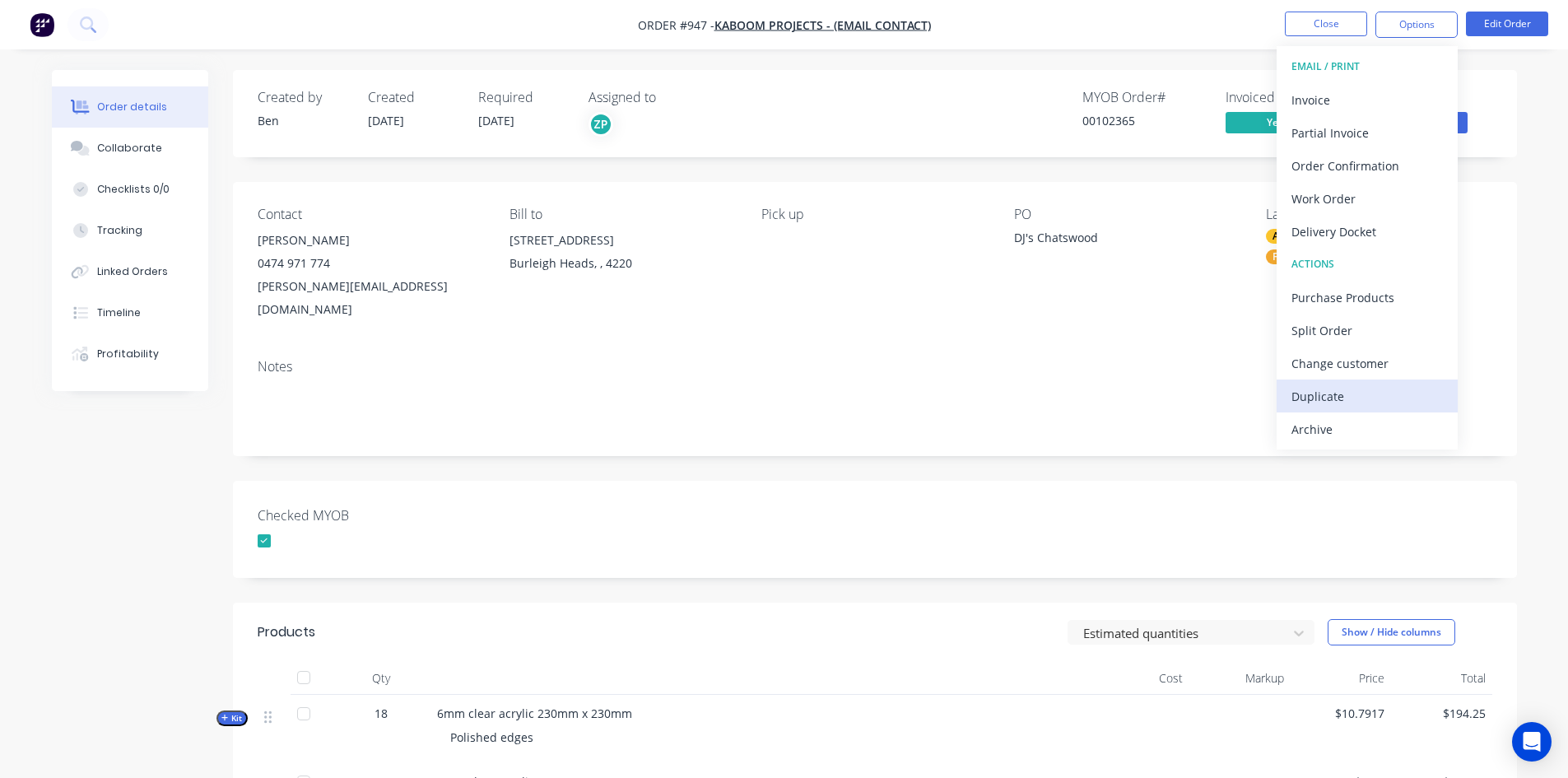
click at [1342, 397] on div "Duplicate" at bounding box center [1367, 396] width 152 height 24
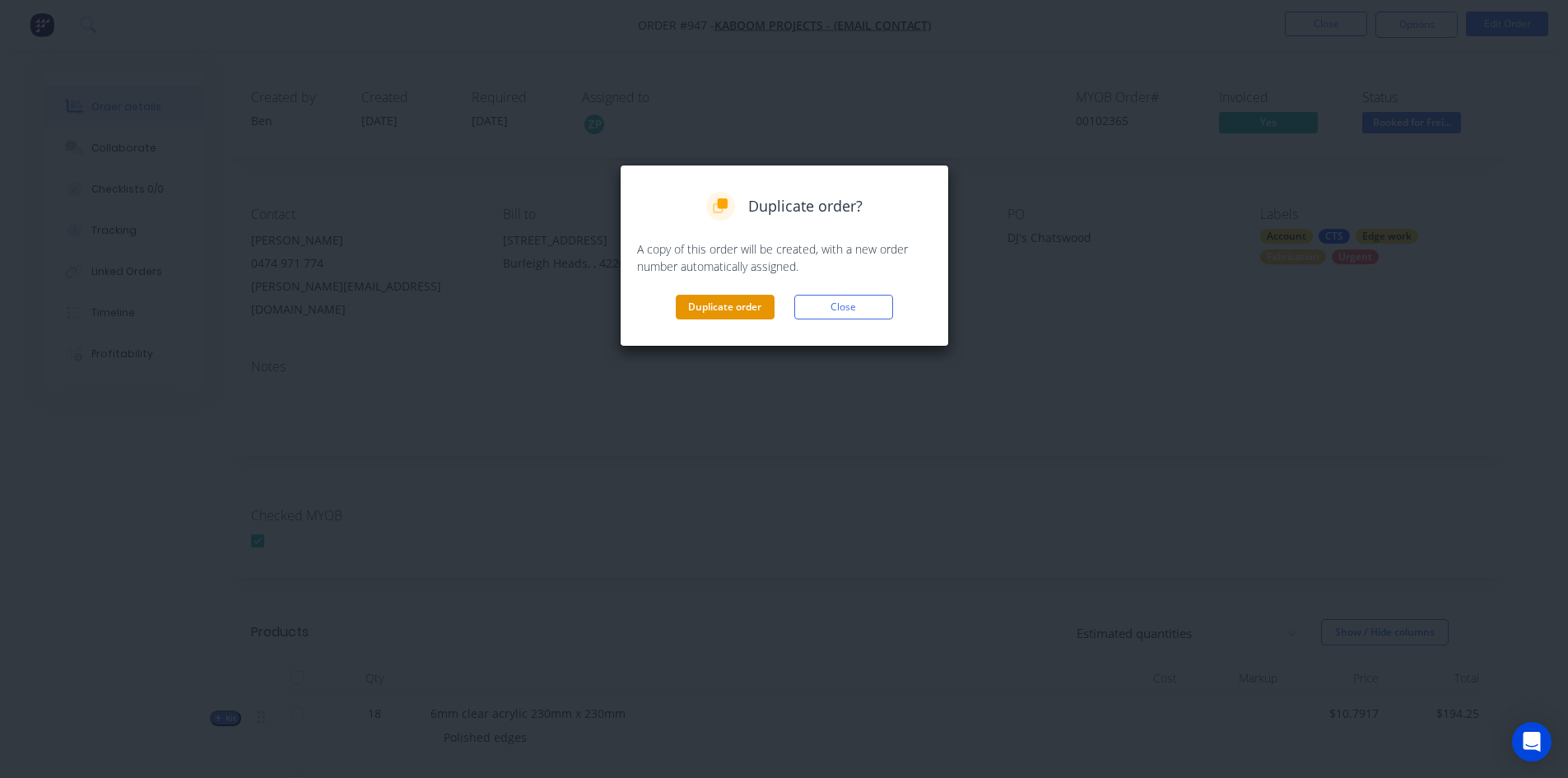
click at [723, 306] on button "Duplicate order" at bounding box center [725, 307] width 99 height 25
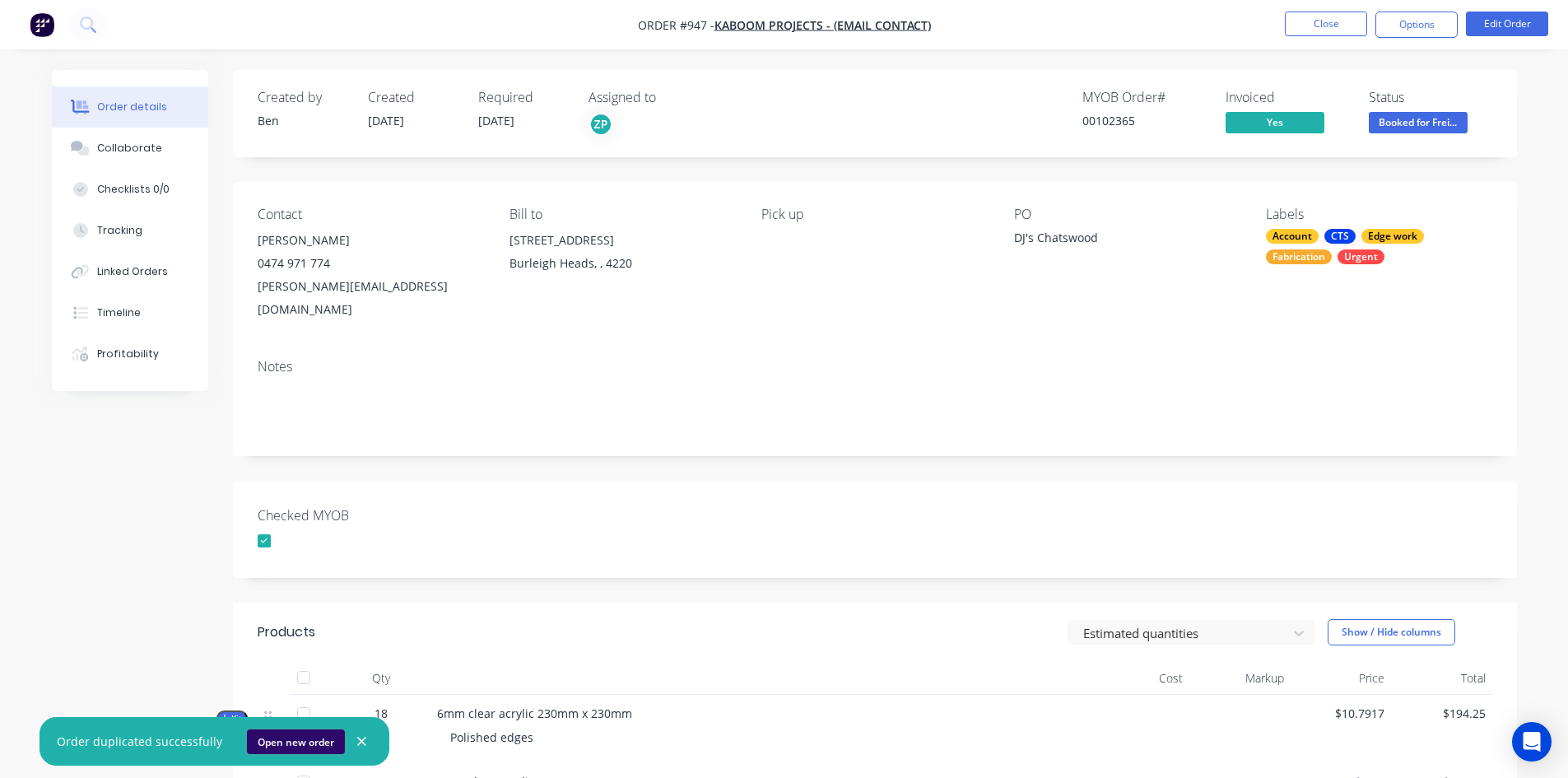
click at [273, 740] on button "Open new order" at bounding box center [296, 742] width 98 height 25
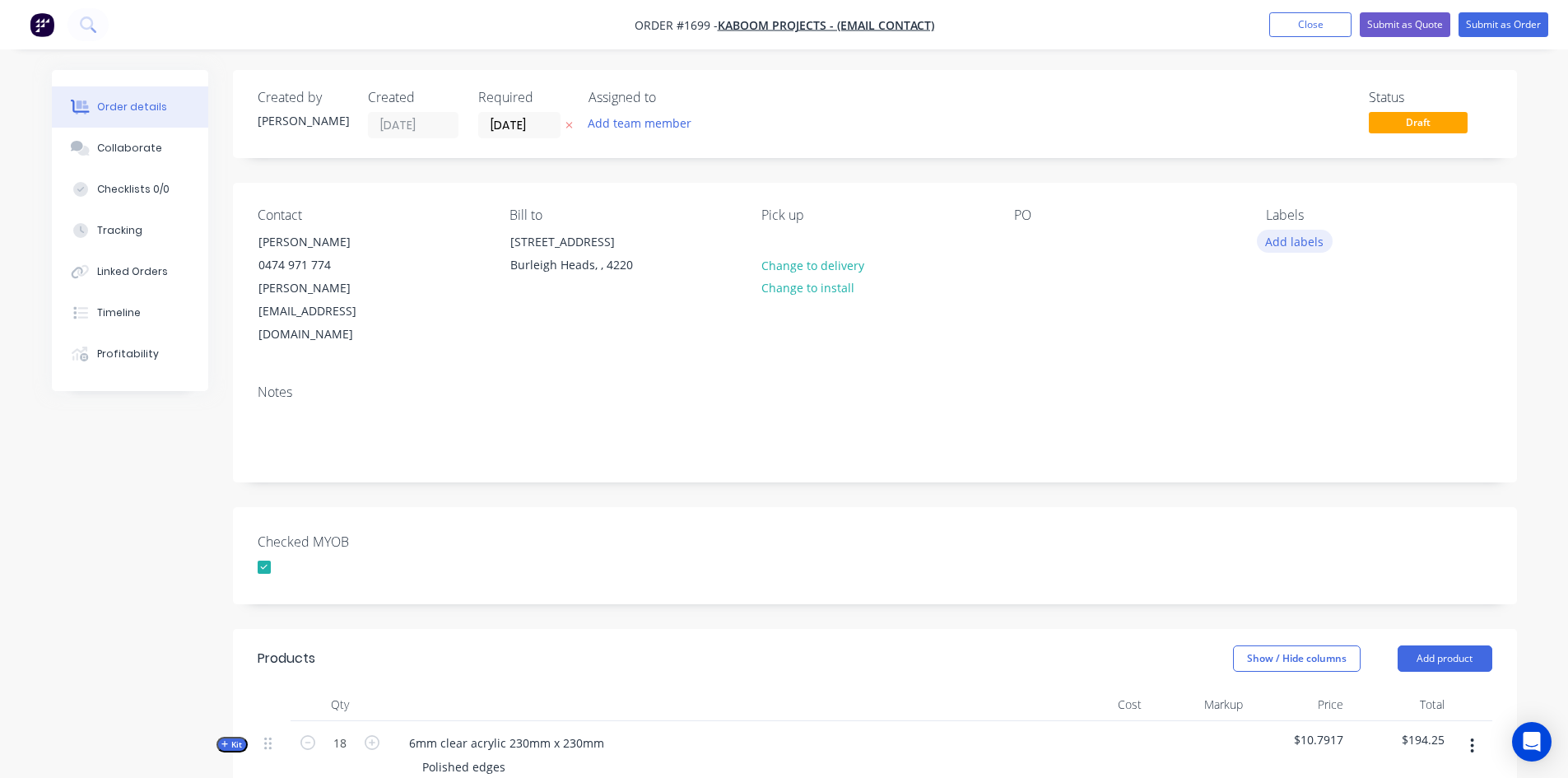
click at [1313, 240] on button "Add labels" at bounding box center [1295, 241] width 75 height 23
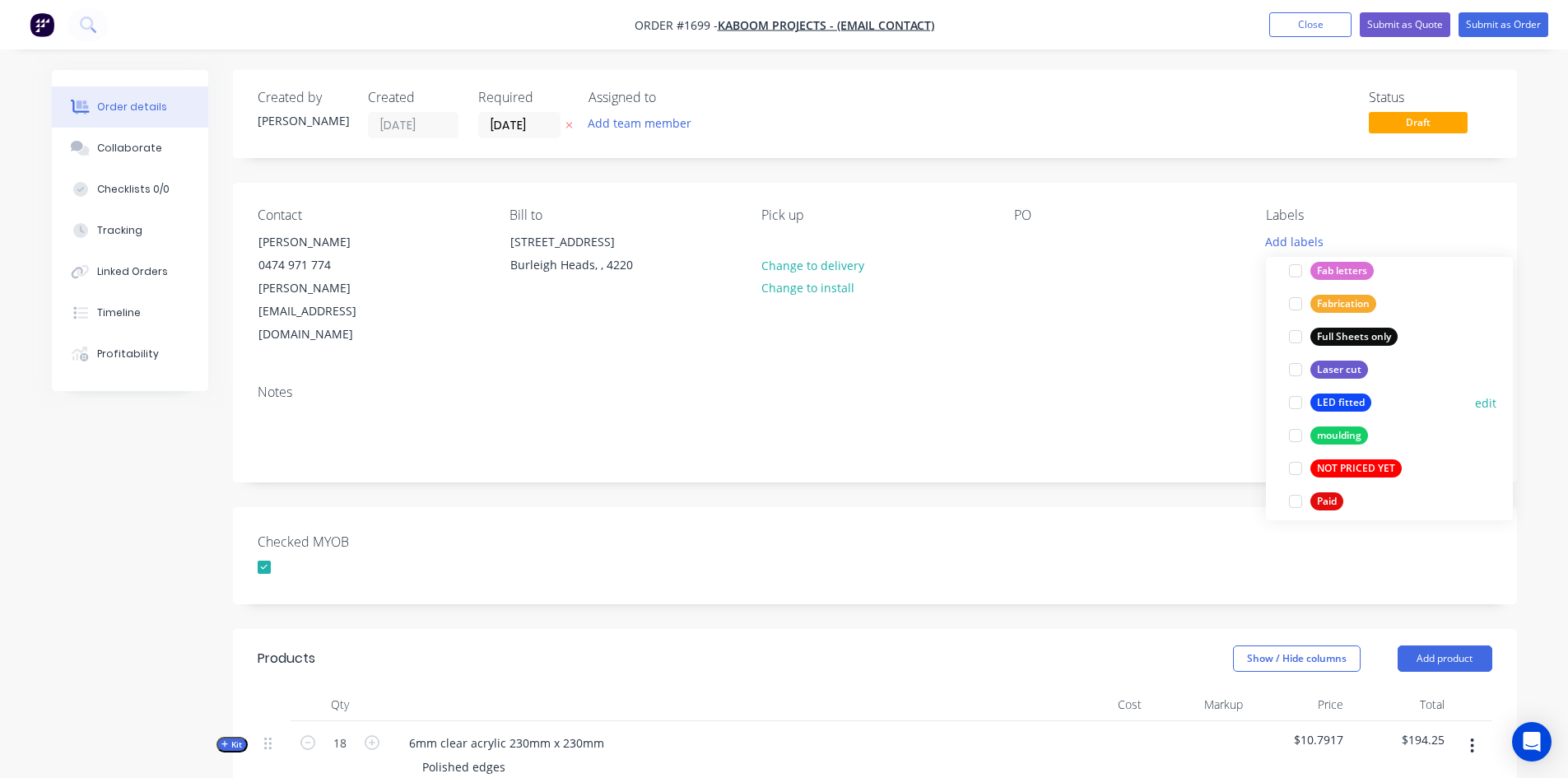
scroll to position [576, 0]
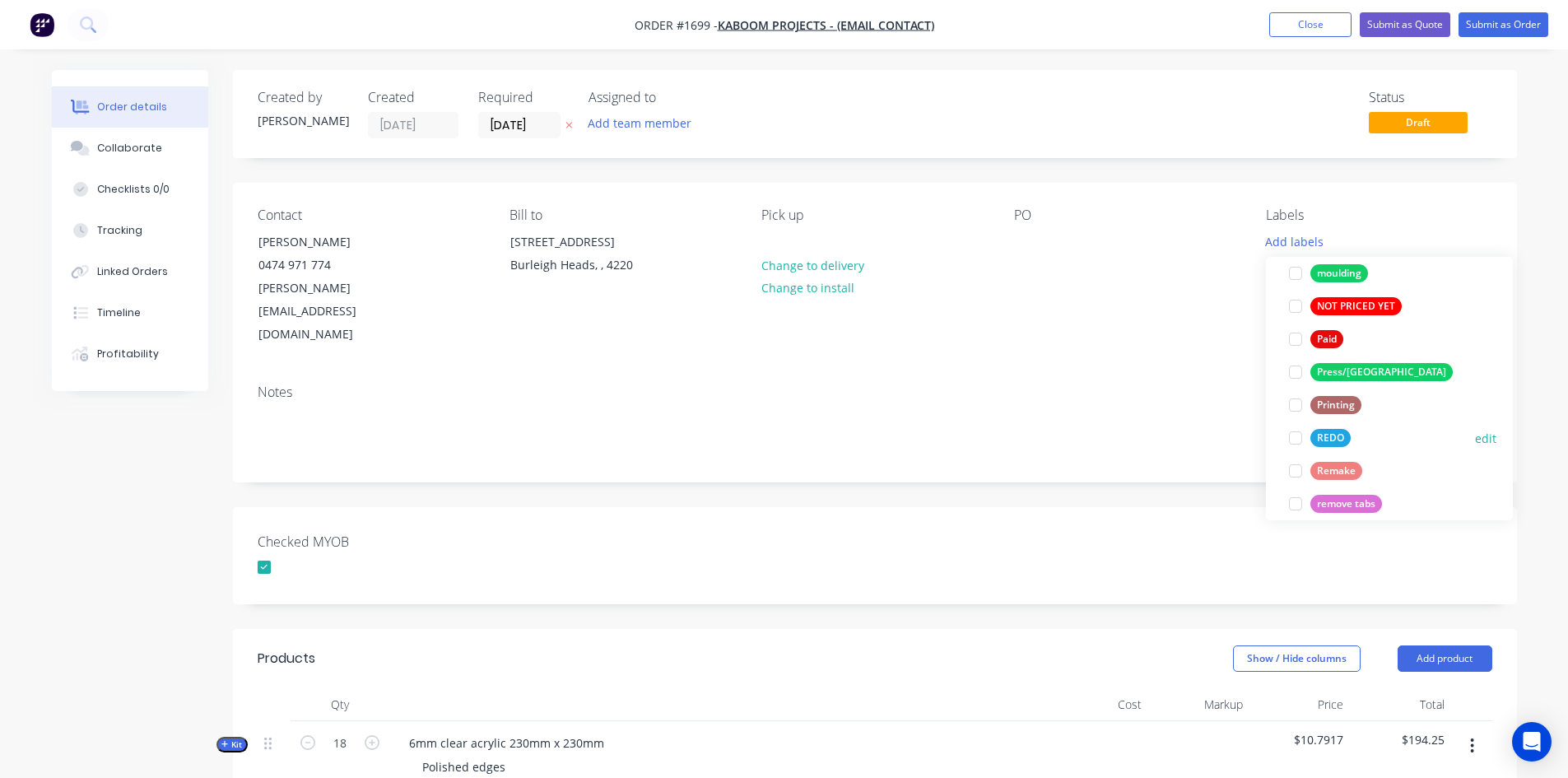
click at [1300, 439] on div at bounding box center [1296, 438] width 33 height 33
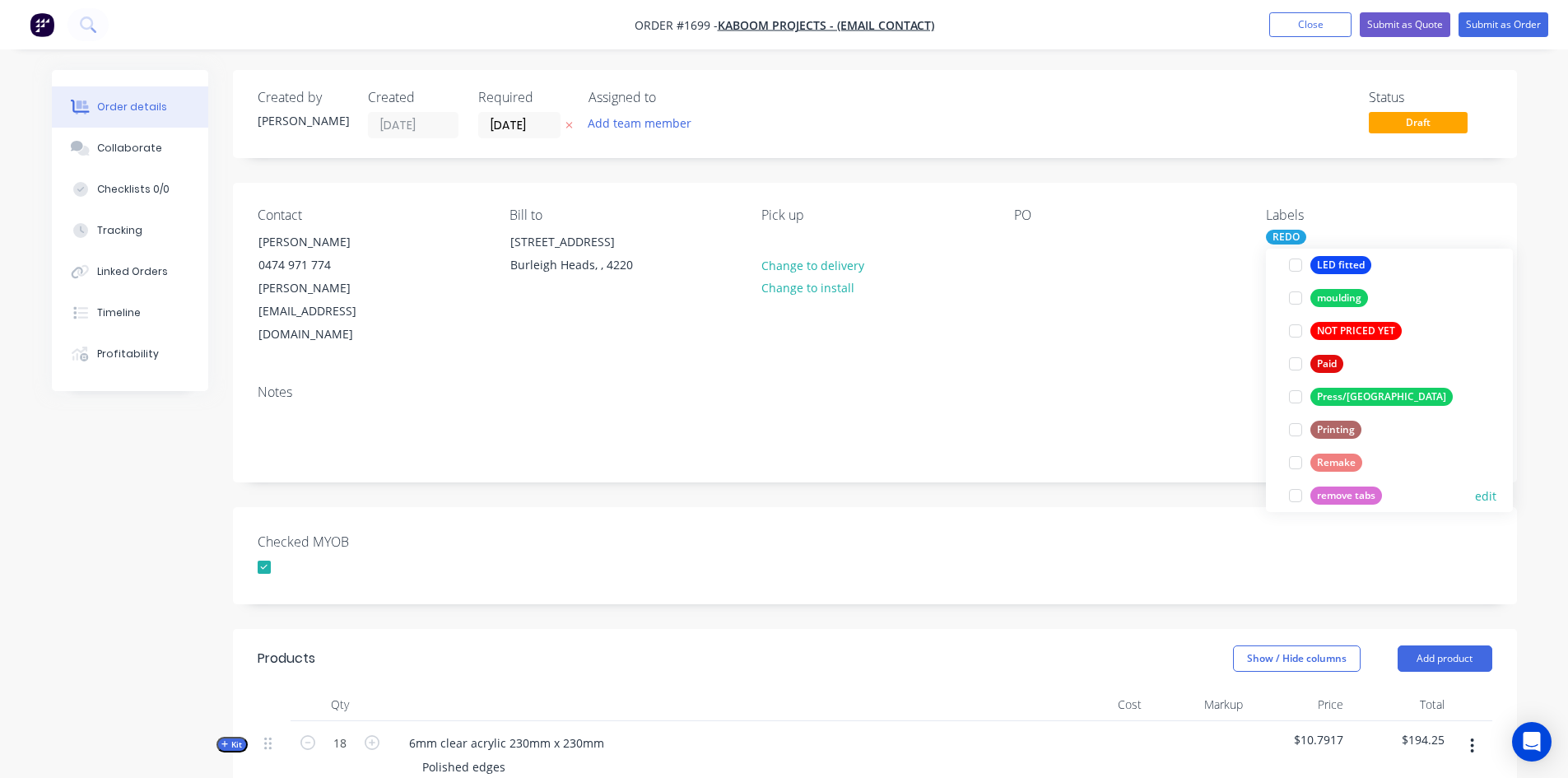
scroll to position [691, 0]
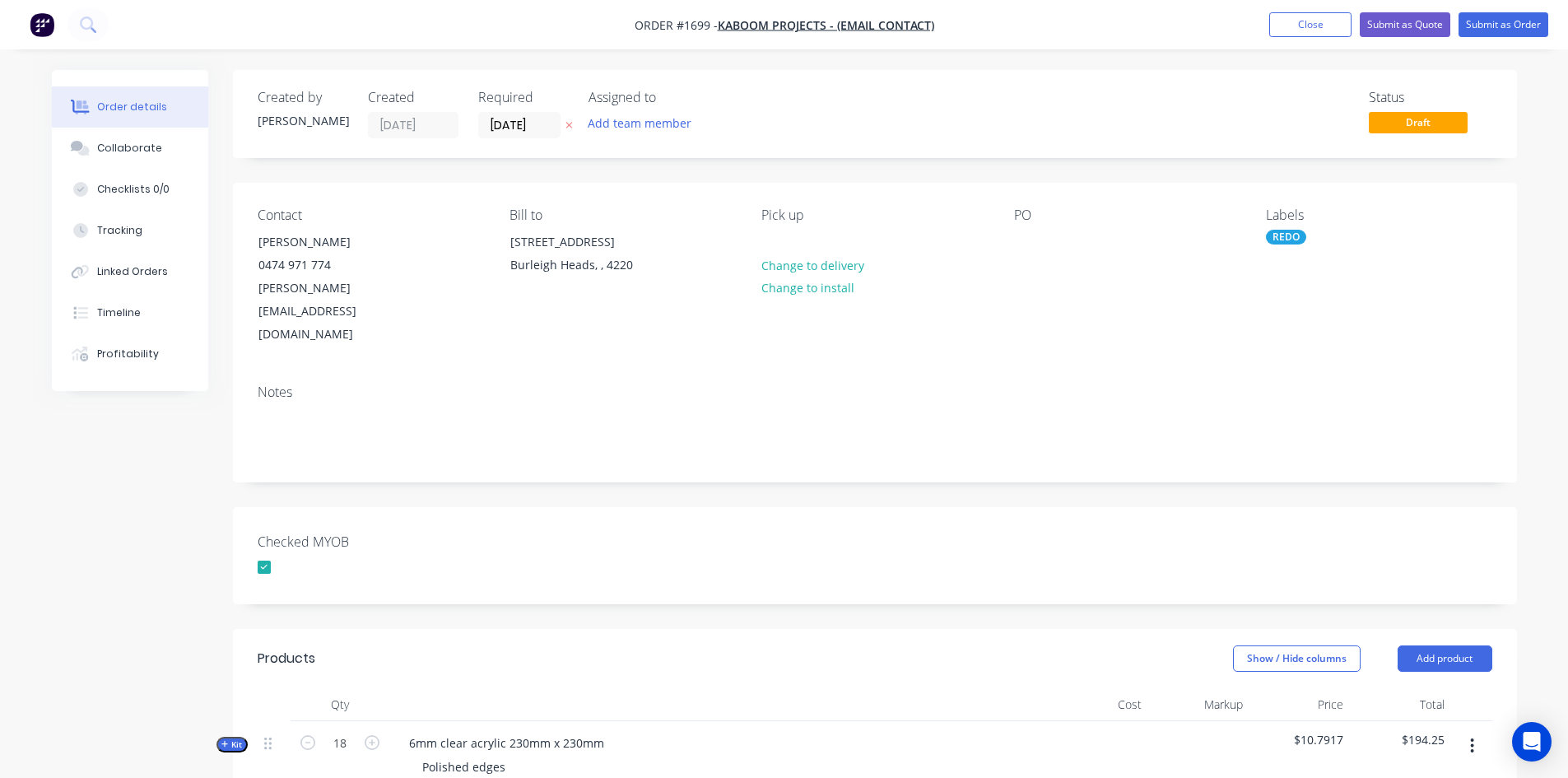
click at [834, 450] on div "Created by [PERSON_NAME] Created [DATE] Required [DATE] Assigned to Add team me…" at bounding box center [875, 744] width 1284 height 1349
click at [1023, 240] on div at bounding box center [1028, 241] width 26 height 24
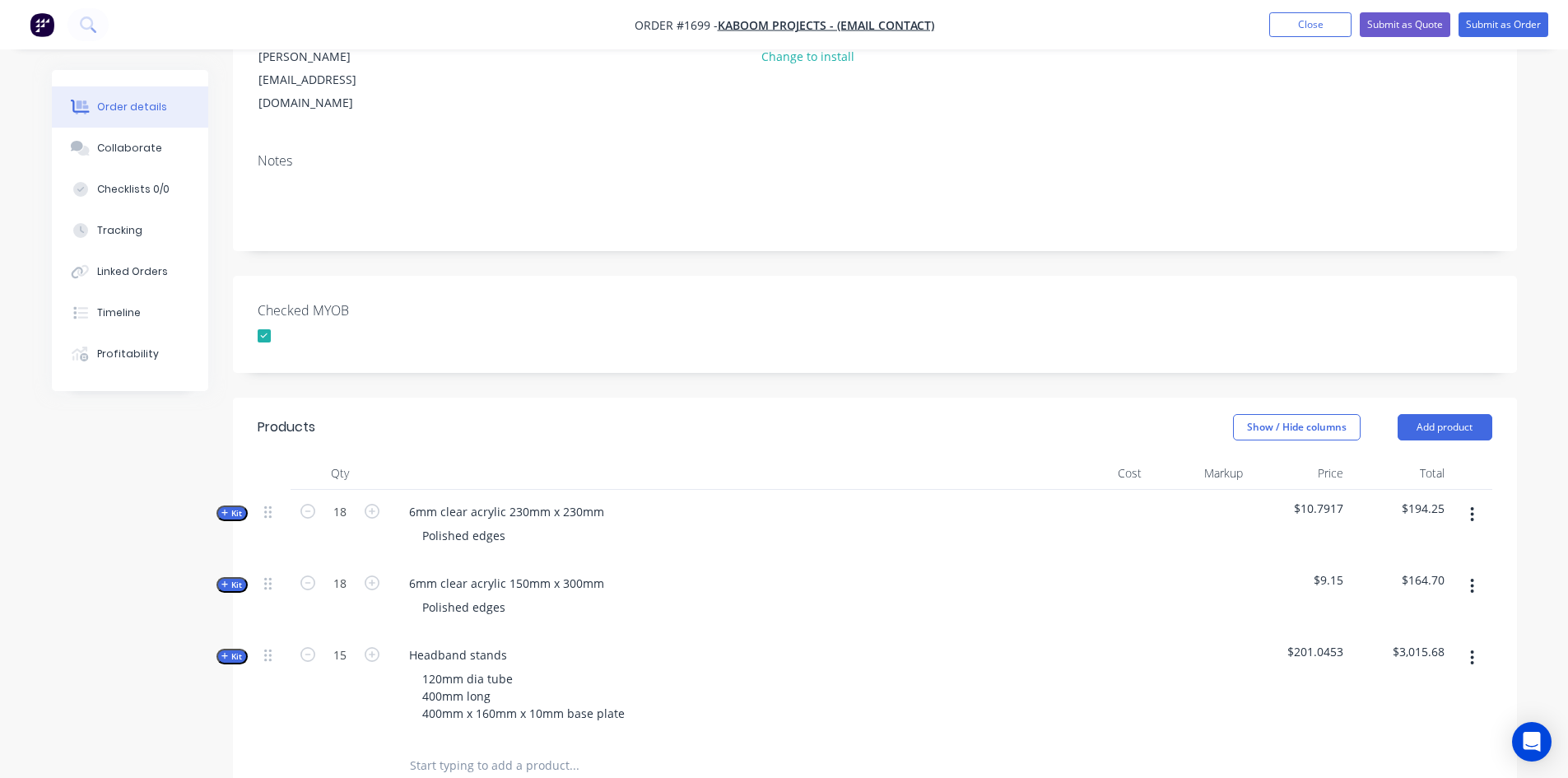
scroll to position [329, 0]
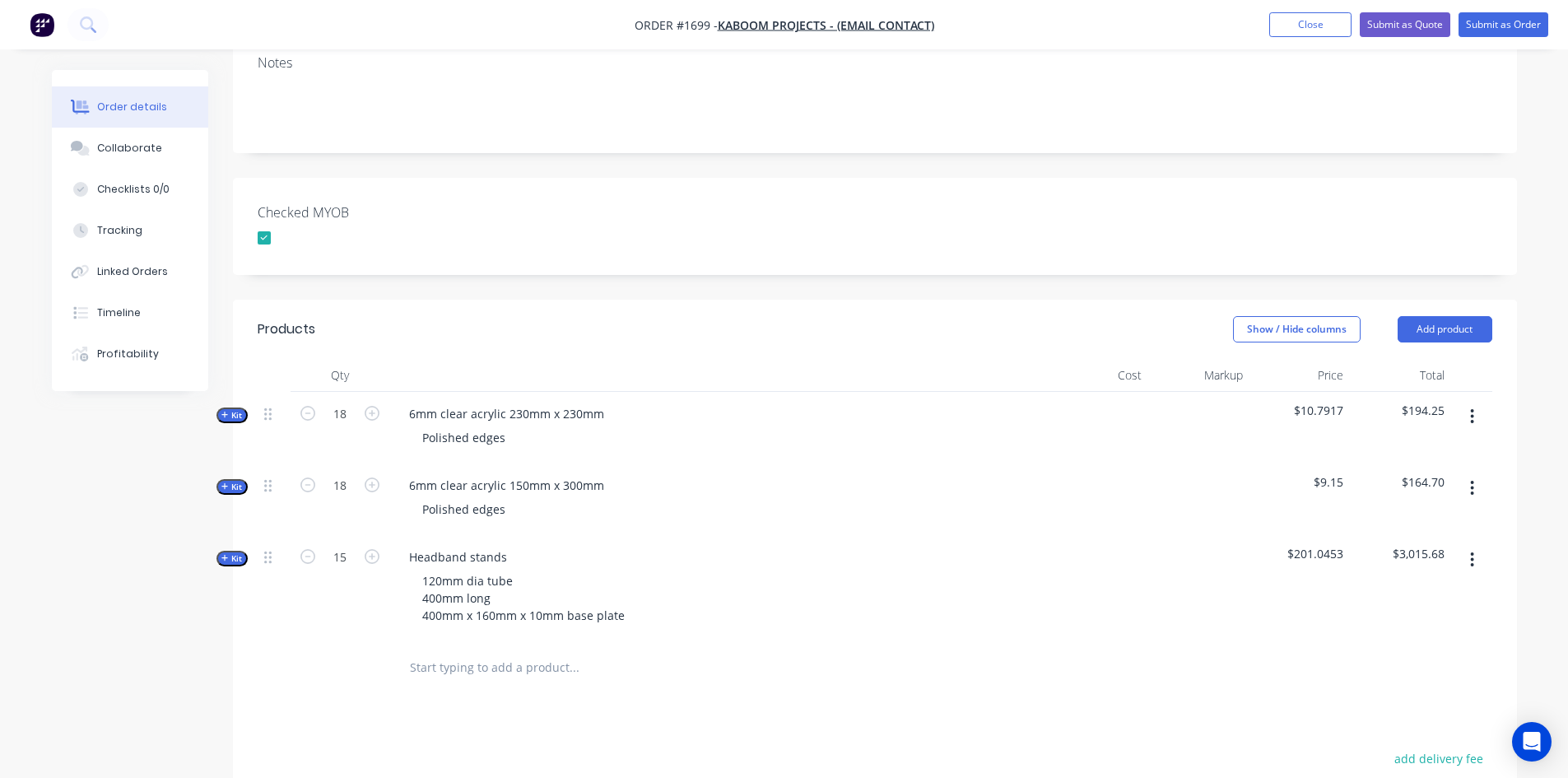
click at [1473, 409] on icon "button" at bounding box center [1472, 417] width 3 height 15
click at [1414, 547] on div "Delete" at bounding box center [1414, 558] width 126 height 24
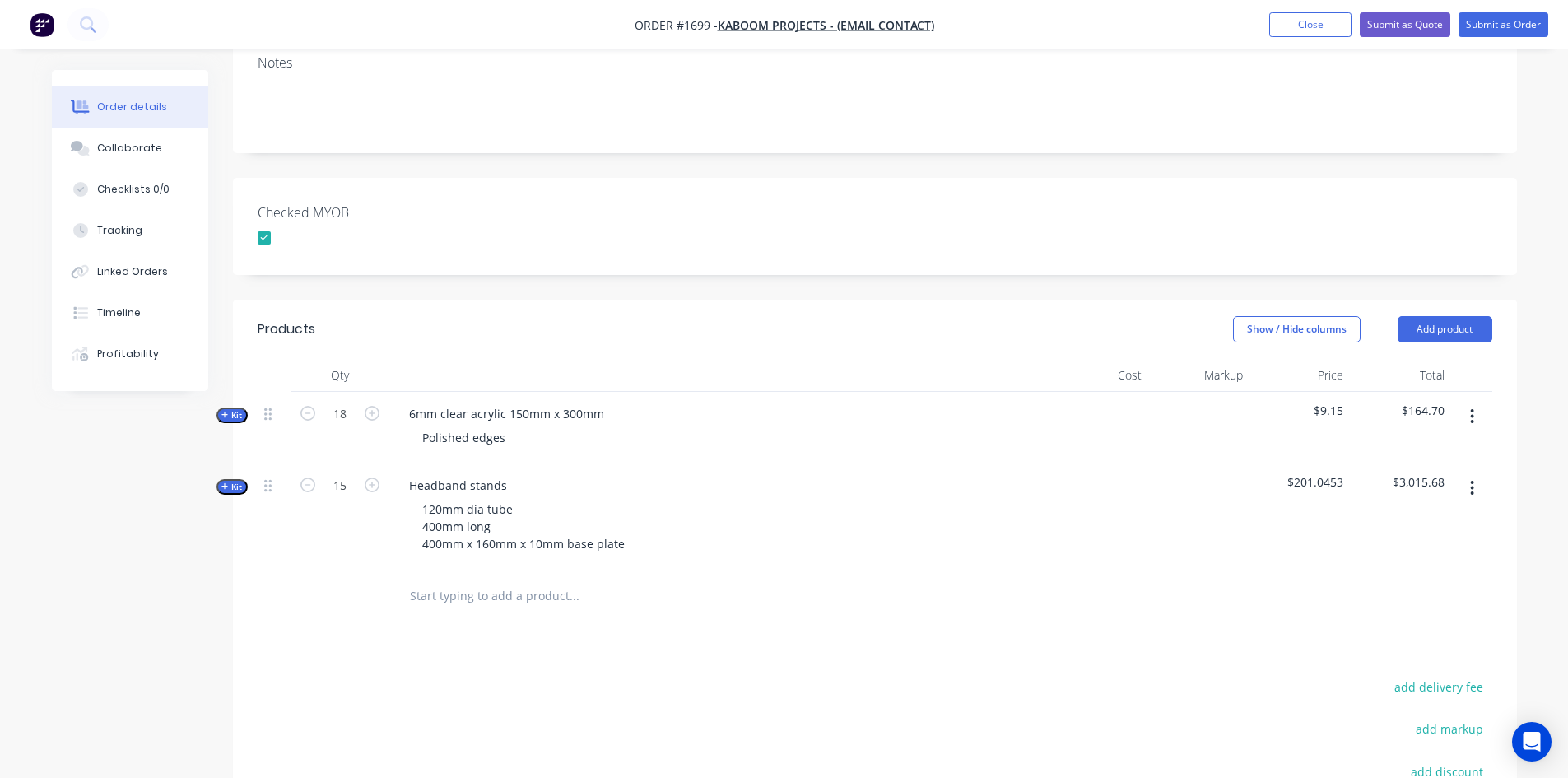
click at [1470, 402] on button "button" at bounding box center [1472, 416] width 39 height 29
click at [1412, 547] on div "Delete" at bounding box center [1414, 558] width 126 height 24
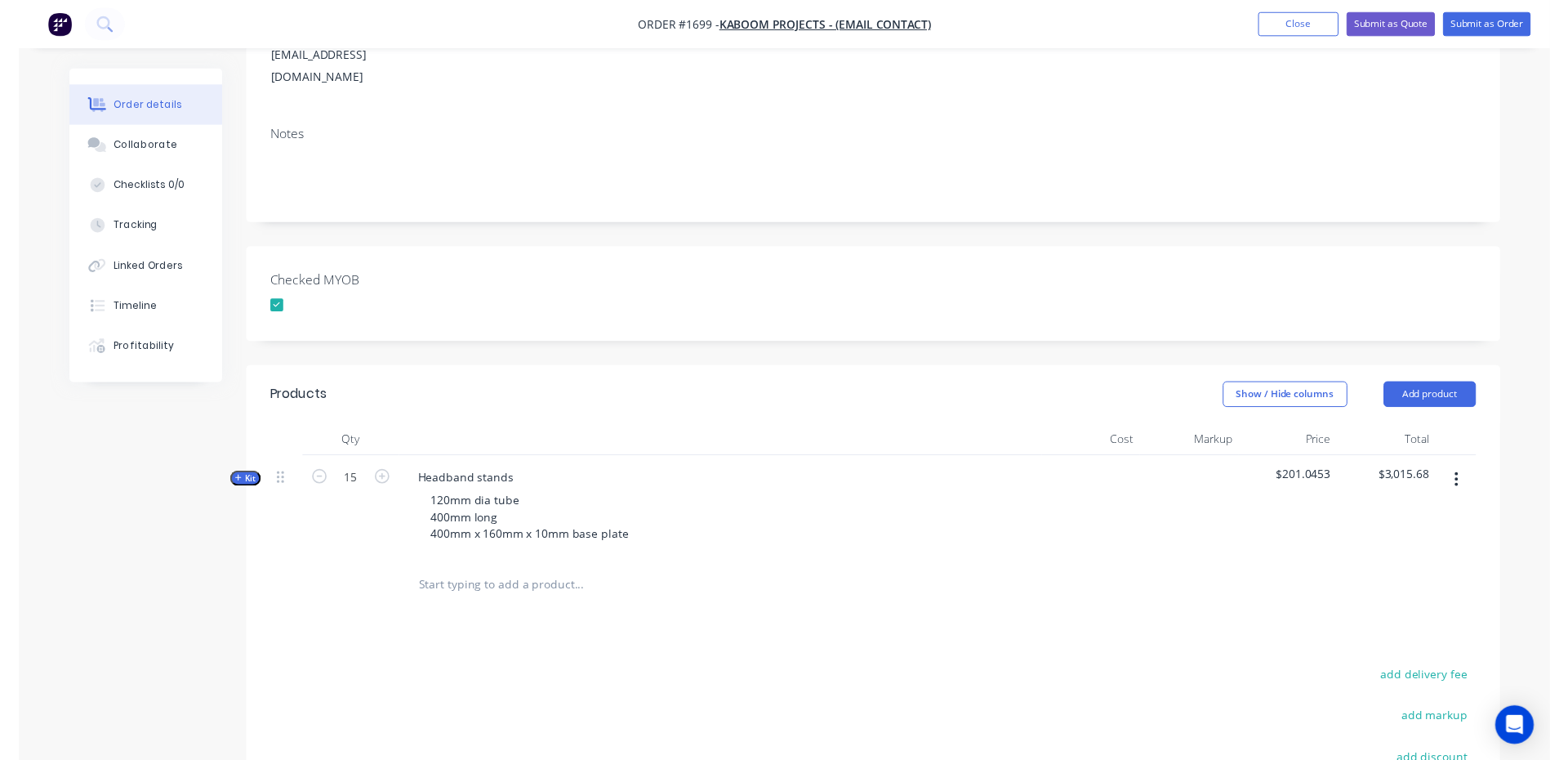
scroll to position [0, 0]
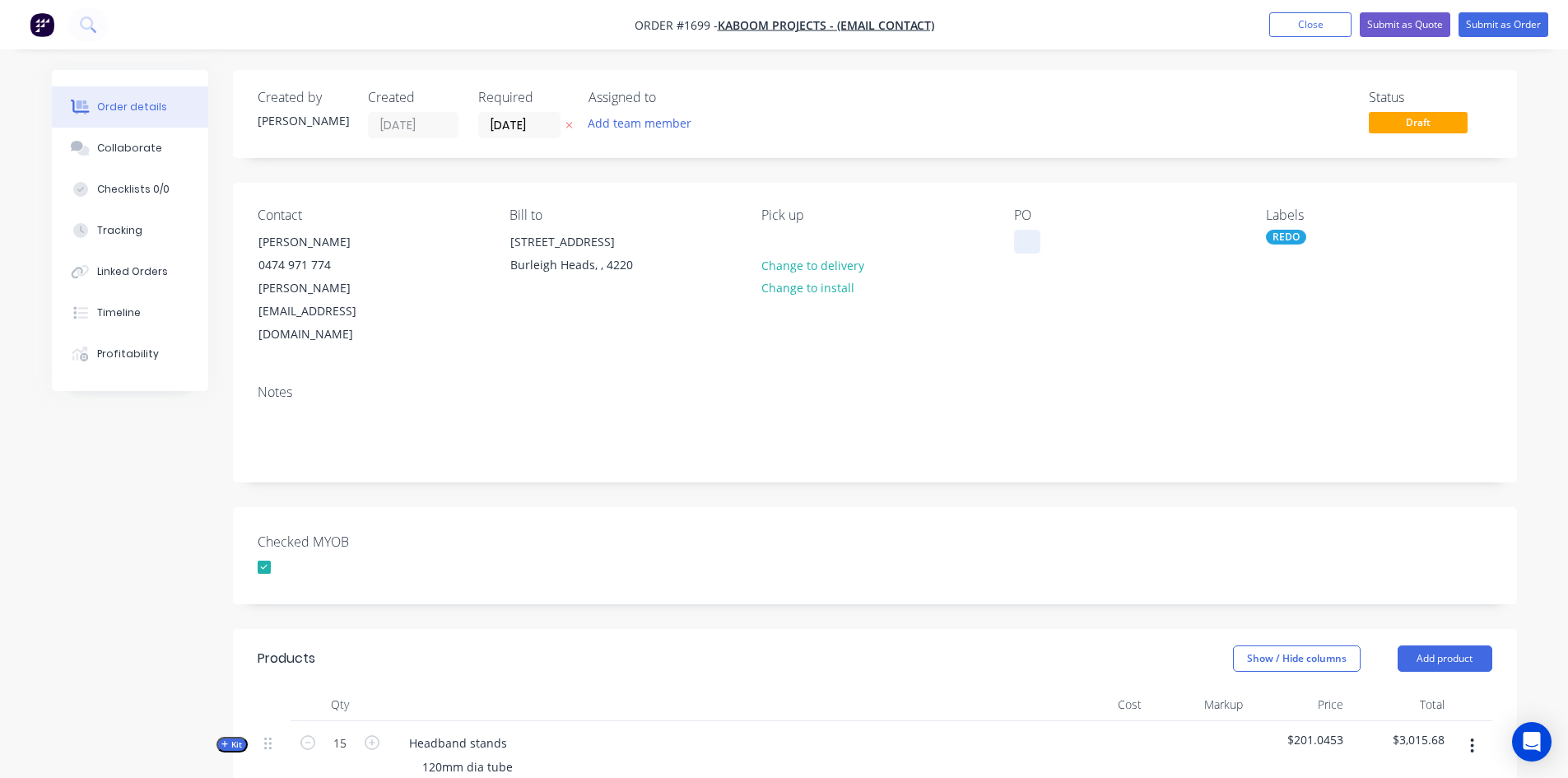
click at [1022, 237] on div at bounding box center [1028, 241] width 26 height 24
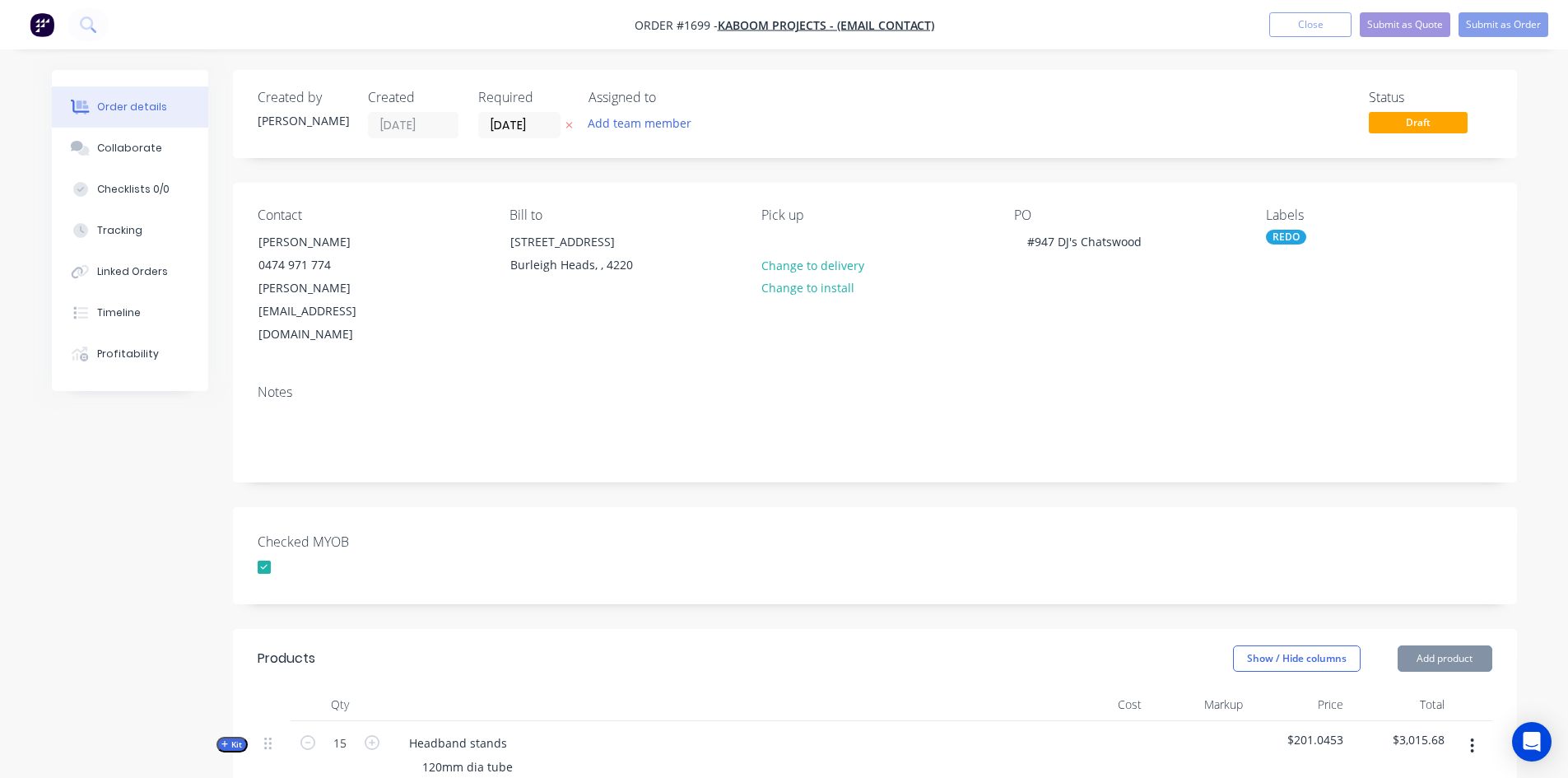
click at [917, 507] on div "Checked MYOB" at bounding box center [875, 555] width 1284 height 97
click at [1515, 21] on button "Submit as Order" at bounding box center [1503, 25] width 90 height 25
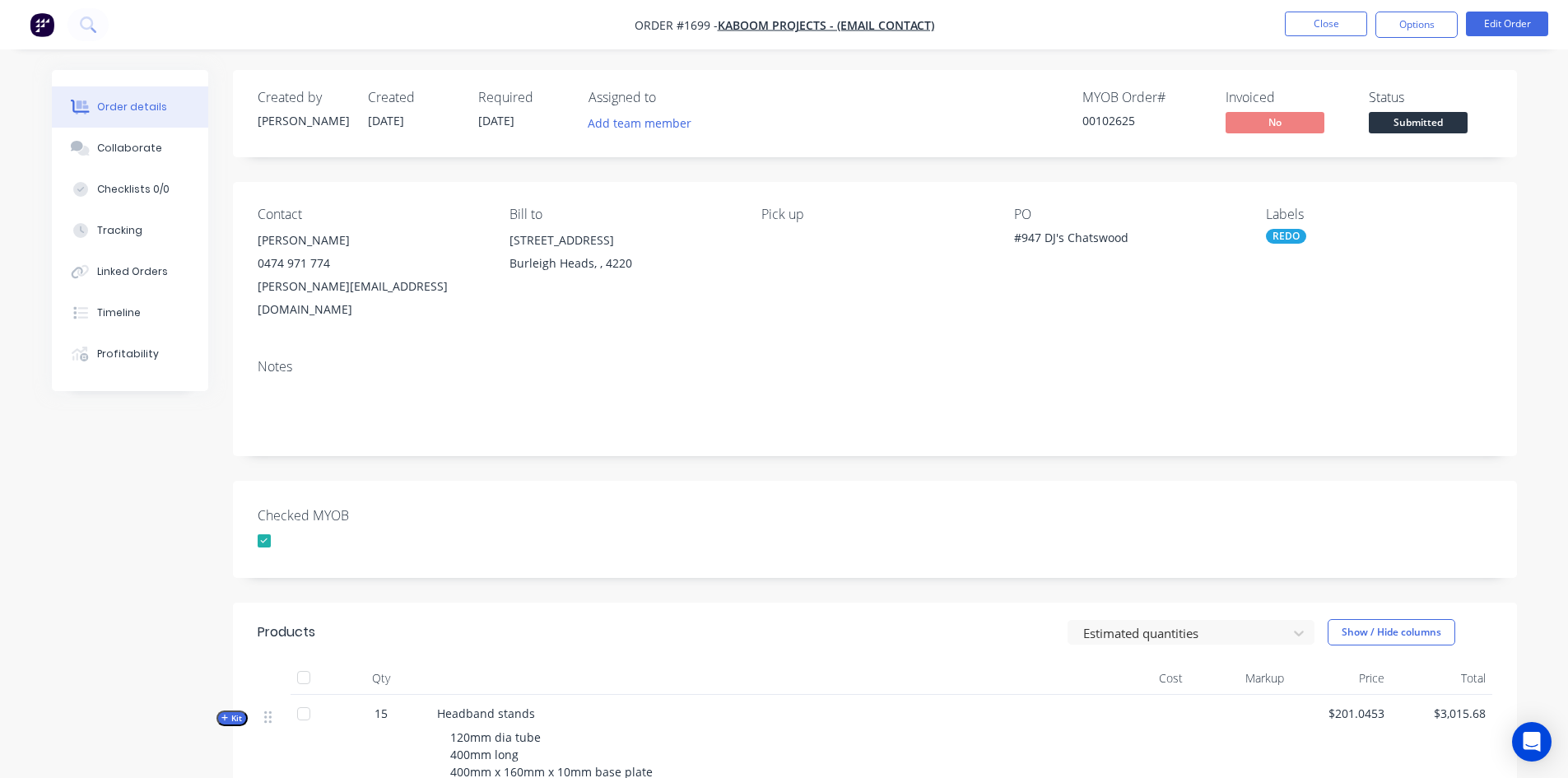
click at [267, 524] on div at bounding box center [264, 540] width 33 height 33
click at [1437, 120] on span "Submitted" at bounding box center [1418, 123] width 99 height 21
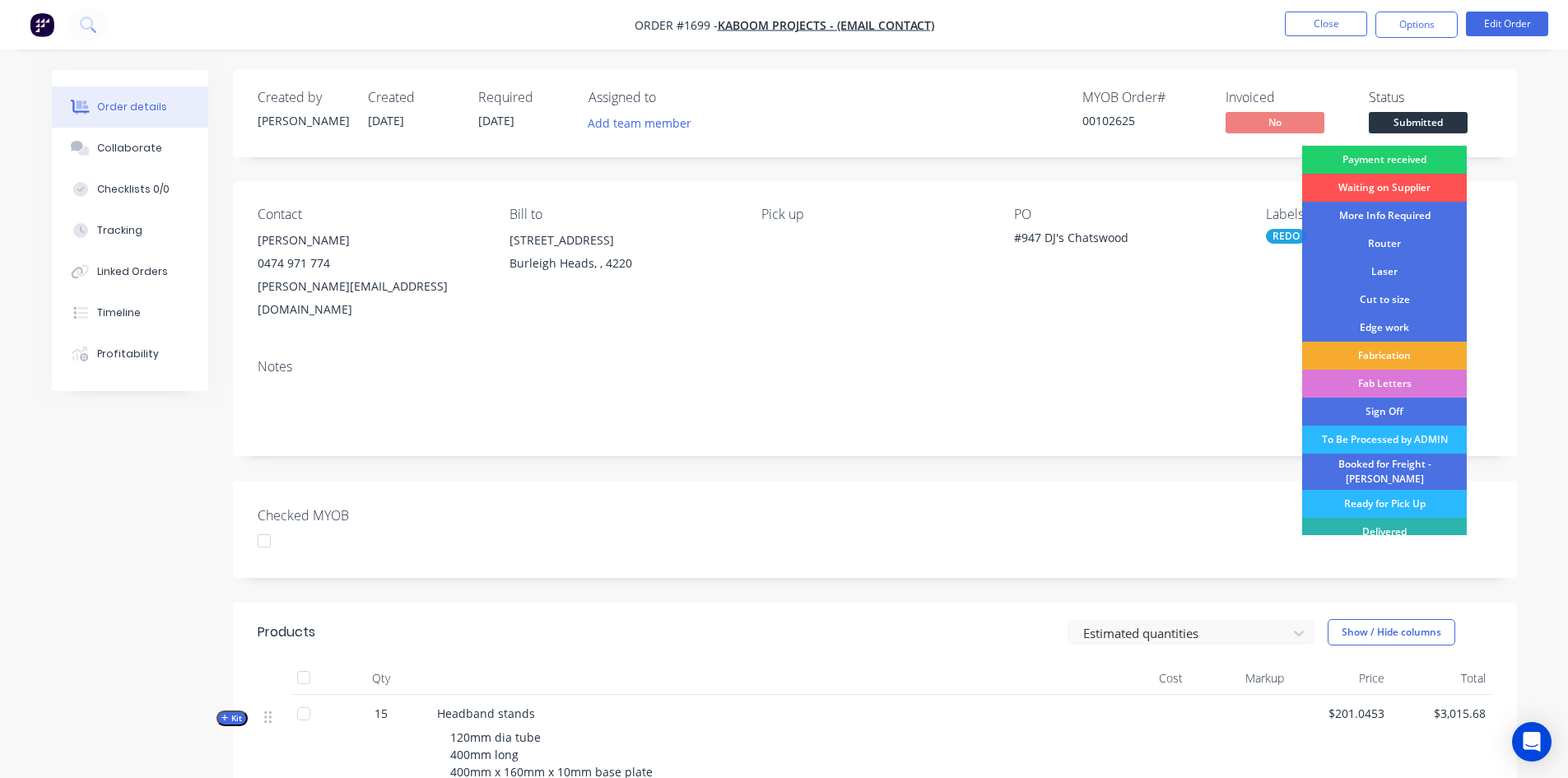
click at [1400, 354] on div "Fabrication" at bounding box center [1384, 356] width 165 height 28
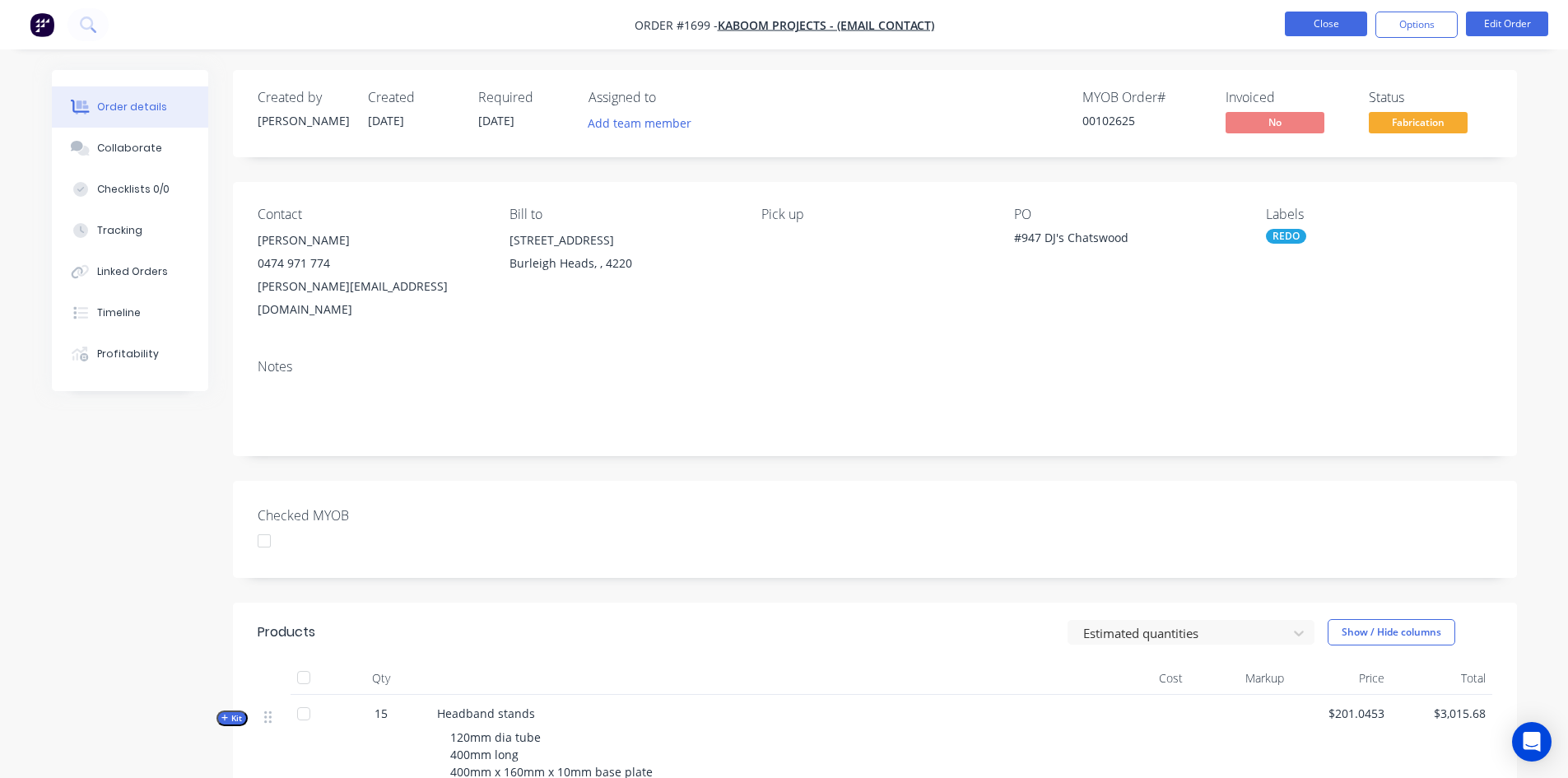
click at [1340, 19] on button "Close" at bounding box center [1326, 24] width 82 height 25
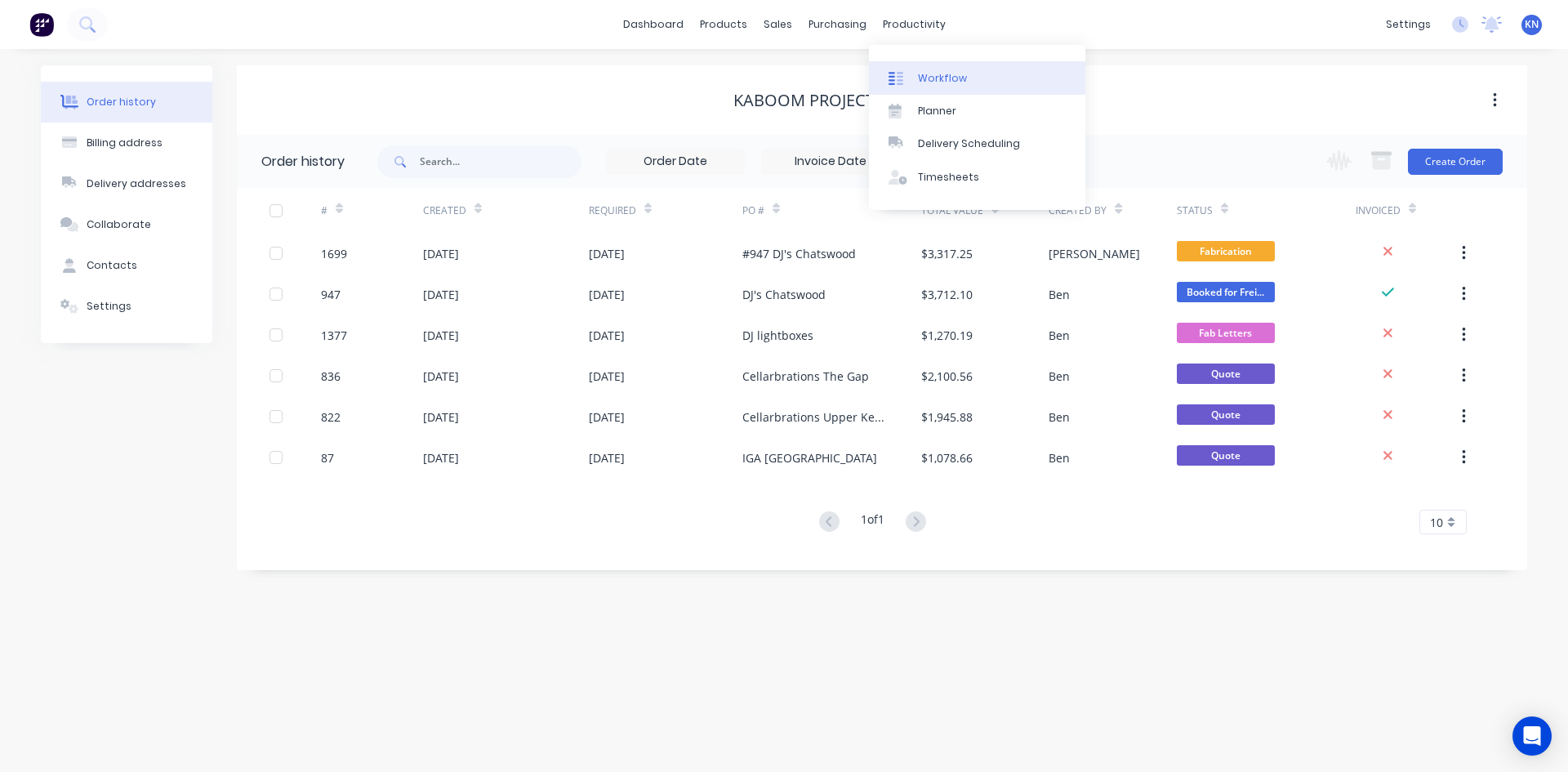
click at [935, 77] on div "Workflow" at bounding box center [942, 79] width 49 height 15
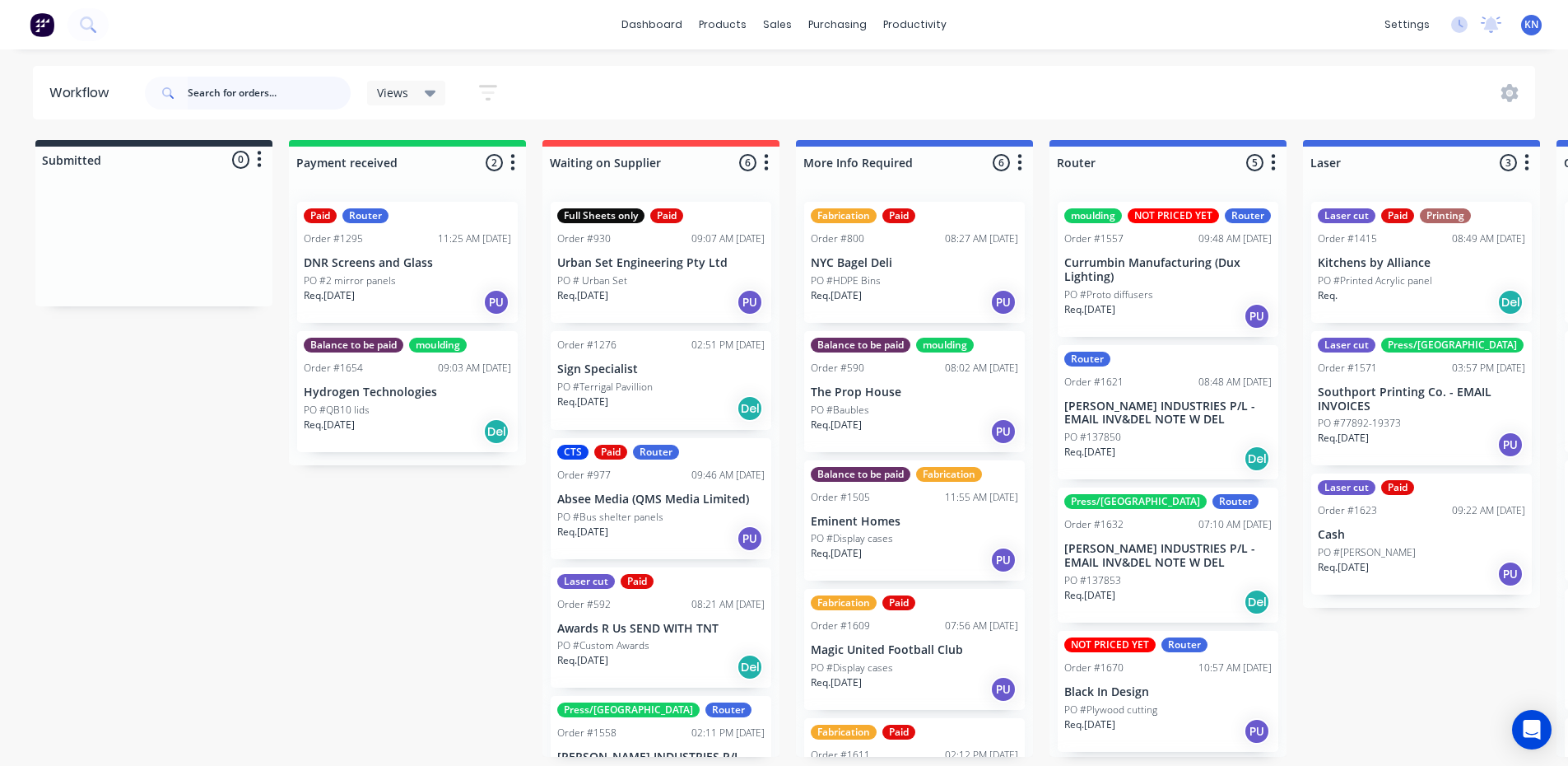
click at [209, 96] on input "text" at bounding box center [269, 92] width 163 height 33
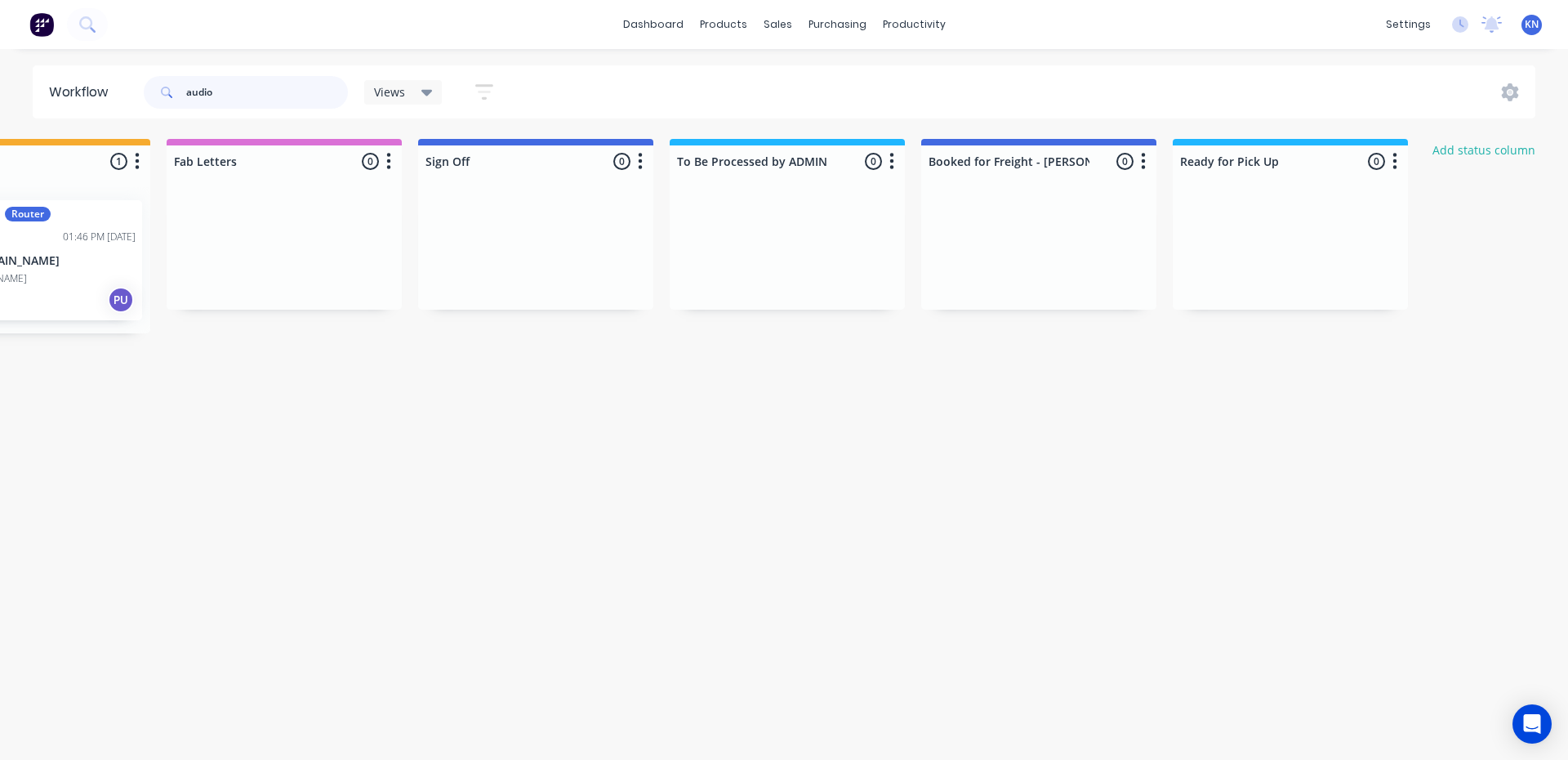
scroll to position [0, 2341]
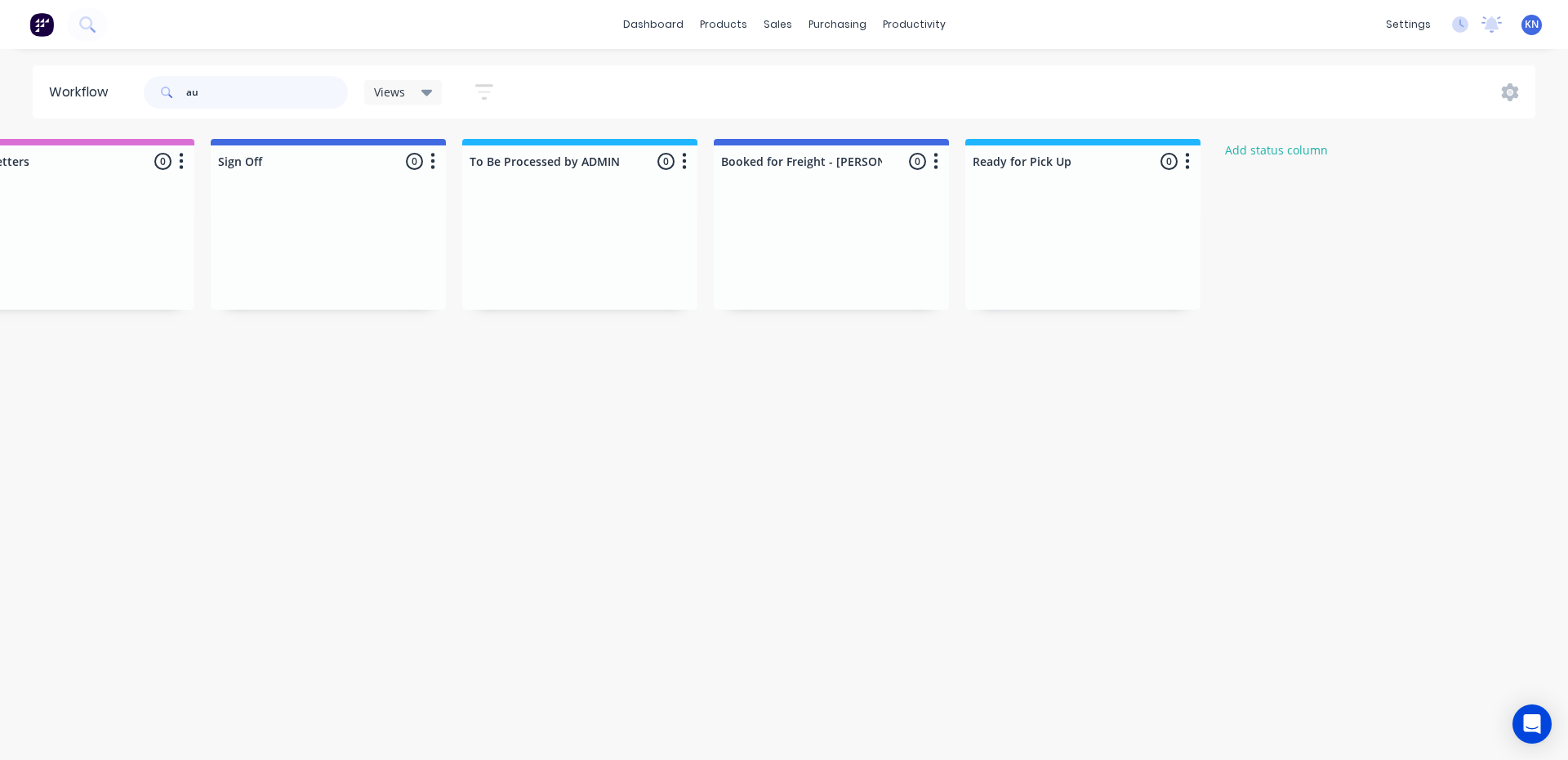
type input "a"
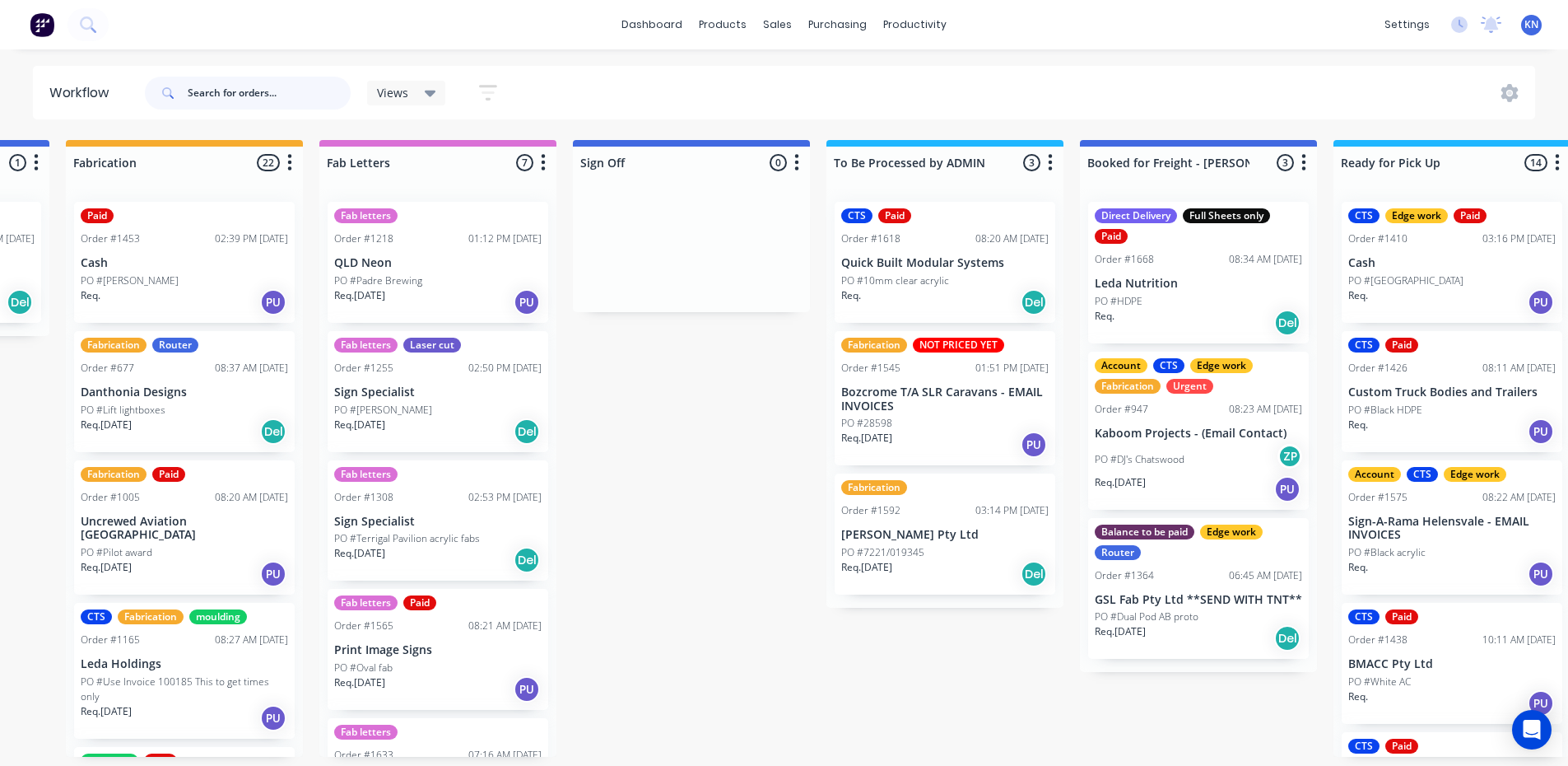
scroll to position [0, 2322]
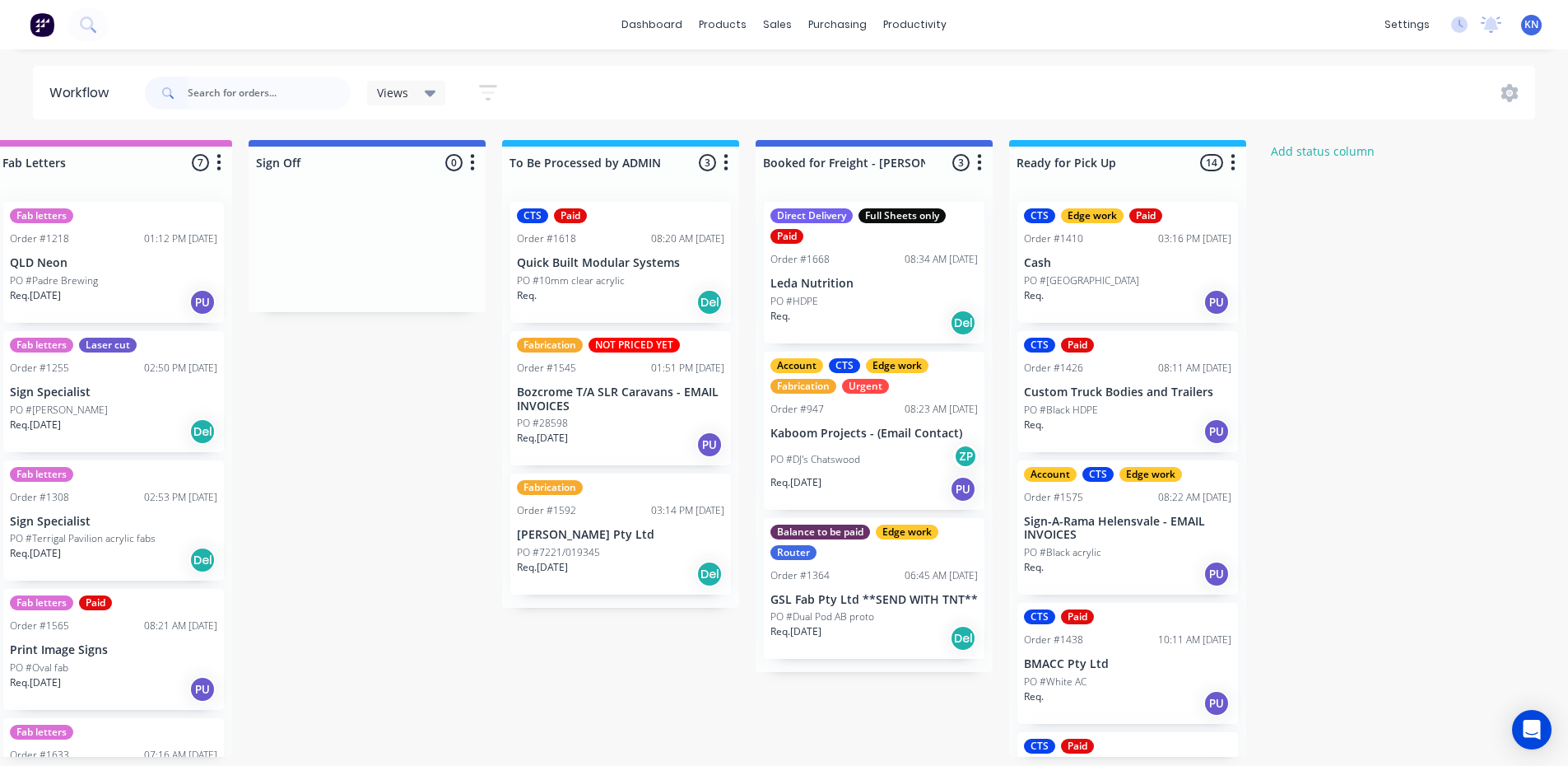
click at [577, 539] on p "[PERSON_NAME] Pty Ltd" at bounding box center [620, 535] width 207 height 14
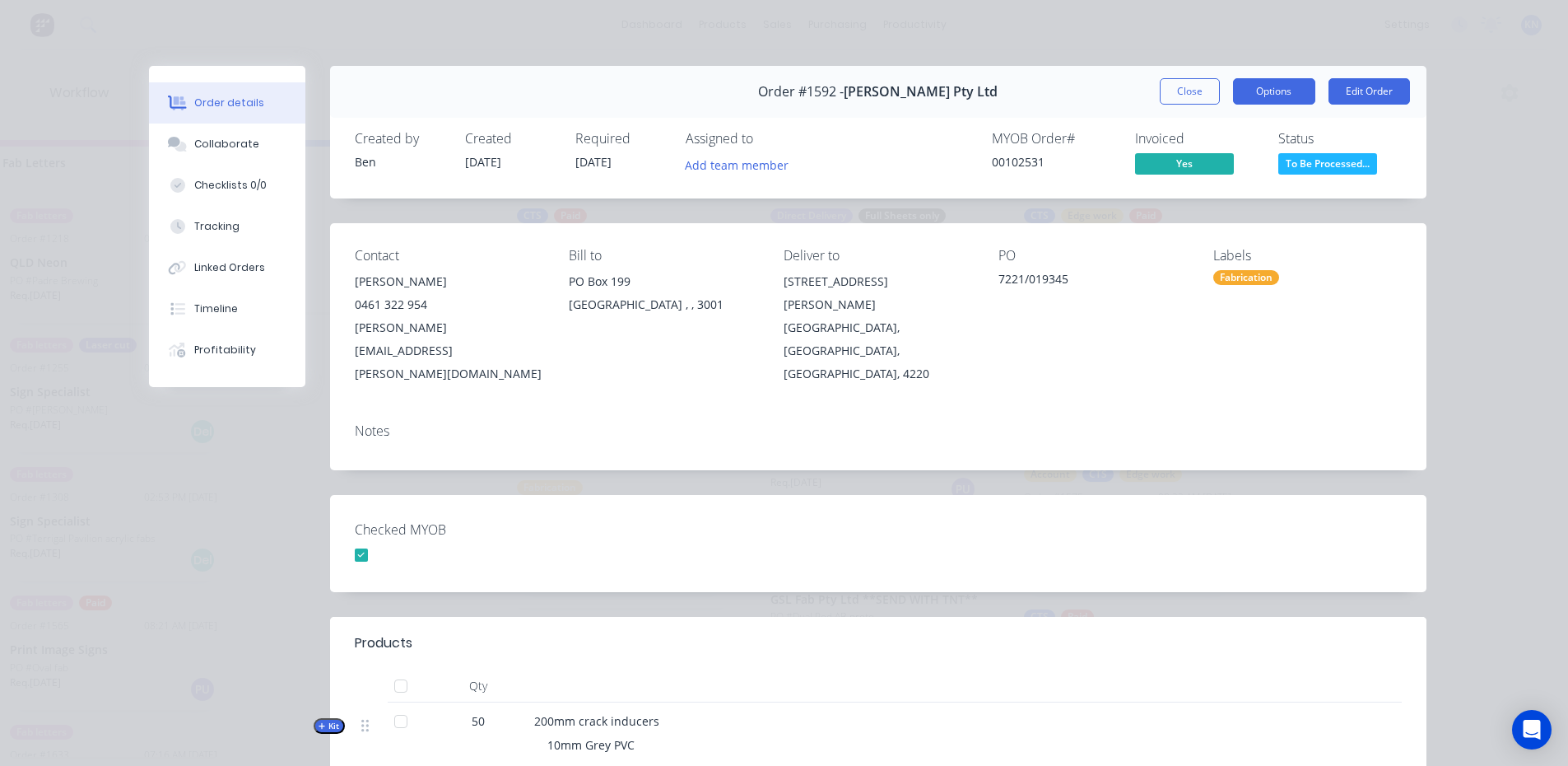
click at [1270, 88] on button "Options" at bounding box center [1274, 92] width 82 height 26
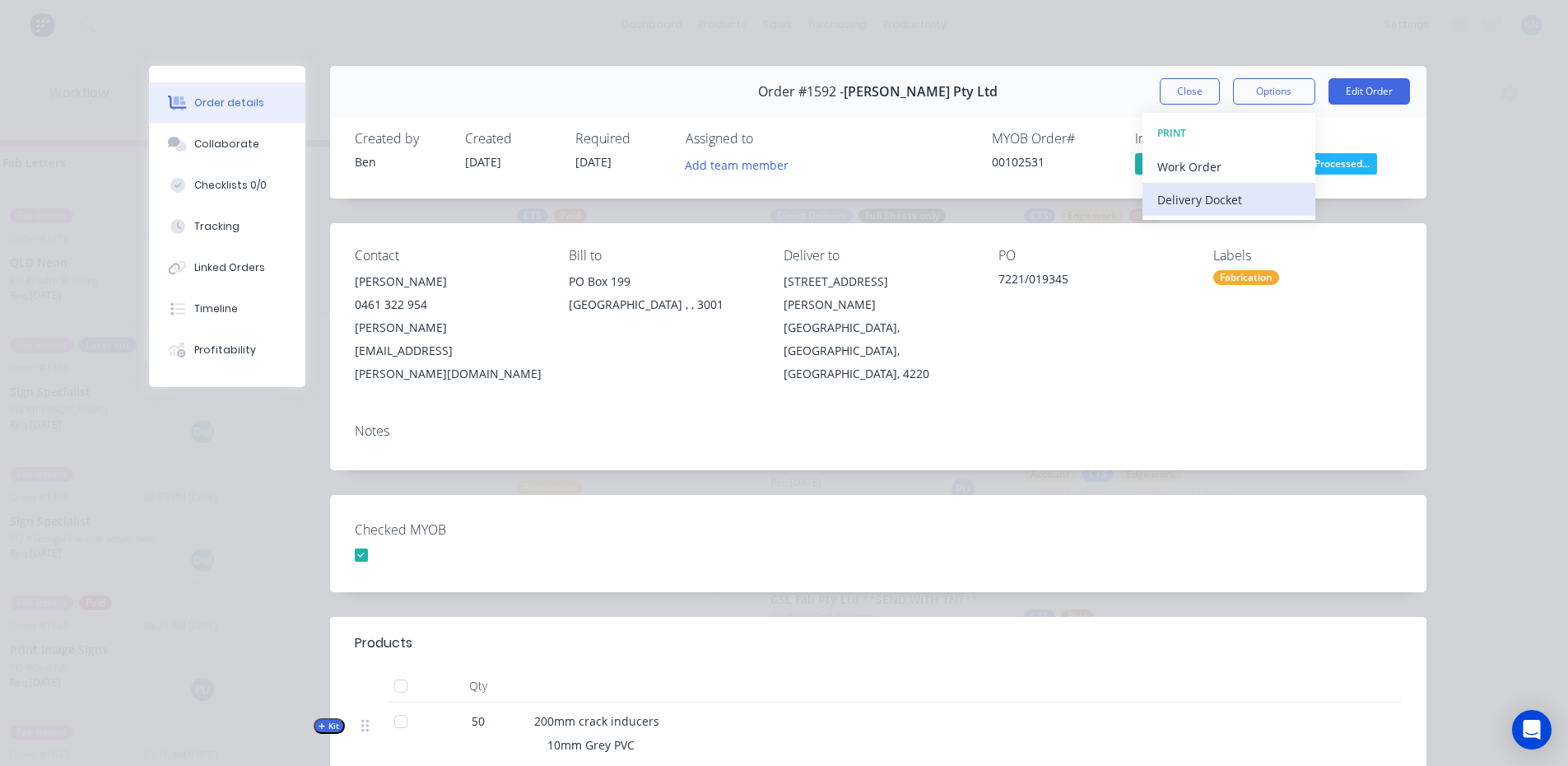
click at [1210, 201] on div "Delivery Docket" at bounding box center [1230, 199] width 143 height 24
click at [1210, 201] on div "Standard" at bounding box center [1230, 199] width 143 height 24
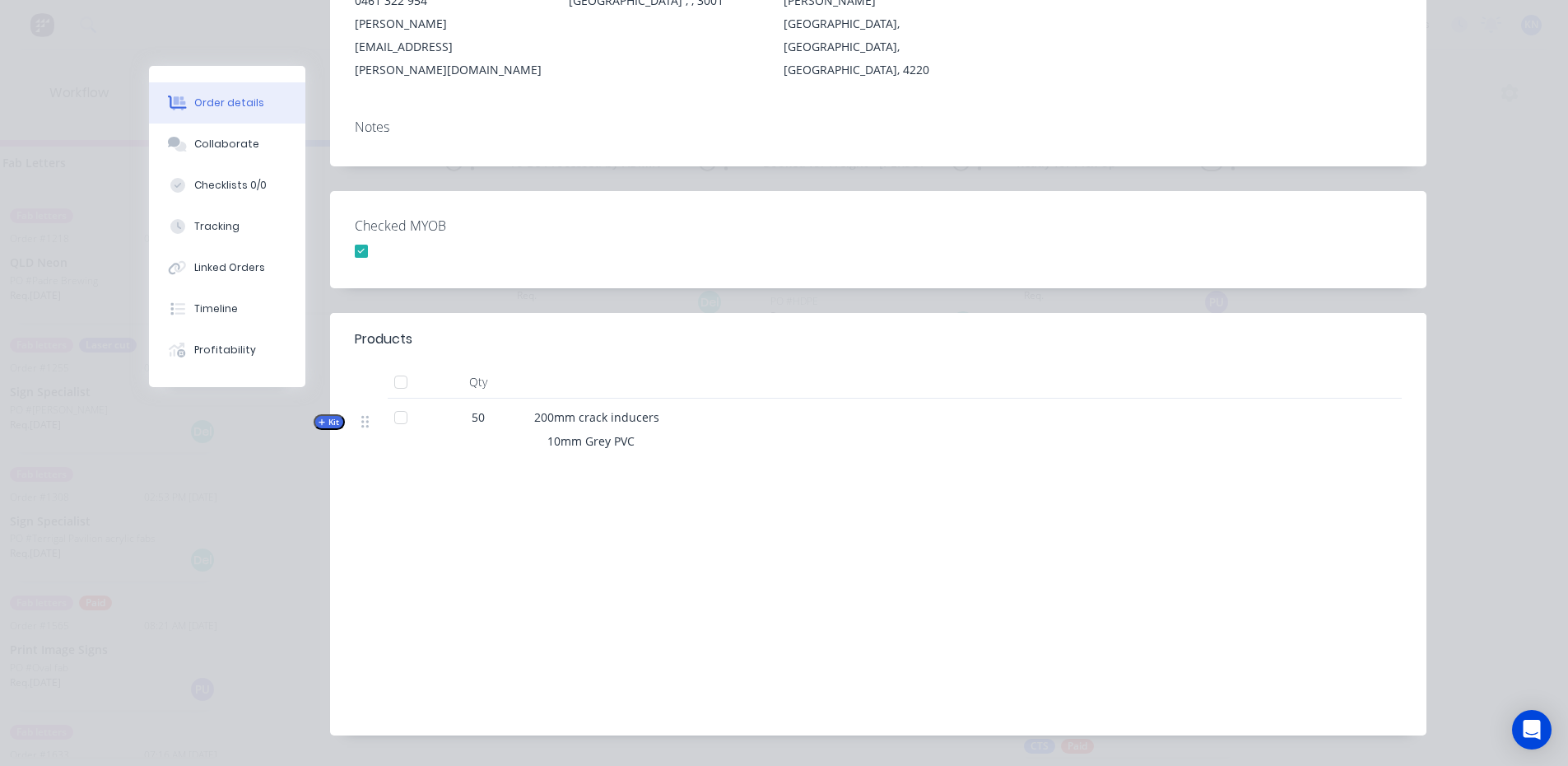
scroll to position [0, 0]
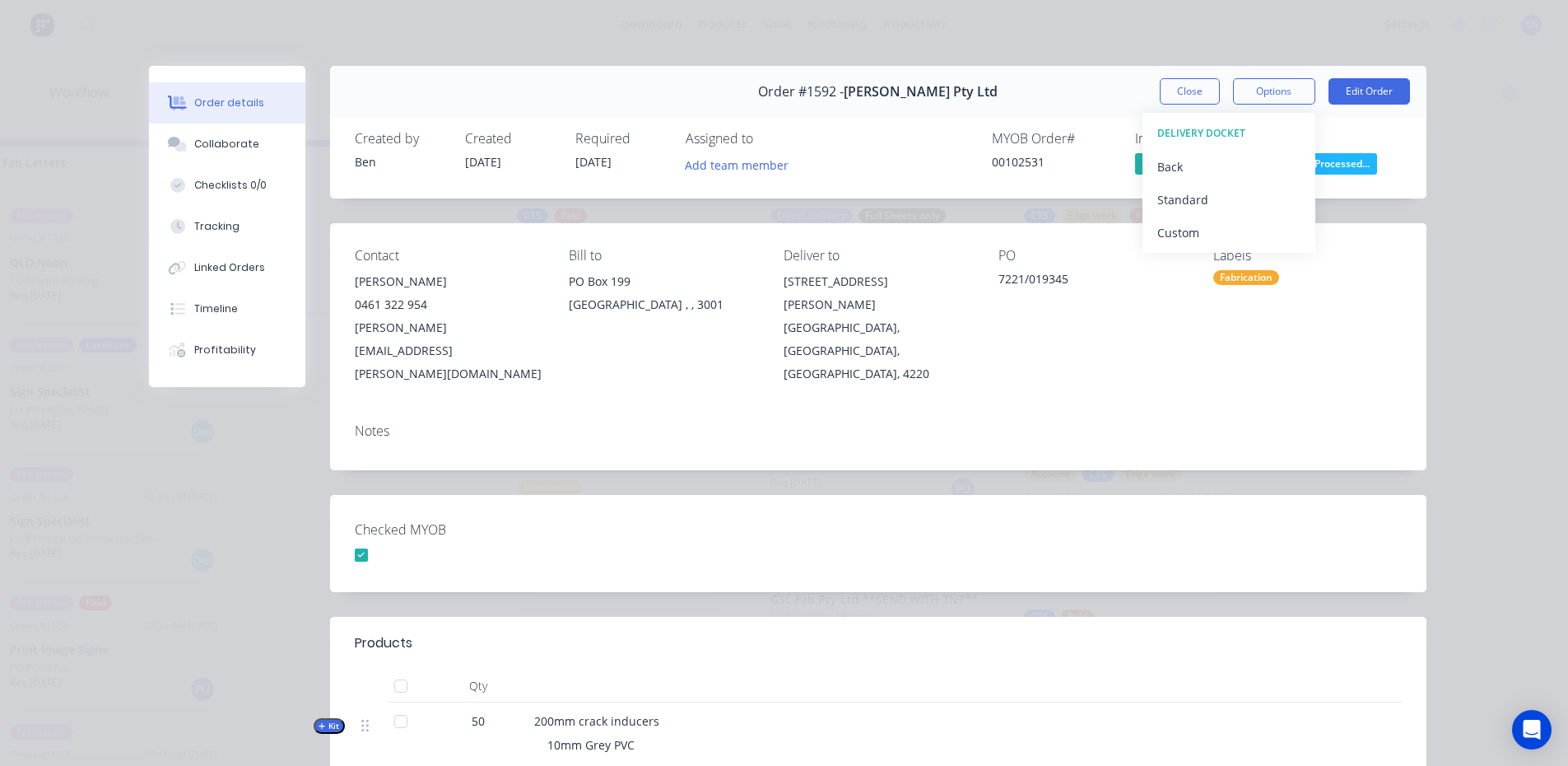
click at [1185, 432] on div "Order #1592 - [PERSON_NAME] Pty Ltd Close Options DELIVERY DOCKET Back Standard…" at bounding box center [787, 565] width 1278 height 998
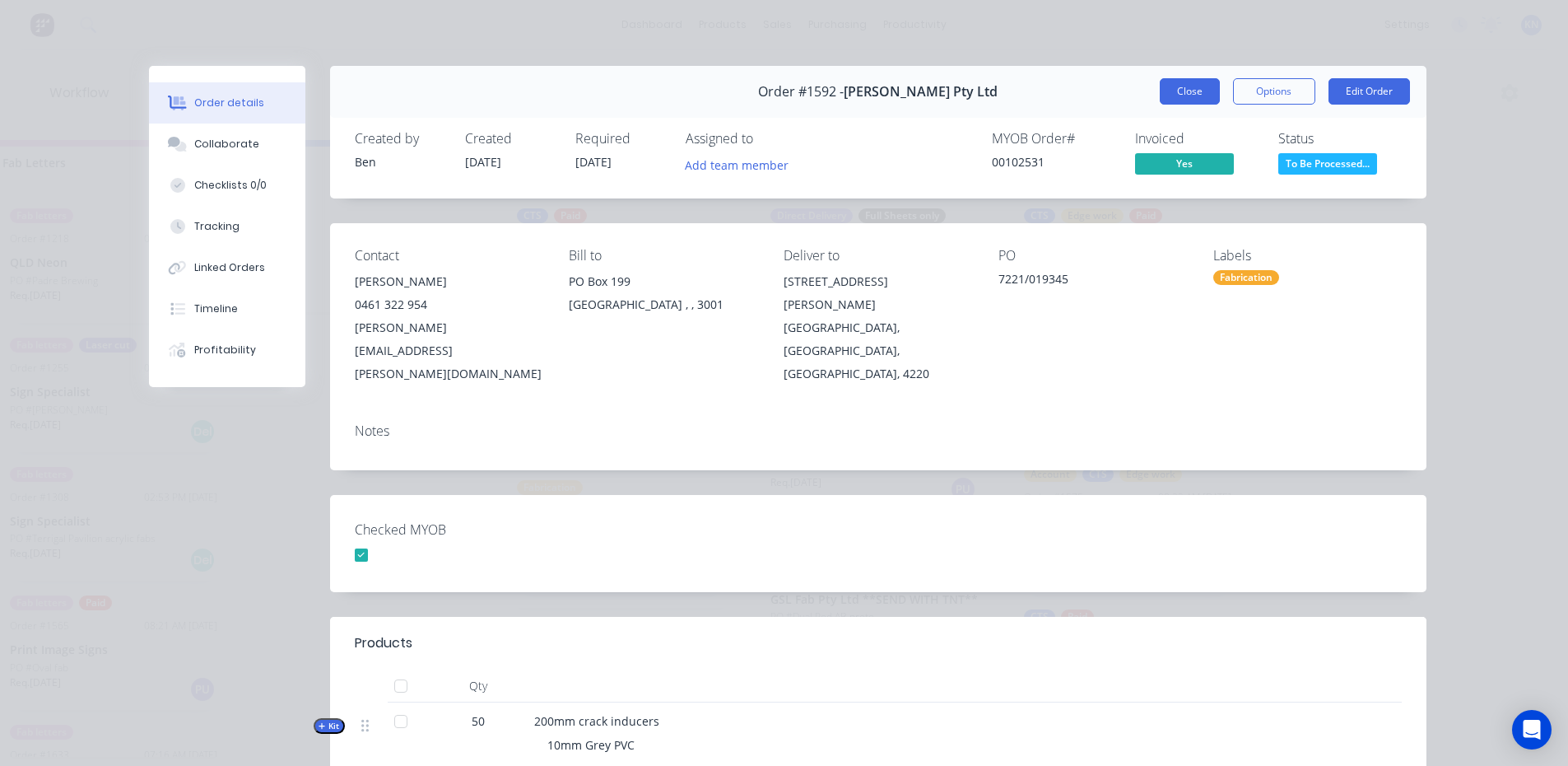
click at [1186, 88] on button "Close" at bounding box center [1190, 92] width 60 height 26
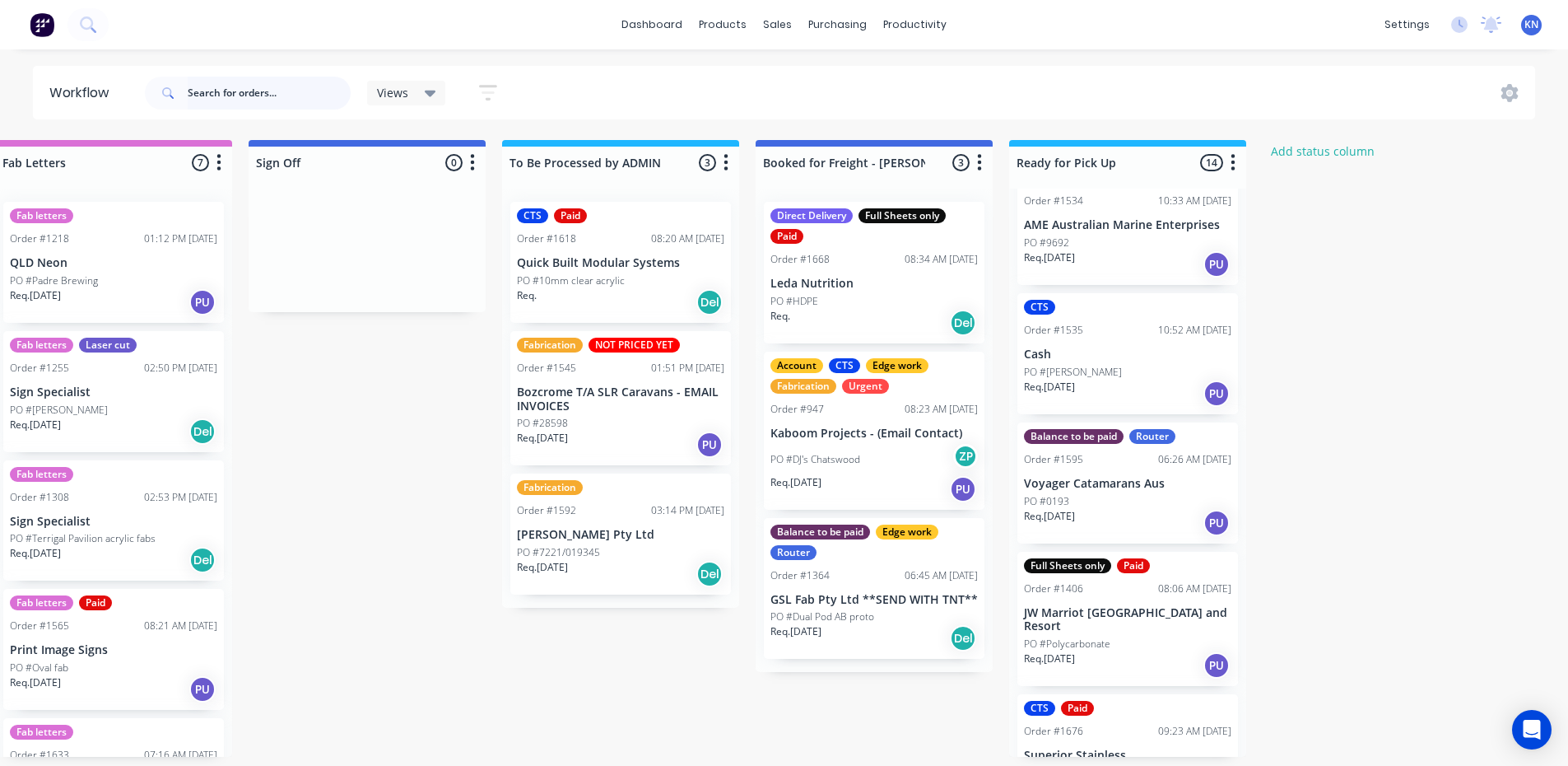
scroll to position [1324, 0]
